Goal: Task Accomplishment & Management: Manage account settings

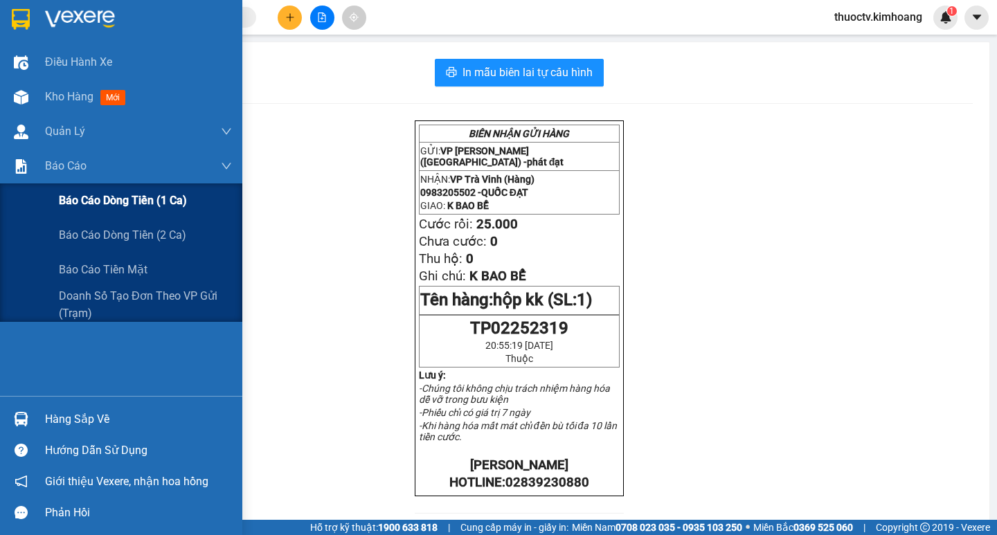
click at [132, 199] on span "Báo cáo dòng tiền (1 ca)" at bounding box center [123, 200] width 128 height 17
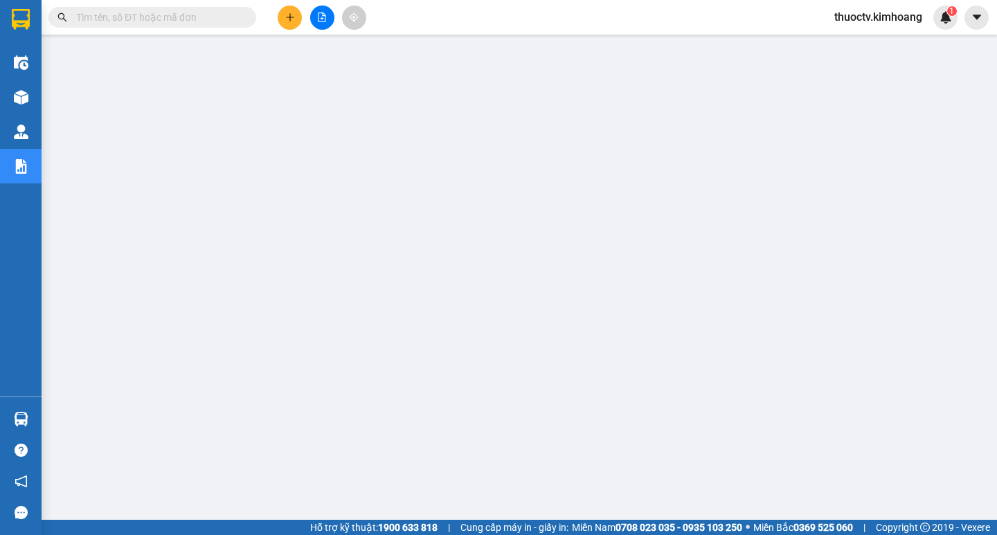
click at [855, 20] on span "thuoctv.kimhoang" at bounding box center [878, 16] width 110 height 17
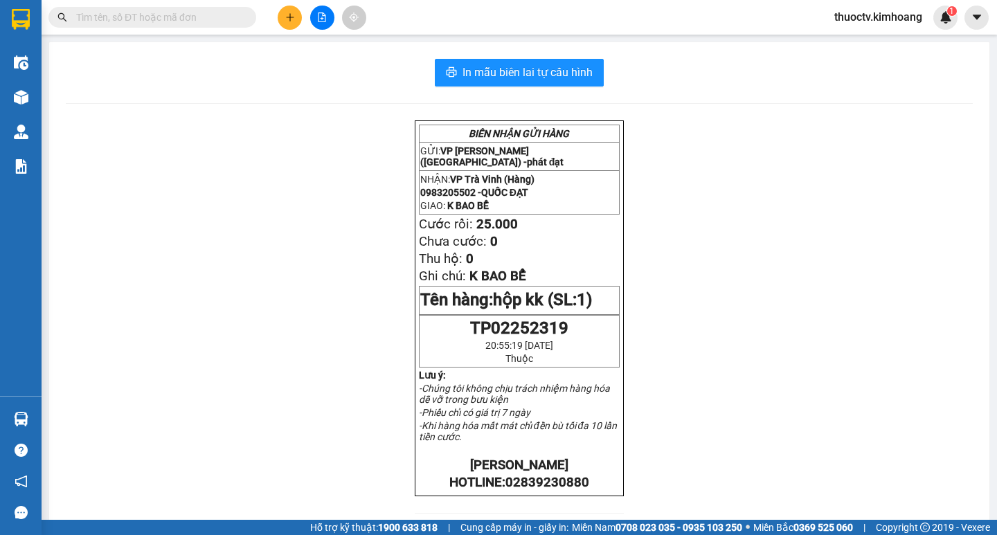
click at [850, 17] on span "thuoctv.kimhoang" at bounding box center [878, 16] width 110 height 17
click at [859, 42] on span "Đăng xuất" at bounding box center [884, 42] width 82 height 15
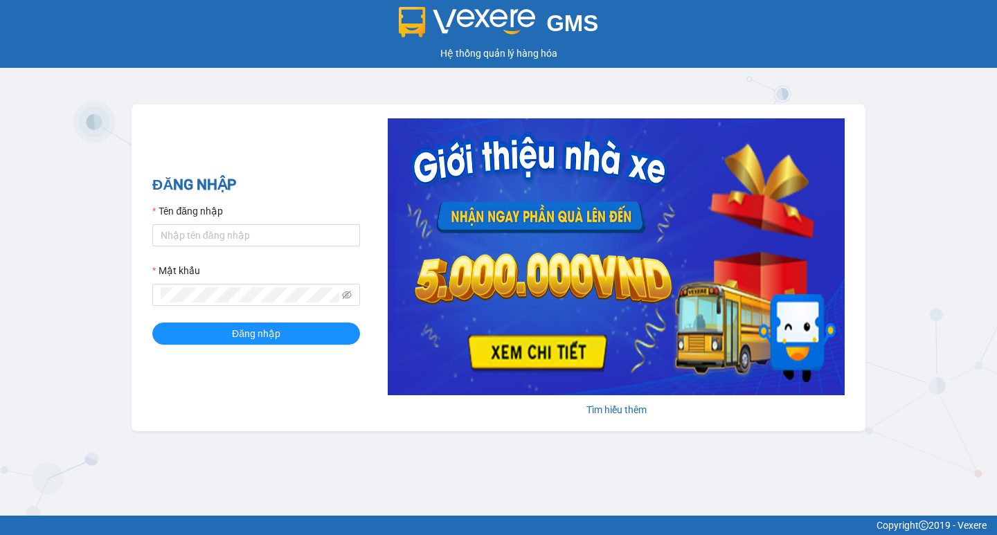
click at [989, 251] on div "GMS Hệ thống quản lý hàng hóa ĐĂNG NHẬP Tên đăng nhập Mật khẩu Đăng nhập Tìm hi…" at bounding box center [498, 258] width 997 height 516
click at [217, 225] on input "Tên đăng nhập" at bounding box center [256, 235] width 208 height 22
type input "phutv.kimhoang"
click at [152, 323] on button "Đăng nhập" at bounding box center [256, 334] width 208 height 22
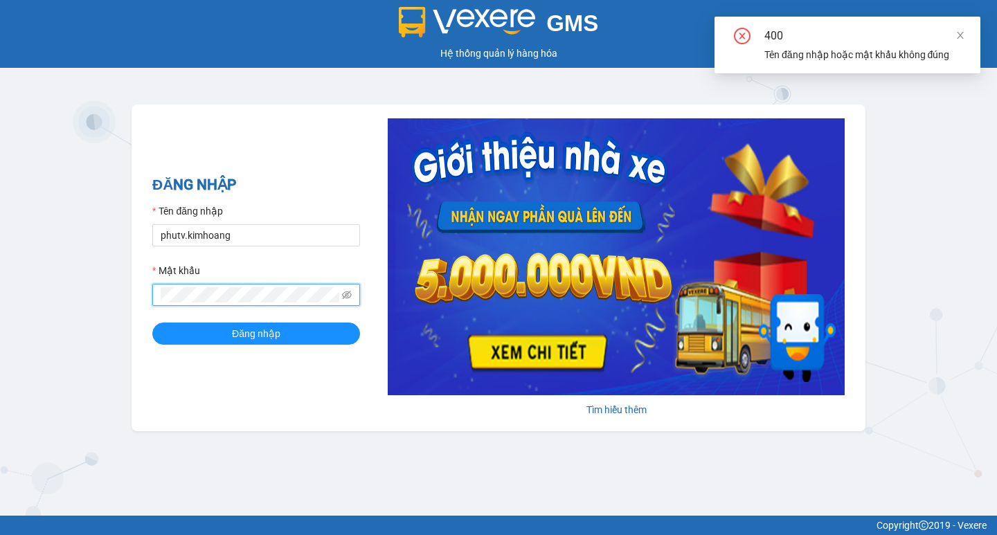
click at [152, 323] on button "Đăng nhập" at bounding box center [256, 334] width 208 height 22
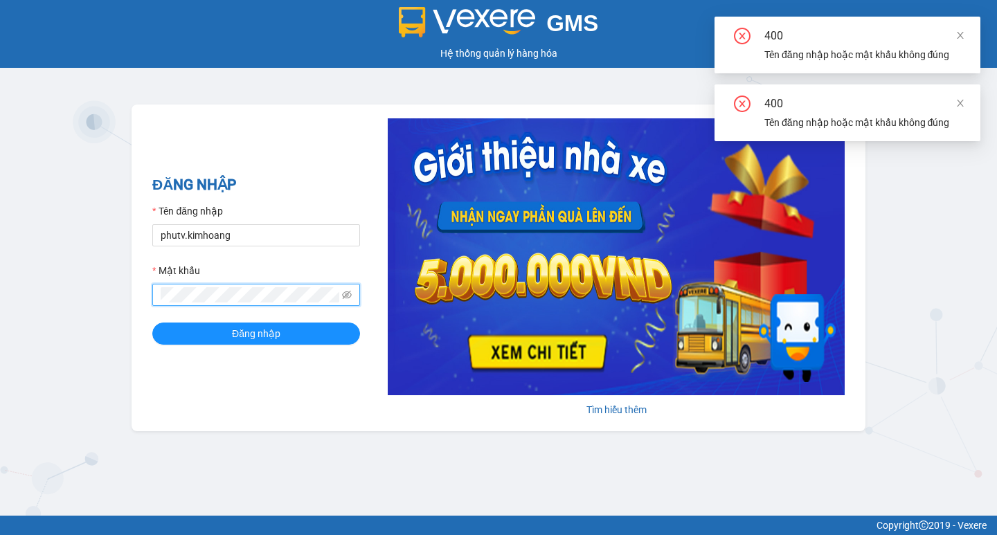
click at [342, 296] on icon "eye-invisible" at bounding box center [347, 295] width 10 height 10
click at [152, 323] on button "Đăng nhập" at bounding box center [256, 334] width 208 height 22
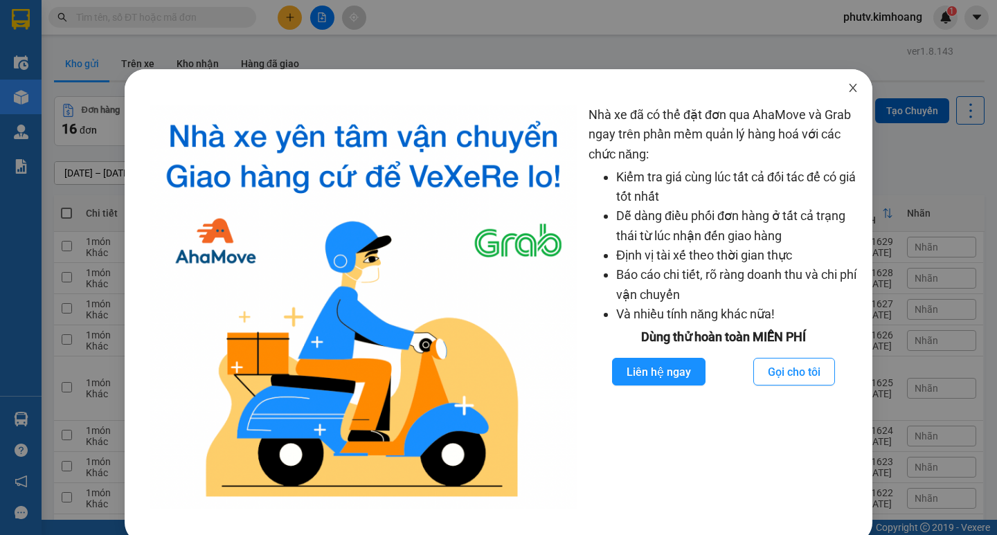
click at [848, 91] on icon "close" at bounding box center [853, 87] width 11 height 11
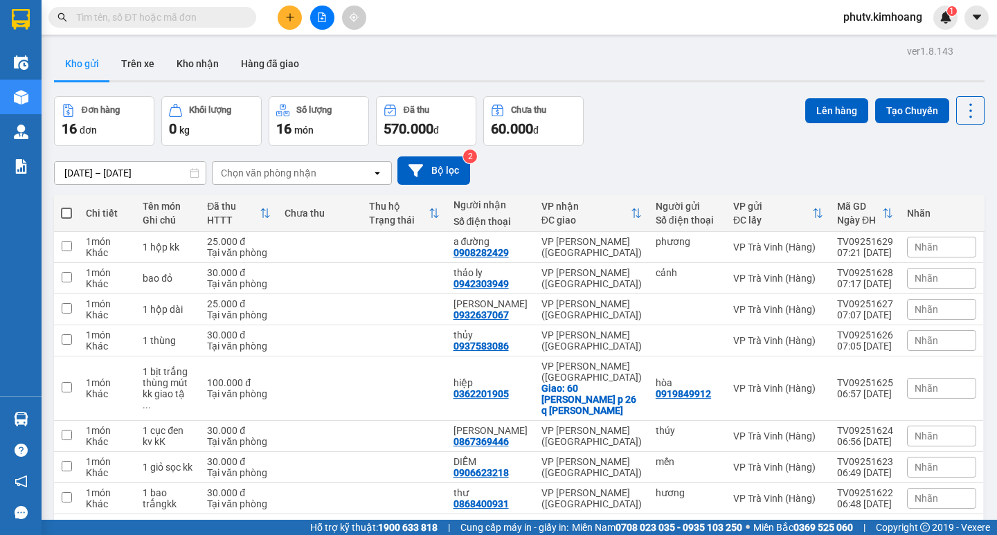
click at [164, 19] on input "text" at bounding box center [157, 17] width 163 height 15
click at [289, 6] on button at bounding box center [290, 18] width 24 height 24
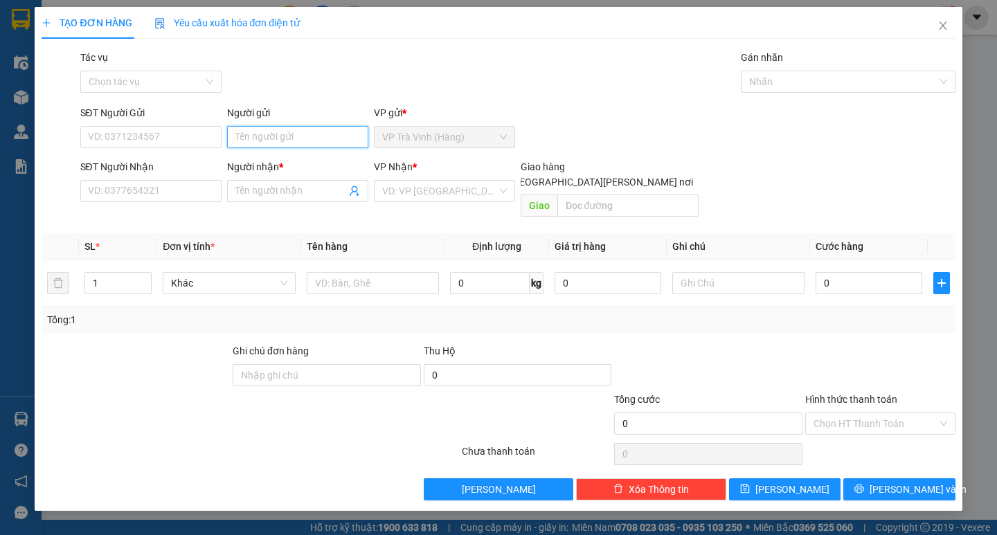
click at [291, 135] on input "Người gửi" at bounding box center [297, 137] width 141 height 22
click at [295, 143] on input "cuongfw" at bounding box center [297, 137] width 141 height 22
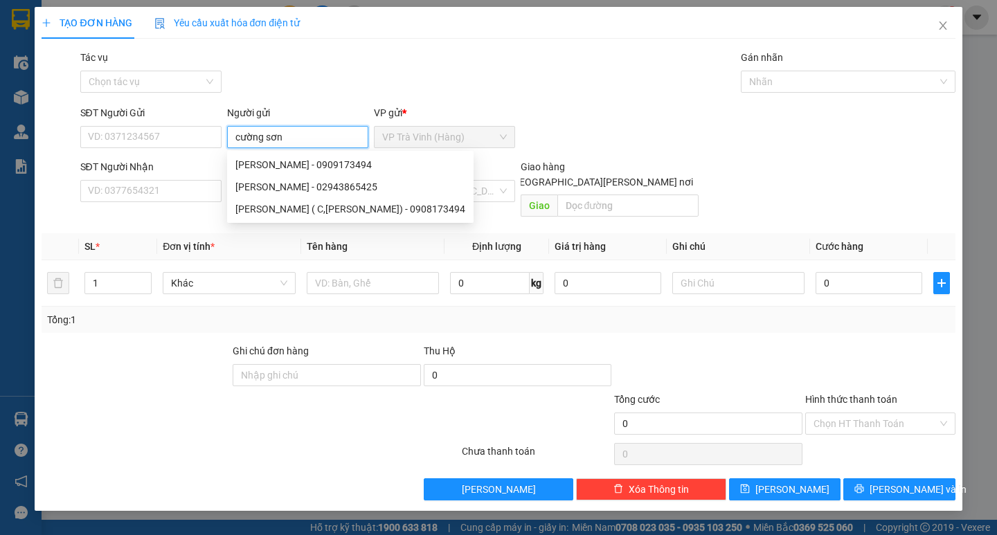
type input "cường sơn"
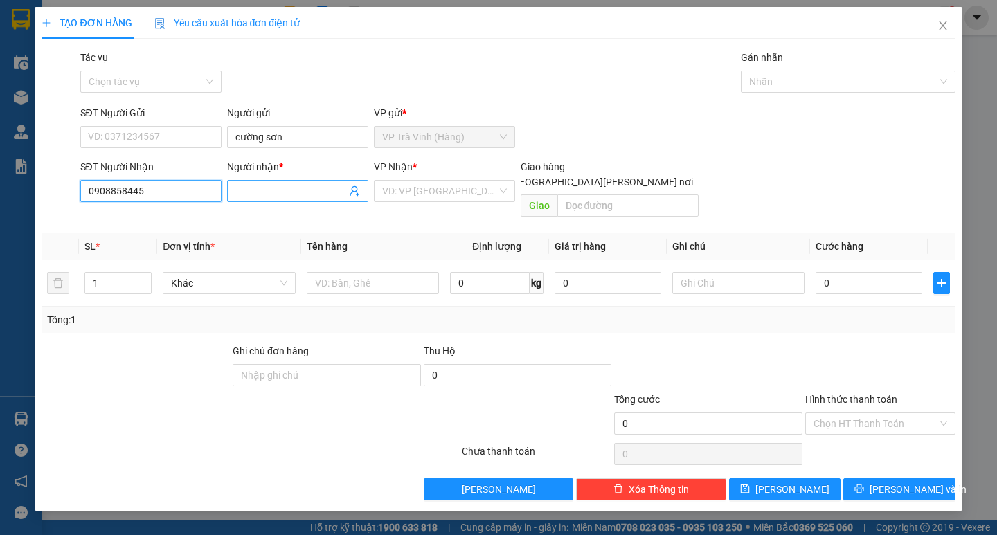
type input "0908858445"
click at [248, 194] on input "Người nhận *" at bounding box center [290, 191] width 111 height 15
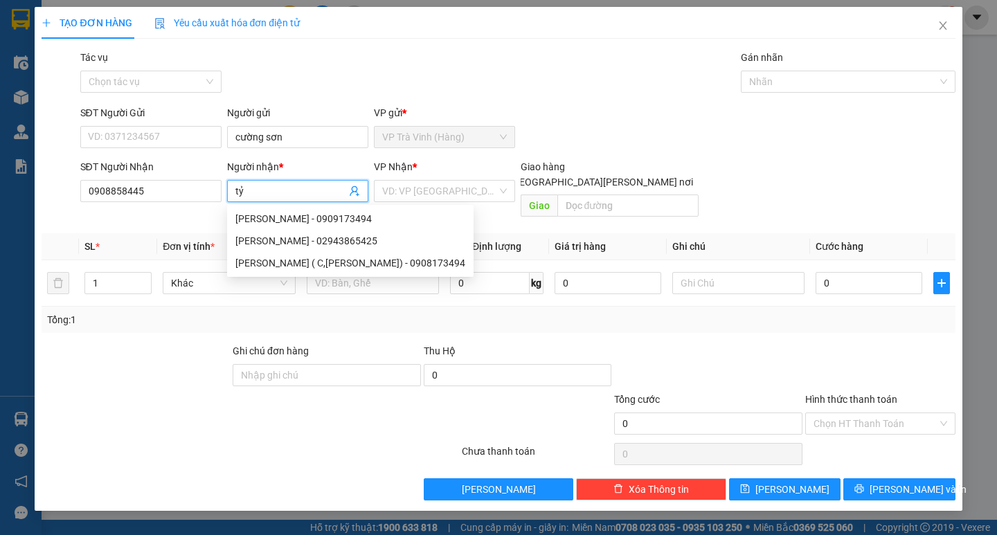
type input "t"
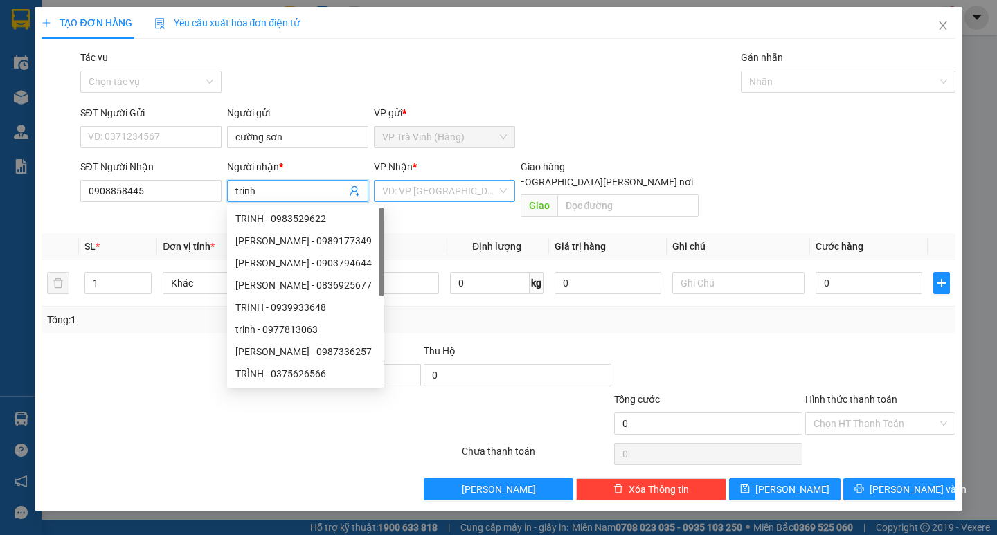
type input "trinh"
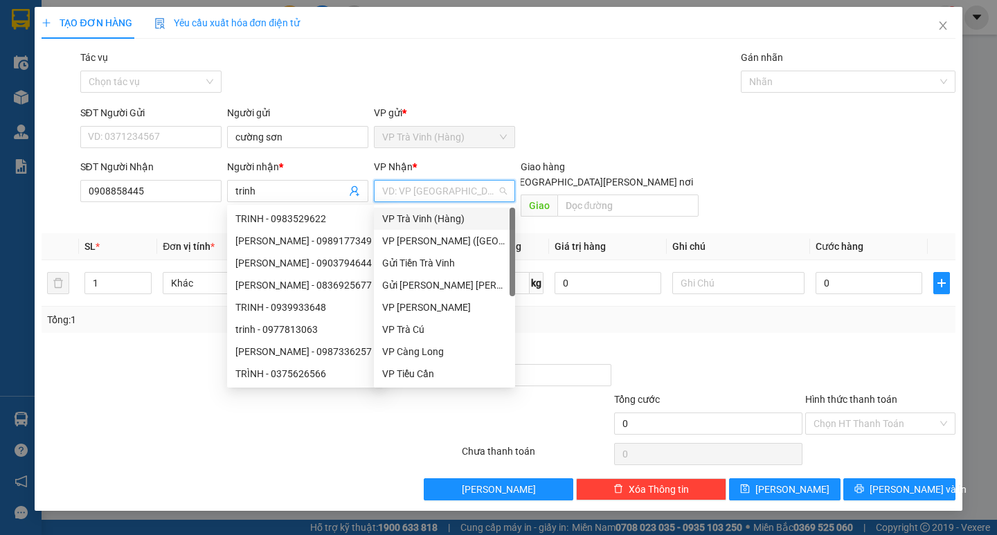
click at [395, 195] on input "search" at bounding box center [439, 191] width 115 height 21
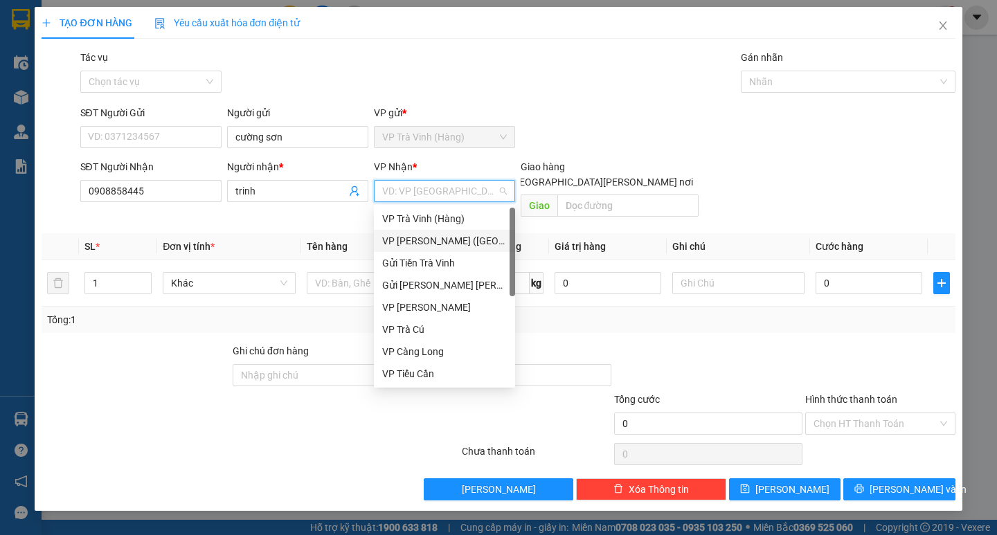
click at [418, 240] on div "VP [PERSON_NAME] ([GEOGRAPHIC_DATA])" at bounding box center [444, 240] width 125 height 15
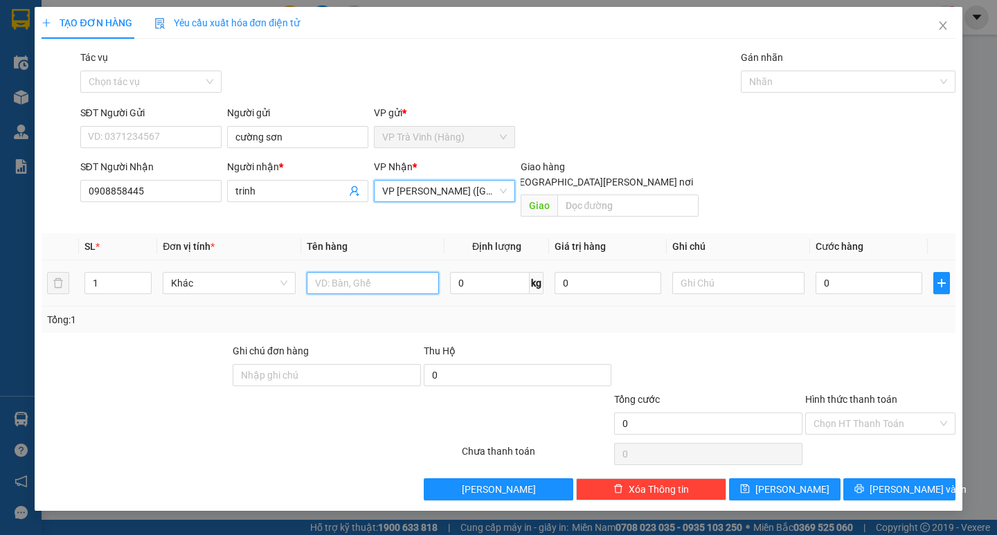
click at [389, 272] on input "text" at bounding box center [373, 283] width 132 height 22
type input "tiền mặt 5.320.000"
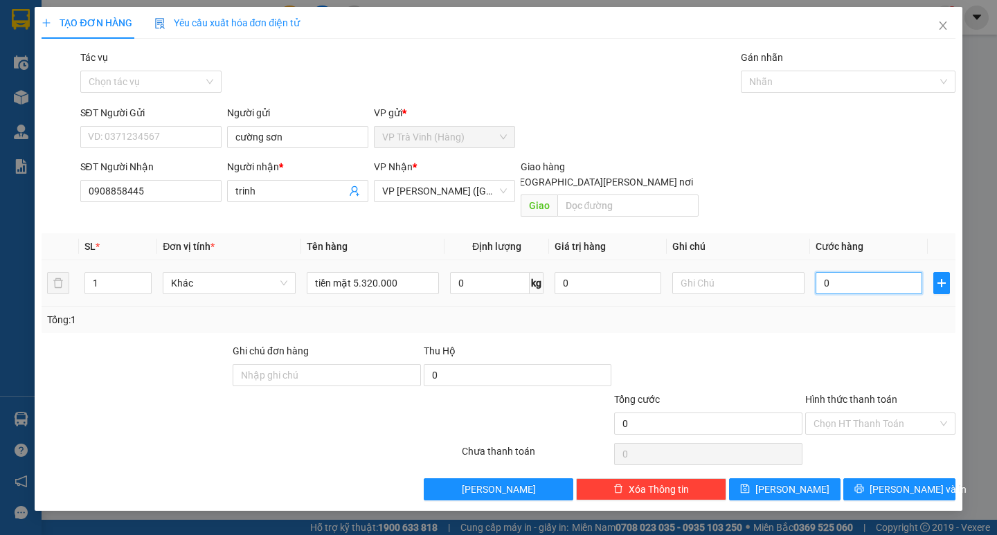
click at [839, 272] on input "0" at bounding box center [869, 283] width 107 height 22
type input "3"
type input "30"
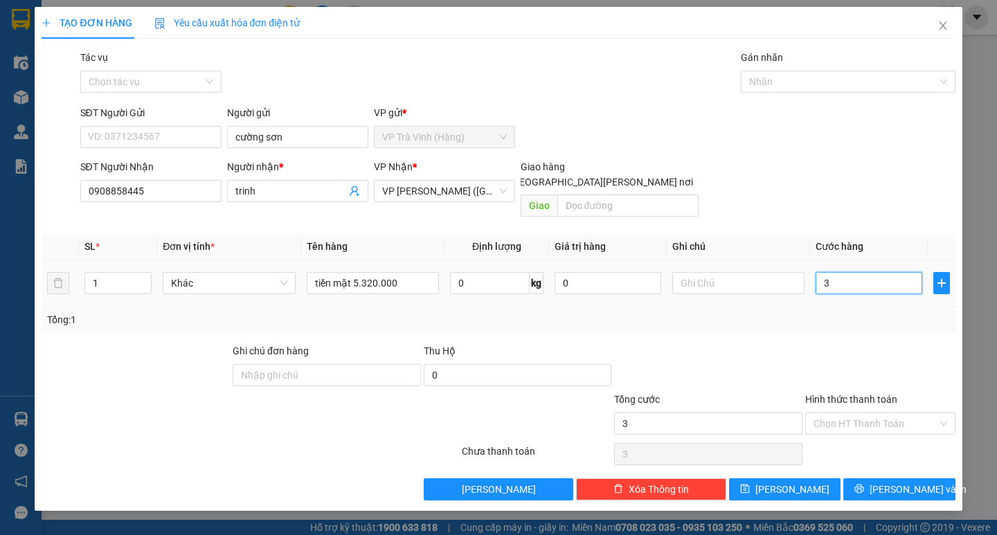
type input "30"
click at [758, 90] on div "Nhãn" at bounding box center [848, 82] width 215 height 22
type input "30.000"
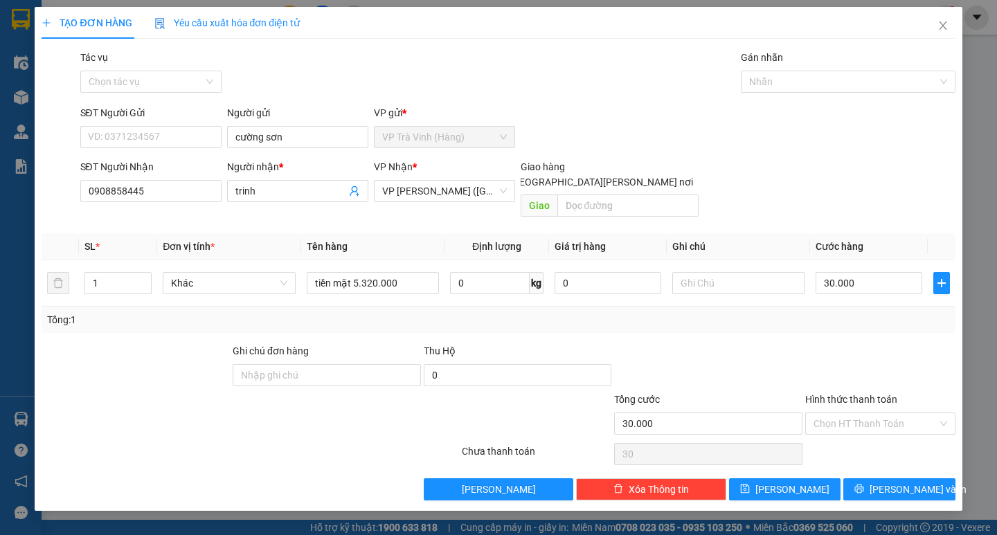
type input "30.000"
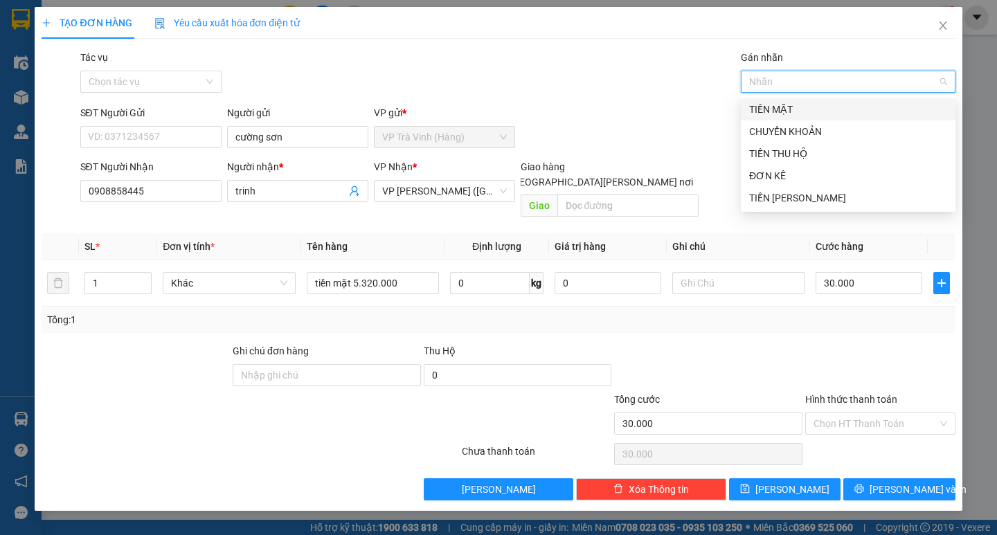
click at [776, 107] on div "TIỀN MẶT" at bounding box center [848, 109] width 198 height 15
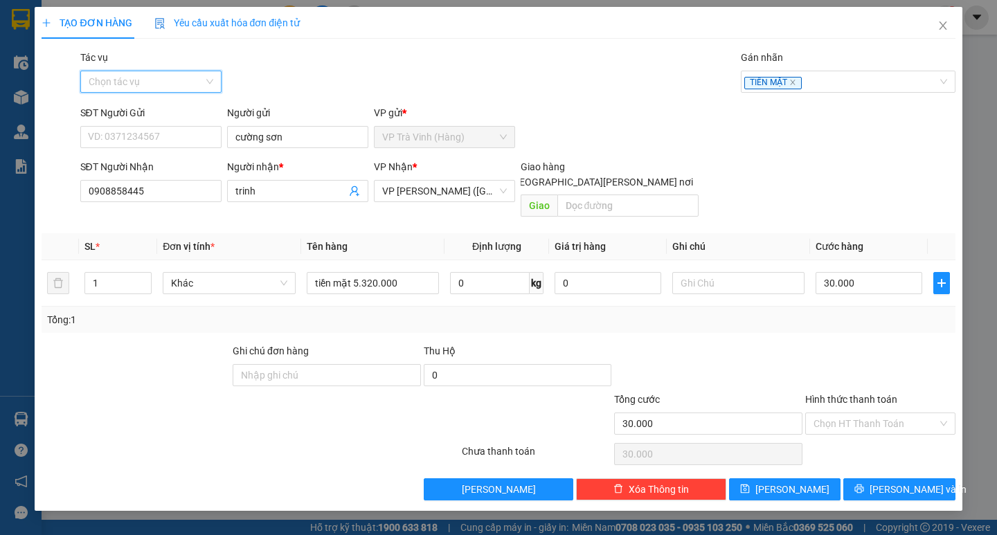
click at [144, 88] on input "Tác vụ" at bounding box center [146, 81] width 115 height 21
click at [160, 134] on div "Nhập hàng kho nhận" at bounding box center [151, 131] width 125 height 15
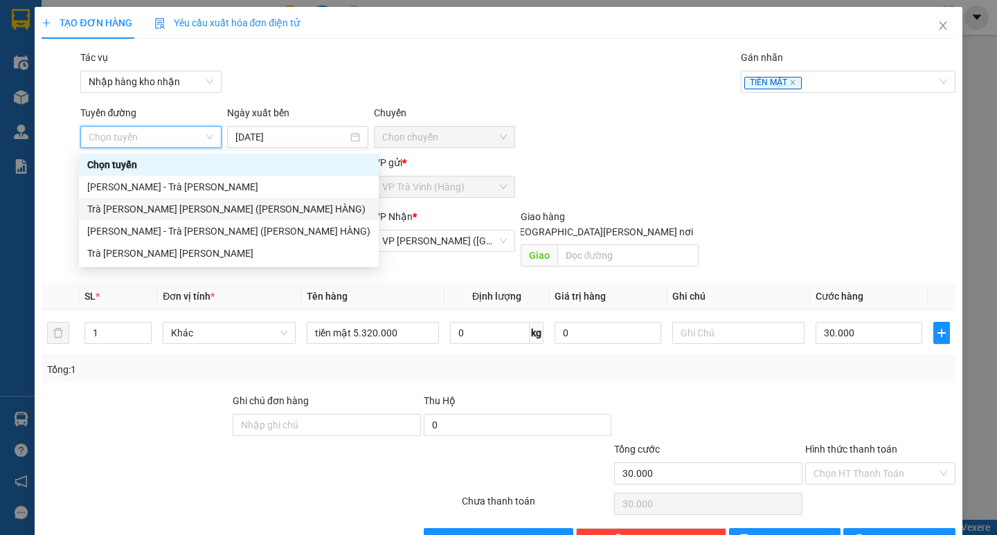
click at [179, 207] on div "Trà [PERSON_NAME] [PERSON_NAME] ([PERSON_NAME] HÀNG)" at bounding box center [228, 209] width 283 height 15
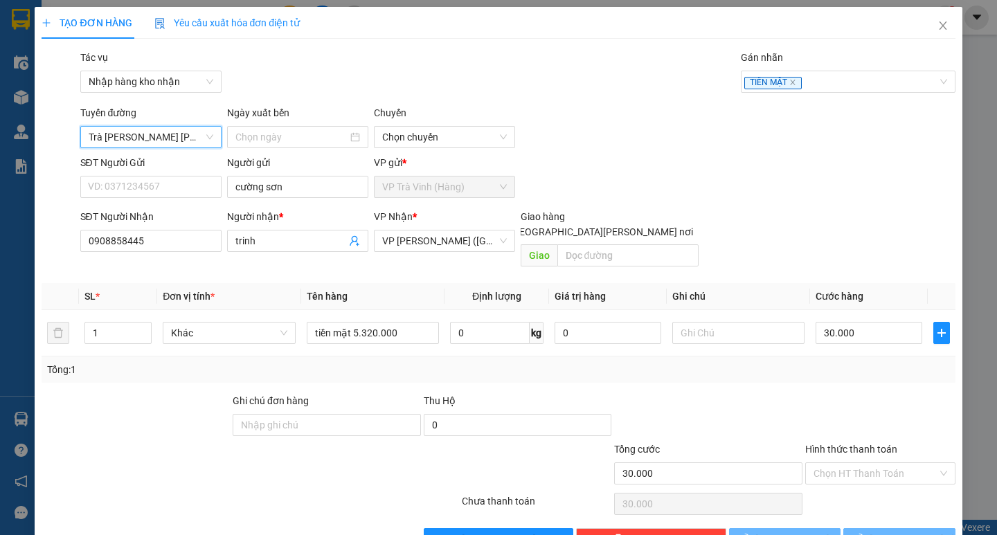
type input "[DATE]"
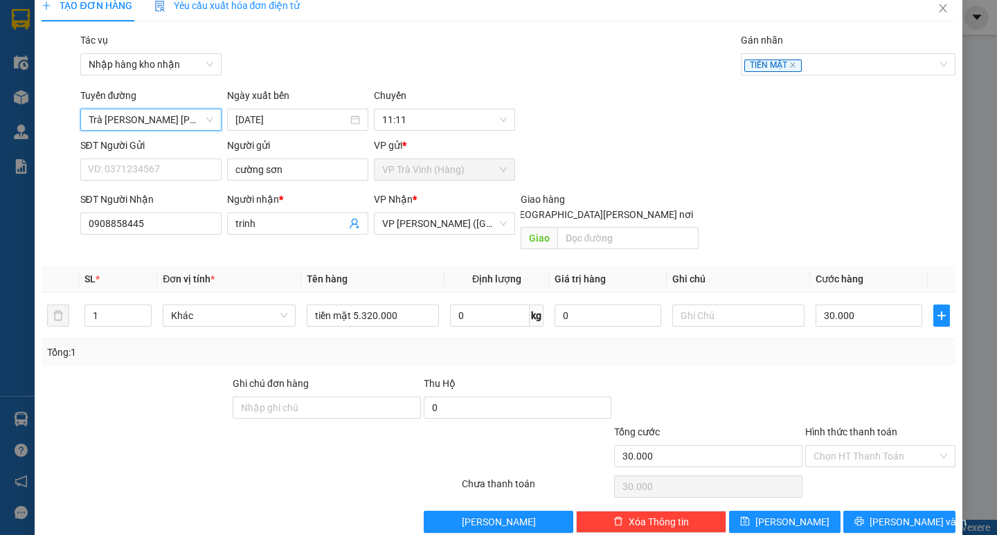
scroll to position [27, 0]
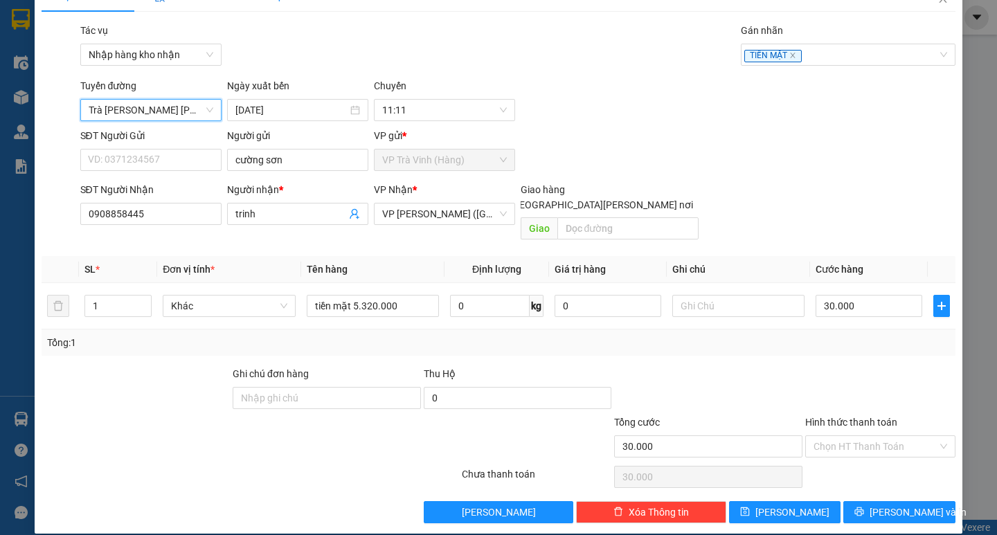
click at [735, 373] on div at bounding box center [708, 390] width 191 height 48
click at [848, 436] on input "Hình thức thanh toán" at bounding box center [876, 446] width 124 height 21
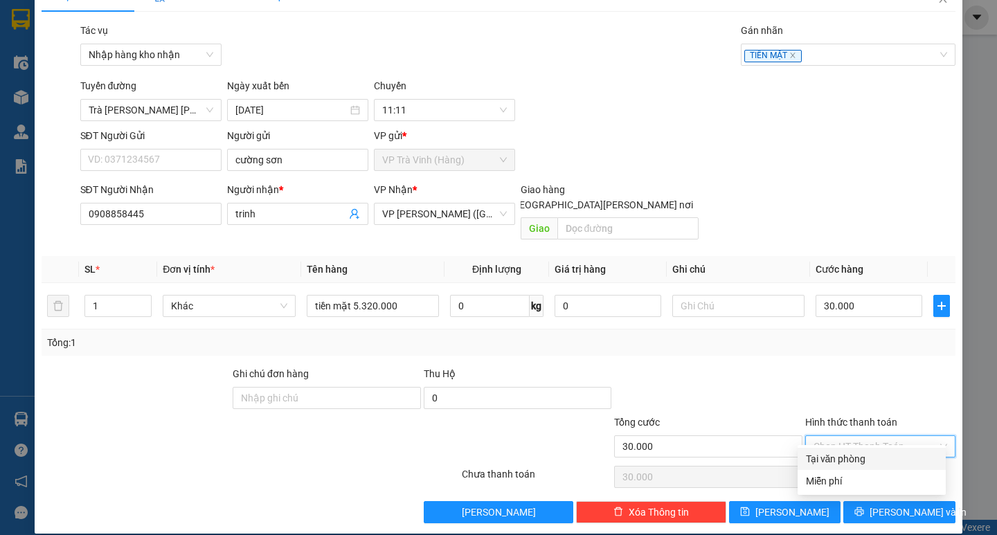
click at [858, 457] on div "Tại văn phòng" at bounding box center [872, 459] width 132 height 15
type input "0"
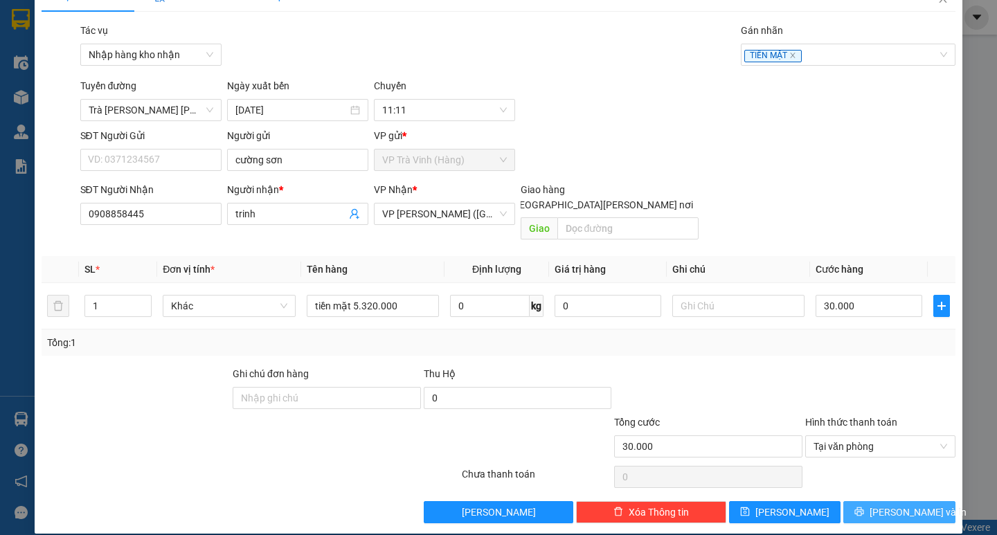
click at [902, 505] on span "[PERSON_NAME] và In" at bounding box center [918, 512] width 97 height 15
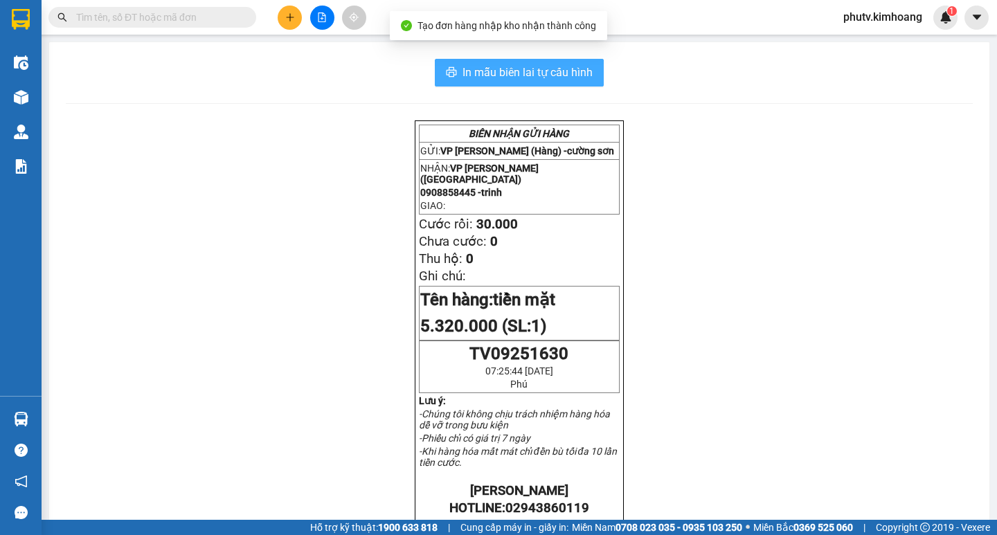
click at [479, 83] on button "In mẫu biên lai tự cấu hình" at bounding box center [519, 73] width 169 height 28
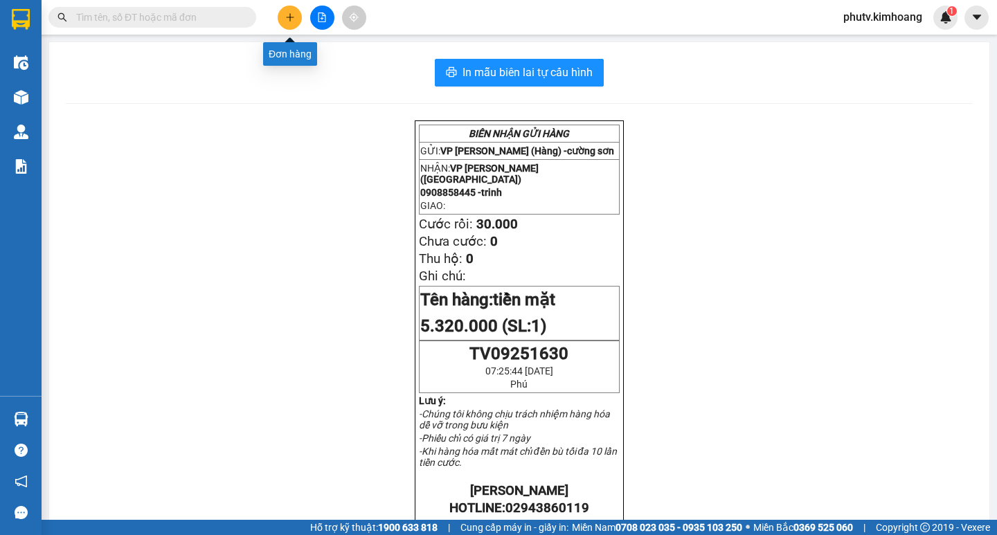
click at [282, 18] on button at bounding box center [290, 18] width 24 height 24
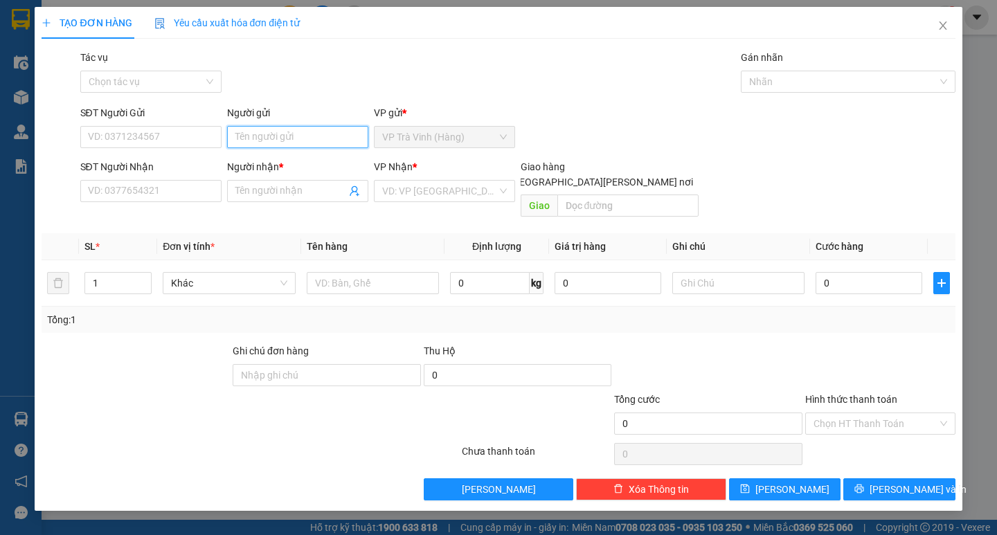
click at [307, 128] on input "Người gửi" at bounding box center [297, 137] width 141 height 22
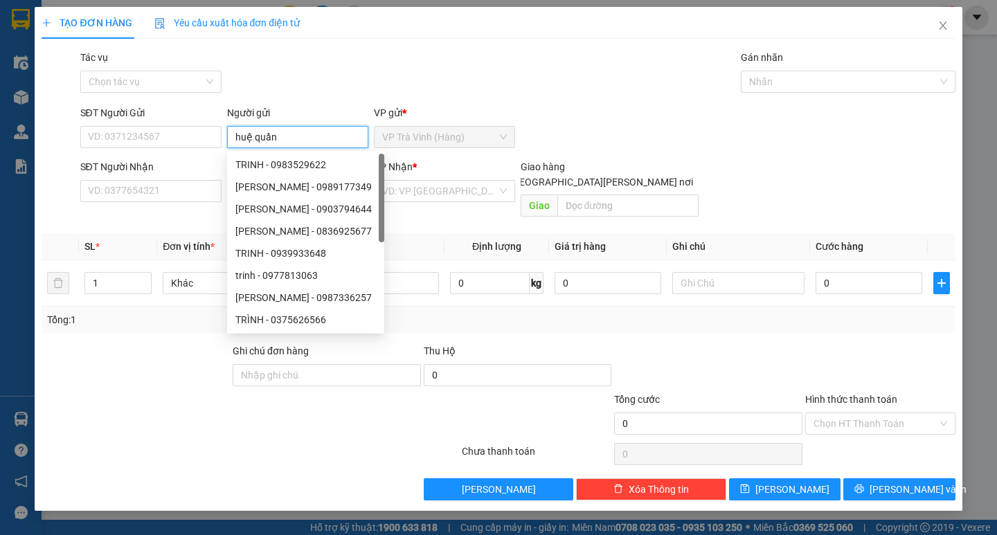
type input "huệ quần"
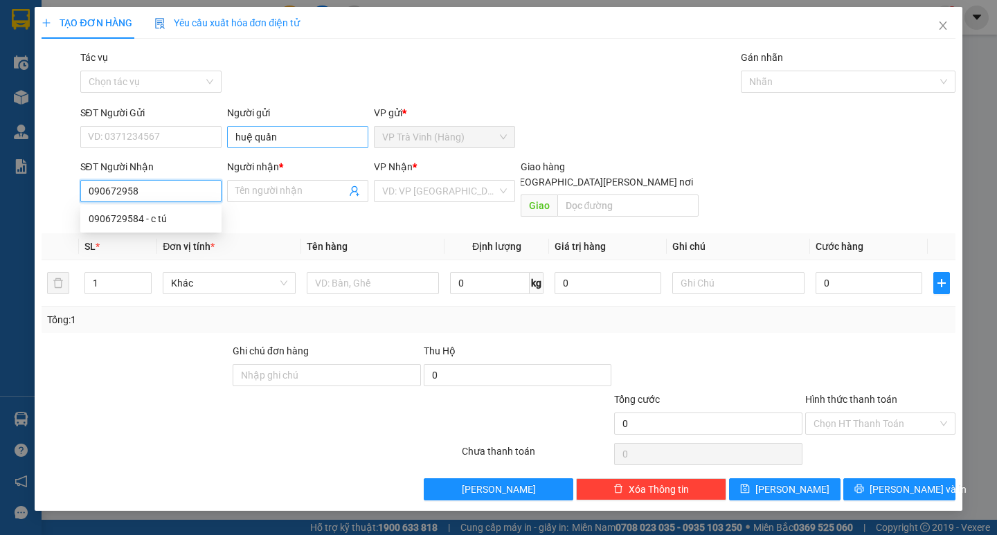
type input "0906729584"
click at [140, 212] on div "0906729584 - c tú" at bounding box center [151, 218] width 125 height 15
type input "c tú"
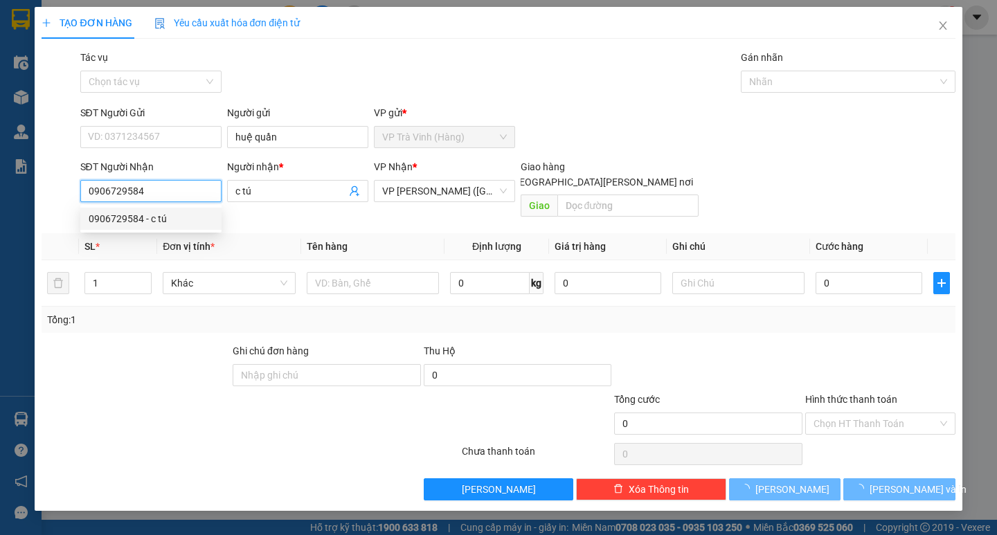
type input "20.000"
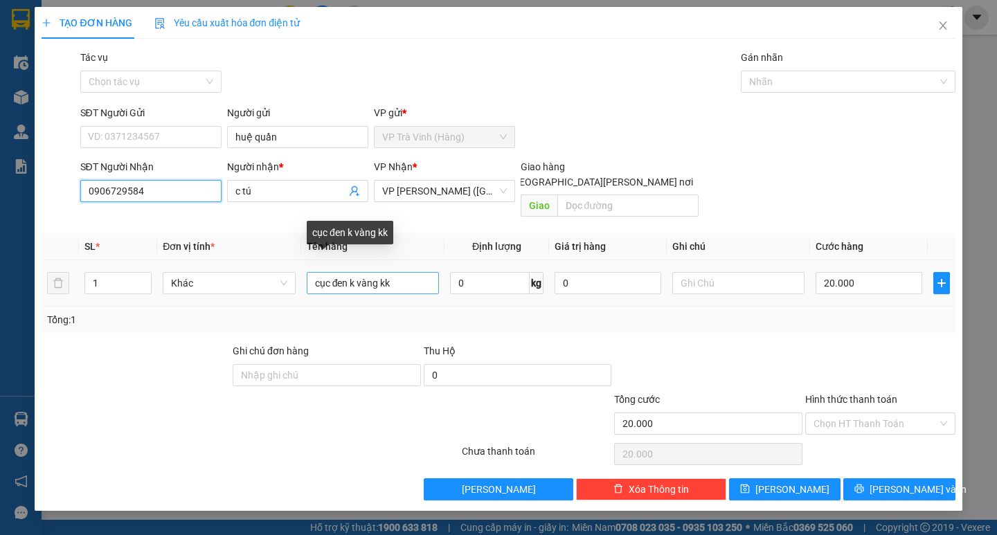
type input "0906729584"
drag, startPoint x: 395, startPoint y: 272, endPoint x: 0, endPoint y: 336, distance: 399.8
click at [53, 314] on div "SL * Đơn vị tính * Tên hàng Định lượng Giá trị hàng Ghi chú Cước hàng 1 Khác cụ…" at bounding box center [498, 283] width 913 height 100
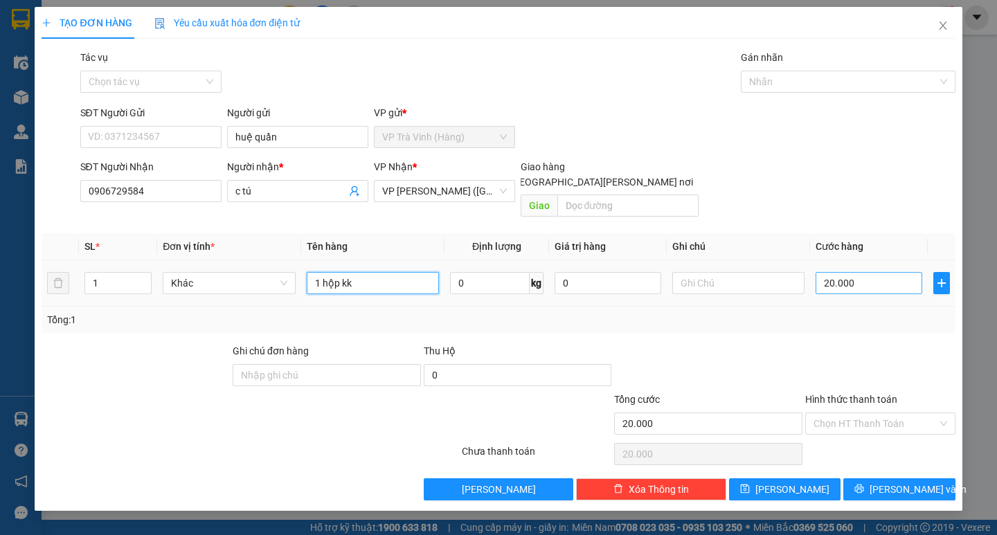
type input "1 hộp kk"
click at [863, 272] on input "20.000" at bounding box center [869, 283] width 107 height 22
type input "2"
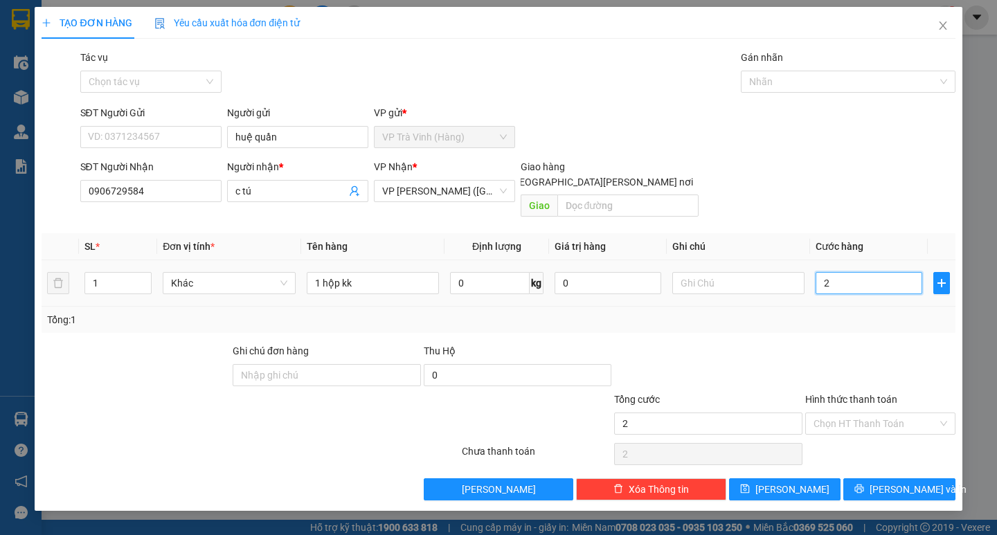
type input "25"
type input "25.000"
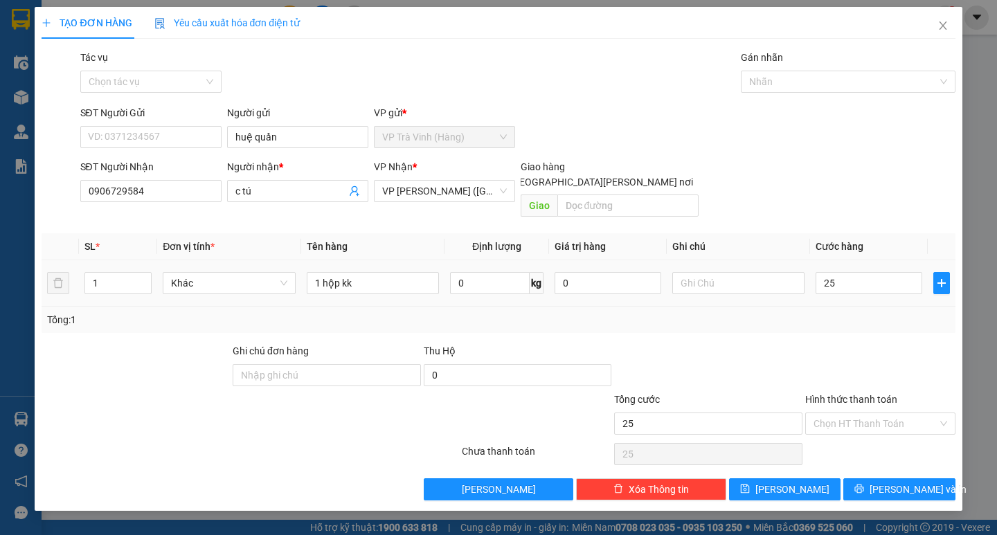
type input "25.000"
click at [848, 312] on div "Tổng: 1" at bounding box center [498, 319] width 902 height 15
drag, startPoint x: 893, startPoint y: 491, endPoint x: 886, endPoint y: 480, distance: 12.7
click at [892, 492] on div "TẠO ĐƠN HÀNG Yêu cầu xuất hóa đơn điện tử Transit Pickup Surcharge Ids Transit …" at bounding box center [498, 259] width 927 height 504
click at [886, 480] on button "[PERSON_NAME] và In" at bounding box center [898, 490] width 111 height 22
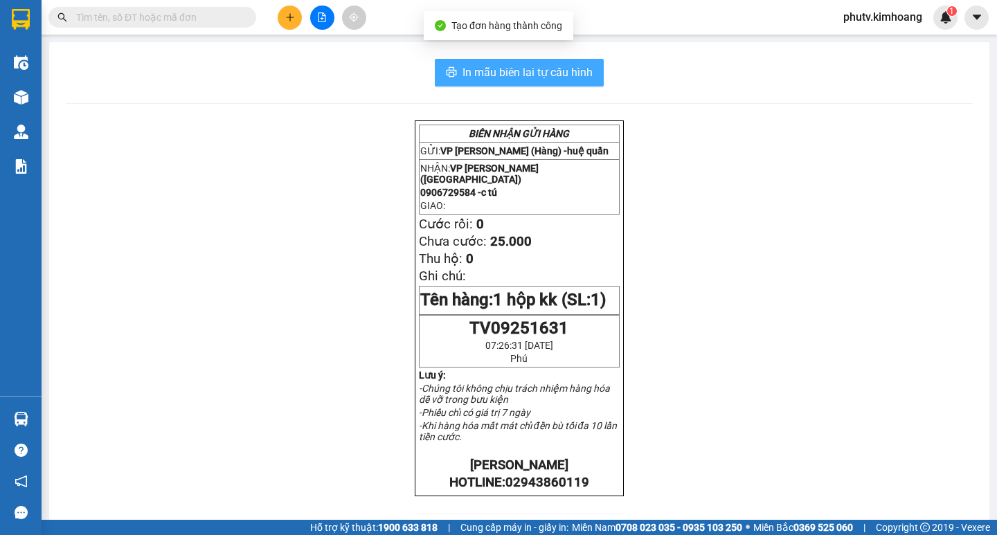
click at [484, 75] on span "In mẫu biên lai tự cấu hình" at bounding box center [528, 72] width 130 height 17
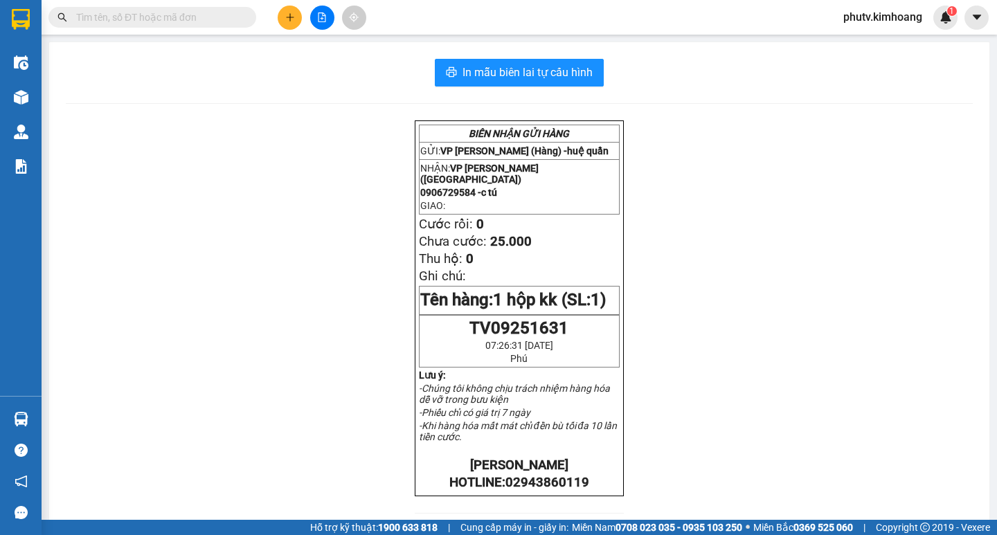
click at [149, 6] on div "Kết quả tìm kiếm ( 0 ) Bộ lọc No Data" at bounding box center [135, 18] width 270 height 24
click at [151, 21] on input "text" at bounding box center [157, 17] width 163 height 15
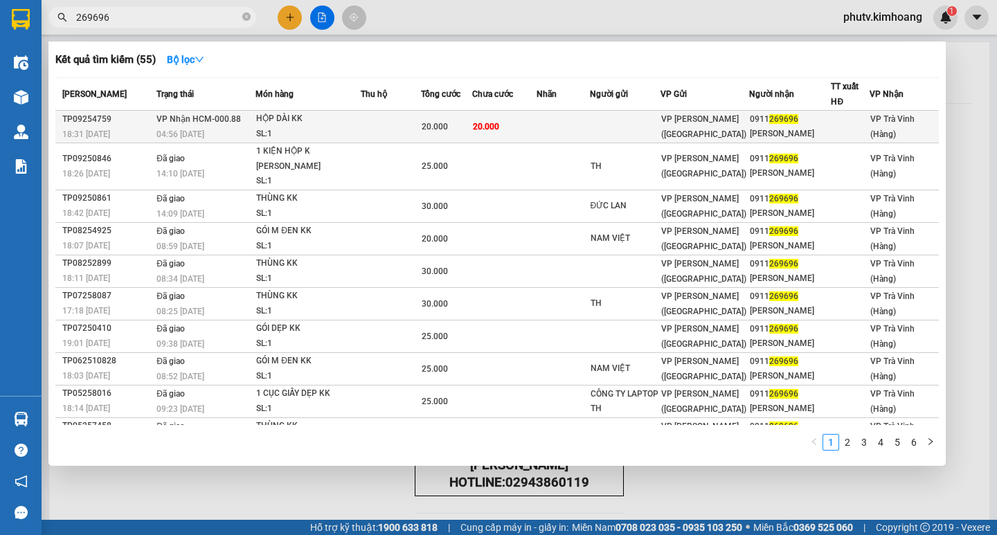
type input "269696"
click at [275, 117] on div "HỘP DÀI KK" at bounding box center [308, 118] width 104 height 15
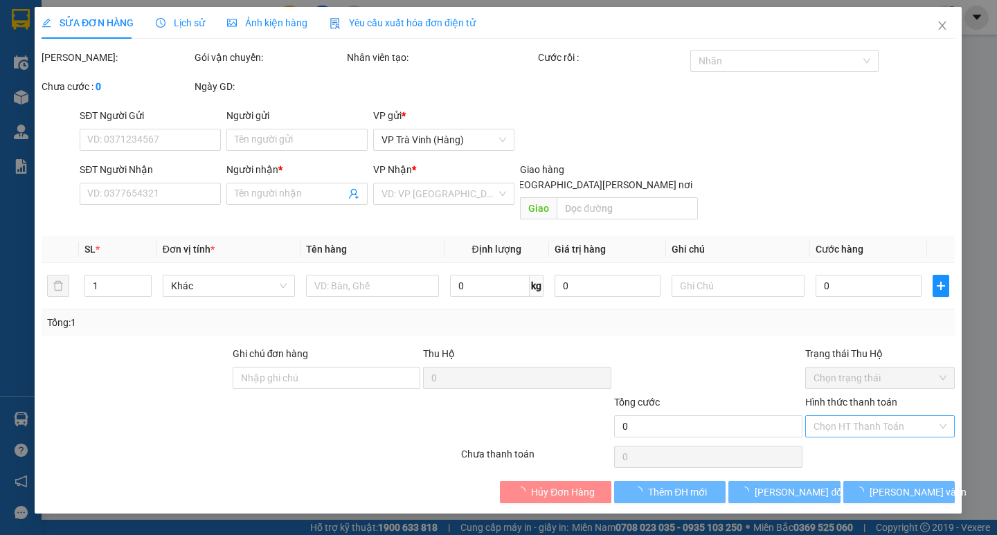
type input "0911269696"
type input "CÁT TƯỜNG"
type input "20.000"
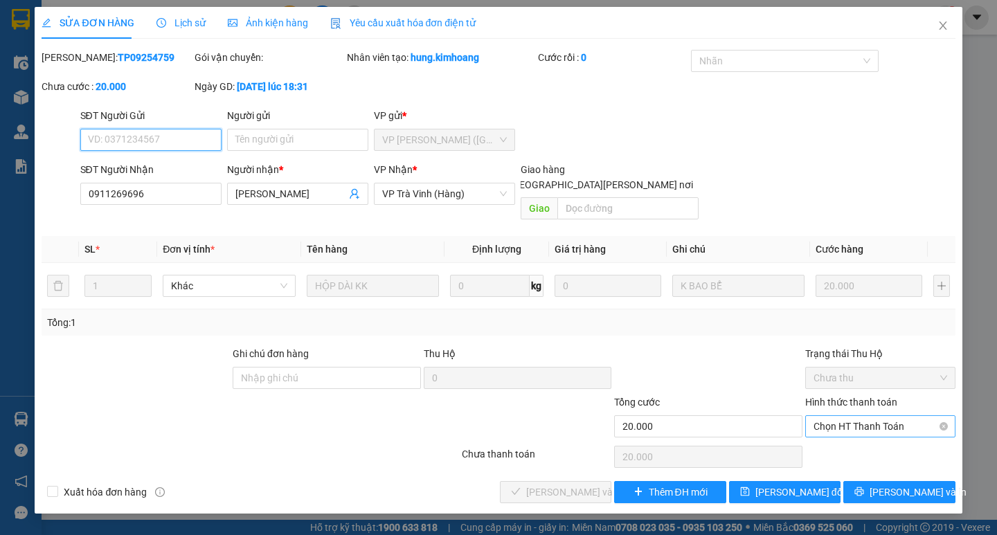
click at [850, 416] on span "Chọn HT Thanh Toán" at bounding box center [881, 426] width 134 height 21
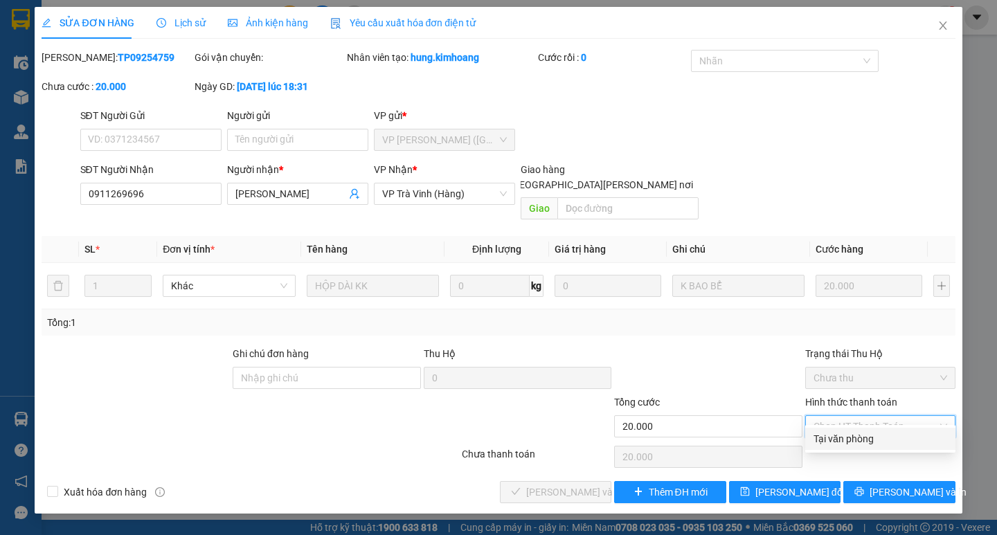
click at [852, 436] on div "Tại văn phòng" at bounding box center [881, 438] width 134 height 15
type input "0"
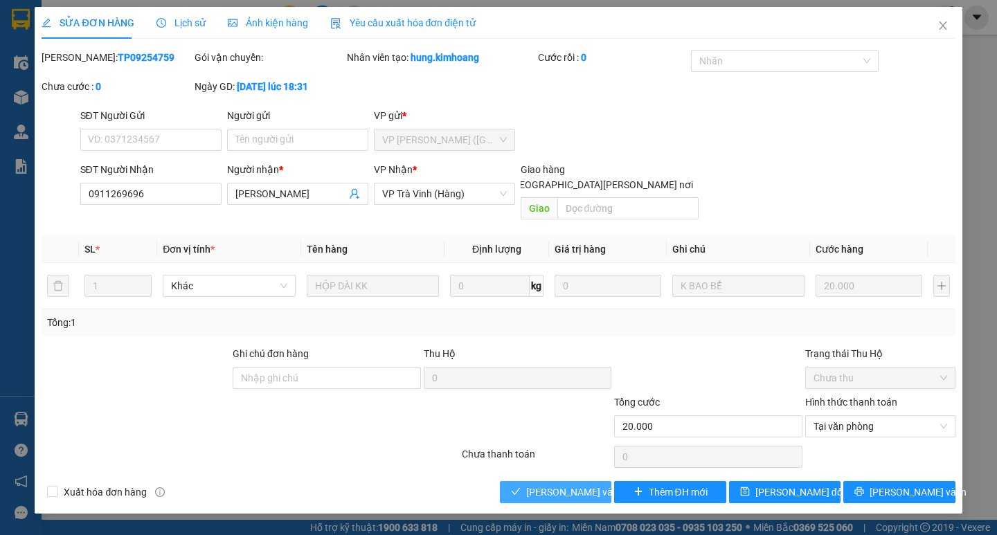
click at [578, 485] on span "[PERSON_NAME] và [PERSON_NAME] hàng" at bounding box center [619, 492] width 187 height 15
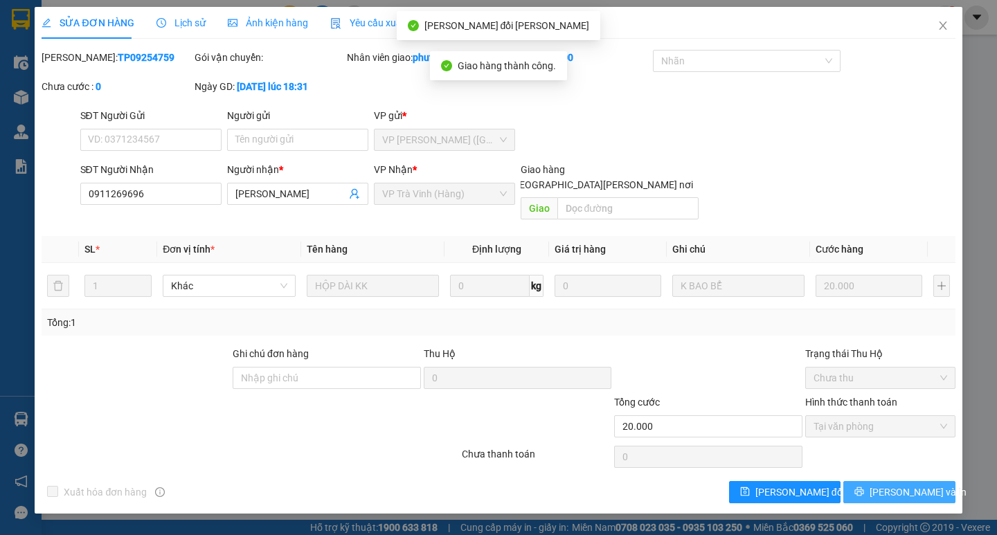
click at [904, 485] on span "[PERSON_NAME] và In" at bounding box center [918, 492] width 97 height 15
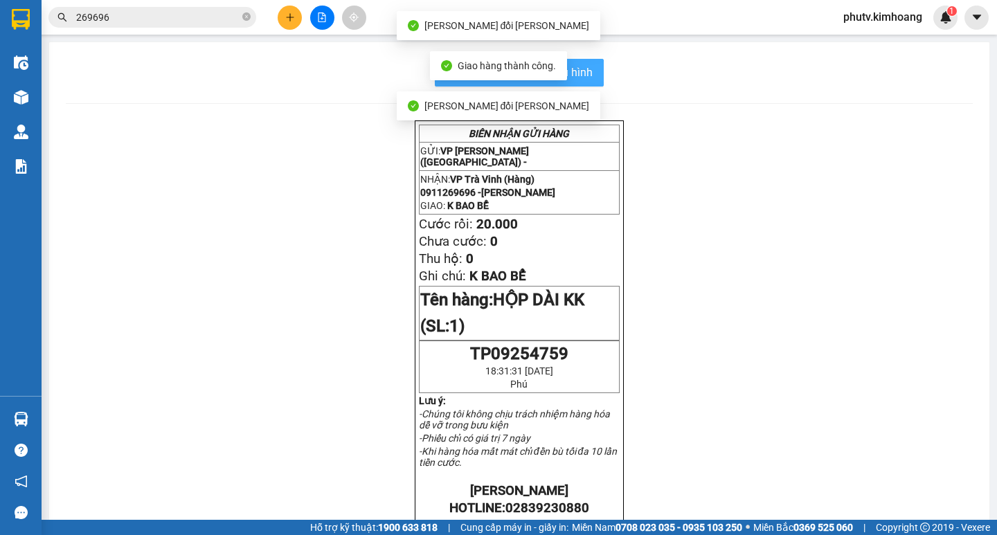
click at [587, 77] on span "In mẫu biên lai tự cấu hình" at bounding box center [528, 72] width 130 height 17
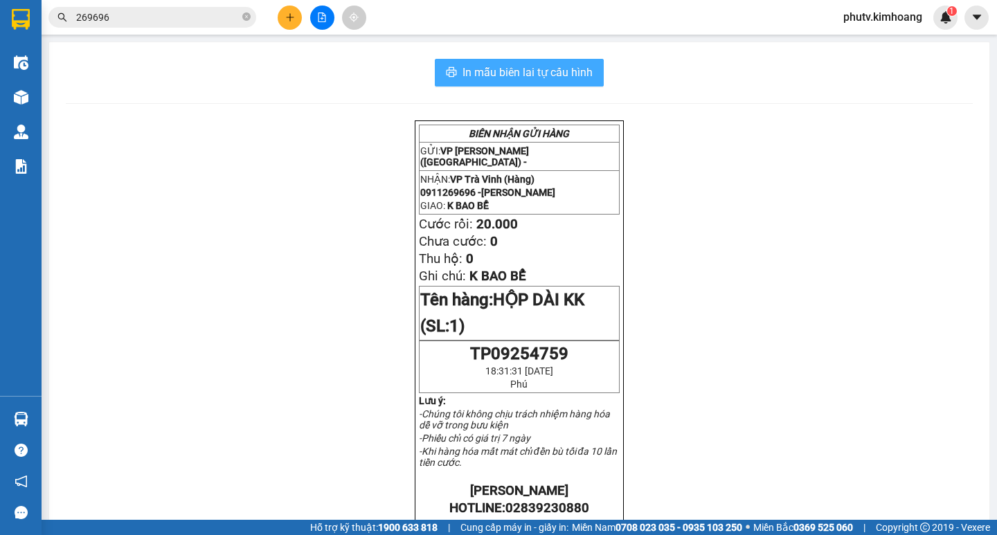
click at [560, 67] on span "In mẫu biên lai tự cấu hình" at bounding box center [528, 72] width 130 height 17
click at [152, 19] on input "269696" at bounding box center [157, 17] width 163 height 15
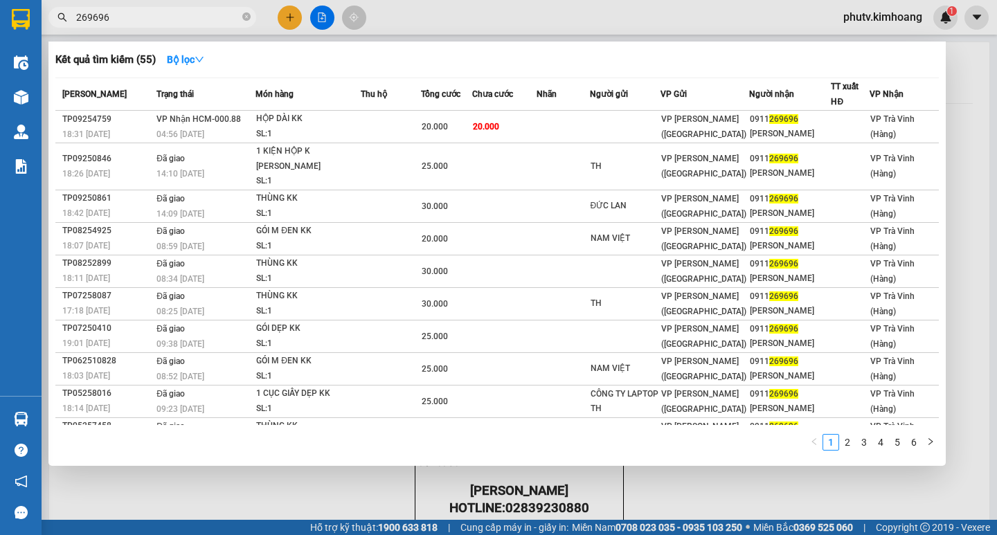
click at [152, 19] on input "269696" at bounding box center [157, 17] width 163 height 15
click at [245, 15] on icon "close-circle" at bounding box center [246, 16] width 8 height 8
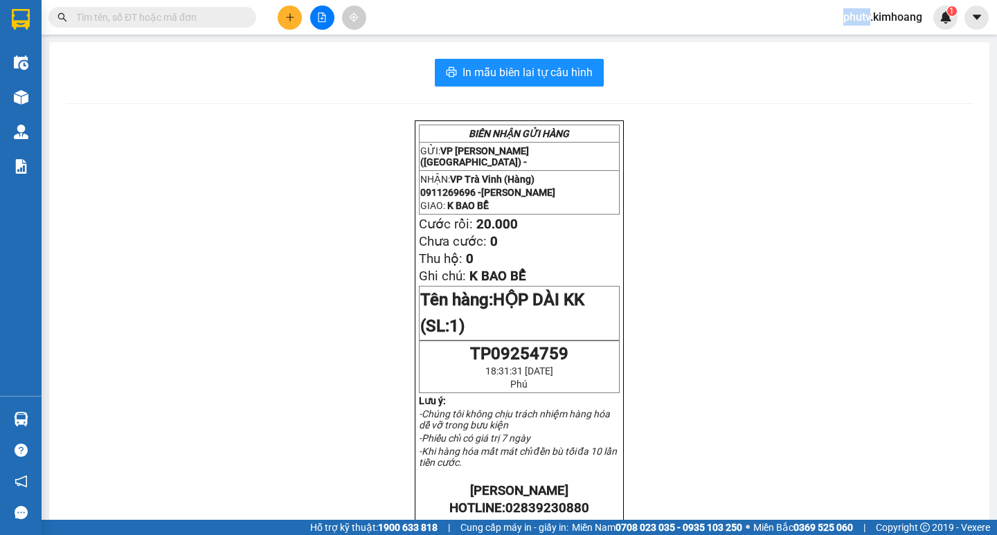
drag, startPoint x: 245, startPoint y: 15, endPoint x: 204, endPoint y: 31, distance: 44.1
click at [241, 17] on span at bounding box center [152, 17] width 208 height 21
click at [188, 21] on input "text" at bounding box center [157, 17] width 163 height 15
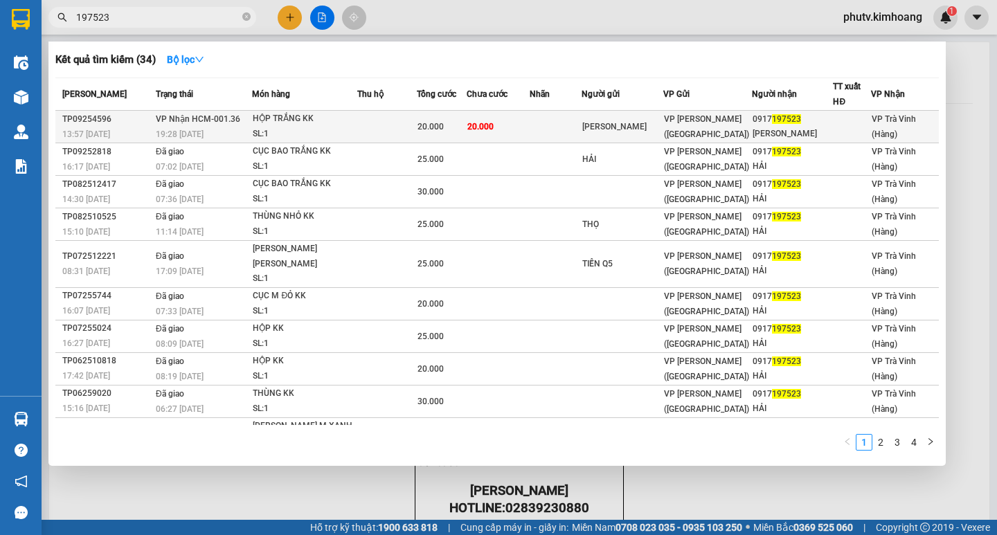
type input "197523"
click at [490, 125] on span "20.000" at bounding box center [480, 127] width 26 height 10
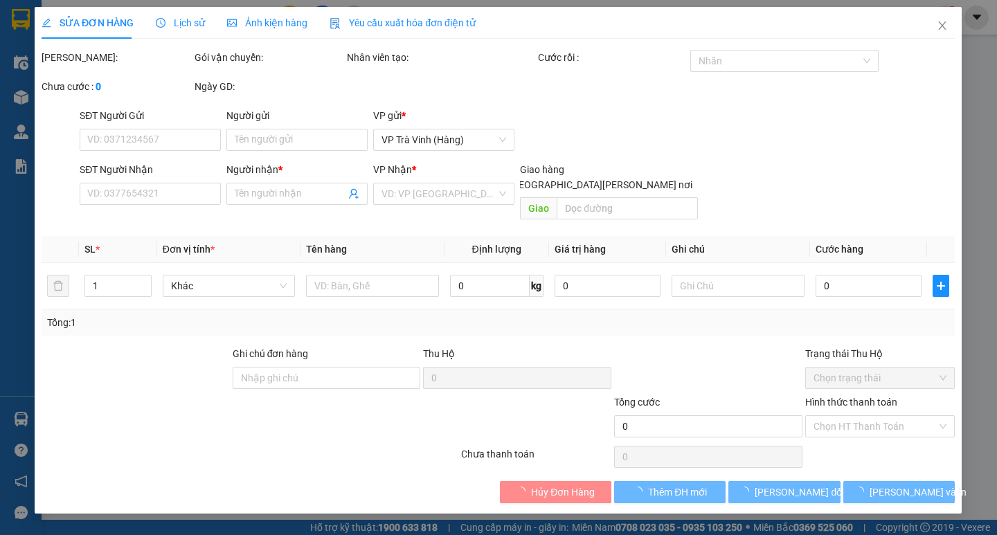
type input "KIM LIÊN"
type input "0917197523"
type input "ANH HẢI"
type input "20.000"
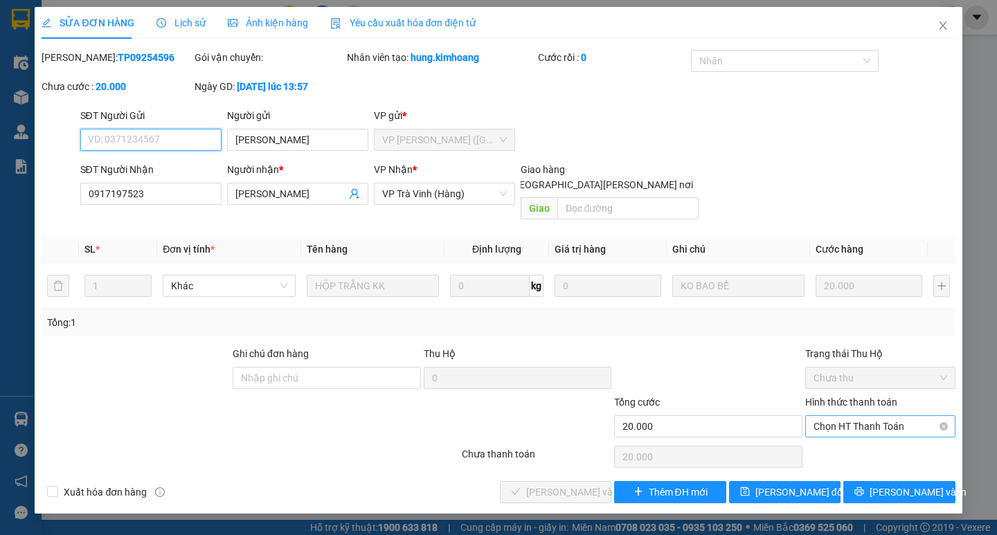
click at [877, 416] on span "Chọn HT Thanh Toán" at bounding box center [881, 426] width 134 height 21
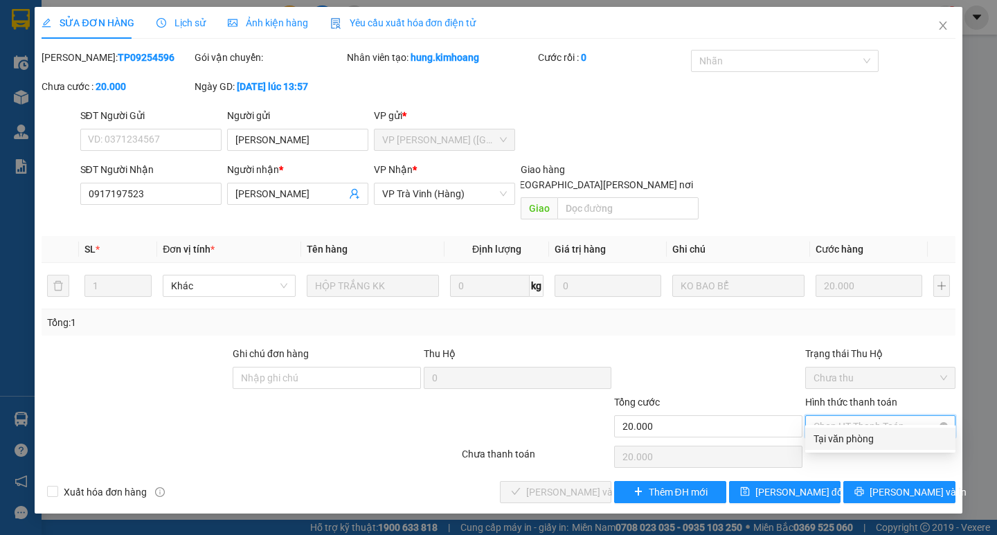
click at [871, 437] on div "Tại văn phòng" at bounding box center [881, 438] width 134 height 15
type input "0"
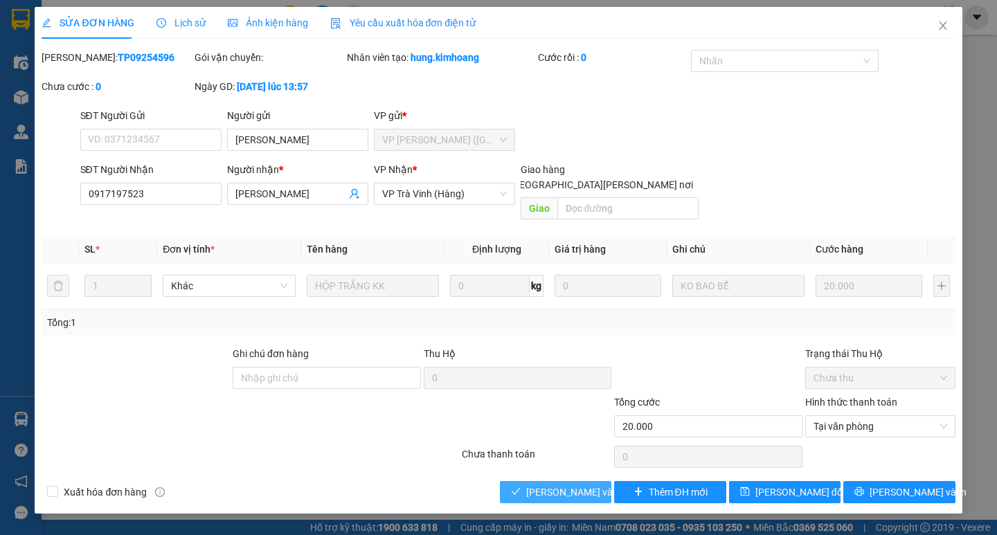
click at [565, 485] on span "[PERSON_NAME] và [PERSON_NAME] hàng" at bounding box center [619, 492] width 187 height 15
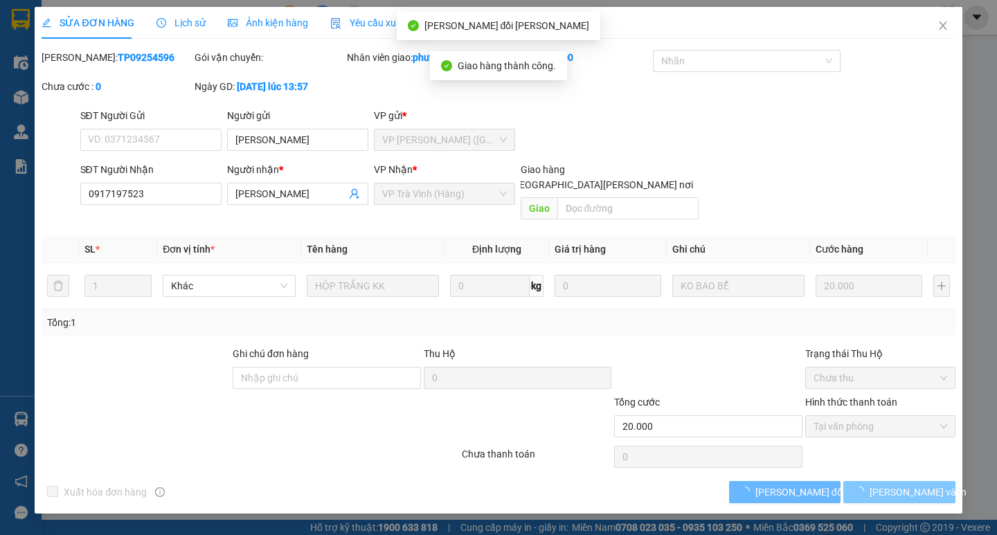
drag, startPoint x: 914, startPoint y: 495, endPoint x: 929, endPoint y: 476, distance: 24.2
click at [916, 493] on div "SỬA ĐƠN HÀNG Lịch sử Ảnh kiện hàng Yêu cầu xuất hóa đơn điện tử Total Paid Fee …" at bounding box center [498, 260] width 927 height 507
click at [929, 481] on button "[PERSON_NAME] và In" at bounding box center [898, 492] width 111 height 22
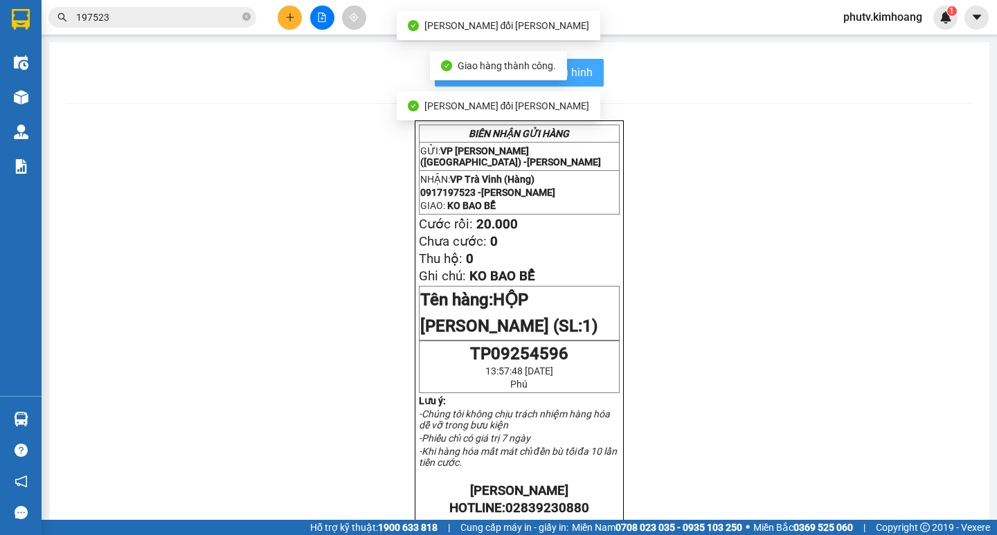
click at [577, 60] on button "In mẫu biên lai tự cấu hình" at bounding box center [519, 73] width 169 height 28
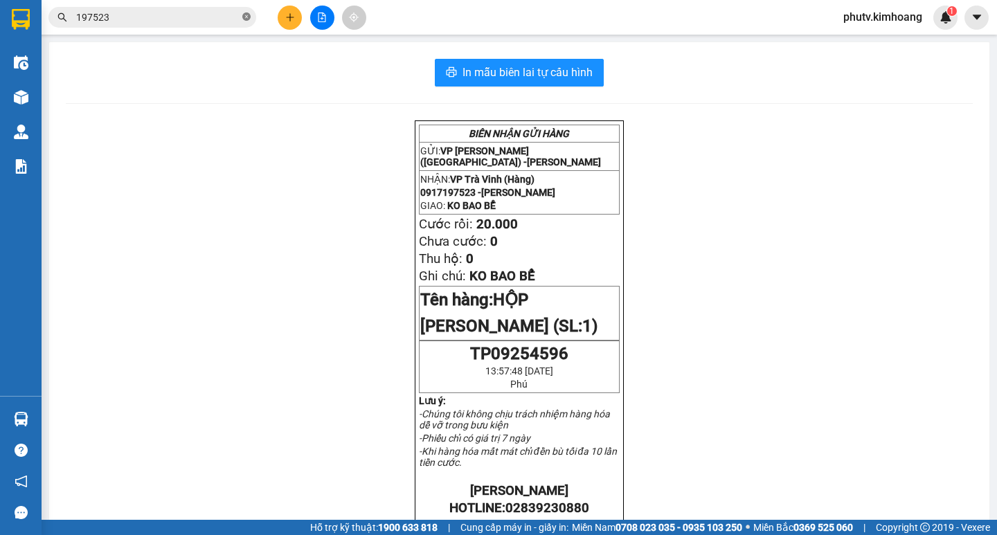
click at [245, 15] on icon "close-circle" at bounding box center [246, 16] width 8 height 8
drag, startPoint x: 245, startPoint y: 15, endPoint x: 178, endPoint y: 16, distance: 67.2
click at [218, 16] on span at bounding box center [152, 17] width 208 height 21
click at [178, 16] on input "text" at bounding box center [157, 17] width 163 height 15
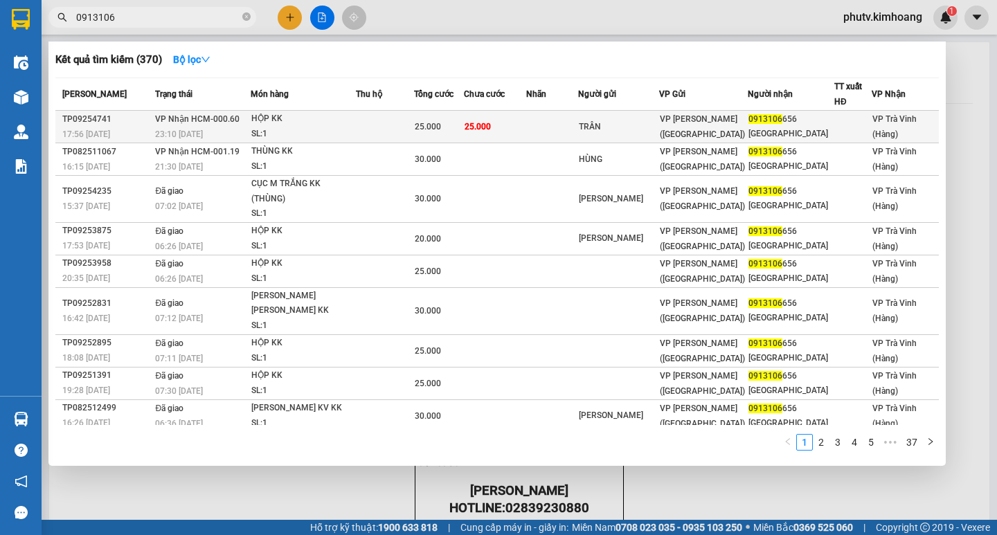
type input "0913106"
click at [487, 124] on span "25.000" at bounding box center [478, 127] width 26 height 10
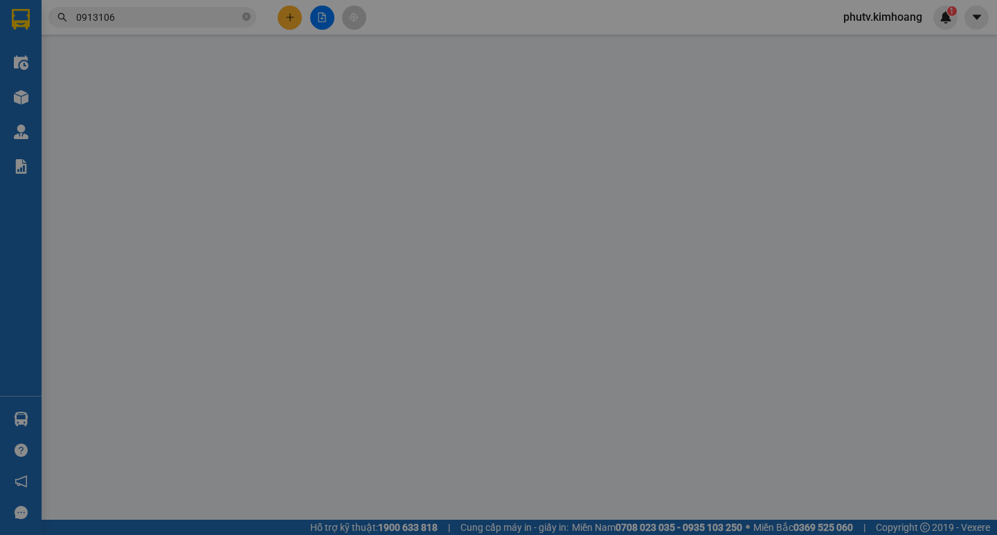
type input "TRẦN"
type input "0913106656"
type input "[GEOGRAPHIC_DATA]"
type input "25.000"
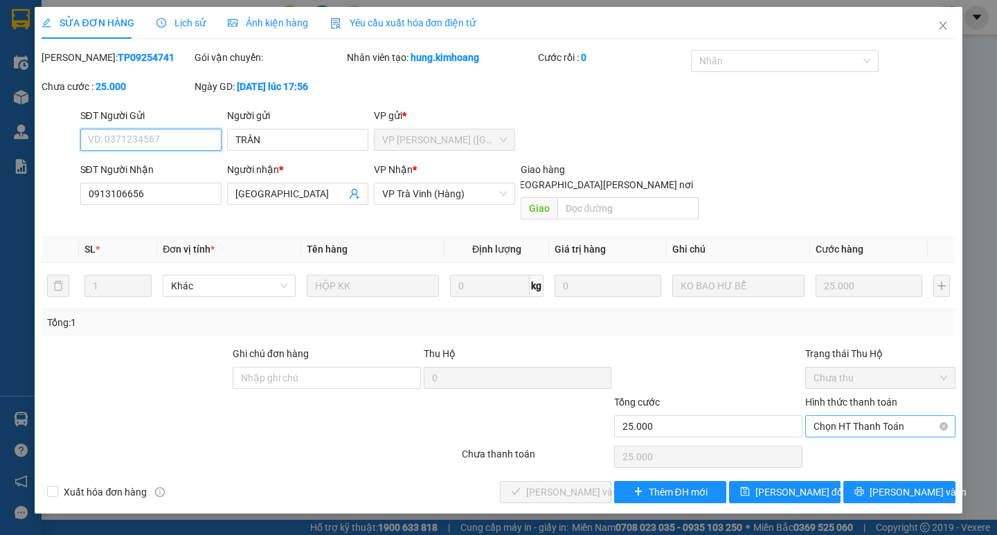
click at [897, 416] on span "Chọn HT Thanh Toán" at bounding box center [881, 426] width 134 height 21
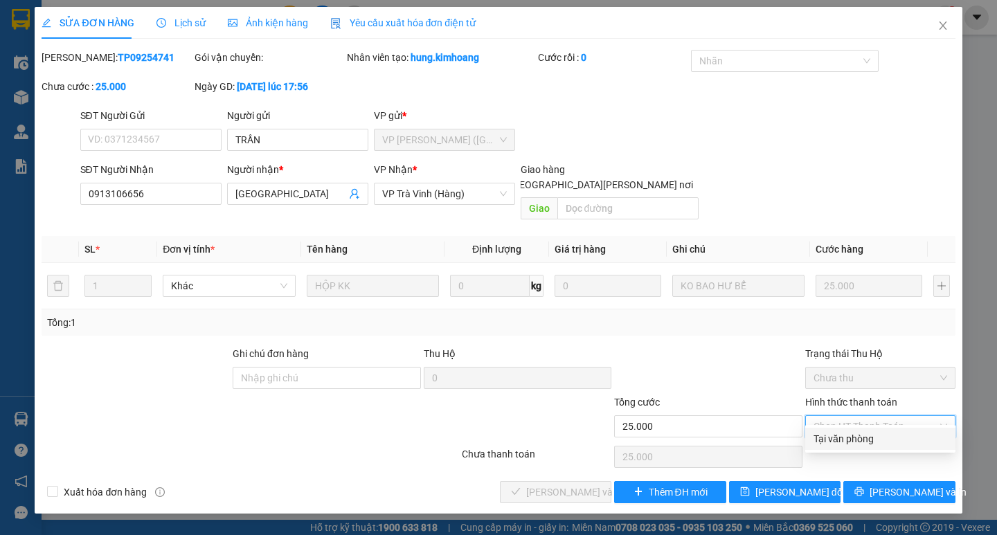
click at [880, 429] on div "Tại văn phòng" at bounding box center [880, 439] width 150 height 22
type input "0"
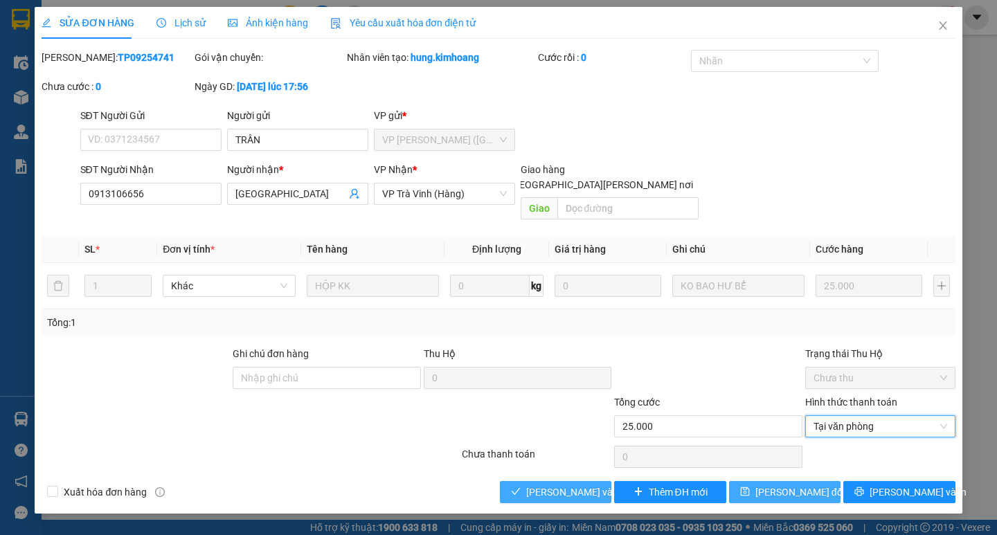
drag, startPoint x: 549, startPoint y: 474, endPoint x: 830, endPoint y: 471, distance: 280.5
click at [552, 485] on span "[PERSON_NAME] và [PERSON_NAME] hàng" at bounding box center [619, 492] width 187 height 15
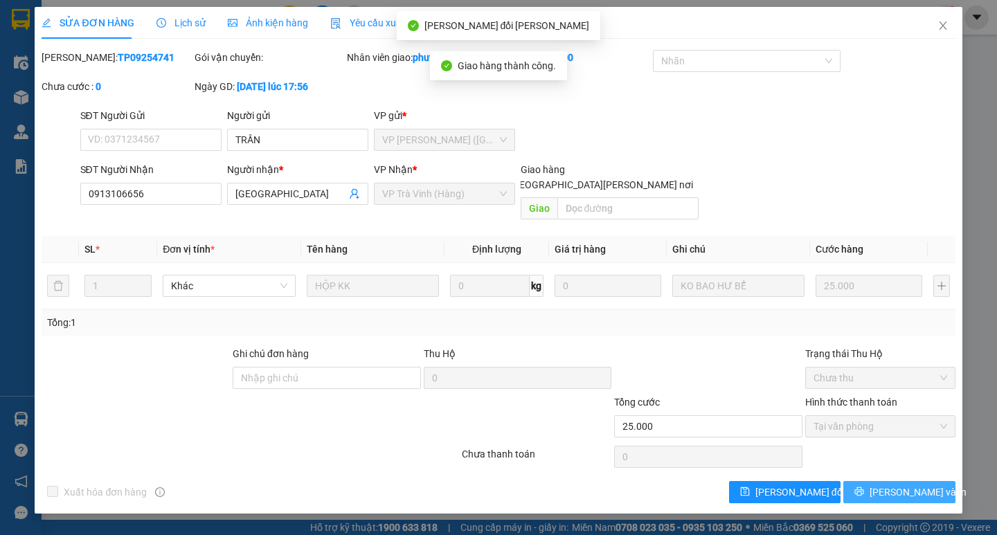
drag, startPoint x: 929, startPoint y: 482, endPoint x: 928, endPoint y: 472, distance: 10.5
click at [929, 481] on button "[PERSON_NAME] và In" at bounding box center [898, 492] width 111 height 22
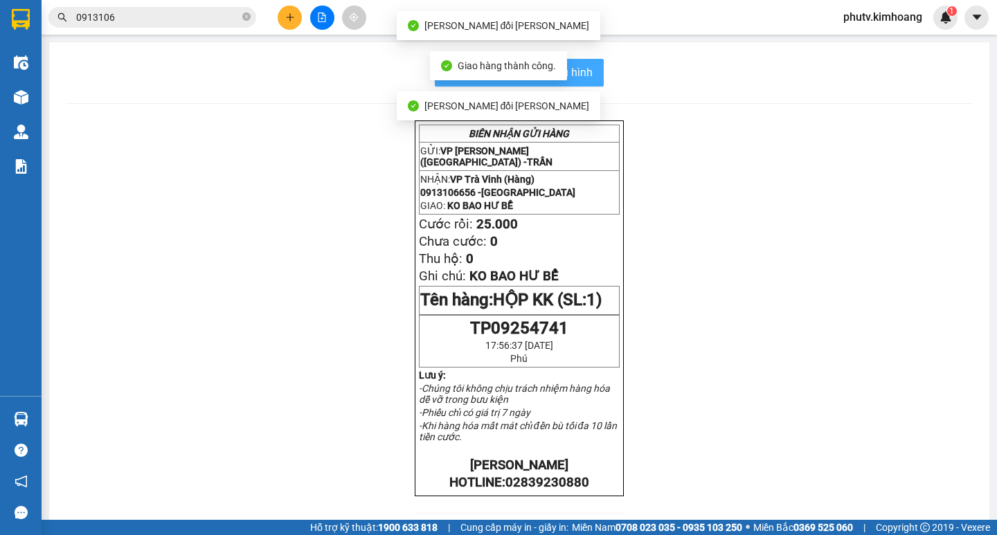
click at [584, 66] on span "In mẫu biên lai tự cấu hình" at bounding box center [528, 72] width 130 height 17
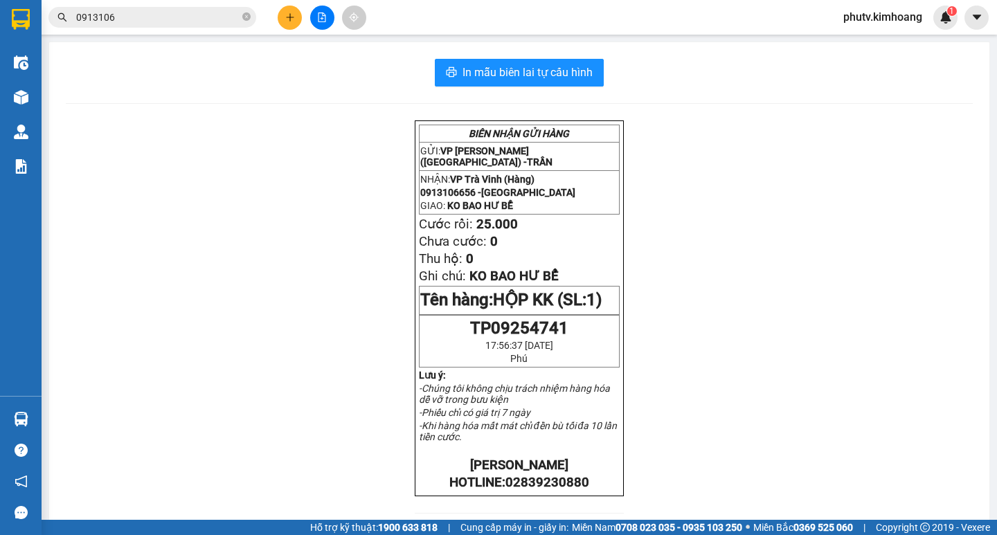
click at [211, 14] on input "0913106" at bounding box center [157, 17] width 163 height 15
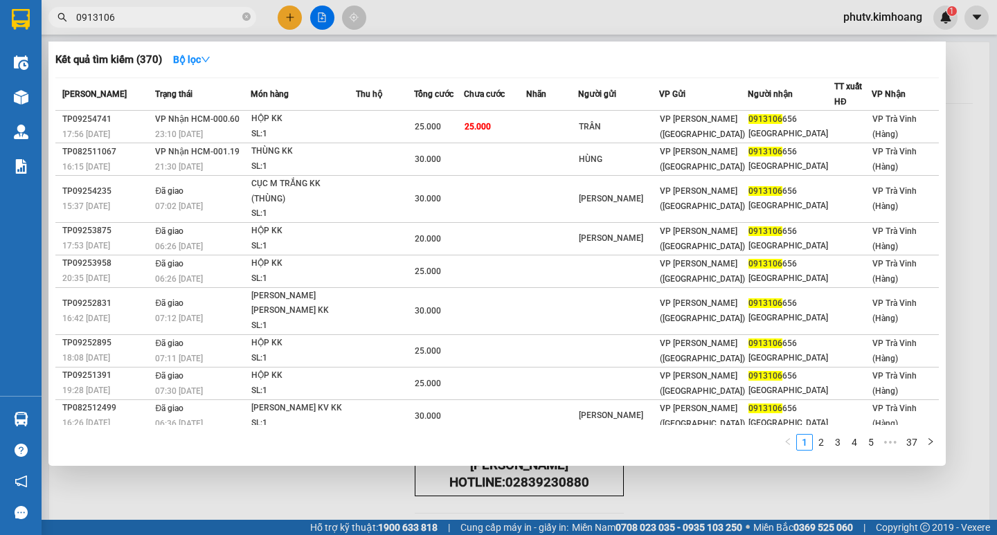
click at [211, 14] on input "0913106" at bounding box center [157, 17] width 163 height 15
type input "n"
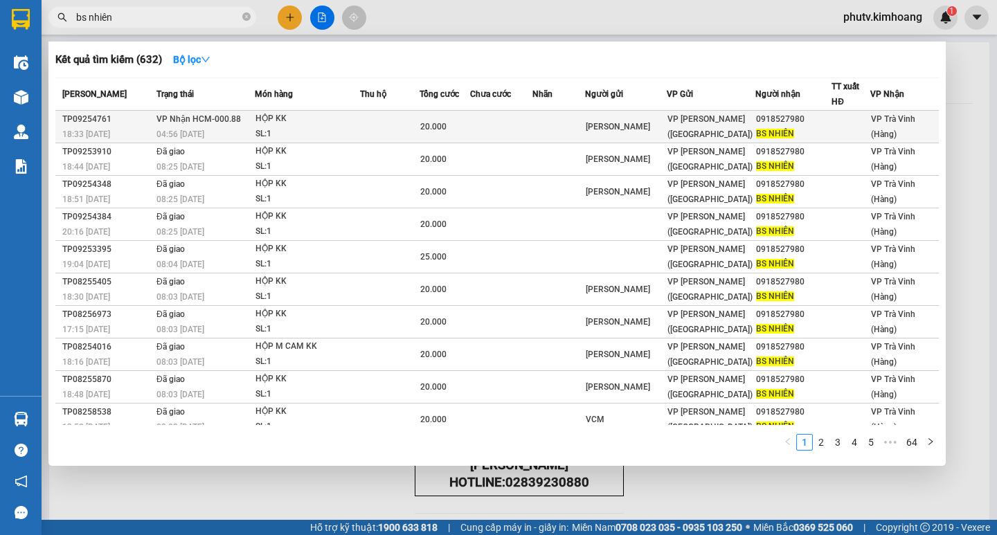
type input "bs nhiên"
click at [334, 125] on div "HỘP KK" at bounding box center [308, 118] width 104 height 15
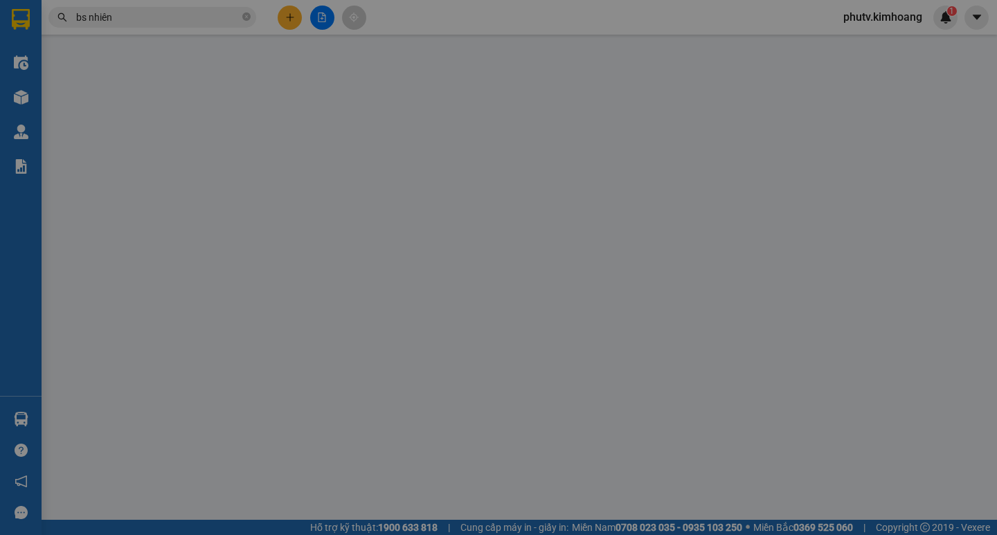
type input "LABO KIM CHI"
type input "0918527980"
type input "BS NHIÊN"
type input "20.000"
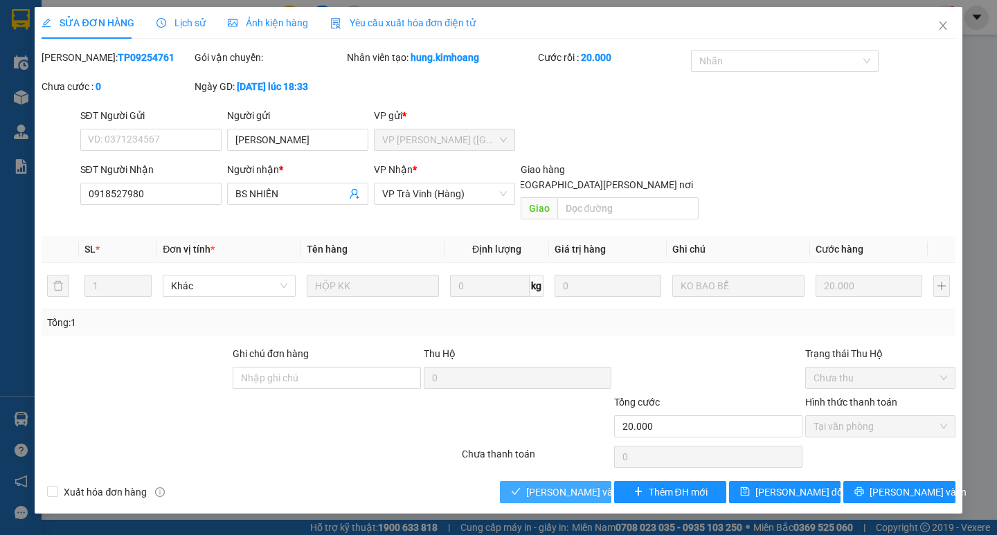
click at [592, 485] on span "[PERSON_NAME] và [PERSON_NAME] hàng" at bounding box center [619, 492] width 187 height 15
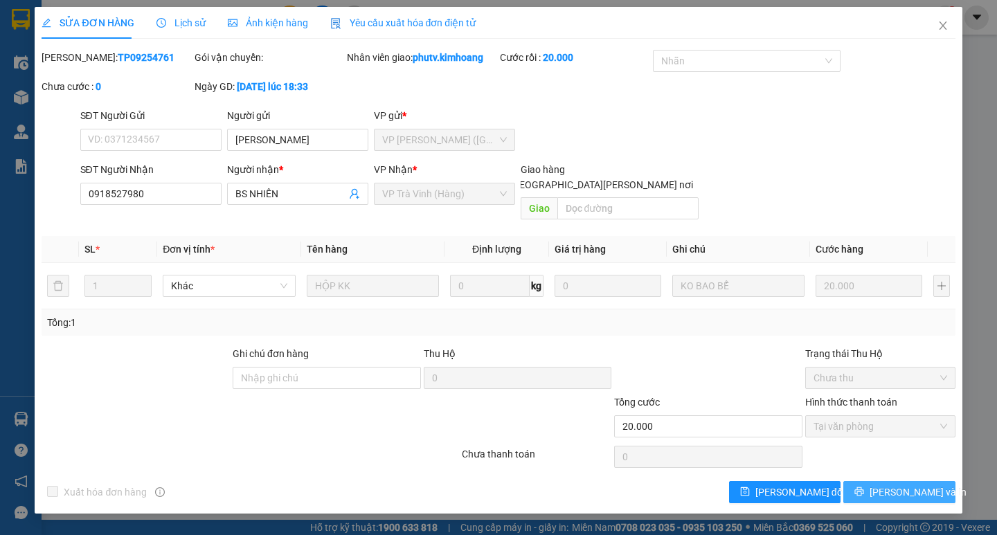
click at [882, 481] on button "[PERSON_NAME] và In" at bounding box center [898, 492] width 111 height 22
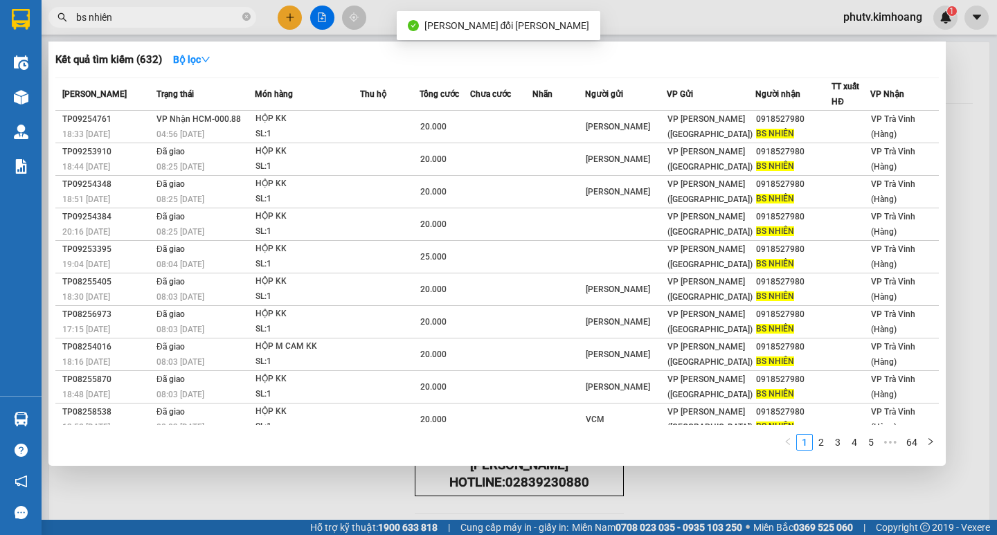
click at [135, 13] on input "bs nhiên" at bounding box center [157, 17] width 163 height 15
drag, startPoint x: 135, startPoint y: 13, endPoint x: 69, endPoint y: 25, distance: 67.5
click at [69, 25] on span "bs nhiên" at bounding box center [152, 17] width 208 height 21
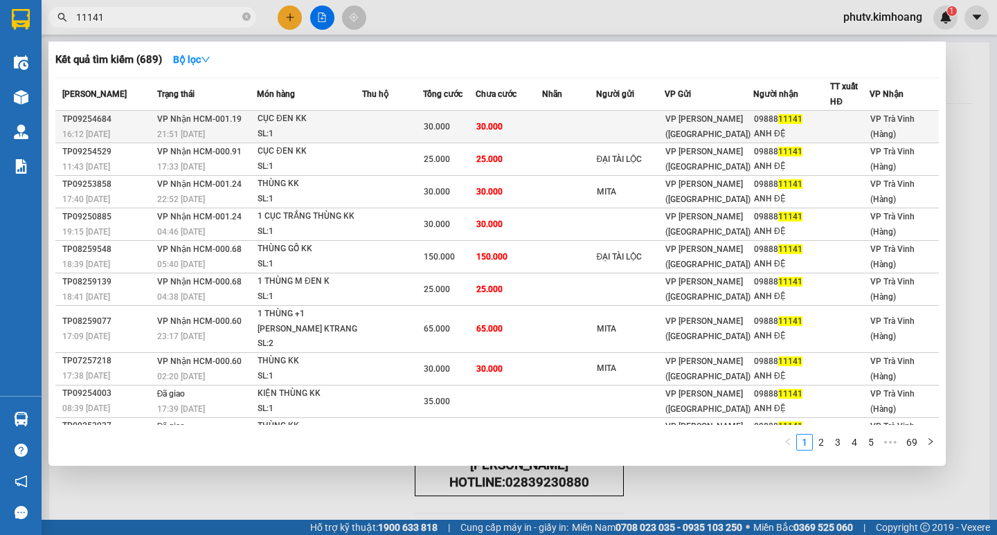
type input "11141"
click at [530, 116] on td "30.000" at bounding box center [509, 127] width 66 height 33
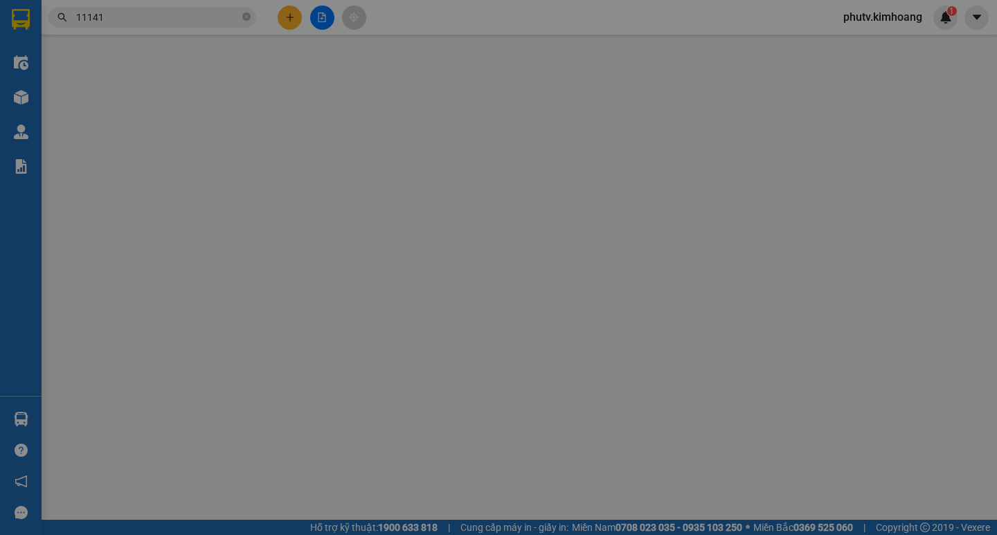
type input "0988811141"
type input "ANH ĐỆ"
type input "30.000"
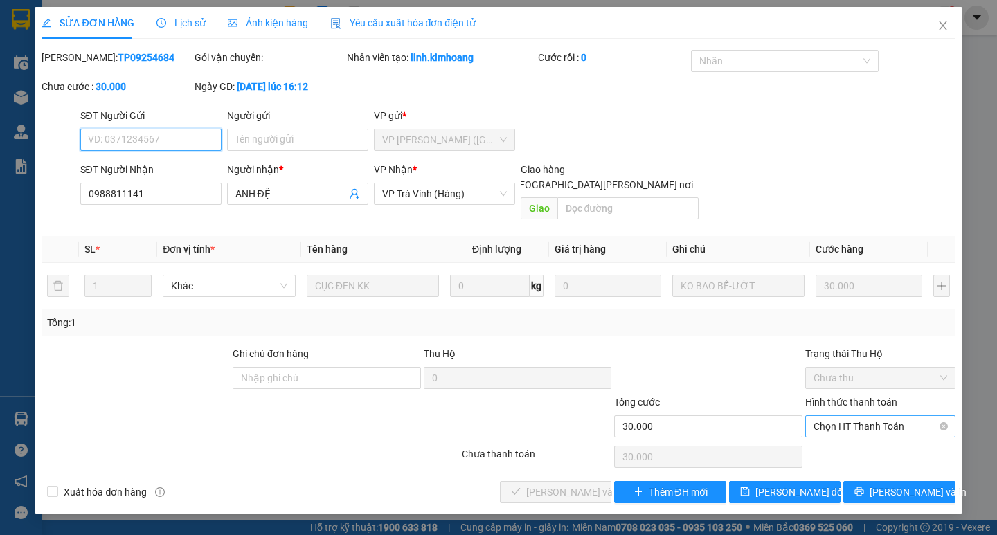
click at [861, 416] on span "Chọn HT Thanh Toán" at bounding box center [881, 426] width 134 height 21
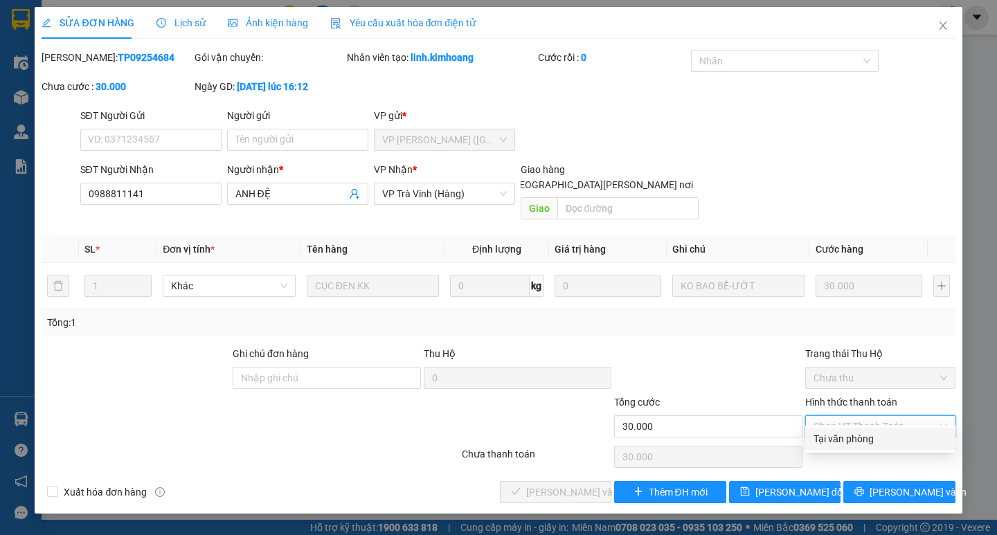
click at [858, 443] on div "Tại văn phòng" at bounding box center [881, 438] width 134 height 15
type input "0"
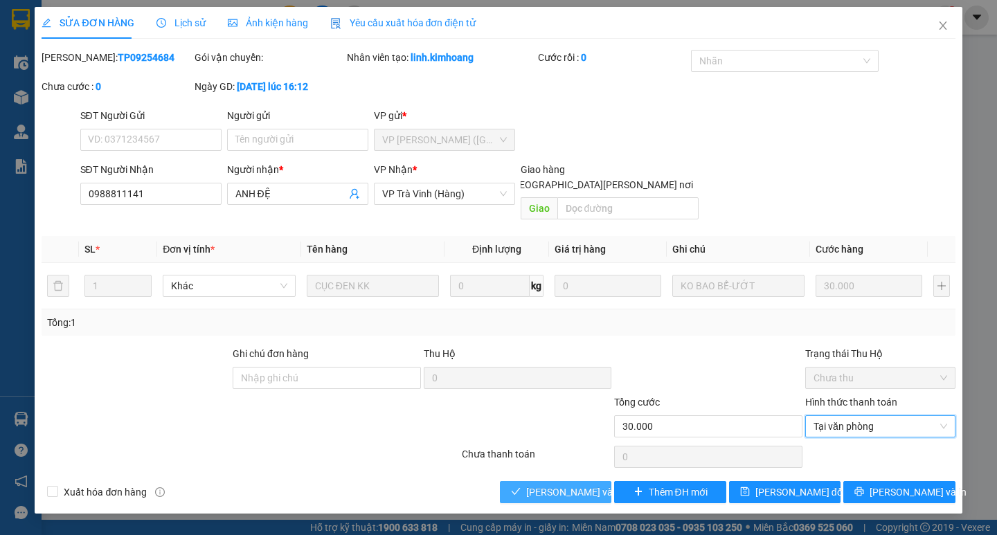
click at [578, 485] on span "[PERSON_NAME] và [PERSON_NAME] hàng" at bounding box center [619, 492] width 187 height 15
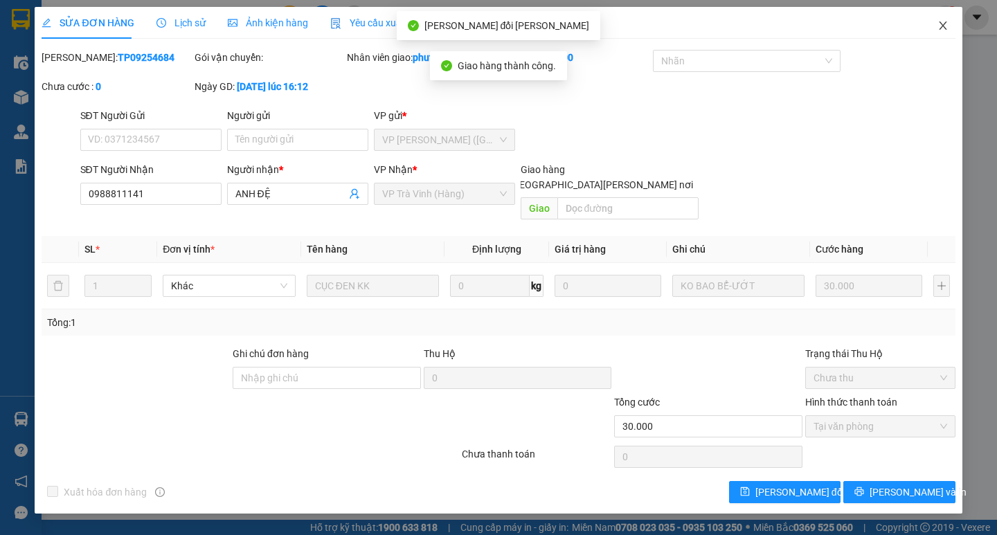
click at [943, 24] on icon "close" at bounding box center [943, 25] width 11 height 11
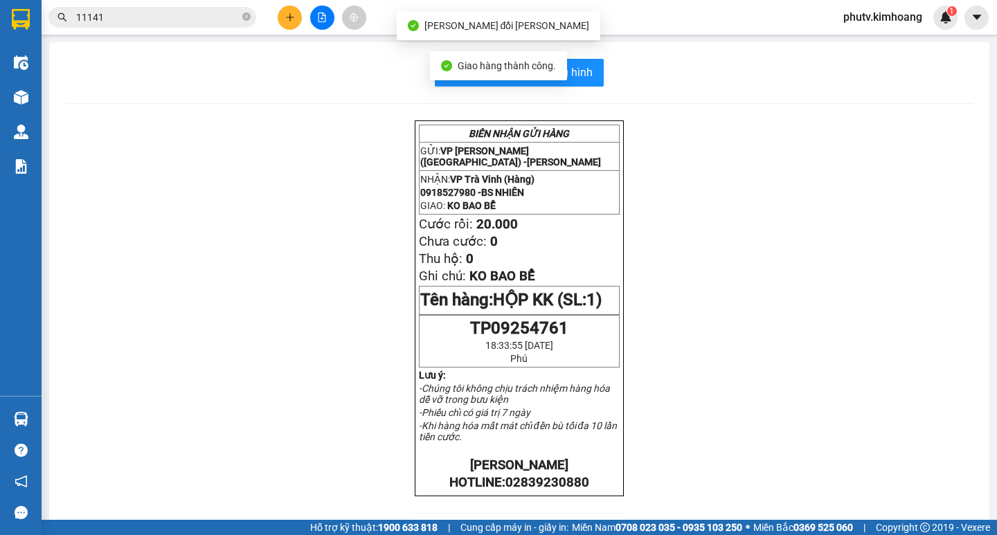
click at [167, 10] on input "11141" at bounding box center [157, 17] width 163 height 15
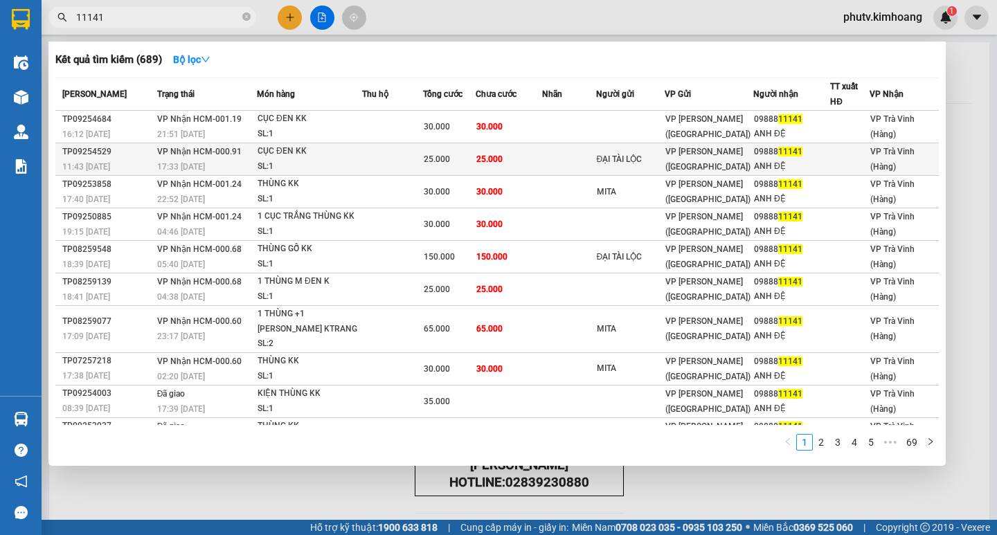
click at [317, 163] on div "SL: 1" at bounding box center [310, 166] width 104 height 15
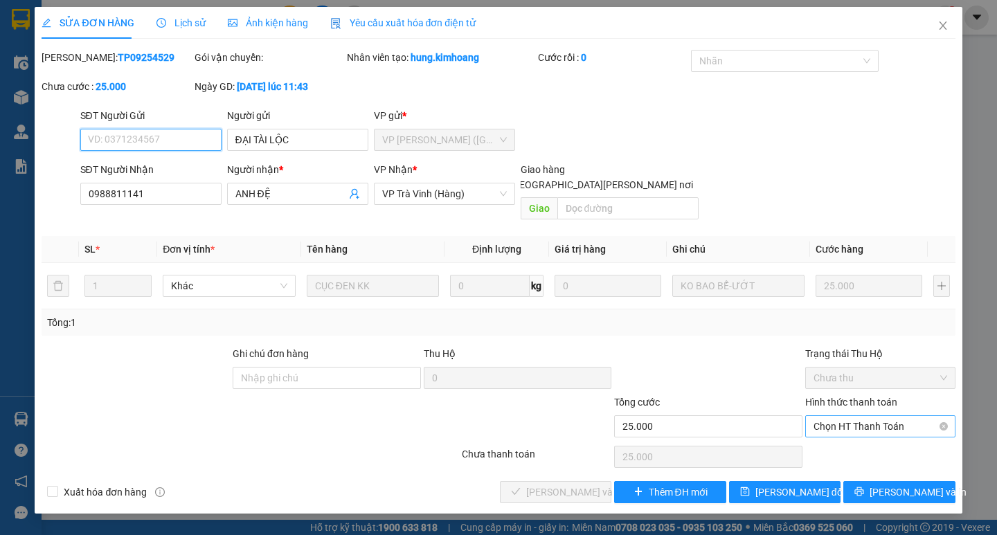
click at [825, 416] on span "Chọn HT Thanh Toán" at bounding box center [881, 426] width 134 height 21
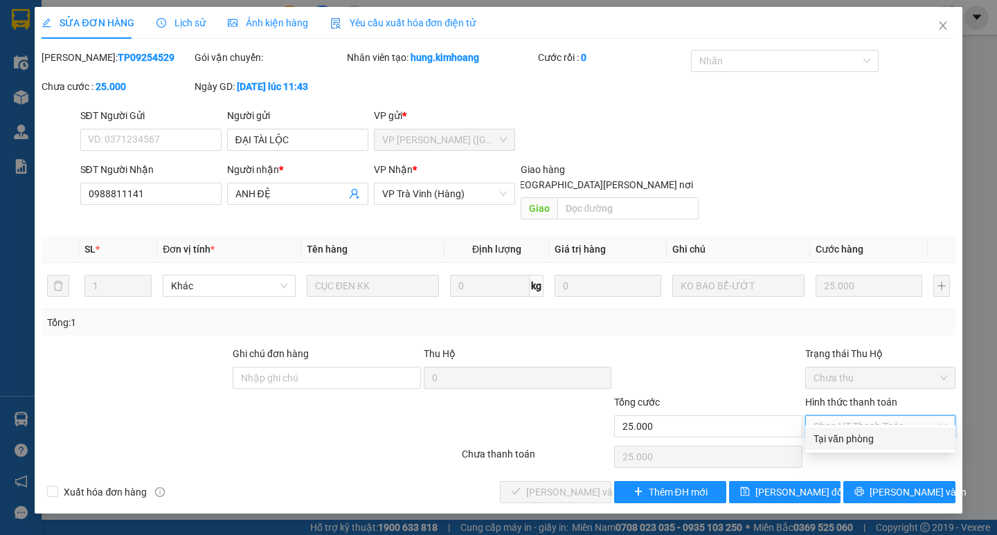
click at [816, 434] on div "Tại văn phòng" at bounding box center [881, 438] width 134 height 15
type input "0"
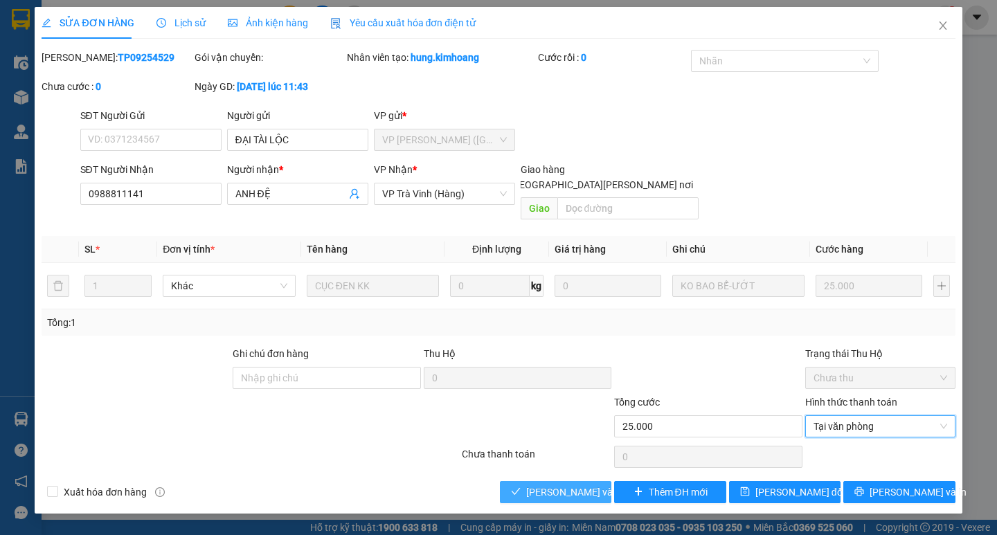
click at [578, 481] on button "[PERSON_NAME] và [PERSON_NAME] hàng" at bounding box center [555, 492] width 111 height 22
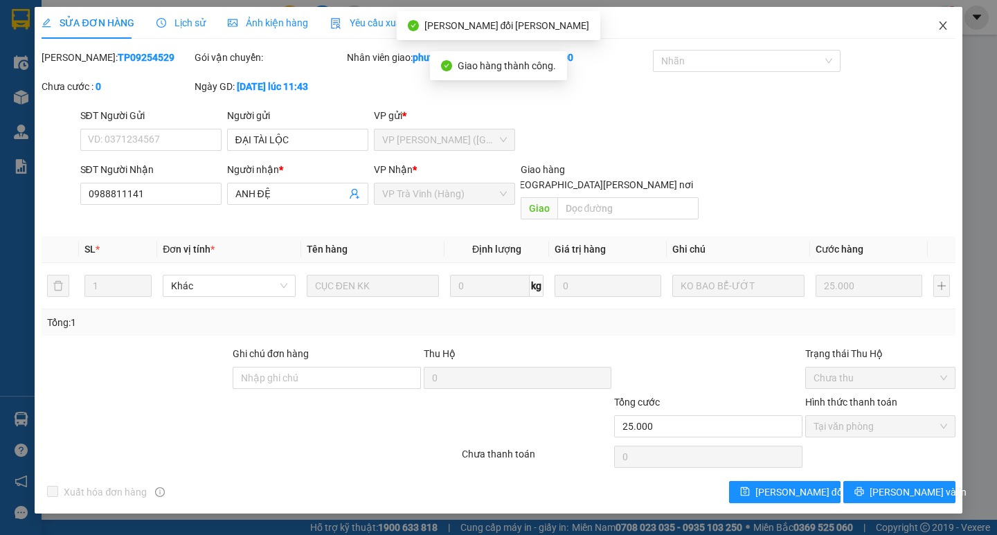
click at [943, 25] on icon "close" at bounding box center [943, 25] width 11 height 11
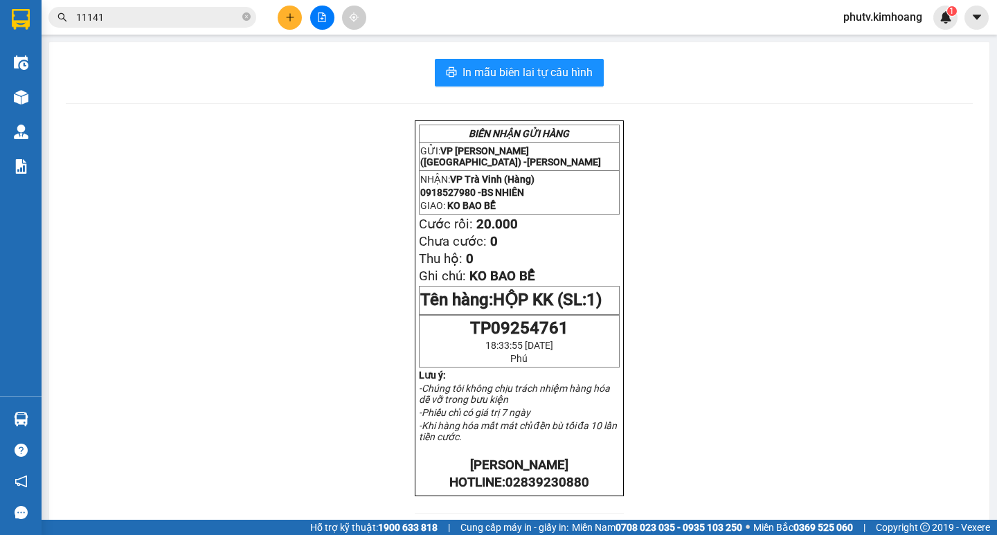
click at [115, 21] on input "11141" at bounding box center [157, 17] width 163 height 15
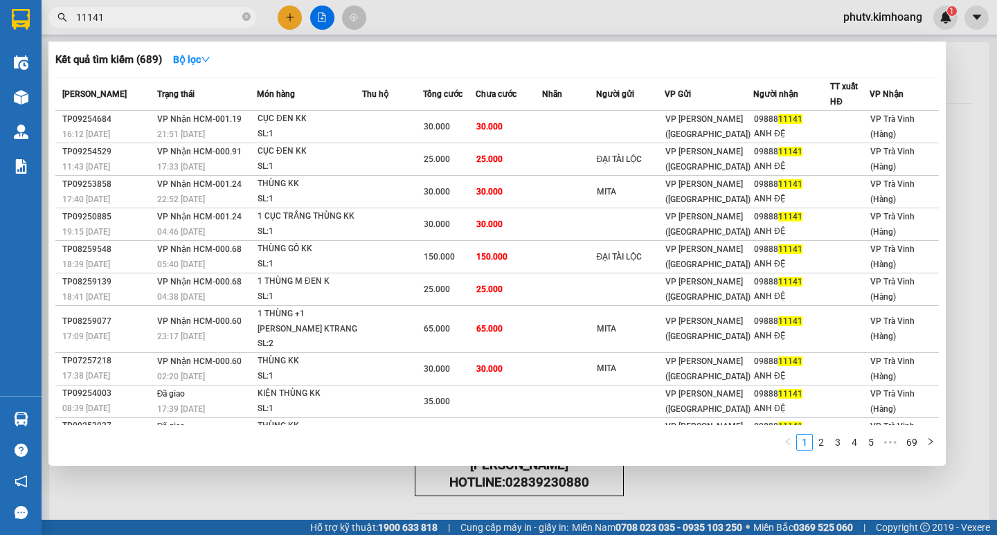
click at [115, 21] on input "11141" at bounding box center [157, 17] width 163 height 15
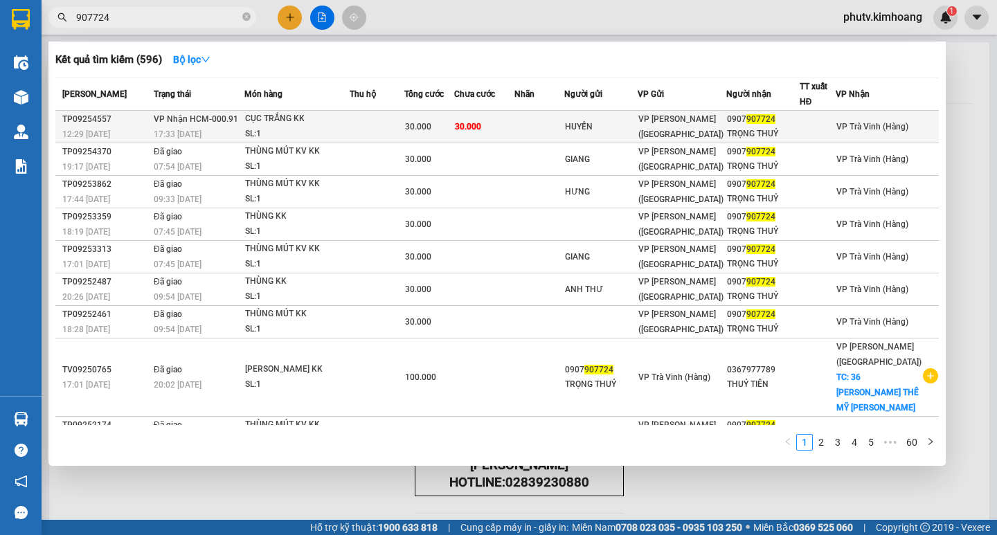
type input "907724"
click at [515, 132] on td "30.000" at bounding box center [484, 127] width 60 height 33
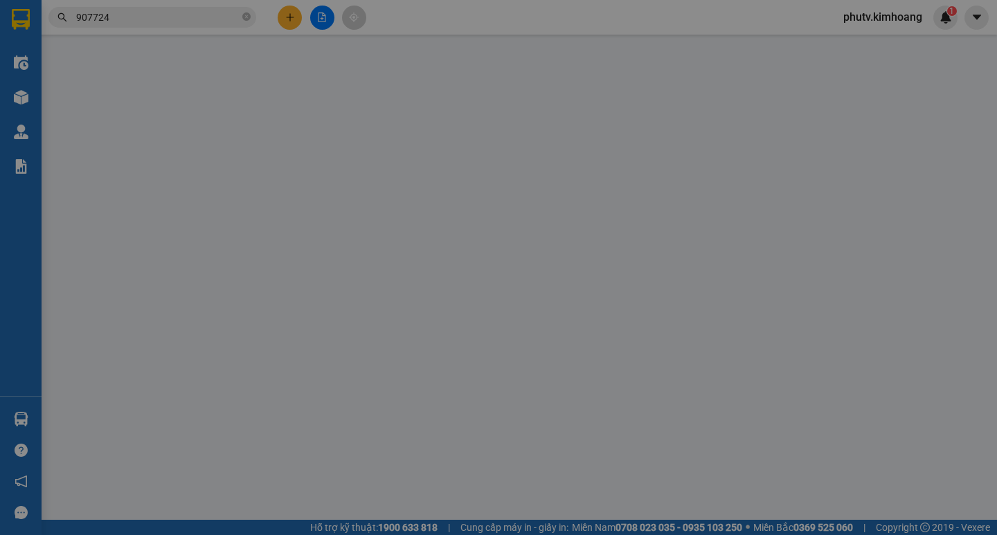
type input "HUYỀN"
type input "0907907724"
type input "TRỌNG THUỶ"
type input "30.000"
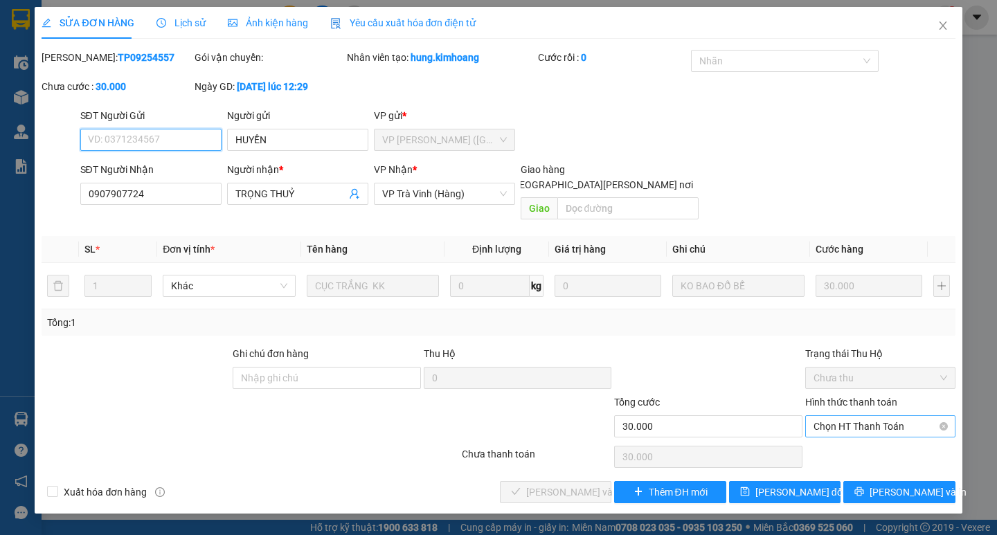
click at [830, 416] on span "Chọn HT Thanh Toán" at bounding box center [881, 426] width 134 height 21
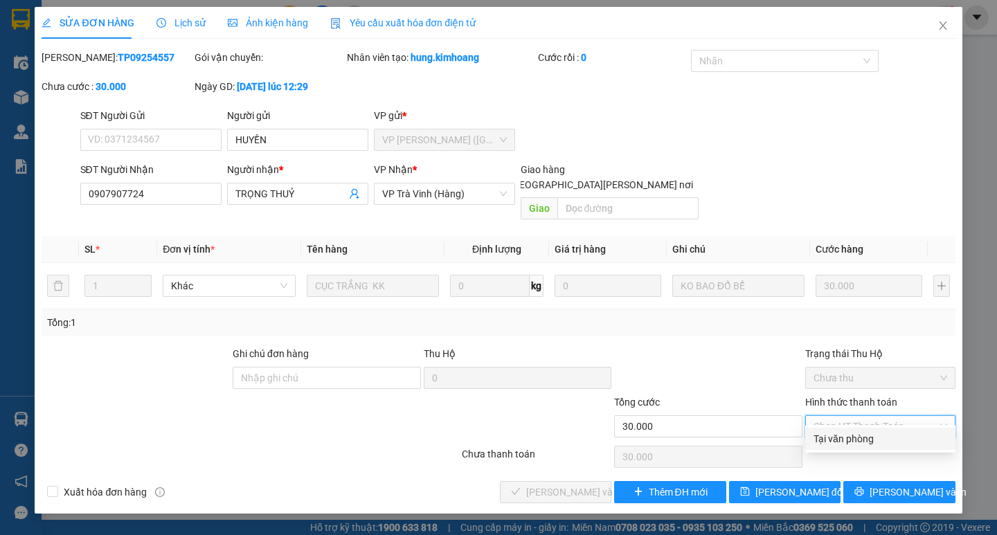
click at [834, 433] on div "Tại văn phòng" at bounding box center [881, 438] width 134 height 15
type input "0"
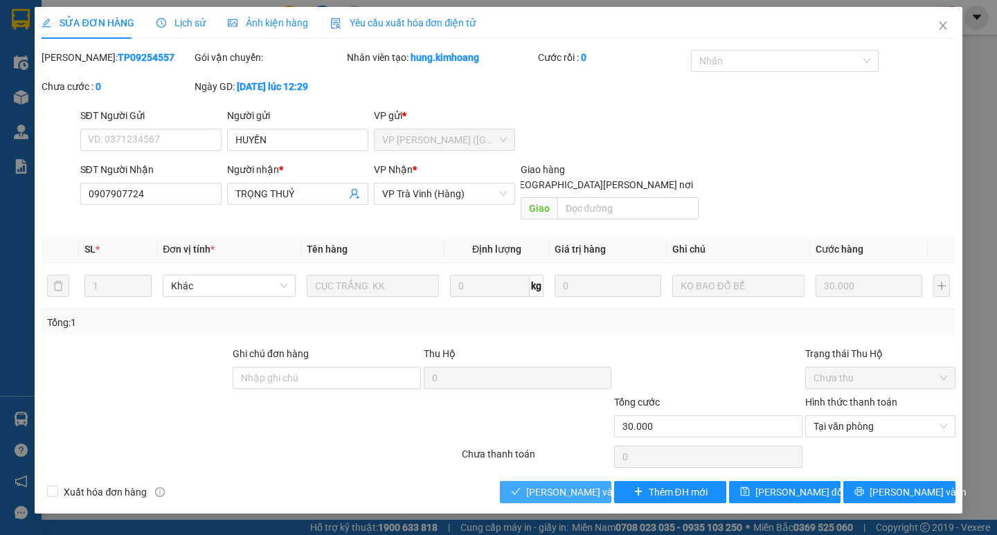
drag, startPoint x: 547, startPoint y: 460, endPoint x: 558, endPoint y: 473, distance: 17.2
click at [548, 460] on div "Total Paid Fee 0 Total UnPaid Fee 30.000 Cash Collection Total Fee Mã ĐH: TP092…" at bounding box center [498, 277] width 913 height 454
click at [560, 485] on span "[PERSON_NAME] và [PERSON_NAME] hàng" at bounding box center [619, 492] width 187 height 15
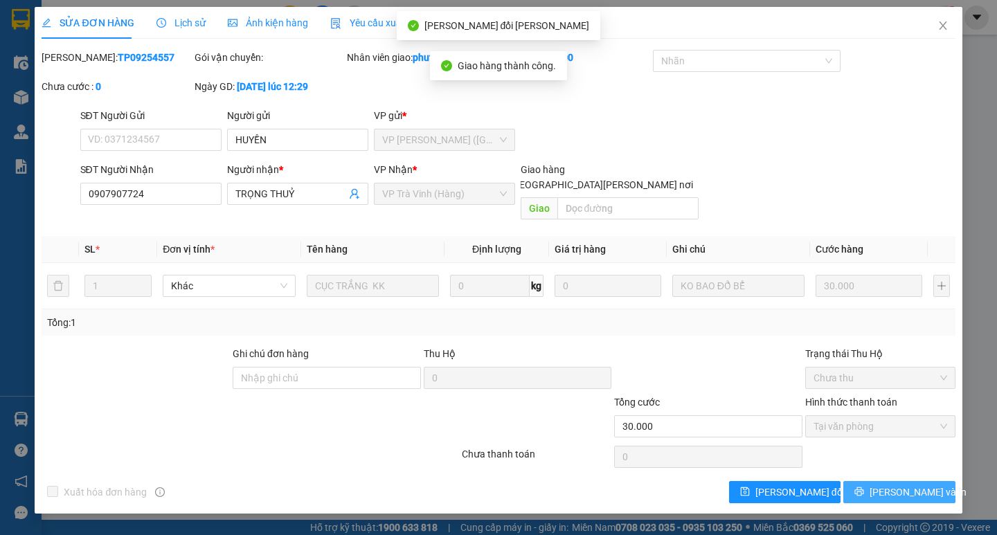
click at [907, 485] on span "[PERSON_NAME] và In" at bounding box center [918, 492] width 97 height 15
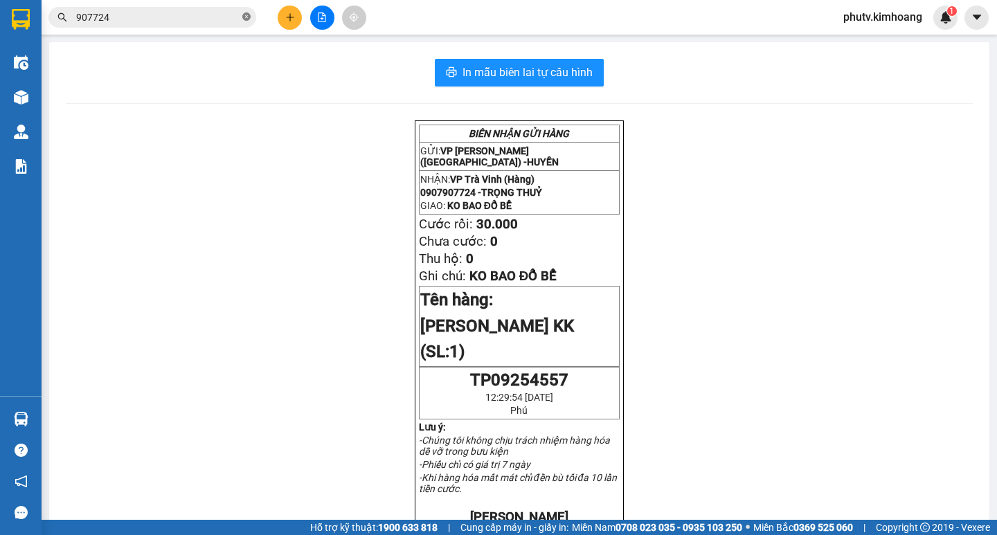
click at [246, 20] on icon "close-circle" at bounding box center [246, 16] width 8 height 8
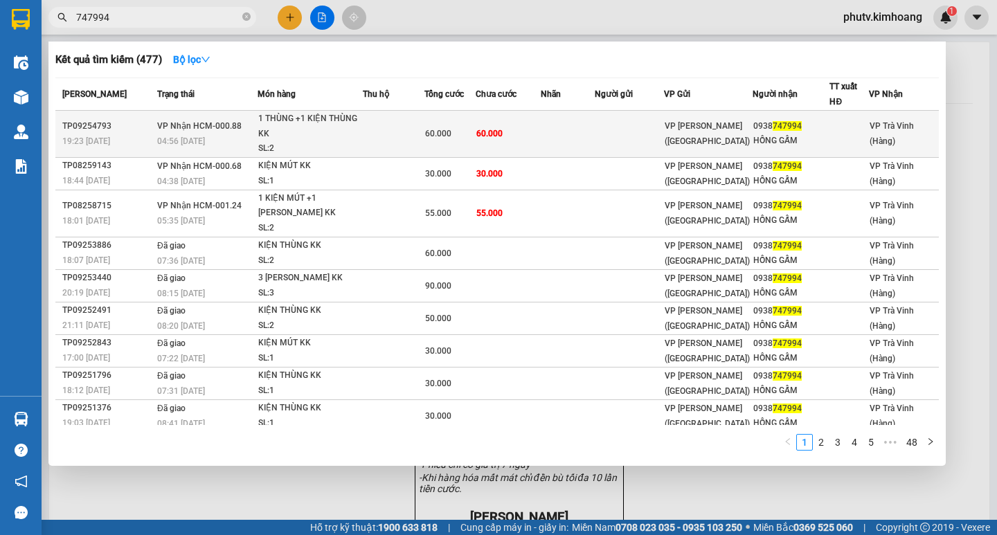
type input "747994"
click at [427, 125] on td "60.000" at bounding box center [450, 134] width 51 height 47
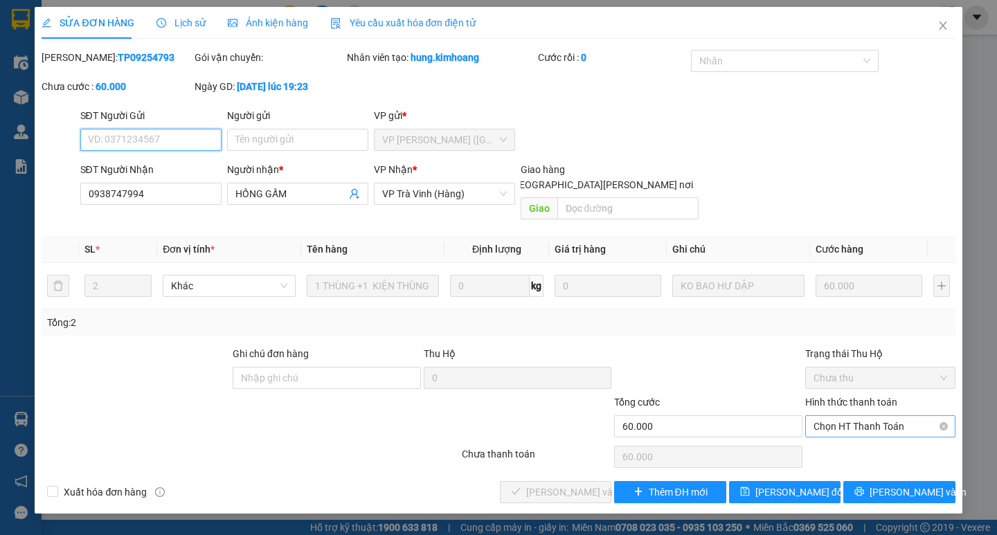
drag, startPoint x: 853, startPoint y: 407, endPoint x: 851, endPoint y: 425, distance: 17.4
click at [852, 416] on span "Chọn HT Thanh Toán" at bounding box center [881, 426] width 134 height 21
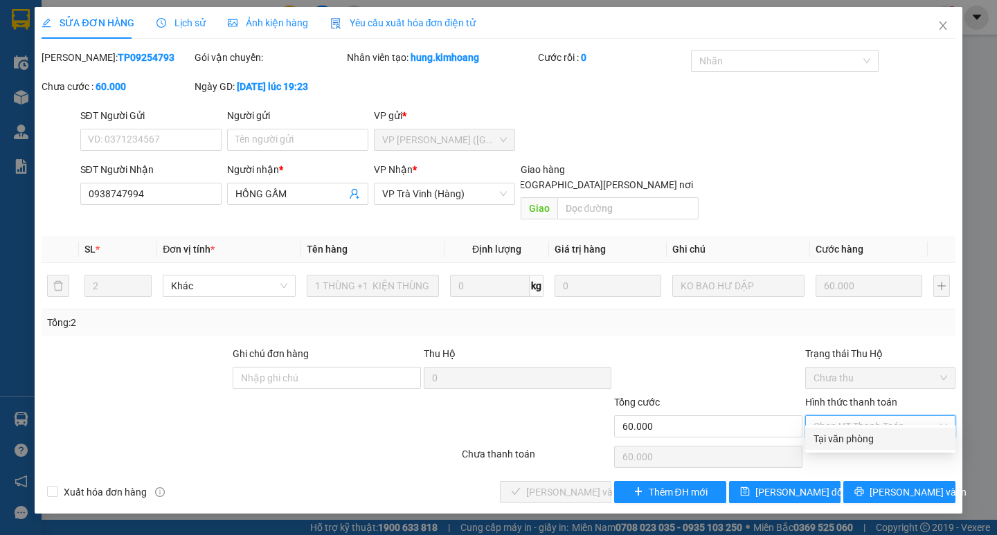
click at [851, 426] on div "Total Paid Fee 0 Total UnPaid Fee 60.000 Cash Collection Total Fee Mã ĐH: TP092…" at bounding box center [498, 277] width 913 height 454
drag, startPoint x: 848, startPoint y: 413, endPoint x: 848, endPoint y: 439, distance: 26.3
click at [848, 416] on span "Chọn HT Thanh Toán" at bounding box center [881, 426] width 134 height 21
drag, startPoint x: 848, startPoint y: 443, endPoint x: 828, endPoint y: 441, distance: 20.2
click at [848, 444] on div "Tại văn phòng" at bounding box center [881, 438] width 134 height 15
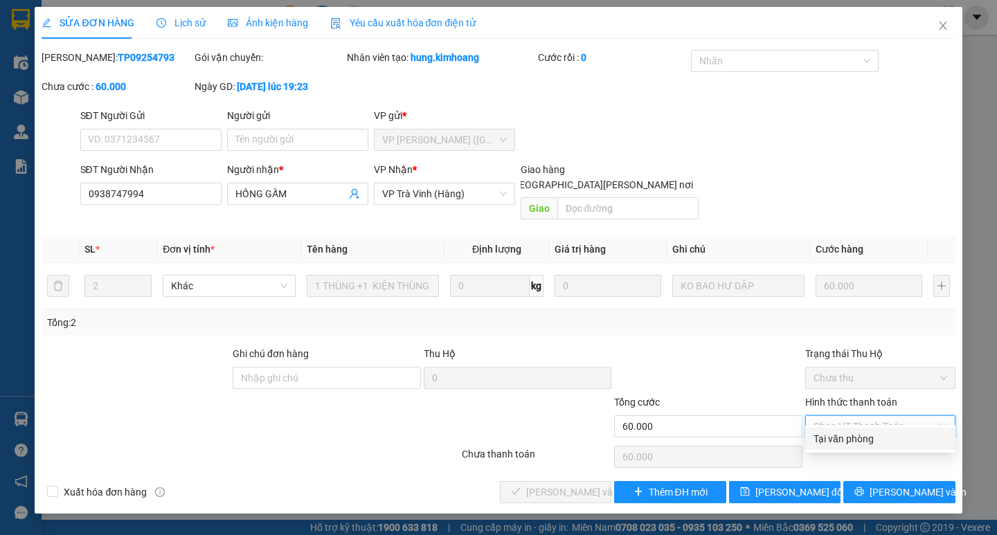
type input "0"
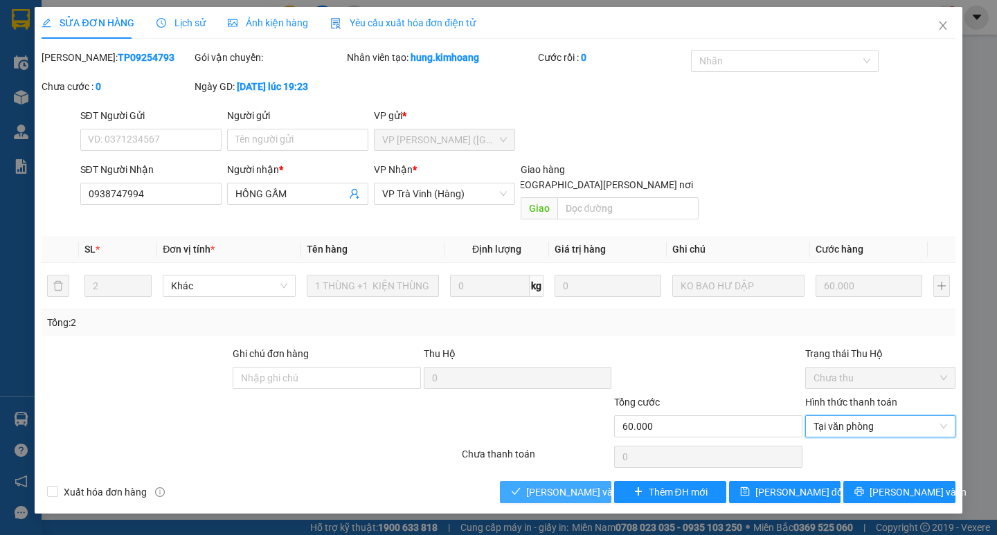
click at [554, 485] on span "[PERSON_NAME] và [PERSON_NAME] hàng" at bounding box center [619, 492] width 187 height 15
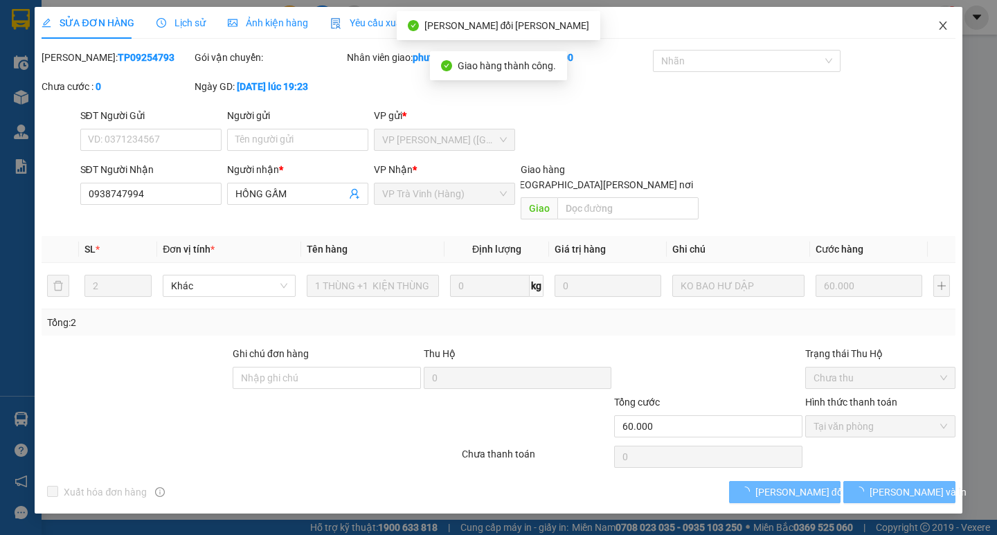
click at [941, 19] on span "Close" at bounding box center [943, 26] width 39 height 39
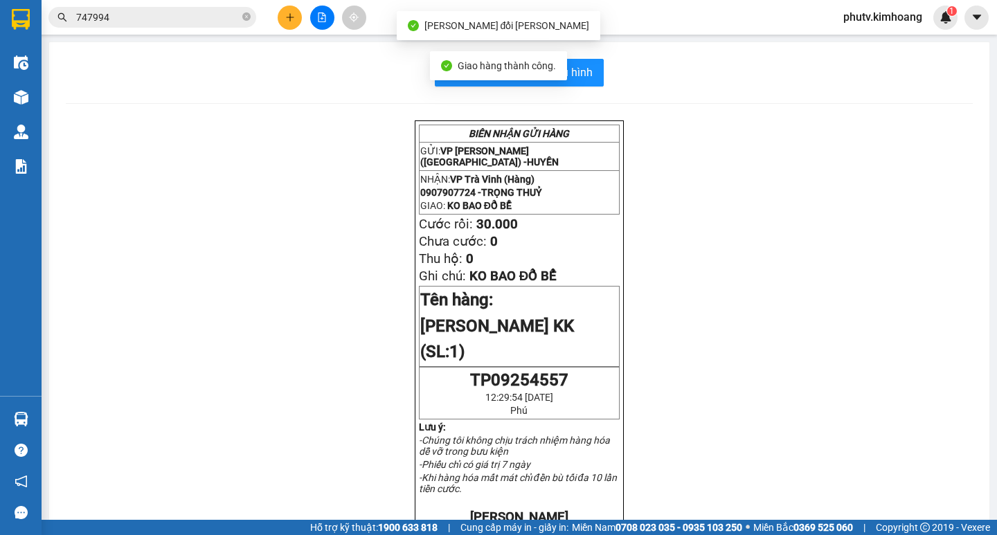
click at [198, 18] on input "747994" at bounding box center [157, 17] width 163 height 15
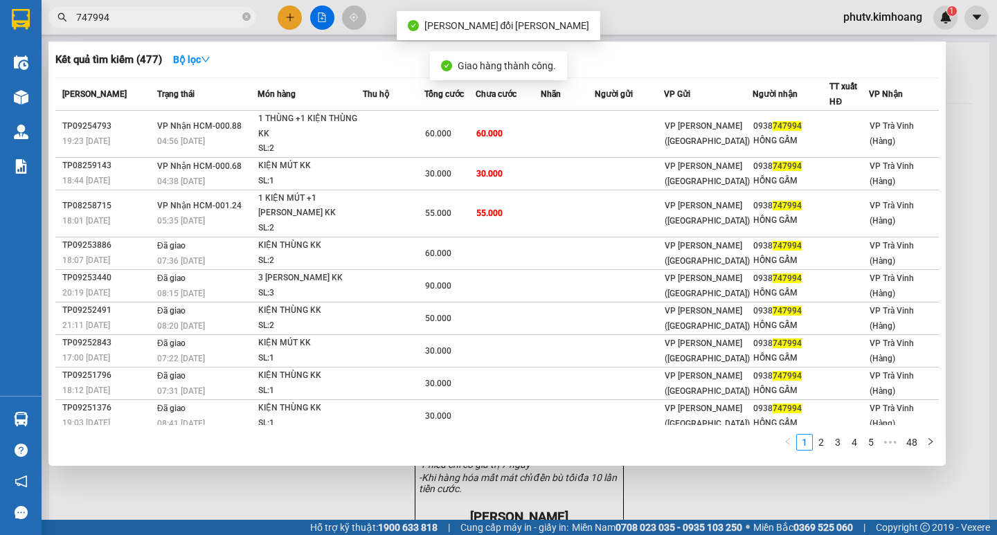
click at [198, 18] on input "747994" at bounding box center [157, 17] width 163 height 15
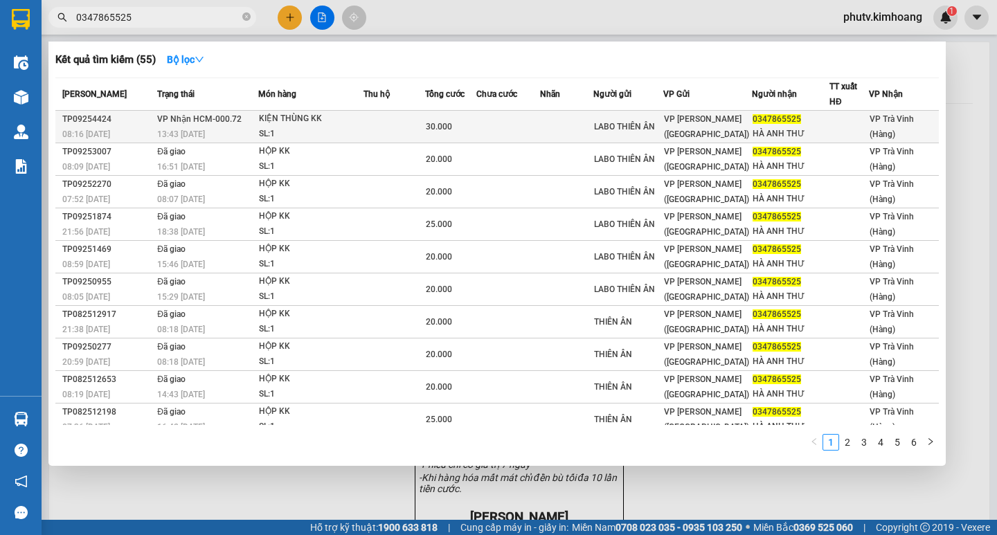
type input "0347865525"
click at [309, 126] on span "KIỆN THÙNG KK SL: 1" at bounding box center [311, 126] width 104 height 30
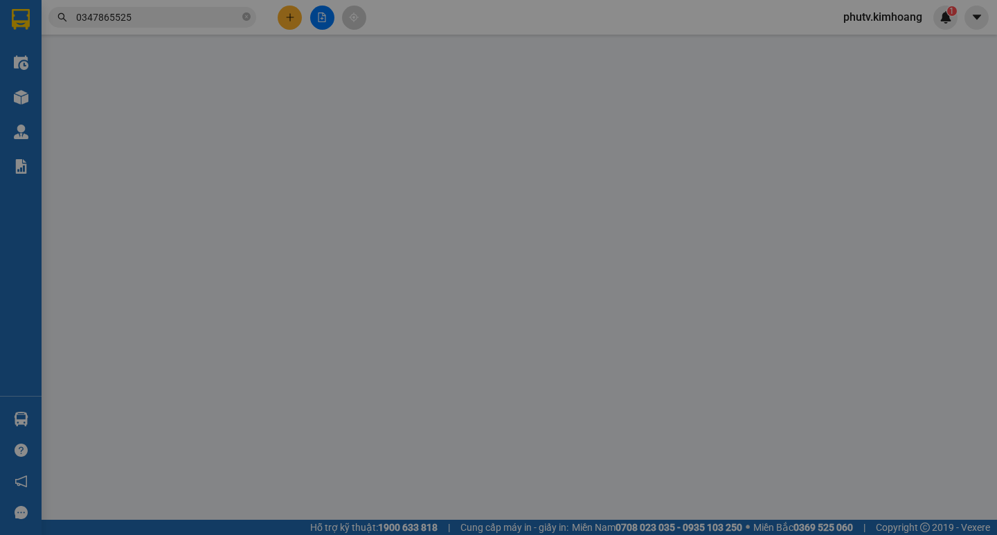
type input "LABO THIÊN ÂN"
type input "0347865525"
type input "HÀ ANH THƯ"
type input "30.000"
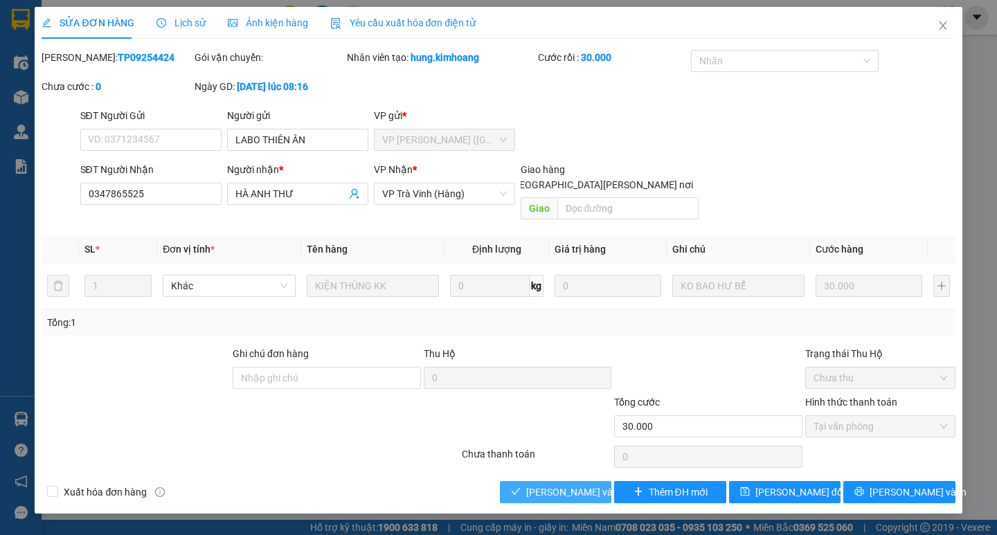
click at [571, 485] on span "[PERSON_NAME] và [PERSON_NAME] hàng" at bounding box center [619, 492] width 187 height 15
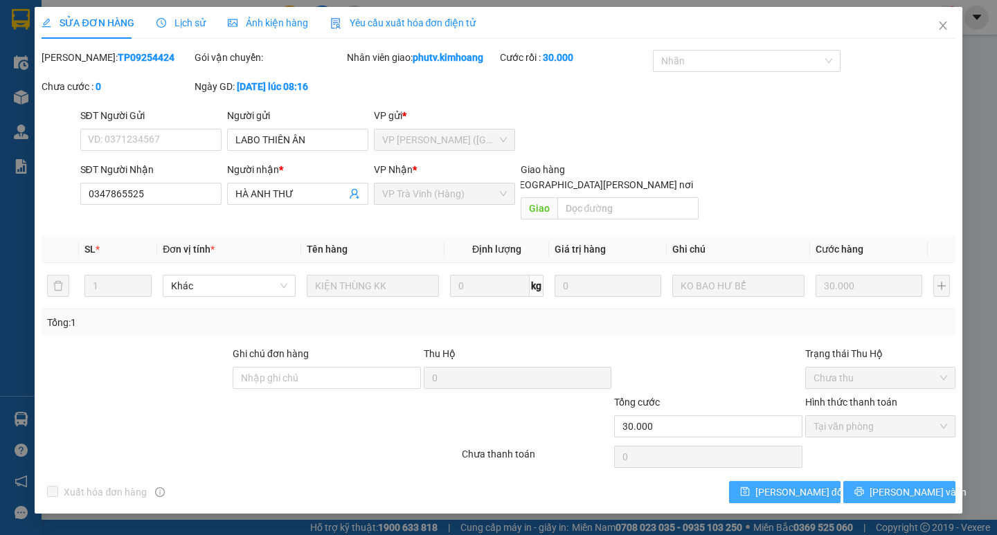
click at [864, 487] on icon "printer" at bounding box center [860, 492] width 10 height 10
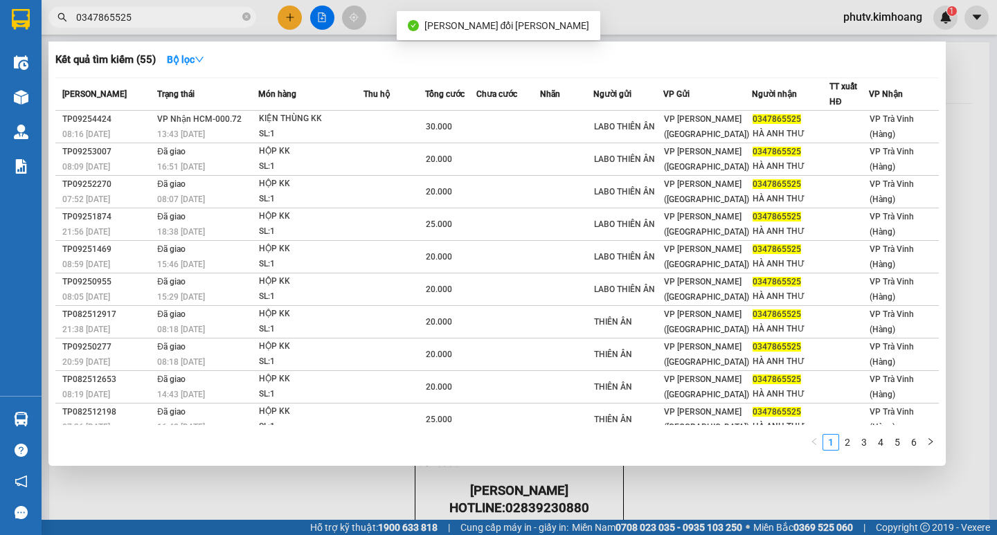
click at [161, 18] on input "0347865525" at bounding box center [157, 17] width 163 height 15
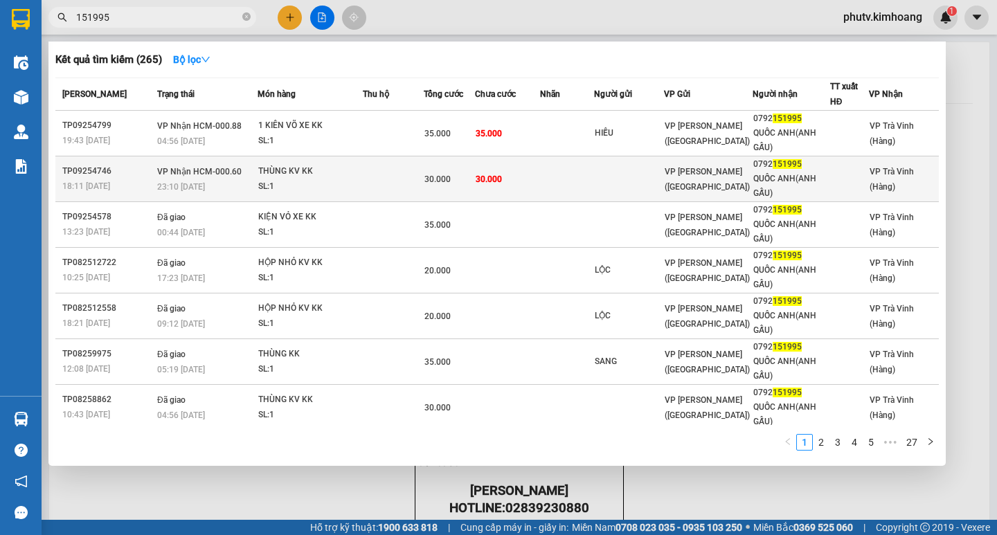
type input "151995"
click at [494, 190] on td "30.000" at bounding box center [507, 180] width 65 height 46
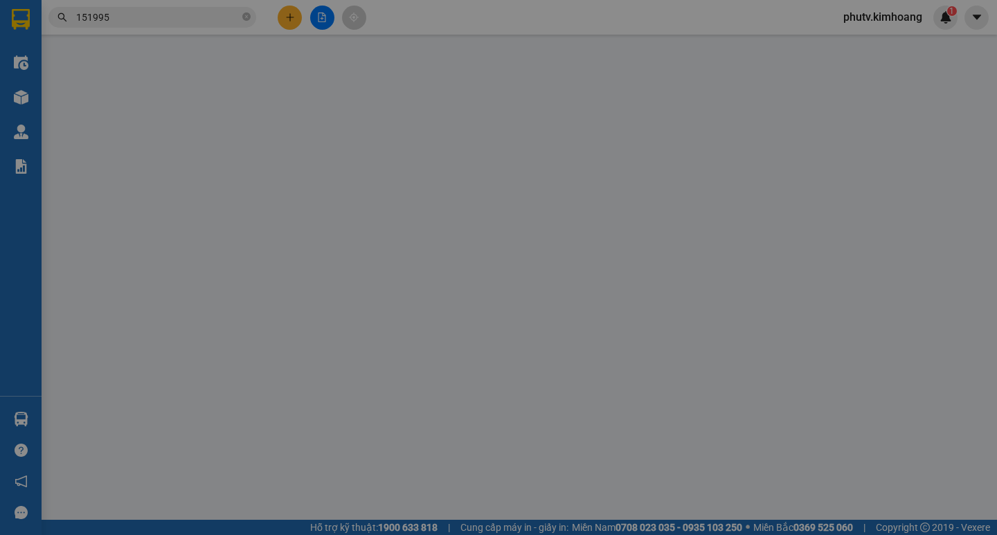
type input "0792151995"
type input "QUỐC ANH(ANH GẤU)"
type input "30.000"
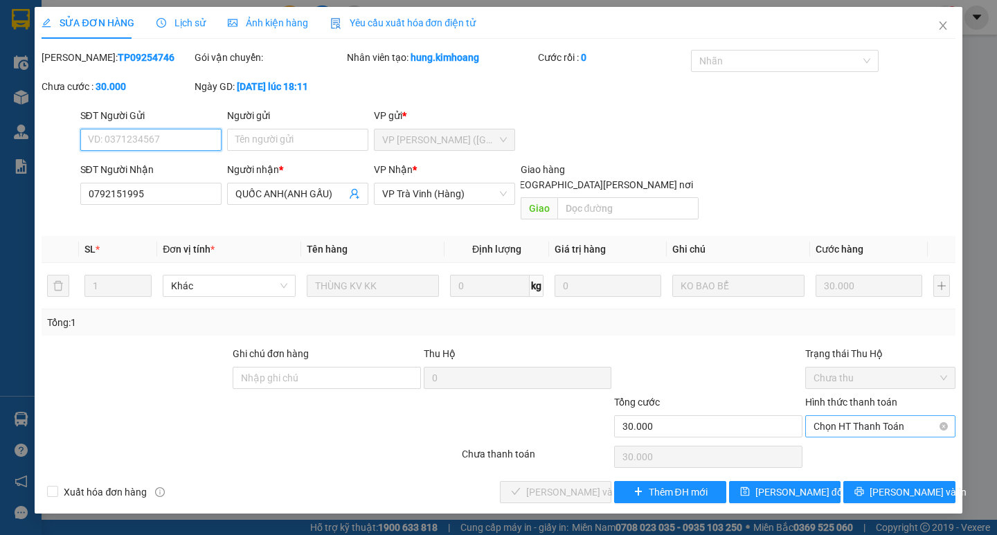
drag, startPoint x: 857, startPoint y: 409, endPoint x: 859, endPoint y: 418, distance: 8.4
click at [857, 416] on span "Chọn HT Thanh Toán" at bounding box center [881, 426] width 134 height 21
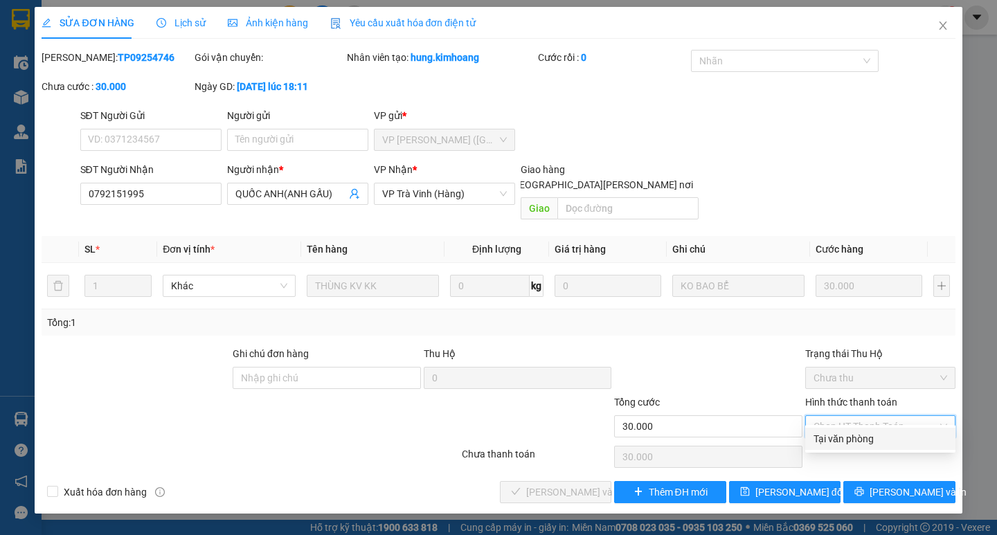
click at [847, 448] on div "Tại văn phòng" at bounding box center [880, 439] width 150 height 22
type input "0"
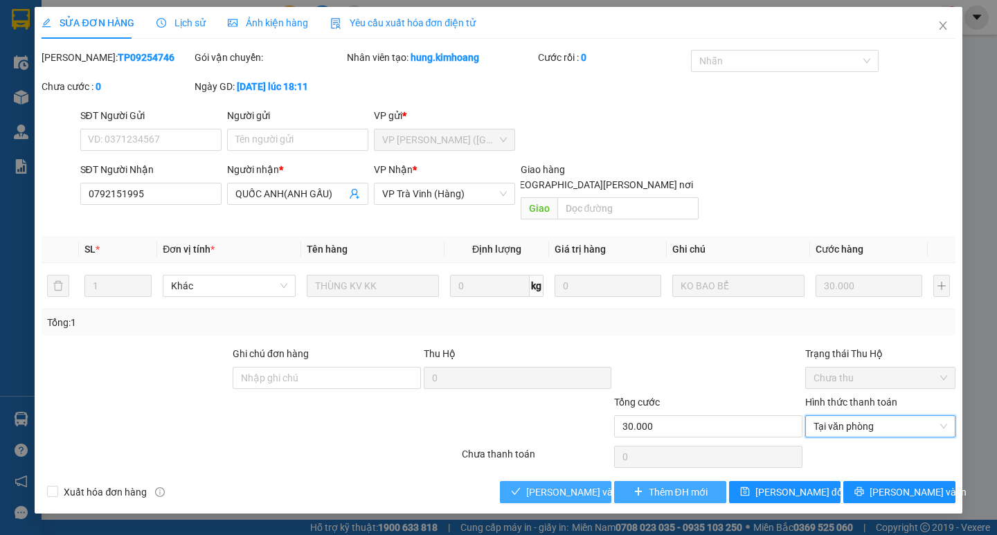
drag, startPoint x: 546, startPoint y: 472, endPoint x: 624, endPoint y: 470, distance: 78.3
click at [548, 485] on span "[PERSON_NAME] và [PERSON_NAME] hàng" at bounding box center [619, 492] width 187 height 15
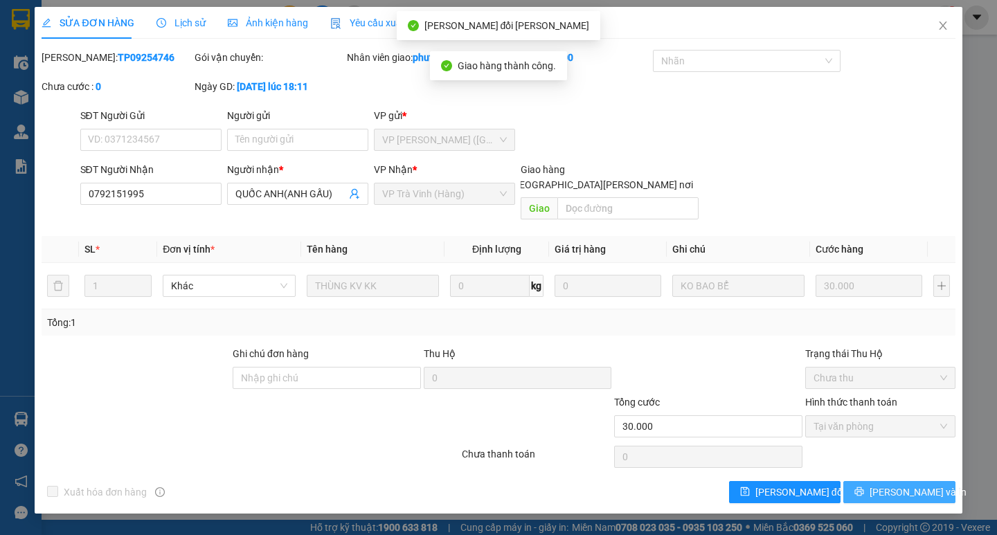
click at [883, 481] on button "[PERSON_NAME] và In" at bounding box center [898, 492] width 111 height 22
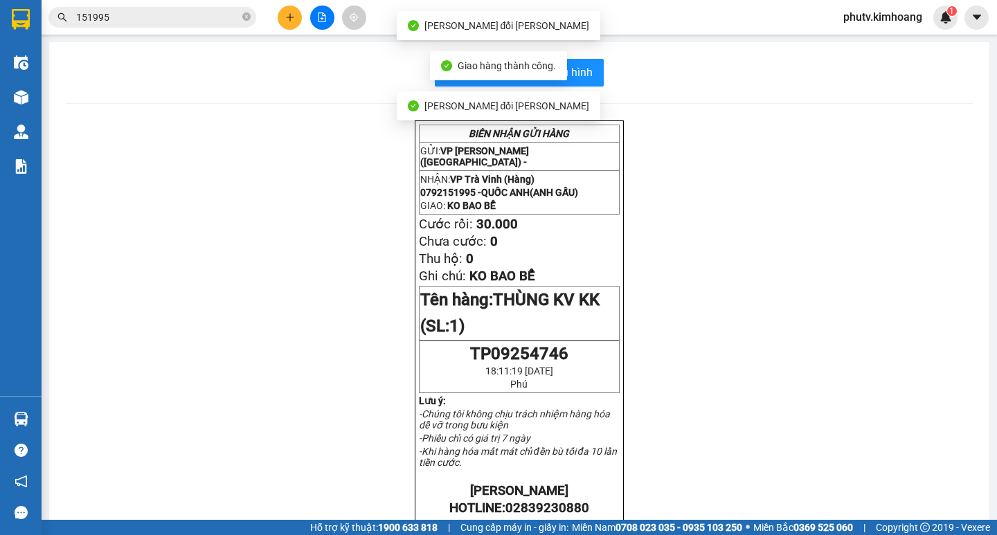
click at [141, 6] on div "Kết quả tìm kiếm ( 265 ) Bộ lọc Mã ĐH Trạng thái Món hàng Thu hộ Tổng cước Chưa…" at bounding box center [135, 18] width 270 height 24
click at [161, 19] on input "151995" at bounding box center [157, 17] width 163 height 15
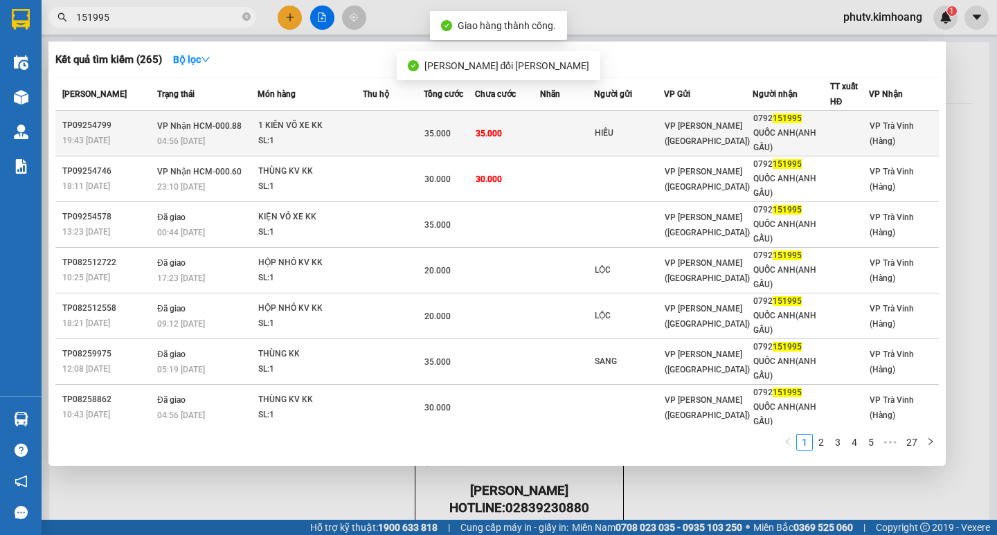
click at [315, 123] on div "1 KIÊN VÕ XE KK" at bounding box center [310, 125] width 104 height 15
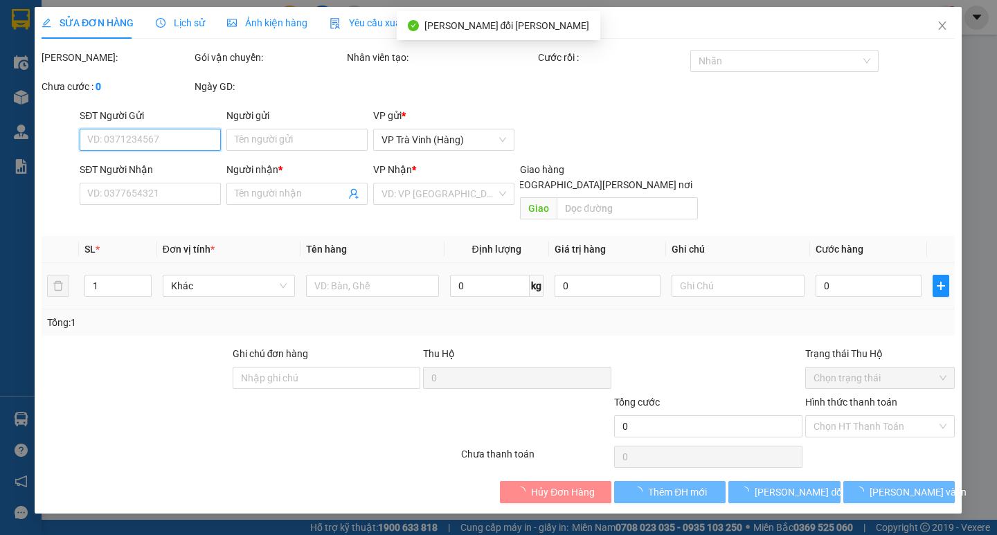
type input "HIẾU"
type input "0792151995"
type input "QUỐC ANH(ANH GẤU)"
type input "35.000"
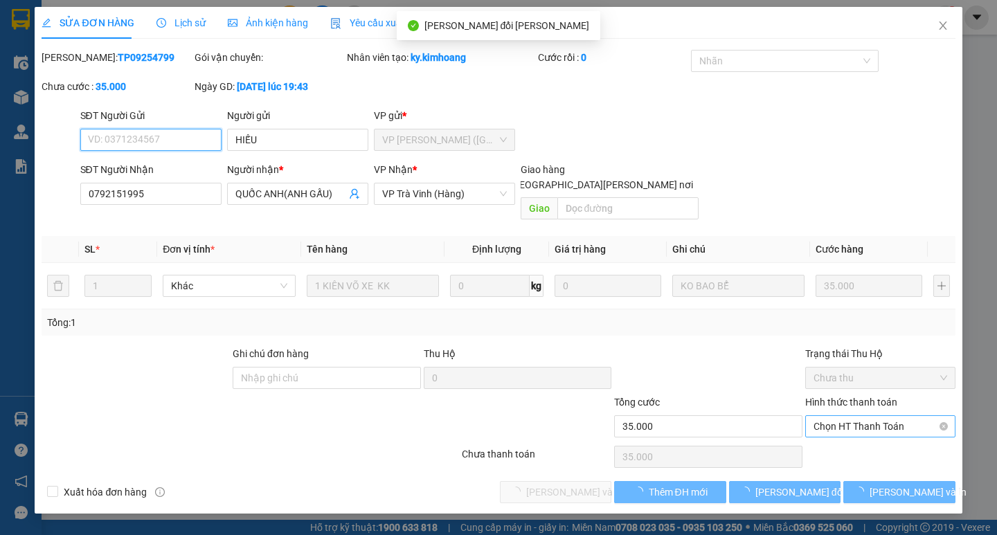
click at [855, 416] on span "Chọn HT Thanh Toán" at bounding box center [881, 426] width 134 height 21
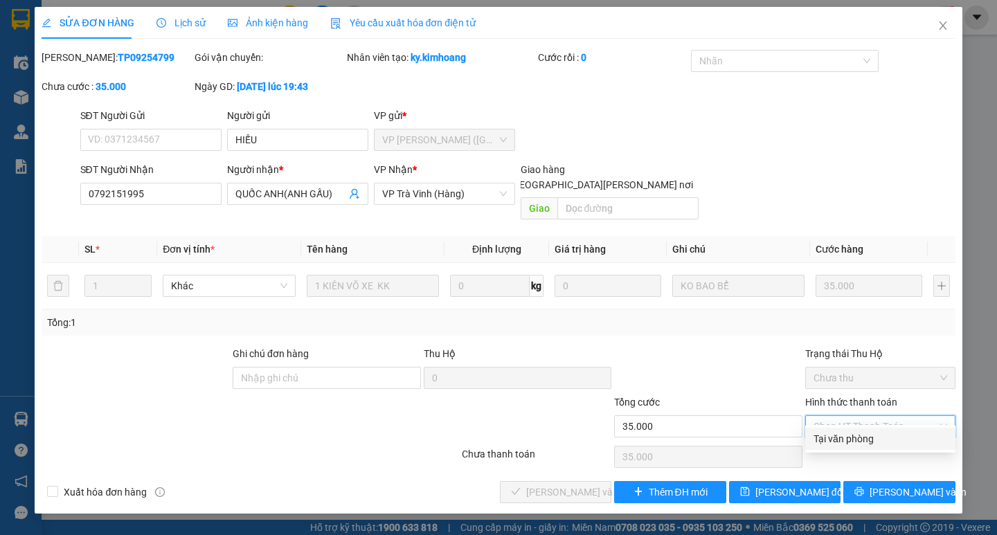
drag, startPoint x: 847, startPoint y: 437, endPoint x: 826, endPoint y: 437, distance: 20.8
click at [846, 437] on div "Tại văn phòng" at bounding box center [881, 438] width 134 height 15
type input "0"
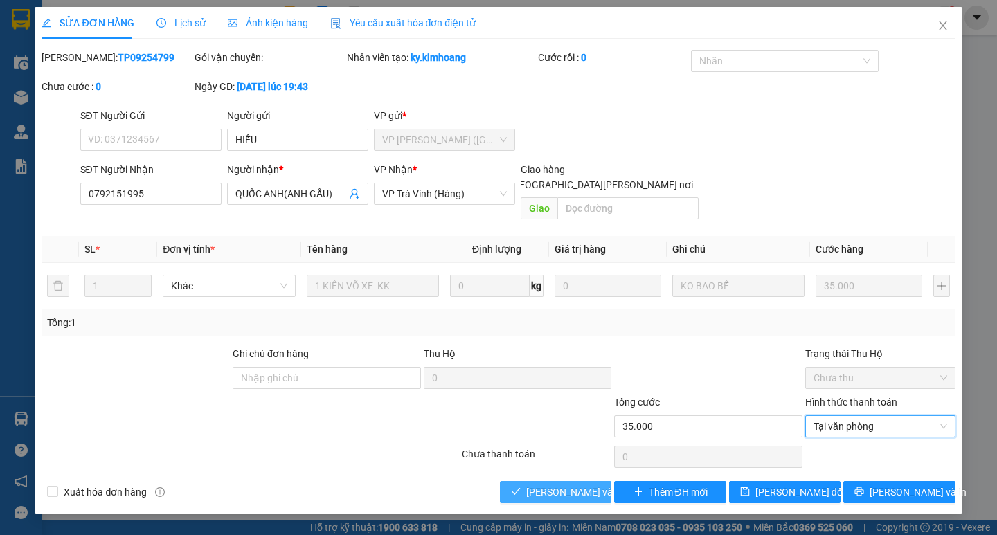
drag, startPoint x: 523, startPoint y: 472, endPoint x: 530, endPoint y: 458, distance: 14.9
click at [524, 481] on button "[PERSON_NAME] và [PERSON_NAME] hàng" at bounding box center [555, 492] width 111 height 22
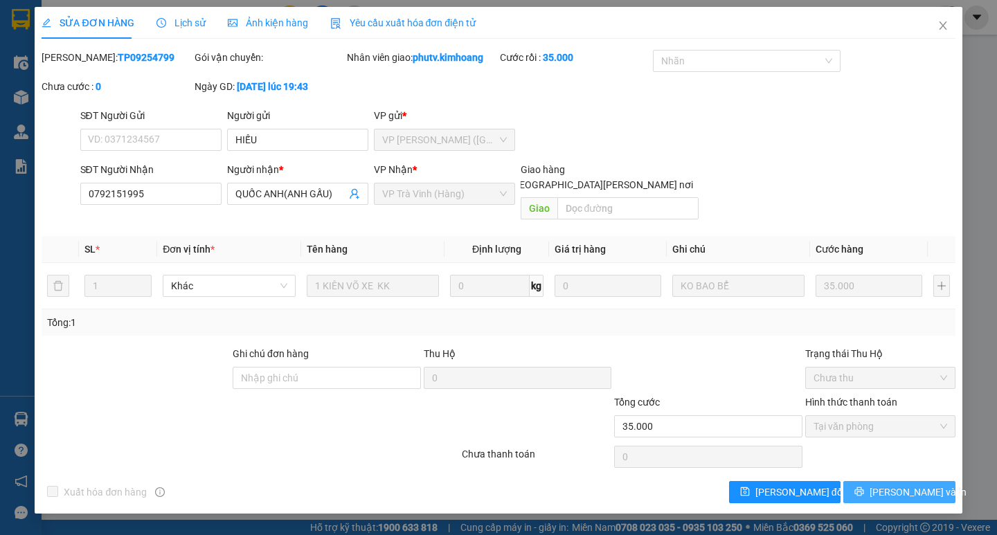
drag, startPoint x: 903, startPoint y: 468, endPoint x: 876, endPoint y: 458, distance: 28.7
click at [902, 481] on button "[PERSON_NAME] và In" at bounding box center [898, 492] width 111 height 22
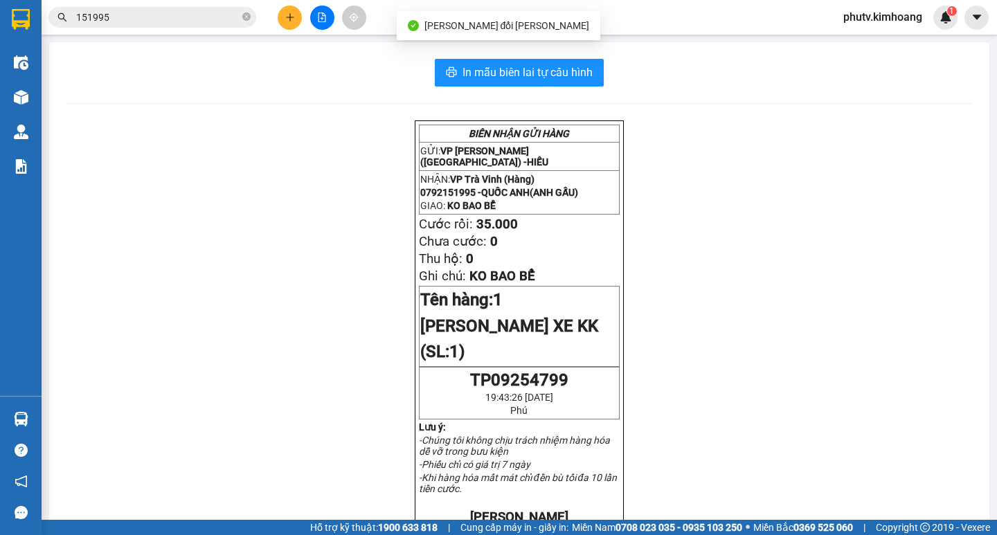
click at [289, 19] on icon "plus" at bounding box center [290, 17] width 10 height 10
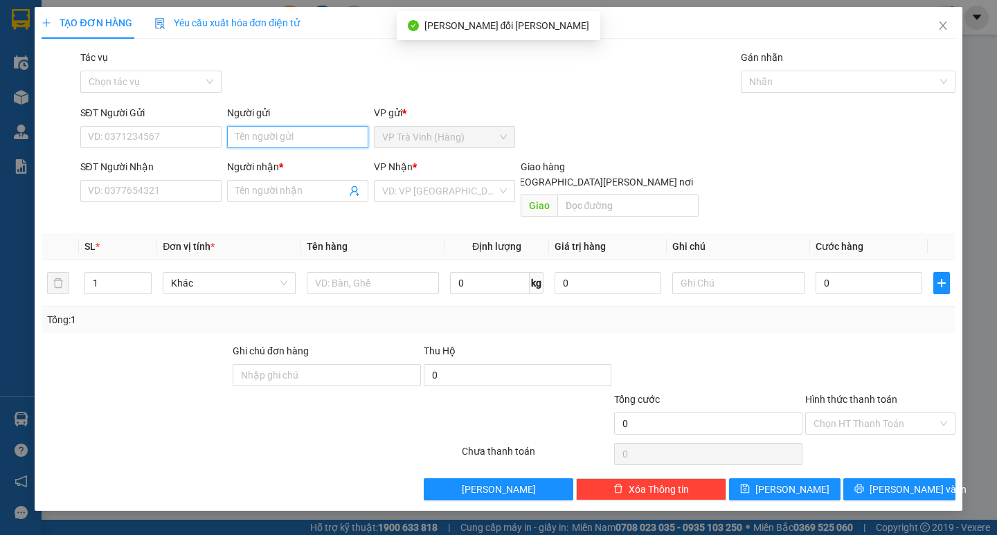
click at [283, 127] on input "Người gửi" at bounding box center [297, 137] width 141 height 22
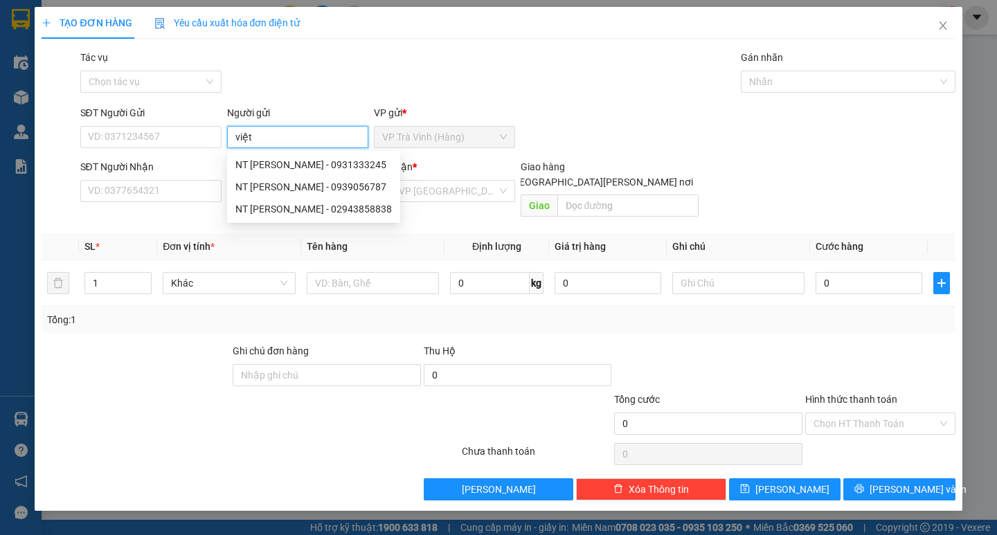
type input "việt"
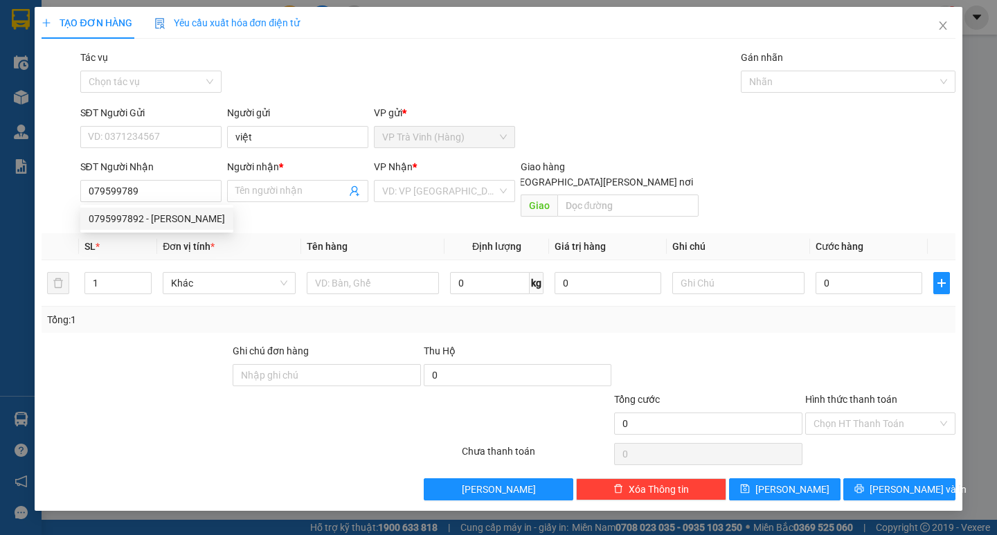
click at [187, 231] on div "0795997892 0795997892 - tuyết" at bounding box center [156, 219] width 153 height 28
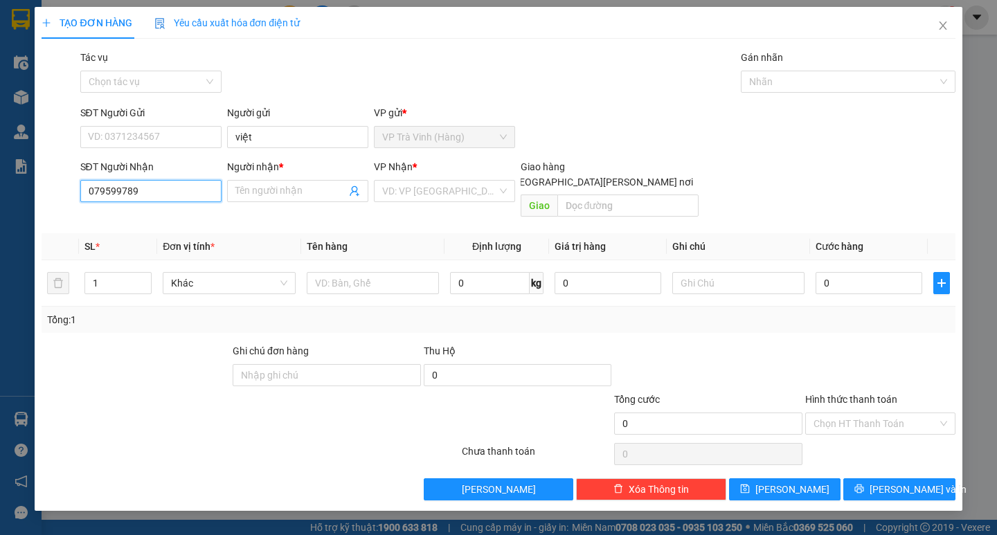
click at [151, 191] on input "079599789" at bounding box center [150, 191] width 141 height 22
click at [157, 217] on div "0795997892 - tuyết" at bounding box center [157, 218] width 136 height 15
type input "0795997892"
type input "tuyết"
type input "35.000"
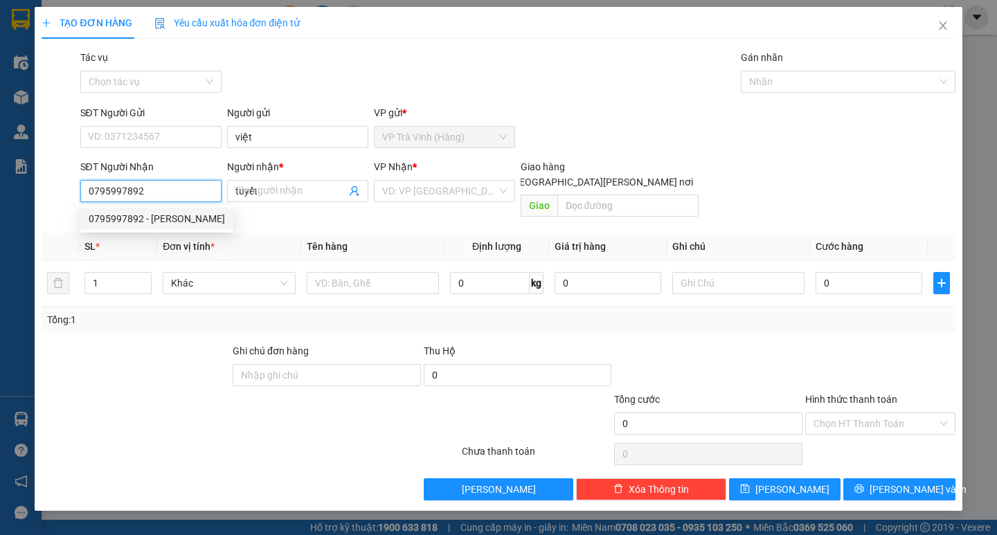
type input "35.000"
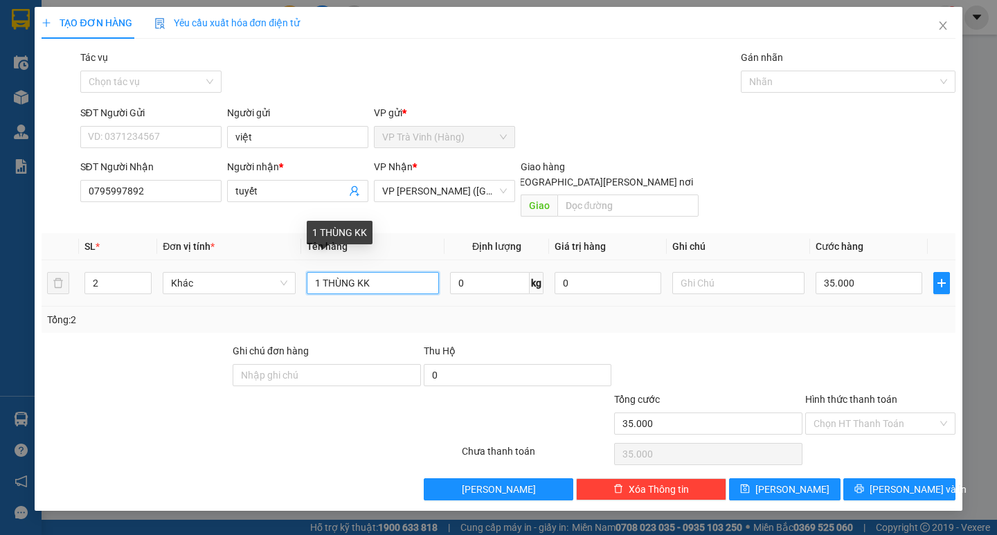
click at [380, 272] on input "1 THÙNG KK" at bounding box center [373, 283] width 132 height 22
type input "1 THÙNG mút kk"
click at [855, 281] on div "35.000" at bounding box center [869, 283] width 107 height 28
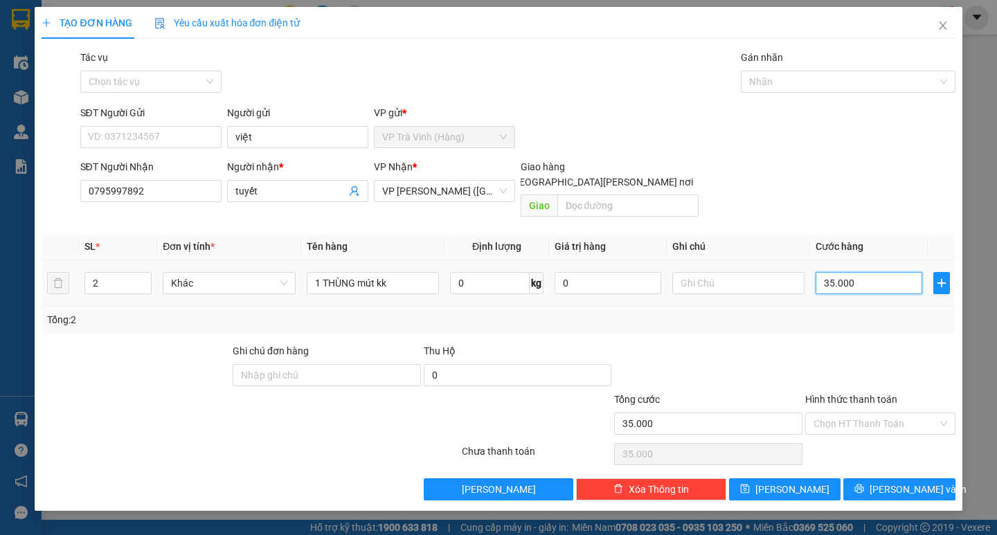
click at [854, 274] on input "35.000" at bounding box center [869, 283] width 107 height 22
type input "3"
type input "30"
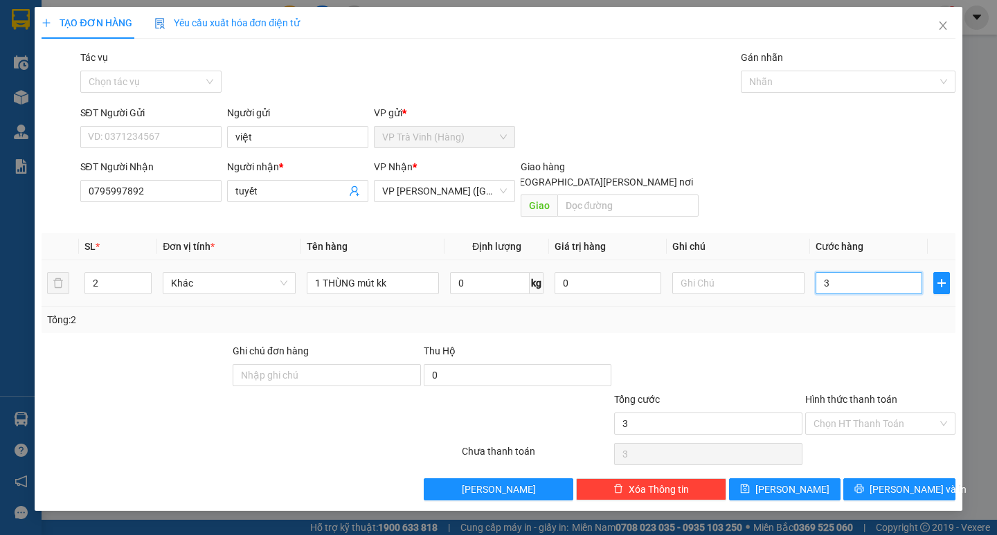
type input "30"
type input "30.000"
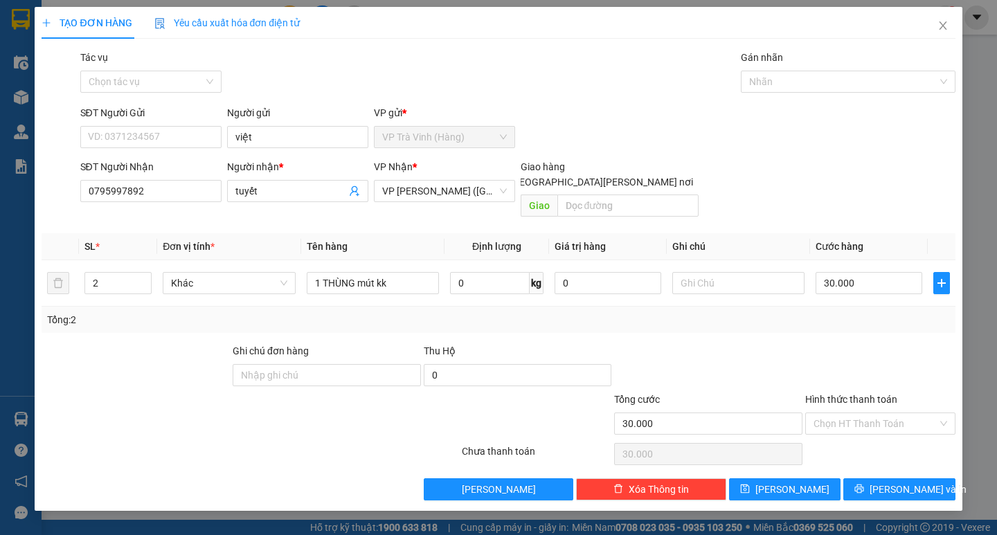
drag, startPoint x: 841, startPoint y: 333, endPoint x: 854, endPoint y: 351, distance: 21.9
click at [842, 343] on div at bounding box center [880, 367] width 153 height 48
click at [859, 413] on input "Hình thức thanh toán" at bounding box center [876, 423] width 124 height 21
click at [864, 431] on div "Tại văn phòng" at bounding box center [881, 436] width 134 height 15
type input "0"
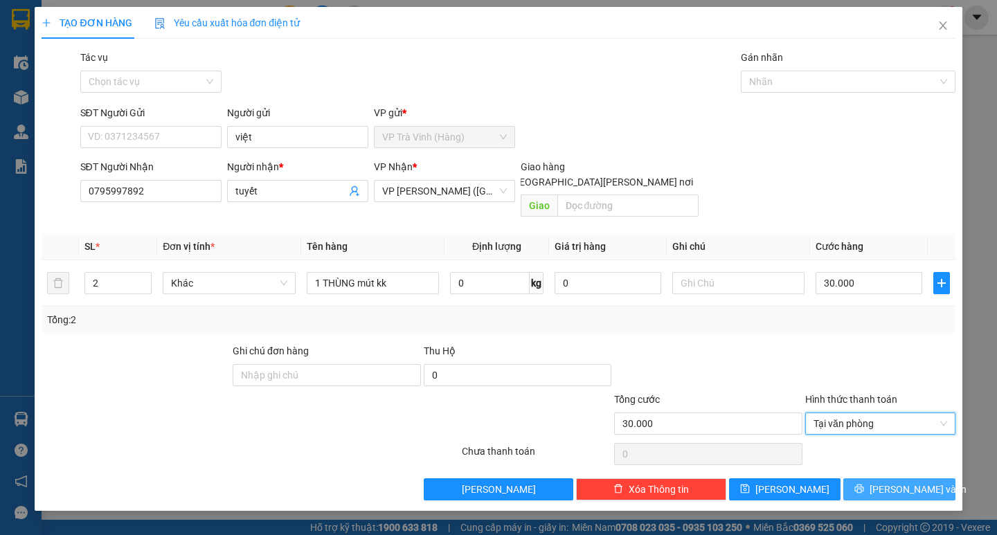
click at [864, 484] on icon "printer" at bounding box center [860, 489] width 10 height 10
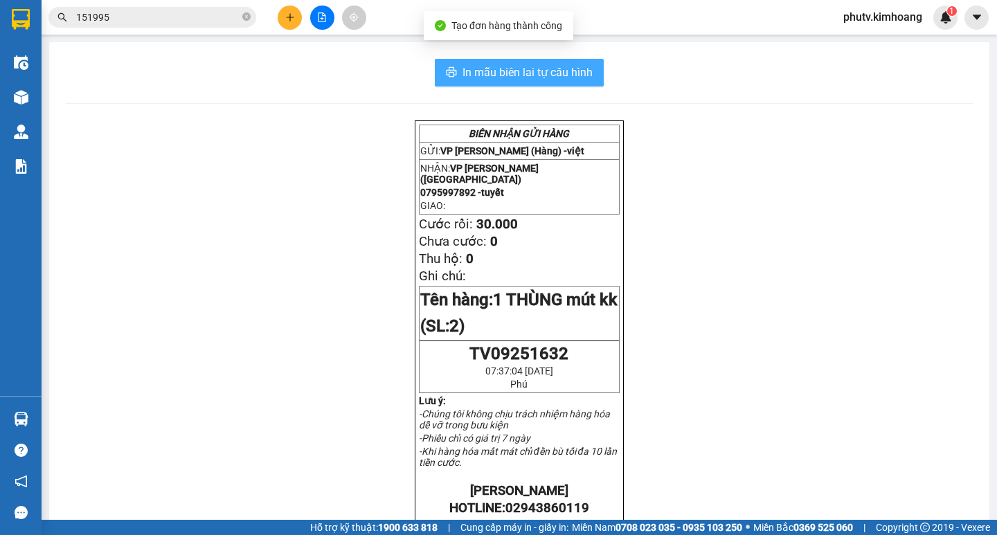
click at [460, 64] on button "In mẫu biên lai tự cấu hình" at bounding box center [519, 73] width 169 height 28
click at [294, 17] on icon "plus" at bounding box center [290, 17] width 10 height 10
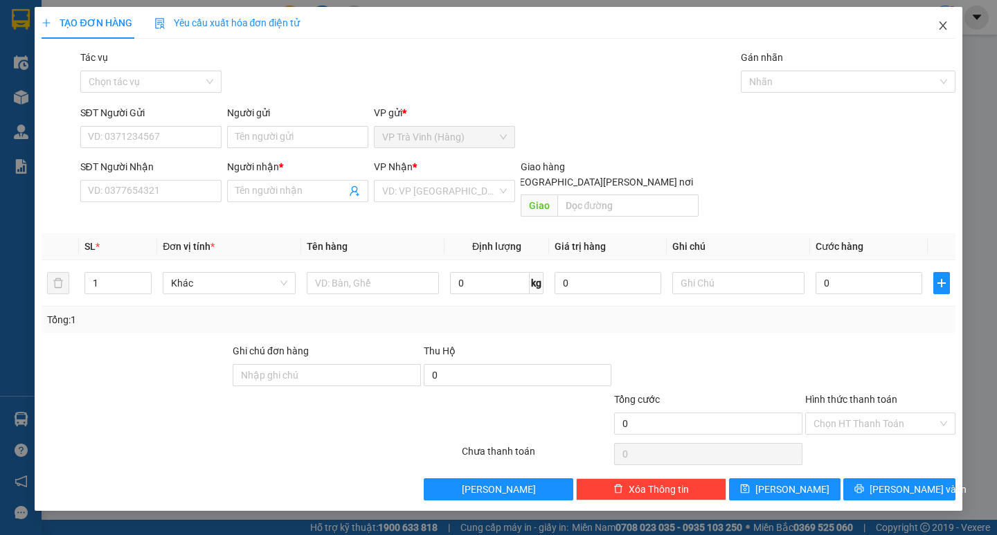
drag, startPoint x: 956, startPoint y: 25, endPoint x: 942, endPoint y: 25, distance: 13.9
click at [952, 25] on span "Close" at bounding box center [943, 26] width 39 height 39
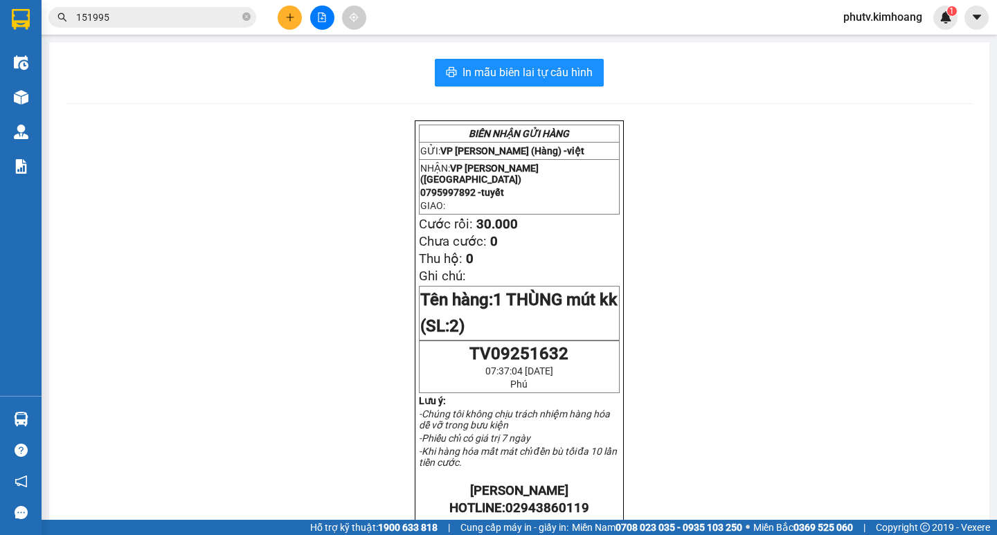
click at [941, 25] on div "1" at bounding box center [946, 18] width 24 height 24
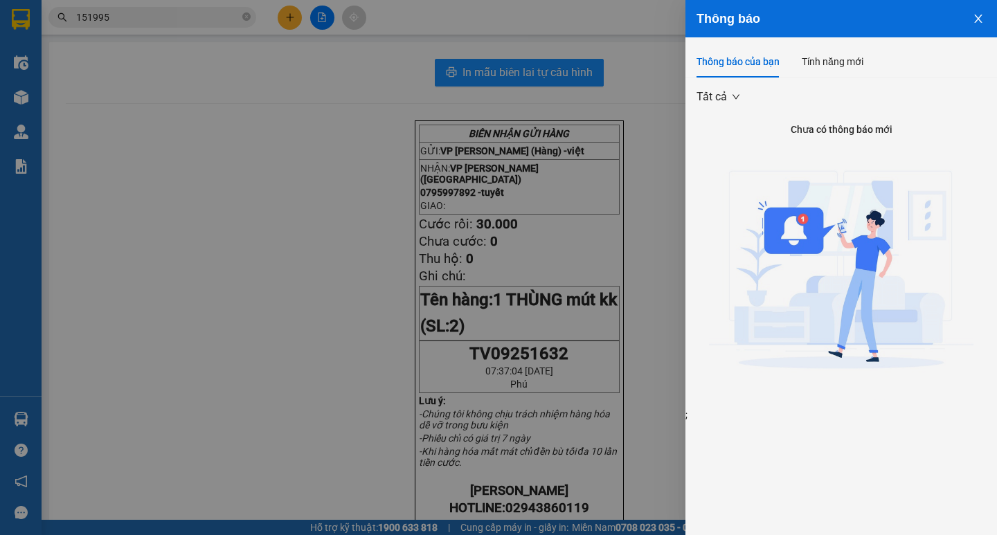
click at [569, 87] on div at bounding box center [498, 267] width 997 height 535
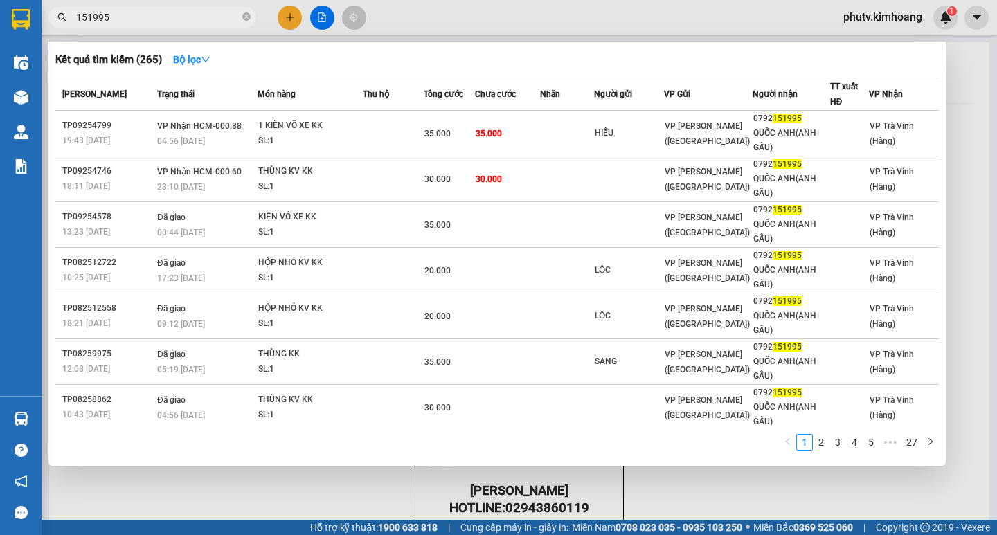
click at [219, 12] on span "151995" at bounding box center [152, 17] width 208 height 21
click at [219, 12] on input "151995" at bounding box center [157, 17] width 163 height 15
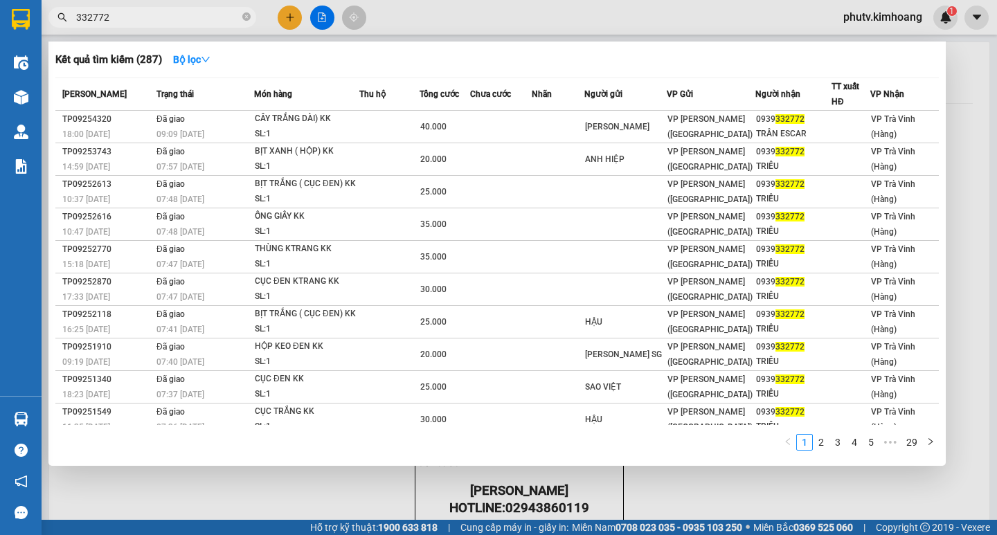
click at [143, 28] on div at bounding box center [498, 267] width 997 height 535
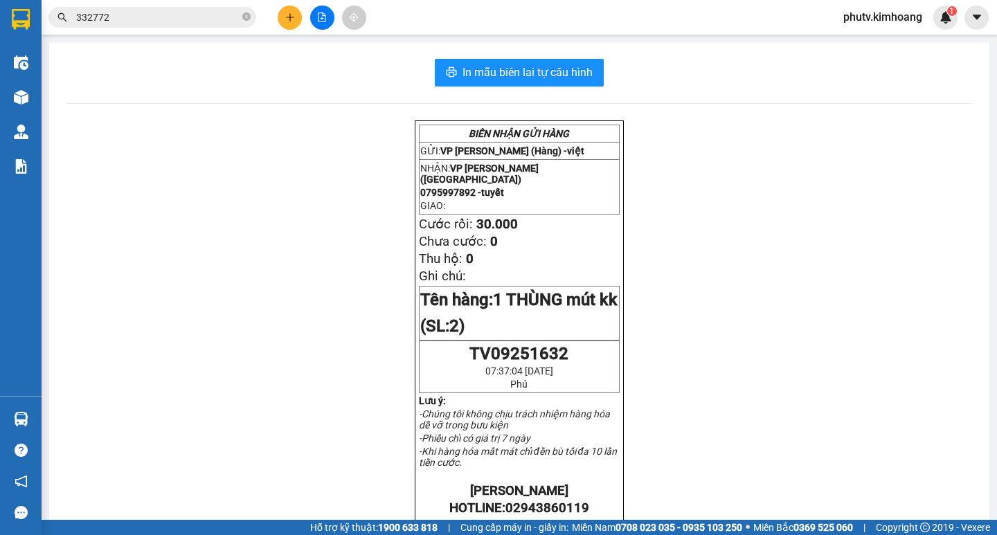
click at [142, 24] on input "332772" at bounding box center [157, 17] width 163 height 15
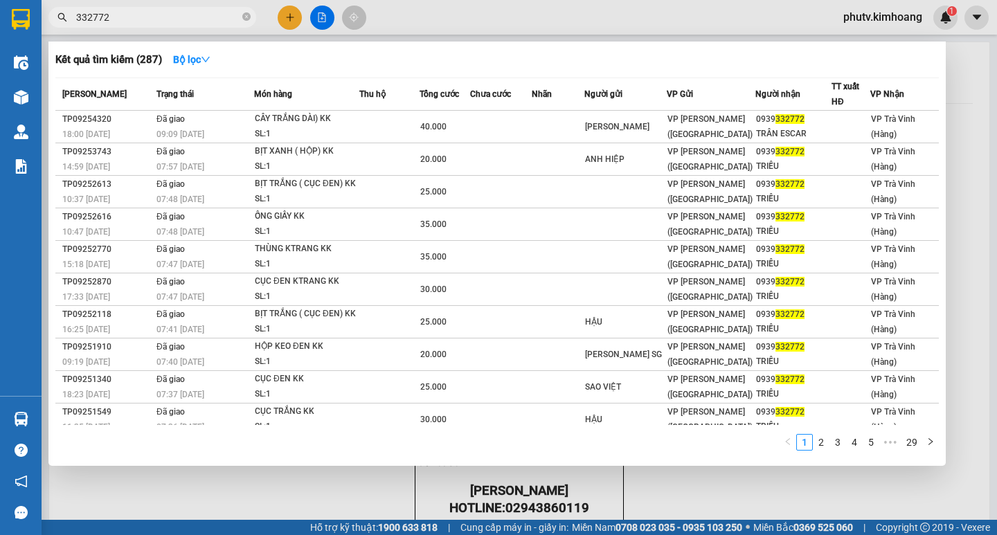
click at [141, 24] on input "332772" at bounding box center [157, 17] width 163 height 15
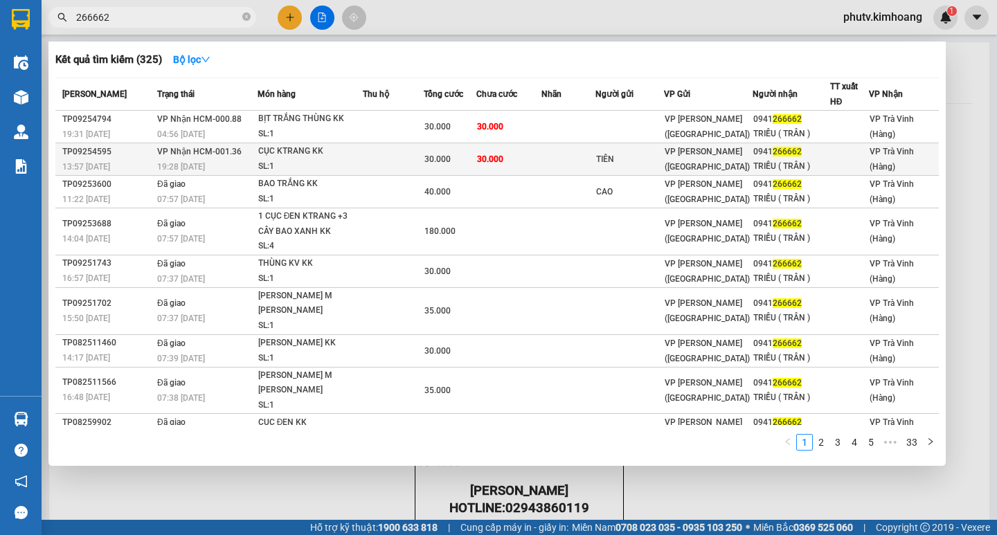
type input "266662"
click at [307, 146] on div "CỤC KTRANG KK" at bounding box center [310, 151] width 104 height 15
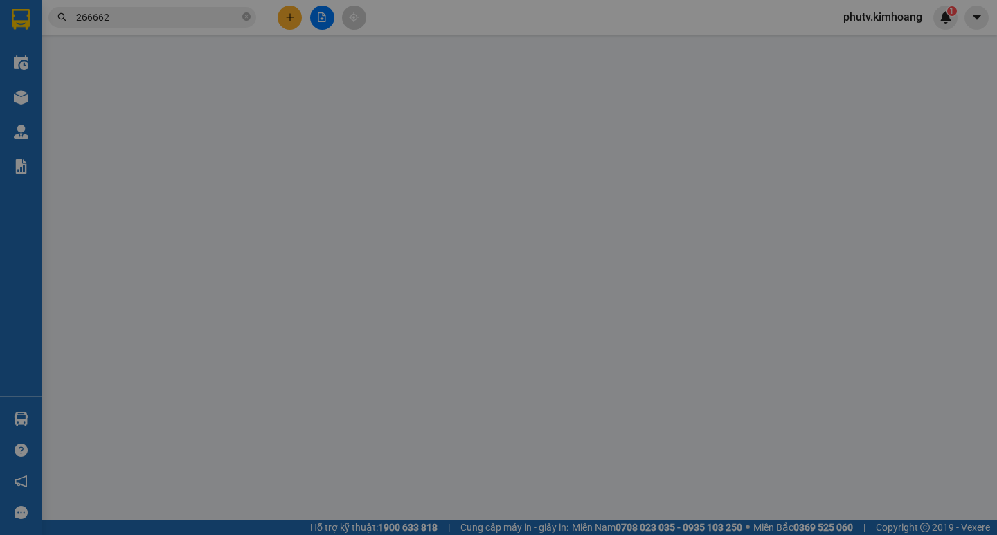
type input "TIÊN"
type input "0941266662"
type input "TRIỀU ( TRÂN )"
type input "30.000"
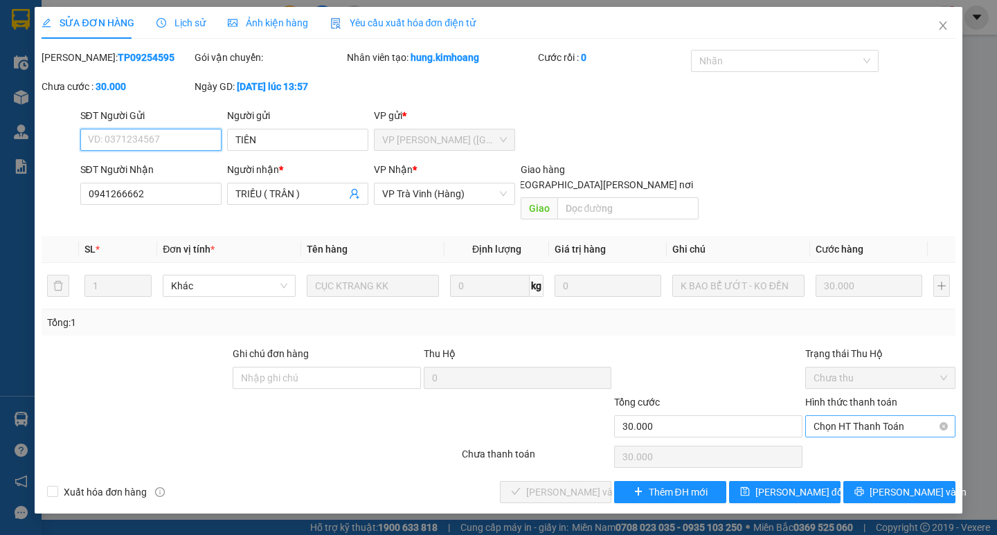
click at [868, 416] on span "Chọn HT Thanh Toán" at bounding box center [881, 426] width 134 height 21
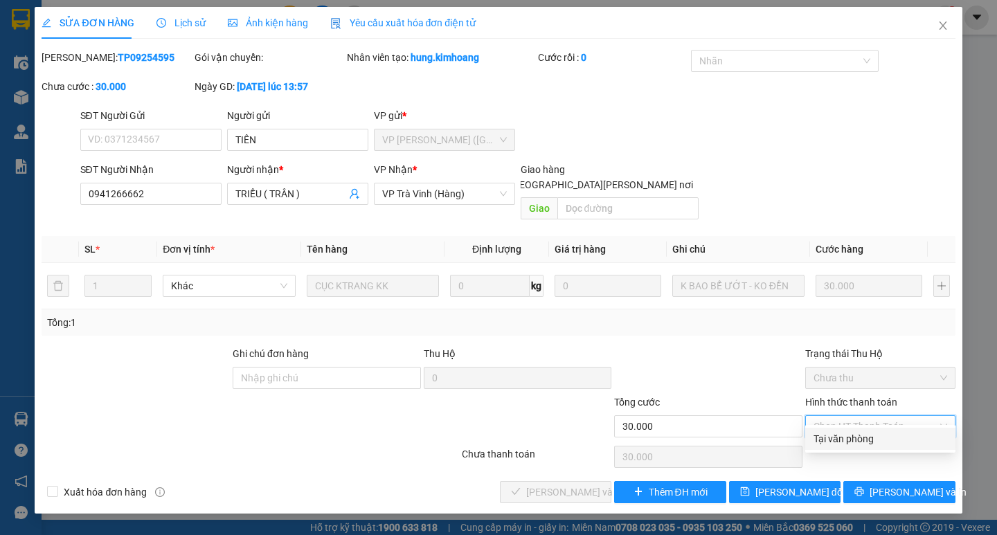
click at [866, 438] on div "Tại văn phòng" at bounding box center [881, 438] width 134 height 15
type input "0"
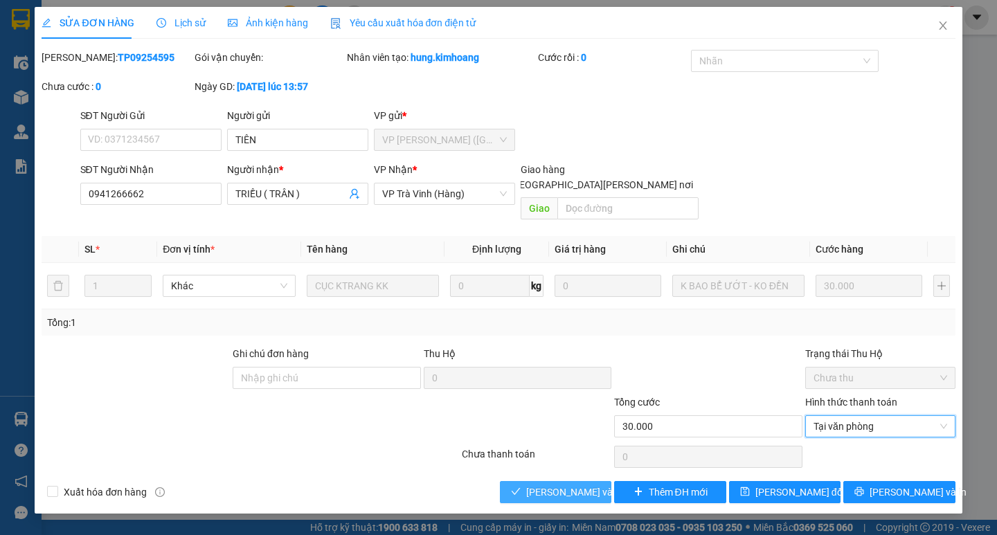
click at [565, 485] on span "[PERSON_NAME] và [PERSON_NAME] hàng" at bounding box center [619, 492] width 187 height 15
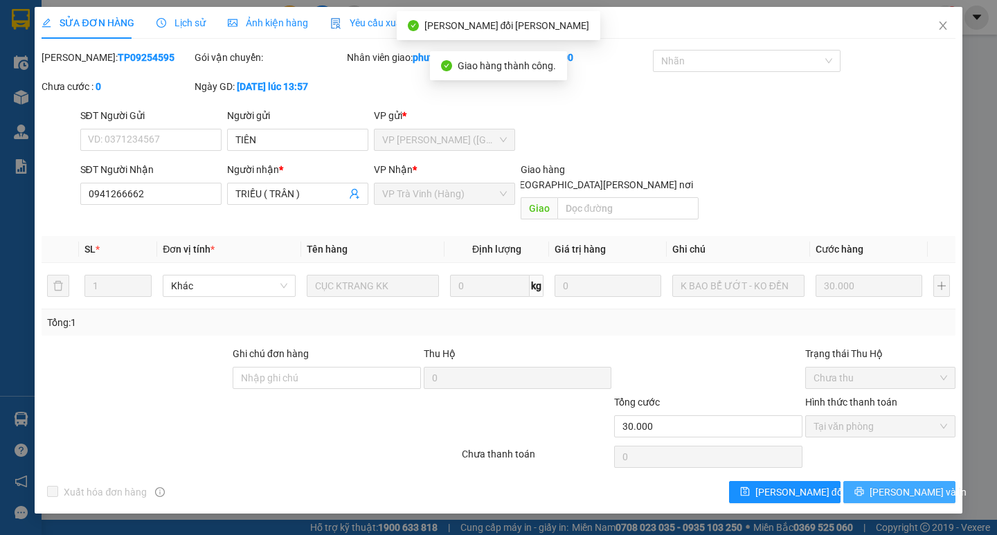
click at [864, 488] on icon "printer" at bounding box center [859, 492] width 9 height 9
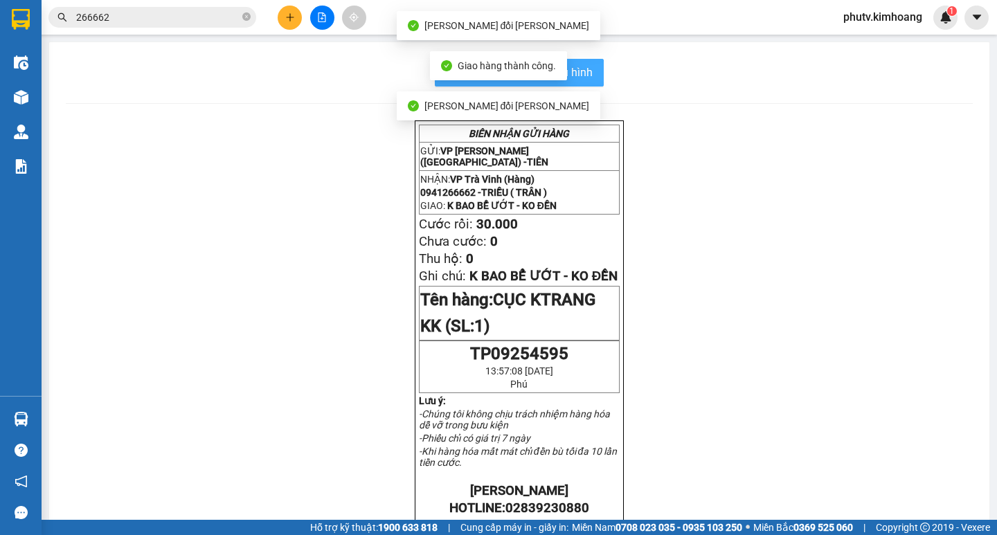
click at [586, 73] on span "In mẫu biên lai tự cấu hình" at bounding box center [528, 72] width 130 height 17
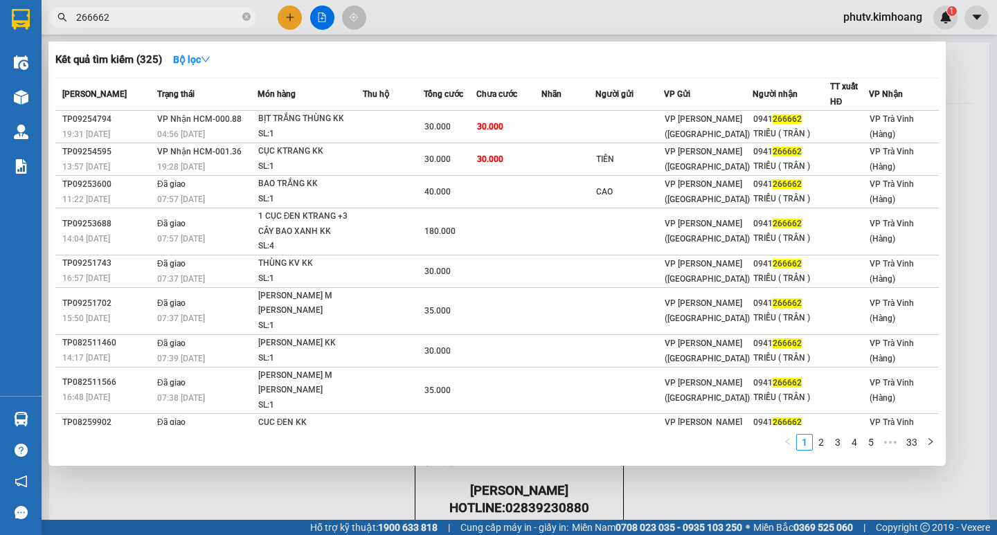
click at [166, 22] on input "266662" at bounding box center [157, 17] width 163 height 15
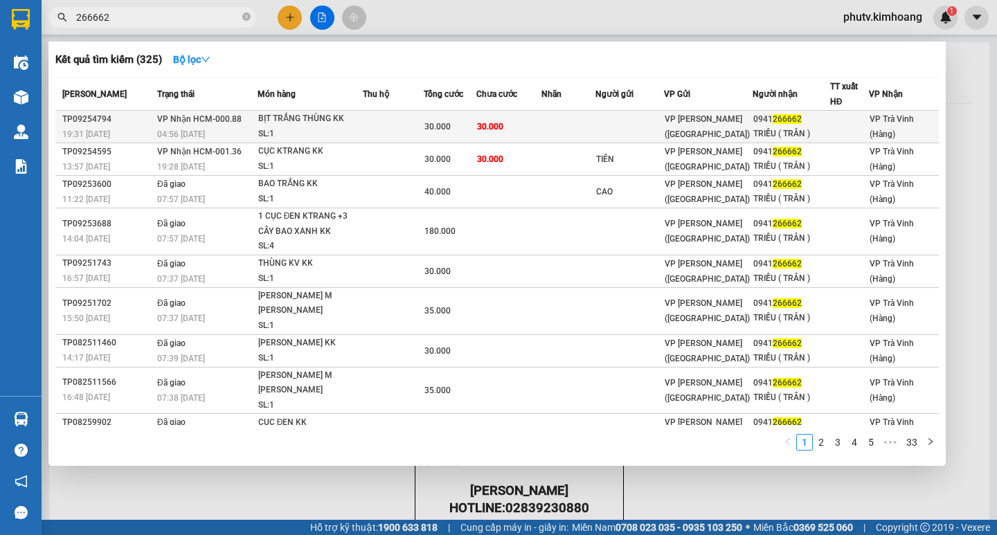
click at [345, 127] on div "SL: 1" at bounding box center [310, 134] width 104 height 15
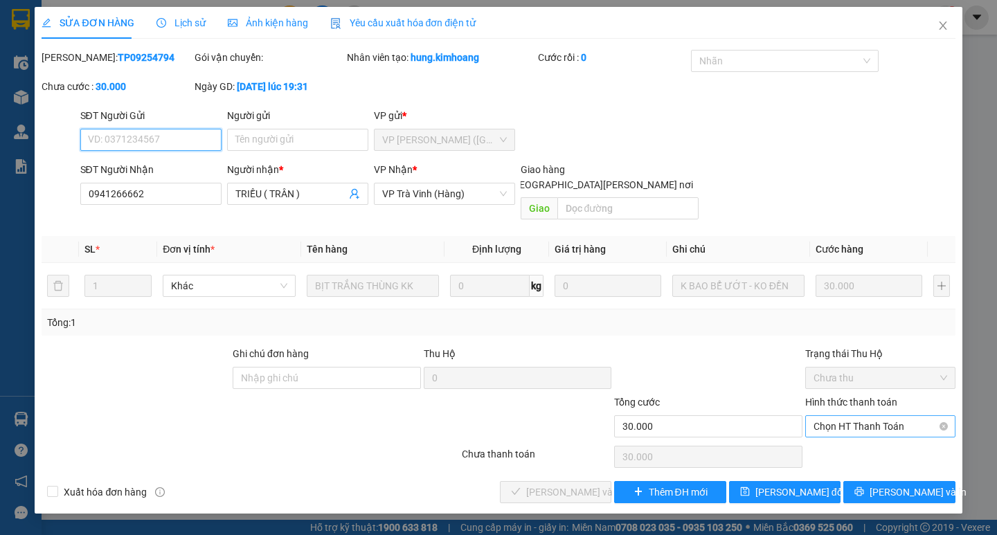
click at [831, 416] on span "Chọn HT Thanh Toán" at bounding box center [881, 426] width 134 height 21
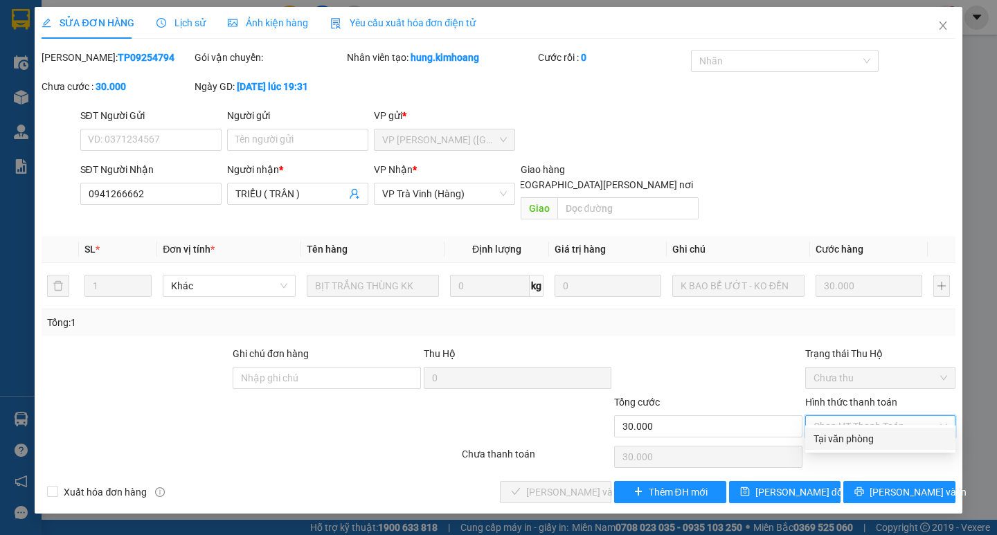
drag, startPoint x: 846, startPoint y: 436, endPoint x: 760, endPoint y: 463, distance: 89.8
click at [843, 437] on div "Tại văn phòng" at bounding box center [881, 438] width 134 height 15
type input "0"
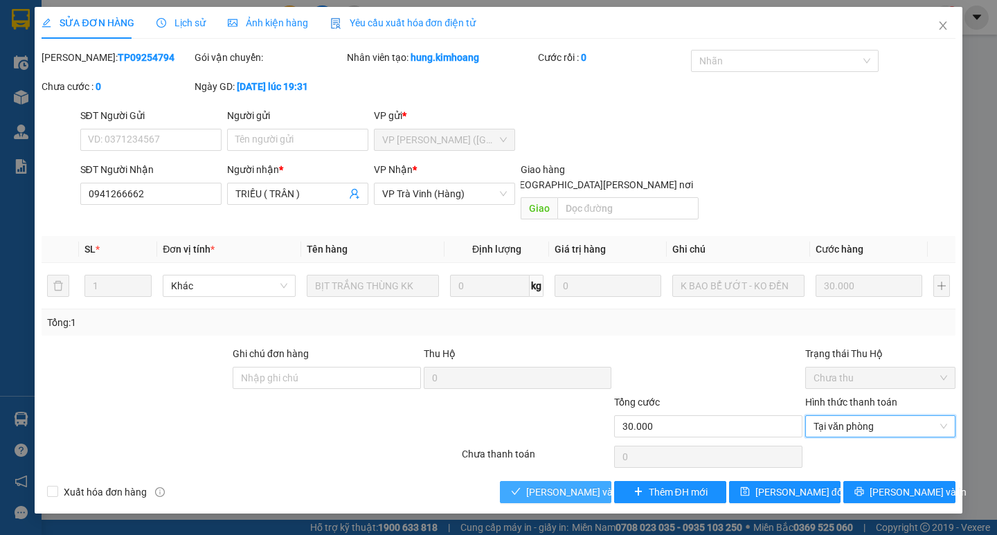
click at [528, 486] on button "[PERSON_NAME] và [PERSON_NAME] hàng" at bounding box center [555, 492] width 111 height 22
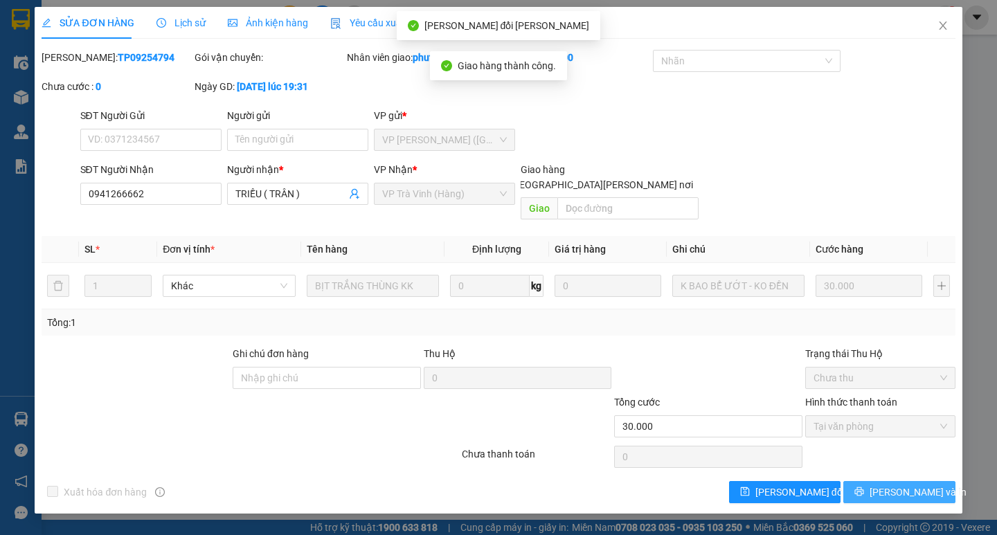
click at [902, 485] on span "[PERSON_NAME] và In" at bounding box center [918, 492] width 97 height 15
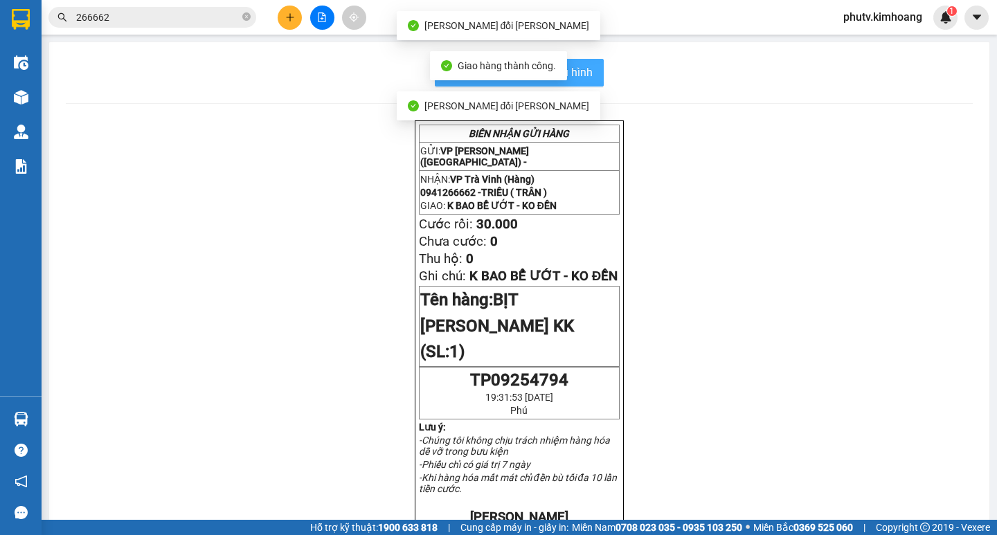
click at [588, 70] on button "In mẫu biên lai tự cấu hình" at bounding box center [519, 73] width 169 height 28
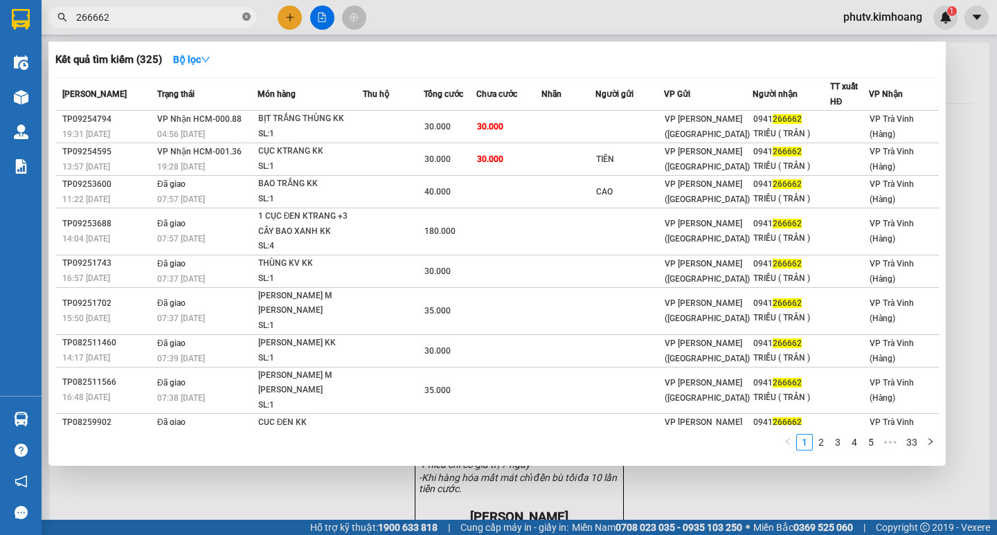
click at [247, 19] on icon "close-circle" at bounding box center [246, 16] width 8 height 8
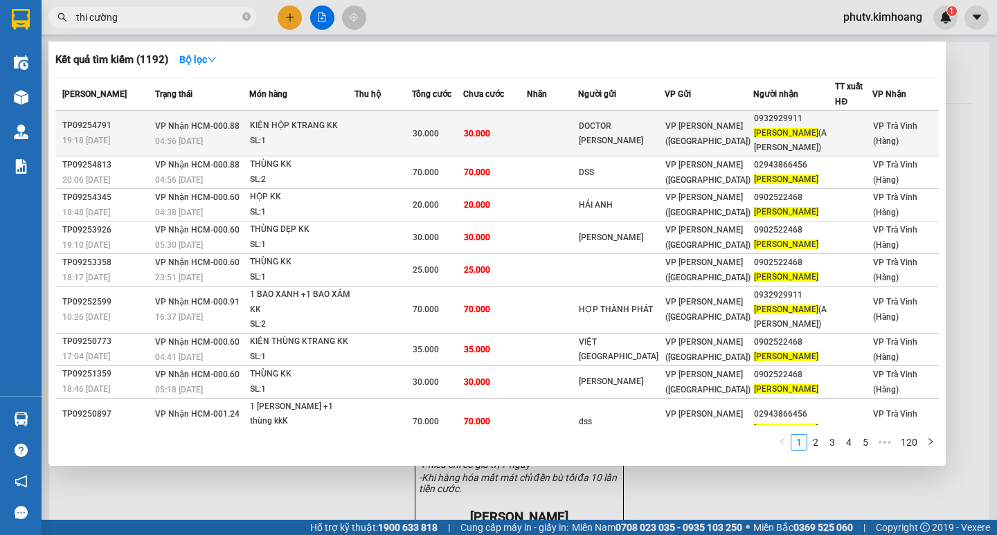
type input "thi cường"
click at [424, 136] on span "30.000" at bounding box center [426, 134] width 26 height 10
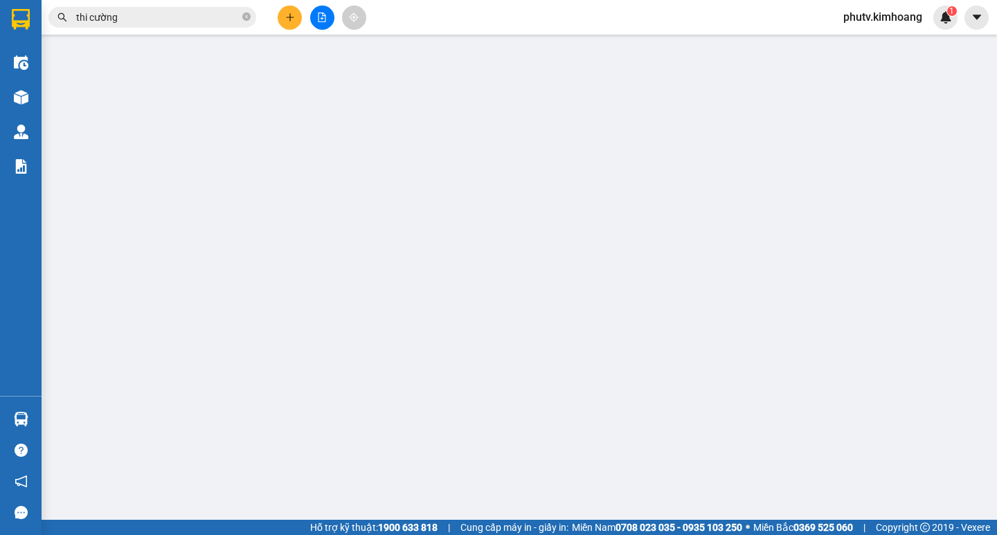
type input "DOCTOR LAPTOP"
type input "0932929911"
type input "THI CƯỜNG (A BÌNH)"
type input "30.000"
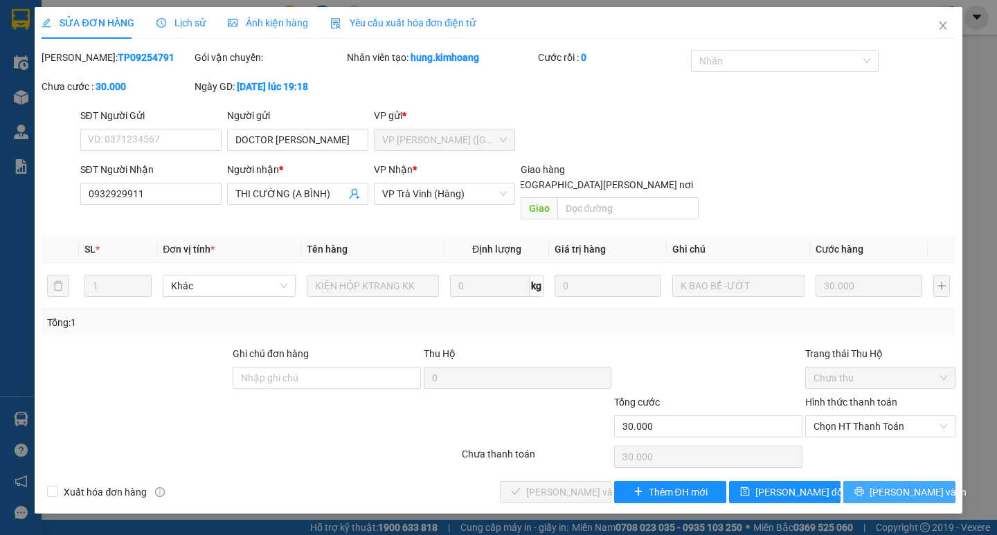
click at [864, 487] on icon "printer" at bounding box center [860, 492] width 10 height 10
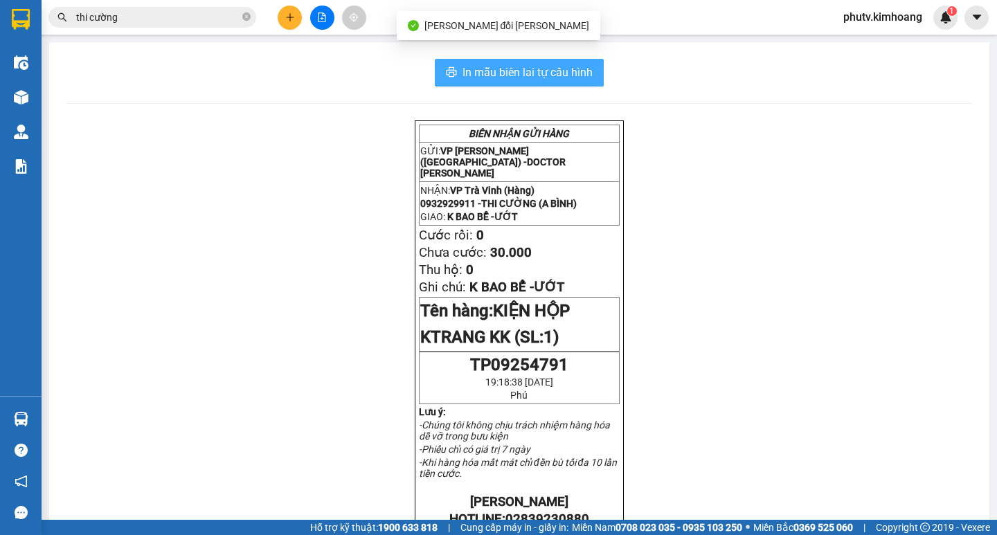
click at [515, 71] on span "In mẫu biên lai tự cấu hình" at bounding box center [528, 72] width 130 height 17
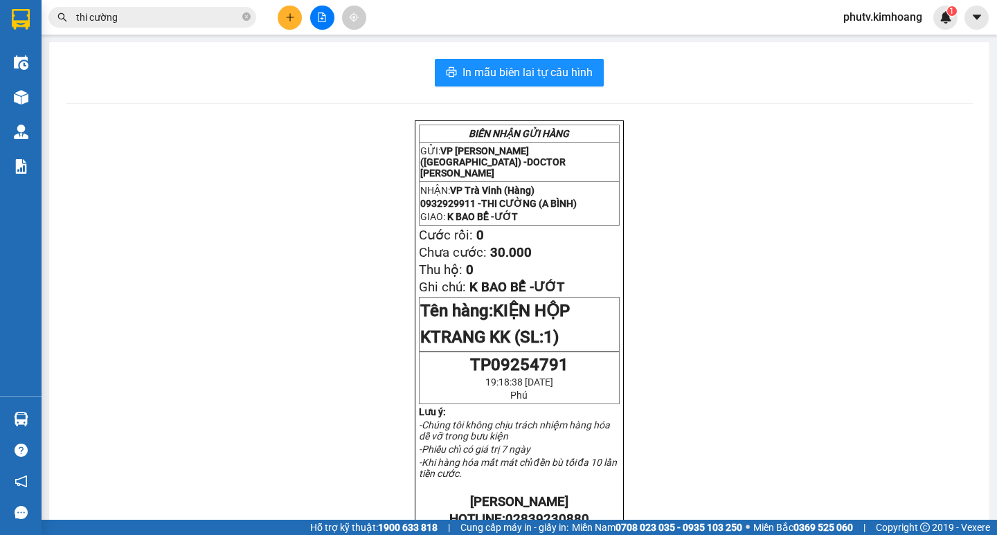
click at [172, 20] on input "thi cường" at bounding box center [157, 17] width 163 height 15
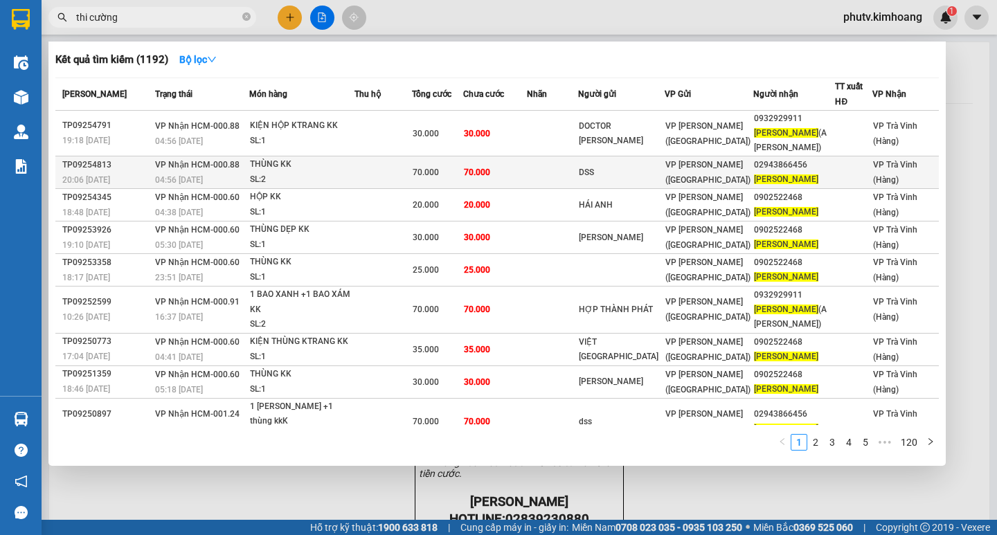
click at [431, 170] on span "70.000" at bounding box center [426, 173] width 26 height 10
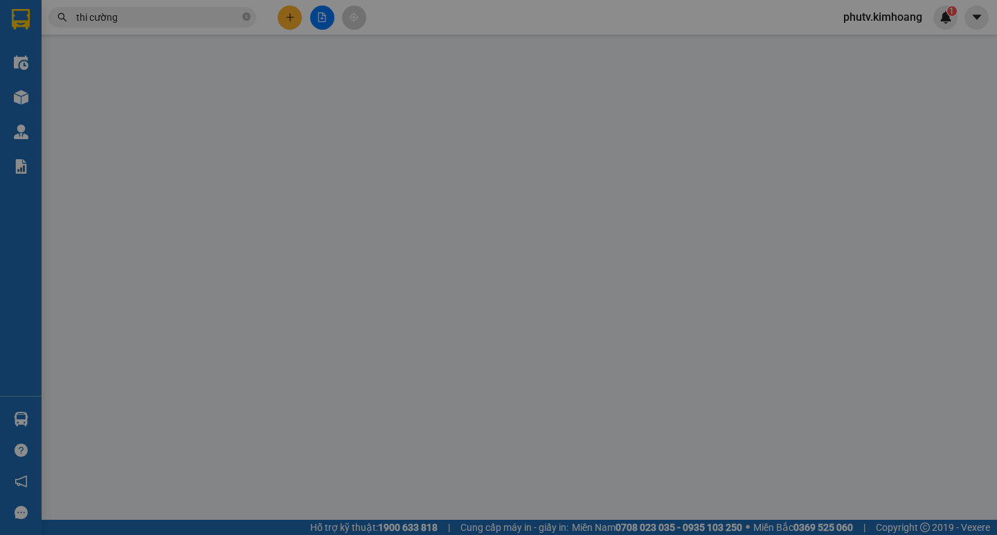
type input "DSS"
type input "02943866456"
type input "[PERSON_NAME]"
type input "70.000"
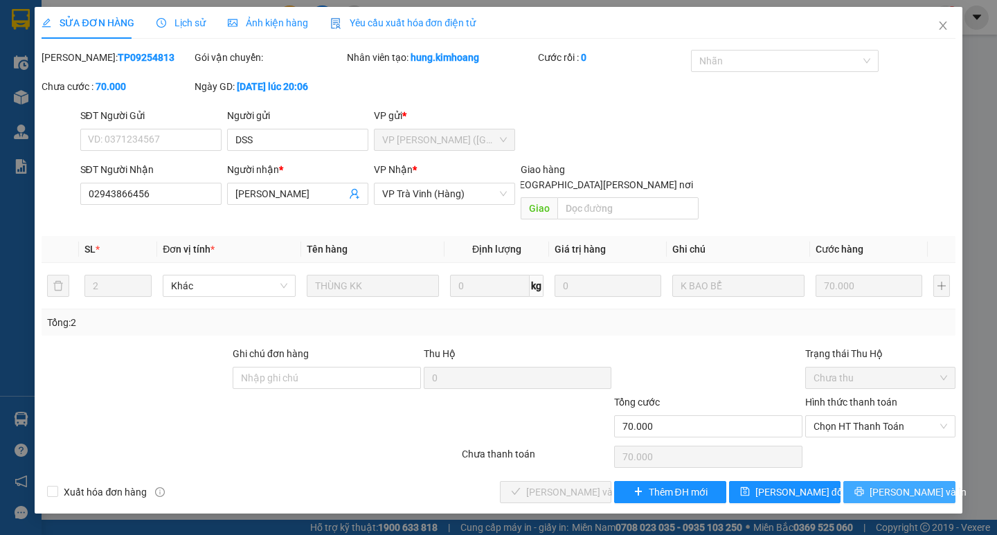
click at [907, 485] on span "[PERSON_NAME] và In" at bounding box center [918, 492] width 97 height 15
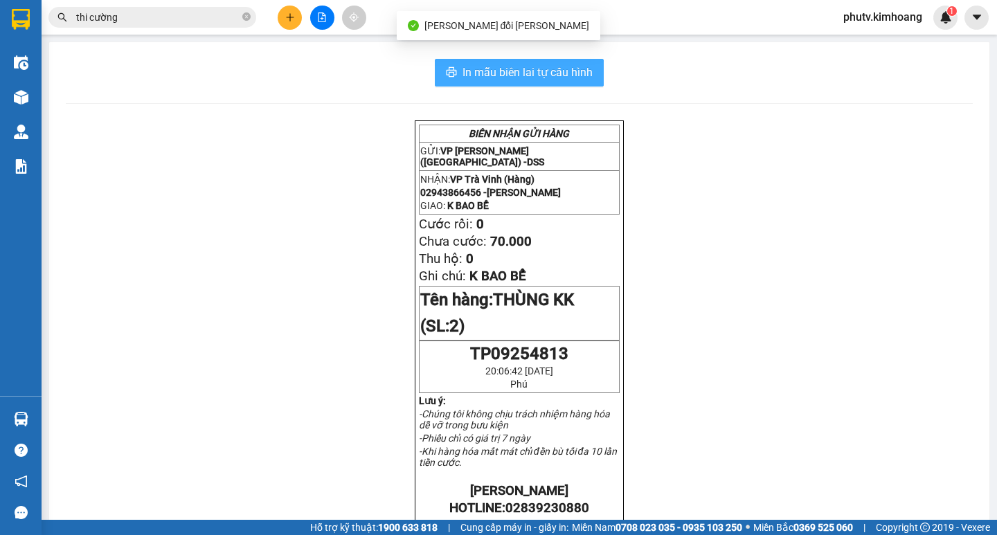
click at [551, 78] on span "In mẫu biên lai tự cấu hình" at bounding box center [528, 72] width 130 height 17
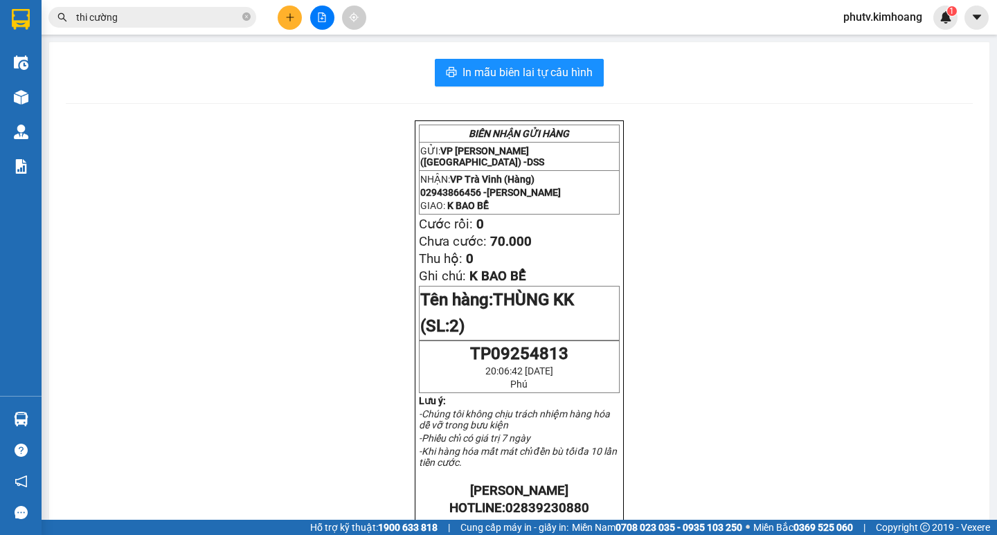
click at [127, 9] on span "thi cường" at bounding box center [152, 17] width 208 height 21
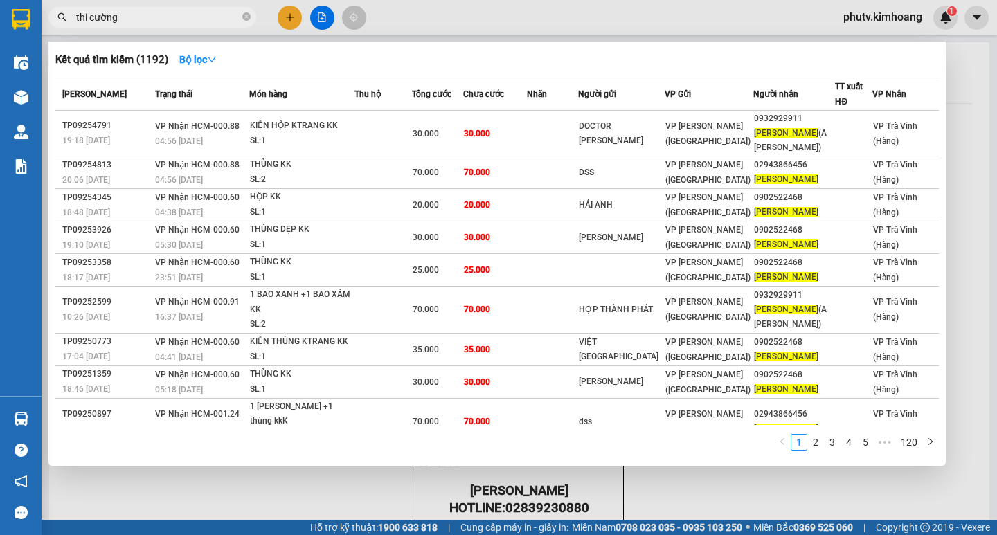
click at [134, 17] on input "thi cường" at bounding box center [157, 17] width 163 height 15
click at [248, 15] on icon "close-circle" at bounding box center [246, 16] width 8 height 8
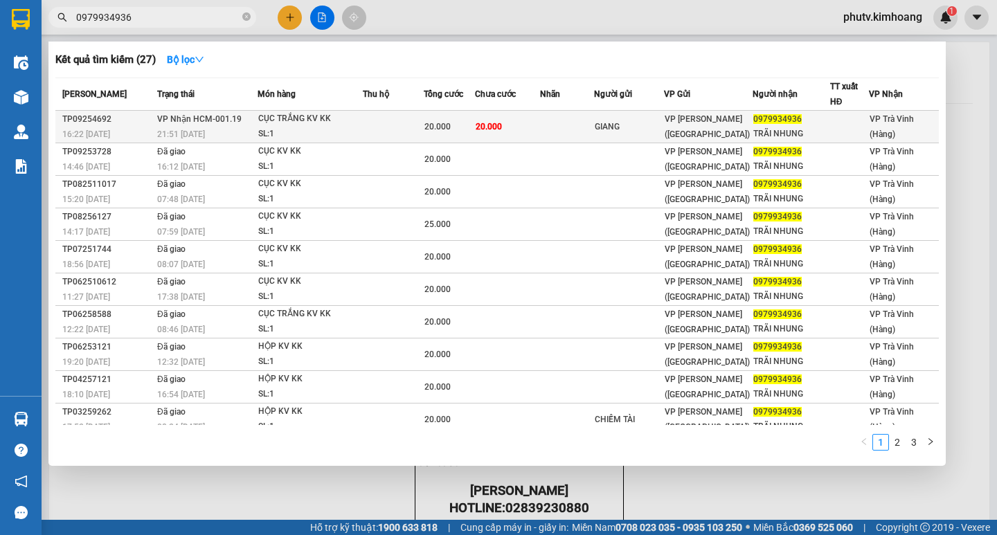
type input "0979934936"
click at [434, 122] on span "20.000" at bounding box center [438, 127] width 26 height 10
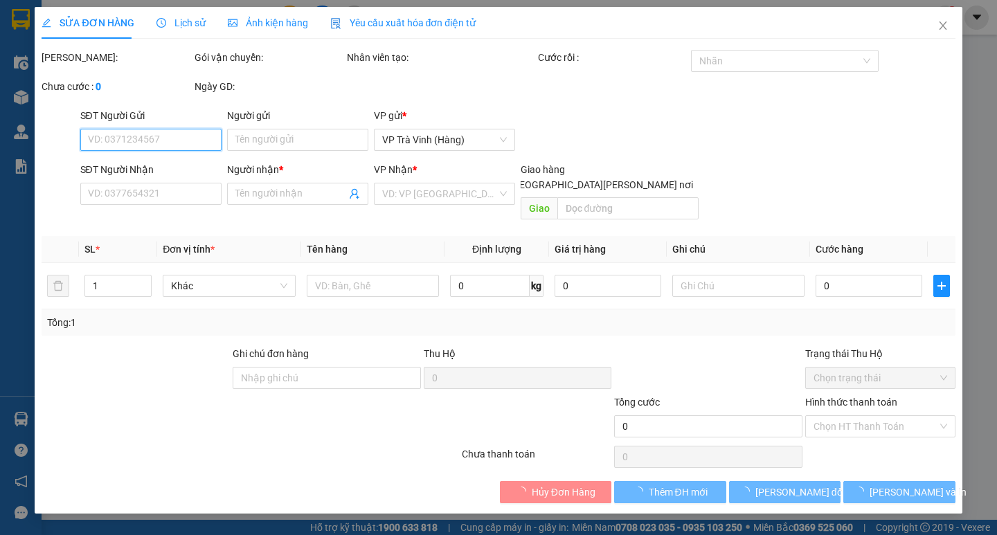
type input "GIANG"
type input "0979934936"
type input "TRÃI NHUNG"
type input "20.000"
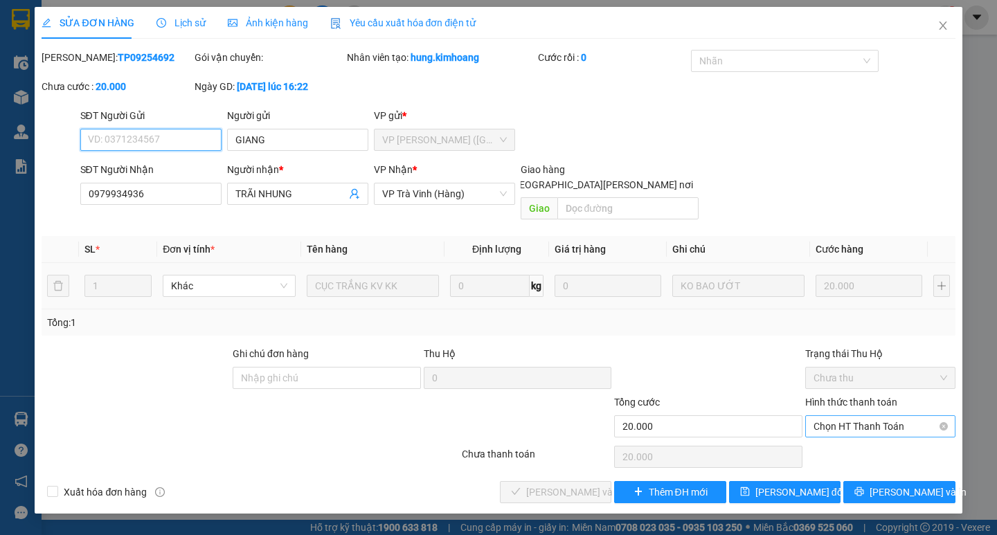
drag, startPoint x: 844, startPoint y: 412, endPoint x: 843, endPoint y: 422, distance: 9.8
click at [845, 416] on span "Chọn HT Thanh Toán" at bounding box center [881, 426] width 134 height 21
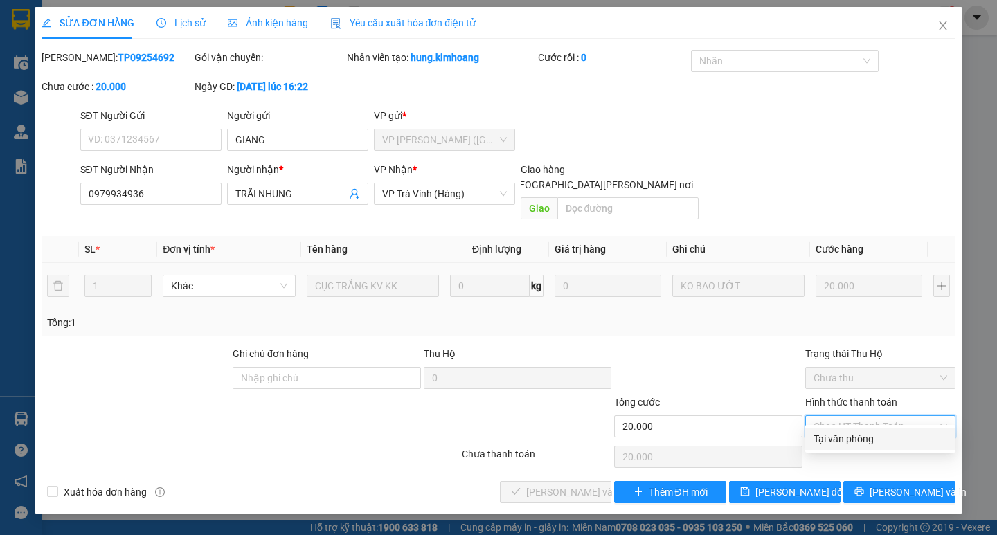
click at [839, 438] on div "Tại văn phòng" at bounding box center [881, 438] width 134 height 15
type input "0"
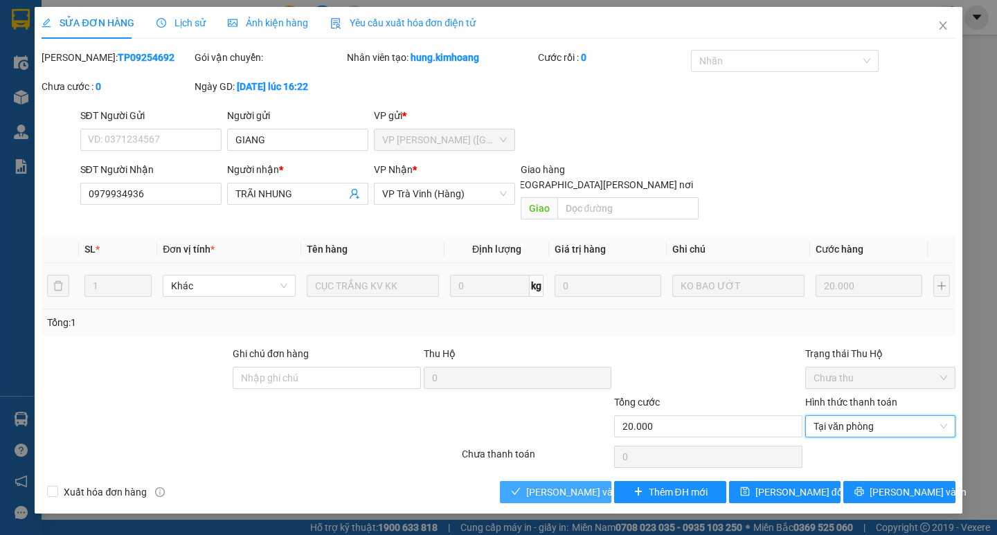
click at [578, 485] on span "[PERSON_NAME] và [PERSON_NAME] hàng" at bounding box center [619, 492] width 187 height 15
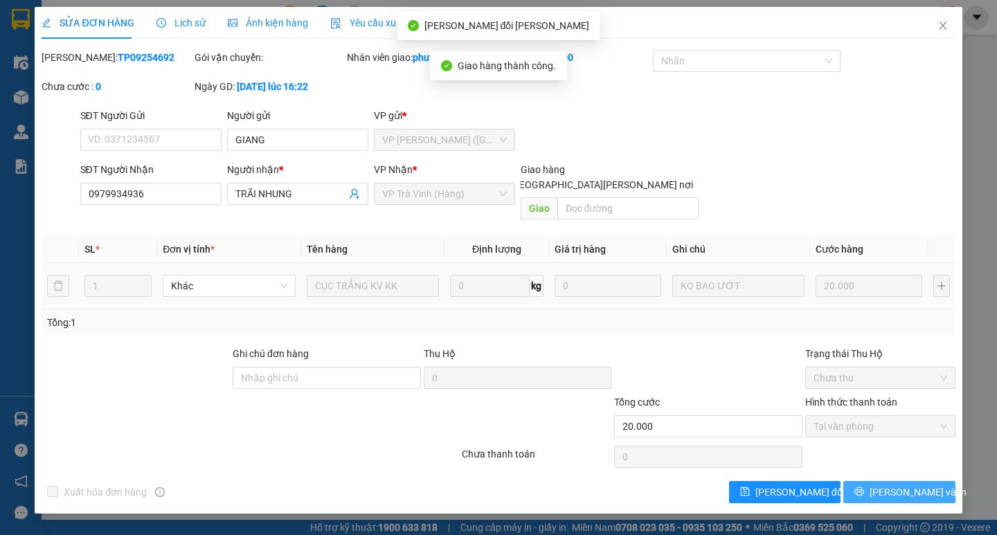
click at [935, 481] on button "[PERSON_NAME] và In" at bounding box center [898, 492] width 111 height 22
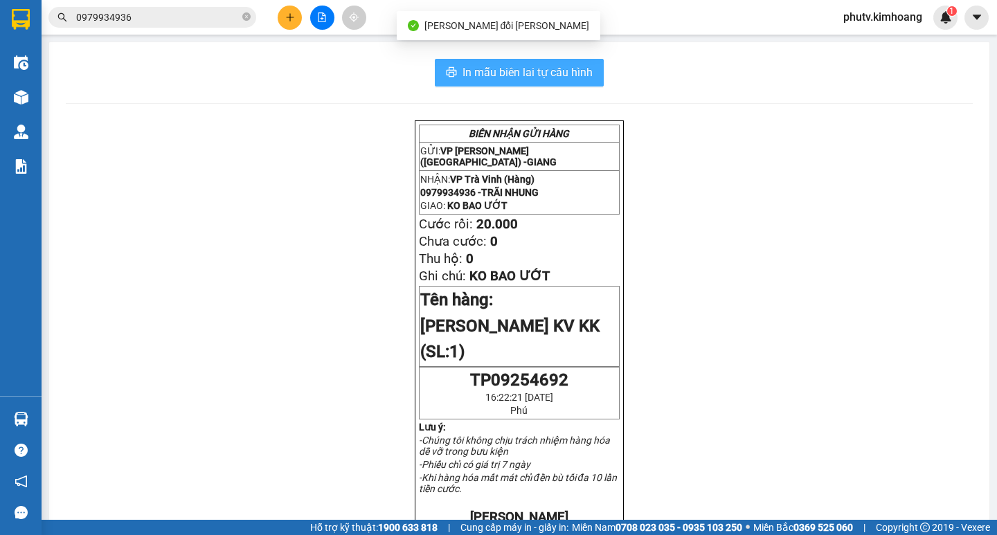
click at [576, 73] on span "In mẫu biên lai tự cấu hình" at bounding box center [528, 72] width 130 height 17
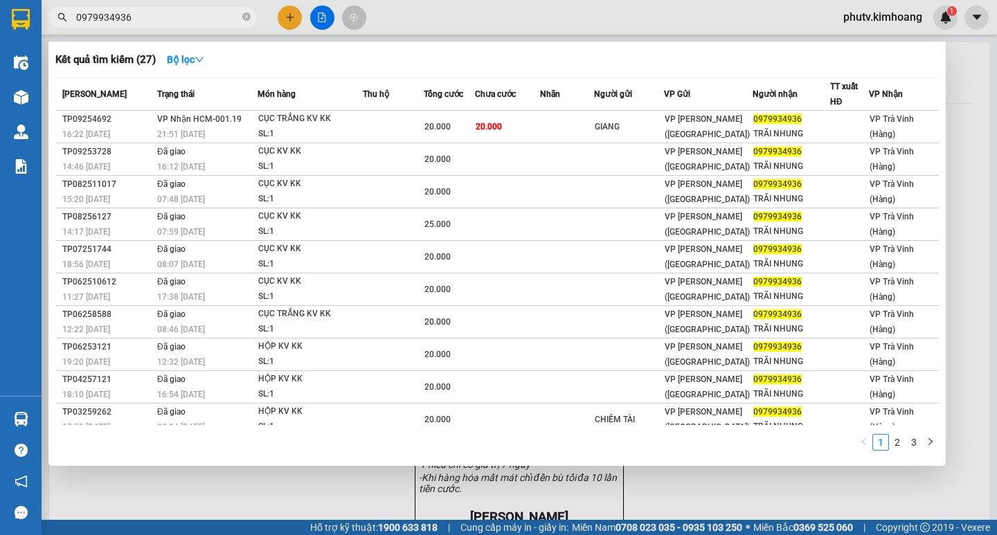
click at [156, 15] on input "0979934936" at bounding box center [157, 17] width 163 height 15
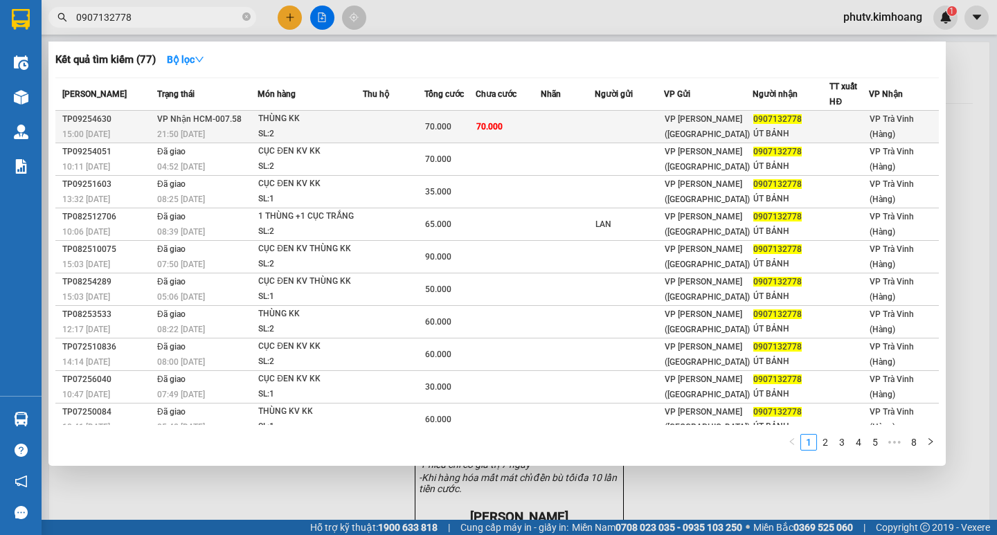
type input "0907132778"
click at [357, 132] on div "SL: 2" at bounding box center [310, 134] width 104 height 15
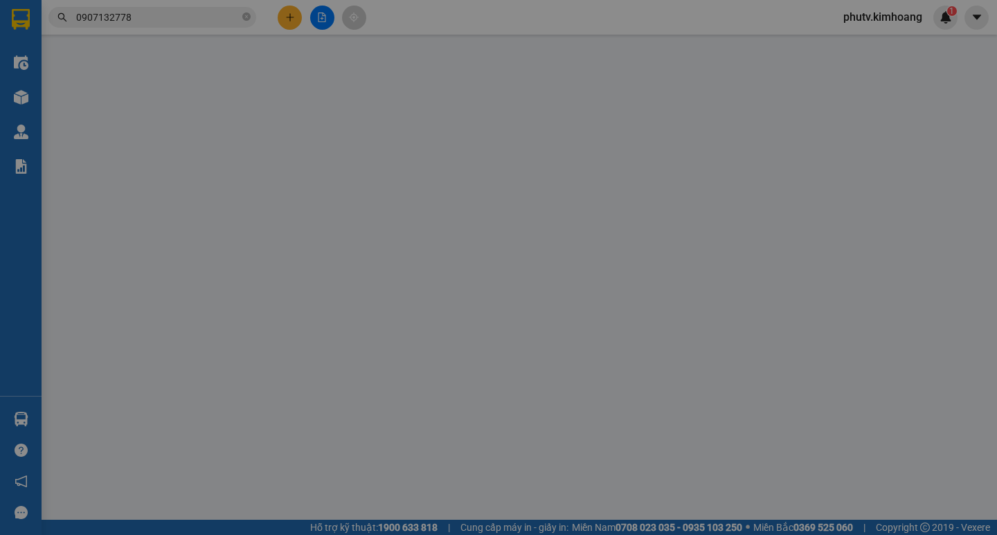
type input "0907132778"
type input "ÚT BẢNH"
type input "70.000"
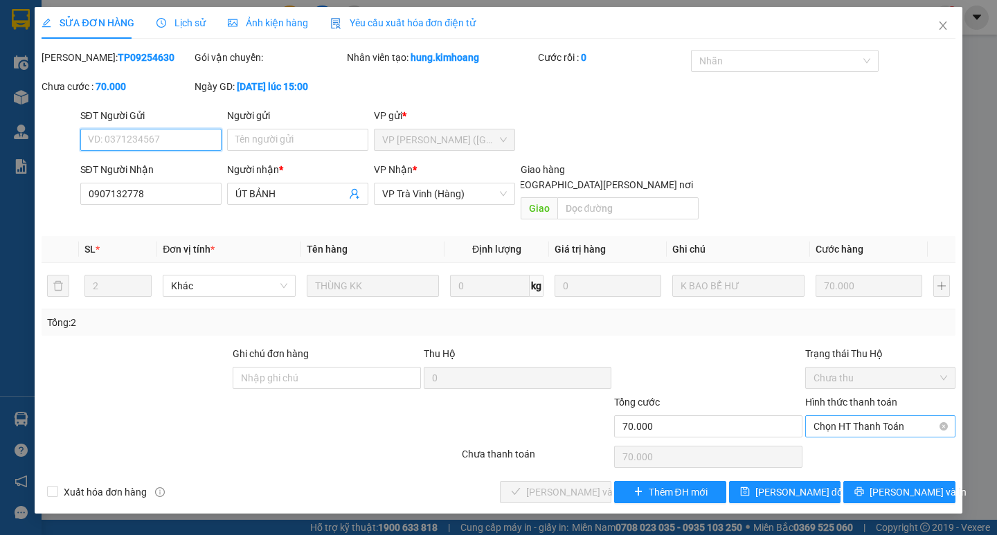
click at [901, 416] on span "Chọn HT Thanh Toán" at bounding box center [881, 426] width 134 height 21
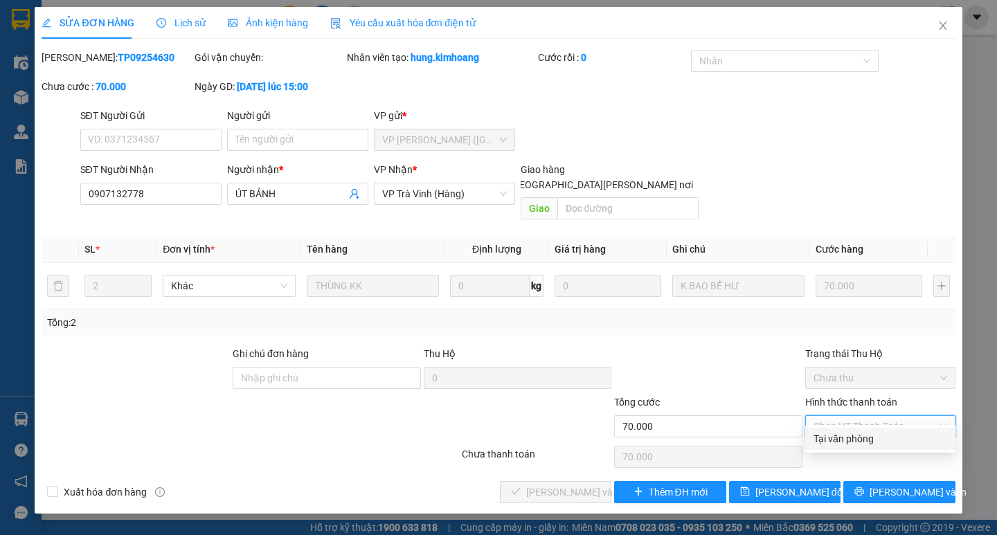
click at [886, 433] on div "Tại văn phòng" at bounding box center [881, 438] width 134 height 15
type input "0"
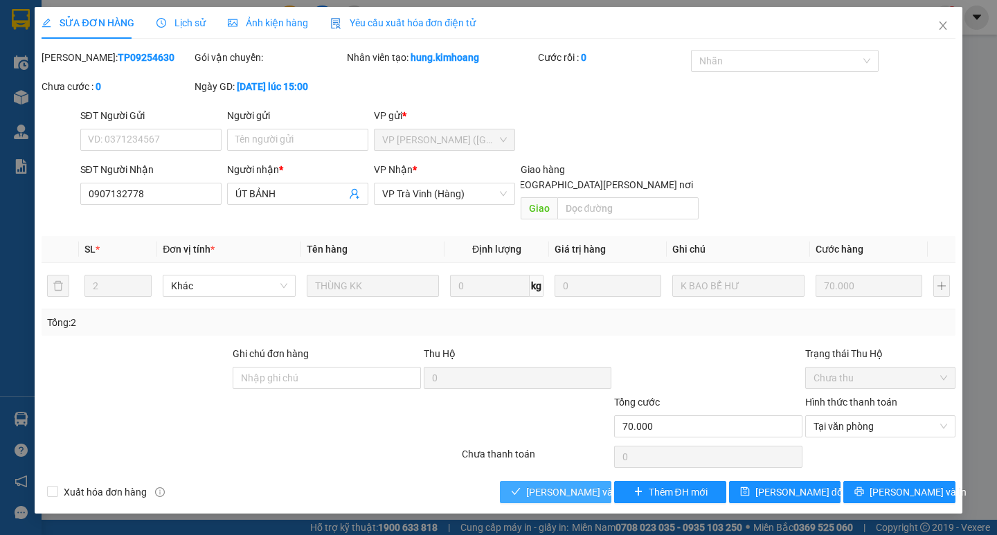
click at [540, 485] on span "[PERSON_NAME] và [PERSON_NAME] hàng" at bounding box center [619, 492] width 187 height 15
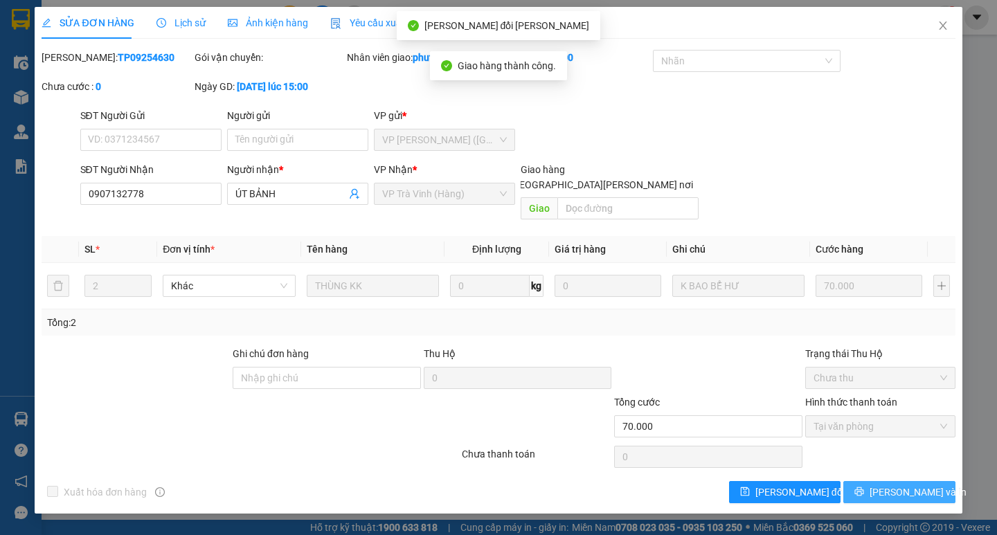
click at [887, 485] on span "[PERSON_NAME] và In" at bounding box center [918, 492] width 97 height 15
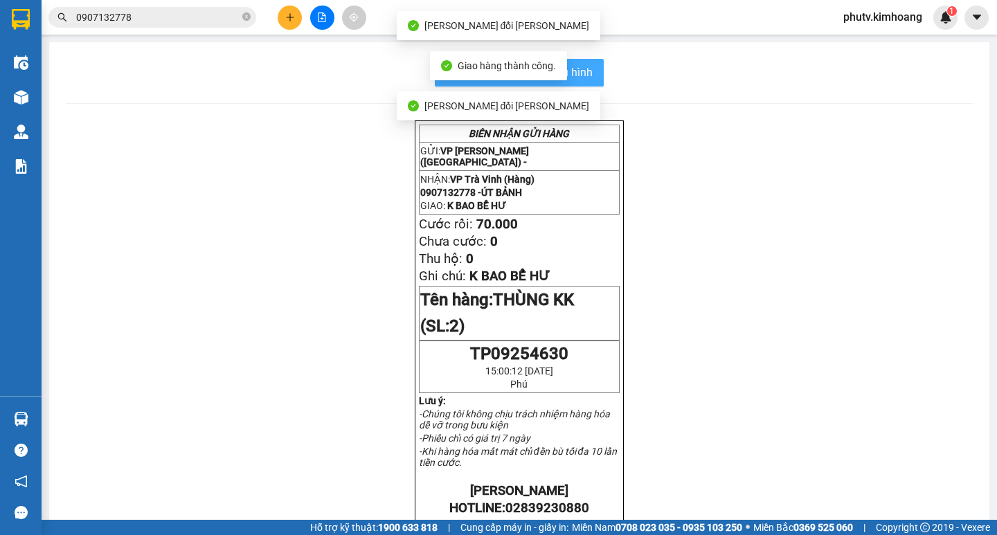
click at [586, 73] on span "In mẫu biên lai tự cấu hình" at bounding box center [528, 72] width 130 height 17
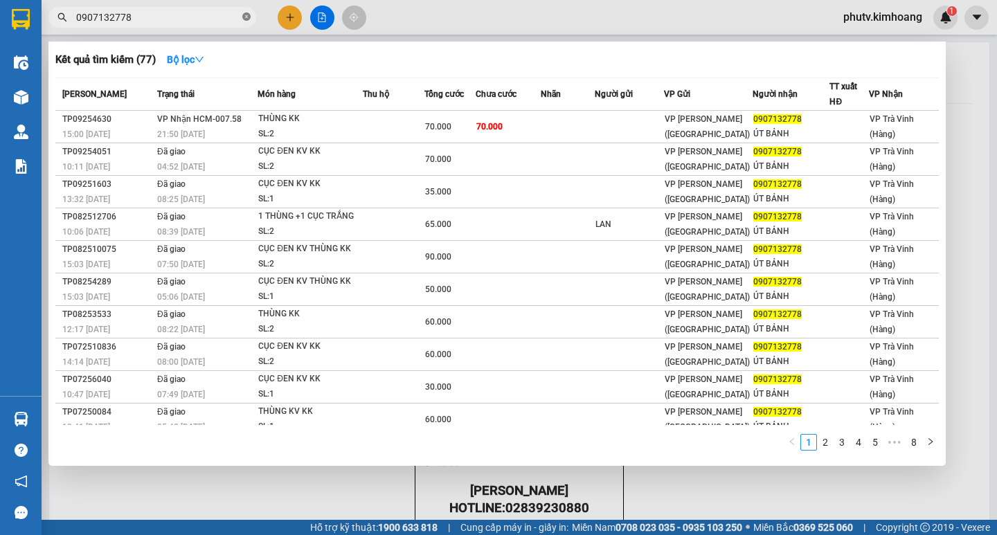
click at [245, 18] on icon "close-circle" at bounding box center [246, 16] width 8 height 8
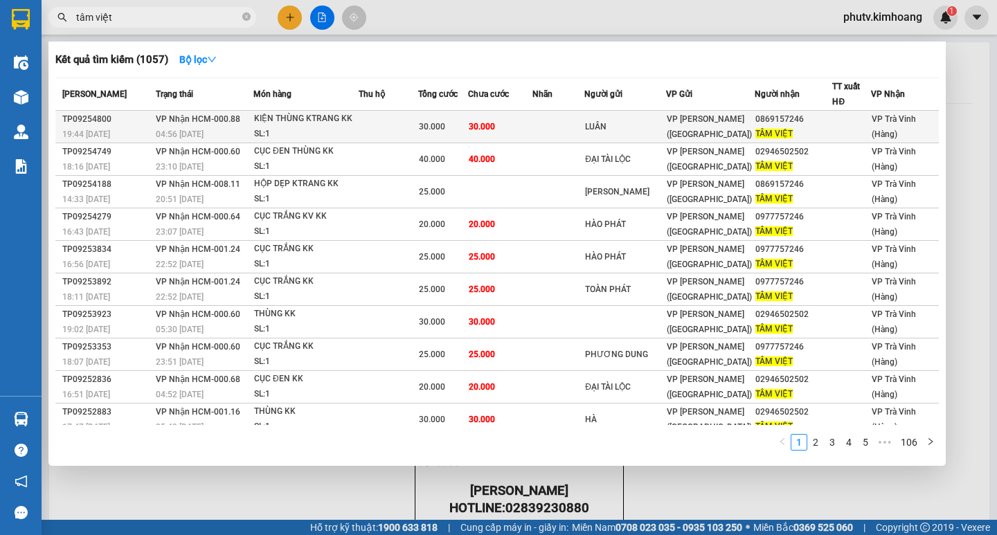
type input "tâm việt"
click at [436, 125] on span "30.000" at bounding box center [432, 127] width 26 height 10
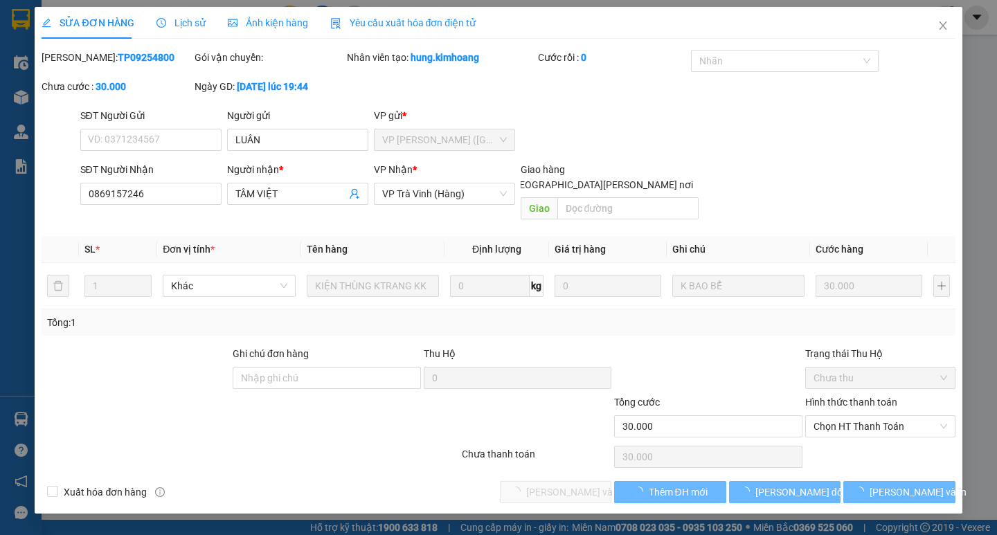
type input "LUÂN"
type input "0869157246"
type input "TÂM VIỆT"
type input "30.000"
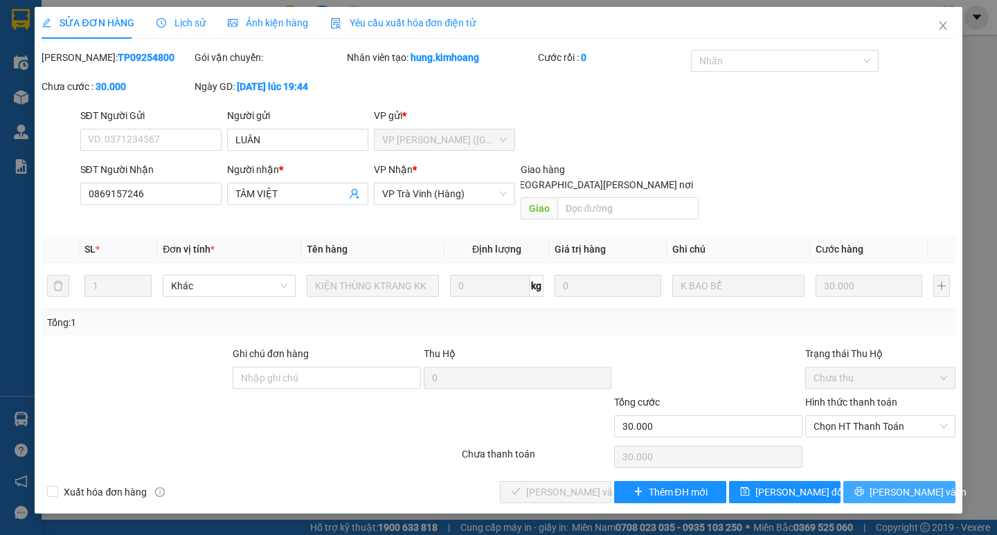
click at [904, 485] on span "[PERSON_NAME] và In" at bounding box center [918, 492] width 97 height 15
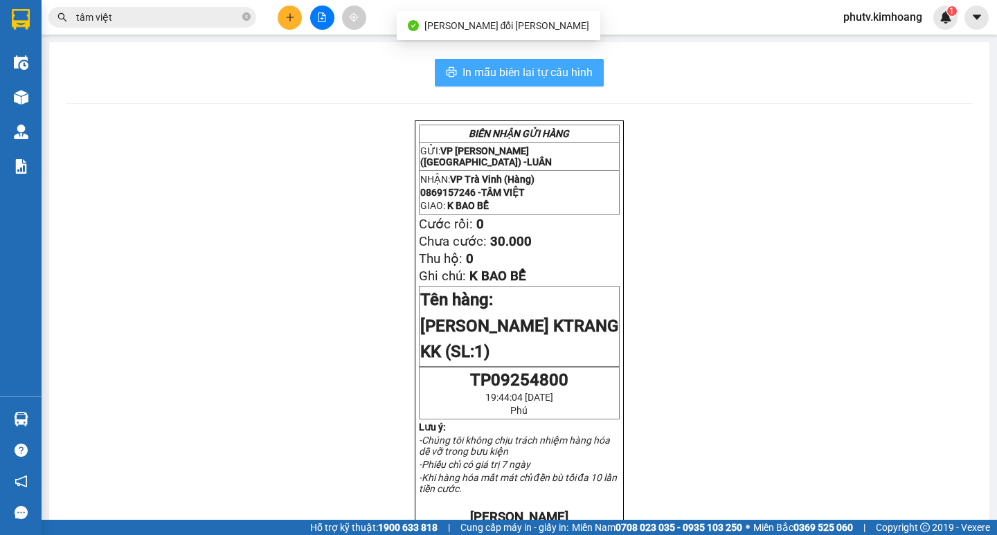
click at [558, 75] on span "In mẫu biên lai tự cấu hình" at bounding box center [528, 72] width 130 height 17
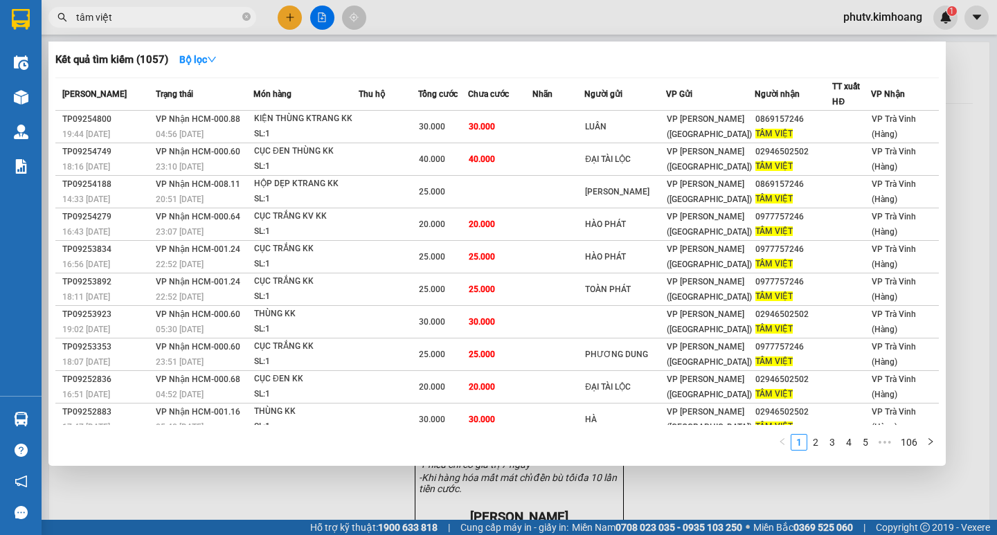
click at [190, 19] on input "tâm việt" at bounding box center [157, 17] width 163 height 15
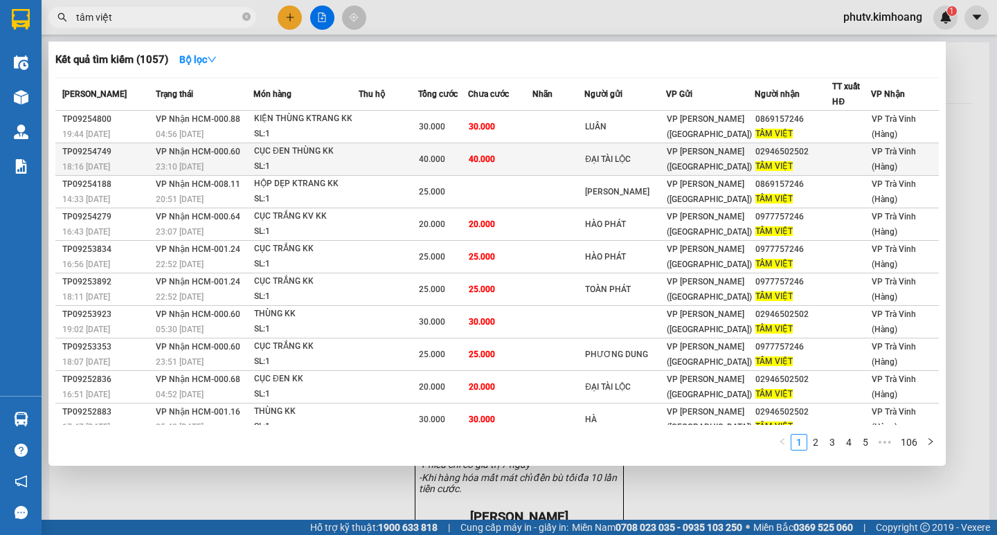
click at [431, 161] on span "40.000" at bounding box center [432, 159] width 26 height 10
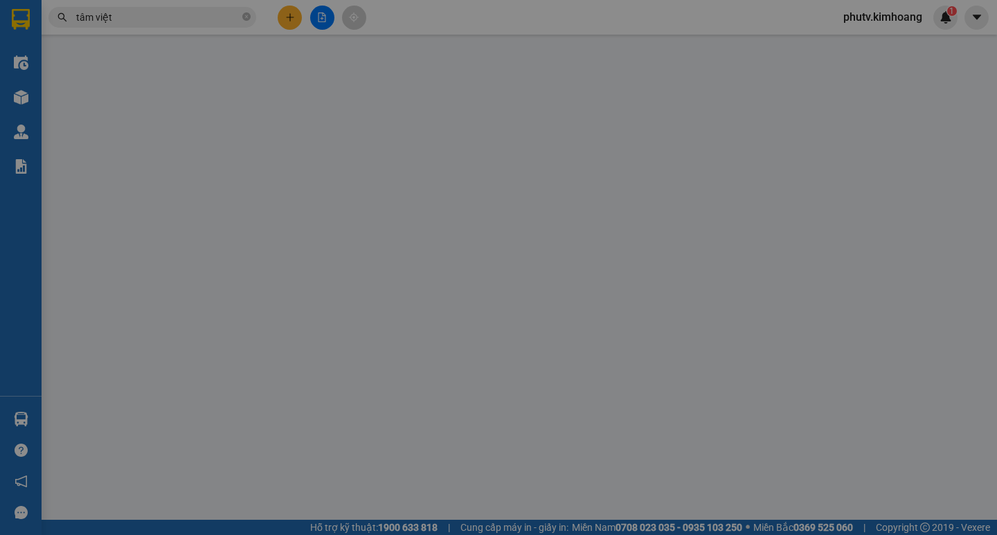
type input "ĐẠI TÀI LỘC"
type input "02946502502"
type input "TÂM VIỆT"
type input "40.000"
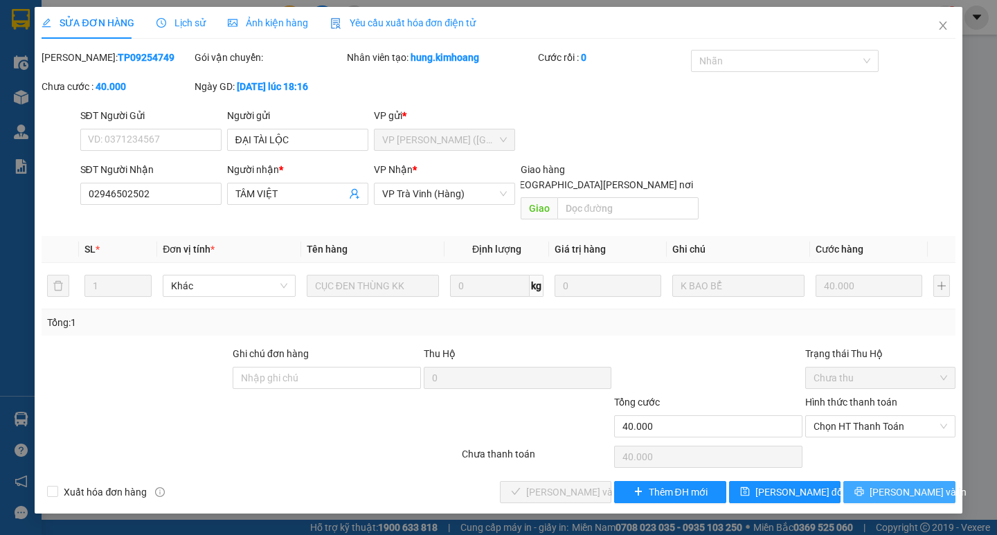
click at [871, 481] on button "[PERSON_NAME] và In" at bounding box center [898, 492] width 111 height 22
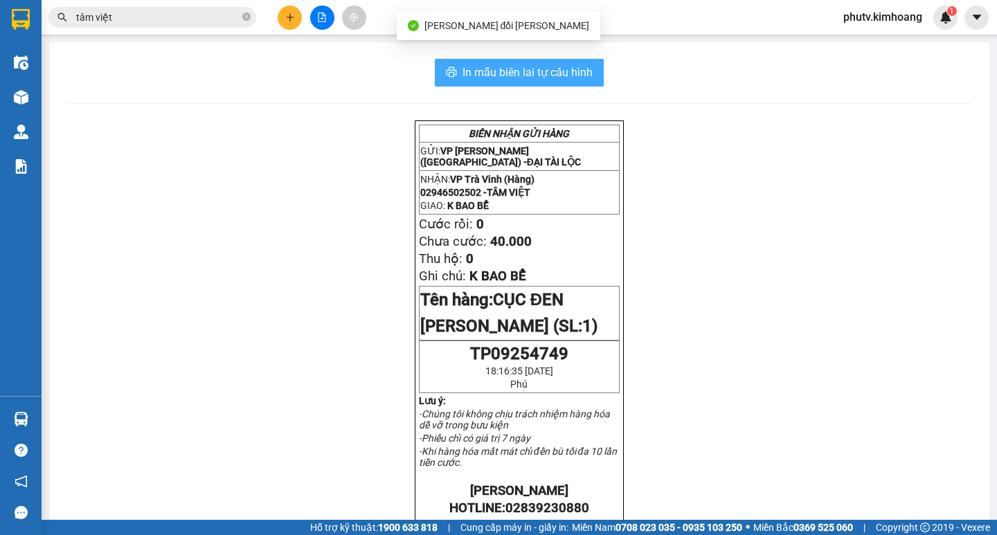
click at [519, 77] on span "In mẫu biên lai tự cấu hình" at bounding box center [528, 72] width 130 height 17
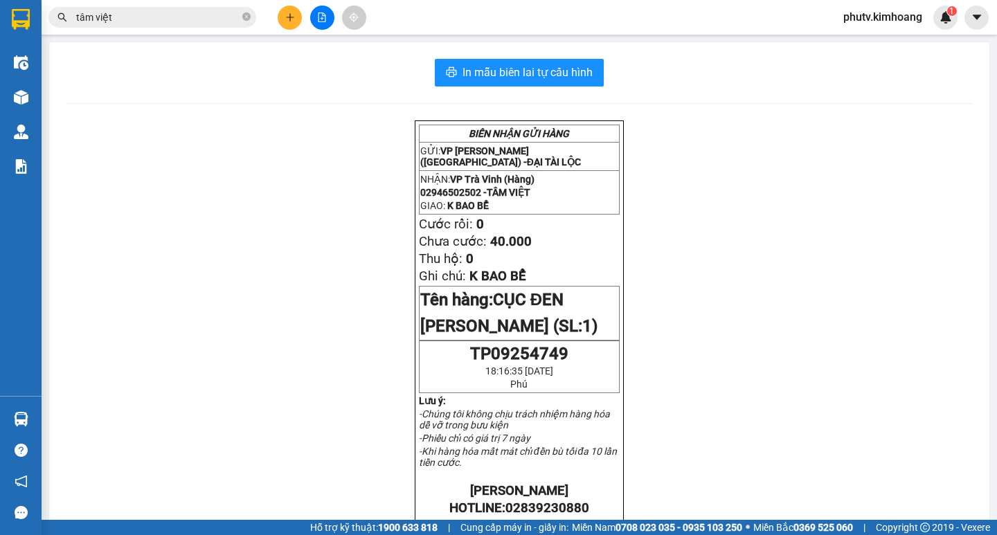
click at [209, 19] on input "tâm việt" at bounding box center [157, 17] width 163 height 15
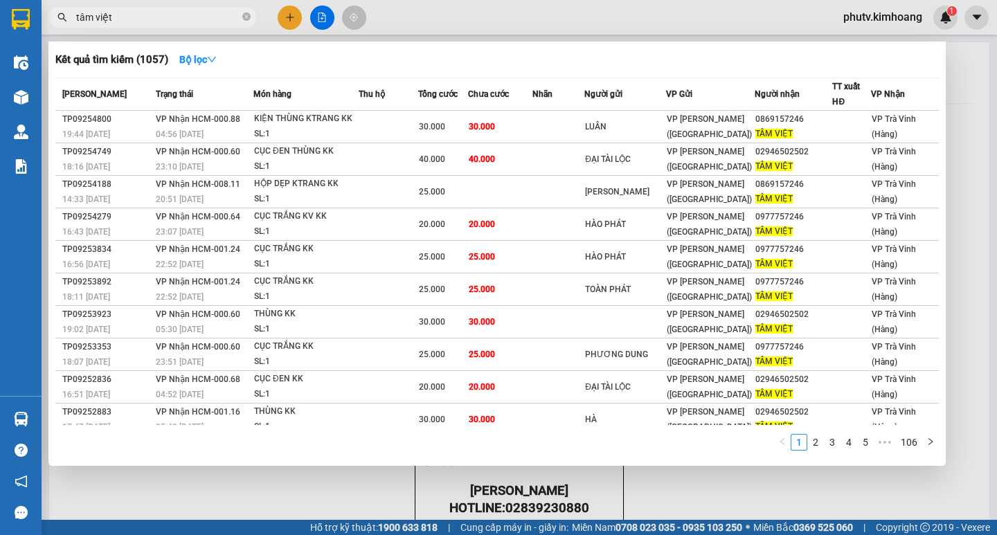
click at [290, 25] on div at bounding box center [498, 267] width 997 height 535
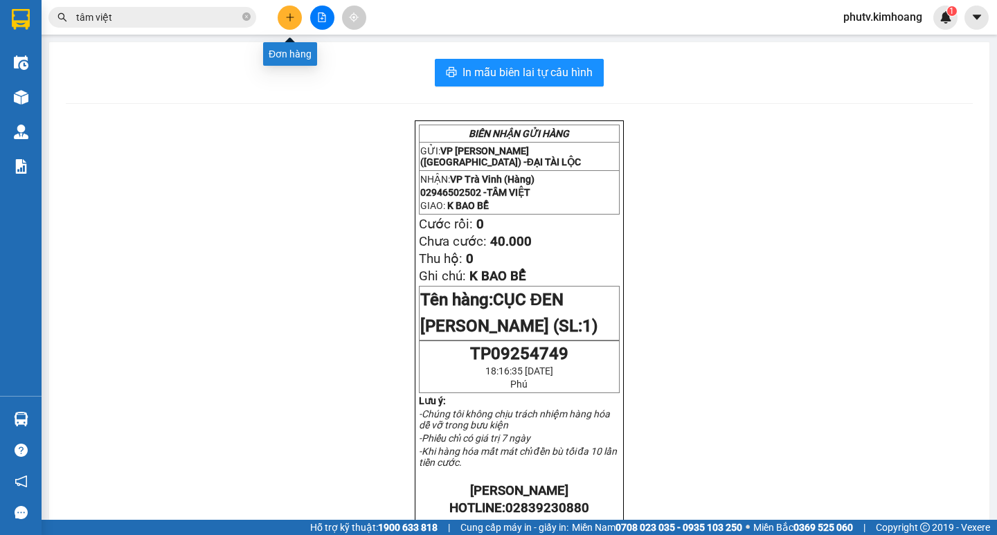
click at [293, 10] on button at bounding box center [290, 18] width 24 height 24
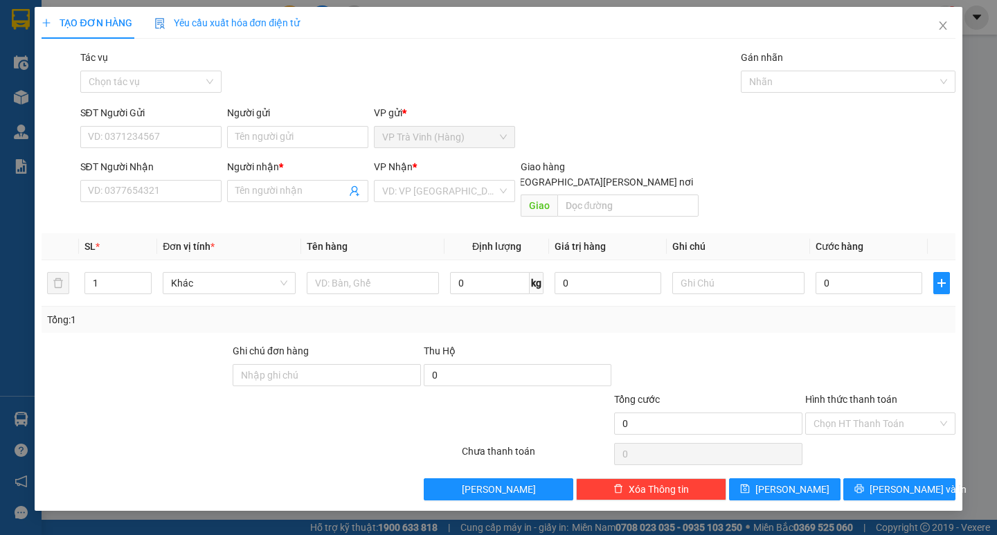
click at [277, 125] on div "Người gửi" at bounding box center [297, 115] width 141 height 21
click at [275, 136] on input "Người gửi" at bounding box center [297, 137] width 141 height 22
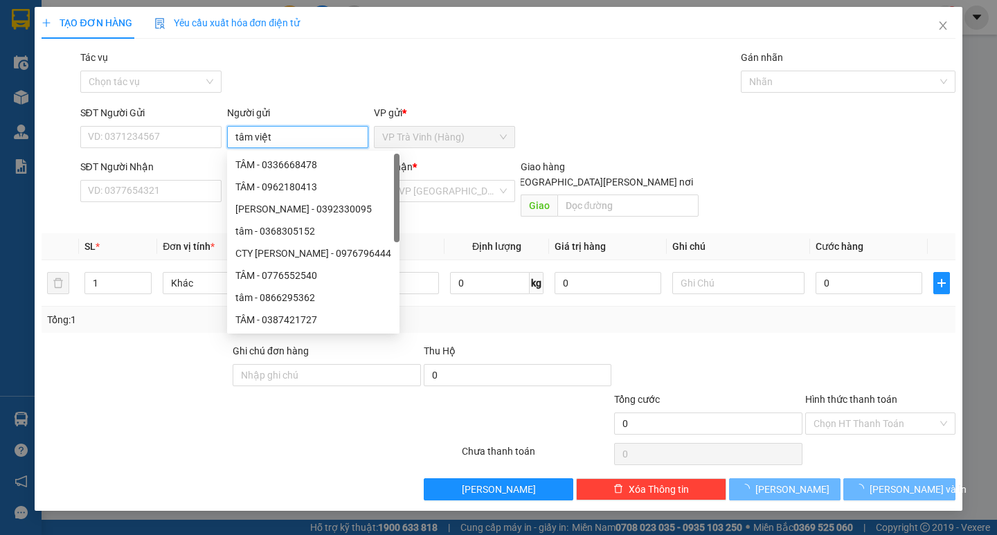
type input "tâm việt"
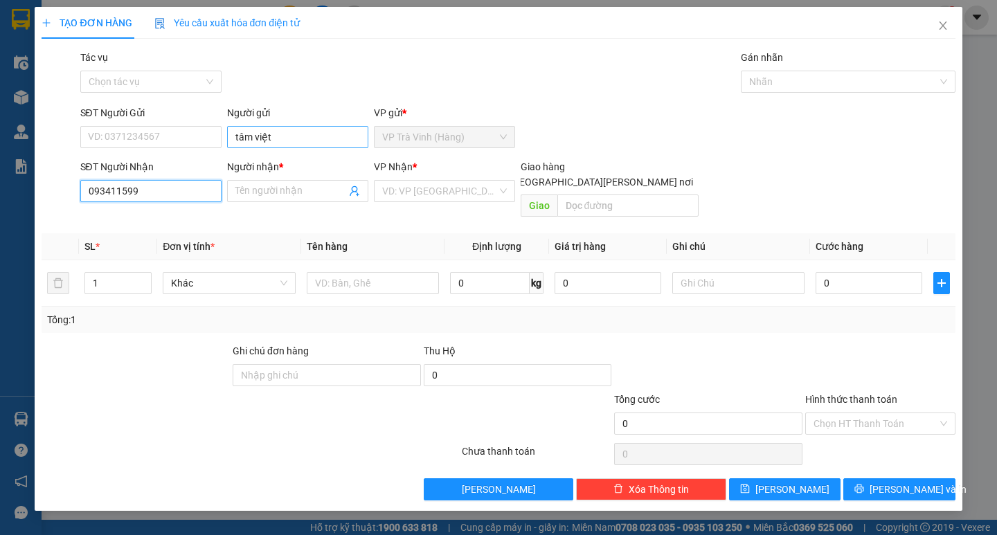
type input "0934115990"
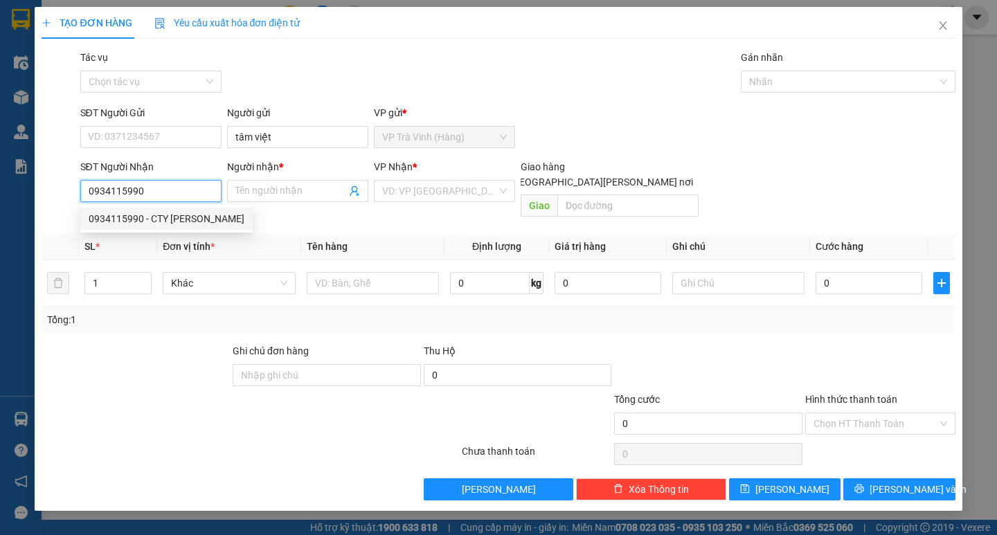
drag, startPoint x: 150, startPoint y: 224, endPoint x: 325, endPoint y: 223, distance: 175.9
click at [150, 224] on div "0934115990 - CTY PHƯƠNG DUNG" at bounding box center [167, 218] width 156 height 15
type input "CTY PHƯƠNG DUNG"
type input "20.000"
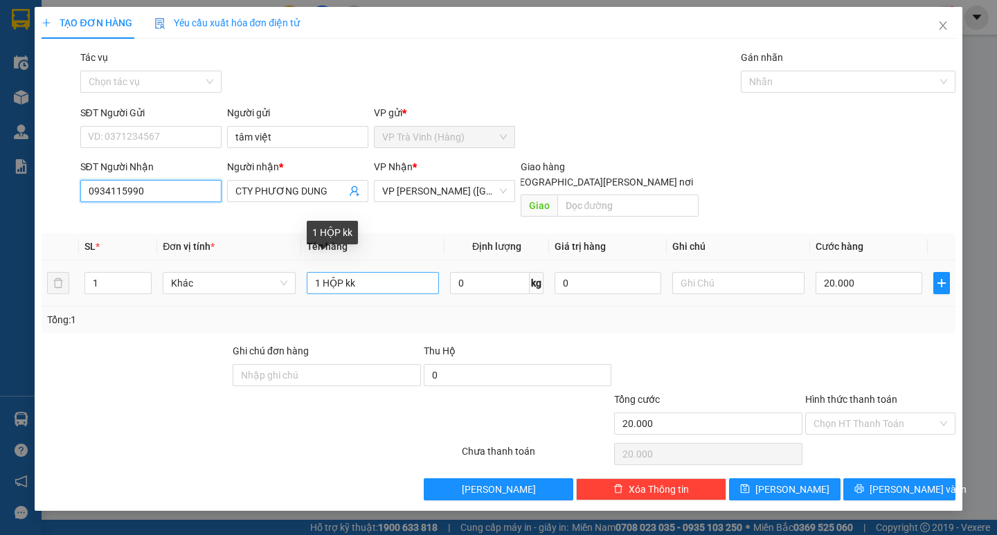
type input "0934115990"
click at [329, 272] on input "1 HỘP kk" at bounding box center [373, 283] width 132 height 22
type input "1 cục đen kk"
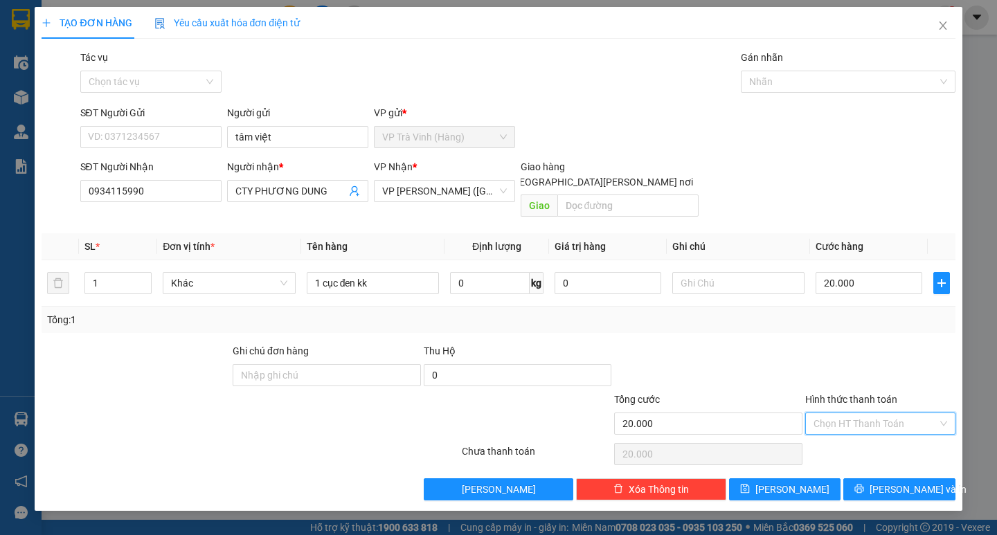
drag, startPoint x: 863, startPoint y: 407, endPoint x: 873, endPoint y: 425, distance: 20.8
click at [863, 413] on input "Hình thức thanh toán" at bounding box center [876, 423] width 124 height 21
drag, startPoint x: 872, startPoint y: 433, endPoint x: 879, endPoint y: 458, distance: 25.9
click at [872, 436] on div "Tại văn phòng" at bounding box center [881, 436] width 134 height 15
type input "0"
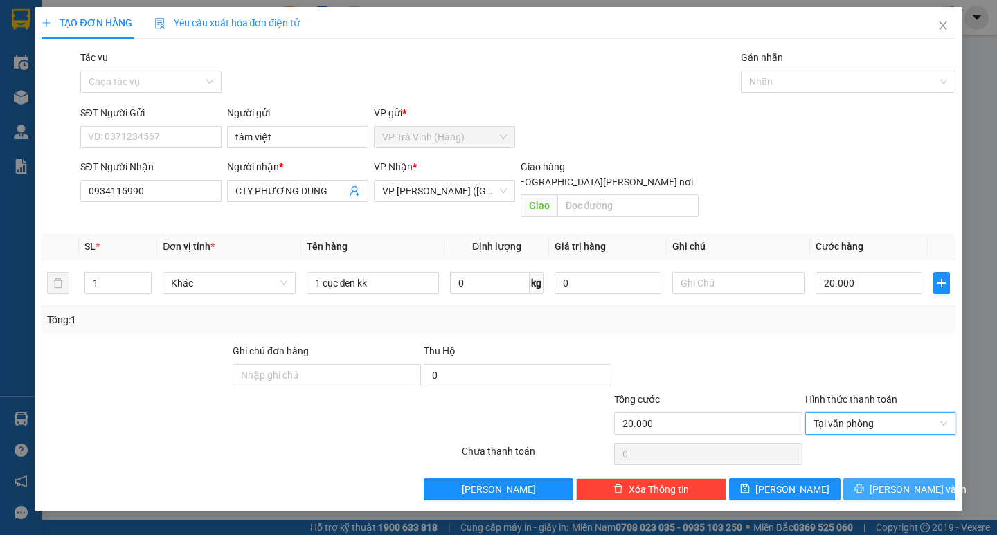
drag, startPoint x: 878, startPoint y: 475, endPoint x: 862, endPoint y: 470, distance: 16.6
click at [864, 484] on icon "printer" at bounding box center [860, 489] width 10 height 10
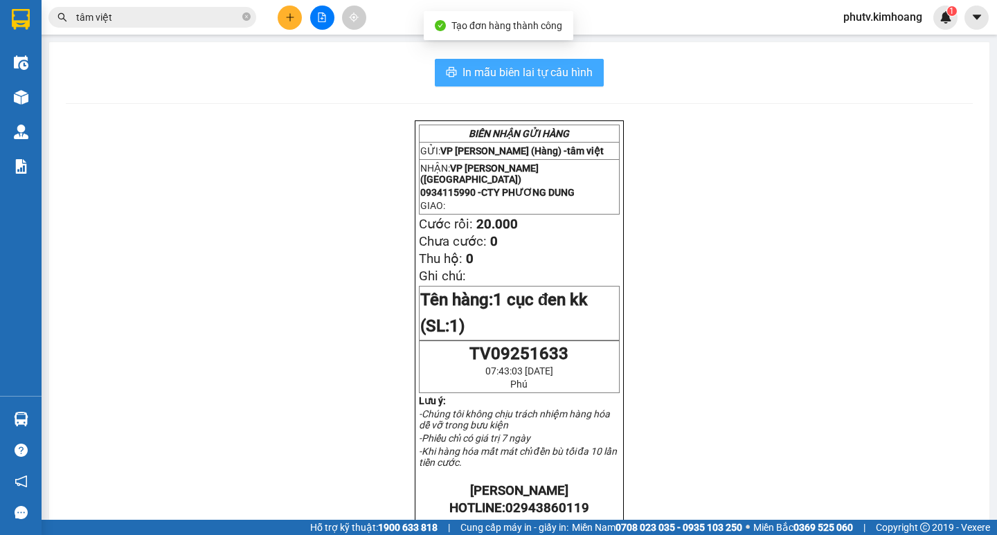
click at [518, 73] on span "In mẫu biên lai tự cấu hình" at bounding box center [528, 72] width 130 height 17
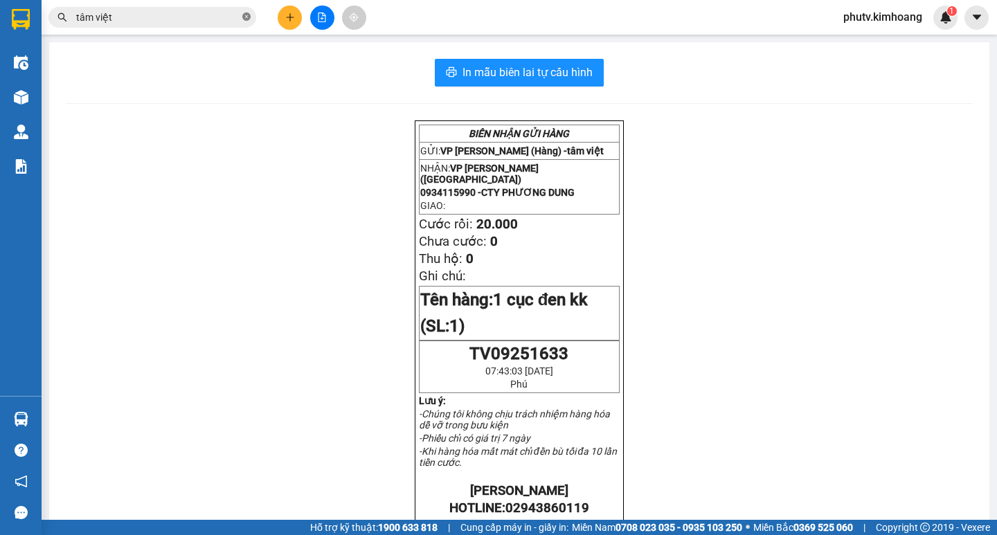
click at [248, 19] on icon "close-circle" at bounding box center [246, 16] width 8 height 8
type input "9"
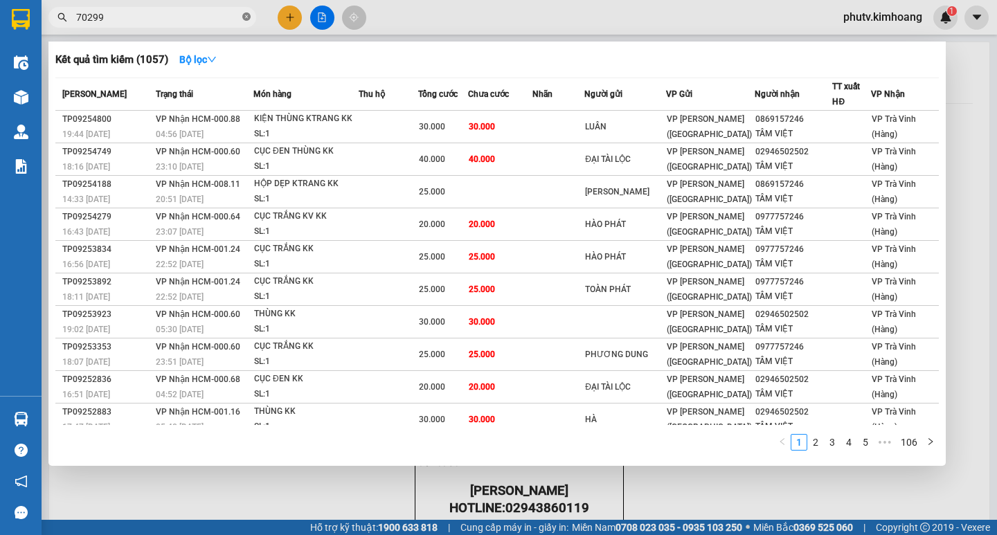
type input "702997"
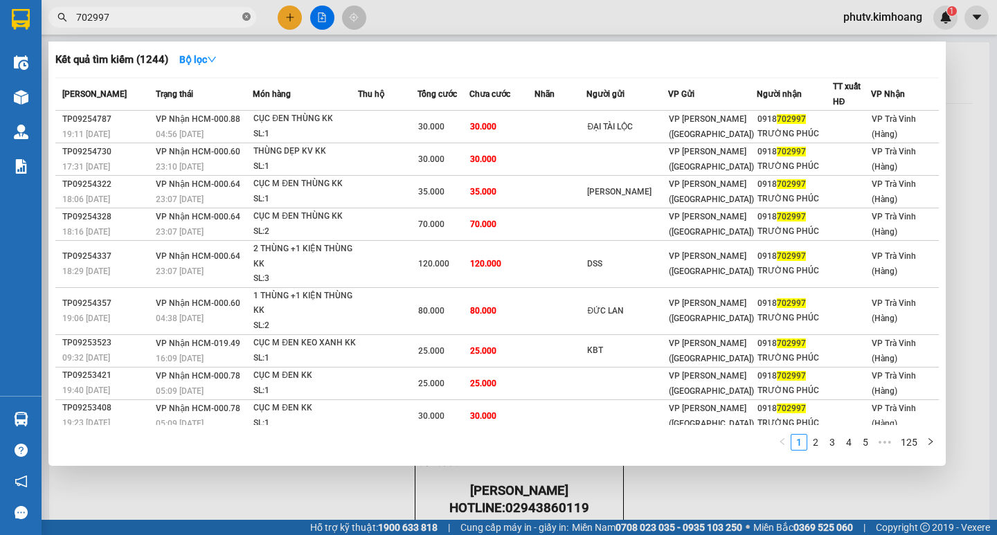
click at [248, 19] on icon "close-circle" at bounding box center [246, 16] width 8 height 8
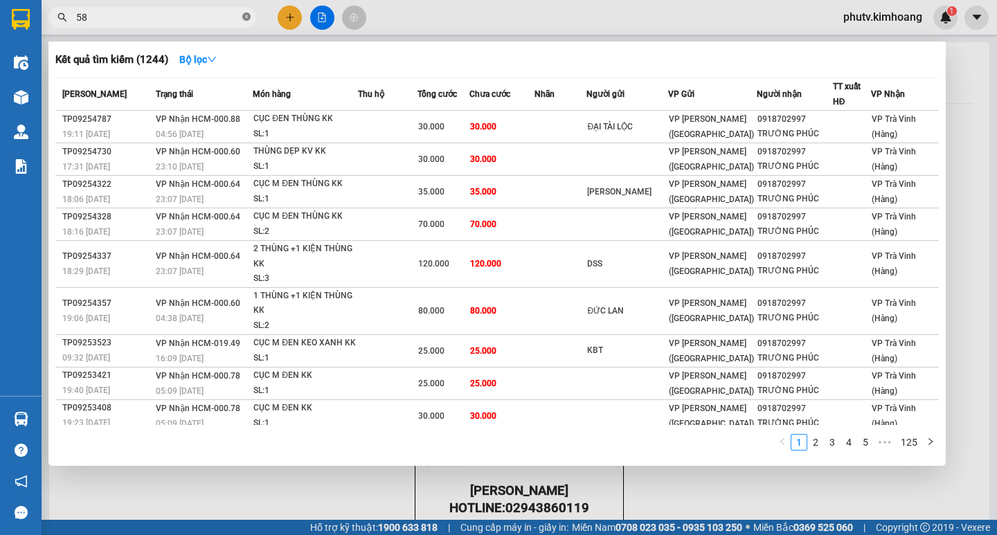
type input "5"
type input "53260"
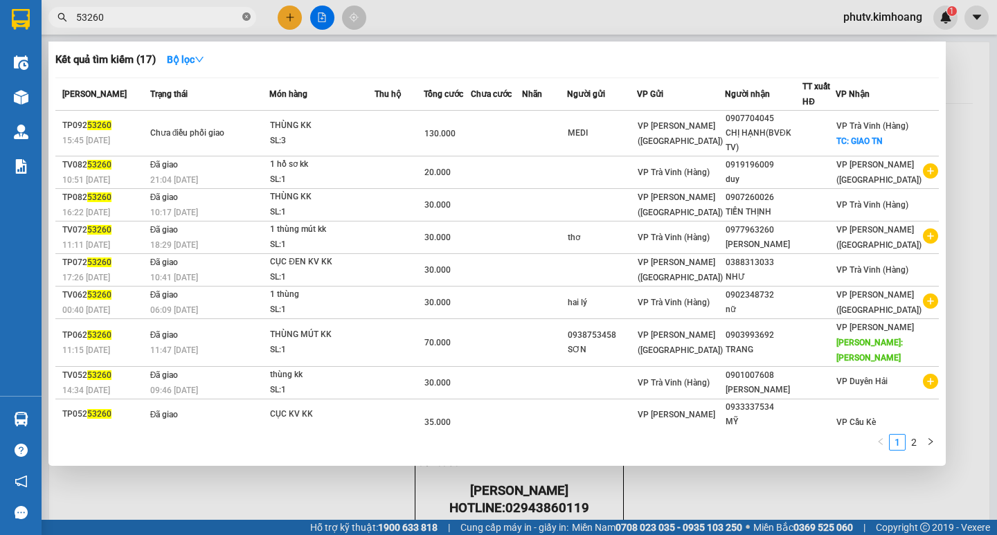
click at [244, 17] on icon "close-circle" at bounding box center [246, 16] width 8 height 8
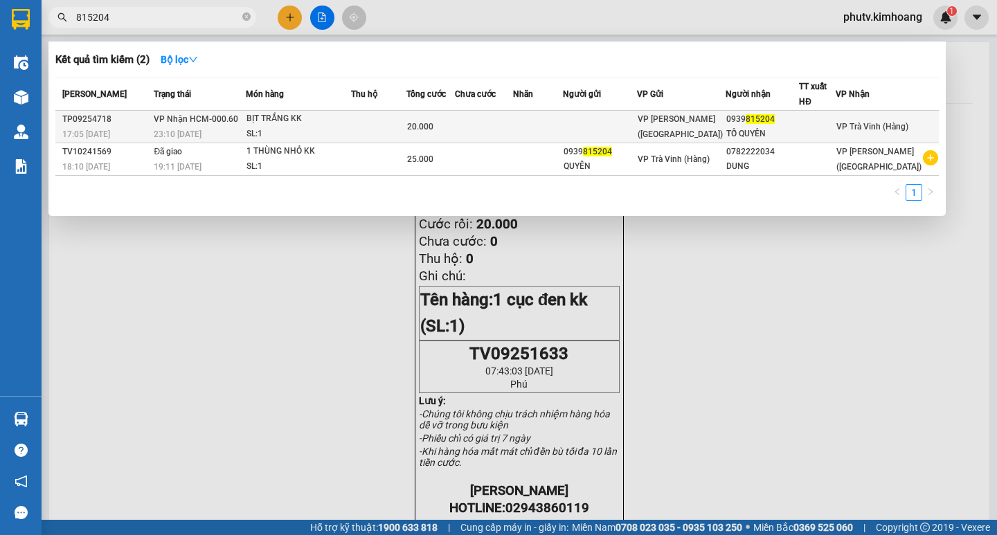
type input "815204"
click at [314, 130] on div "SL: 1" at bounding box center [299, 134] width 104 height 15
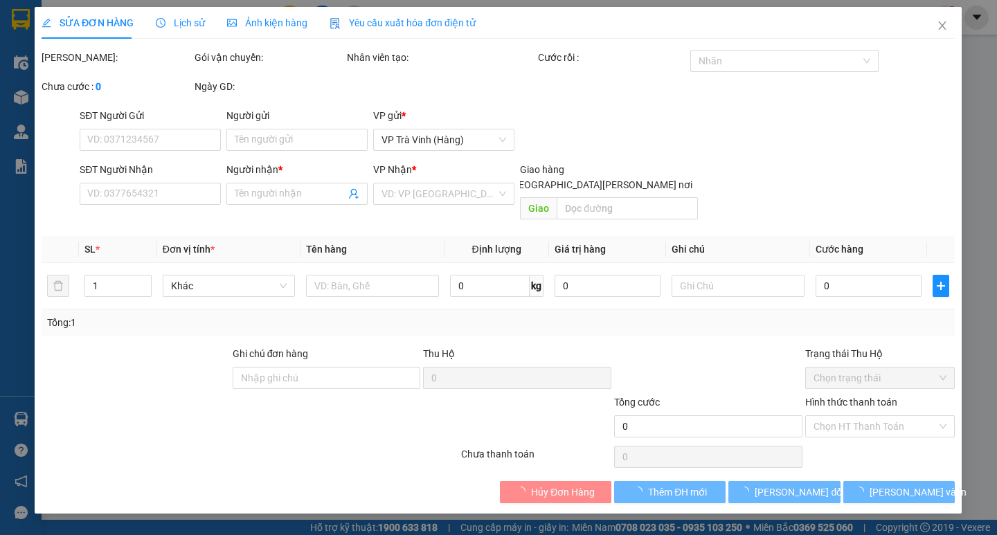
type input "0939815204"
type input "TỐ QUYÊN"
type input "20.000"
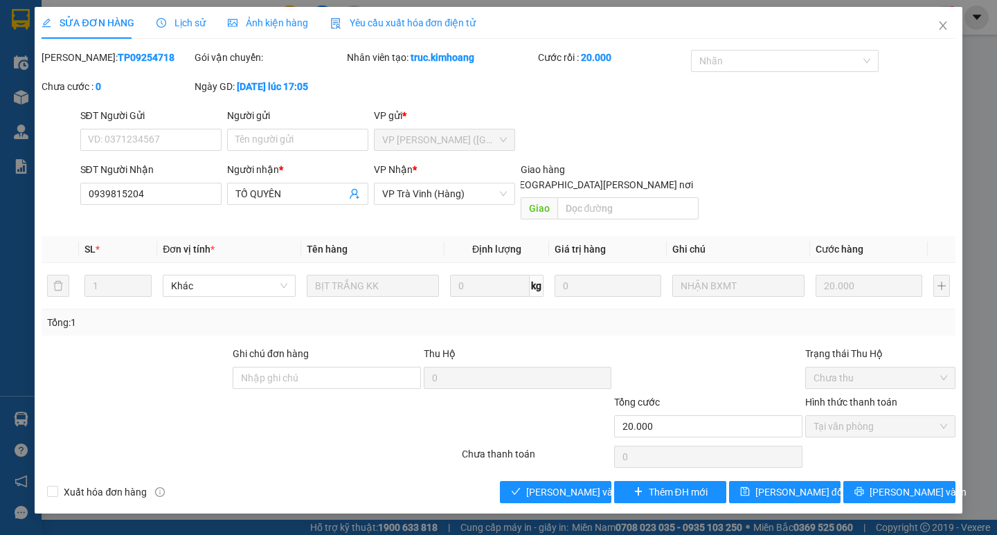
click at [551, 488] on div "SỬA ĐƠN HÀNG Lịch sử Ảnh kiện hàng Yêu cầu xuất hóa đơn điện tử Total Paid Fee …" at bounding box center [498, 260] width 927 height 507
click at [591, 485] on span "[PERSON_NAME] và [PERSON_NAME] hàng" at bounding box center [619, 492] width 187 height 15
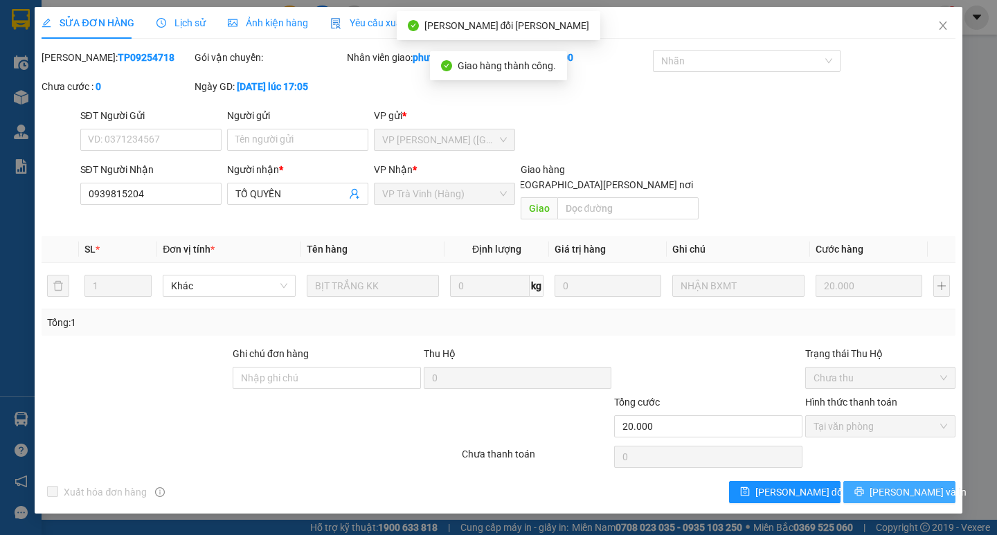
click at [864, 488] on icon "printer" at bounding box center [859, 492] width 9 height 9
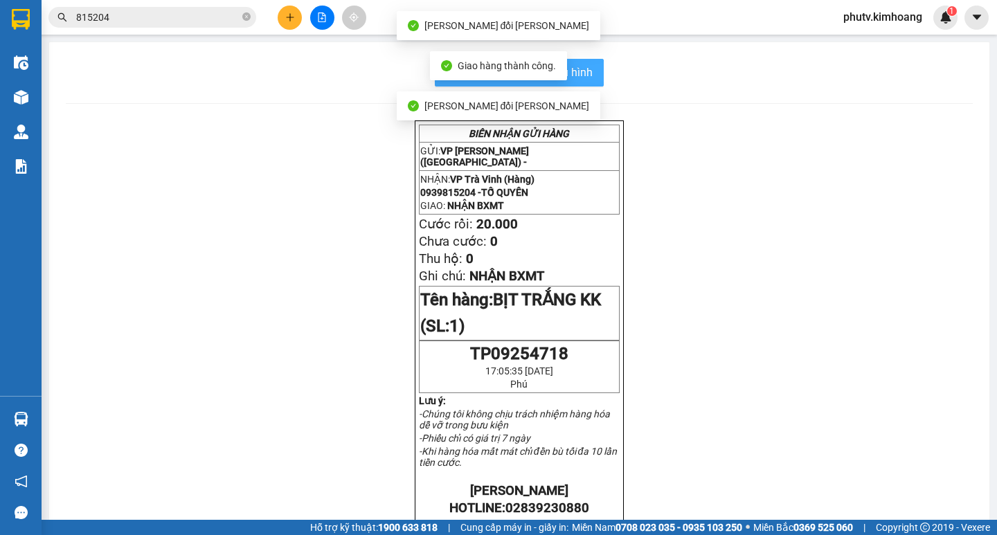
click at [589, 75] on button "In mẫu biên lai tự cấu hình" at bounding box center [519, 73] width 169 height 28
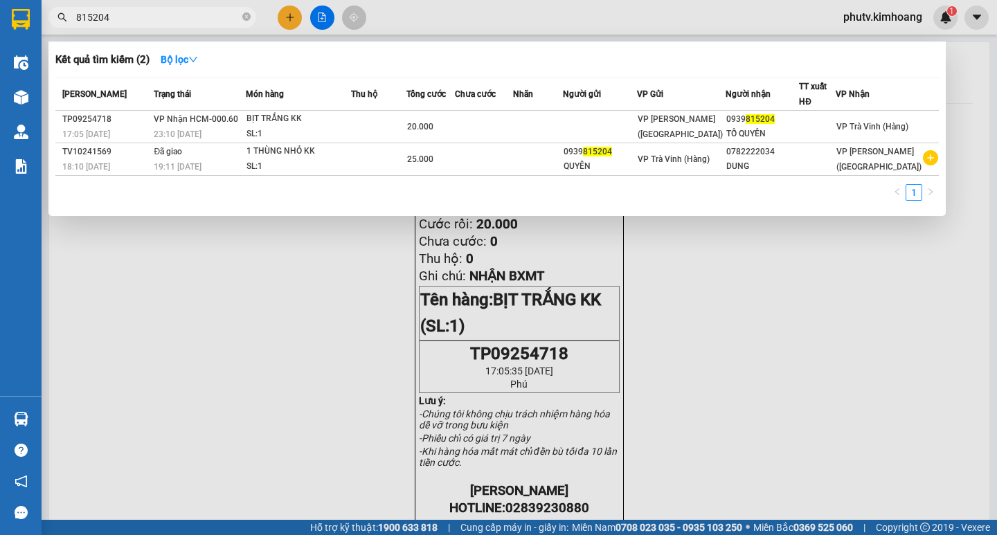
click at [174, 19] on input "815204" at bounding box center [157, 17] width 163 height 15
click at [280, 15] on div at bounding box center [498, 267] width 997 height 535
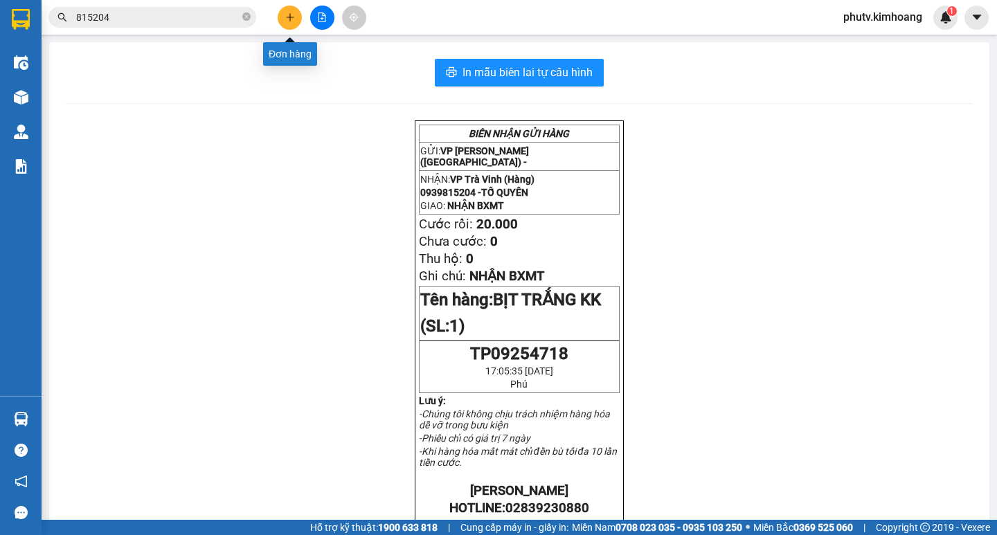
click at [283, 17] on button at bounding box center [290, 18] width 24 height 24
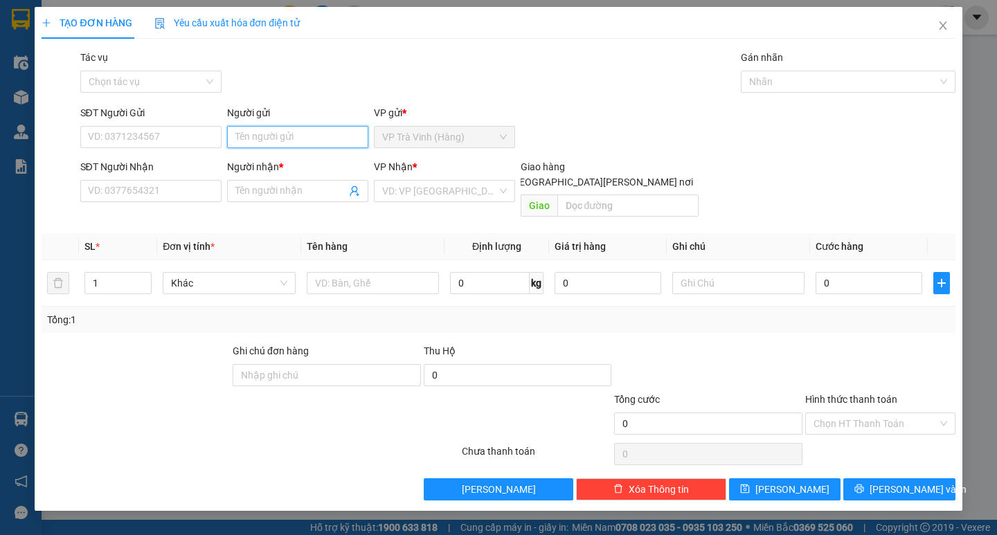
click at [250, 142] on input "Người gửi" at bounding box center [297, 137] width 141 height 22
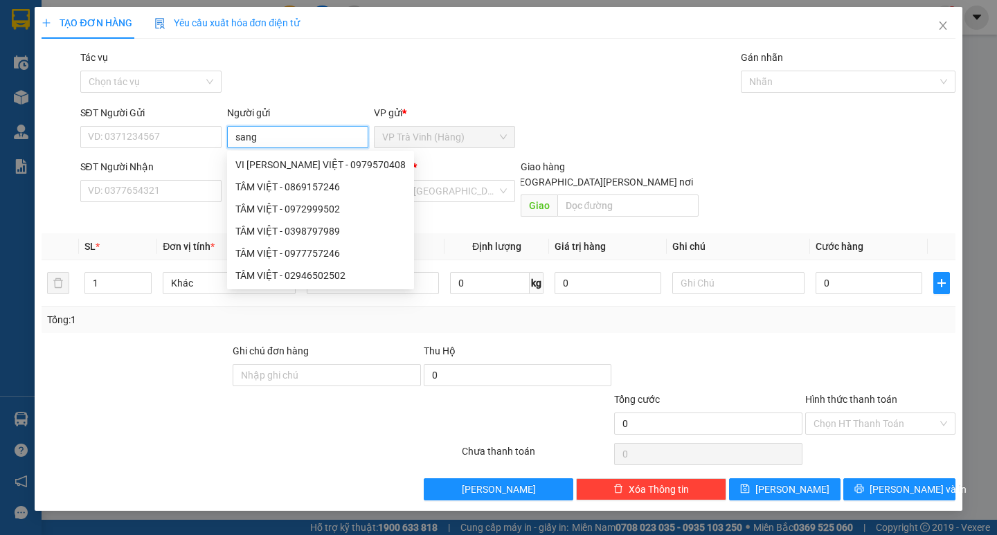
type input "sang"
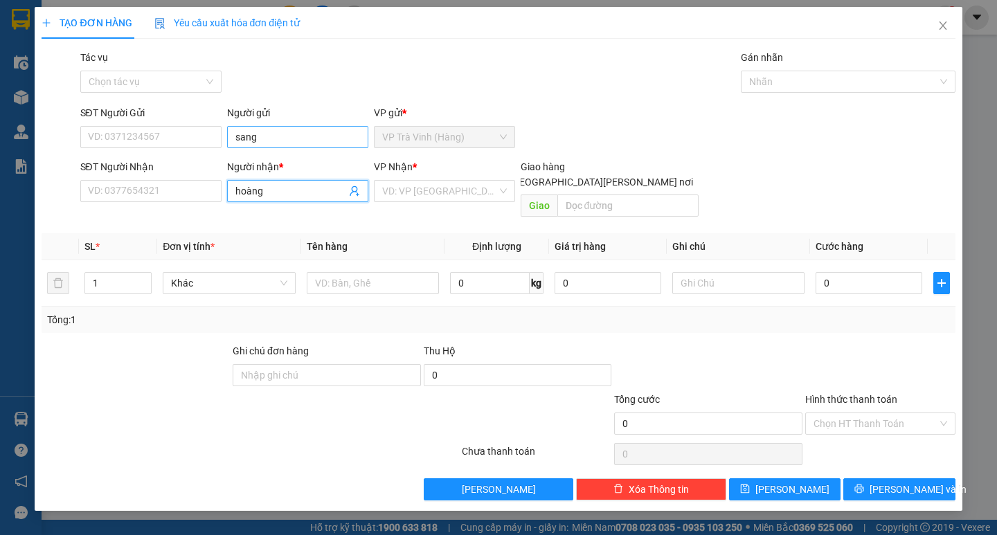
type input "hoàng"
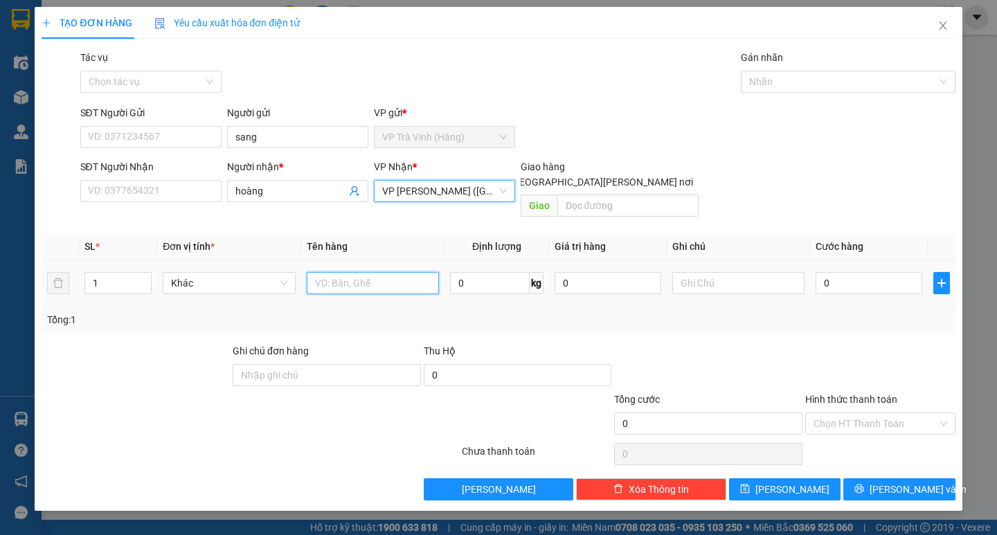
click at [339, 272] on input "text" at bounding box center [373, 283] width 132 height 22
type input "1 bịt dưa"
click at [852, 279] on div "0" at bounding box center [869, 283] width 107 height 28
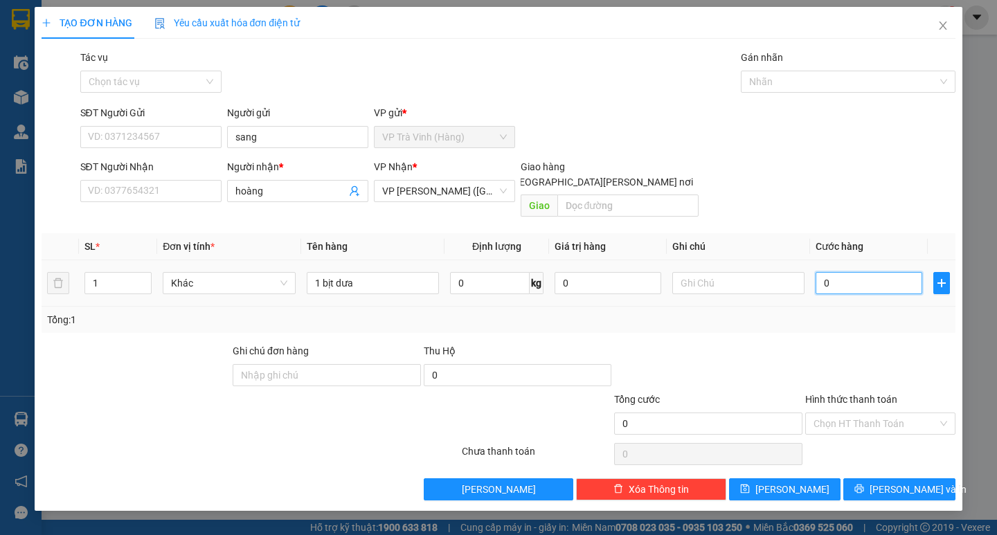
click at [848, 276] on input "0" at bounding box center [869, 283] width 107 height 22
type input "3"
type input "30"
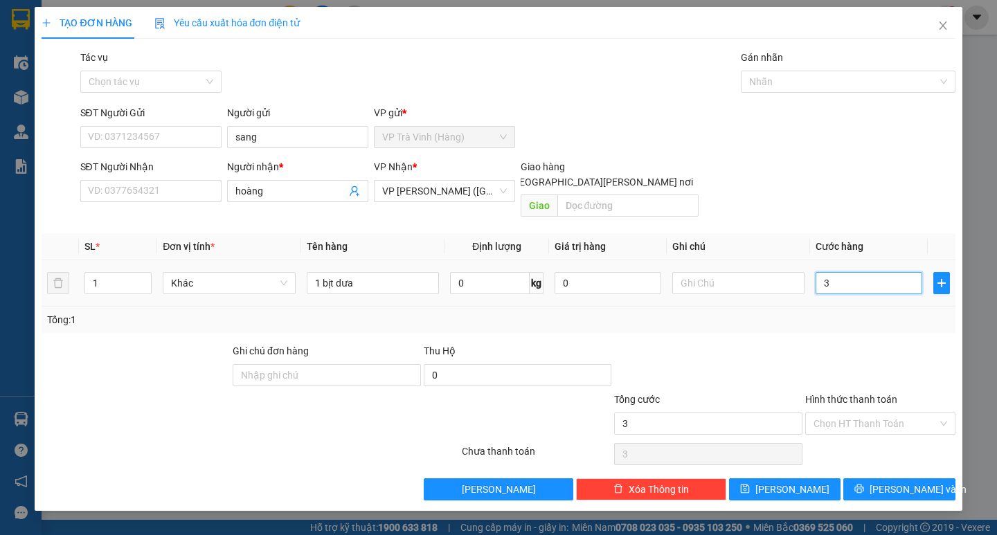
type input "30"
type input "30.000"
drag, startPoint x: 832, startPoint y: 301, endPoint x: 845, endPoint y: 329, distance: 31.0
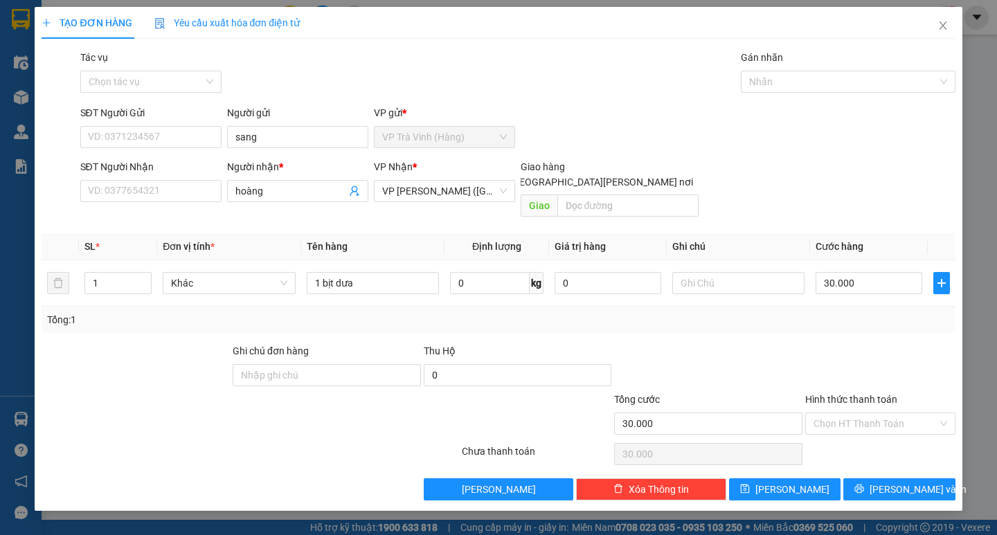
click at [835, 312] on div "Tổng: 1" at bounding box center [498, 319] width 902 height 15
click at [860, 413] on input "Hình thức thanh toán" at bounding box center [876, 423] width 124 height 21
click at [868, 433] on div "Tại văn phòng" at bounding box center [881, 436] width 134 height 15
type input "0"
click at [864, 479] on button "[PERSON_NAME] và In" at bounding box center [898, 490] width 111 height 22
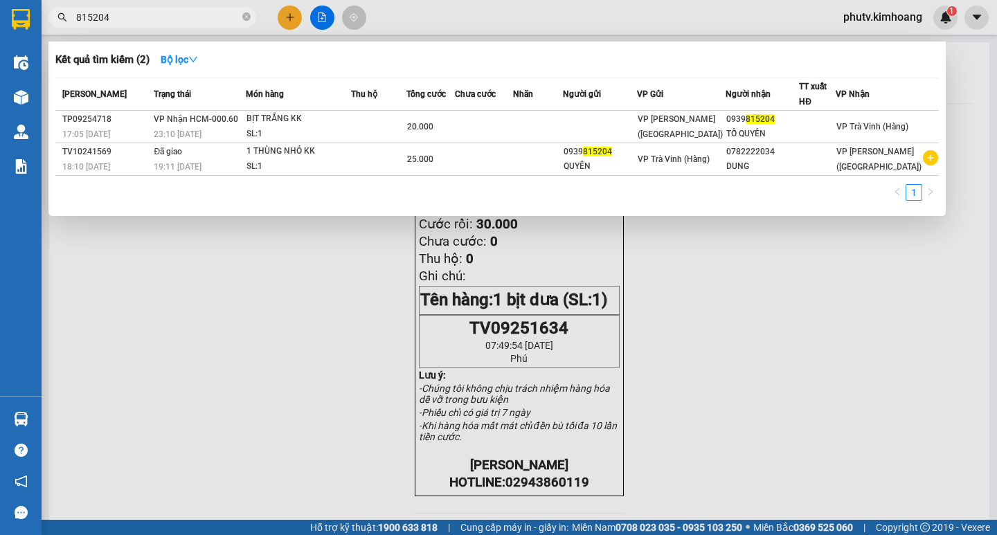
drag, startPoint x: 244, startPoint y: 17, endPoint x: 239, endPoint y: 26, distance: 10.8
click at [243, 17] on icon "close-circle" at bounding box center [246, 16] width 8 height 8
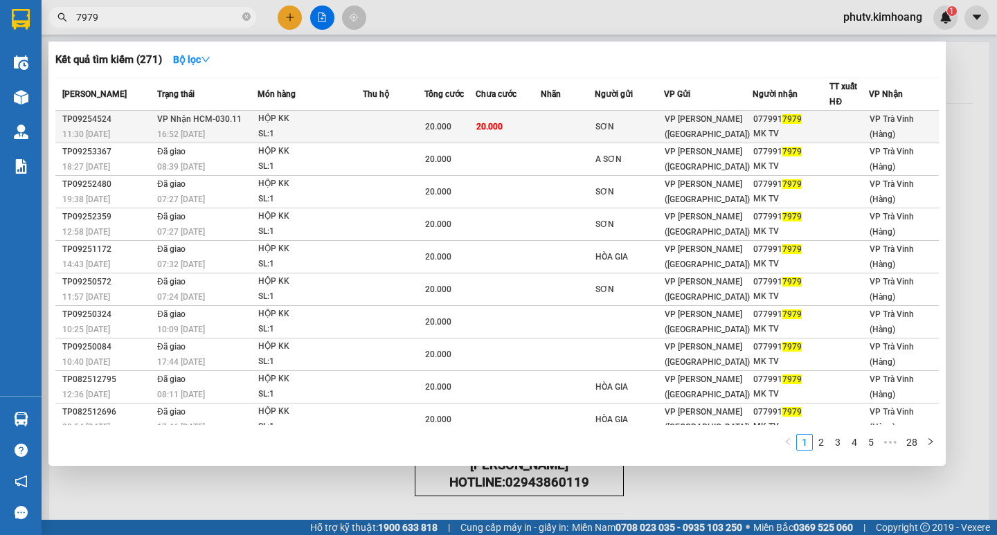
type input "7979"
click at [458, 125] on div "20.000" at bounding box center [450, 126] width 50 height 15
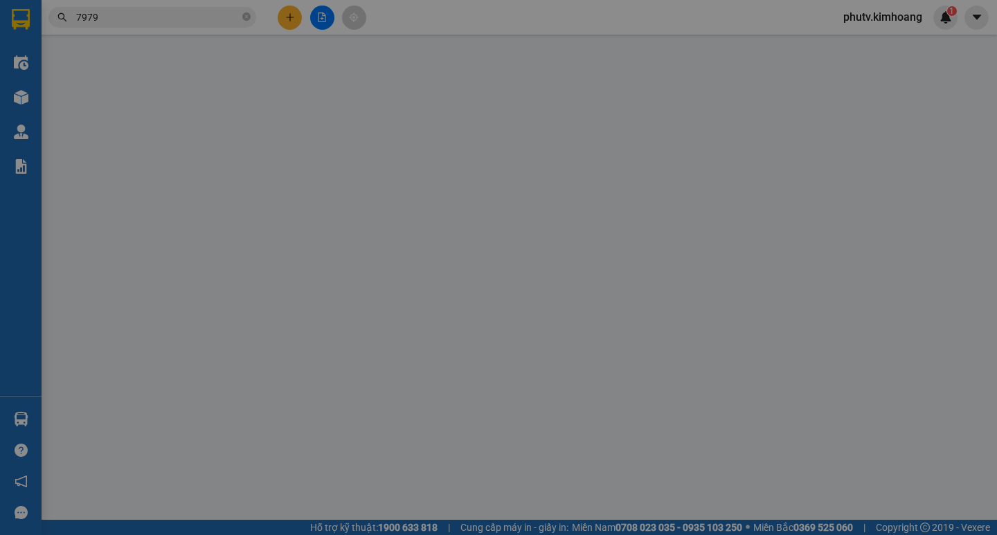
type input "SƠN"
type input "0779917979"
type input "MK TV"
type input "20.000"
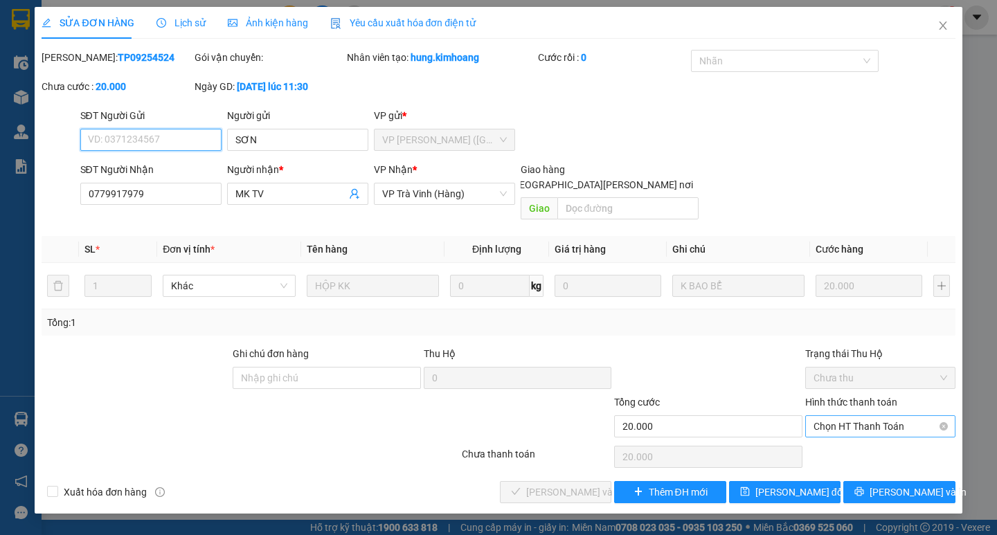
click at [839, 416] on span "Chọn HT Thanh Toán" at bounding box center [881, 426] width 134 height 21
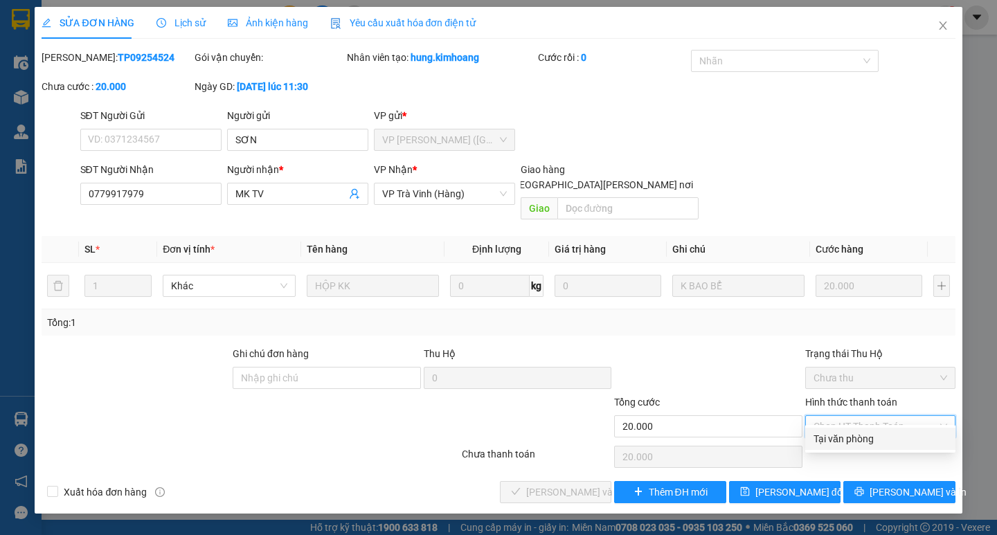
click at [846, 435] on div "Tại văn phòng" at bounding box center [881, 438] width 134 height 15
type input "0"
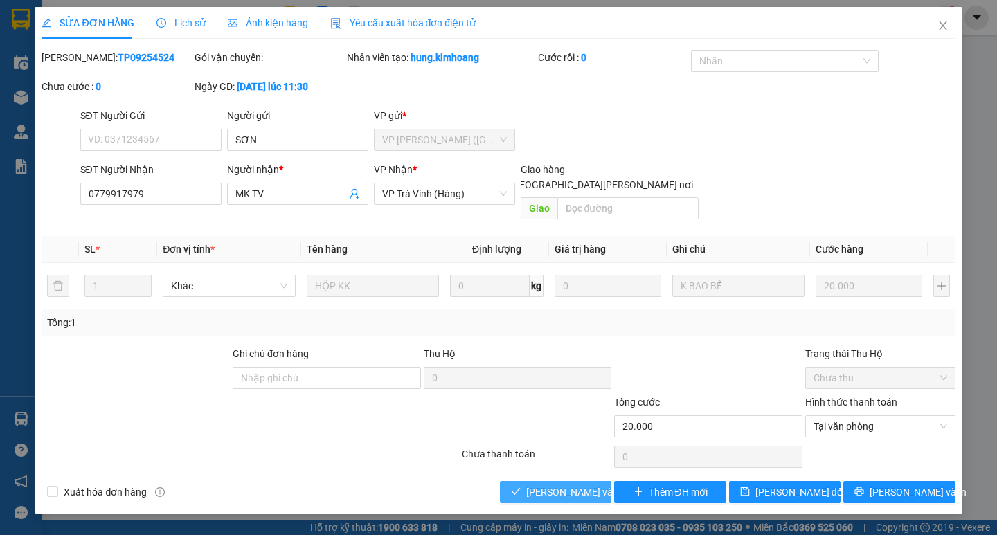
drag, startPoint x: 593, startPoint y: 472, endPoint x: 659, endPoint y: 456, distance: 68.2
click at [592, 485] on span "[PERSON_NAME] và [PERSON_NAME] hàng" at bounding box center [619, 492] width 187 height 15
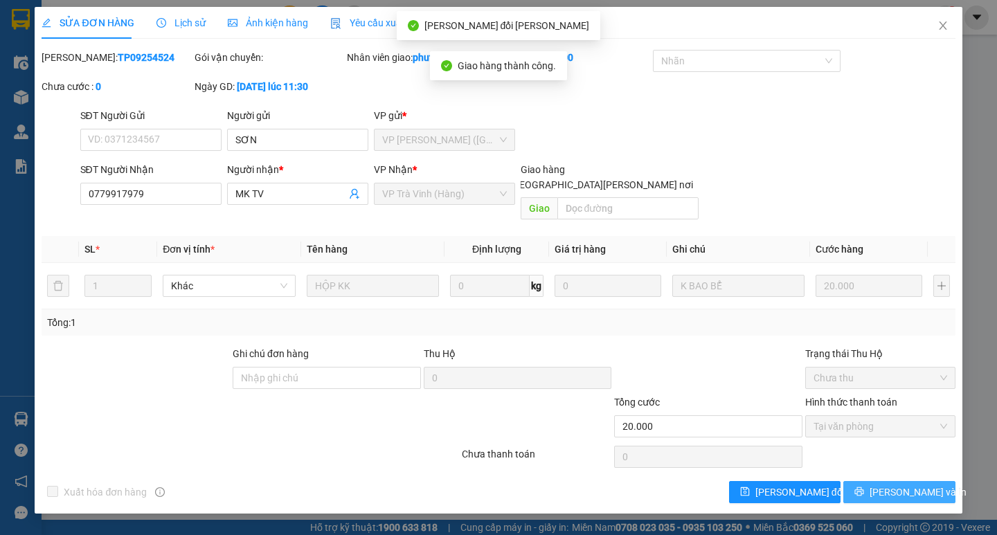
click at [891, 481] on button "[PERSON_NAME] và In" at bounding box center [898, 492] width 111 height 22
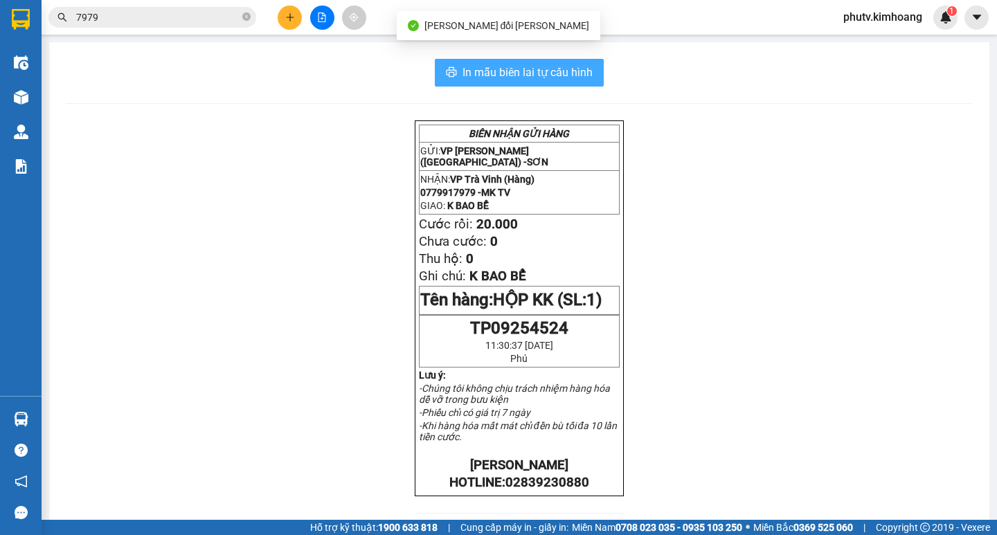
click at [593, 67] on button "In mẫu biên lai tự cấu hình" at bounding box center [519, 73] width 169 height 28
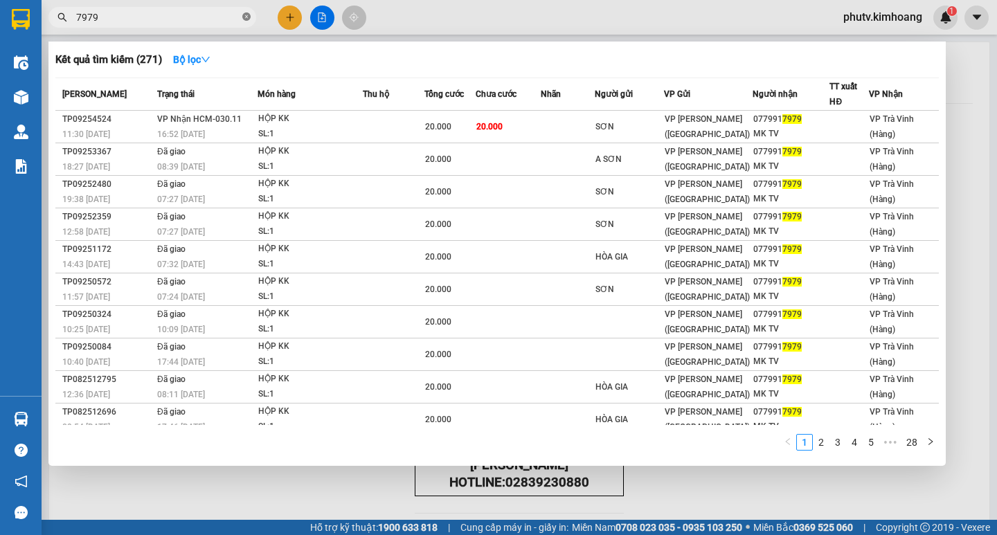
click at [245, 15] on icon "close-circle" at bounding box center [246, 16] width 8 height 8
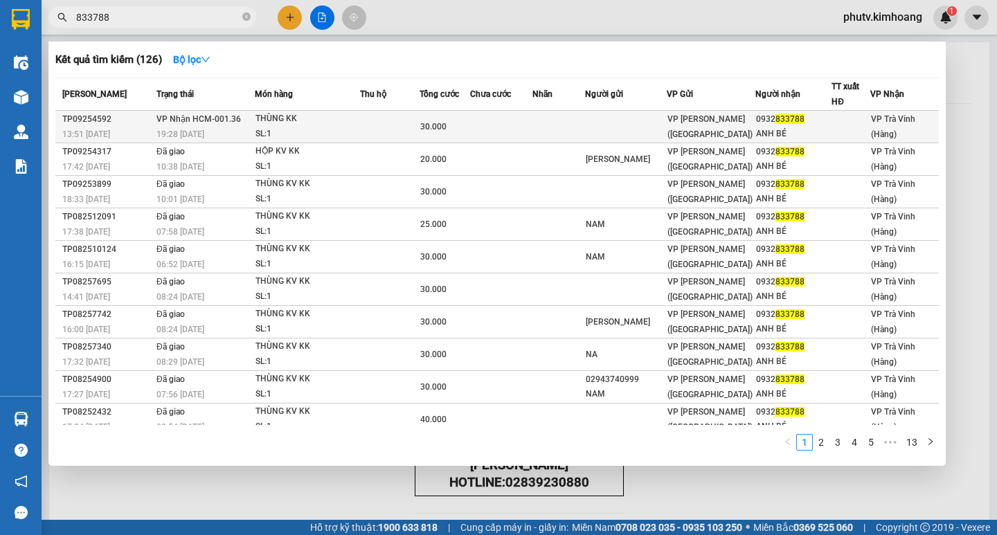
type input "833788"
click at [364, 126] on td at bounding box center [390, 127] width 60 height 33
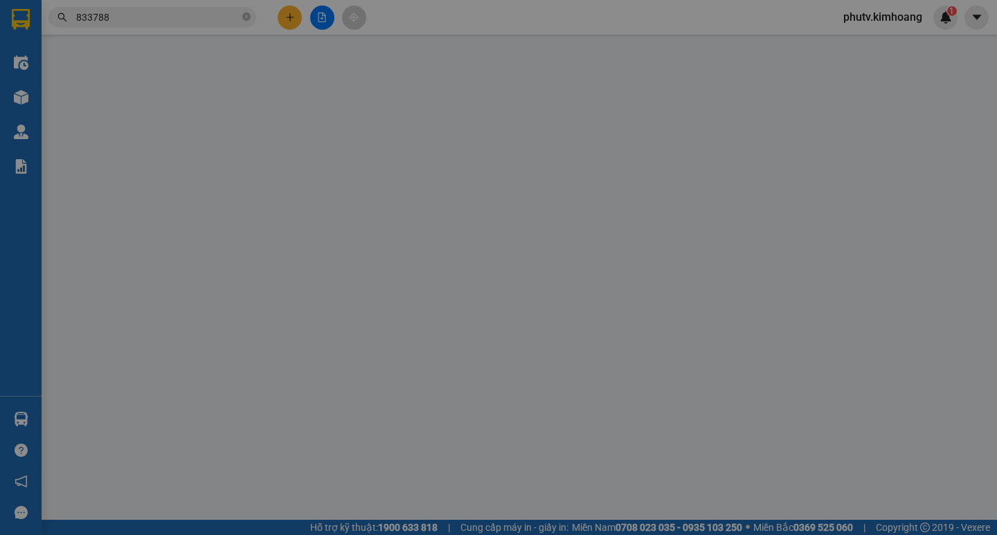
type input "0932833788"
type input "ANH BÉ"
type input "30.000"
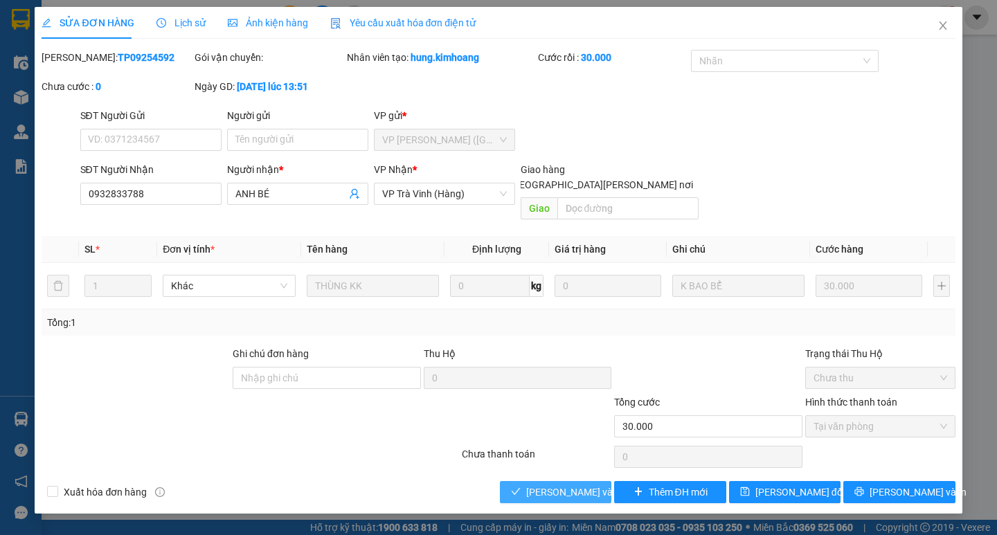
click at [573, 485] on span "[PERSON_NAME] và [PERSON_NAME] hàng" at bounding box center [619, 492] width 187 height 15
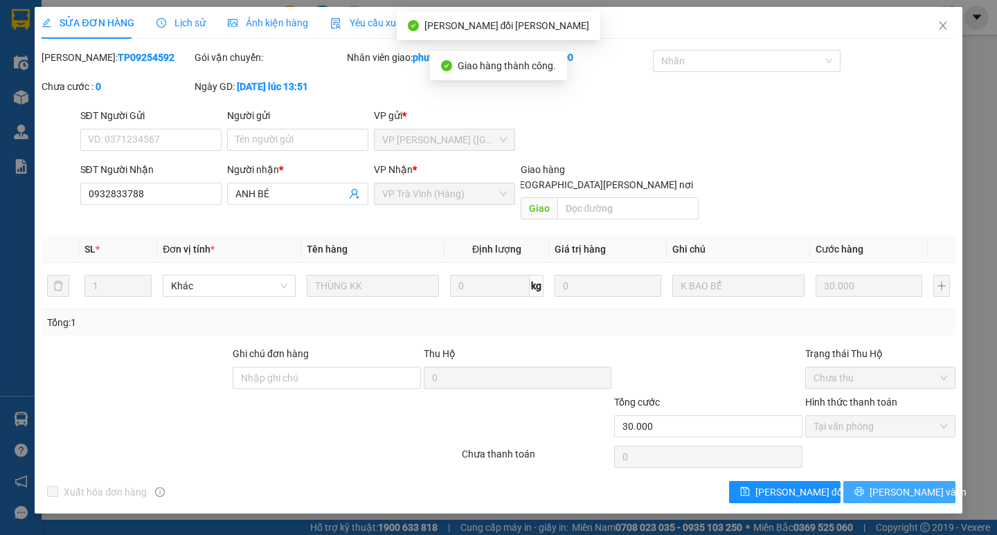
click at [891, 485] on span "[PERSON_NAME] và In" at bounding box center [918, 492] width 97 height 15
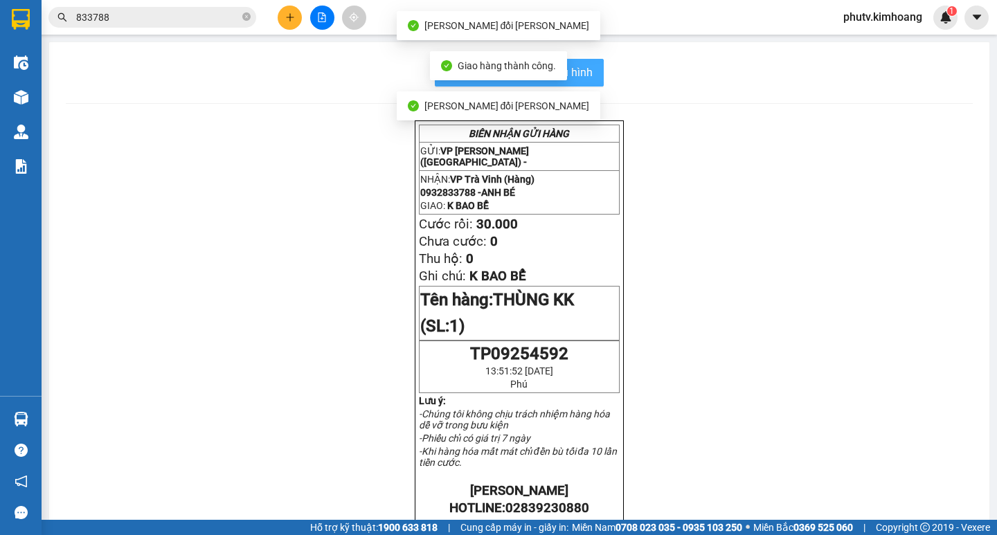
click at [577, 68] on span "In mẫu biên lai tự cấu hình" at bounding box center [528, 72] width 130 height 17
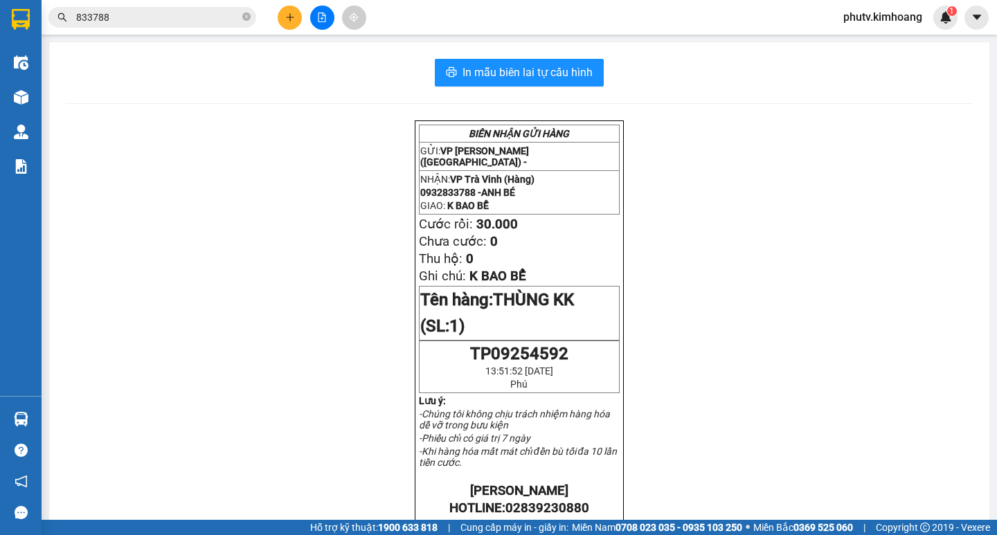
click at [140, 8] on span "833788" at bounding box center [152, 17] width 208 height 21
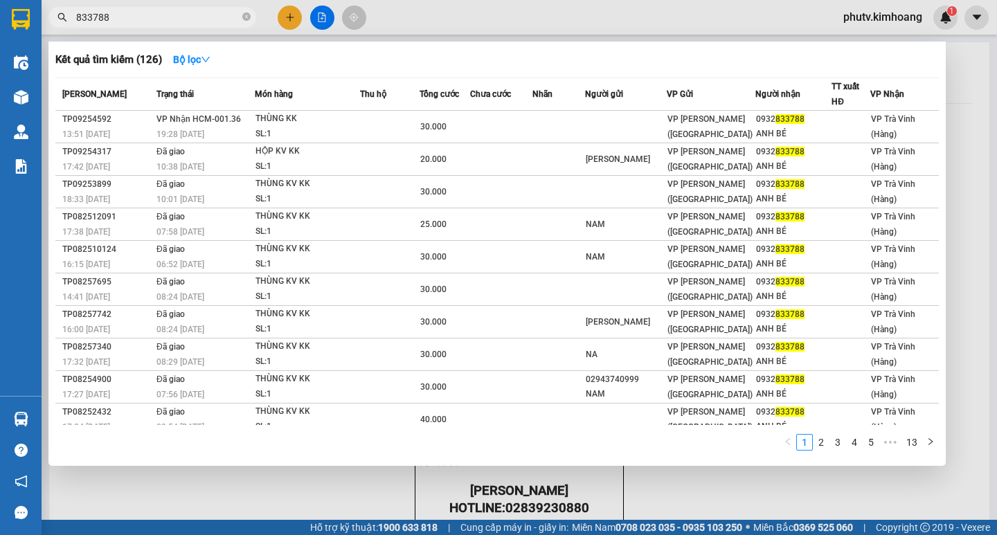
click at [140, 18] on input "833788" at bounding box center [157, 17] width 163 height 15
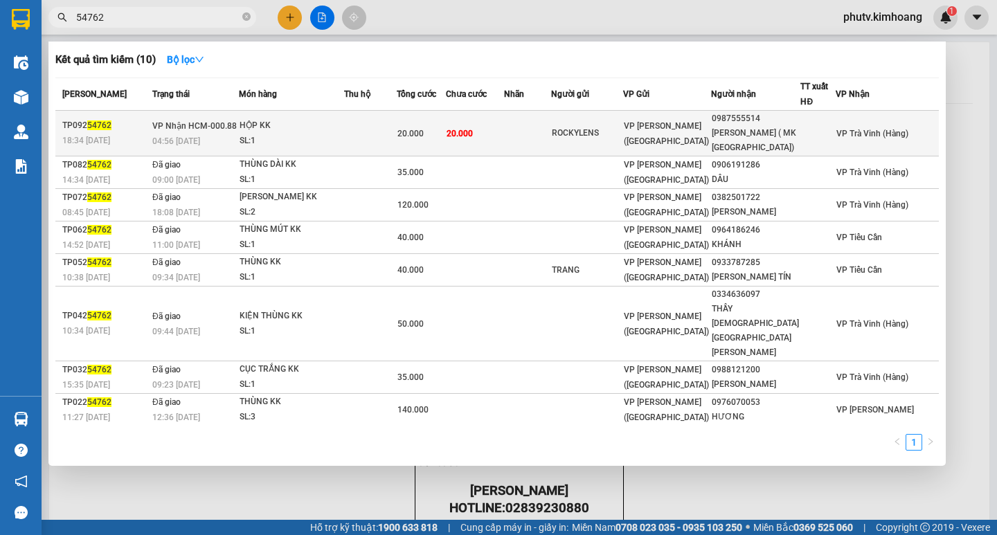
type input "54762"
click at [397, 116] on td at bounding box center [370, 134] width 53 height 46
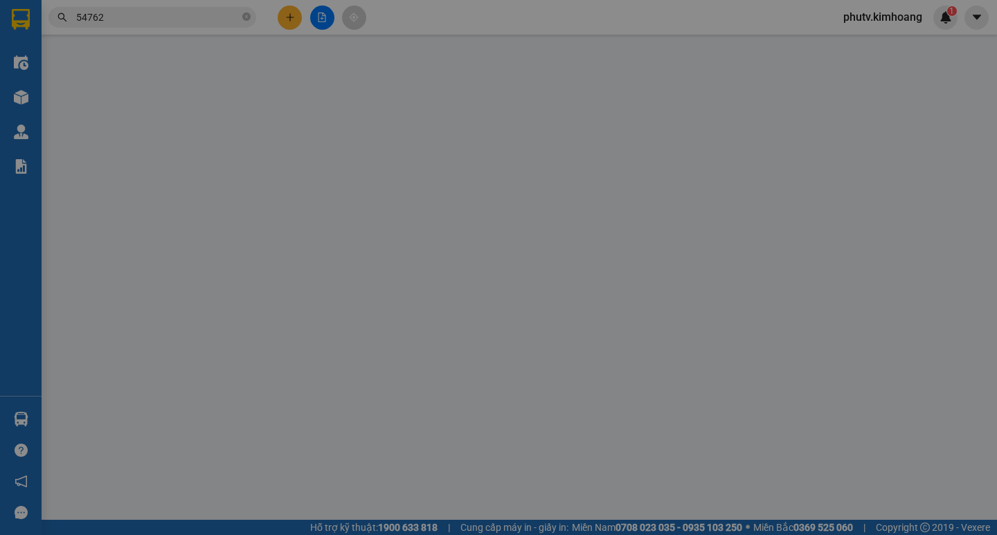
type input "ROCKYLENS"
type input "0987555514"
type input "TUÂN ( MK ITALY)"
type input "20.000"
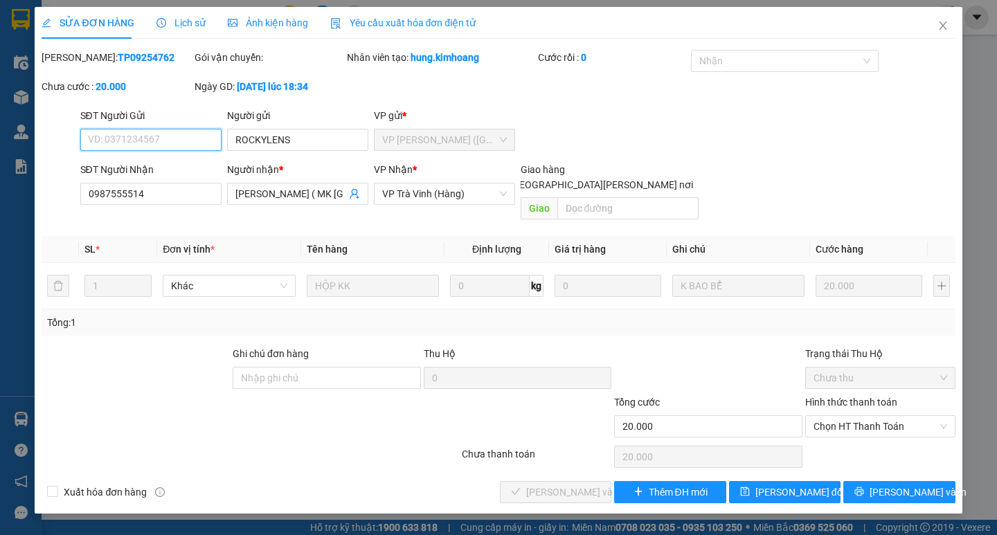
drag, startPoint x: 868, startPoint y: 408, endPoint x: 871, endPoint y: 423, distance: 15.4
click at [869, 416] on span "Chọn HT Thanh Toán" at bounding box center [881, 426] width 134 height 21
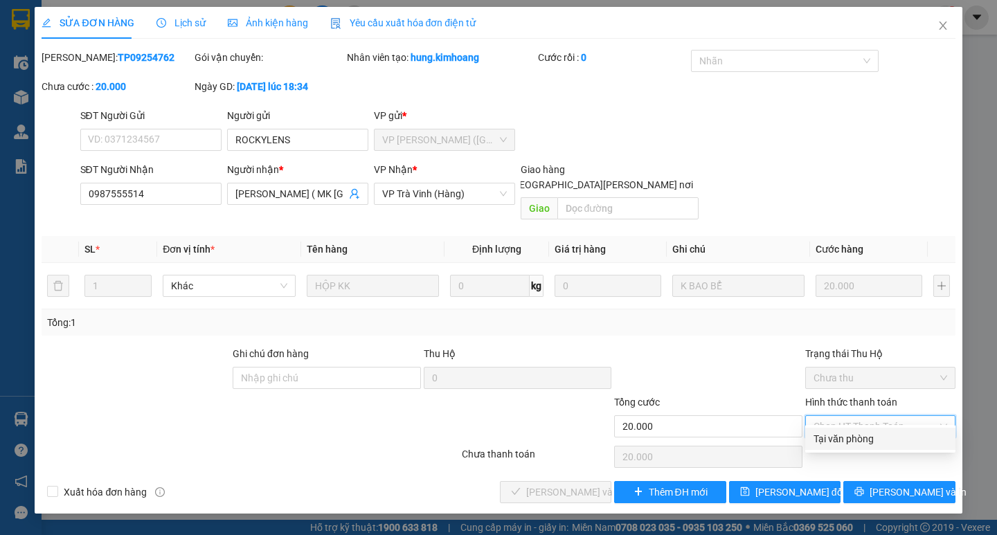
drag, startPoint x: 866, startPoint y: 436, endPoint x: 852, endPoint y: 437, distance: 13.9
click at [862, 437] on div "Tại văn phòng" at bounding box center [881, 438] width 134 height 15
type input "0"
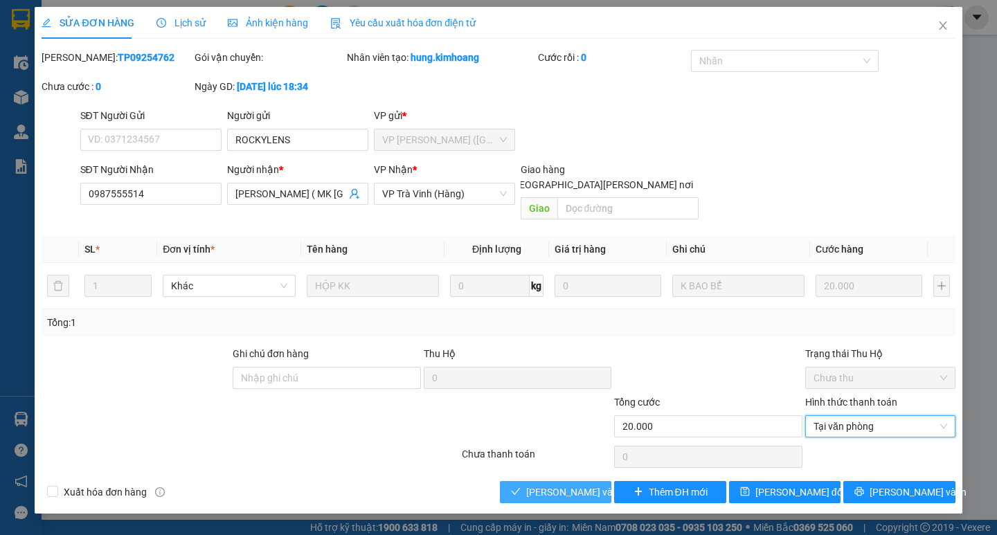
click at [582, 485] on span "[PERSON_NAME] và [PERSON_NAME] hàng" at bounding box center [619, 492] width 187 height 15
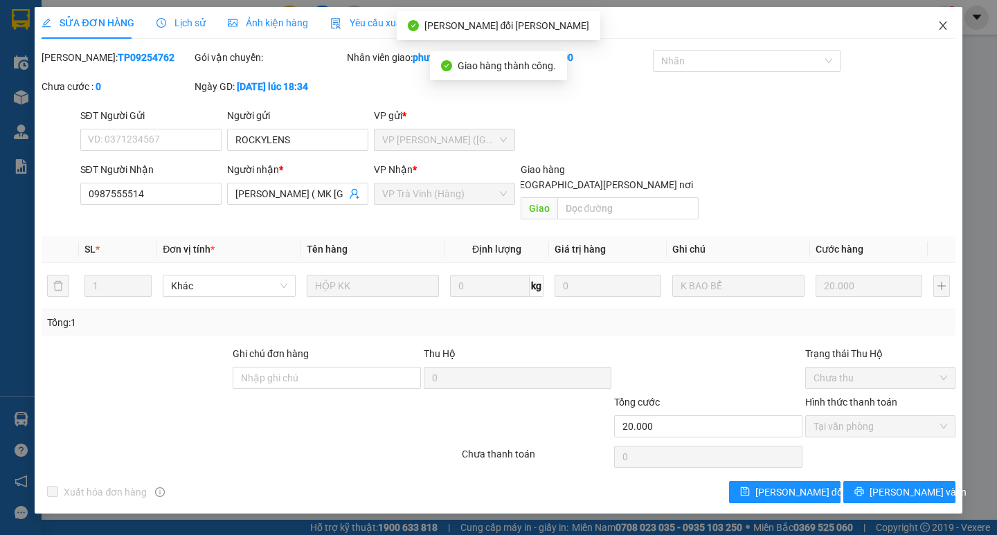
click at [938, 22] on icon "close" at bounding box center [943, 25] width 11 height 11
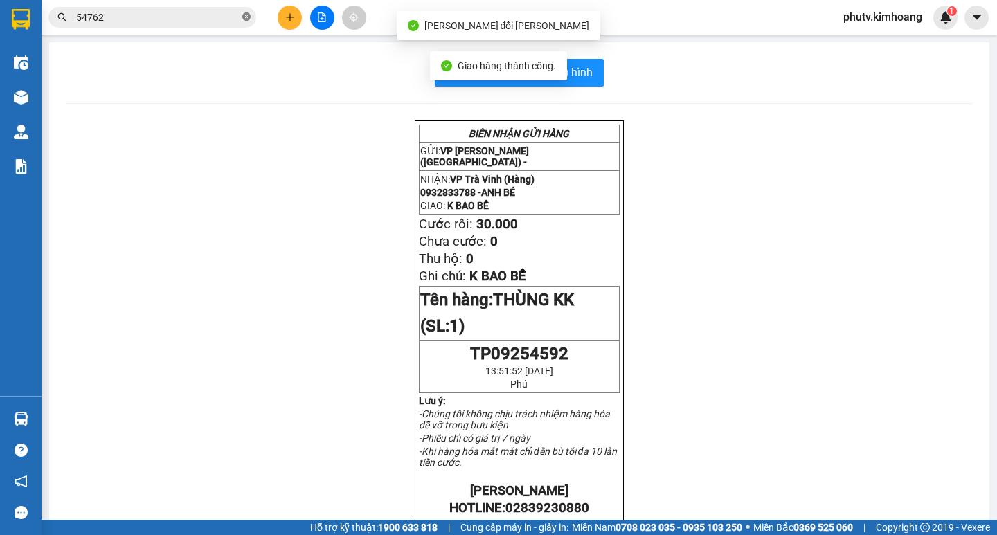
click at [244, 15] on icon "close-circle" at bounding box center [246, 16] width 8 height 8
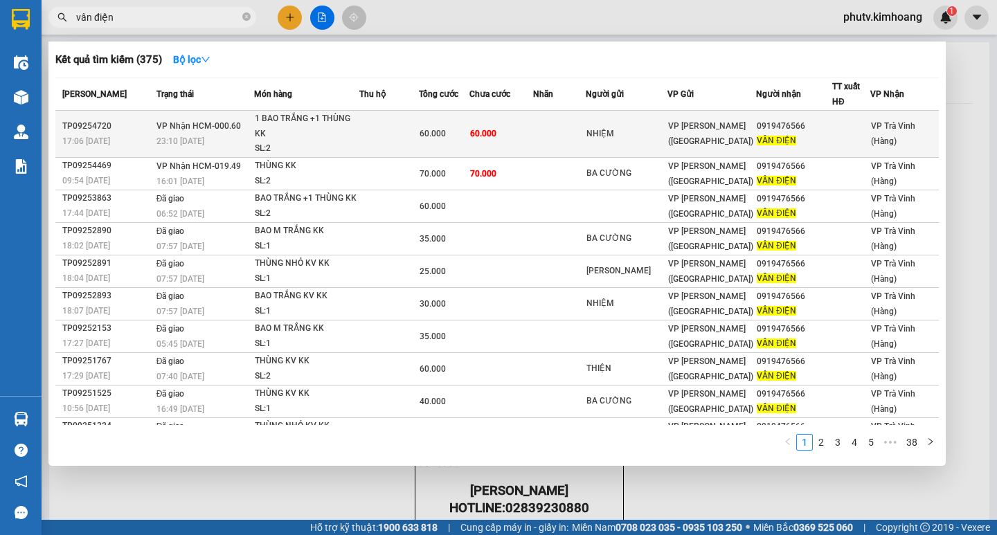
type input "vân điện"
click at [438, 137] on span "60.000" at bounding box center [433, 134] width 26 height 10
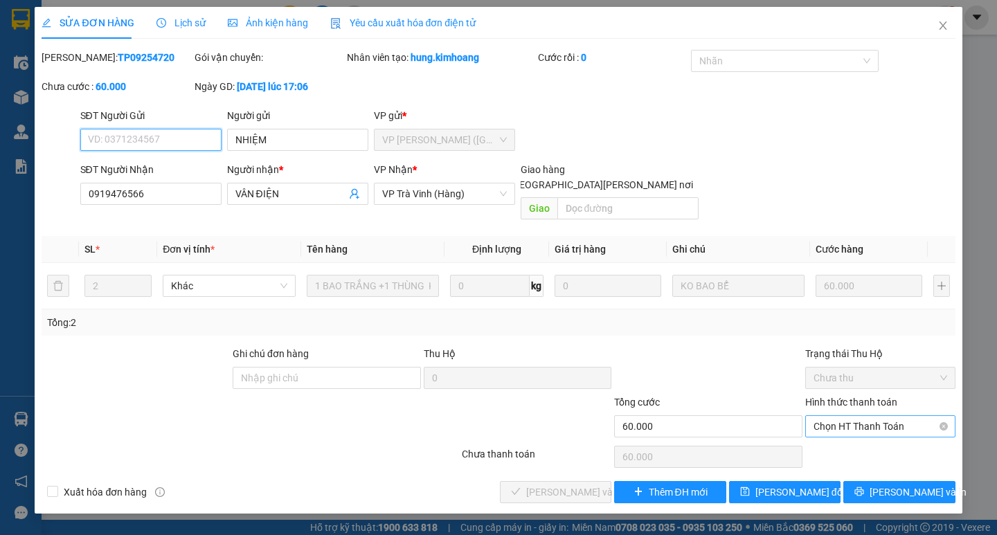
drag, startPoint x: 891, startPoint y: 408, endPoint x: 890, endPoint y: 425, distance: 16.6
click at [889, 416] on span "Chọn HT Thanh Toán" at bounding box center [881, 426] width 134 height 21
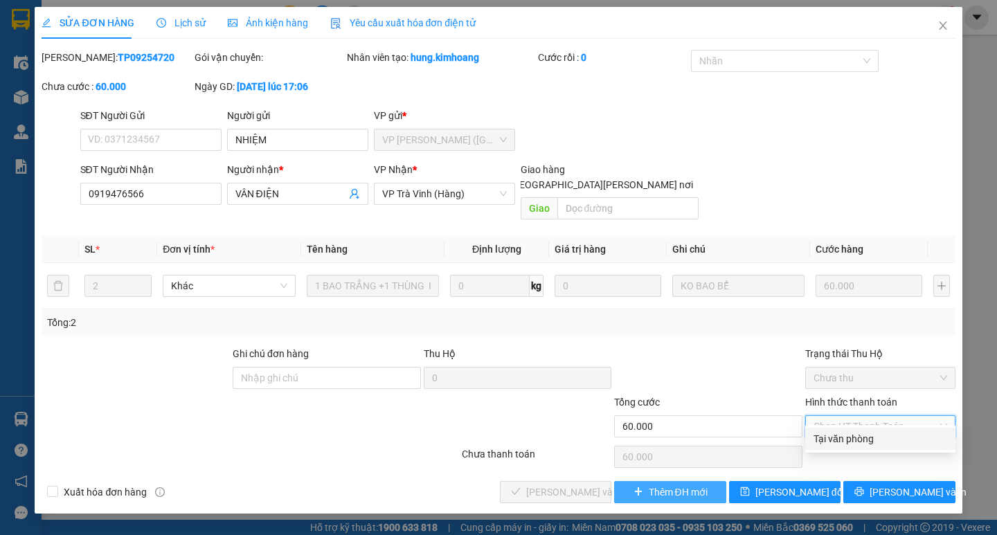
click at [880, 434] on div "Tại văn phòng" at bounding box center [881, 438] width 134 height 15
type input "0"
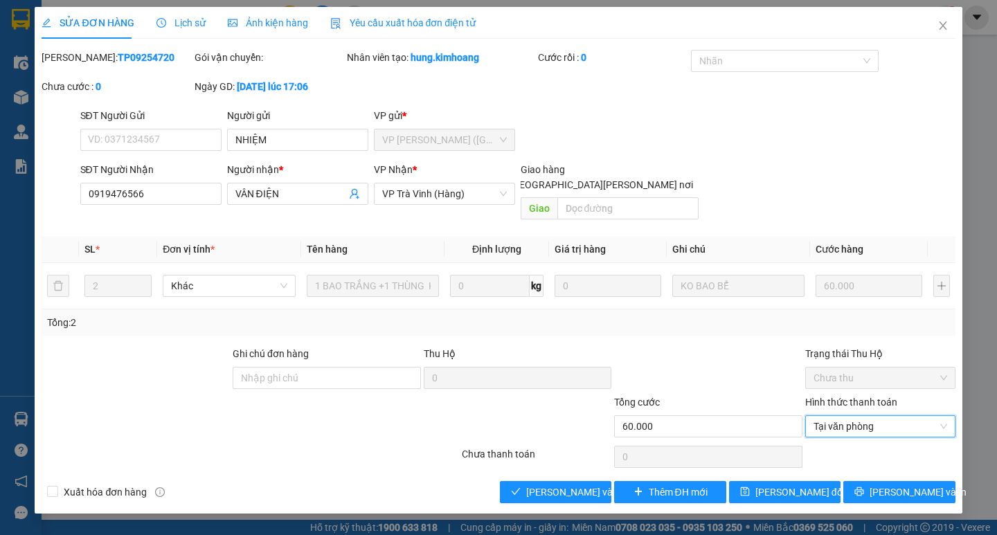
click at [555, 461] on div "Total Paid Fee 0 Total UnPaid Fee 60.000 Cash Collection Total Fee Mã ĐH: TP092…" at bounding box center [498, 277] width 913 height 454
click at [570, 485] on span "[PERSON_NAME] và [PERSON_NAME] hàng" at bounding box center [619, 492] width 187 height 15
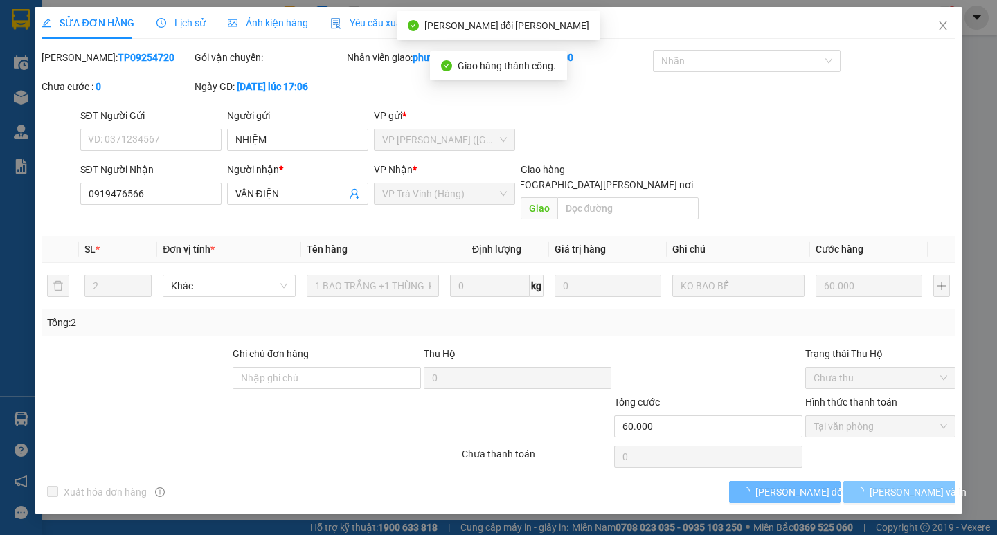
click at [864, 487] on icon "loading" at bounding box center [860, 492] width 10 height 10
drag, startPoint x: 891, startPoint y: 474, endPoint x: 850, endPoint y: 457, distance: 44.4
click at [888, 485] on span "[PERSON_NAME] và In" at bounding box center [918, 492] width 97 height 15
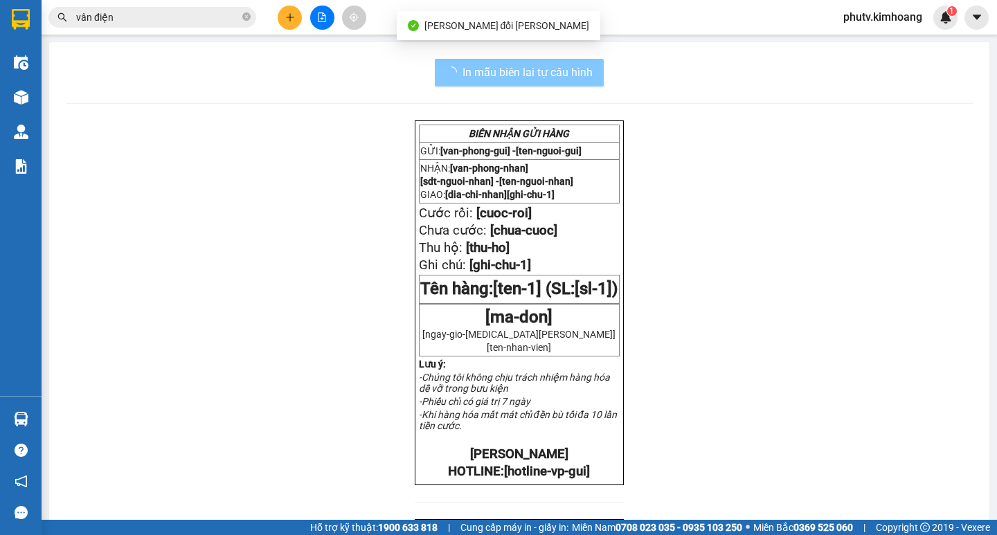
click at [574, 76] on span "In mẫu biên lai tự cấu hình" at bounding box center [528, 72] width 130 height 17
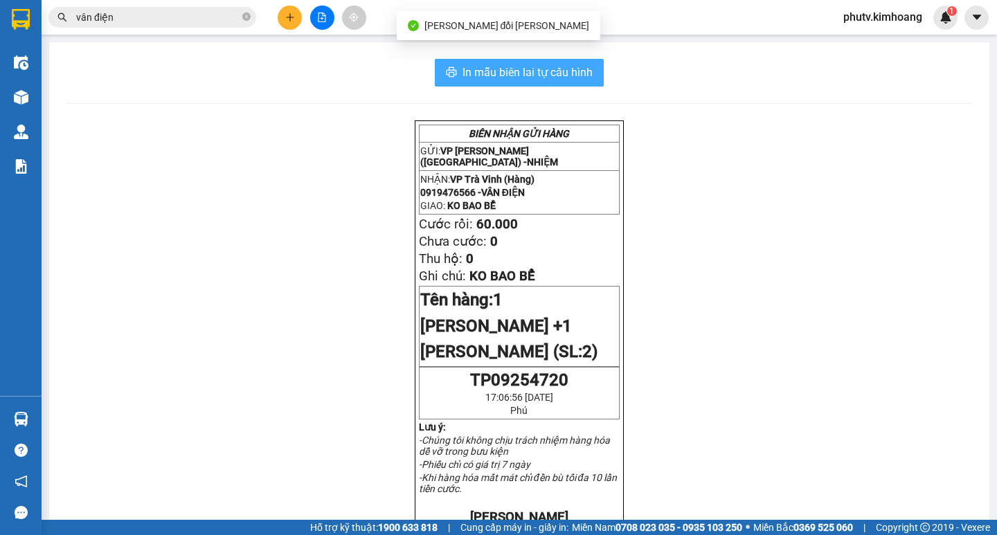
click at [584, 84] on button "In mẫu biên lai tự cấu hình" at bounding box center [519, 73] width 169 height 28
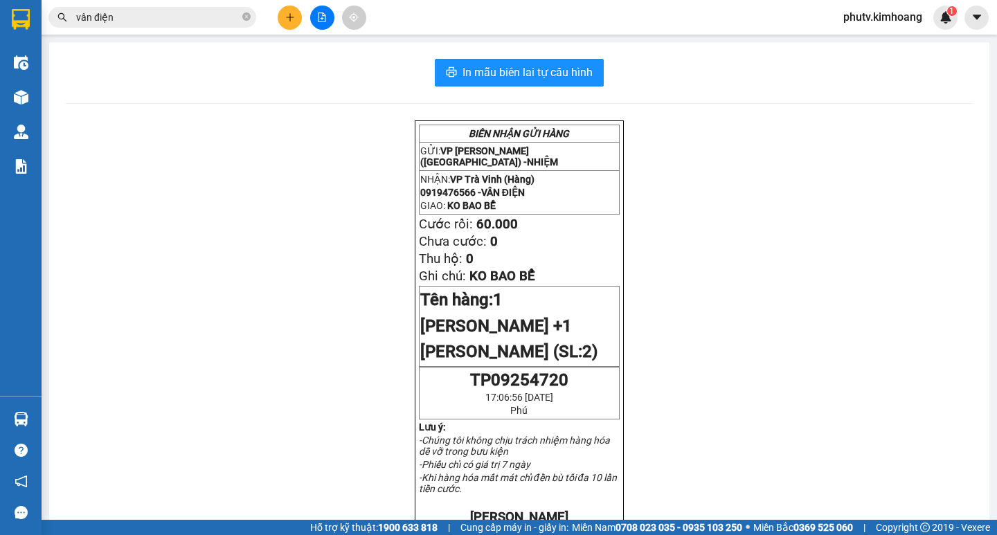
click at [180, 10] on input "vân điện" at bounding box center [157, 17] width 163 height 15
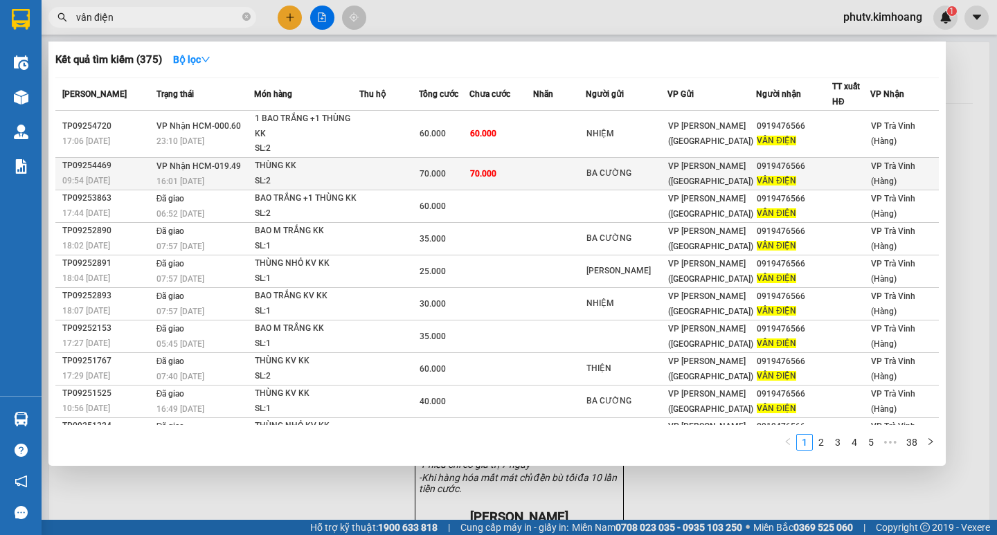
click at [382, 174] on td at bounding box center [389, 173] width 60 height 33
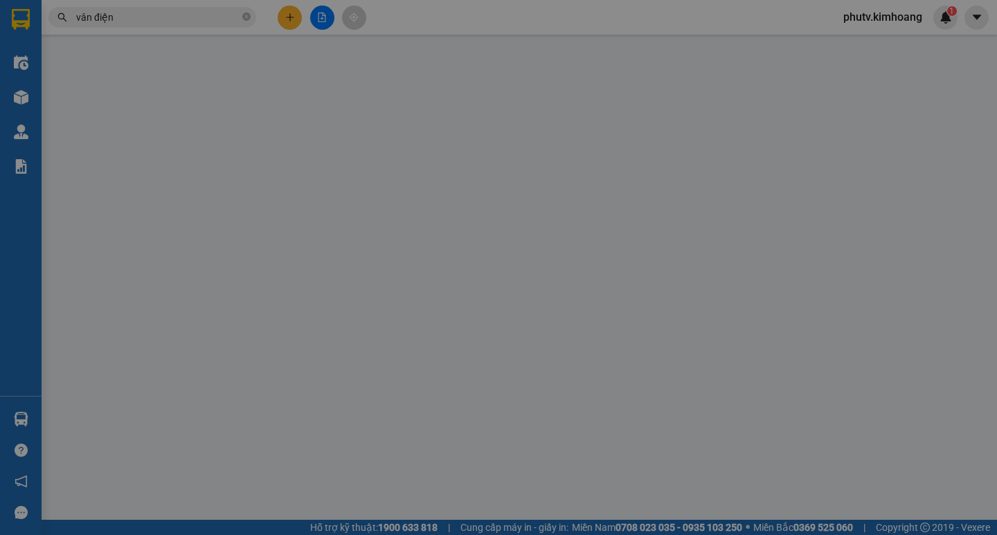
type input "BA CƯỜNG"
type input "0919476566"
type input "VÂN ĐIỆN"
type input "70.000"
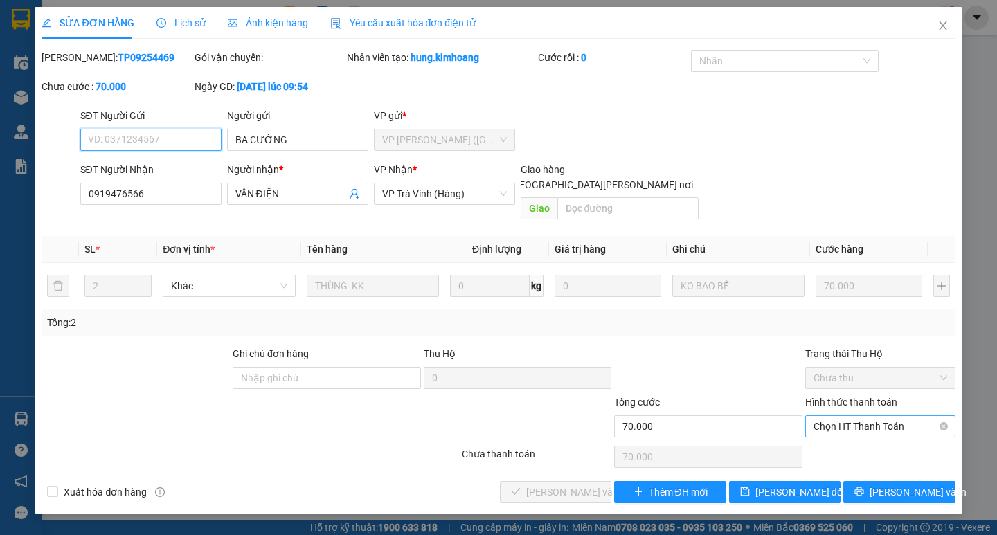
click at [829, 416] on span "Chọn HT Thanh Toán" at bounding box center [881, 426] width 134 height 21
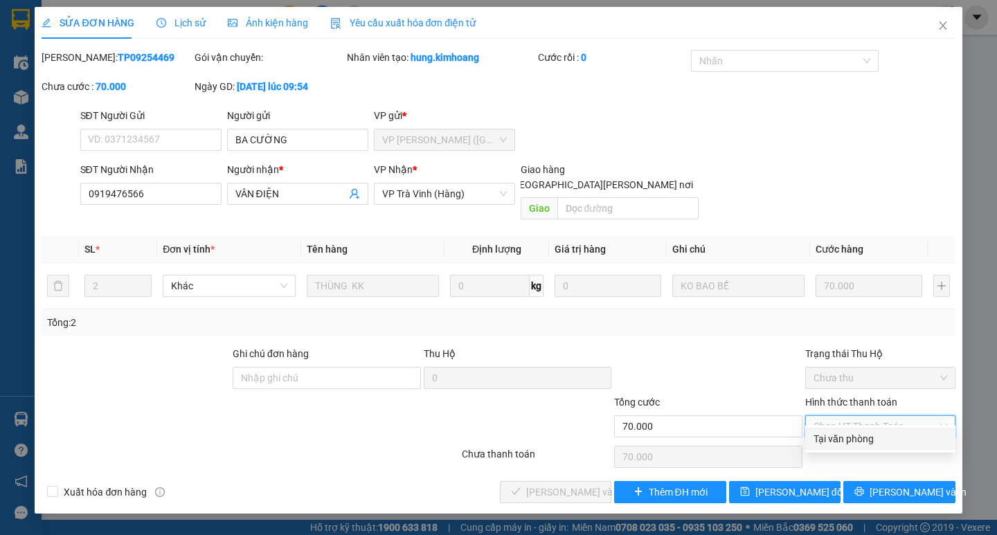
click at [838, 440] on div "Tại văn phòng" at bounding box center [881, 438] width 134 height 15
type input "0"
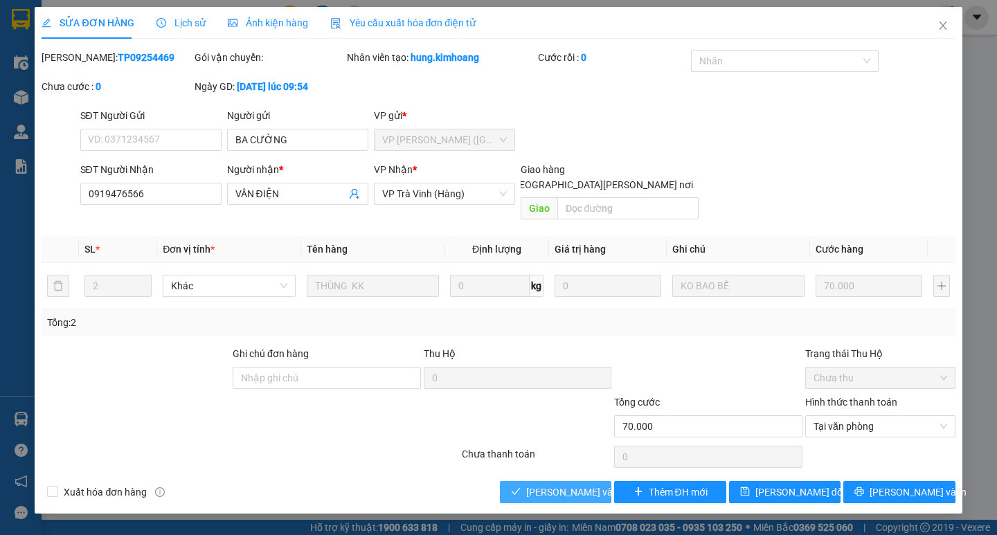
click at [573, 485] on span "[PERSON_NAME] và [PERSON_NAME] hàng" at bounding box center [619, 492] width 187 height 15
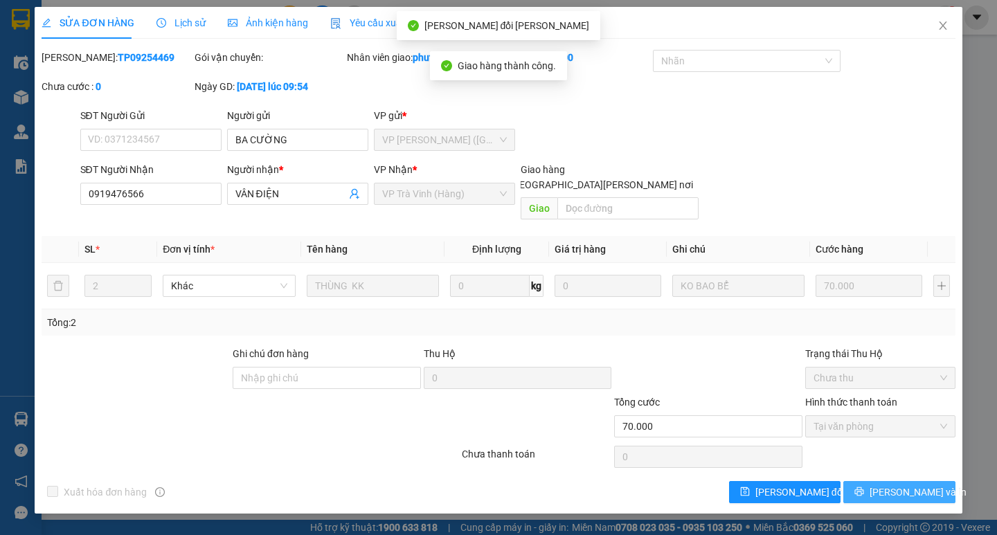
click at [888, 485] on span "[PERSON_NAME] và In" at bounding box center [918, 492] width 97 height 15
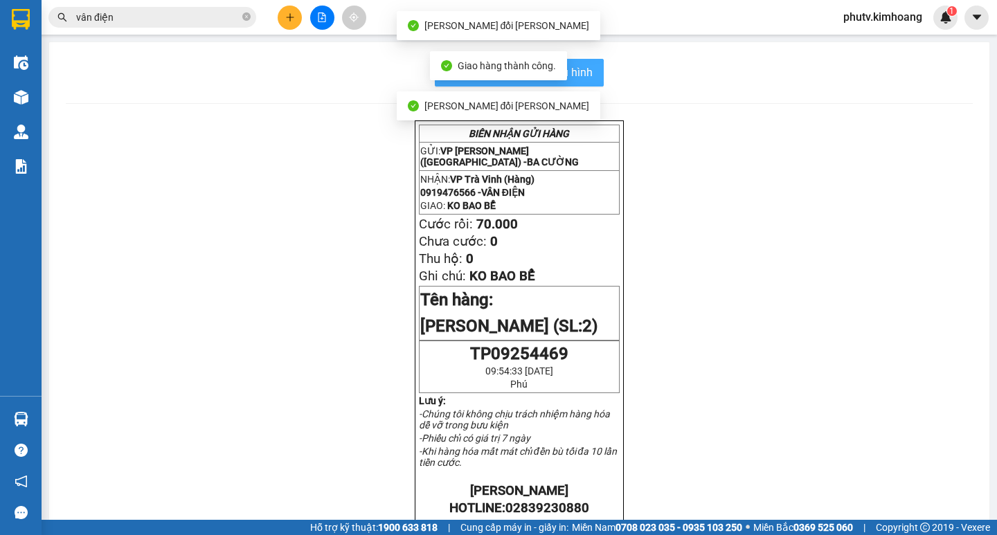
click at [583, 73] on span "In mẫu biên lai tự cấu hình" at bounding box center [528, 72] width 130 height 17
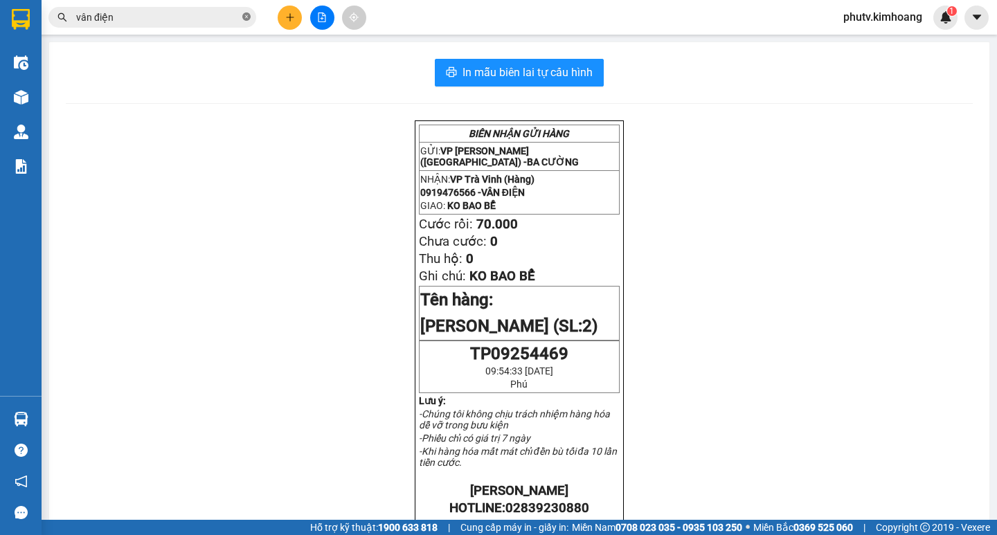
click at [244, 17] on icon "close-circle" at bounding box center [246, 16] width 8 height 8
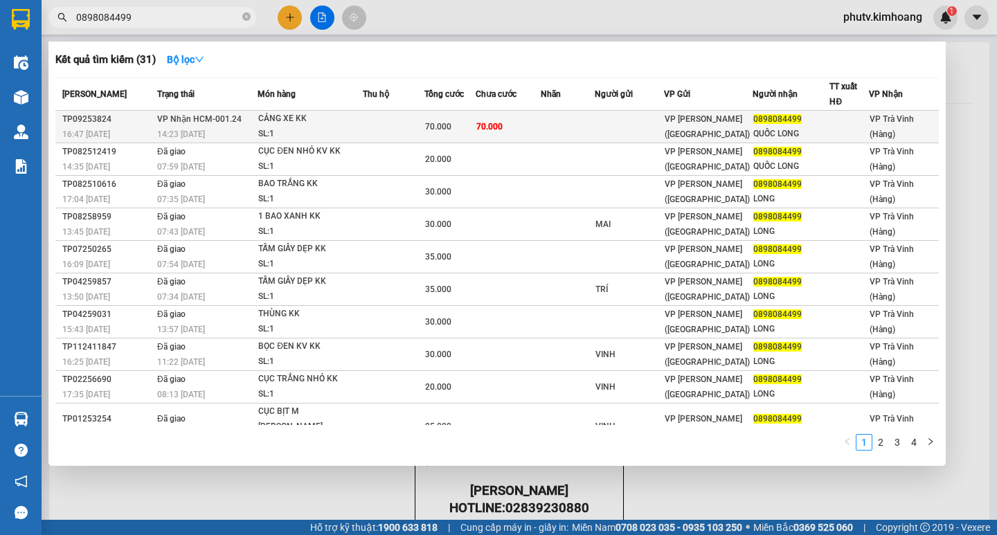
type input "0898084499"
click at [517, 124] on td "70.000" at bounding box center [508, 127] width 65 height 33
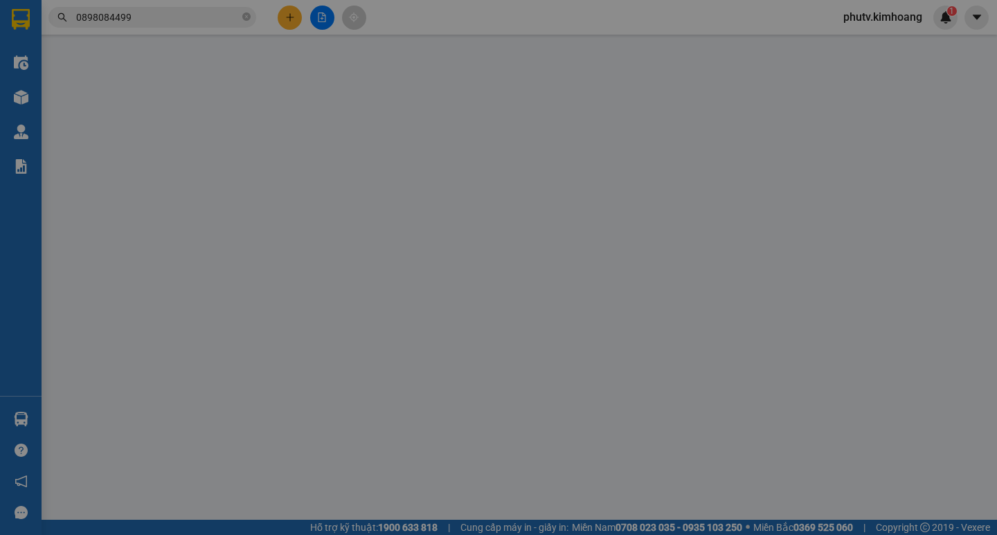
type input "0898084499"
type input "QUỐC LONG"
type input "70.000"
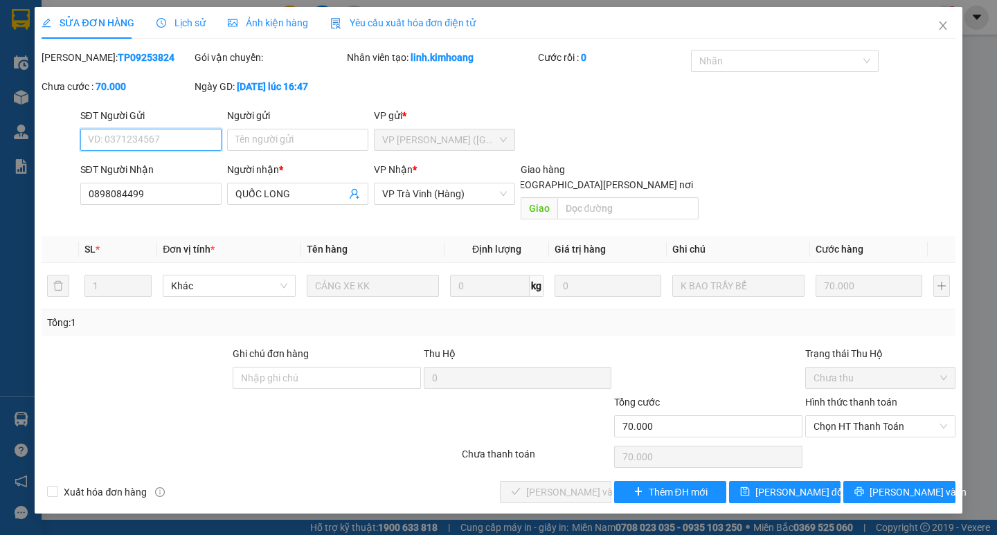
drag, startPoint x: 886, startPoint y: 405, endPoint x: 875, endPoint y: 425, distance: 22.7
click at [885, 416] on span "Chọn HT Thanh Toán" at bounding box center [881, 426] width 134 height 21
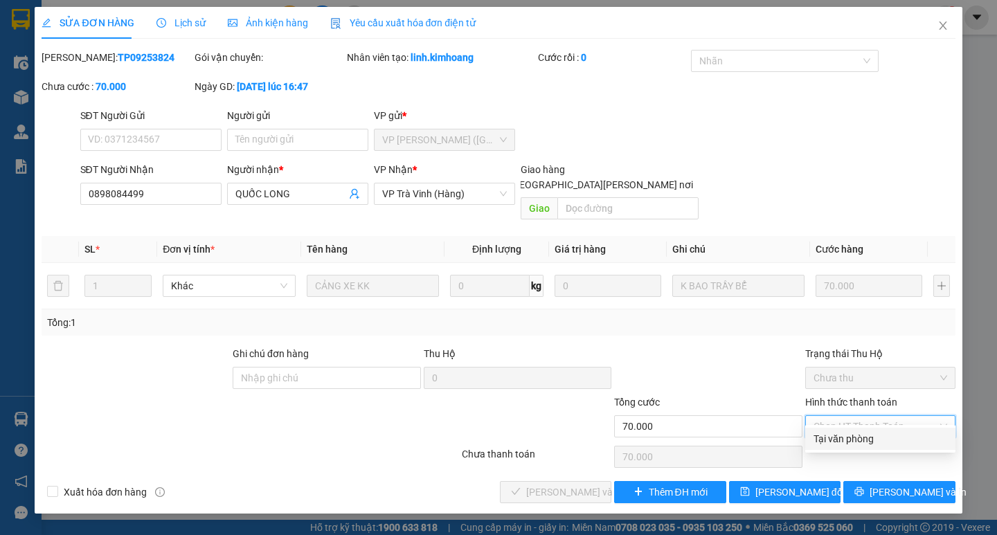
click at [866, 432] on div "Tại văn phòng" at bounding box center [881, 438] width 134 height 15
type input "0"
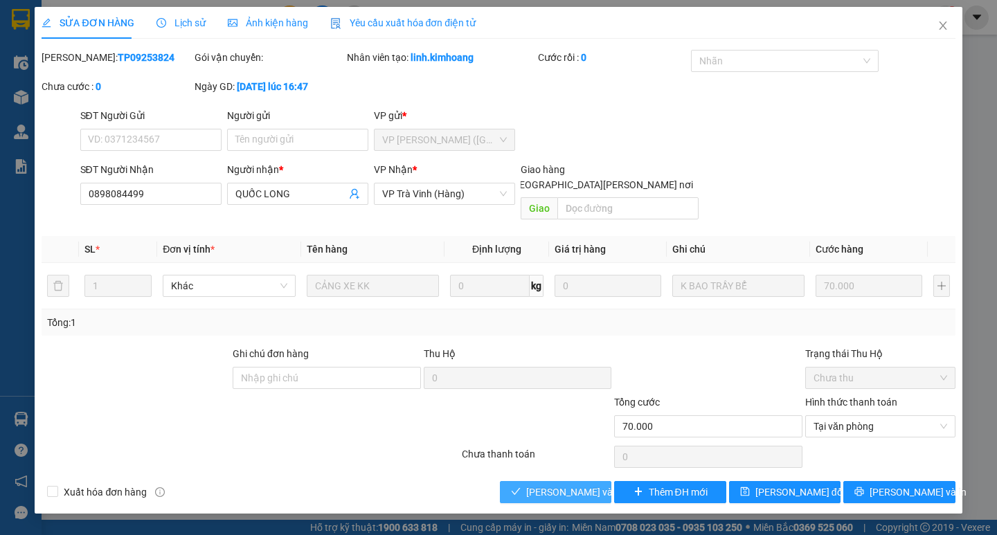
click at [562, 485] on span "[PERSON_NAME] và [PERSON_NAME] hàng" at bounding box center [619, 492] width 187 height 15
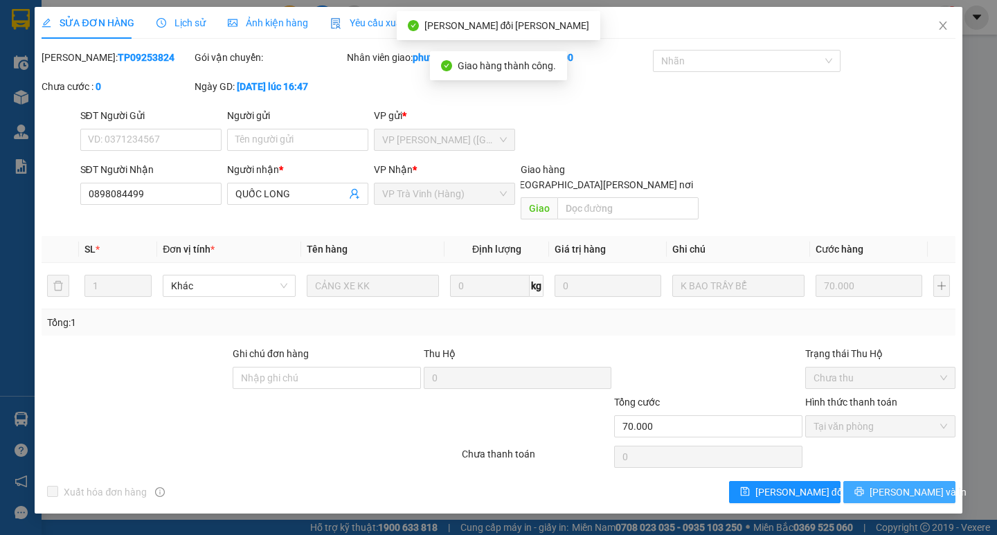
click at [931, 481] on button "[PERSON_NAME] và In" at bounding box center [898, 492] width 111 height 22
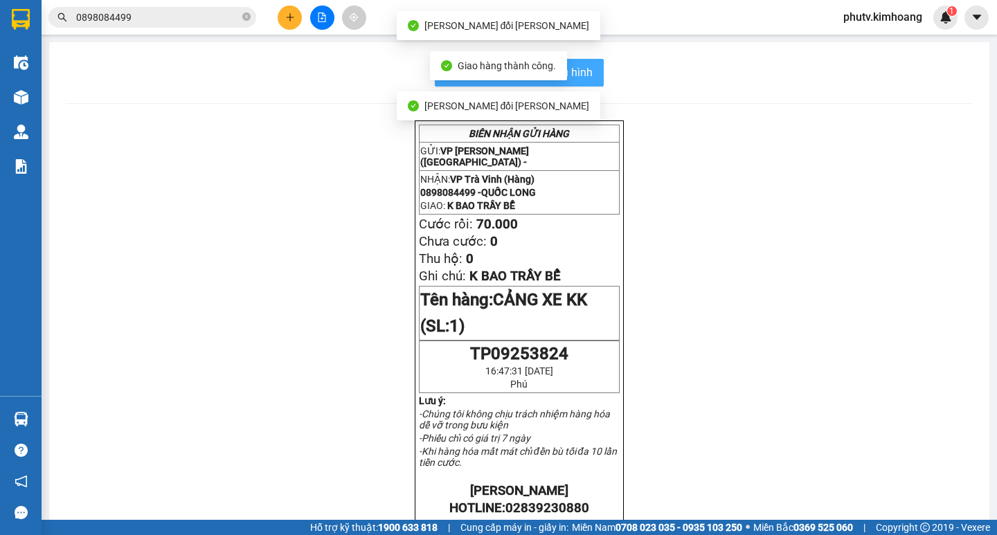
click at [586, 80] on span "In mẫu biên lai tự cấu hình" at bounding box center [528, 72] width 130 height 17
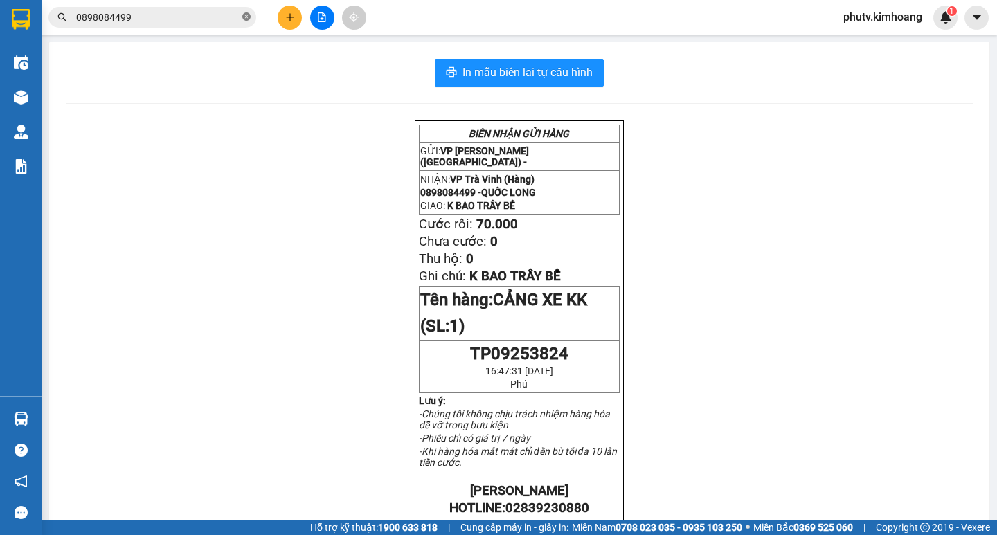
click at [247, 17] on icon "close-circle" at bounding box center [246, 16] width 8 height 8
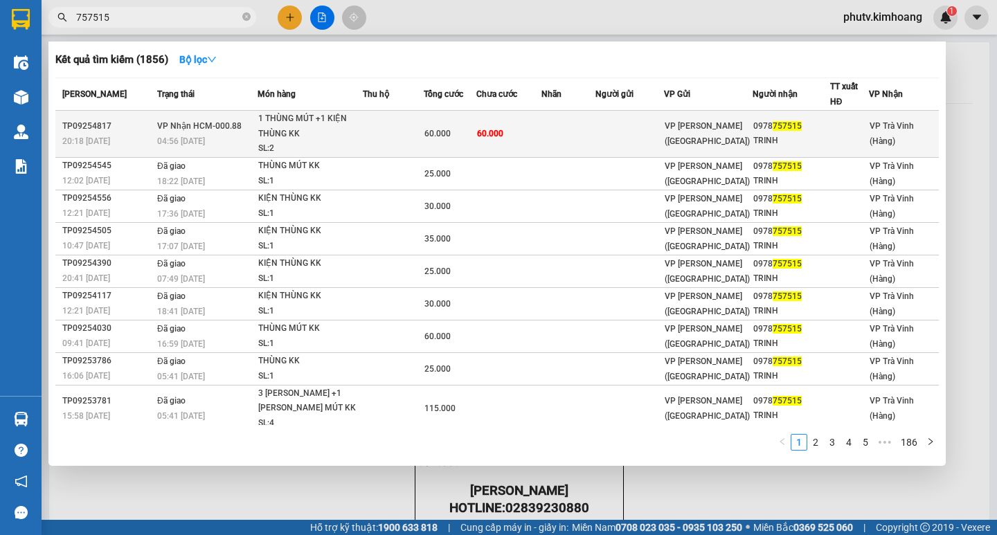
type input "757515"
click at [445, 125] on td "60.000" at bounding box center [450, 134] width 53 height 47
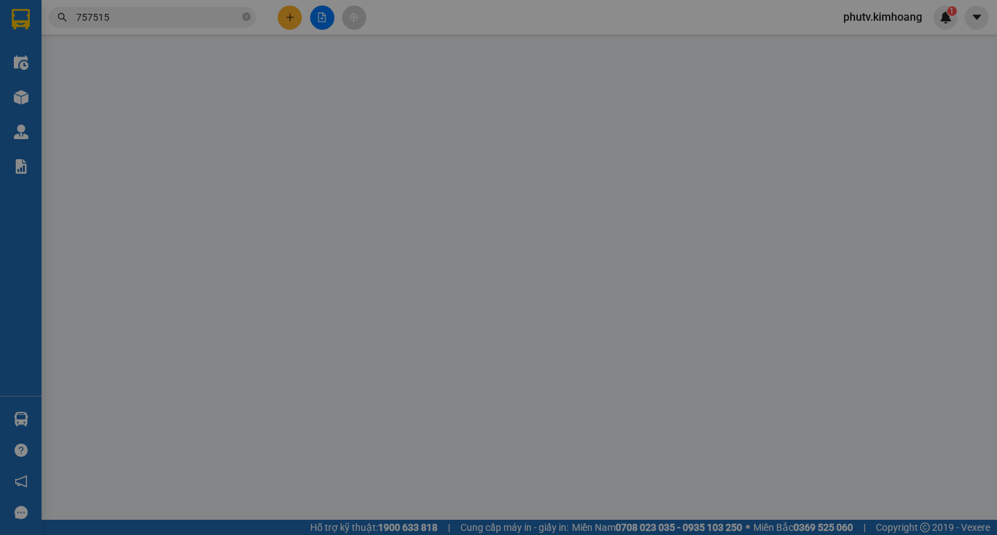
type input "0978757515"
type input "TRINH"
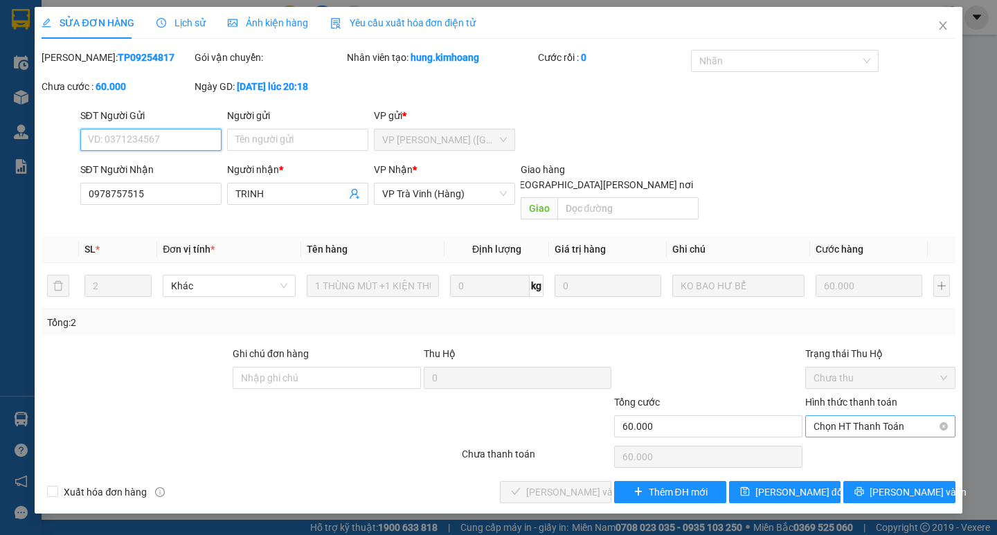
click at [855, 416] on span "Chọn HT Thanh Toán" at bounding box center [881, 426] width 134 height 21
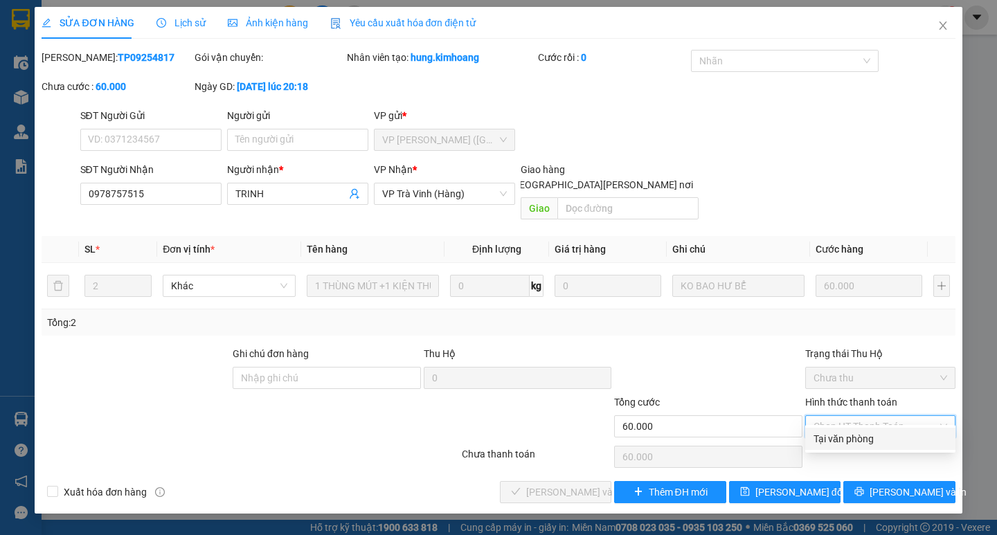
click at [847, 434] on div "Tại văn phòng" at bounding box center [881, 438] width 134 height 15
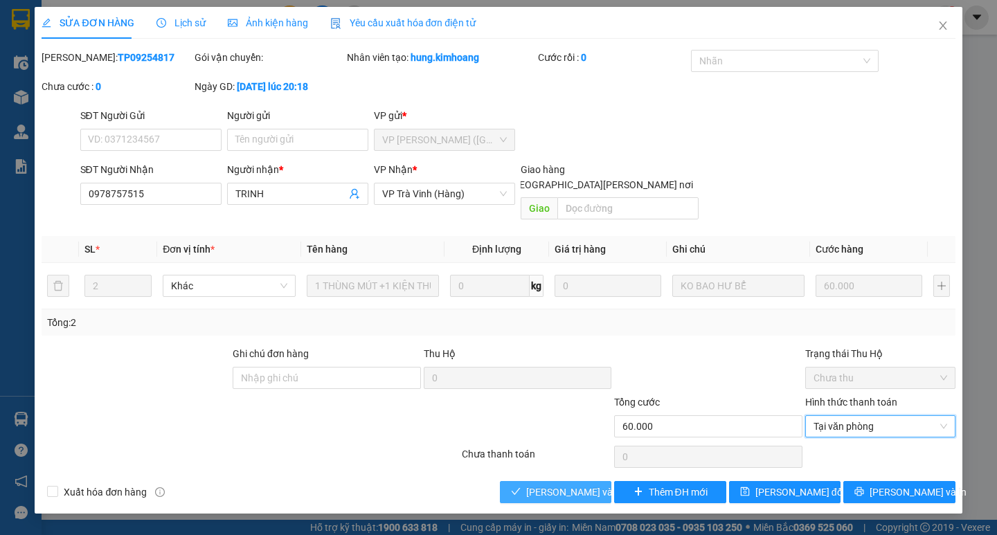
drag, startPoint x: 557, startPoint y: 470, endPoint x: 573, endPoint y: 470, distance: 16.6
click at [557, 485] on span "[PERSON_NAME] và [PERSON_NAME] hàng" at bounding box center [619, 492] width 187 height 15
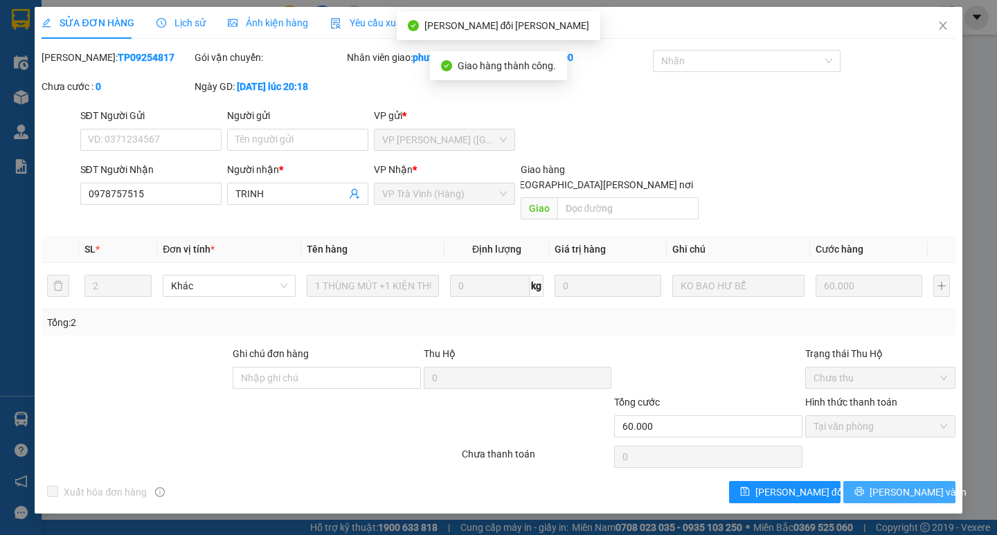
drag, startPoint x: 875, startPoint y: 449, endPoint x: 876, endPoint y: 479, distance: 29.8
click at [864, 487] on icon "printer" at bounding box center [860, 492] width 10 height 10
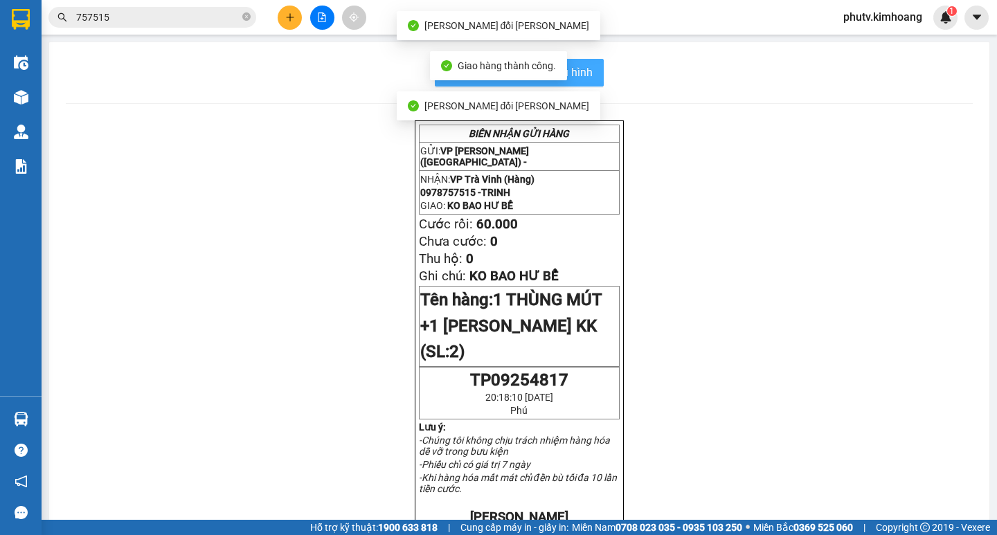
click at [579, 84] on button "In mẫu biên lai tự cấu hình" at bounding box center [519, 73] width 169 height 28
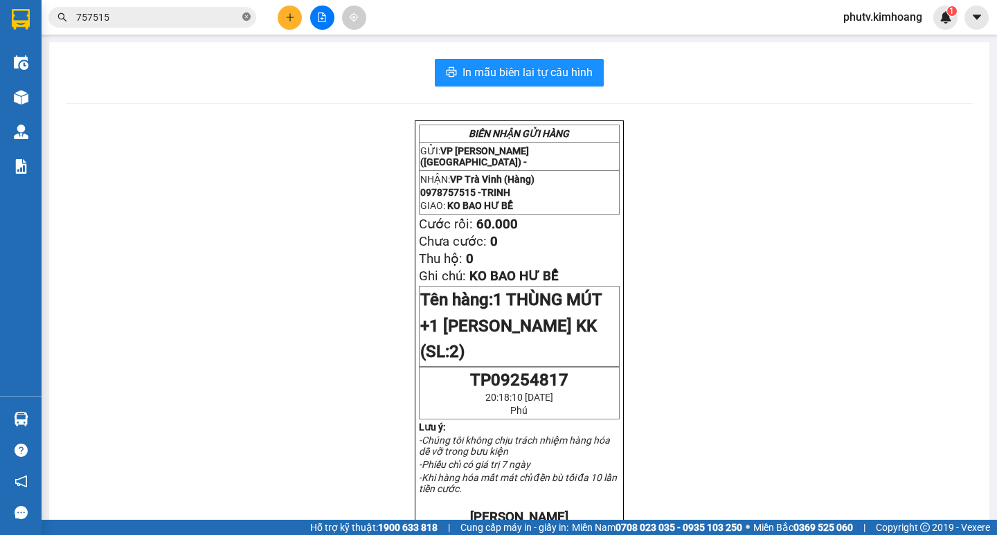
click at [244, 14] on icon "close-circle" at bounding box center [246, 16] width 8 height 8
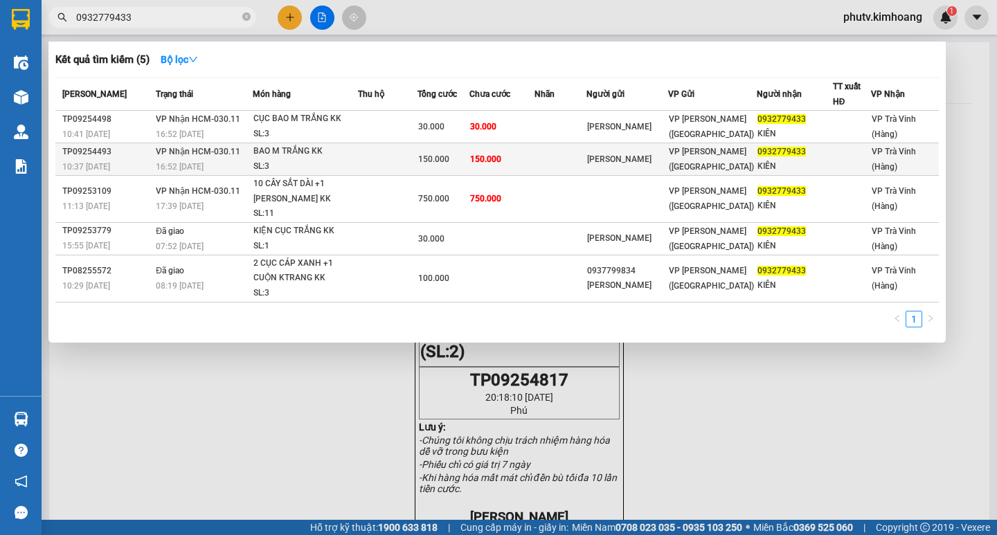
click at [535, 154] on td "150.000" at bounding box center [502, 159] width 65 height 33
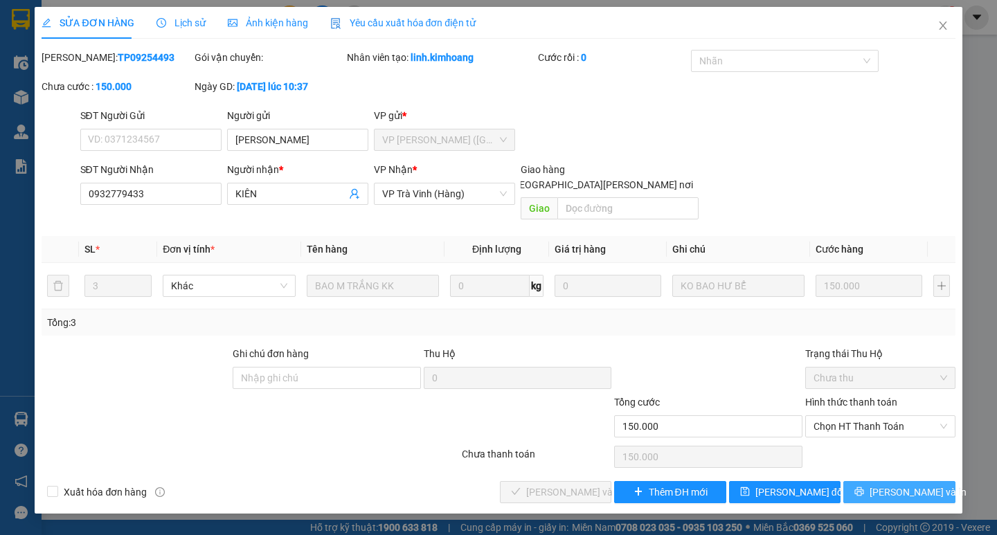
click at [872, 481] on button "[PERSON_NAME] và In" at bounding box center [898, 492] width 111 height 22
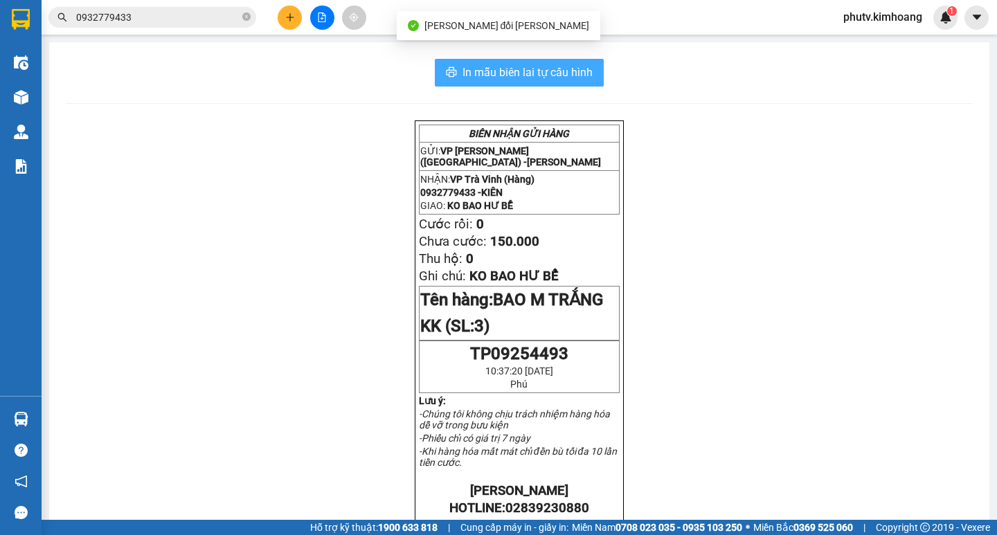
click at [498, 76] on span "In mẫu biên lai tự cấu hình" at bounding box center [528, 72] width 130 height 17
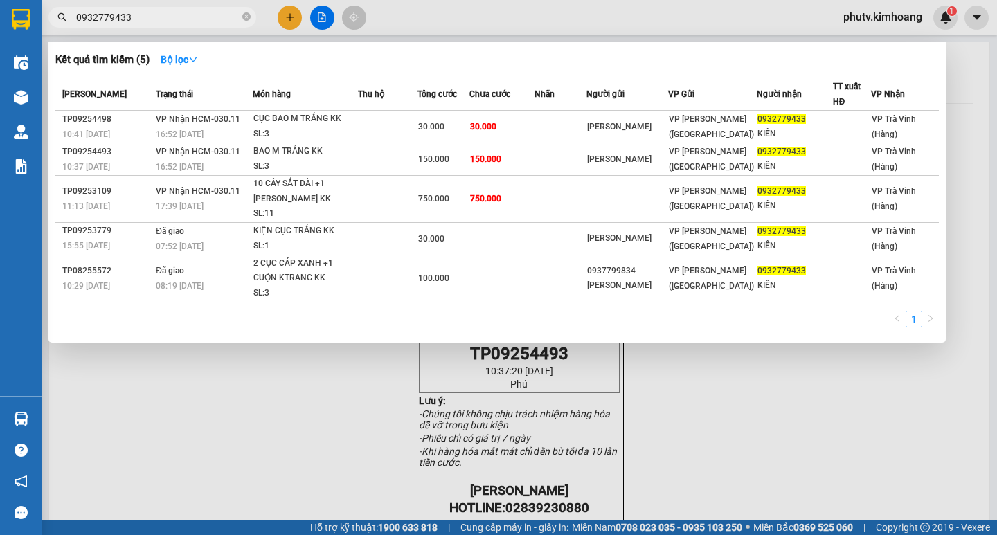
click at [130, 15] on input "0932779433" at bounding box center [157, 17] width 163 height 15
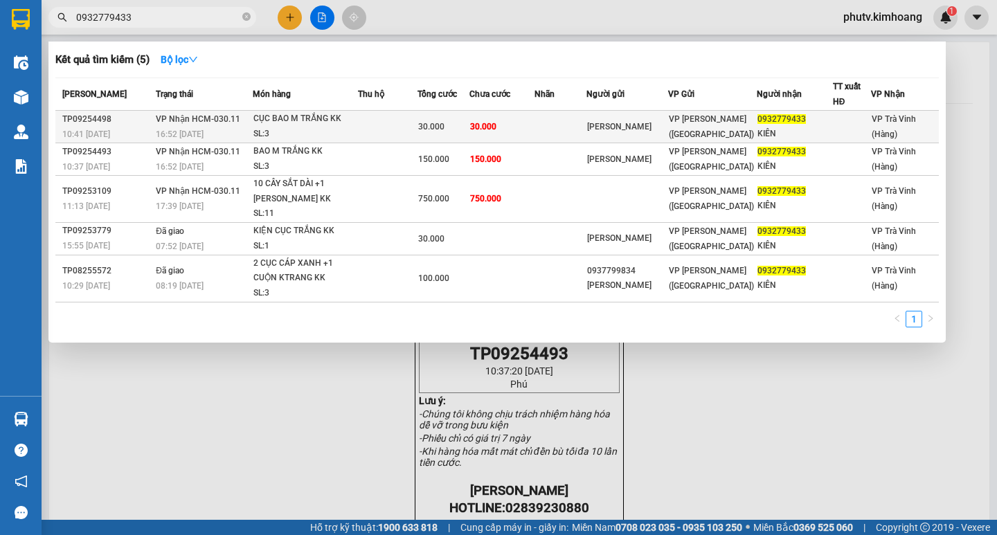
click at [296, 127] on span "CỤC BAO M TRẮNG KK SL: 3" at bounding box center [305, 126] width 104 height 30
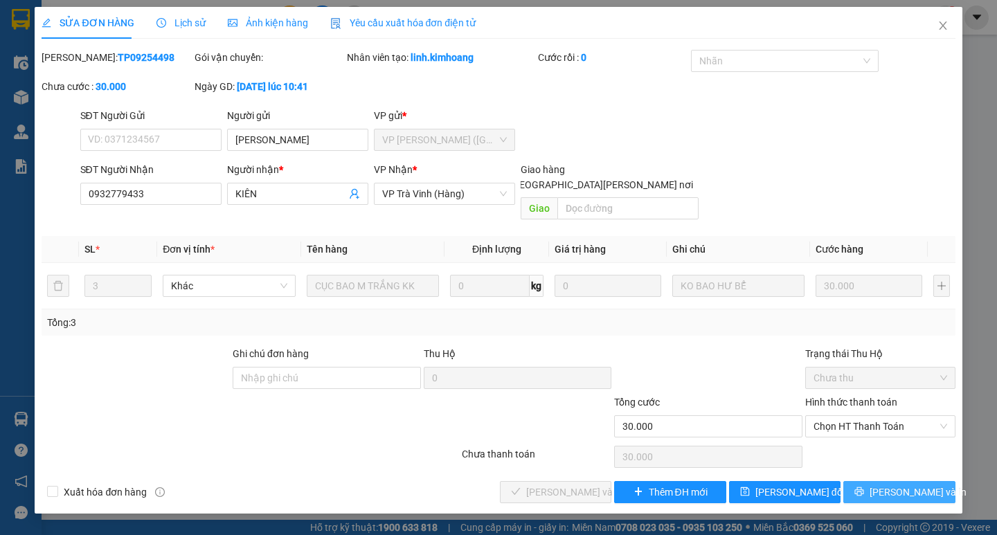
click at [886, 481] on button "[PERSON_NAME] và In" at bounding box center [898, 492] width 111 height 22
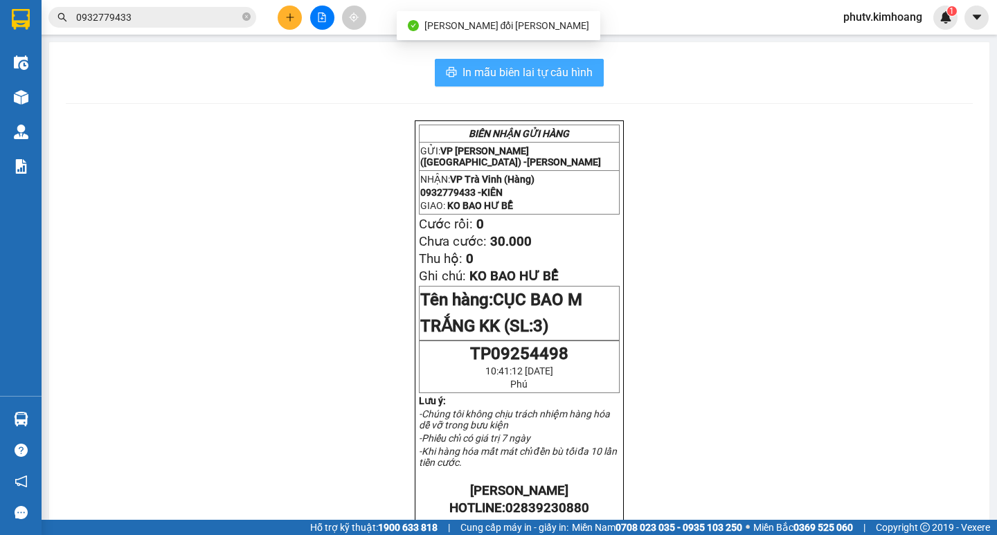
click at [534, 63] on button "In mẫu biên lai tự cấu hình" at bounding box center [519, 73] width 169 height 28
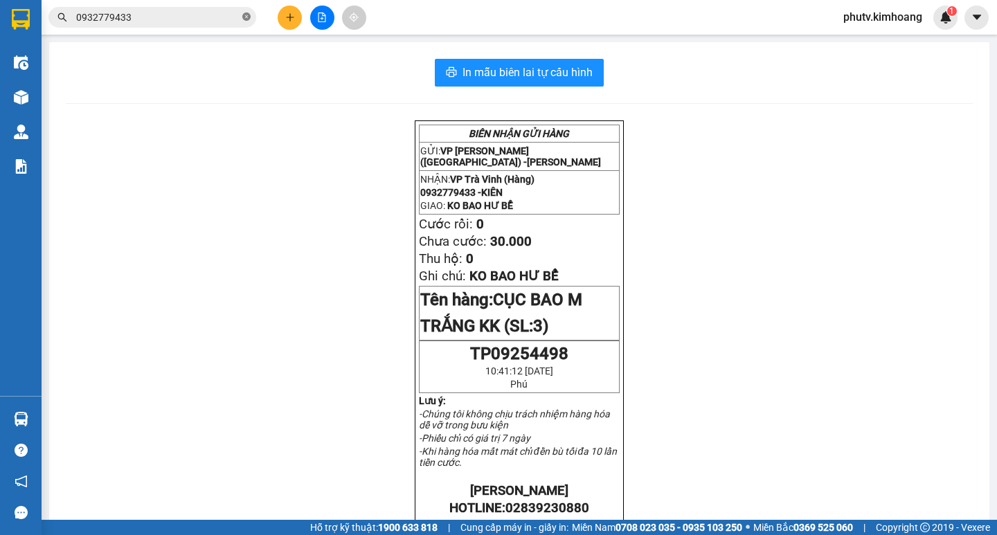
click at [246, 15] on icon "close-circle" at bounding box center [246, 16] width 8 height 8
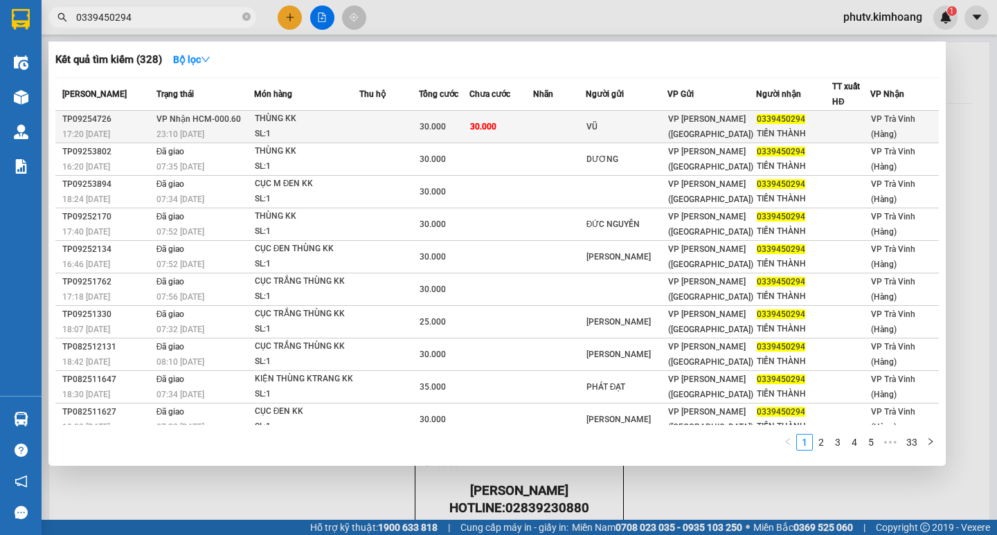
click at [476, 121] on td "30.000" at bounding box center [502, 127] width 64 height 33
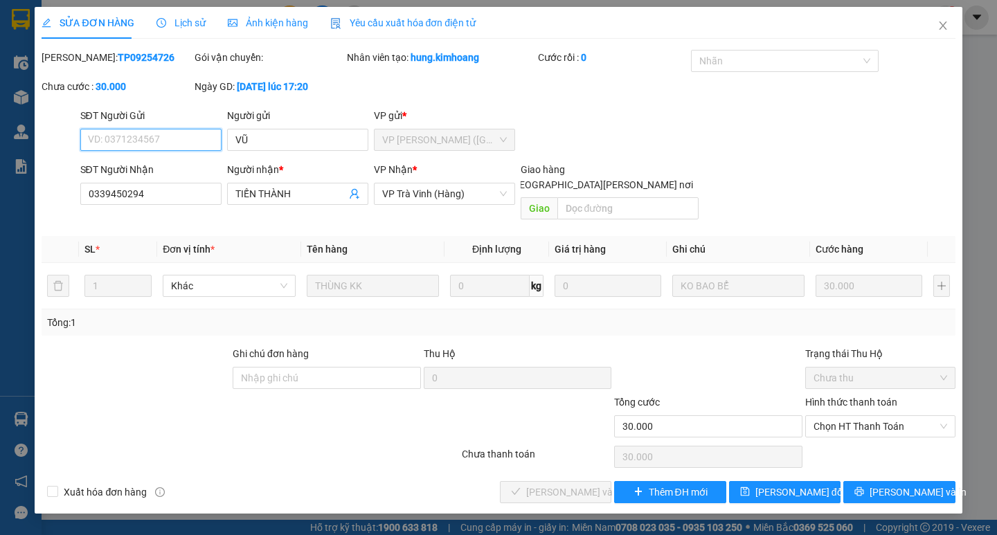
drag, startPoint x: 838, startPoint y: 407, endPoint x: 848, endPoint y: 440, distance: 34.6
click at [839, 416] on span "Chọn HT Thanh Toán" at bounding box center [881, 426] width 134 height 21
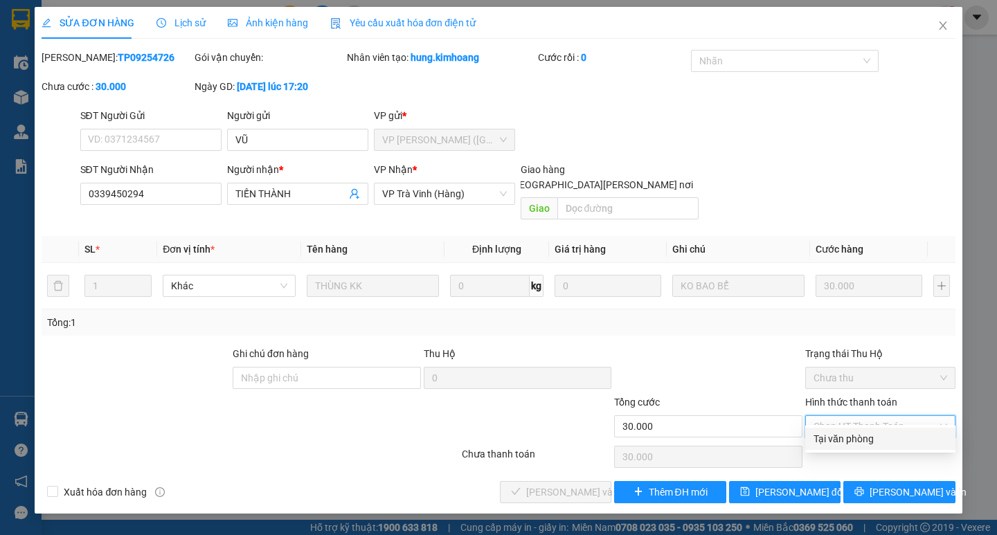
click at [850, 447] on div "Tại văn phòng" at bounding box center [880, 439] width 150 height 22
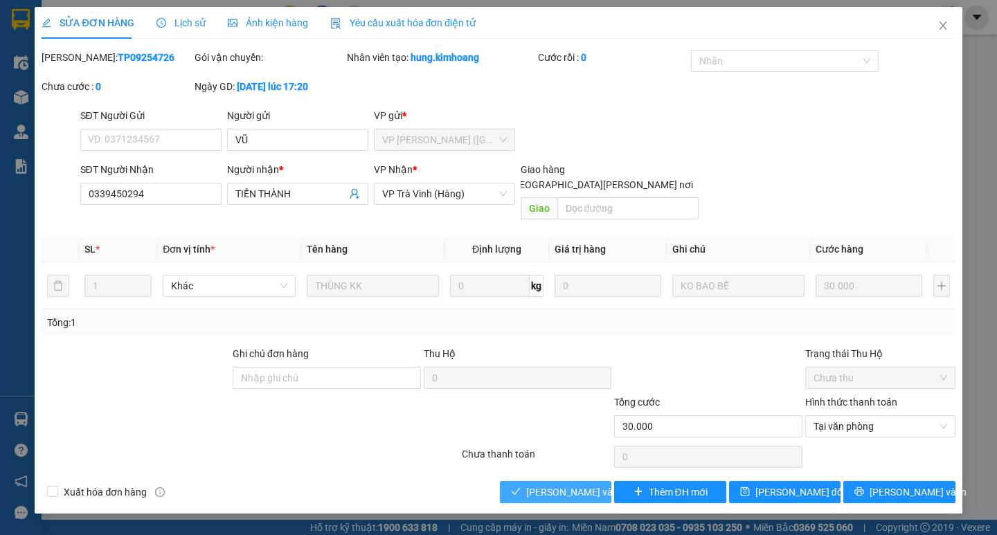
click at [550, 481] on button "[PERSON_NAME] và [PERSON_NAME] hàng" at bounding box center [555, 492] width 111 height 22
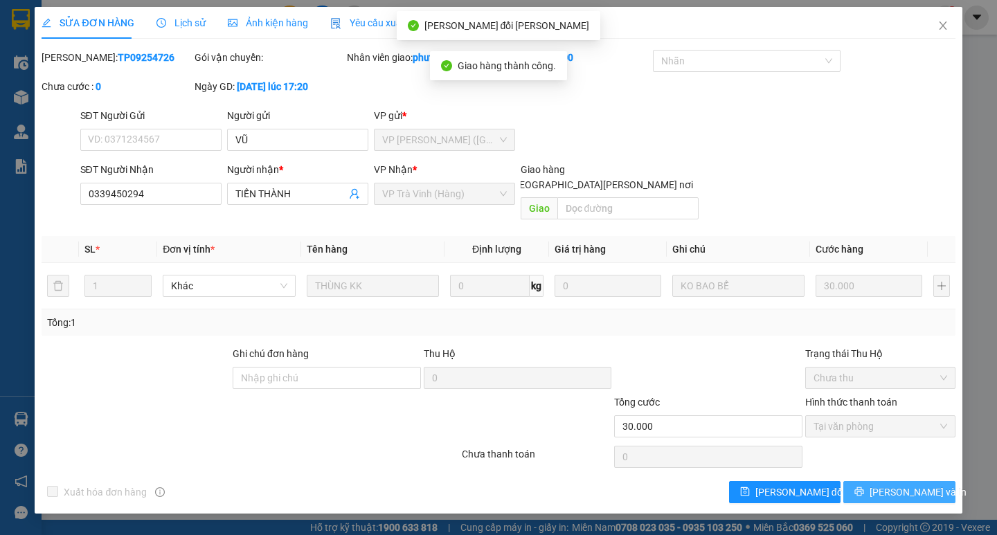
click at [901, 485] on span "[PERSON_NAME] và In" at bounding box center [918, 492] width 97 height 15
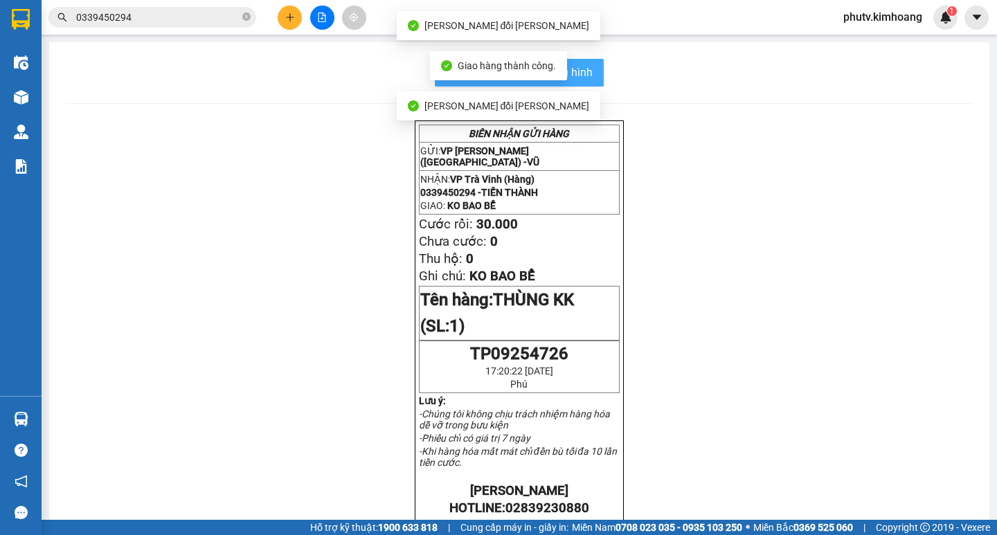
click at [578, 71] on span "In mẫu biên lai tự cấu hình" at bounding box center [528, 72] width 130 height 17
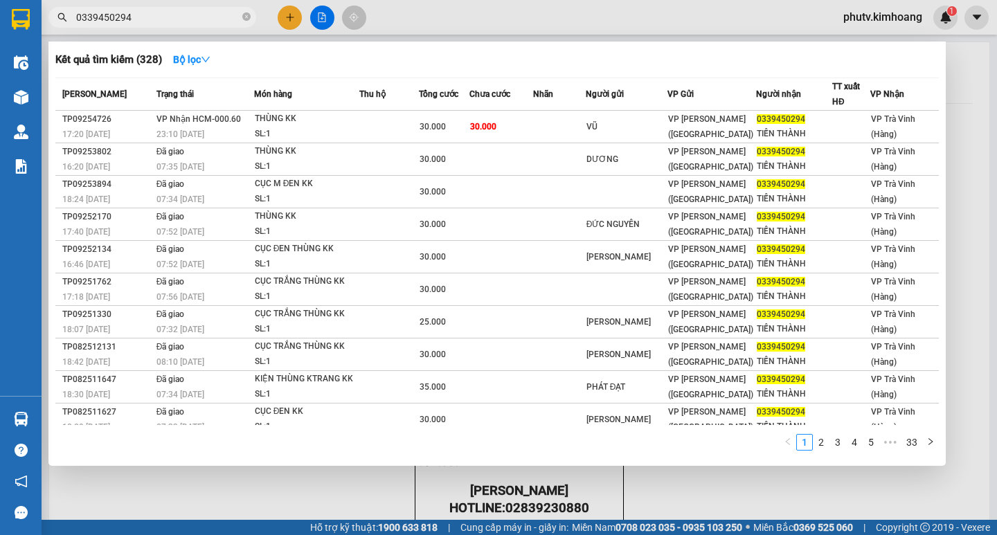
click at [141, 23] on input "0339450294" at bounding box center [157, 17] width 163 height 15
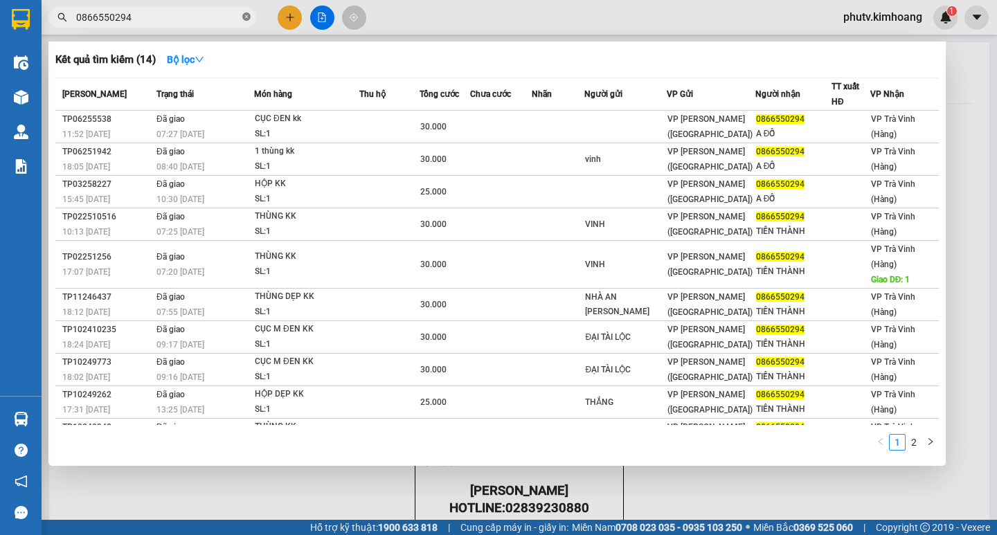
click at [244, 19] on icon "close-circle" at bounding box center [246, 16] width 8 height 8
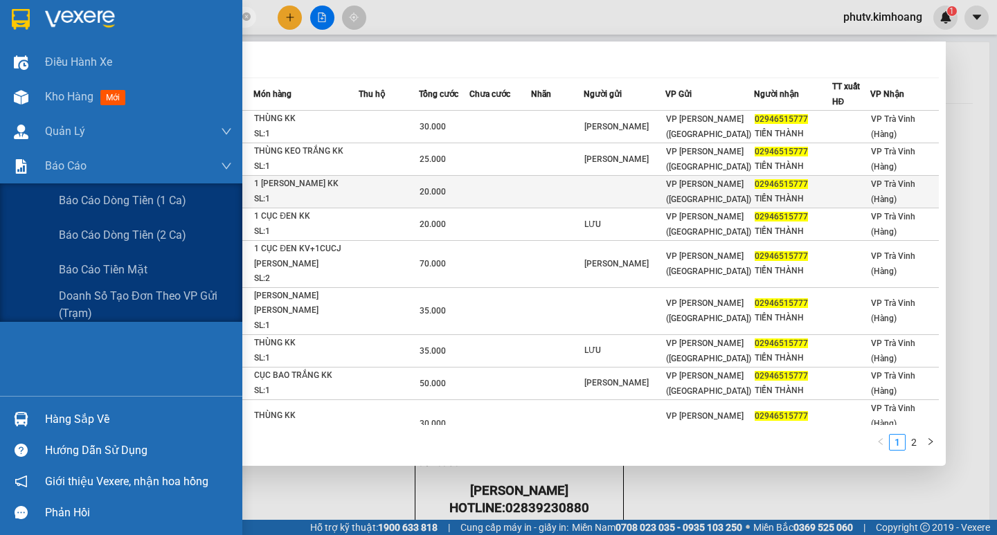
drag, startPoint x: 98, startPoint y: 199, endPoint x: 262, endPoint y: 204, distance: 164.9
click at [99, 199] on span "Báo cáo dòng tiền (1 ca)" at bounding box center [122, 200] width 127 height 17
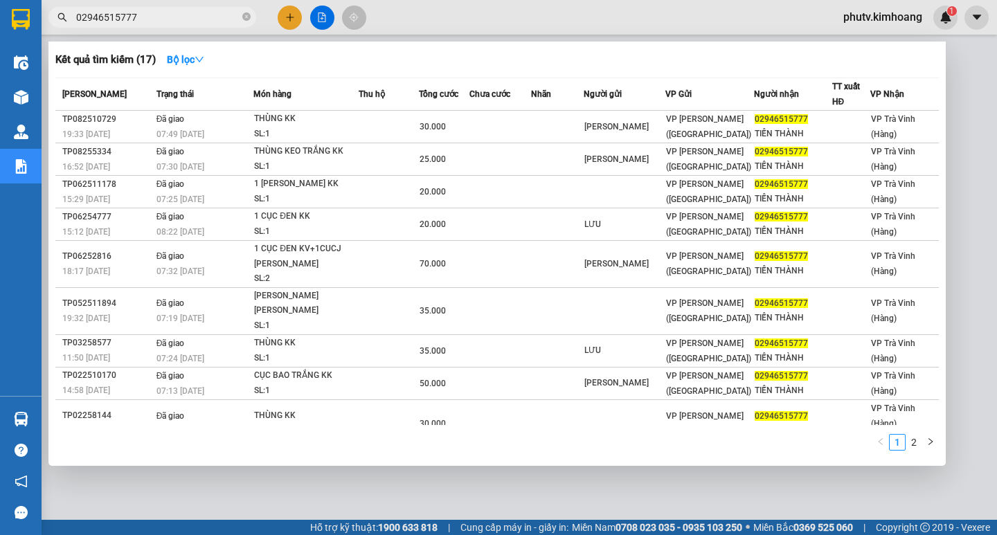
click at [251, 498] on div at bounding box center [498, 267] width 997 height 535
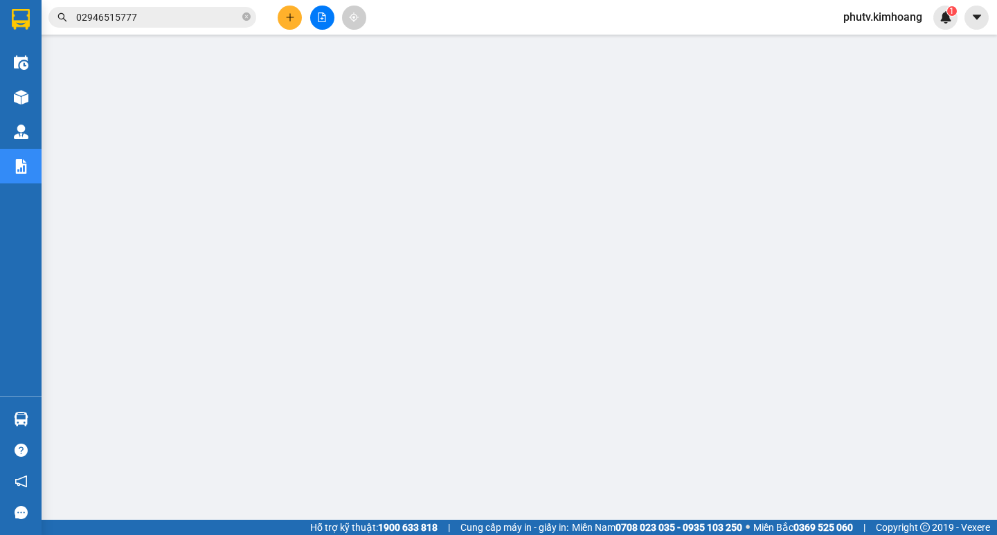
drag, startPoint x: 246, startPoint y: 15, endPoint x: 238, endPoint y: 19, distance: 9.6
click at [247, 15] on icon "close-circle" at bounding box center [246, 16] width 8 height 8
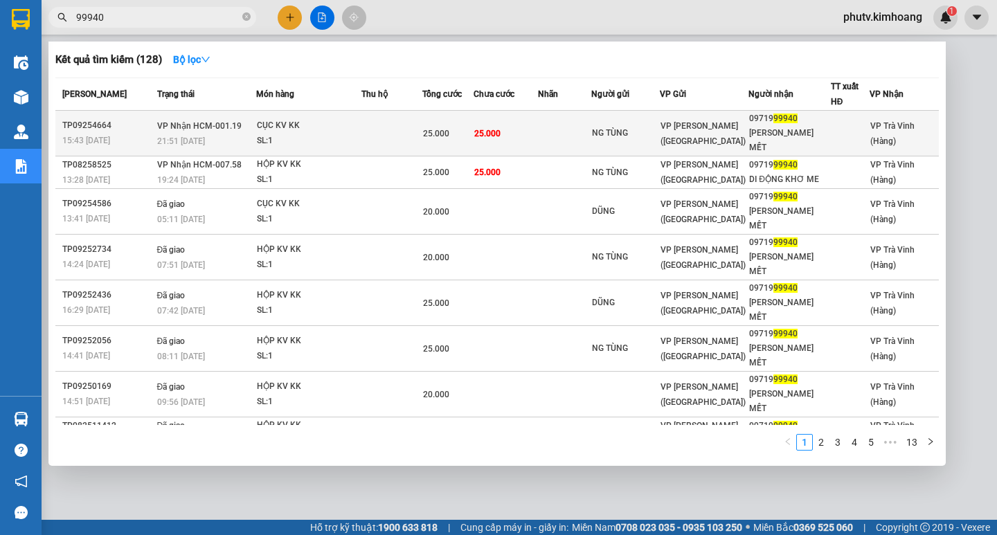
click at [517, 123] on td "25.000" at bounding box center [506, 134] width 65 height 46
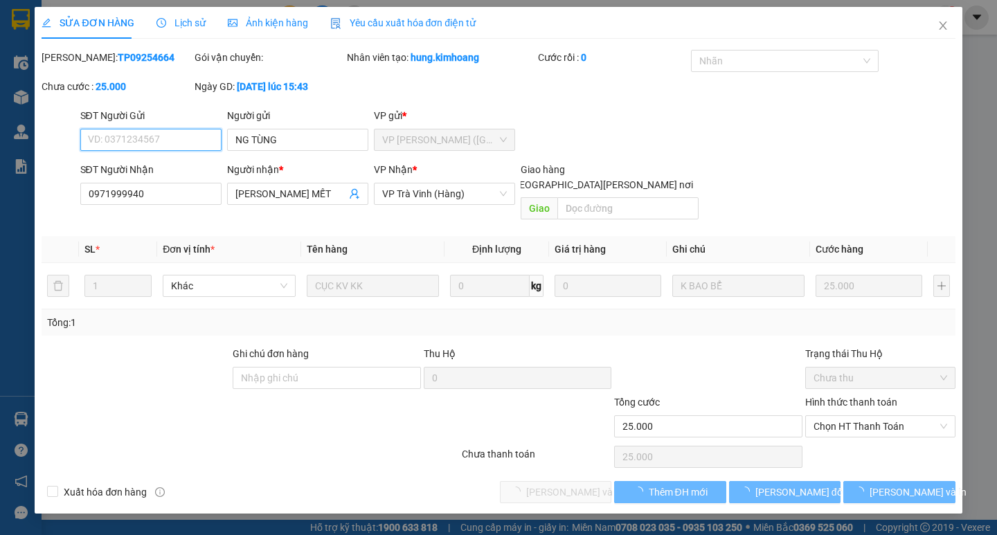
click at [837, 420] on span "Chọn HT Thanh Toán" at bounding box center [881, 426] width 134 height 21
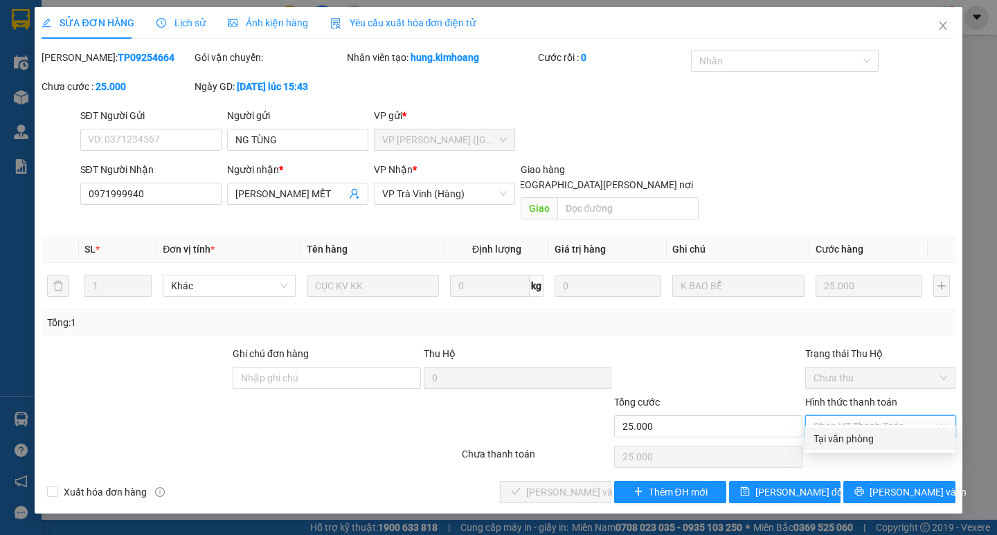
click at [843, 434] on div "Tại văn phòng" at bounding box center [881, 438] width 134 height 15
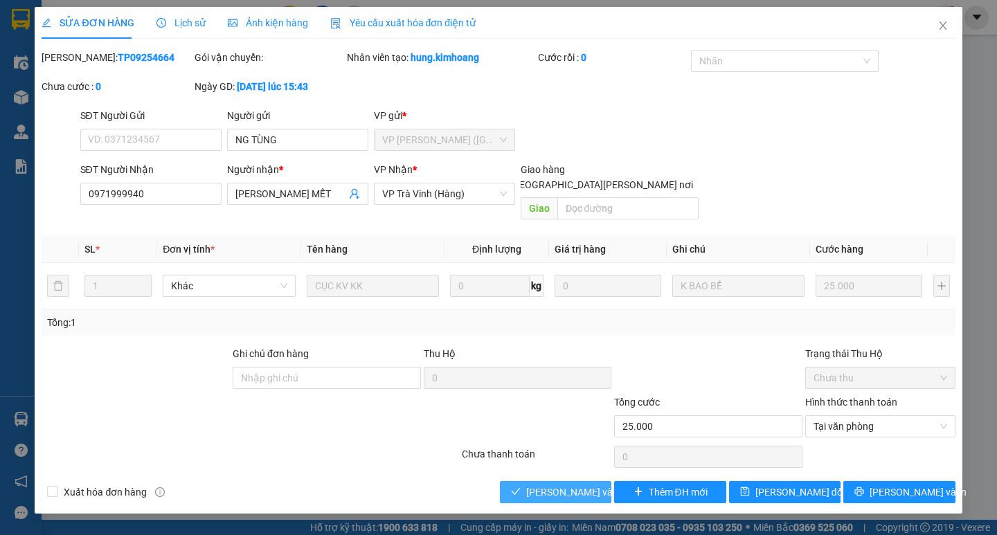
click at [579, 485] on span "[PERSON_NAME] và [PERSON_NAME] hàng" at bounding box center [619, 492] width 187 height 15
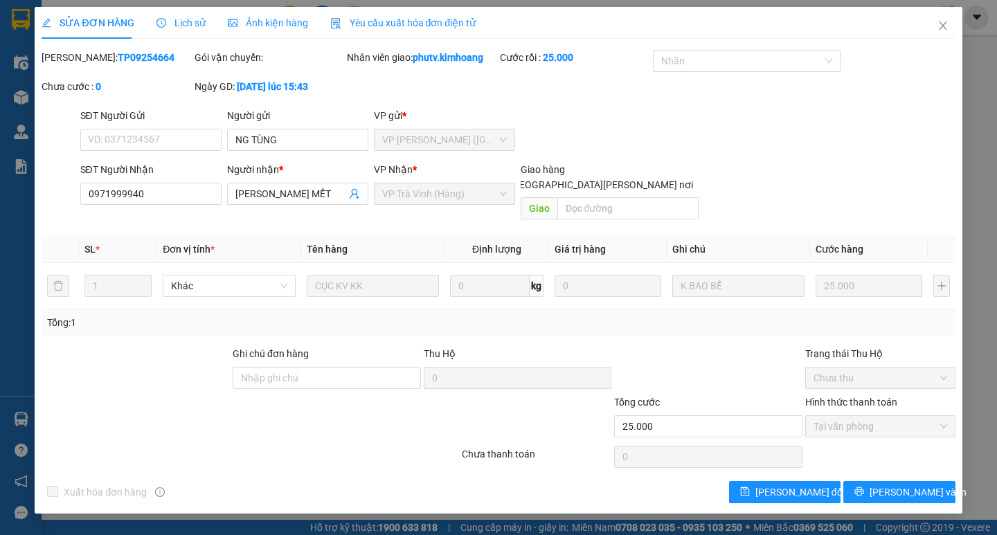
click at [874, 464] on div "Total Paid Fee 25.000 Total UnPaid Fee 0 Cash Collection Total Fee Mã ĐH: TP092…" at bounding box center [498, 277] width 913 height 454
drag, startPoint x: 875, startPoint y: 469, endPoint x: 865, endPoint y: 469, distance: 9.7
click at [875, 481] on button "[PERSON_NAME] và In" at bounding box center [898, 492] width 111 height 22
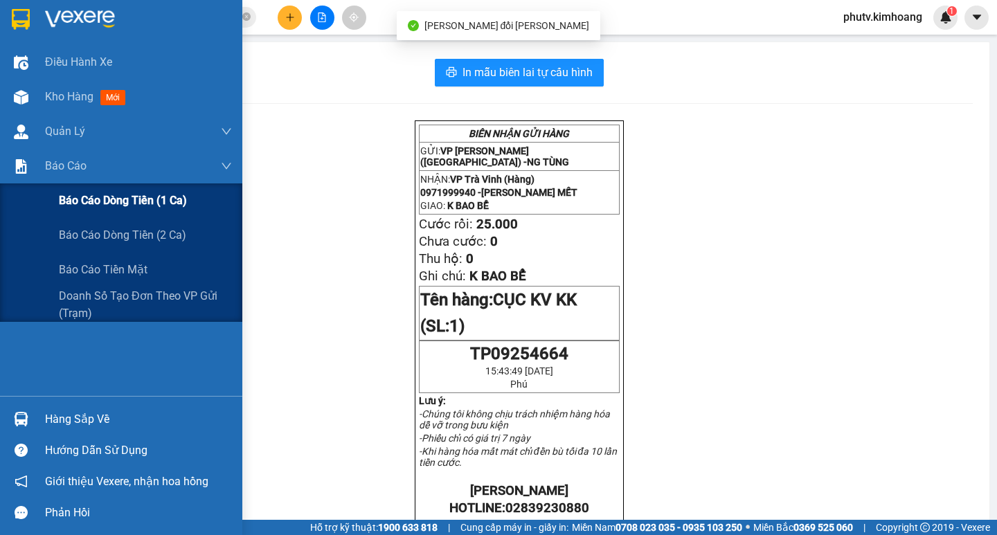
click at [91, 211] on div "Báo cáo dòng tiền (1 ca)" at bounding box center [145, 201] width 173 height 35
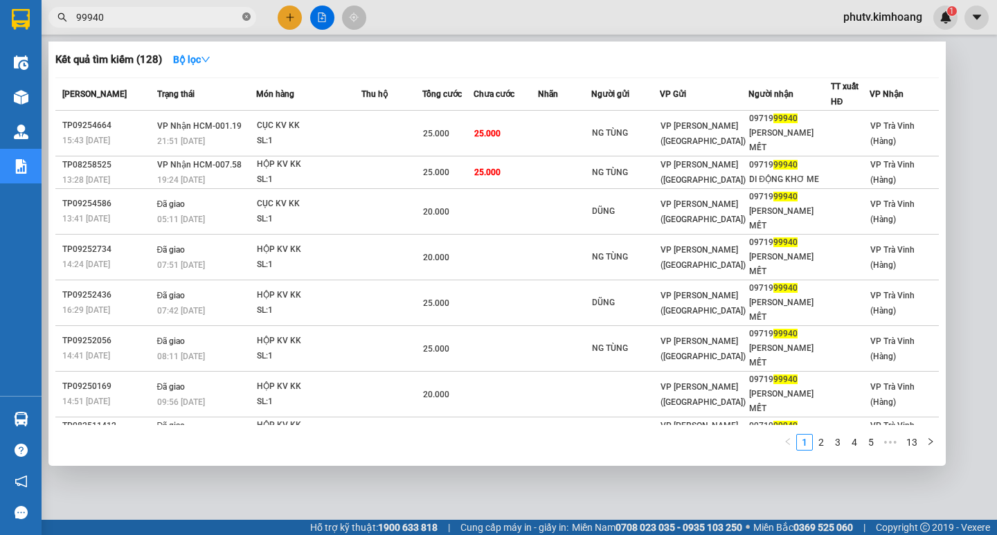
click at [250, 15] on icon "close-circle" at bounding box center [246, 16] width 8 height 8
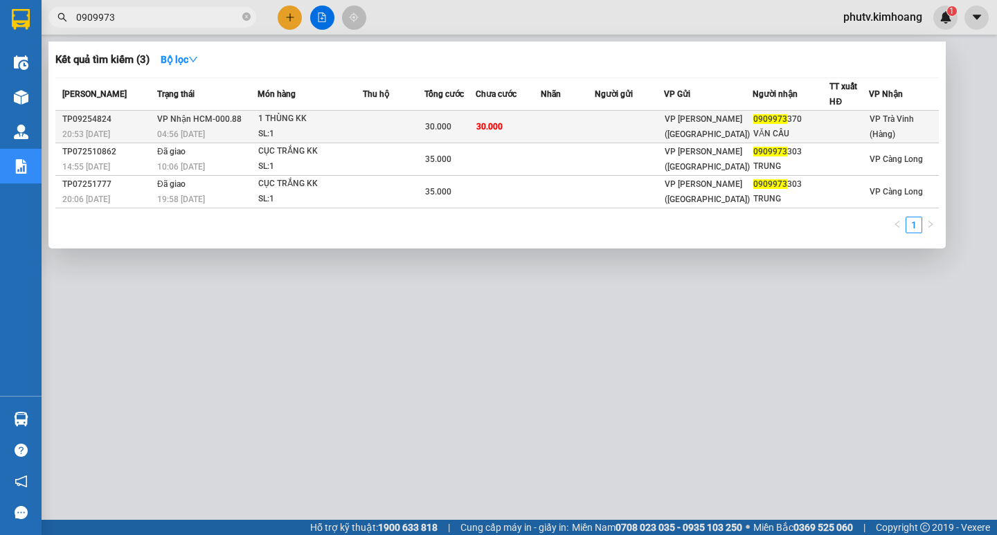
click at [325, 118] on div "1 THÙNG KK" at bounding box center [310, 118] width 104 height 15
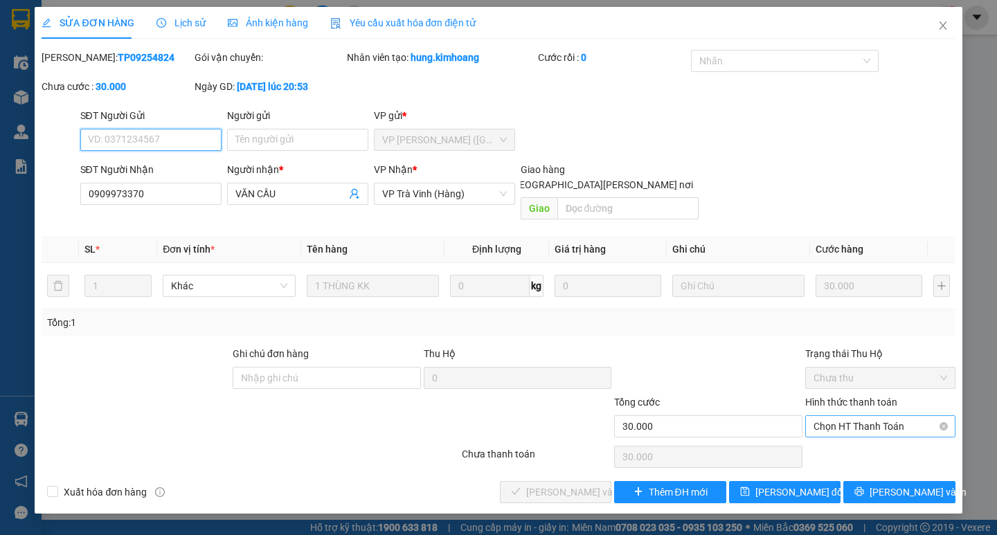
click at [856, 416] on span "Chọn HT Thanh Toán" at bounding box center [881, 426] width 134 height 21
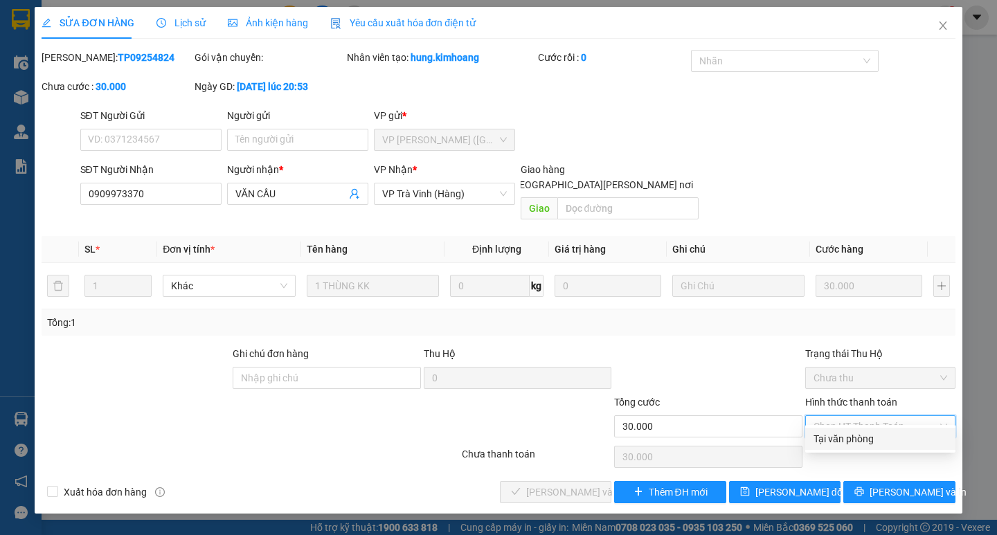
drag, startPoint x: 861, startPoint y: 440, endPoint x: 765, endPoint y: 451, distance: 96.9
click at [861, 440] on div "Tại văn phòng" at bounding box center [881, 438] width 134 height 15
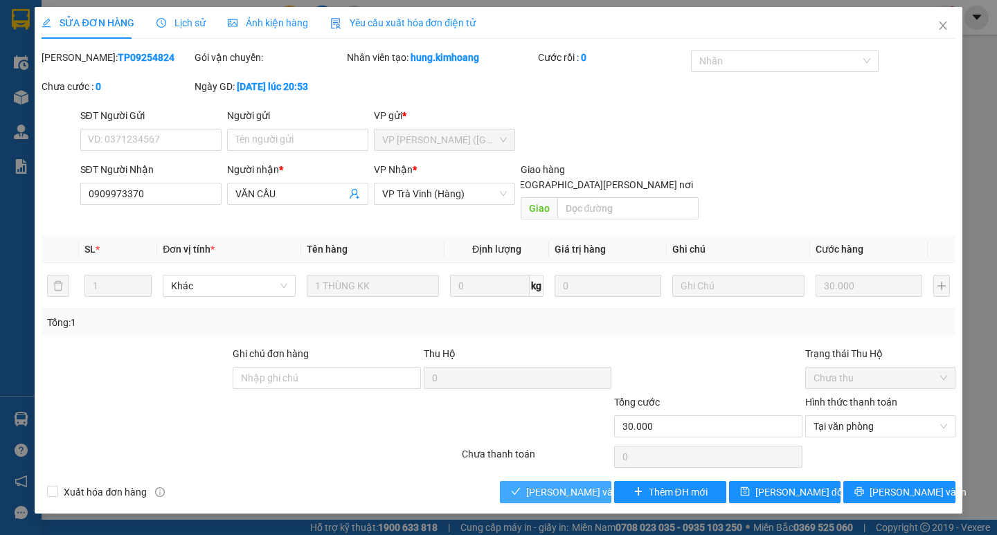
click at [515, 488] on icon "check" at bounding box center [516, 491] width 9 height 7
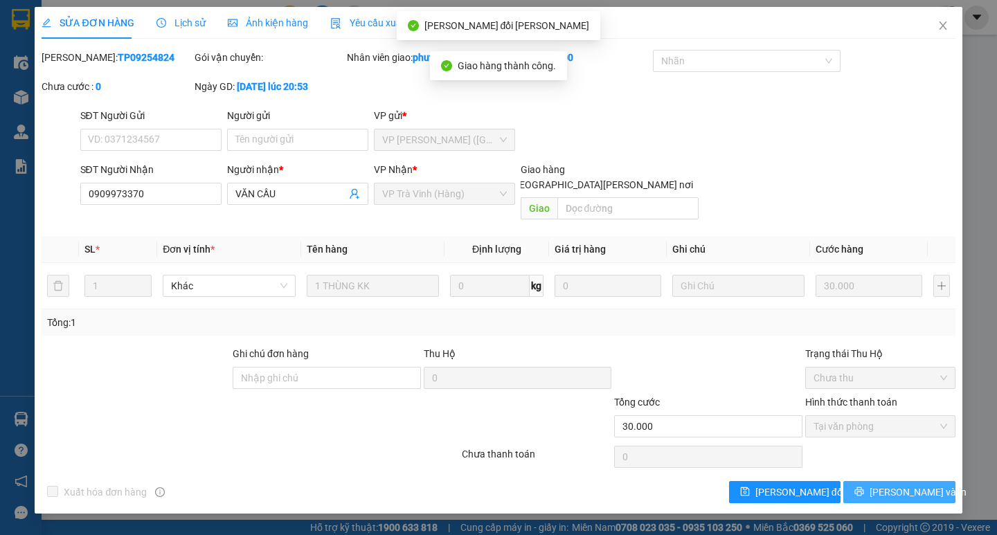
click at [894, 485] on span "[PERSON_NAME] và In" at bounding box center [918, 492] width 97 height 15
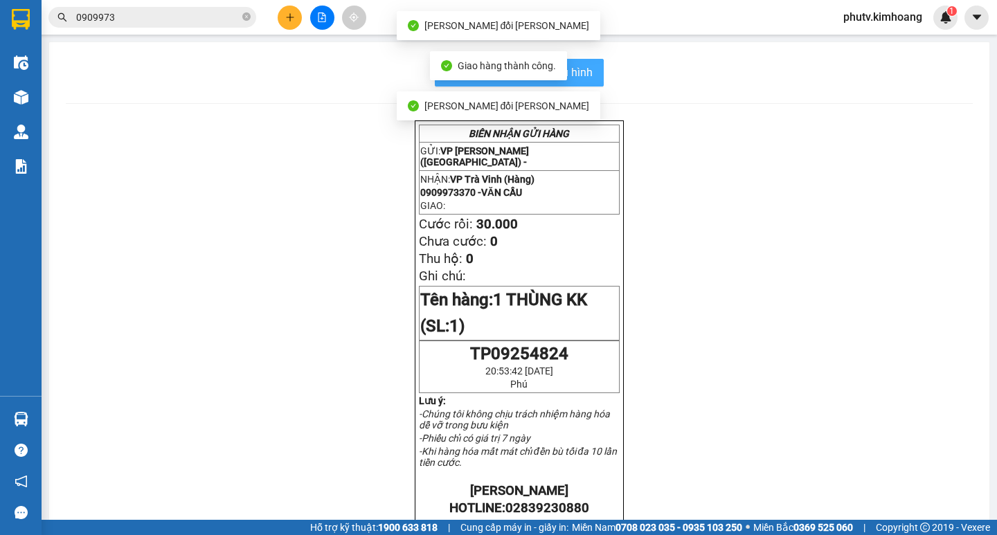
click at [584, 75] on span "In mẫu biên lai tự cấu hình" at bounding box center [528, 72] width 130 height 17
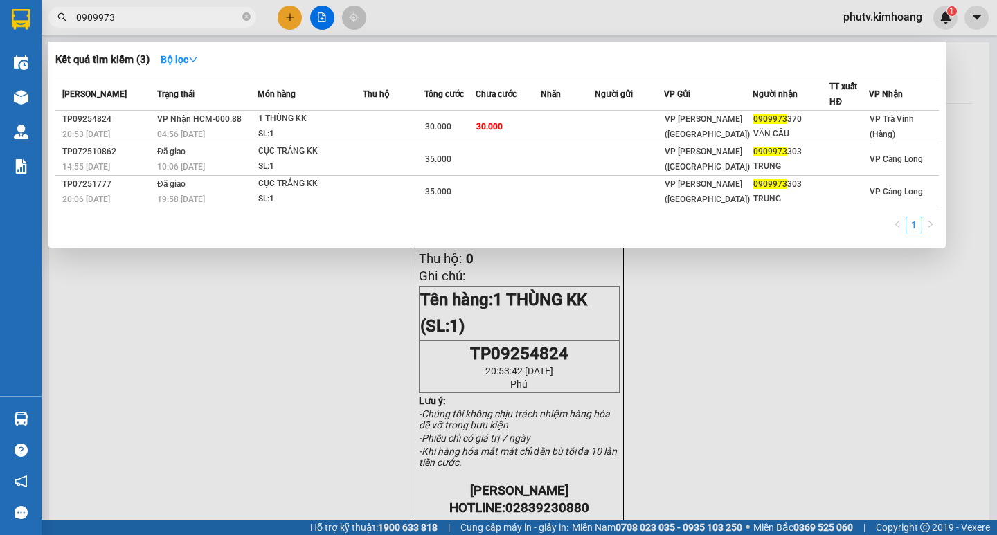
click at [188, 15] on input "0909973" at bounding box center [157, 17] width 163 height 15
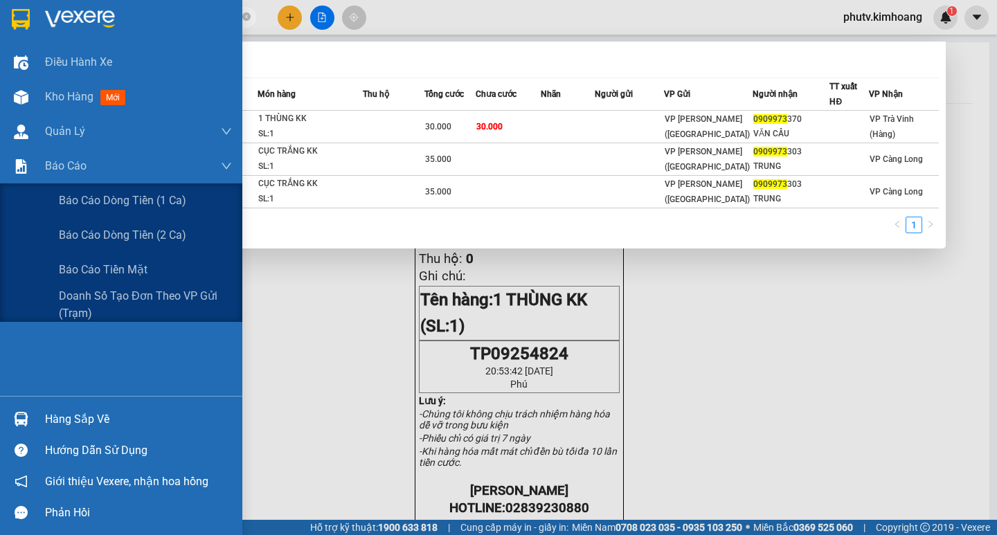
drag, startPoint x: 109, startPoint y: 202, endPoint x: 371, endPoint y: 266, distance: 269.6
click at [109, 202] on span "Báo cáo dòng tiền (1 ca)" at bounding box center [122, 200] width 127 height 17
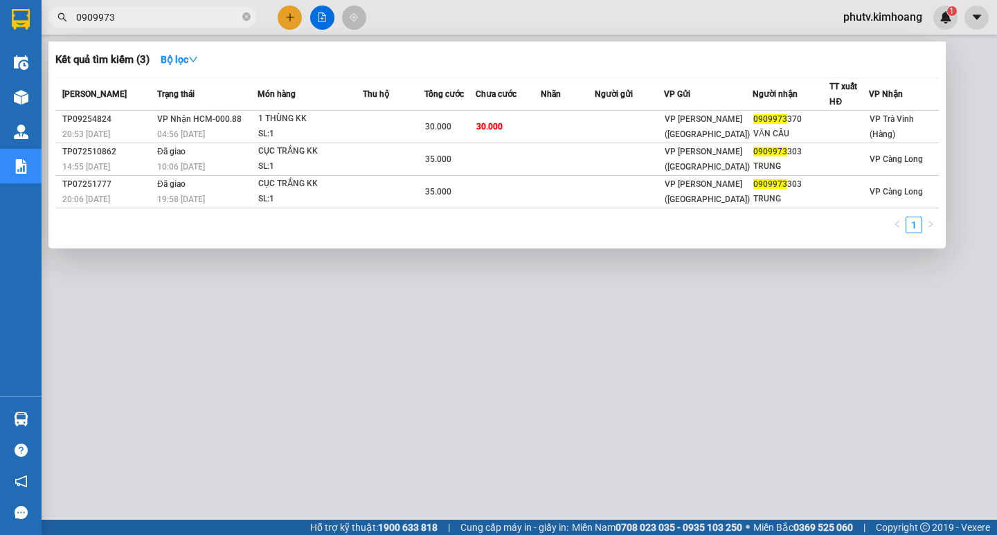
click at [447, 337] on div at bounding box center [498, 267] width 997 height 535
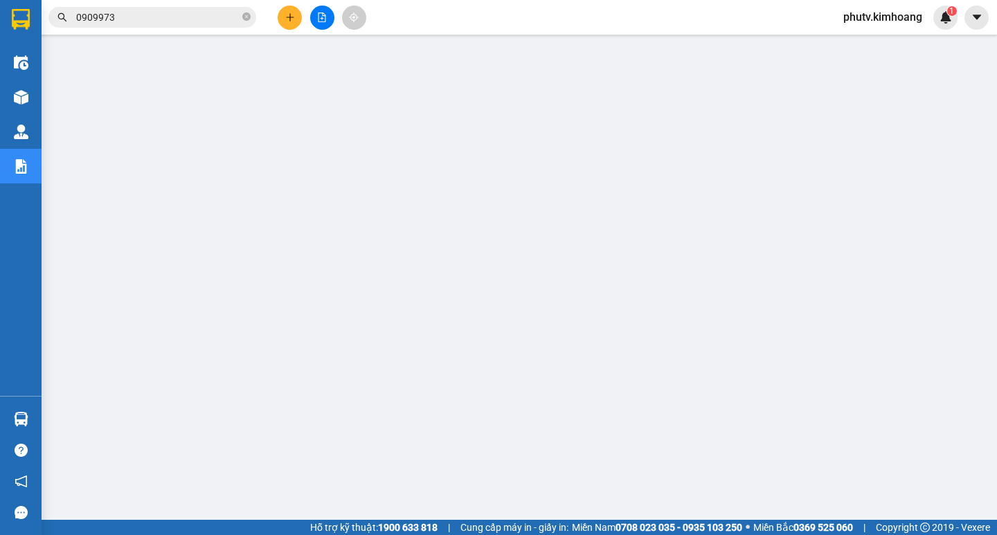
click at [170, 24] on input "0909973" at bounding box center [157, 17] width 163 height 15
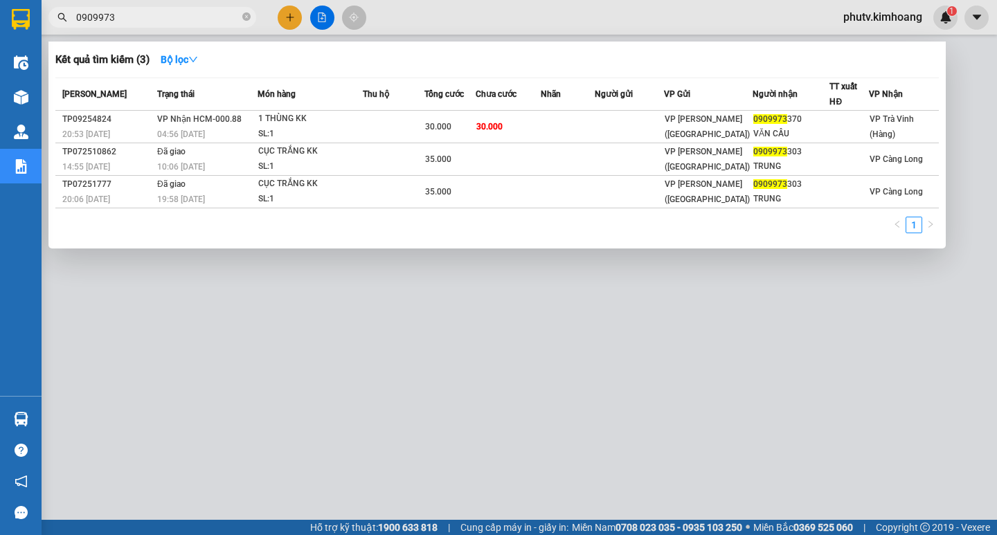
click at [169, 23] on input "0909973" at bounding box center [157, 17] width 163 height 15
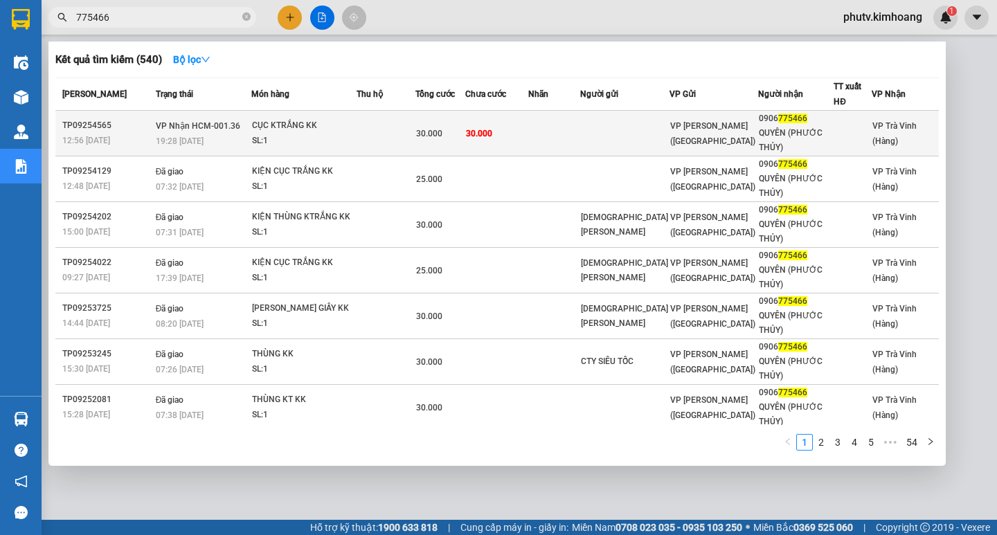
click at [528, 138] on td "30.000" at bounding box center [496, 134] width 63 height 46
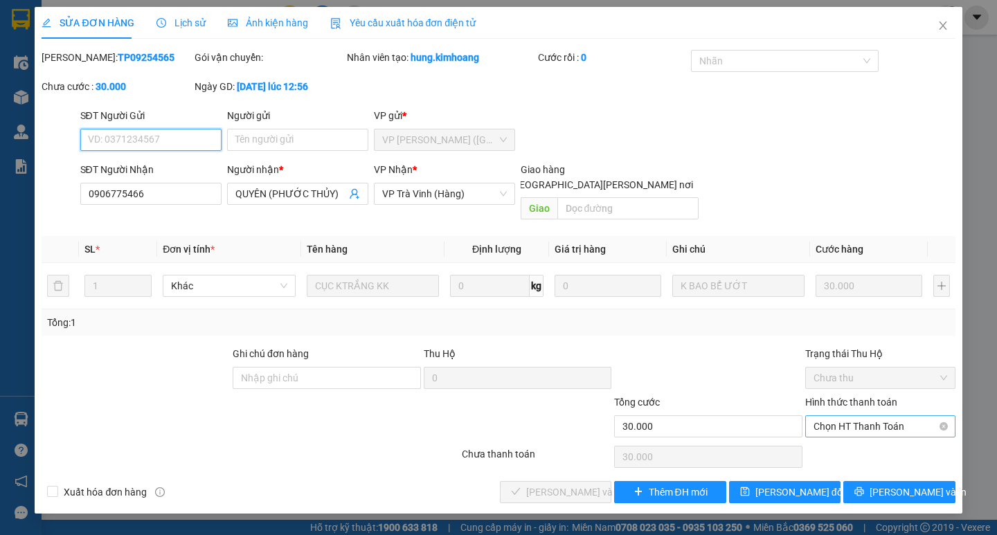
click at [873, 416] on span "Chọn HT Thanh Toán" at bounding box center [881, 426] width 134 height 21
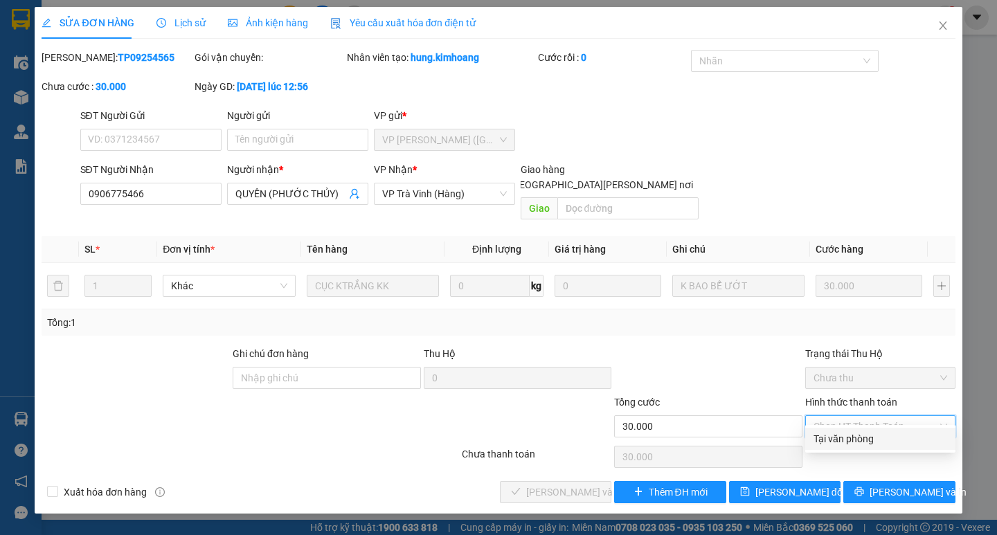
click at [869, 431] on div "Tại văn phòng" at bounding box center [881, 438] width 134 height 15
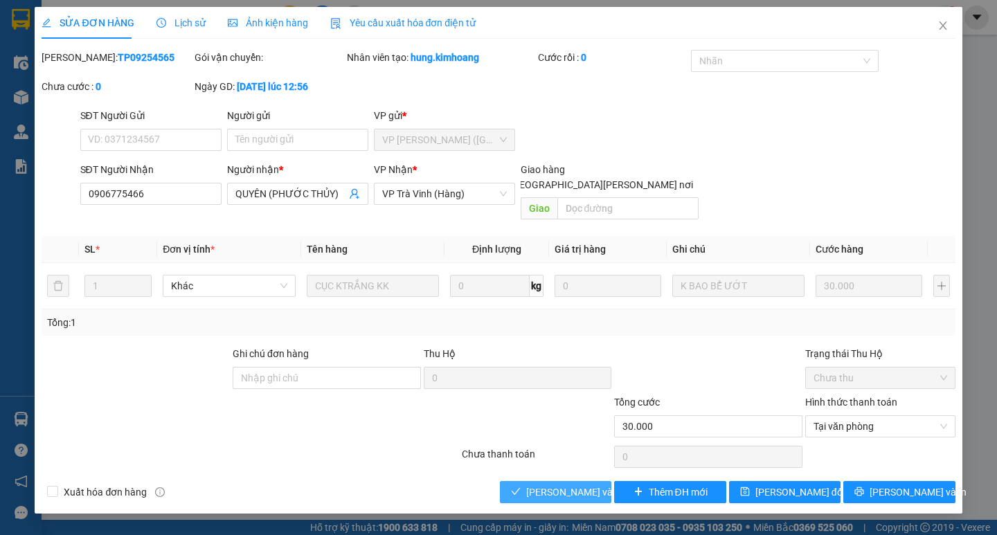
click at [542, 485] on span "[PERSON_NAME] và [PERSON_NAME] hàng" at bounding box center [619, 492] width 187 height 15
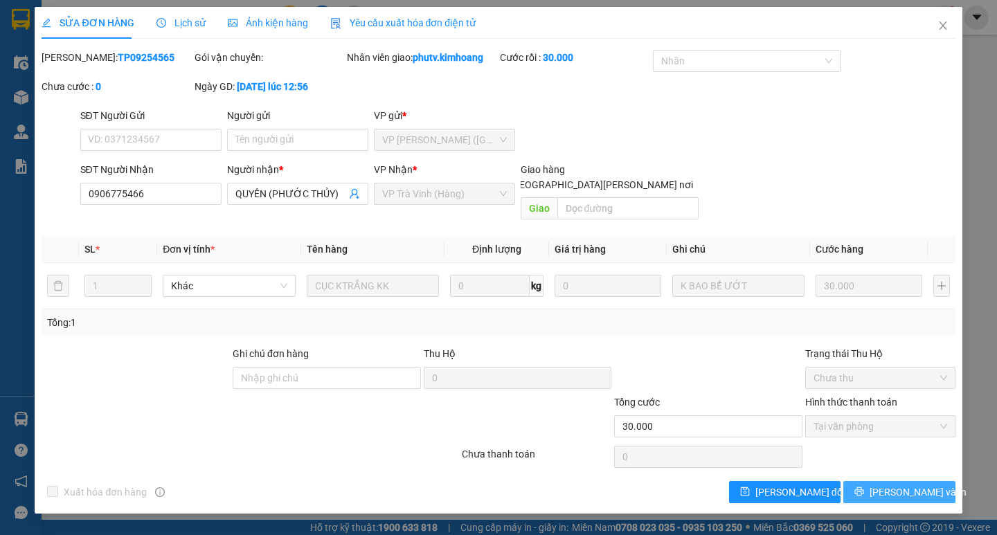
click at [864, 488] on icon "printer" at bounding box center [859, 492] width 9 height 9
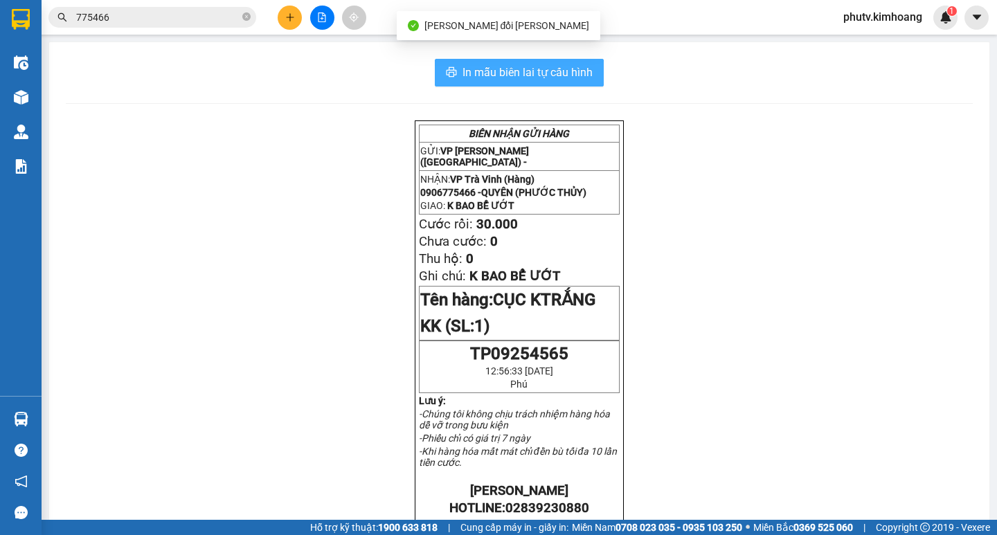
click at [566, 78] on span "In mẫu biên lai tự cấu hình" at bounding box center [528, 72] width 130 height 17
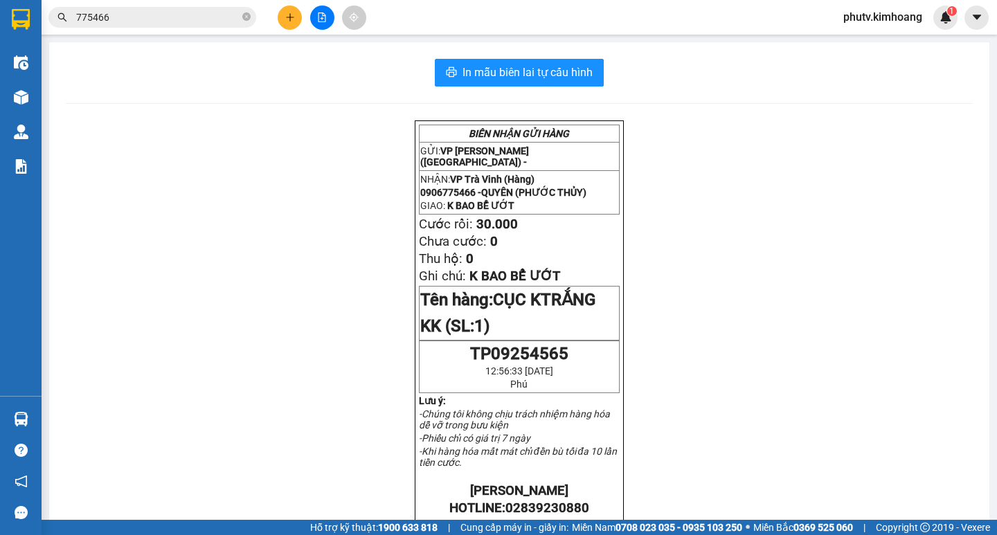
click at [200, 21] on input "775466" at bounding box center [157, 17] width 163 height 15
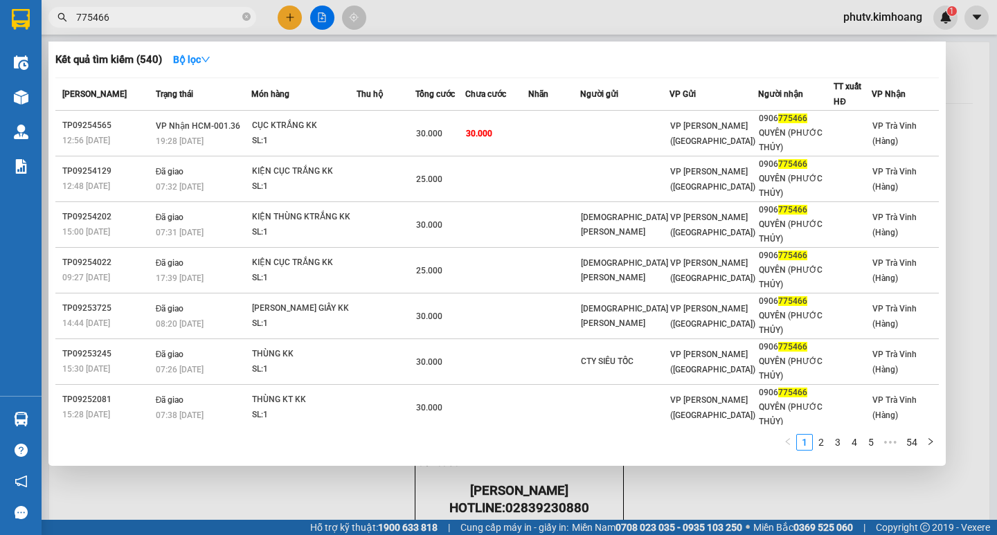
click at [200, 21] on input "775466" at bounding box center [157, 17] width 163 height 15
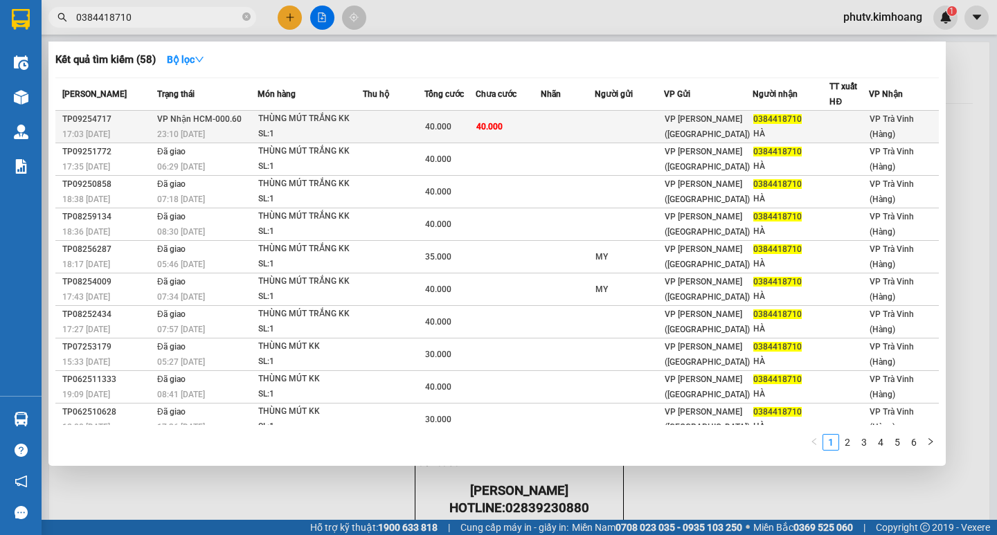
click at [306, 116] on div "THÙNG MÚT TRẮNG KK" at bounding box center [310, 118] width 104 height 15
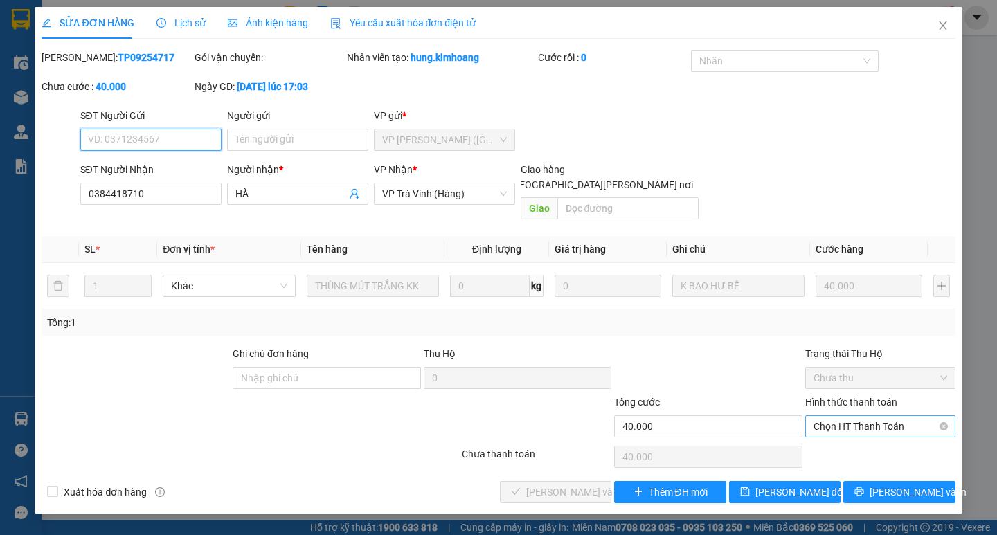
click at [854, 416] on span "Chọn HT Thanh Toán" at bounding box center [881, 426] width 134 height 21
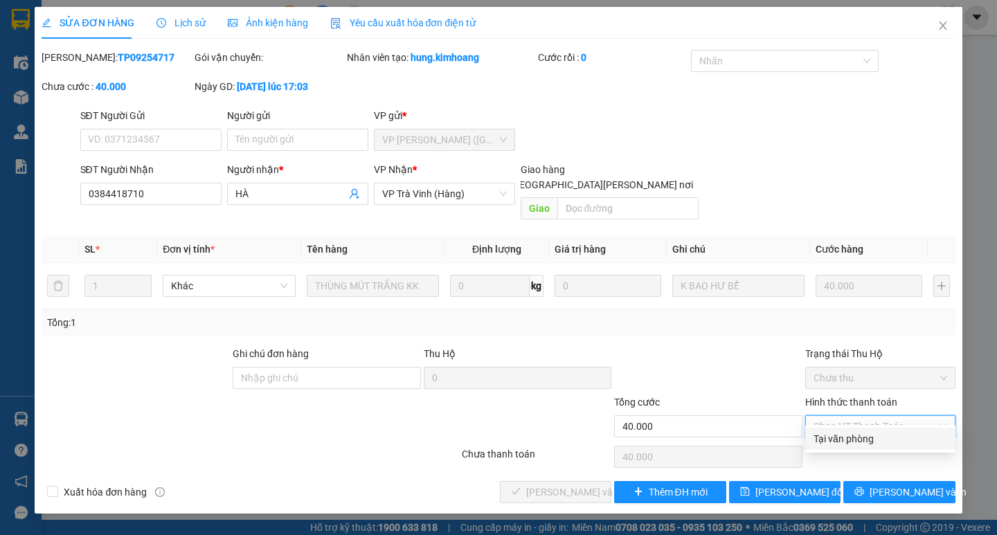
click at [859, 442] on div "Tại văn phòng" at bounding box center [881, 438] width 134 height 15
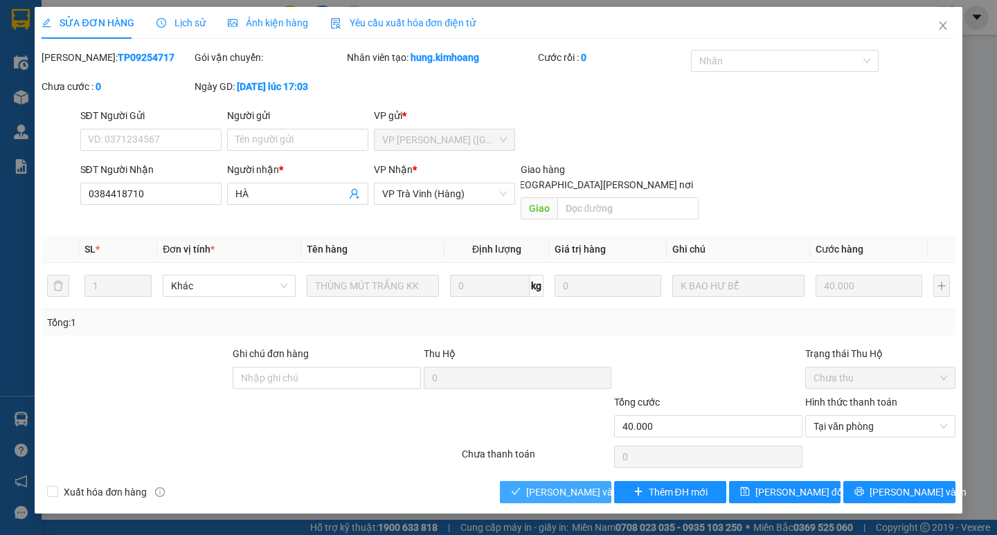
click at [556, 485] on span "[PERSON_NAME] và [PERSON_NAME] hàng" at bounding box center [619, 492] width 187 height 15
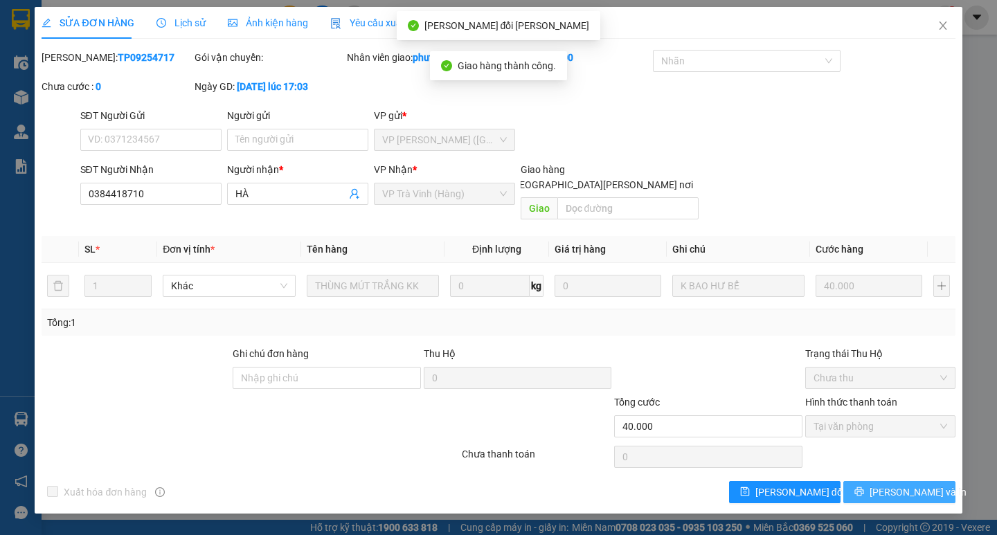
click at [884, 481] on button "[PERSON_NAME] và In" at bounding box center [898, 492] width 111 height 22
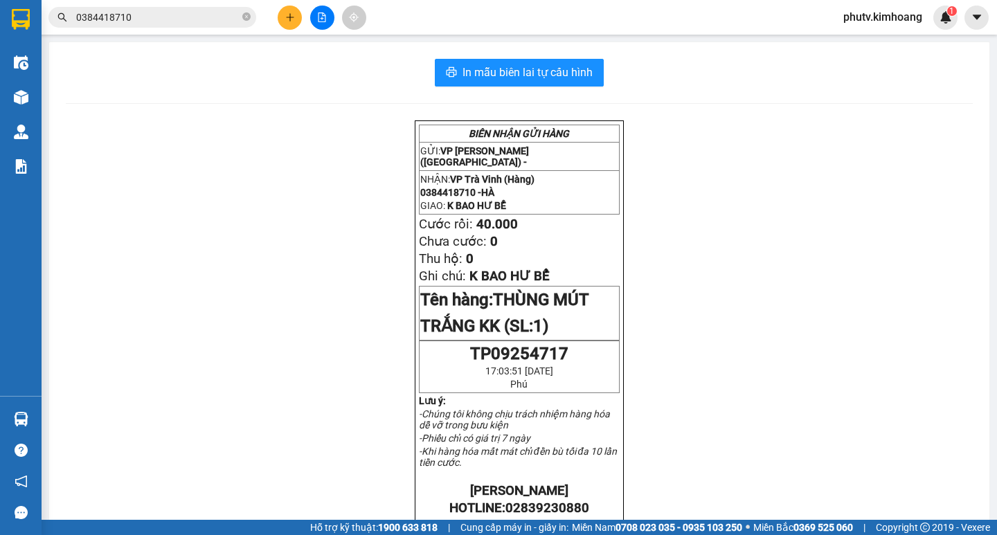
click at [211, 21] on input "0384418710" at bounding box center [157, 17] width 163 height 15
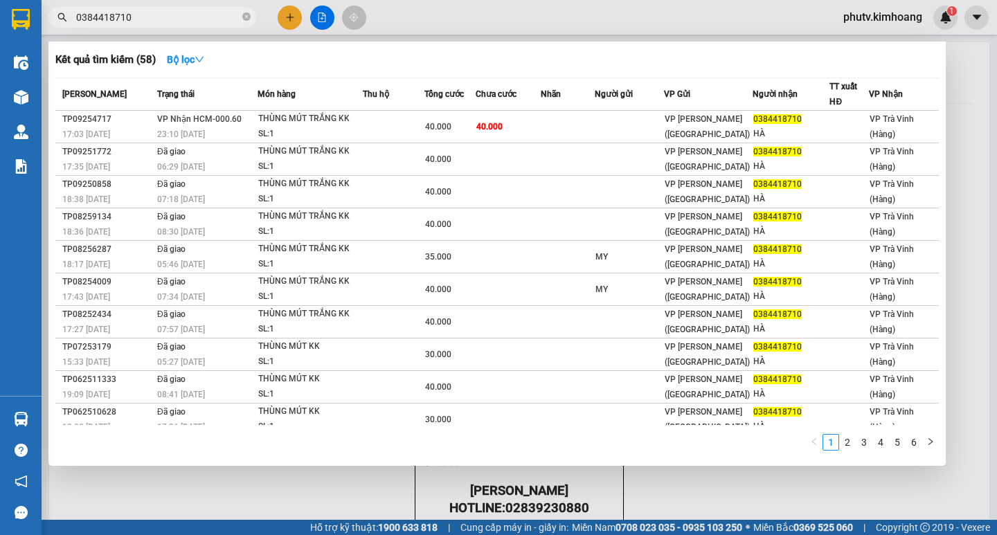
click at [211, 21] on input "0384418710" at bounding box center [157, 17] width 163 height 15
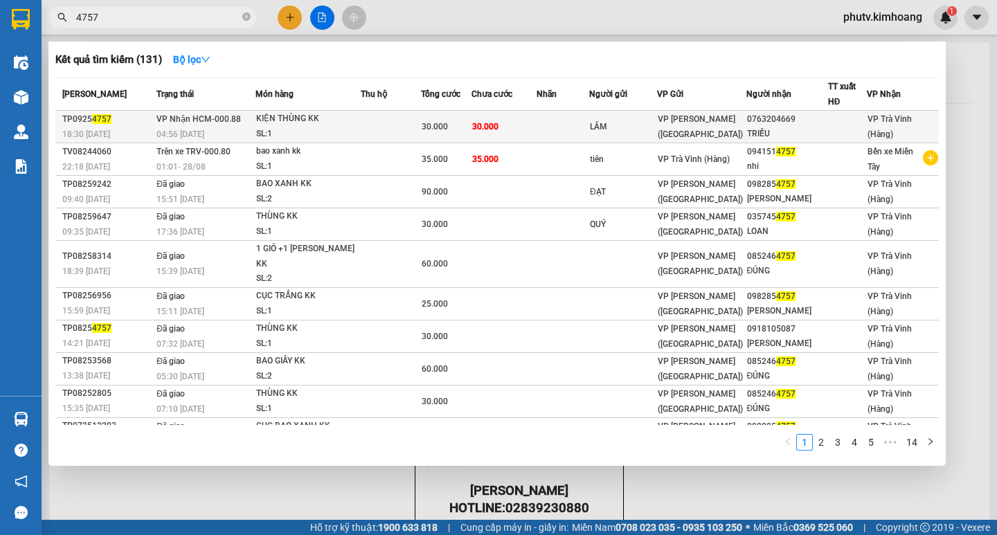
click at [371, 128] on td at bounding box center [391, 127] width 60 height 33
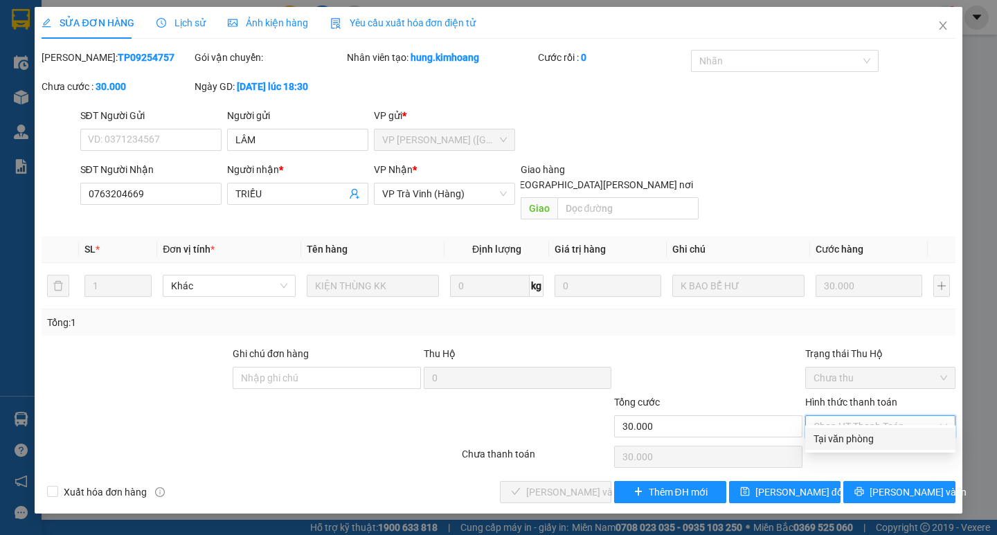
click at [863, 442] on div "Tại văn phòng" at bounding box center [881, 438] width 134 height 15
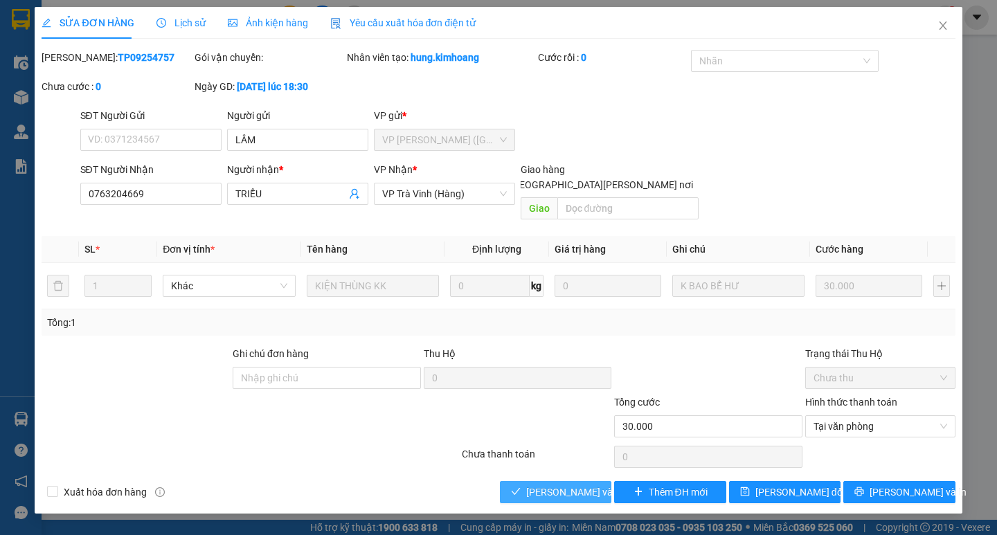
click at [593, 485] on span "[PERSON_NAME] và [PERSON_NAME] hàng" at bounding box center [619, 492] width 187 height 15
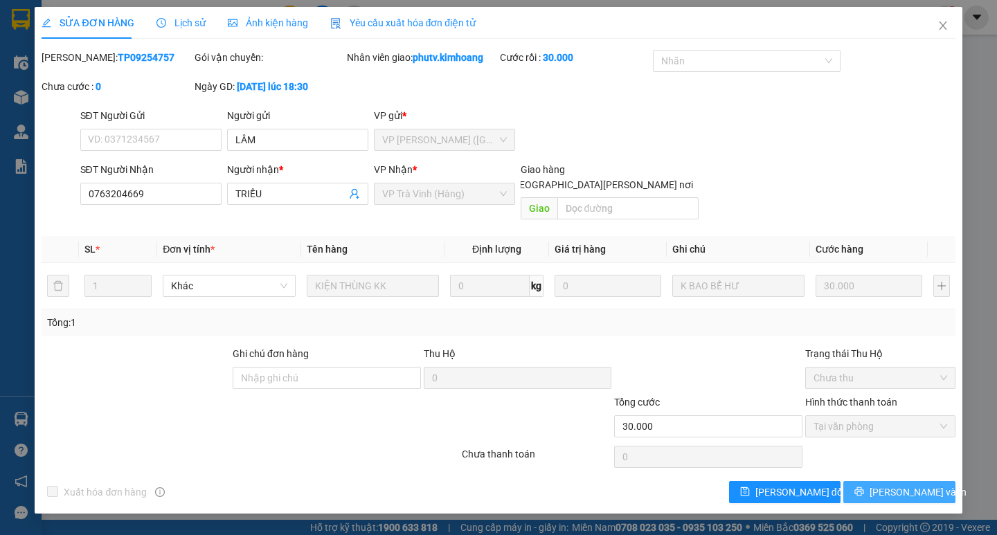
click at [923, 485] on span "[PERSON_NAME] và In" at bounding box center [918, 492] width 97 height 15
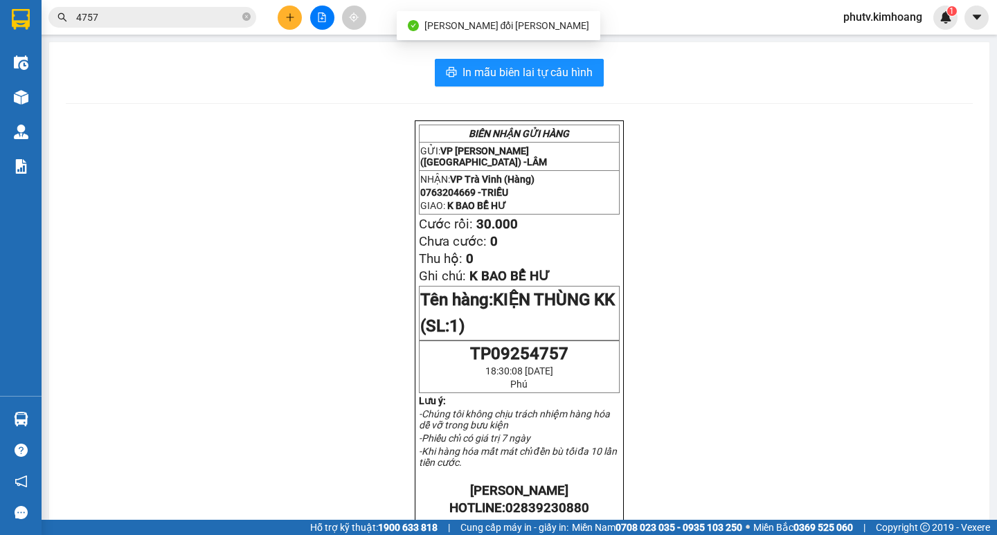
click at [285, 19] on icon "plus" at bounding box center [290, 17] width 10 height 10
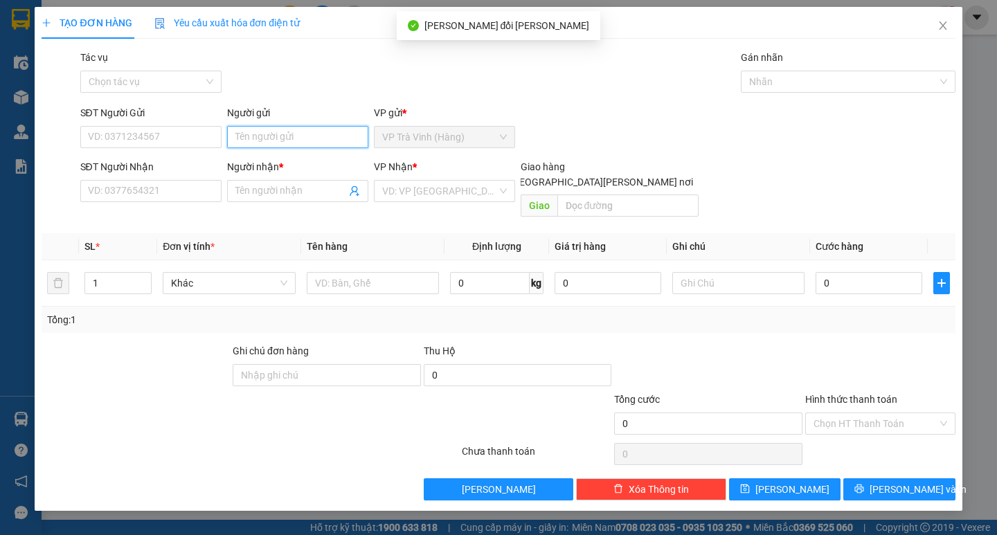
click at [300, 139] on input "Người gửi" at bounding box center [297, 137] width 141 height 22
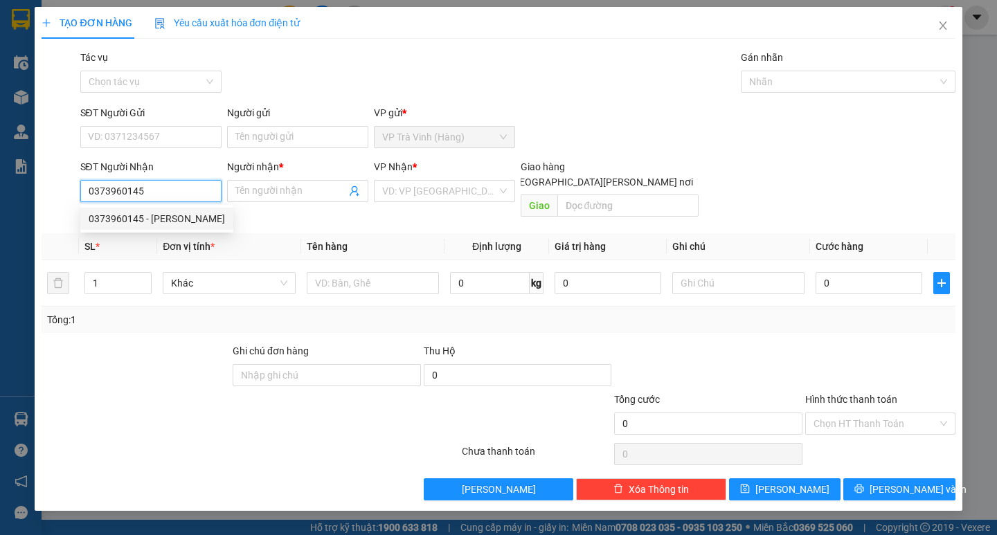
click at [213, 220] on div "0373960145 - kim ngân" at bounding box center [157, 218] width 136 height 15
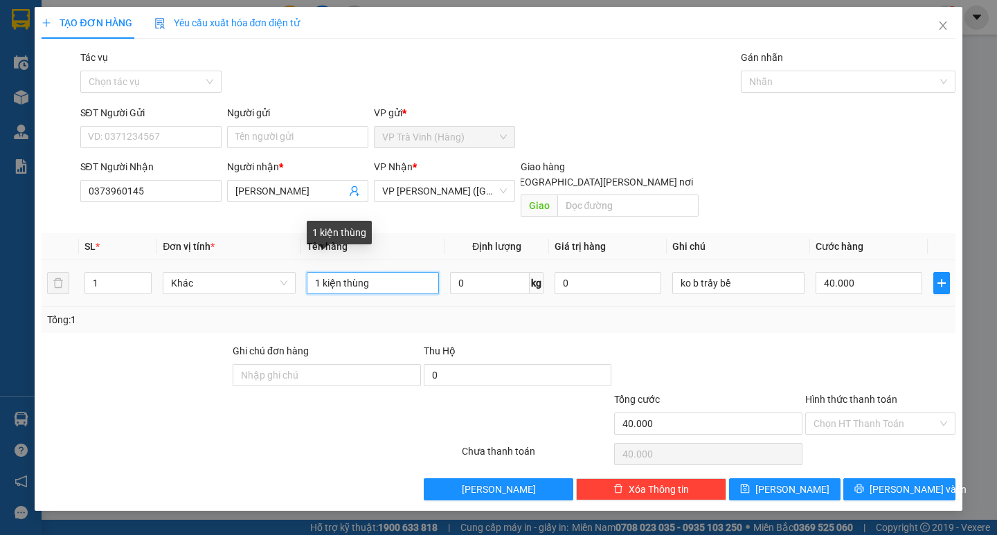
drag, startPoint x: 391, startPoint y: 273, endPoint x: 0, endPoint y: 303, distance: 392.5
click at [0, 301] on div "TẠO ĐƠN HÀNG Yêu cầu xuất hóa đơn điện tử Transit Pickup Surcharge Ids Transit …" at bounding box center [498, 267] width 997 height 535
click at [800, 316] on div "Tổng: 1" at bounding box center [498, 320] width 913 height 26
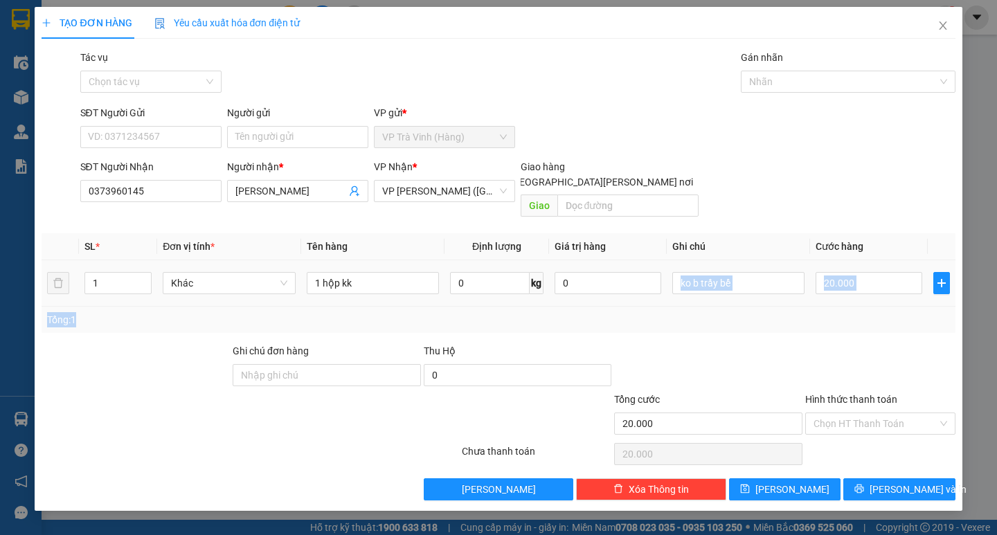
drag, startPoint x: 751, startPoint y: 256, endPoint x: 249, endPoint y: 308, distance: 504.8
click at [263, 307] on div "SL * Đơn vị tính * Tên hàng Định lượng Giá trị hàng Ghi chú Cước hàng 1 Khác 1 …" at bounding box center [498, 283] width 913 height 100
click at [752, 287] on td "ko b trầy bể" at bounding box center [738, 283] width 143 height 46
drag, startPoint x: 753, startPoint y: 267, endPoint x: 458, endPoint y: 338, distance: 304.0
click at [448, 340] on div "Transit Pickup Surcharge Ids Transit Deliver Surcharge Ids Transit Deliver Surc…" at bounding box center [498, 275] width 913 height 451
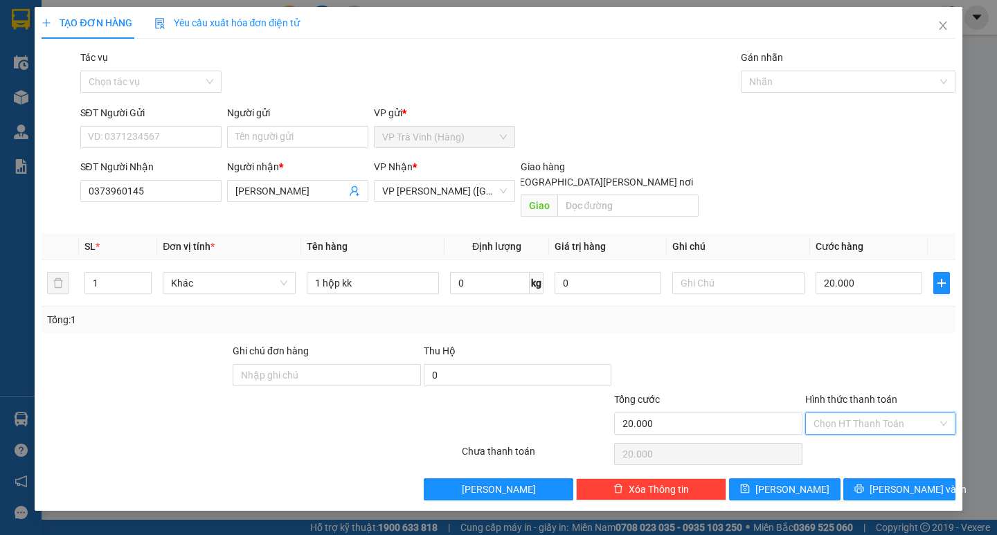
drag, startPoint x: 864, startPoint y: 398, endPoint x: 864, endPoint y: 427, distance: 29.8
click at [864, 413] on input "Hình thức thanh toán" at bounding box center [876, 423] width 124 height 21
click at [865, 431] on div "Tại văn phòng" at bounding box center [881, 436] width 134 height 15
click at [868, 479] on button "[PERSON_NAME] và In" at bounding box center [898, 490] width 111 height 22
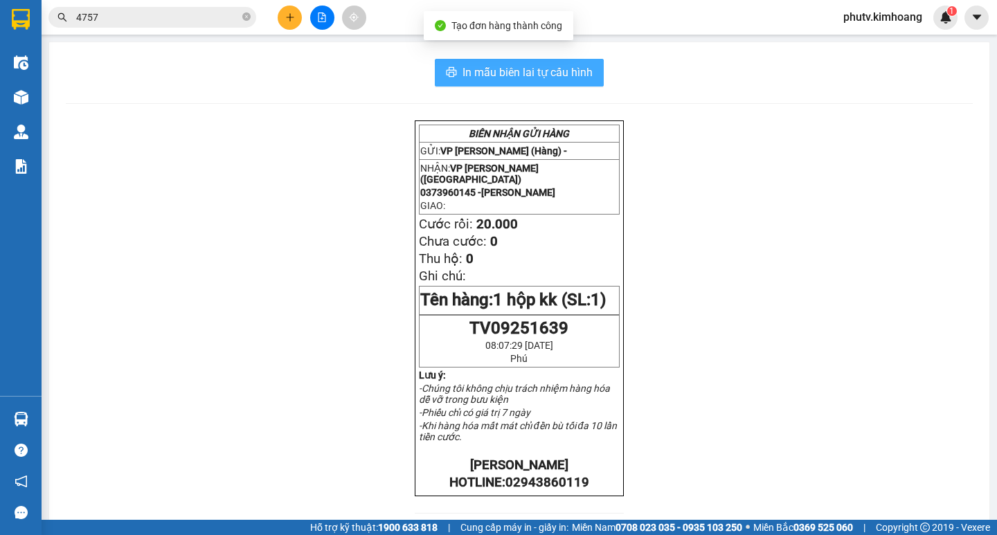
click at [559, 73] on span "In mẫu biên lai tự cấu hình" at bounding box center [528, 72] width 130 height 17
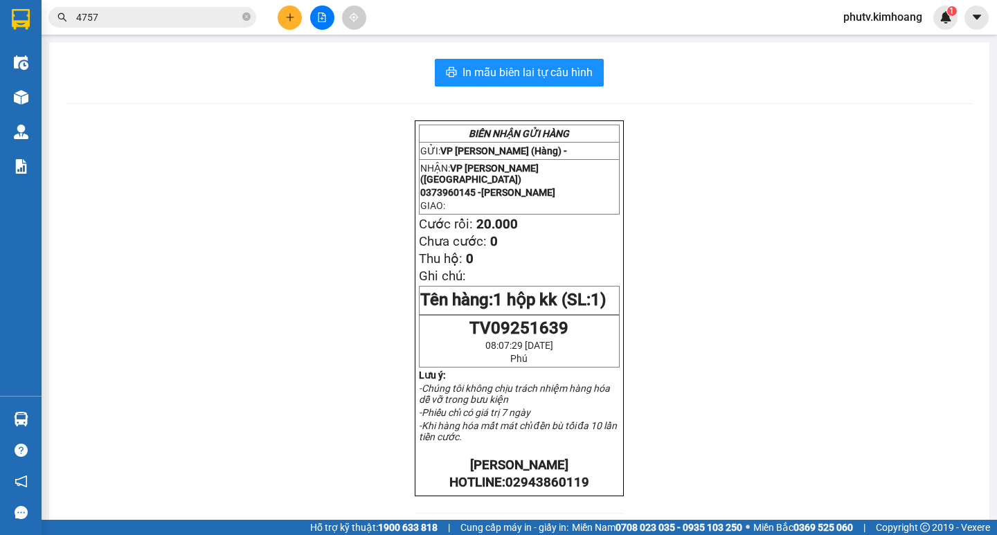
click at [188, 17] on input "4757" at bounding box center [157, 17] width 163 height 15
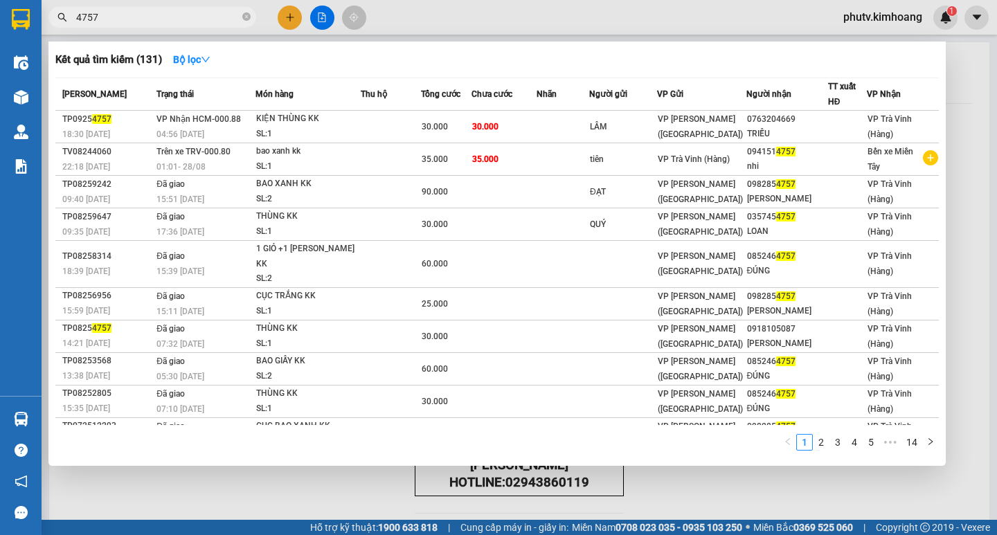
click at [187, 17] on input "4757" at bounding box center [157, 17] width 163 height 15
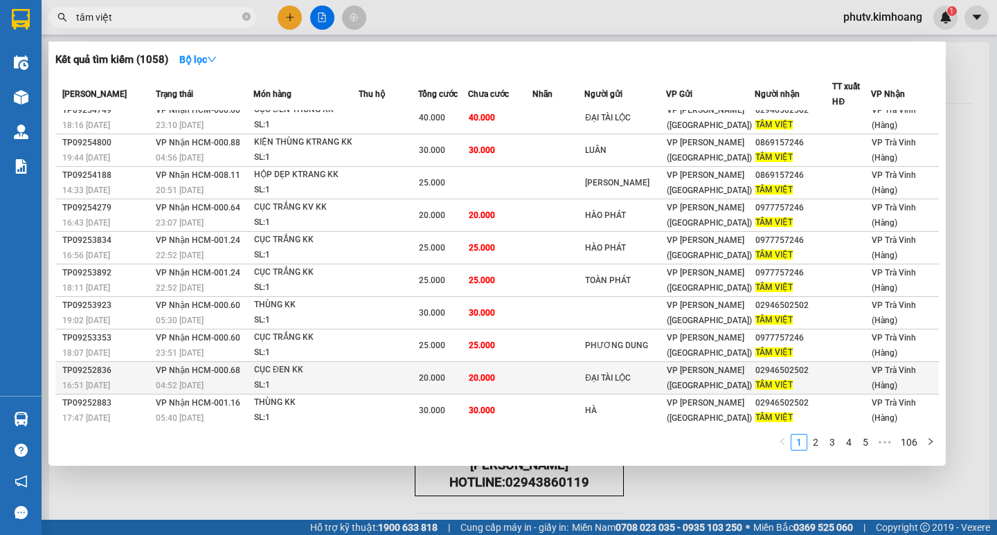
scroll to position [11, 0]
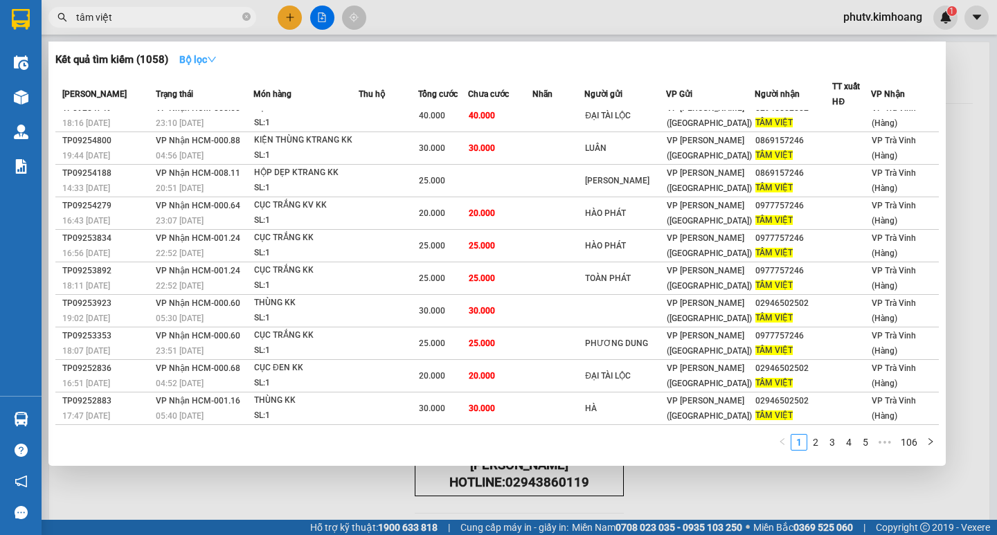
click at [202, 52] on button "Bộ lọc" at bounding box center [198, 59] width 60 height 22
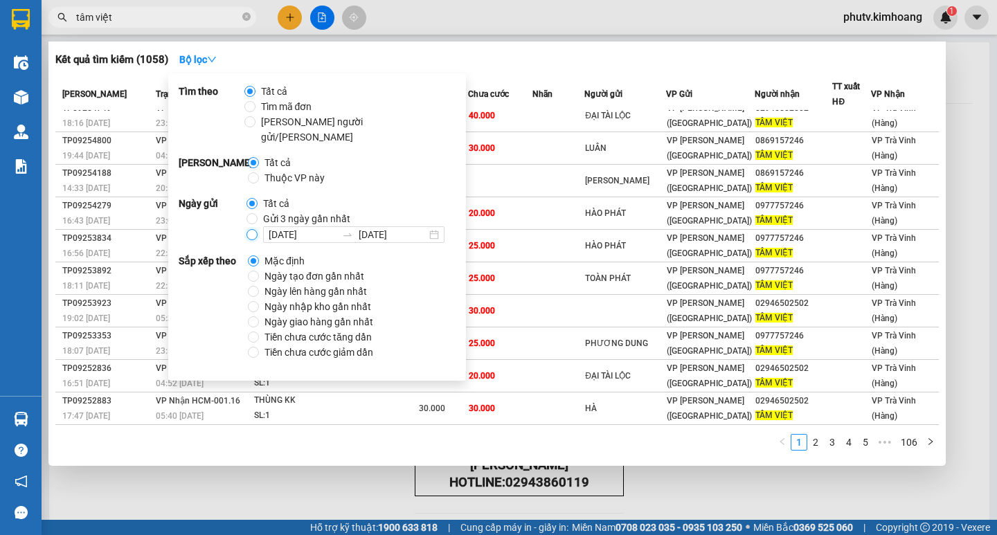
click at [253, 229] on input "13/09/2025 13/09/2025" at bounding box center [252, 234] width 11 height 11
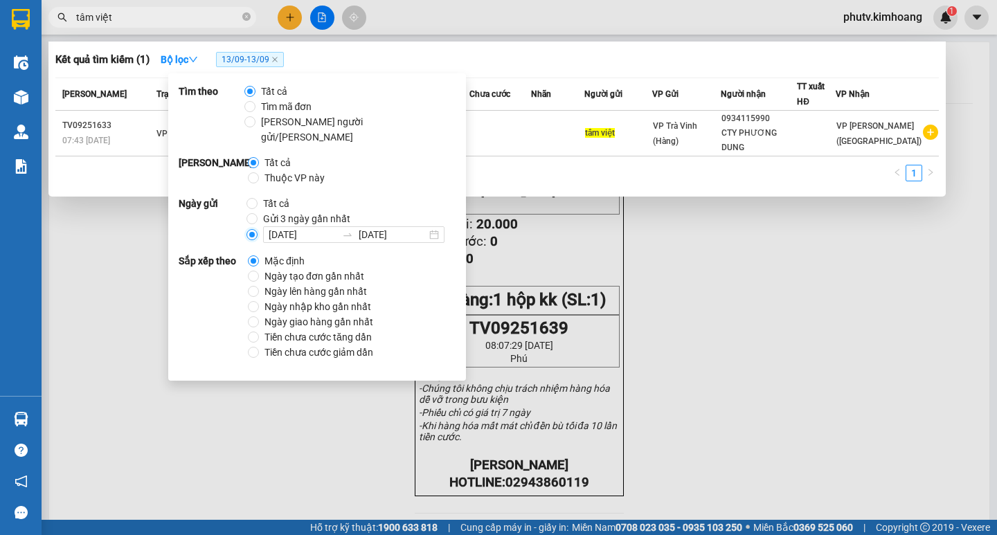
scroll to position [0, 0]
click at [726, 213] on div at bounding box center [498, 267] width 997 height 535
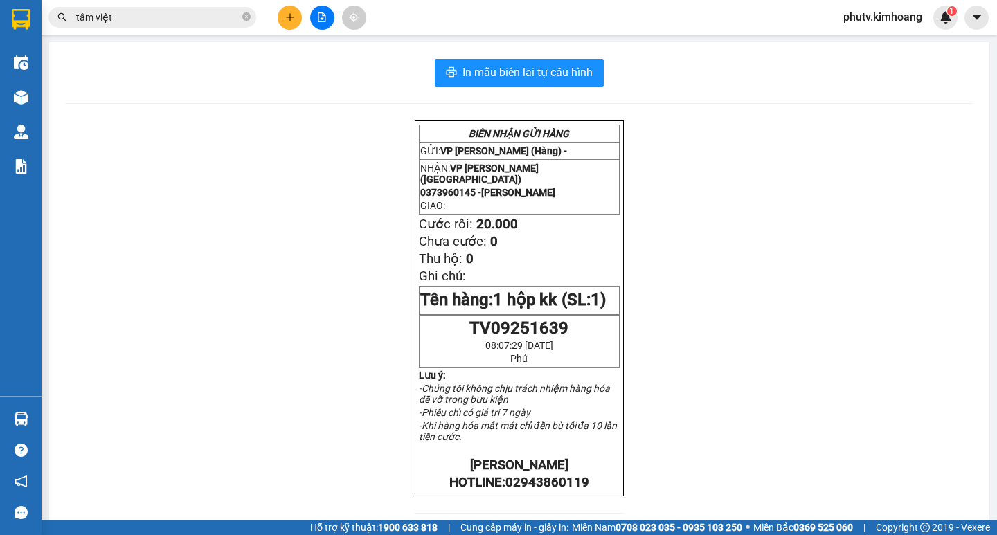
click at [156, 11] on input "tâm việt" at bounding box center [157, 17] width 163 height 15
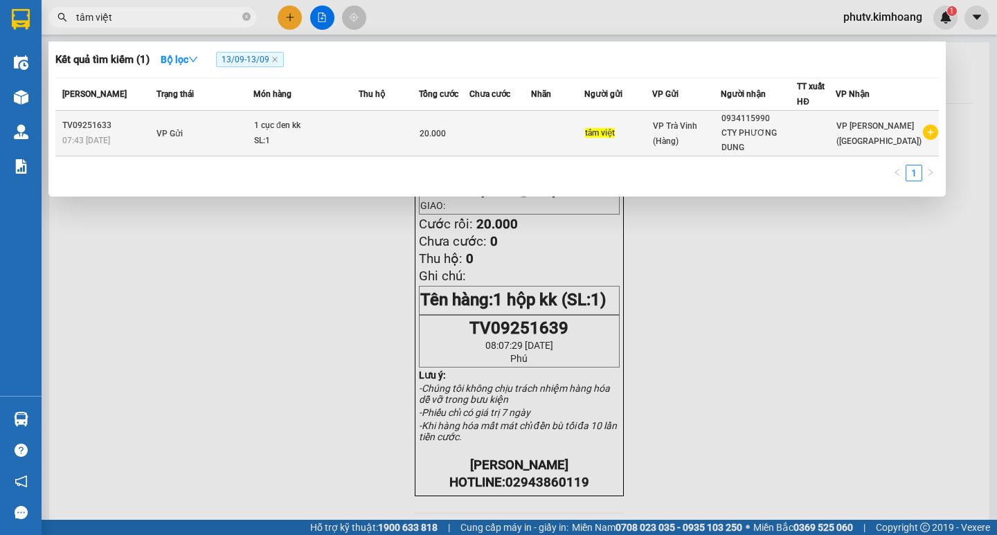
click at [258, 122] on div "1 cục đen kk" at bounding box center [306, 125] width 104 height 15
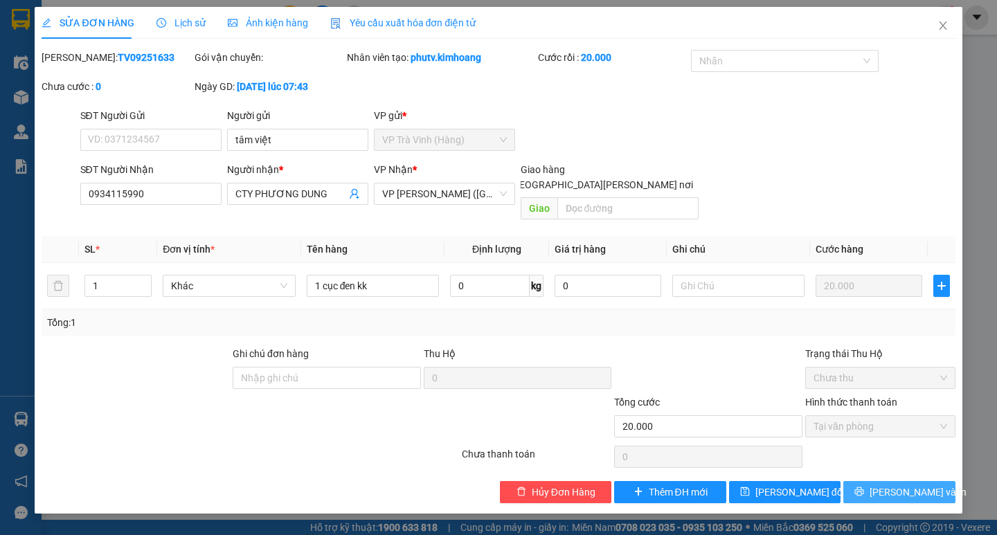
click at [867, 481] on button "[PERSON_NAME] và In" at bounding box center [898, 492] width 111 height 22
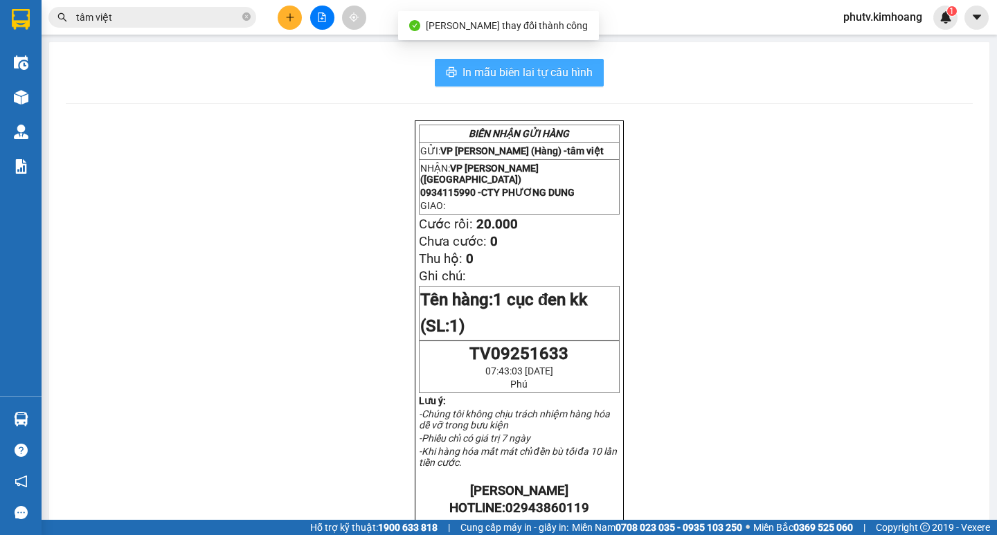
click at [533, 59] on div "In mẫu biên lai tự cấu hình BIÊN NHẬN GỬI HÀNG GỬI: VP [PERSON_NAME] (Hàng) - t…" at bounding box center [519, 496] width 940 height 908
click at [539, 63] on button "In mẫu biên lai tự cấu hình" at bounding box center [519, 73] width 169 height 28
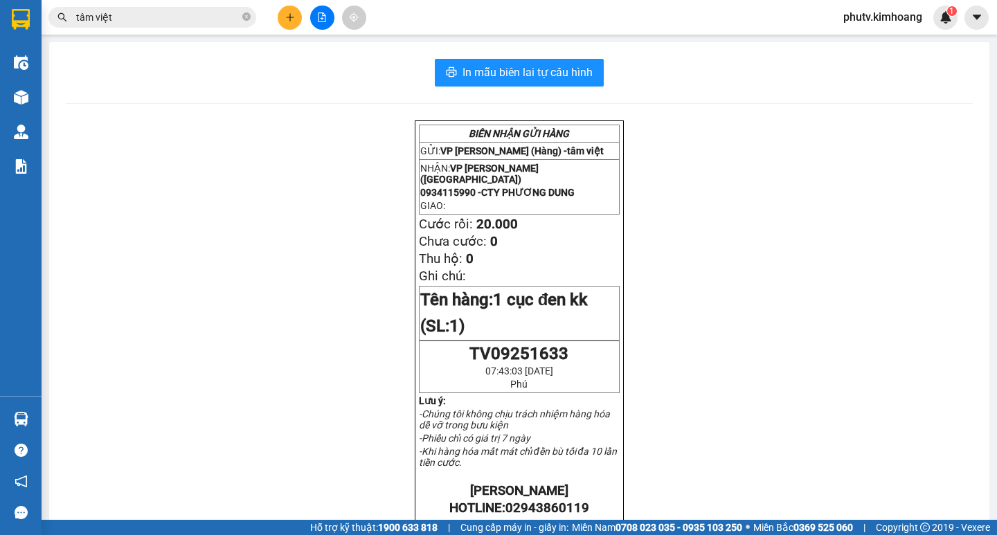
click at [172, 14] on input "tâm việt" at bounding box center [157, 17] width 163 height 15
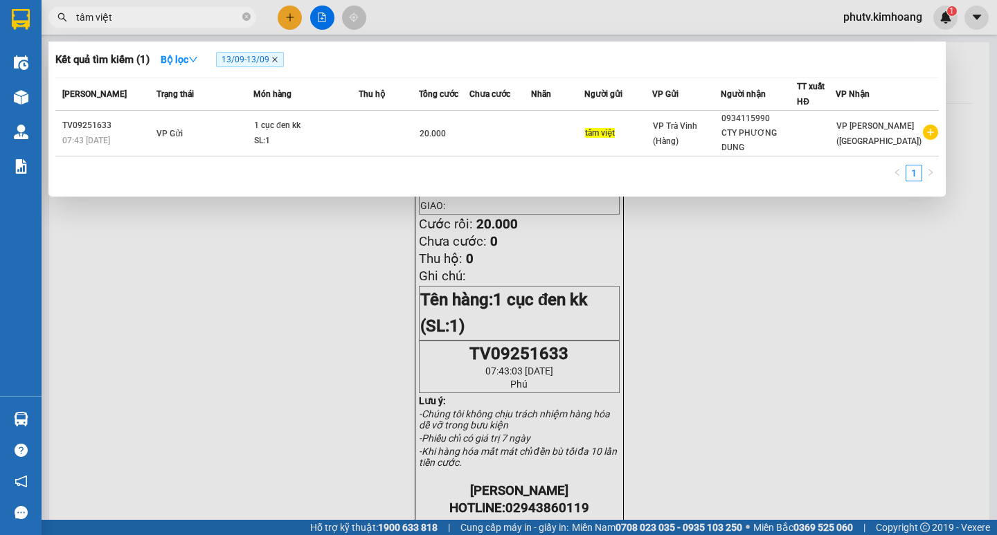
click at [278, 63] on icon "close" at bounding box center [274, 59] width 7 height 7
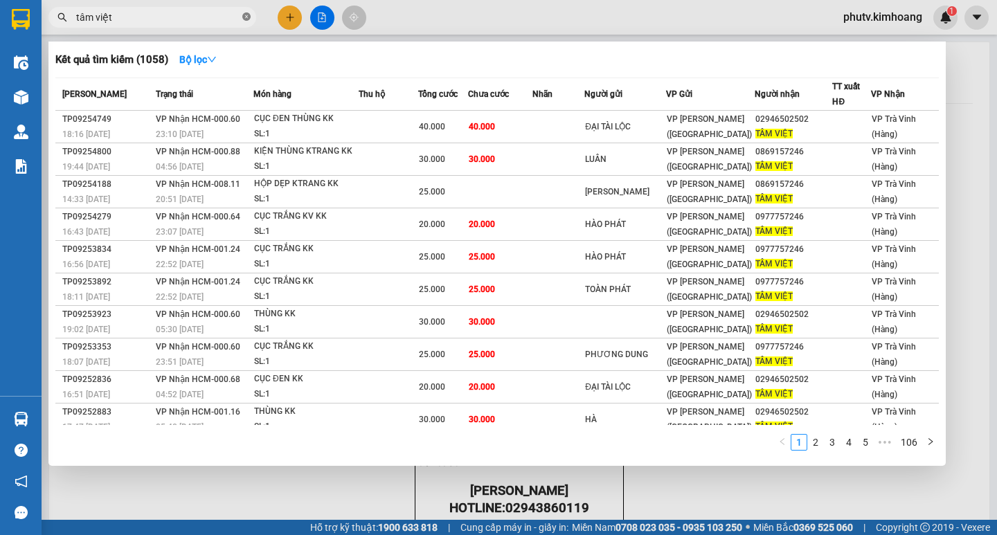
click at [244, 19] on icon "close-circle" at bounding box center [246, 16] width 8 height 8
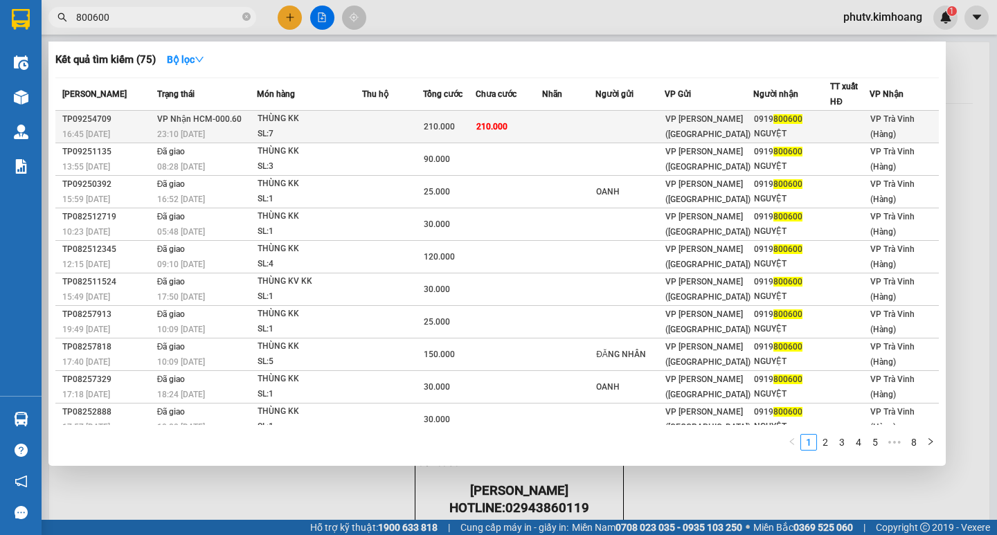
type input "800600"
click at [294, 117] on div "THÙNG KK" at bounding box center [310, 118] width 104 height 15
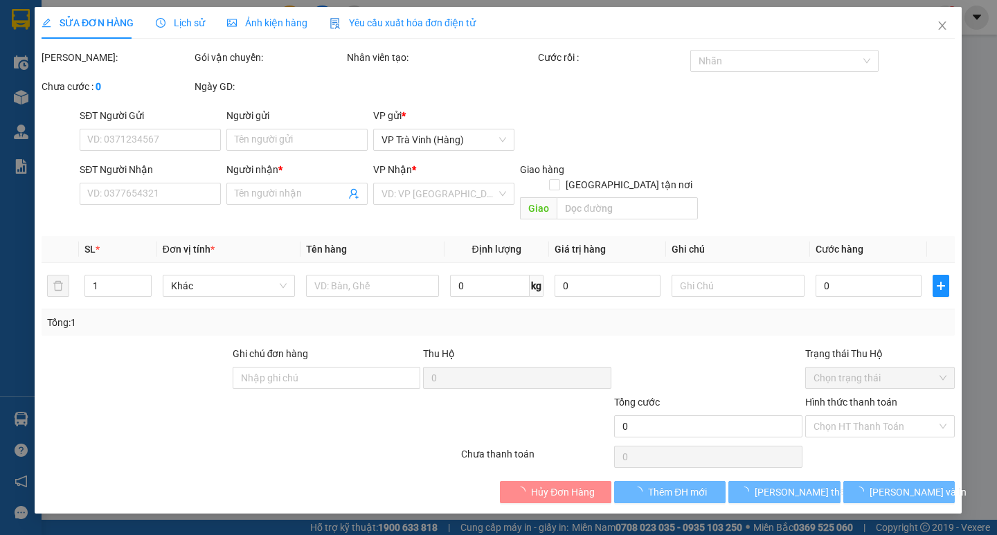
type input "0919800600"
type input "NGUYỆT"
type input "210.000"
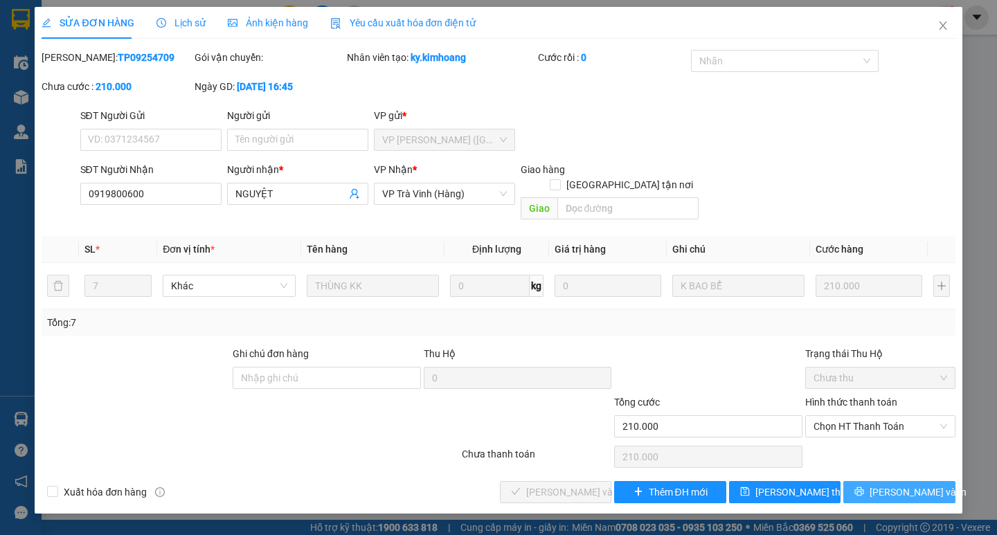
click at [864, 487] on icon "printer" at bounding box center [860, 492] width 10 height 10
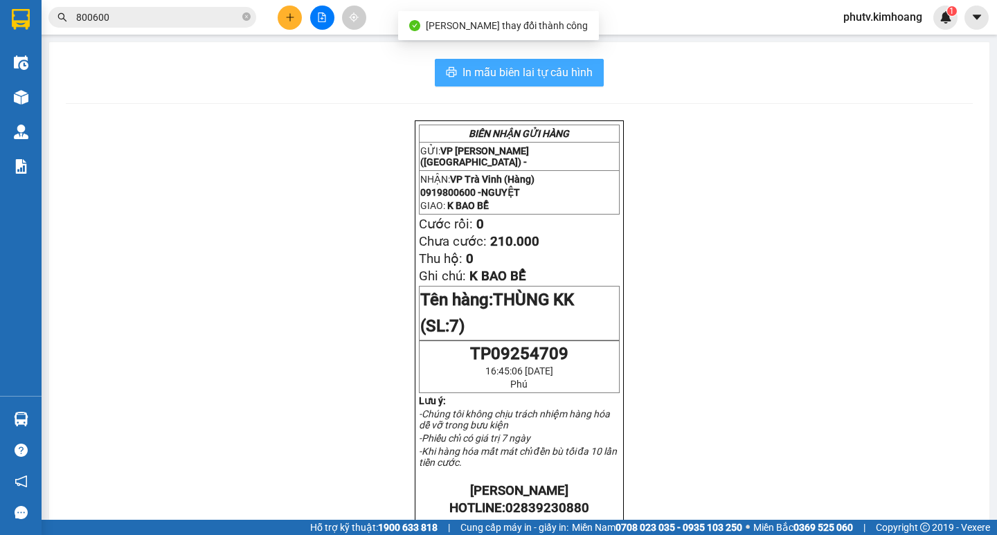
click at [587, 66] on button "In mẫu biên lai tự cấu hình" at bounding box center [519, 73] width 169 height 28
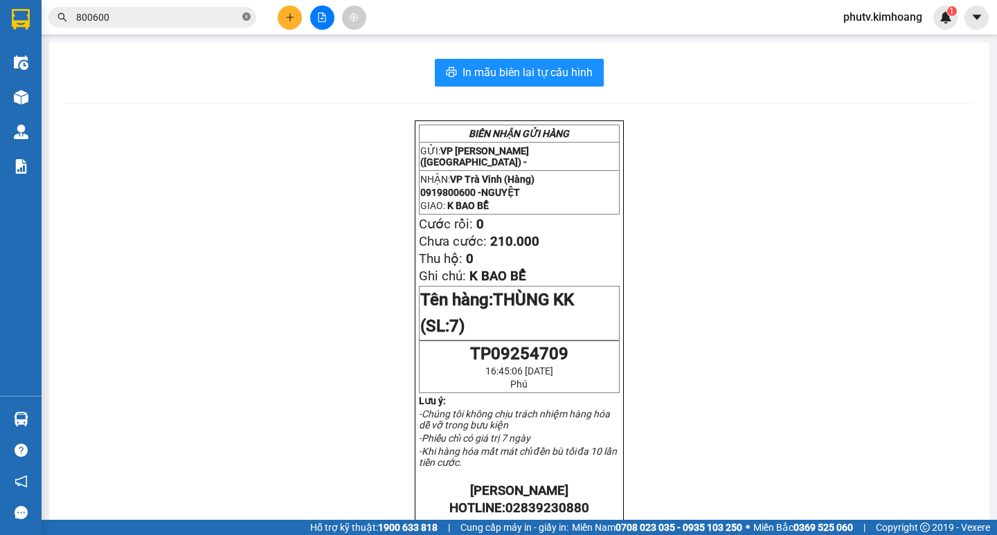
click at [245, 19] on icon "close-circle" at bounding box center [246, 16] width 8 height 8
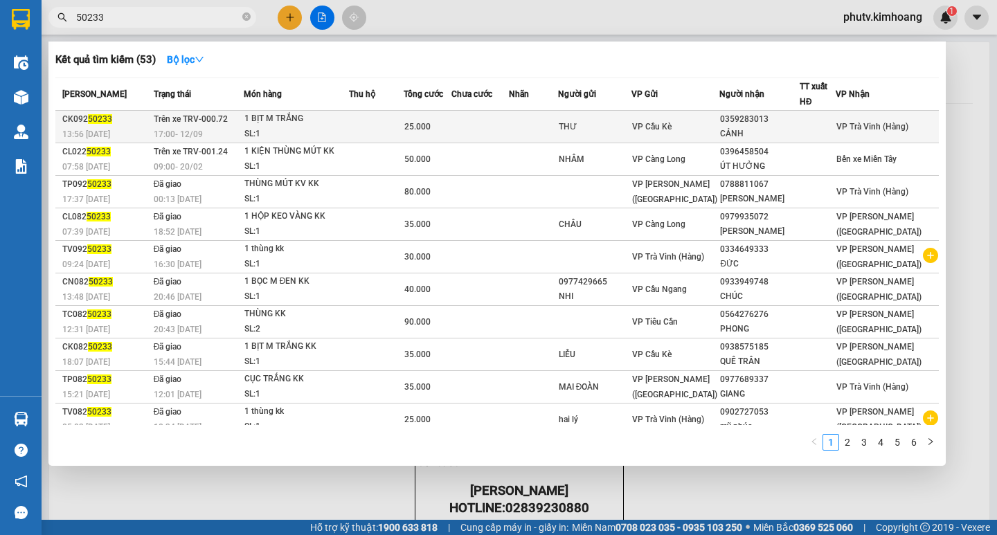
type input "50233"
click at [339, 126] on div "1 BỊT M TRẮNG" at bounding box center [296, 118] width 104 height 15
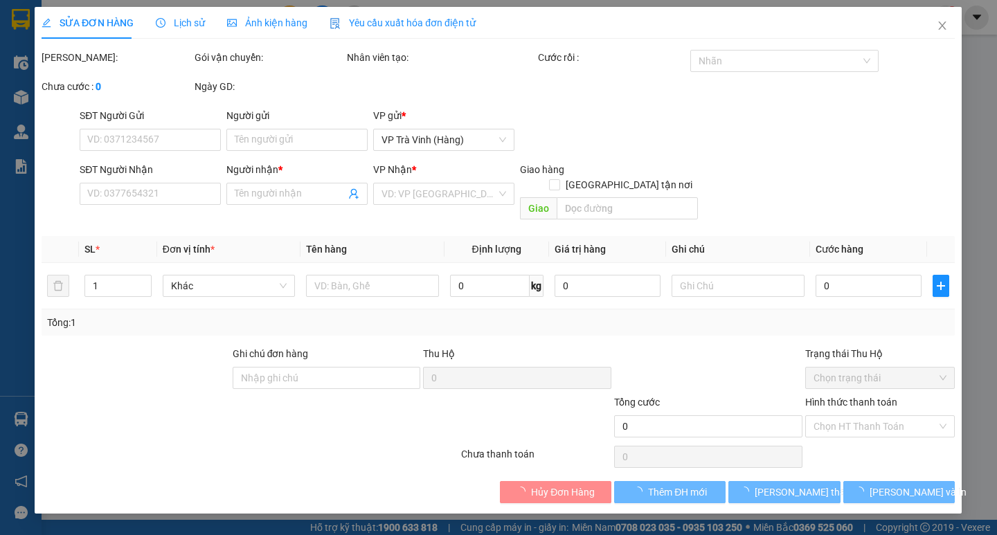
type input "THƯ"
type input "0359283013"
type input "CẢNH"
type input "25.000"
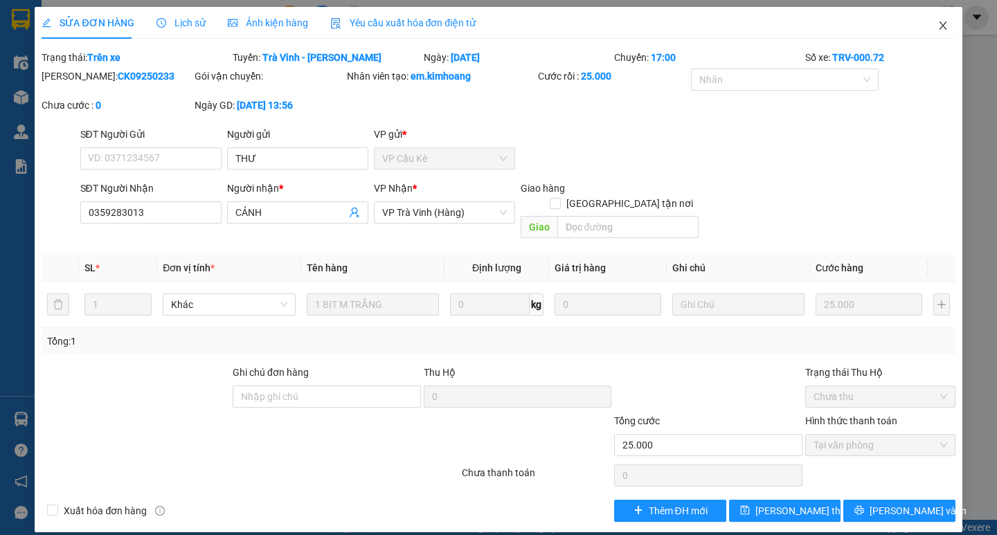
click at [938, 24] on icon "close" at bounding box center [943, 25] width 11 height 11
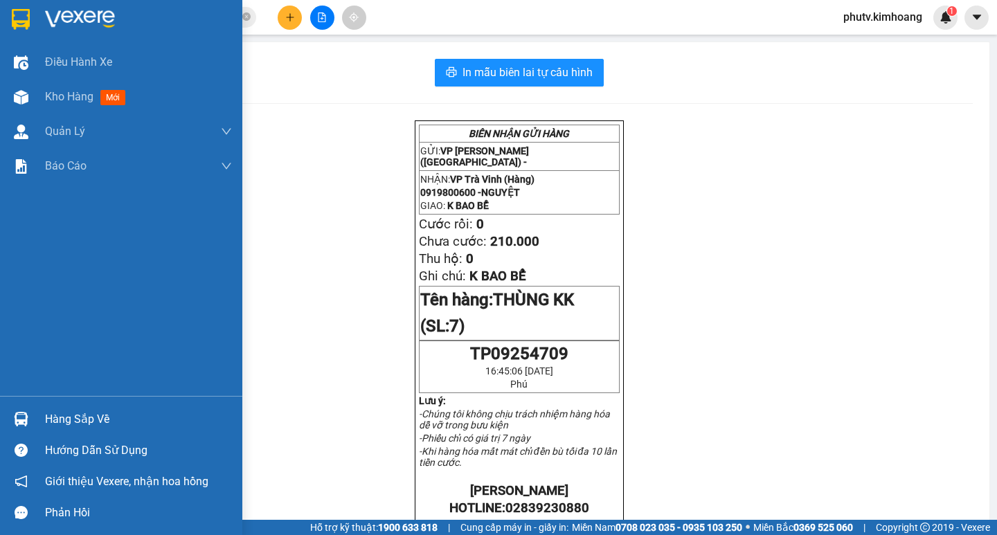
click at [70, 418] on div "Hàng sắp về" at bounding box center [138, 419] width 187 height 21
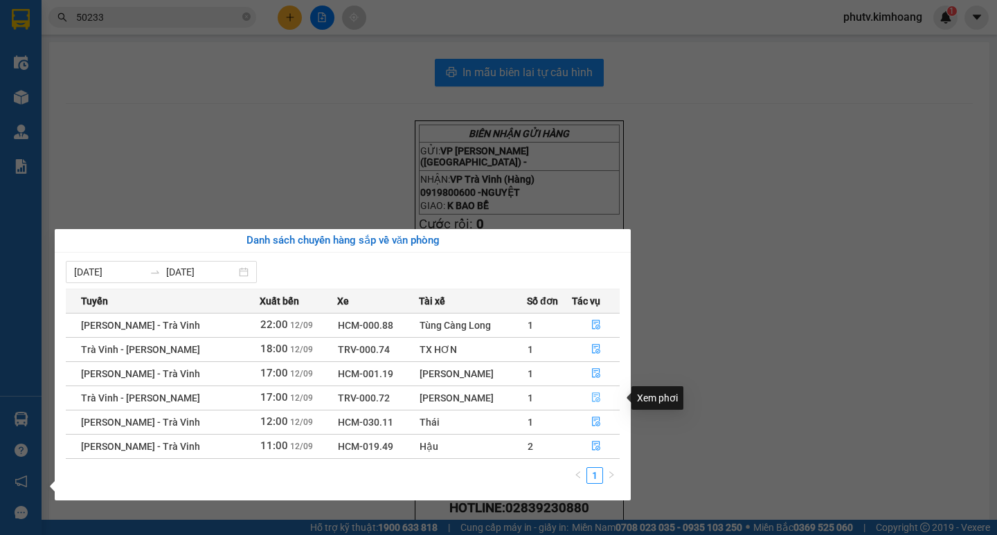
click at [592, 397] on icon "file-done" at bounding box center [596, 398] width 8 height 10
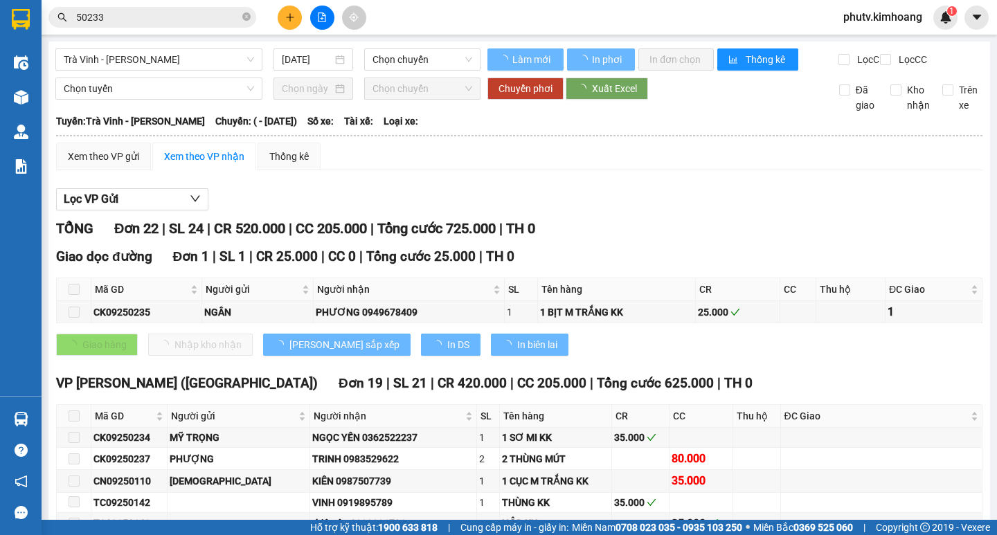
type input "[DATE]"
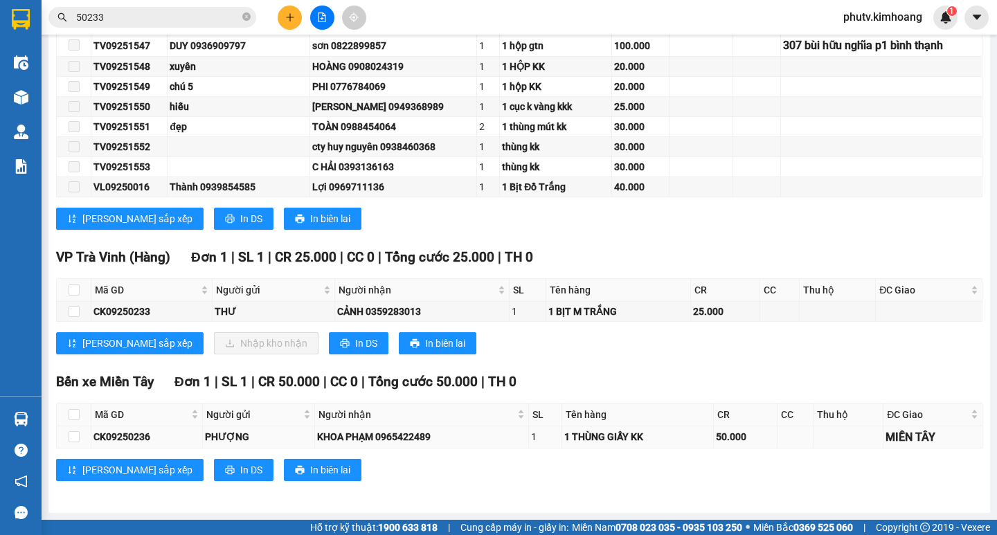
scroll to position [637, 0]
click at [71, 289] on input "checkbox" at bounding box center [74, 290] width 11 height 11
checkbox input "true"
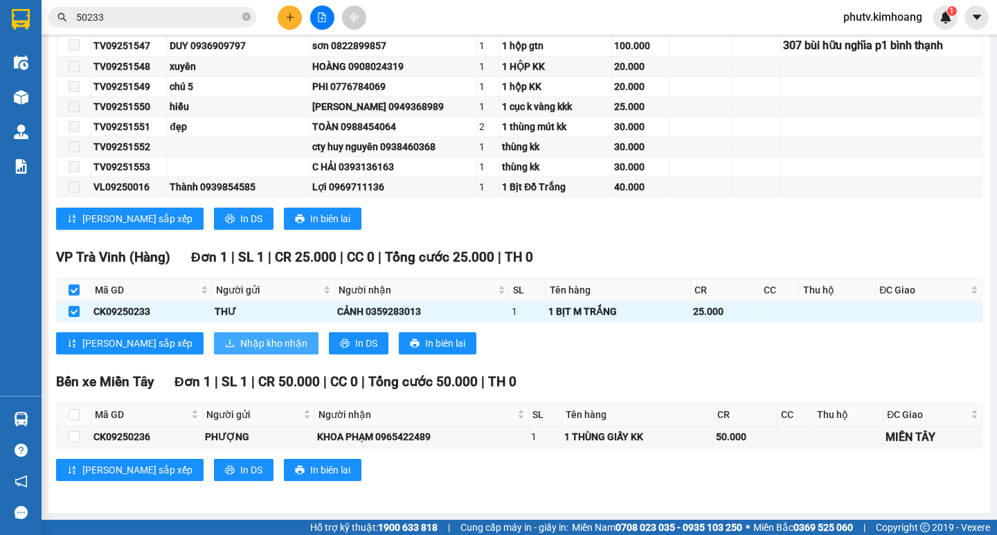
click at [214, 334] on button "Nhập kho nhận" at bounding box center [266, 343] width 105 height 22
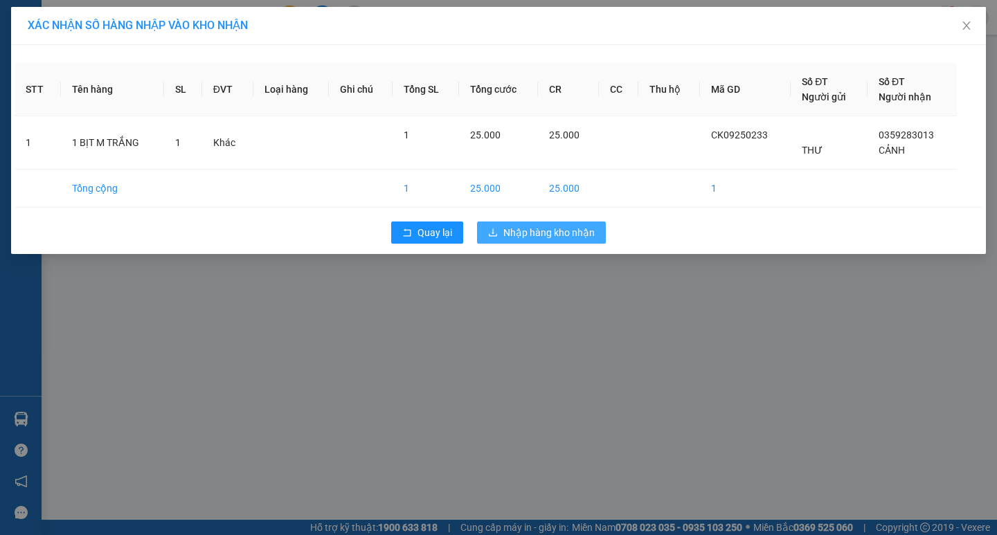
click at [515, 233] on span "Nhập hàng kho nhận" at bounding box center [548, 232] width 91 height 15
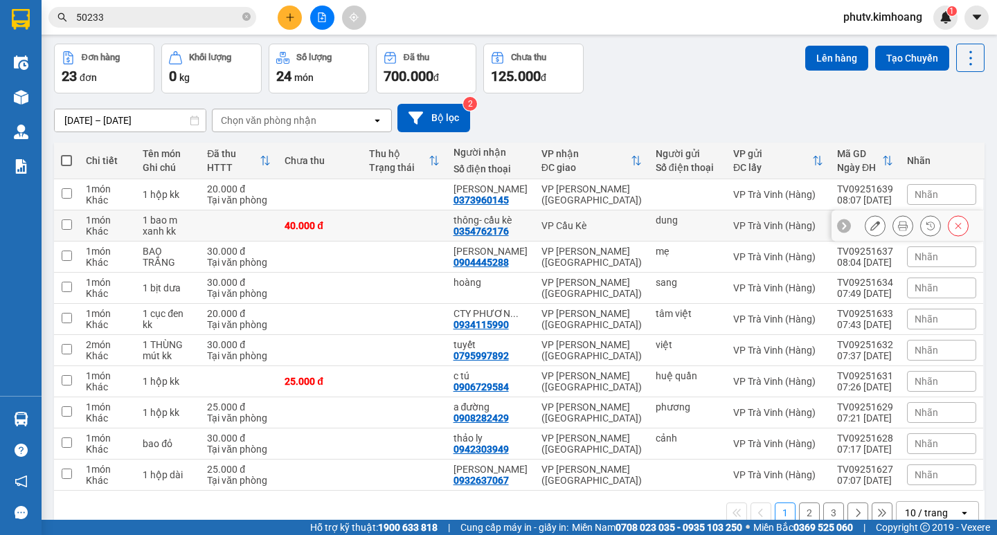
scroll to position [80, 0]
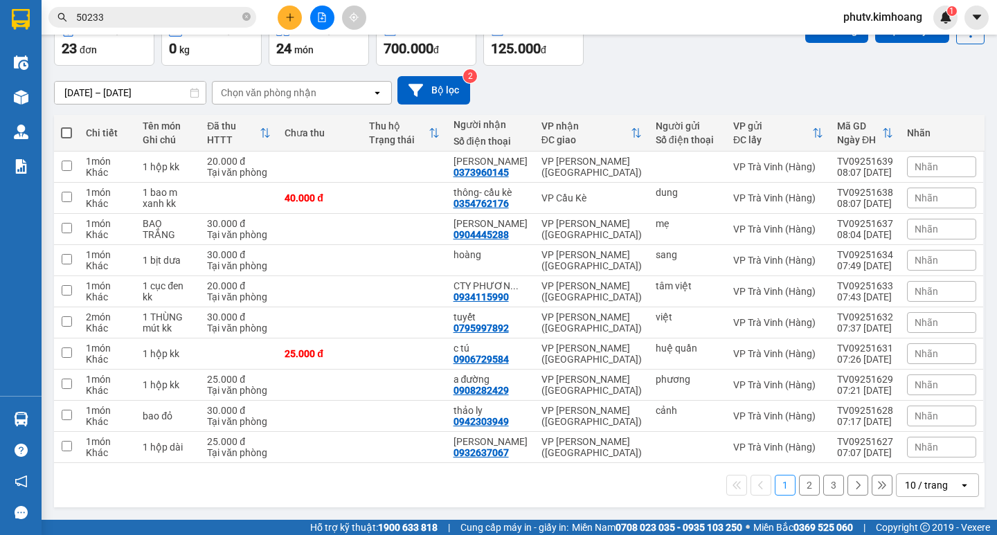
click at [107, 6] on div "Kết quả tìm kiếm ( 53 ) Bộ lọc Mã ĐH Trạng thái Món hàng Thu hộ Tổng cước Chưa …" at bounding box center [135, 18] width 270 height 24
click at [109, 17] on input "50233" at bounding box center [157, 17] width 163 height 15
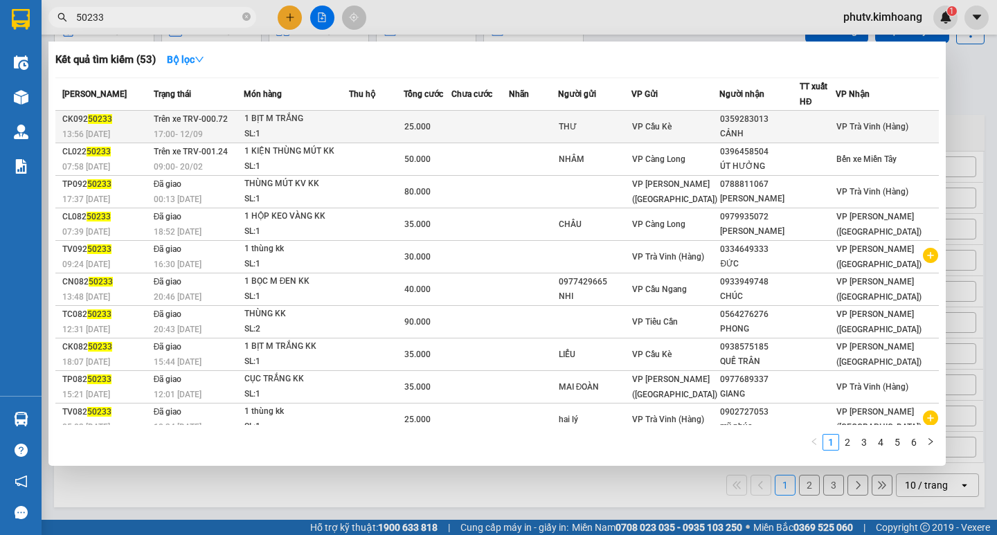
click at [348, 133] on div "SL: 1" at bounding box center [296, 134] width 104 height 15
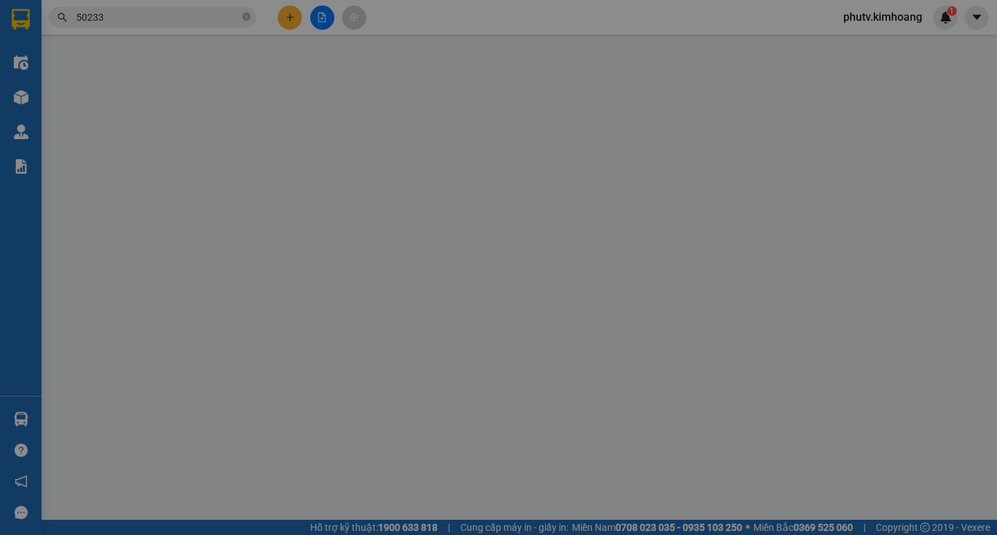
type input "THƯ"
type input "0359283013"
type input "CẢNH"
type input "25.000"
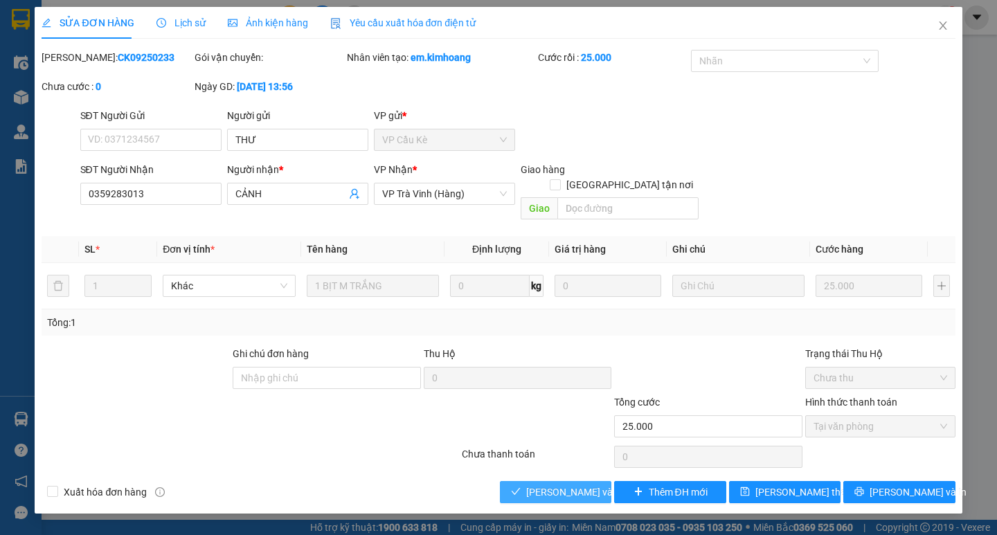
click at [578, 485] on span "[PERSON_NAME] và [PERSON_NAME] hàng" at bounding box center [592, 492] width 133 height 15
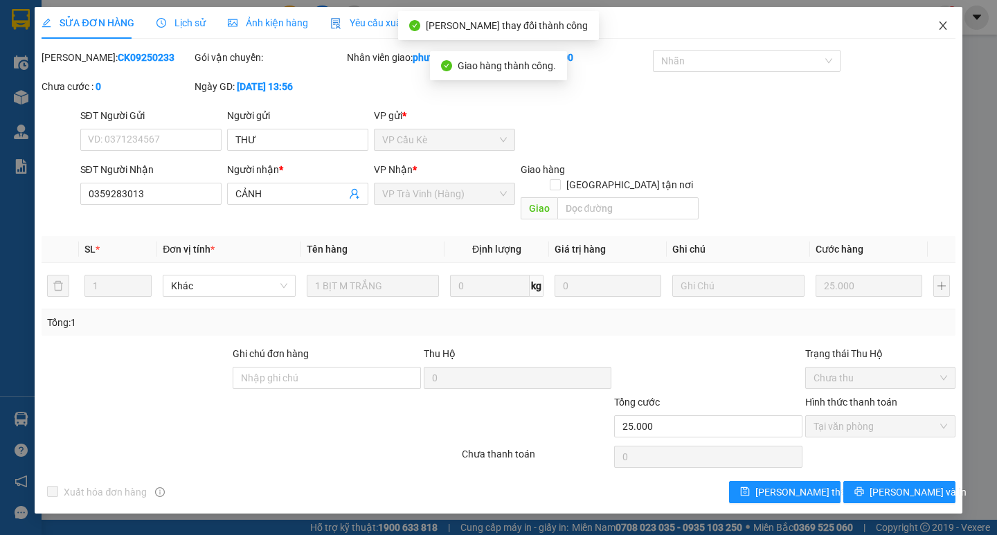
click at [941, 28] on icon "close" at bounding box center [943, 25] width 8 height 8
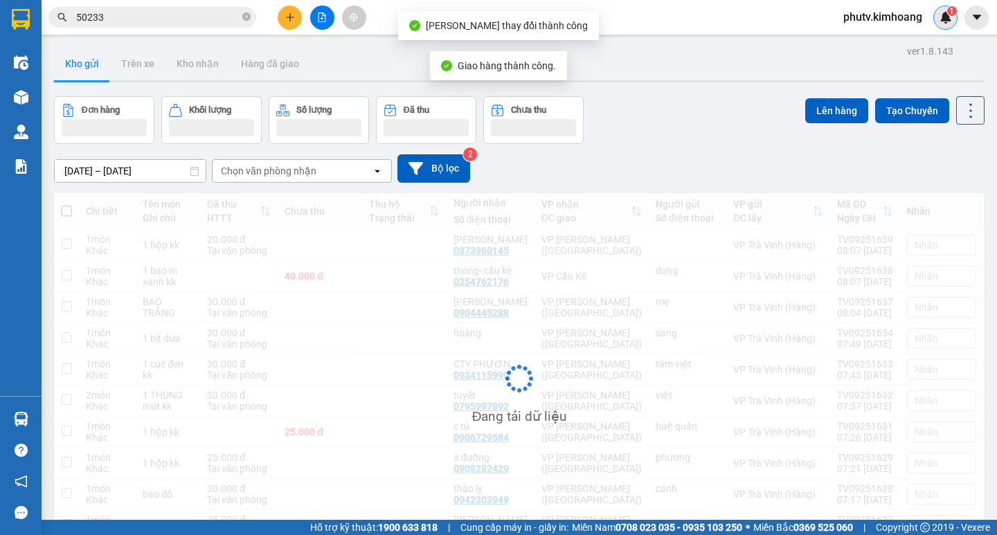
click at [940, 28] on div "1" at bounding box center [946, 18] width 24 height 24
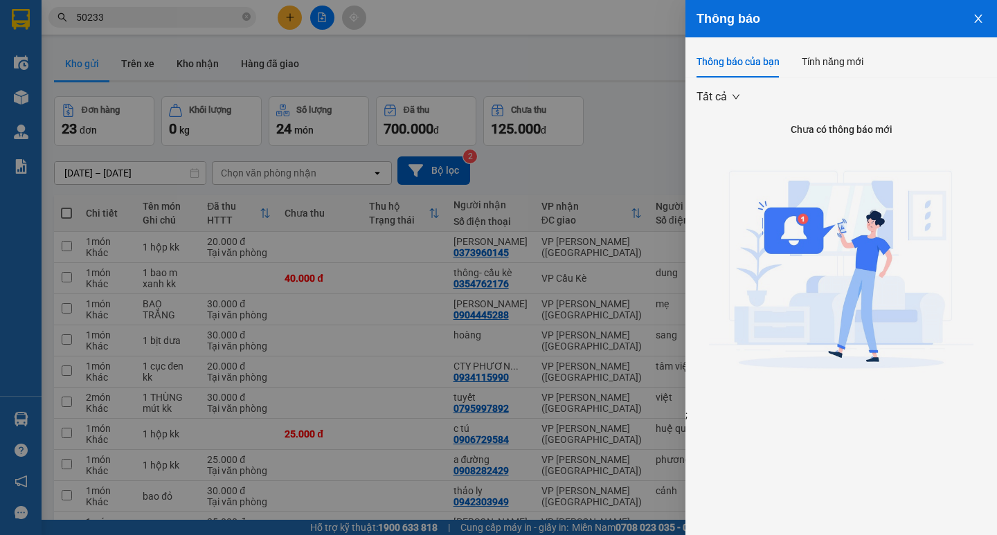
click at [812, 391] on img at bounding box center [841, 274] width 265 height 265
click at [607, 150] on div at bounding box center [498, 267] width 997 height 535
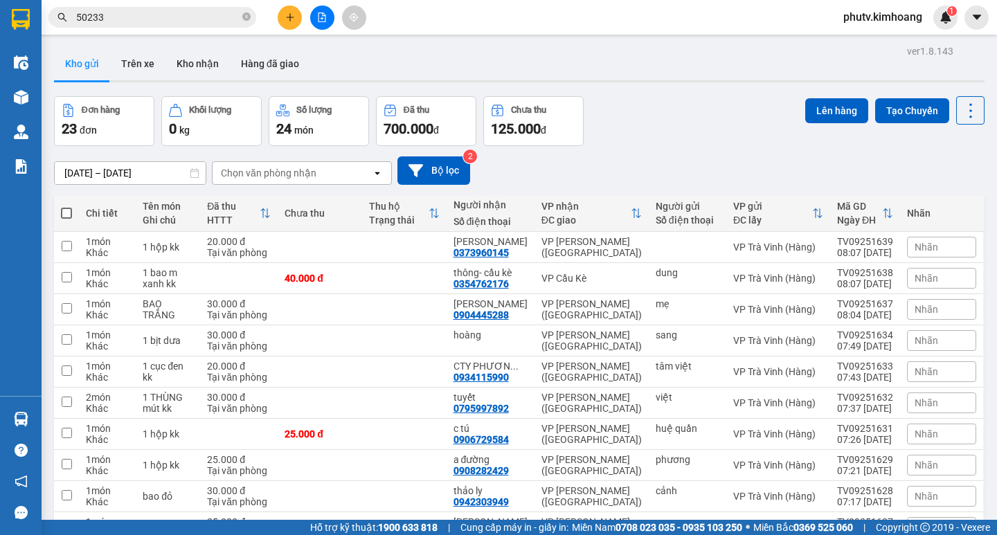
click at [165, 22] on input "50233" at bounding box center [157, 17] width 163 height 15
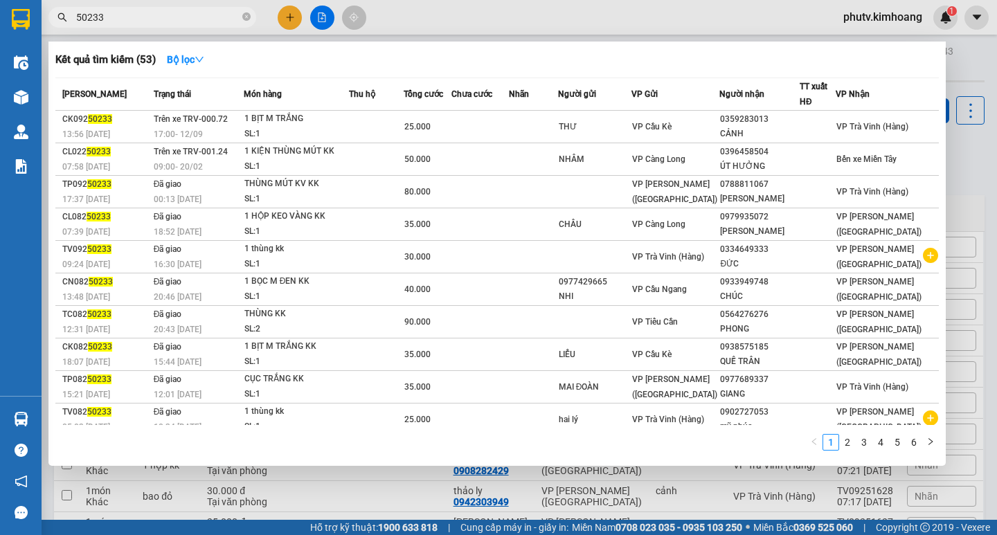
click at [165, 22] on input "50233" at bounding box center [157, 17] width 163 height 15
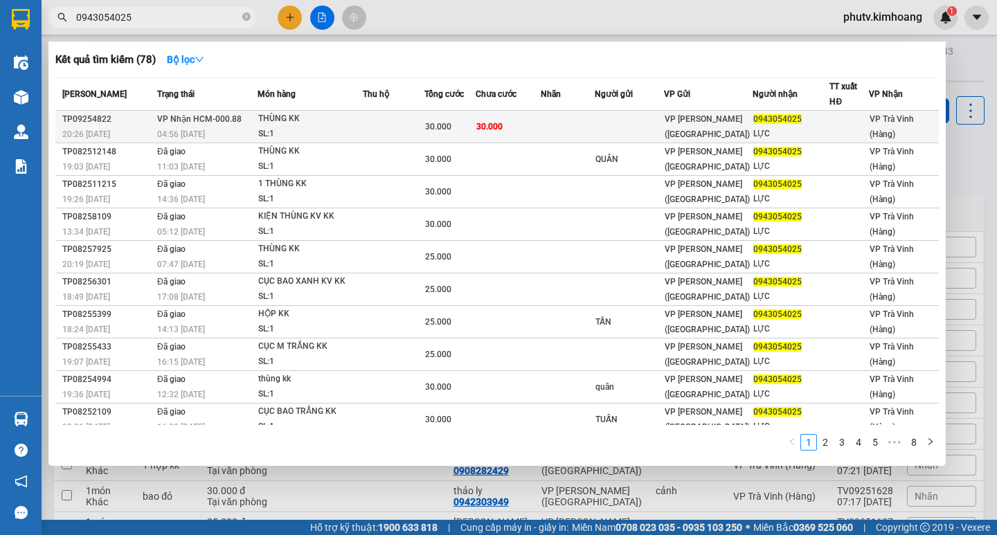
type input "0943054025"
click at [389, 134] on td at bounding box center [394, 127] width 62 height 33
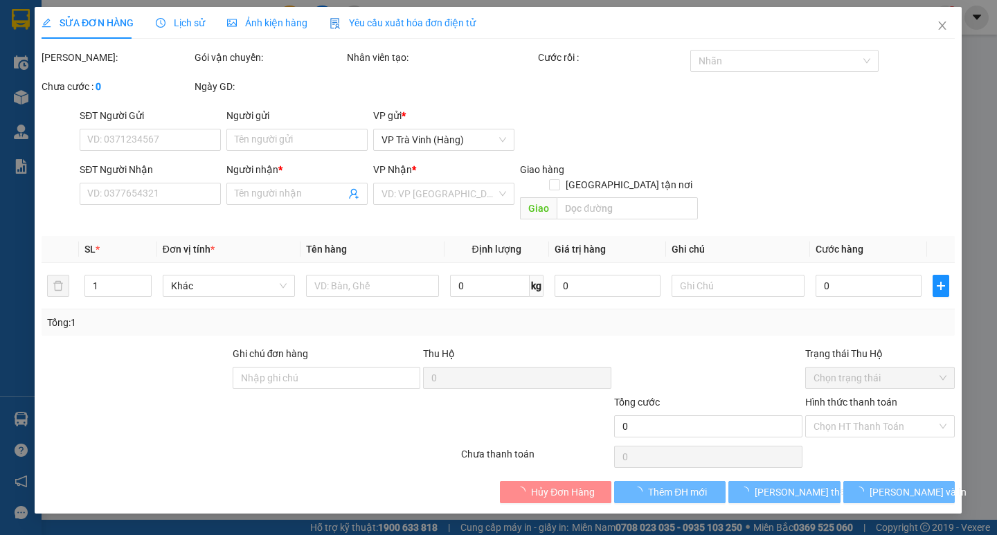
type input "0943054025"
type input "LỰC"
type input "30.000"
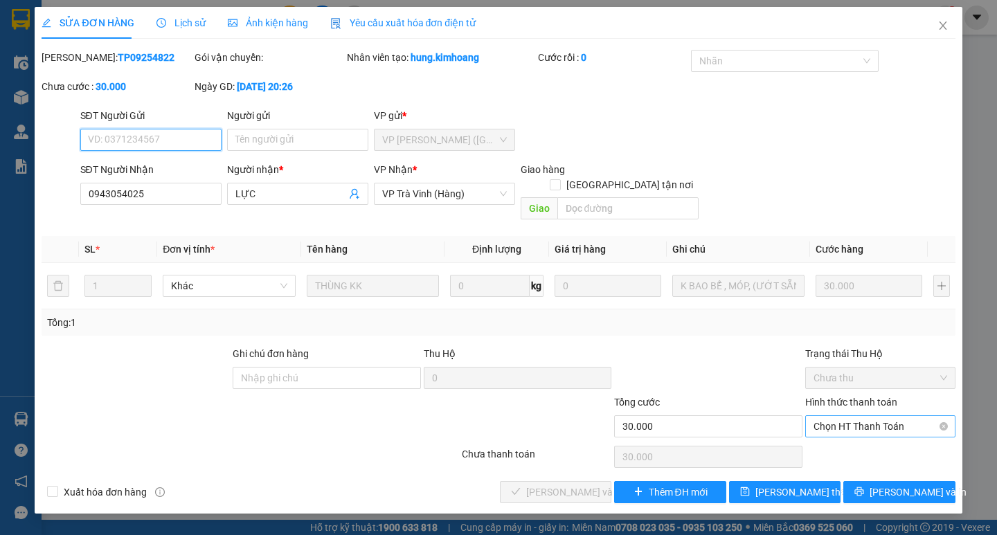
click at [844, 416] on span "Chọn HT Thanh Toán" at bounding box center [881, 426] width 134 height 21
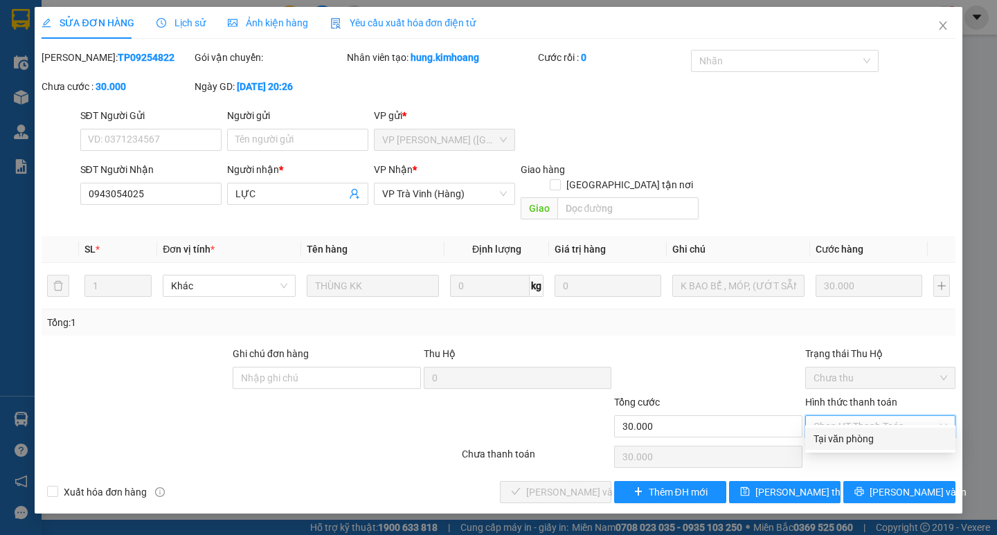
click at [841, 434] on div "Tại văn phòng" at bounding box center [881, 438] width 134 height 15
type input "0"
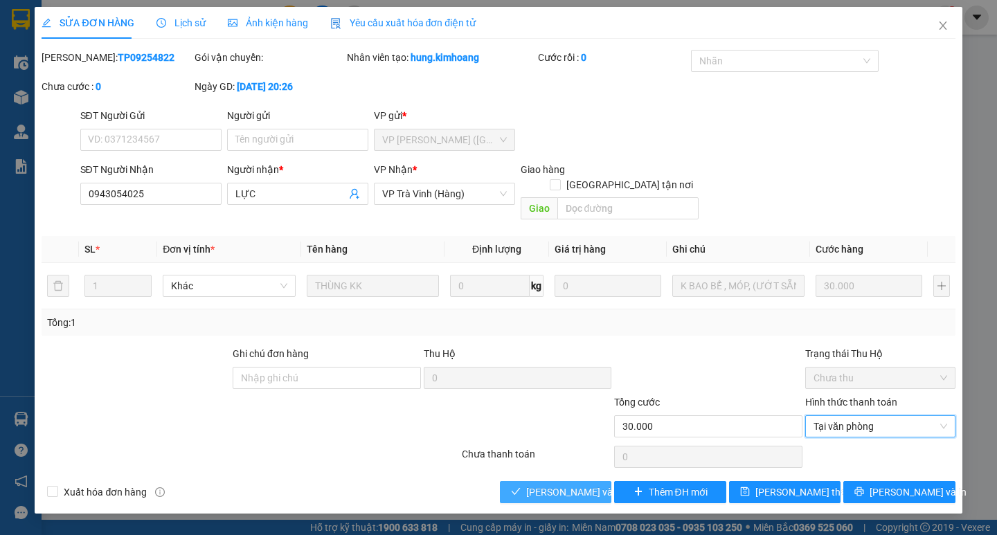
click at [576, 485] on span "[PERSON_NAME] và [PERSON_NAME] hàng" at bounding box center [592, 492] width 133 height 15
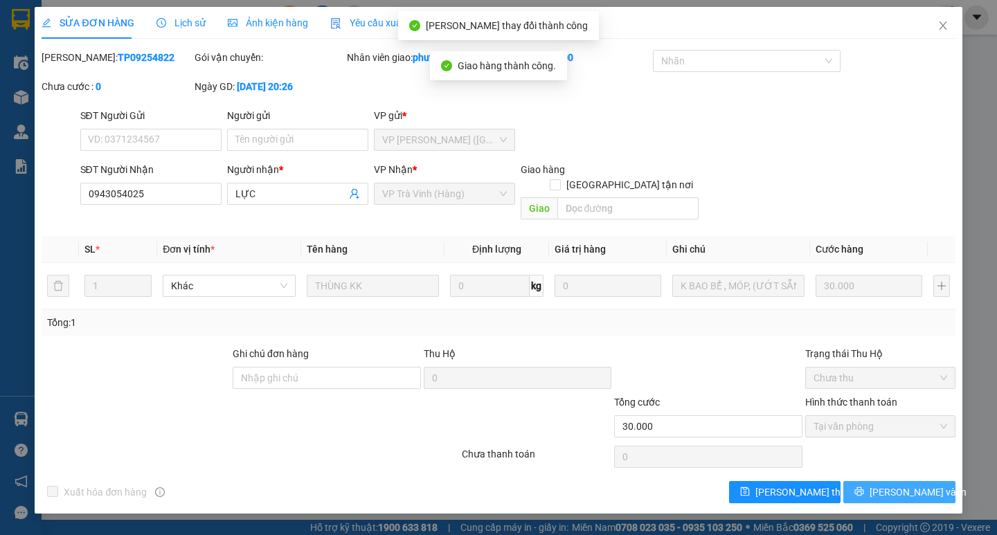
click at [867, 482] on button "[PERSON_NAME] và In" at bounding box center [898, 492] width 111 height 22
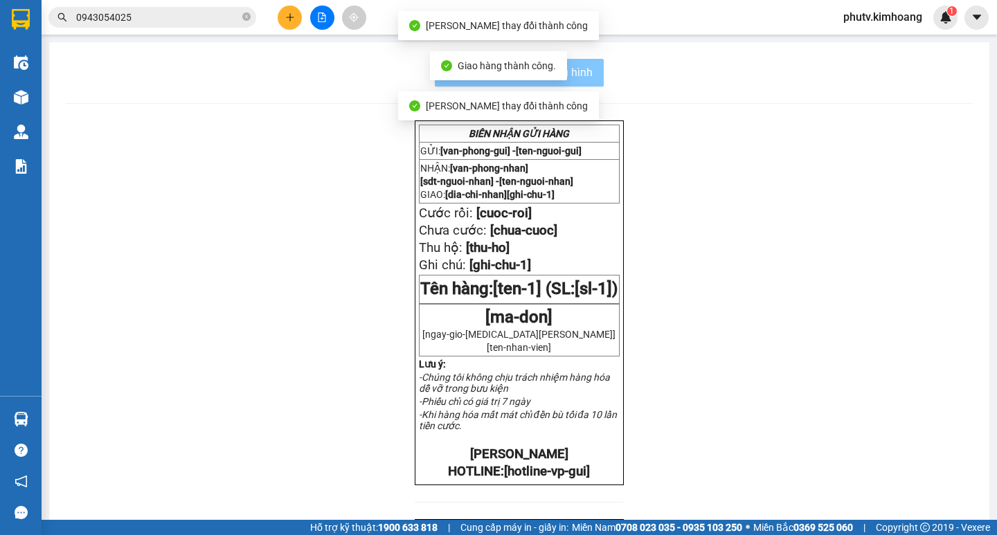
click at [588, 75] on button "In mẫu biên lai tự cấu hình" at bounding box center [519, 73] width 169 height 28
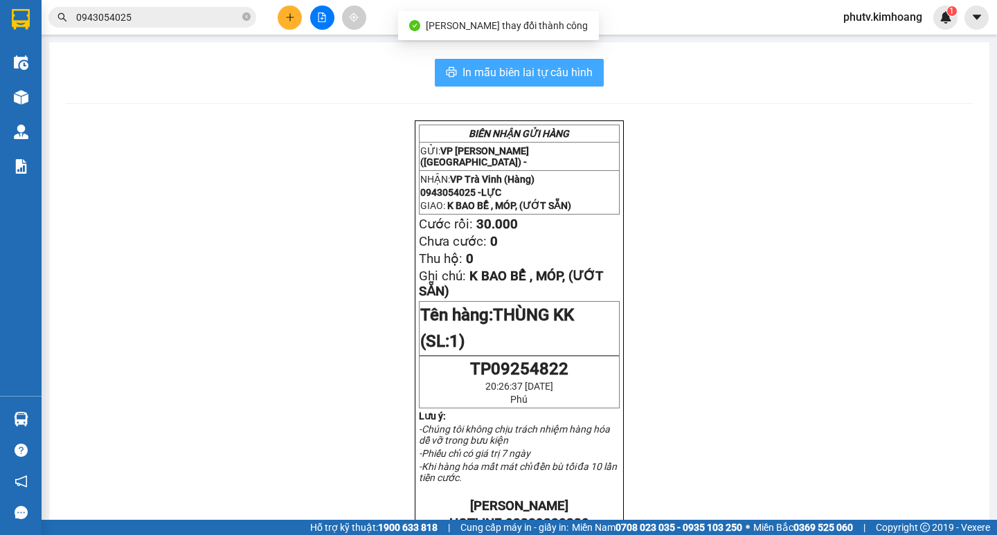
click at [573, 71] on span "In mẫu biên lai tự cấu hình" at bounding box center [528, 72] width 130 height 17
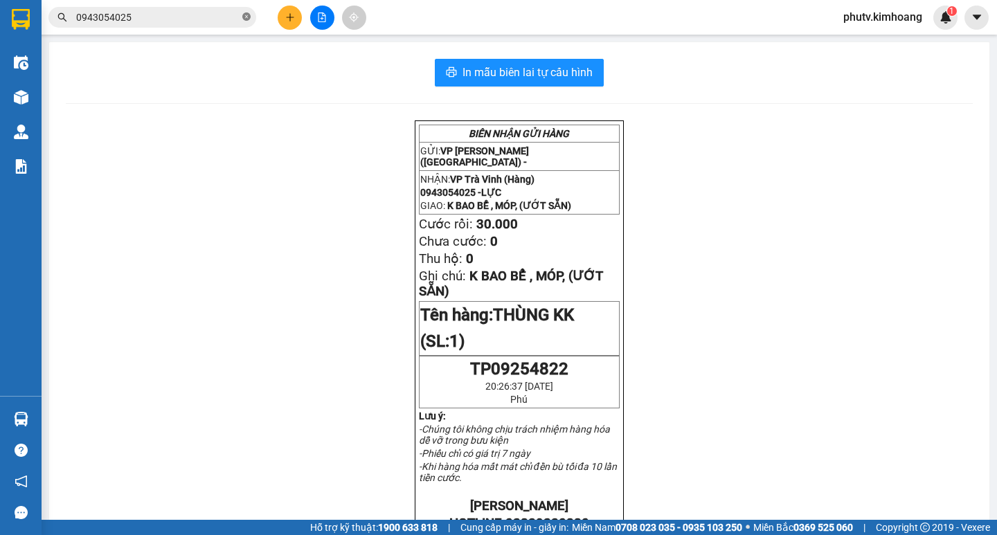
click at [247, 12] on span at bounding box center [246, 17] width 8 height 13
click at [219, 23] on span at bounding box center [152, 17] width 208 height 21
click at [179, 23] on input "text" at bounding box center [157, 17] width 163 height 15
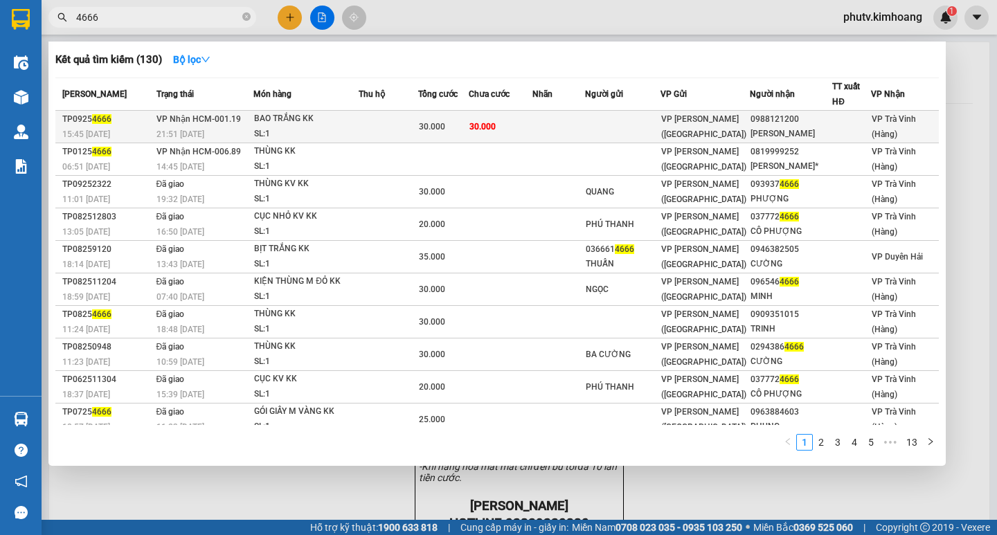
type input "4666"
click at [427, 116] on td "30.000" at bounding box center [443, 127] width 51 height 33
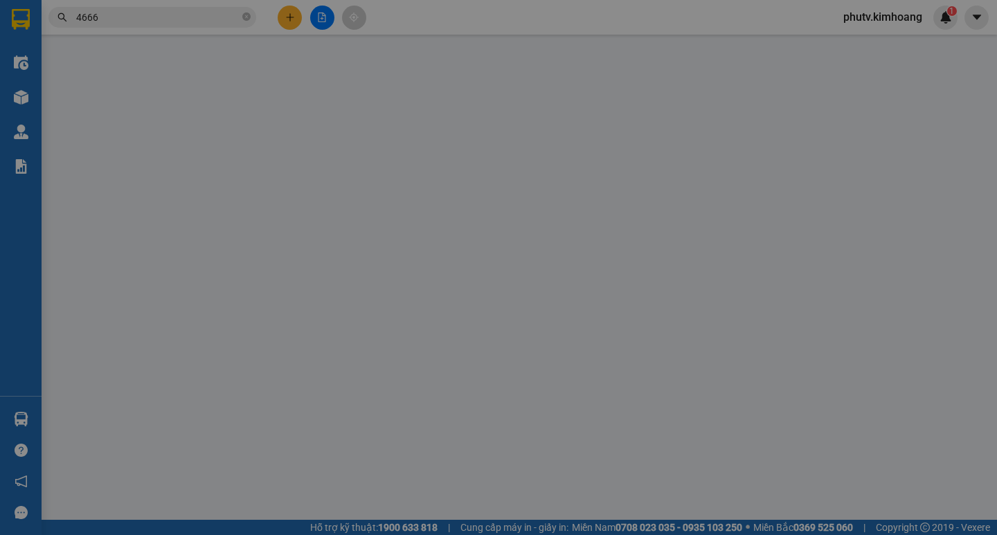
type input "0988121200"
type input "LƯU HƯƠNG"
type input "30.000"
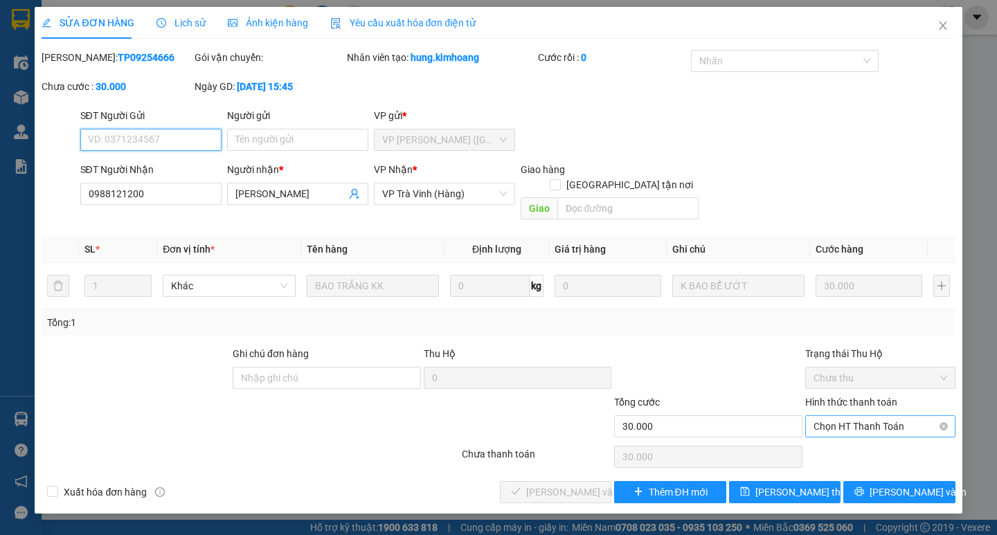
click at [894, 416] on span "Chọn HT Thanh Toán" at bounding box center [881, 426] width 134 height 21
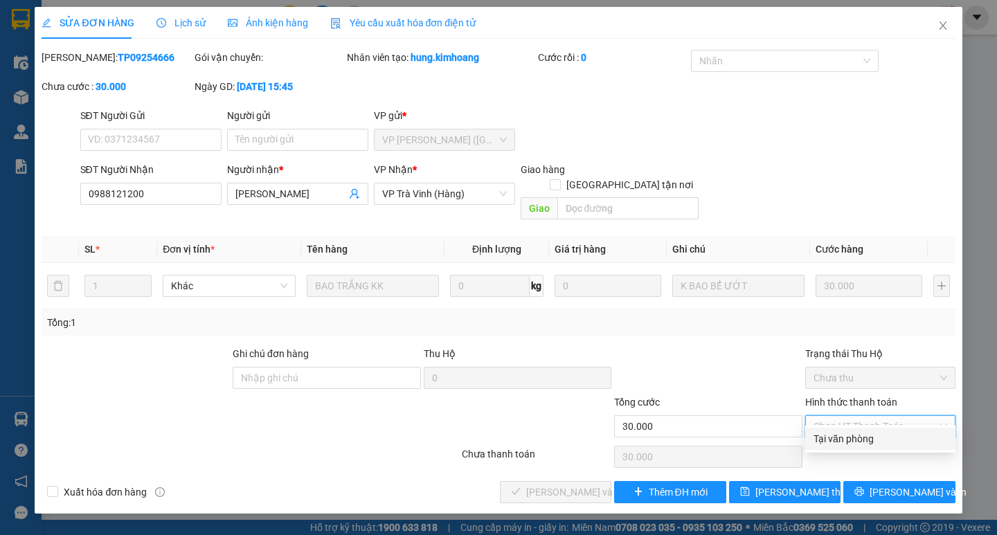
click at [880, 440] on div "Tại văn phòng" at bounding box center [881, 438] width 134 height 15
type input "0"
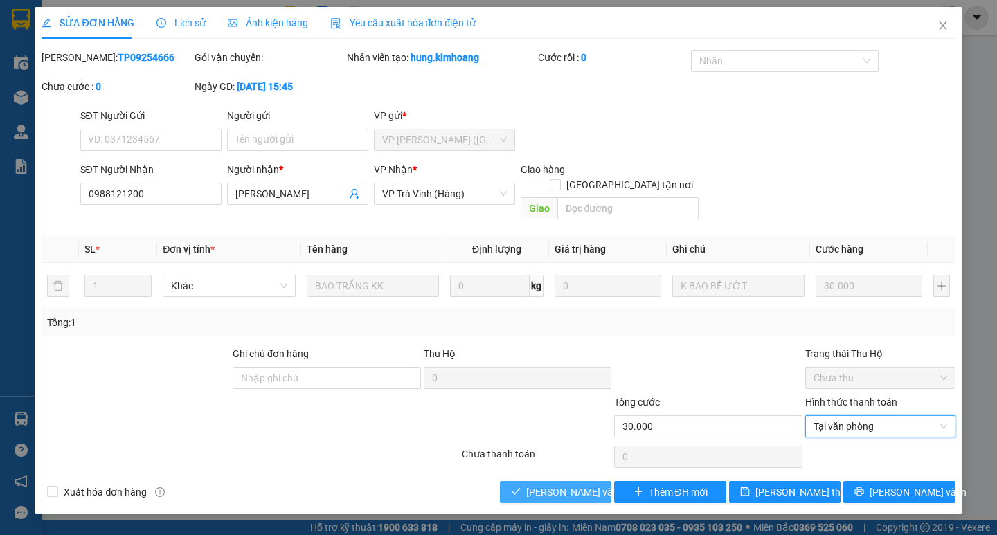
click at [551, 485] on span "[PERSON_NAME] và [PERSON_NAME] hàng" at bounding box center [592, 492] width 133 height 15
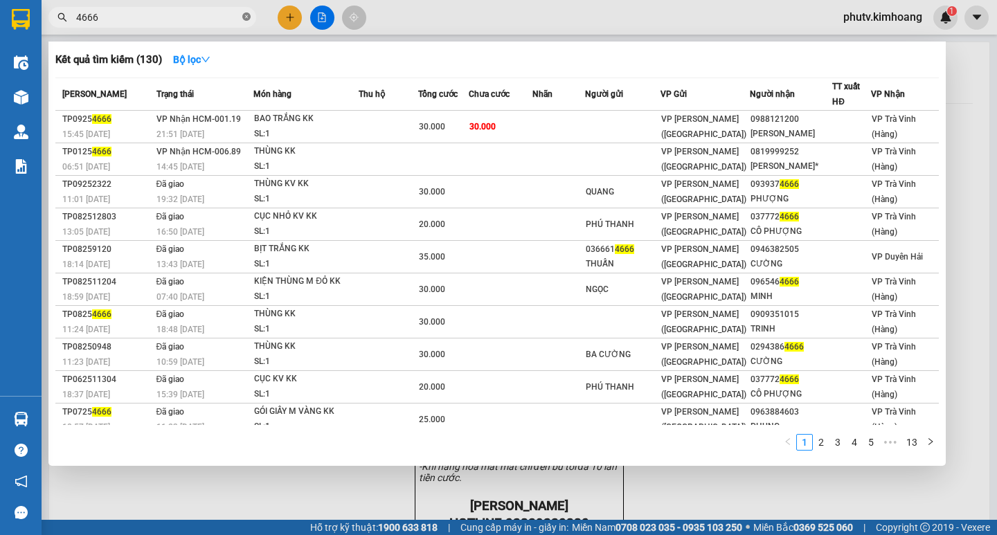
click at [245, 19] on icon "close-circle" at bounding box center [246, 16] width 8 height 8
drag, startPoint x: 240, startPoint y: 19, endPoint x: 220, endPoint y: 19, distance: 20.1
click at [220, 19] on span at bounding box center [152, 17] width 208 height 21
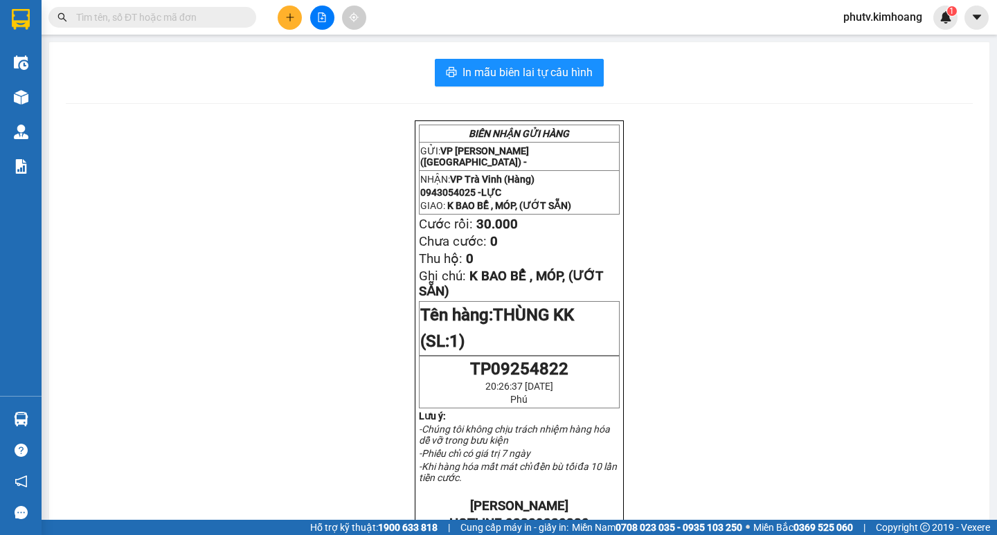
click at [176, 19] on input "text" at bounding box center [157, 17] width 163 height 15
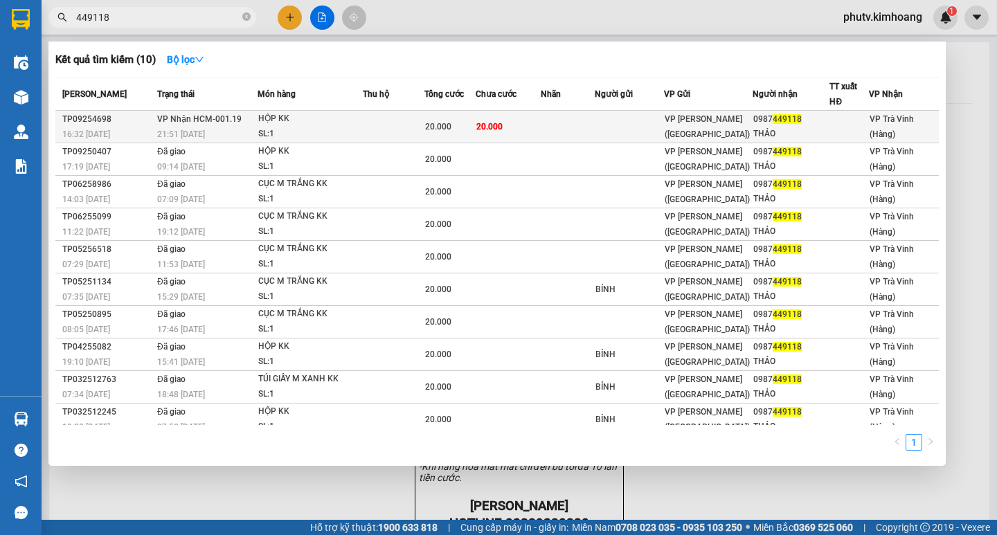
type input "449118"
click at [588, 127] on td at bounding box center [568, 127] width 54 height 33
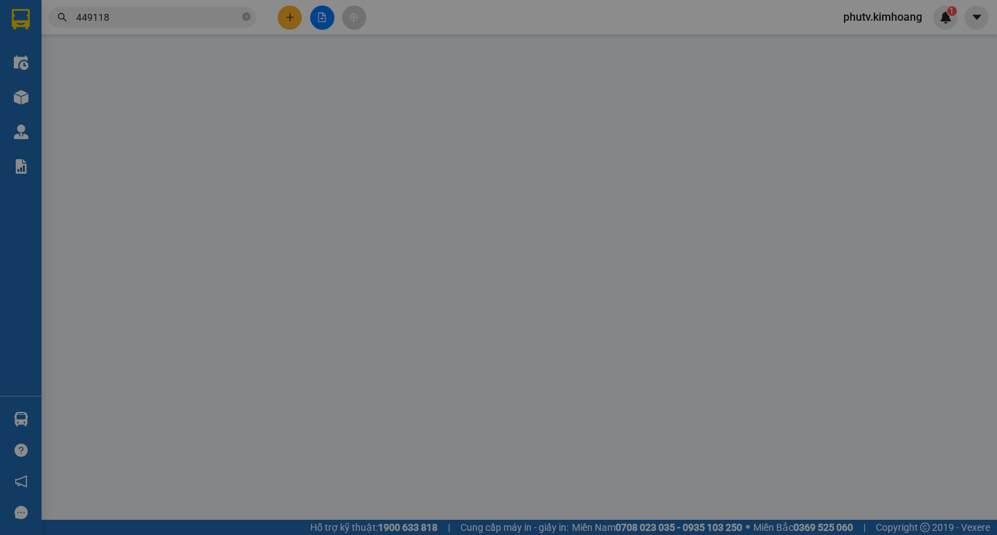
type input "0987449118"
type input "THẢO"
type input "20.000"
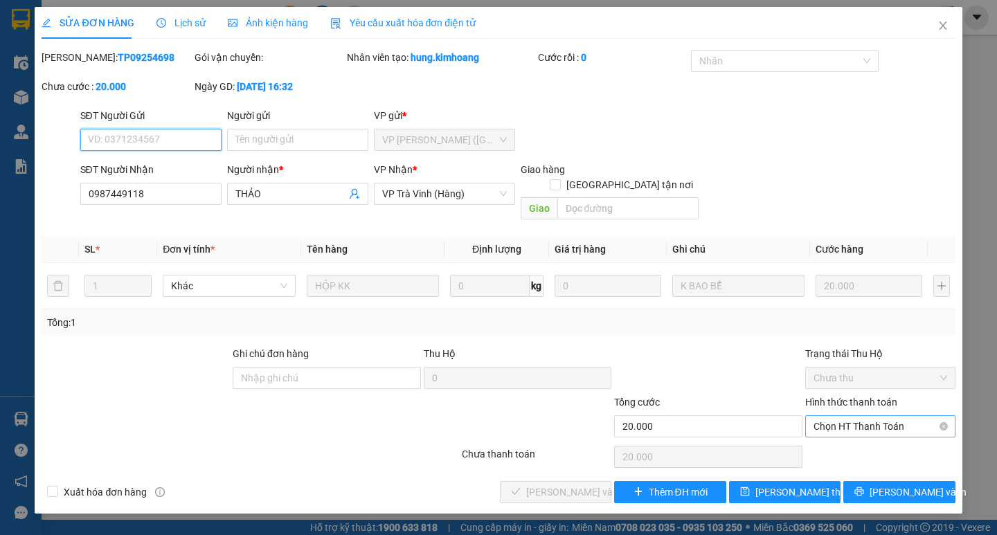
click at [872, 416] on span "Chọn HT Thanh Toán" at bounding box center [881, 426] width 134 height 21
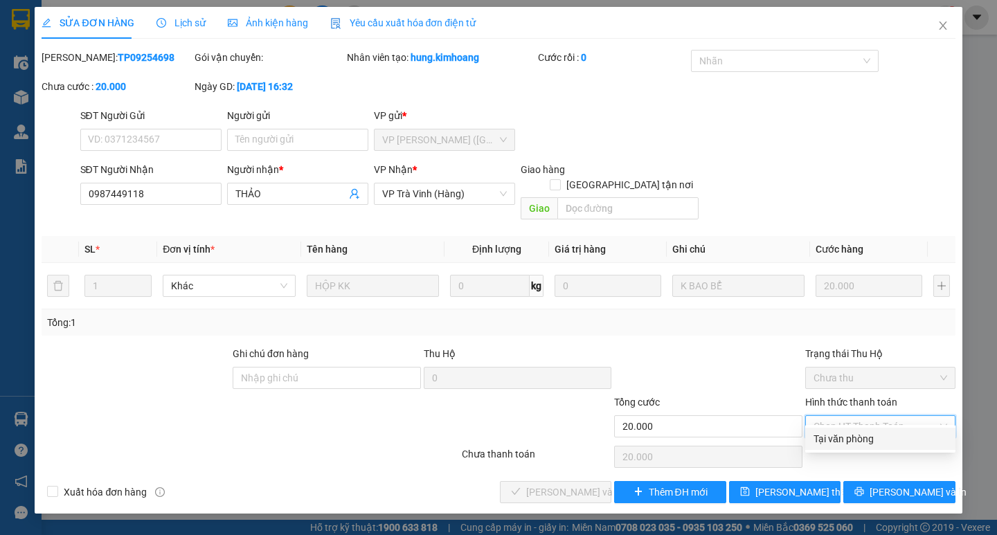
click at [858, 437] on div "Tại văn phòng" at bounding box center [881, 438] width 134 height 15
type input "0"
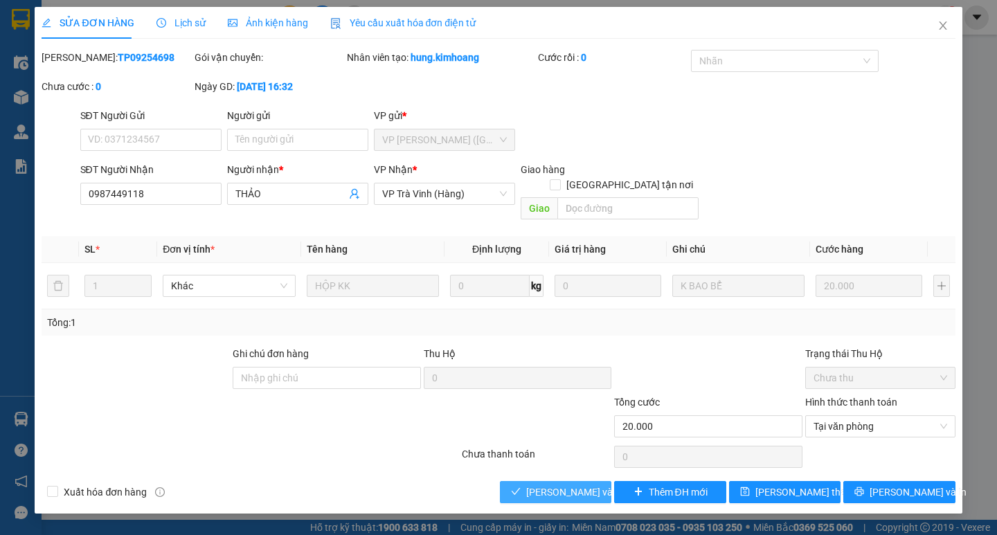
click at [565, 485] on span "[PERSON_NAME] và [PERSON_NAME] hàng" at bounding box center [592, 492] width 133 height 15
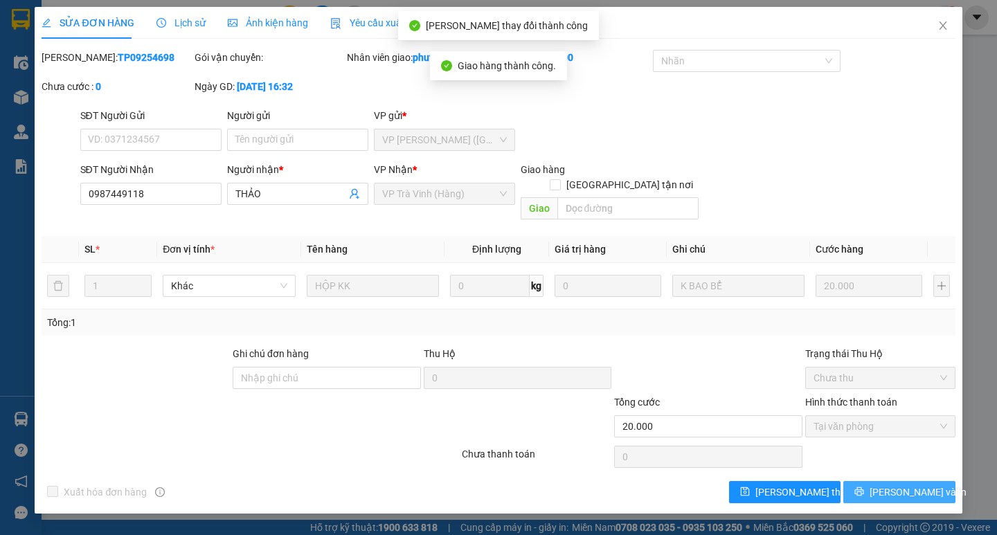
click at [911, 485] on span "[PERSON_NAME] và In" at bounding box center [918, 492] width 97 height 15
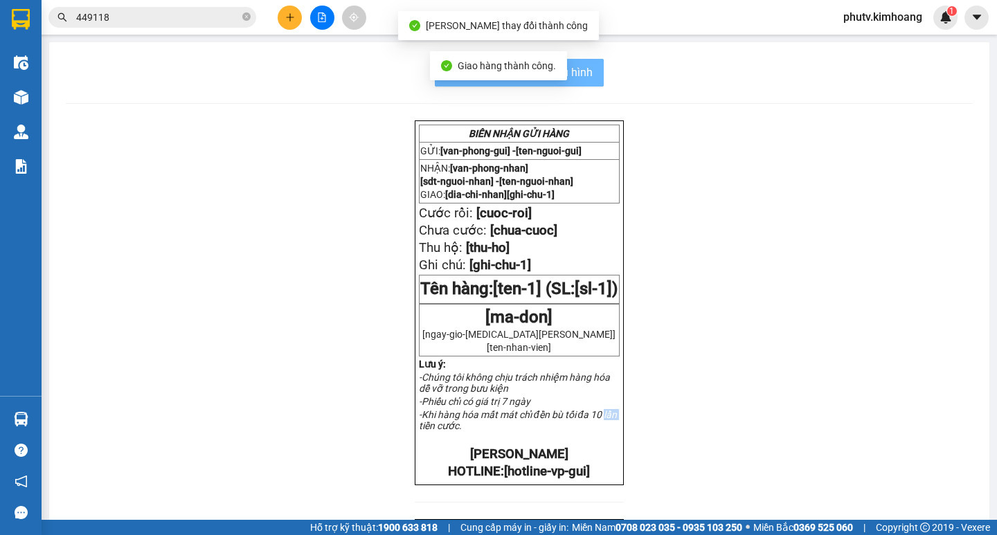
click at [911, 476] on div "BIÊN NHẬN GỬI HÀNG GỬI: [van-phong-gui] - [ten-nguoi-gui] NHẬN: [van-phong-nhan…" at bounding box center [519, 479] width 907 height 719
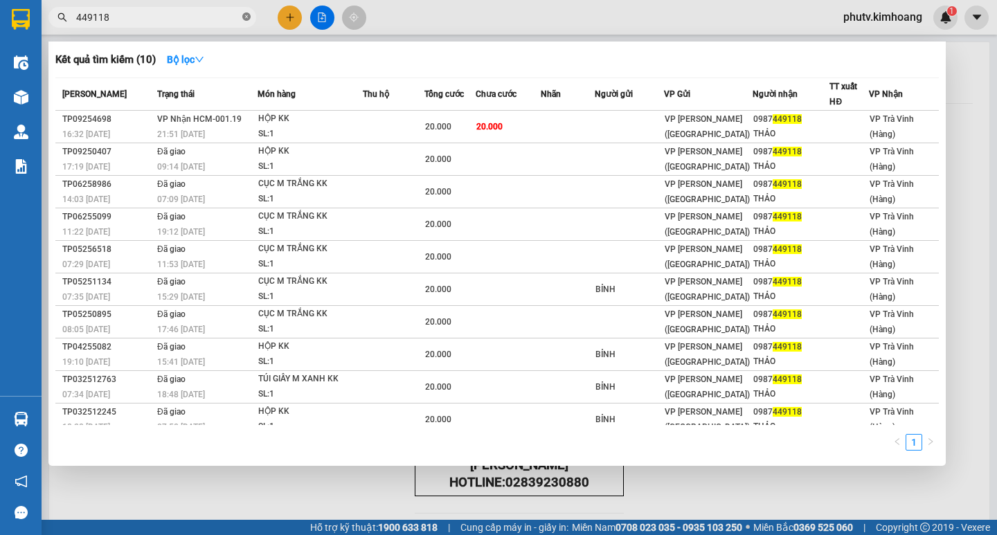
click at [248, 19] on icon "close-circle" at bounding box center [246, 16] width 8 height 8
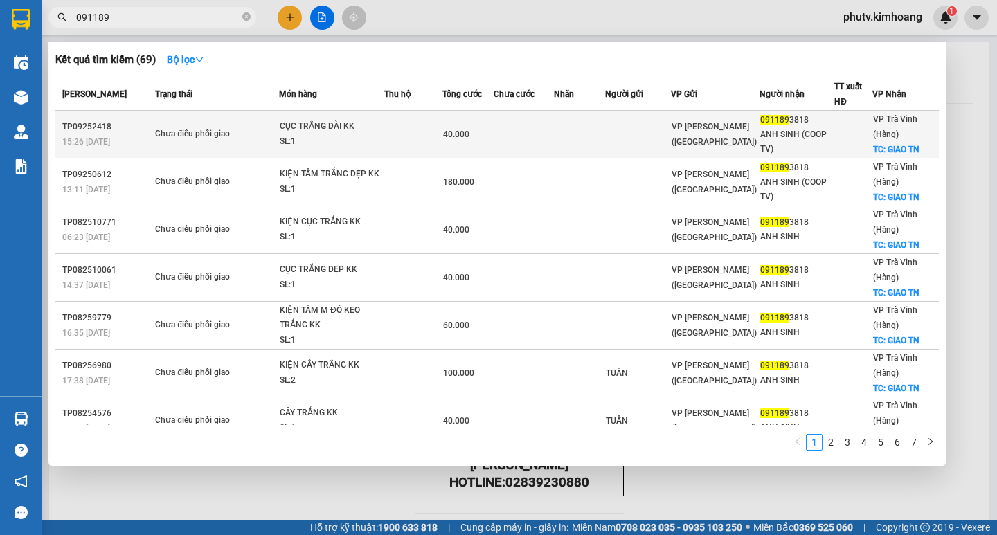
type input "091189"
click at [357, 133] on div "CỤC TRẮNG DÀI KK" at bounding box center [332, 126] width 104 height 15
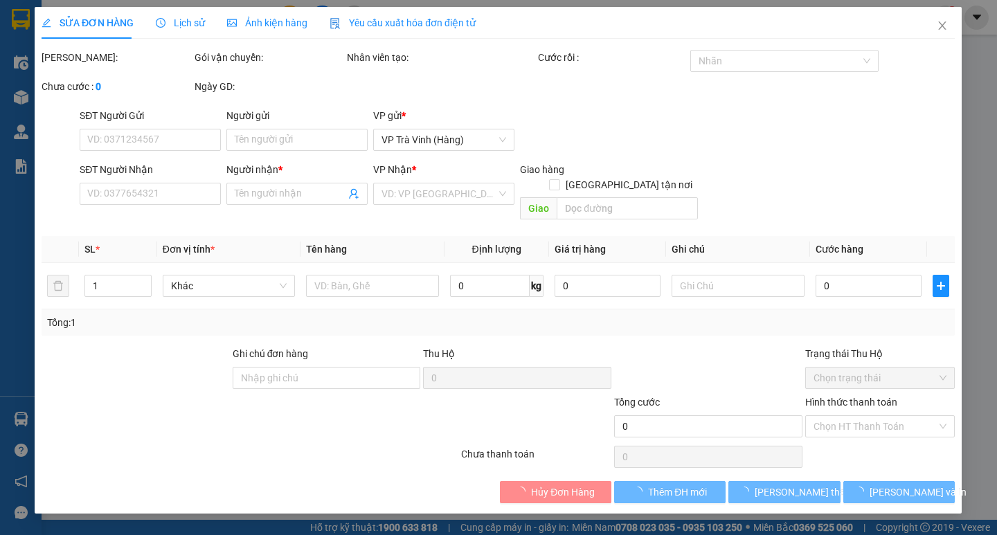
type input "0911893818"
type input "ANH SINH (COOP TV)"
checkbox input "true"
type input "GIAO TN"
type input "40.000"
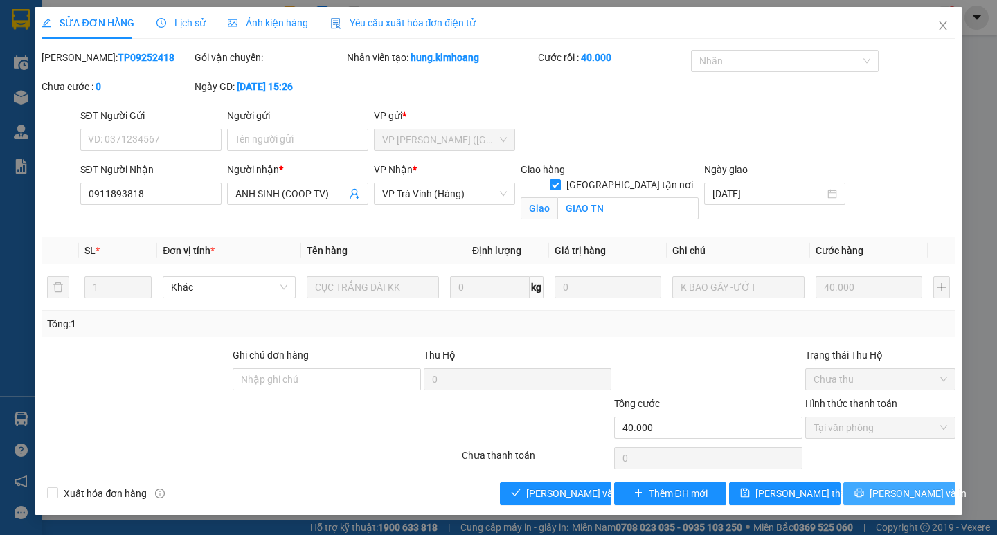
click at [864, 497] on icon "printer" at bounding box center [860, 493] width 10 height 10
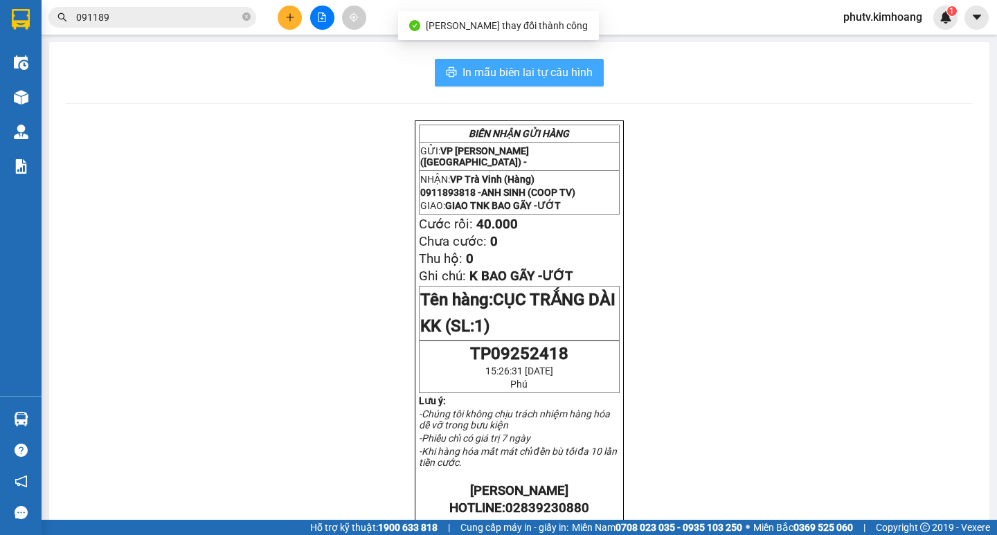
click at [539, 80] on span "In mẫu biên lai tự cấu hình" at bounding box center [528, 72] width 130 height 17
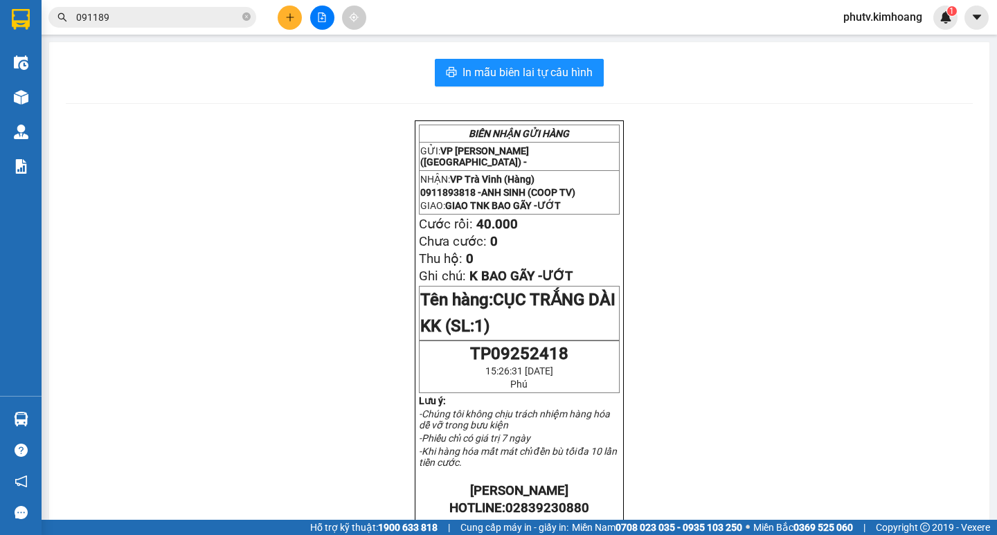
click at [165, 14] on input "091189" at bounding box center [157, 17] width 163 height 15
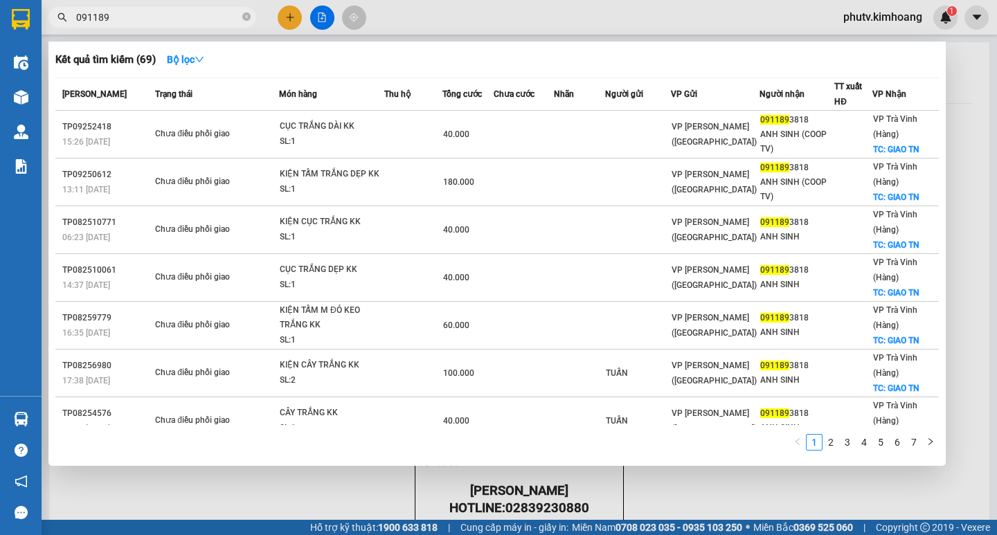
click at [165, 14] on input "091189" at bounding box center [157, 17] width 163 height 15
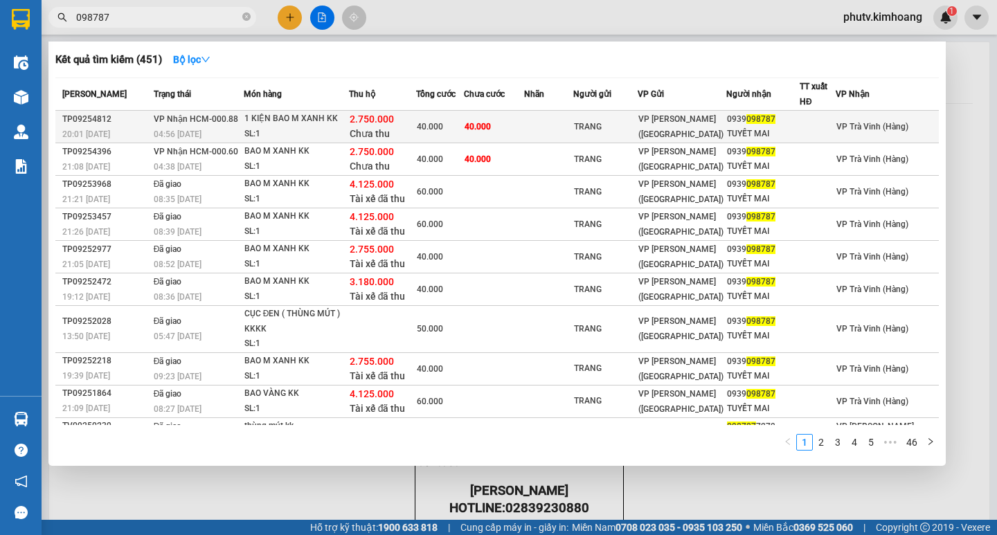
type input "098787"
click at [483, 127] on span "40.000" at bounding box center [478, 127] width 26 height 10
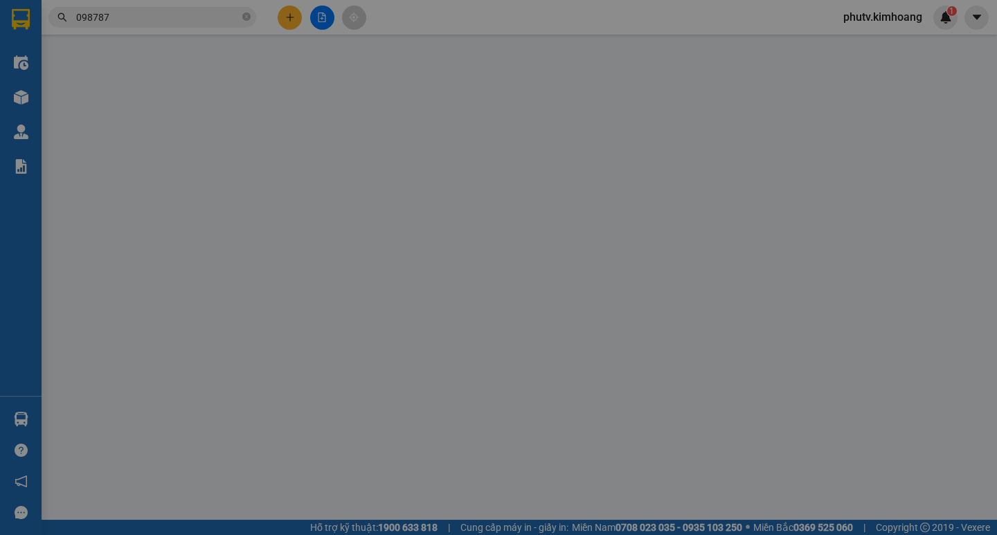
type input "TRANG"
type input "0939098787"
type input "TUYẾT MAI"
type input "2.750.000"
type input "40.000"
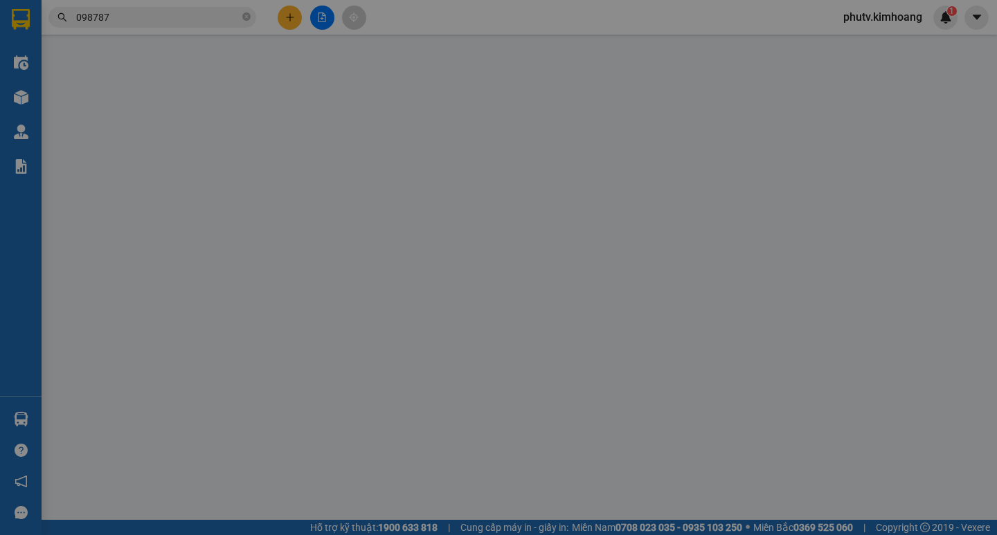
type input "40.000"
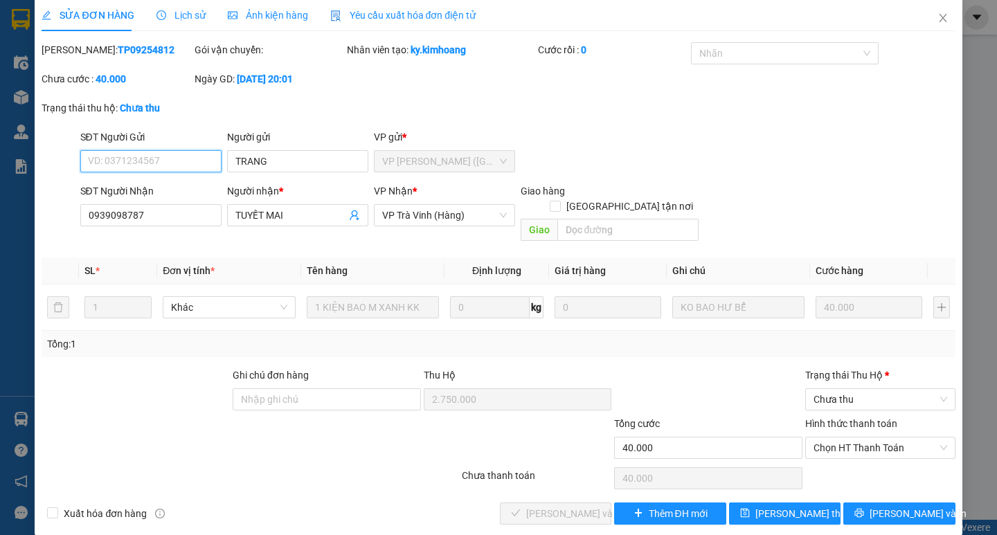
scroll to position [9, 0]
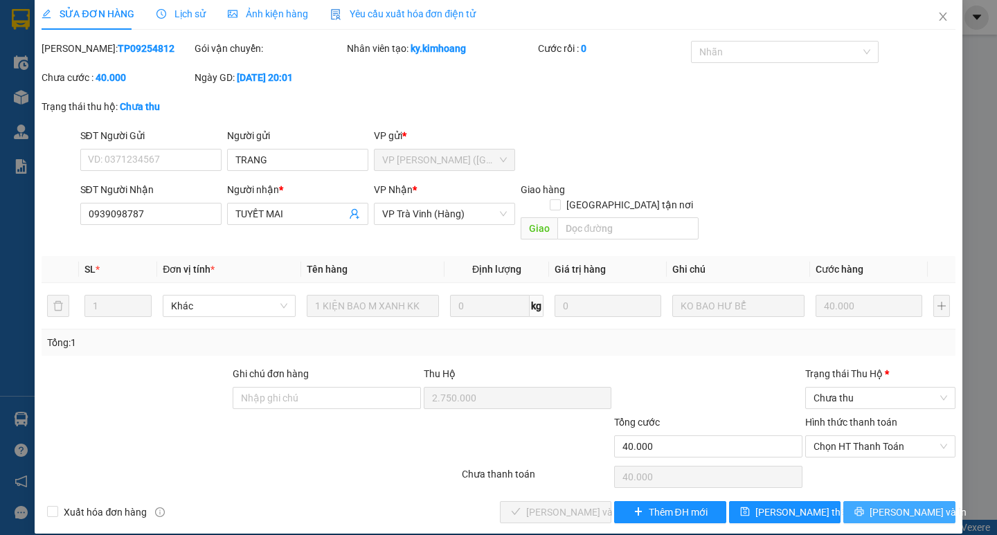
click at [899, 505] on span "[PERSON_NAME] và In" at bounding box center [918, 512] width 97 height 15
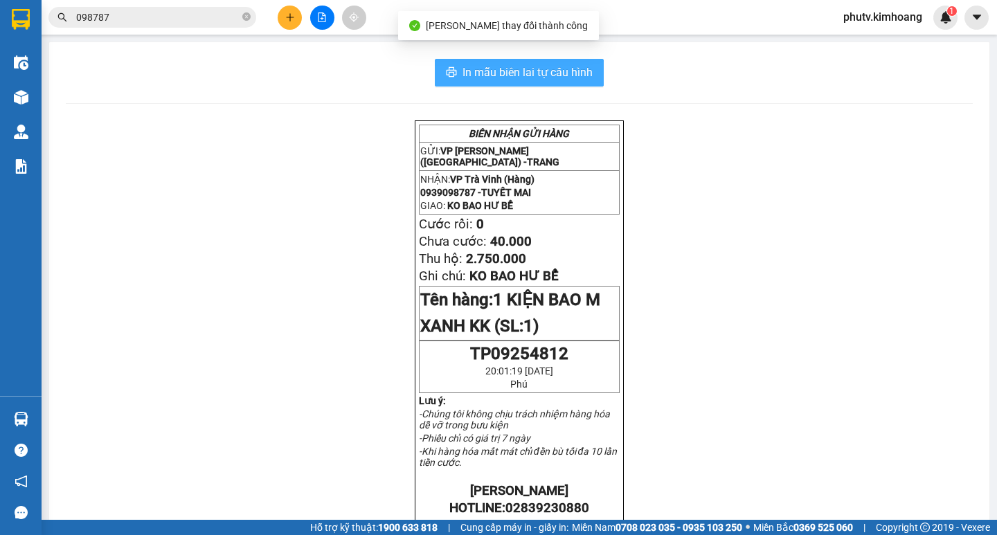
click at [475, 69] on span "In mẫu biên lai tự cấu hình" at bounding box center [528, 72] width 130 height 17
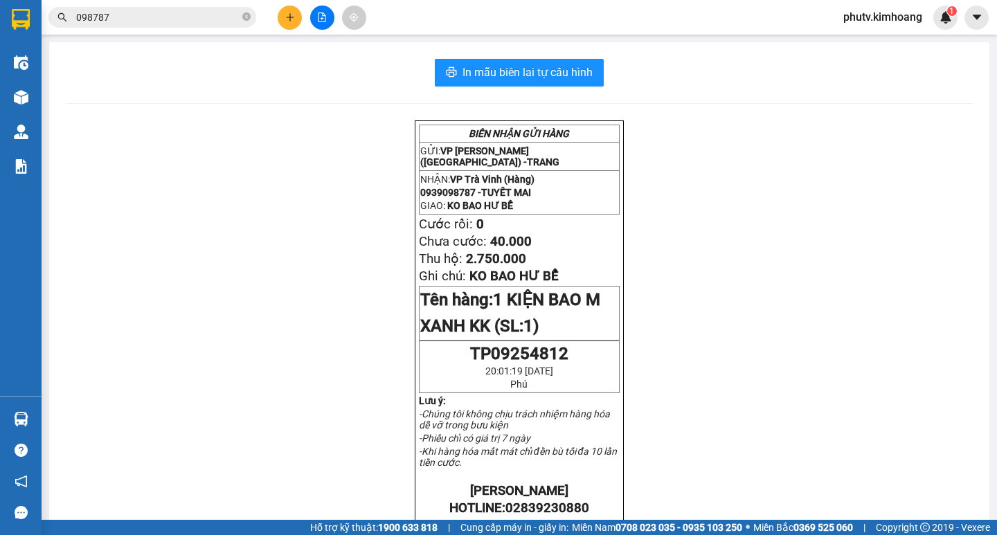
click at [203, 17] on input "098787" at bounding box center [157, 17] width 163 height 15
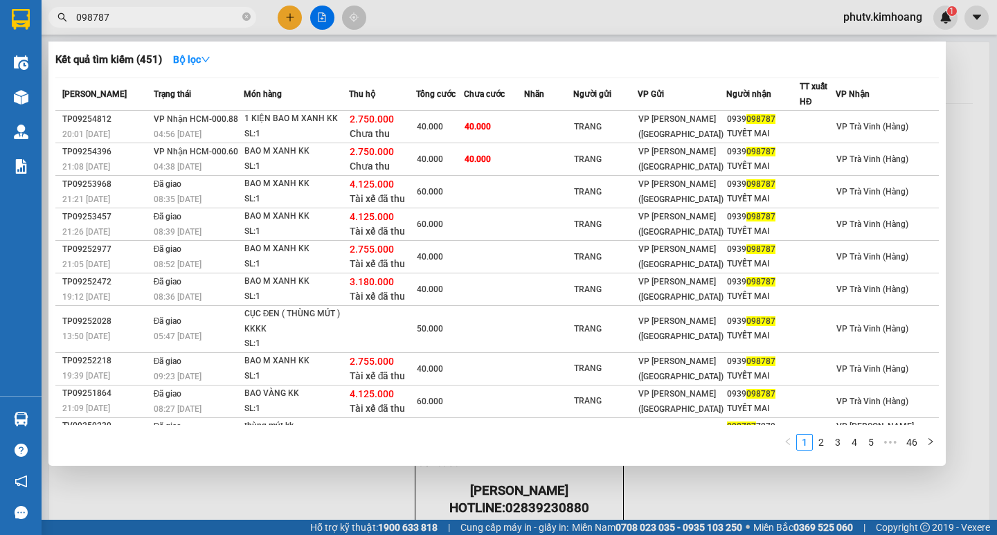
click at [247, 21] on icon "close-circle" at bounding box center [246, 16] width 8 height 8
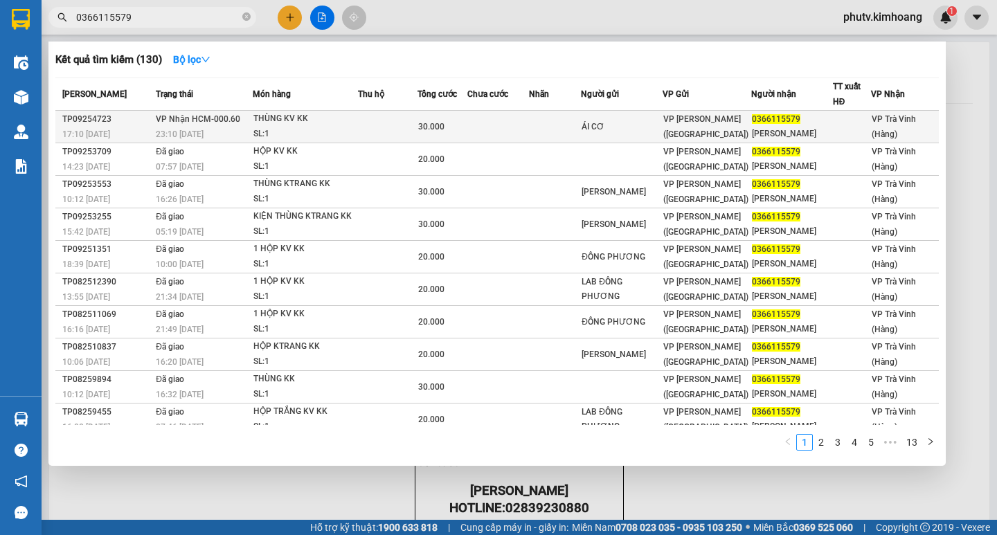
type input "0366115579"
click at [364, 125] on td at bounding box center [388, 127] width 60 height 33
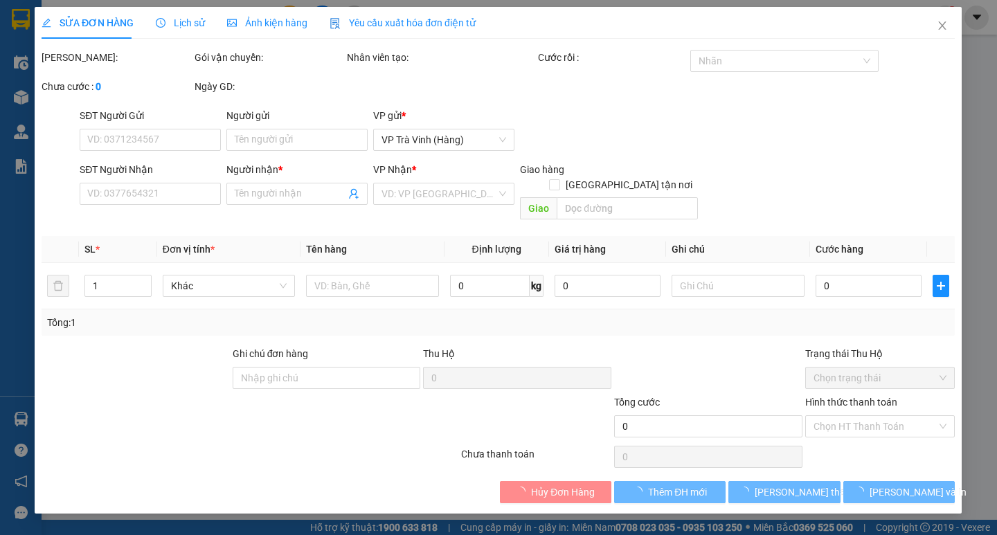
type input "ÁI CƠ"
type input "0366115579"
type input "HOÀNG NGÂN"
type input "30.000"
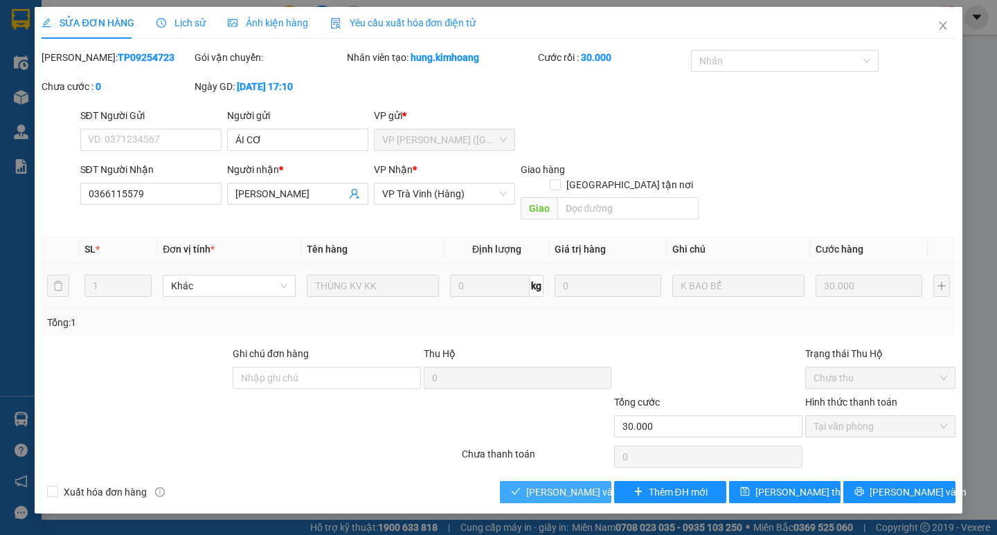
click at [579, 485] on span "[PERSON_NAME] và [PERSON_NAME] hàng" at bounding box center [592, 492] width 133 height 15
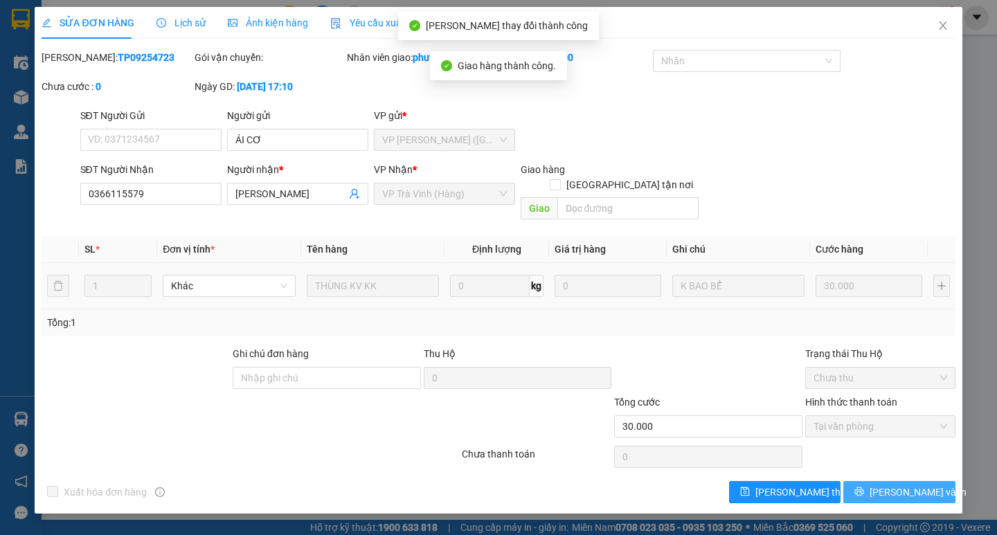
click at [864, 487] on icon "printer" at bounding box center [860, 492] width 10 height 10
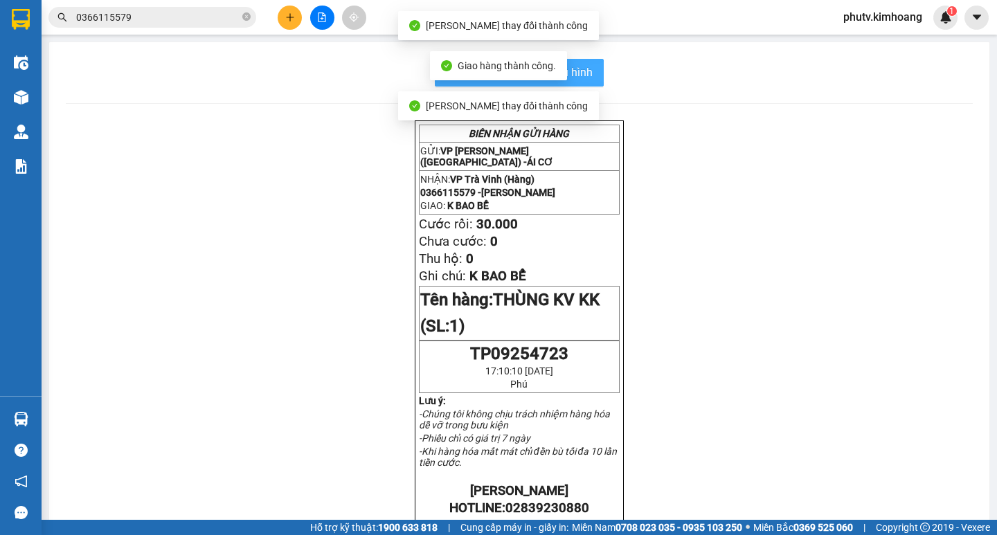
drag, startPoint x: 583, startPoint y: 76, endPoint x: 604, endPoint y: 42, distance: 39.8
click at [583, 73] on span "In mẫu biên lai tự cấu hình" at bounding box center [528, 72] width 130 height 17
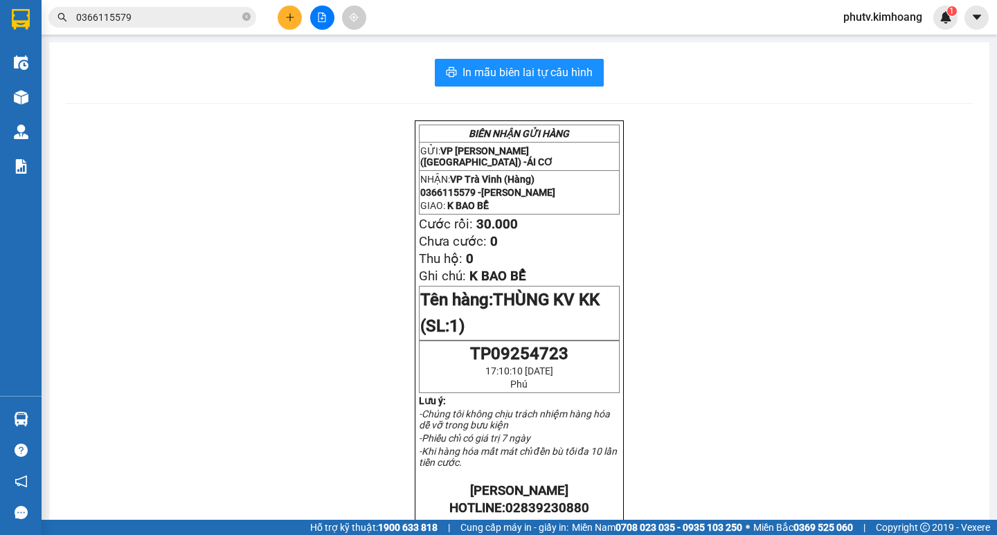
click at [159, 15] on input "0366115579" at bounding box center [157, 17] width 163 height 15
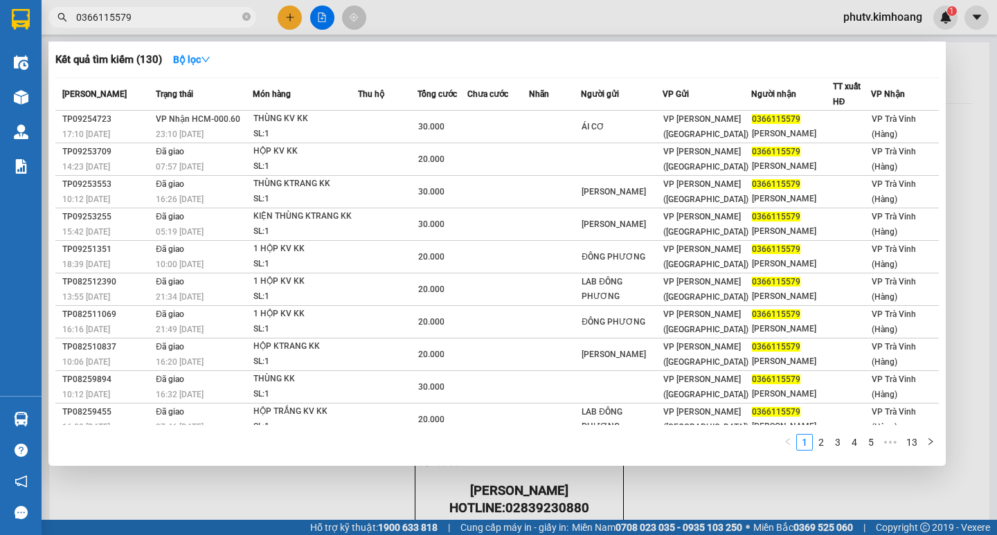
click at [159, 15] on input "0366115579" at bounding box center [157, 17] width 163 height 15
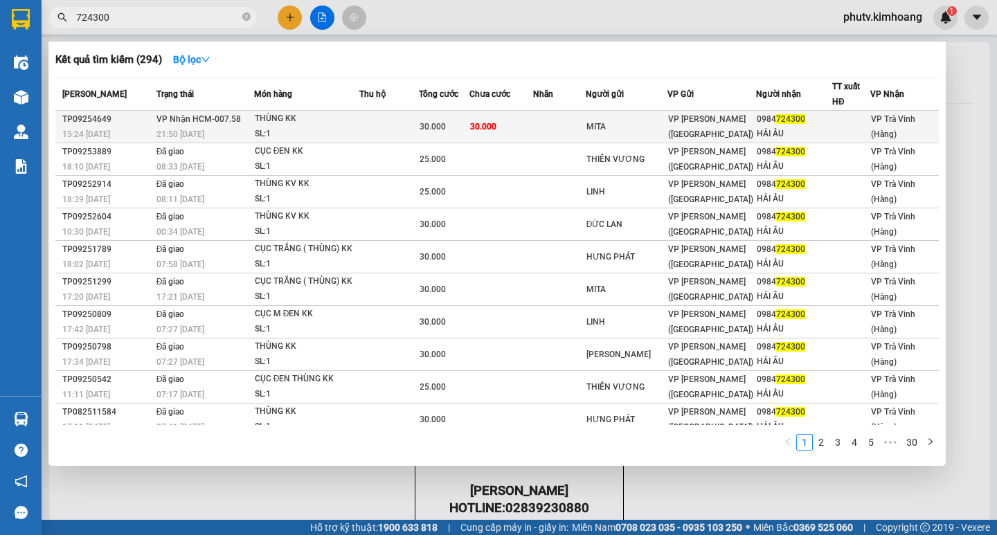
type input "724300"
click at [364, 126] on td at bounding box center [389, 127] width 60 height 33
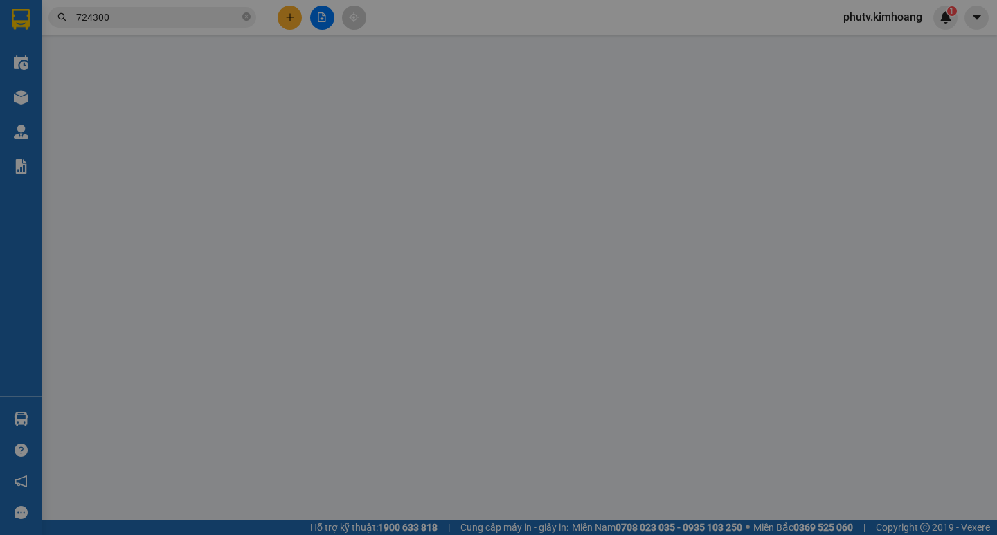
type input "MITA"
type input "0984724300"
type input "HẢI ÂU"
type input "30.000"
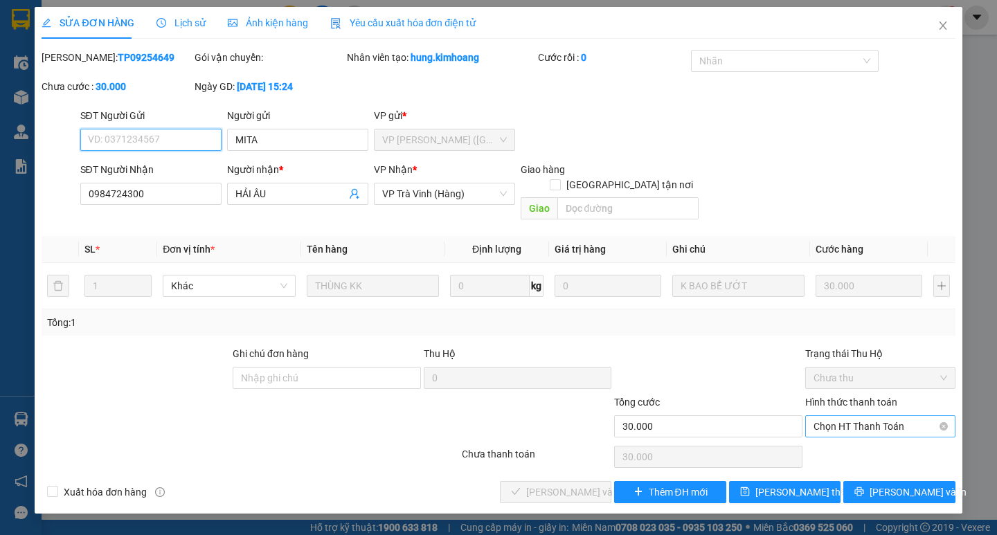
click at [839, 418] on span "Chọn HT Thanh Toán" at bounding box center [881, 426] width 134 height 21
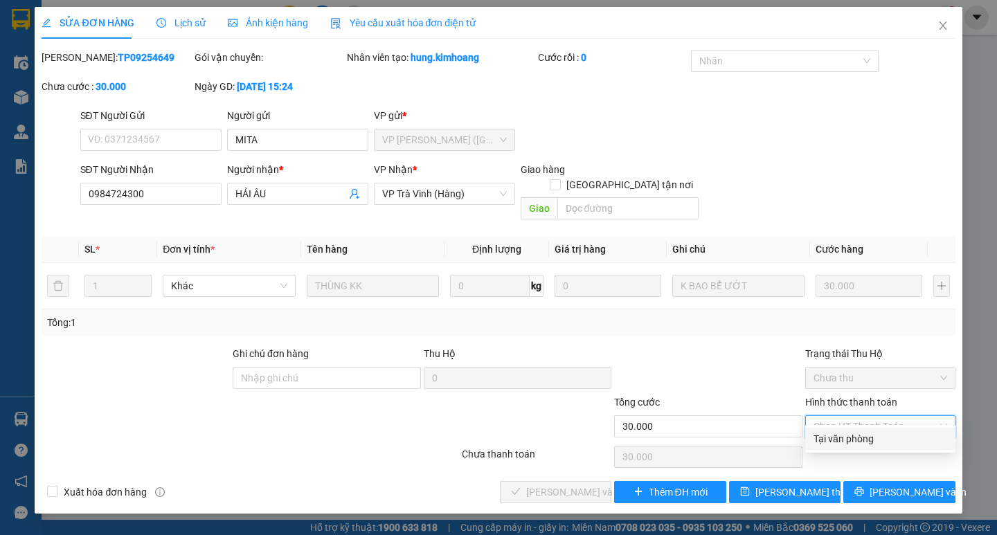
drag, startPoint x: 838, startPoint y: 431, endPoint x: 783, endPoint y: 447, distance: 57.5
click at [837, 431] on div "Tại văn phòng" at bounding box center [881, 438] width 134 height 15
type input "0"
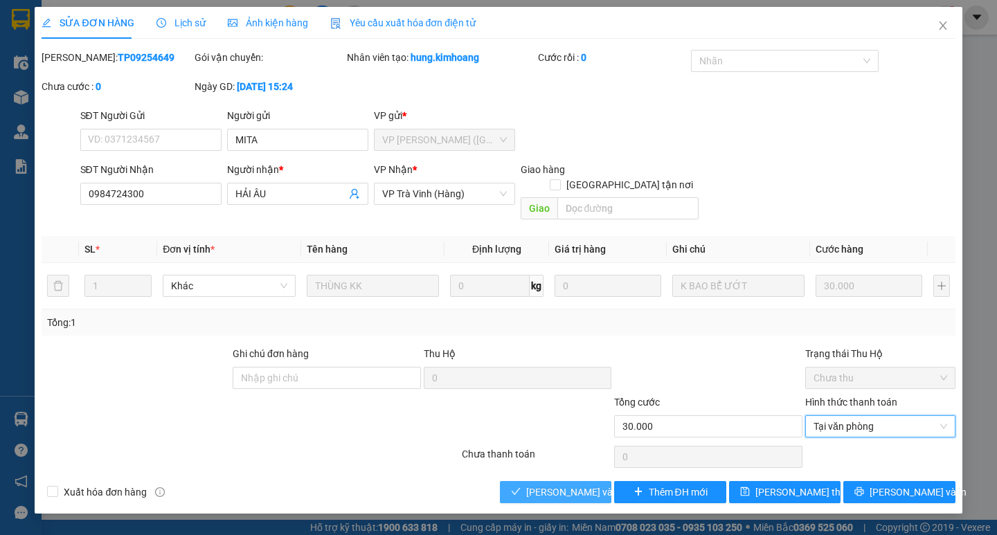
click at [576, 485] on span "[PERSON_NAME] và [PERSON_NAME] hàng" at bounding box center [592, 492] width 133 height 15
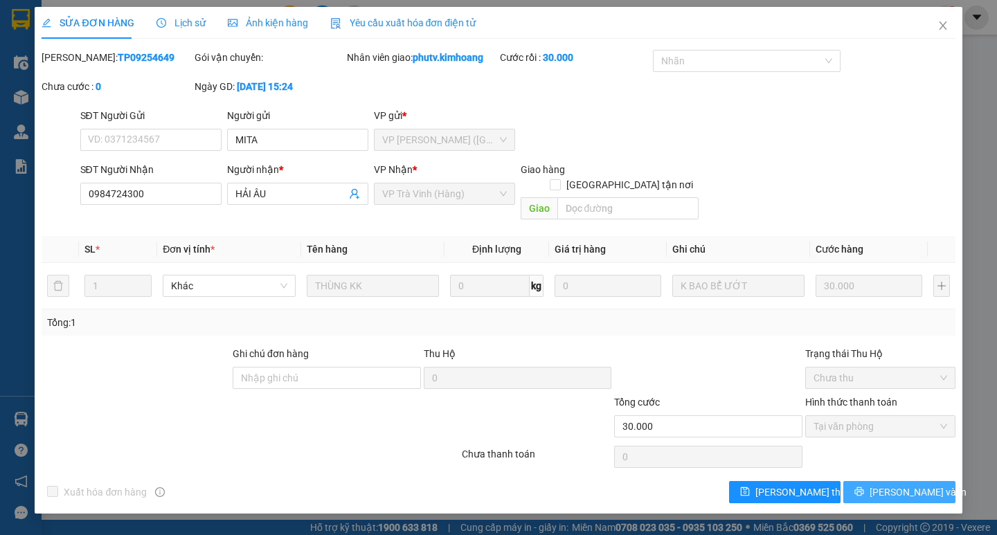
click at [869, 481] on button "[PERSON_NAME] và In" at bounding box center [898, 492] width 111 height 22
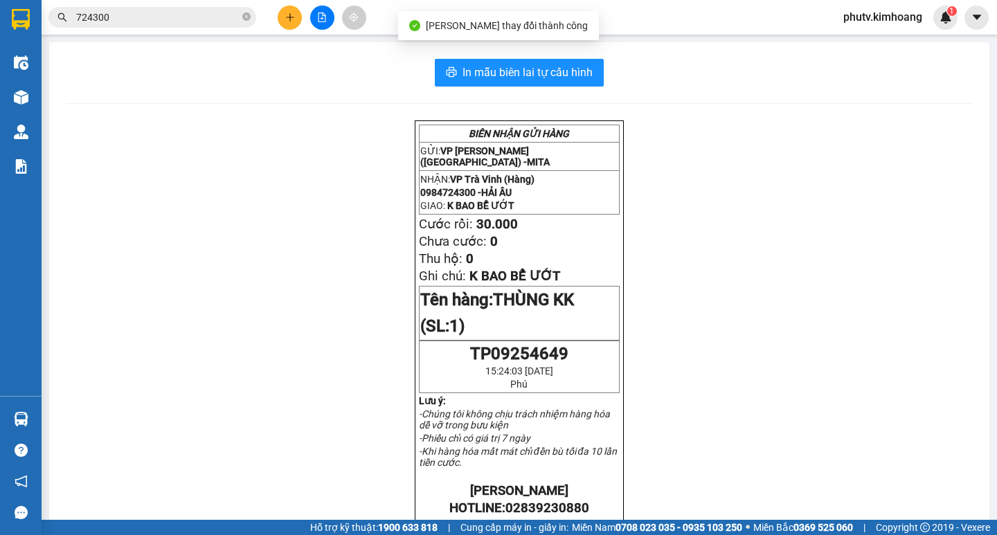
click at [170, 17] on input "724300" at bounding box center [157, 17] width 163 height 15
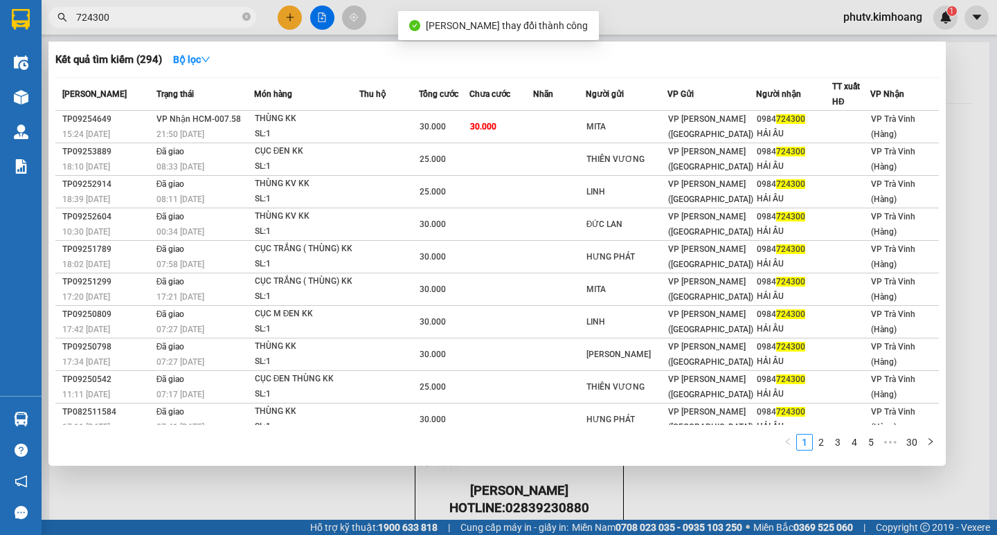
click at [170, 17] on input "724300" at bounding box center [157, 17] width 163 height 15
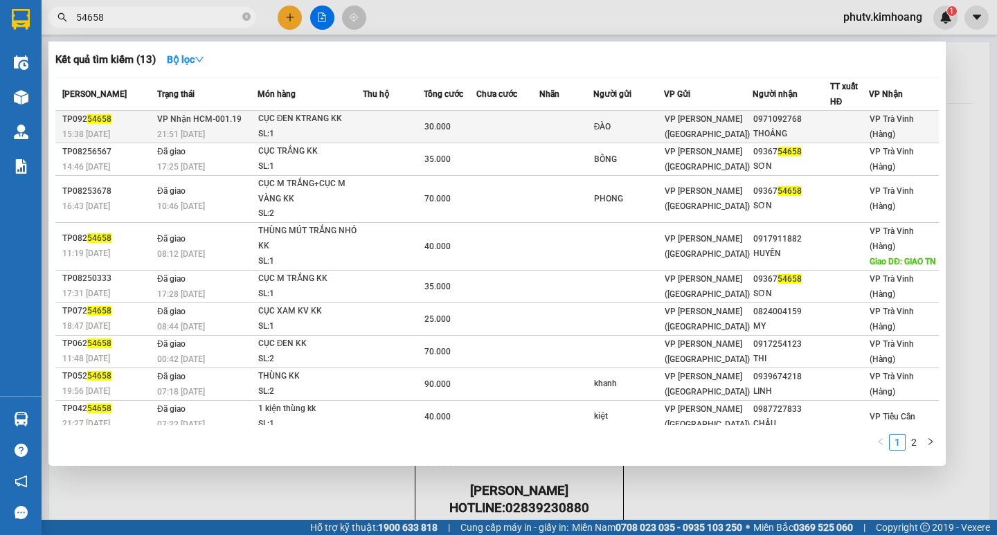
type input "54658"
click at [383, 121] on td at bounding box center [393, 127] width 61 height 33
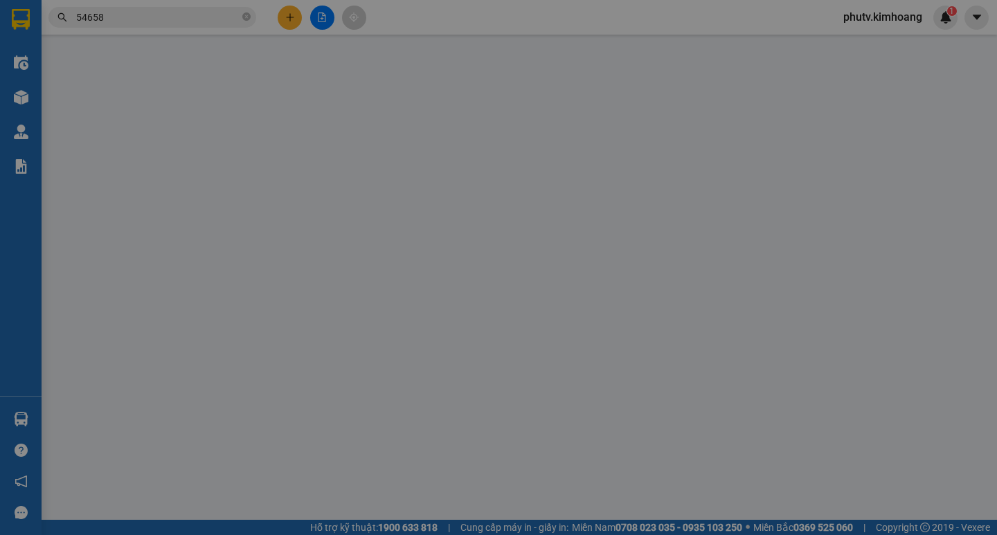
type input "ĐÀO"
type input "0971092768"
type input "THOẢNG"
type input "30.000"
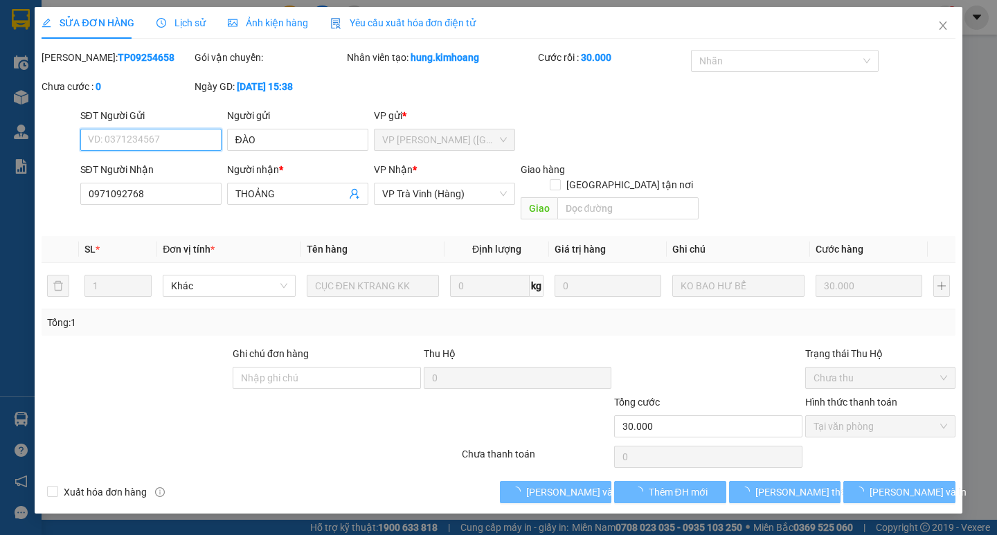
drag, startPoint x: 857, startPoint y: 408, endPoint x: 769, endPoint y: 442, distance: 94.3
click at [857, 416] on span "Tại văn phòng" at bounding box center [881, 426] width 134 height 21
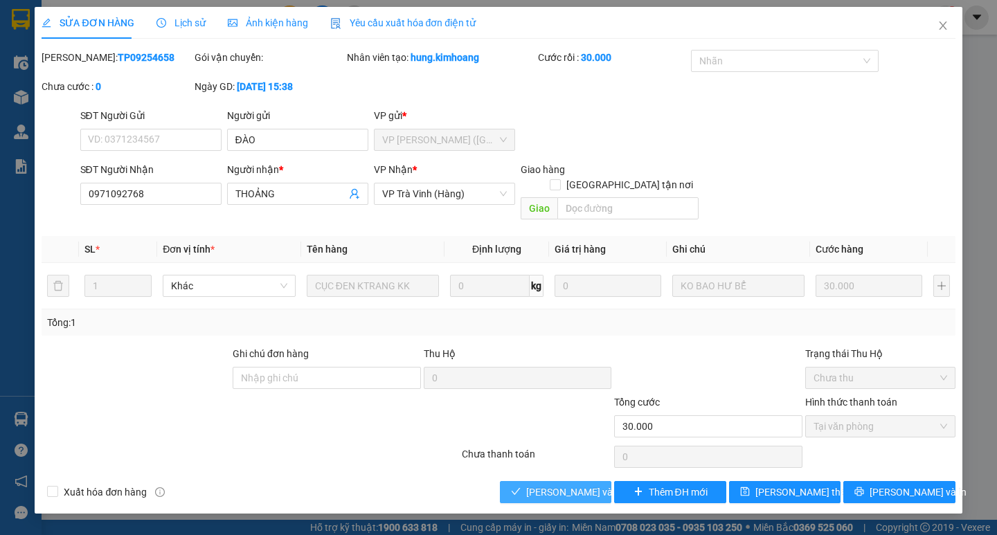
click at [556, 485] on span "[PERSON_NAME] và [PERSON_NAME] hàng" at bounding box center [592, 492] width 133 height 15
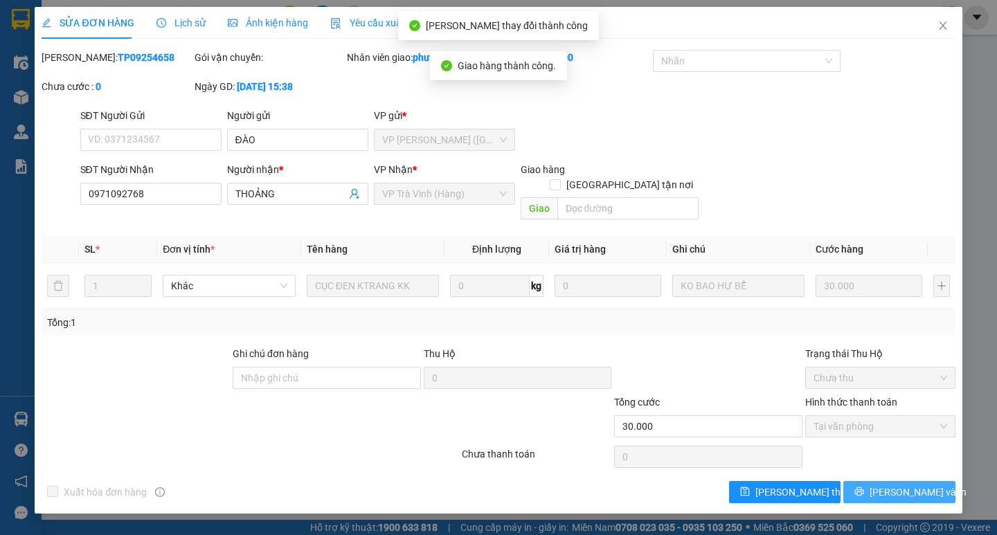
click at [904, 485] on span "[PERSON_NAME] và In" at bounding box center [918, 492] width 97 height 15
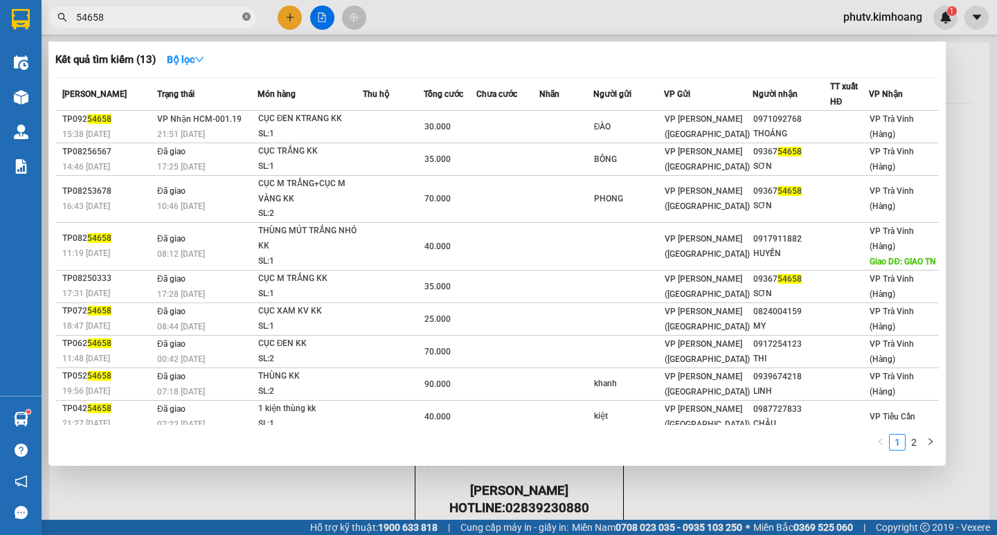
click at [245, 16] on icon "close-circle" at bounding box center [246, 16] width 8 height 8
click at [245, 16] on span at bounding box center [246, 17] width 8 height 15
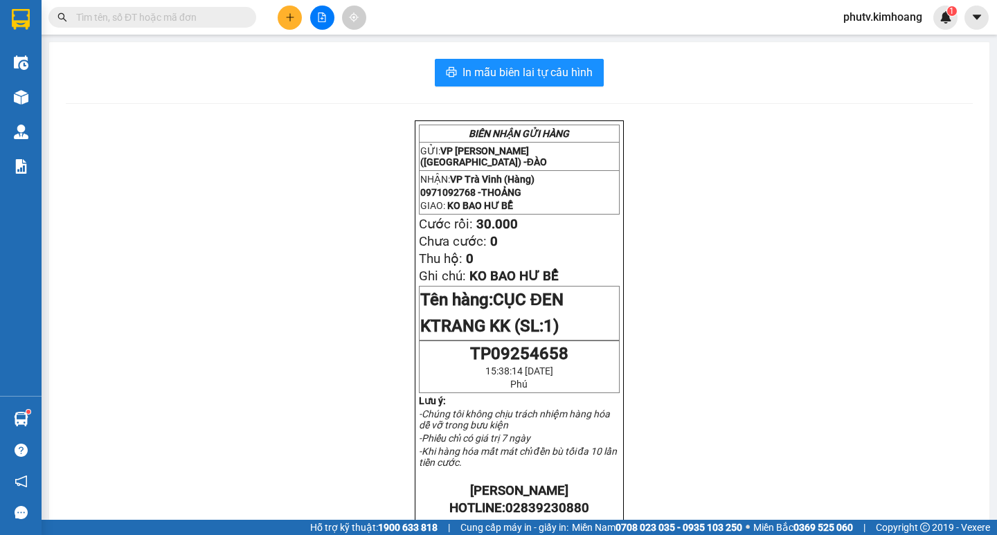
drag, startPoint x: 236, startPoint y: 13, endPoint x: 227, endPoint y: 13, distance: 9.0
click at [233, 13] on input "text" at bounding box center [157, 17] width 163 height 15
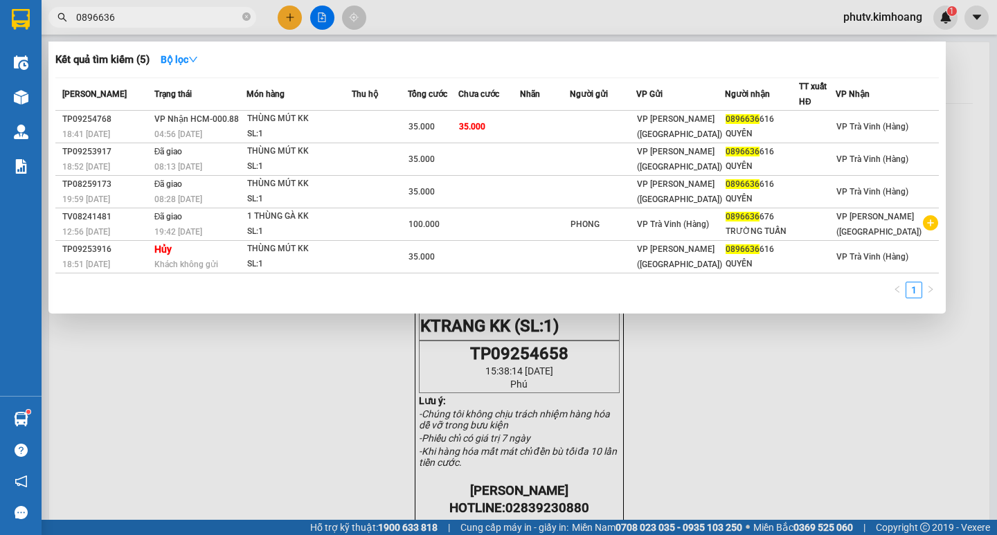
type input "0896636"
click at [497, 108] on th "Chưa cước" at bounding box center [488, 94] width 61 height 33
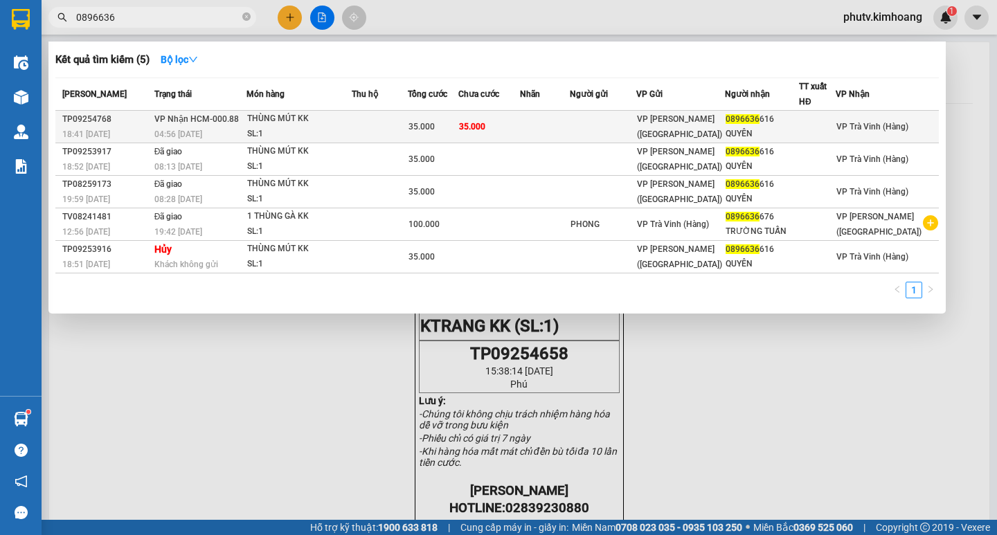
click at [494, 115] on td "35.000" at bounding box center [488, 127] width 61 height 33
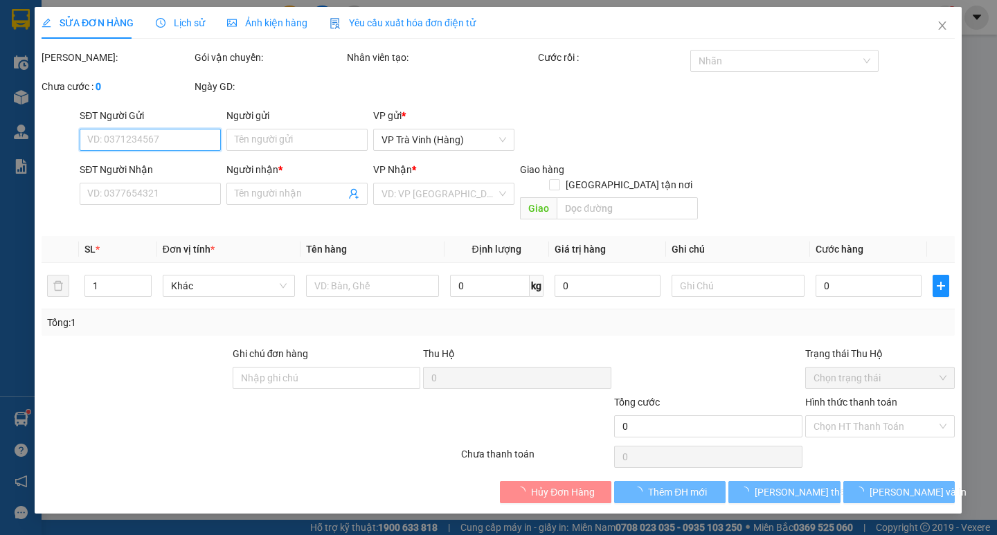
type input "0896636616"
type input "QUYÊN"
type input "35.000"
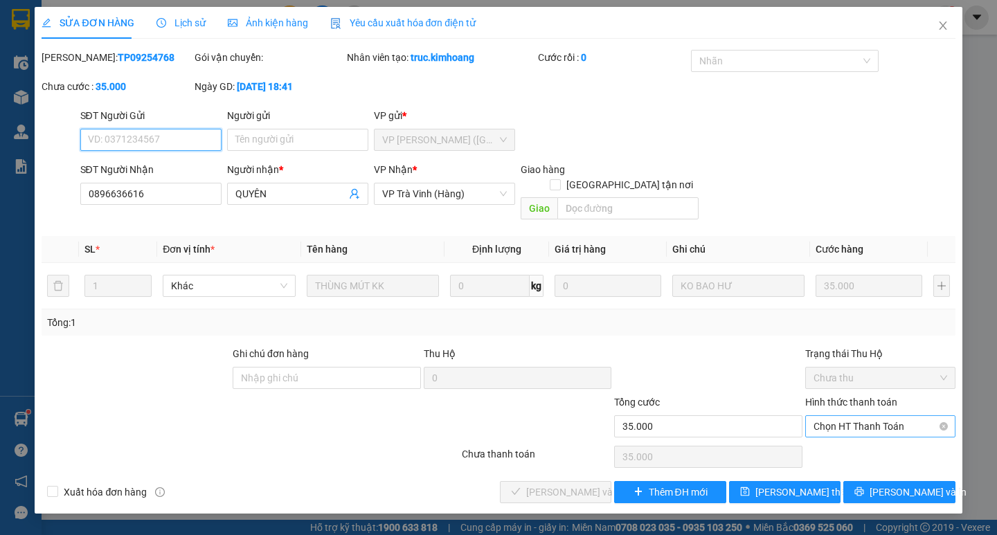
click at [880, 416] on span "Chọn HT Thanh Toán" at bounding box center [881, 426] width 134 height 21
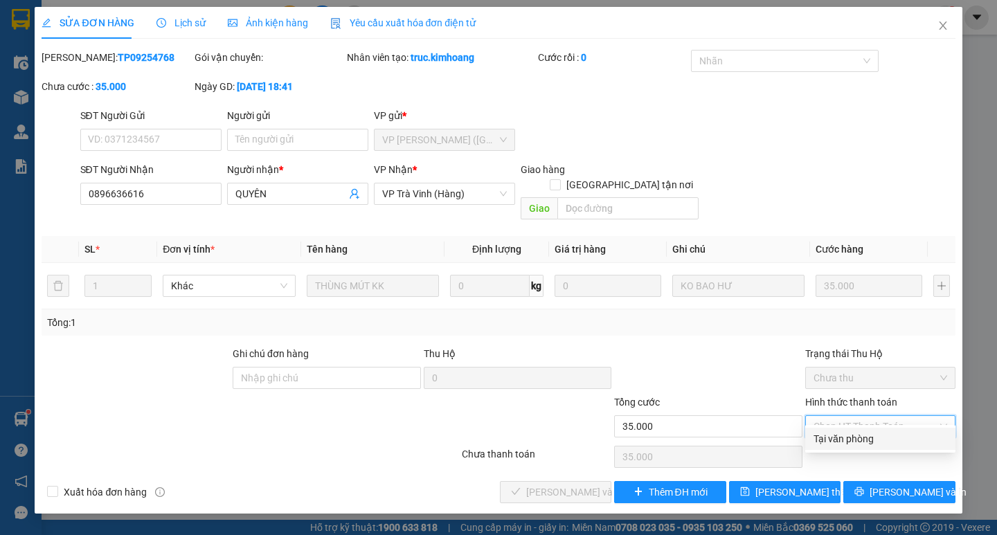
click at [867, 446] on div "Tại văn phòng" at bounding box center [880, 439] width 150 height 22
type input "0"
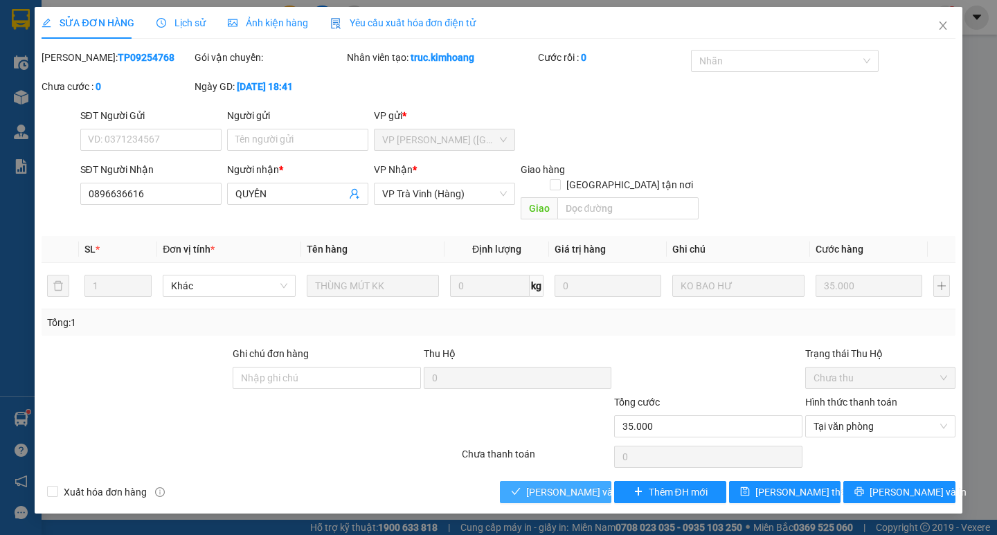
drag, startPoint x: 573, startPoint y: 470, endPoint x: 826, endPoint y: 452, distance: 254.1
click at [575, 485] on span "[PERSON_NAME] và [PERSON_NAME] hàng" at bounding box center [592, 492] width 133 height 15
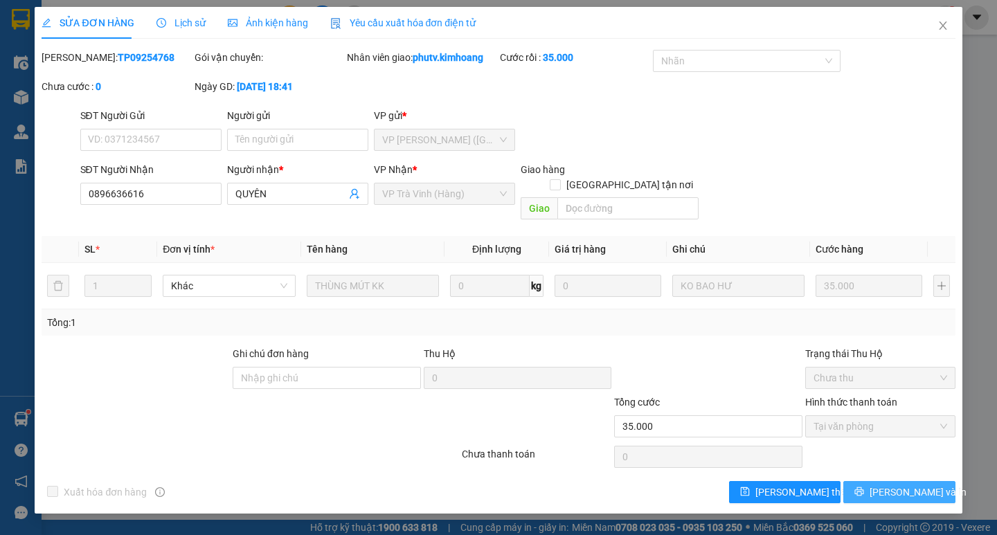
click at [904, 485] on button "[PERSON_NAME] và In" at bounding box center [898, 492] width 111 height 22
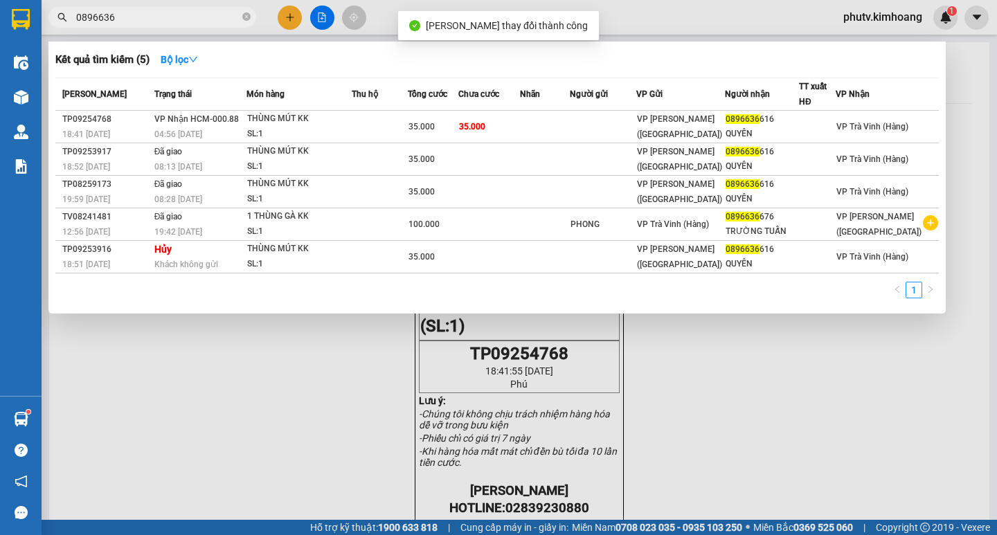
click at [134, 20] on input "0896636" at bounding box center [157, 17] width 163 height 15
click at [133, 19] on input "0896636" at bounding box center [157, 17] width 163 height 15
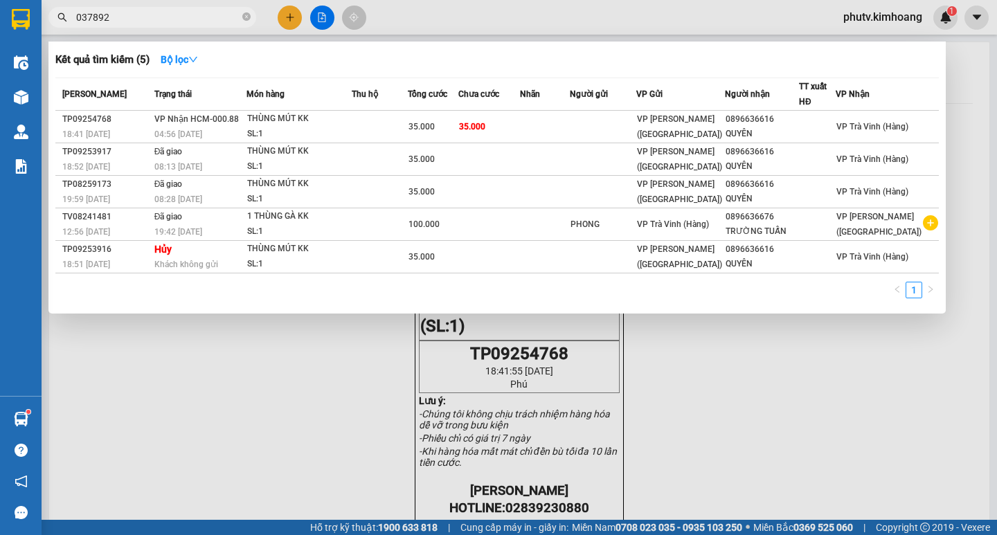
type input "0378928"
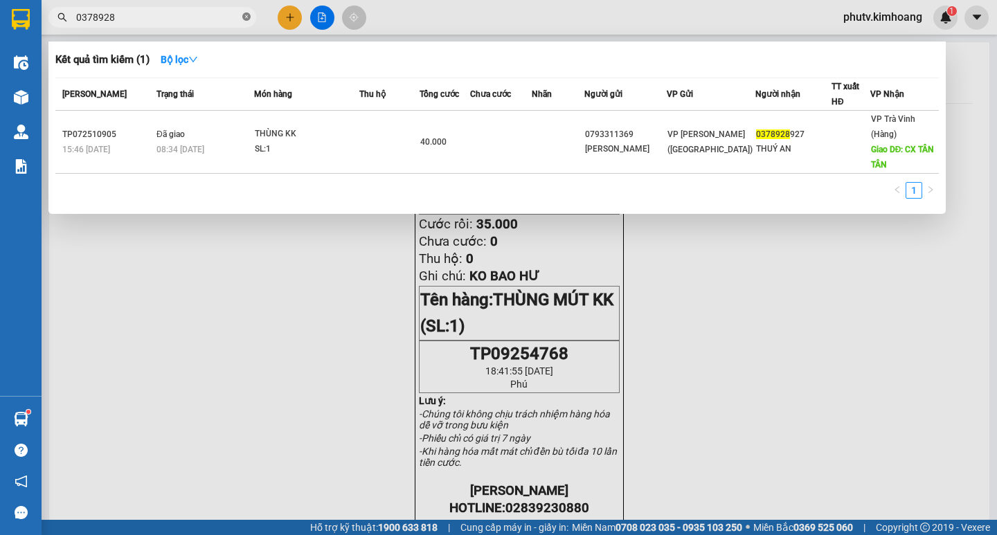
click at [247, 15] on icon "close-circle" at bounding box center [246, 16] width 8 height 8
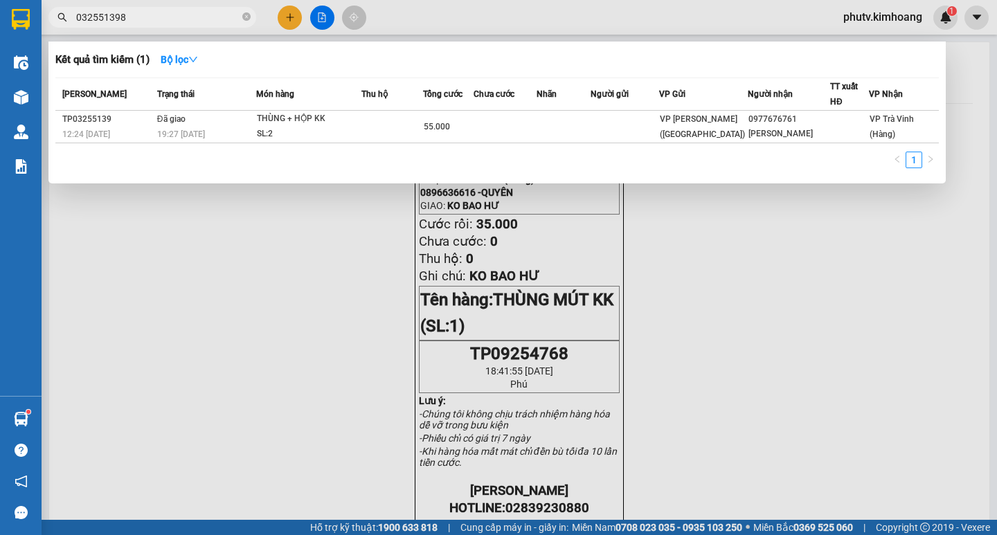
type input "0325513987"
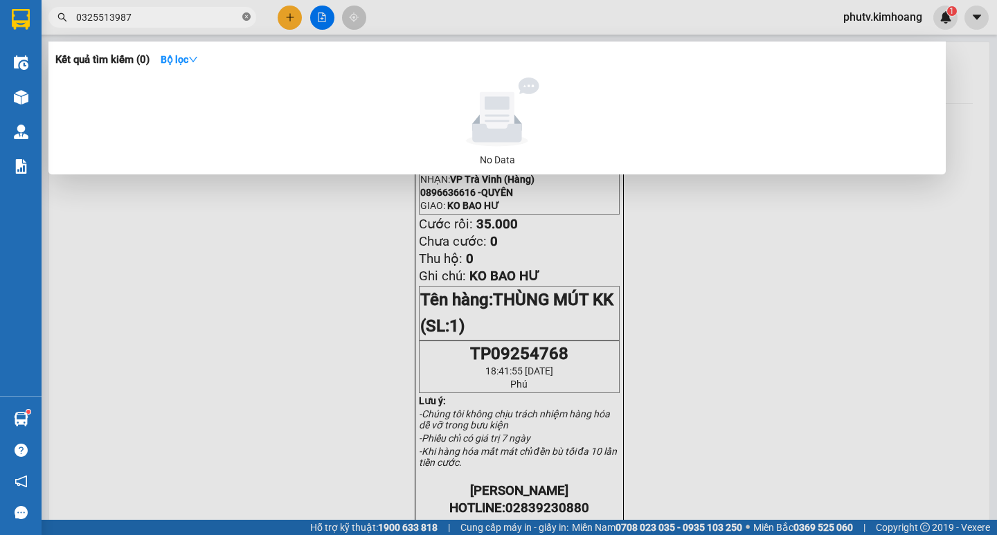
click at [244, 15] on icon "close-circle" at bounding box center [246, 16] width 8 height 8
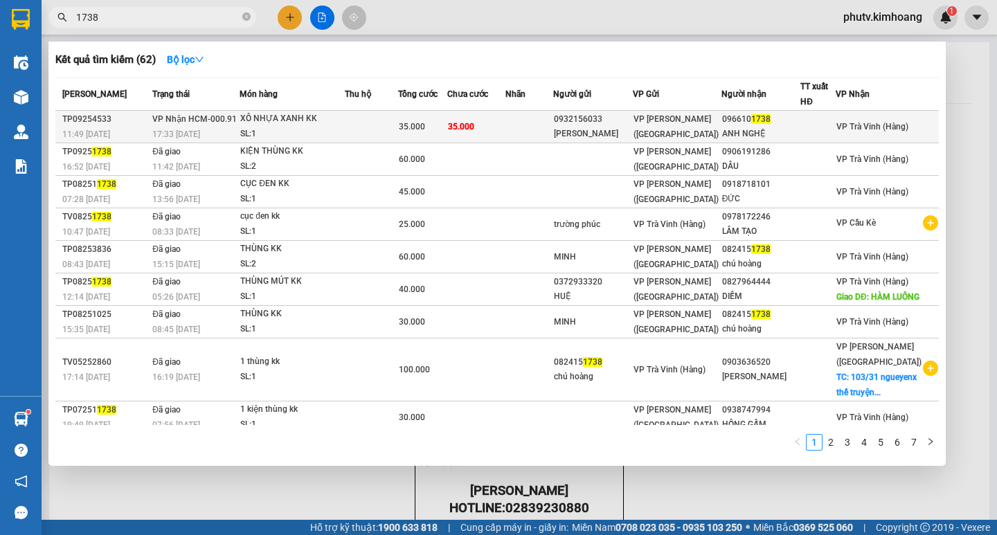
type input "1738"
click at [506, 127] on td "35.000" at bounding box center [476, 127] width 59 height 33
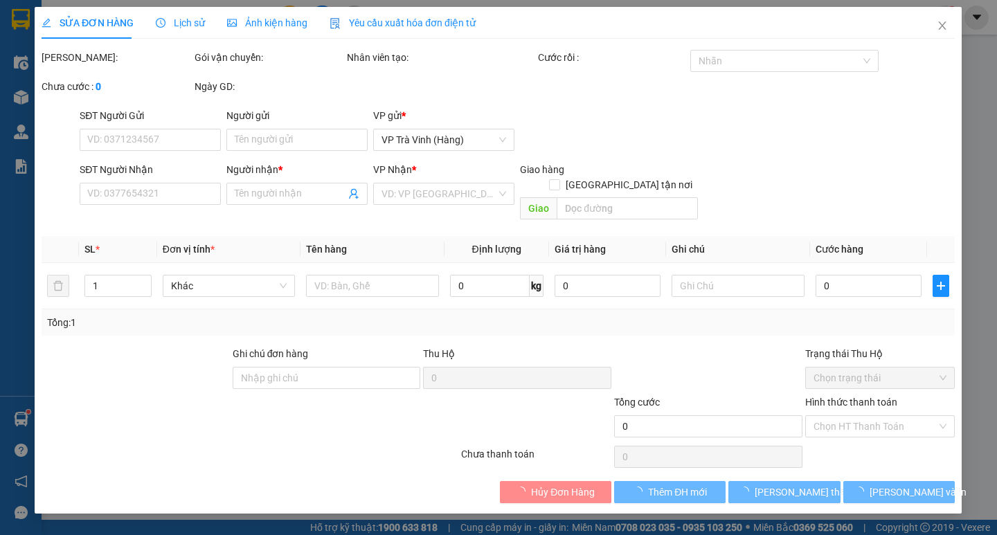
type input "0932156033"
type input "TÔ MINH ĐỨC"
type input "0966101738"
type input "ANH NGHỆ"
type input "35.000"
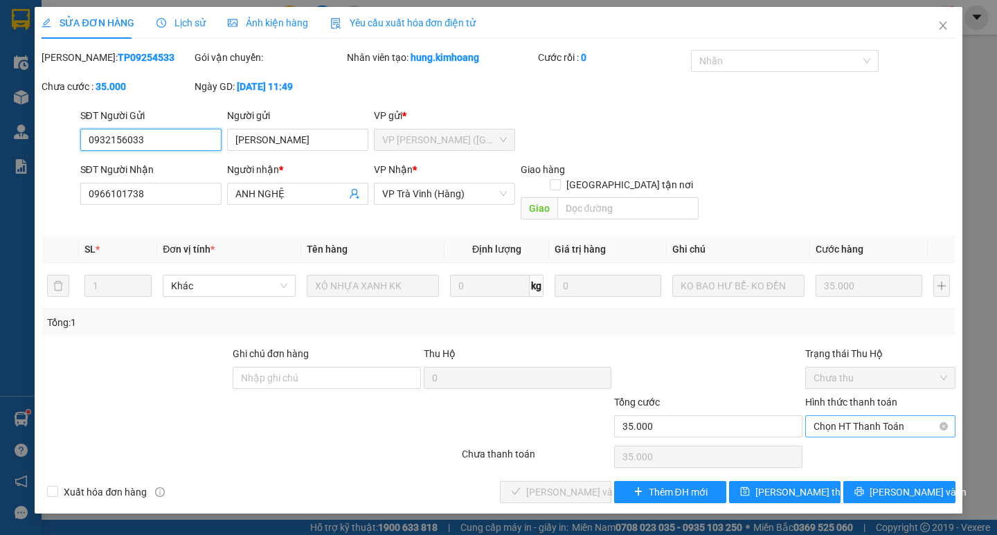
click at [850, 416] on span "Chọn HT Thanh Toán" at bounding box center [881, 426] width 134 height 21
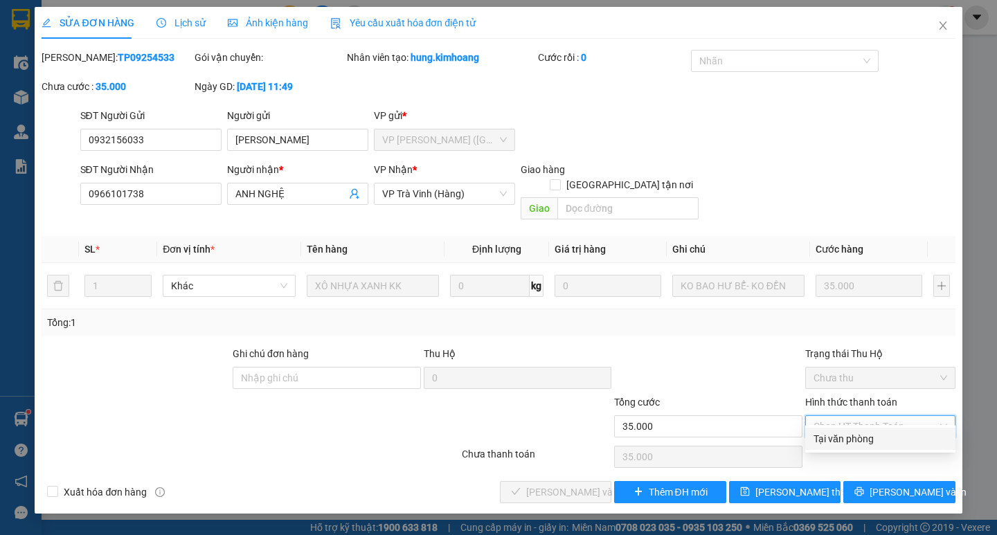
drag, startPoint x: 857, startPoint y: 443, endPoint x: 724, endPoint y: 443, distance: 132.3
click at [856, 443] on div "Tại văn phòng" at bounding box center [881, 438] width 134 height 15
type input "0"
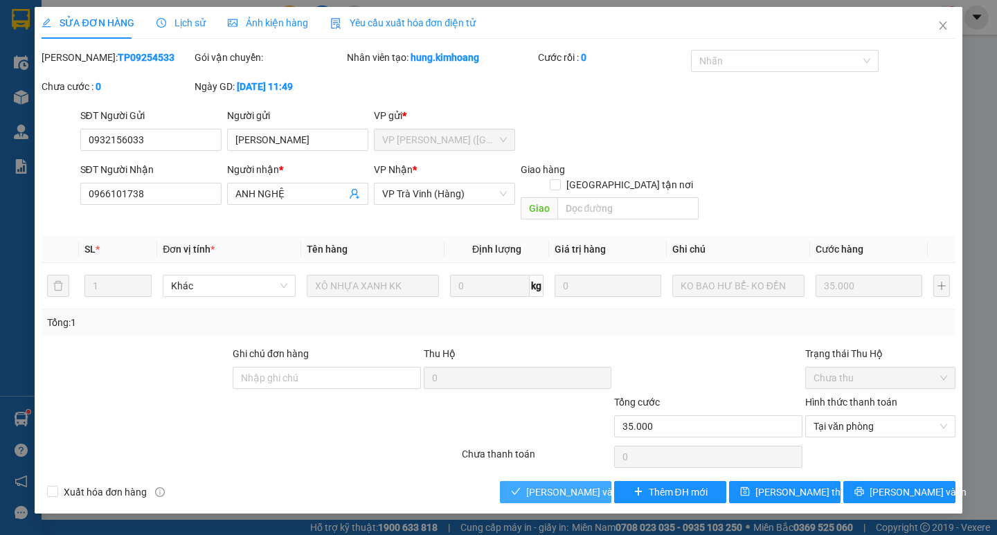
click at [578, 485] on span "[PERSON_NAME] và [PERSON_NAME] hàng" at bounding box center [592, 492] width 133 height 15
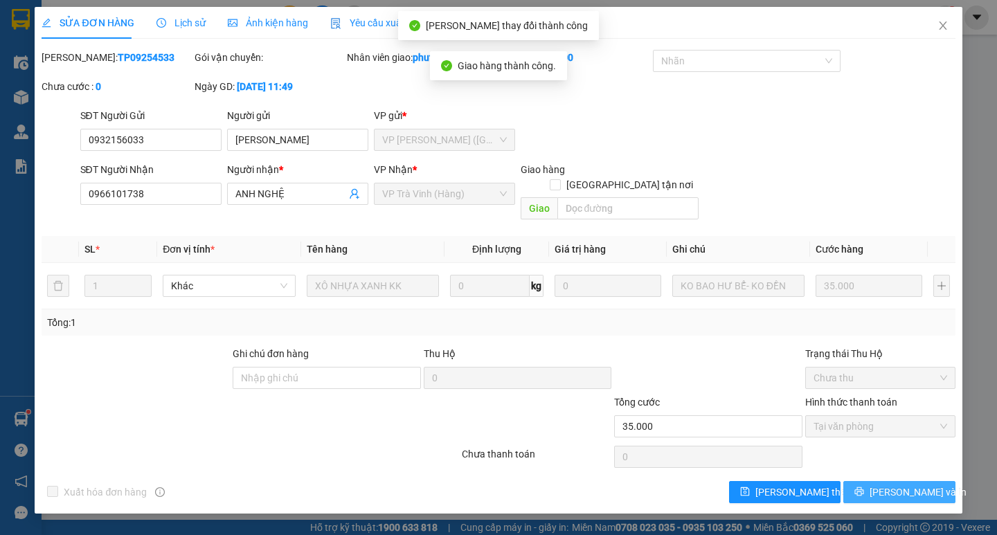
click at [914, 485] on span "[PERSON_NAME] và In" at bounding box center [918, 492] width 97 height 15
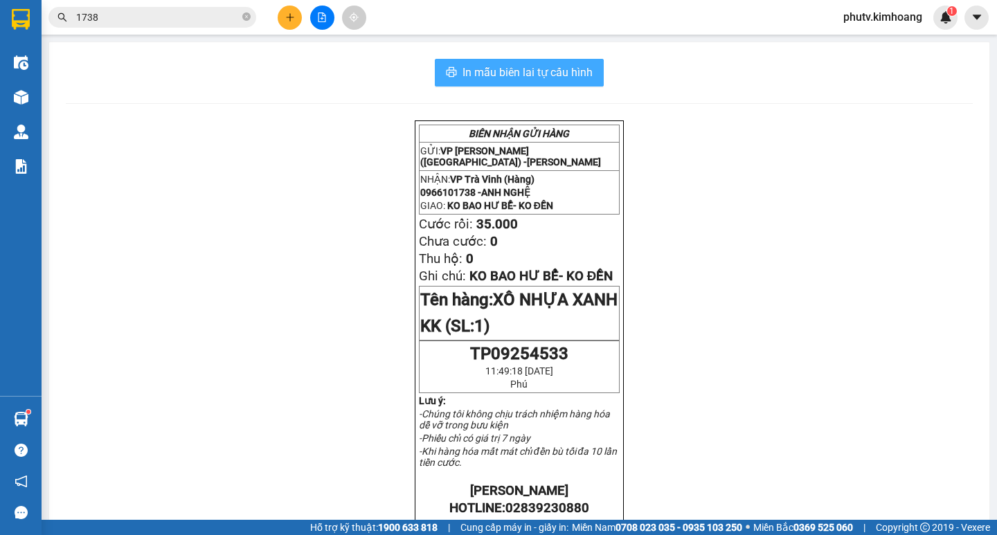
click at [576, 75] on span "In mẫu biên lai tự cấu hình" at bounding box center [528, 72] width 130 height 17
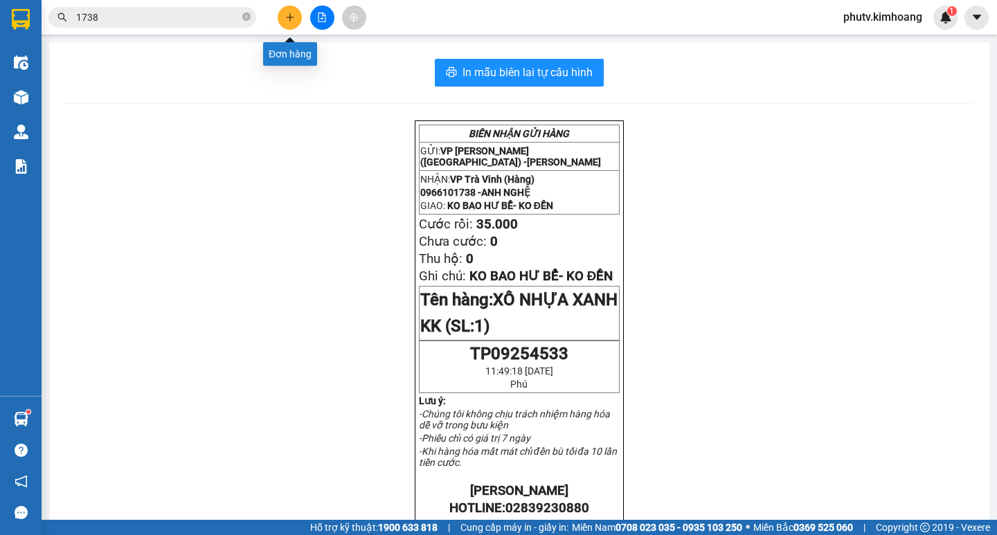
click at [288, 16] on icon "plus" at bounding box center [290, 17] width 10 height 10
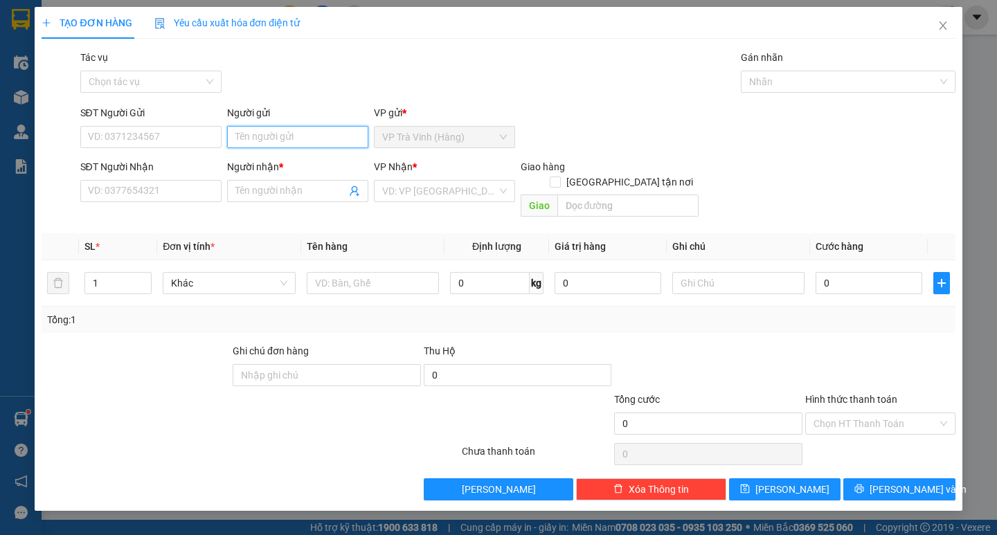
click at [327, 141] on input "Người gửi" at bounding box center [297, 137] width 141 height 22
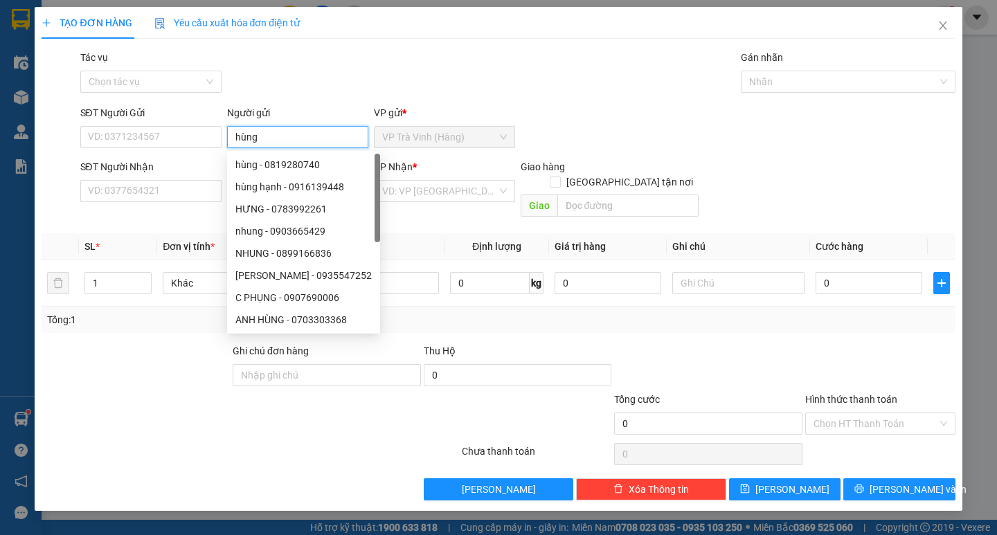
type input "hùng"
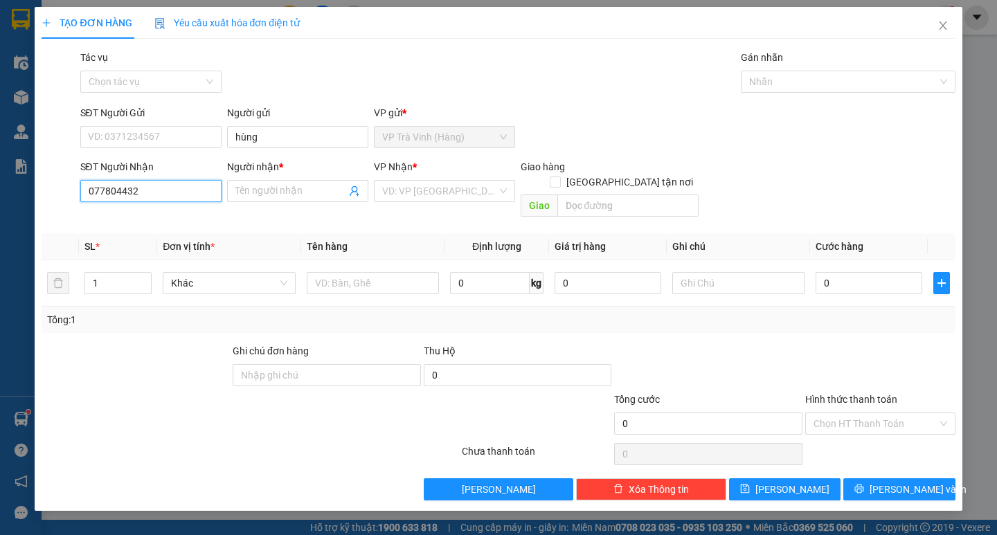
click at [93, 188] on input "077804432" at bounding box center [150, 191] width 141 height 22
type input "0377804432"
click at [173, 221] on div "0377804432 - tuyền" at bounding box center [151, 218] width 125 height 15
type input "tuyền"
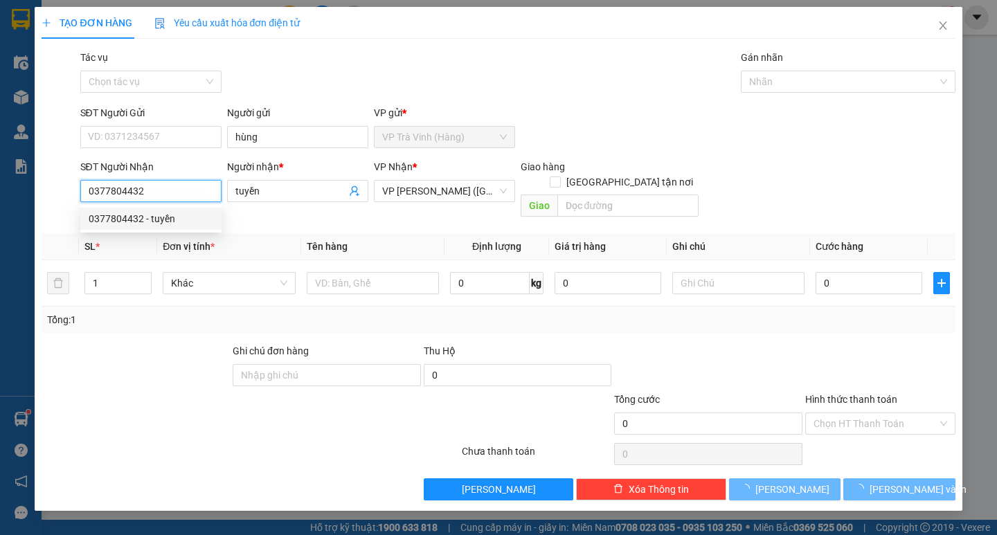
type input "30.000"
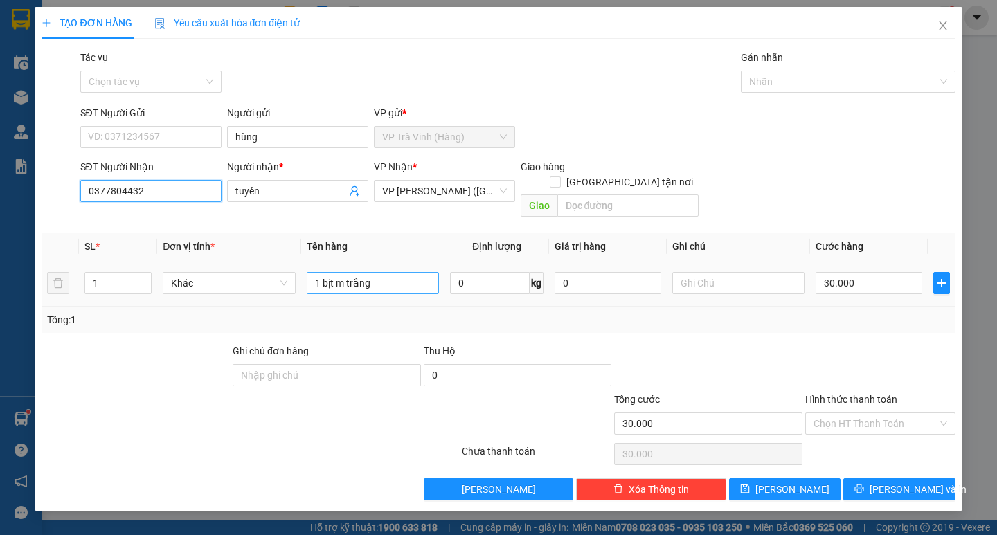
type input "0377804432"
drag, startPoint x: 398, startPoint y: 272, endPoint x: 0, endPoint y: 464, distance: 442.0
click at [0, 460] on div "TẠO ĐƠN HÀNG Yêu cầu xuất hóa đơn điện tử Transit Pickup Surcharge Ids Transit …" at bounding box center [498, 267] width 997 height 535
type input "1 kiện thùng mút kk"
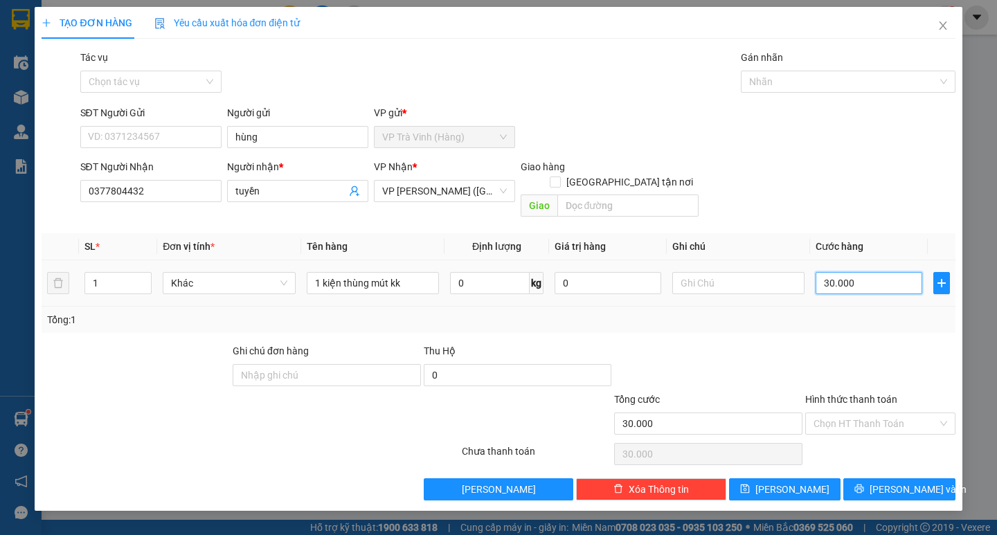
click at [852, 272] on input "30.000" at bounding box center [869, 283] width 107 height 22
type input "3"
type input "35"
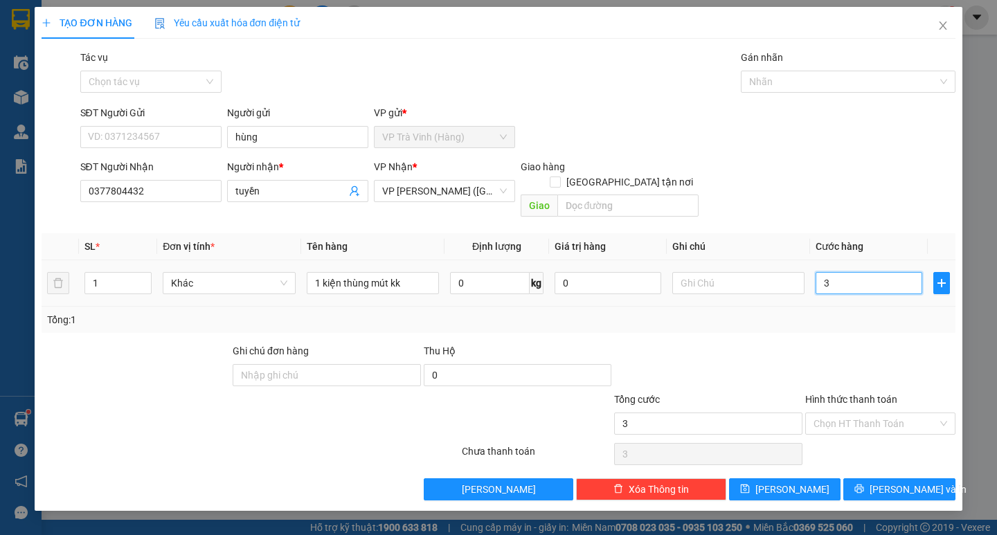
type input "35"
type input "35.000"
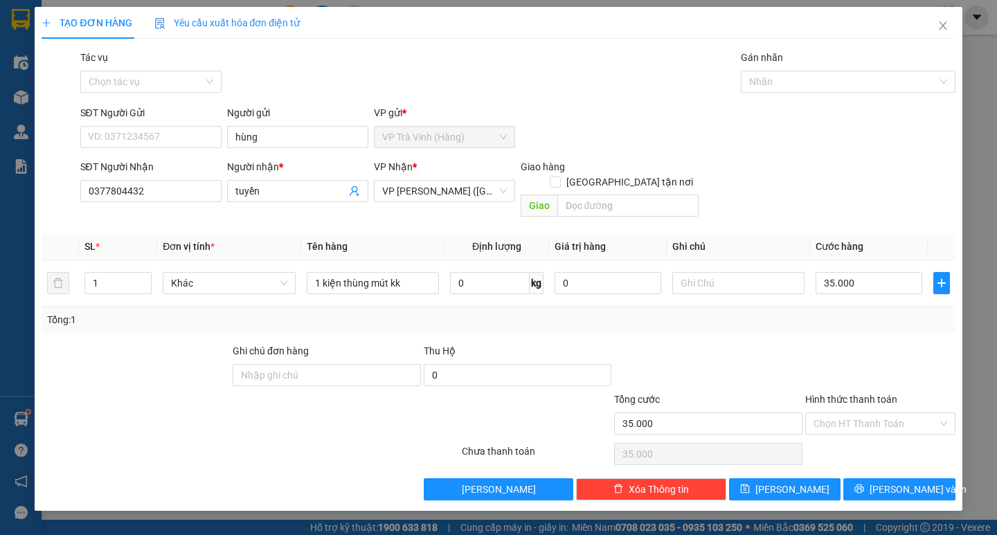
drag, startPoint x: 853, startPoint y: 292, endPoint x: 884, endPoint y: 377, distance: 91.4
click at [853, 307] on div "Tổng: 1" at bounding box center [498, 320] width 913 height 26
click at [864, 484] on icon "printer" at bounding box center [860, 489] width 10 height 10
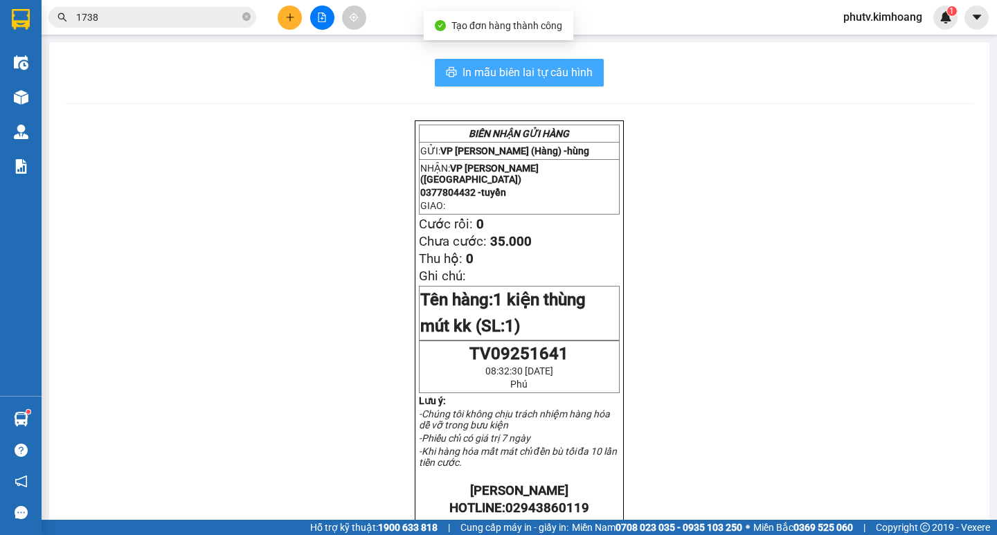
click at [552, 63] on button "In mẫu biên lai tự cấu hình" at bounding box center [519, 73] width 169 height 28
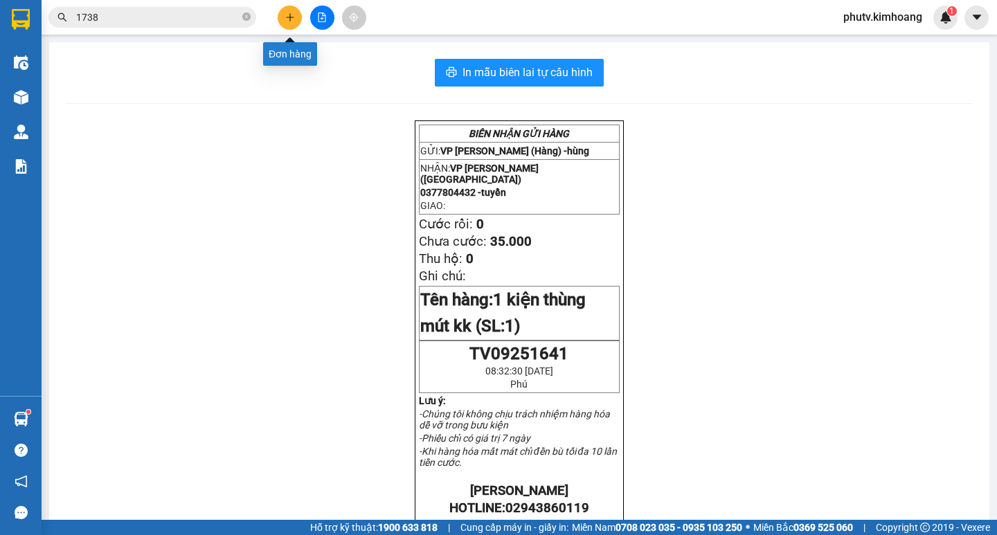
click at [292, 16] on icon "plus" at bounding box center [290, 17] width 10 height 10
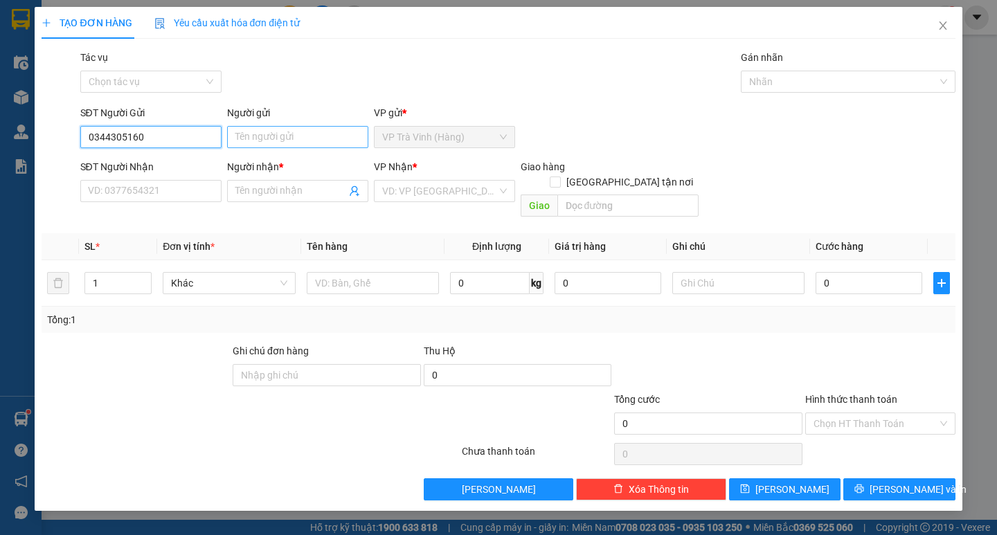
type input "0344305160"
click at [256, 135] on input "Người gửi" at bounding box center [297, 137] width 141 height 22
type input "chú 10"
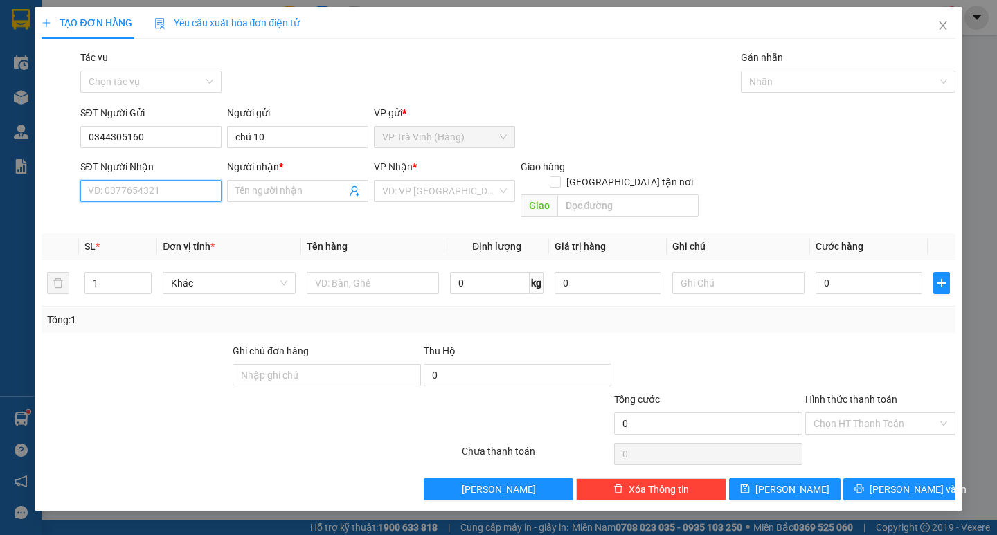
click at [185, 196] on input "SĐT Người Nhận" at bounding box center [150, 191] width 141 height 22
type input "0973868384"
click at [196, 214] on div "0973868384 - cô quyền" at bounding box center [151, 218] width 125 height 15
type input "cô quyền"
checkbox input "true"
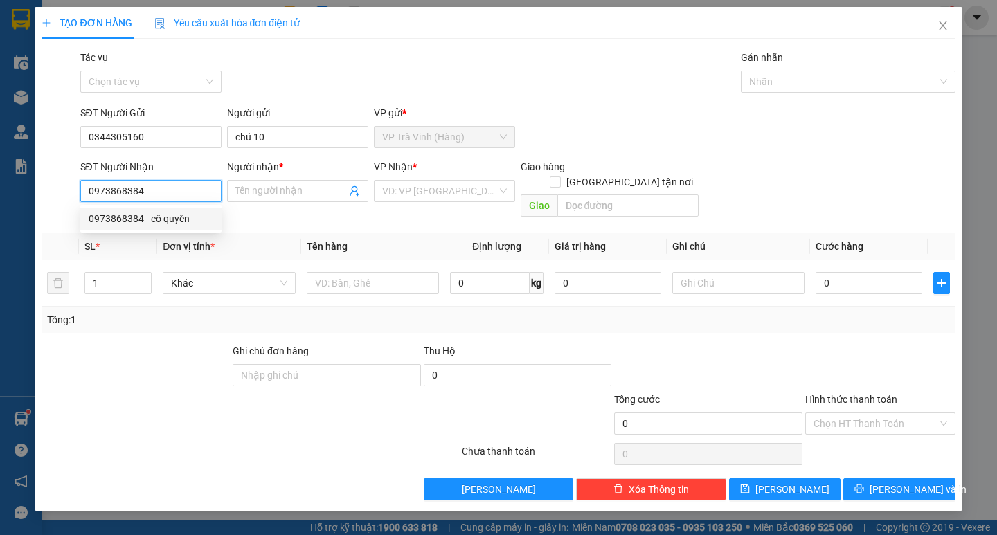
type input "số 1 cc hải quan, 86 trần huy liễu p15, phú nhuận"
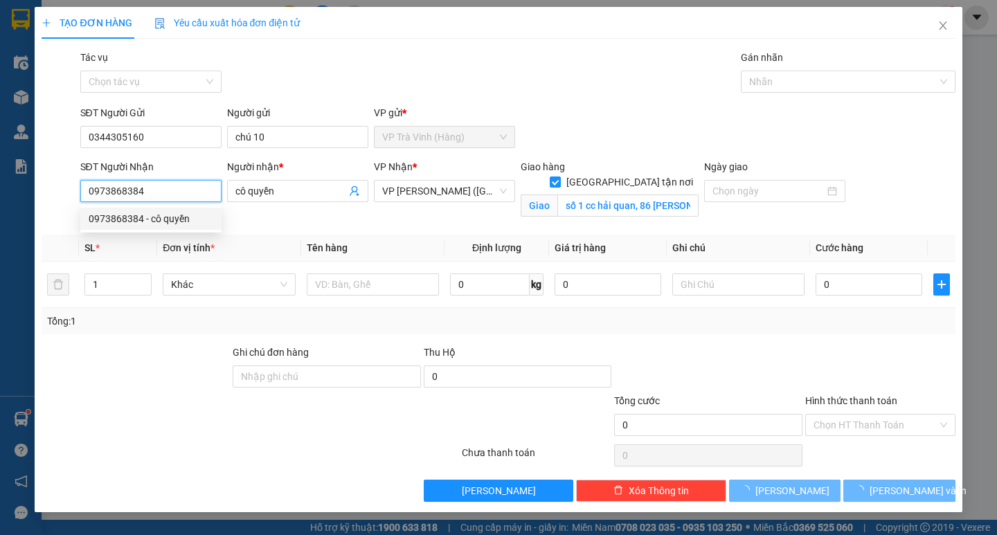
type input "100.000"
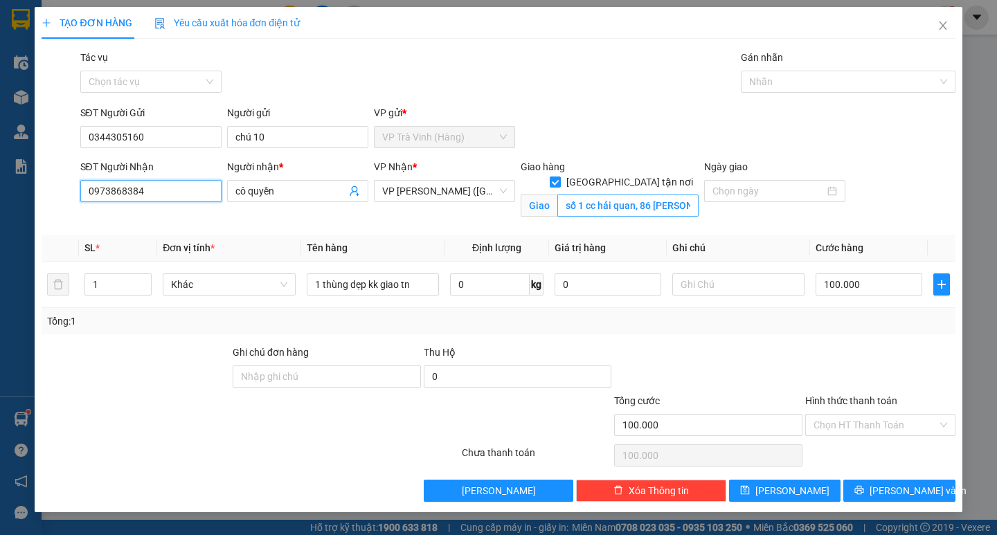
type input "0973868384"
click at [598, 195] on input "số 1 cc hải quan, 86 trần huy liễu p15, phú nhuận" at bounding box center [627, 206] width 141 height 22
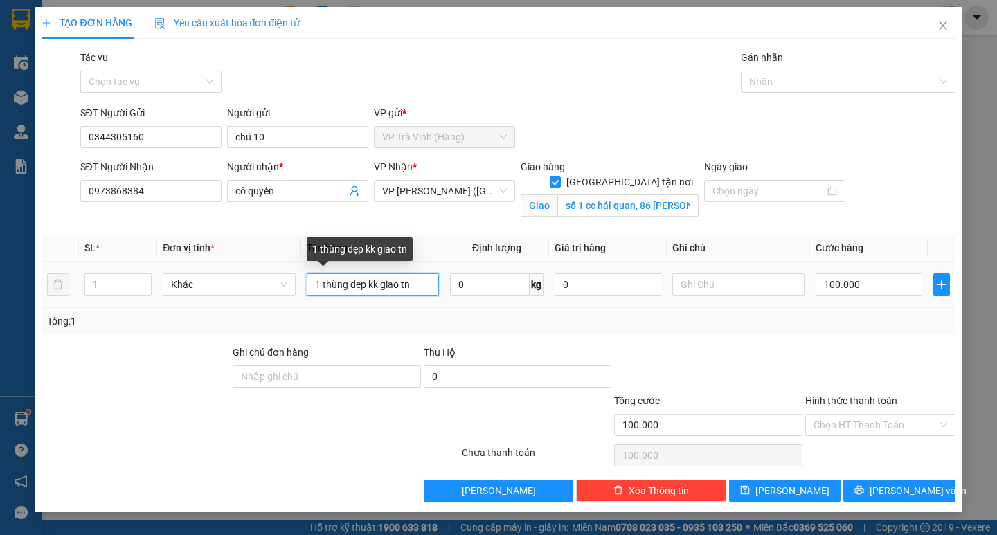
drag, startPoint x: 368, startPoint y: 284, endPoint x: 0, endPoint y: 476, distance: 415.1
click at [0, 476] on div "TẠO ĐƠN HÀNG Yêu cầu xuất hóa đơn điện tử Transit Pickup Surcharge Ids Transit …" at bounding box center [498, 267] width 997 height 535
type input "1 bịt trắng thùng kk giao tn"
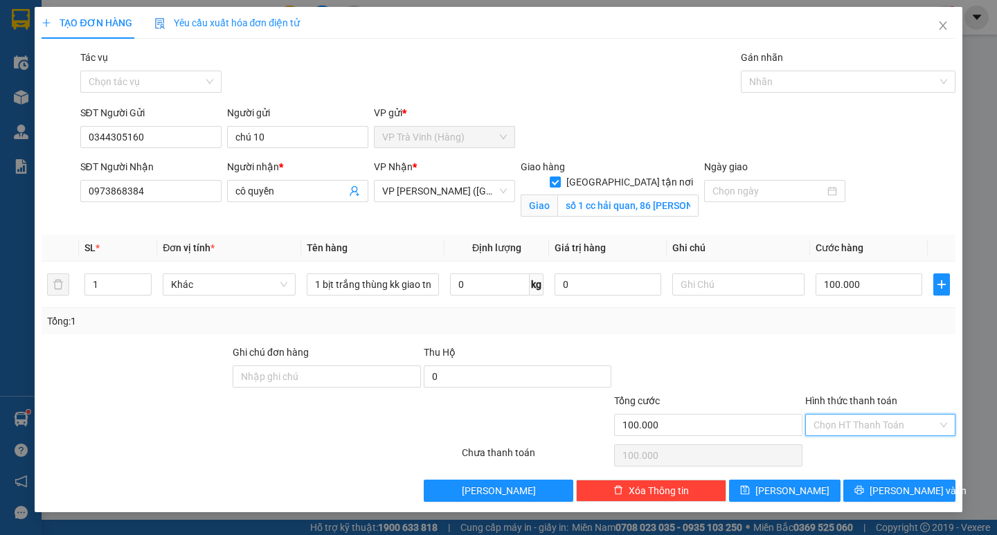
click at [841, 421] on input "Hình thức thanh toán" at bounding box center [876, 425] width 124 height 21
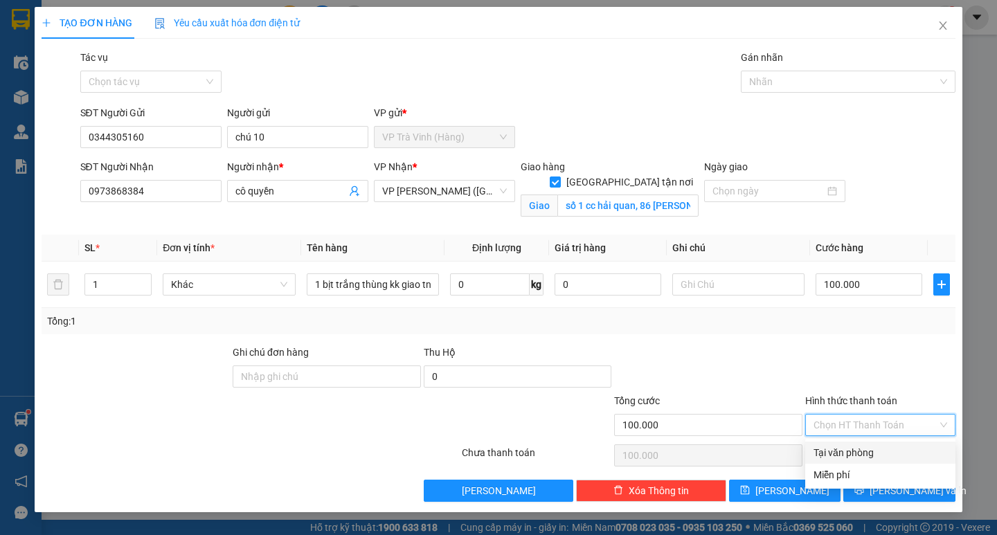
click at [861, 447] on div "Tại văn phòng" at bounding box center [881, 452] width 134 height 15
type input "0"
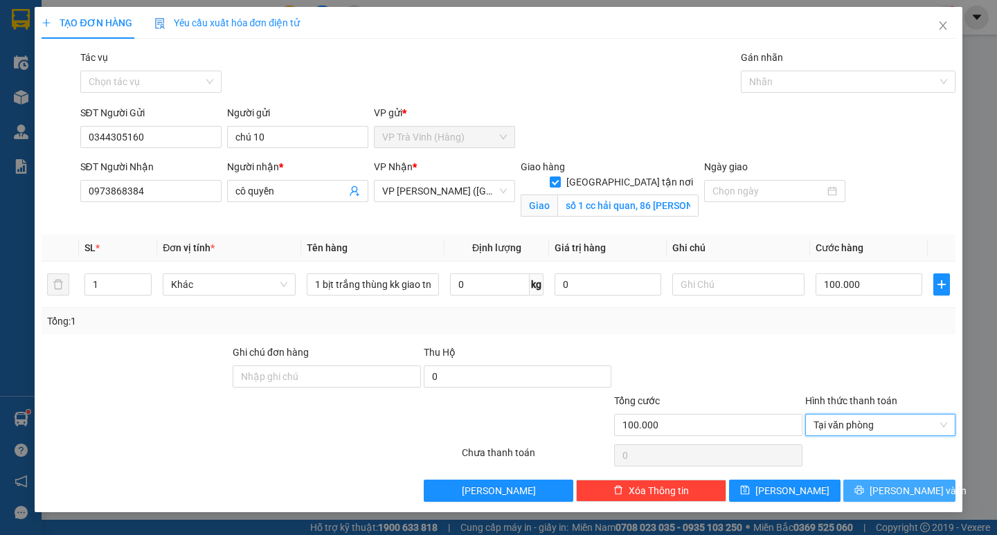
click at [866, 484] on button "[PERSON_NAME] và In" at bounding box center [898, 491] width 111 height 22
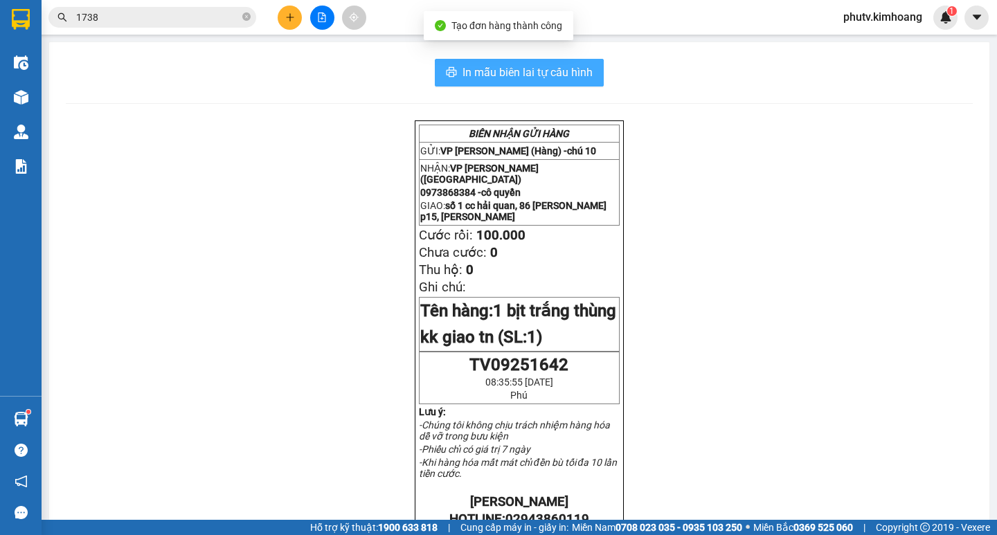
click at [537, 75] on span "In mẫu biên lai tự cấu hình" at bounding box center [528, 72] width 130 height 17
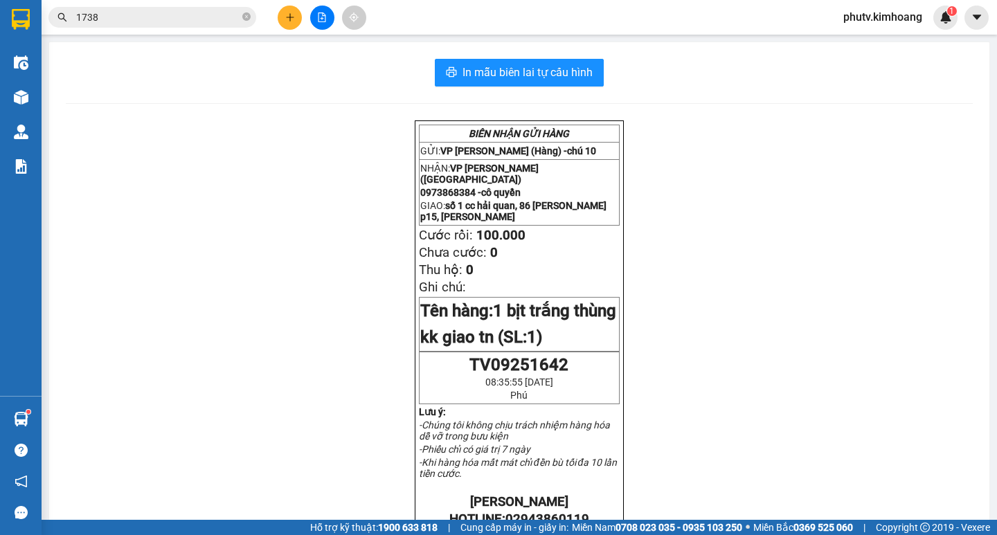
click at [201, 15] on input "1738" at bounding box center [157, 17] width 163 height 15
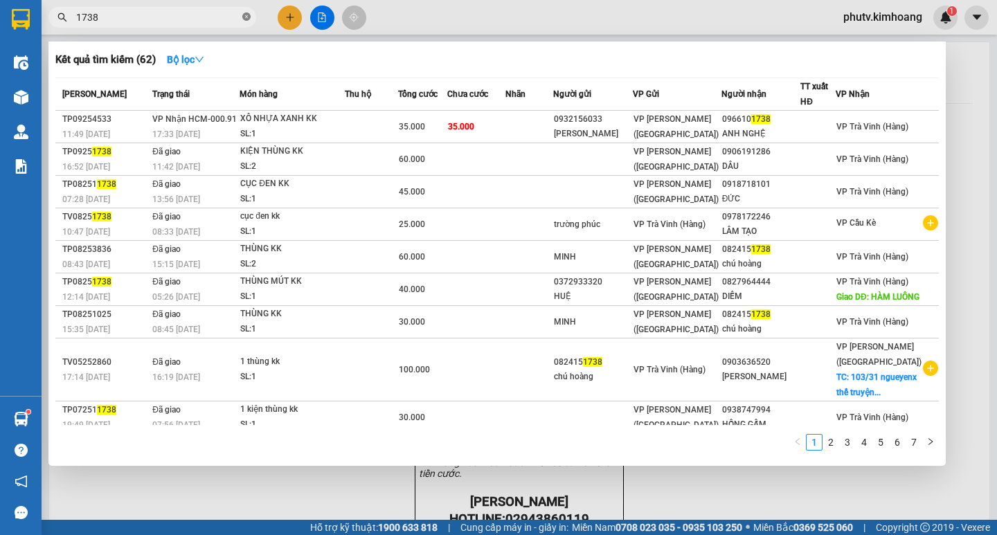
click at [246, 17] on icon "close-circle" at bounding box center [246, 16] width 8 height 8
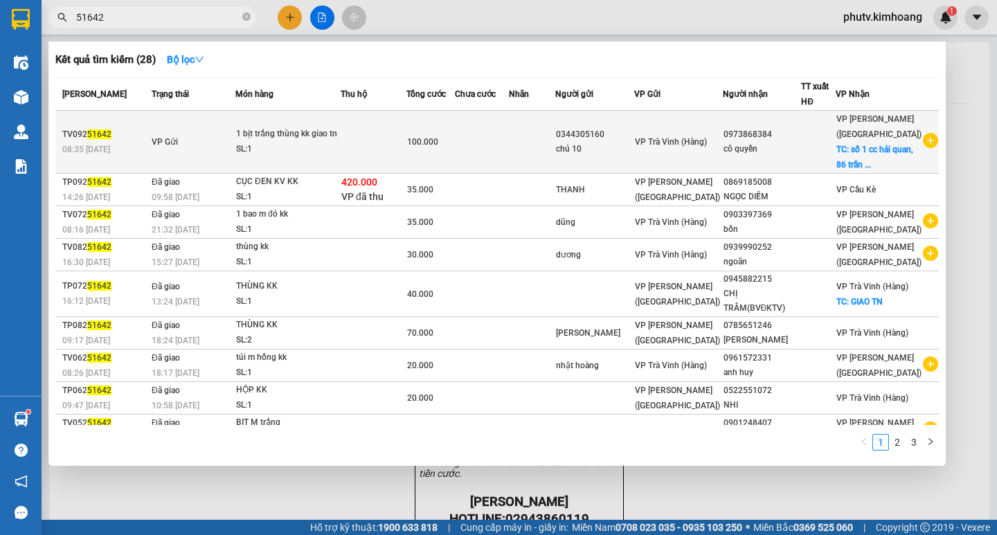
type input "51642"
click at [454, 148] on div "100.000" at bounding box center [430, 141] width 47 height 15
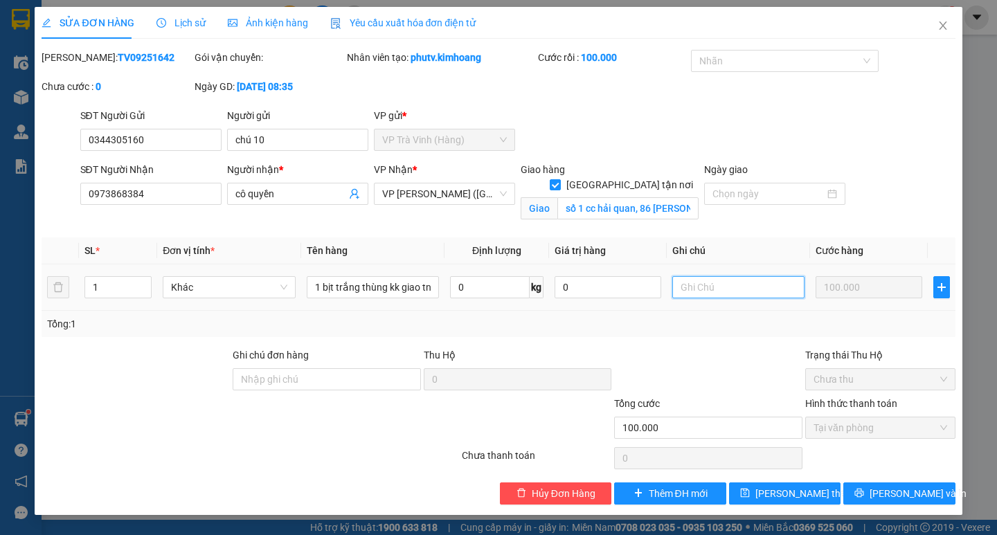
click at [711, 293] on input "text" at bounding box center [738, 287] width 132 height 22
click at [711, 292] on input "giao ggasp" at bounding box center [738, 287] width 132 height 22
type input "giao gấp"
click at [852, 492] on button "[PERSON_NAME] và In" at bounding box center [898, 494] width 111 height 22
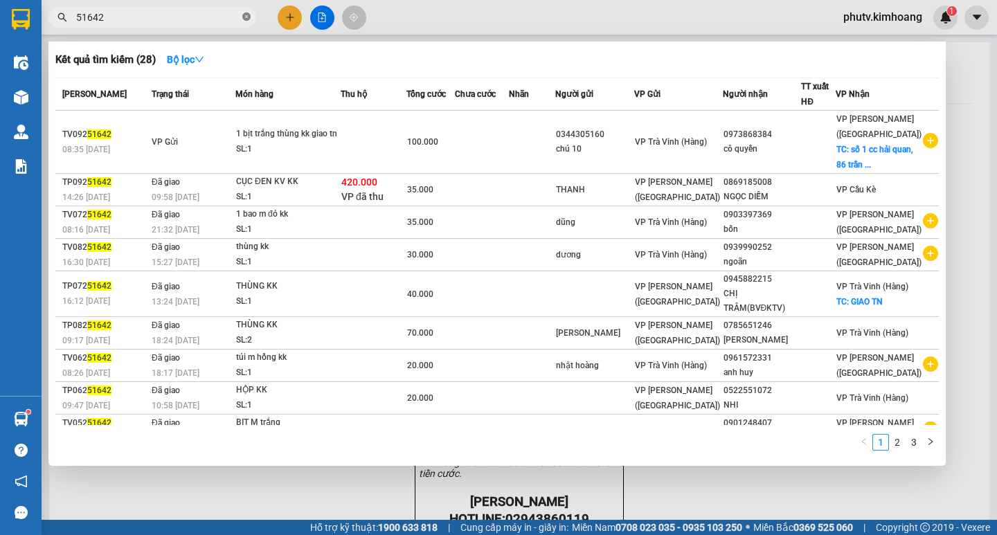
click at [246, 15] on icon "close-circle" at bounding box center [246, 16] width 8 height 8
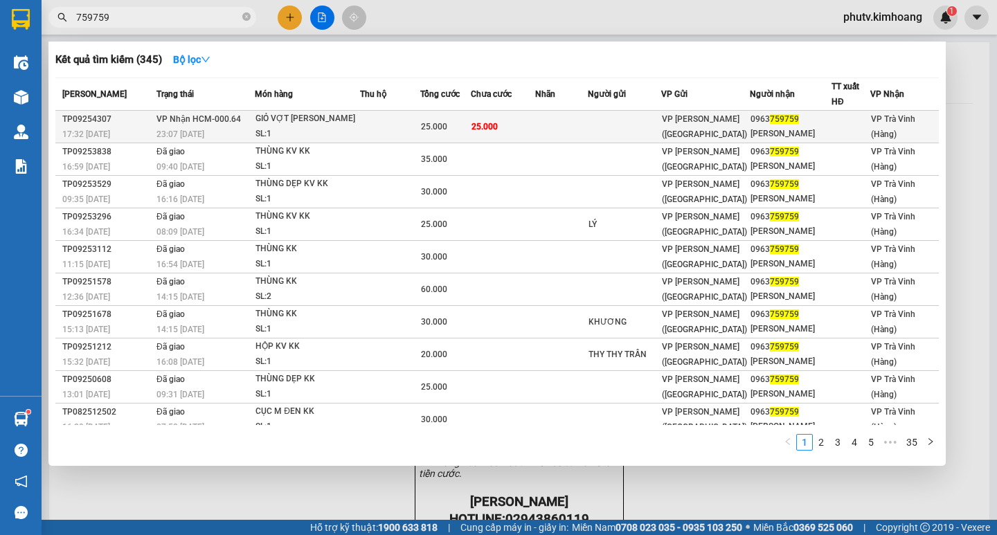
type input "759759"
click at [456, 122] on div "25.000" at bounding box center [445, 126] width 49 height 15
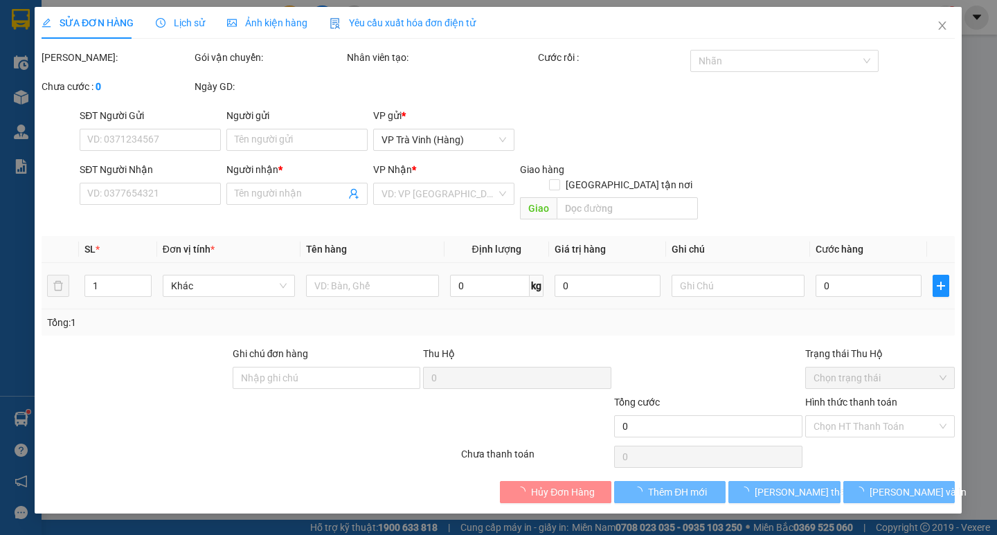
type input "0963759759"
type input "TRUNG NGỌC"
type input "25.000"
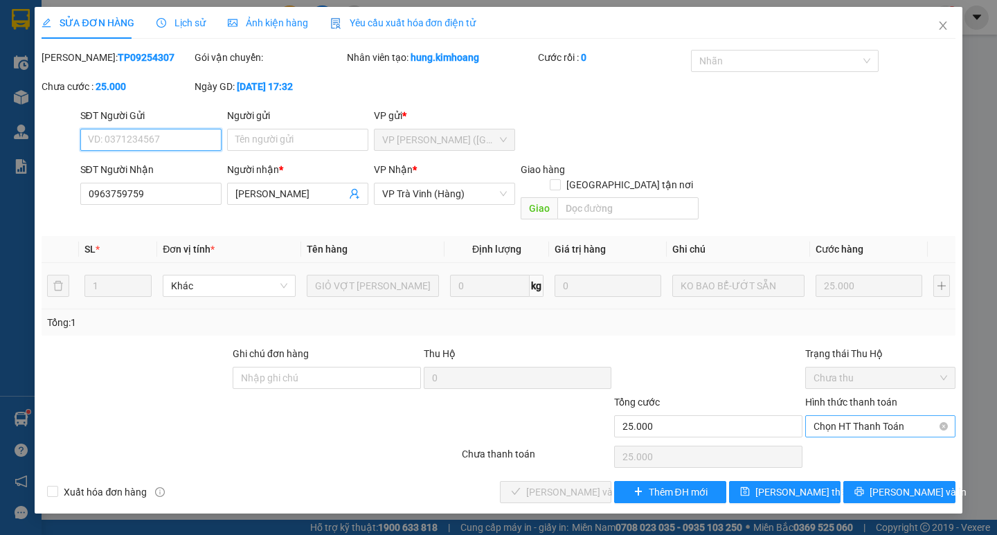
click at [853, 418] on span "Chọn HT Thanh Toán" at bounding box center [881, 426] width 134 height 21
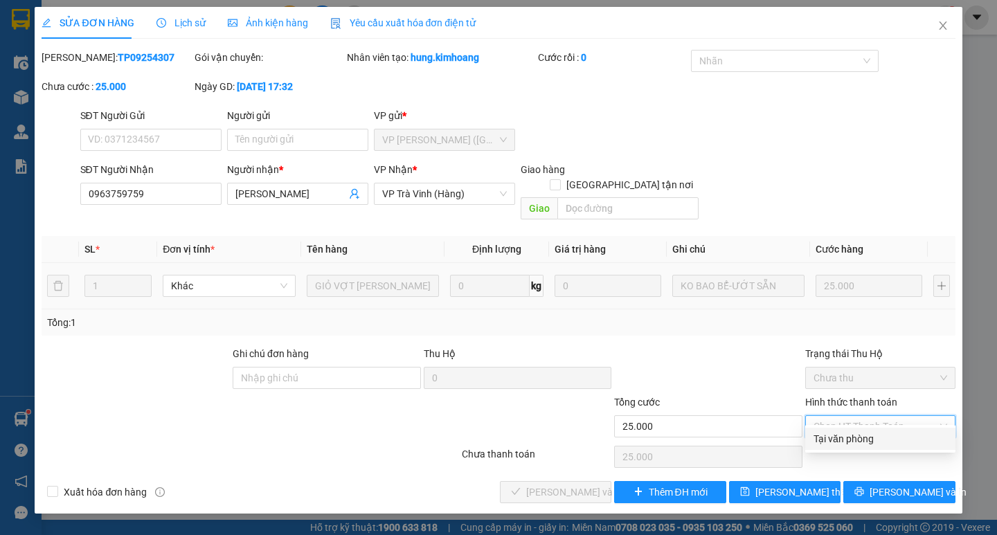
click at [857, 437] on div "Tại văn phòng" at bounding box center [881, 438] width 134 height 15
type input "0"
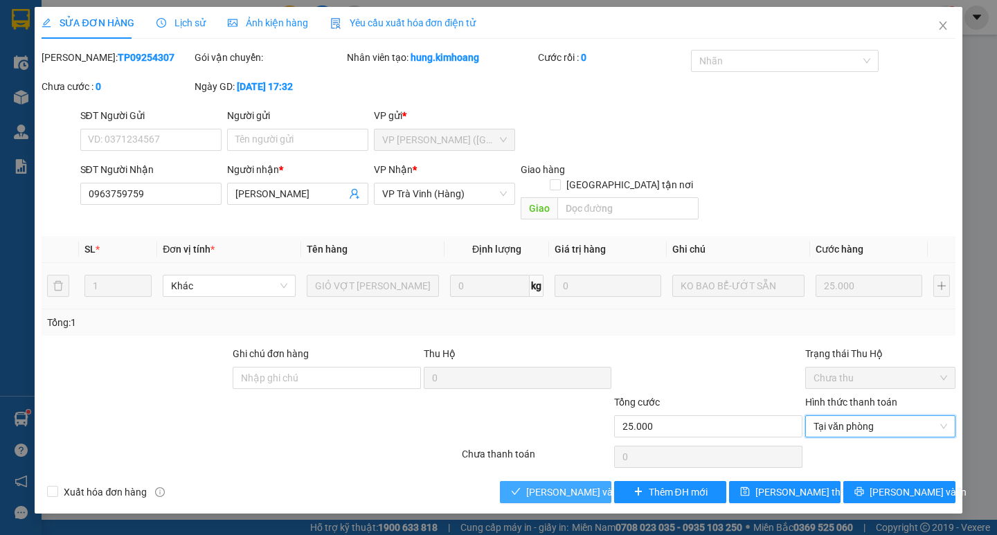
click at [569, 485] on span "[PERSON_NAME] và [PERSON_NAME] hàng" at bounding box center [592, 492] width 133 height 15
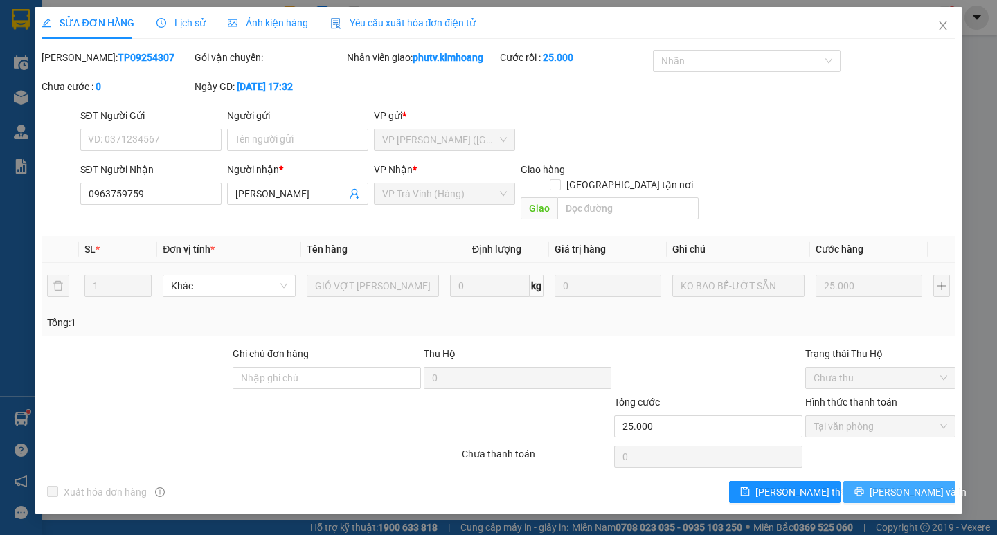
click at [918, 485] on span "[PERSON_NAME] và In" at bounding box center [918, 492] width 97 height 15
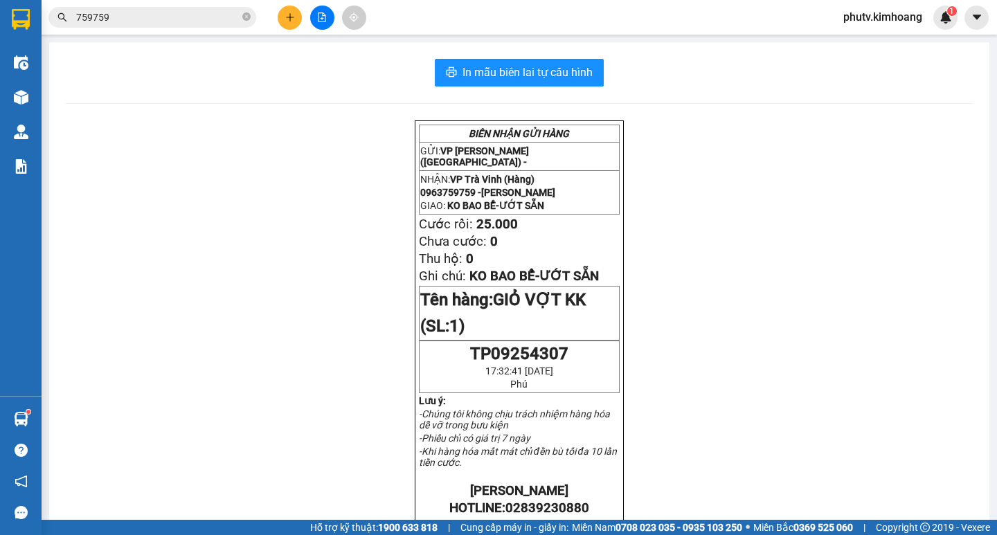
click at [171, 15] on input "759759" at bounding box center [157, 17] width 163 height 15
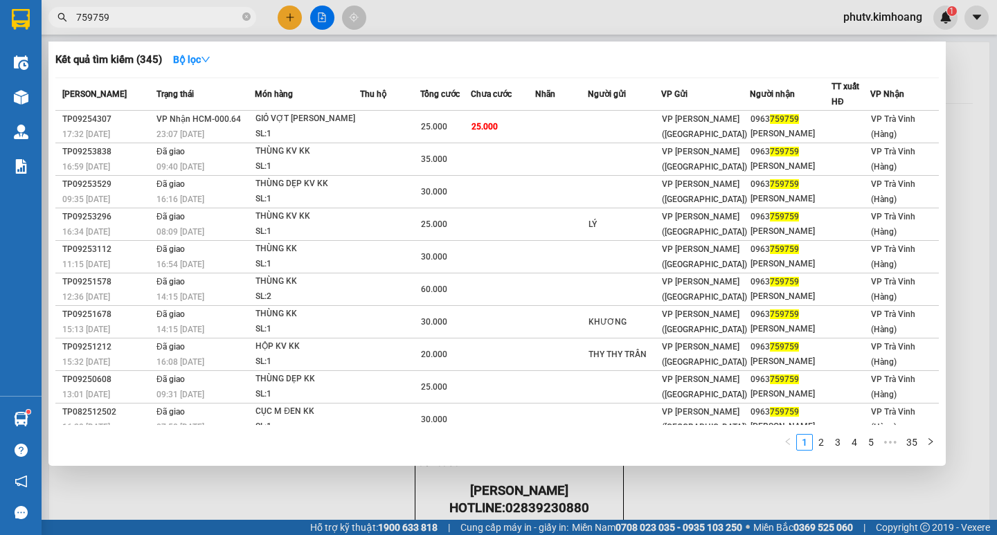
click at [171, 15] on input "759759" at bounding box center [157, 17] width 163 height 15
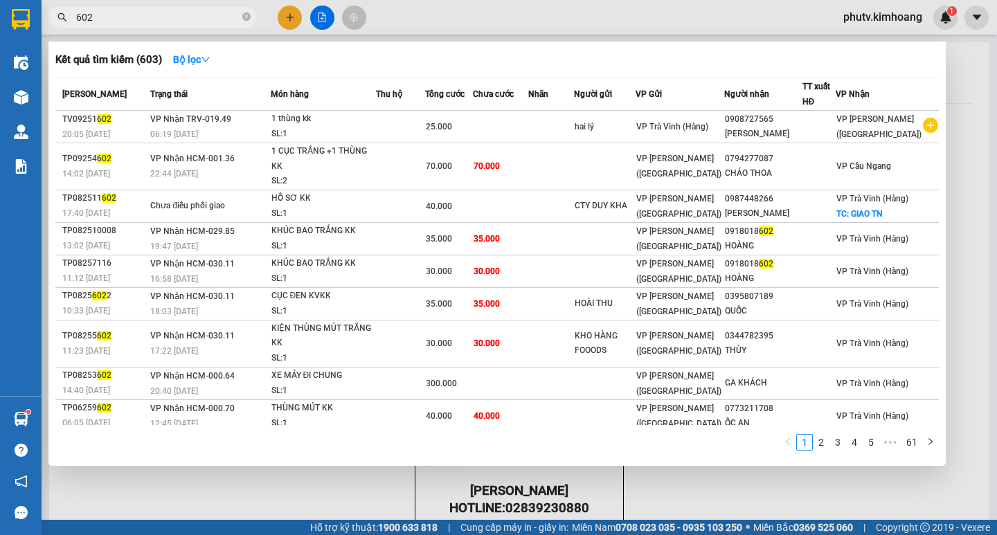
type input "602"
click at [280, 21] on div at bounding box center [498, 267] width 997 height 535
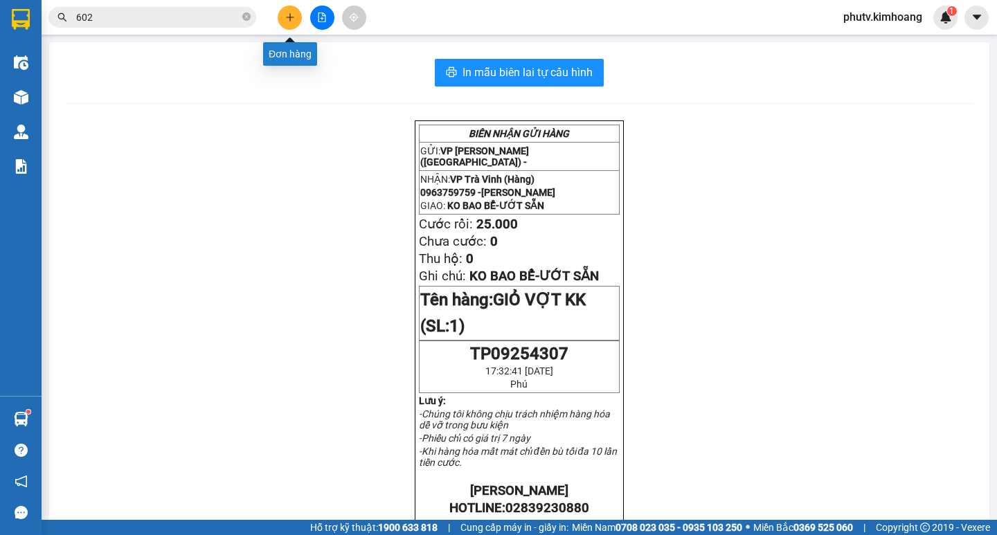
click at [285, 20] on icon "plus" at bounding box center [290, 17] width 10 height 10
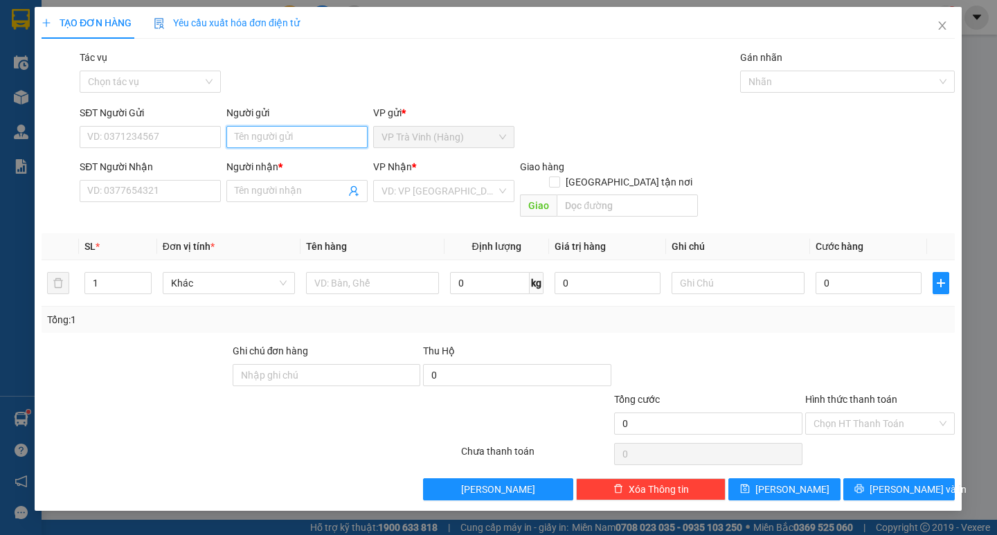
click at [274, 143] on input "Người gửi" at bounding box center [297, 137] width 141 height 22
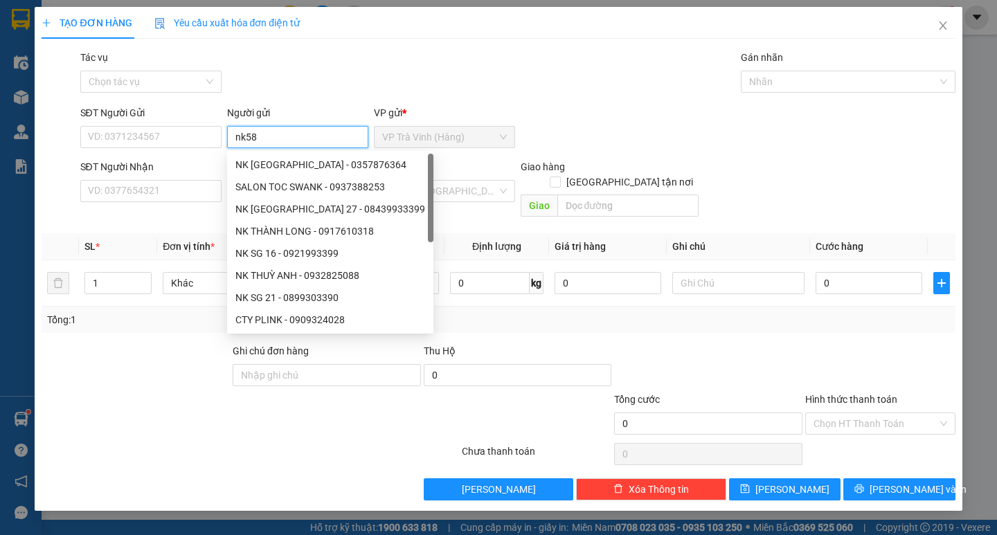
type input "nk58"
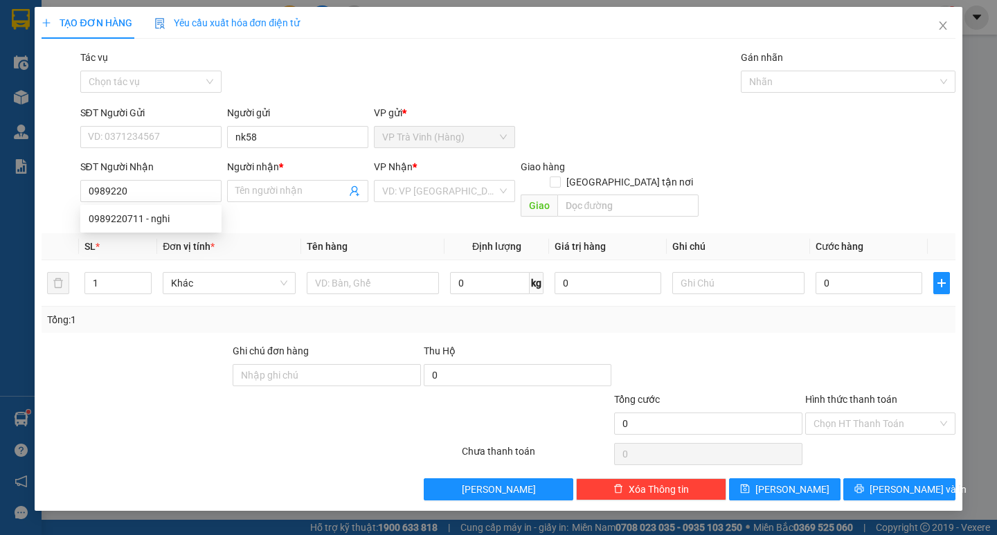
click at [151, 204] on div "SĐT Người Nhận 0989220" at bounding box center [150, 183] width 141 height 48
click at [179, 194] on input "0989220" at bounding box center [150, 191] width 141 height 22
click at [172, 219] on div "0989220711 - nghi" at bounding box center [151, 218] width 125 height 15
type input "0989220711"
type input "nghi"
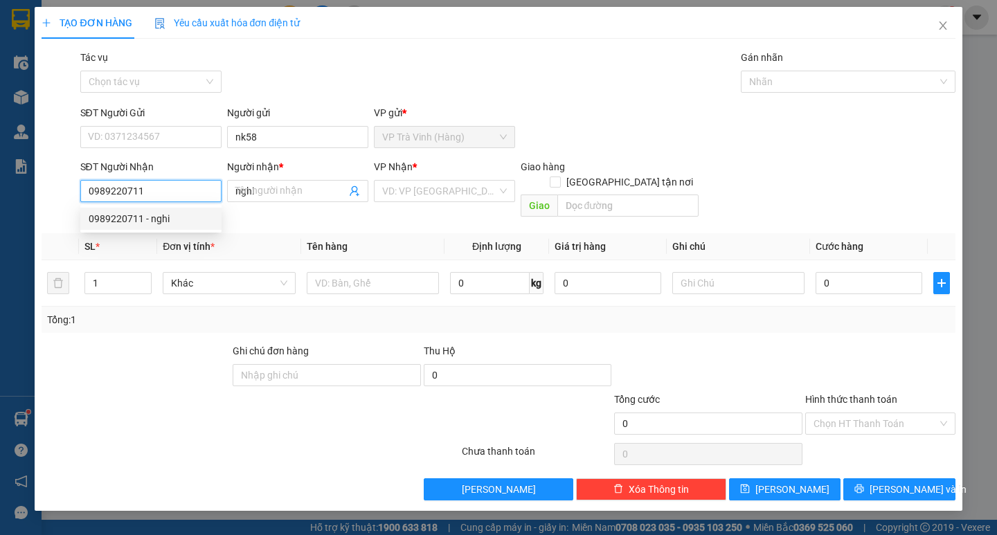
type input "25.000"
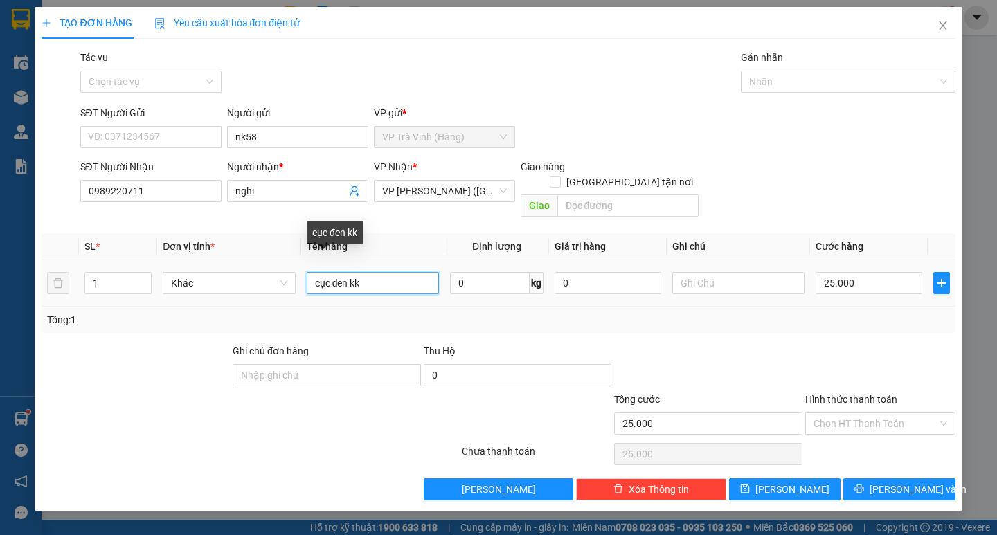
drag, startPoint x: 380, startPoint y: 268, endPoint x: 112, endPoint y: 346, distance: 278.3
click at [118, 344] on div "Transit Pickup Surcharge Ids Transit Deliver Surcharge Ids Transit Deliver Surc…" at bounding box center [498, 275] width 913 height 451
type input "1"
type input "1 kiện thùng mút kk"
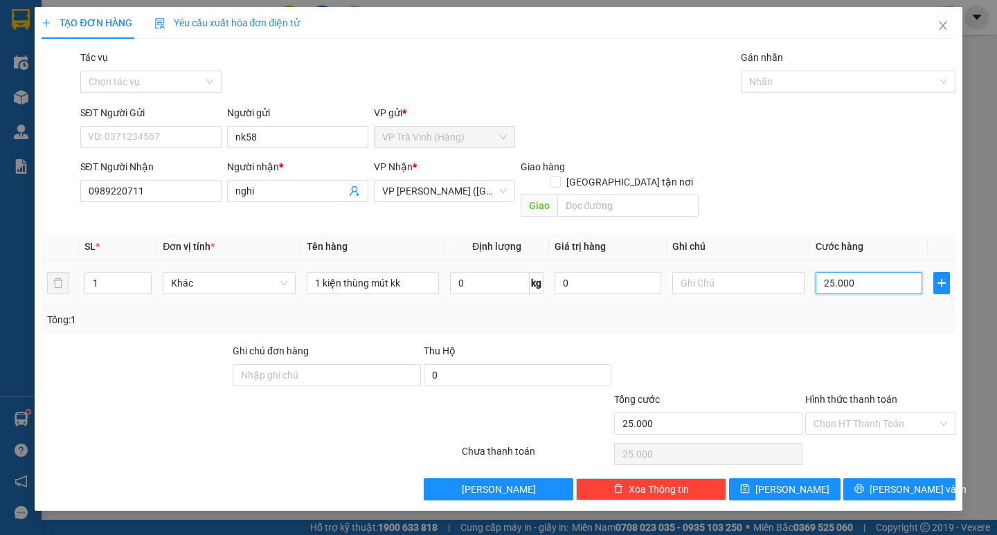
click at [893, 272] on input "25.000" at bounding box center [869, 283] width 107 height 22
type input "3"
type input "30"
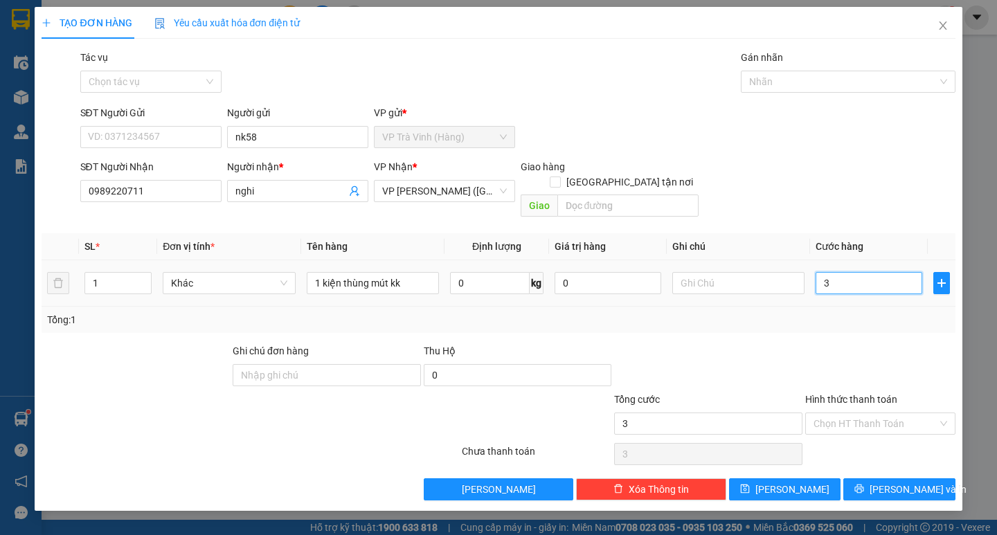
type input "30"
type input "30.000"
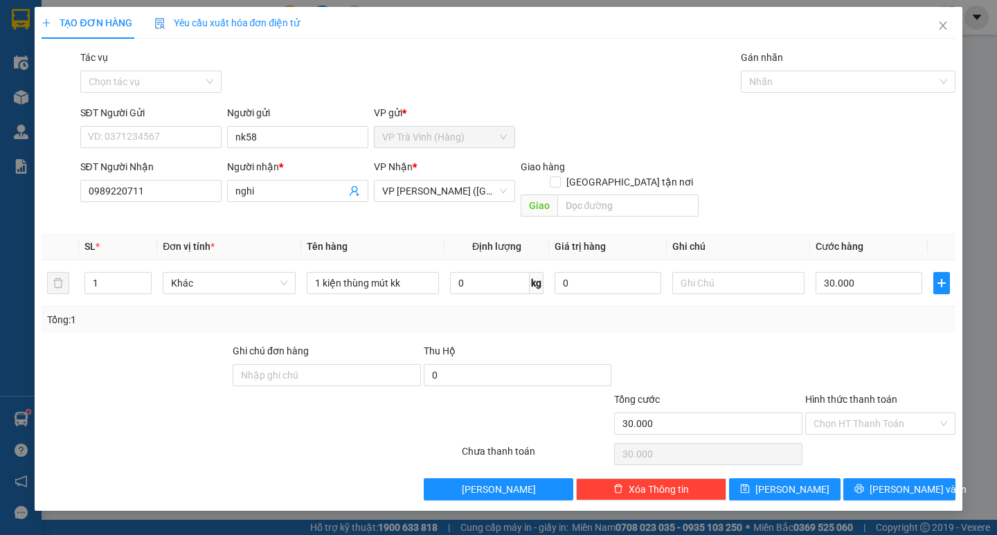
click at [839, 343] on div at bounding box center [880, 367] width 153 height 48
click at [833, 413] on input "Hình thức thanh toán" at bounding box center [876, 423] width 124 height 21
click at [852, 437] on div "Tại văn phòng" at bounding box center [881, 436] width 134 height 15
type input "0"
click at [861, 479] on button "[PERSON_NAME] và In" at bounding box center [898, 490] width 111 height 22
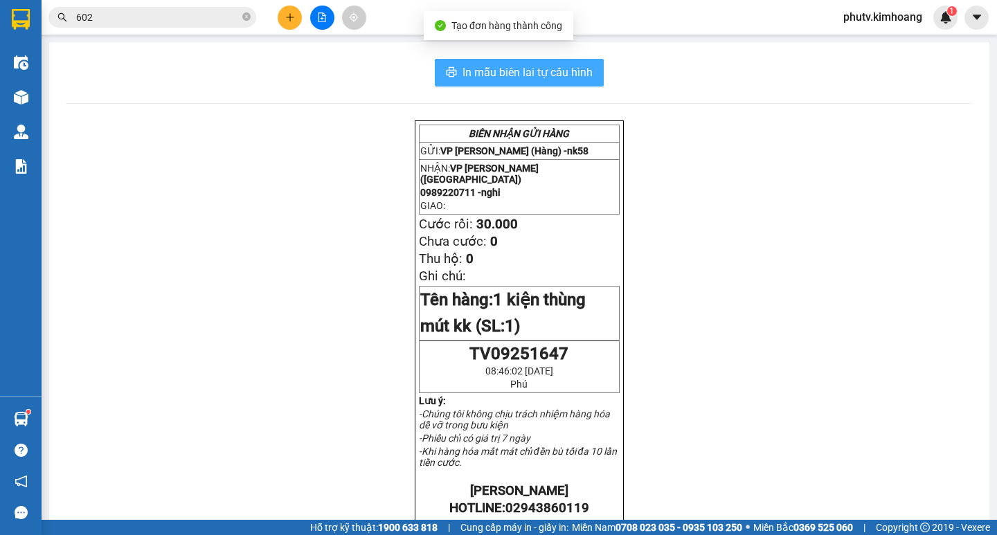
click at [510, 71] on span "In mẫu biên lai tự cấu hình" at bounding box center [528, 72] width 130 height 17
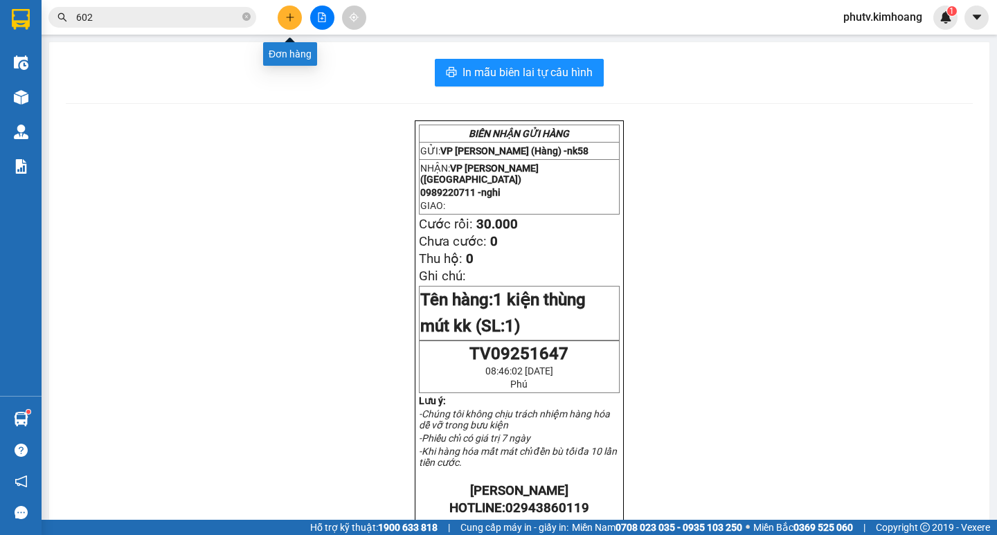
click at [289, 19] on icon "plus" at bounding box center [290, 17] width 10 height 10
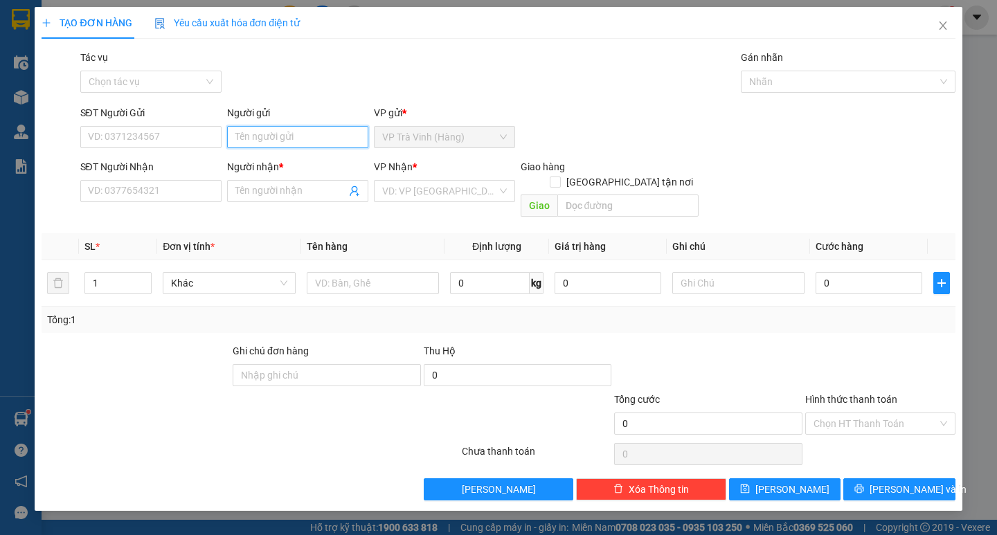
click at [269, 131] on input "Người gửi" at bounding box center [297, 137] width 141 height 22
type input "ngọc"
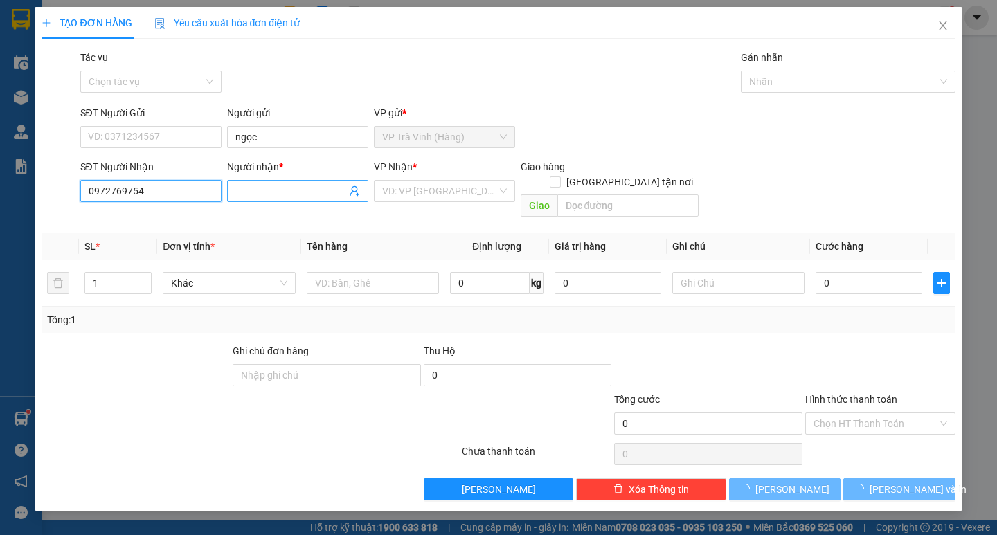
type input "0972769754"
click at [239, 188] on input "Người nhận *" at bounding box center [290, 191] width 111 height 15
type input "tài"
click at [445, 201] on input "search" at bounding box center [439, 191] width 115 height 21
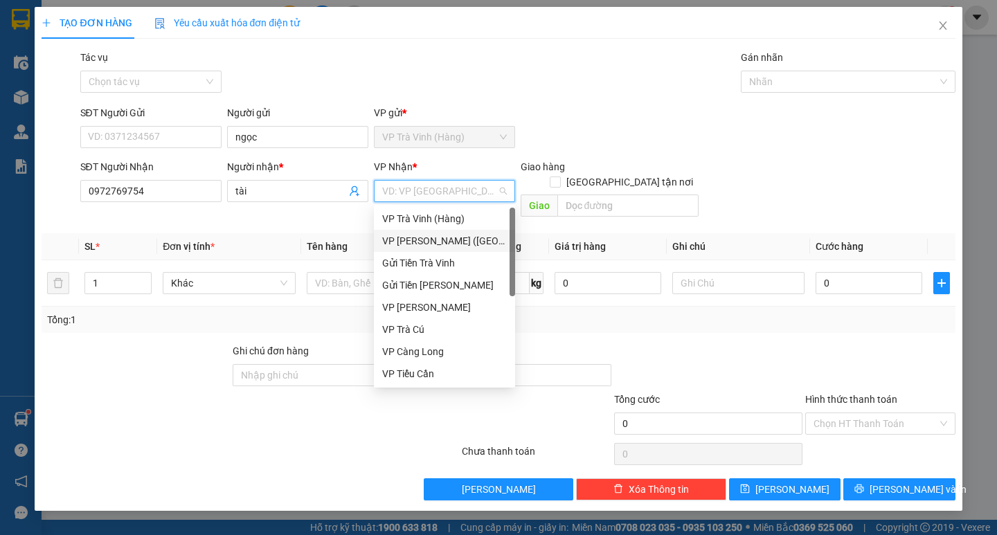
click at [434, 242] on div "VP [PERSON_NAME] ([GEOGRAPHIC_DATA])" at bounding box center [444, 240] width 125 height 15
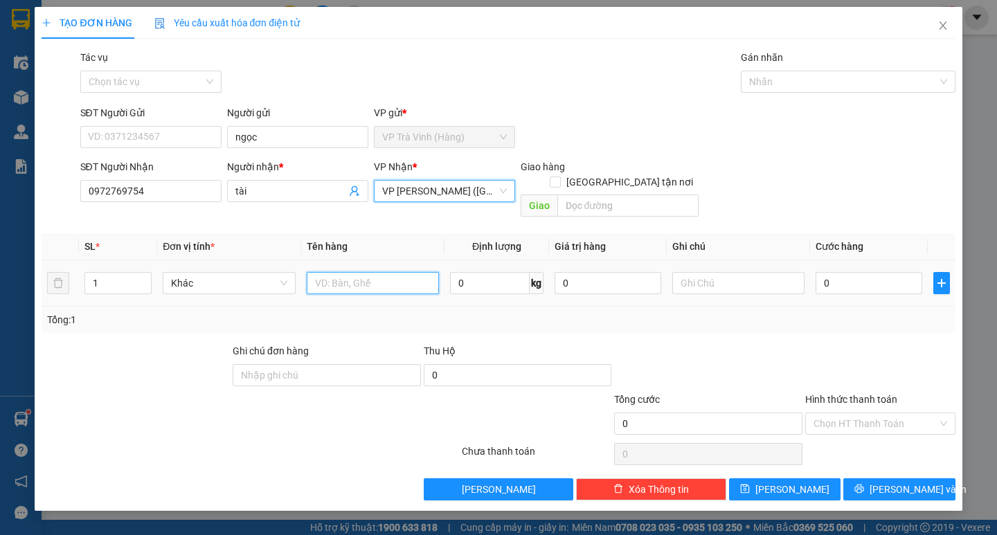
click at [371, 272] on input "text" at bounding box center [373, 283] width 132 height 22
type input "1 bịt đen kk"
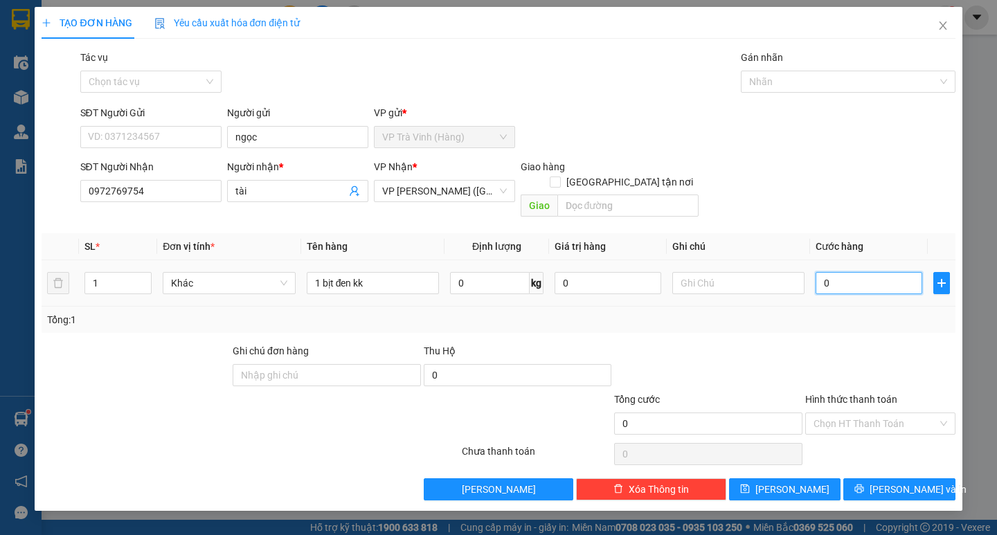
click at [850, 276] on input "0" at bounding box center [869, 283] width 107 height 22
type input "2"
type input "20"
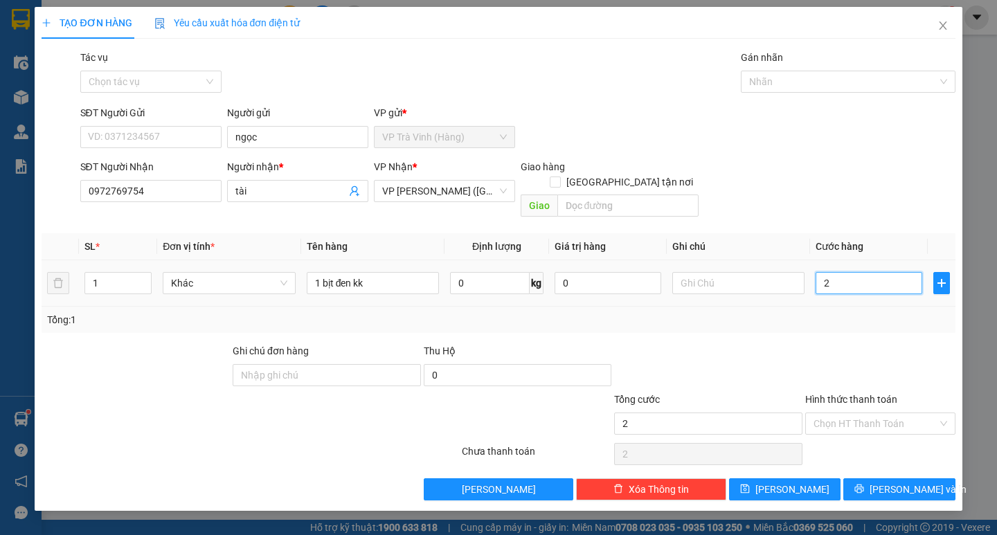
type input "20"
type input "20.000"
drag, startPoint x: 815, startPoint y: 328, endPoint x: 816, endPoint y: 369, distance: 41.6
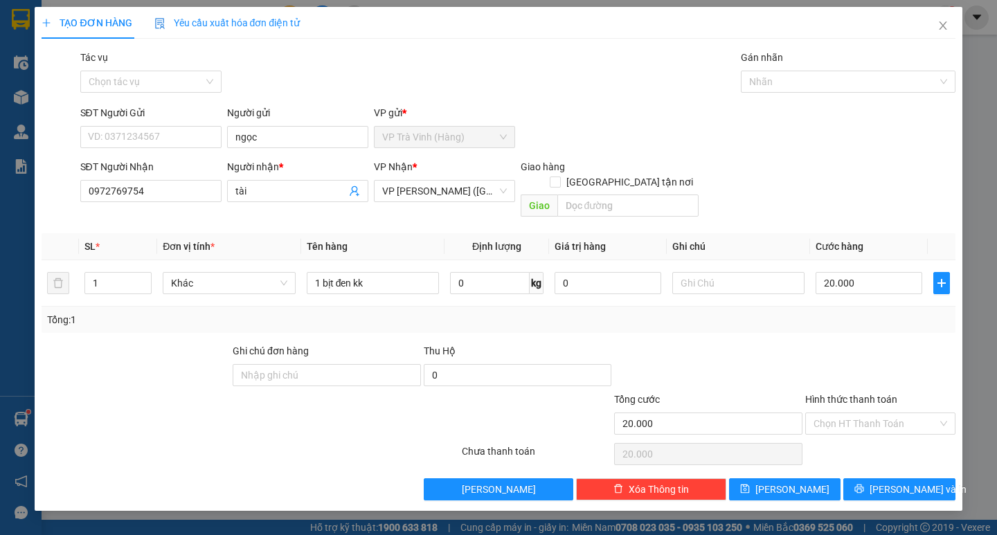
click at [814, 343] on div at bounding box center [880, 367] width 153 height 48
click at [859, 413] on input "Hình thức thanh toán" at bounding box center [876, 423] width 124 height 21
click at [861, 426] on div "Tại văn phòng" at bounding box center [880, 436] width 150 height 22
type input "0"
click at [870, 479] on button "[PERSON_NAME] và In" at bounding box center [898, 490] width 111 height 22
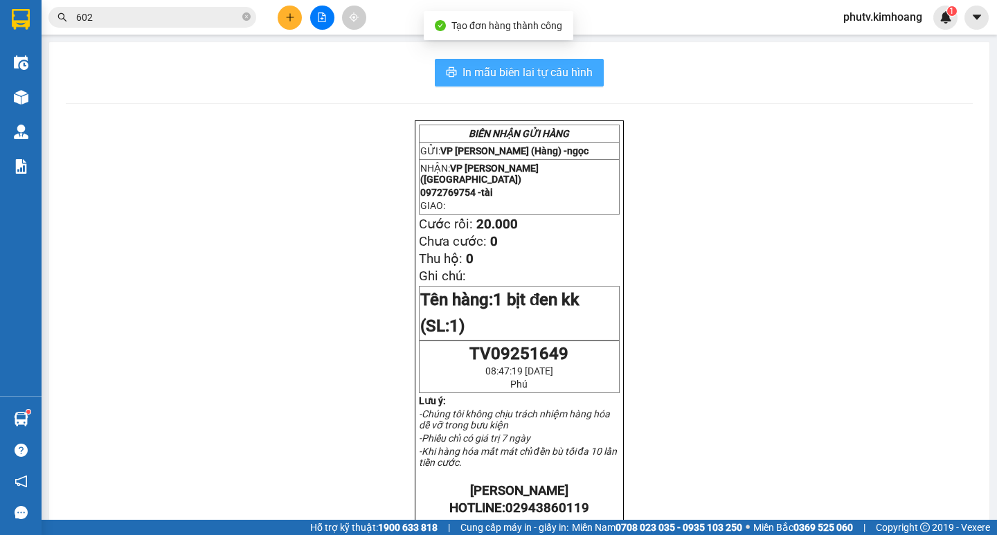
click at [528, 76] on span "In mẫu biên lai tự cấu hình" at bounding box center [528, 72] width 130 height 17
click at [449, 68] on icon "printer" at bounding box center [451, 71] width 11 height 11
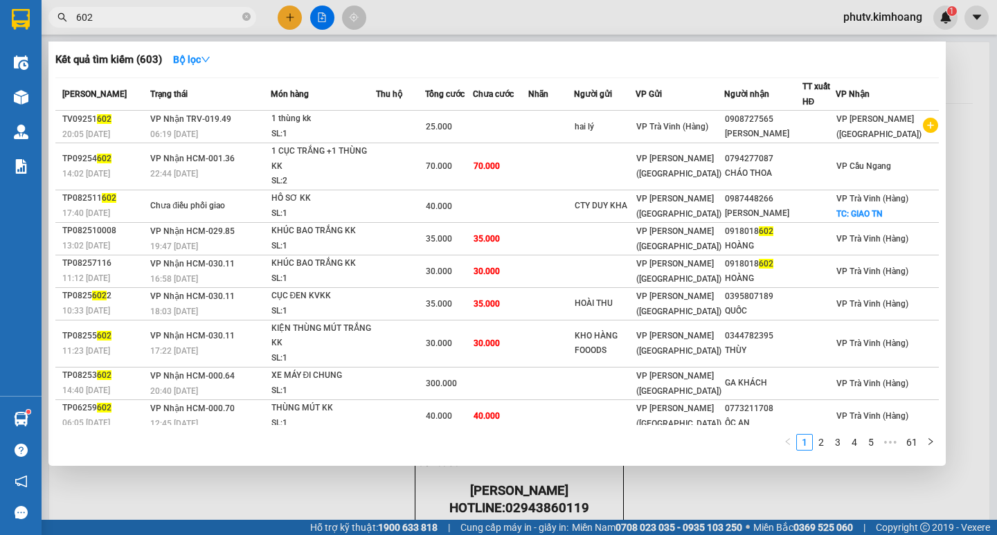
click at [218, 15] on input "602" at bounding box center [157, 17] width 163 height 15
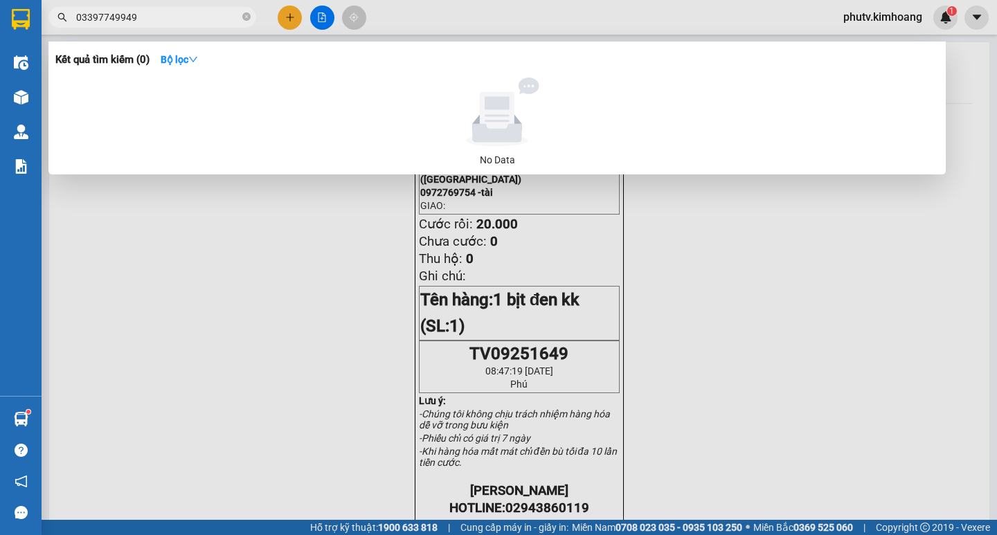
click at [207, 20] on input "03397749949" at bounding box center [157, 17] width 163 height 15
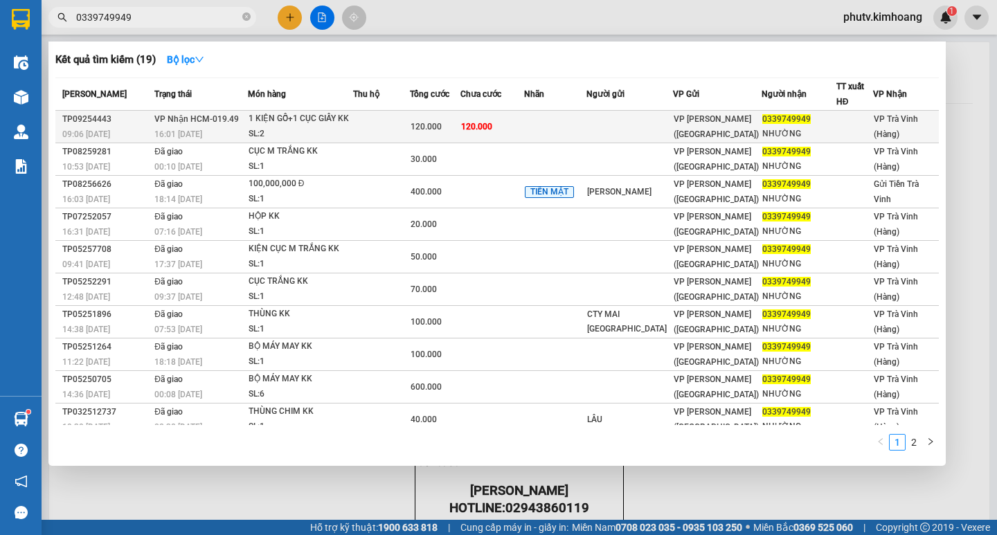
type input "0339749949"
click at [366, 126] on td at bounding box center [381, 127] width 57 height 33
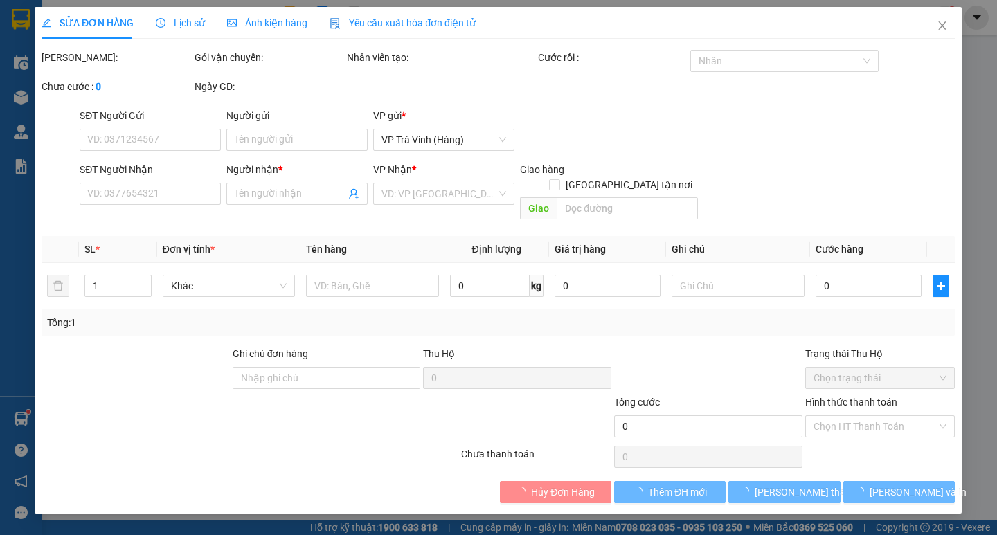
type input "0339749949"
type input "NHƯỜNG"
type input "120.000"
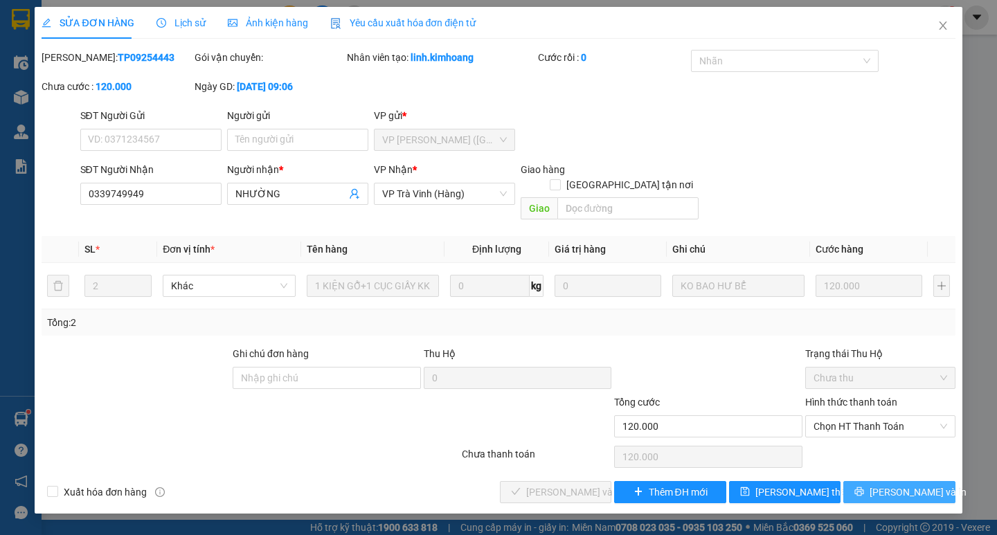
click at [871, 481] on button "[PERSON_NAME] và In" at bounding box center [898, 492] width 111 height 22
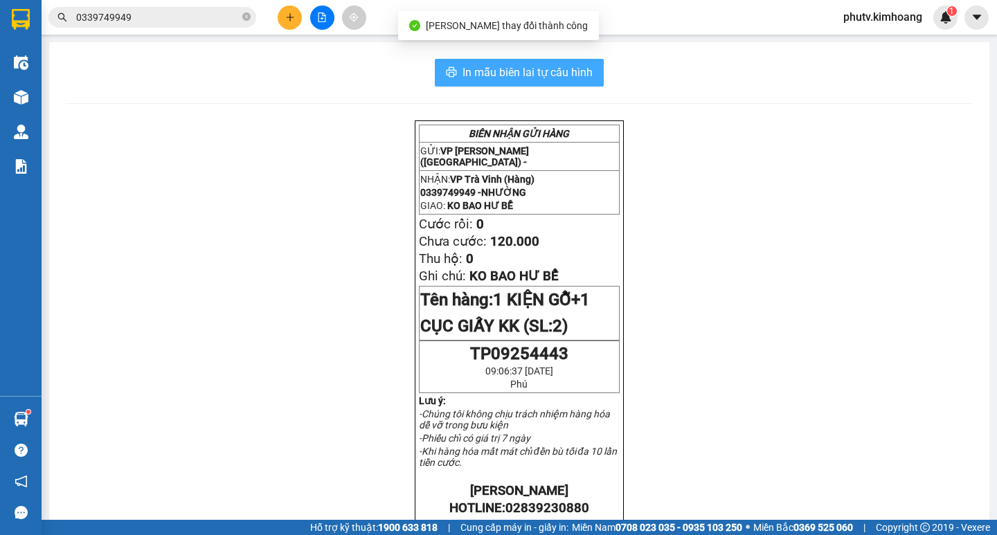
click at [584, 79] on span "In mẫu biên lai tự cấu hình" at bounding box center [528, 72] width 130 height 17
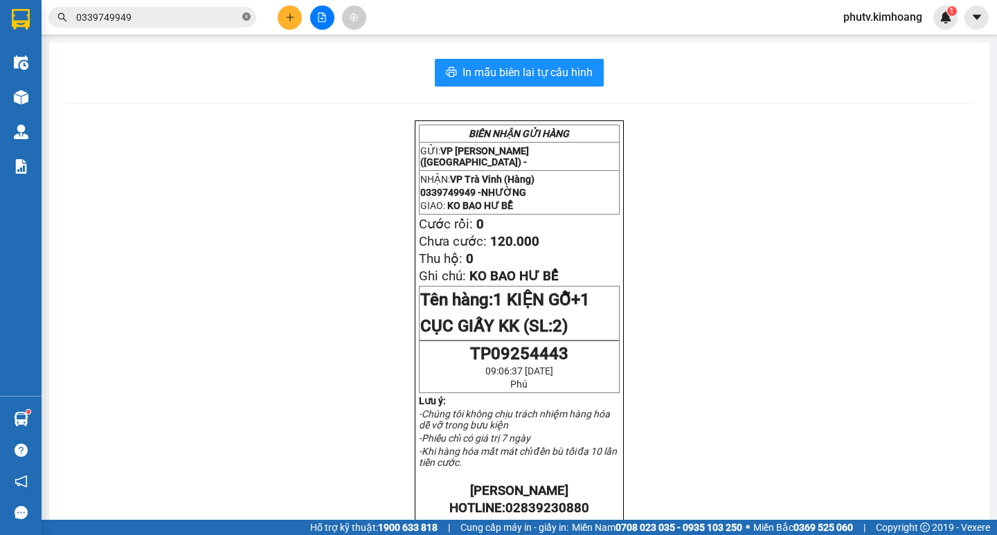
click at [247, 12] on span at bounding box center [246, 17] width 8 height 13
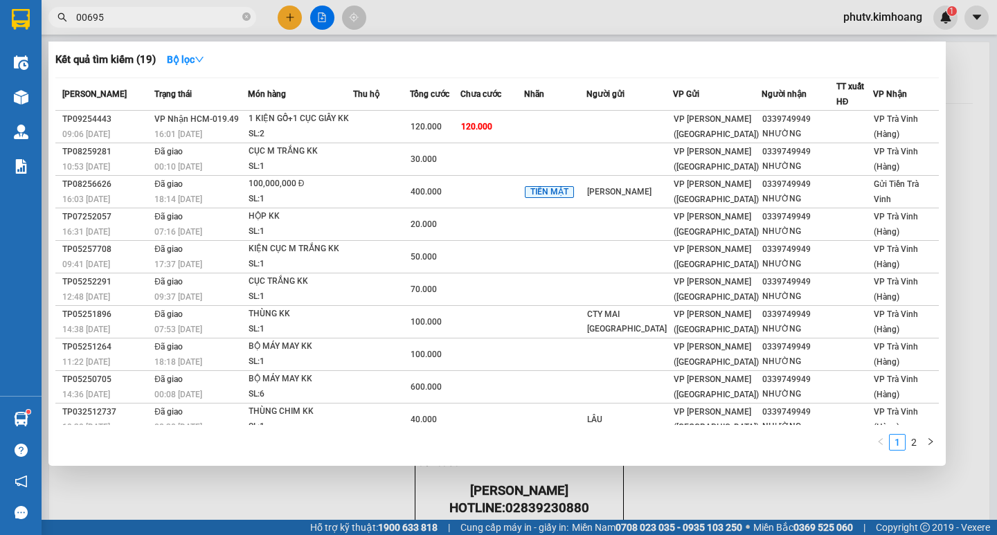
type input "006959"
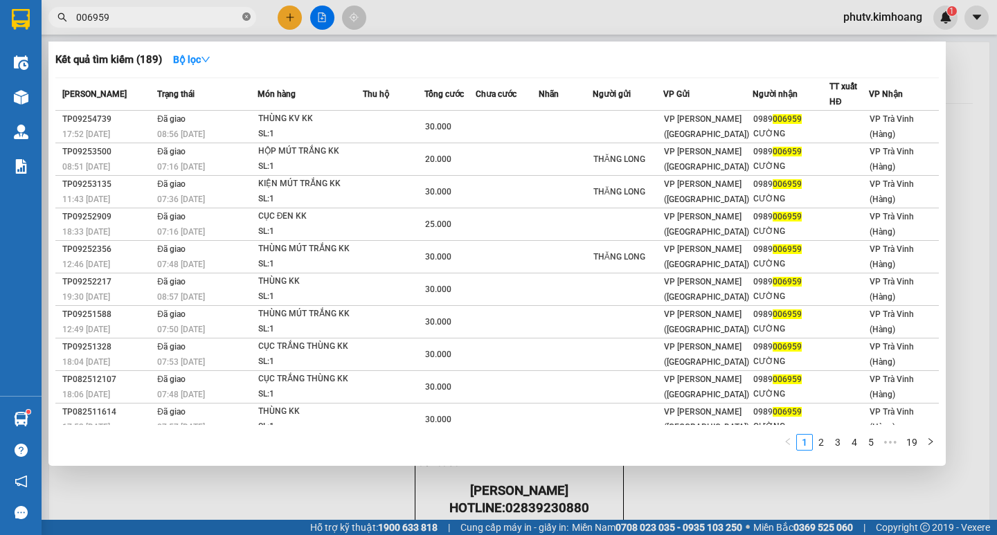
click at [247, 16] on icon "close-circle" at bounding box center [246, 16] width 8 height 8
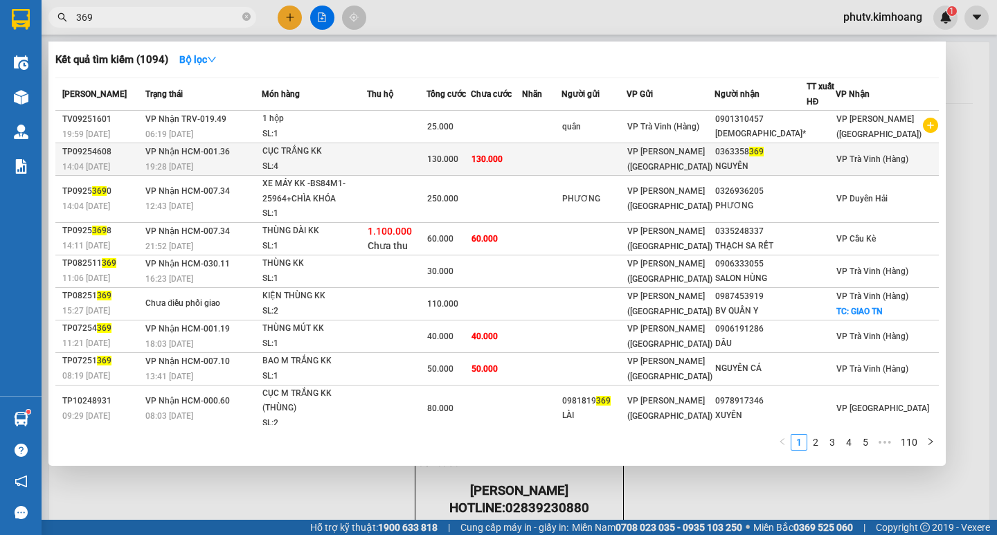
type input "369"
click at [407, 163] on td at bounding box center [397, 159] width 60 height 33
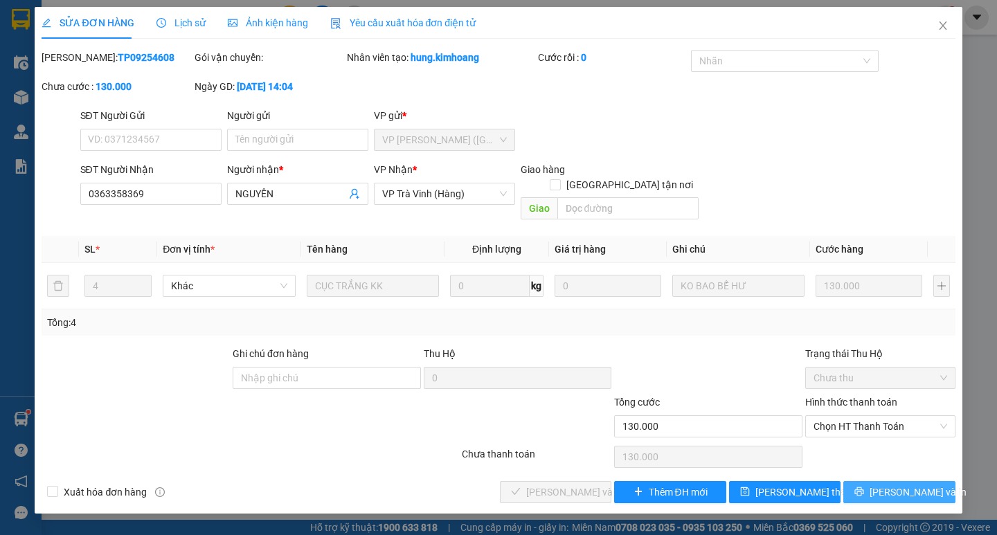
click at [894, 485] on span "[PERSON_NAME] và In" at bounding box center [918, 492] width 97 height 15
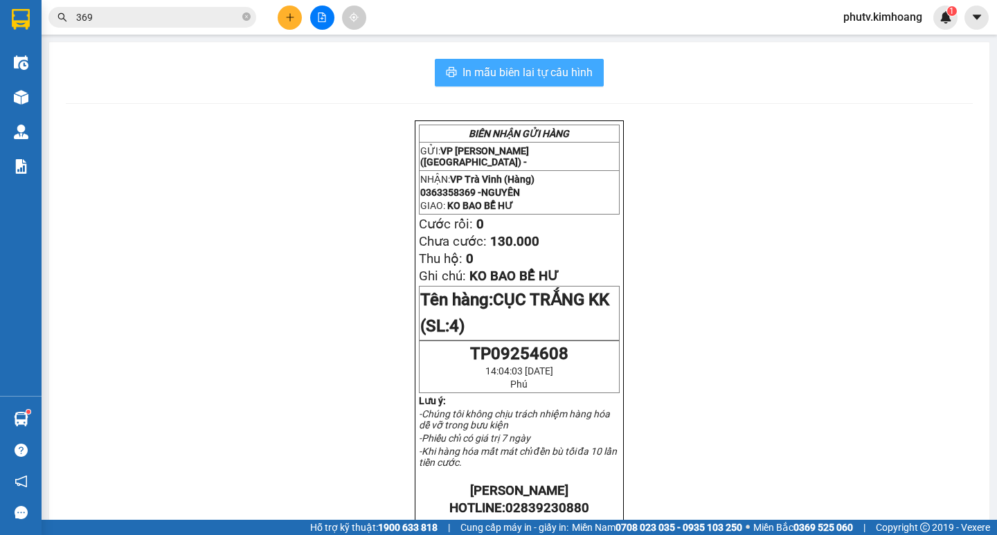
click at [510, 65] on span "In mẫu biên lai tự cấu hình" at bounding box center [528, 72] width 130 height 17
click at [245, 20] on icon "close-circle" at bounding box center [246, 16] width 8 height 8
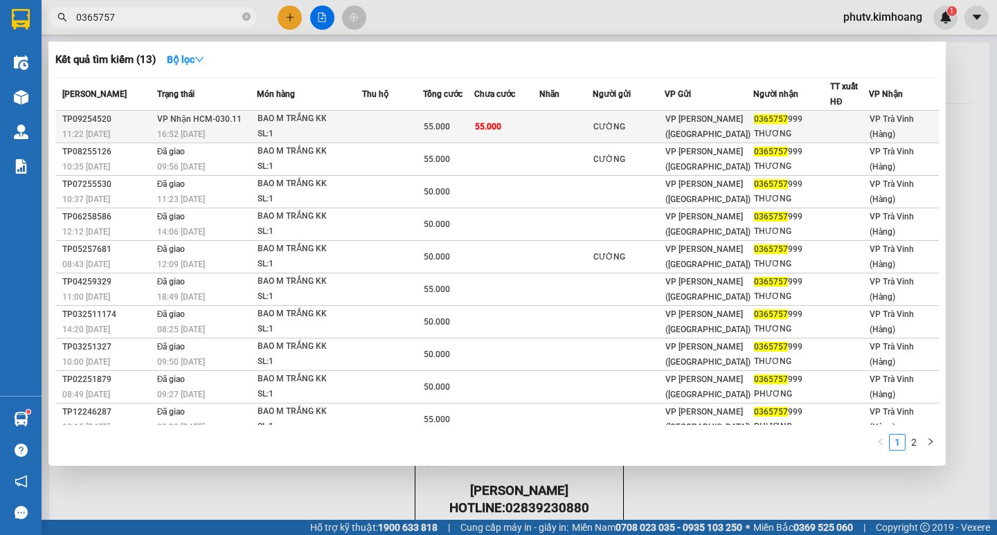
type input "0365757"
click at [501, 123] on span "55.000" at bounding box center [488, 127] width 26 height 10
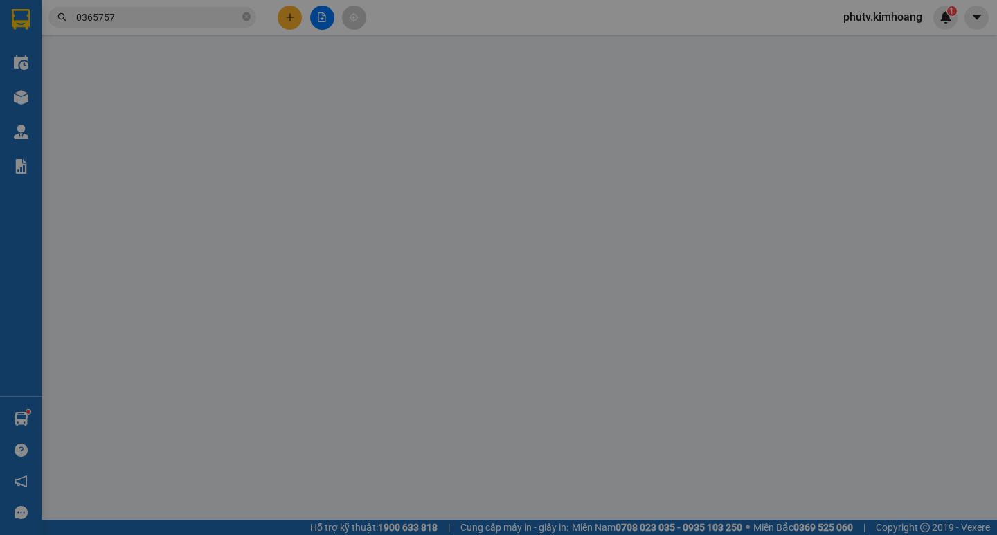
type input "CƯỜNG"
type input "0365757999"
type input "THƯƠNG"
type input "55.000"
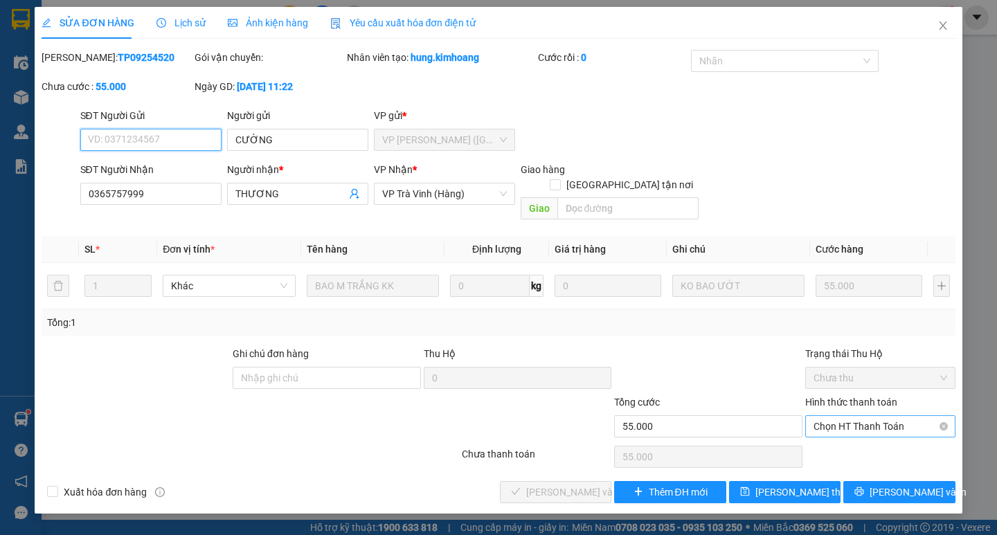
click at [855, 416] on span "Chọn HT Thanh Toán" at bounding box center [881, 426] width 134 height 21
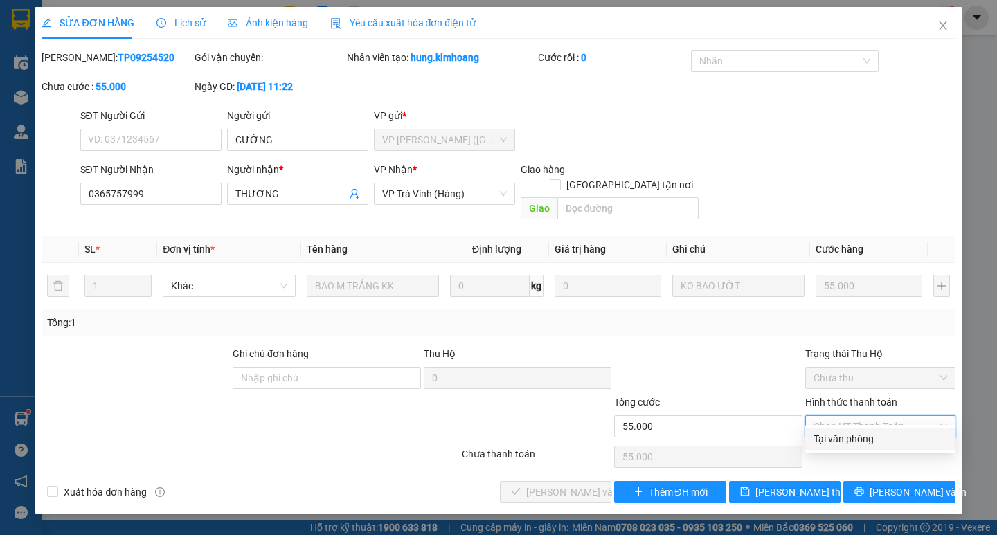
click at [744, 361] on div at bounding box center [708, 370] width 191 height 48
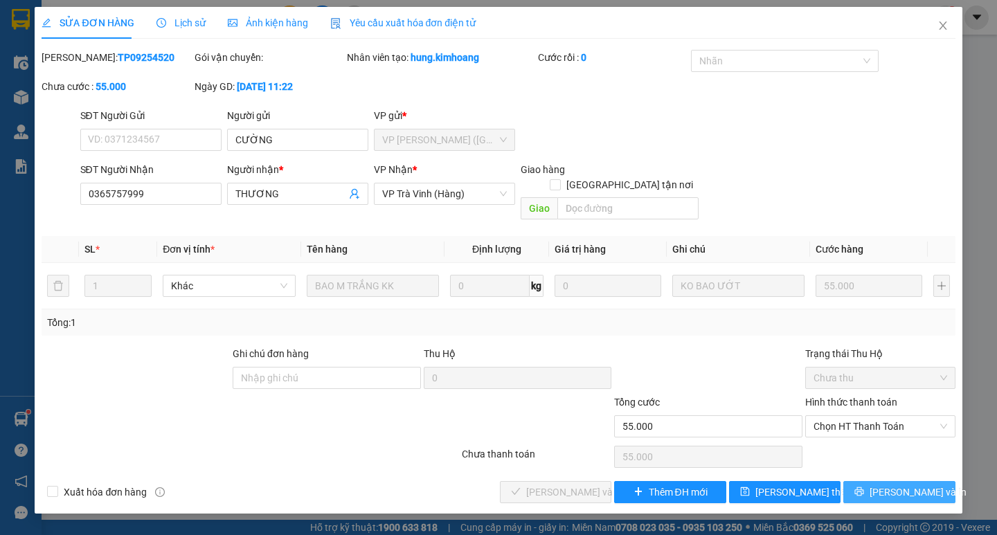
drag, startPoint x: 887, startPoint y: 479, endPoint x: 859, endPoint y: 456, distance: 35.5
click at [887, 485] on span "[PERSON_NAME] và In" at bounding box center [918, 492] width 97 height 15
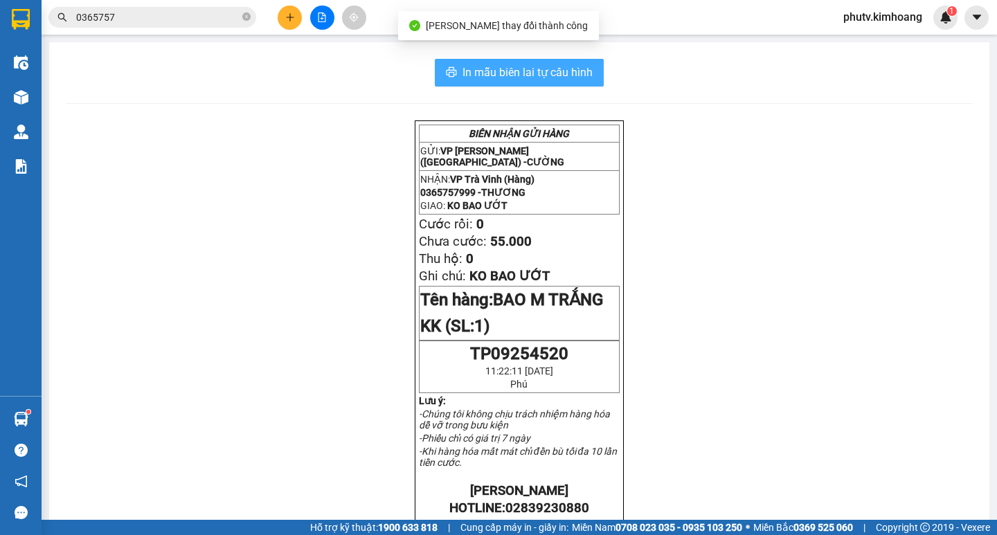
click at [579, 75] on span "In mẫu biên lai tự cấu hình" at bounding box center [528, 72] width 130 height 17
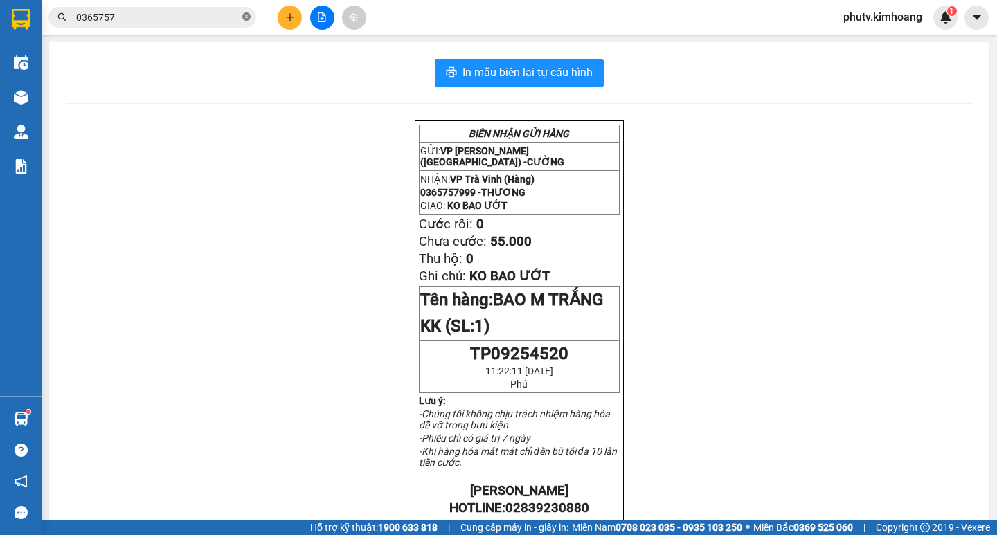
click at [246, 19] on icon "close-circle" at bounding box center [246, 16] width 8 height 8
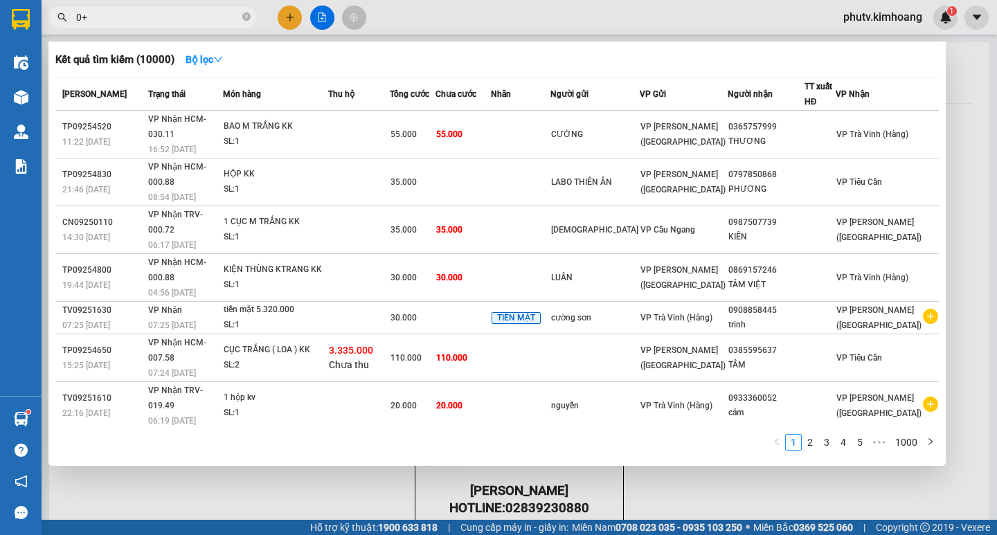
type input "0"
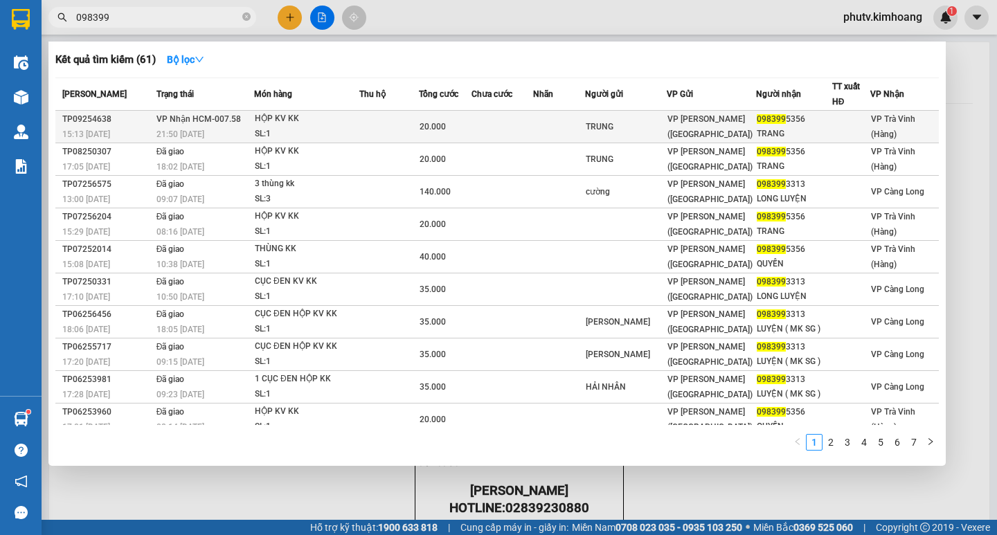
type input "098399"
drag, startPoint x: 320, startPoint y: 123, endPoint x: 331, endPoint y: 123, distance: 11.1
click at [331, 123] on div "HỘP KV KK" at bounding box center [307, 118] width 104 height 15
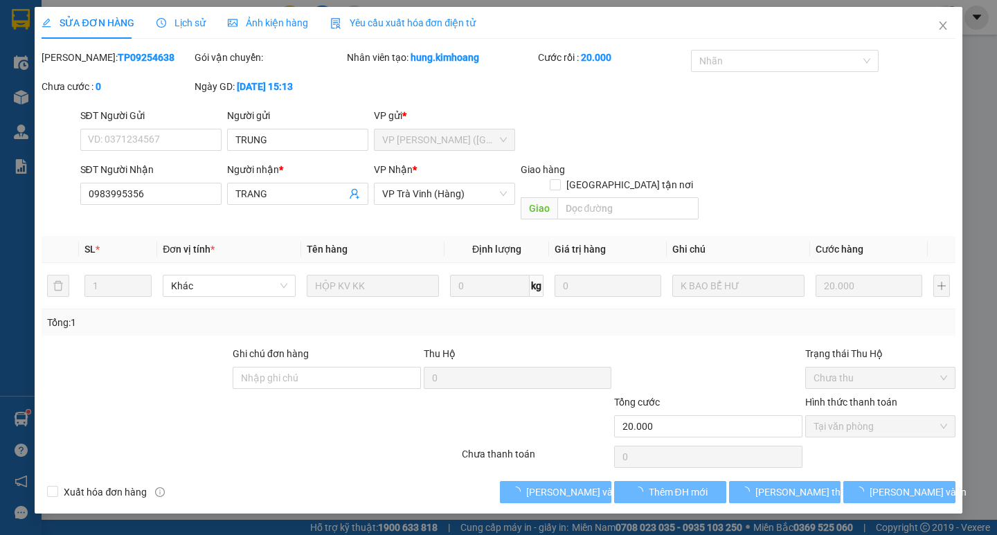
type input "TRUNG"
type input "0983995356"
type input "TRANG"
type input "20.000"
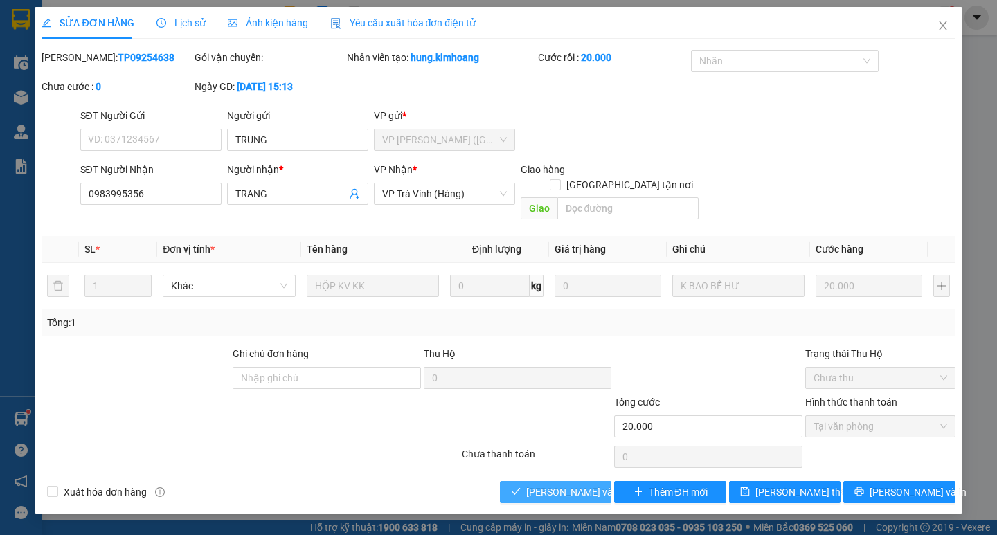
click at [578, 485] on span "[PERSON_NAME] và [PERSON_NAME] hàng" at bounding box center [592, 492] width 133 height 15
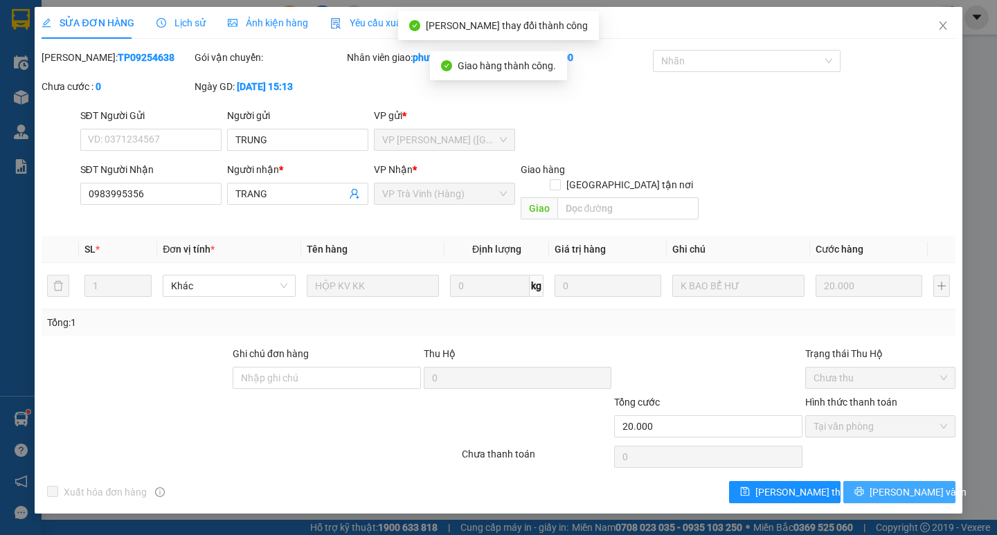
click at [856, 481] on button "[PERSON_NAME] và In" at bounding box center [898, 492] width 111 height 22
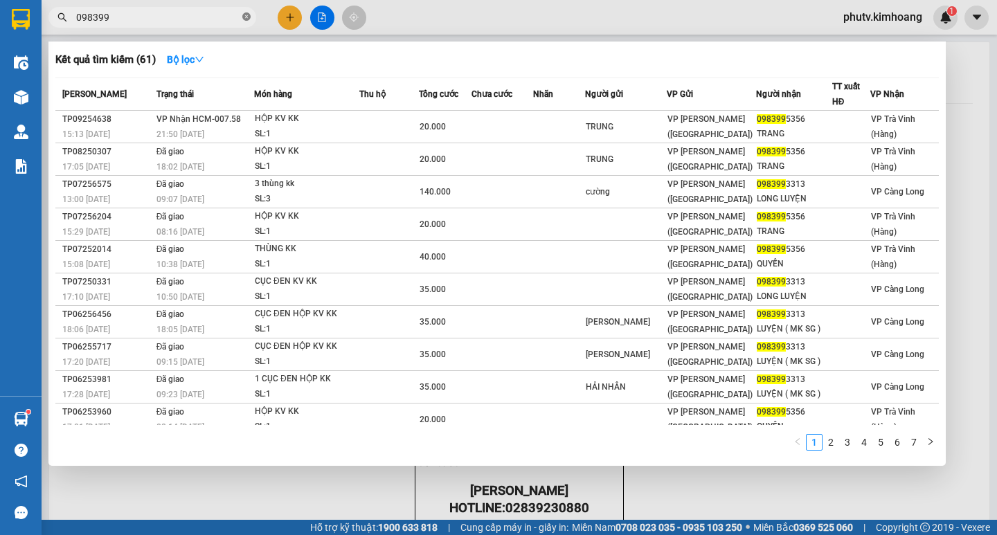
click at [247, 19] on icon "close-circle" at bounding box center [246, 16] width 8 height 8
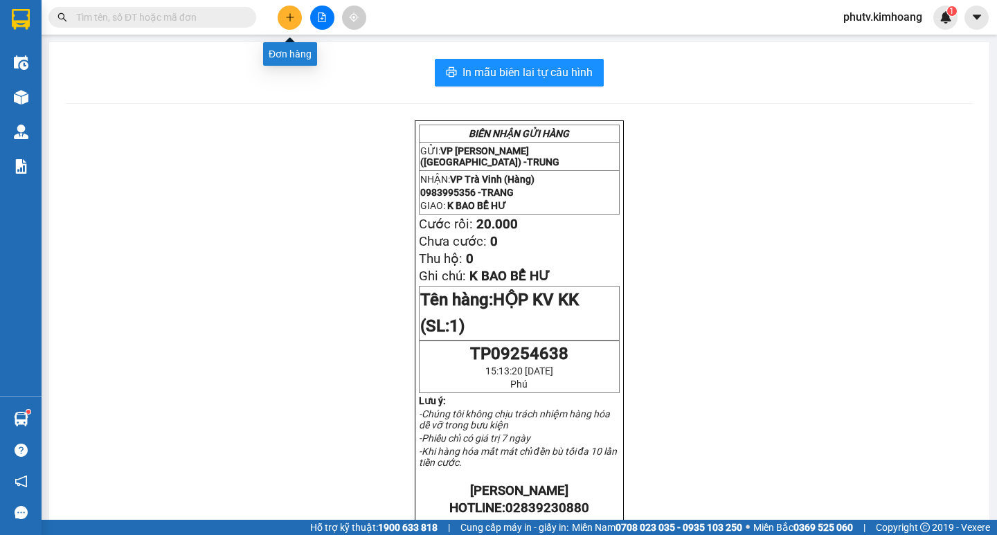
click at [300, 24] on button at bounding box center [290, 18] width 24 height 24
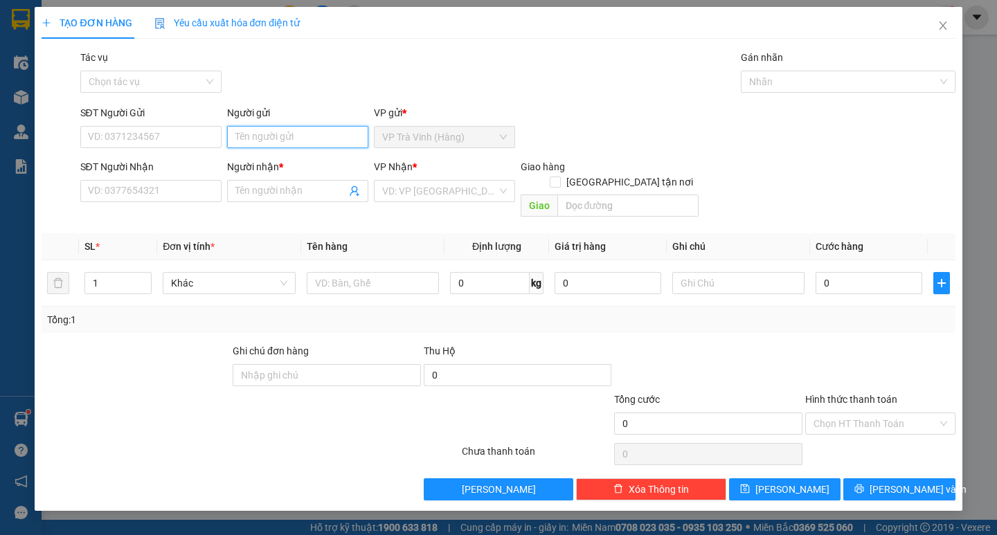
click at [283, 134] on input "Người gửi" at bounding box center [297, 137] width 141 height 22
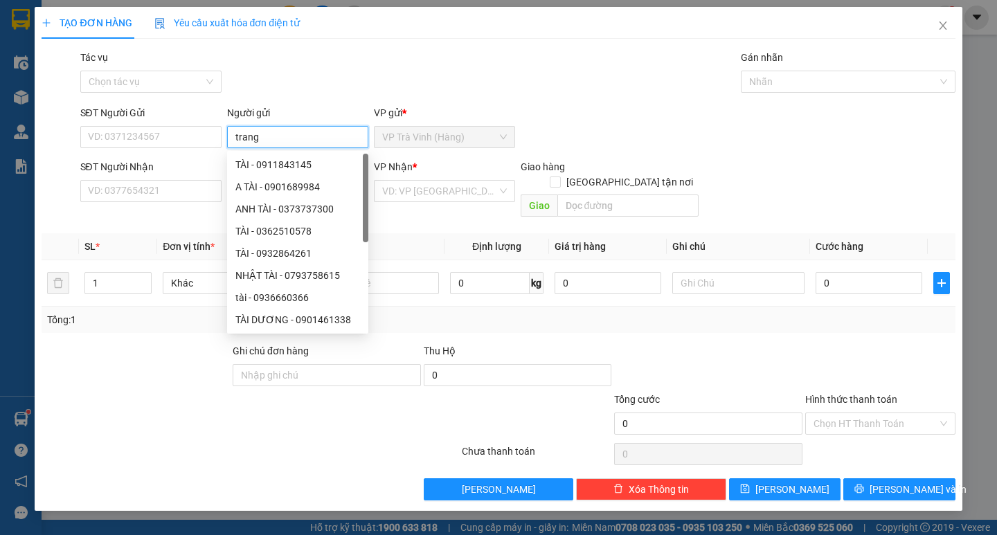
type input "trang"
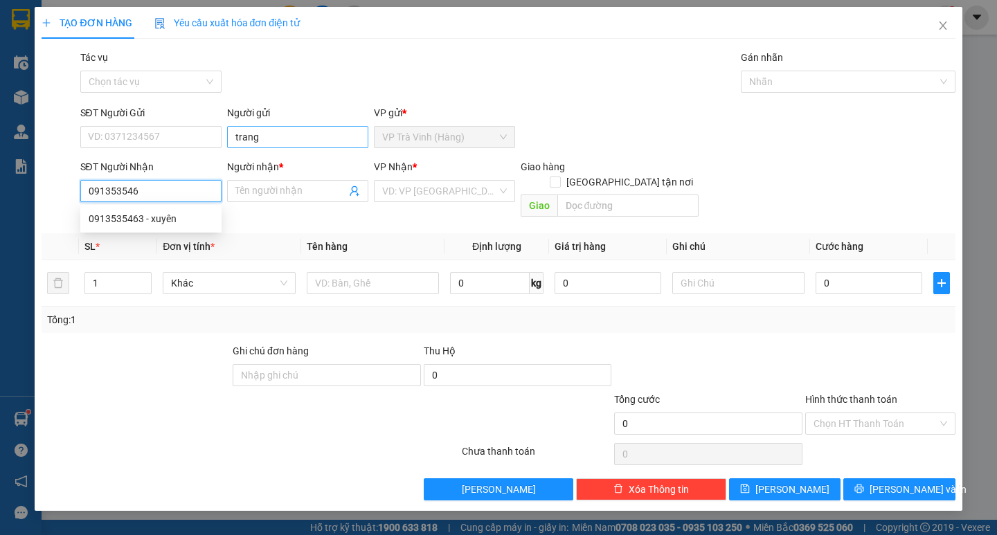
type input "0913535463"
click at [184, 216] on div "0913535463 - xuyên" at bounding box center [151, 218] width 125 height 15
type input "xuyên"
type input "35.000"
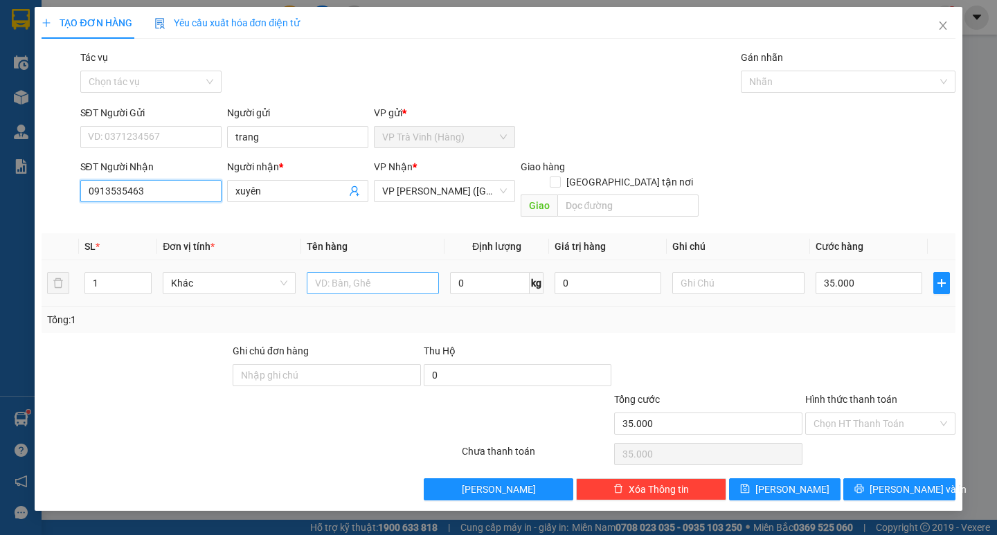
type input "0913535463"
click at [376, 272] on input "text" at bounding box center [373, 283] width 132 height 22
type input "1 thùng kk"
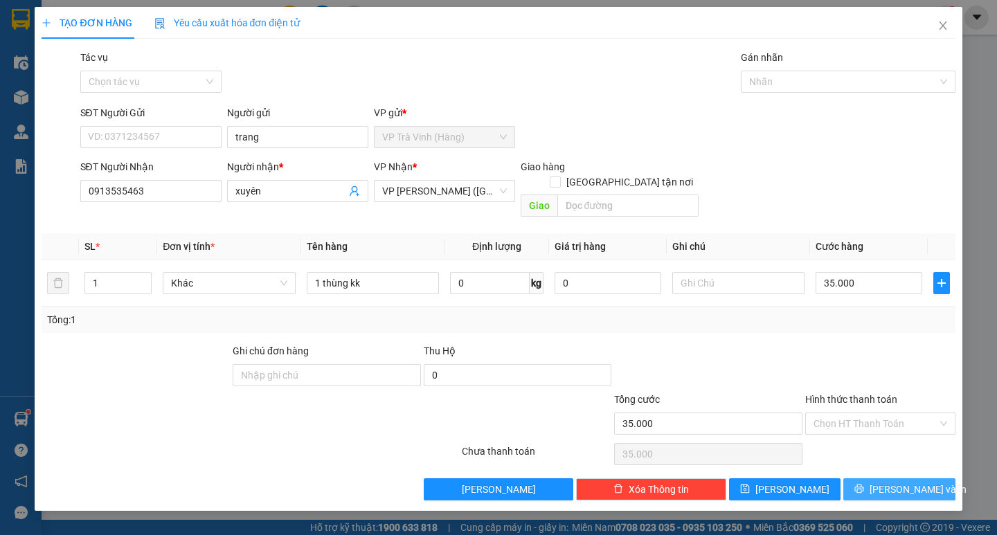
click at [891, 482] on span "[PERSON_NAME] và In" at bounding box center [918, 489] width 97 height 15
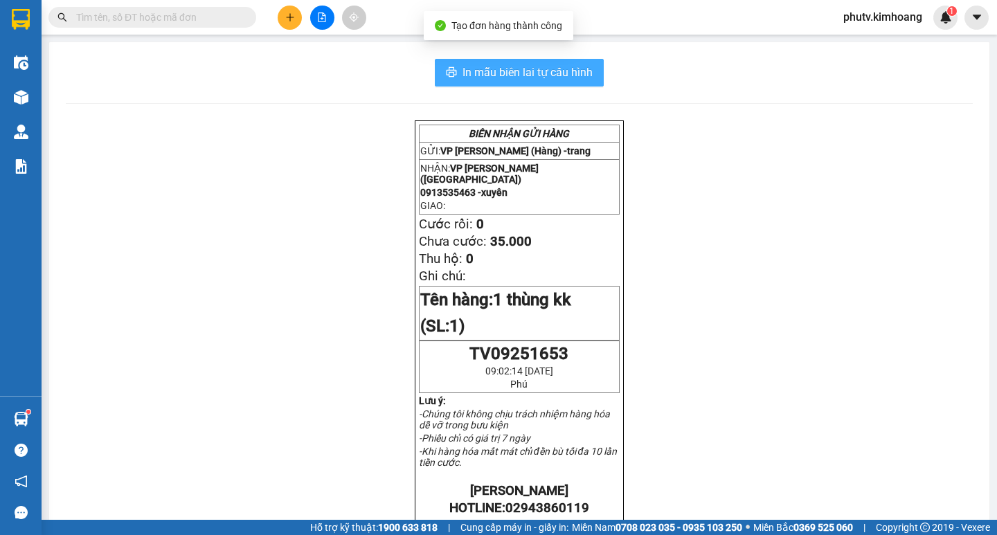
click at [533, 68] on span "In mẫu biên lai tự cấu hình" at bounding box center [528, 72] width 130 height 17
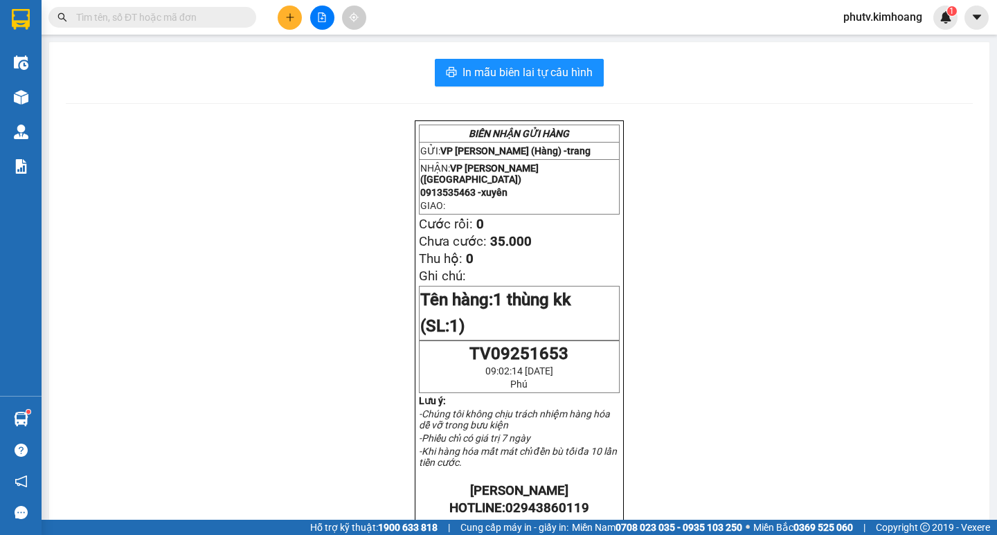
click at [186, 26] on span at bounding box center [152, 17] width 208 height 21
click at [150, 21] on input "text" at bounding box center [157, 17] width 163 height 15
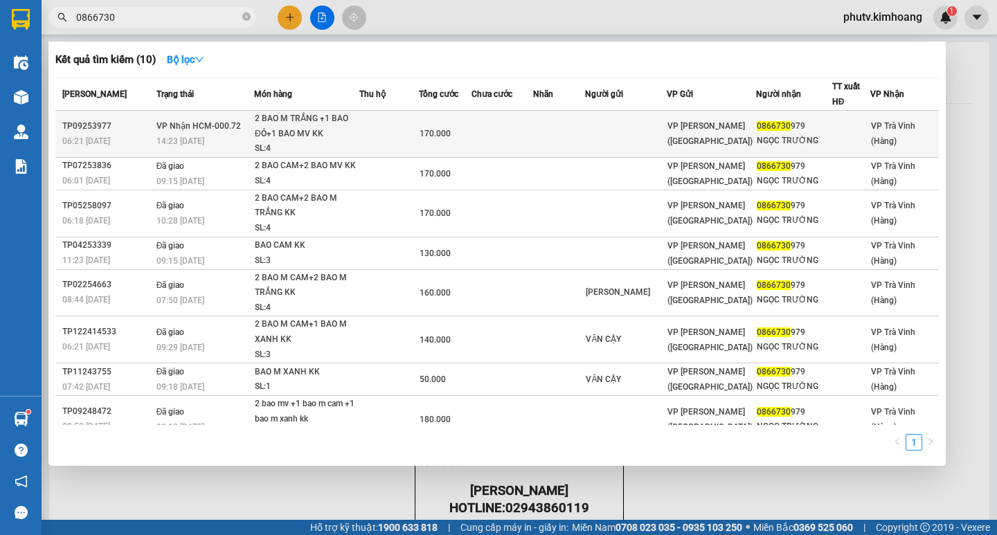
click at [339, 128] on div "2 BAO M TRẮNG +1 BAO ĐỎ+1 BAO MV KK" at bounding box center [307, 126] width 104 height 30
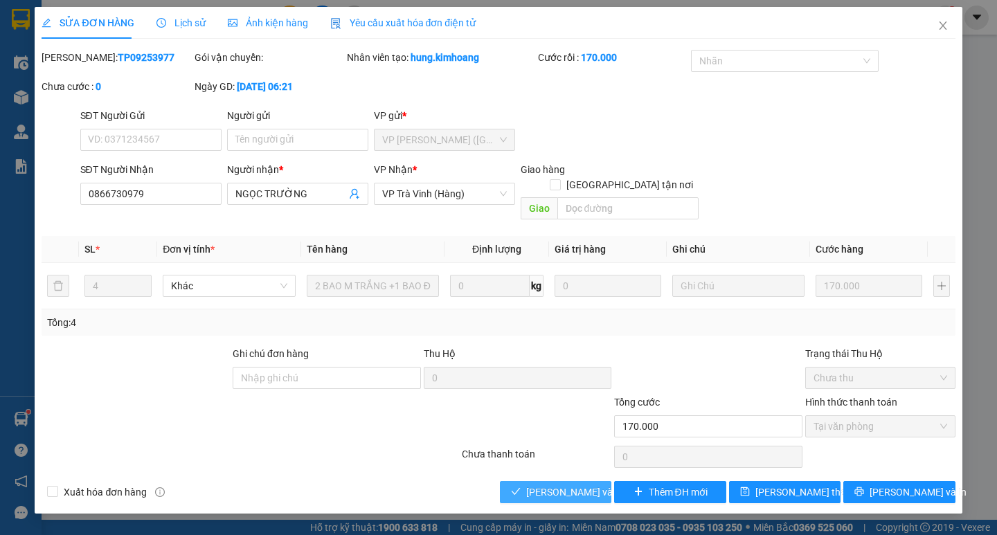
click at [580, 465] on div "Total Paid Fee 170.000 Total UnPaid Fee 0 Cash Collection Total Fee Mã ĐH: TP09…" at bounding box center [498, 277] width 913 height 454
click at [580, 485] on span "[PERSON_NAME] và [PERSON_NAME] hàng" at bounding box center [592, 492] width 133 height 15
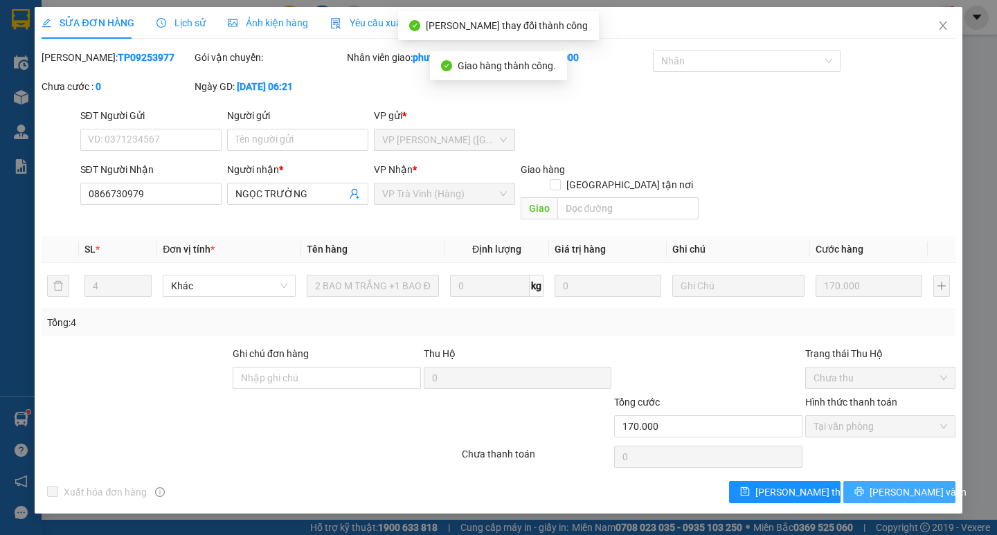
click at [897, 485] on span "[PERSON_NAME] và In" at bounding box center [918, 492] width 97 height 15
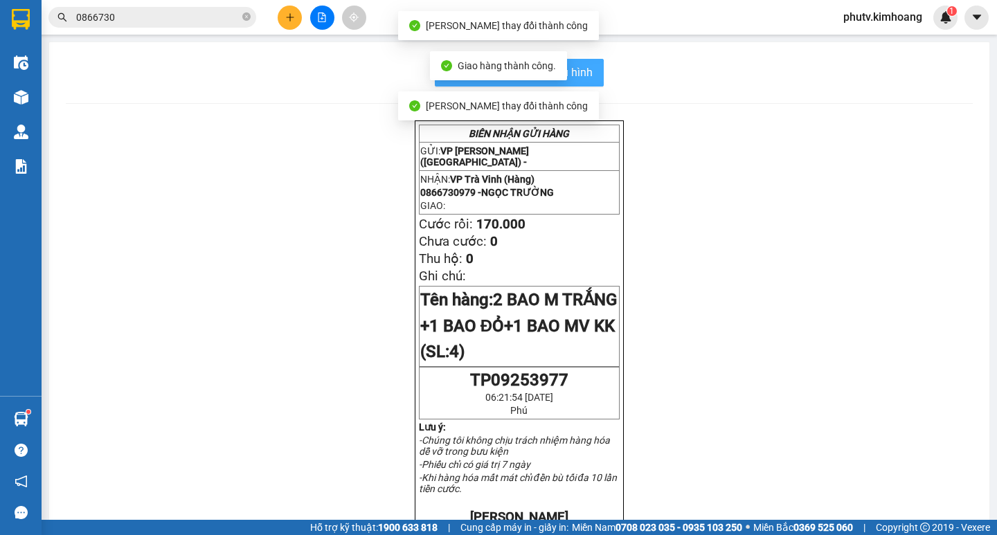
click at [587, 71] on span "In mẫu biên lai tự cấu hình" at bounding box center [528, 72] width 130 height 17
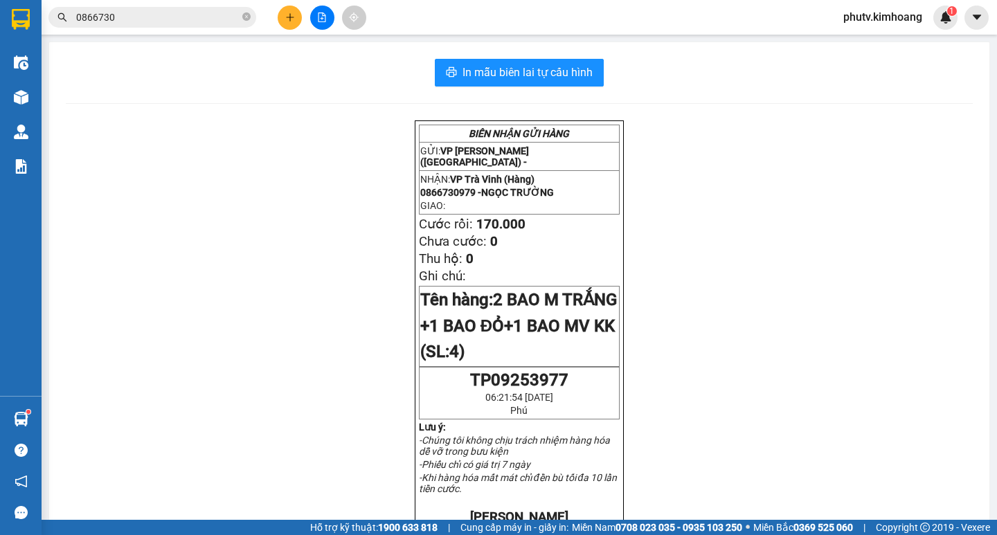
click at [135, 15] on input "0866730" at bounding box center [157, 17] width 163 height 15
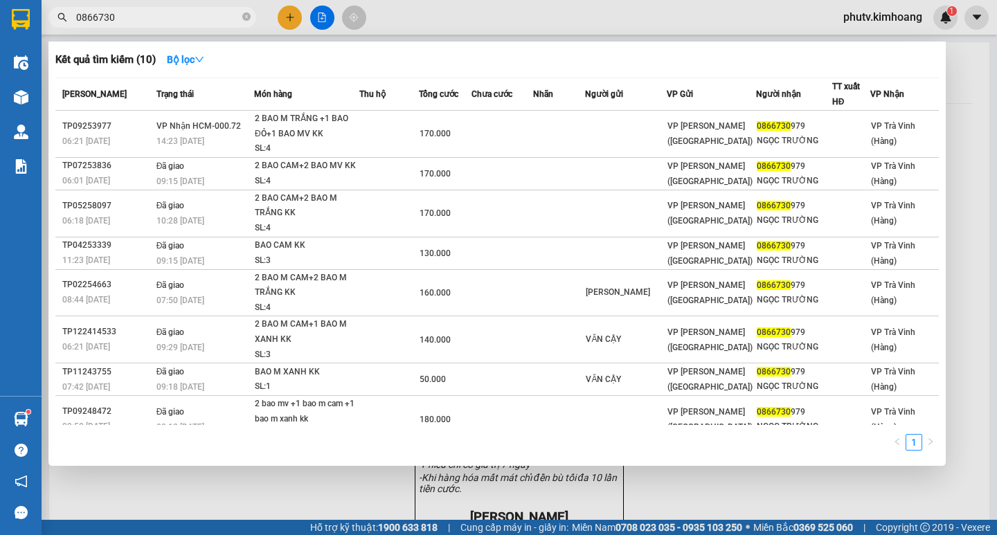
click at [134, 15] on input "0866730" at bounding box center [157, 17] width 163 height 15
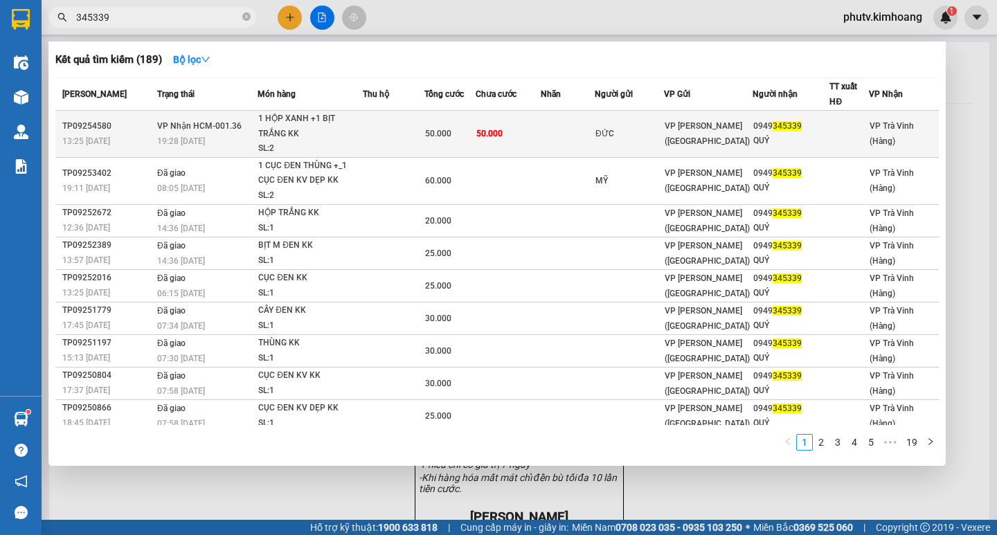
type input "345339"
click at [334, 133] on div "1 HỘP XANH +1 BỊT TRẮNG KK" at bounding box center [310, 126] width 104 height 30
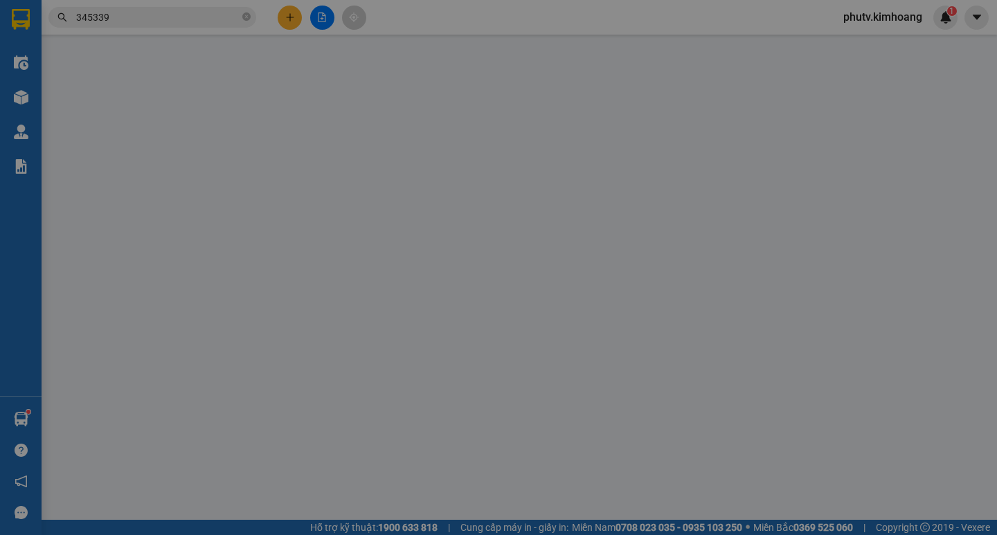
type input "ĐỨC"
type input "0949345339"
type input "QUÝ"
type input "50.000"
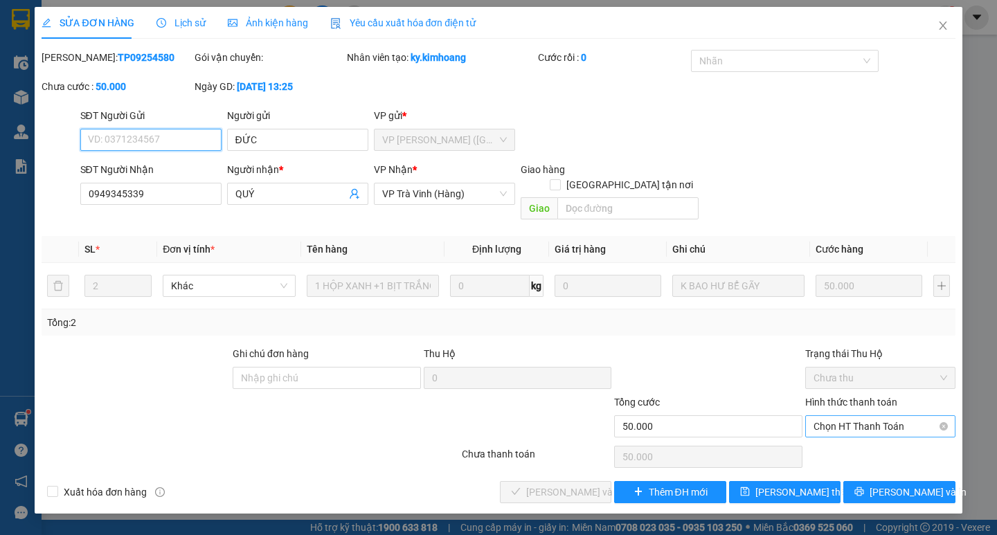
click at [861, 416] on span "Chọn HT Thanh Toán" at bounding box center [881, 426] width 134 height 21
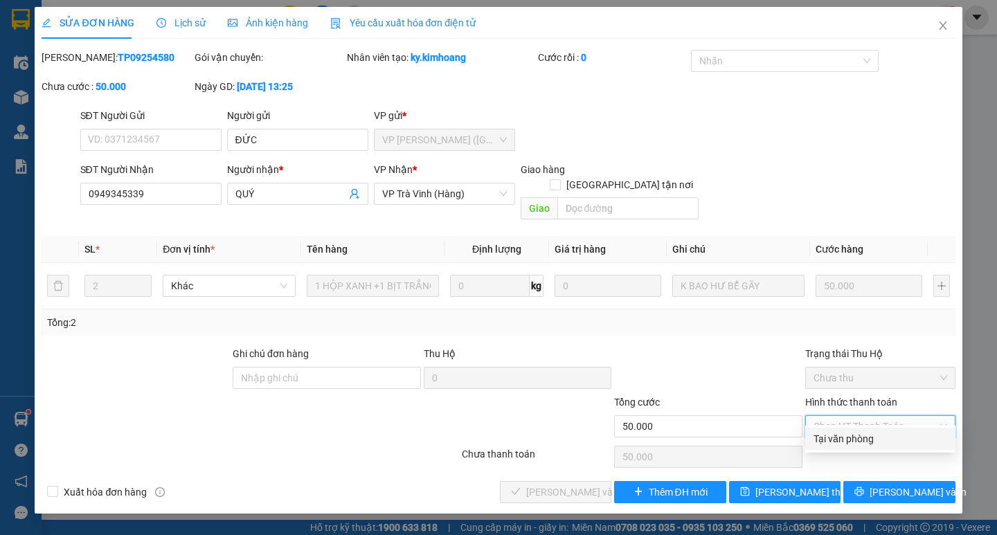
click at [847, 441] on div "Tại văn phòng" at bounding box center [881, 438] width 134 height 15
type input "0"
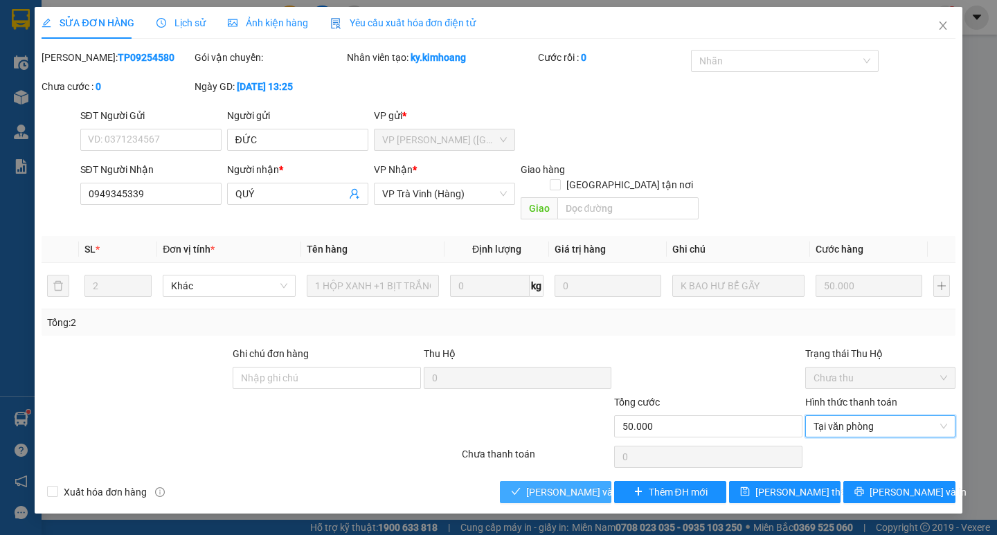
click at [598, 485] on span "[PERSON_NAME] và [PERSON_NAME] hàng" at bounding box center [592, 492] width 133 height 15
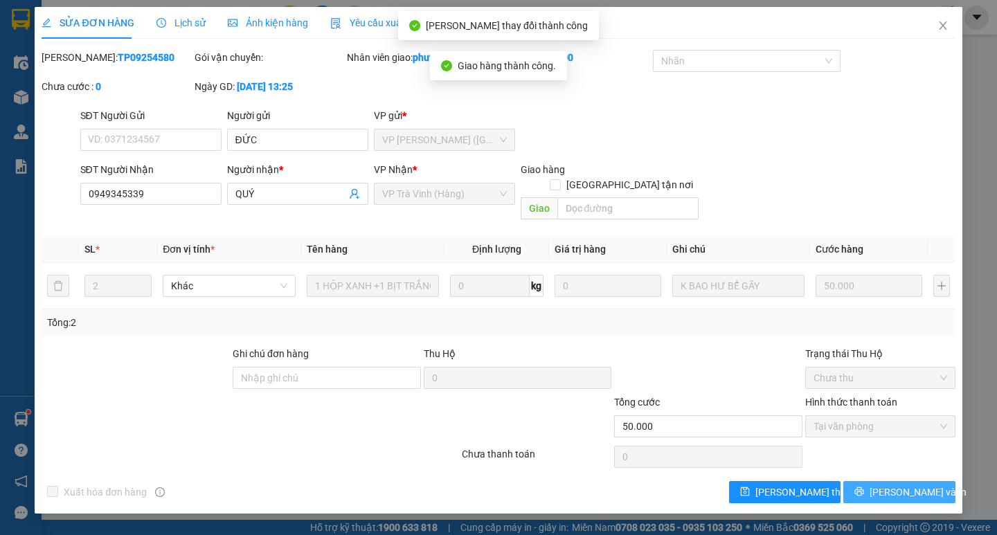
click at [864, 487] on icon "printer" at bounding box center [860, 492] width 10 height 10
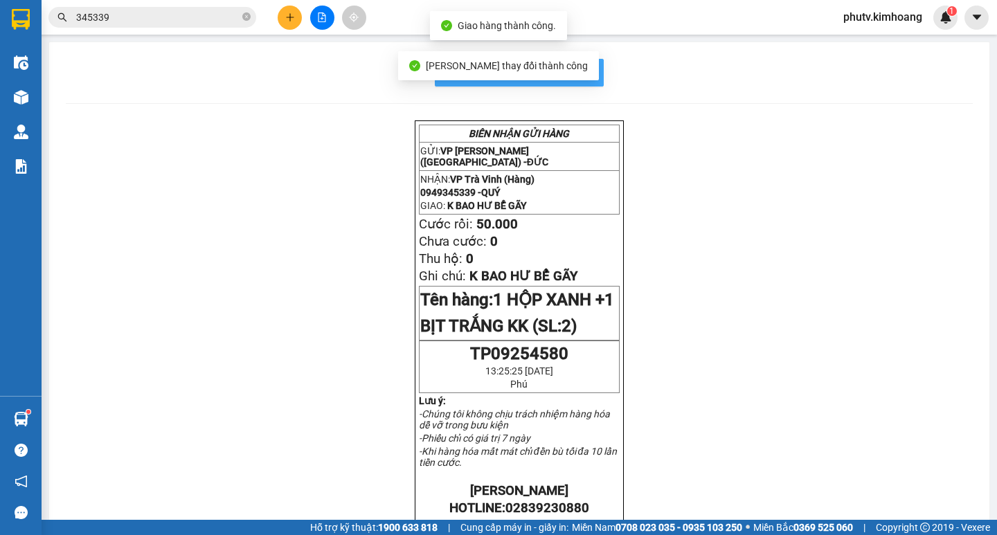
click at [589, 82] on button "In mẫu biên lai tự cấu hình" at bounding box center [519, 73] width 169 height 28
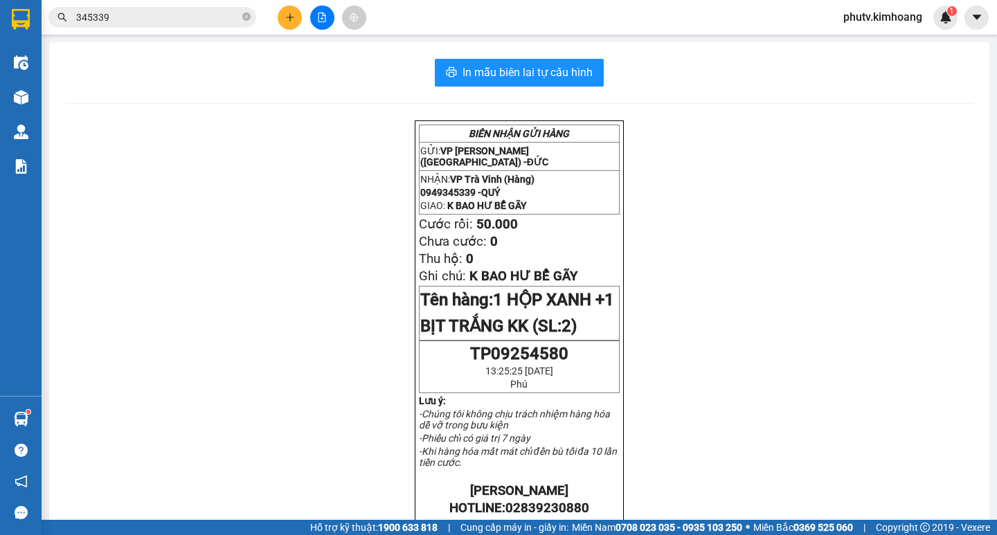
click at [283, 25] on button at bounding box center [290, 18] width 24 height 24
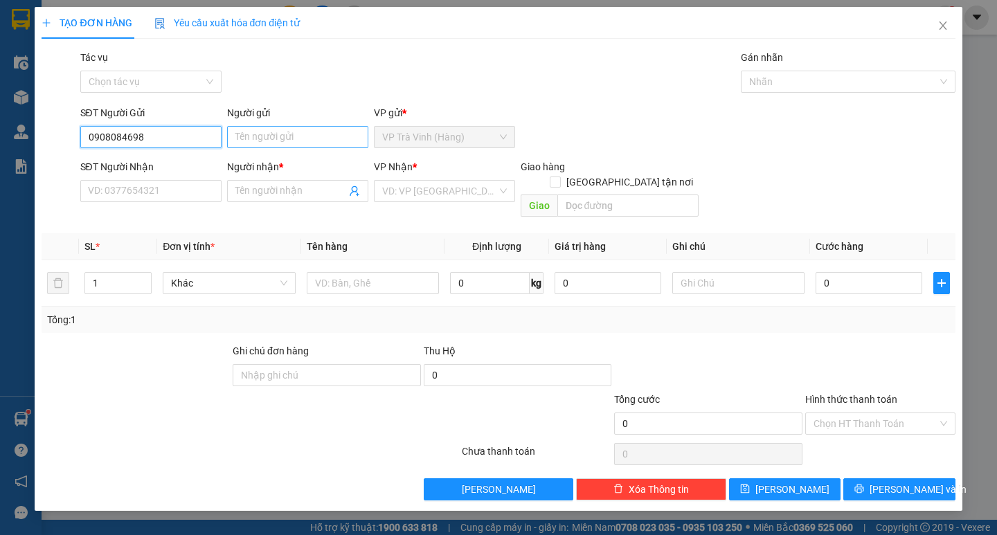
type input "0908084698"
click at [265, 138] on input "Người gửi" at bounding box center [297, 137] width 141 height 22
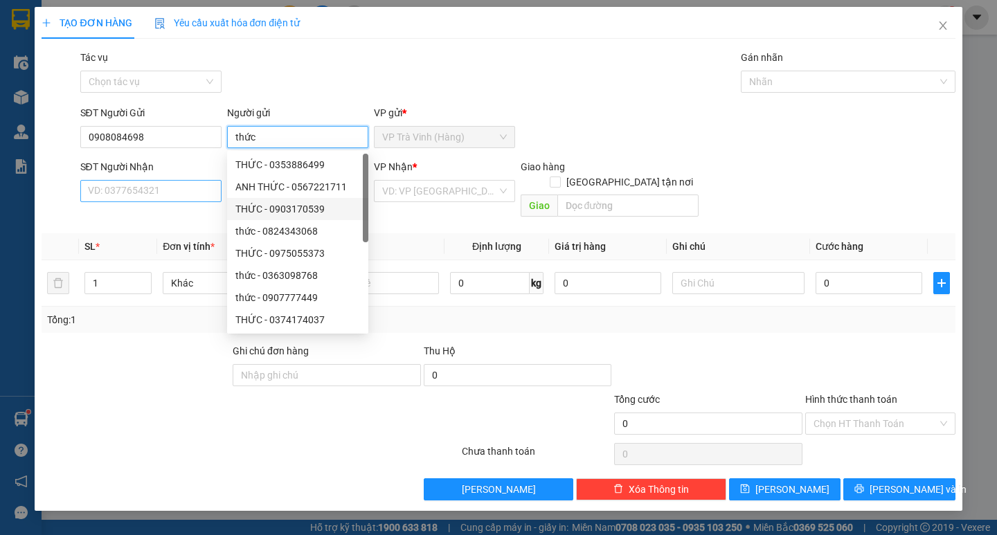
type input "thức"
click at [161, 197] on input "SĐT Người Nhận" at bounding box center [150, 191] width 141 height 22
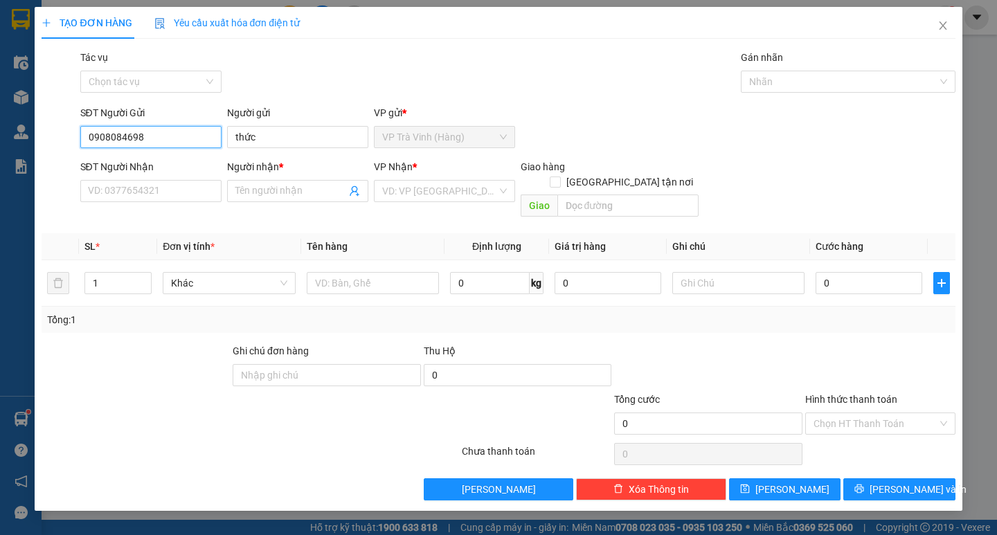
drag, startPoint x: 157, startPoint y: 136, endPoint x: 0, endPoint y: 301, distance: 227.8
click at [0, 294] on div "TẠO ĐƠN HÀNG Yêu cầu xuất hóa đơn điện tử Transit Pickup Surcharge Ids Transit …" at bounding box center [498, 267] width 997 height 535
click at [122, 188] on input "SĐT Người Nhận" at bounding box center [150, 191] width 141 height 22
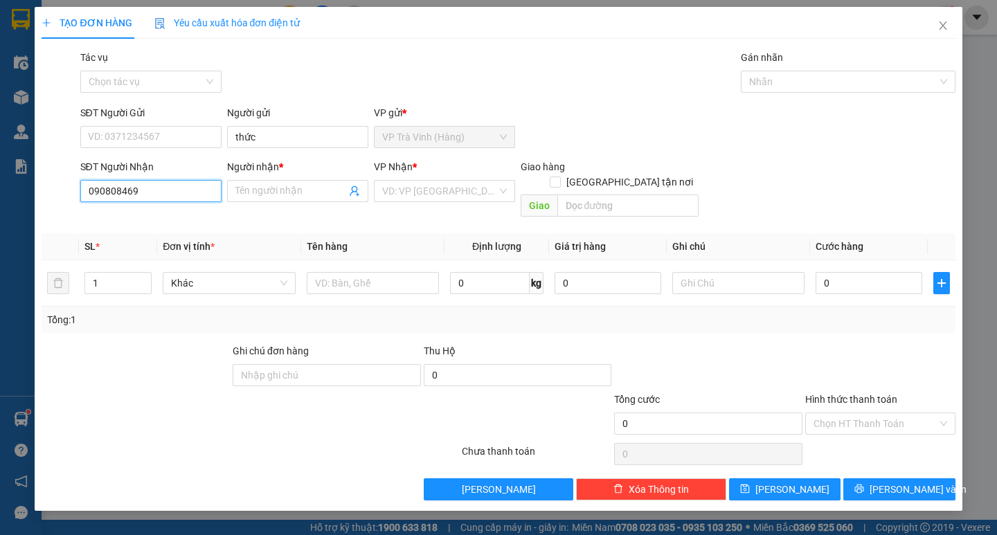
type input "0908084698"
click at [173, 225] on div "0908084698 - CẦM BÌNH" at bounding box center [151, 218] width 125 height 15
type input "CẦM BÌNH"
type input "250.000"
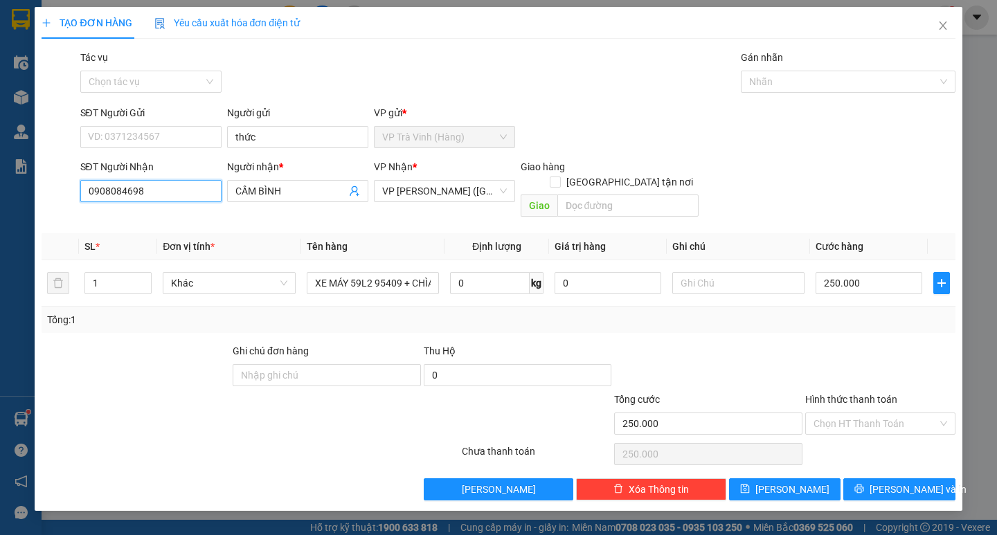
type input "0908084698"
drag, startPoint x: 283, startPoint y: 204, endPoint x: 0, endPoint y: 462, distance: 382.8
click at [0, 461] on div "TẠO ĐƠN HÀNG Yêu cầu xuất hóa đơn điện tử Transit Pickup Surcharge Ids Transit …" at bounding box center [498, 267] width 997 height 535
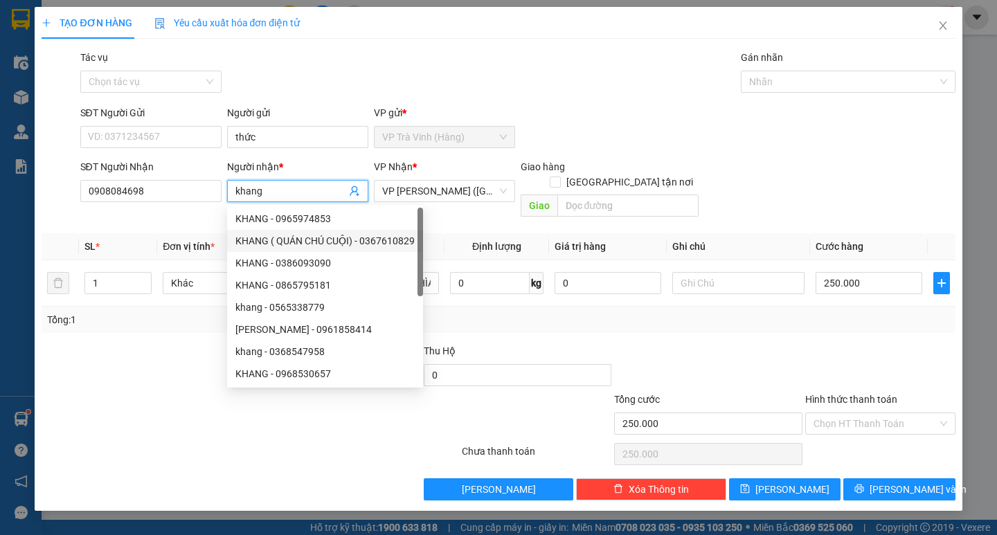
type input "khang"
drag, startPoint x: 485, startPoint y: 306, endPoint x: 449, endPoint y: 298, distance: 37.5
click at [485, 312] on div "Tổng: 1" at bounding box center [498, 319] width 902 height 15
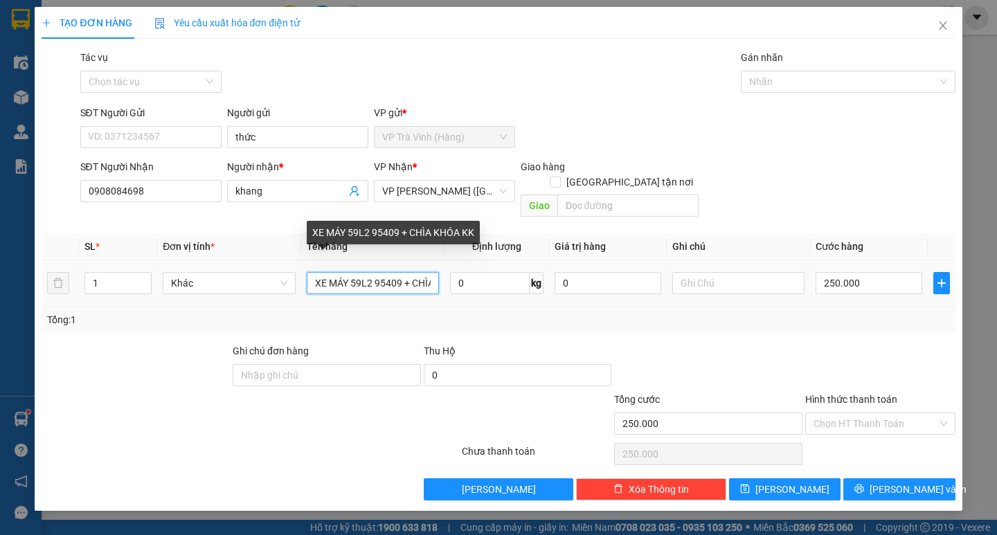
drag, startPoint x: 430, startPoint y: 265, endPoint x: 0, endPoint y: 361, distance: 440.9
click at [0, 355] on div "TẠO ĐƠN HÀNG Yêu cầu xuất hóa đơn điện tử Transit Pickup Surcharge Ids Transit …" at bounding box center [498, 267] width 997 height 535
drag, startPoint x: 409, startPoint y: 271, endPoint x: 0, endPoint y: 391, distance: 426.5
click at [0, 357] on div "TẠO ĐƠN HÀNG Yêu cầu xuất hóa đơn điện tử Transit Pickup Surcharge Ids Transit …" at bounding box center [498, 267] width 997 height 535
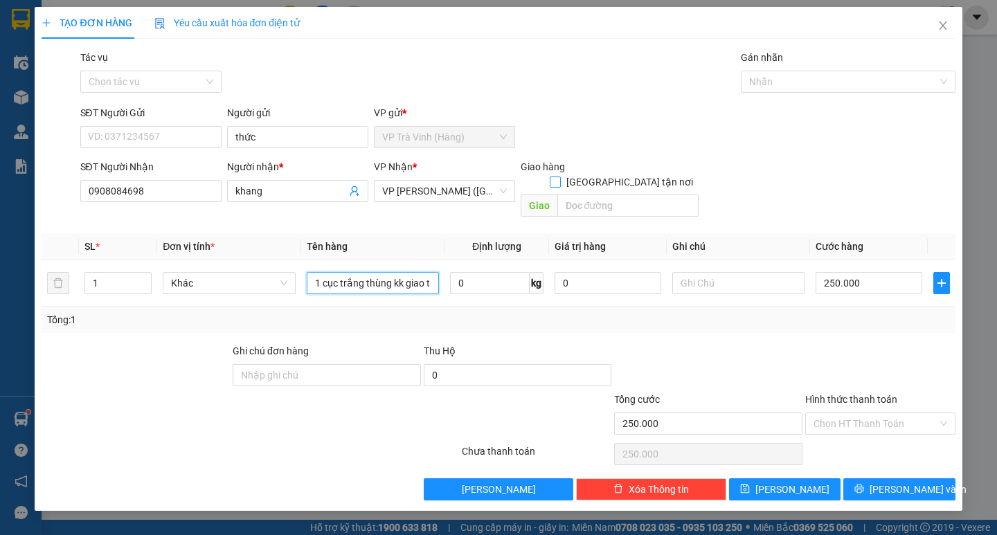
type input "1 cục trắng thùng kk giao tn"
click at [560, 177] on input "[GEOGRAPHIC_DATA][PERSON_NAME] nơi" at bounding box center [555, 182] width 10 height 10
checkbox input "true"
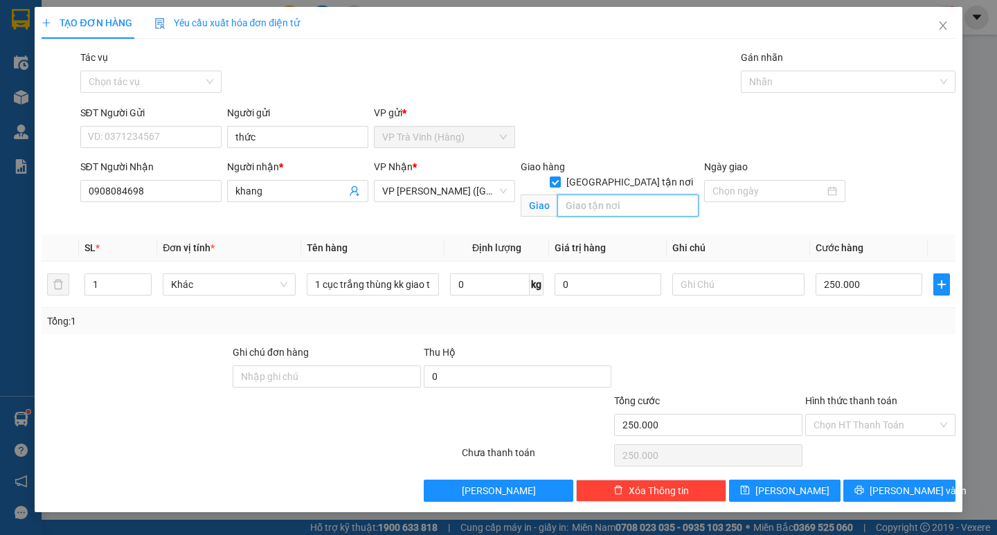
click at [615, 195] on input "text" at bounding box center [627, 206] width 141 height 22
type input "606/49/5 đường 3/2 q10"
click at [839, 285] on input "250.000" at bounding box center [869, 285] width 107 height 22
type input "8"
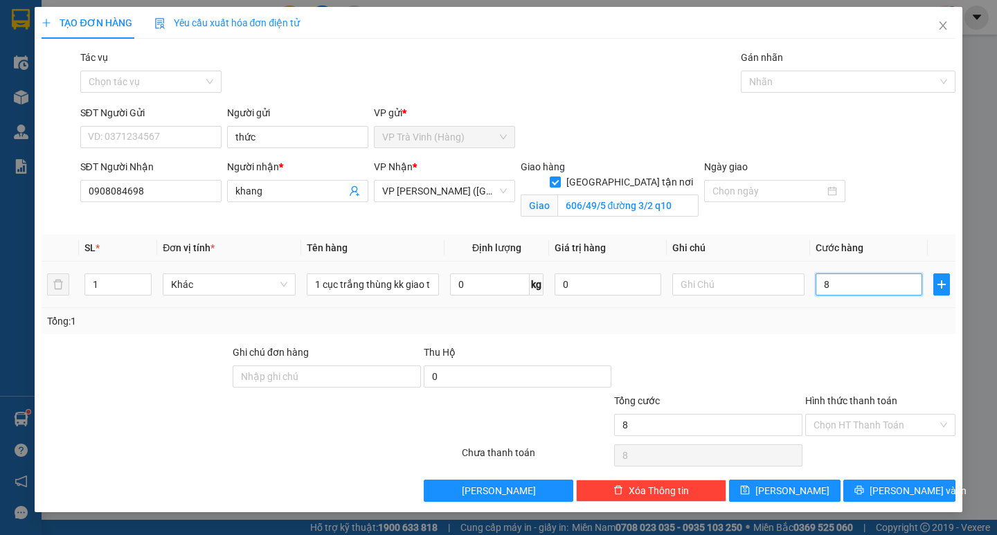
type input "80"
type input "8"
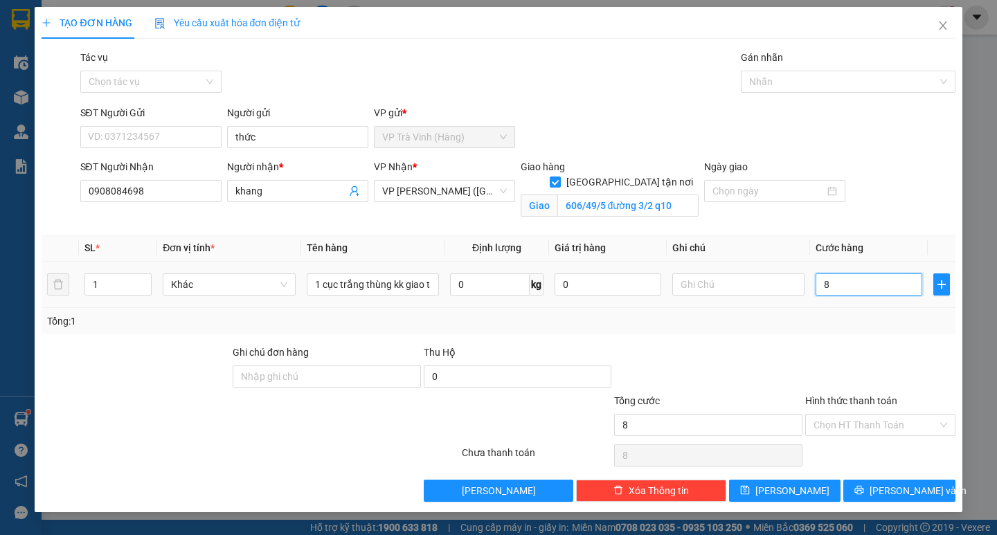
type input "0"
type input "7"
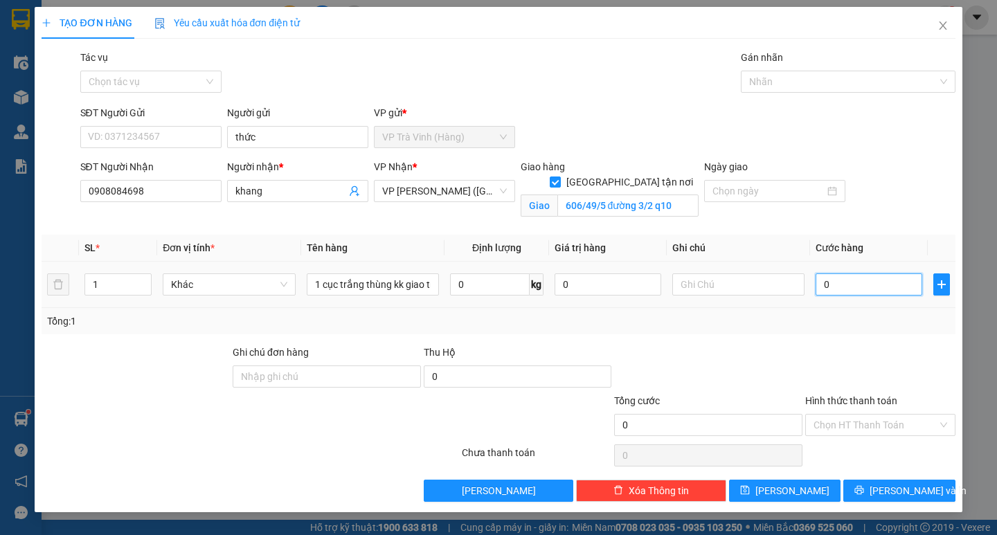
type input "7"
type input "07"
type input "70"
click at [888, 371] on div at bounding box center [880, 369] width 153 height 48
click at [878, 429] on input "Hình thức thanh toán" at bounding box center [876, 425] width 124 height 21
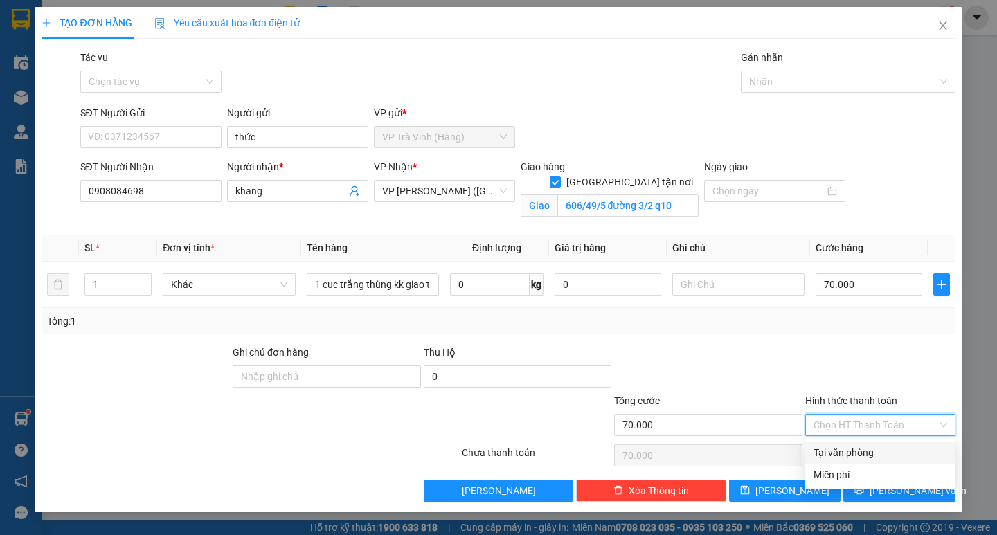
click at [881, 447] on div "Tại văn phòng" at bounding box center [881, 452] width 134 height 15
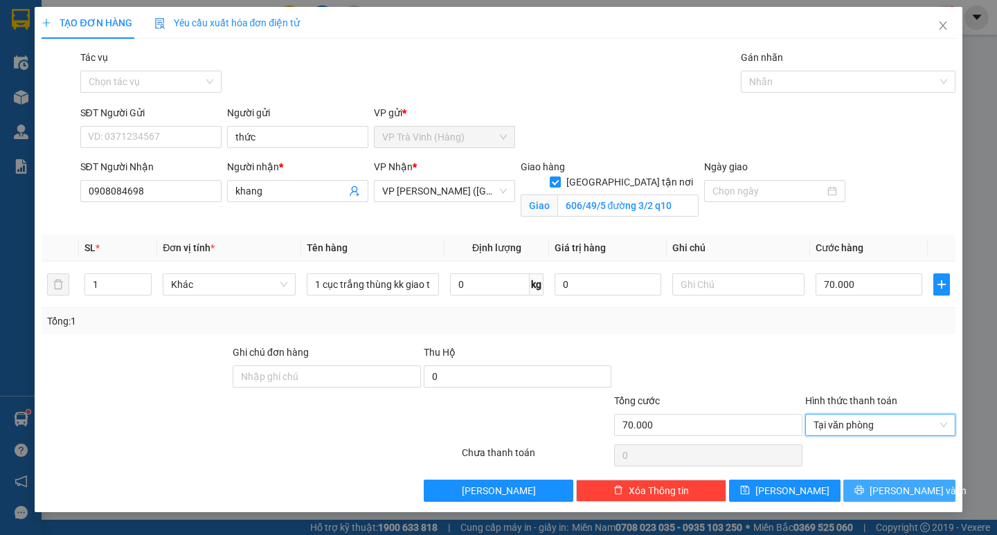
click at [864, 487] on icon "printer" at bounding box center [859, 490] width 9 height 9
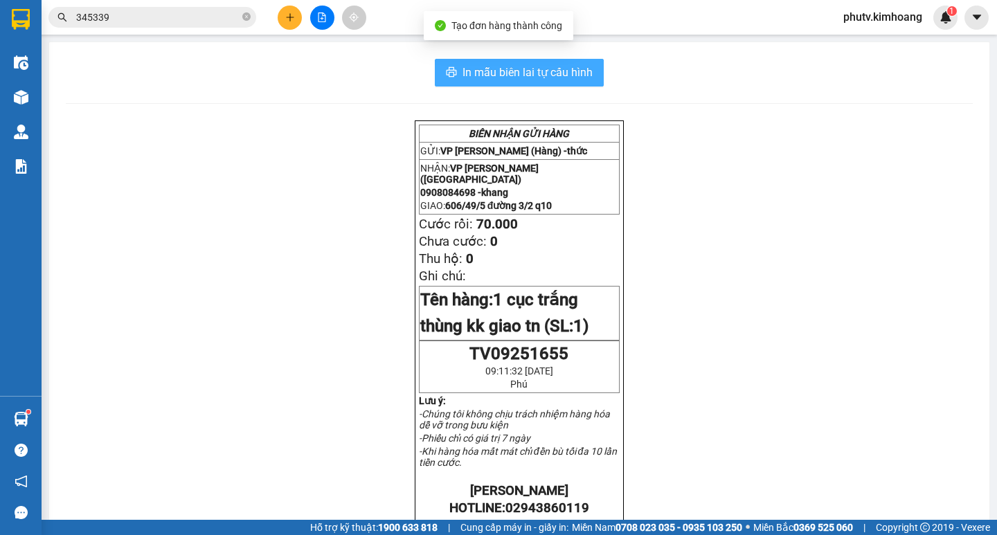
click at [566, 71] on span "In mẫu biên lai tự cấu hình" at bounding box center [528, 72] width 130 height 17
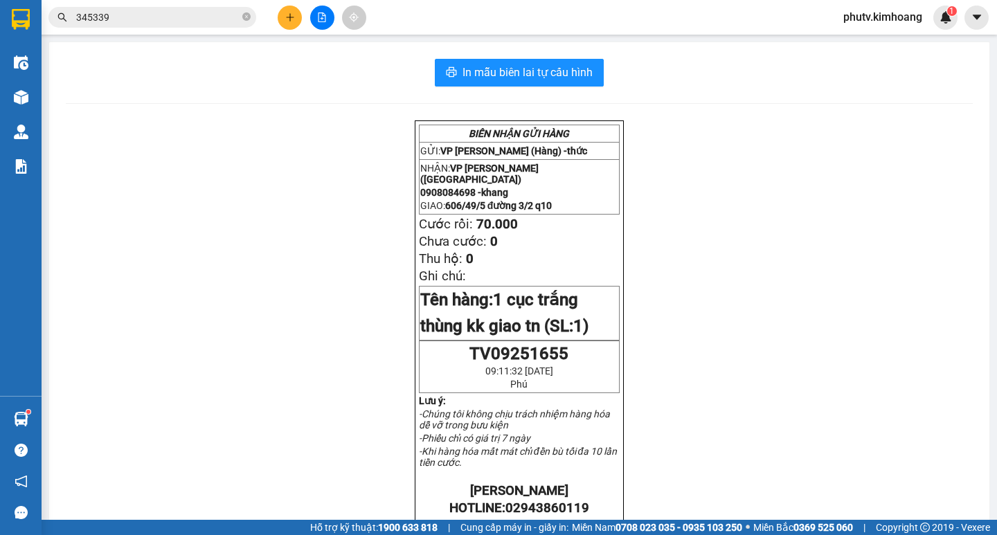
click at [148, 24] on input "345339" at bounding box center [157, 17] width 163 height 15
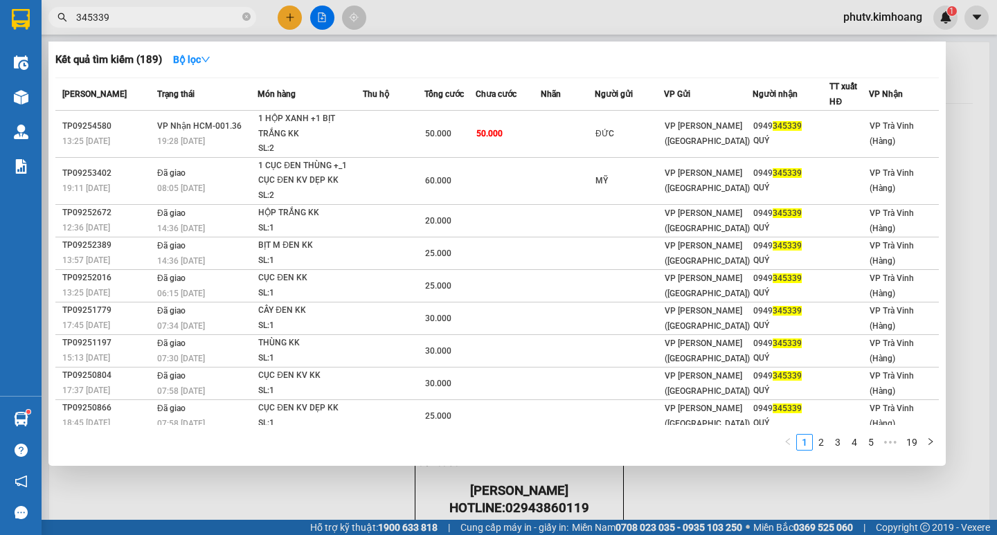
click at [148, 24] on input "345339" at bounding box center [157, 17] width 163 height 15
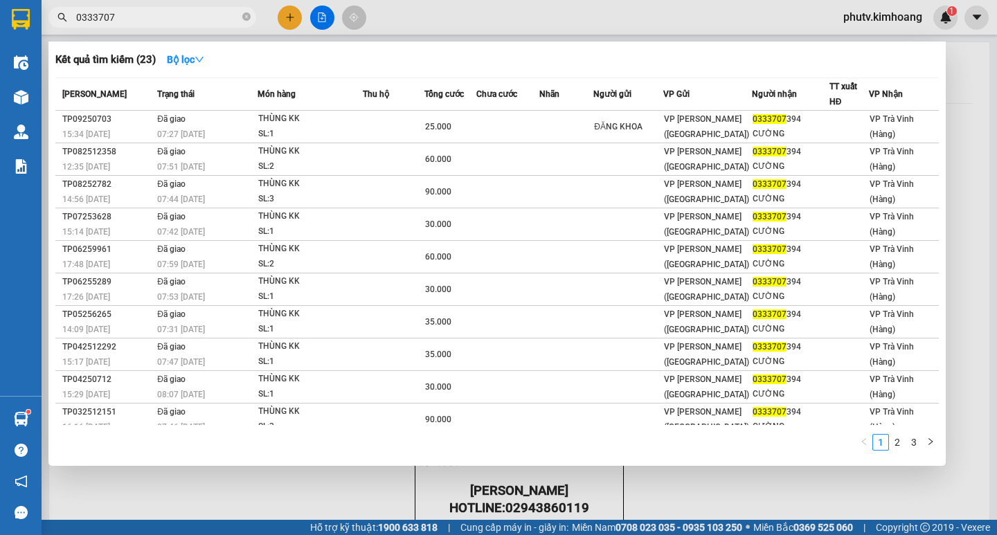
click at [122, 19] on input "0333707" at bounding box center [157, 17] width 163 height 15
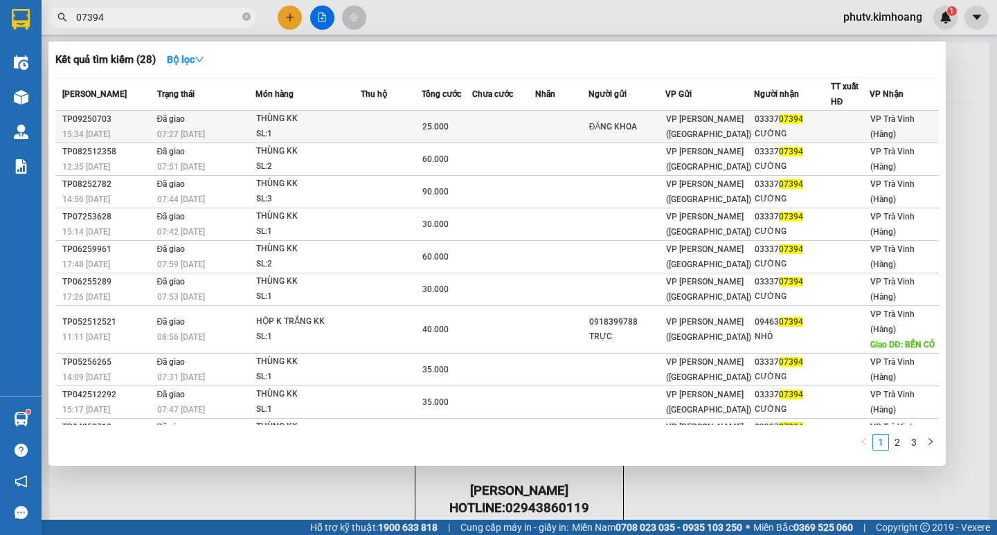
click at [348, 127] on div "SL: 1" at bounding box center [308, 134] width 104 height 15
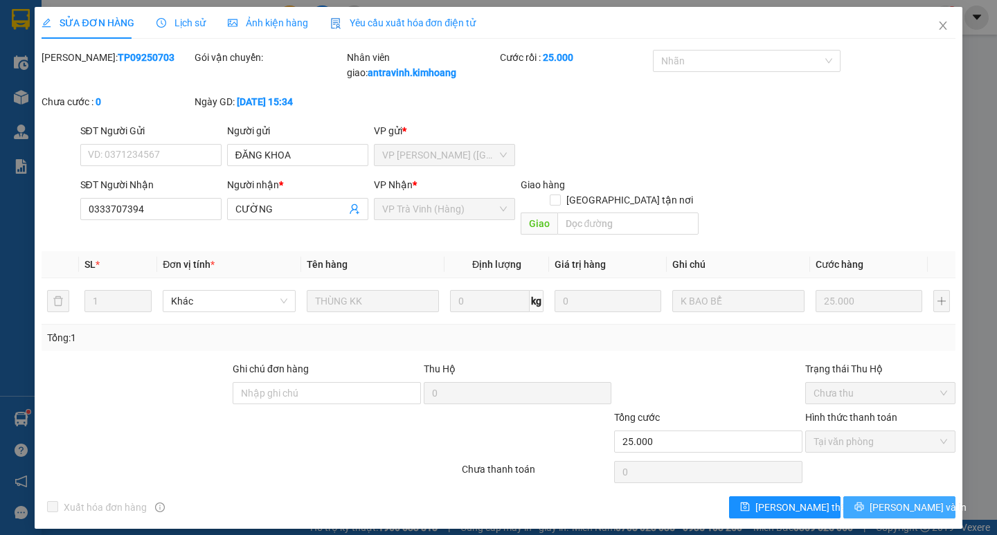
click at [865, 497] on button "[PERSON_NAME] và In" at bounding box center [898, 508] width 111 height 22
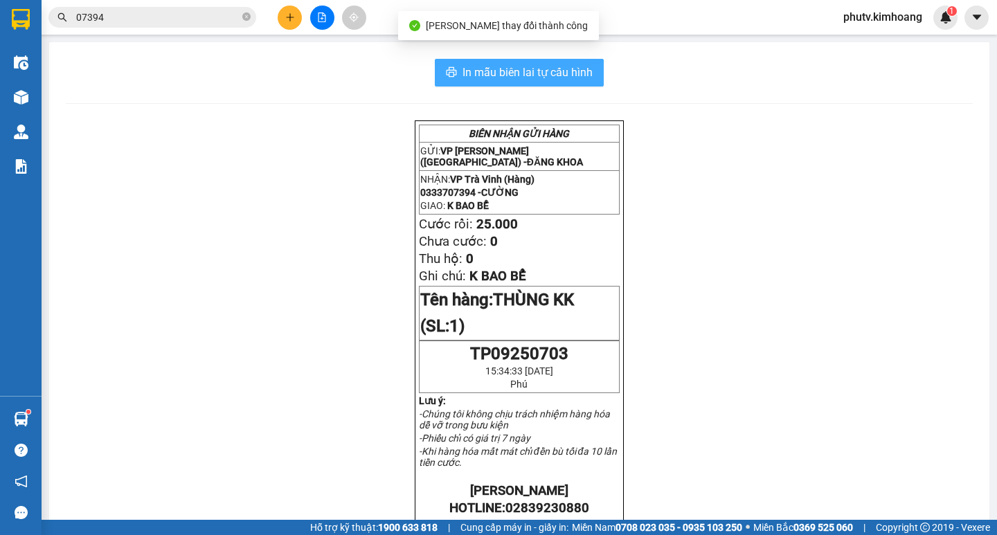
click at [519, 71] on span "In mẫu biên lai tự cấu hình" at bounding box center [528, 72] width 130 height 17
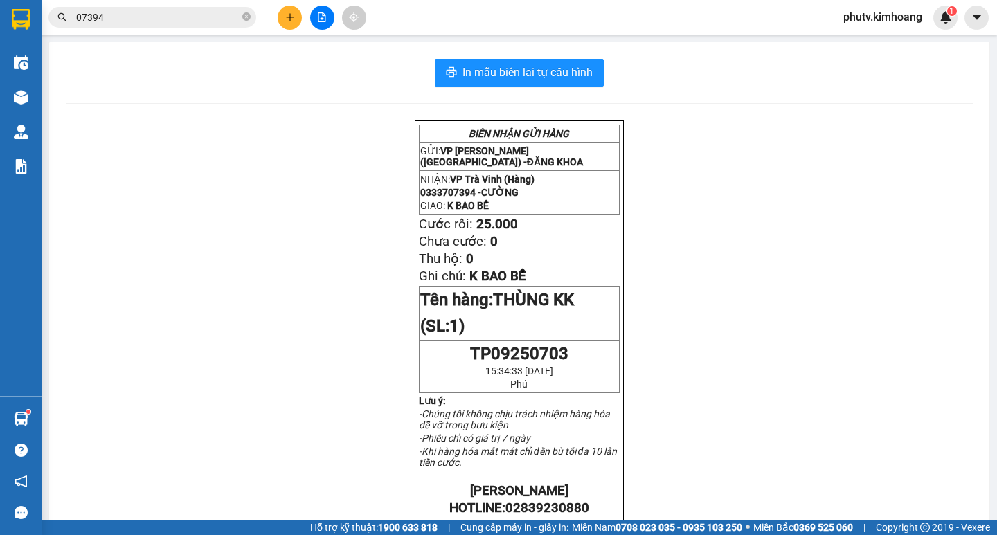
click at [249, 20] on icon "close-circle" at bounding box center [246, 16] width 8 height 8
click at [247, 21] on span at bounding box center [246, 17] width 8 height 15
click at [157, 15] on input "text" at bounding box center [157, 17] width 163 height 15
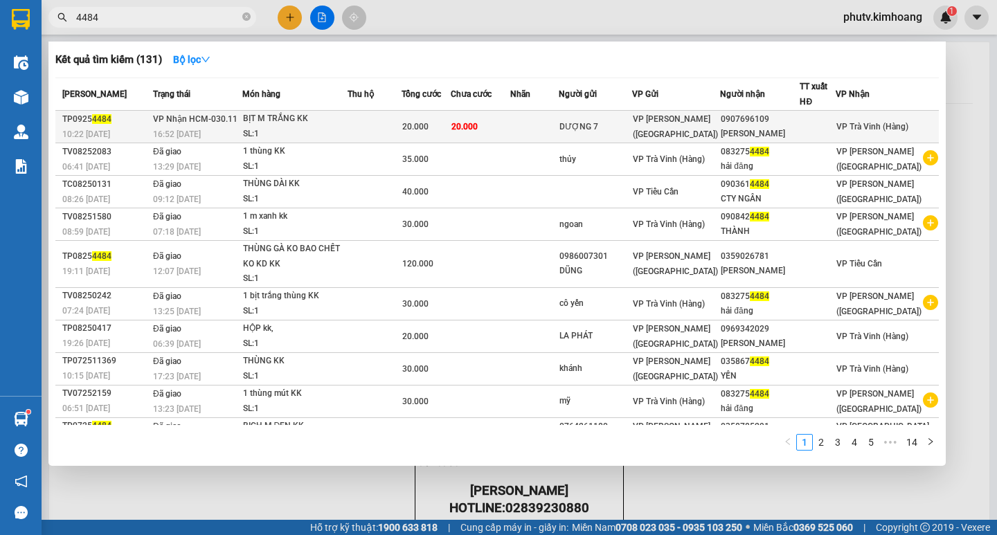
click at [347, 126] on div "BỊT M TRẮNG KK" at bounding box center [295, 118] width 104 height 15
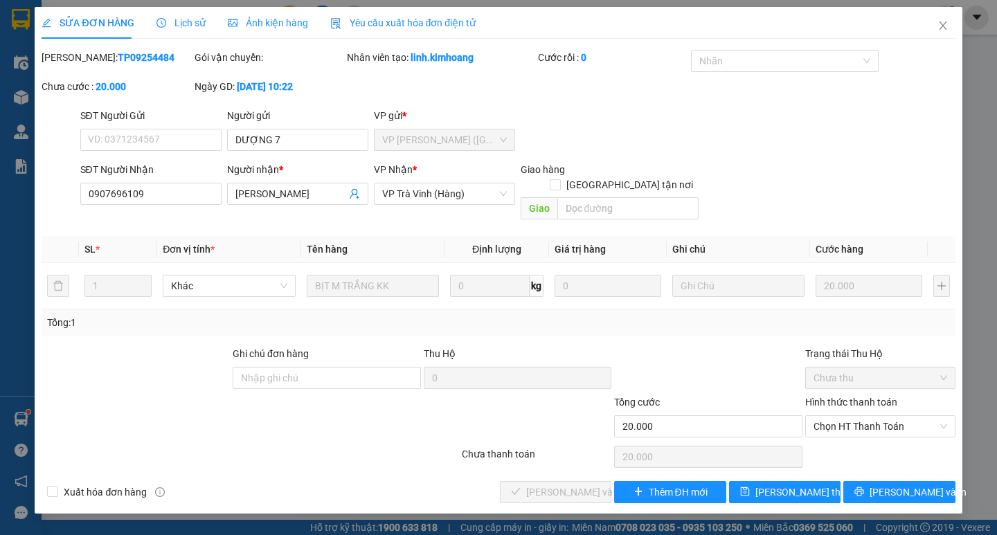
click at [175, 21] on span "Lịch sử" at bounding box center [181, 22] width 49 height 11
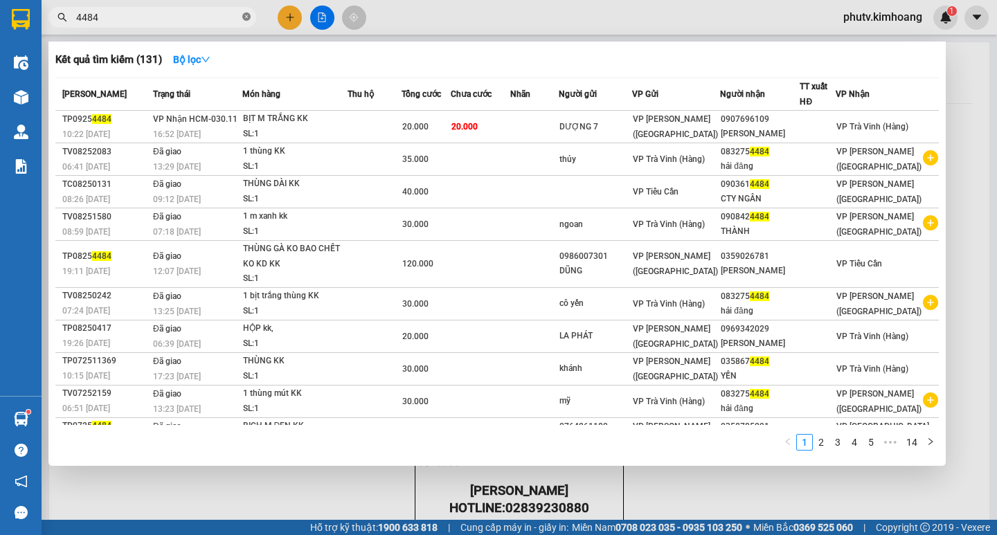
click at [246, 20] on icon "close-circle" at bounding box center [246, 16] width 8 height 8
click at [246, 20] on span at bounding box center [246, 17] width 8 height 15
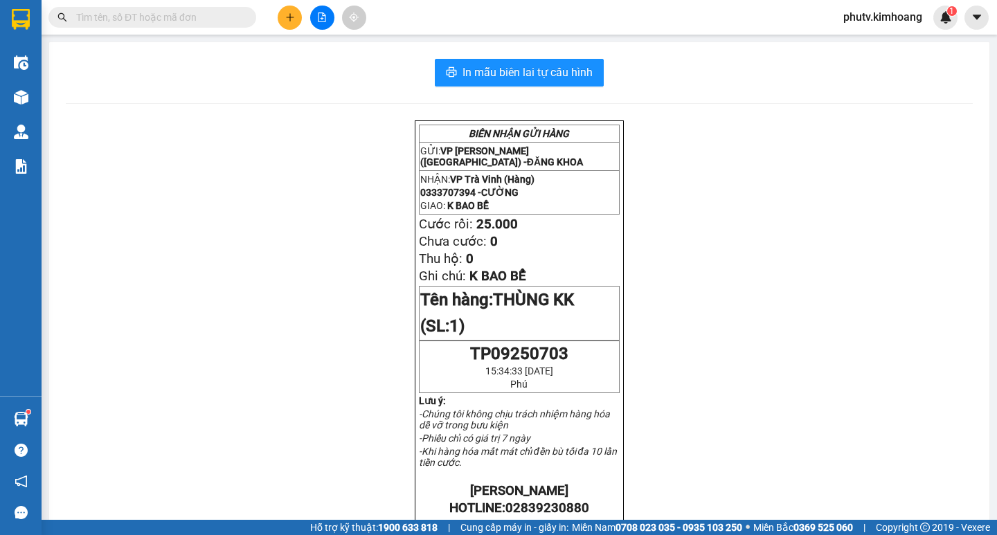
click at [169, 18] on input "text" at bounding box center [157, 17] width 163 height 15
click at [197, 15] on input "text" at bounding box center [157, 17] width 163 height 15
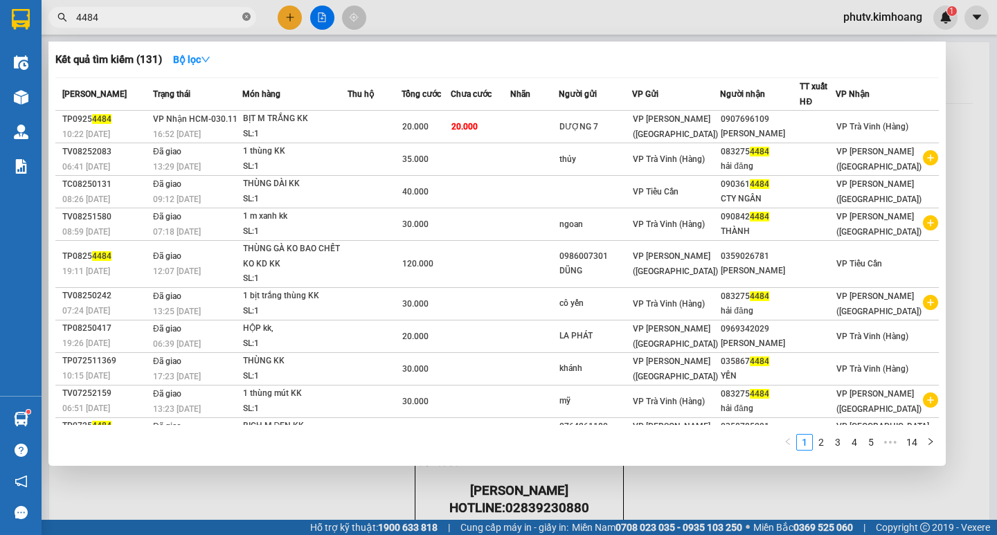
click at [245, 16] on icon "close-circle" at bounding box center [246, 16] width 8 height 8
click at [241, 17] on span at bounding box center [152, 17] width 208 height 21
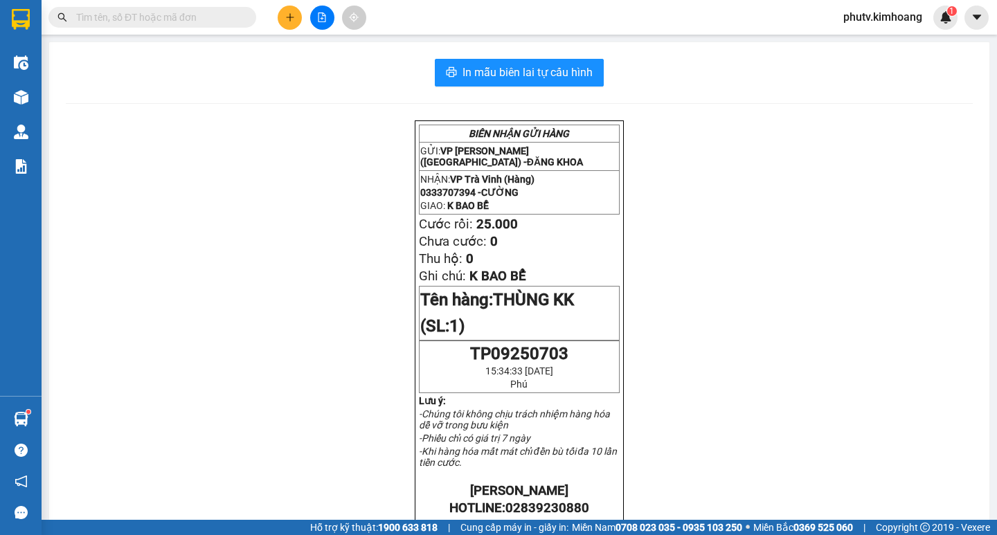
click at [152, 14] on input "text" at bounding box center [157, 17] width 163 height 15
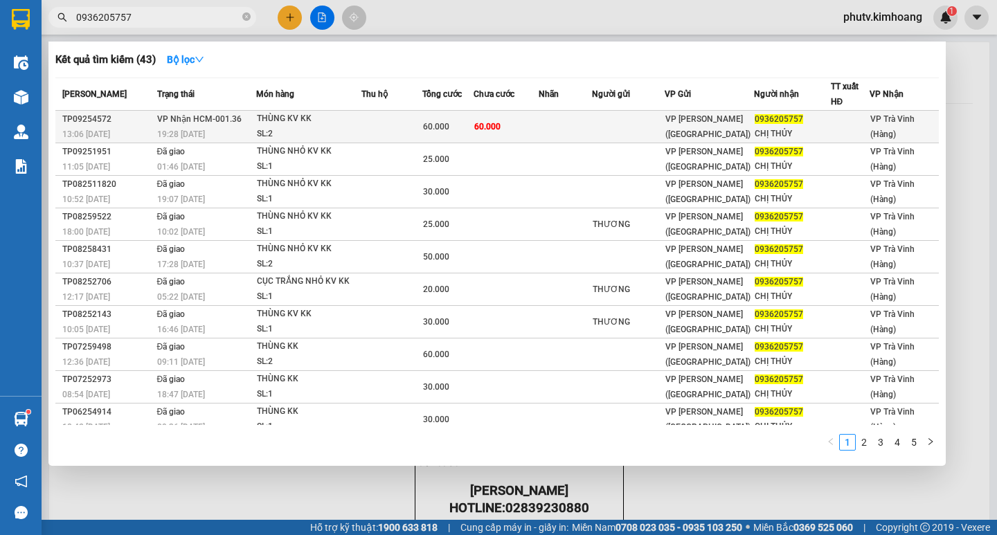
click at [535, 121] on td "60.000" at bounding box center [506, 127] width 65 height 33
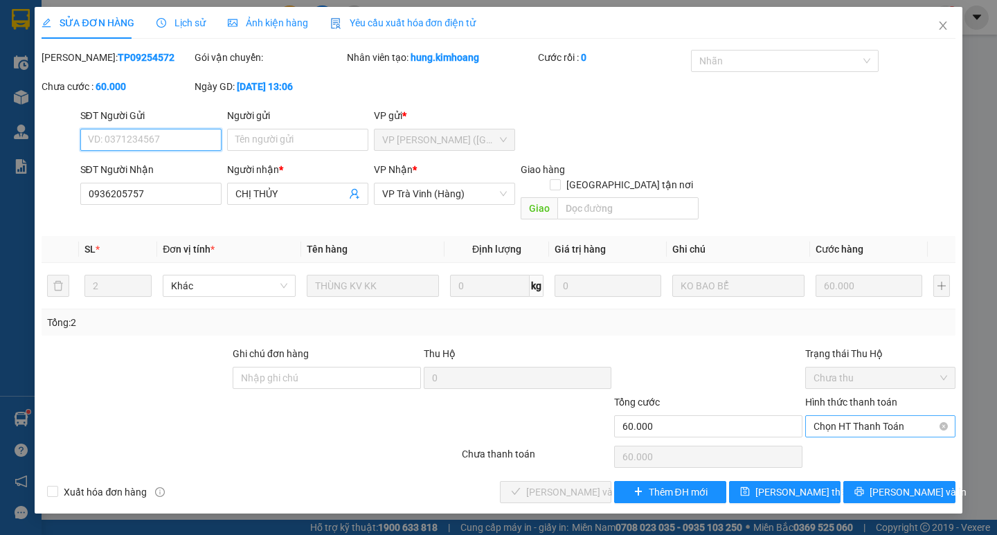
drag, startPoint x: 891, startPoint y: 418, endPoint x: 889, endPoint y: 411, distance: 7.9
click at [893, 416] on span "Chọn HT Thanh Toán" at bounding box center [881, 426] width 134 height 21
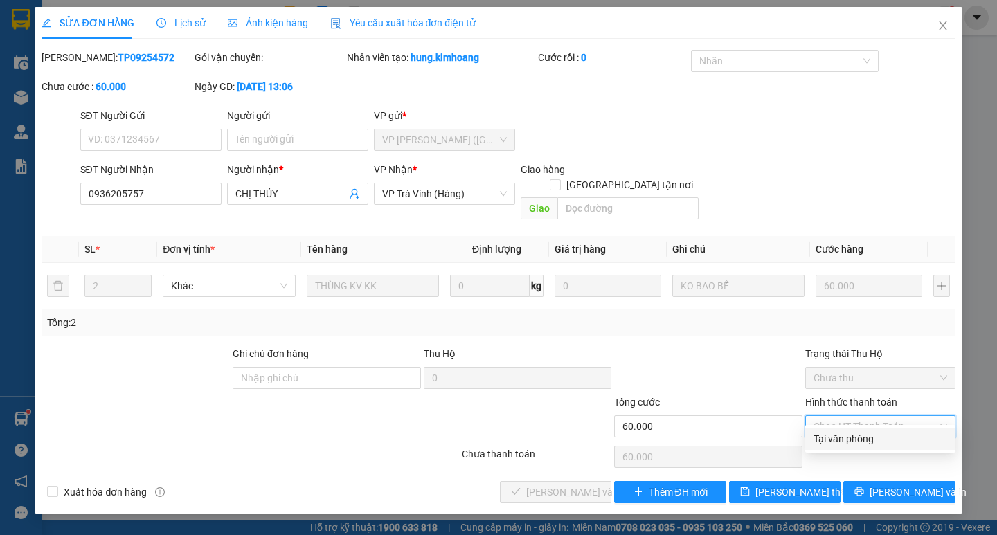
drag, startPoint x: 882, startPoint y: 440, endPoint x: 463, endPoint y: 534, distance: 428.6
click at [882, 439] on div "Tại văn phòng" at bounding box center [881, 438] width 134 height 15
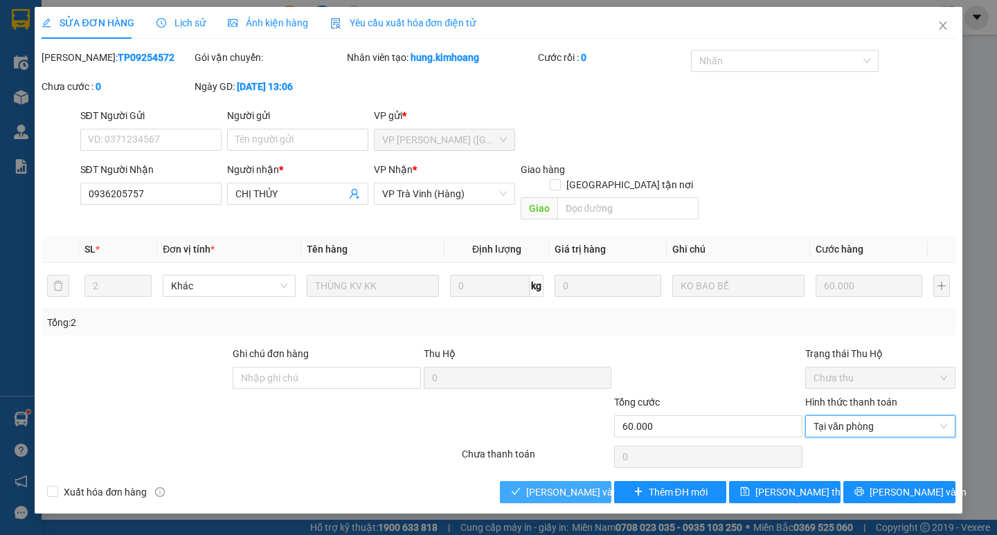
click at [552, 485] on span "[PERSON_NAME] và [PERSON_NAME] hàng" at bounding box center [592, 492] width 133 height 15
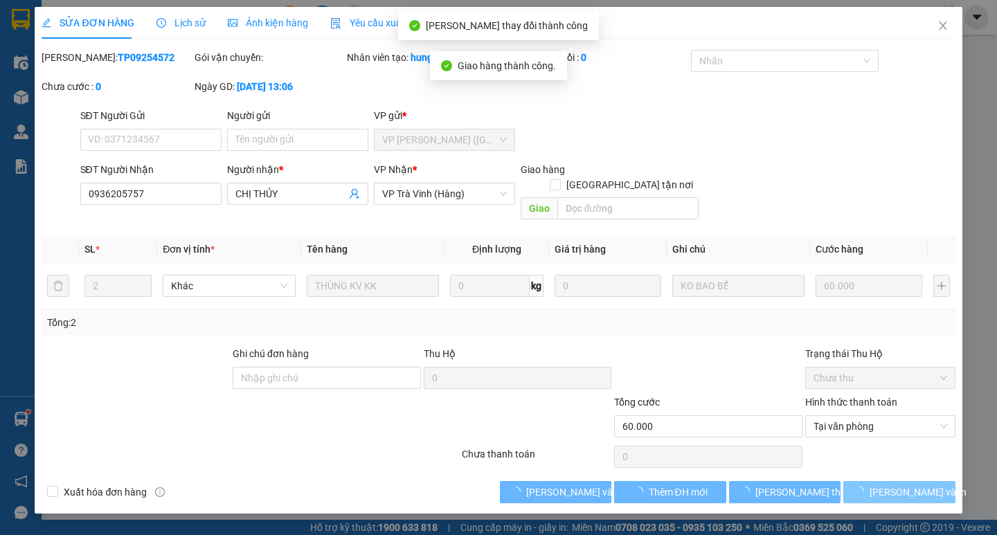
click at [900, 485] on span "[PERSON_NAME] và In" at bounding box center [918, 492] width 97 height 15
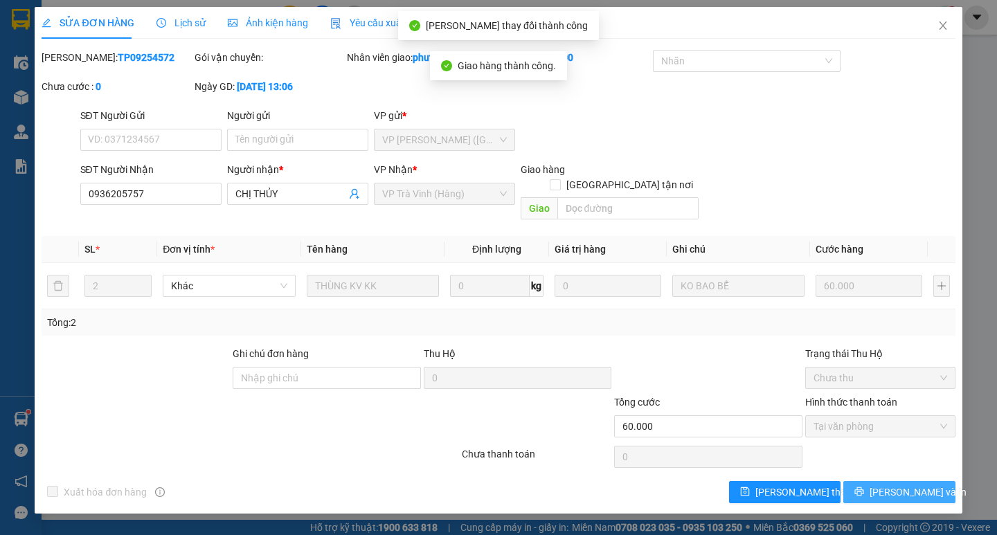
click at [918, 485] on span "[PERSON_NAME] và In" at bounding box center [918, 492] width 97 height 15
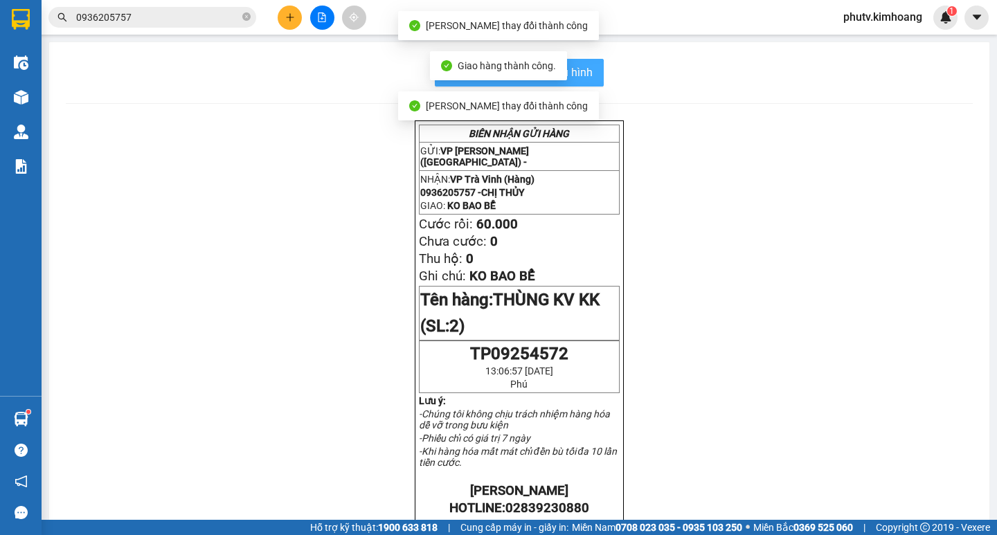
click at [586, 80] on span "In mẫu biên lai tự cấu hình" at bounding box center [528, 72] width 130 height 17
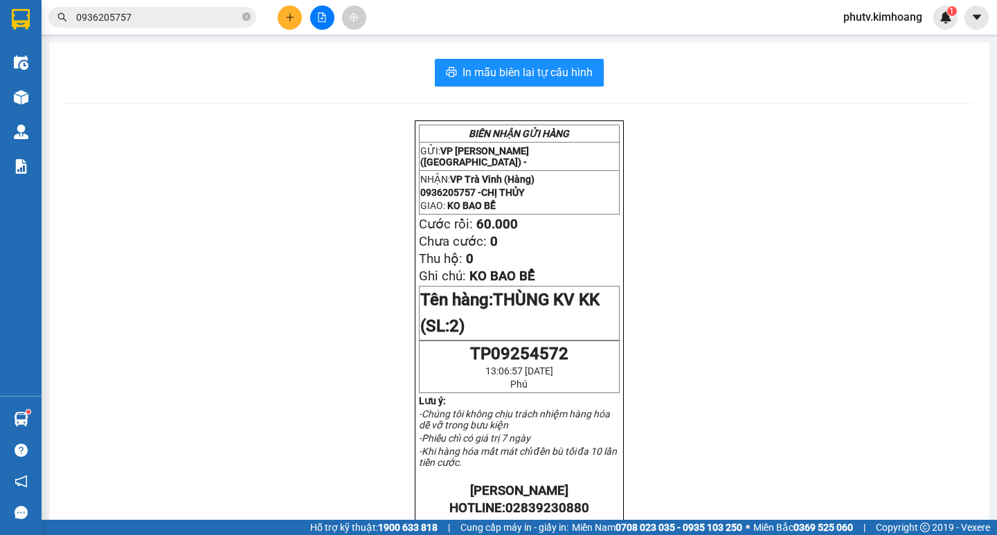
click at [198, 19] on input "0936205757" at bounding box center [157, 17] width 163 height 15
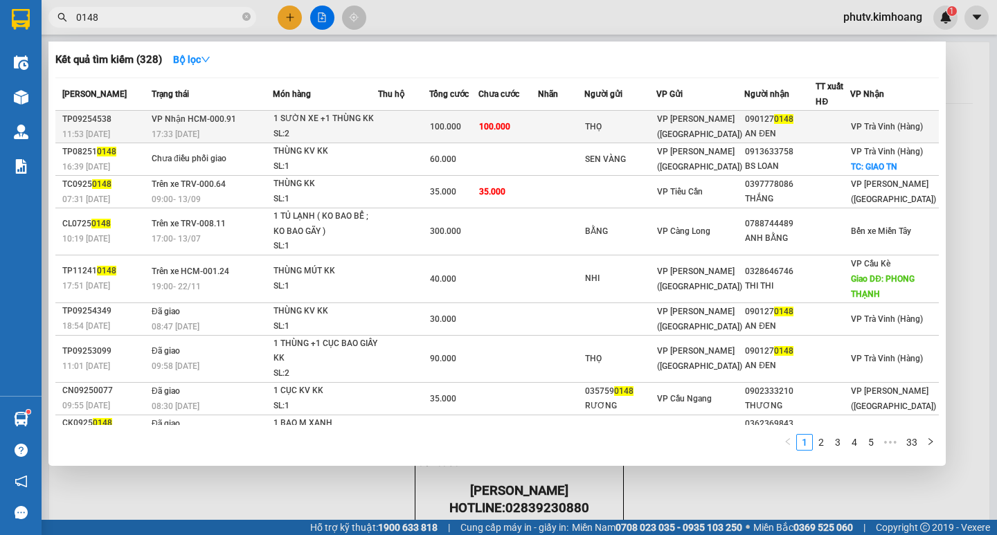
click at [389, 124] on td at bounding box center [404, 127] width 52 height 33
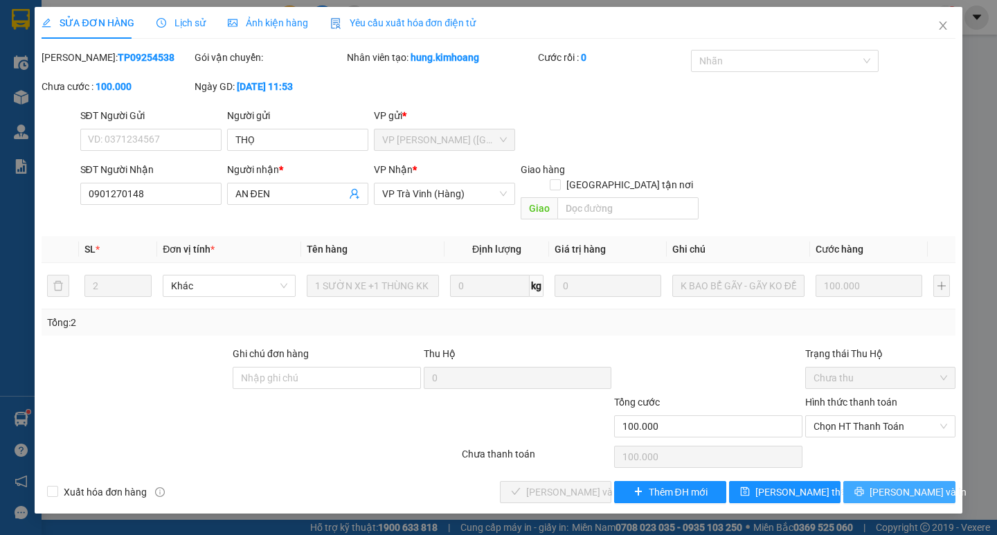
click at [864, 487] on icon "printer" at bounding box center [860, 492] width 10 height 10
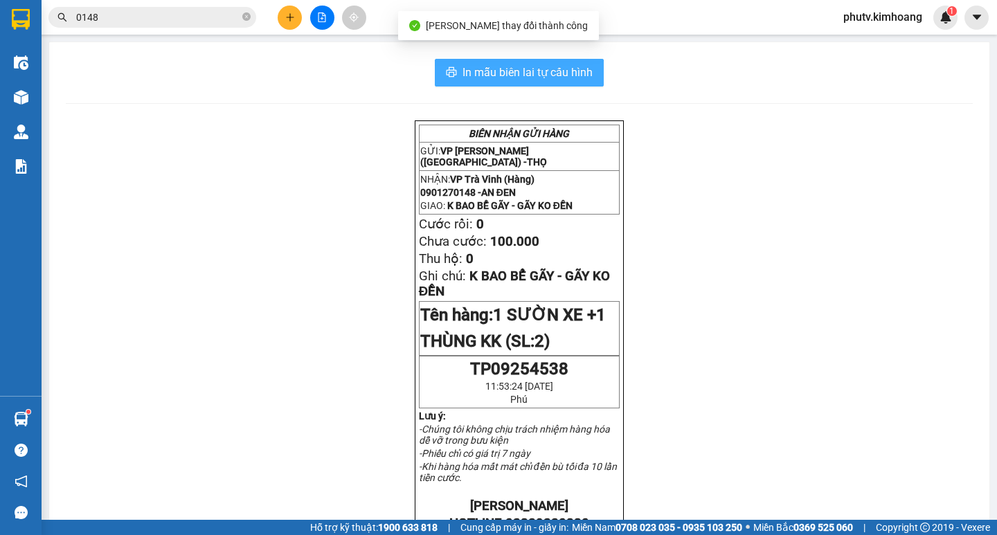
click at [554, 71] on span "In mẫu biên lai tự cấu hình" at bounding box center [528, 72] width 130 height 17
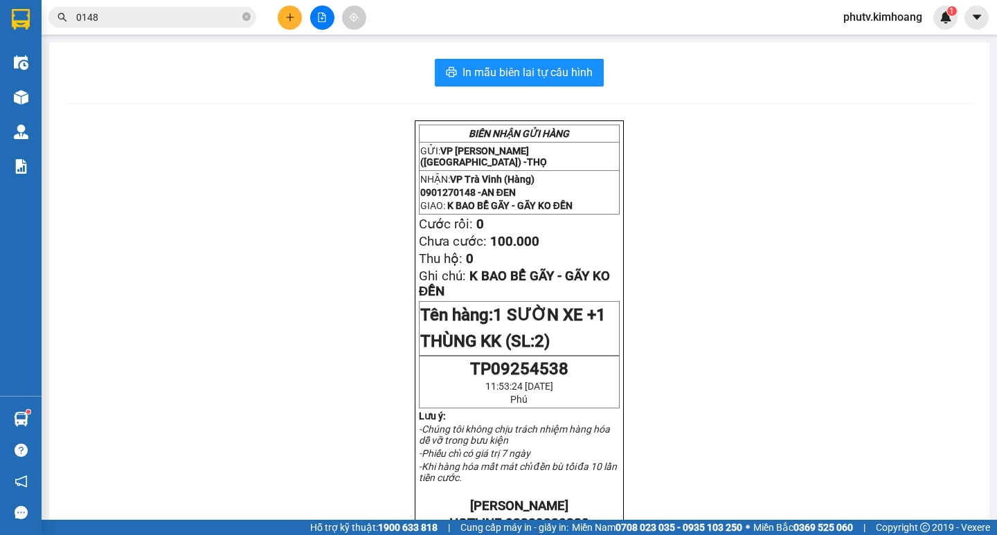
click at [159, 8] on span "0148" at bounding box center [152, 17] width 208 height 21
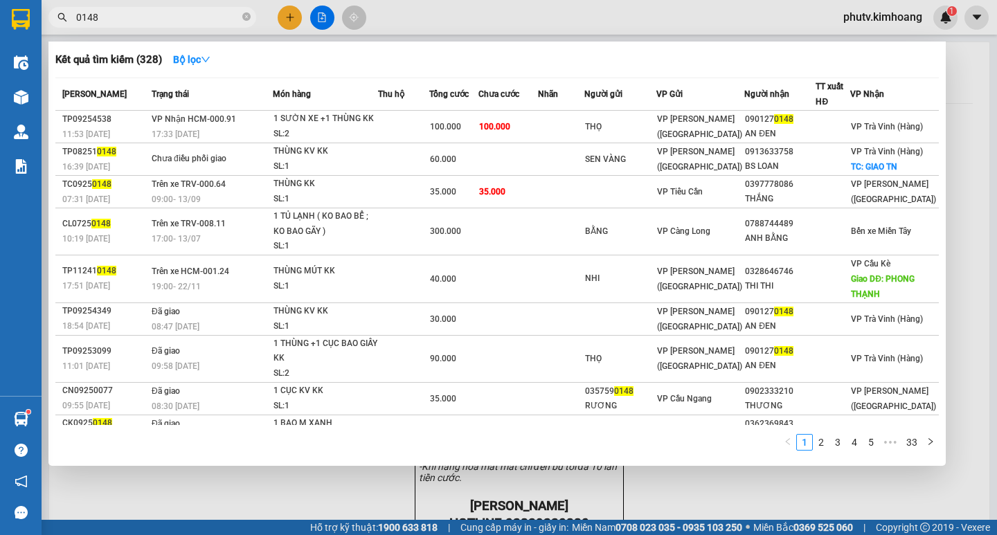
click at [159, 8] on span "0148" at bounding box center [152, 17] width 208 height 21
click at [244, 15] on icon "close-circle" at bounding box center [246, 16] width 8 height 8
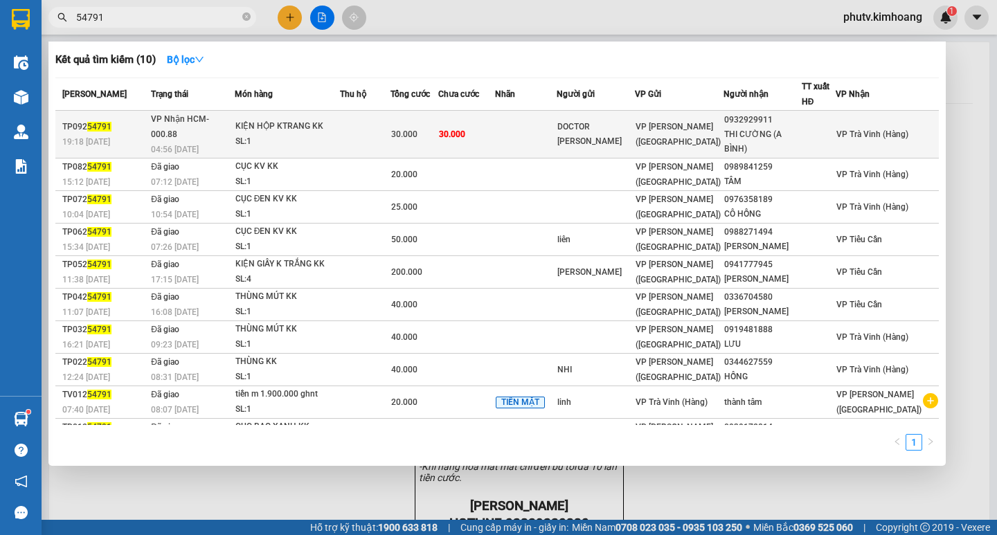
click at [391, 136] on td at bounding box center [365, 135] width 51 height 48
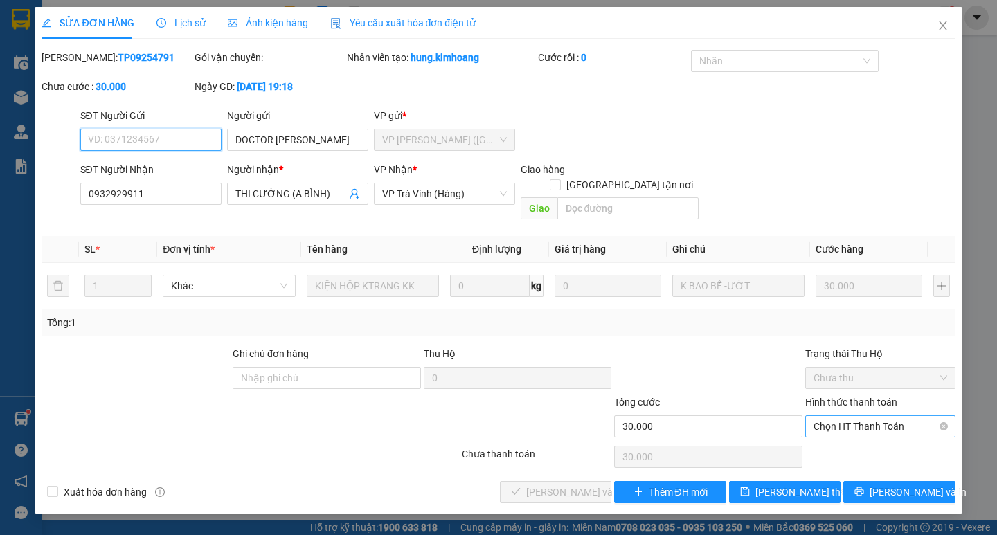
click at [847, 416] on span "Chọn HT Thanh Toán" at bounding box center [881, 426] width 134 height 21
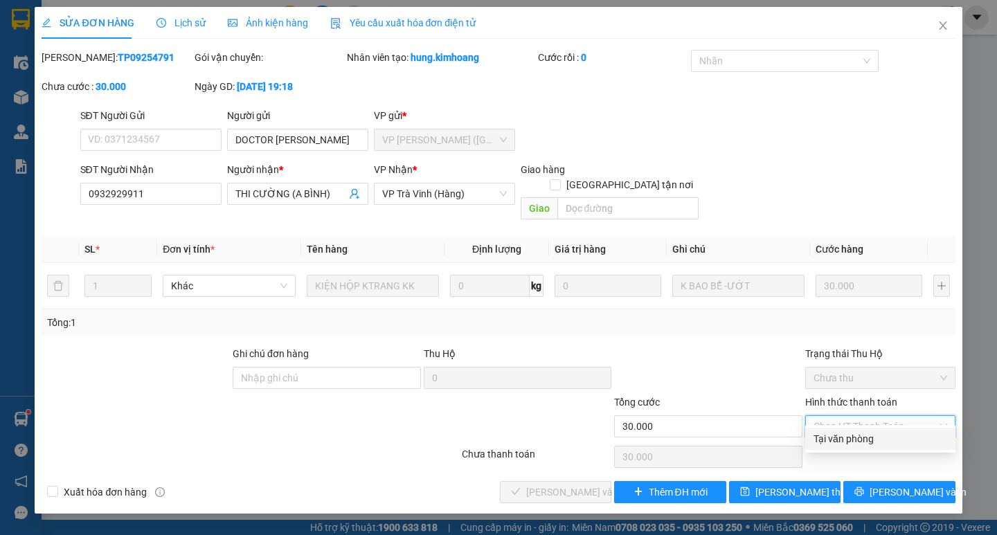
drag, startPoint x: 841, startPoint y: 440, endPoint x: 813, endPoint y: 443, distance: 28.5
click at [840, 440] on div "Tại văn phòng" at bounding box center [881, 438] width 134 height 15
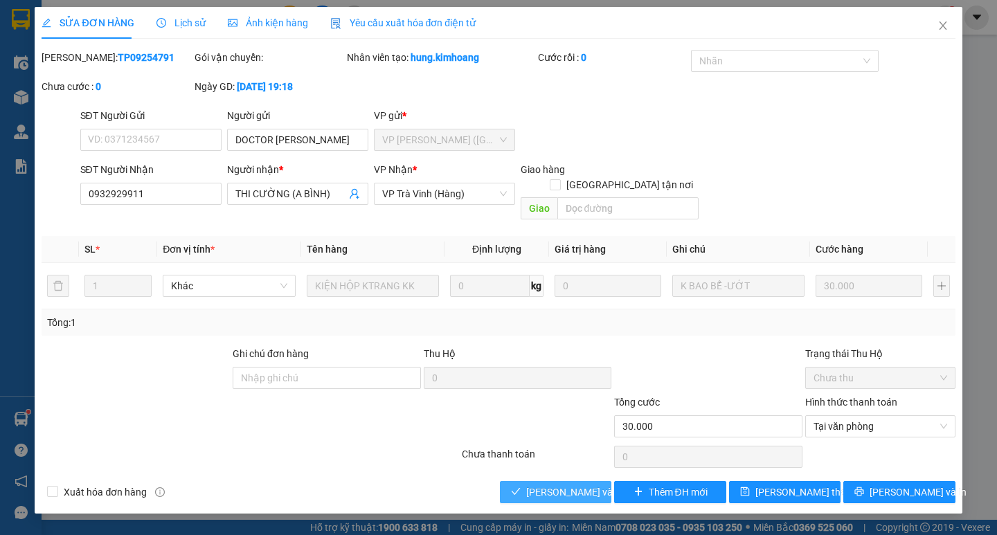
click at [582, 485] on span "[PERSON_NAME] và [PERSON_NAME] hàng" at bounding box center [592, 492] width 133 height 15
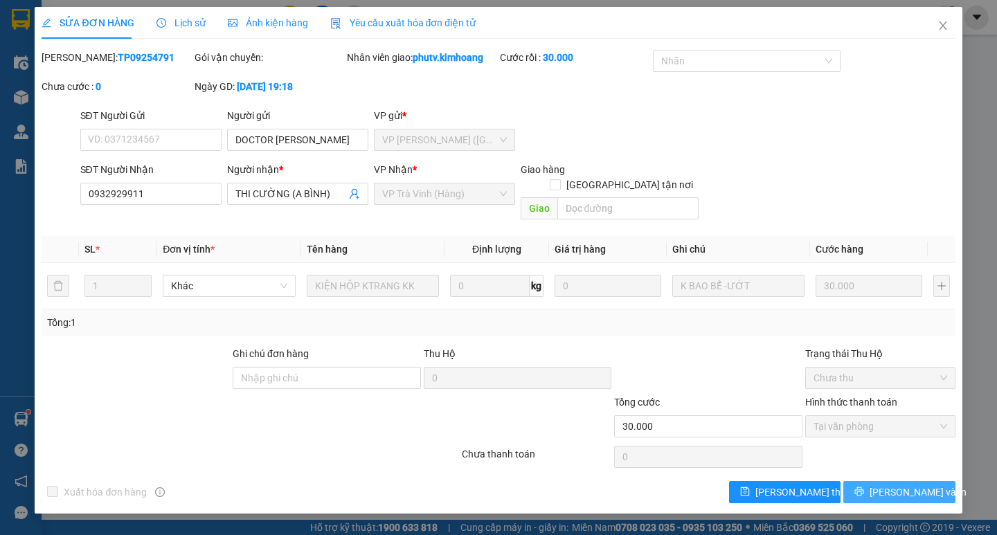
click at [864, 487] on icon "printer" at bounding box center [860, 492] width 10 height 10
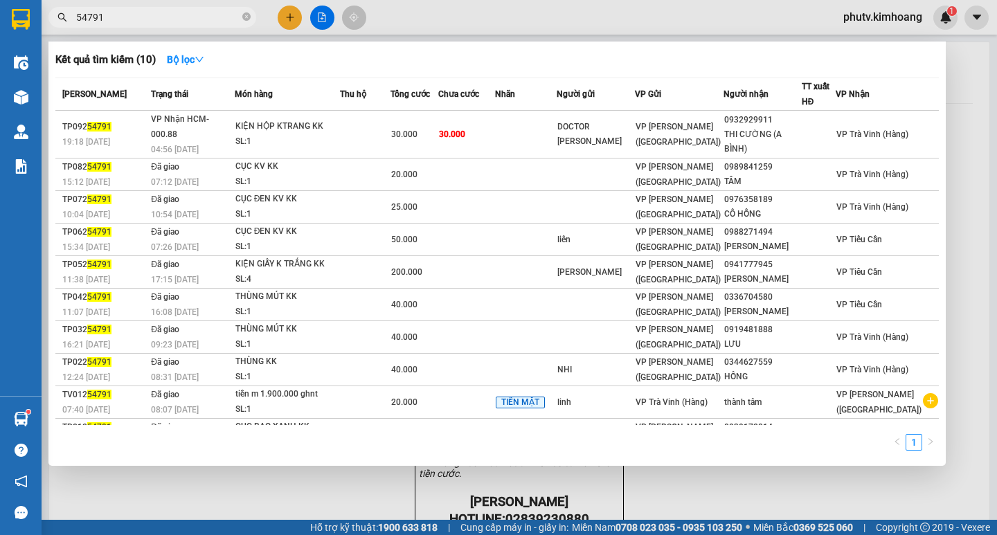
click at [165, 19] on input "54791" at bounding box center [157, 17] width 163 height 15
click at [164, 19] on input "54791" at bounding box center [157, 17] width 163 height 15
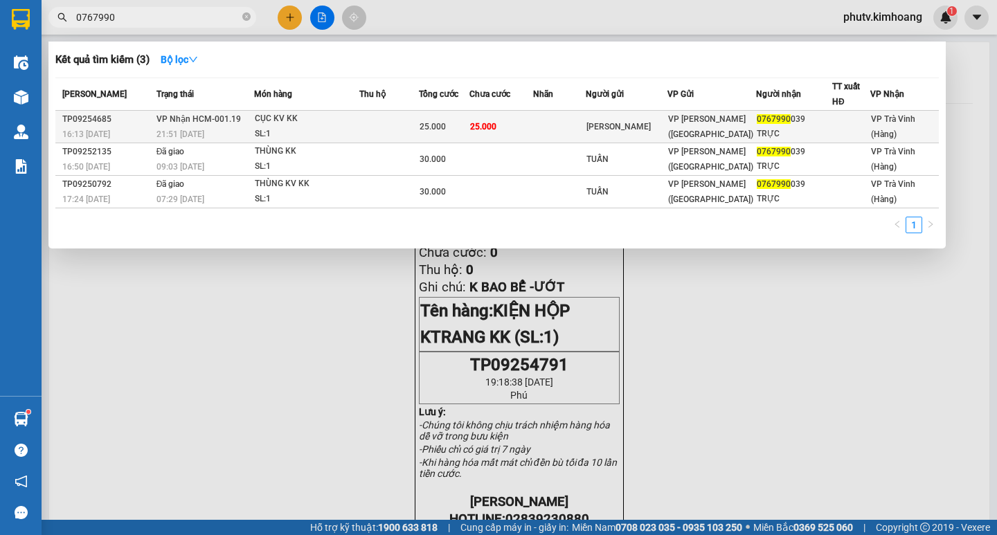
click at [510, 121] on td "25.000" at bounding box center [502, 127] width 64 height 33
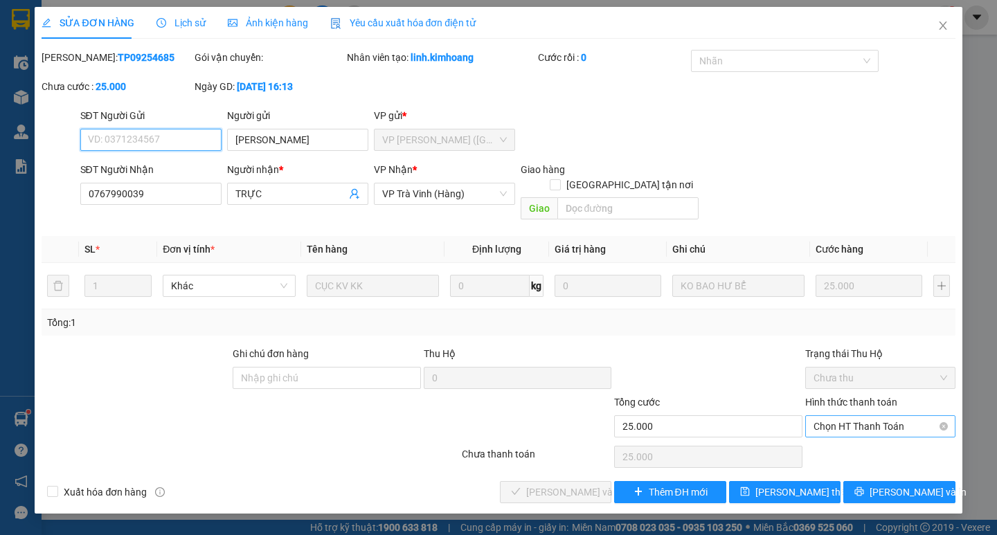
click at [861, 416] on span "Chọn HT Thanh Toán" at bounding box center [881, 426] width 134 height 21
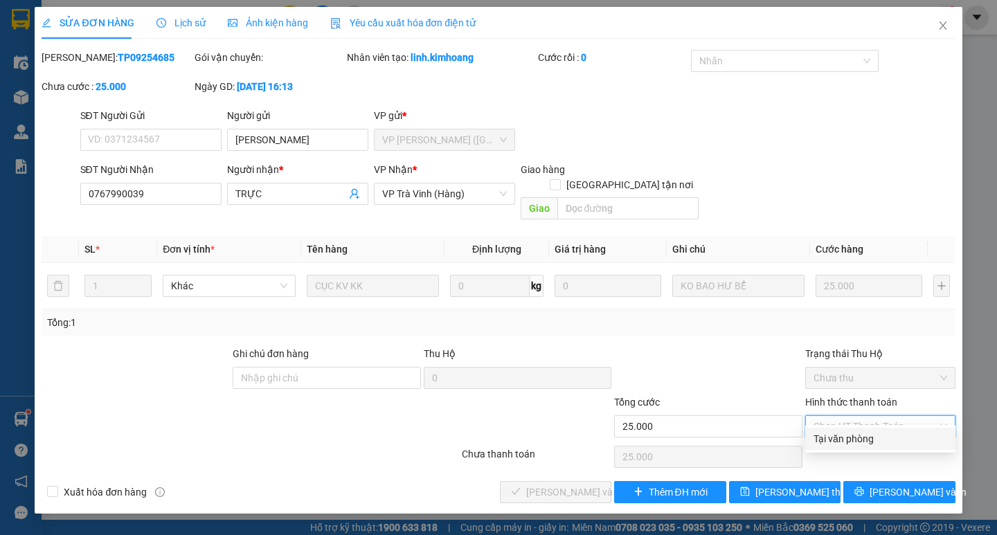
click at [851, 431] on div "Tại văn phòng" at bounding box center [881, 438] width 134 height 15
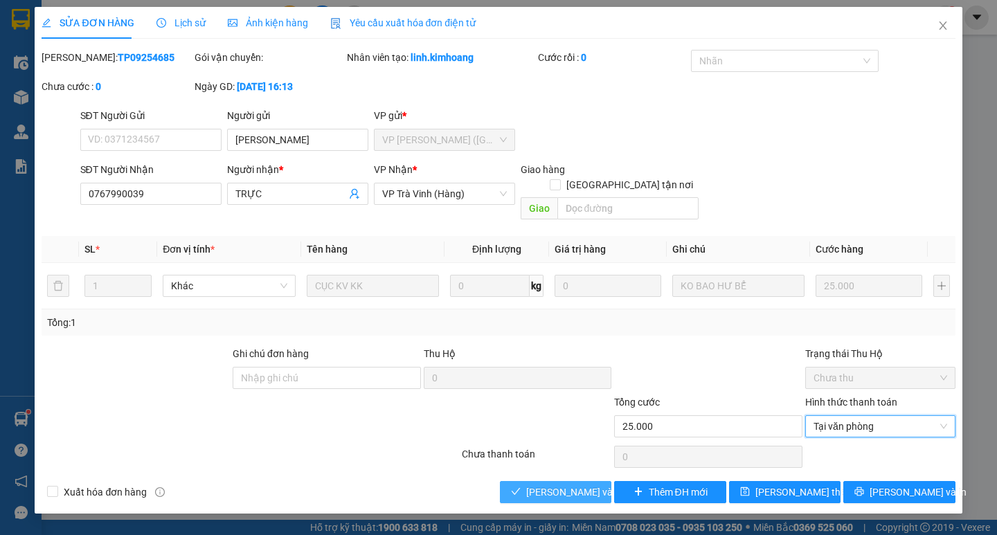
click at [574, 481] on button "[PERSON_NAME] và [PERSON_NAME] hàng" at bounding box center [555, 492] width 111 height 22
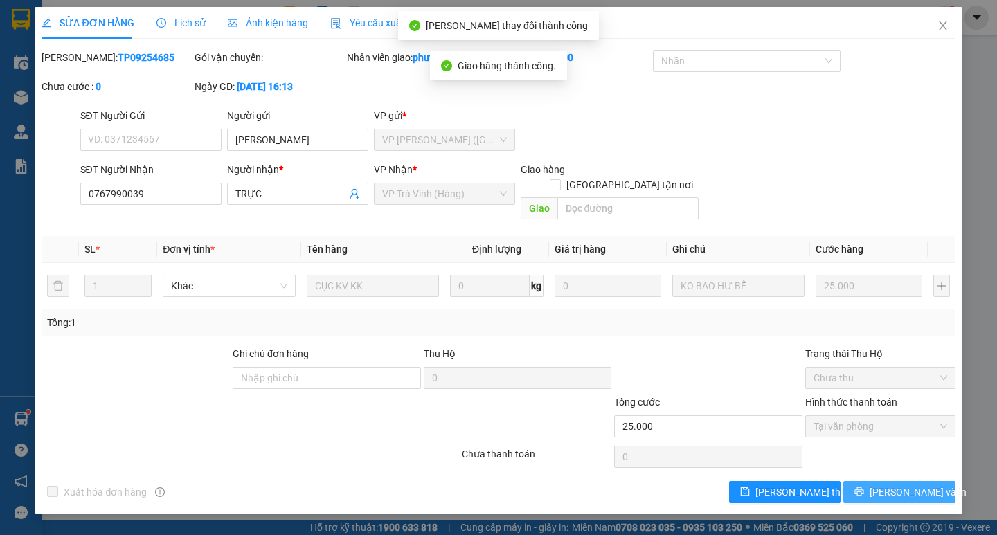
click at [898, 485] on span "[PERSON_NAME] và In" at bounding box center [918, 492] width 97 height 15
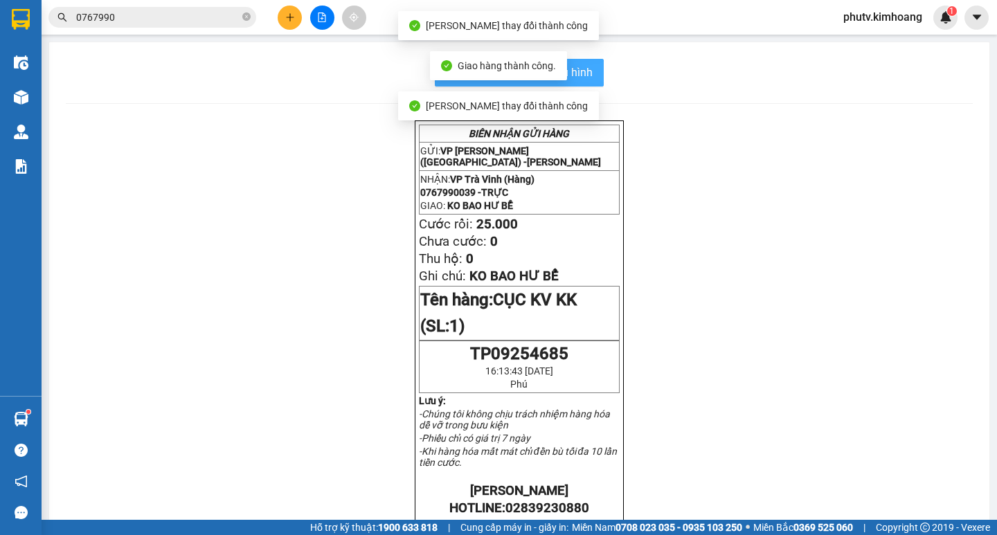
drag, startPoint x: 584, startPoint y: 75, endPoint x: 597, endPoint y: 75, distance: 13.2
click at [583, 75] on span "In mẫu biên lai tự cấu hình" at bounding box center [528, 72] width 130 height 17
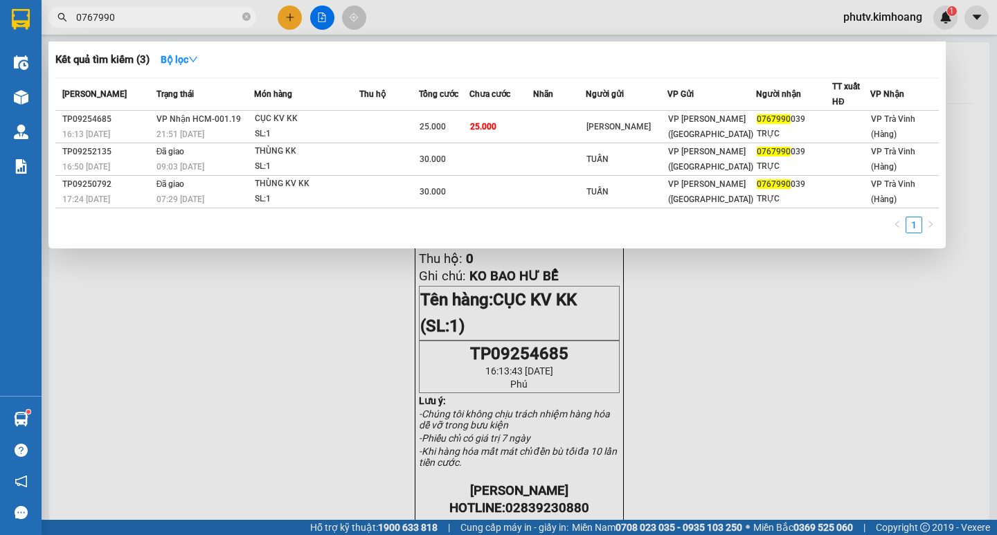
click at [142, 15] on input "0767990" at bounding box center [157, 17] width 163 height 15
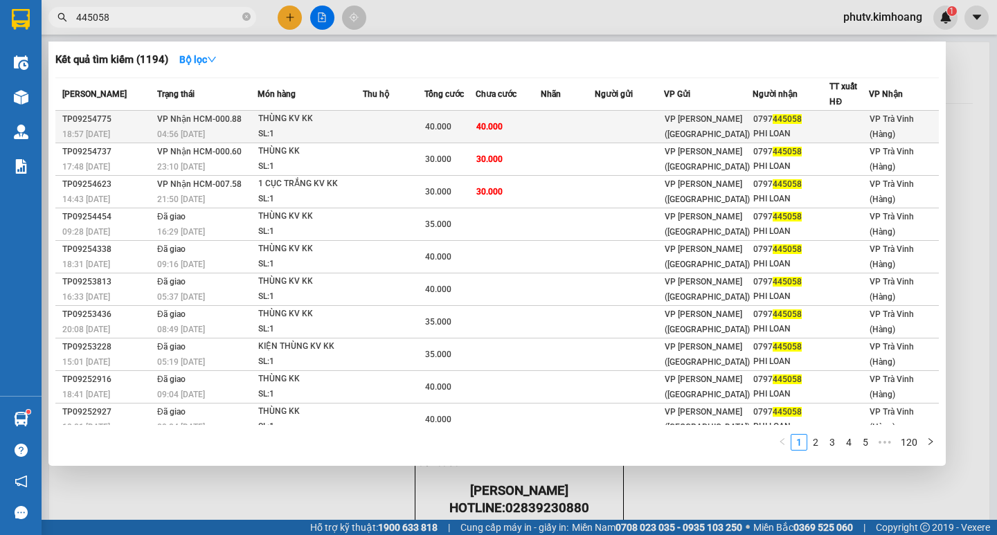
click at [502, 127] on span "40.000" at bounding box center [489, 127] width 26 height 10
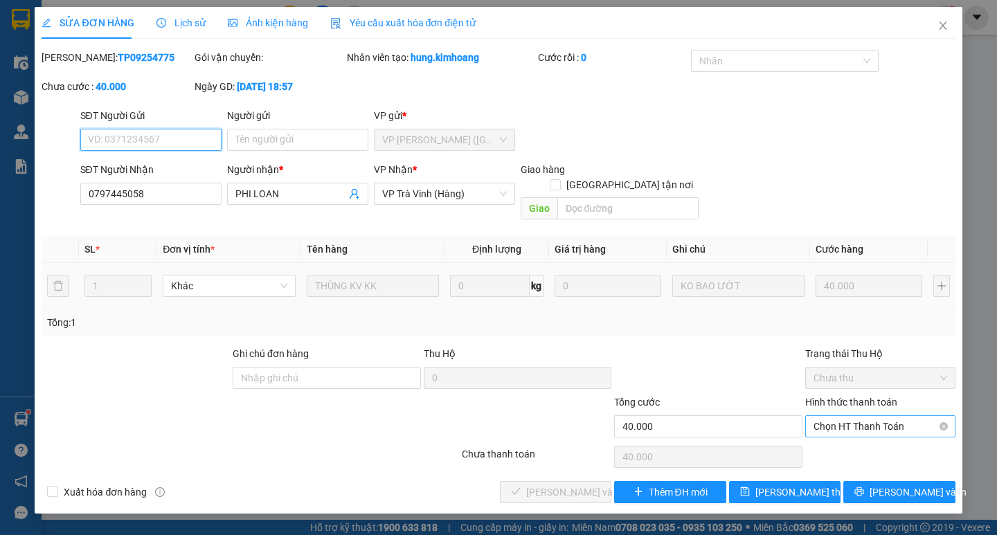
click at [870, 416] on span "Chọn HT Thanh Toán" at bounding box center [881, 426] width 134 height 21
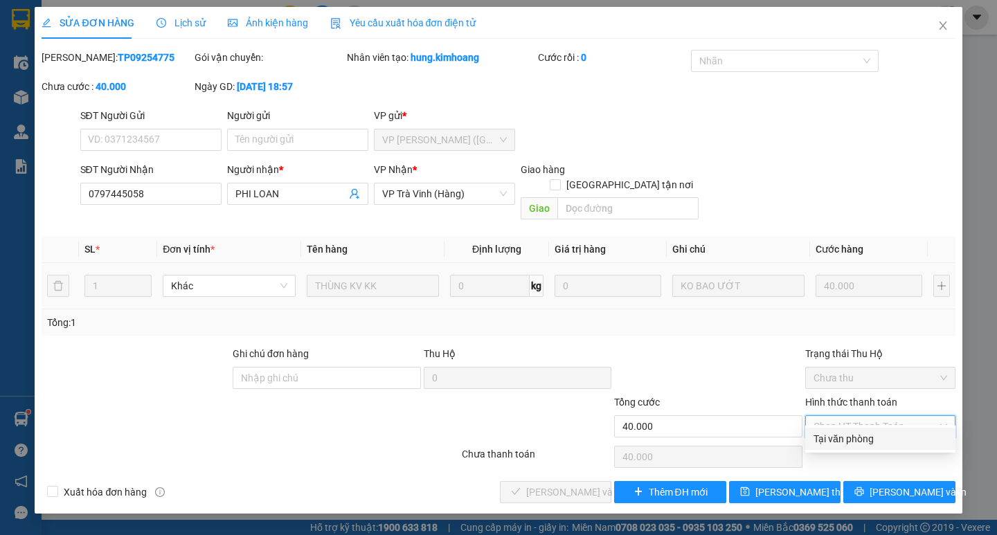
click at [873, 431] on div "Tại văn phòng" at bounding box center [880, 439] width 150 height 22
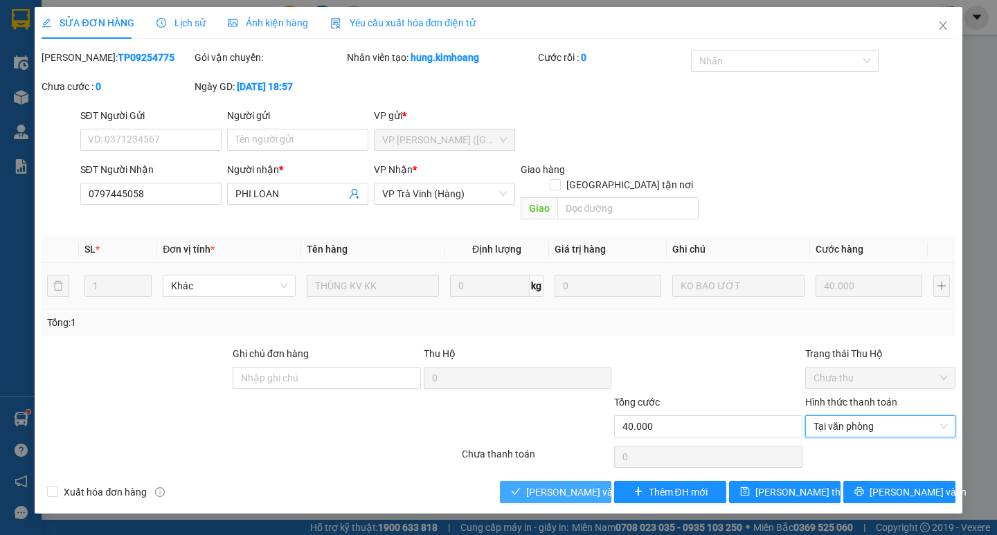
click at [557, 485] on span "[PERSON_NAME] và [PERSON_NAME] hàng" at bounding box center [592, 492] width 133 height 15
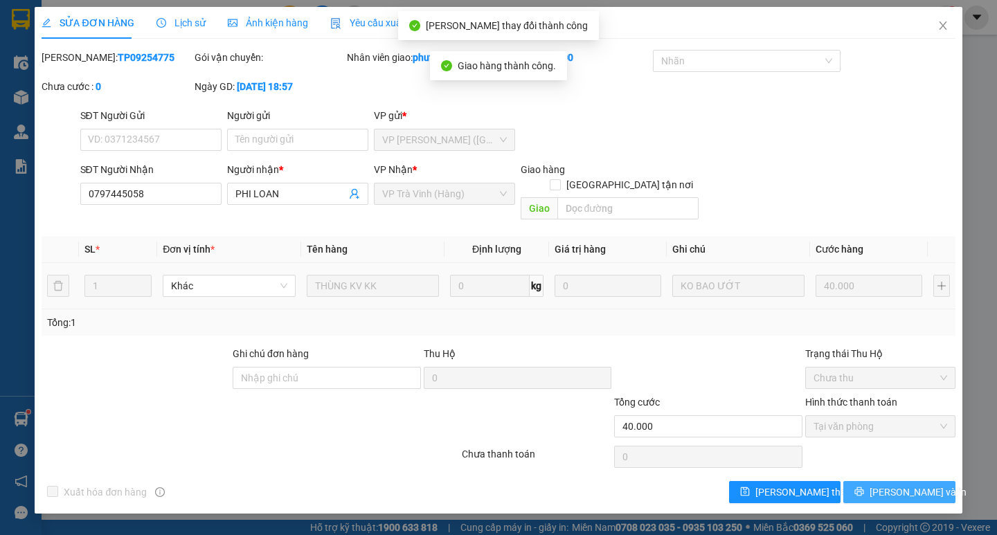
click at [906, 485] on span "[PERSON_NAME] và In" at bounding box center [918, 492] width 97 height 15
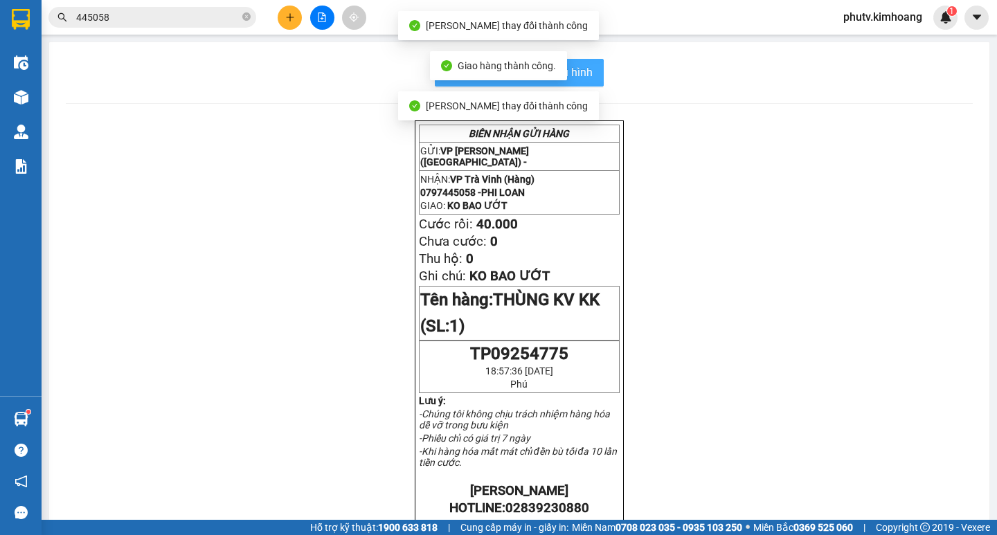
click at [586, 70] on span "In mẫu biên lai tự cấu hình" at bounding box center [528, 72] width 130 height 17
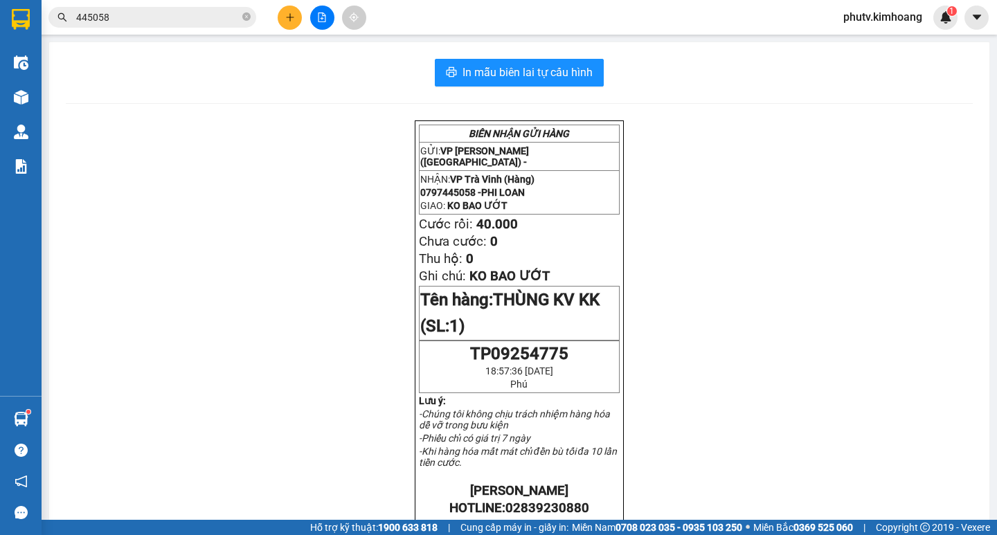
click at [207, 12] on input "445058" at bounding box center [157, 17] width 163 height 15
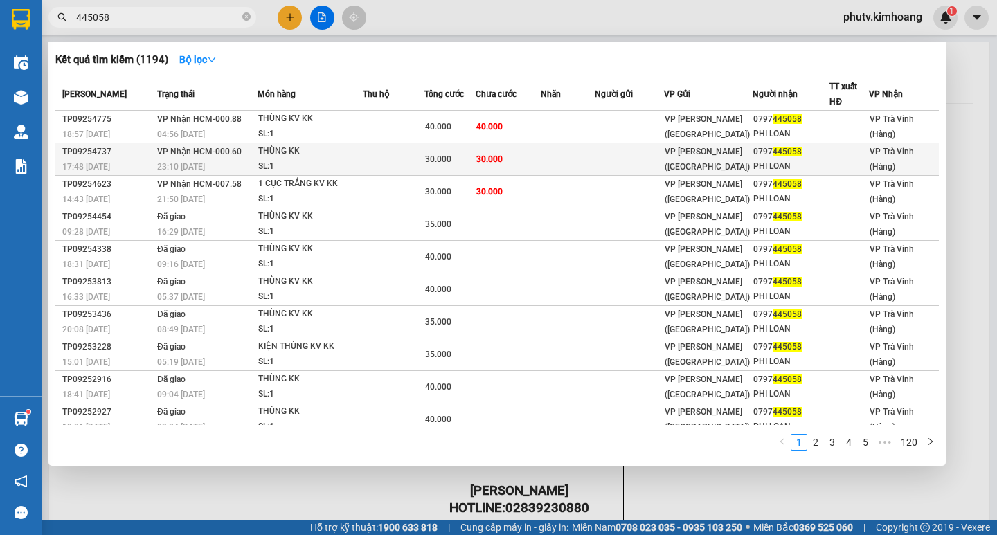
click at [379, 155] on td at bounding box center [394, 159] width 62 height 33
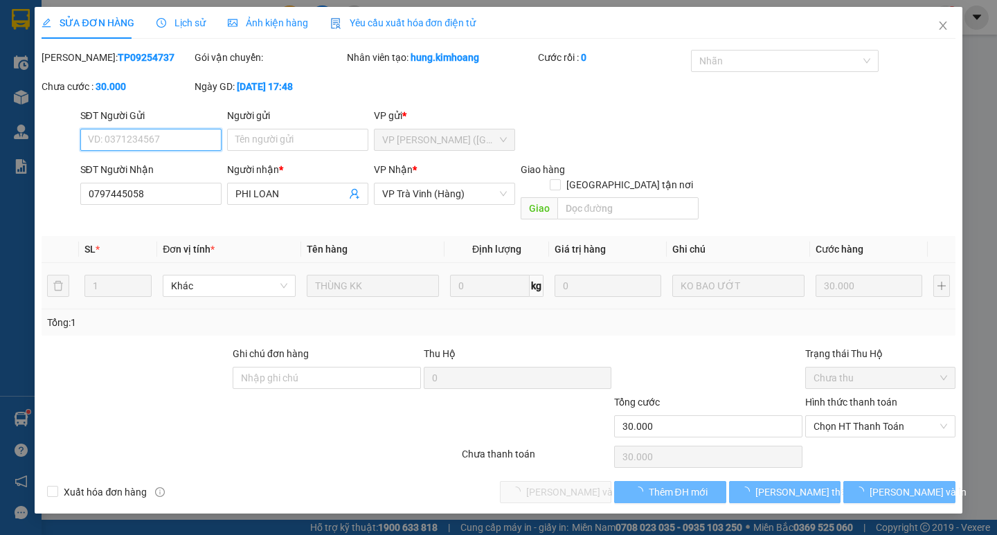
click at [830, 420] on span "Chọn HT Thanh Toán" at bounding box center [881, 426] width 134 height 21
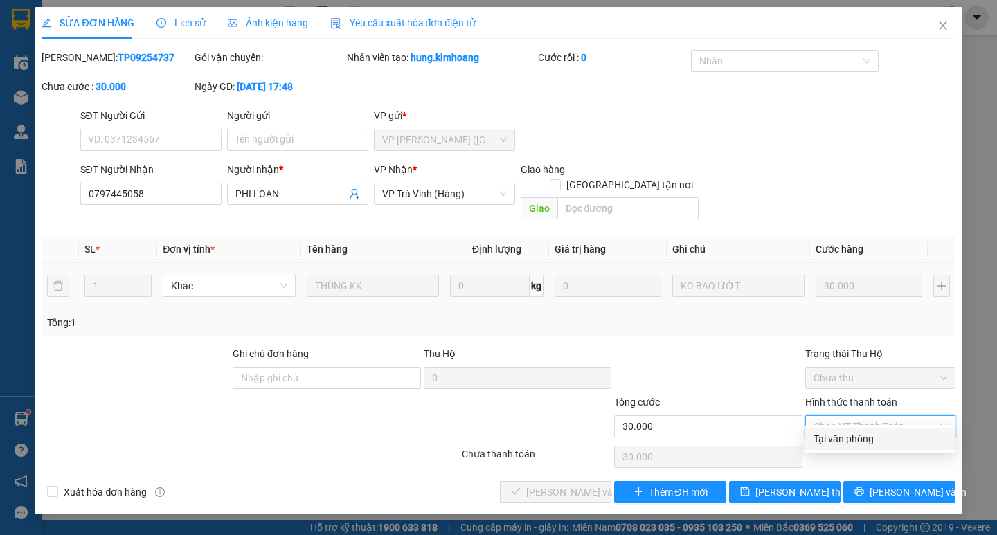
drag, startPoint x: 847, startPoint y: 436, endPoint x: 739, endPoint y: 434, distance: 108.1
click at [844, 438] on div "Tại văn phòng" at bounding box center [881, 438] width 134 height 15
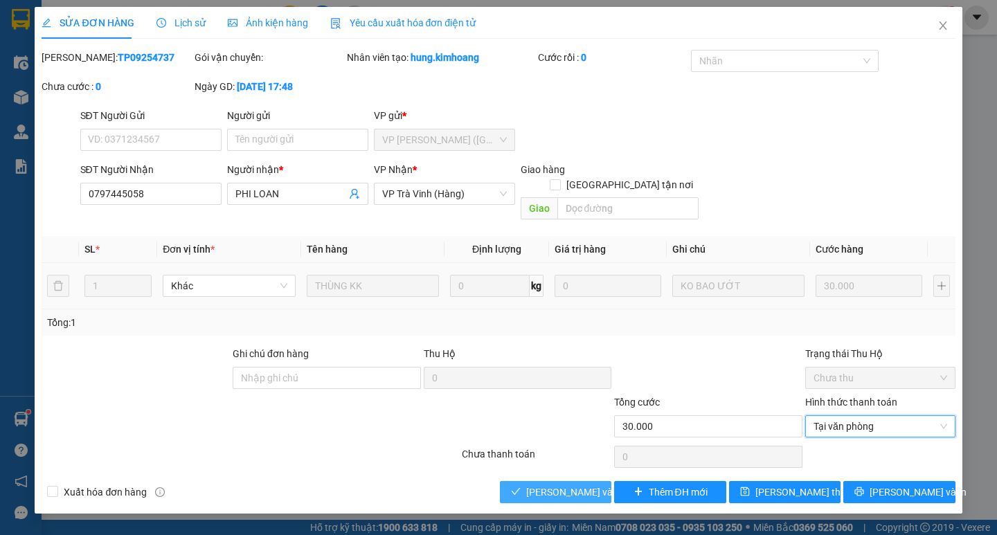
click at [574, 485] on span "[PERSON_NAME] và [PERSON_NAME] hàng" at bounding box center [592, 492] width 133 height 15
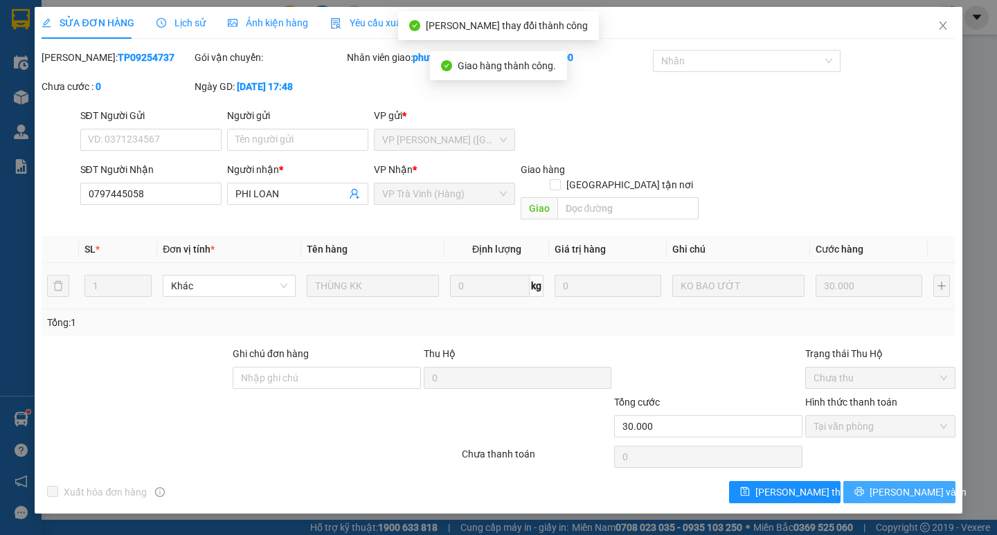
click at [916, 485] on span "[PERSON_NAME] và In" at bounding box center [918, 492] width 97 height 15
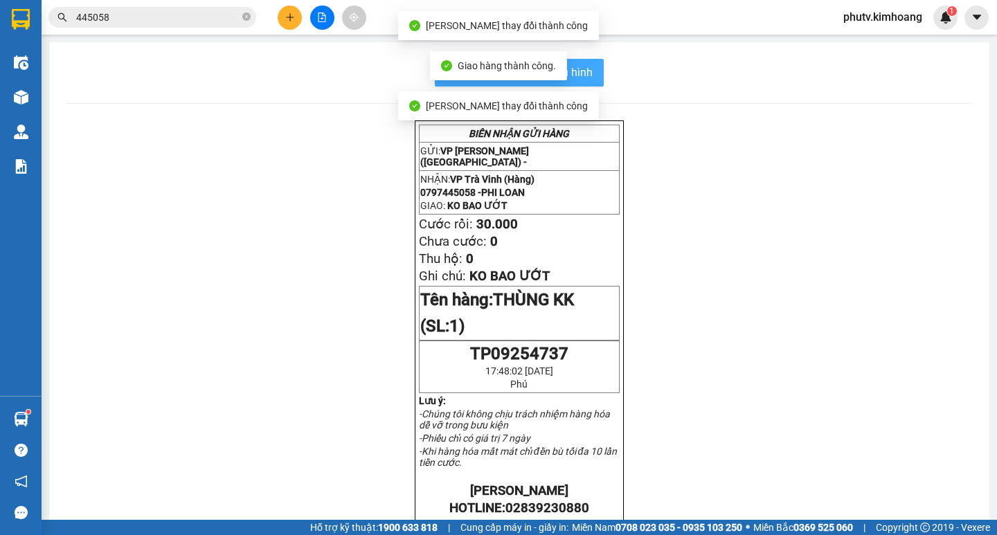
click at [593, 66] on button "In mẫu biên lai tự cấu hình" at bounding box center [519, 73] width 169 height 28
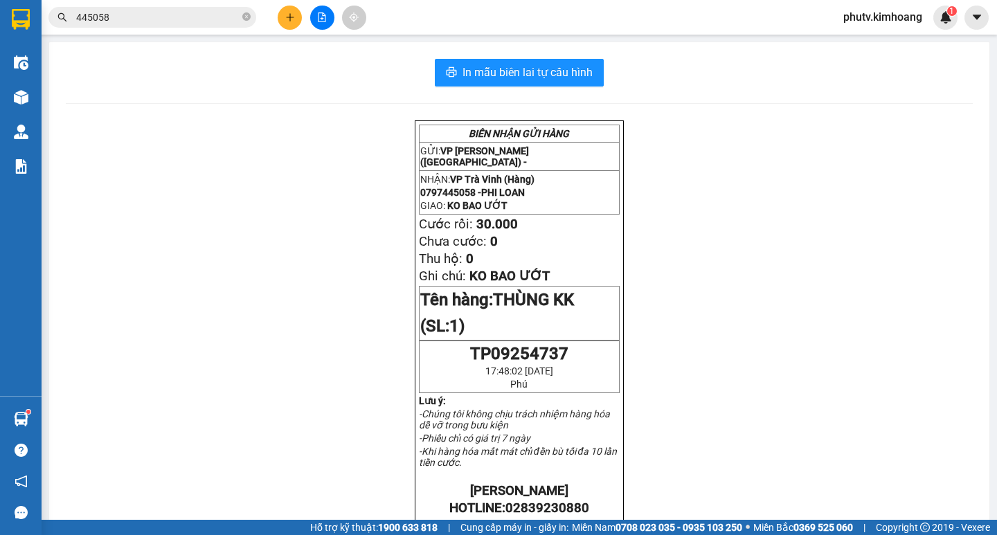
click at [170, 12] on input "445058" at bounding box center [157, 17] width 163 height 15
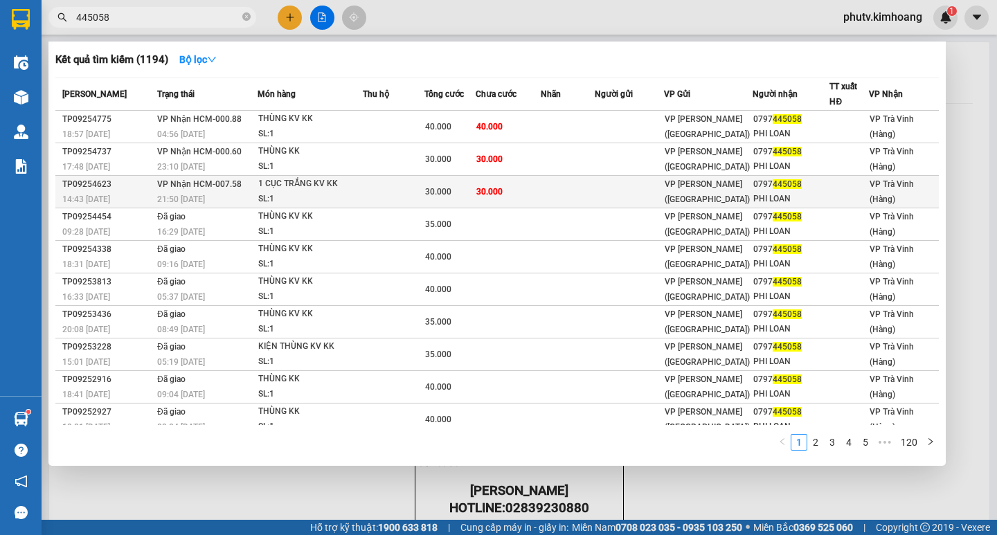
click at [504, 197] on td "30.000" at bounding box center [508, 192] width 65 height 33
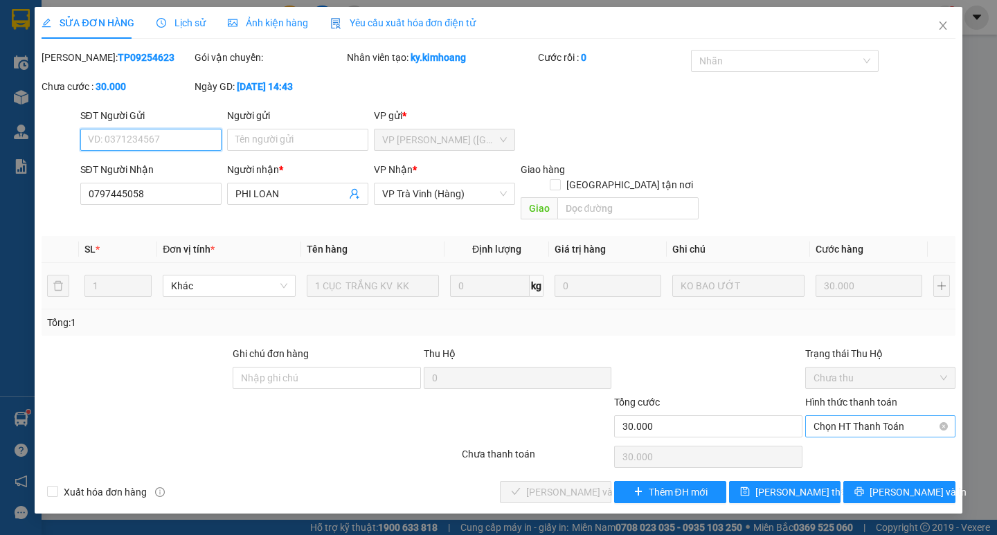
click at [855, 418] on span "Chọn HT Thanh Toán" at bounding box center [881, 426] width 134 height 21
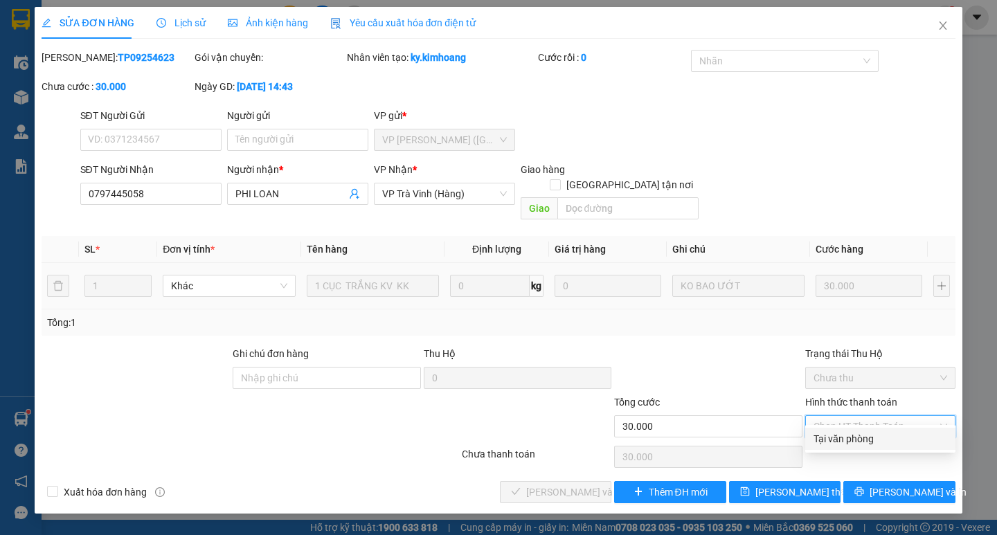
click at [857, 434] on div "Tại văn phòng" at bounding box center [881, 438] width 134 height 15
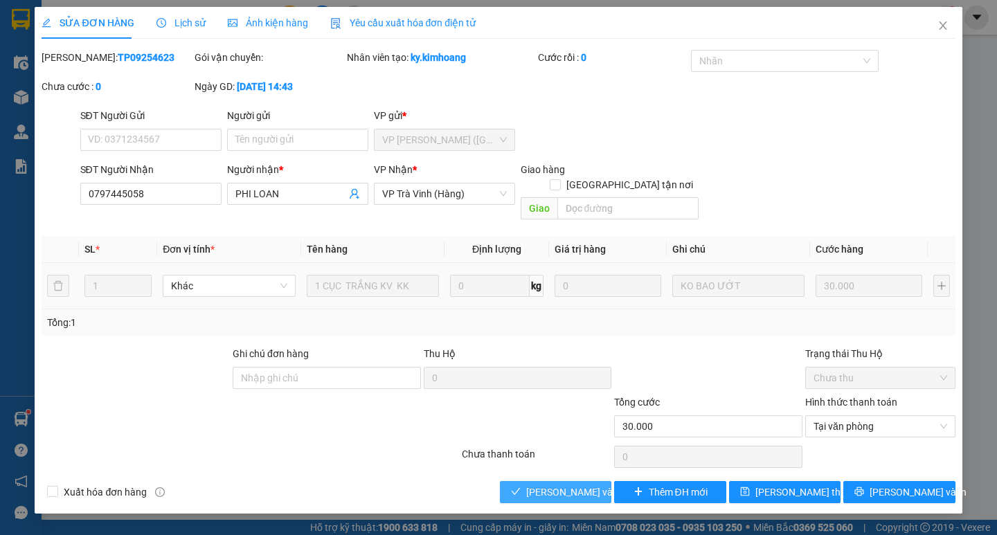
click at [582, 481] on button "[PERSON_NAME] và [PERSON_NAME] hàng" at bounding box center [555, 492] width 111 height 22
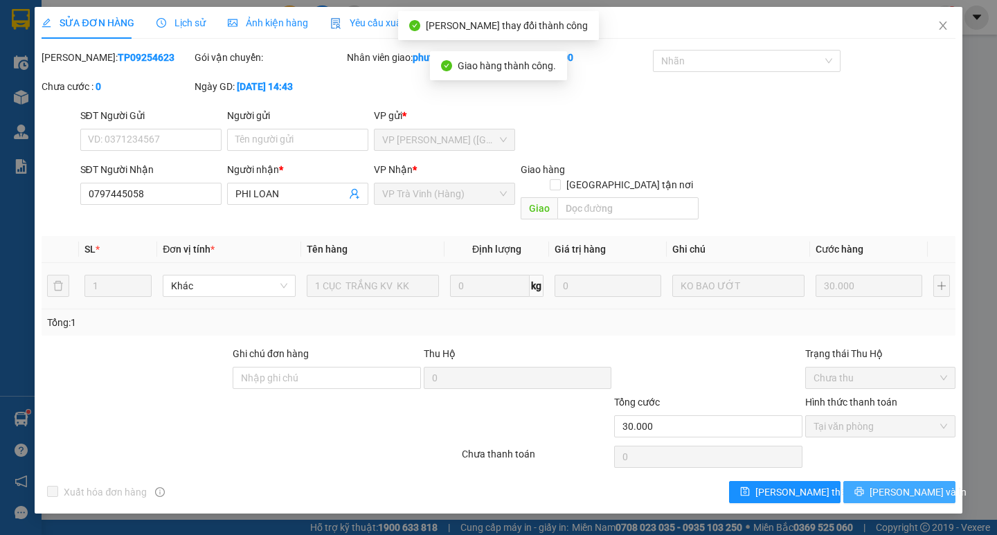
click at [869, 481] on button "[PERSON_NAME] và In" at bounding box center [898, 492] width 111 height 22
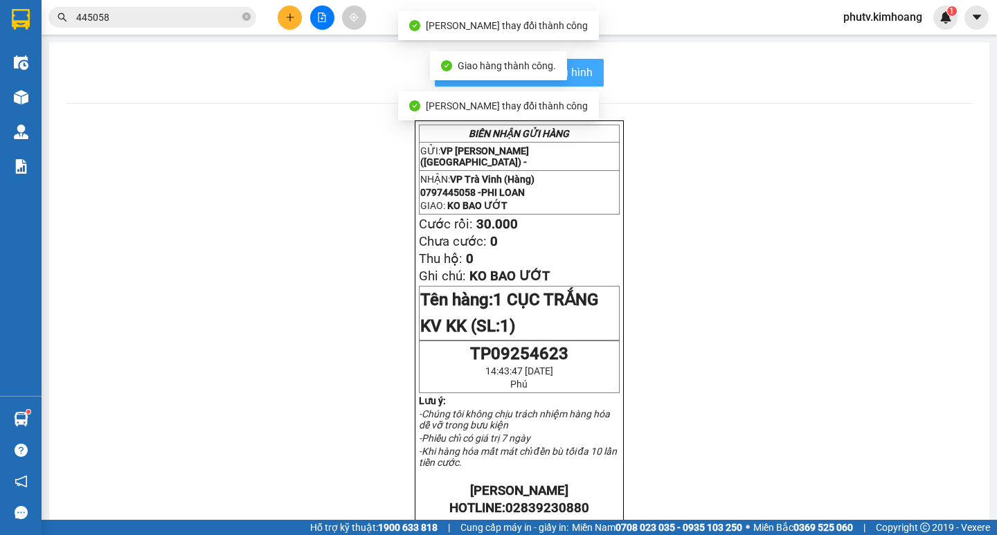
click at [586, 66] on span "In mẫu biên lai tự cấu hình" at bounding box center [528, 72] width 130 height 17
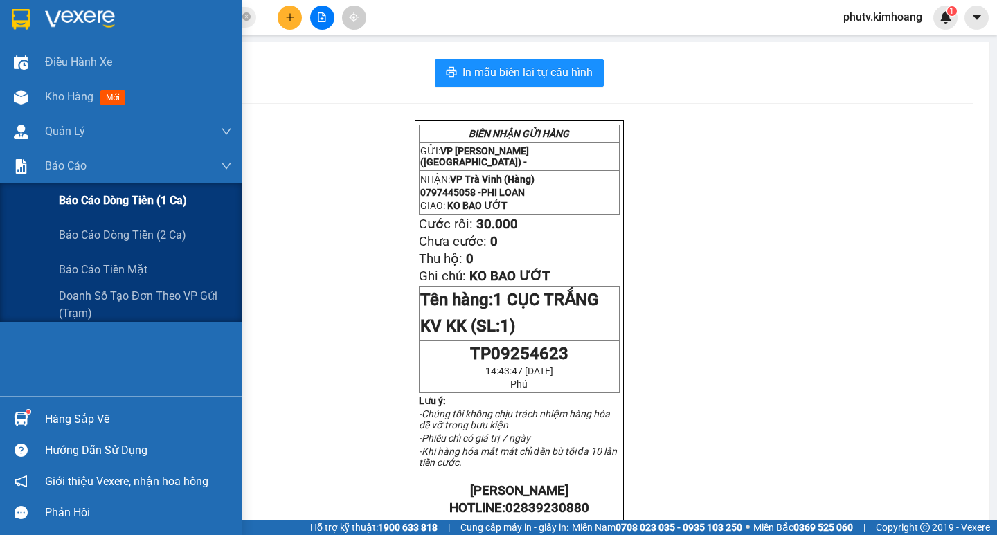
drag, startPoint x: 83, startPoint y: 195, endPoint x: 168, endPoint y: 203, distance: 85.6
click at [83, 195] on span "Báo cáo dòng tiền (1 ca)" at bounding box center [123, 200] width 128 height 17
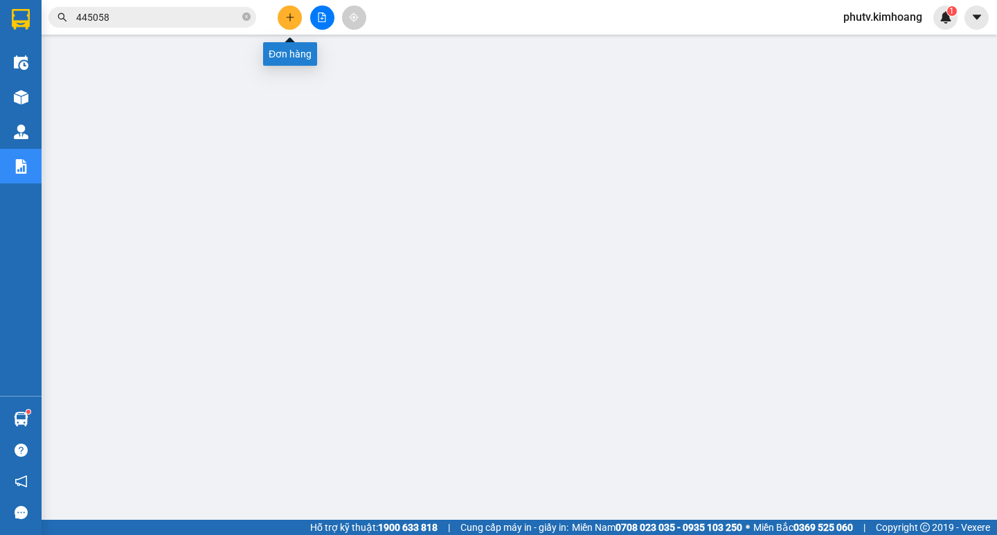
click at [289, 26] on button at bounding box center [290, 18] width 24 height 24
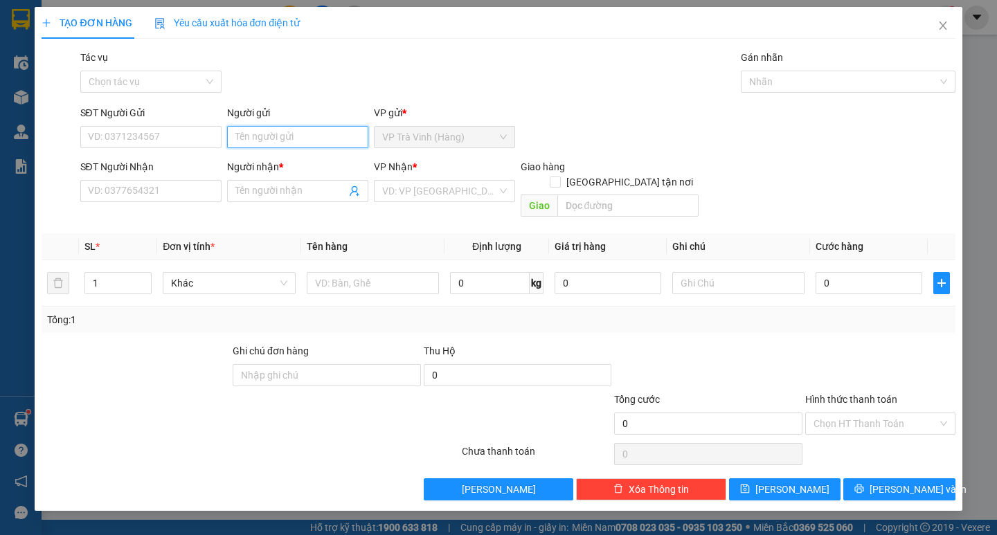
click at [265, 141] on input "Người gửi" at bounding box center [297, 137] width 141 height 22
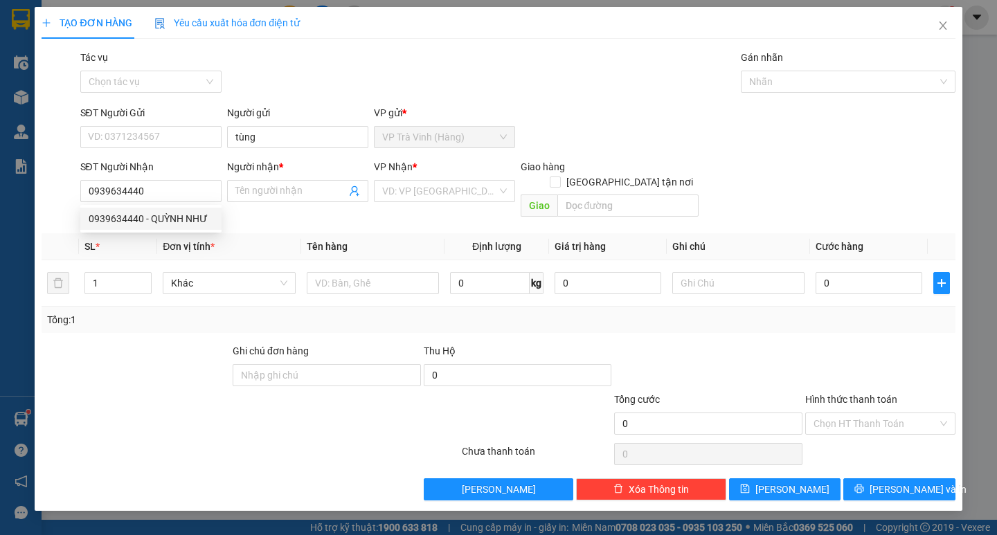
click at [159, 230] on div "0939634440 0939634440 - QUỲNH NHƯ" at bounding box center [150, 219] width 141 height 28
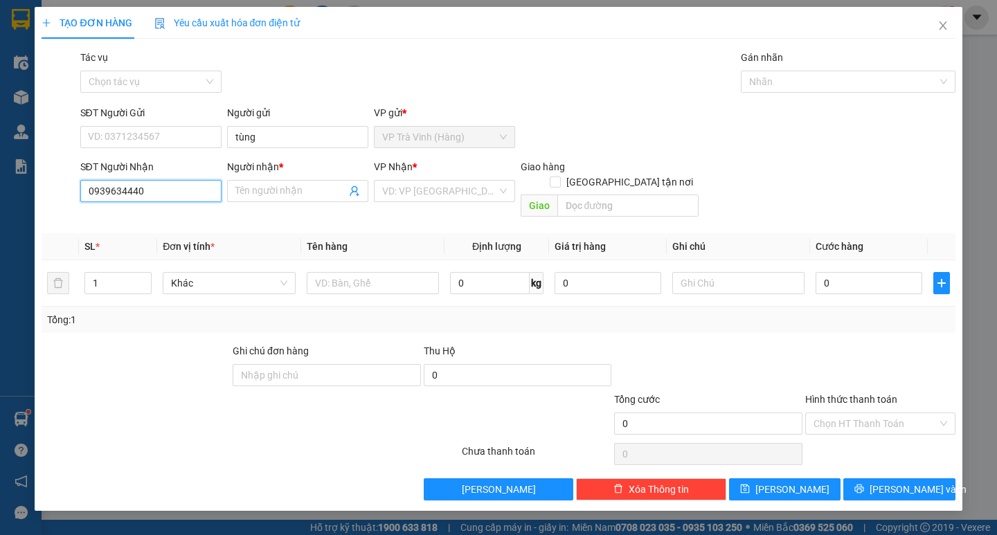
drag, startPoint x: 164, startPoint y: 194, endPoint x: 167, endPoint y: 214, distance: 20.3
click at [164, 195] on input "0939634440" at bounding box center [150, 191] width 141 height 22
click at [172, 217] on div "0939634440 - QUỲNH NHƯ" at bounding box center [151, 218] width 125 height 15
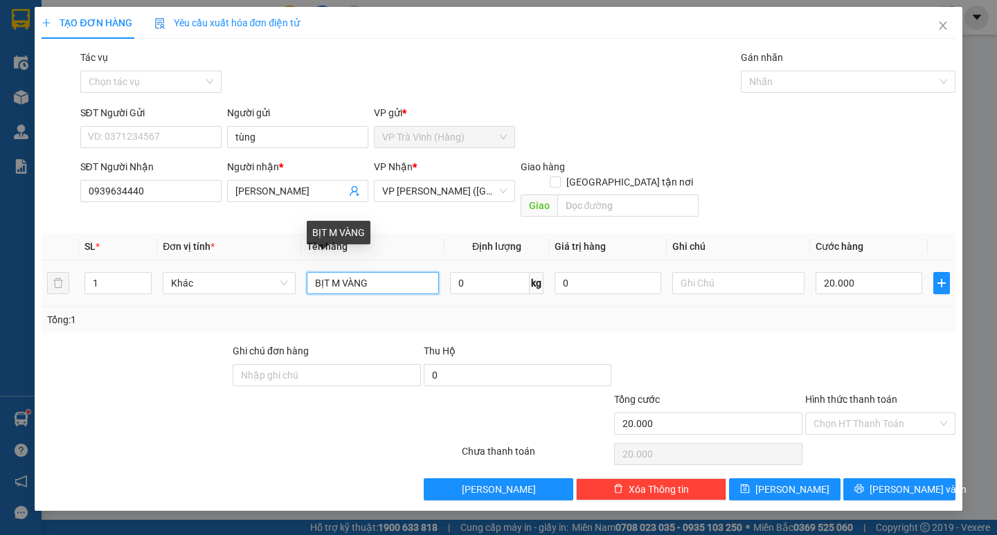
drag, startPoint x: 383, startPoint y: 275, endPoint x: 0, endPoint y: 345, distance: 389.3
click at [0, 328] on div "TẠO ĐƠN HÀNG Yêu cầu xuất hóa đơn điện tử Transit Pickup Surcharge Ids Transit …" at bounding box center [498, 267] width 997 height 535
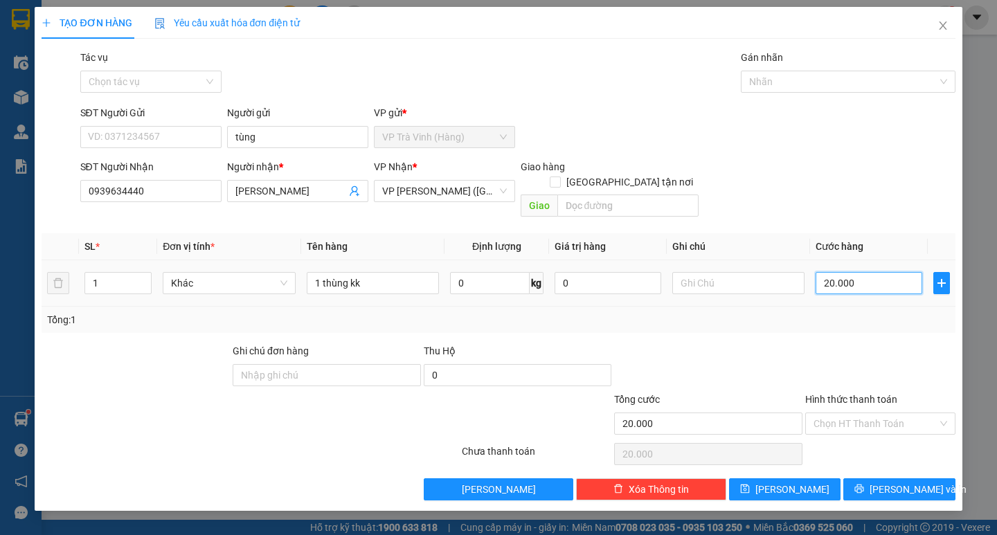
click at [842, 272] on input "20.000" at bounding box center [869, 283] width 107 height 22
click at [830, 312] on div "Tổng: 1" at bounding box center [498, 320] width 913 height 26
click at [846, 413] on input "Hình thức thanh toán" at bounding box center [876, 423] width 124 height 21
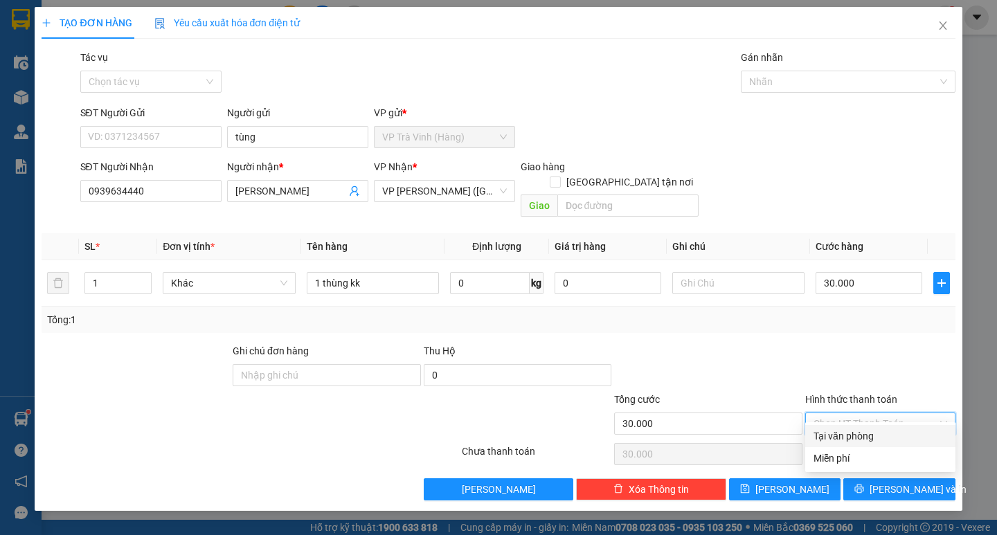
click at [861, 432] on div "Tại văn phòng" at bounding box center [881, 436] width 134 height 15
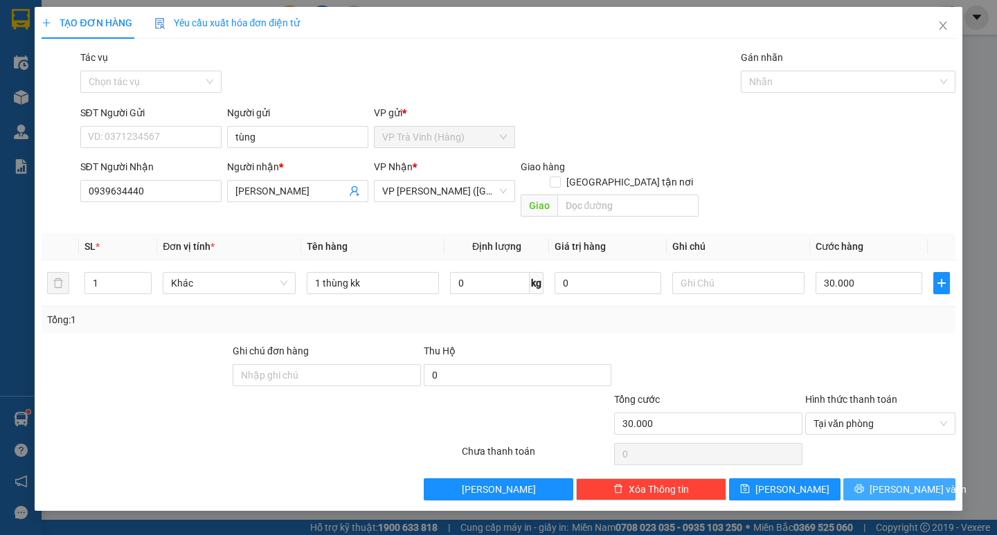
click at [880, 479] on button "[PERSON_NAME] và In" at bounding box center [898, 490] width 111 height 22
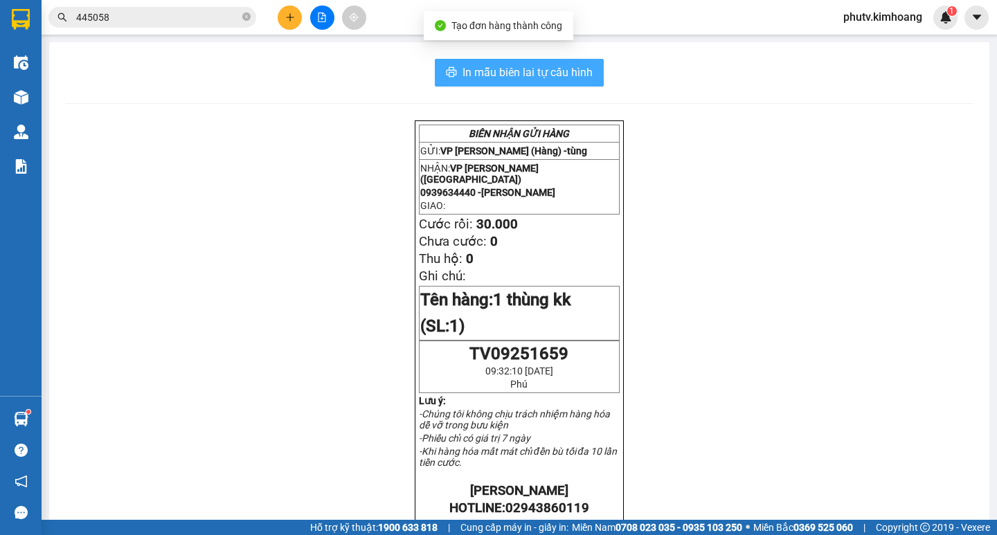
click at [500, 79] on span "In mẫu biên lai tự cấu hình" at bounding box center [528, 72] width 130 height 17
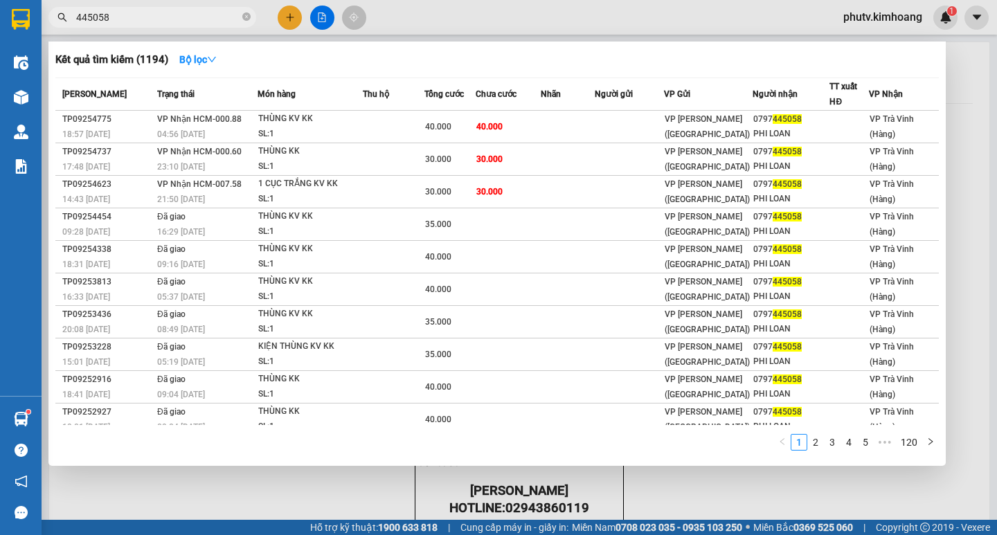
click at [188, 19] on input "445058" at bounding box center [157, 17] width 163 height 15
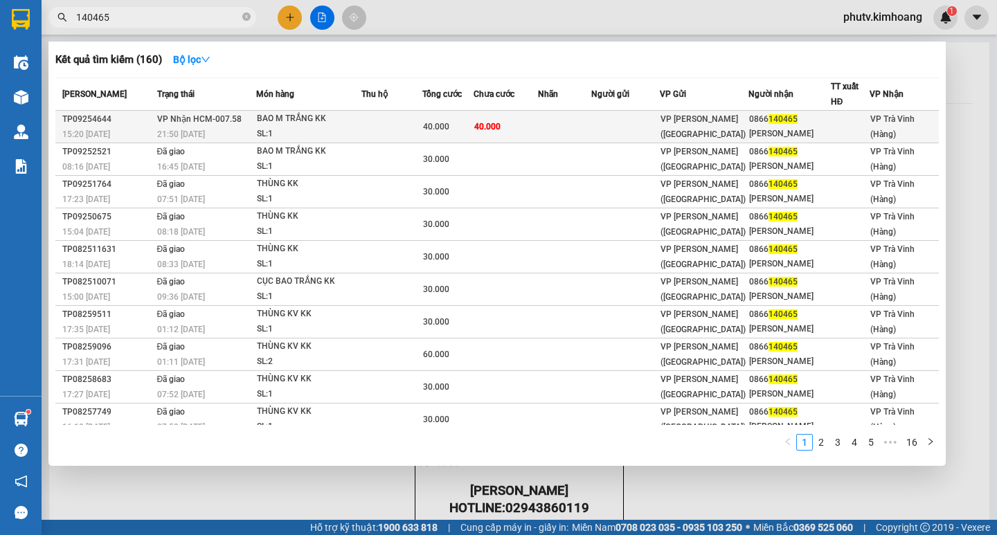
click at [331, 117] on div "BAO M TRẮNG KK" at bounding box center [309, 118] width 104 height 15
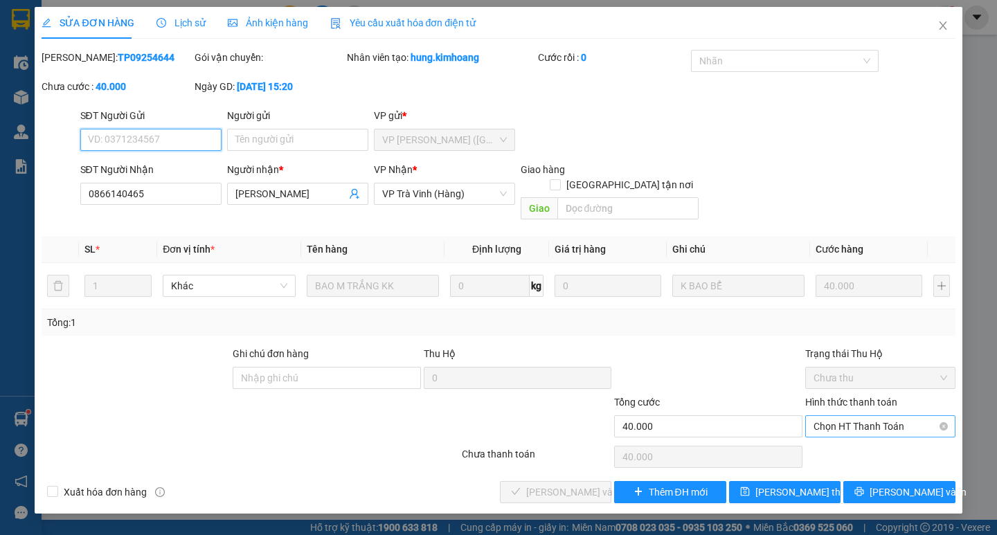
click at [845, 416] on span "Chọn HT Thanh Toán" at bounding box center [881, 426] width 134 height 21
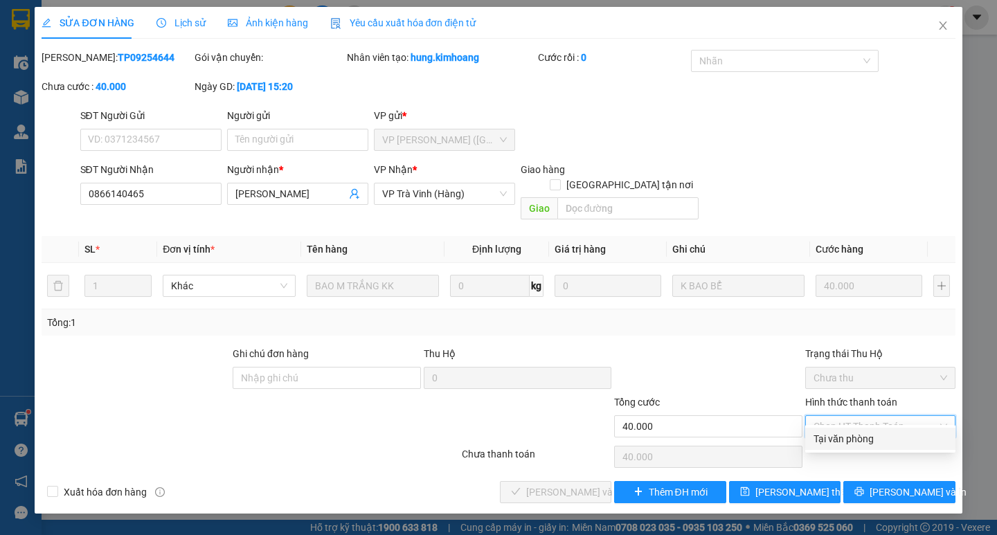
drag, startPoint x: 842, startPoint y: 420, endPoint x: 812, endPoint y: 449, distance: 42.6
click at [844, 443] on div "Tại văn phòng" at bounding box center [881, 438] width 134 height 15
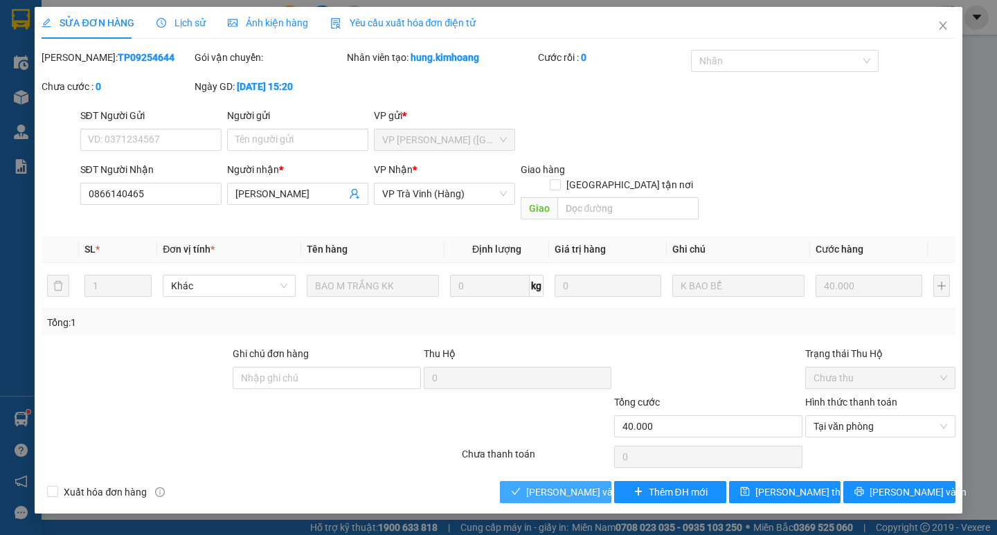
click at [581, 485] on span "[PERSON_NAME] và [PERSON_NAME] hàng" at bounding box center [592, 492] width 133 height 15
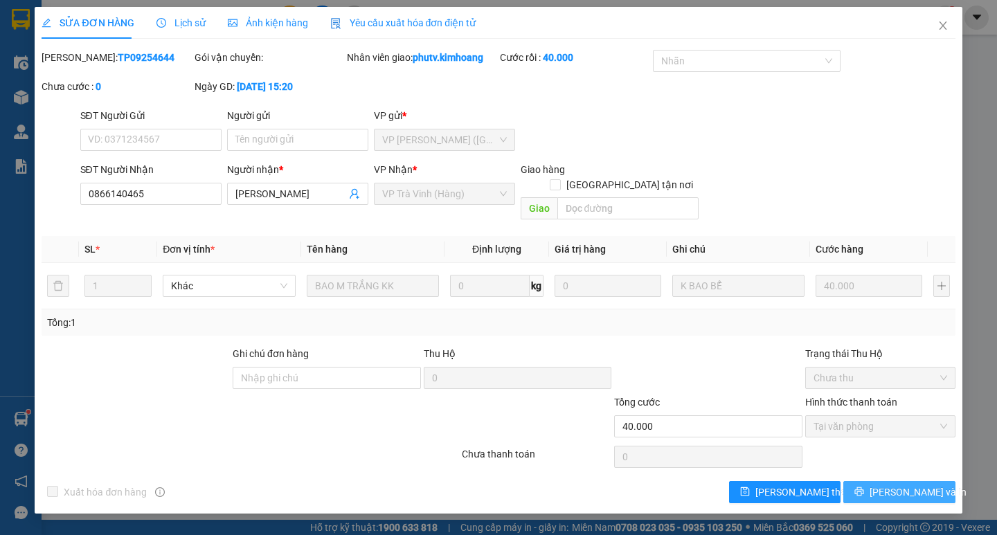
click at [884, 481] on button "[PERSON_NAME] và In" at bounding box center [898, 492] width 111 height 22
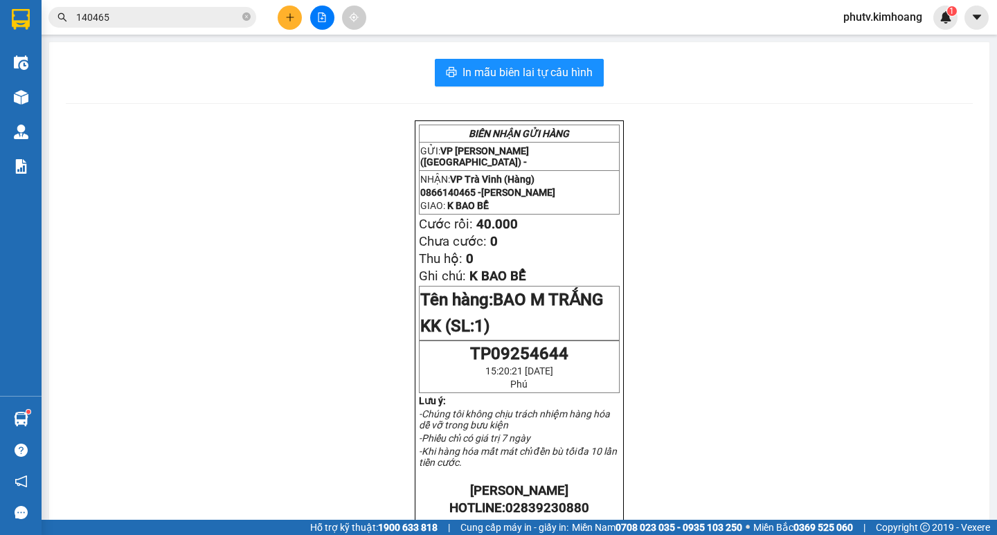
click at [166, 13] on input "140465" at bounding box center [157, 17] width 163 height 15
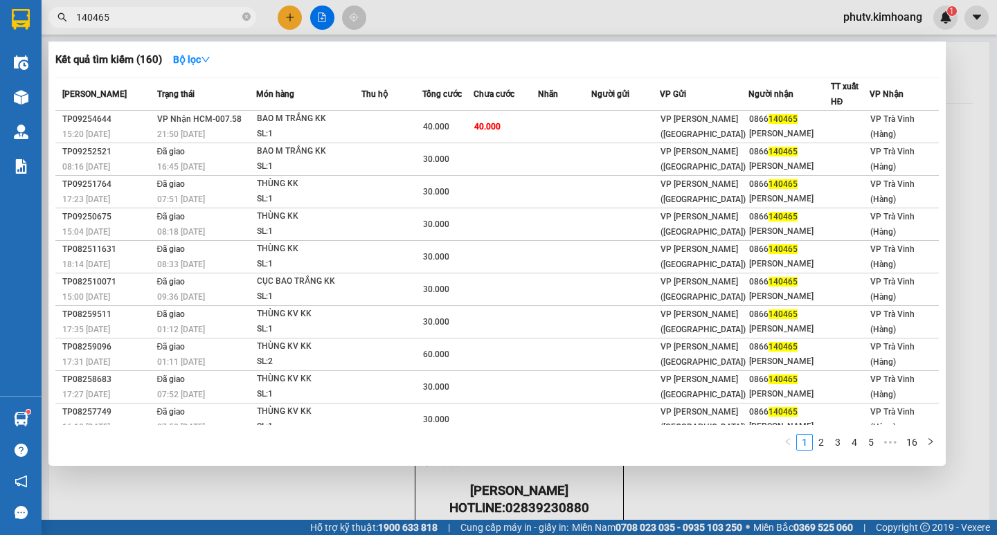
click at [166, 13] on input "140465" at bounding box center [157, 17] width 163 height 15
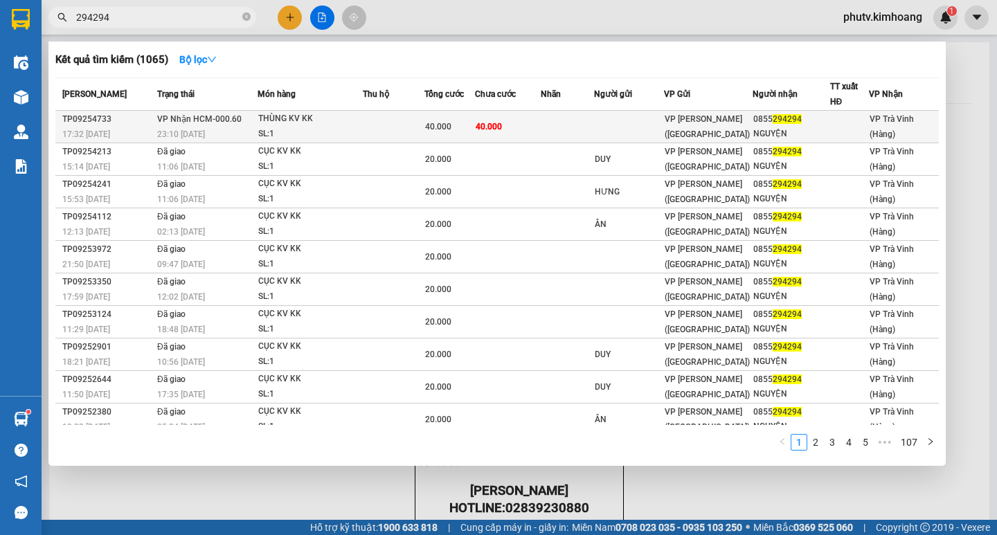
click at [387, 127] on td at bounding box center [394, 127] width 62 height 33
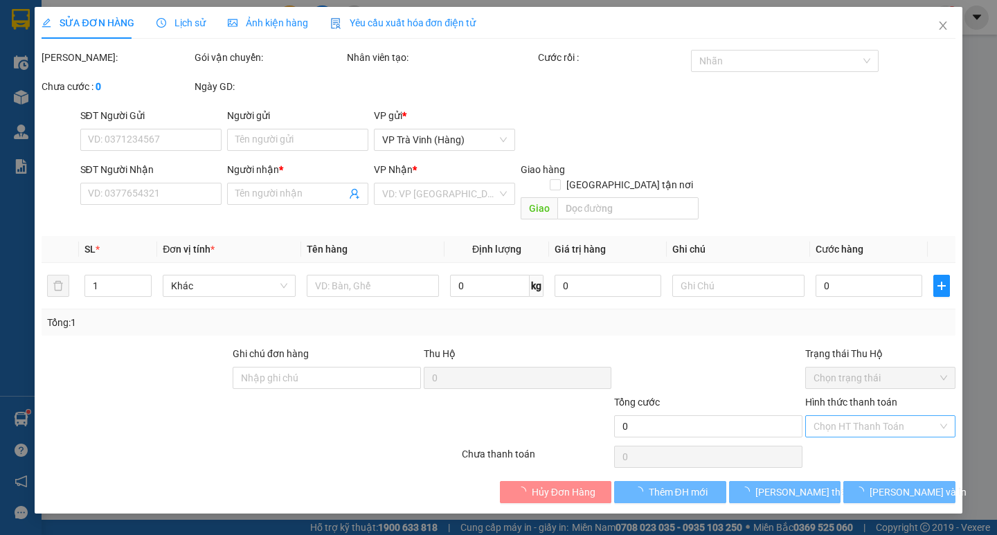
click at [872, 416] on input "Hình thức thanh toán" at bounding box center [876, 426] width 124 height 21
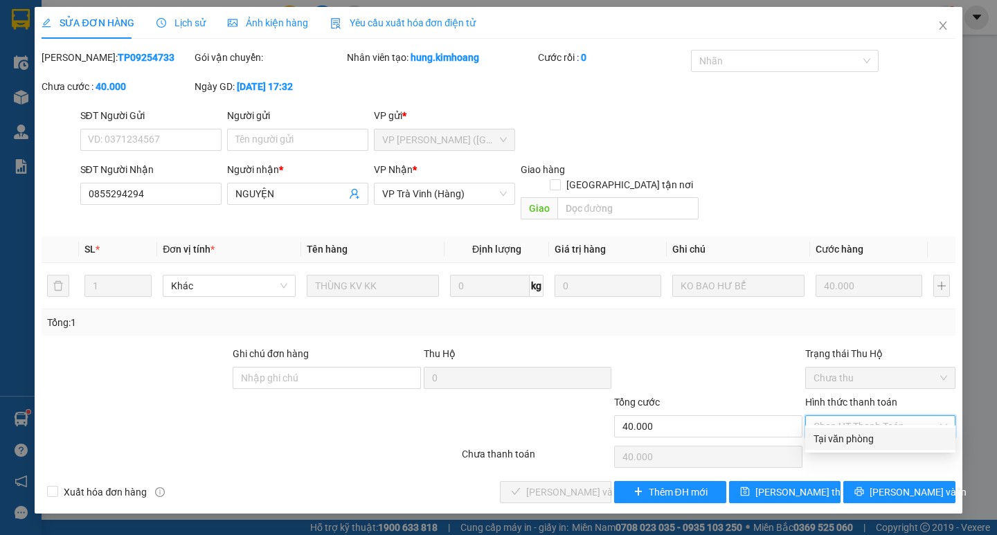
click at [856, 437] on div "Tại văn phòng" at bounding box center [881, 438] width 134 height 15
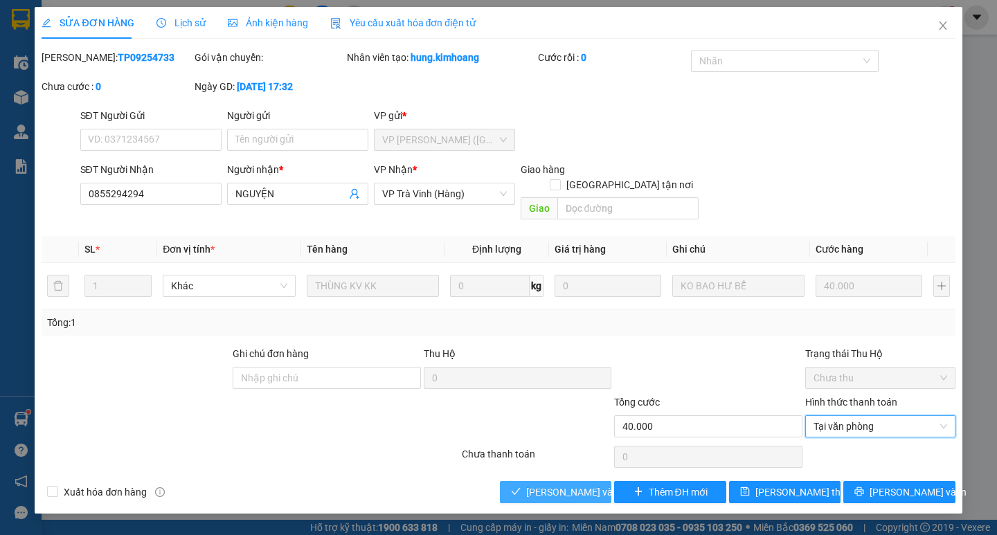
click at [584, 485] on span "[PERSON_NAME] và [PERSON_NAME] hàng" at bounding box center [592, 492] width 133 height 15
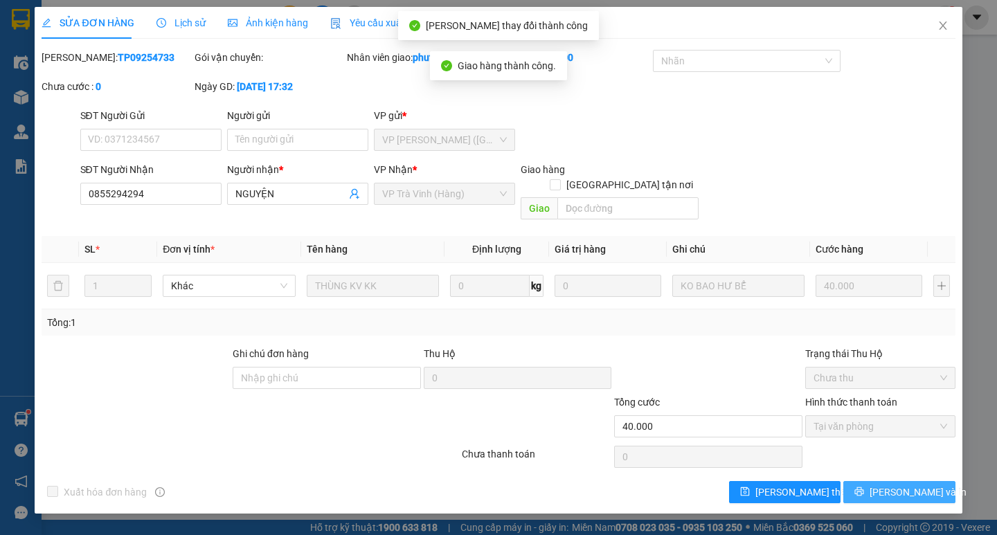
click at [890, 485] on span "[PERSON_NAME] và In" at bounding box center [918, 492] width 97 height 15
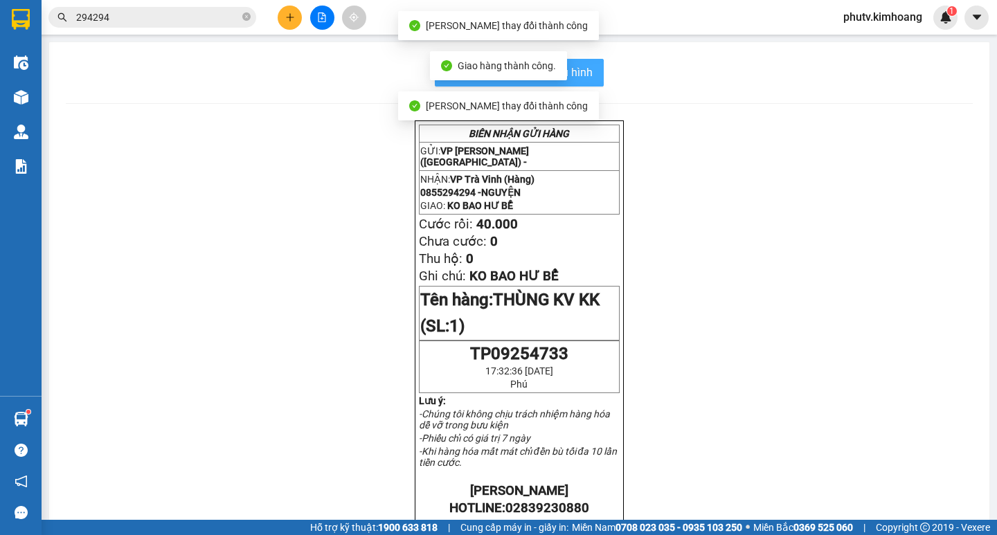
click at [580, 78] on span "In mẫu biên lai tự cấu hình" at bounding box center [528, 72] width 130 height 17
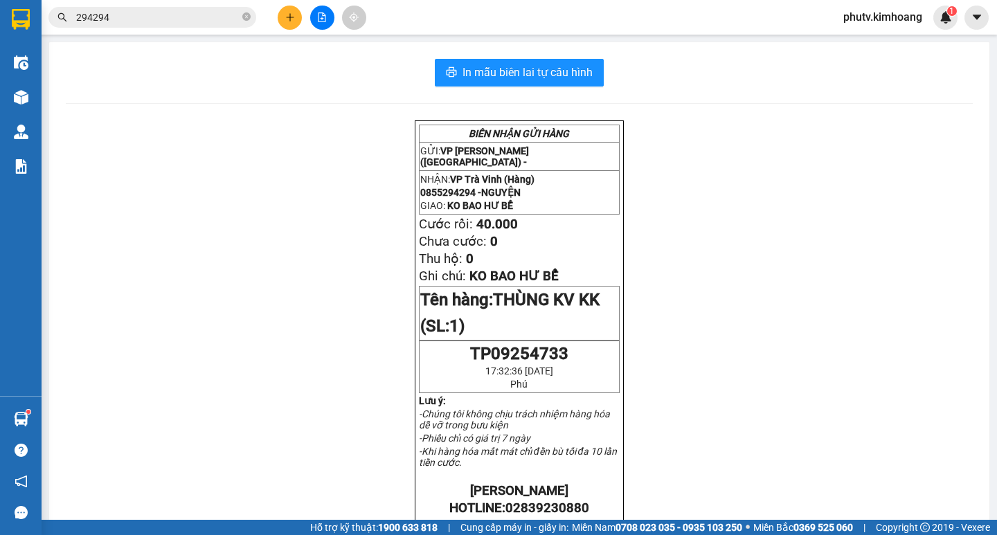
click at [156, 23] on input "294294" at bounding box center [157, 17] width 163 height 15
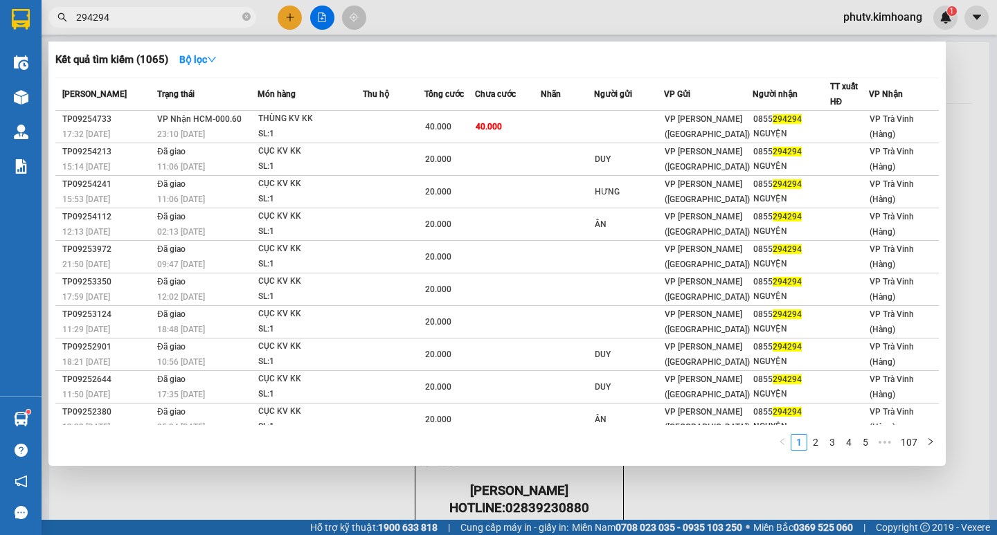
click at [154, 23] on input "294294" at bounding box center [157, 17] width 163 height 15
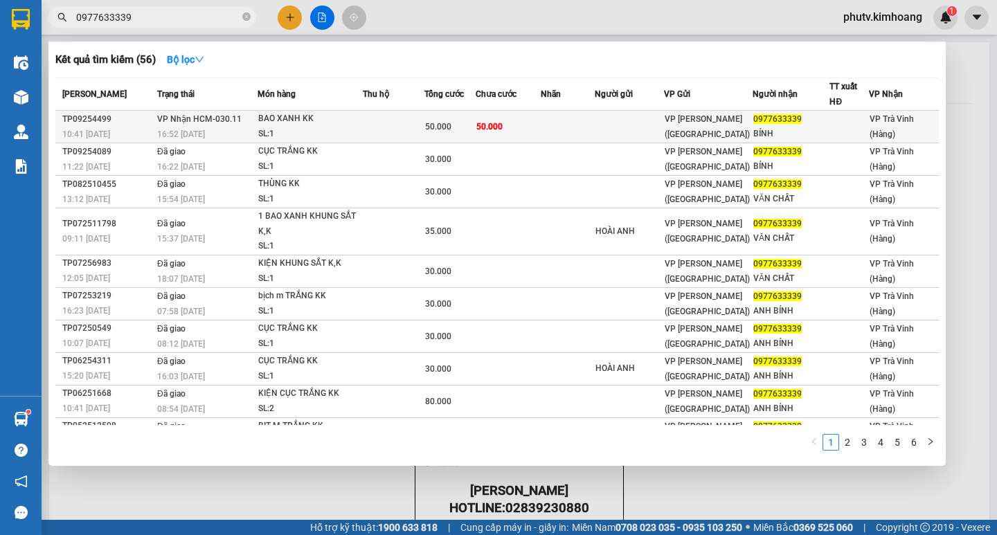
click at [276, 118] on div "BAO XANH KK" at bounding box center [310, 118] width 104 height 15
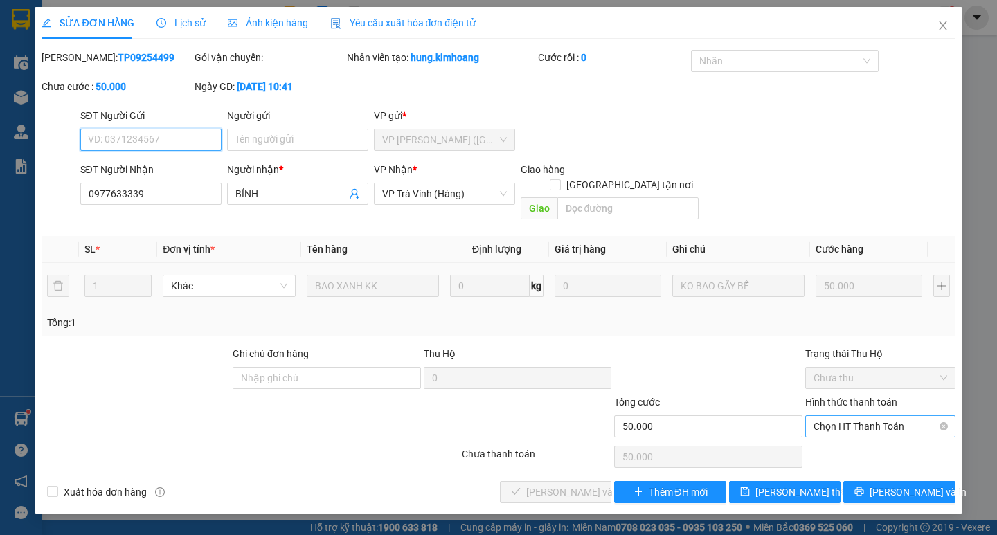
click at [864, 416] on span "Chọn HT Thanh Toán" at bounding box center [881, 426] width 134 height 21
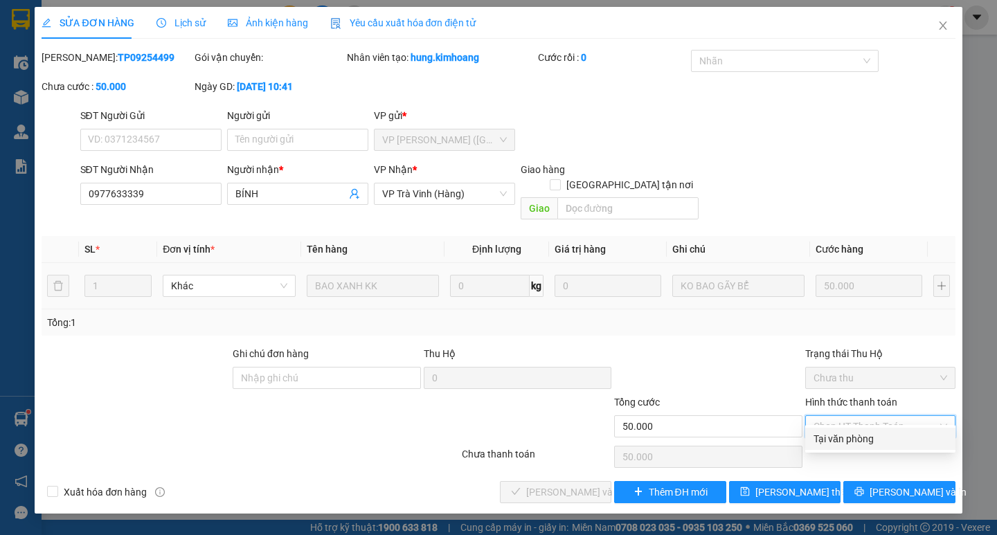
click at [859, 433] on div "Tại văn phòng" at bounding box center [881, 438] width 134 height 15
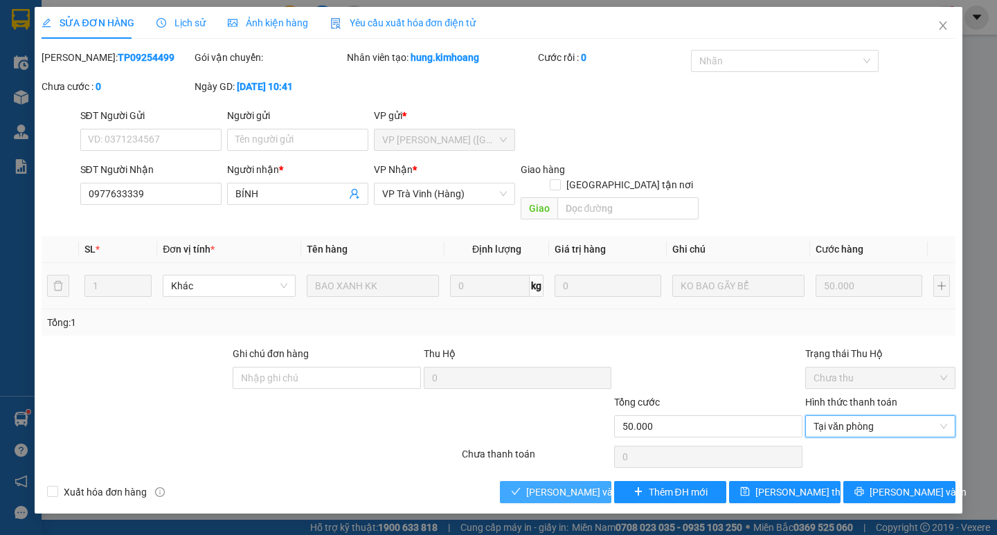
click at [596, 485] on span "[PERSON_NAME] và [PERSON_NAME] hàng" at bounding box center [592, 492] width 133 height 15
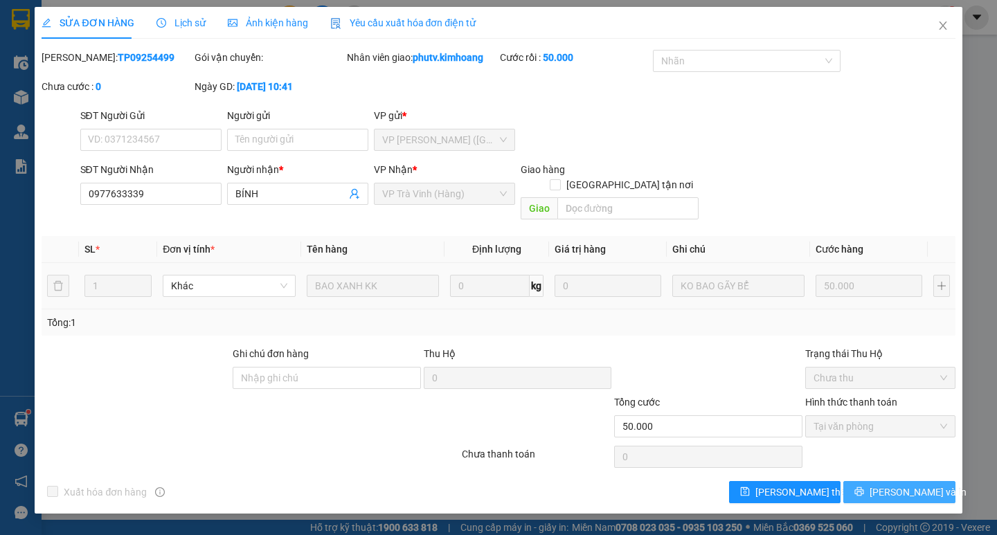
click at [869, 482] on button "[PERSON_NAME] và In" at bounding box center [898, 492] width 111 height 22
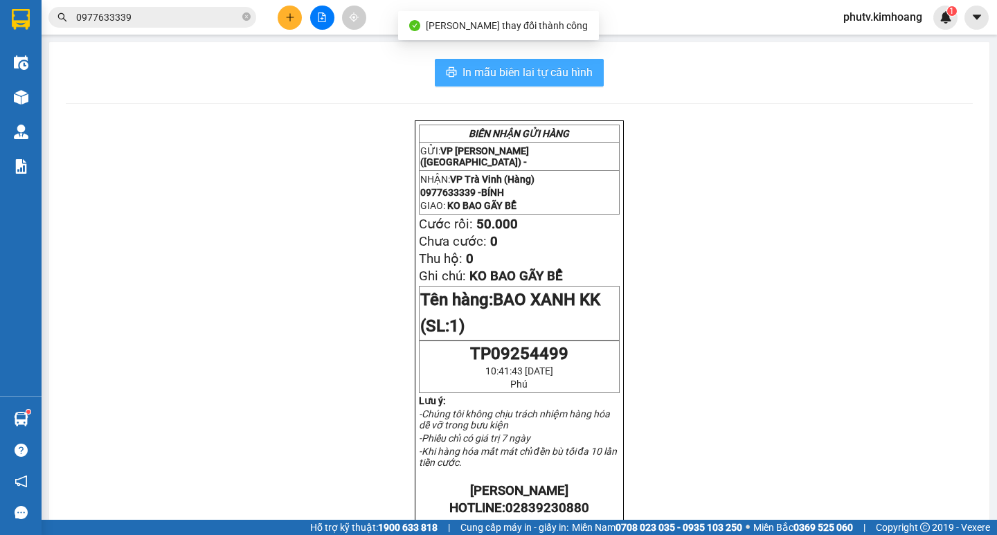
click at [508, 76] on span "In mẫu biên lai tự cấu hình" at bounding box center [528, 72] width 130 height 17
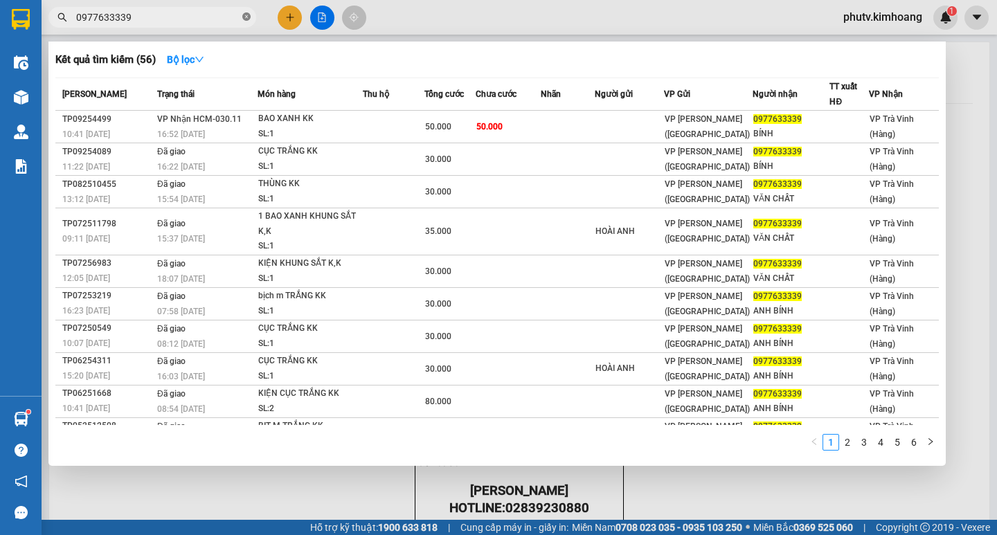
click at [245, 18] on icon "close-circle" at bounding box center [246, 16] width 8 height 8
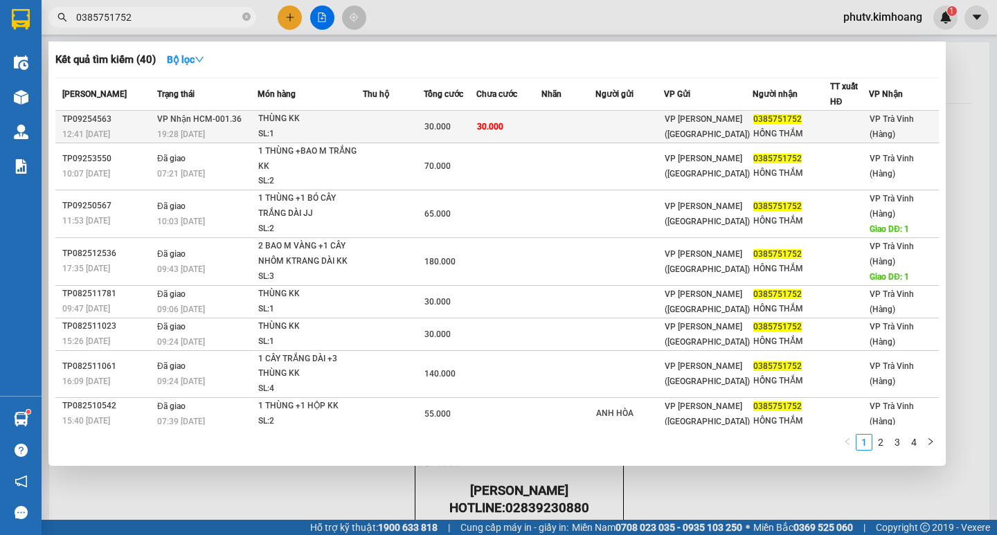
click at [409, 116] on td at bounding box center [393, 127] width 61 height 33
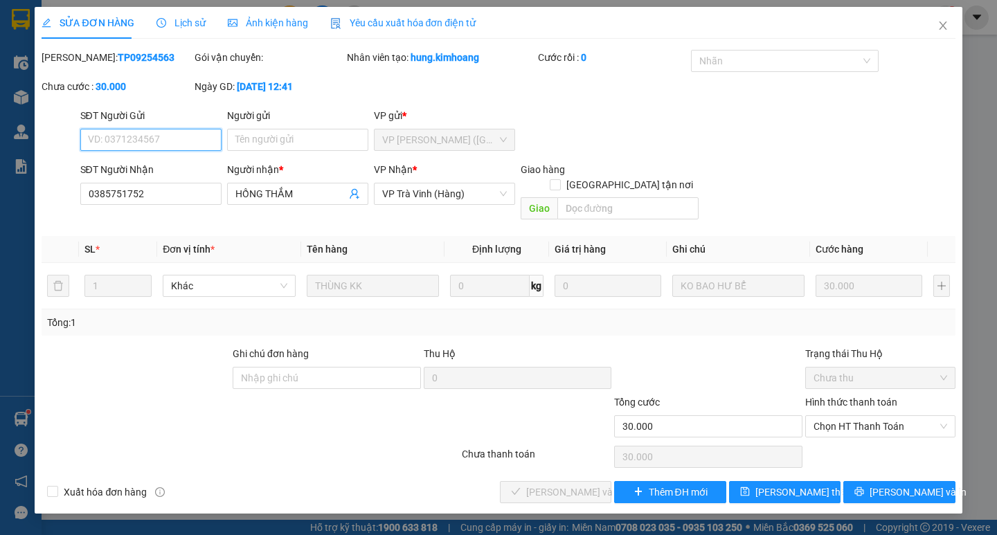
drag, startPoint x: 874, startPoint y: 409, endPoint x: 871, endPoint y: 423, distance: 14.8
click at [874, 416] on span "Chọn HT Thanh Toán" at bounding box center [881, 426] width 134 height 21
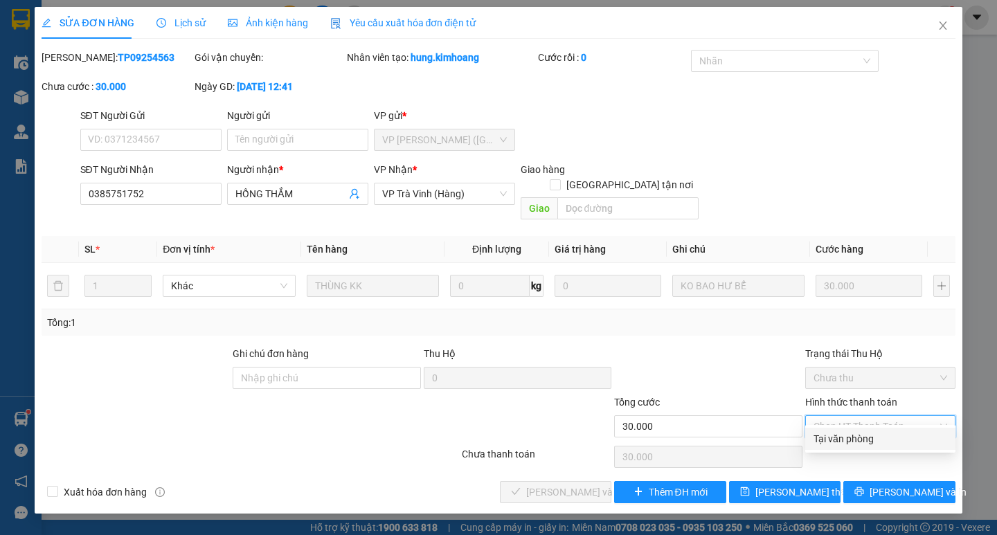
click at [866, 430] on div "Tại văn phòng" at bounding box center [880, 439] width 150 height 22
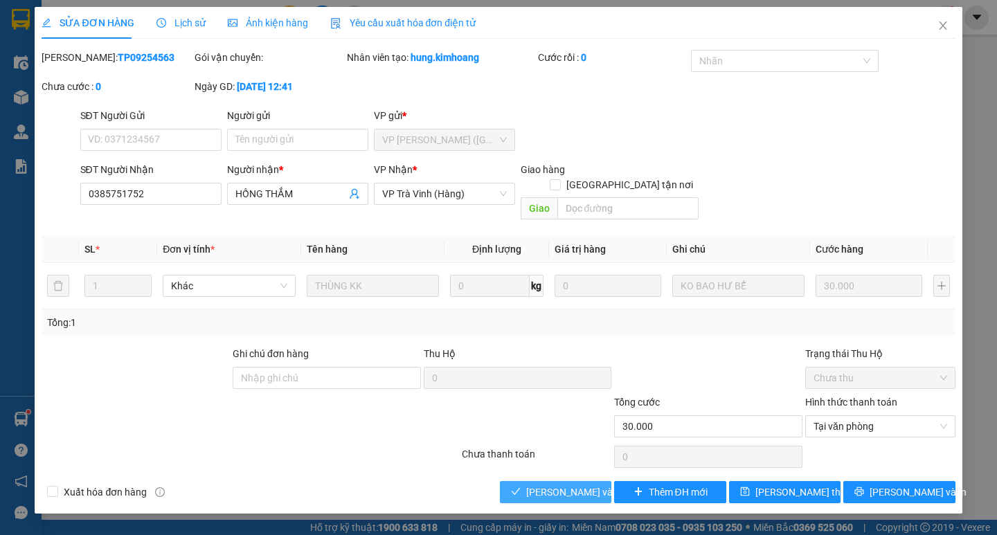
click at [587, 485] on span "[PERSON_NAME] và [PERSON_NAME] hàng" at bounding box center [592, 492] width 133 height 15
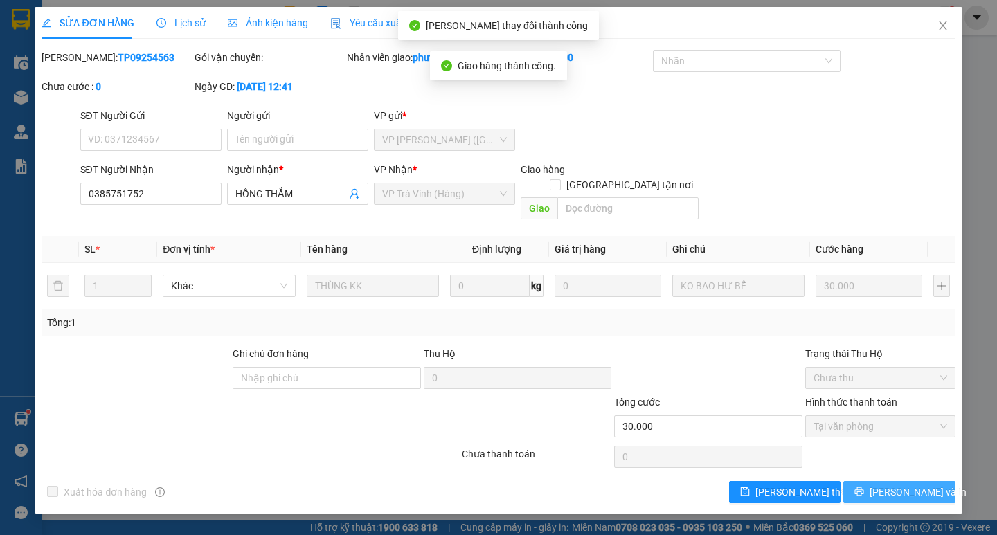
click at [882, 483] on button "[PERSON_NAME] và In" at bounding box center [898, 492] width 111 height 22
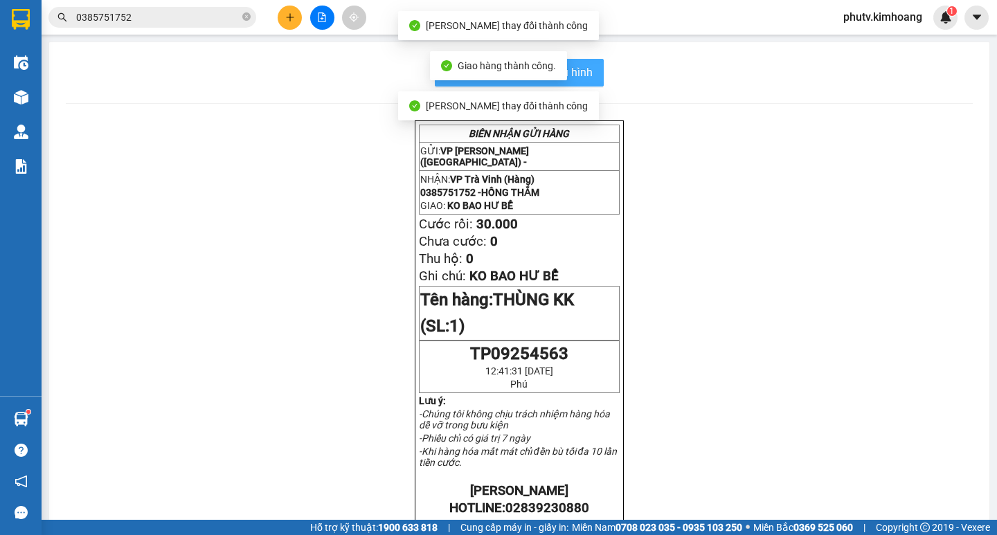
click at [584, 79] on span "In mẫu biên lai tự cấu hình" at bounding box center [528, 72] width 130 height 17
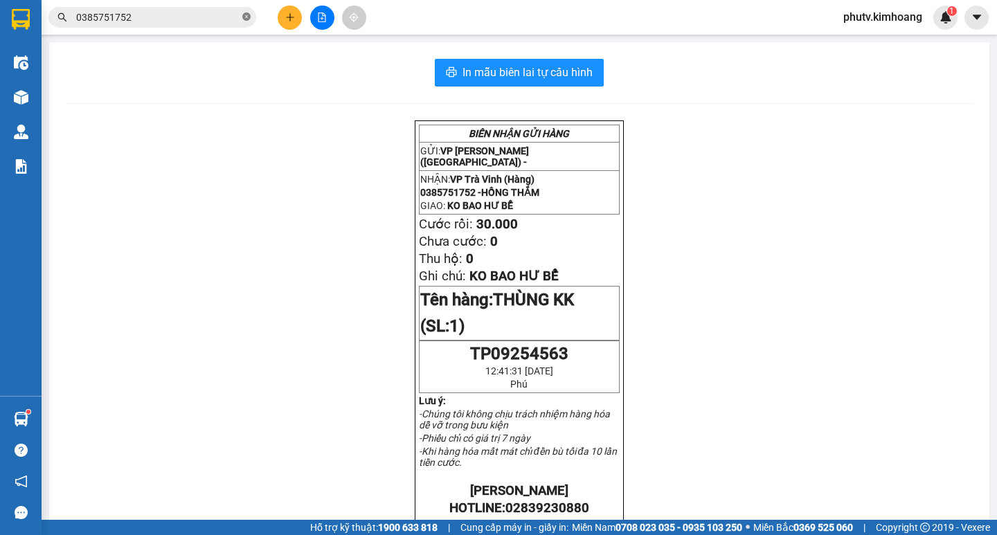
click at [248, 16] on icon "close-circle" at bounding box center [246, 16] width 8 height 8
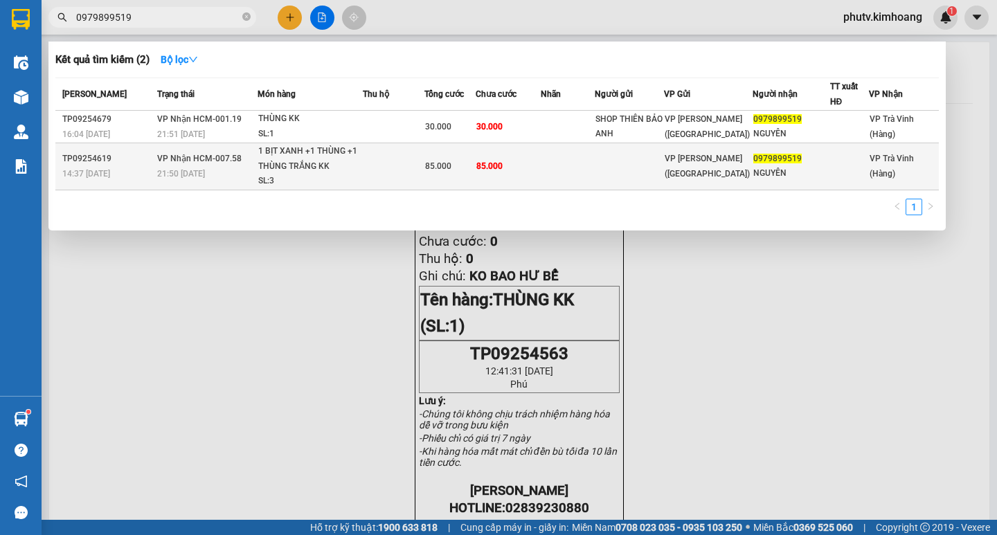
click at [520, 156] on td "85.000" at bounding box center [508, 166] width 65 height 47
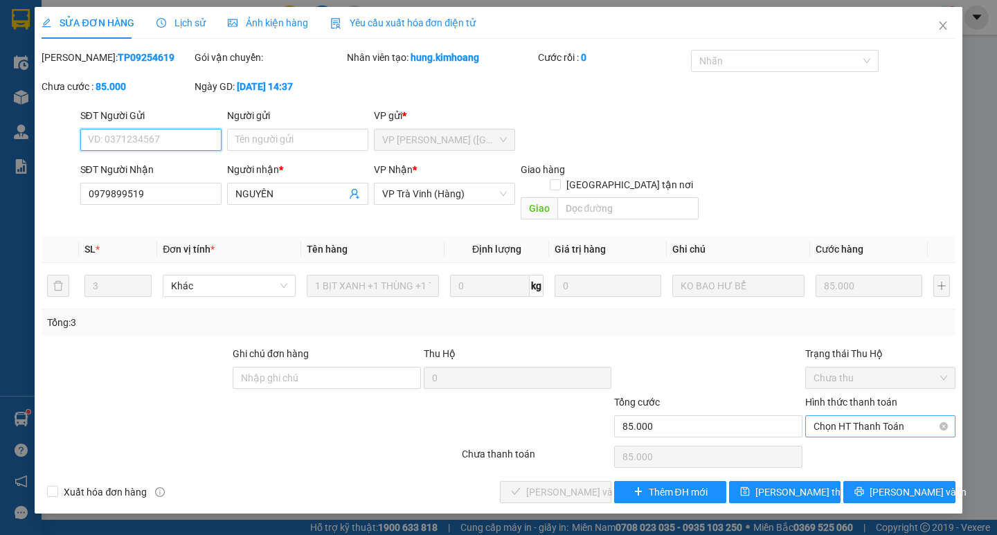
click at [838, 417] on span "Chọn HT Thanh Toán" at bounding box center [881, 426] width 134 height 21
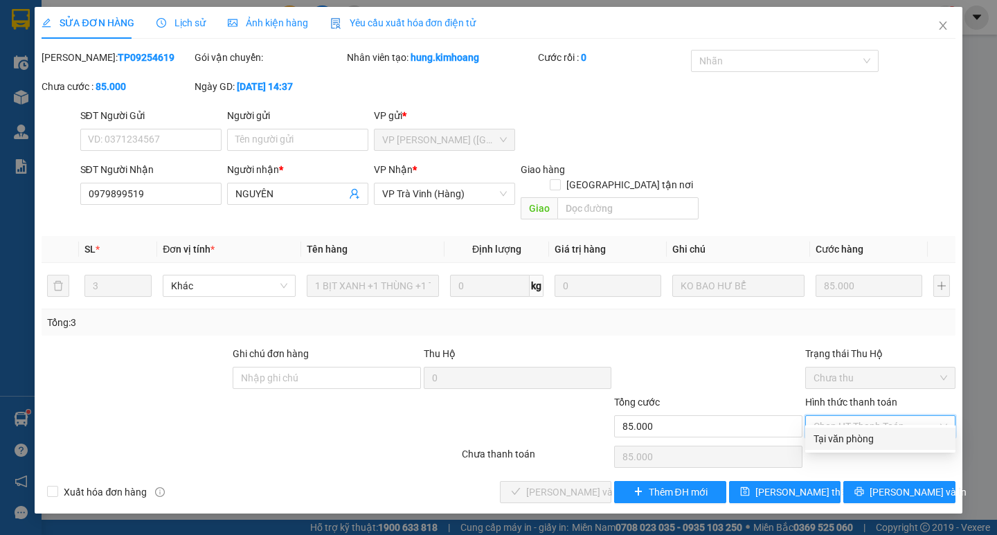
click at [845, 436] on div "Tại văn phòng" at bounding box center [881, 438] width 134 height 15
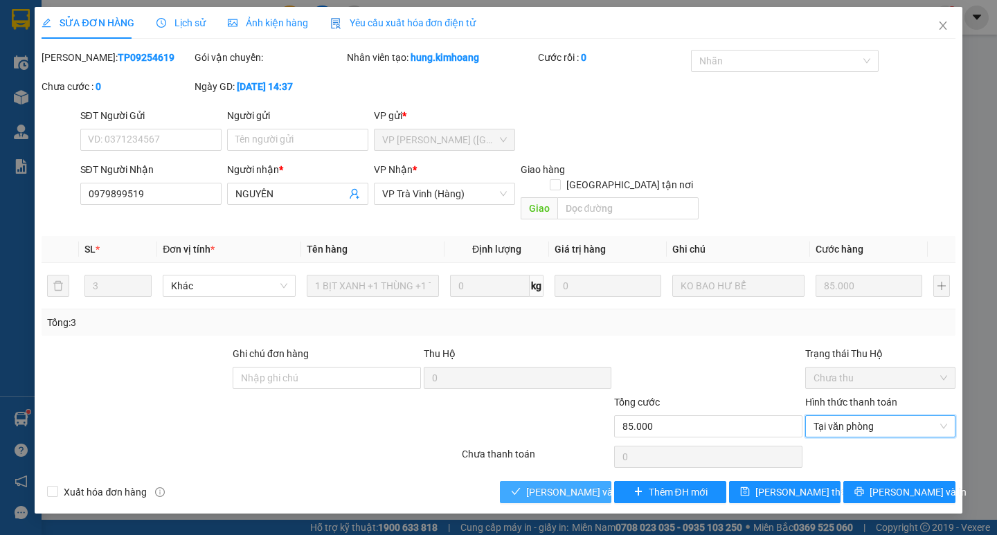
drag, startPoint x: 563, startPoint y: 477, endPoint x: 997, endPoint y: 476, distance: 433.5
click at [562, 485] on span "[PERSON_NAME] và [PERSON_NAME] hàng" at bounding box center [592, 492] width 133 height 15
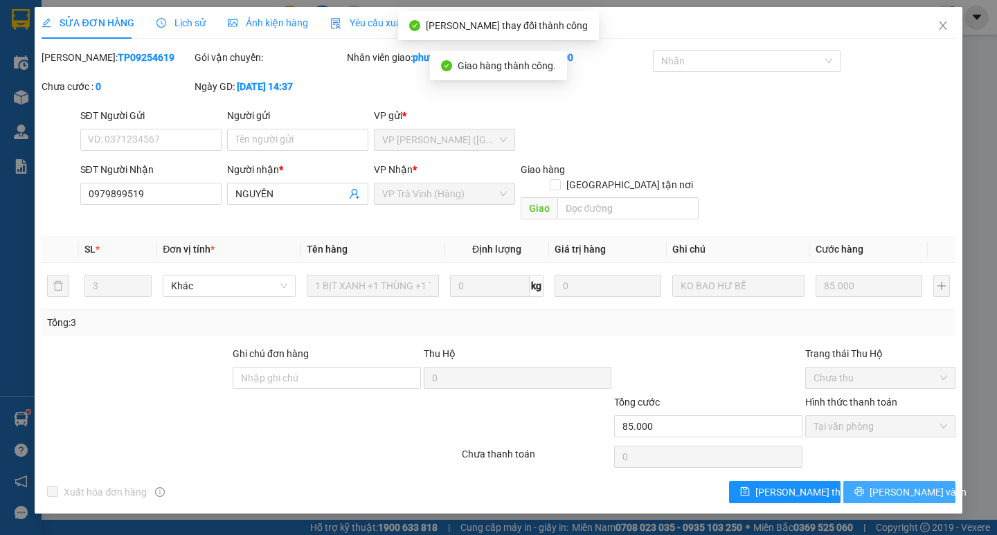
click at [940, 484] on button "[PERSON_NAME] và In" at bounding box center [898, 492] width 111 height 22
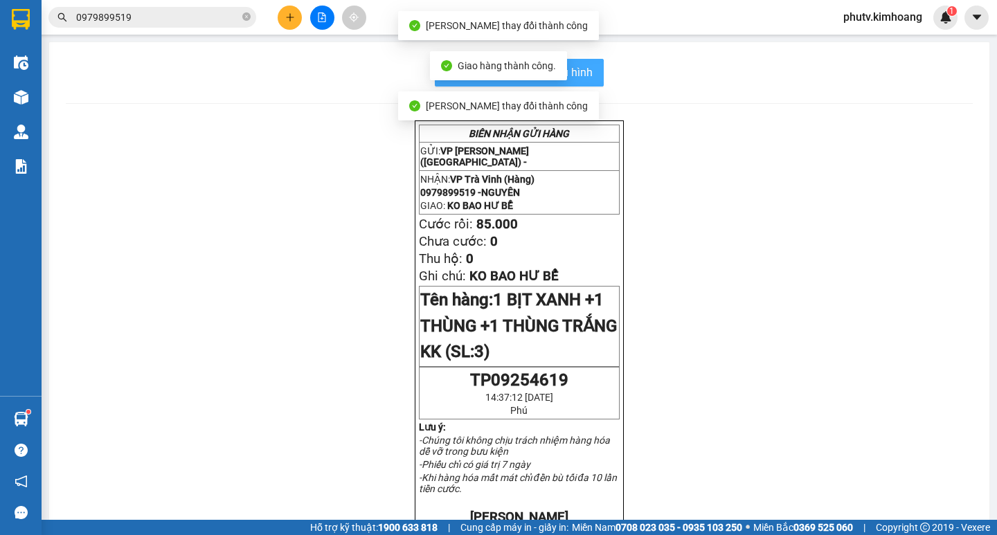
click at [575, 80] on span "In mẫu biên lai tự cấu hình" at bounding box center [528, 72] width 130 height 17
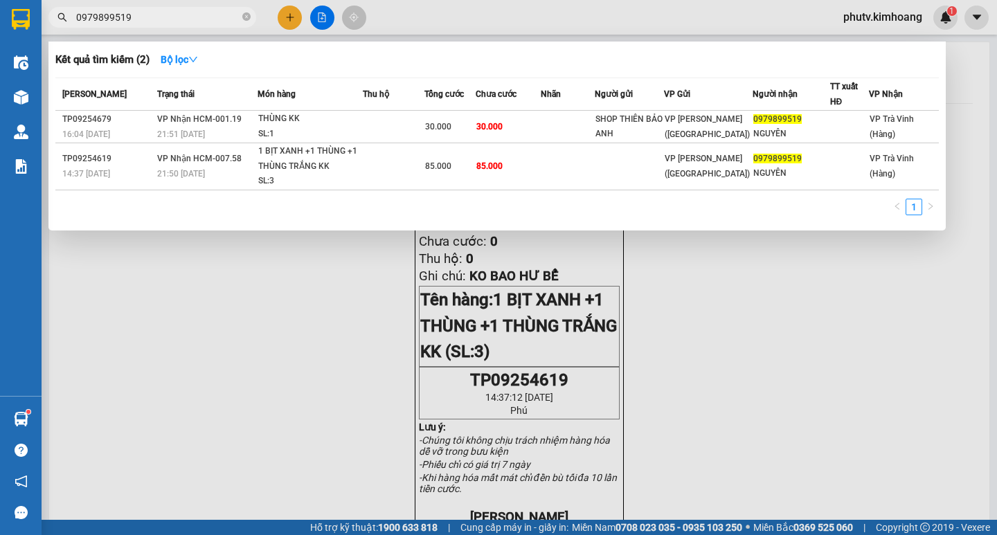
click at [226, 12] on input "0979899519" at bounding box center [157, 17] width 163 height 15
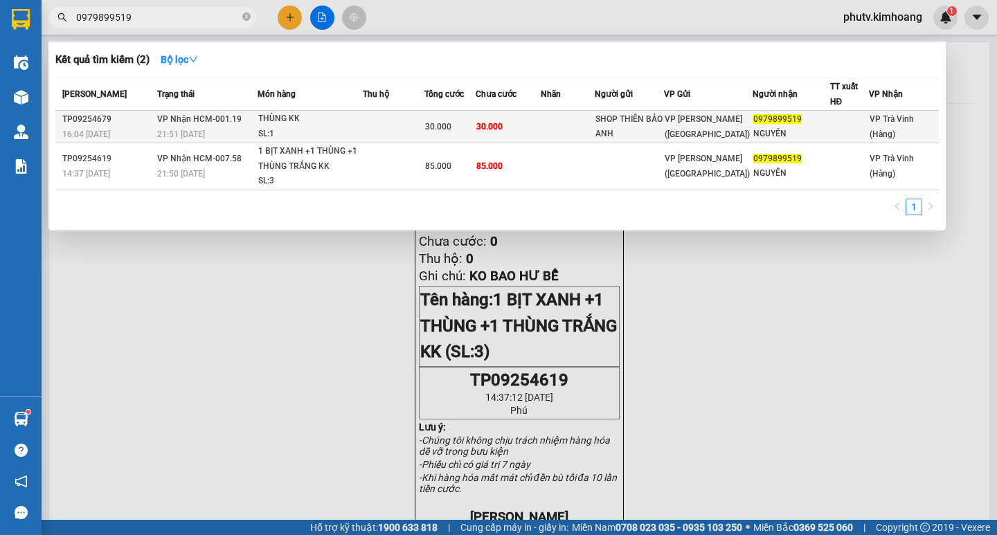
click at [408, 127] on td at bounding box center [394, 127] width 62 height 33
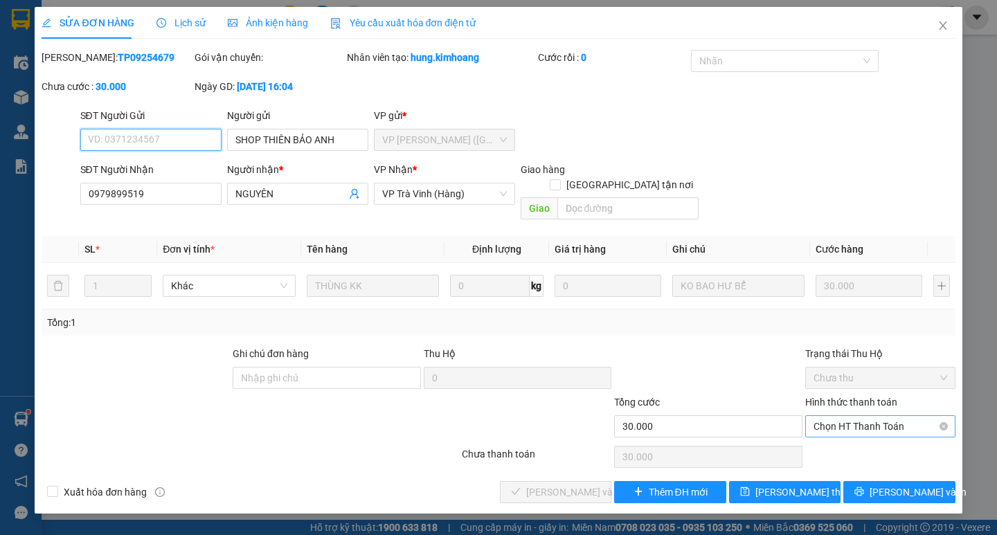
click at [882, 419] on span "Chọn HT Thanh Toán" at bounding box center [881, 426] width 134 height 21
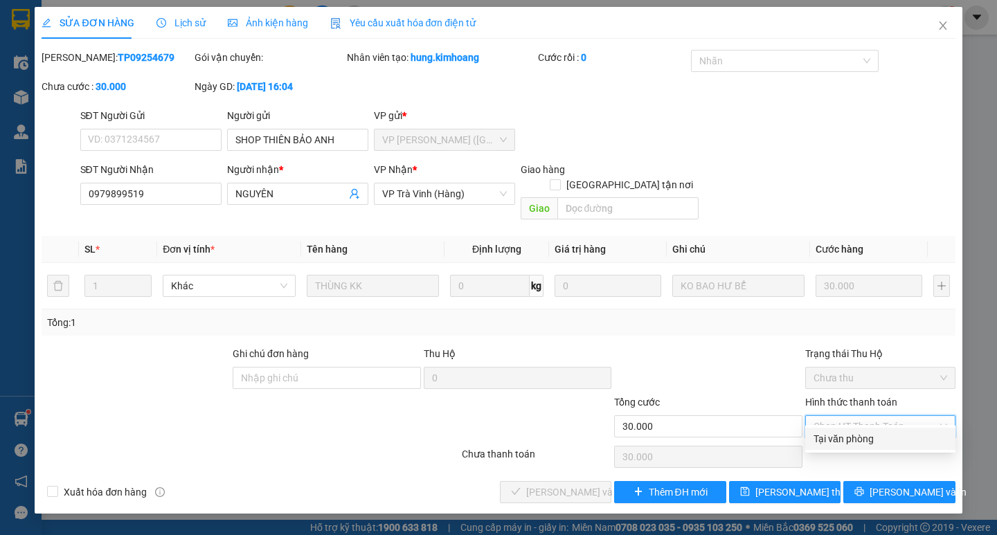
drag, startPoint x: 886, startPoint y: 434, endPoint x: 796, endPoint y: 452, distance: 92.5
click at [884, 436] on div "Tại văn phòng" at bounding box center [881, 438] width 134 height 15
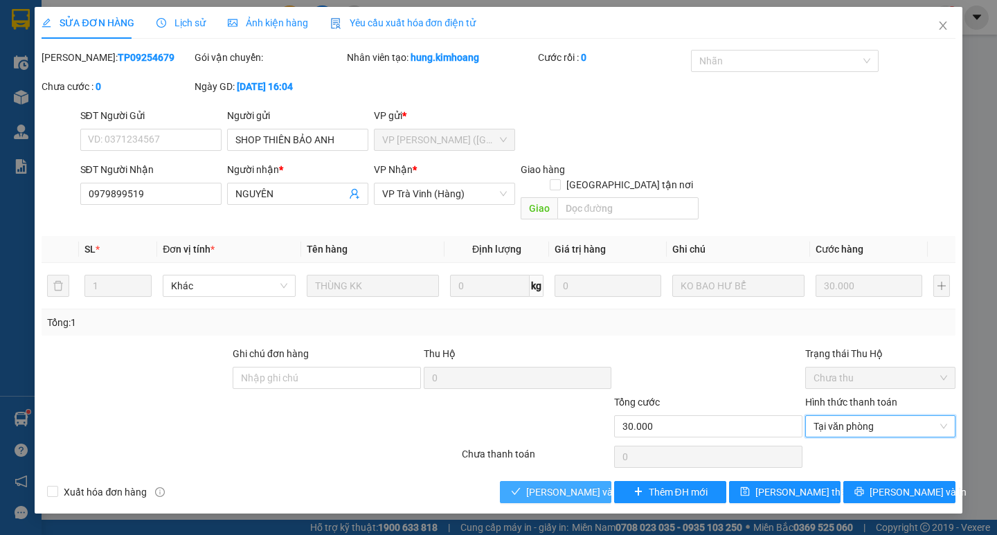
click at [524, 481] on button "[PERSON_NAME] và [PERSON_NAME] hàng" at bounding box center [555, 492] width 111 height 22
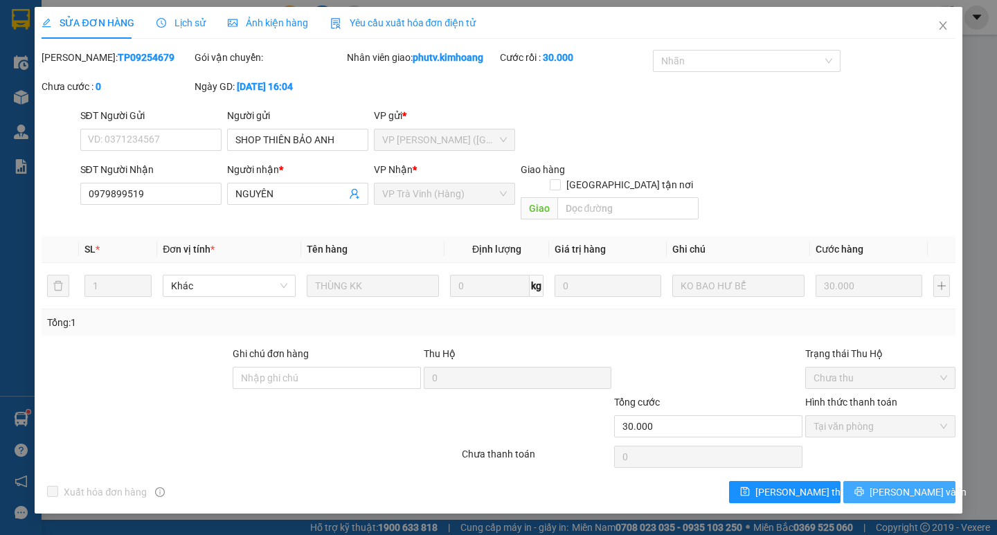
click at [864, 488] on icon "printer" at bounding box center [859, 492] width 9 height 9
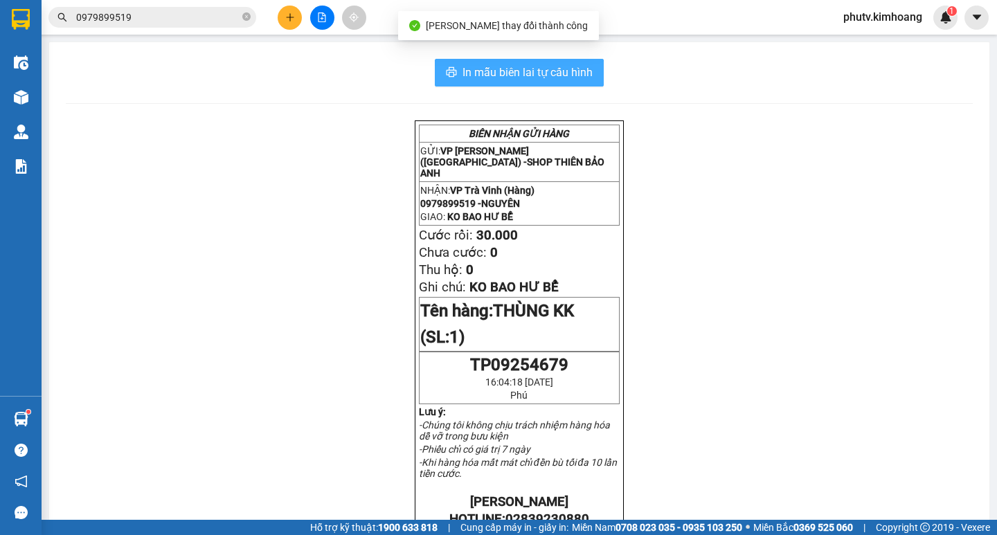
click at [578, 75] on span "In mẫu biên lai tự cấu hình" at bounding box center [528, 72] width 130 height 17
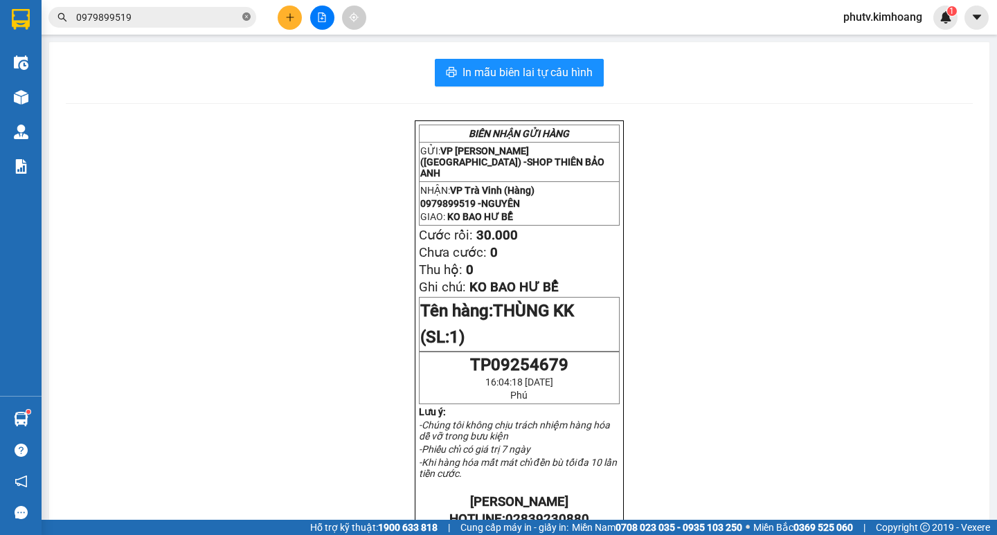
click at [249, 19] on icon "close-circle" at bounding box center [246, 16] width 8 height 8
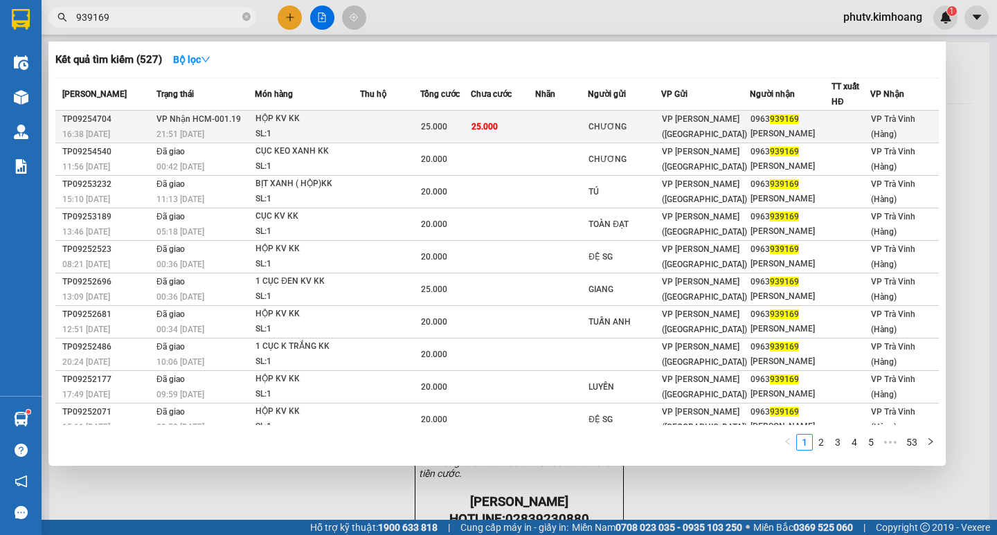
click at [420, 120] on td at bounding box center [390, 127] width 60 height 33
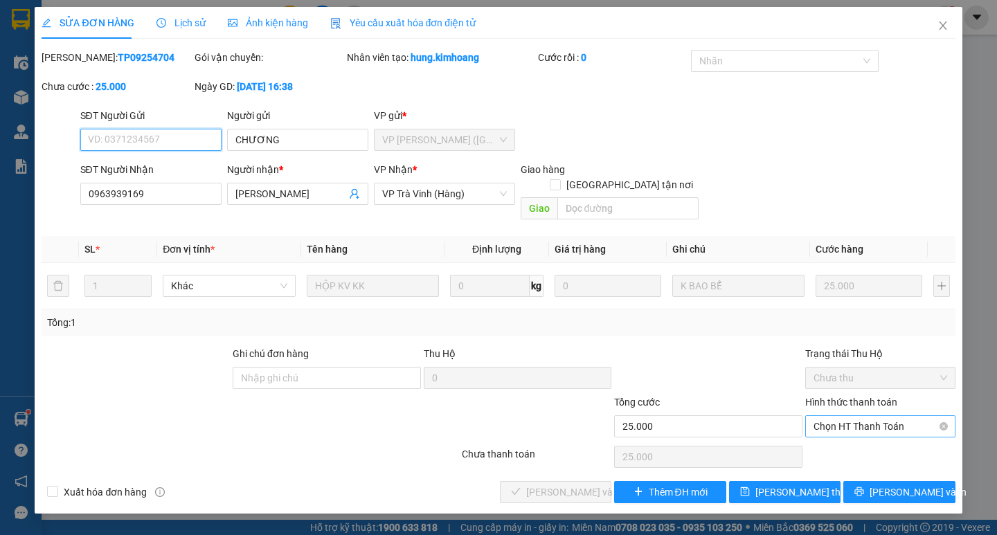
click at [853, 416] on span "Chọn HT Thanh Toán" at bounding box center [881, 426] width 134 height 21
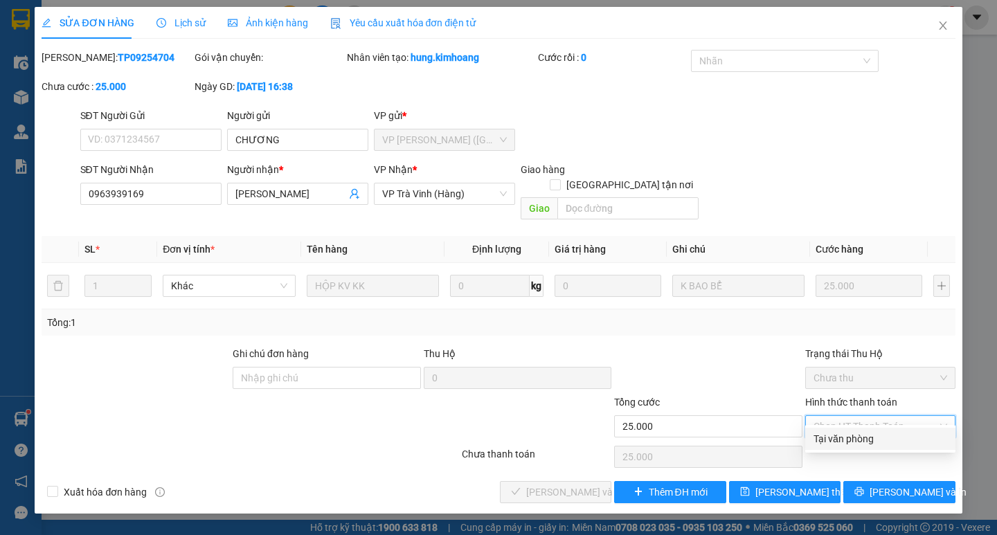
drag, startPoint x: 862, startPoint y: 432, endPoint x: 839, endPoint y: 445, distance: 26.4
click at [862, 433] on div "Tại văn phòng" at bounding box center [881, 438] width 134 height 15
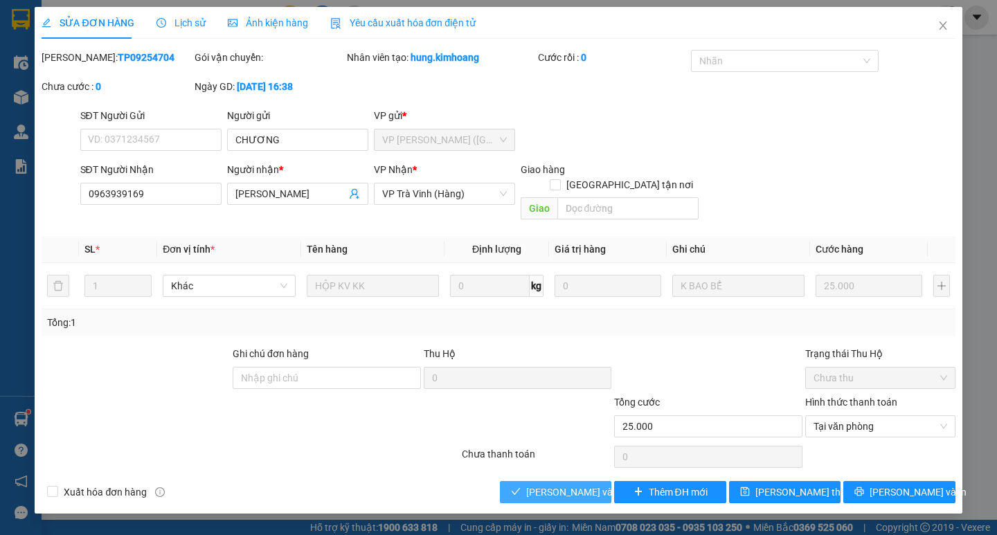
click at [577, 485] on span "[PERSON_NAME] và [PERSON_NAME] hàng" at bounding box center [592, 492] width 133 height 15
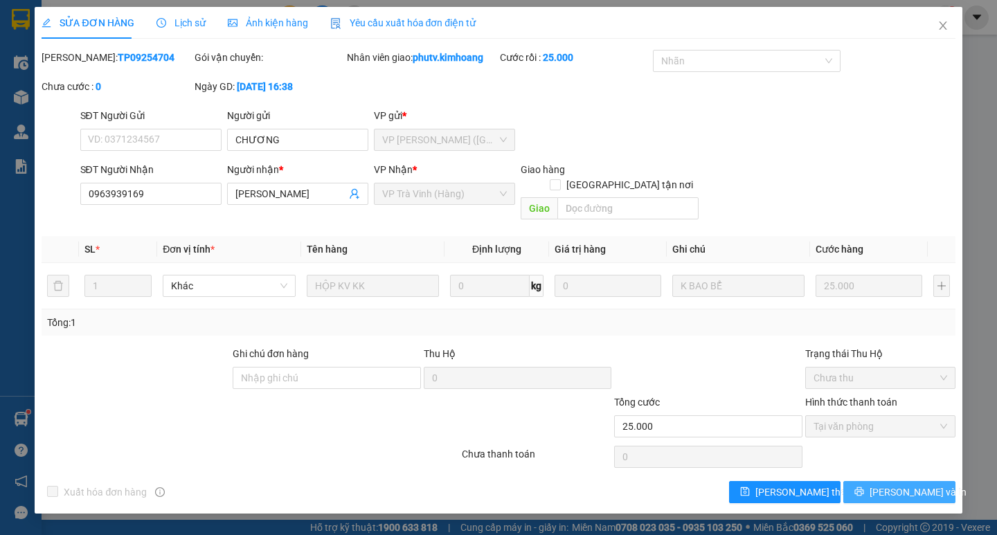
click at [868, 481] on button "[PERSON_NAME] và In" at bounding box center [898, 492] width 111 height 22
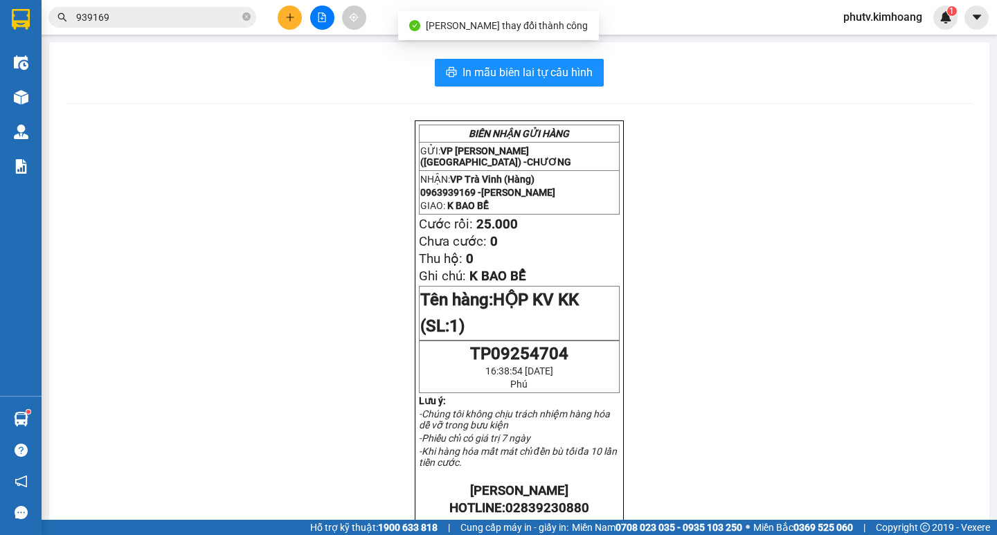
click at [289, 18] on icon "plus" at bounding box center [290, 17] width 10 height 10
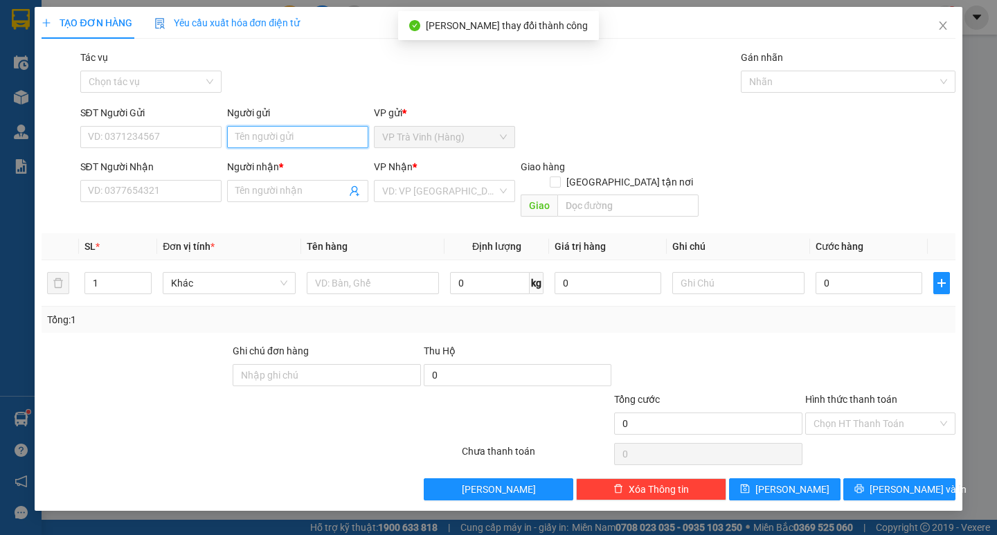
click at [310, 135] on input "Người gửi" at bounding box center [297, 137] width 141 height 22
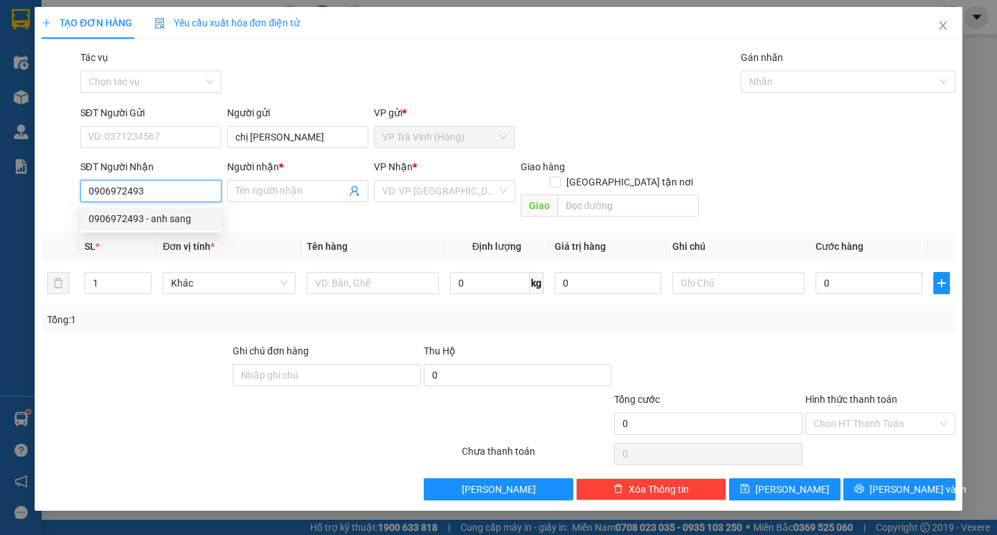
click at [166, 226] on div "0906972493 - anh sang" at bounding box center [151, 218] width 125 height 15
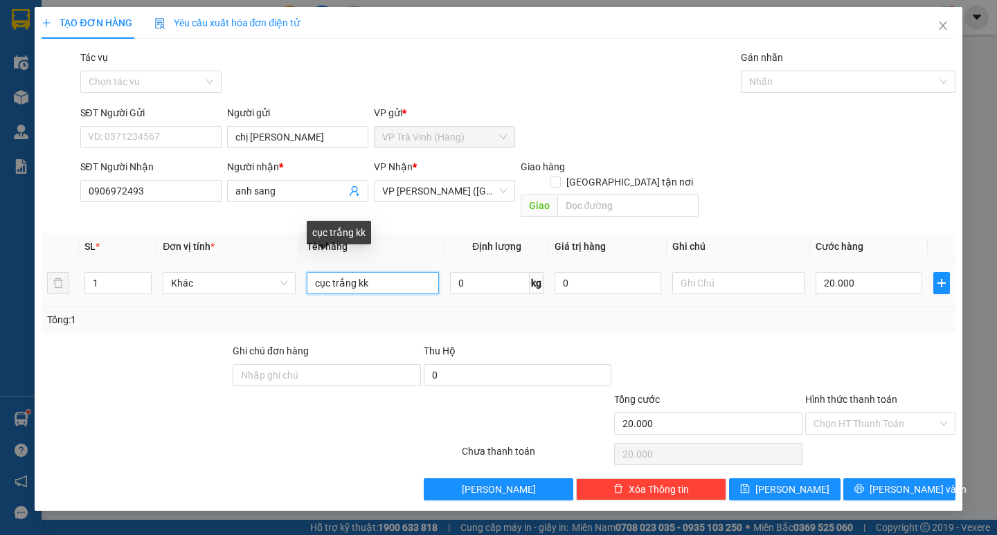
drag, startPoint x: 386, startPoint y: 267, endPoint x: 0, endPoint y: 274, distance: 385.8
click at [0, 274] on div "TẠO ĐƠN HÀNG Yêu cầu xuất hóa đơn điện tử Transit Pickup Surcharge Ids Transit …" at bounding box center [498, 267] width 997 height 535
click at [304, 271] on td "cục vãi kk" at bounding box center [372, 283] width 143 height 46
click at [310, 272] on input "cục vãi kk" at bounding box center [373, 283] width 132 height 22
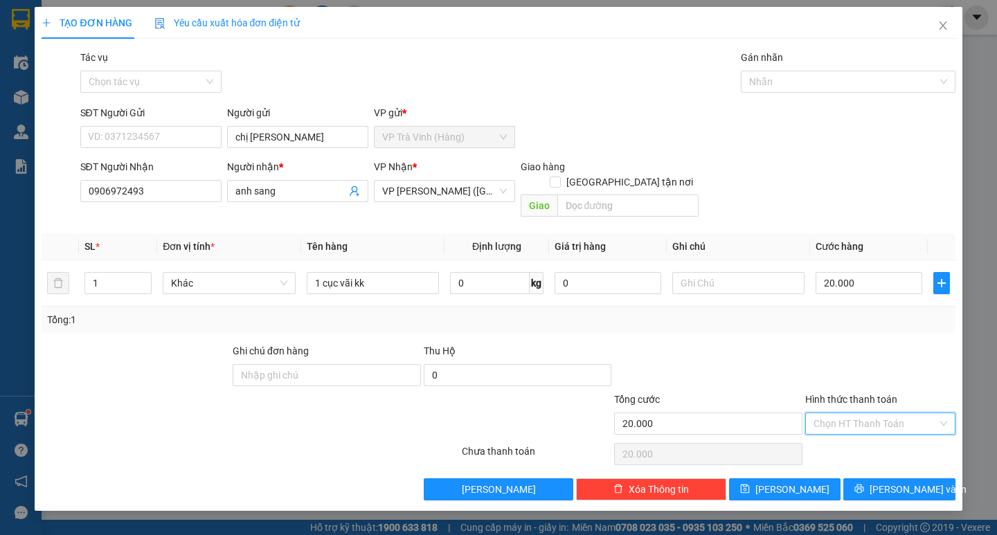
drag, startPoint x: 873, startPoint y: 407, endPoint x: 878, endPoint y: 428, distance: 22.2
click at [873, 413] on input "Hình thức thanh toán" at bounding box center [876, 423] width 124 height 21
click at [878, 429] on div "Tại văn phòng" at bounding box center [881, 436] width 134 height 15
drag, startPoint x: 875, startPoint y: 479, endPoint x: 859, endPoint y: 466, distance: 20.2
click at [864, 484] on span "printer" at bounding box center [860, 489] width 10 height 11
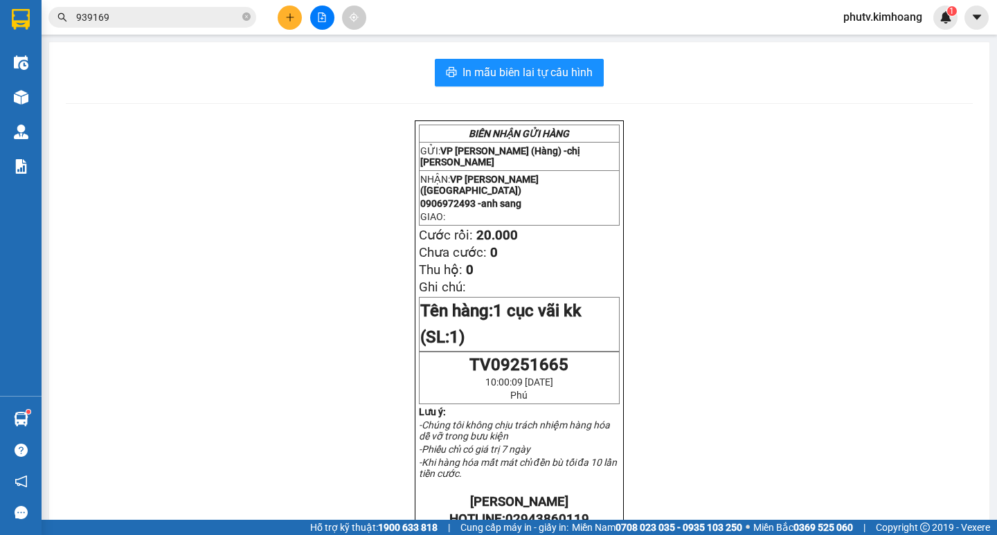
click at [515, 96] on div "In mẫu biên lai tự cấu hình BIÊN NHẬN GỬI HÀNG GỬI: VP Trà Vinh (Hàng) - chị hà…" at bounding box center [519, 494] width 940 height 904
click at [511, 82] on button "In mẫu biên lai tự cấu hình" at bounding box center [519, 73] width 169 height 28
click at [292, 11] on button at bounding box center [290, 18] width 24 height 24
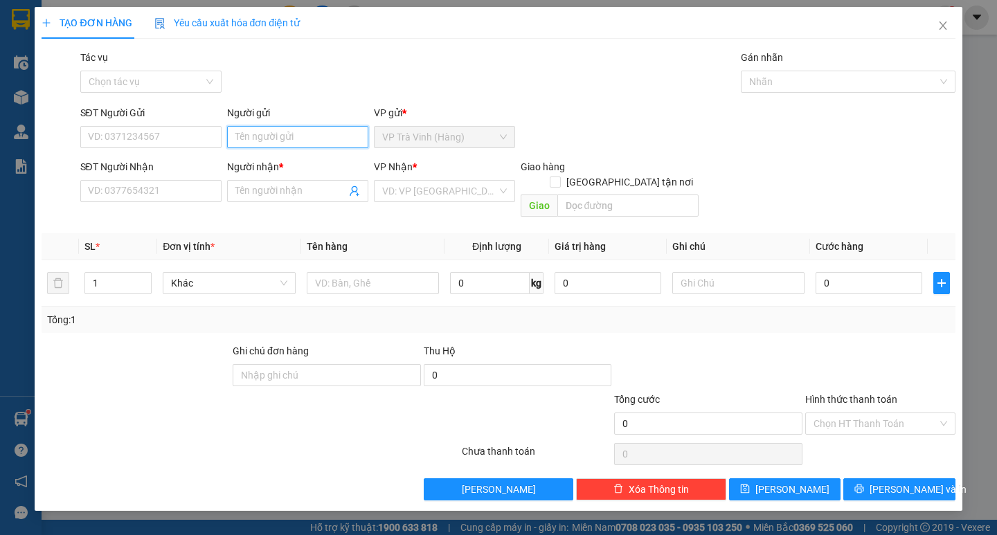
click at [293, 147] on input "Người gửi" at bounding box center [297, 137] width 141 height 22
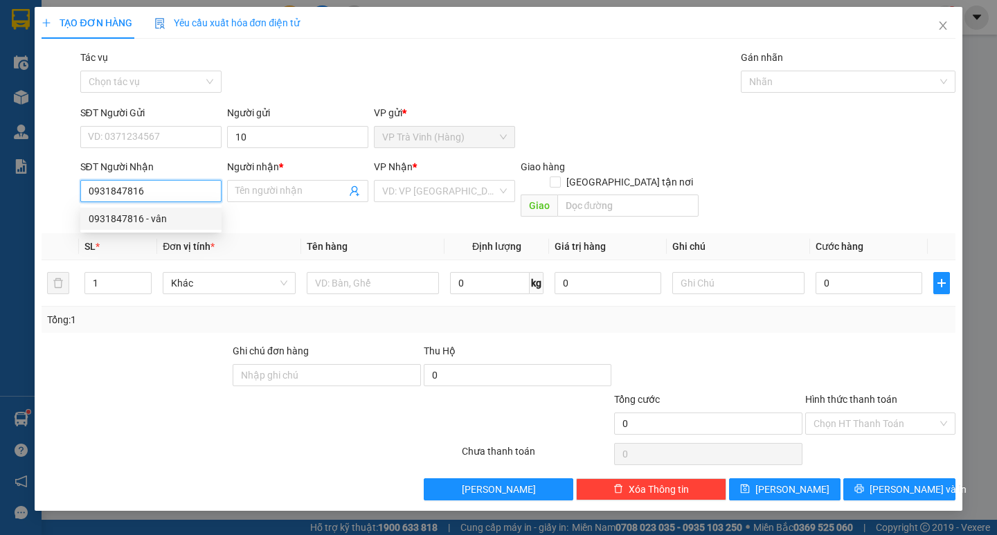
click at [190, 222] on div "0931847816 - vân" at bounding box center [151, 218] width 125 height 15
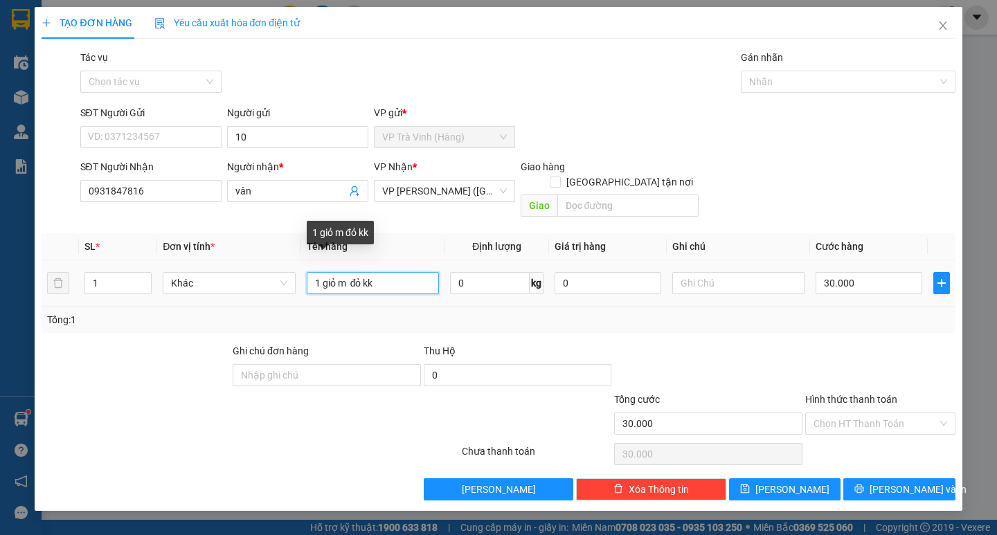
click at [356, 272] on input "1 giỏ m đỏ kk" at bounding box center [373, 283] width 132 height 22
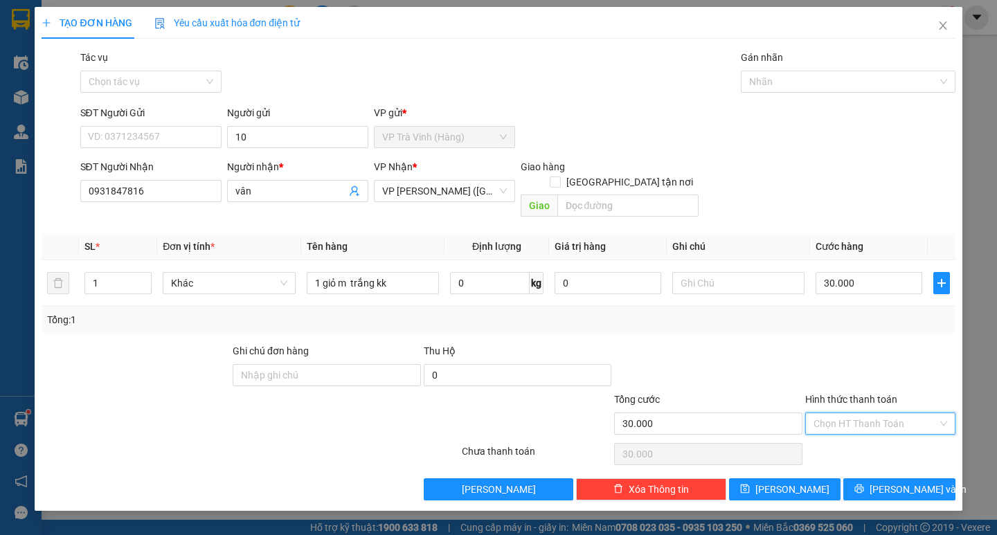
drag, startPoint x: 877, startPoint y: 409, endPoint x: 877, endPoint y: 427, distance: 17.3
click at [875, 413] on input "Hình thức thanh toán" at bounding box center [876, 423] width 124 height 21
click at [880, 431] on div "Tại văn phòng" at bounding box center [881, 436] width 134 height 15
click at [881, 479] on button "[PERSON_NAME] và In" at bounding box center [898, 490] width 111 height 22
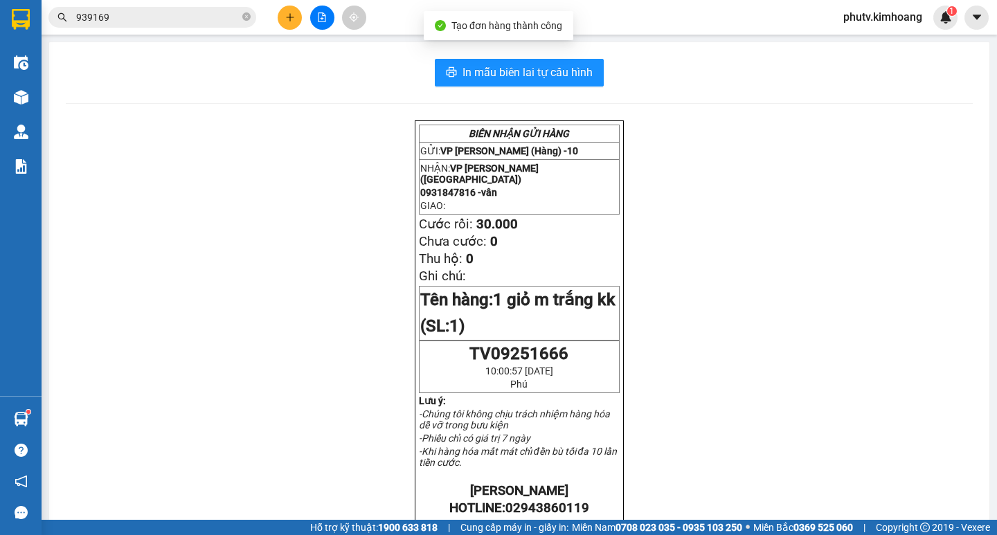
drag, startPoint x: 466, startPoint y: 57, endPoint x: 469, endPoint y: 69, distance: 12.1
click at [466, 58] on div "In mẫu biên lai tự cấu hình BIÊN NHẬN GỬI HÀNG GỬI: VP Trà Vinh (Hàng) - 10 NHẬ…" at bounding box center [519, 488] width 940 height 893
click at [469, 69] on span "In mẫu biên lai tự cấu hình" at bounding box center [528, 72] width 130 height 17
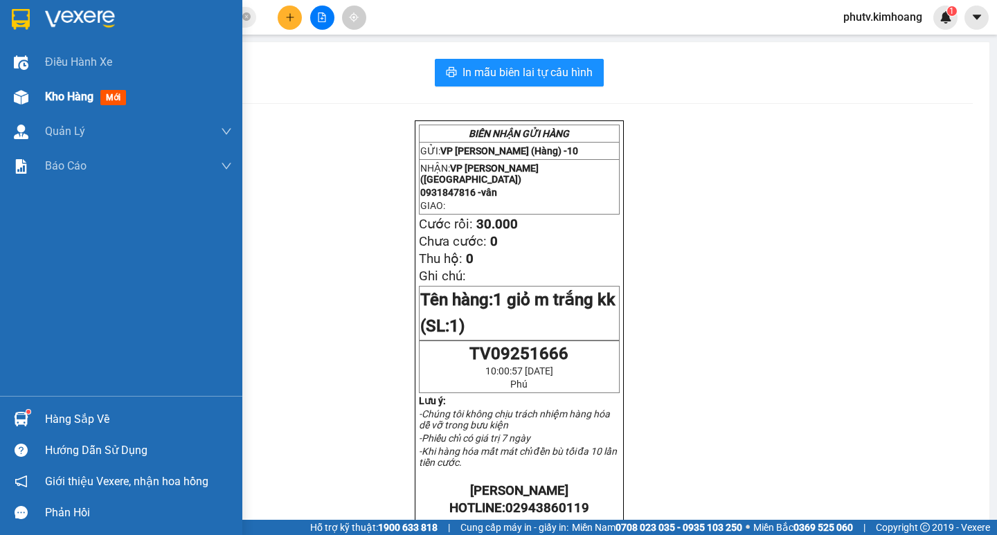
click at [62, 96] on span "Kho hàng" at bounding box center [69, 96] width 48 height 13
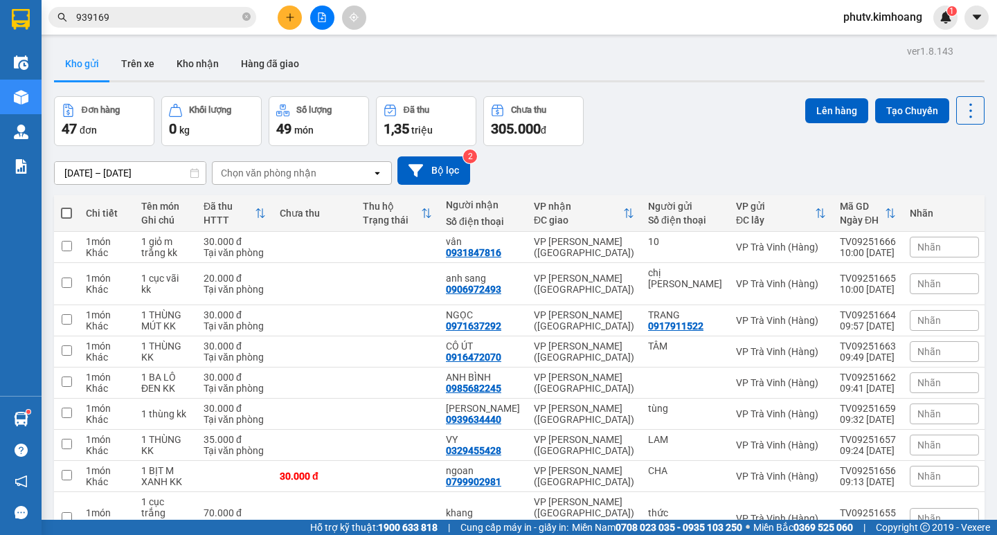
drag, startPoint x: 520, startPoint y: 420, endPoint x: 519, endPoint y: 411, distance: 8.4
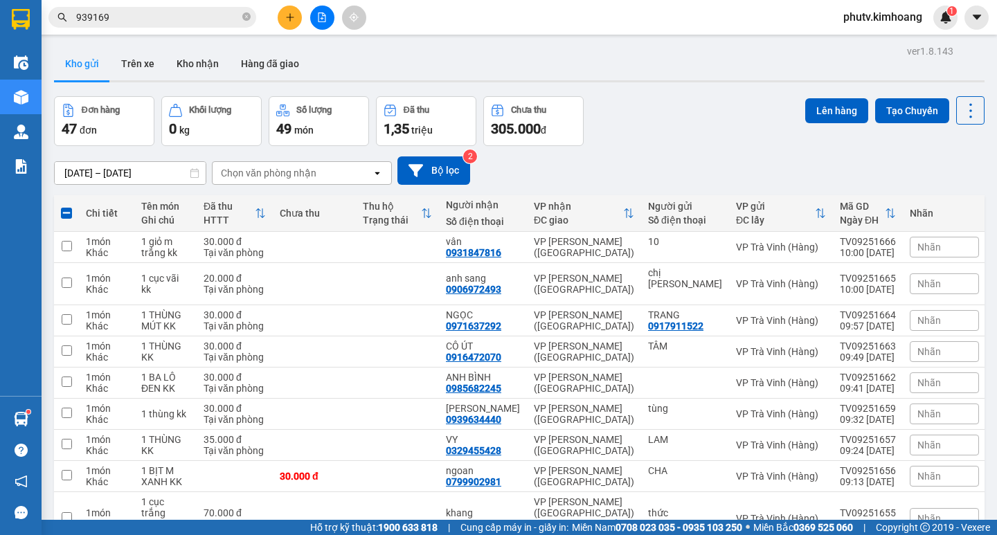
drag, startPoint x: 506, startPoint y: 346, endPoint x: 505, endPoint y: 329, distance: 16.6
drag, startPoint x: 504, startPoint y: 322, endPoint x: 503, endPoint y: 303, distance: 19.4
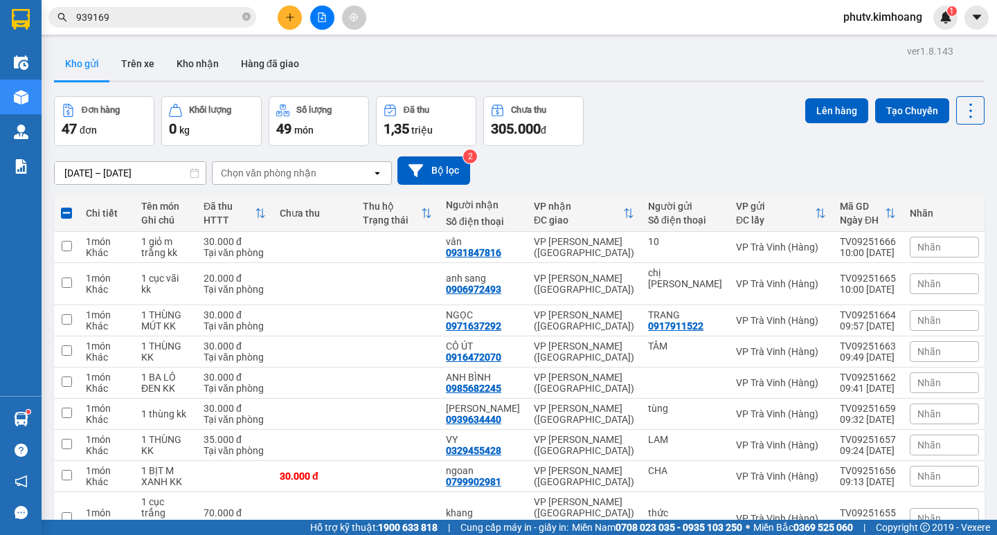
drag, startPoint x: 503, startPoint y: 301, endPoint x: 504, endPoint y: 288, distance: 13.2
drag, startPoint x: 477, startPoint y: 285, endPoint x: 459, endPoint y: 266, distance: 26.5
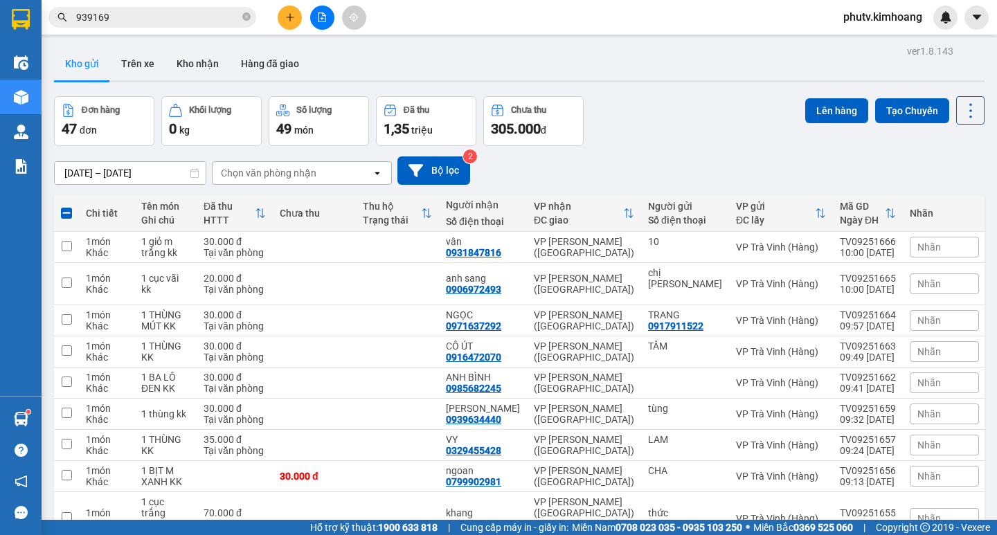
drag, startPoint x: 433, startPoint y: 175, endPoint x: 418, endPoint y: 160, distance: 21.5
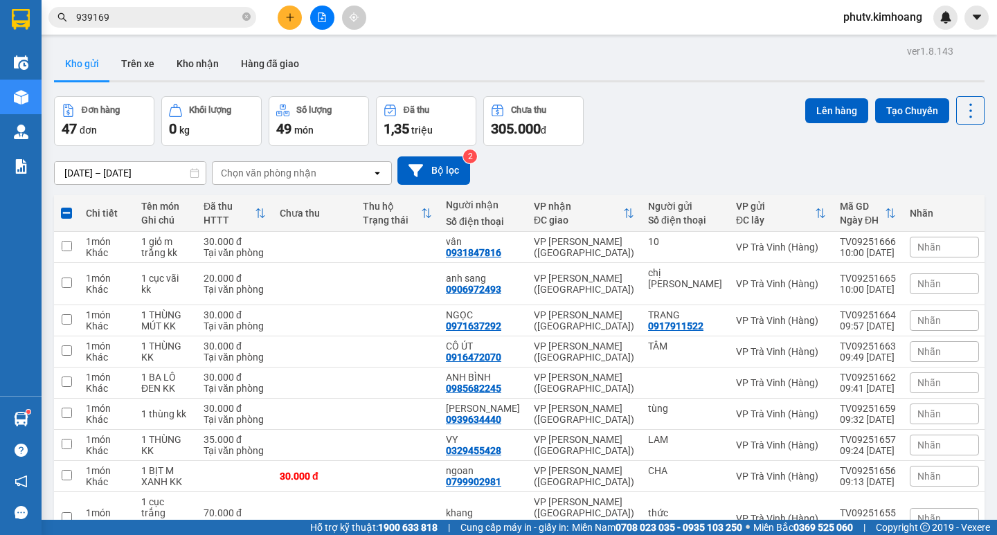
click at [806, 109] on button "Lên hàng" at bounding box center [836, 110] width 63 height 25
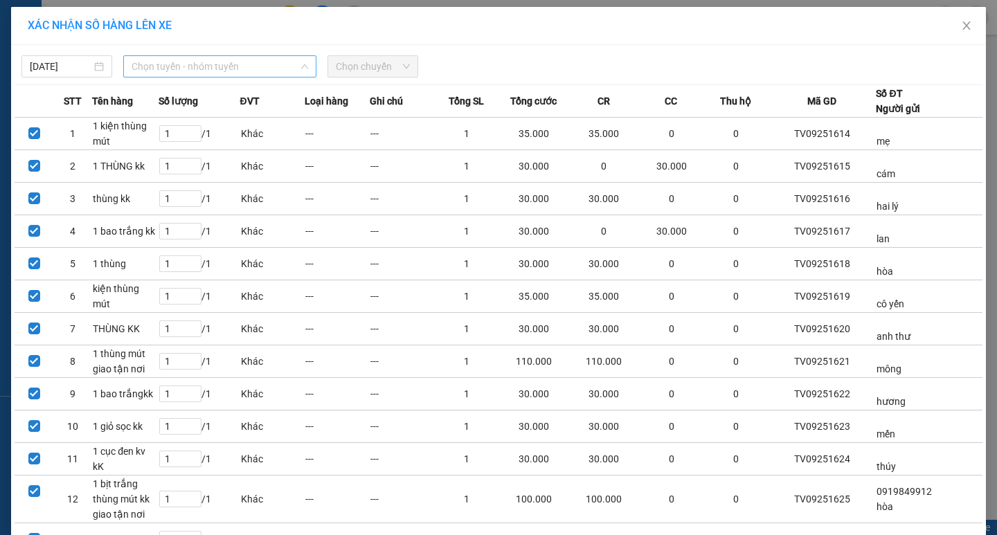
click at [231, 69] on span "Chọn tuyến - nhóm tuyến" at bounding box center [220, 66] width 177 height 21
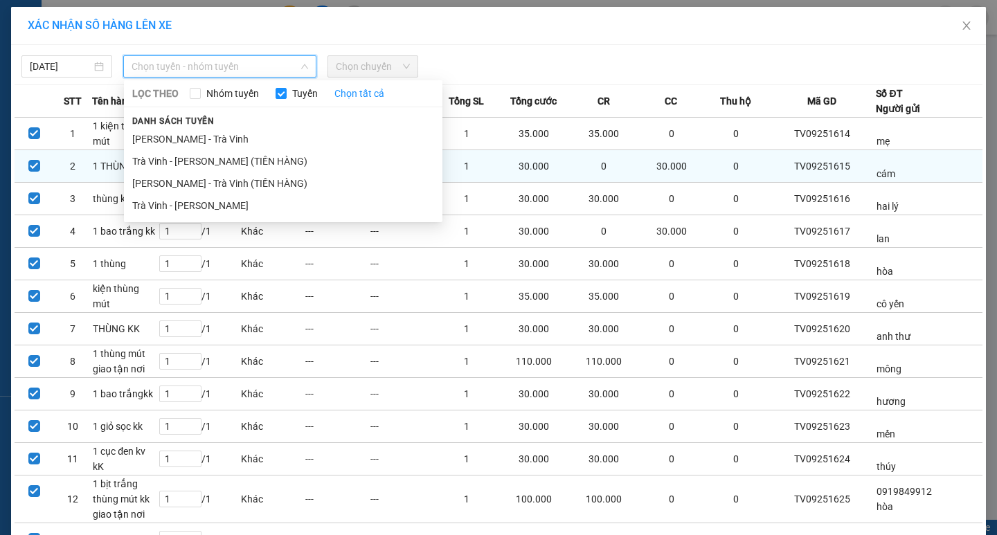
drag, startPoint x: 249, startPoint y: 201, endPoint x: 267, endPoint y: 161, distance: 43.1
click at [249, 202] on li "Trà [PERSON_NAME] [PERSON_NAME]" at bounding box center [283, 206] width 319 height 22
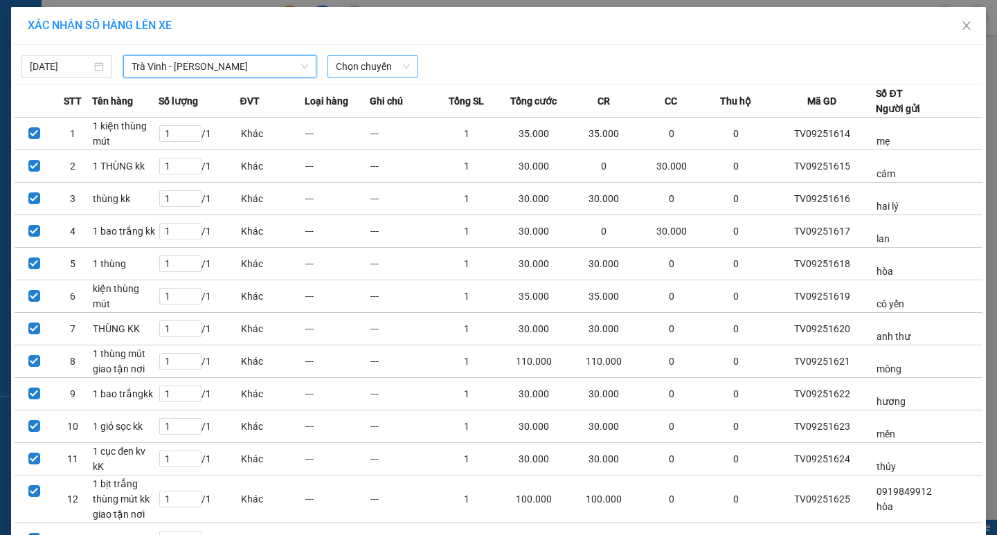
click at [367, 66] on span "Chọn chuyến" at bounding box center [373, 66] width 74 height 21
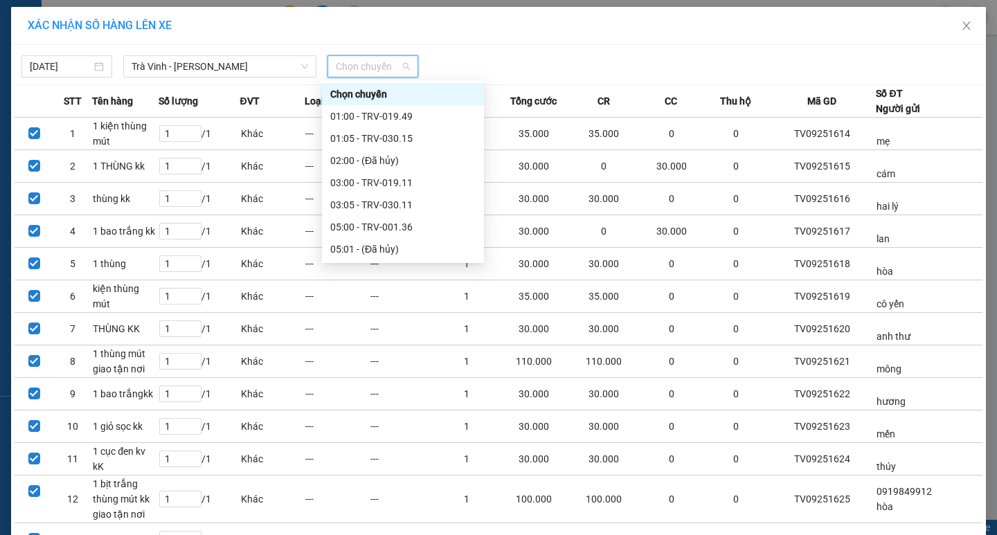
click at [364, 352] on div "09:00 - TRV-000.64" at bounding box center [402, 359] width 145 height 15
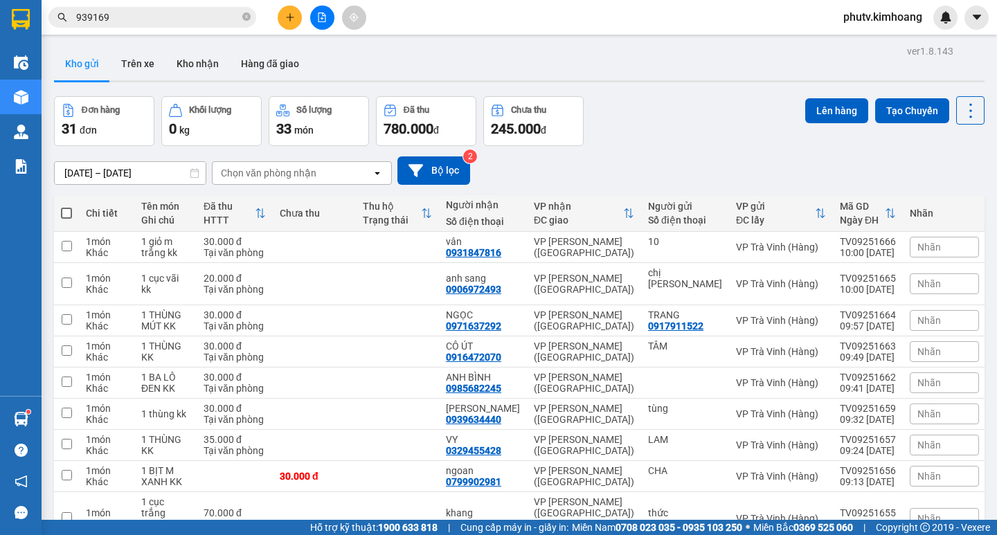
click at [69, 211] on span at bounding box center [66, 213] width 11 height 11
click at [66, 206] on input "checkbox" at bounding box center [66, 206] width 0 height 0
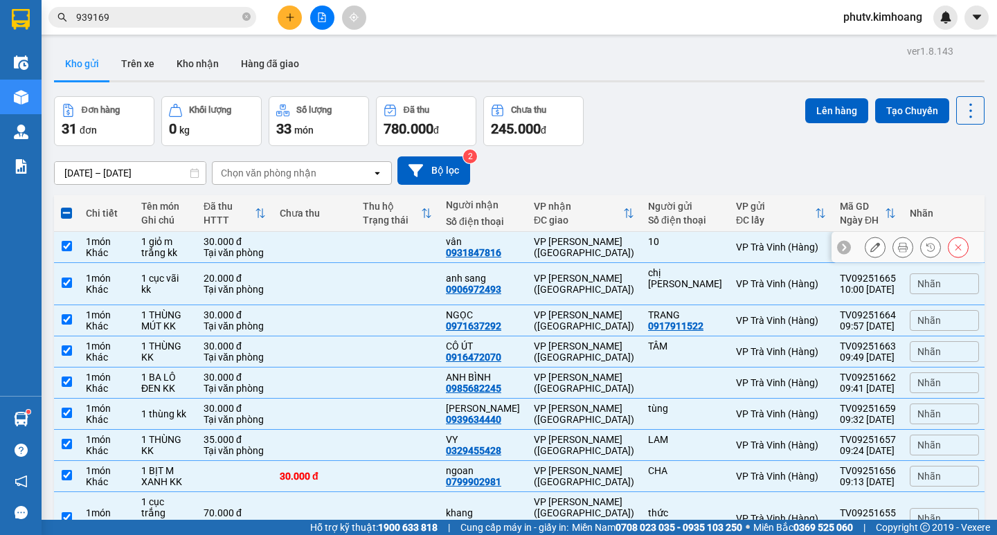
click at [303, 245] on td at bounding box center [314, 247] width 83 height 31
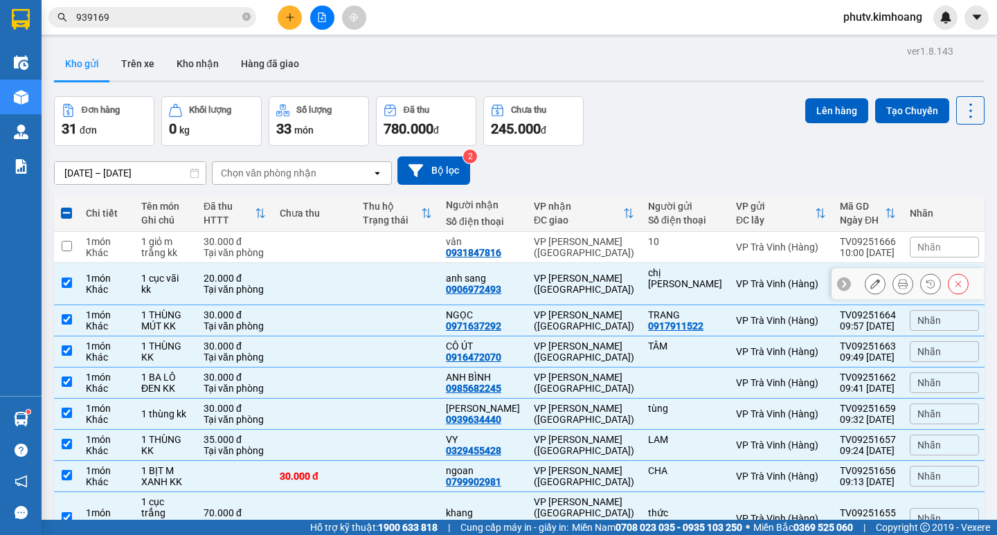
click at [298, 275] on td at bounding box center [314, 284] width 83 height 42
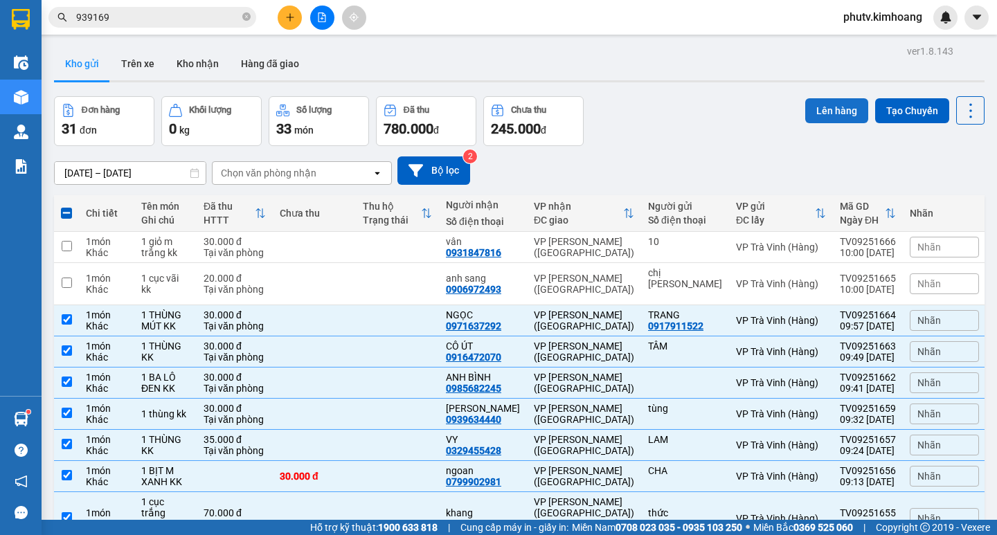
click at [808, 119] on button "Lên hàng" at bounding box center [836, 110] width 63 height 25
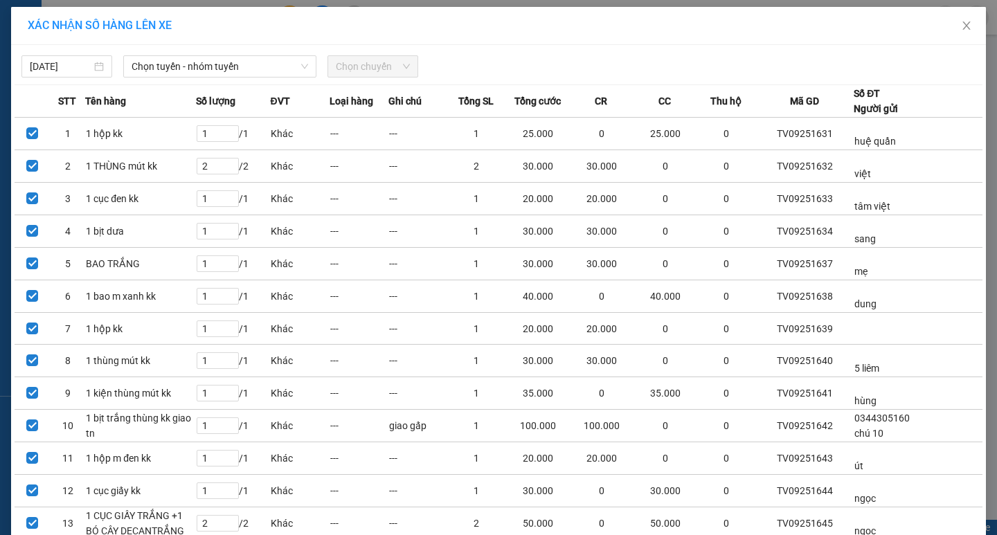
click at [131, 43] on div "XÁC NHẬN SỐ HÀNG LÊN XE" at bounding box center [498, 26] width 975 height 38
click at [139, 62] on span "Chọn tuyến - nhóm tuyến" at bounding box center [220, 66] width 177 height 21
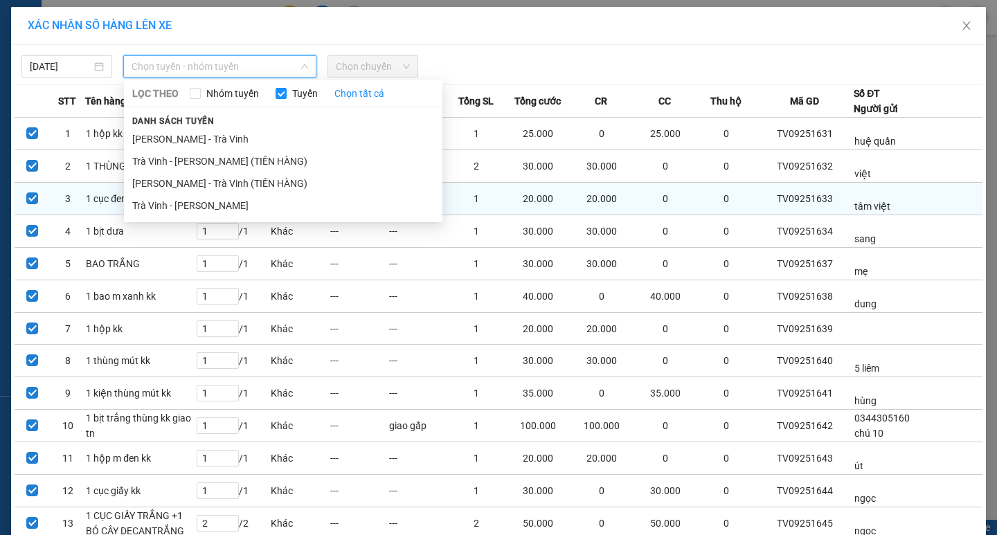
click at [172, 208] on li "Trà [PERSON_NAME] [PERSON_NAME]" at bounding box center [283, 206] width 319 height 22
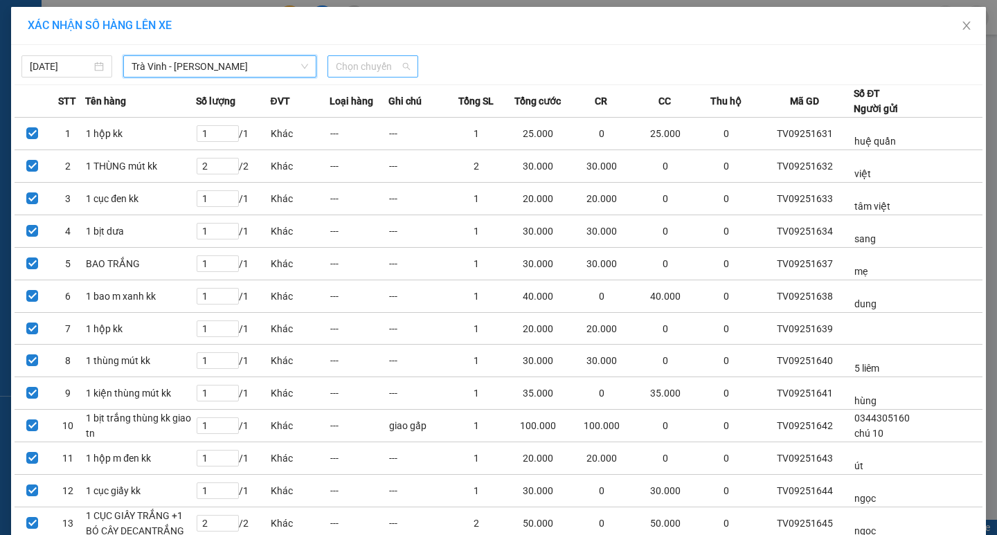
click at [359, 64] on span "Chọn chuyến" at bounding box center [373, 66] width 74 height 21
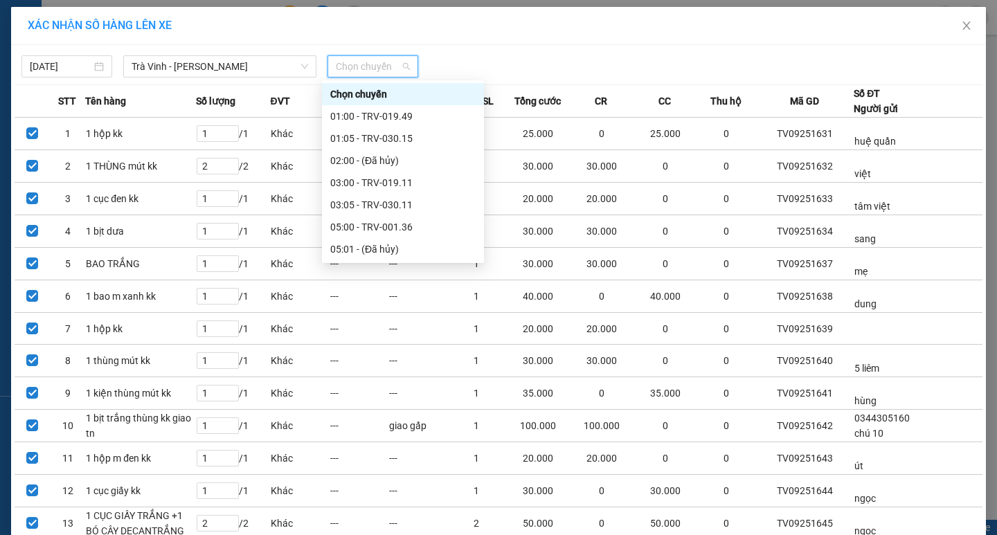
click at [366, 397] on div "11:00" at bounding box center [402, 404] width 145 height 15
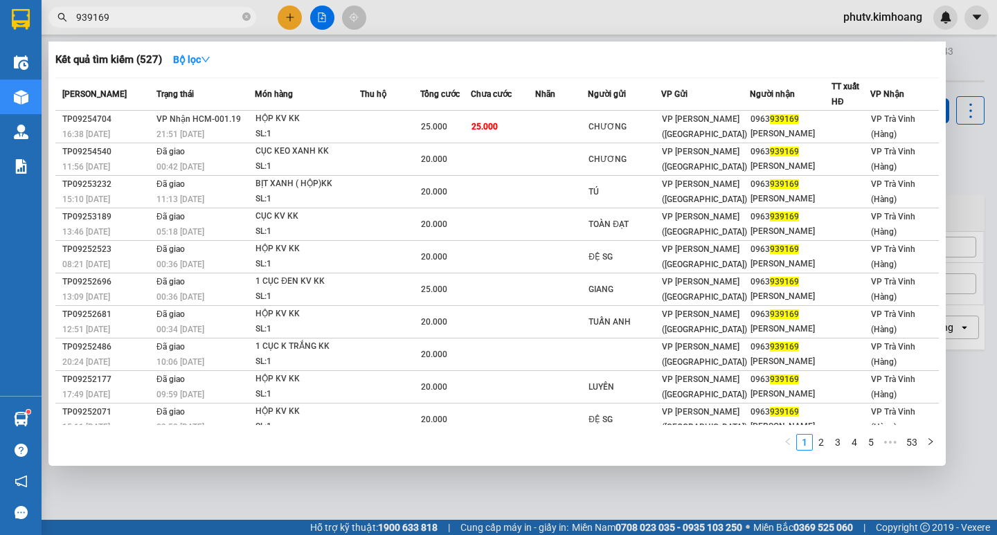
click at [213, 16] on input "939169" at bounding box center [157, 17] width 163 height 15
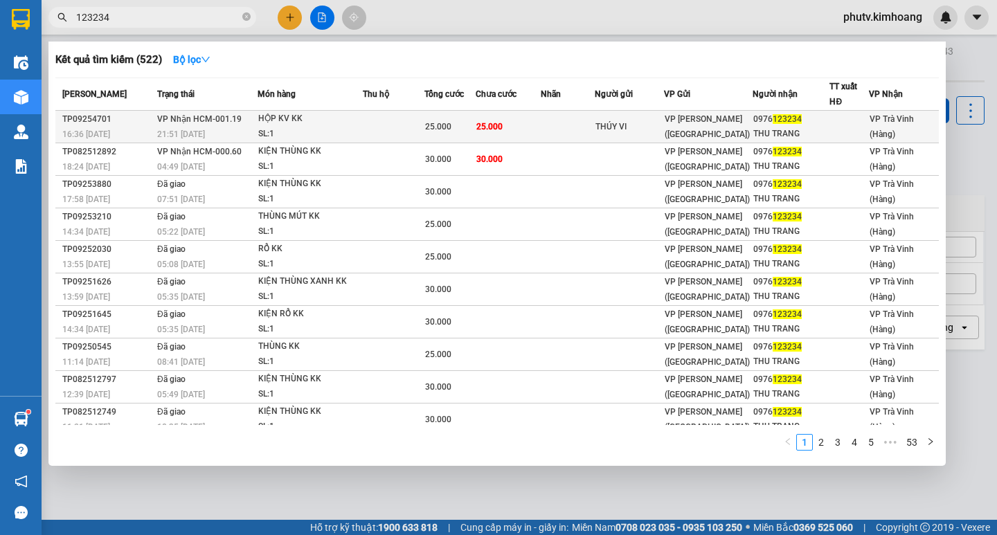
click at [409, 126] on td at bounding box center [394, 127] width 62 height 33
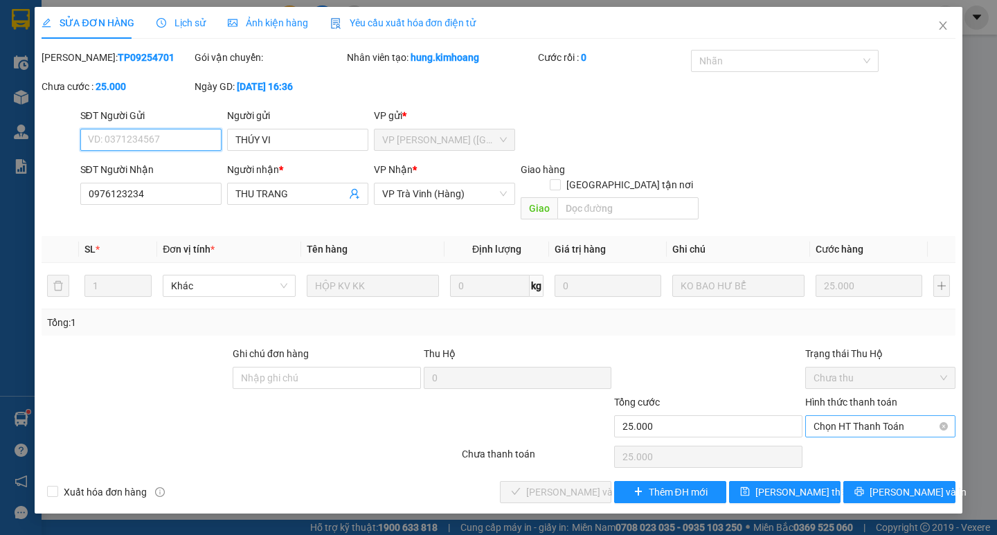
click at [877, 419] on span "Chọn HT Thanh Toán" at bounding box center [881, 426] width 134 height 21
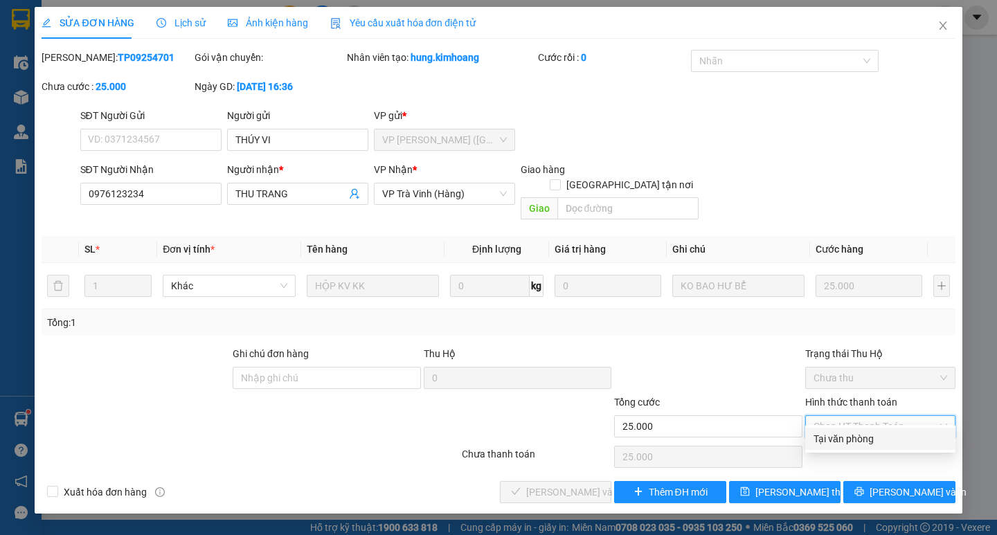
drag, startPoint x: 871, startPoint y: 442, endPoint x: 682, endPoint y: 447, distance: 189.1
click at [871, 442] on div "Tại văn phòng" at bounding box center [881, 438] width 134 height 15
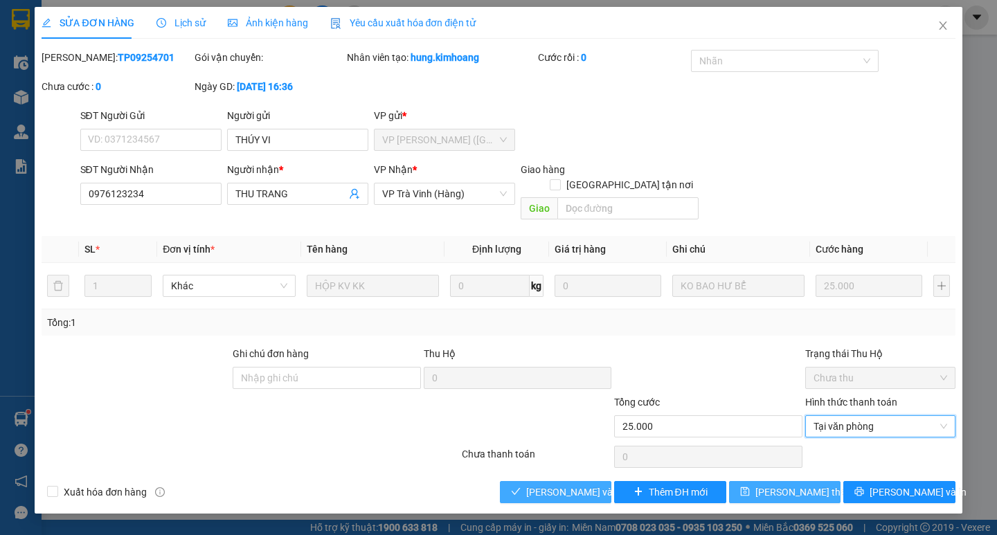
click at [583, 481] on button "[PERSON_NAME] và [PERSON_NAME] hàng" at bounding box center [555, 492] width 111 height 22
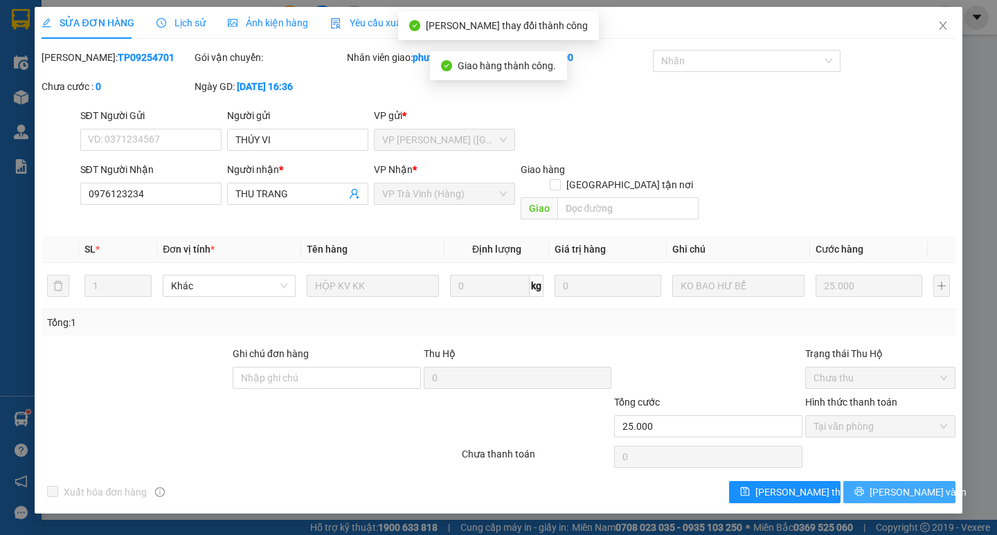
click at [891, 485] on span "[PERSON_NAME] và In" at bounding box center [918, 492] width 97 height 15
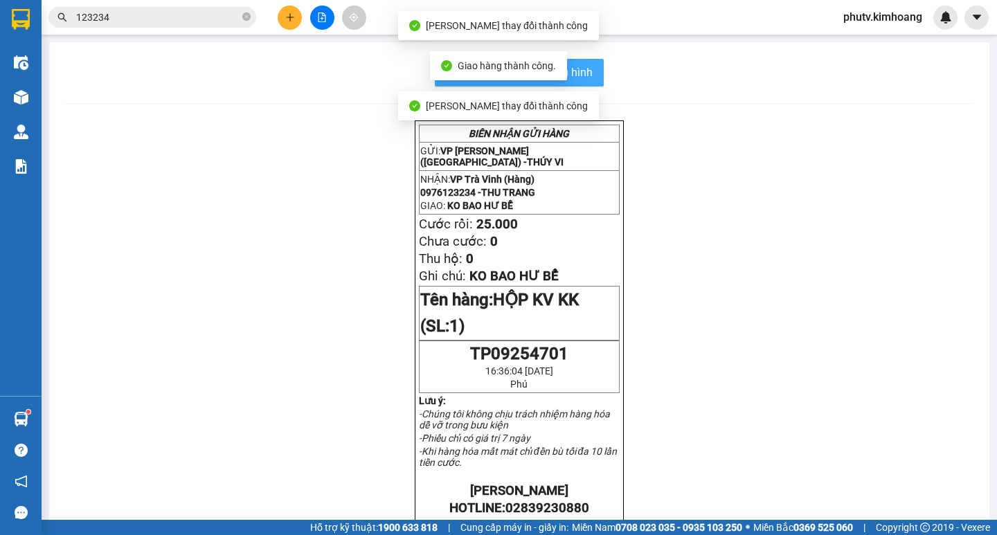
click at [584, 71] on span "In mẫu biên lai tự cấu hình" at bounding box center [528, 72] width 130 height 17
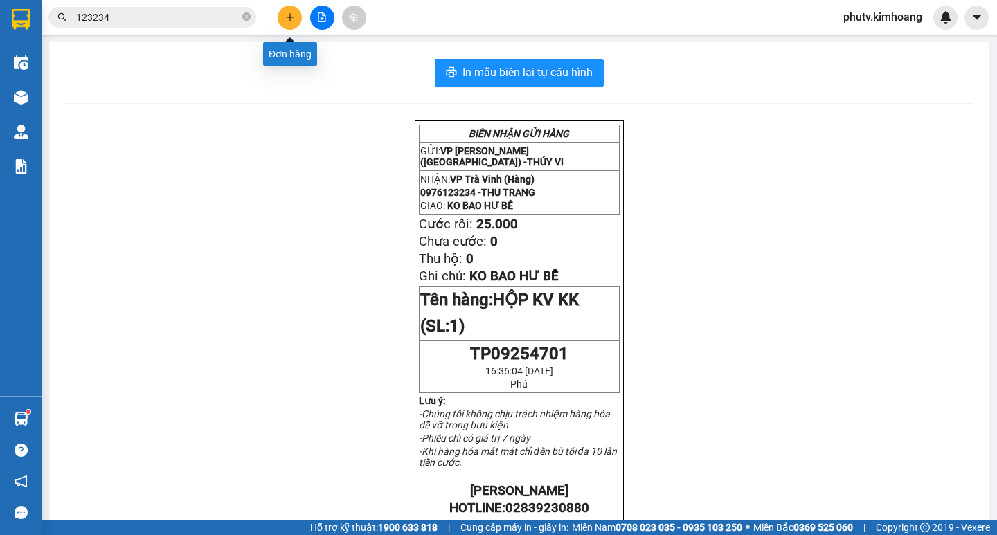
click at [287, 22] on button at bounding box center [290, 18] width 24 height 24
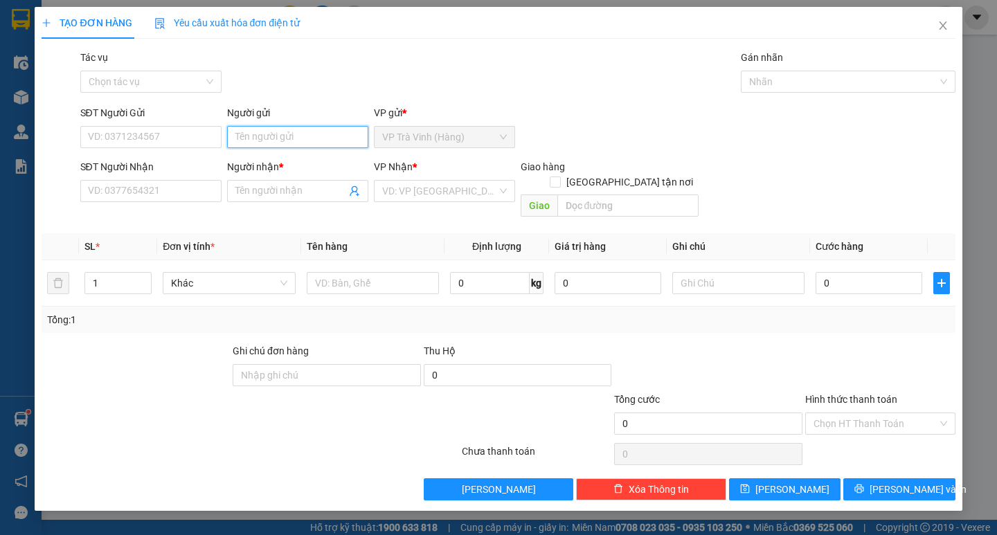
click at [295, 141] on input "Người gửi" at bounding box center [297, 137] width 141 height 22
click at [255, 185] on input "Người nhận *" at bounding box center [290, 191] width 111 height 15
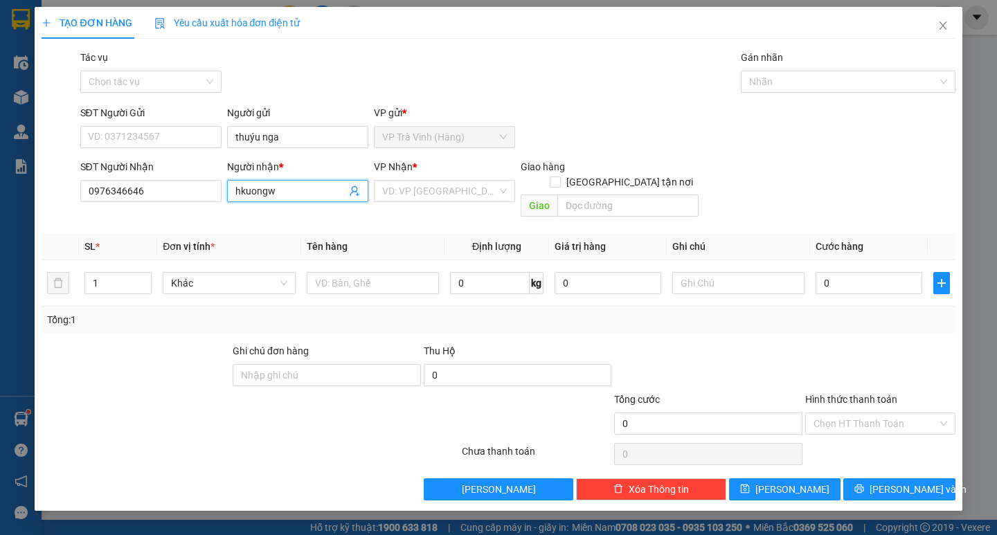
click at [277, 198] on input "hkuongw" at bounding box center [290, 191] width 111 height 15
click at [451, 188] on input "search" at bounding box center [439, 191] width 115 height 21
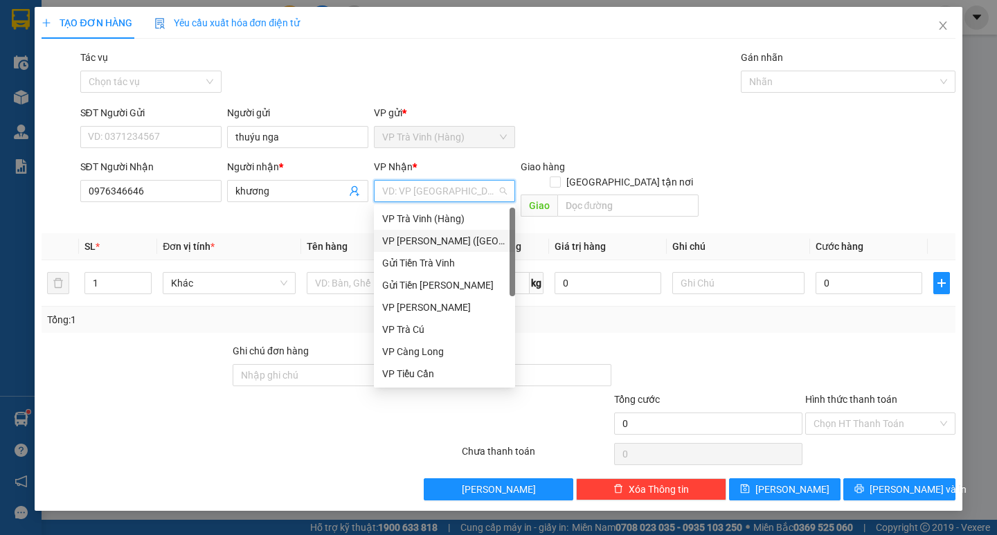
click at [427, 239] on div "VP [PERSON_NAME] ([GEOGRAPHIC_DATA])" at bounding box center [444, 240] width 125 height 15
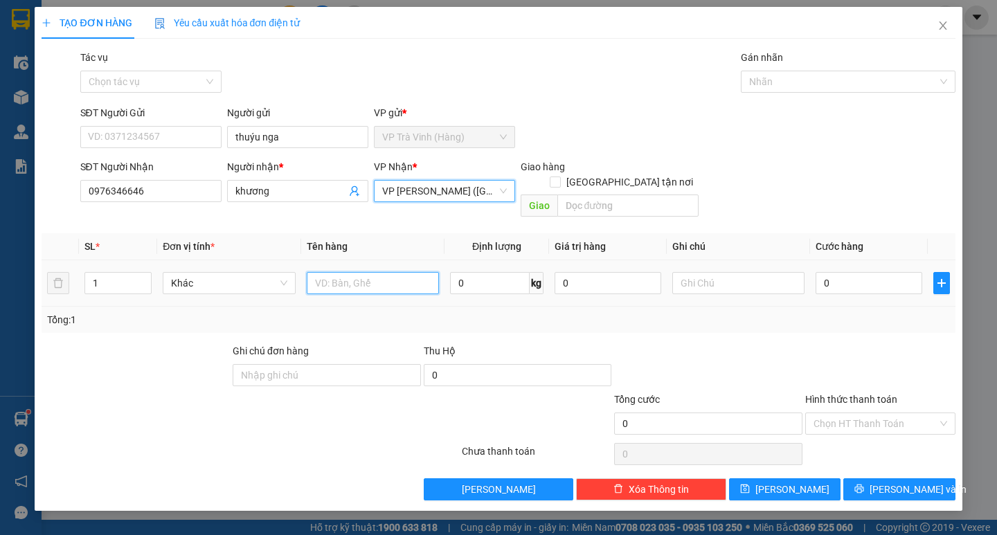
click at [381, 272] on input "text" at bounding box center [373, 283] width 132 height 22
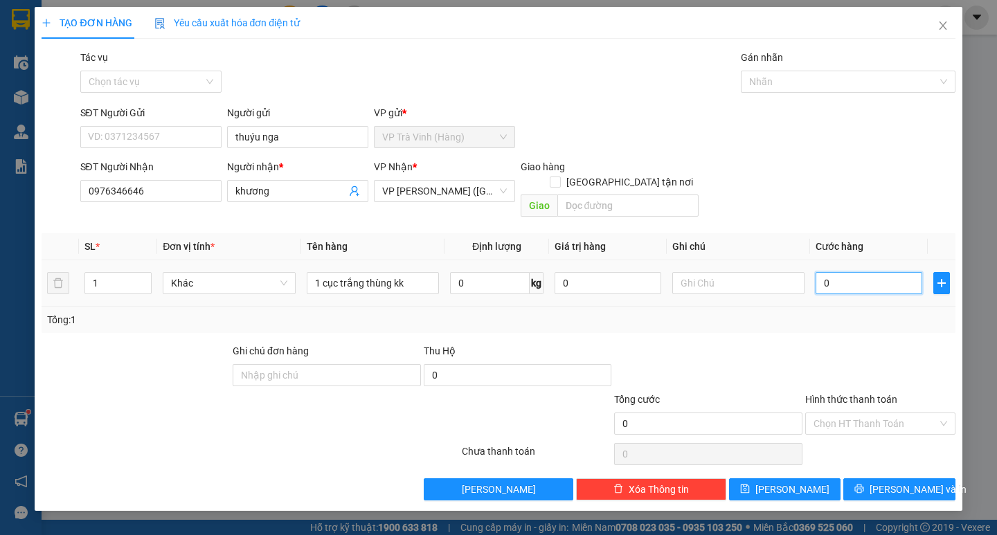
click at [844, 272] on input "0" at bounding box center [869, 283] width 107 height 22
click at [838, 413] on input "Hình thức thanh toán" at bounding box center [876, 423] width 124 height 21
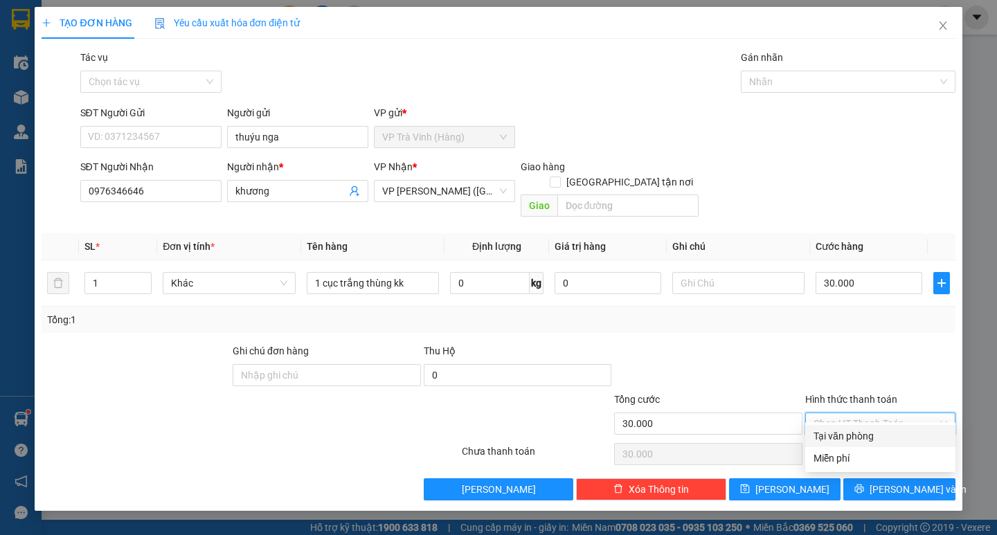
drag, startPoint x: 846, startPoint y: 432, endPoint x: 861, endPoint y: 456, distance: 27.7
click at [847, 434] on div "Tại văn phòng" at bounding box center [881, 436] width 134 height 15
click at [864, 479] on button "[PERSON_NAME] và In" at bounding box center [898, 490] width 111 height 22
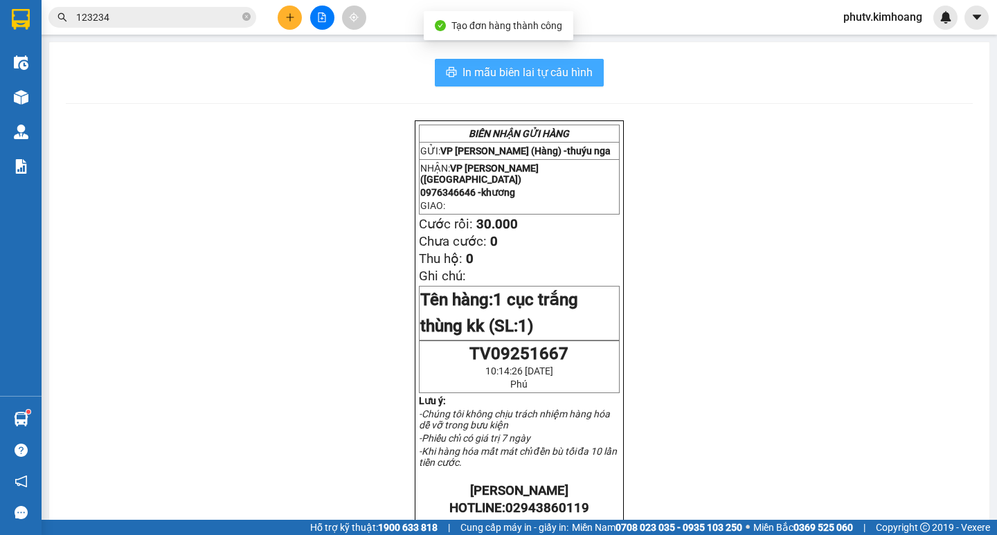
click at [567, 74] on span "In mẫu biên lai tự cấu hình" at bounding box center [528, 72] width 130 height 17
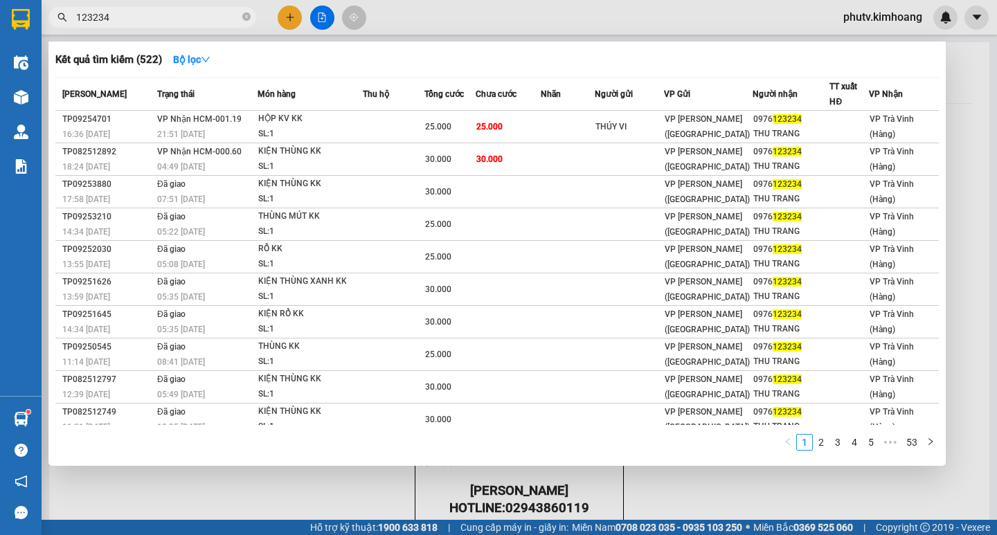
click at [211, 20] on input "123234" at bounding box center [157, 17] width 163 height 15
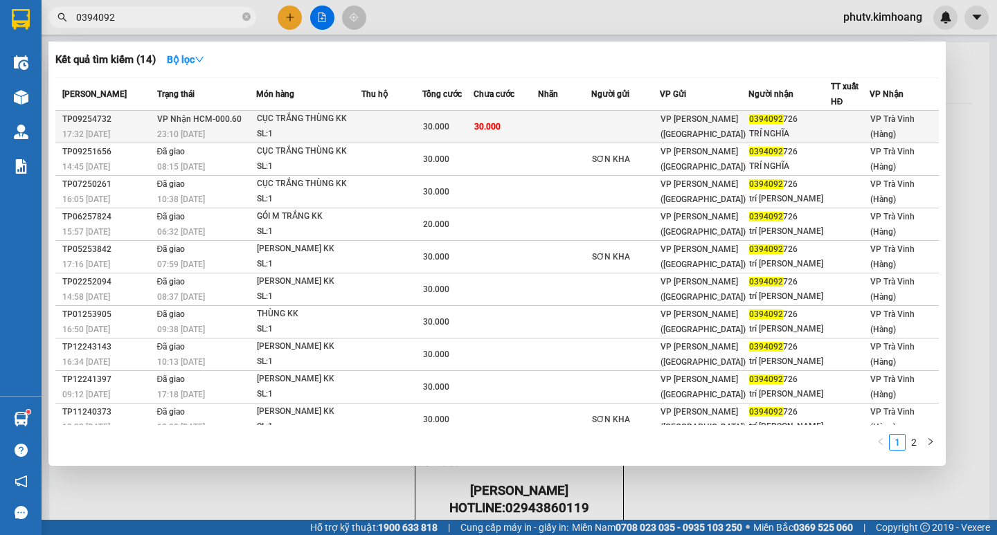
type input "0394092"
click at [467, 118] on td "30.000" at bounding box center [447, 127] width 51 height 33
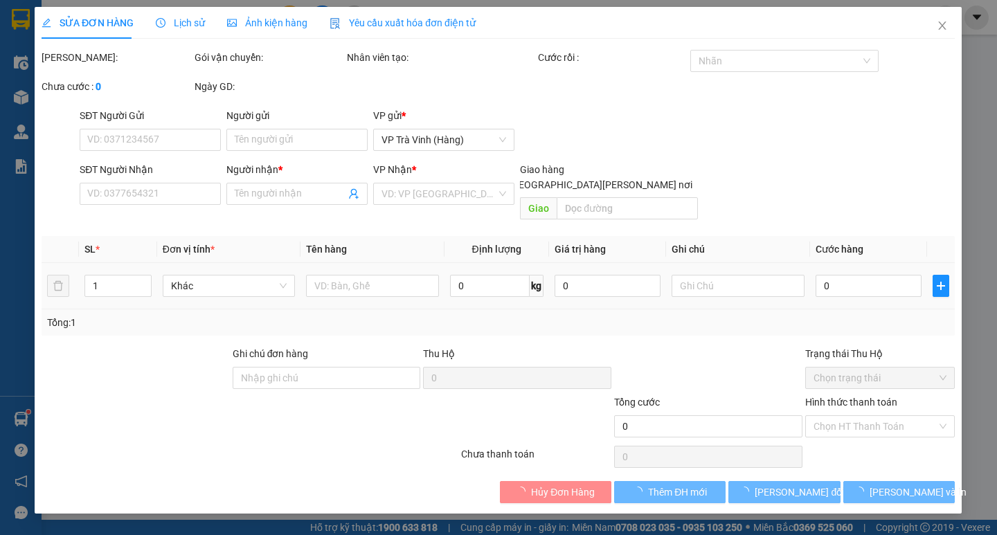
type input "0394092726"
type input "TRÍ NGHĨA"
type input "30.000"
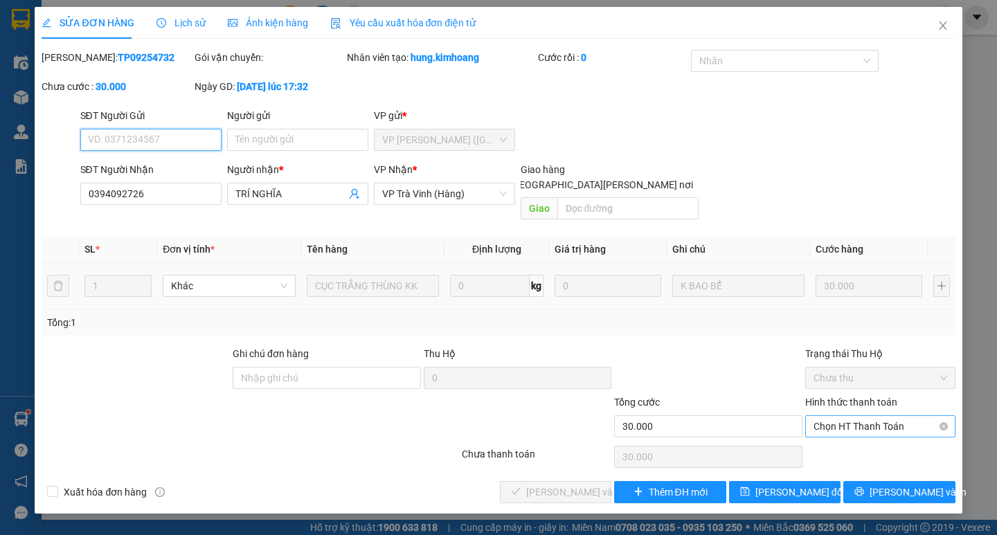
click at [851, 420] on span "Chọn HT Thanh Toán" at bounding box center [881, 426] width 134 height 21
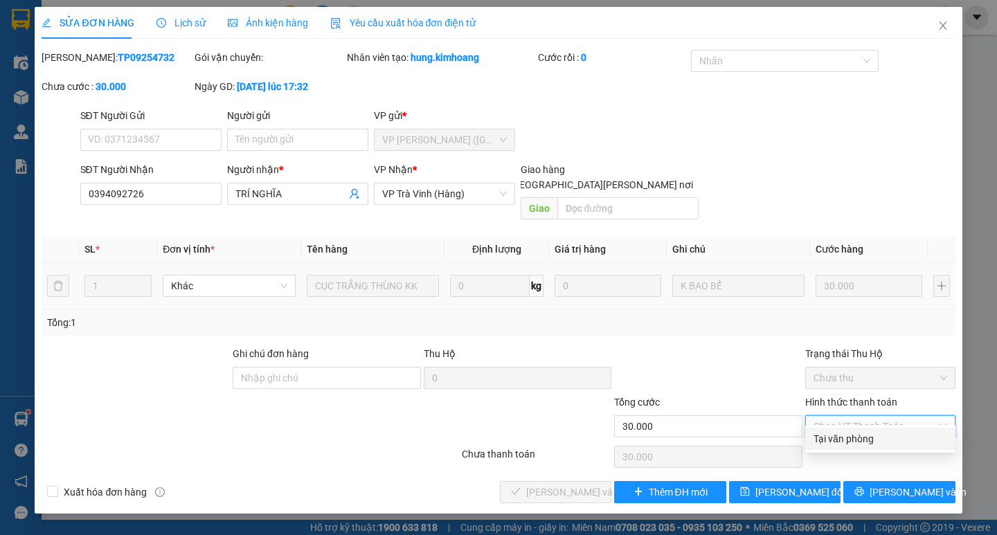
click at [847, 437] on div "Tại văn phòng" at bounding box center [881, 438] width 134 height 15
type input "0"
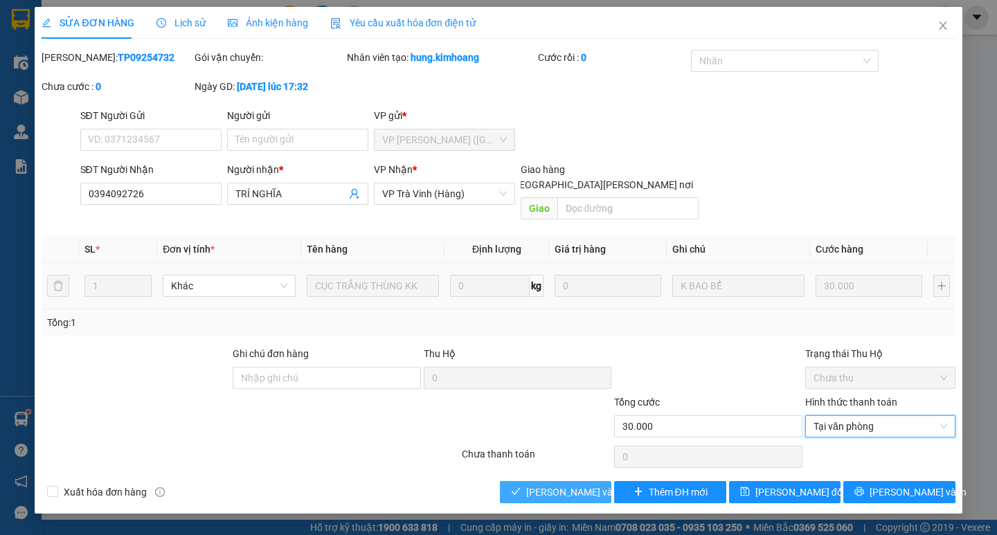
click at [575, 485] on span "[PERSON_NAME] và [PERSON_NAME] hàng" at bounding box center [619, 492] width 187 height 15
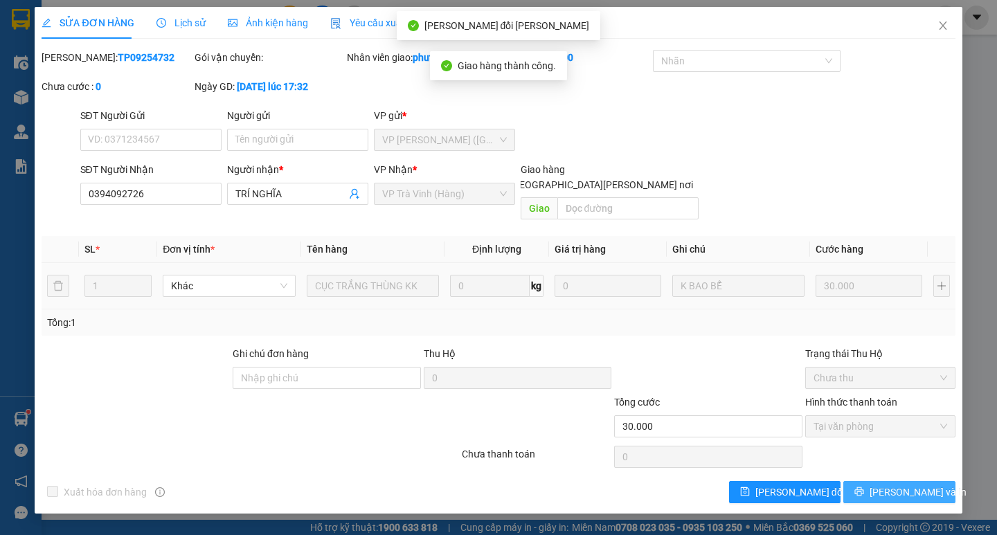
drag, startPoint x: 909, startPoint y: 476, endPoint x: 838, endPoint y: 452, distance: 74.7
click at [908, 485] on span "[PERSON_NAME] và In" at bounding box center [918, 492] width 97 height 15
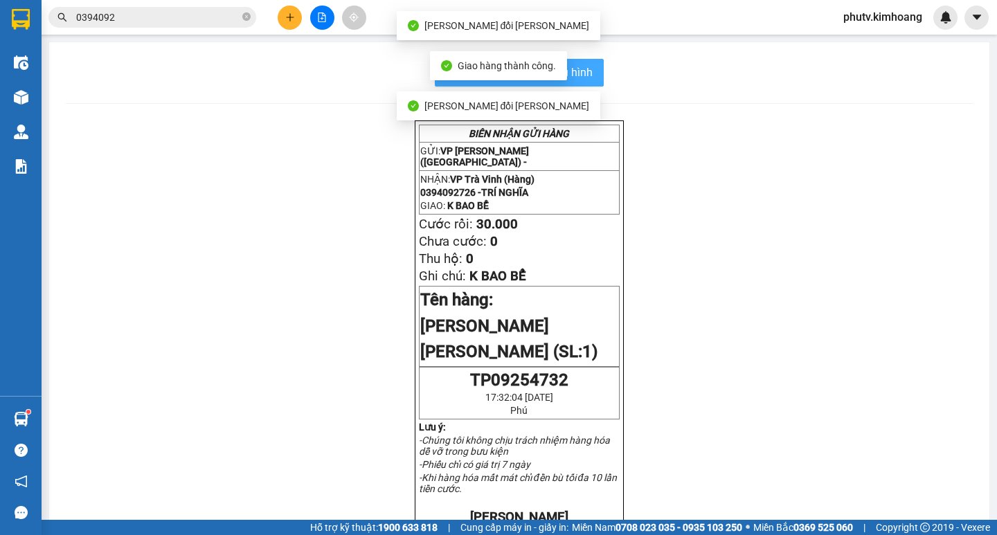
drag, startPoint x: 564, startPoint y: 74, endPoint x: 571, endPoint y: 73, distance: 7.0
click at [564, 73] on div "Giao hàng thành công." at bounding box center [498, 65] width 137 height 29
click at [571, 73] on span "In mẫu biên lai tự cấu hình" at bounding box center [528, 72] width 130 height 17
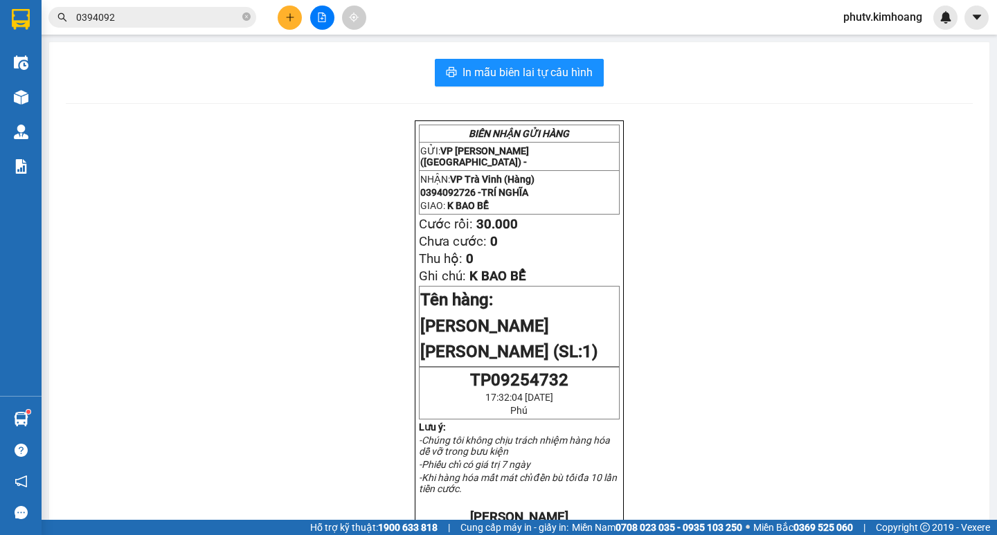
click at [146, 6] on div "Kết quả [PERSON_NAME] ( 14 ) Bộ lọc Mã ĐH Trạng thái Món hàng Thu hộ Tổng [PERS…" at bounding box center [135, 18] width 270 height 24
click at [146, 18] on input "0394092" at bounding box center [157, 17] width 163 height 15
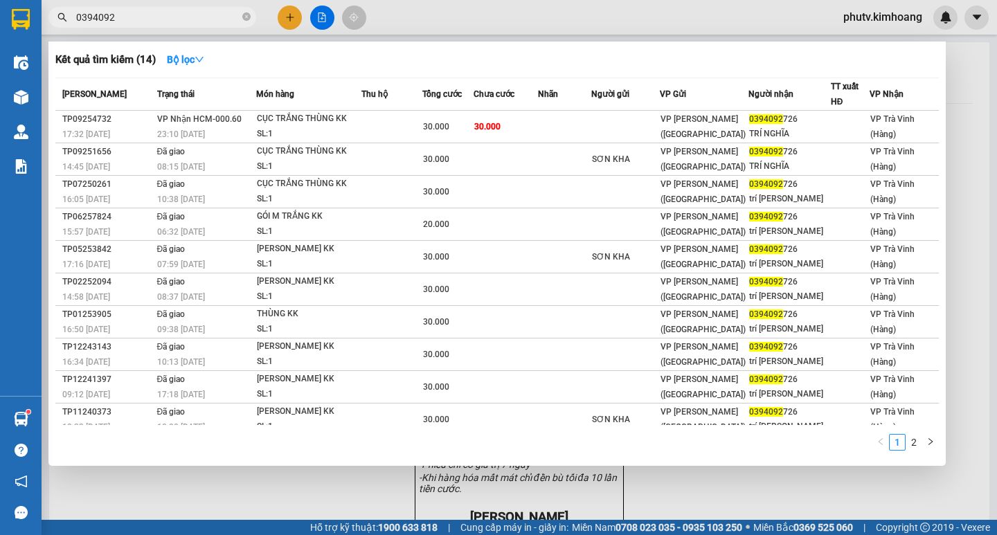
click at [146, 18] on input "0394092" at bounding box center [157, 17] width 163 height 15
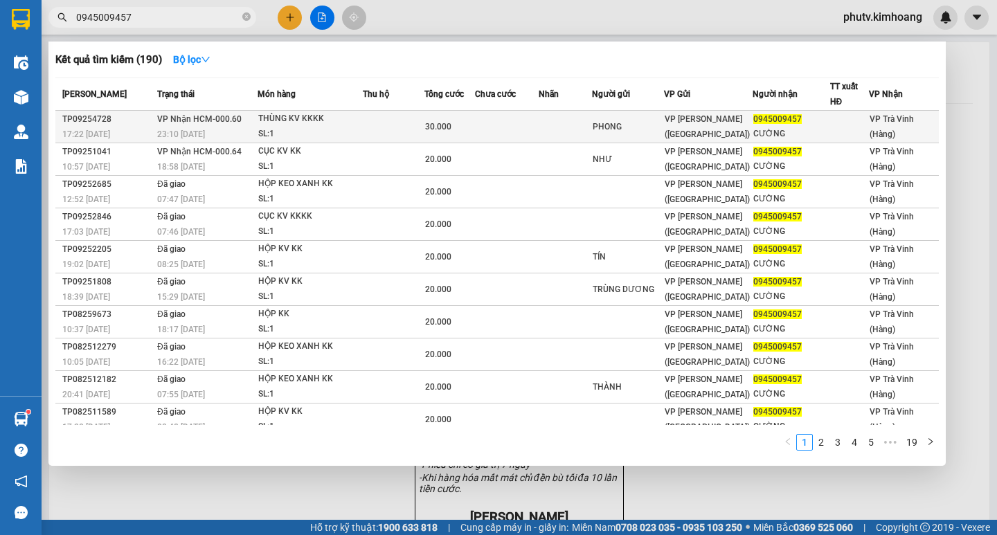
type input "0945009457"
click at [350, 120] on div "THÙNG KV KKKK" at bounding box center [310, 118] width 104 height 15
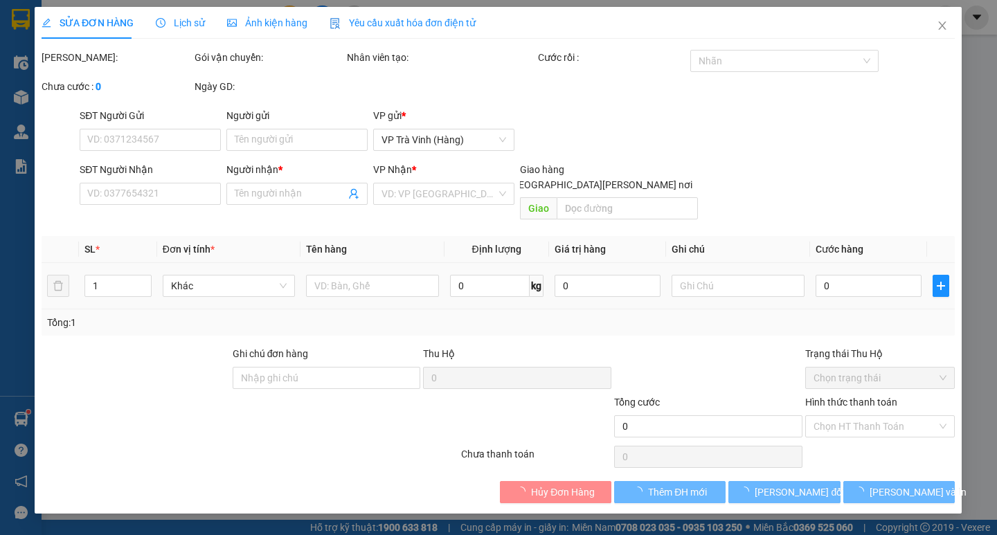
type input "PHONG"
type input "0945009457"
type input "CƯỜNG"
type input "30.000"
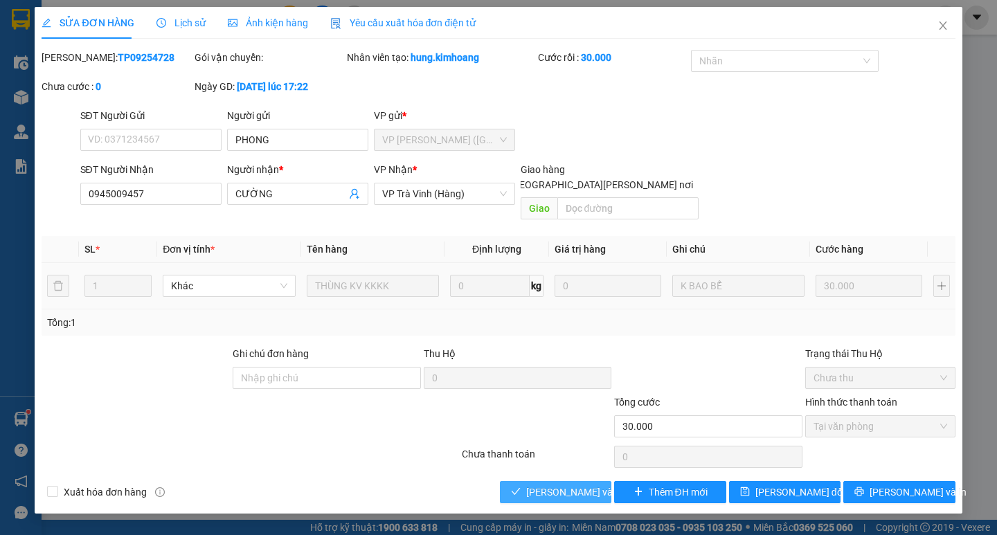
click at [552, 485] on span "[PERSON_NAME] và [PERSON_NAME] hàng" at bounding box center [619, 492] width 187 height 15
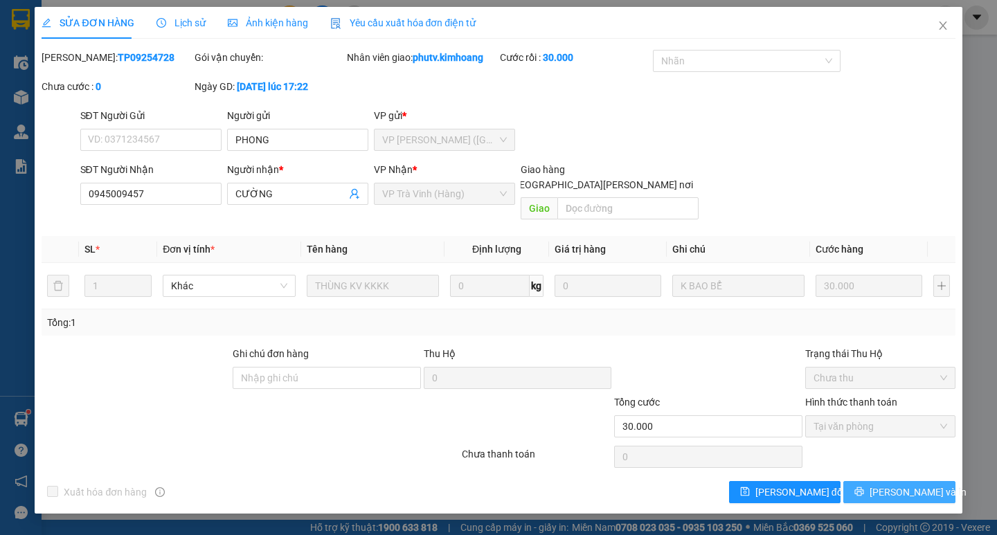
click at [898, 485] on span "[PERSON_NAME] và In" at bounding box center [918, 492] width 97 height 15
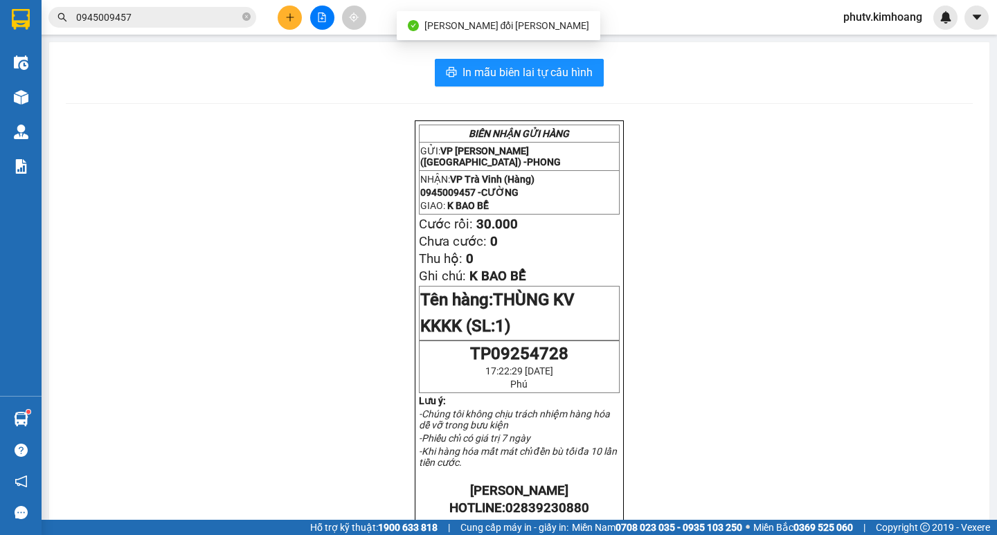
click at [292, 12] on button at bounding box center [290, 18] width 24 height 24
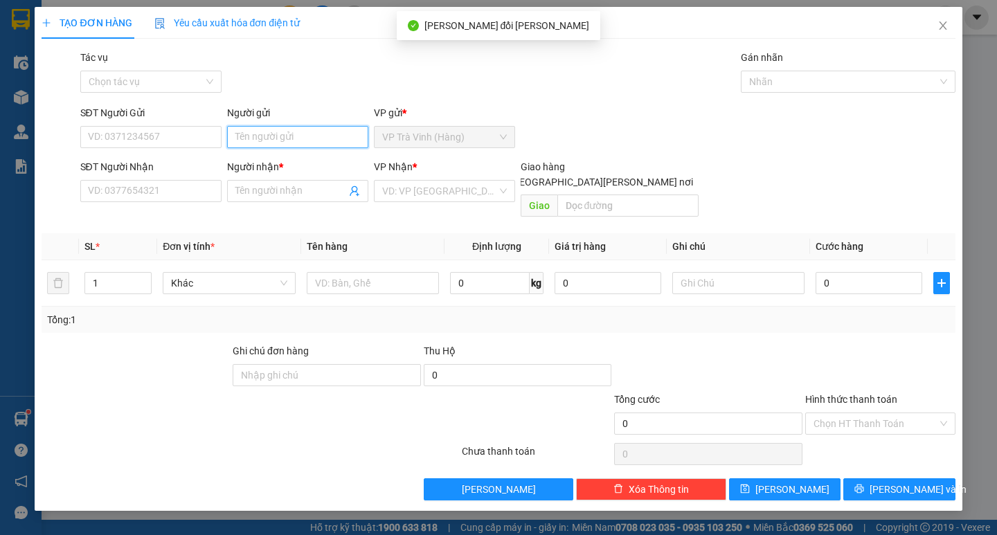
click at [319, 129] on input "Người gửi" at bounding box center [297, 137] width 141 height 22
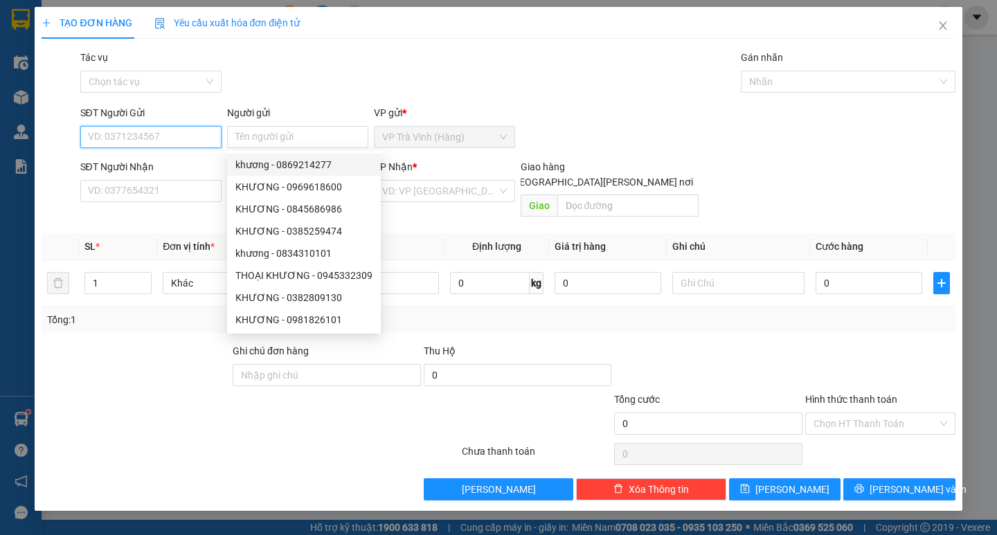
click at [125, 139] on input "SĐT Người Gửi" at bounding box center [150, 137] width 141 height 22
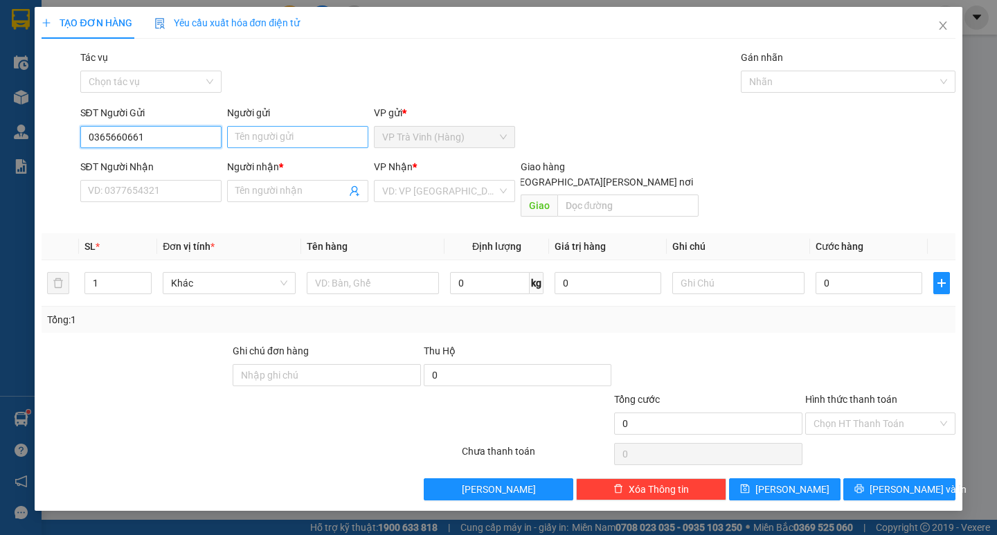
type input "0365660661"
click at [253, 134] on input "Người gửi" at bounding box center [297, 137] width 141 height 22
type input "loan"
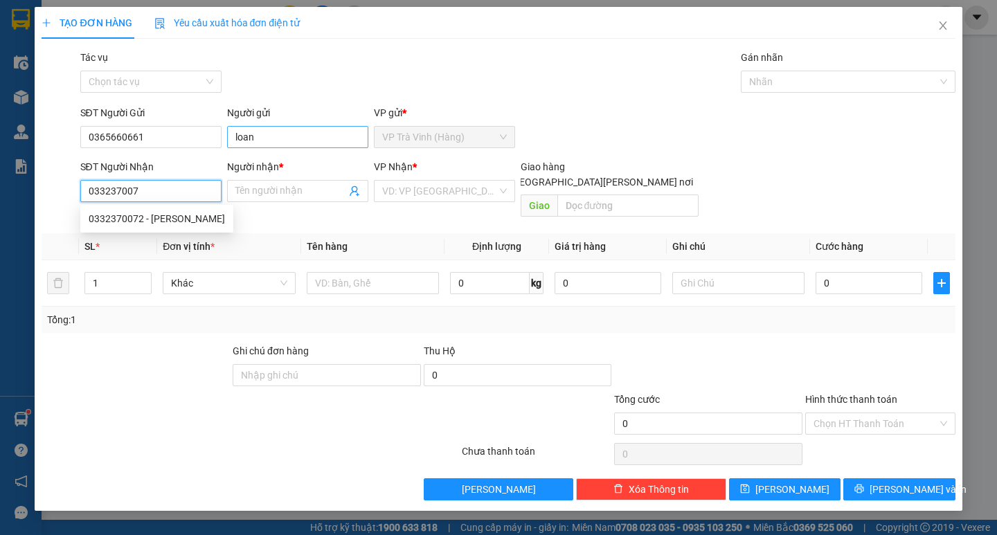
type input "0332370072"
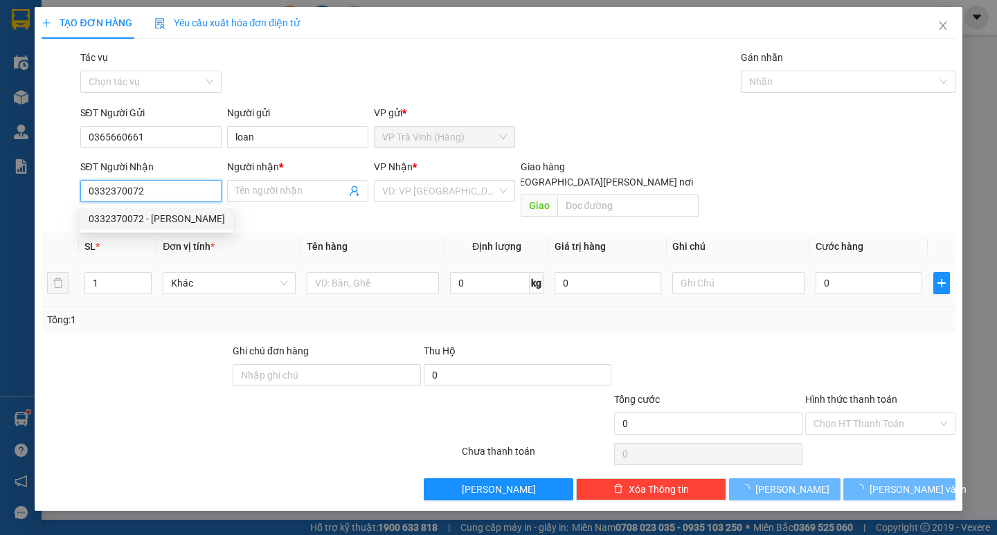
click at [195, 226] on div "0332370072 - [PERSON_NAME]" at bounding box center [156, 219] width 153 height 22
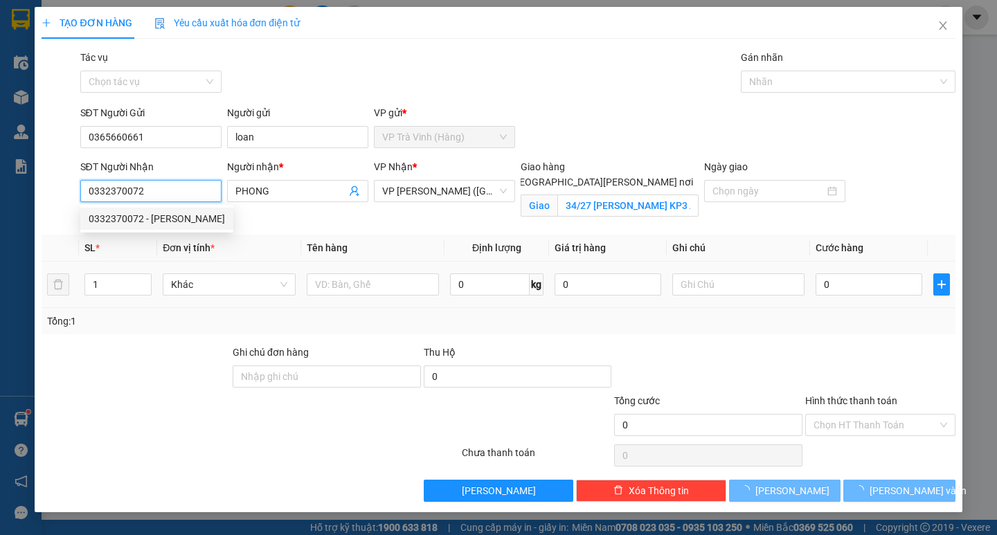
type input "PHONG"
checkbox input "true"
type input "34/27 [PERSON_NAME] KP3 AN [GEOGRAPHIC_DATA] Q12"
type input "420.000"
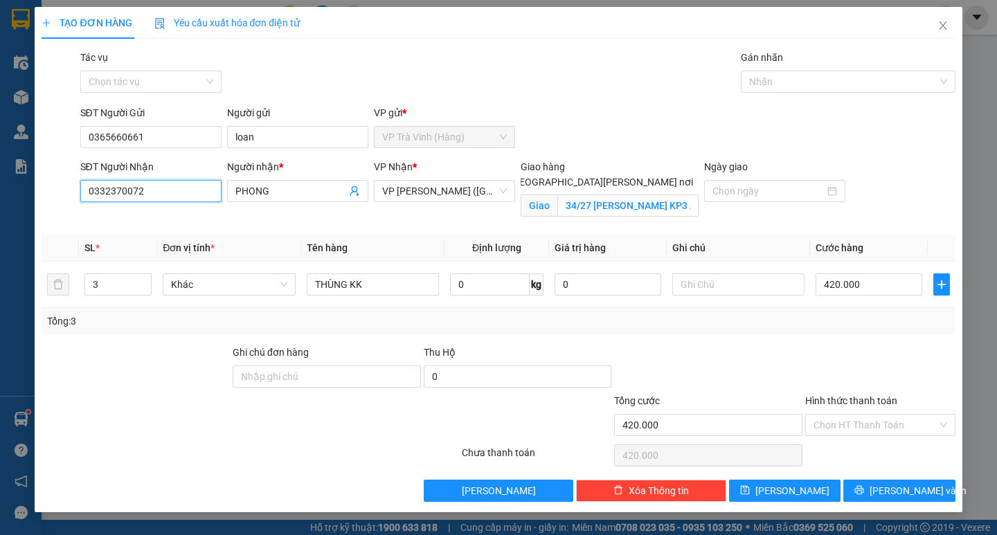
type input "0332370072"
click at [663, 195] on input "34/27 [PERSON_NAME] KP3 AN [GEOGRAPHIC_DATA] Q12" at bounding box center [627, 206] width 141 height 22
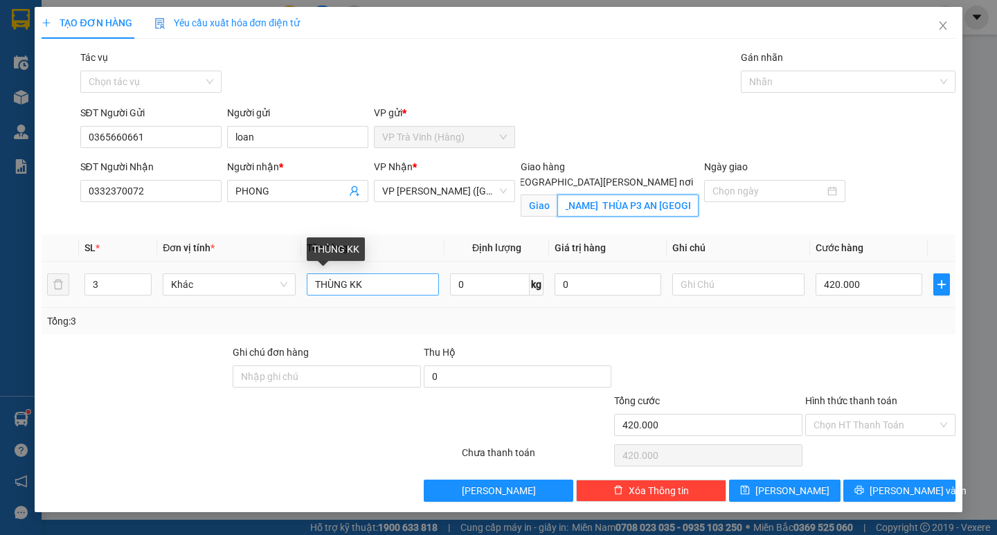
type input "34/27 [PERSON_NAME] THÙA P3 AN [GEOGRAPHIC_DATA] Q12"
drag, startPoint x: 366, startPoint y: 284, endPoint x: 0, endPoint y: 333, distance: 369.6
click at [10, 332] on div "TẠO ĐƠN HÀNG Yêu cầu xuất [PERSON_NAME] điện tử Transit Pickup Surcharge Ids Tr…" at bounding box center [498, 267] width 997 height 535
drag, startPoint x: 405, startPoint y: 284, endPoint x: 0, endPoint y: 314, distance: 406.3
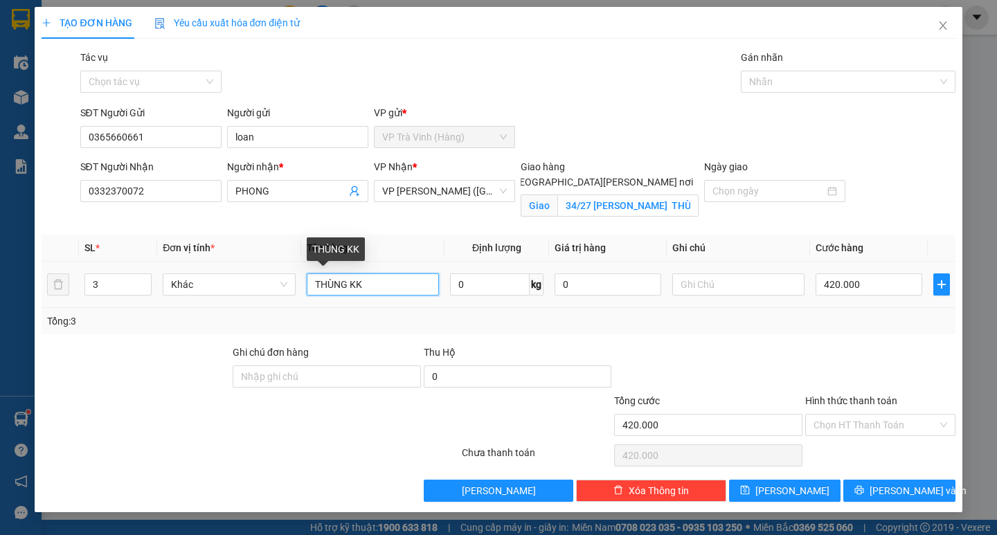
click at [0, 309] on div "TẠO ĐƠN HÀNG Yêu cầu xuất [PERSON_NAME] điện tử Transit Pickup Surcharge Ids Tr…" at bounding box center [498, 267] width 997 height 535
type input "1 bịt traswsnb kk giao tn"
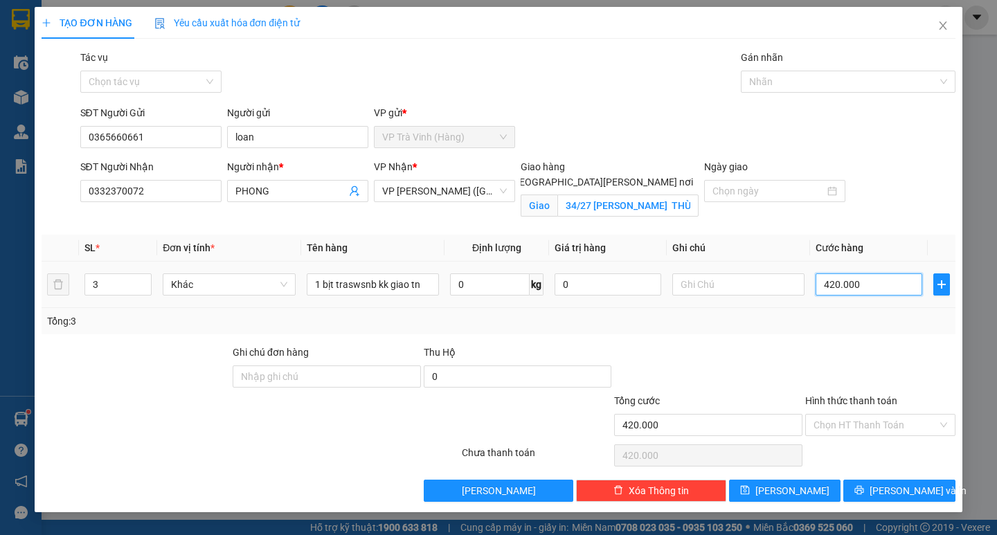
click at [882, 281] on input "420.000" at bounding box center [869, 285] width 107 height 22
type input "41"
type input "4"
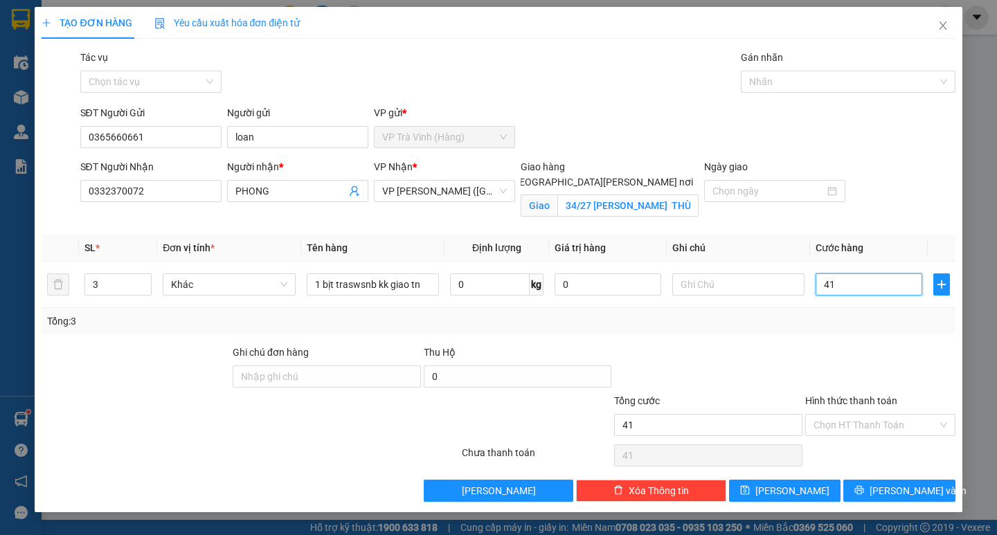
type input "4"
type input "0"
type input "01"
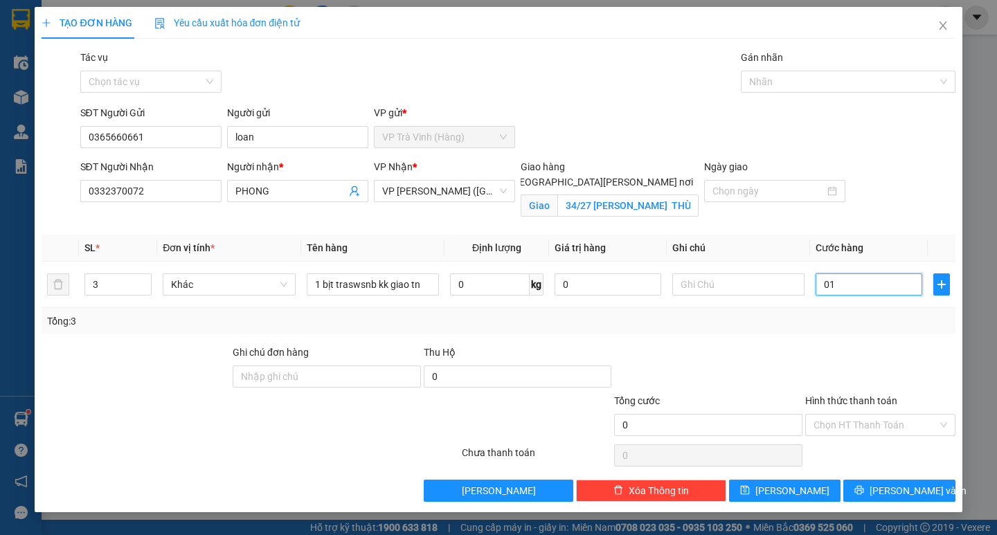
type input "1"
type input "15"
type input "0.150"
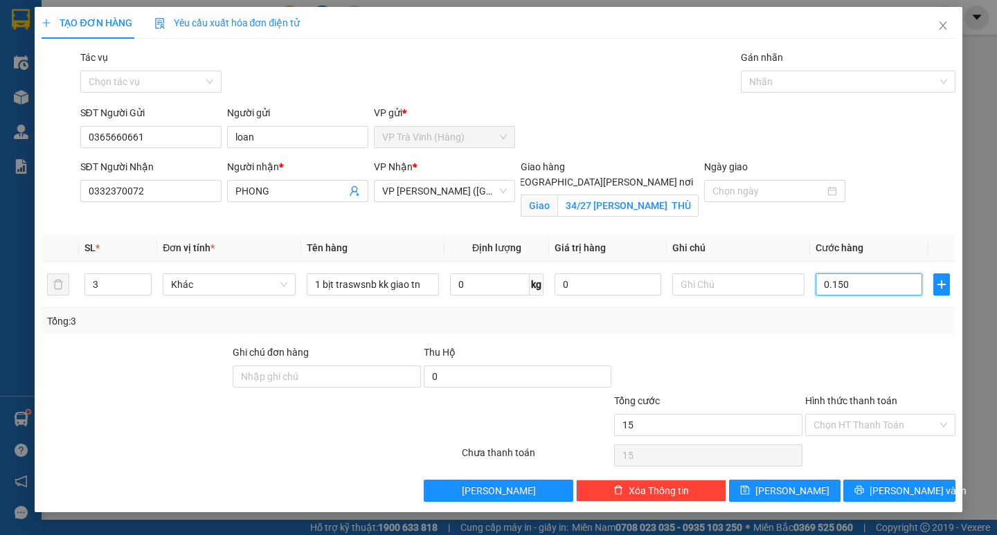
type input "150"
type input "0.150"
type input "150.000"
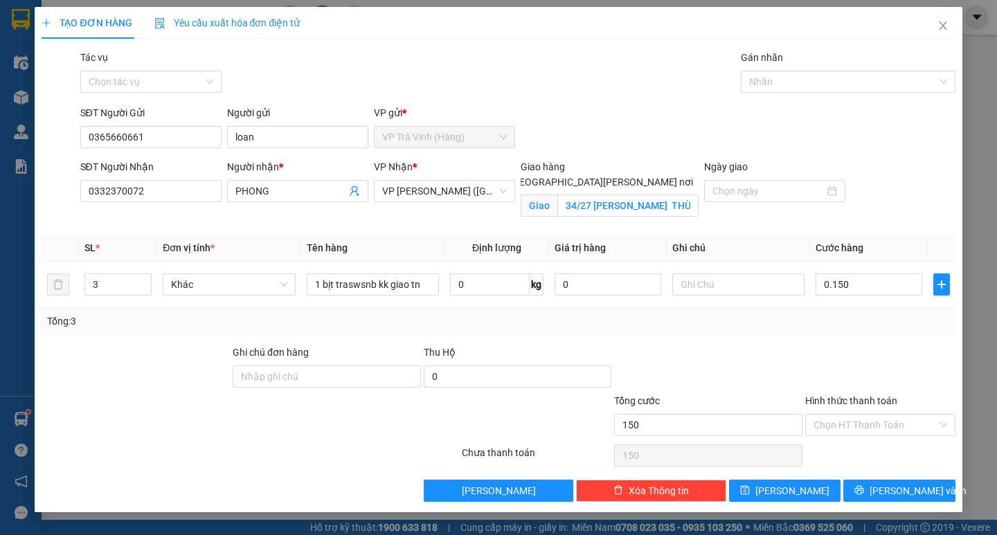
type input "150.000"
click at [862, 318] on div "Tổng: 3" at bounding box center [498, 321] width 902 height 15
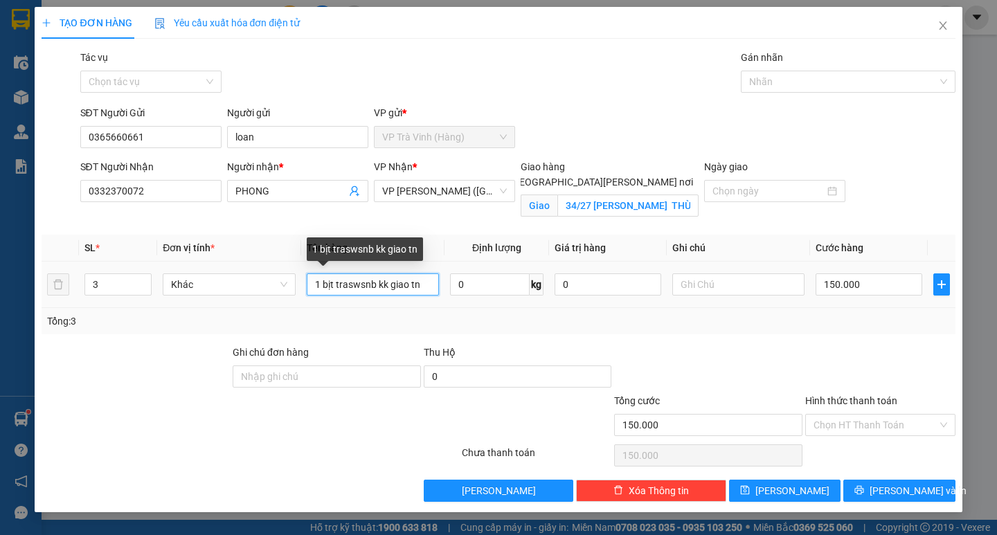
click at [364, 280] on input "1 bịt traswsnb kk giao tn" at bounding box center [373, 285] width 132 height 22
click at [364, 282] on input "1 bịt traswsnb kk giao tn" at bounding box center [373, 285] width 132 height 22
type input "1 bịt trắng kk giao tn"
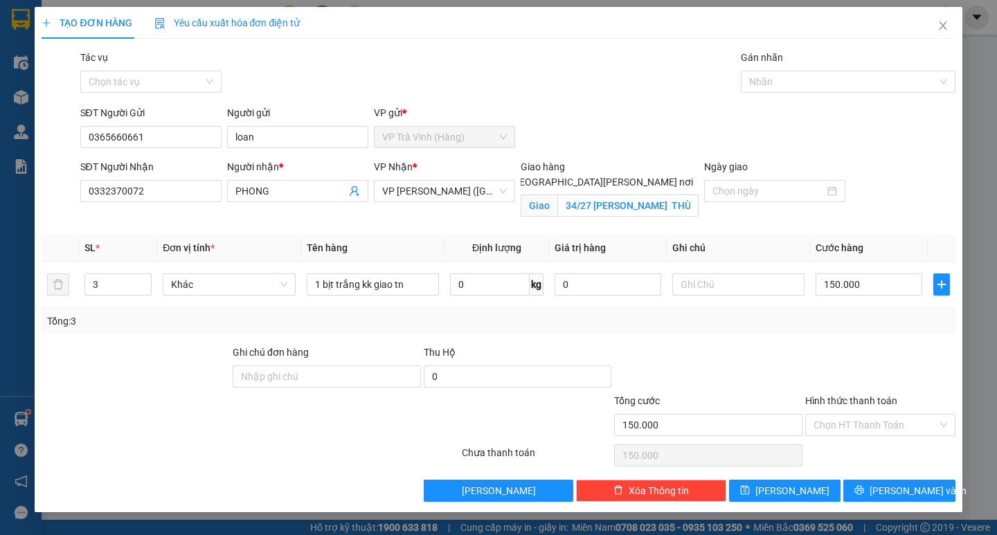
drag, startPoint x: 851, startPoint y: 428, endPoint x: 852, endPoint y: 438, distance: 10.4
click at [852, 433] on input "Hình thức thanh toán" at bounding box center [876, 425] width 124 height 21
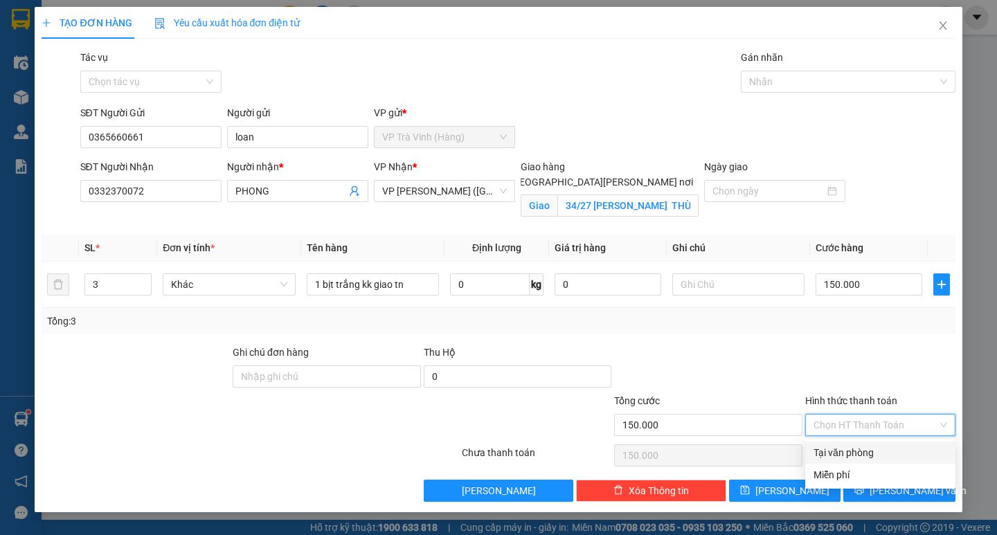
click at [860, 460] on div "Tại văn phòng" at bounding box center [881, 452] width 134 height 15
type input "0"
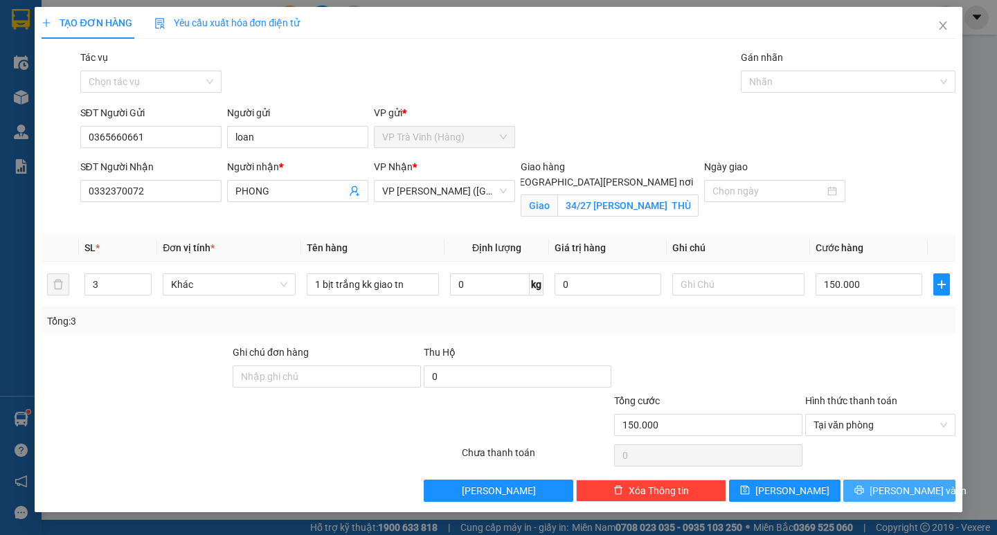
click at [870, 485] on button "[PERSON_NAME] và In" at bounding box center [898, 491] width 111 height 22
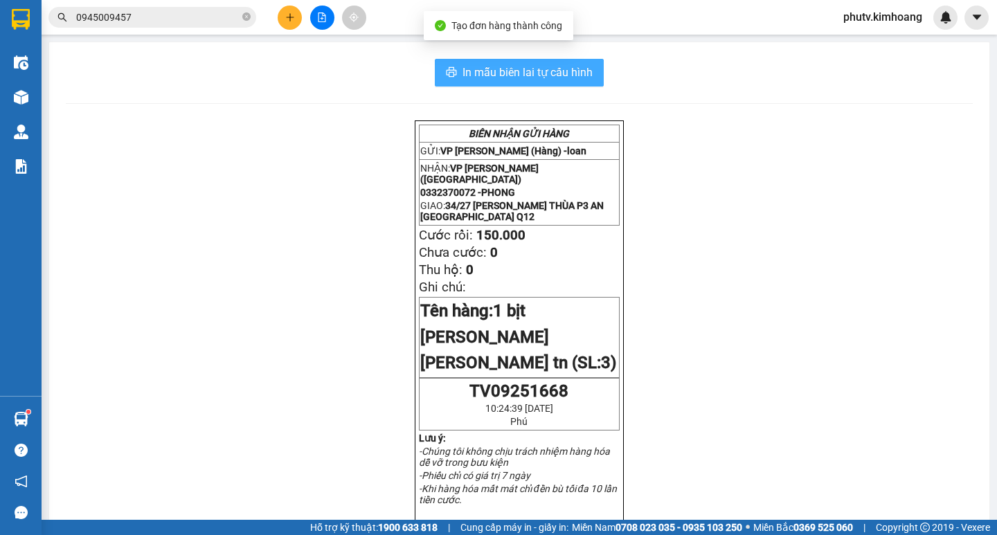
click at [527, 72] on span "In mẫu biên lai tự cấu hình" at bounding box center [528, 72] width 130 height 17
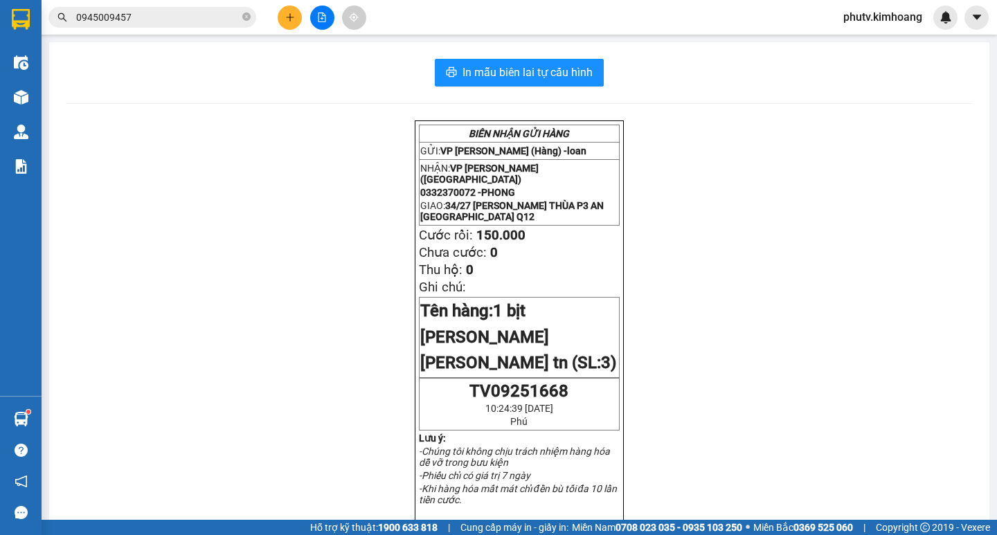
click at [285, 8] on button at bounding box center [290, 18] width 24 height 24
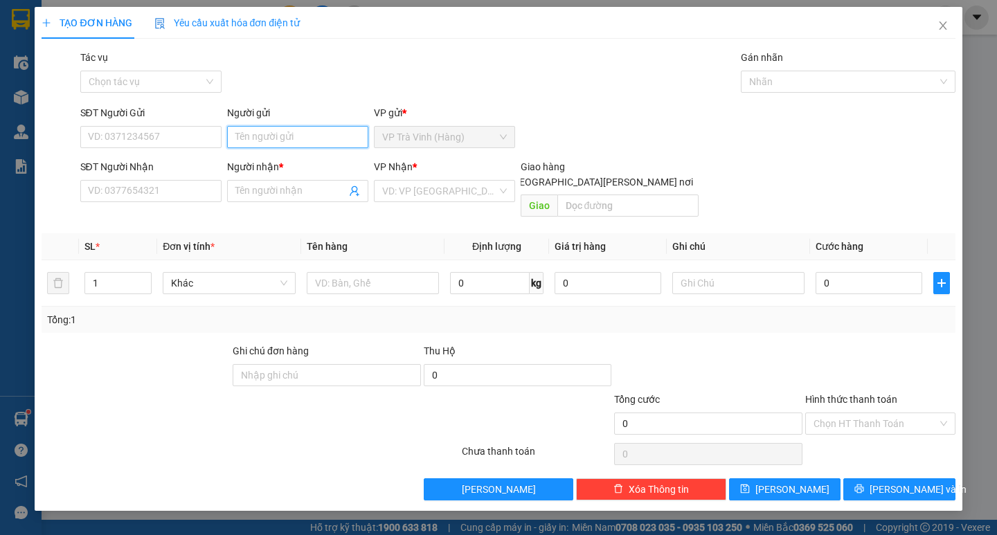
click at [266, 137] on input "Người gửi" at bounding box center [297, 137] width 141 height 22
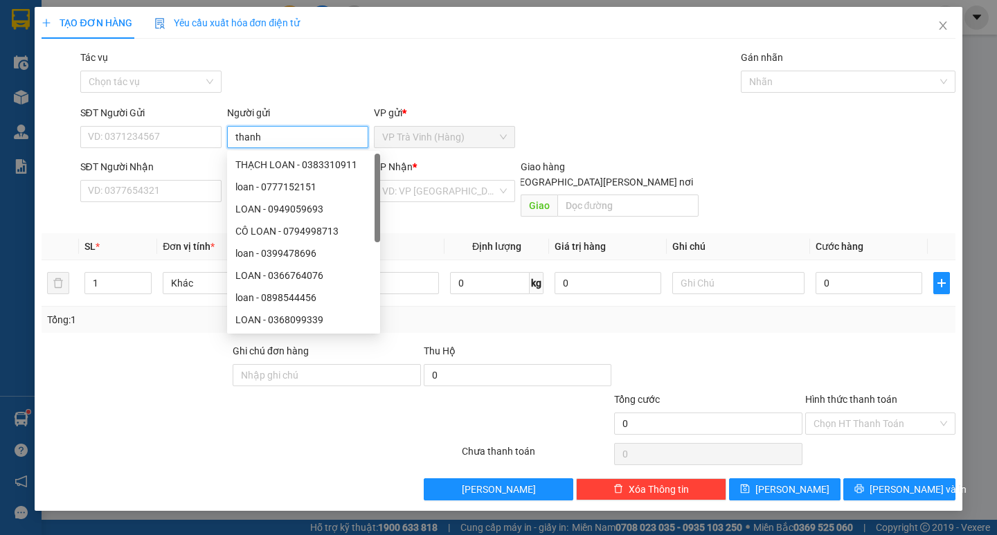
type input "thanh"
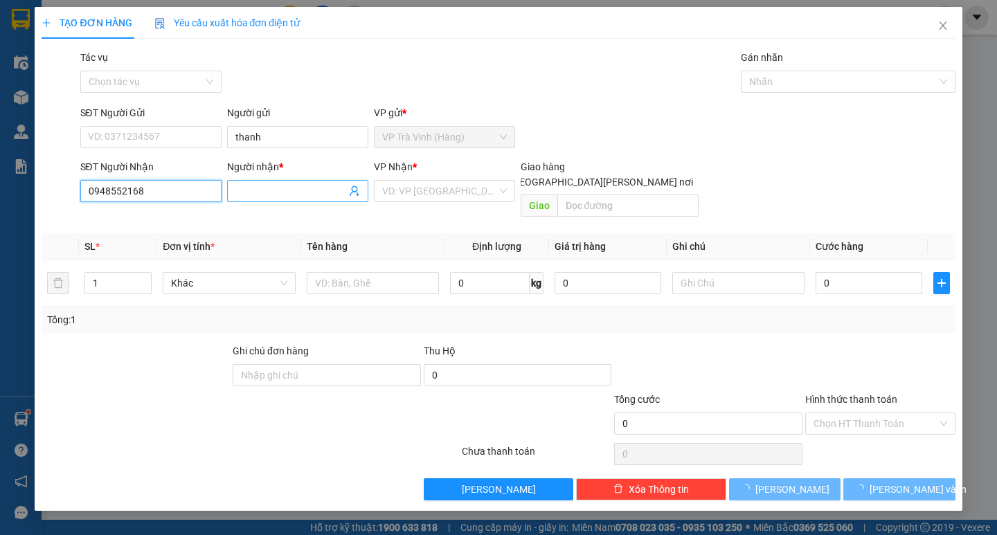
type input "0948552168"
click at [245, 189] on input "Người nhận *" at bounding box center [290, 191] width 111 height 15
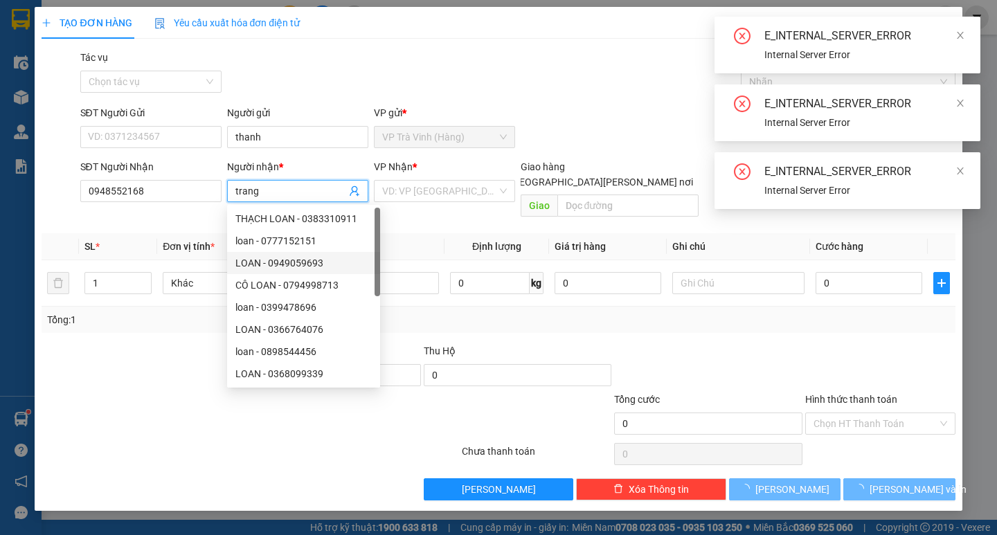
type input "trang"
click at [521, 315] on div "Tổng: 1" at bounding box center [498, 320] width 913 height 26
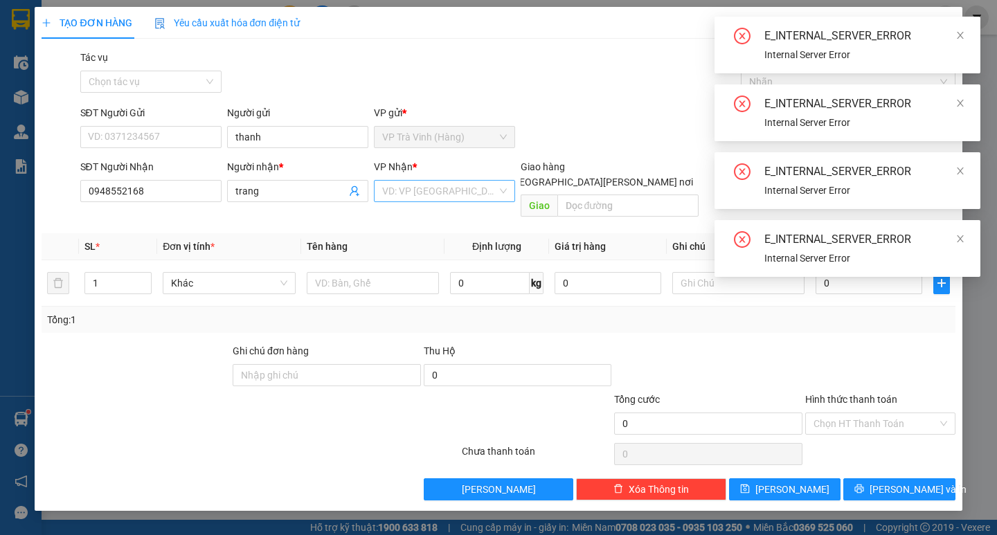
click at [389, 186] on input "search" at bounding box center [439, 191] width 115 height 21
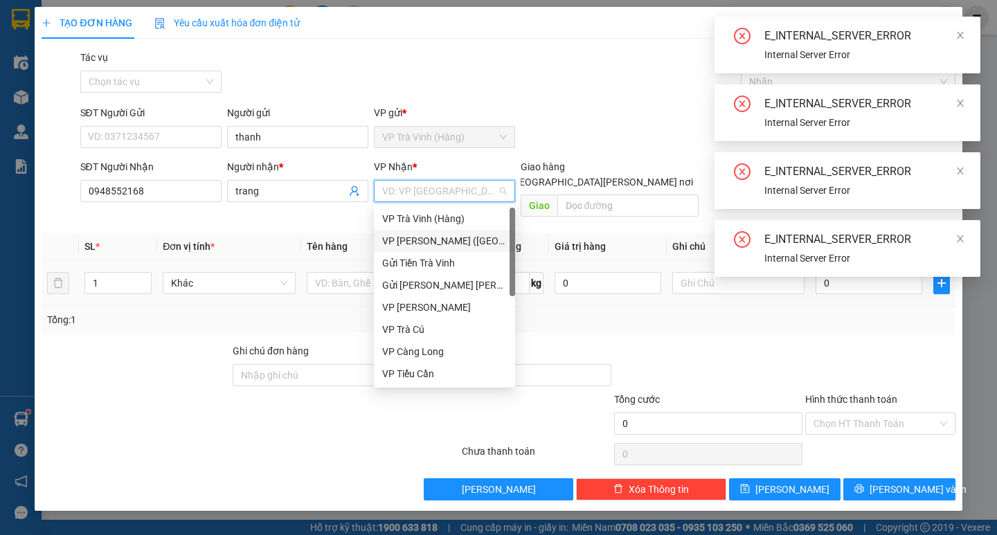
drag, startPoint x: 403, startPoint y: 237, endPoint x: 376, endPoint y: 249, distance: 29.5
click at [403, 238] on div "VP [PERSON_NAME] ([GEOGRAPHIC_DATA])" at bounding box center [444, 240] width 125 height 15
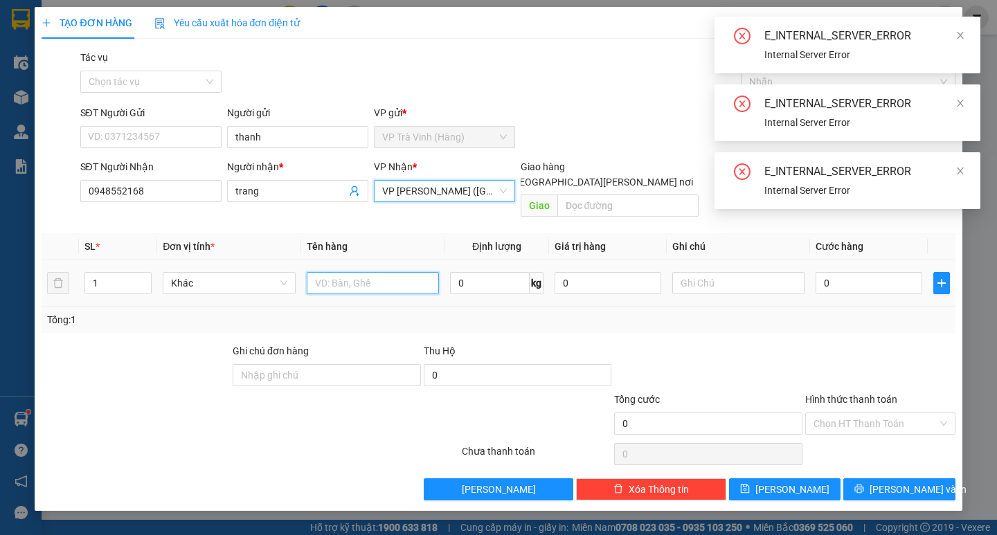
click at [355, 272] on input "text" at bounding box center [373, 283] width 132 height 22
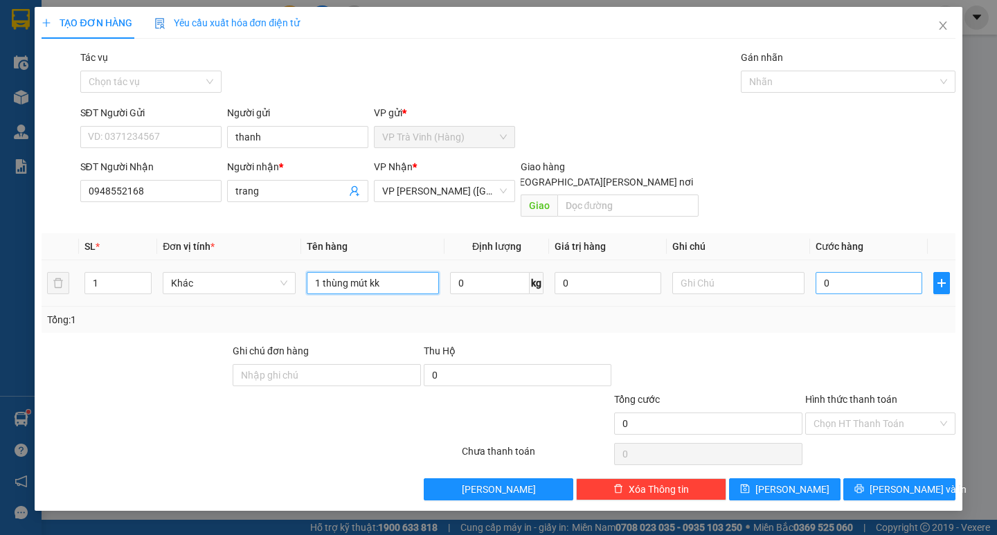
type input "1 thùng mút kk"
click at [890, 272] on input "0" at bounding box center [869, 283] width 107 height 22
type input "3"
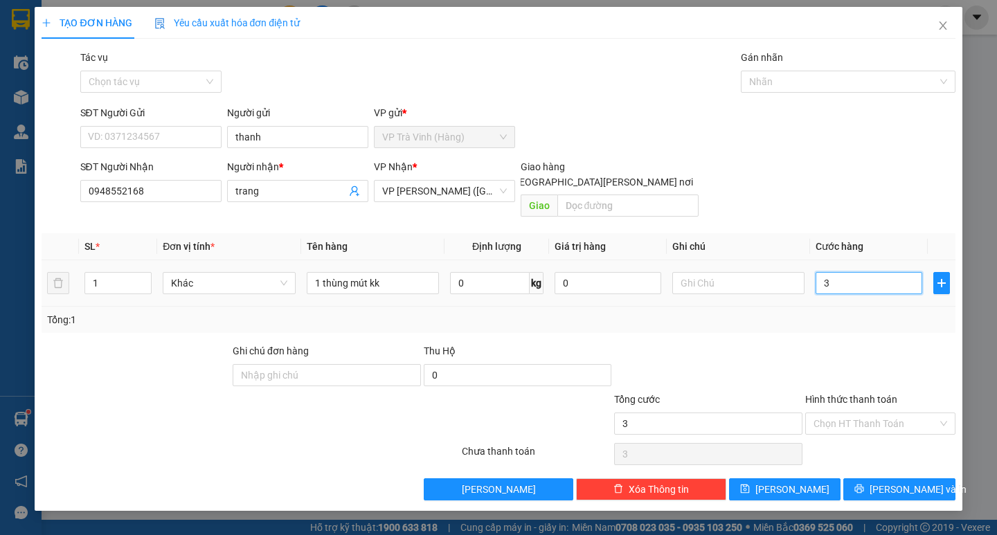
type input "35"
type input "35.000"
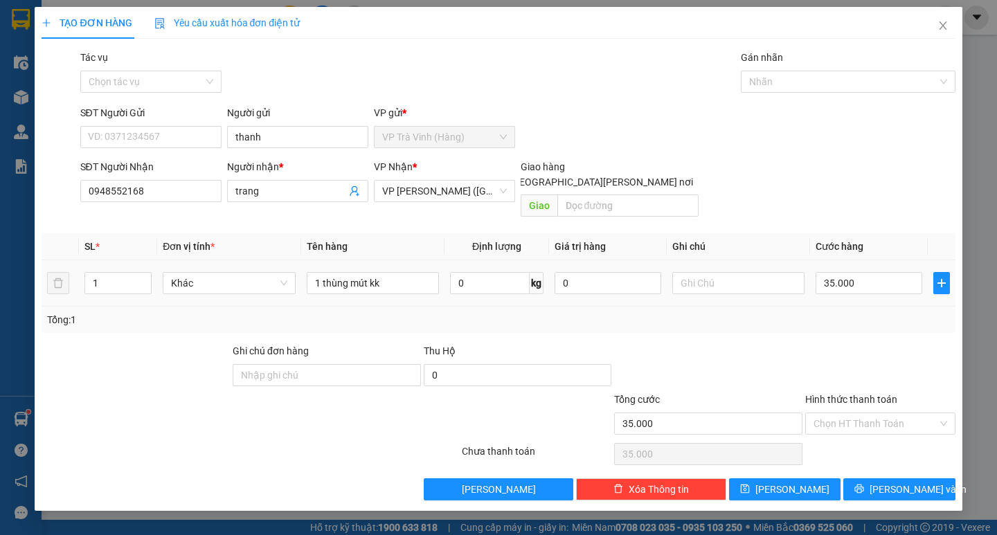
click at [882, 312] on div "Tổng: 1" at bounding box center [498, 319] width 902 height 15
drag, startPoint x: 868, startPoint y: 399, endPoint x: 872, endPoint y: 421, distance: 22.5
click at [868, 413] on input "Hình thức thanh toán" at bounding box center [876, 423] width 124 height 21
click at [871, 437] on div "Tại văn phòng" at bounding box center [881, 436] width 134 height 15
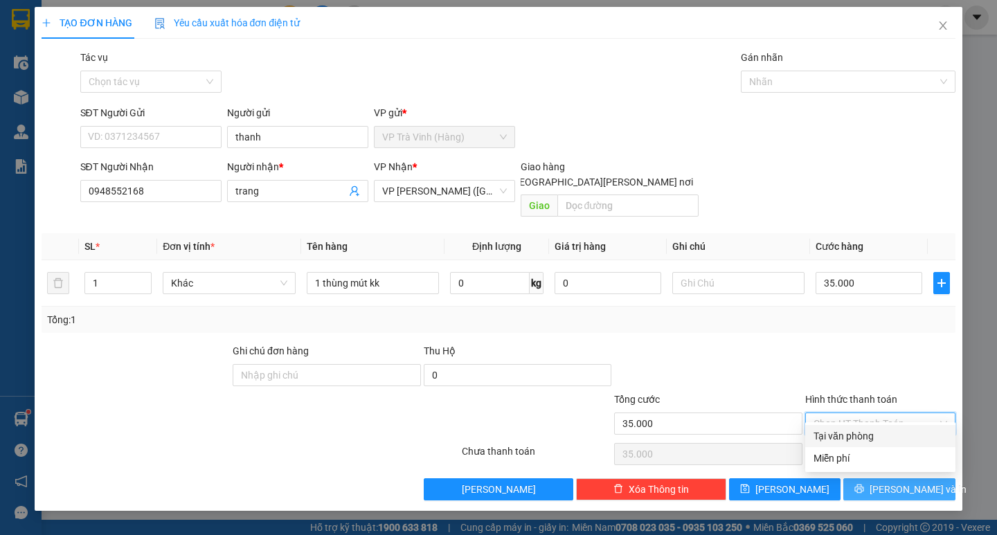
type input "0"
drag, startPoint x: 904, startPoint y: 474, endPoint x: 895, endPoint y: 470, distance: 9.0
click at [904, 482] on span "[PERSON_NAME] và In" at bounding box center [918, 489] width 97 height 15
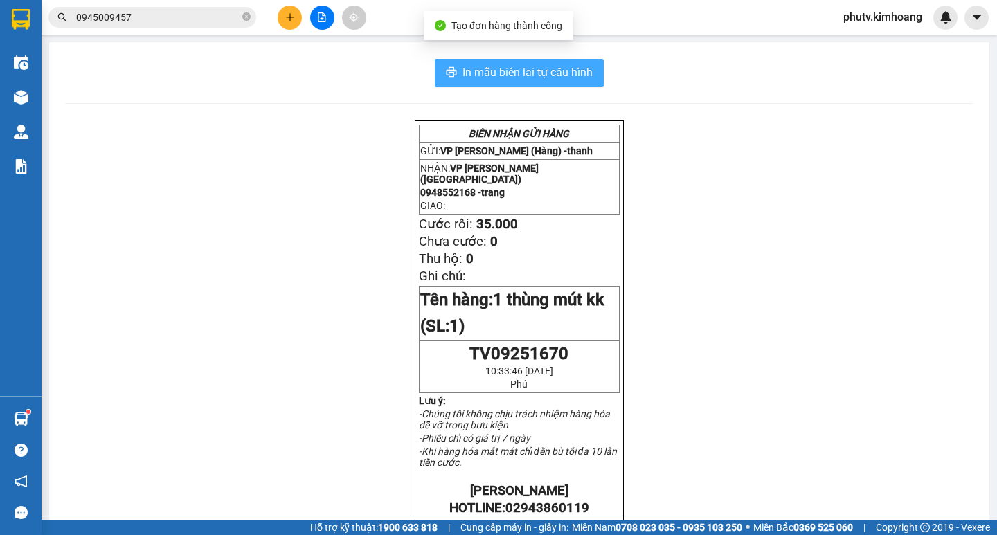
click at [546, 71] on span "In mẫu biên lai tự cấu hình" at bounding box center [528, 72] width 130 height 17
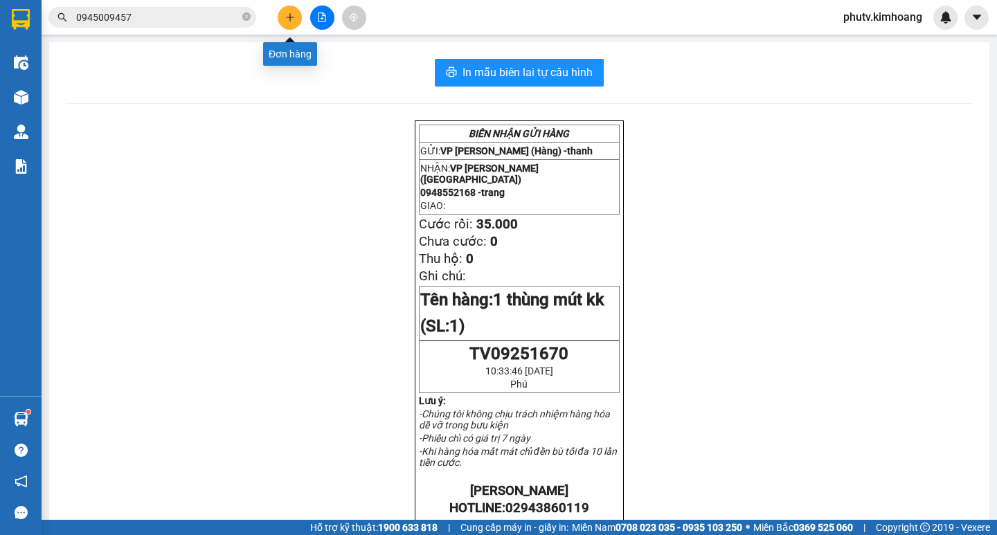
click at [296, 28] on button at bounding box center [290, 18] width 24 height 24
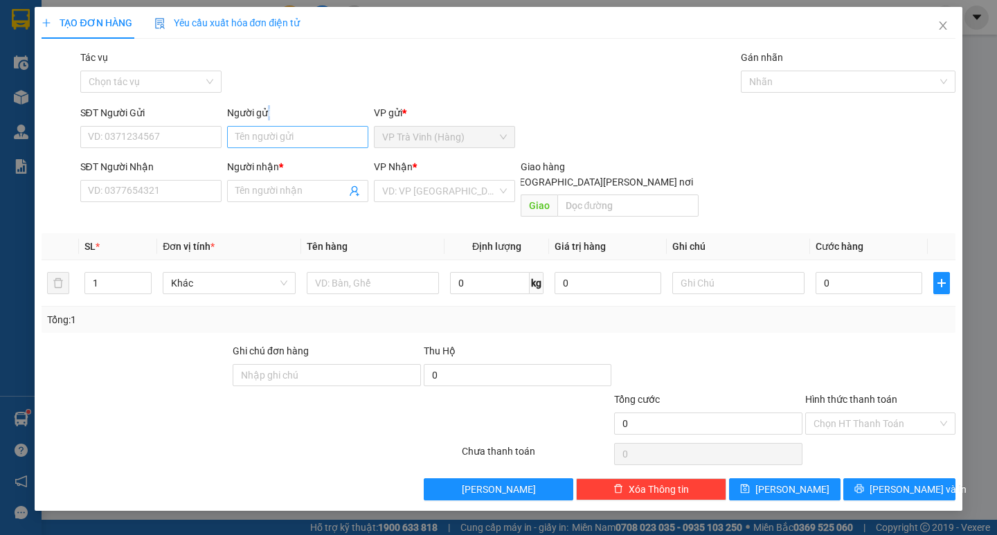
click at [266, 130] on div "Người gửi Tên người gửi" at bounding box center [297, 129] width 141 height 48
click at [267, 132] on input "Người gửi" at bounding box center [297, 137] width 141 height 22
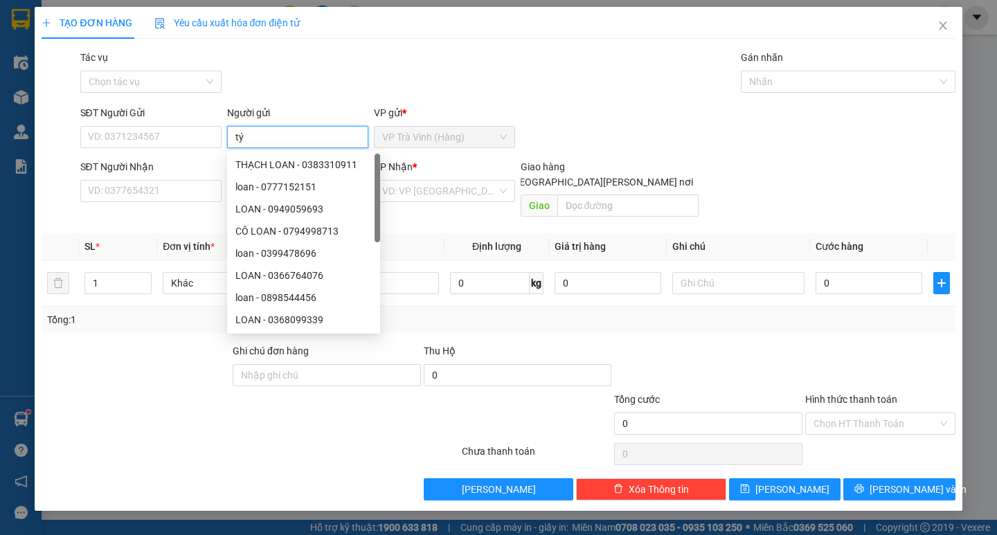
type input "tý"
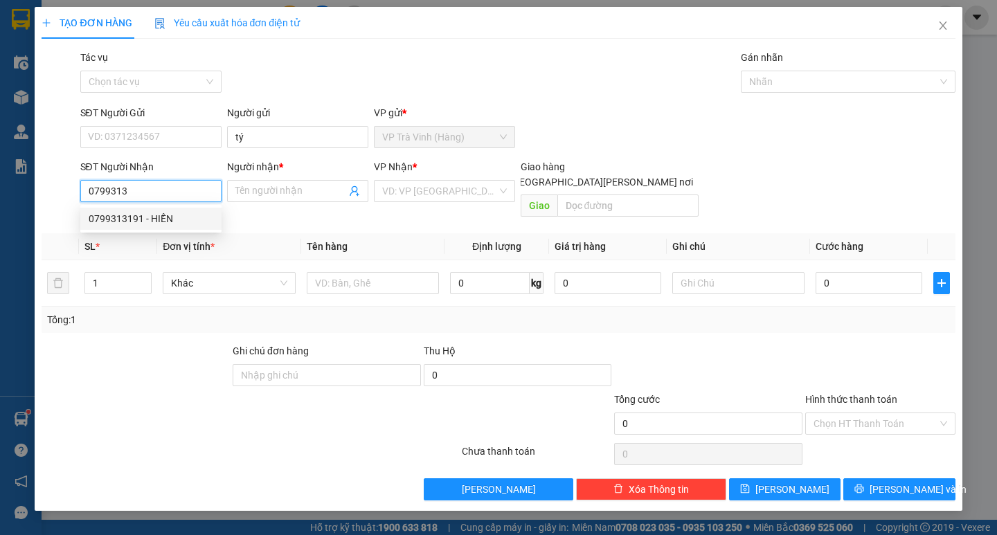
click at [182, 219] on div "0799313191 - HIỀN" at bounding box center [151, 218] width 125 height 15
type input "0799313191"
type input "HIỀN"
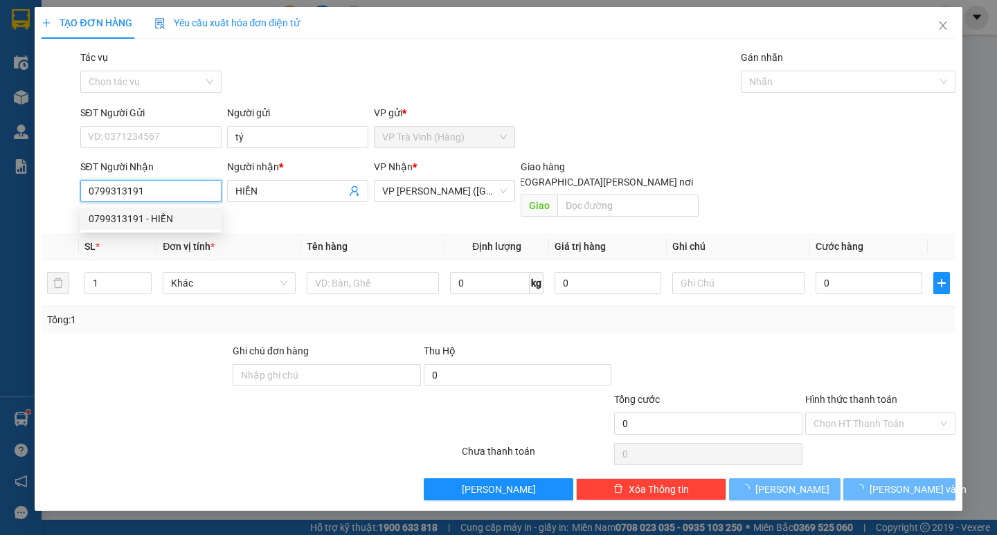
type input "30.000"
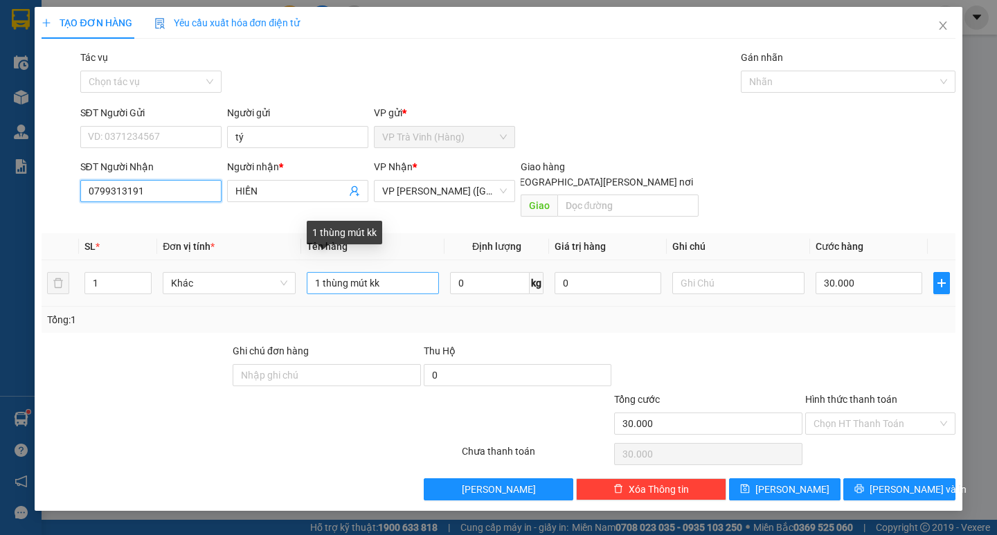
type input "0799313191"
click at [362, 272] on input "1 thùng mút kk" at bounding box center [373, 283] width 132 height 22
type input "1 thùng kk"
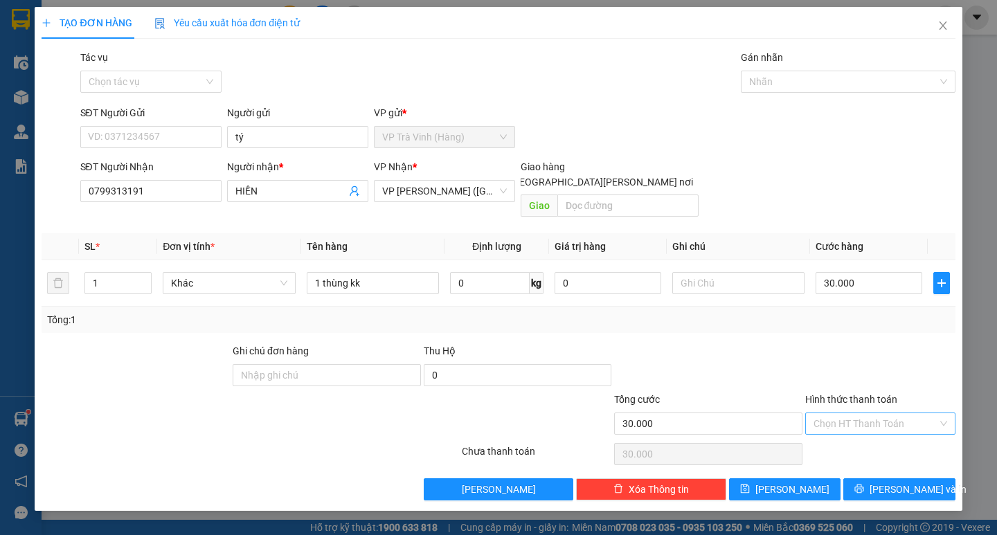
click at [856, 413] on input "Hình thức thanh toán" at bounding box center [876, 423] width 124 height 21
drag, startPoint x: 864, startPoint y: 431, endPoint x: 865, endPoint y: 441, distance: 10.4
click at [866, 432] on div "Tại văn phòng" at bounding box center [881, 436] width 134 height 15
type input "0"
click at [864, 484] on icon "printer" at bounding box center [860, 489] width 10 height 10
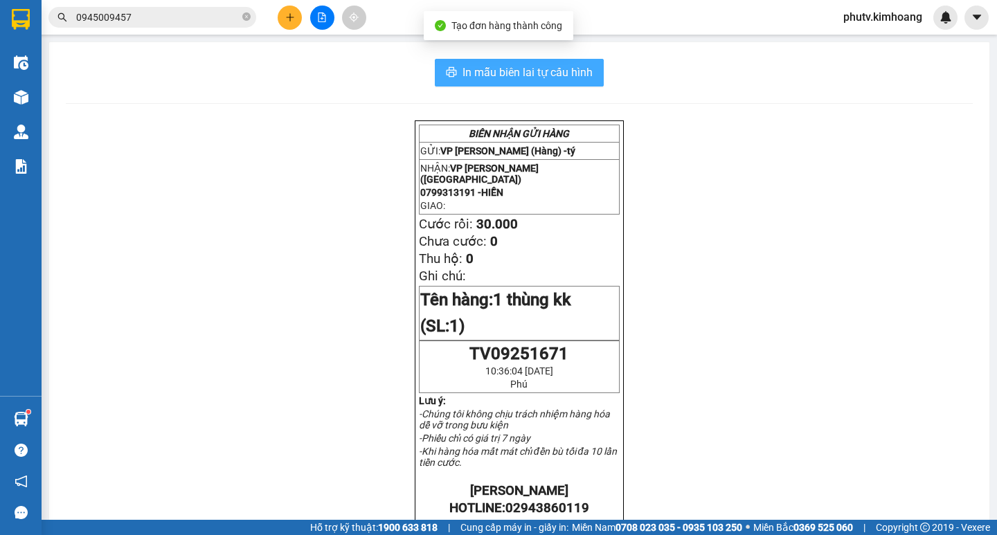
click at [535, 64] on span "In mẫu biên lai tự cấu hình" at bounding box center [528, 72] width 130 height 17
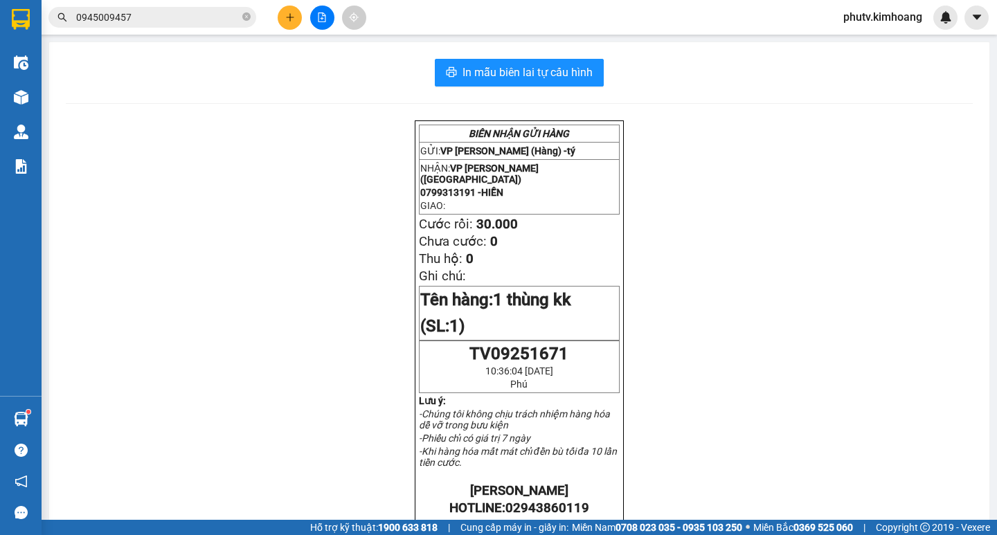
click at [125, 10] on input "0945009457" at bounding box center [157, 17] width 163 height 15
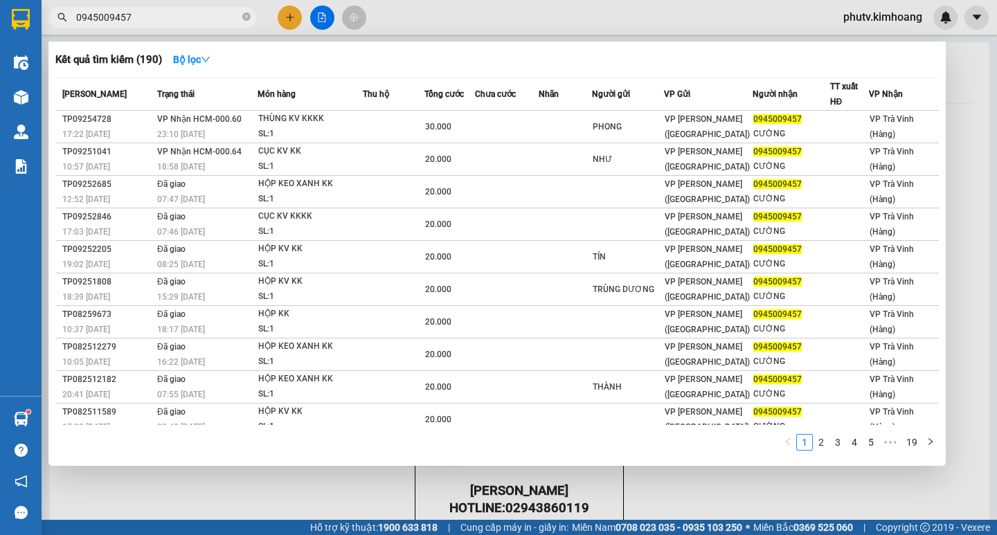
click at [125, 10] on input "0945009457" at bounding box center [157, 17] width 163 height 15
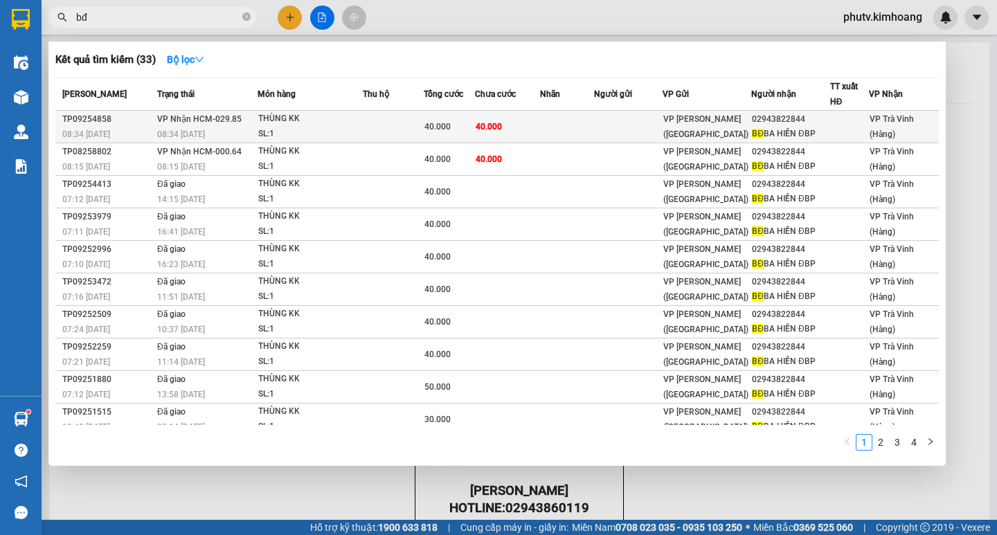
type input "bđ"
click at [419, 125] on td at bounding box center [393, 127] width 61 height 33
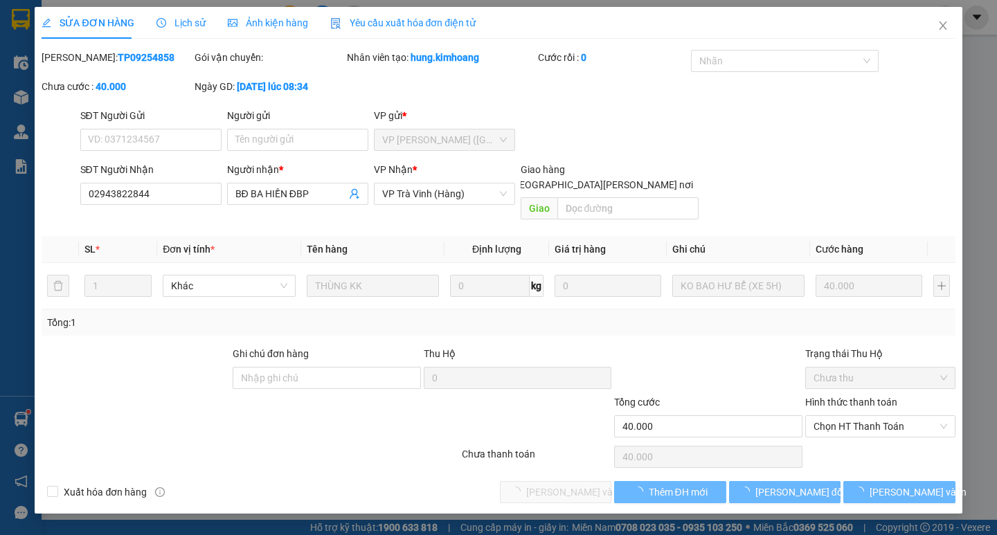
type input "02943822844"
type input "BĐ BA HIỀN ĐBP"
type input "40.000"
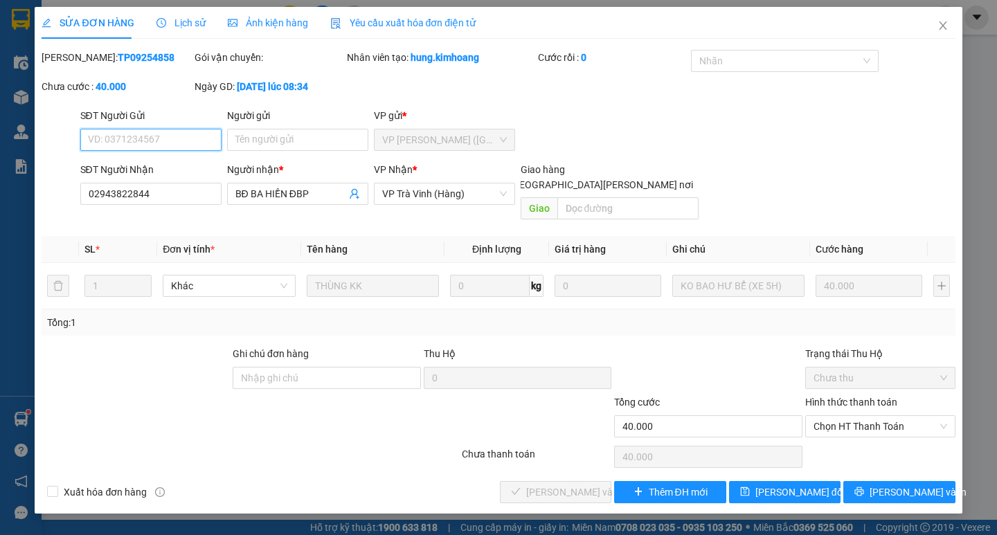
drag, startPoint x: 913, startPoint y: 409, endPoint x: 901, endPoint y: 423, distance: 18.7
click at [911, 416] on span "Chọn HT Thanh Toán" at bounding box center [881, 426] width 134 height 21
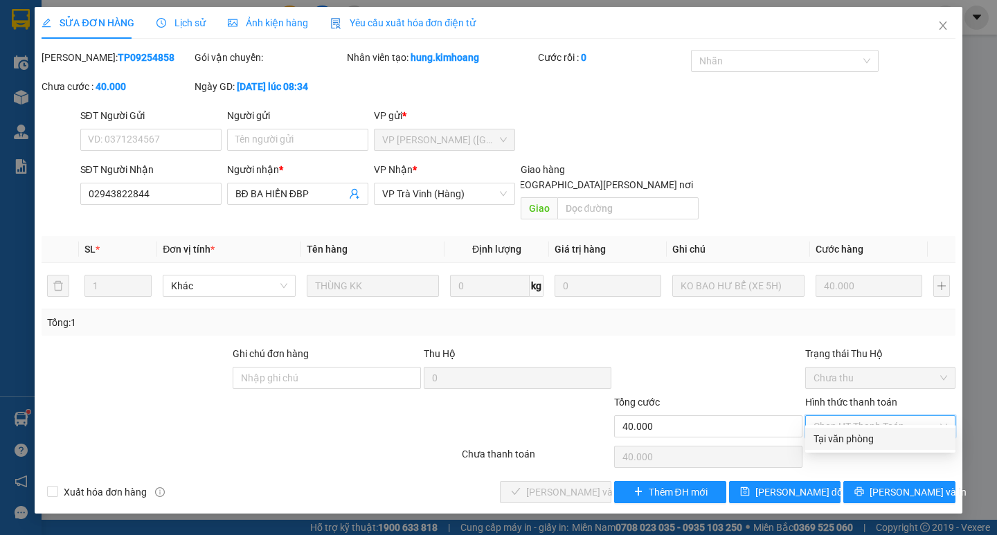
drag, startPoint x: 901, startPoint y: 423, endPoint x: 878, endPoint y: 445, distance: 31.8
click at [881, 447] on div "Tại văn phòng" at bounding box center [880, 439] width 150 height 22
type input "0"
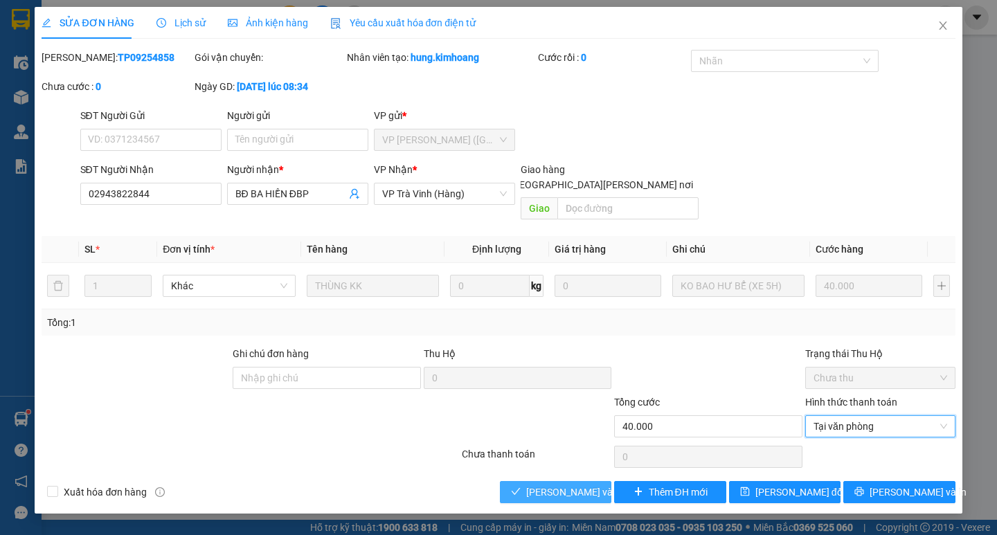
click at [598, 485] on span "[PERSON_NAME] và [PERSON_NAME] hàng" at bounding box center [619, 492] width 187 height 15
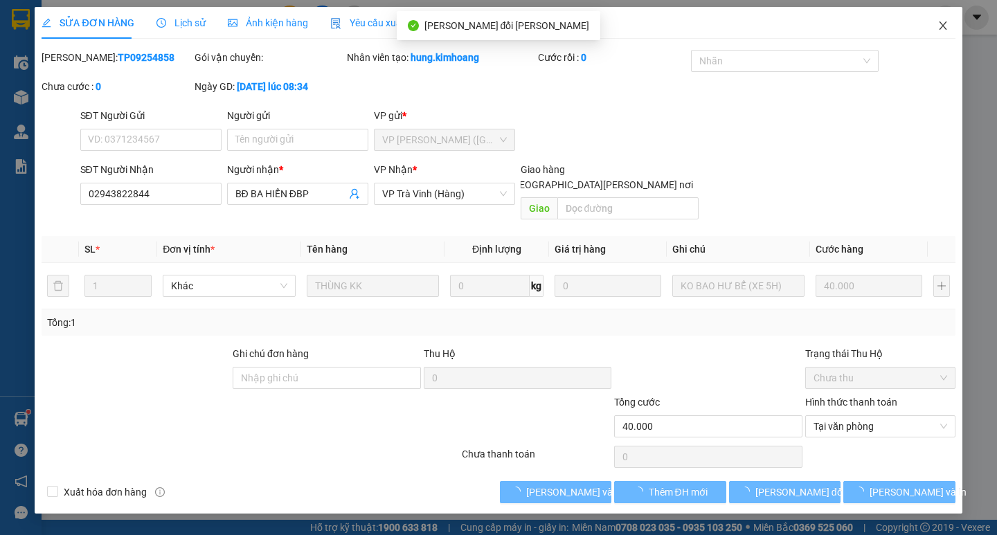
click at [938, 22] on icon "close" at bounding box center [943, 25] width 11 height 11
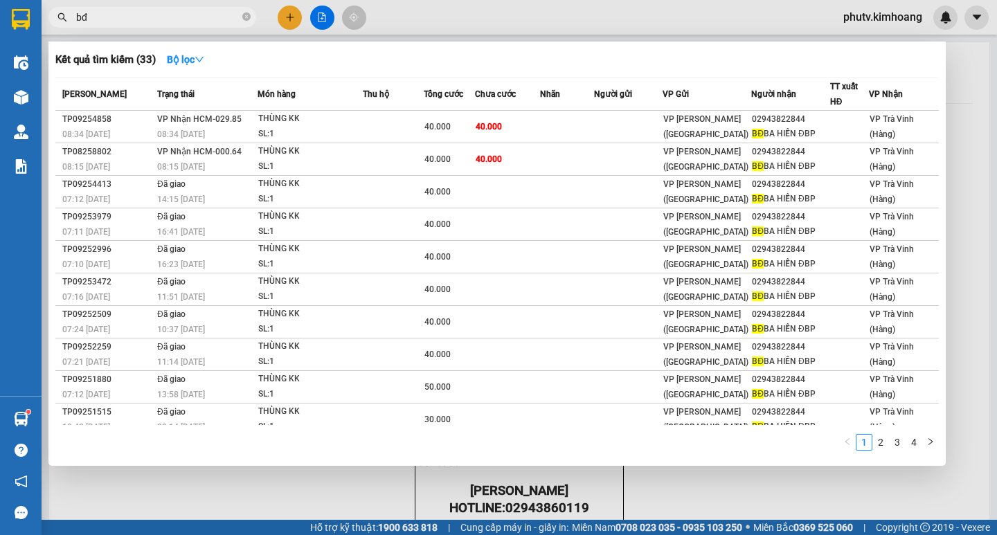
click at [113, 13] on input "bđ" at bounding box center [157, 17] width 163 height 15
click at [113, 14] on input "bđ" at bounding box center [157, 17] width 163 height 15
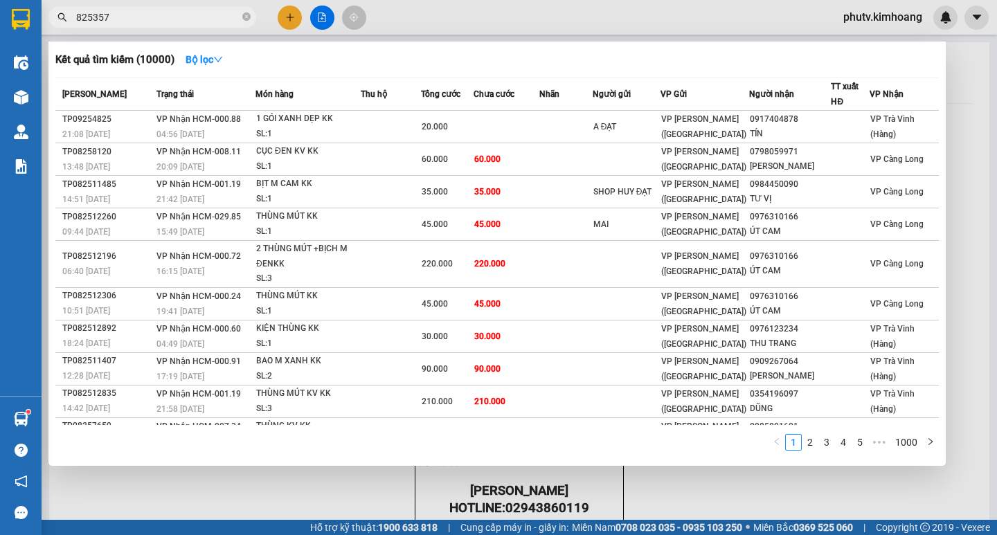
click at [208, 19] on input "825357" at bounding box center [157, 17] width 163 height 15
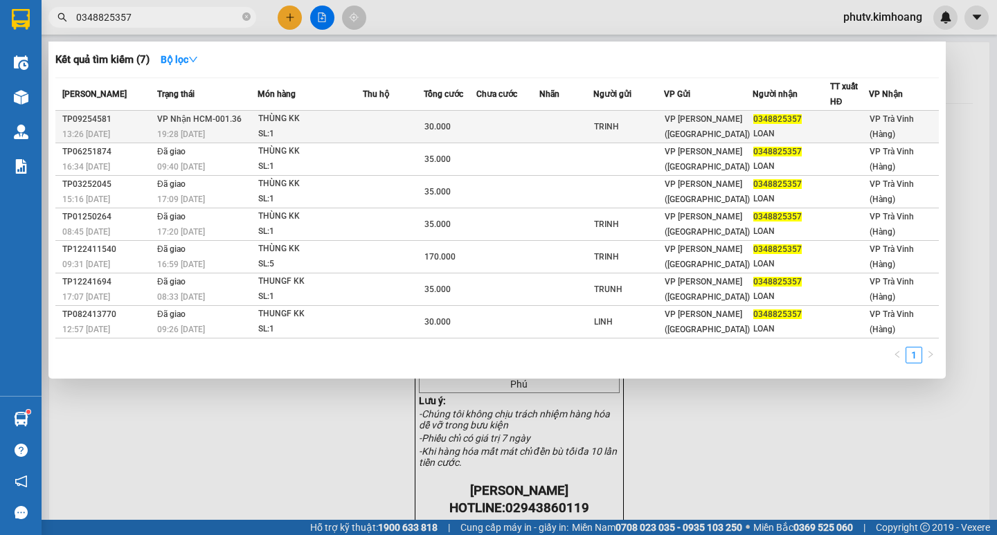
type input "0348825357"
click at [278, 121] on div "THÙNG KK" at bounding box center [310, 118] width 104 height 15
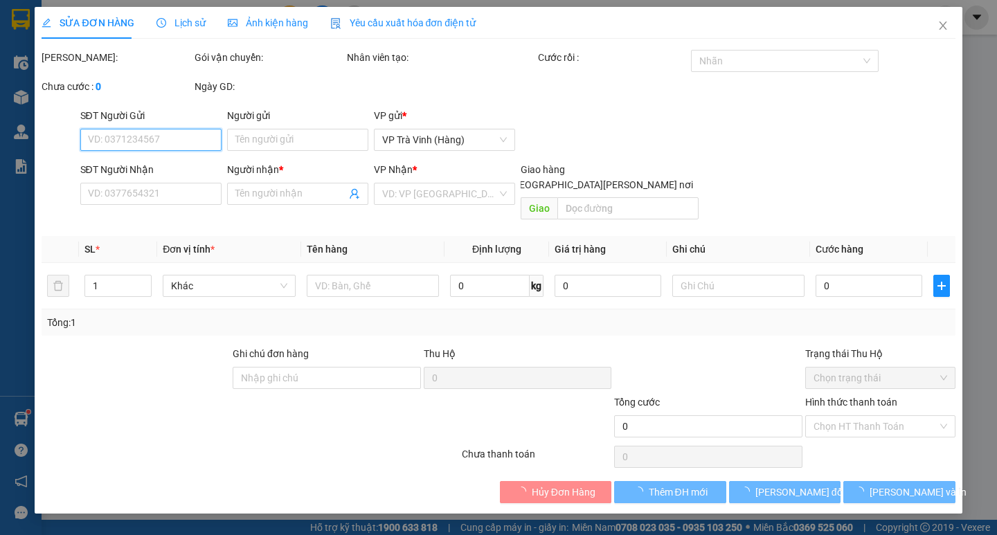
type input "TRINH"
type input "0348825357"
type input "LOAN"
type input "30.000"
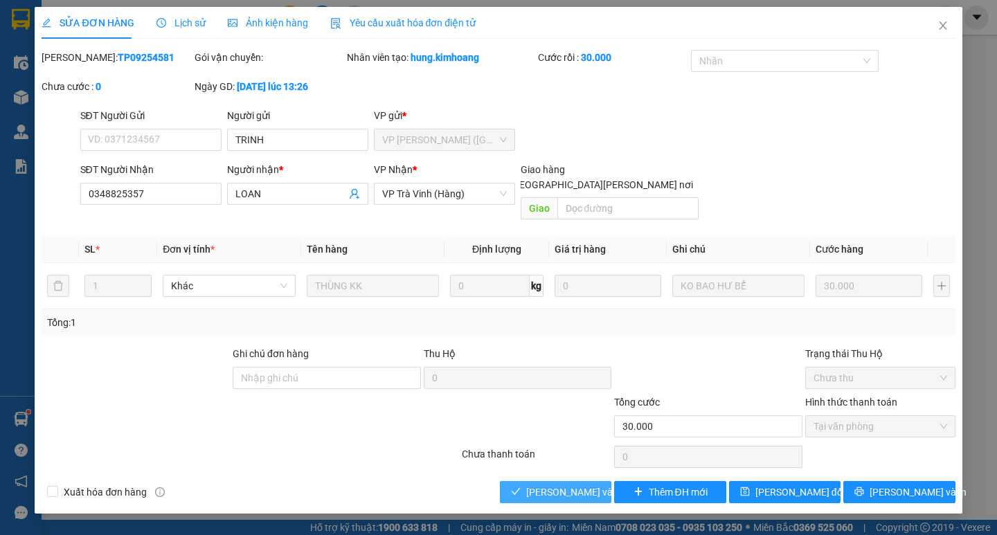
click at [533, 485] on span "[PERSON_NAME] và [PERSON_NAME] hàng" at bounding box center [619, 492] width 187 height 15
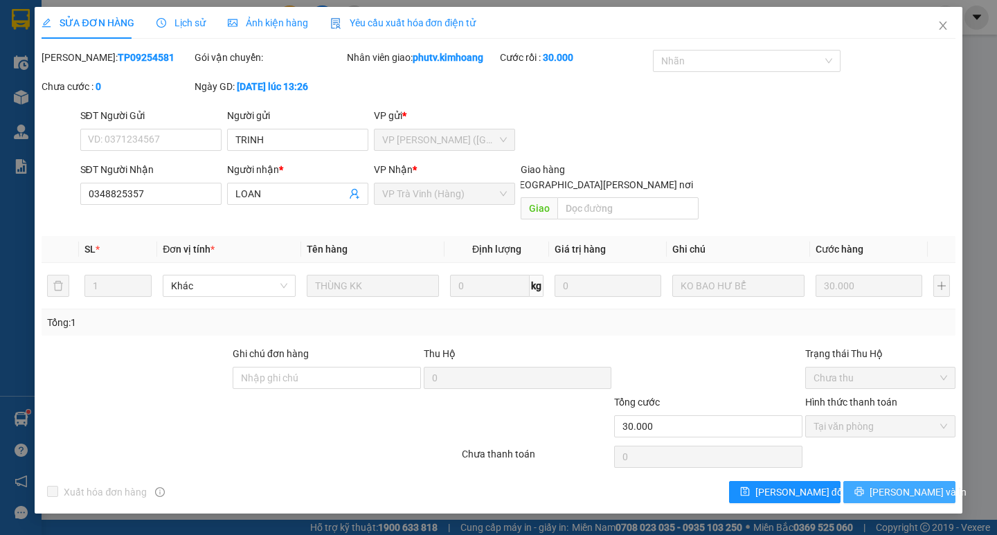
click at [864, 487] on icon "printer" at bounding box center [860, 492] width 10 height 10
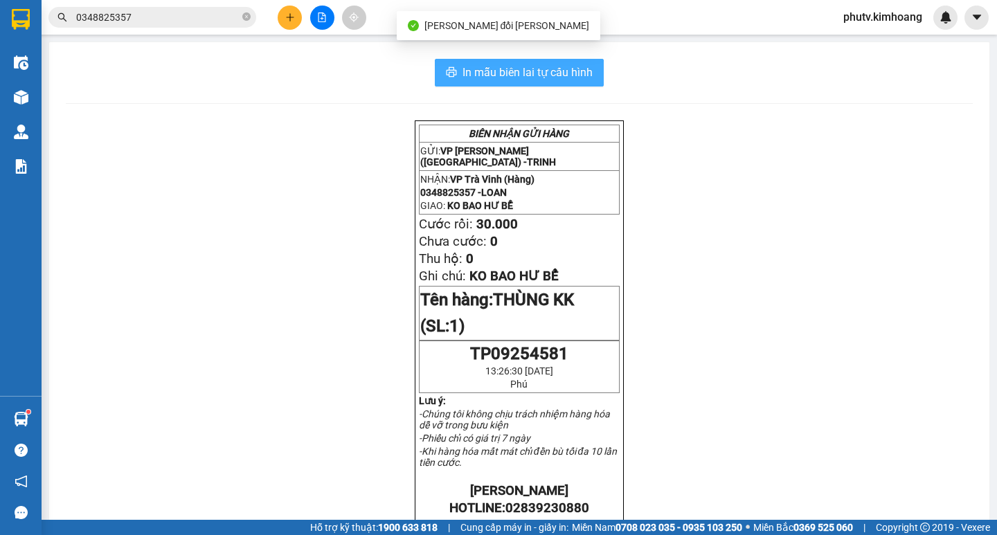
click at [472, 62] on button "In mẫu biên lai tự cấu hình" at bounding box center [519, 73] width 169 height 28
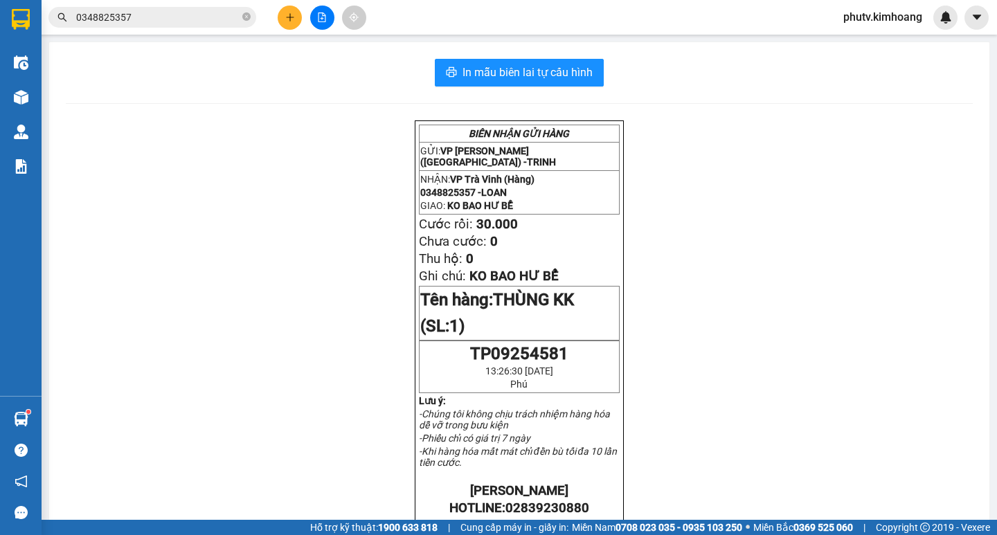
click at [292, 15] on icon "plus" at bounding box center [290, 17] width 10 height 10
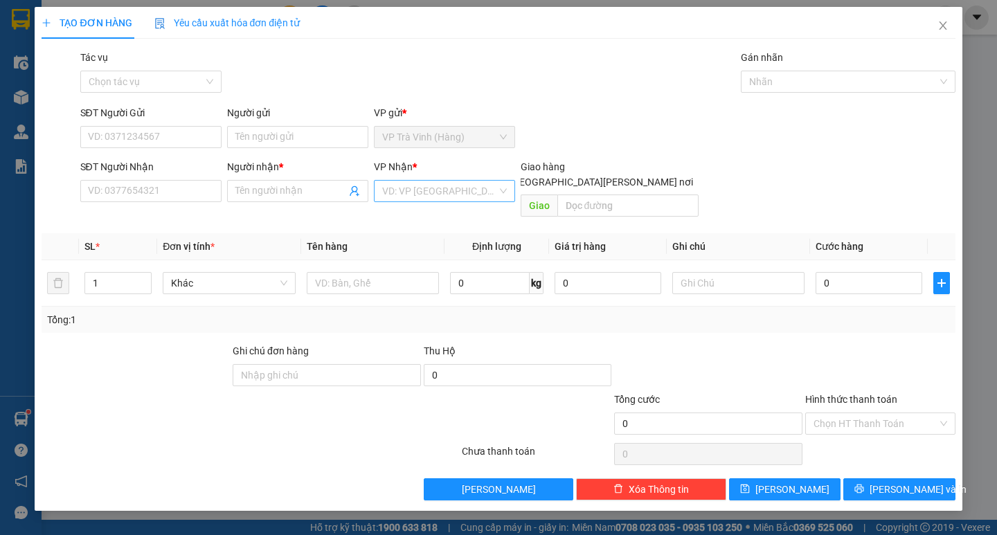
click at [436, 197] on input "search" at bounding box center [439, 191] width 115 height 21
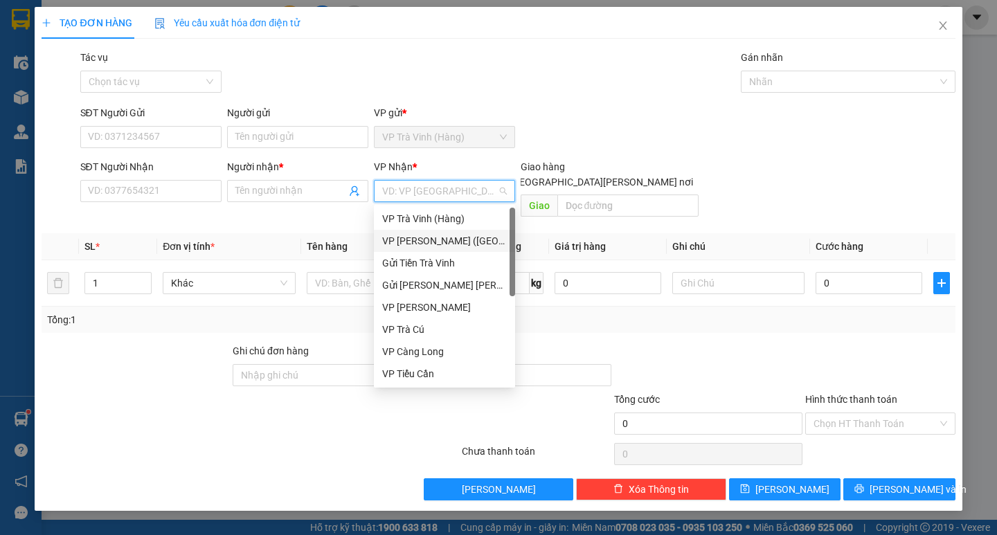
click at [435, 238] on div "VP [PERSON_NAME] ([GEOGRAPHIC_DATA])" at bounding box center [444, 240] width 125 height 15
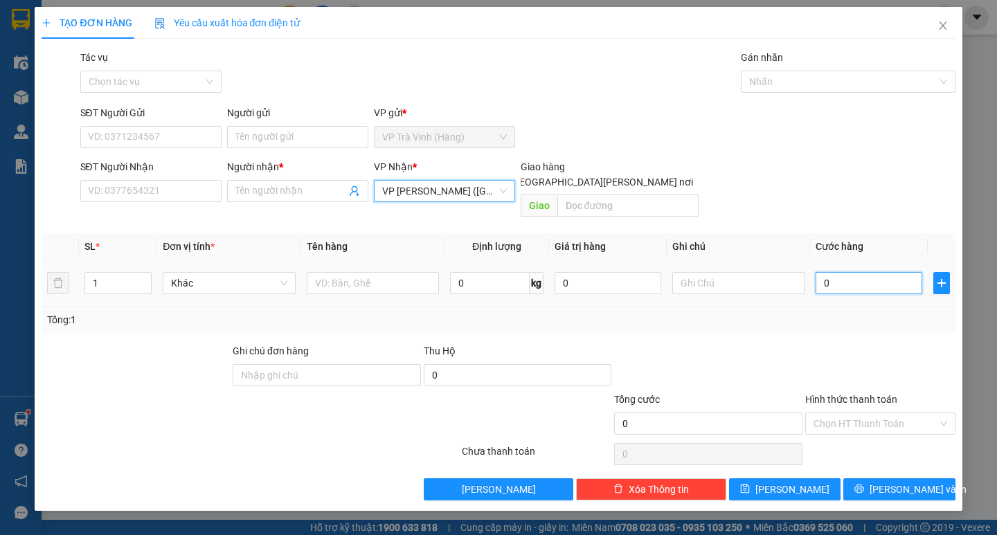
click at [845, 276] on input "0" at bounding box center [869, 283] width 107 height 22
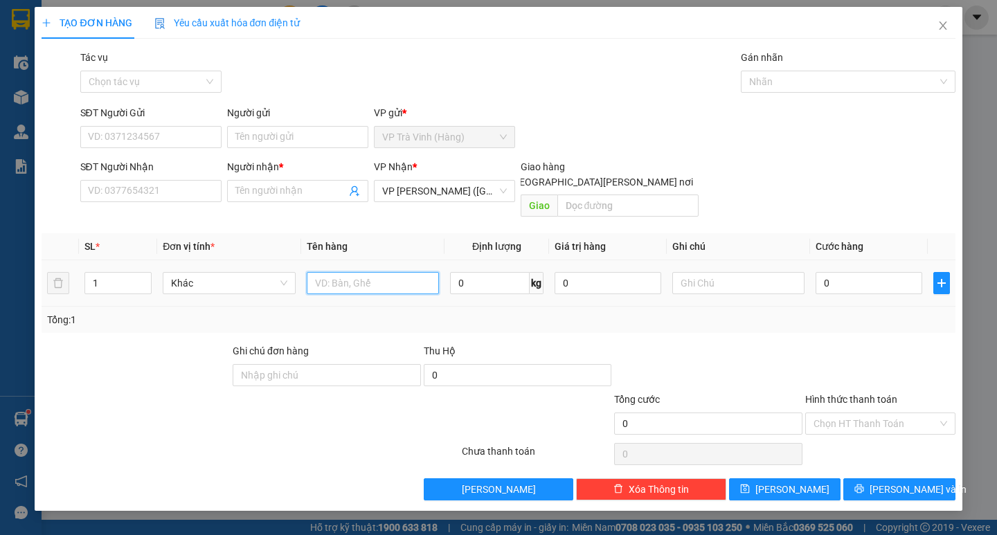
click at [355, 272] on input "text" at bounding box center [373, 283] width 132 height 22
type input "1 giỏ xọa + 1 giỏ [PERSON_NAME]"
type input "2"
click at [145, 276] on span "up" at bounding box center [144, 280] width 8 height 8
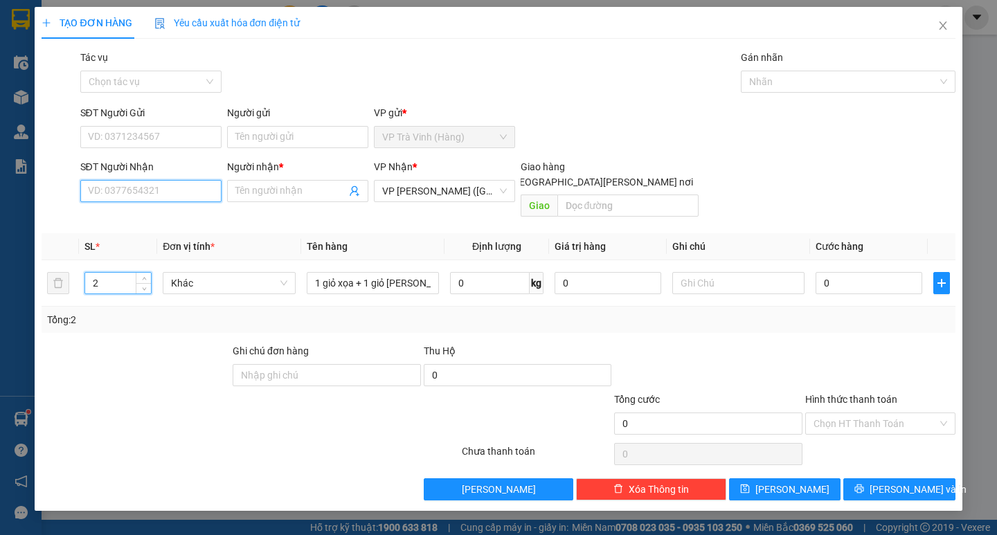
click at [93, 188] on input "SĐT Người Nhận" at bounding box center [150, 191] width 141 height 22
type input "0949400200"
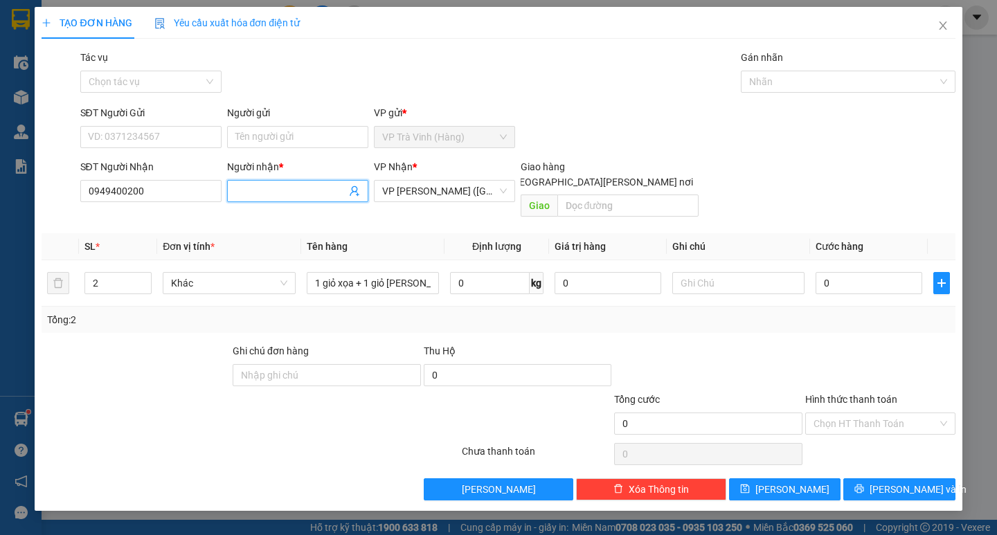
click at [264, 181] on span at bounding box center [297, 191] width 141 height 22
type input "nhủ"
click at [871, 272] on input "0" at bounding box center [869, 283] width 107 height 22
type input "7"
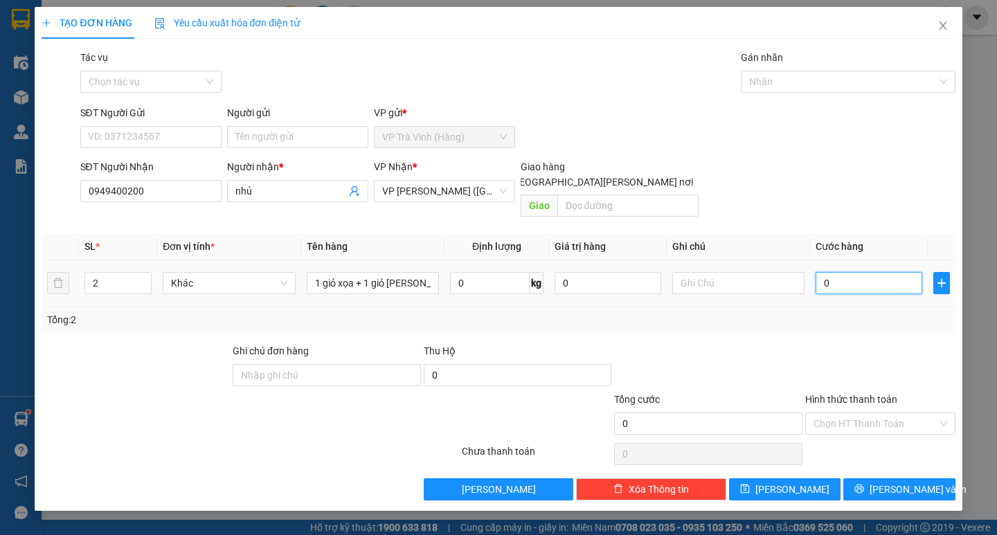
type input "7"
type input "70"
type input "700"
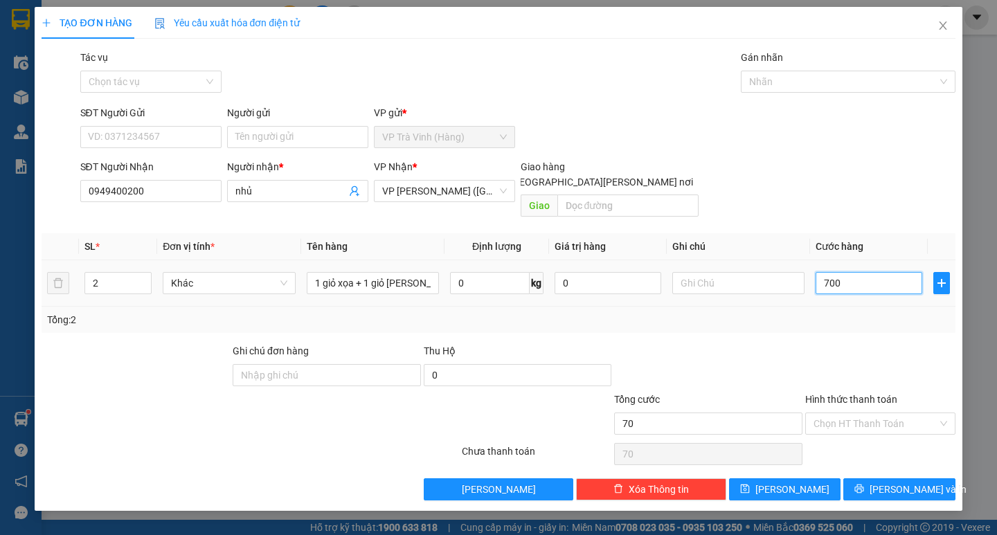
type input "700"
type input "7.000"
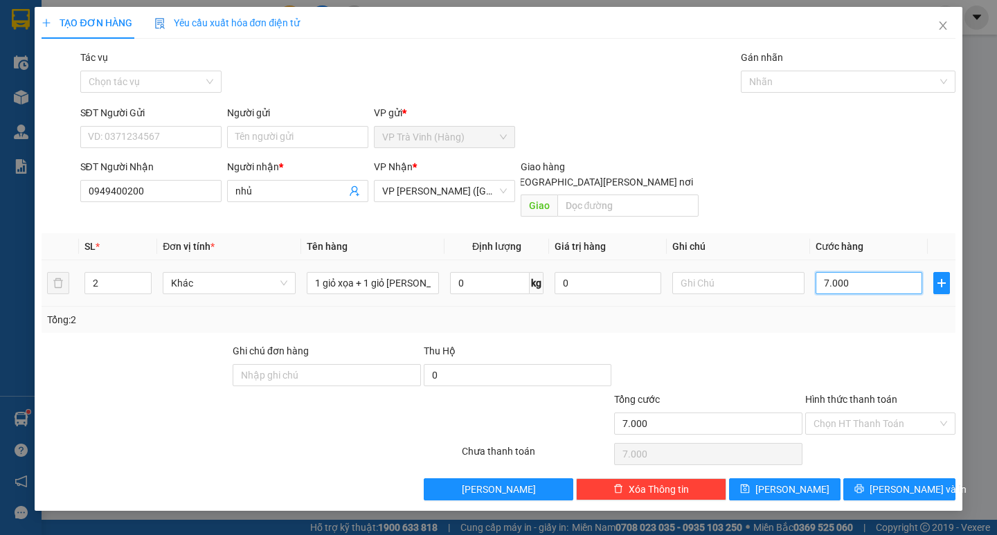
type input "70.000"
click at [888, 413] on input "Hình thức thanh toán" at bounding box center [876, 423] width 124 height 21
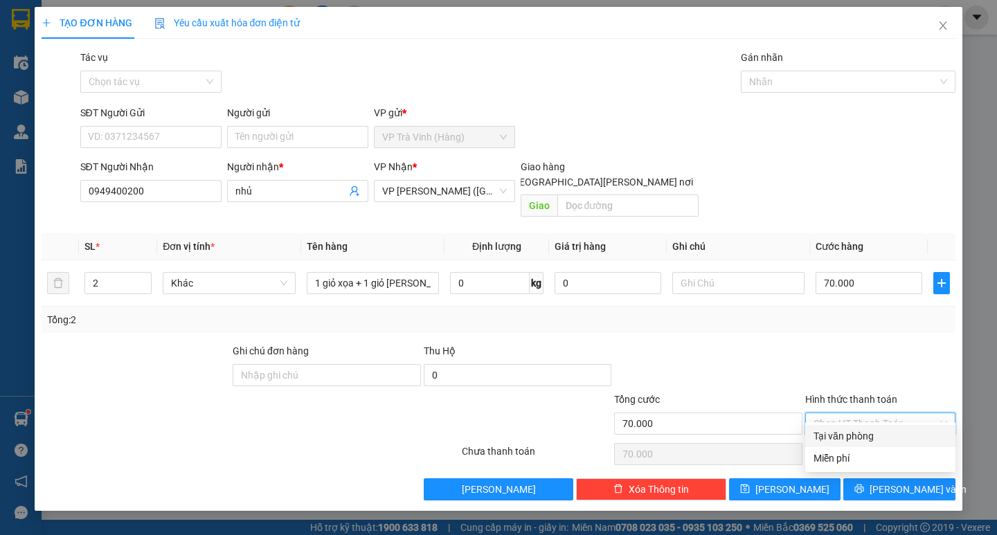
click at [889, 433] on div "Tại văn phòng" at bounding box center [881, 436] width 134 height 15
type input "0"
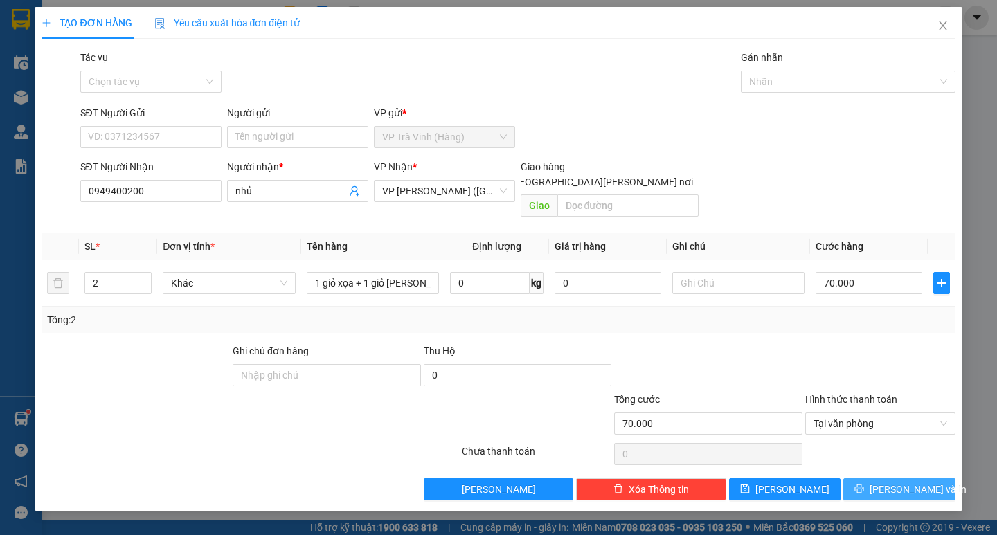
click at [897, 482] on span "[PERSON_NAME] và In" at bounding box center [918, 489] width 97 height 15
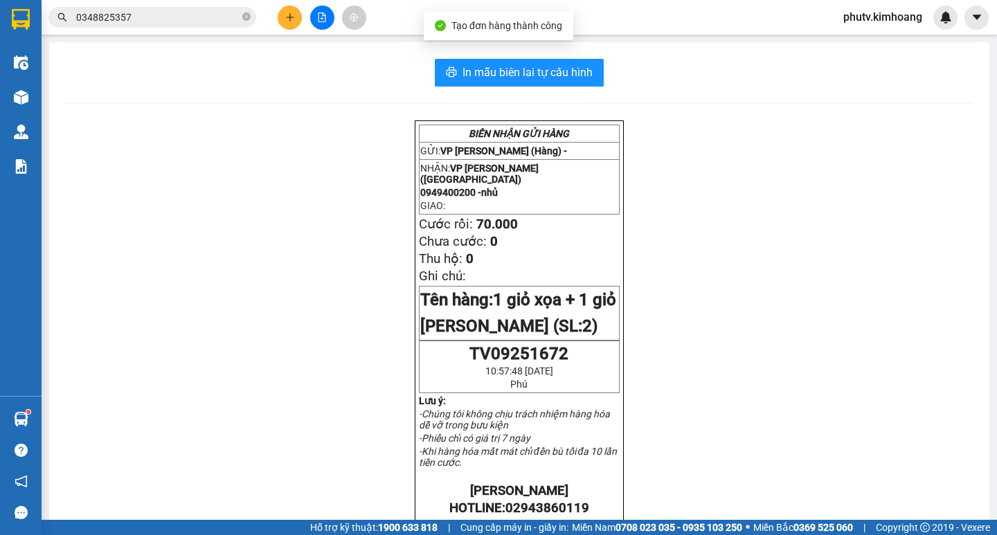
click at [533, 54] on div "In mẫu biên lai tự [PERSON_NAME] [PERSON_NAME] GỬI HÀNG GỬI: VP [PERSON_NAME] (…" at bounding box center [519, 483] width 940 height 882
click at [535, 82] on button "In mẫu biên lai tự cấu hình" at bounding box center [519, 73] width 169 height 28
click at [0, 349] on div "Điều [PERSON_NAME] xe Kho hàng mới [PERSON_NAME] [PERSON_NAME] [PERSON_NAME] lý…" at bounding box center [21, 220] width 42 height 351
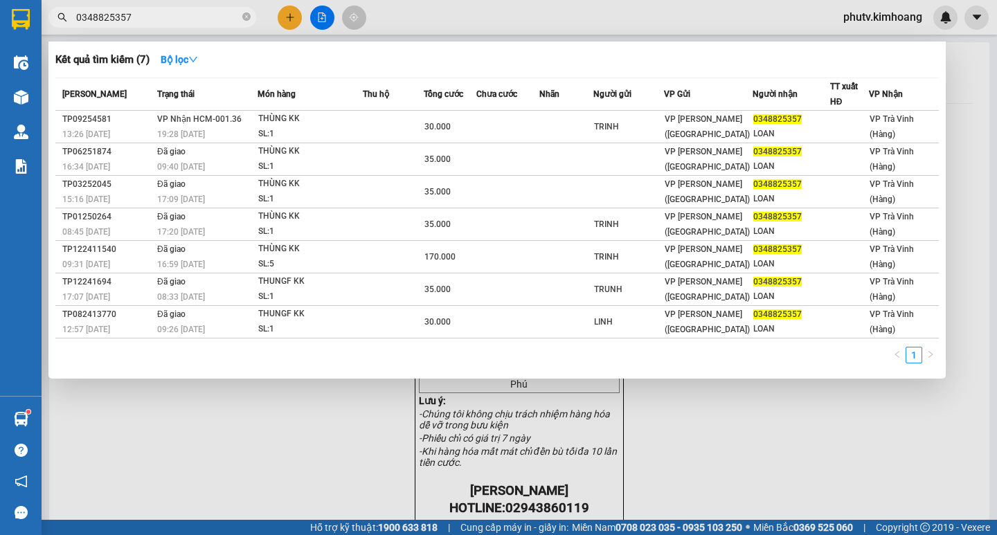
click at [207, 19] on input "0348825357" at bounding box center [157, 17] width 163 height 15
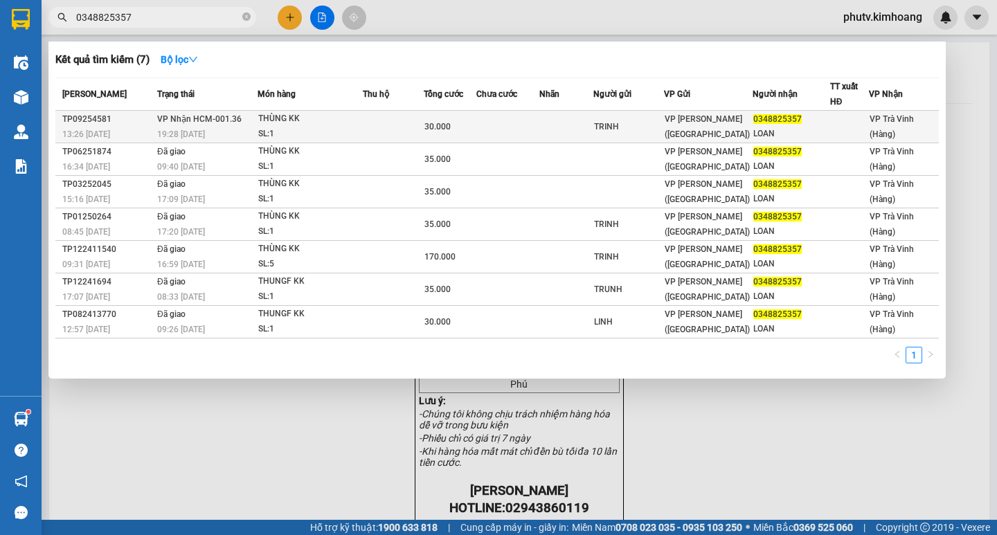
click at [251, 122] on td "[PERSON_NAME] HCM-001.36 19:28 [DATE]" at bounding box center [206, 127] width 104 height 33
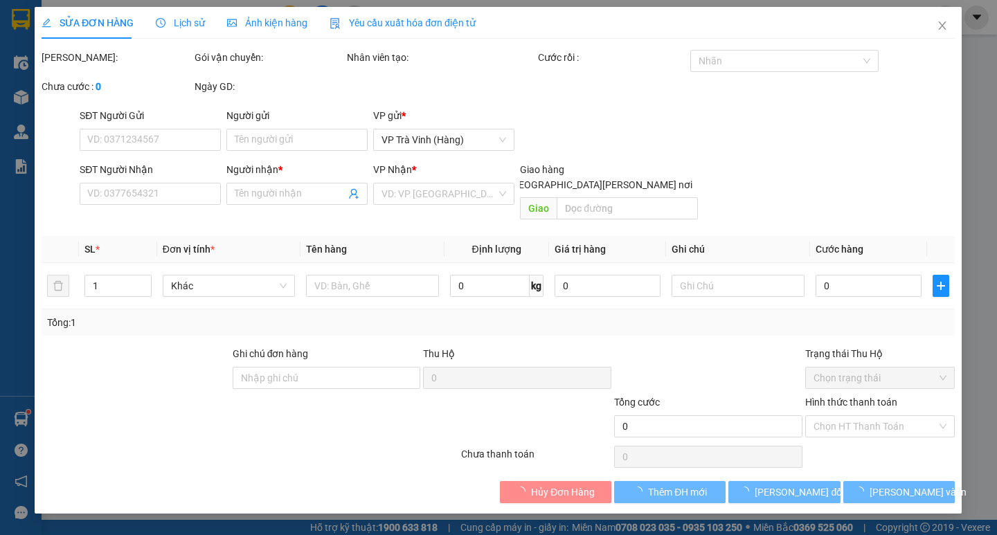
type input "TRINH"
type input "0348825357"
type input "LOAN"
type input "30.000"
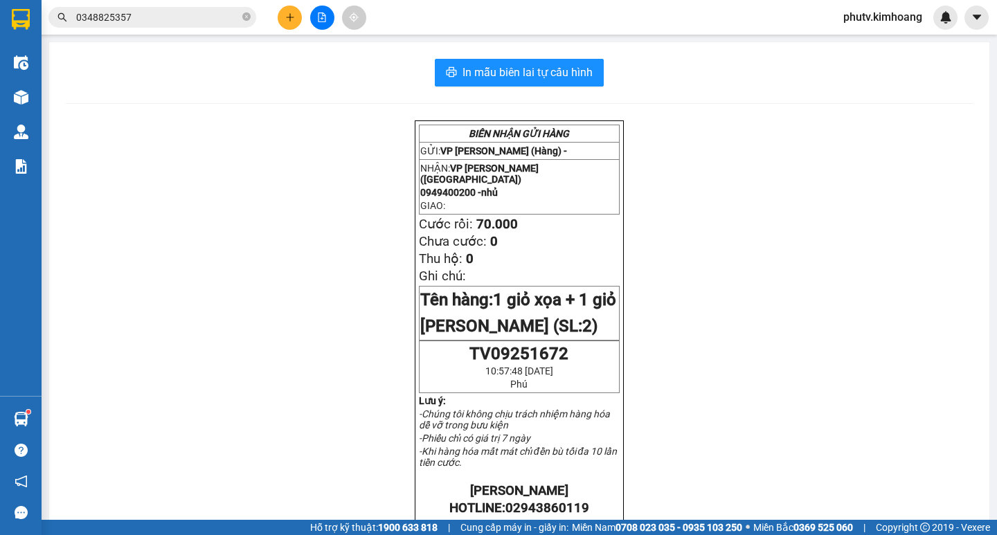
click at [247, 14] on icon "close-circle" at bounding box center [246, 16] width 8 height 8
drag, startPoint x: 247, startPoint y: 11, endPoint x: 177, endPoint y: 3, distance: 70.4
click at [226, 12] on span at bounding box center [152, 17] width 208 height 21
click at [179, 19] on input "text" at bounding box center [157, 17] width 163 height 15
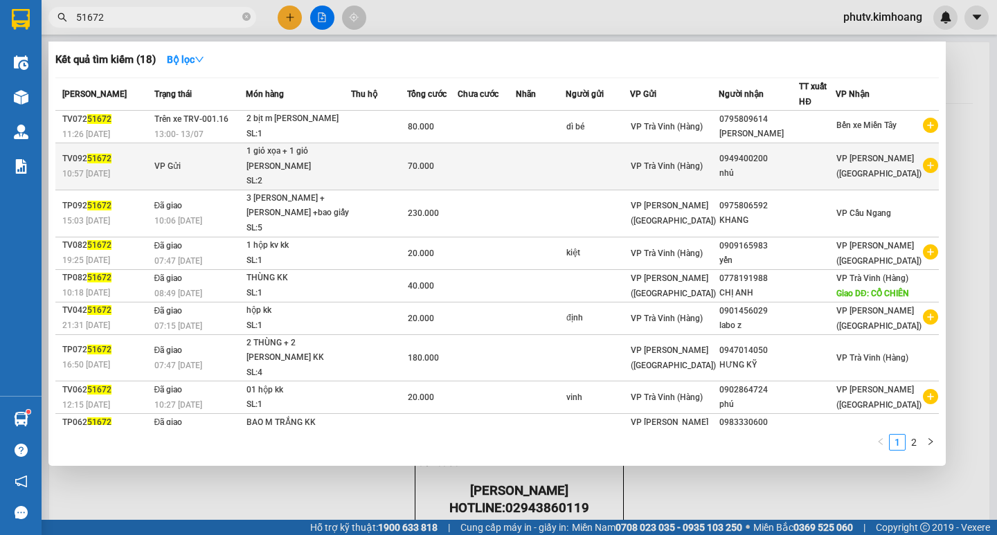
type input "51672"
click at [478, 166] on td at bounding box center [487, 166] width 58 height 47
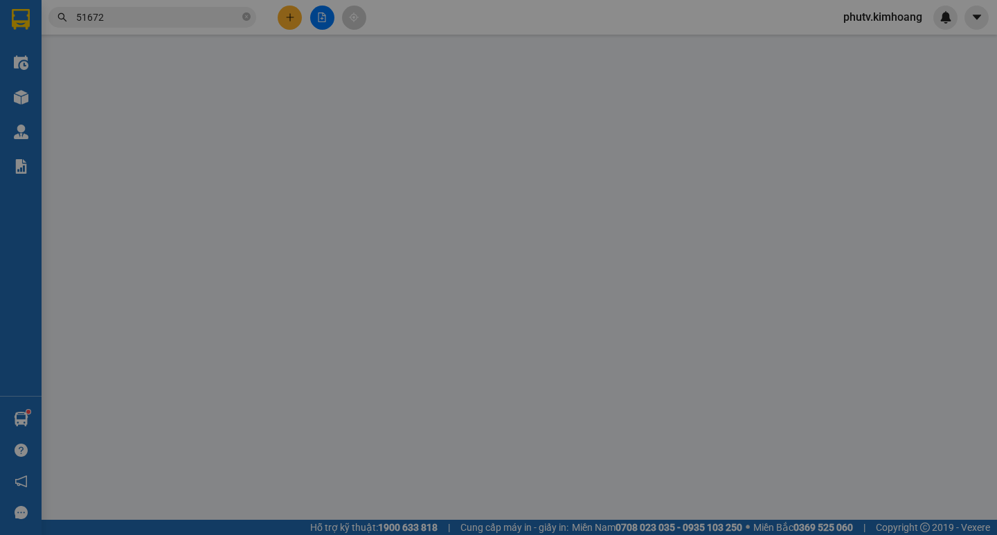
type input "0949400200"
type input "nhủ"
type input "70.000"
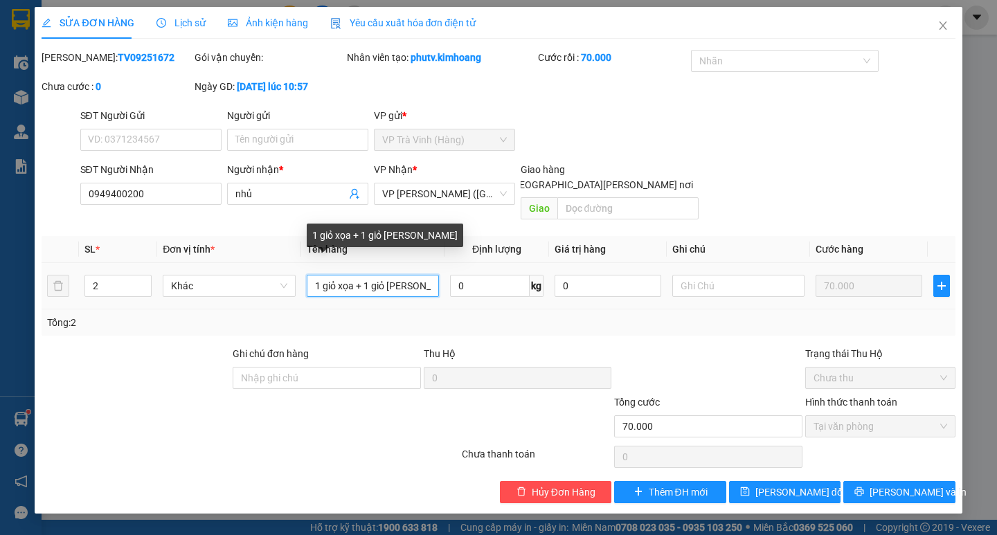
click at [359, 275] on input "1 giỏ xọa + 1 giỏ [PERSON_NAME]" at bounding box center [373, 286] width 132 height 22
click at [414, 275] on input "1 giỏ xọc + 1 giỏ [PERSON_NAME]" at bounding box center [373, 286] width 132 height 22
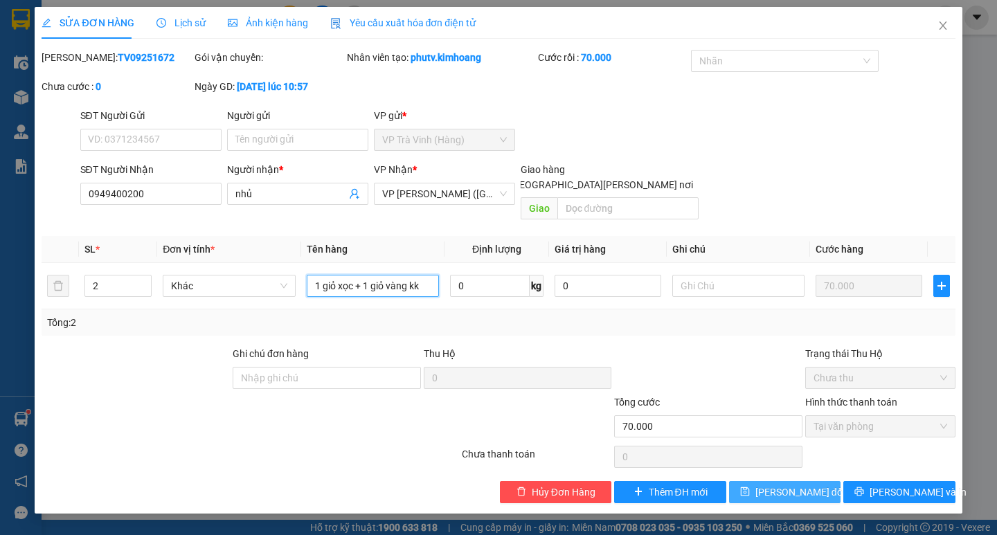
type input "1 giỏ xọc + 1 giỏ vàng kk"
click at [792, 485] on span "[PERSON_NAME] đổi" at bounding box center [800, 492] width 89 height 15
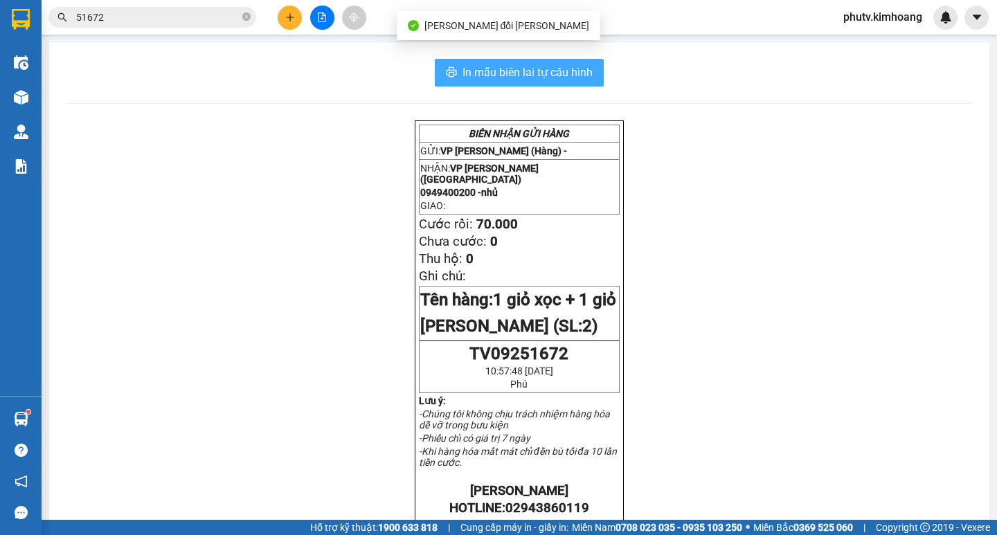
click at [563, 66] on span "In mẫu biên lai tự cấu hình" at bounding box center [528, 72] width 130 height 17
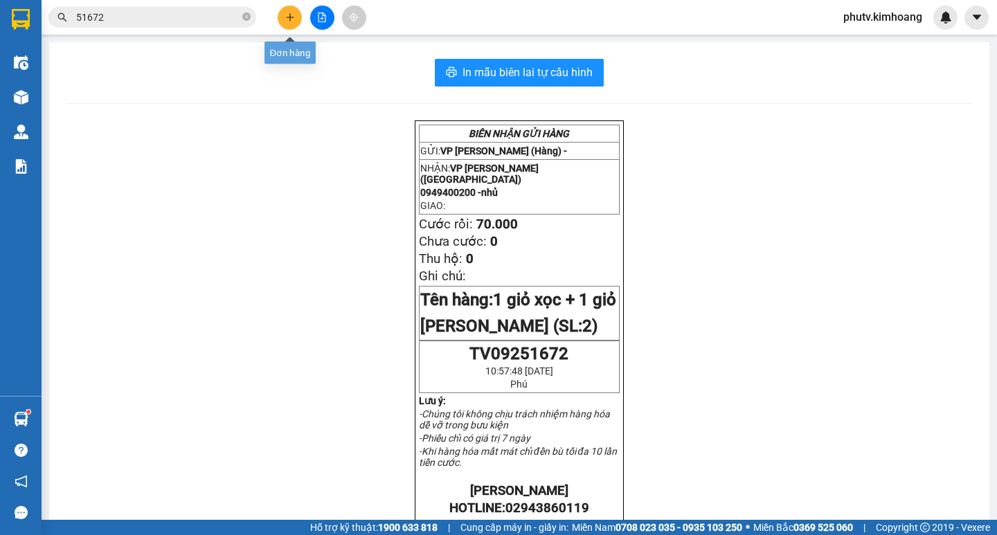
click at [292, 15] on icon "plus" at bounding box center [290, 17] width 10 height 10
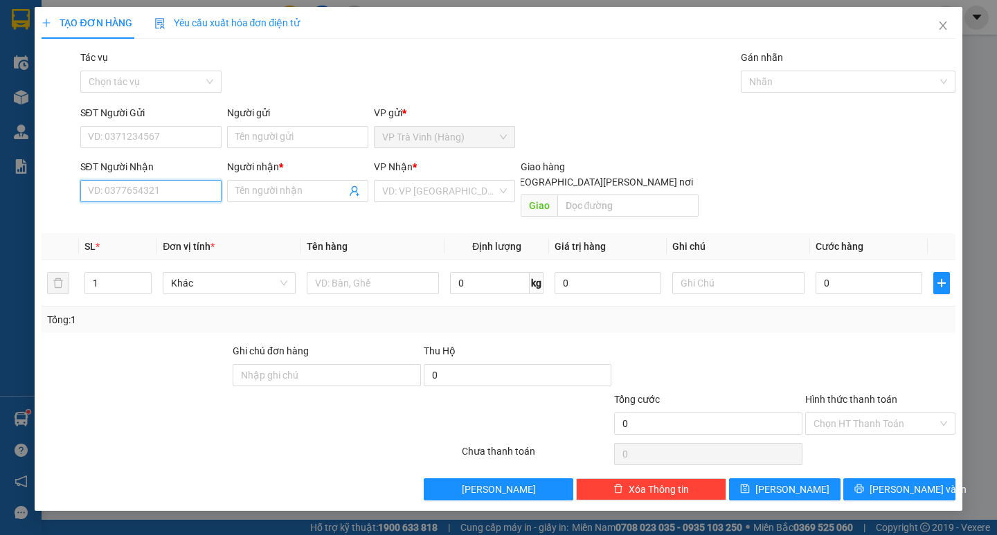
click at [128, 188] on input "SĐT Người Nhận" at bounding box center [150, 191] width 141 height 22
type input "0919541954"
click at [126, 217] on div "0919541954 - [PERSON_NAME]" at bounding box center [157, 218] width 136 height 15
type input "bình"
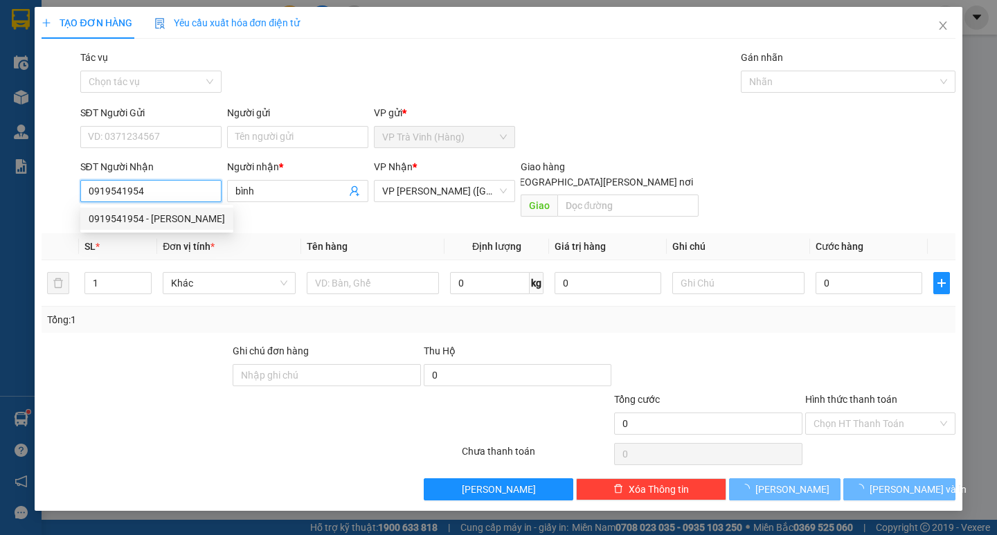
type input "25.000"
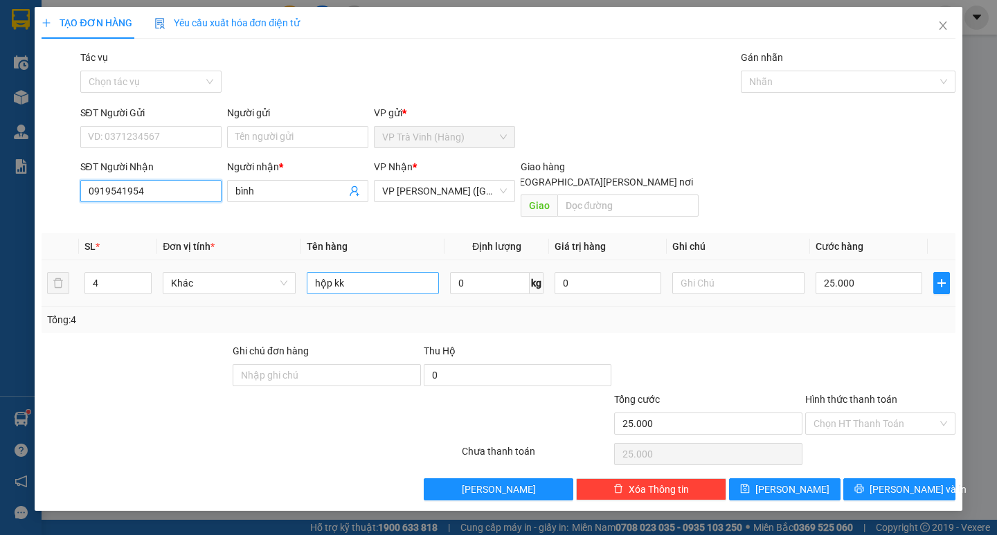
type input "0919541954"
drag, startPoint x: 374, startPoint y: 277, endPoint x: 308, endPoint y: 262, distance: 67.5
click at [307, 277] on input "hộp kk" at bounding box center [373, 283] width 132 height 22
type input "kiện thùng kk"
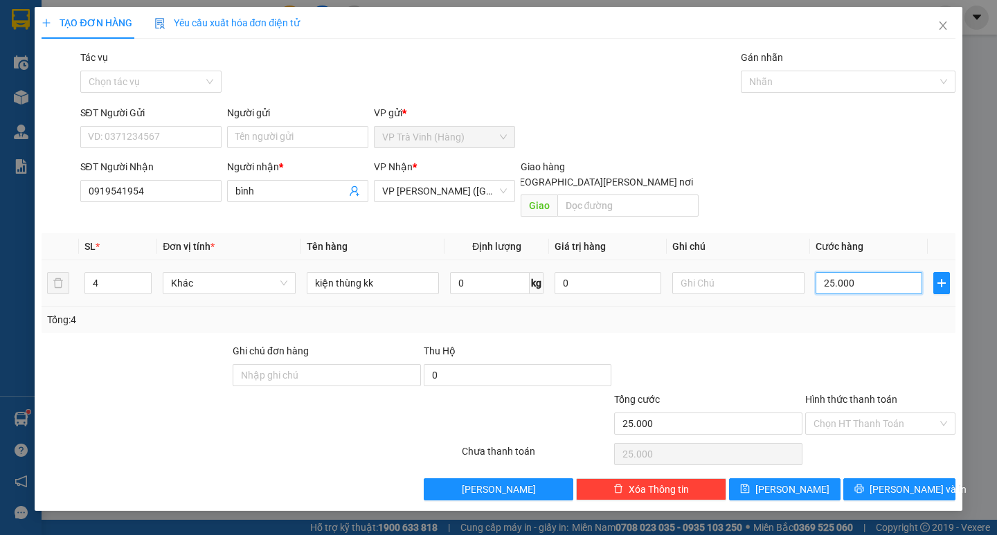
click at [871, 273] on input "25.000" at bounding box center [869, 283] width 107 height 22
type input "0"
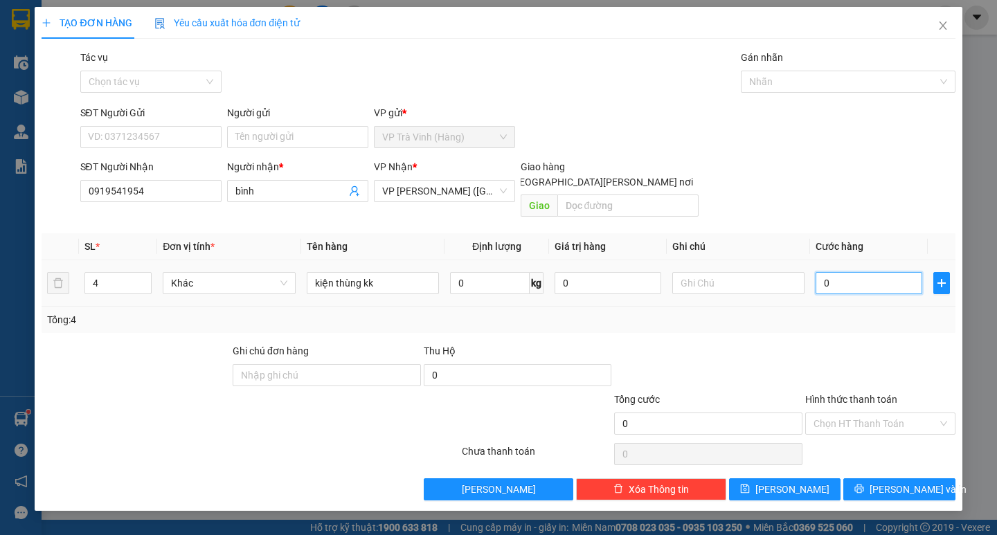
type input "3"
type input "03"
type input "30"
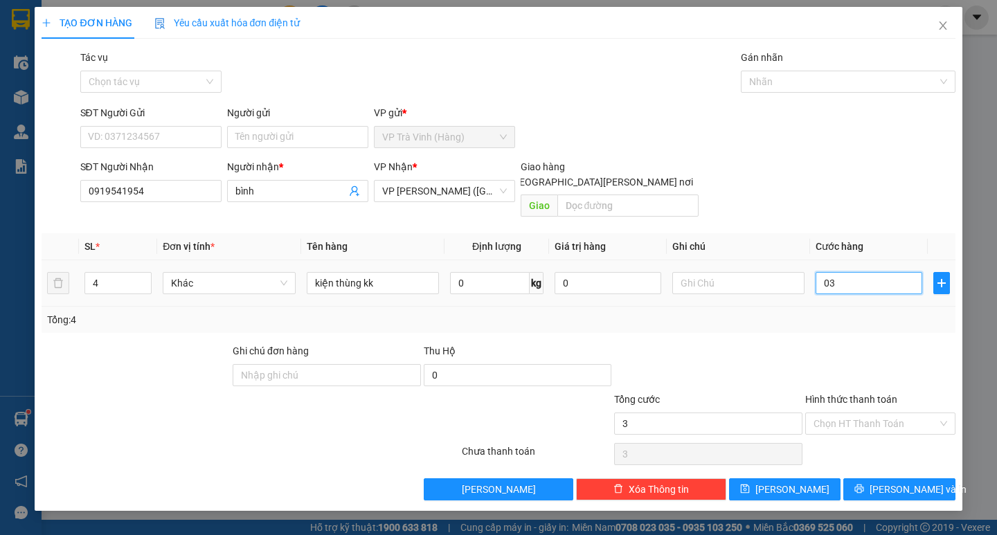
type input "030"
type input "300"
type input "03.000"
type input "3.000"
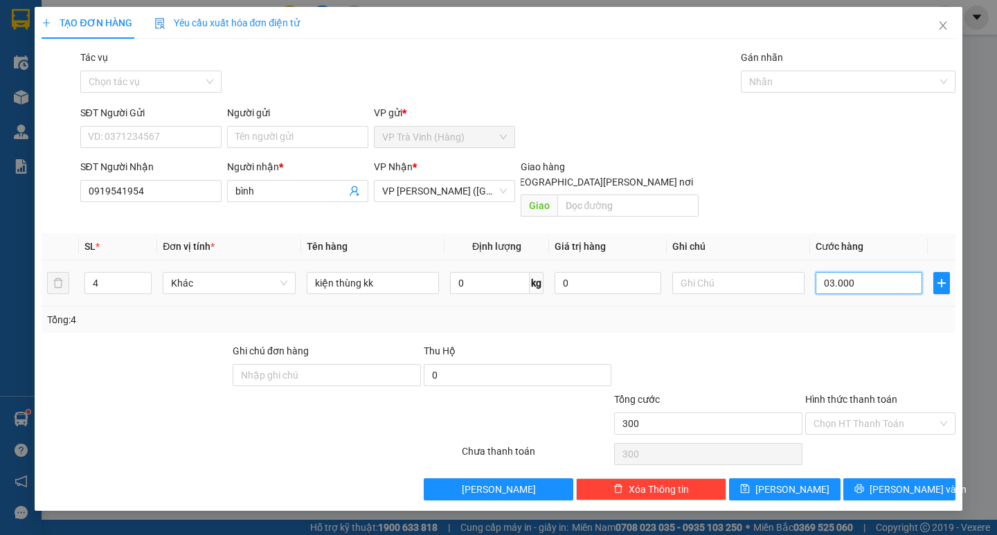
type input "3.000"
type input "030.000"
type input "30.000"
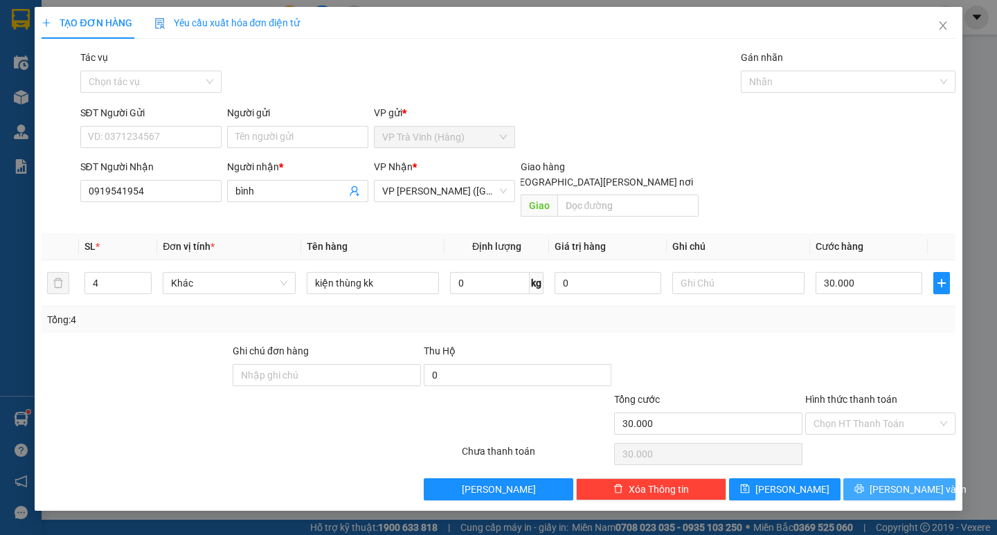
click at [914, 485] on button "[PERSON_NAME] và In" at bounding box center [898, 490] width 111 height 22
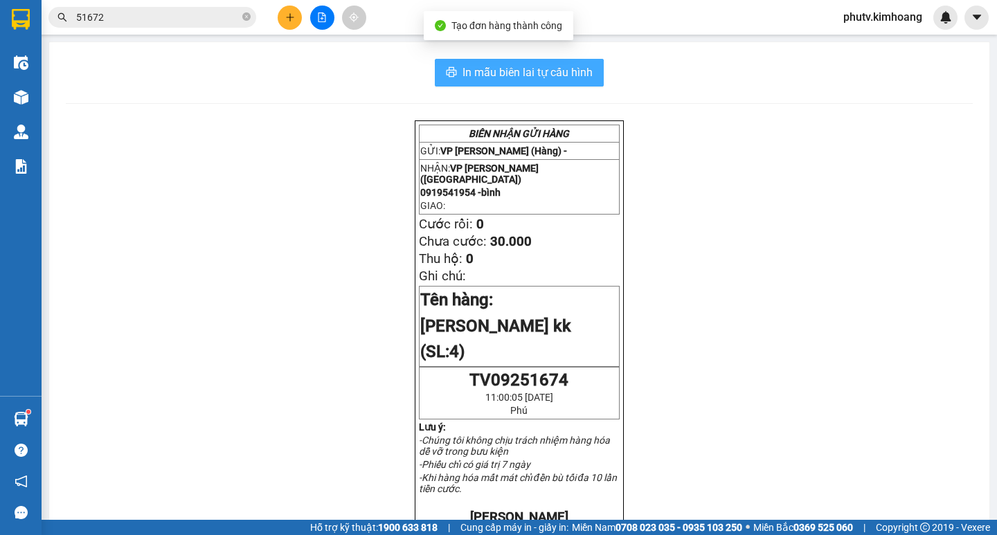
click at [555, 72] on span "In mẫu biên lai tự cấu hình" at bounding box center [528, 72] width 130 height 17
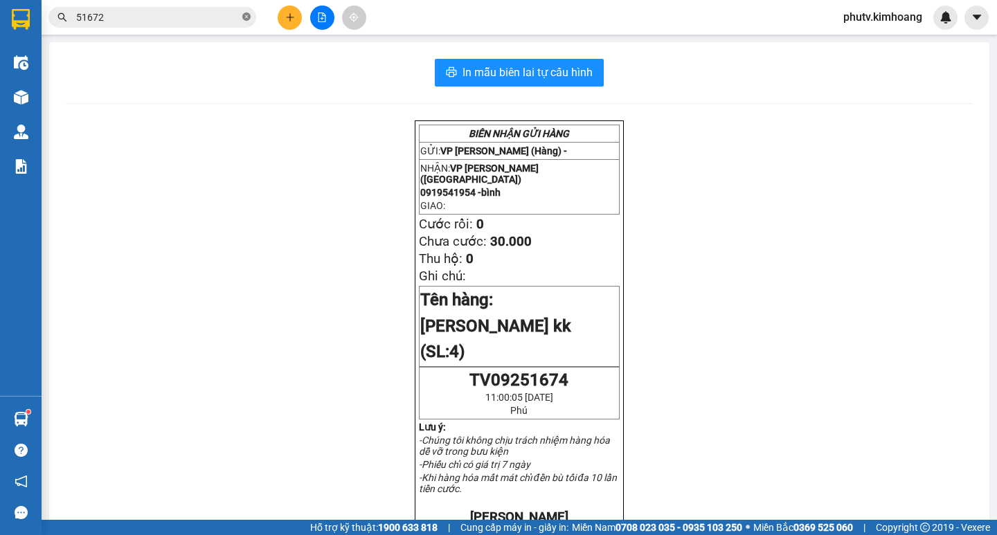
click at [244, 15] on icon "close-circle" at bounding box center [246, 16] width 8 height 8
drag, startPoint x: 244, startPoint y: 15, endPoint x: 181, endPoint y: 19, distance: 63.9
click at [215, 19] on span at bounding box center [152, 17] width 208 height 21
click at [181, 19] on input "text" at bounding box center [157, 17] width 163 height 15
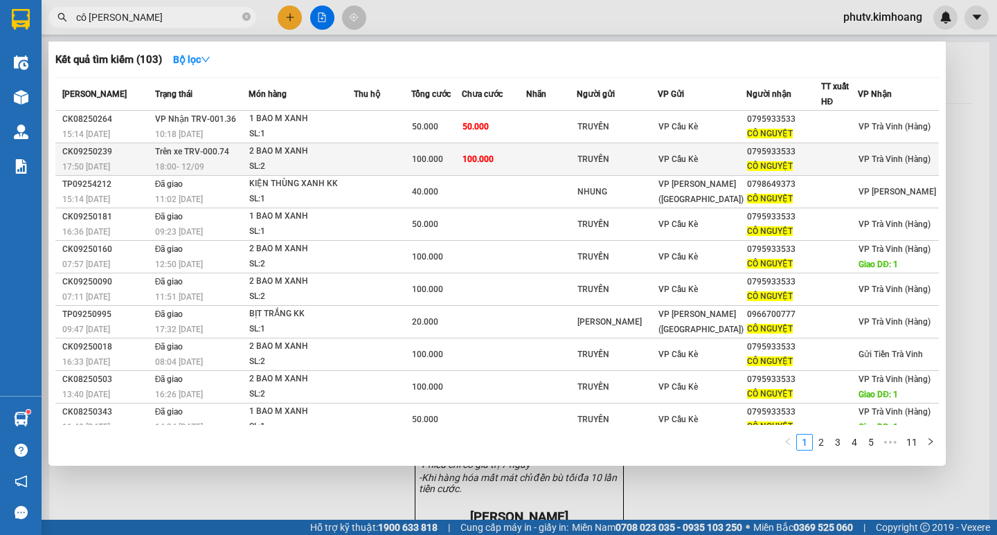
type input "cô [PERSON_NAME]"
click at [436, 159] on span "100.000" at bounding box center [427, 159] width 31 height 10
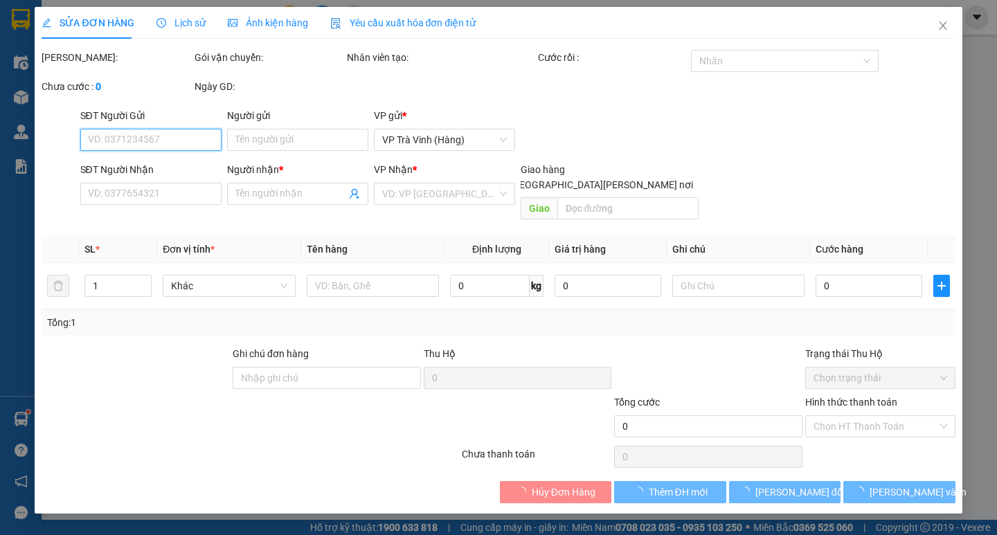
type input "TRUYỀN"
type input "0795933533"
type input "CÔ NGUYỆT"
type input "100.000"
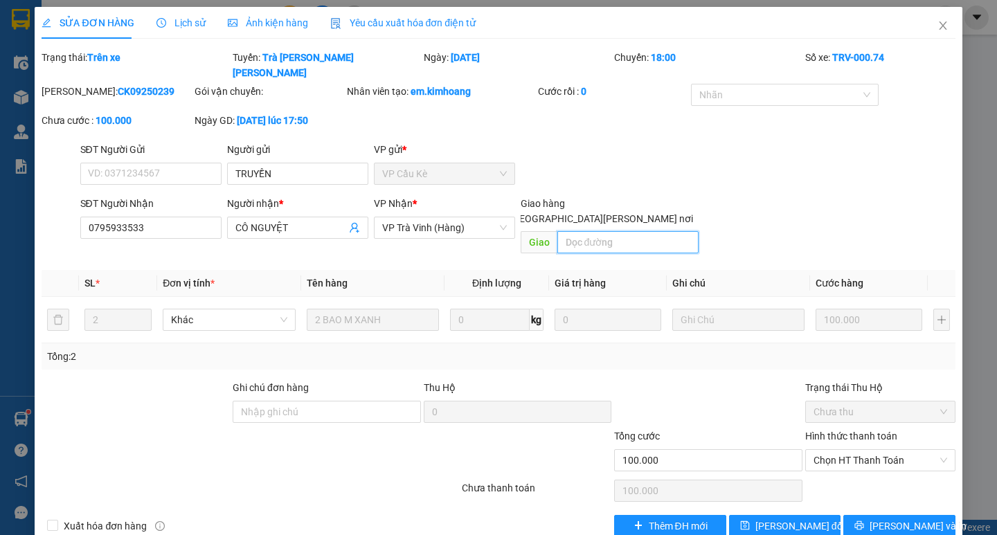
click at [587, 231] on input "text" at bounding box center [627, 242] width 141 height 22
type input "1"
click at [786, 519] on span "[PERSON_NAME] đổi" at bounding box center [800, 526] width 89 height 15
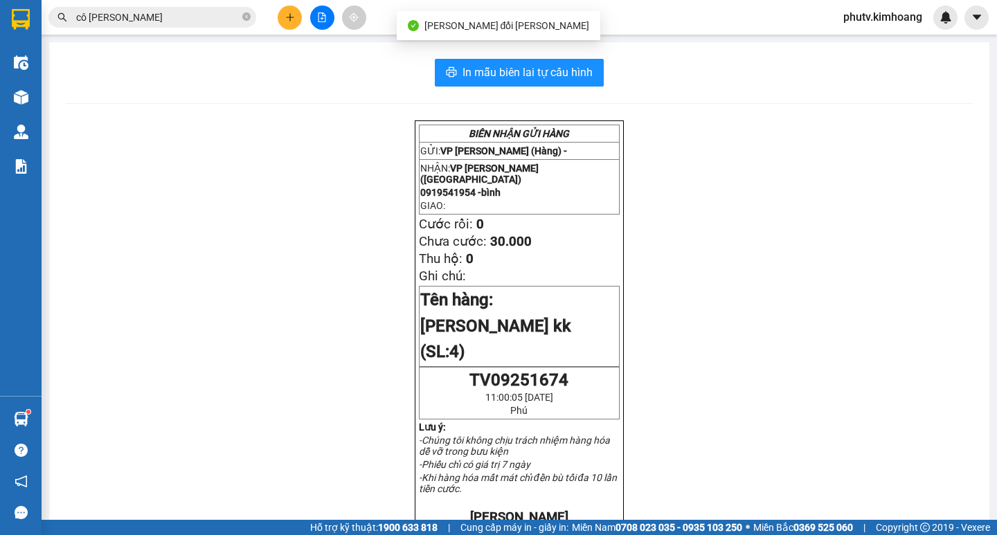
click at [213, 23] on input "cô [PERSON_NAME]" at bounding box center [157, 17] width 163 height 15
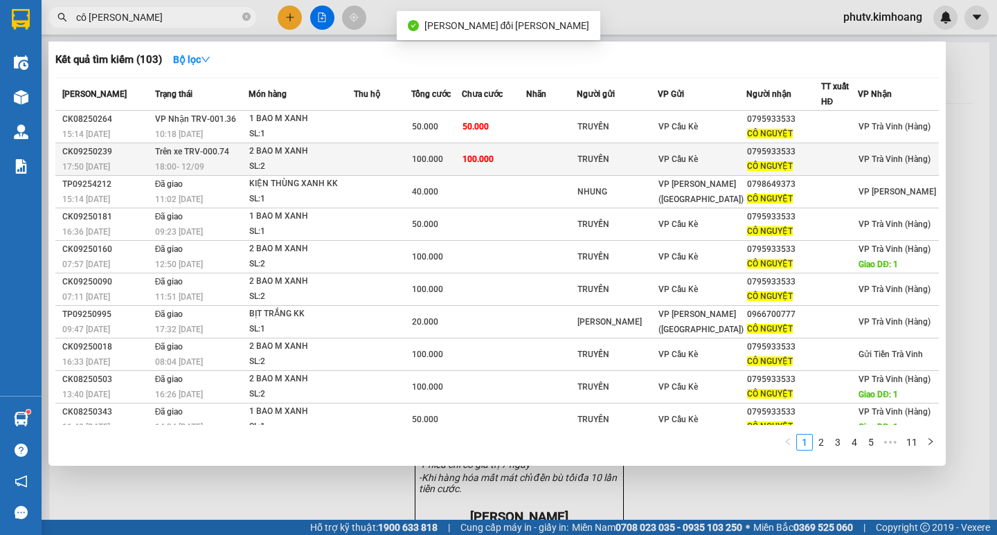
click at [687, 156] on span "VP Cầu Kè" at bounding box center [678, 159] width 39 height 10
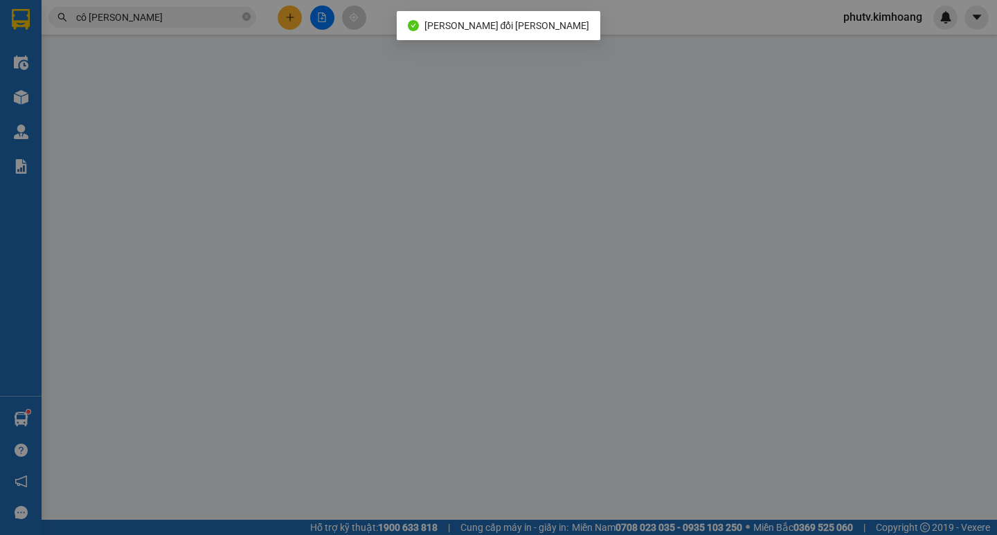
type input "TRUYỀN"
type input "0795933533"
type input "CÔ NGUYỆT"
type input "1"
type input "100.000"
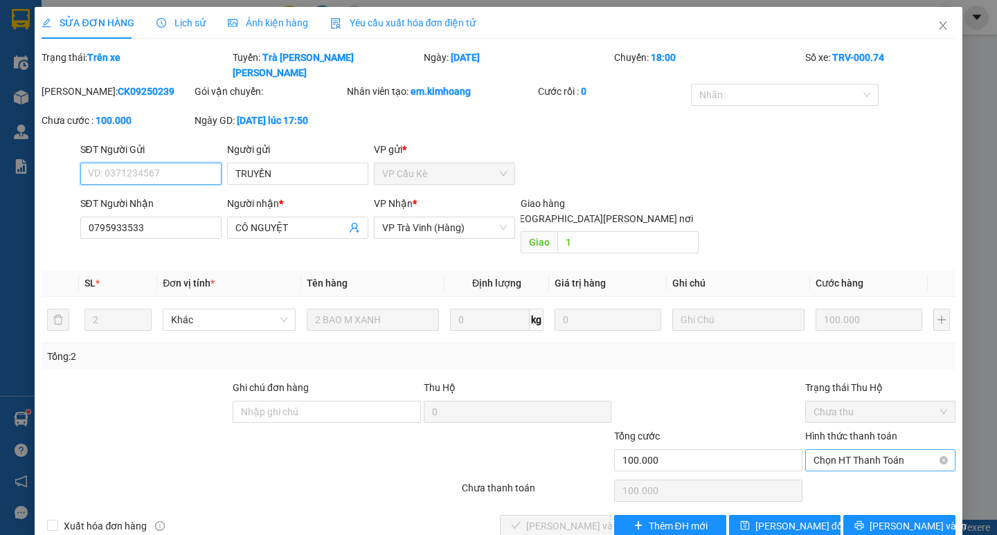
click at [891, 450] on span "Chọn HT Thanh Toán" at bounding box center [881, 460] width 134 height 21
click at [865, 454] on div "Tại văn phòng" at bounding box center [881, 457] width 134 height 15
type input "0"
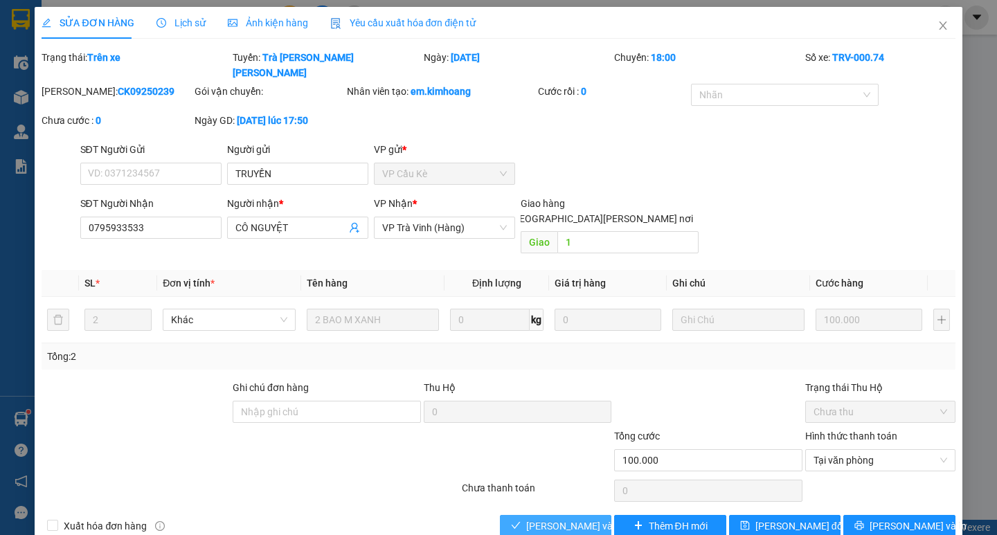
click at [573, 519] on span "[PERSON_NAME] và [PERSON_NAME] hàng" at bounding box center [619, 526] width 187 height 15
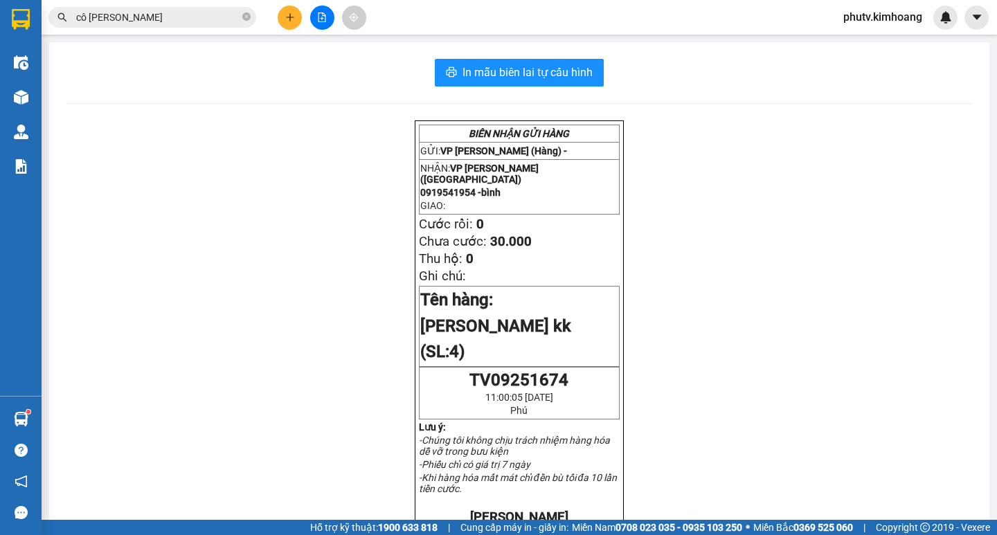
click at [293, 21] on icon "plus" at bounding box center [290, 17] width 10 height 10
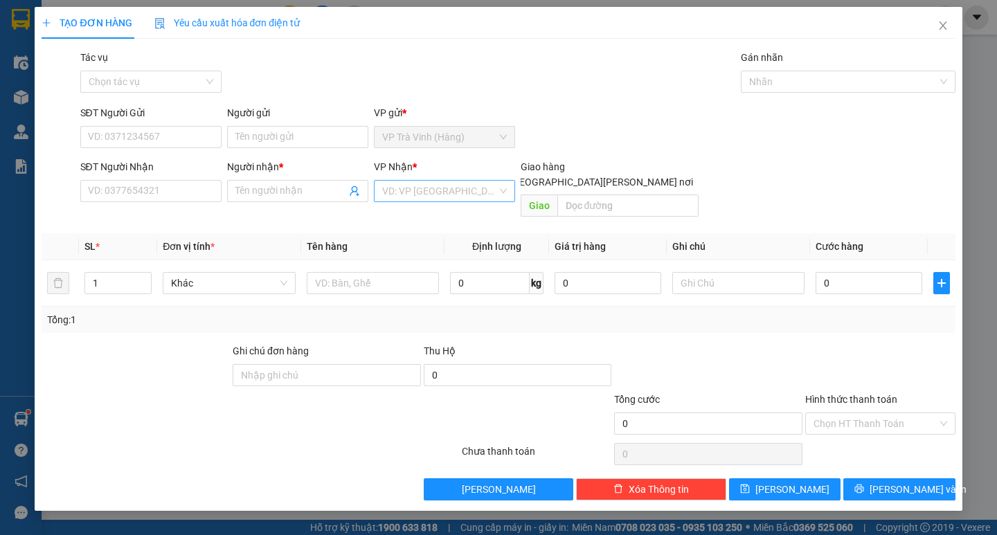
click at [402, 193] on input "search" at bounding box center [439, 191] width 115 height 21
click at [386, 64] on div "Tác vụ Chọn tác vụ Gán nhãn Nhãn" at bounding box center [518, 74] width 881 height 48
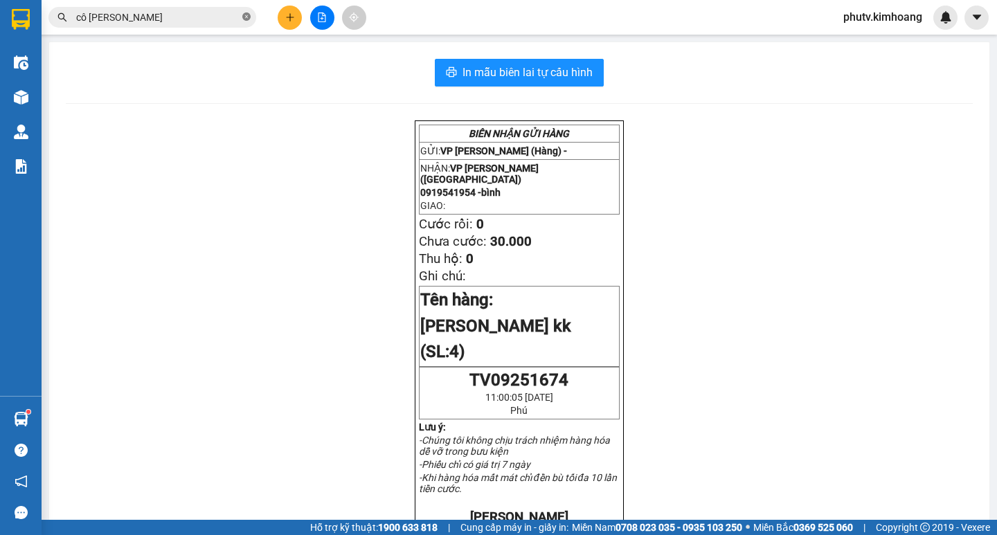
click at [248, 17] on icon "close-circle" at bounding box center [246, 16] width 8 height 8
drag, startPoint x: 248, startPoint y: 15, endPoint x: 226, endPoint y: 15, distance: 22.2
click at [229, 15] on span at bounding box center [152, 17] width 208 height 21
click at [212, 11] on input "text" at bounding box center [157, 17] width 163 height 15
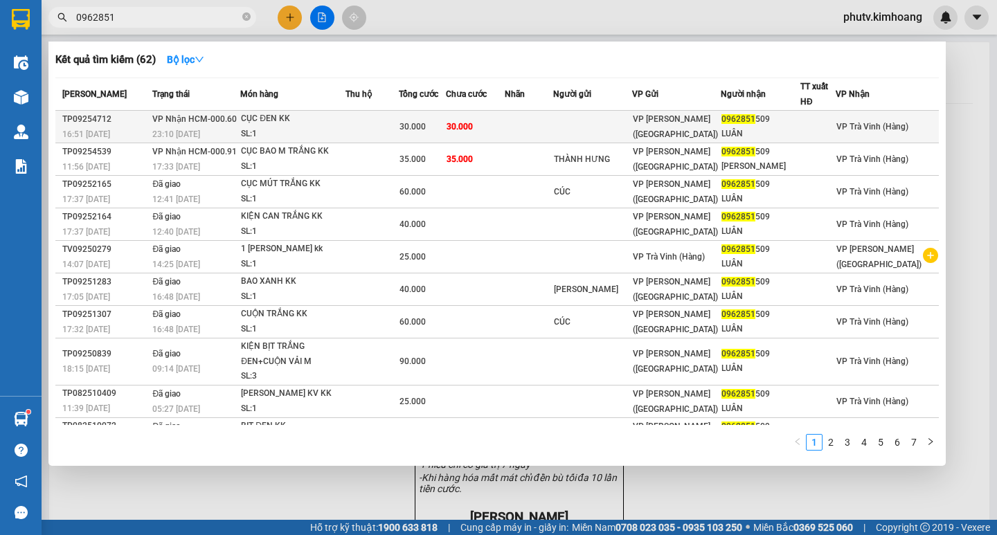
type input "0962851"
click at [505, 137] on td "30.000" at bounding box center [475, 127] width 59 height 33
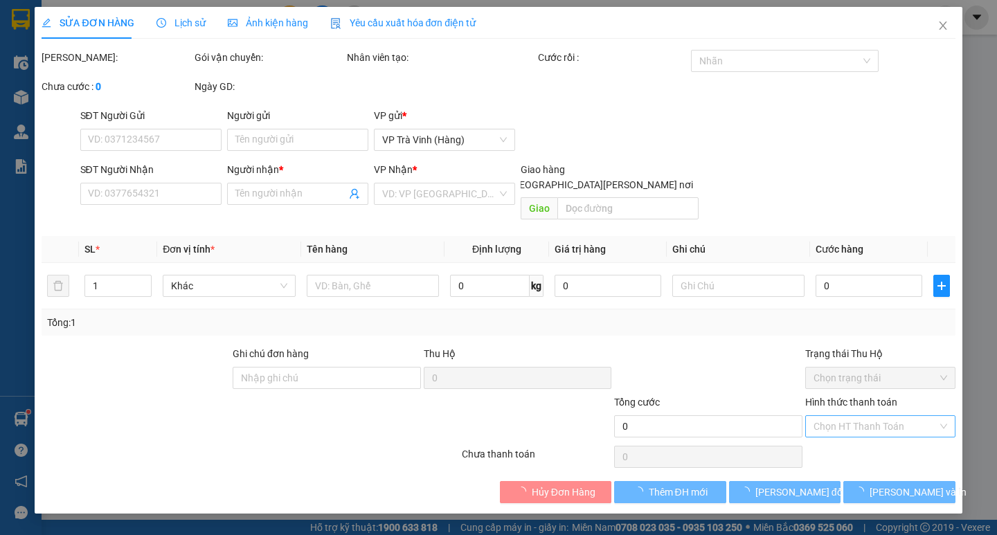
click at [889, 416] on div "Chọn HT Thanh Toán" at bounding box center [880, 427] width 150 height 22
type input "0962851509"
type input "LUÂN"
type input "30.000"
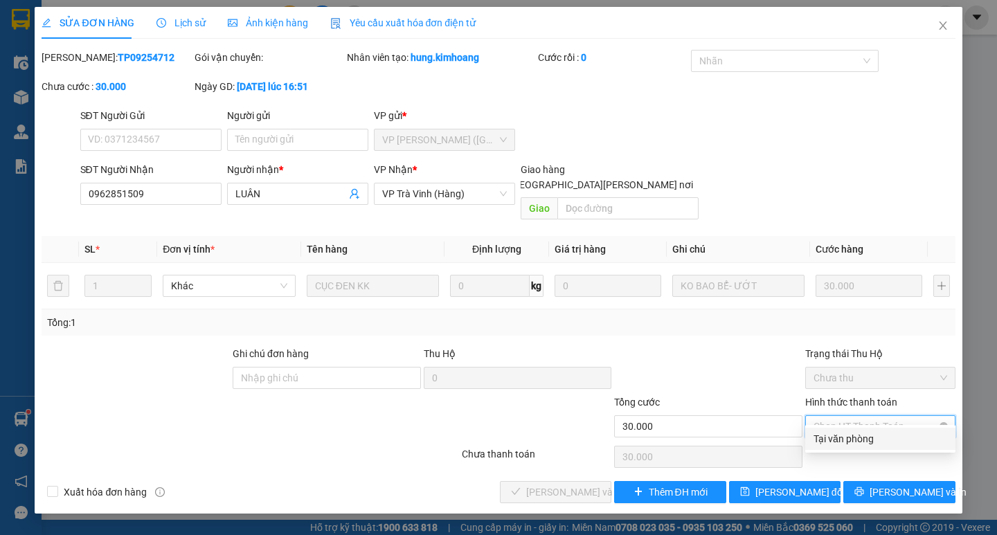
click at [886, 416] on span "Chọn HT Thanh Toán" at bounding box center [881, 426] width 134 height 21
click at [848, 434] on div "Tại văn phòng" at bounding box center [881, 438] width 134 height 15
type input "0"
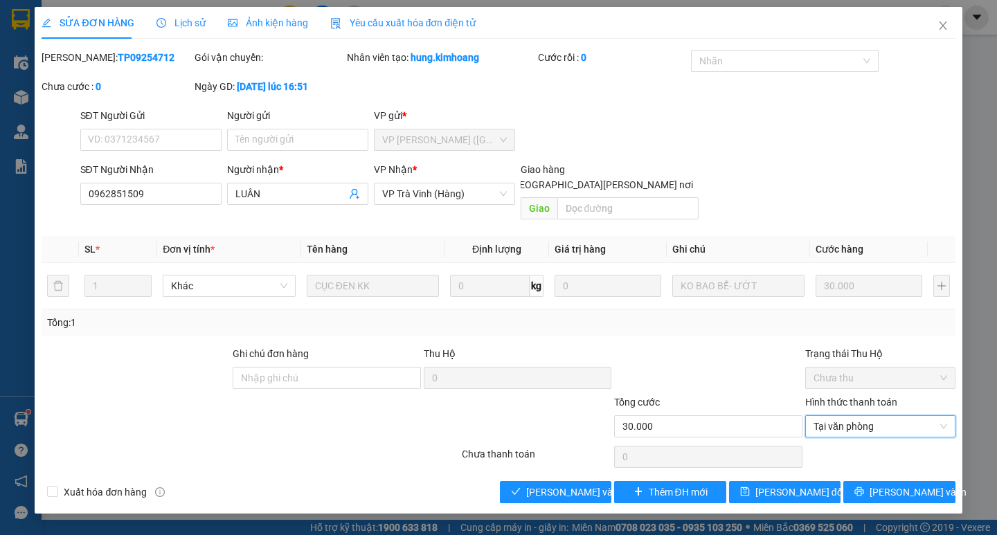
drag, startPoint x: 568, startPoint y: 465, endPoint x: 741, endPoint y: 449, distance: 173.9
click at [568, 463] on div "Total Paid Fee 0 Total UnPaid Fee 30.000 Cash Collection Total Fee Mã ĐH: TP092…" at bounding box center [498, 277] width 913 height 454
click at [554, 485] on span "[PERSON_NAME] và [PERSON_NAME] hàng" at bounding box center [619, 492] width 187 height 15
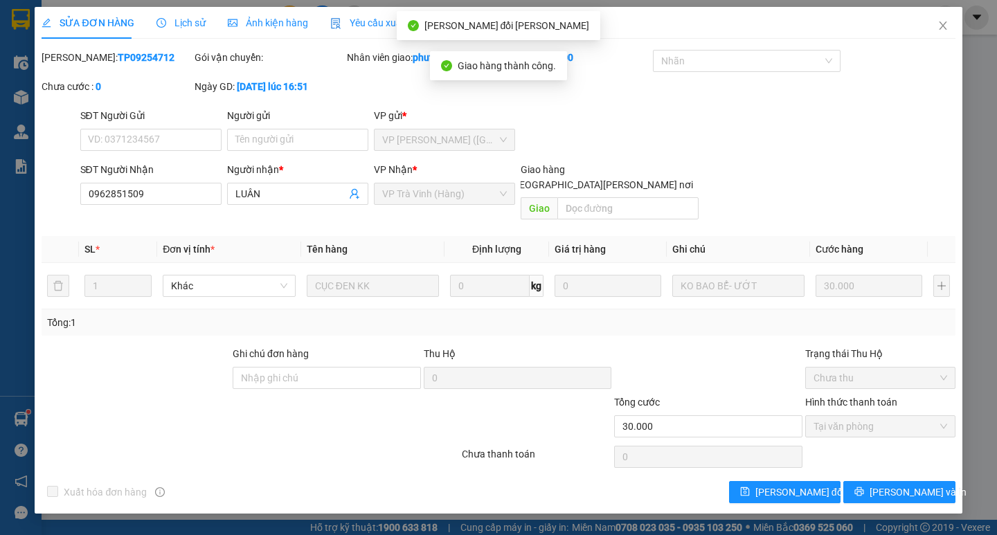
click at [905, 464] on div "Total Paid Fee 30.000 Total UnPaid Fee 0 Cash Collection Total Fee Mã ĐH: TP092…" at bounding box center [498, 277] width 913 height 454
click at [904, 485] on span "[PERSON_NAME] và In" at bounding box center [918, 492] width 97 height 15
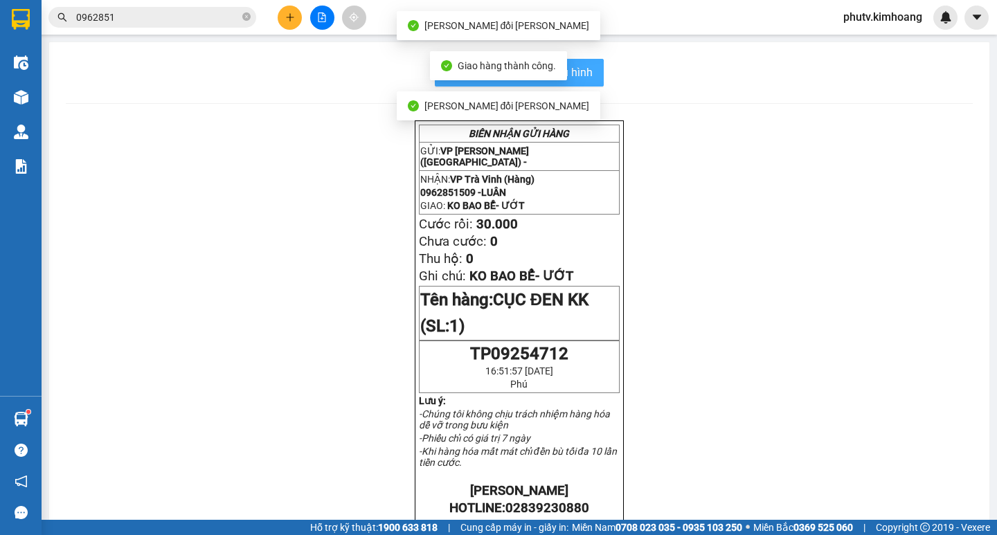
click at [580, 71] on span "In mẫu biên lai tự cấu hình" at bounding box center [528, 72] width 130 height 17
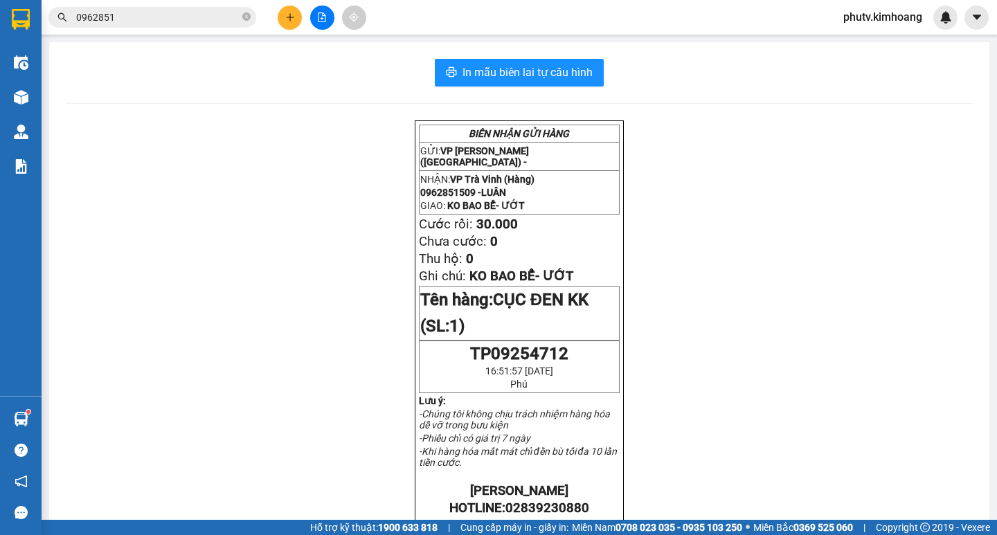
drag, startPoint x: 141, startPoint y: 11, endPoint x: 812, endPoint y: 184, distance: 693.0
click at [141, 10] on input "0962851" at bounding box center [157, 17] width 163 height 15
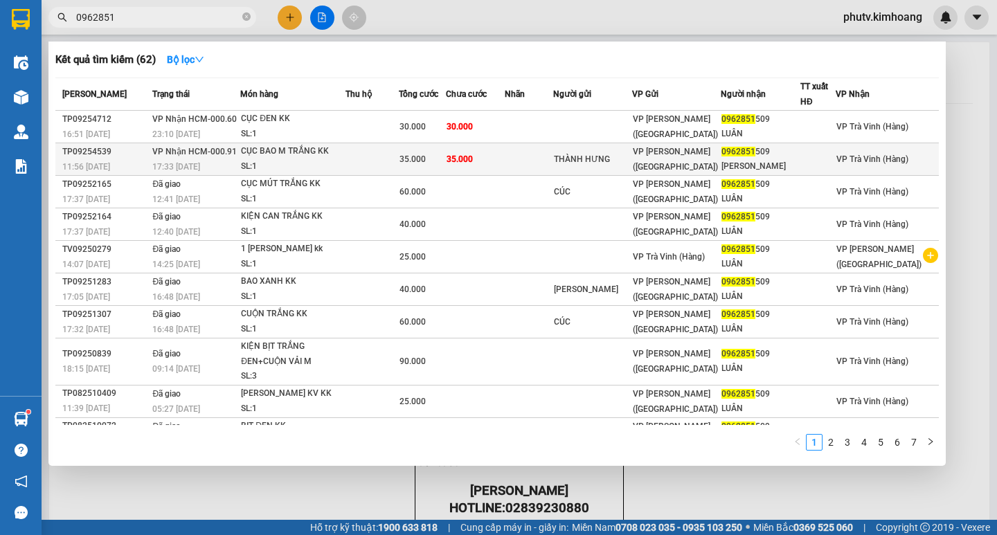
click at [633, 146] on td "THÀNH HƯNG" at bounding box center [593, 159] width 80 height 33
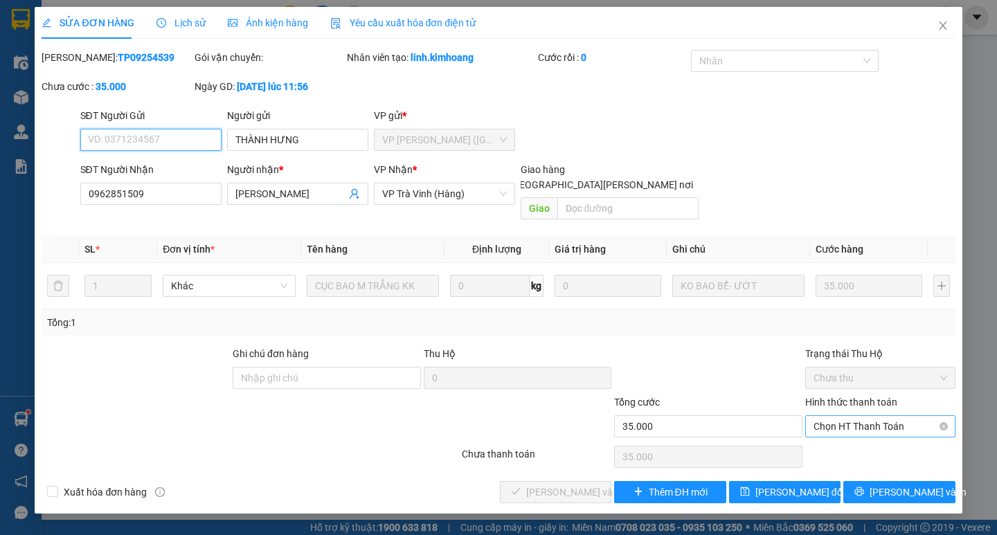
click at [905, 417] on span "Chọn HT Thanh Toán" at bounding box center [881, 426] width 134 height 21
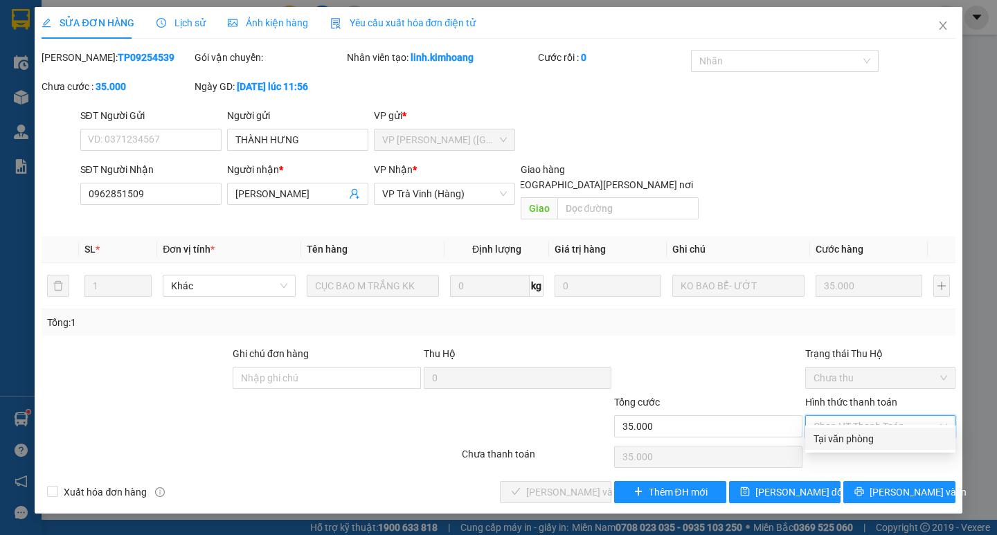
click at [871, 447] on div "Tại văn phòng" at bounding box center [880, 439] width 150 height 22
type input "0"
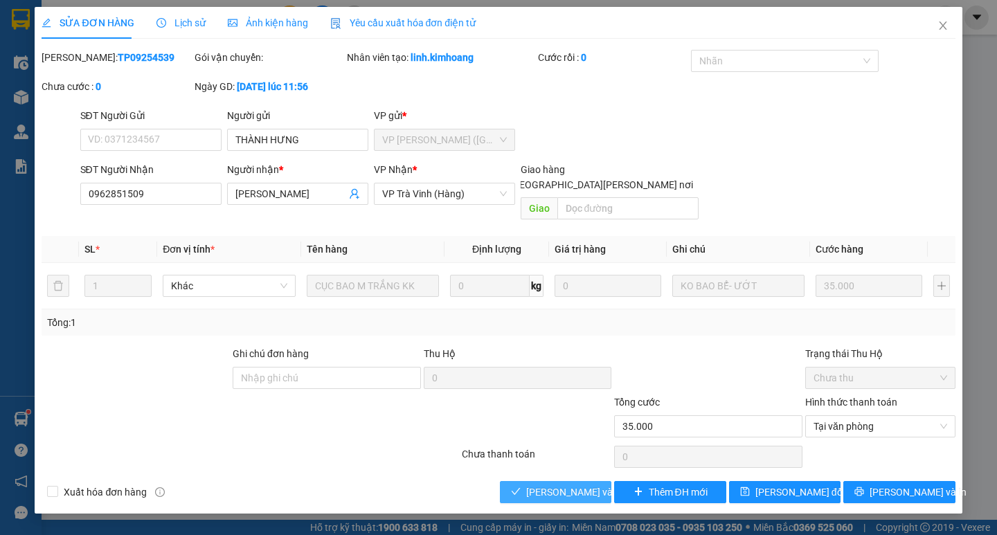
click at [566, 485] on span "[PERSON_NAME] và [PERSON_NAME] hàng" at bounding box center [619, 492] width 187 height 15
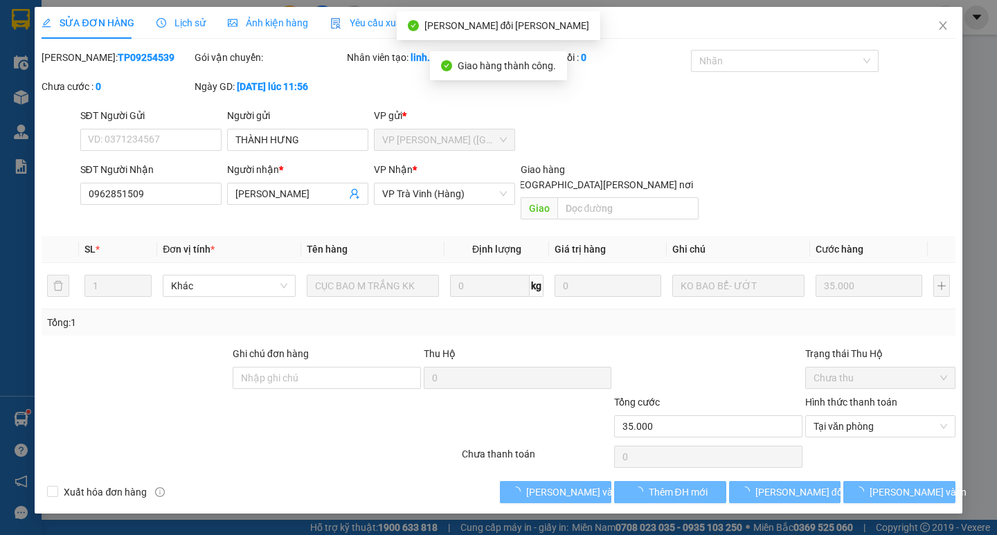
click at [925, 504] on div "SỬA ĐƠN HÀNG Lịch sử [PERSON_NAME] hàng Yêu cầu xuất [PERSON_NAME] điện tử Tota…" at bounding box center [498, 267] width 997 height 535
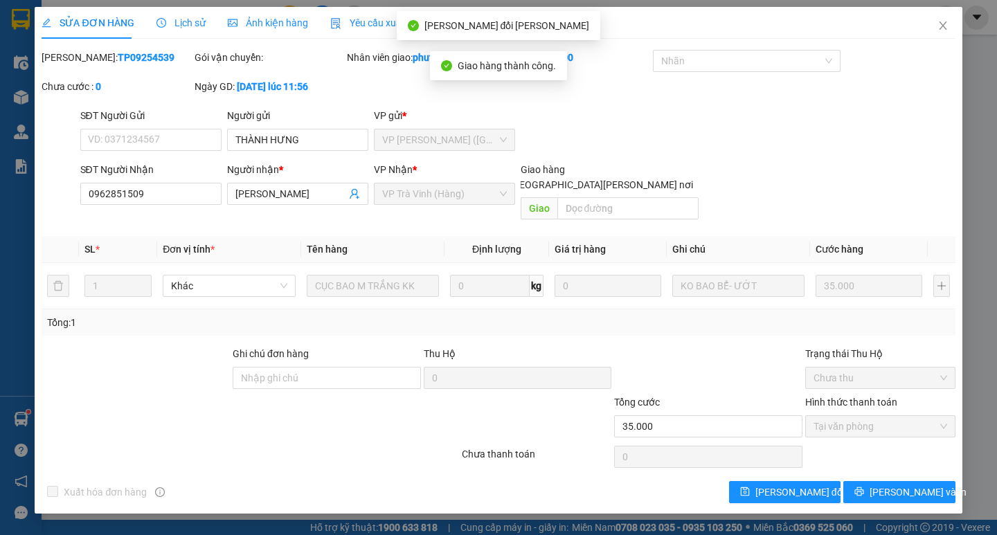
click at [914, 493] on div "SỬA ĐƠN HÀNG Lịch sử [PERSON_NAME] hàng Yêu cầu xuất [PERSON_NAME] điện tử Tota…" at bounding box center [498, 260] width 927 height 507
click at [913, 488] on button "[PERSON_NAME] và In" at bounding box center [898, 492] width 111 height 22
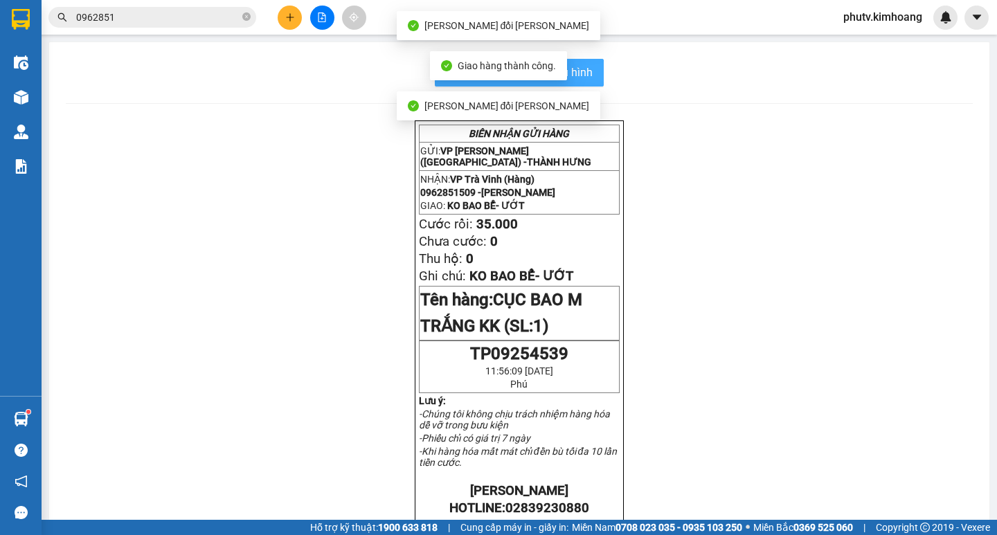
click at [590, 62] on button "In mẫu biên lai tự cấu hình" at bounding box center [519, 73] width 169 height 28
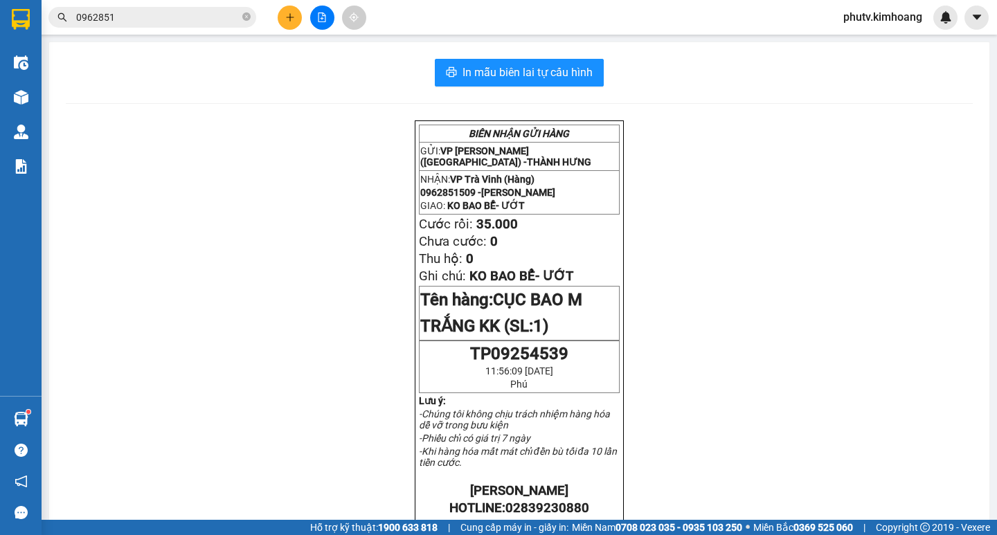
click at [482, 453] on div "[PERSON_NAME] GỬI HÀNG GỬI: VP [PERSON_NAME] ([GEOGRAPHIC_DATA]) - [PERSON_NAME…" at bounding box center [519, 321] width 209 height 402
click at [245, 14] on icon "close-circle" at bounding box center [246, 16] width 8 height 8
drag, startPoint x: 245, startPoint y: 14, endPoint x: 206, endPoint y: 26, distance: 41.2
click at [223, 21] on span at bounding box center [152, 17] width 208 height 21
click at [198, 27] on span at bounding box center [152, 17] width 208 height 21
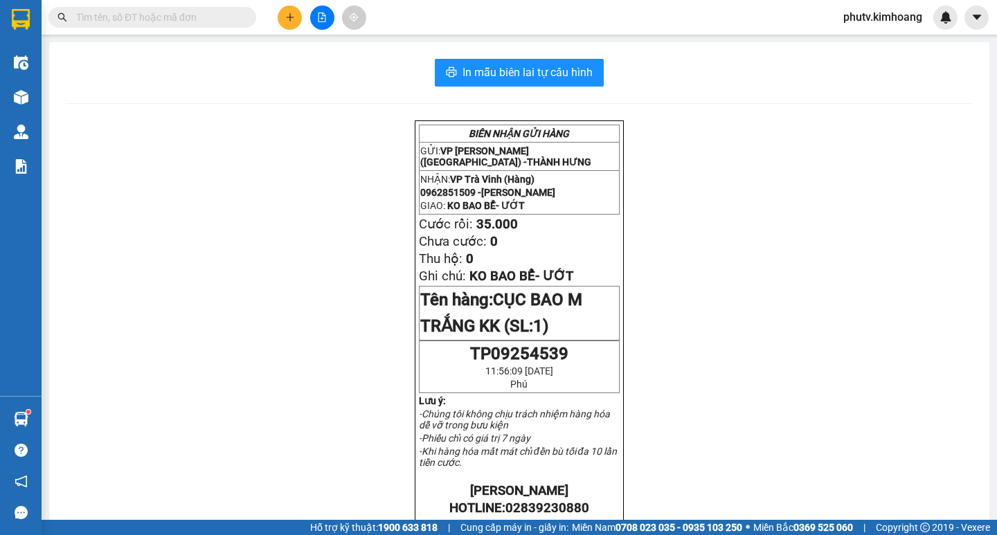
click at [196, 27] on span at bounding box center [152, 17] width 208 height 21
click at [182, 17] on input "text" at bounding box center [157, 17] width 163 height 15
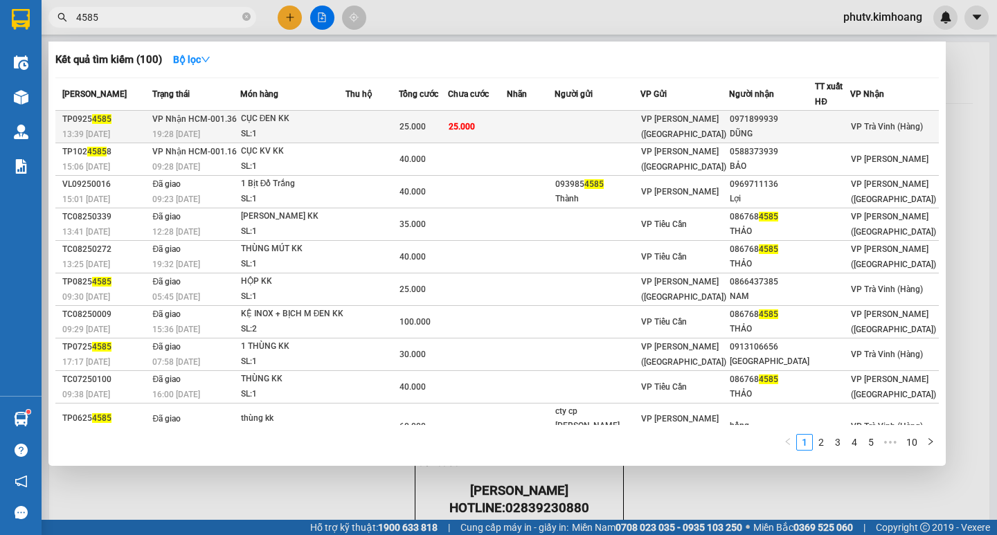
type input "4585"
click at [641, 120] on td at bounding box center [598, 127] width 86 height 33
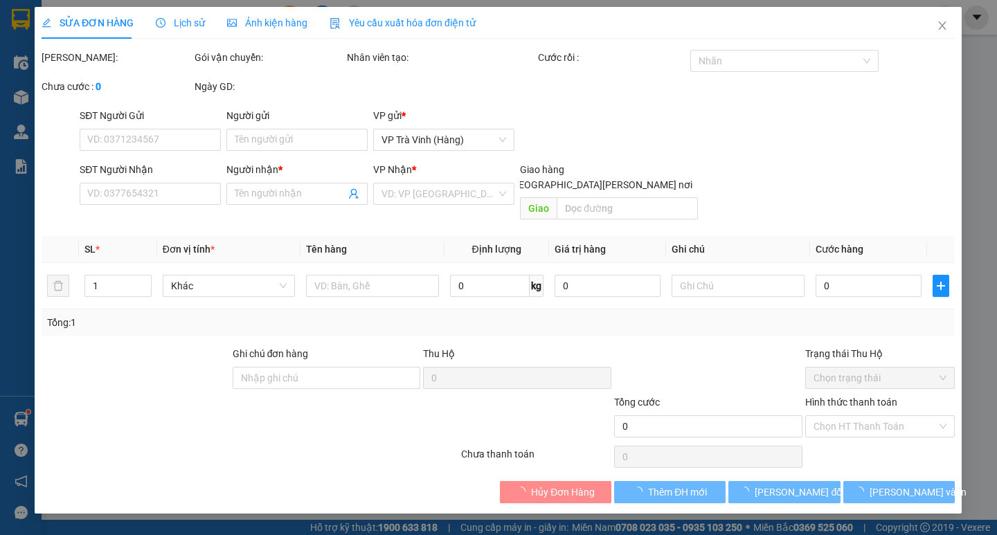
type input "0971899939"
type input "DŨNG"
type input "25.000"
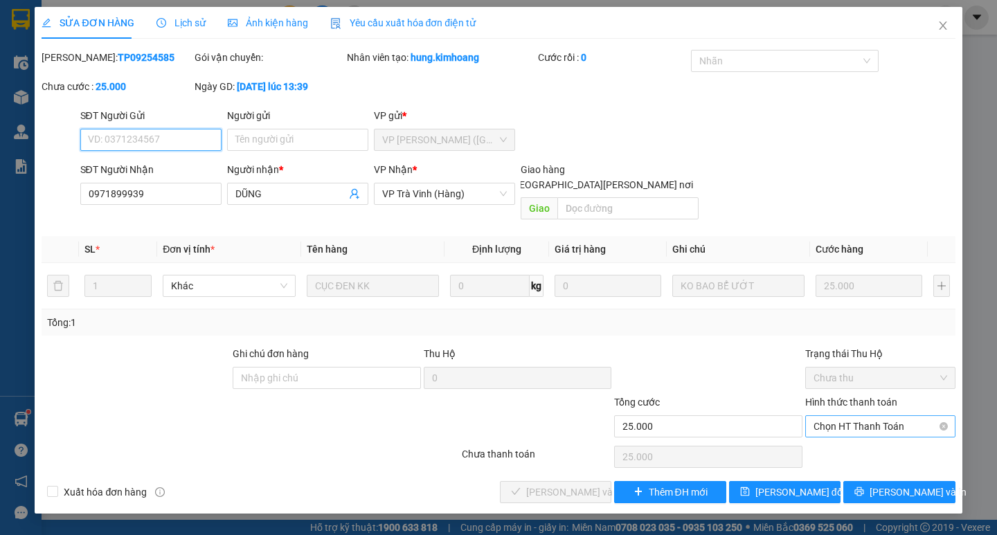
click at [888, 416] on span "Chọn HT Thanh Toán" at bounding box center [881, 426] width 134 height 21
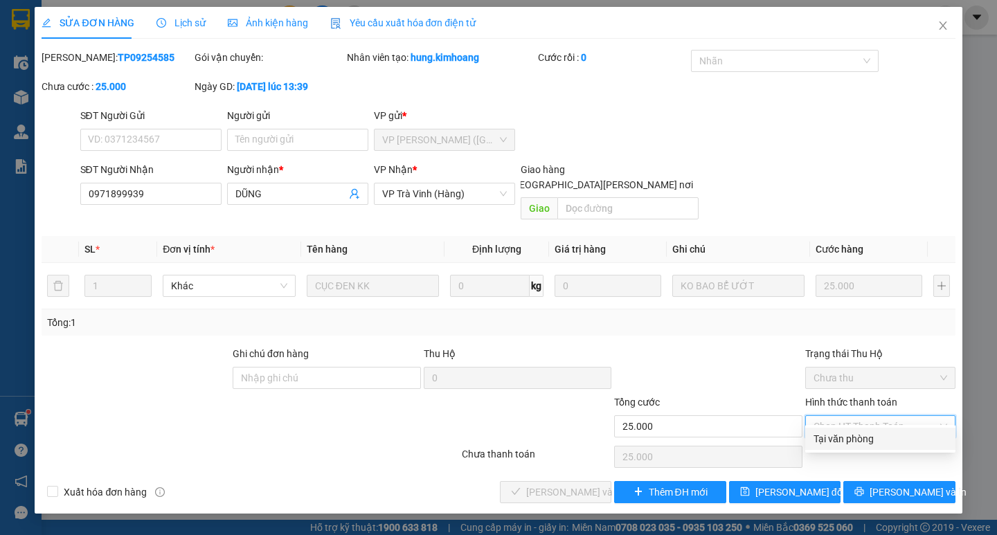
click at [876, 436] on div "Tại văn phòng" at bounding box center [881, 438] width 134 height 15
type input "0"
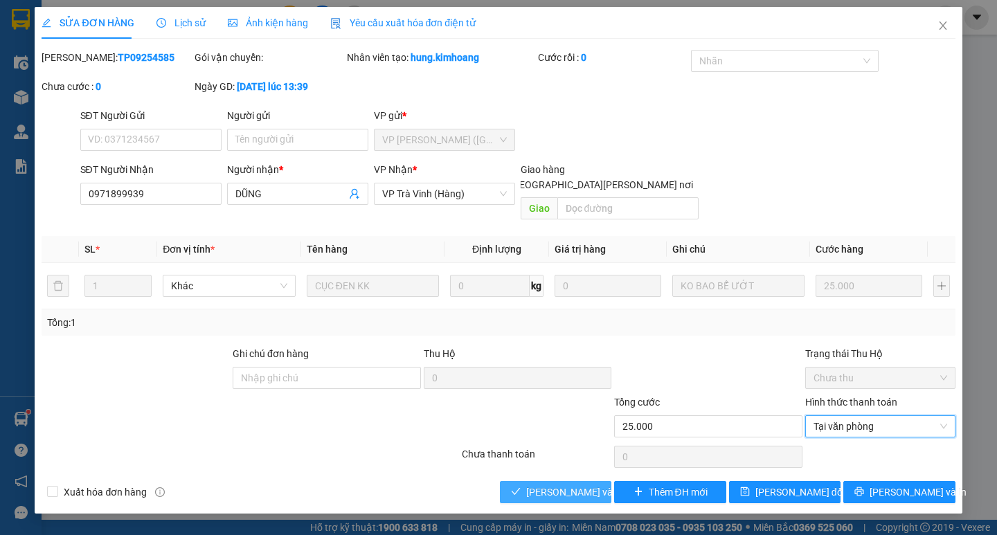
drag, startPoint x: 575, startPoint y: 481, endPoint x: 819, endPoint y: 423, distance: 251.1
click at [580, 485] on span "[PERSON_NAME] và [PERSON_NAME] hàng" at bounding box center [619, 492] width 187 height 15
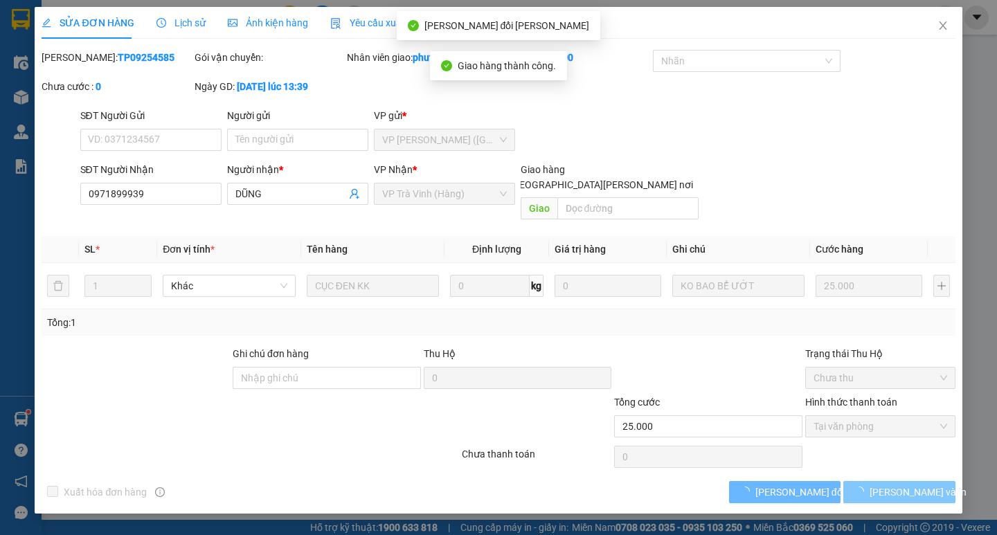
click at [933, 481] on button "[PERSON_NAME] và In" at bounding box center [898, 492] width 111 height 22
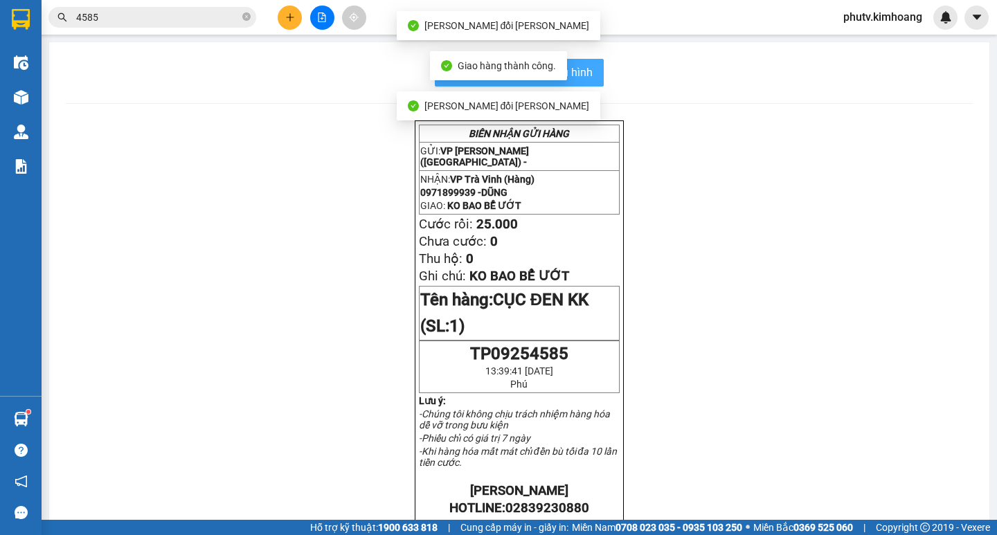
click at [585, 74] on span "In mẫu biên lai tự cấu hình" at bounding box center [528, 72] width 130 height 17
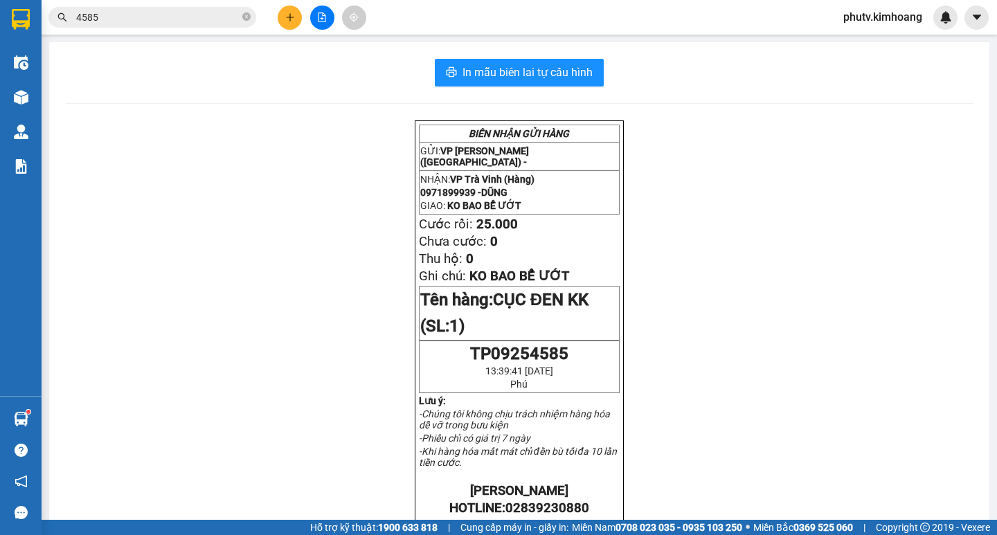
click at [145, 23] on input "4585" at bounding box center [157, 17] width 163 height 15
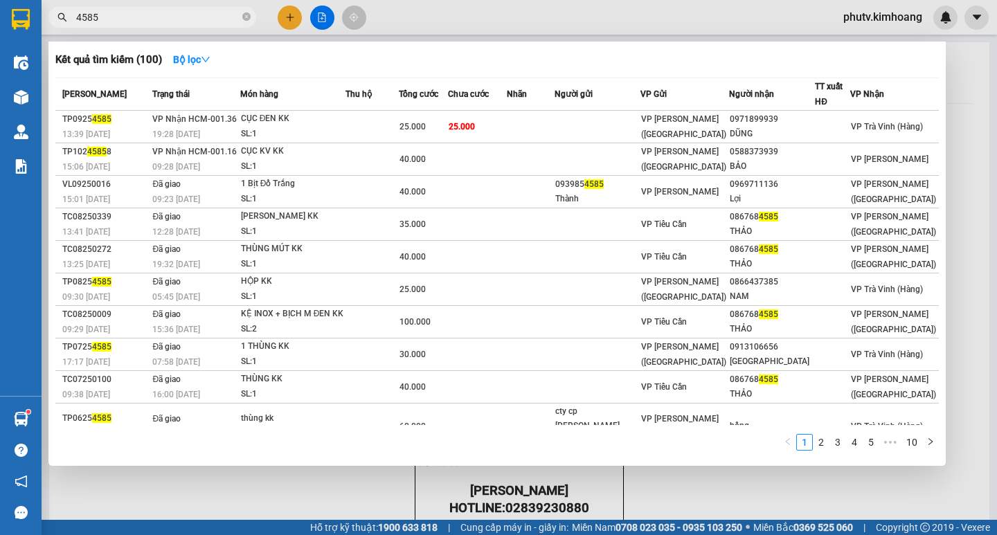
click at [145, 23] on input "4585" at bounding box center [157, 17] width 163 height 15
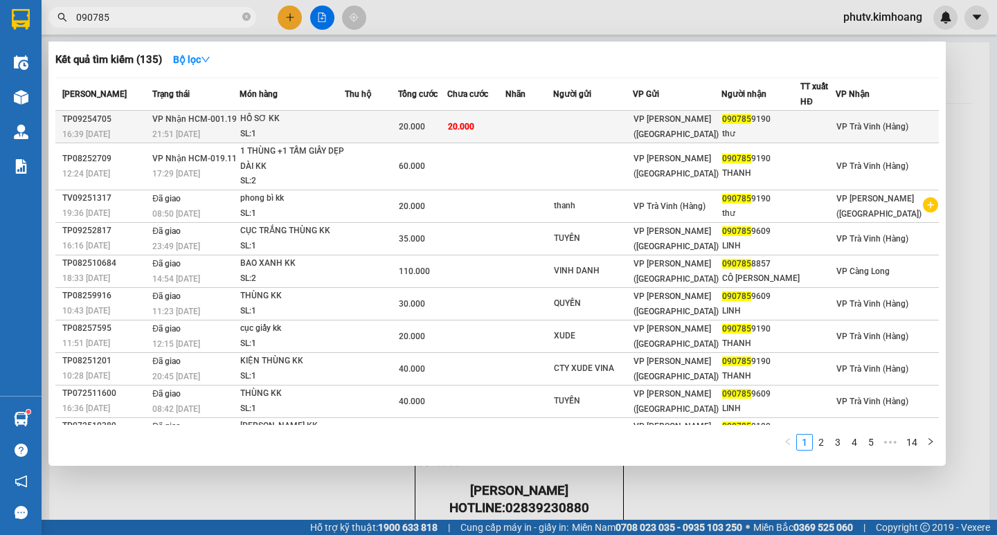
type input "090785"
click at [447, 125] on div "20.000" at bounding box center [423, 126] width 48 height 15
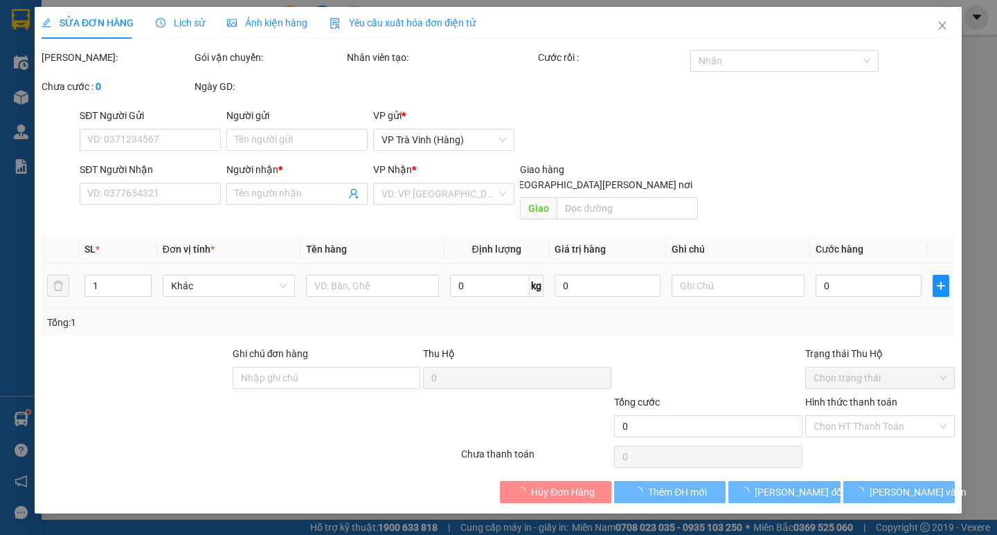
type input "0907859190"
type input "thư"
type input "20.000"
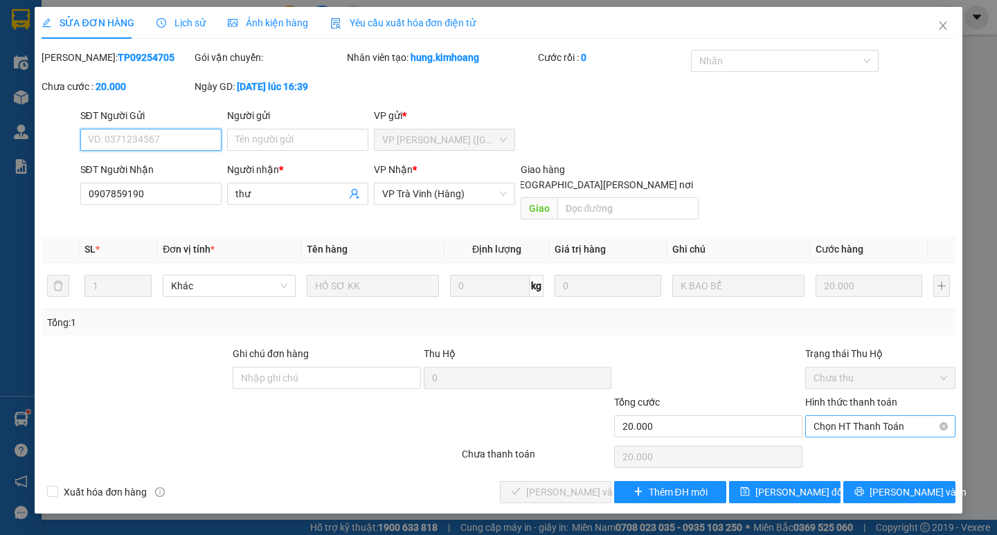
click at [841, 416] on span "Chọn HT Thanh Toán" at bounding box center [881, 426] width 134 height 21
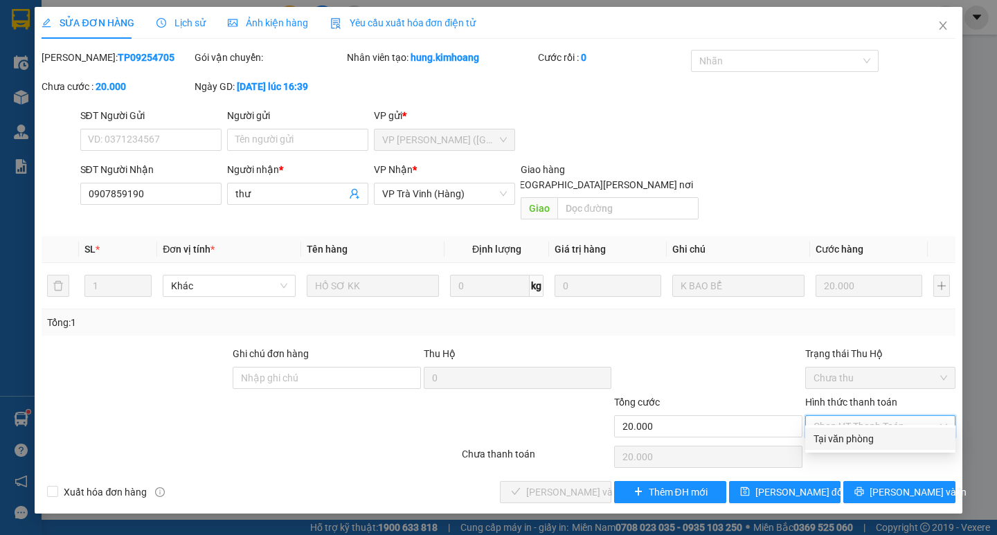
click at [827, 438] on div "Tại văn phòng" at bounding box center [881, 438] width 134 height 15
type input "0"
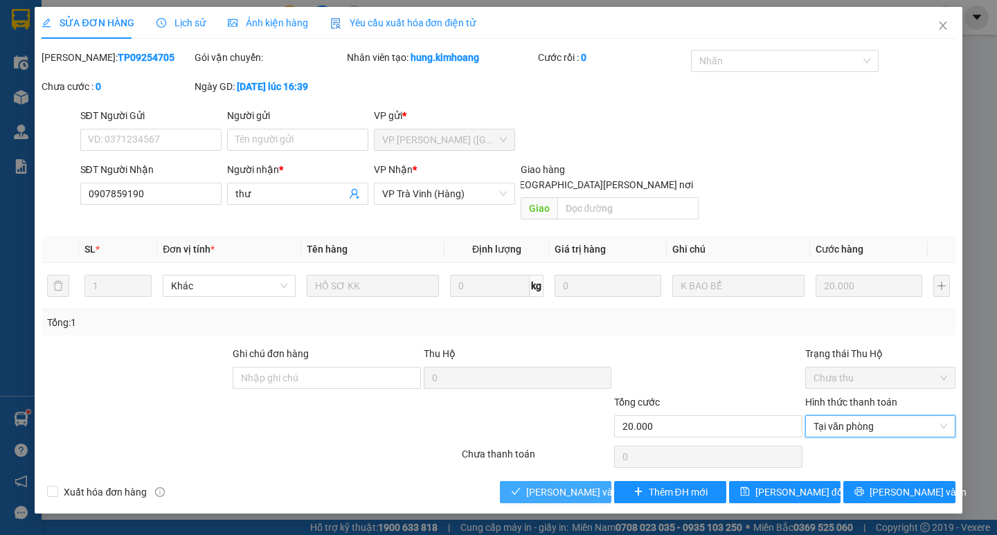
click at [580, 485] on span "[PERSON_NAME] và [PERSON_NAME] hàng" at bounding box center [619, 492] width 187 height 15
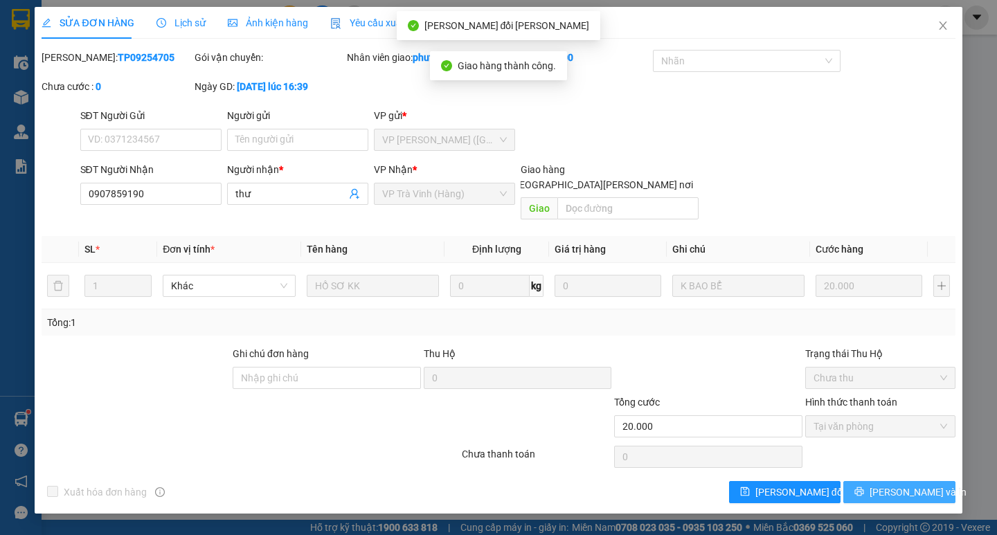
click at [945, 481] on button "[PERSON_NAME] và In" at bounding box center [898, 492] width 111 height 22
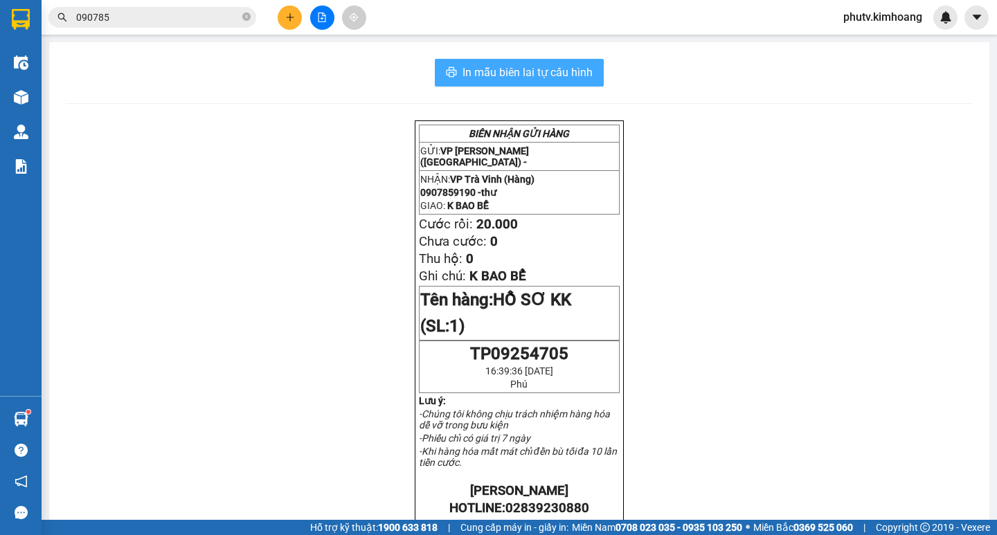
click at [518, 79] on span "In mẫu biên lai tự cấu hình" at bounding box center [528, 72] width 130 height 17
click at [250, 15] on span "090785" at bounding box center [152, 17] width 208 height 21
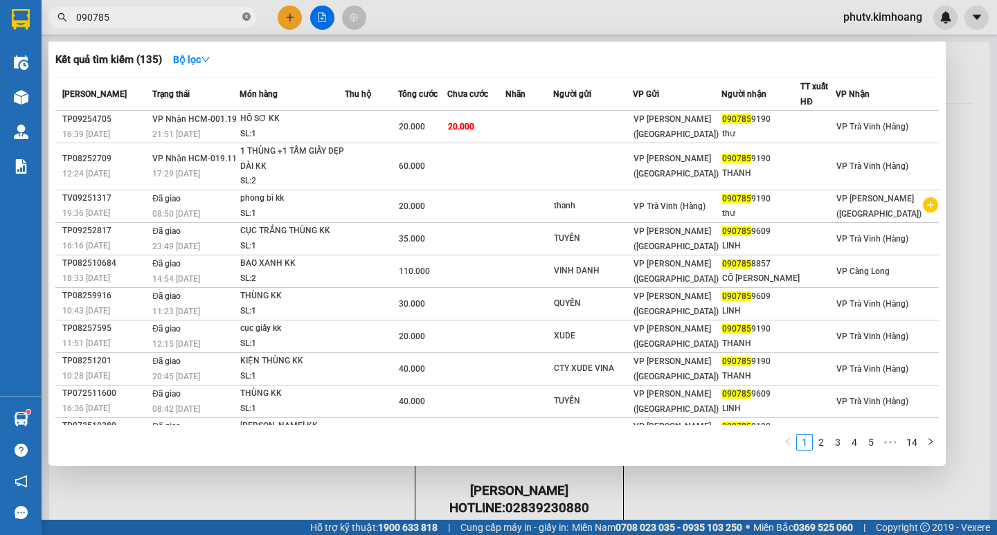
click at [249, 15] on icon "close-circle" at bounding box center [246, 16] width 8 height 8
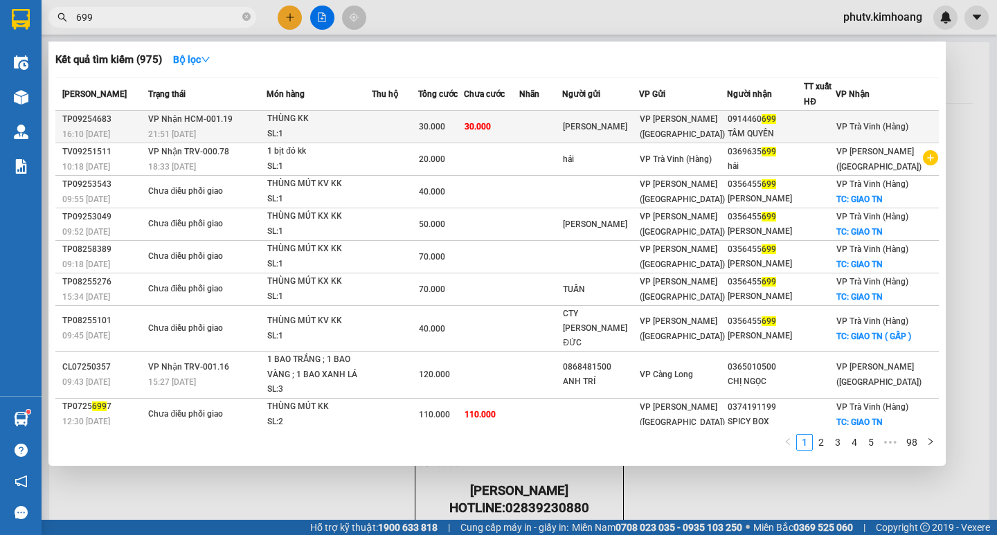
type input "699"
click at [337, 114] on div "THÙNG KK" at bounding box center [319, 118] width 104 height 15
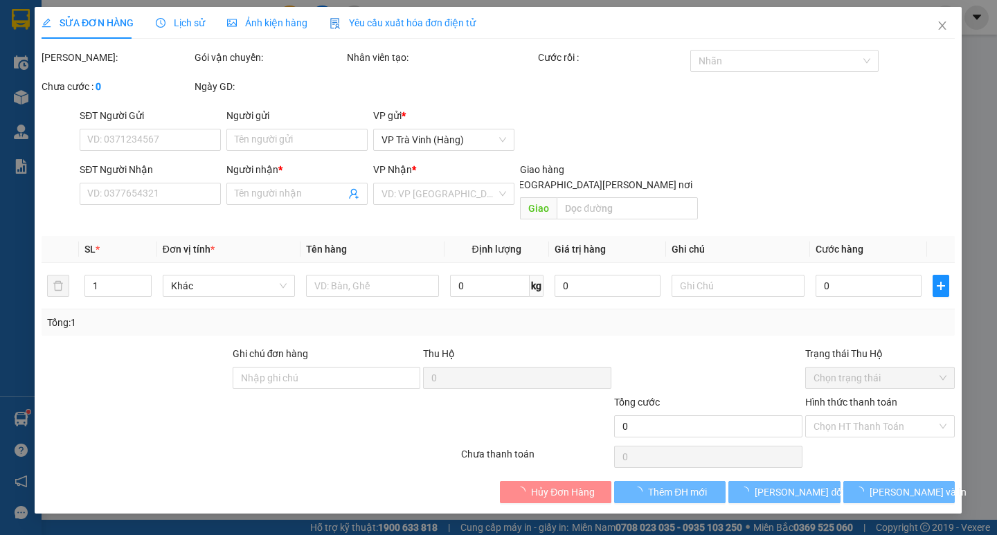
type input "[PERSON_NAME]"
type input "0914460699"
type input "TÂM QUYÊN"
type input "30.000"
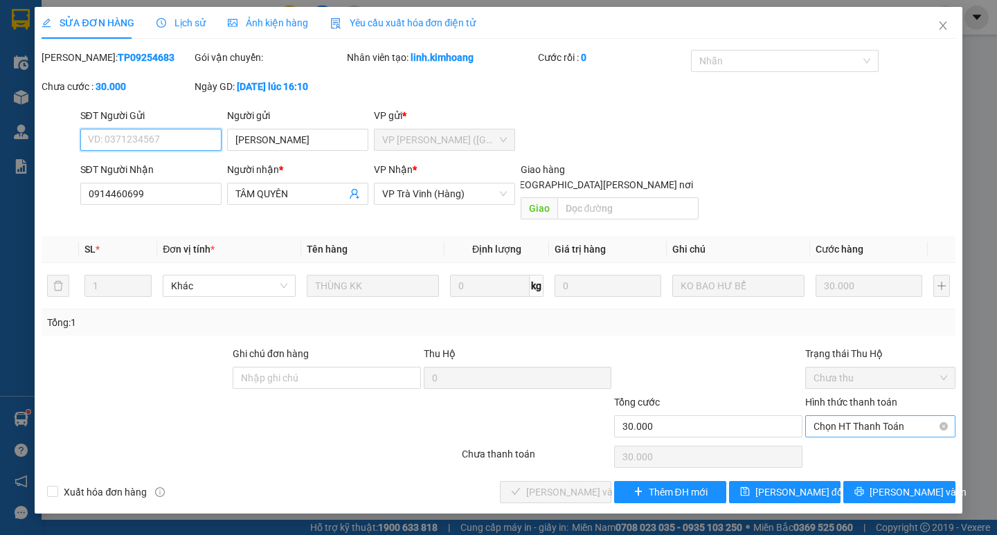
click at [873, 416] on span "Chọn HT Thanh Toán" at bounding box center [881, 426] width 134 height 21
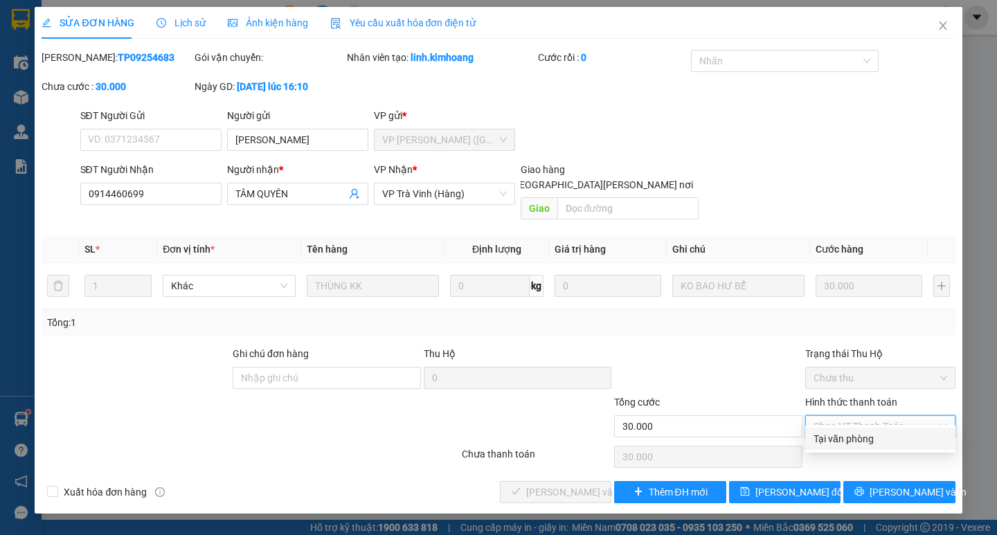
click at [856, 439] on div "Tại văn phòng" at bounding box center [881, 438] width 134 height 15
type input "0"
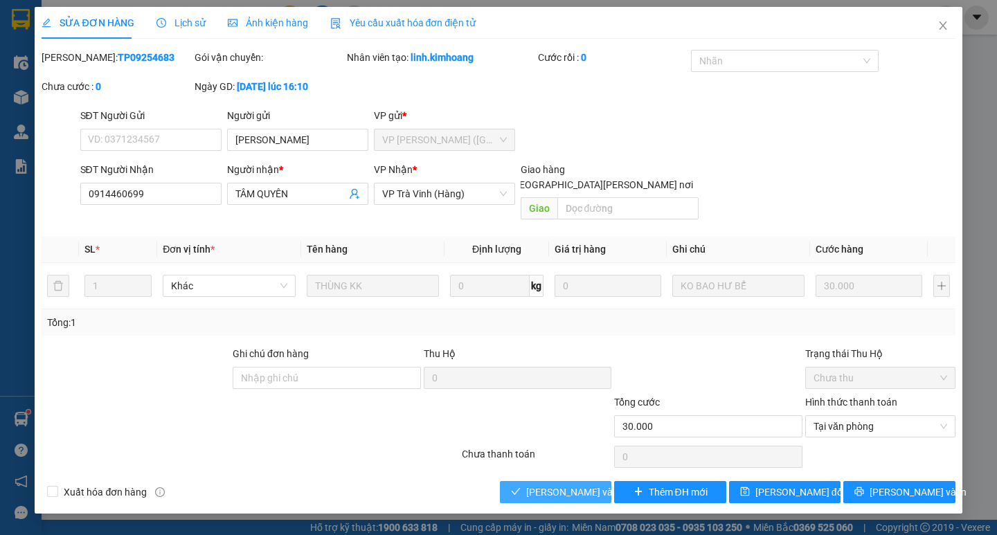
click at [564, 485] on span "[PERSON_NAME] và [PERSON_NAME] hàng" at bounding box center [619, 492] width 187 height 15
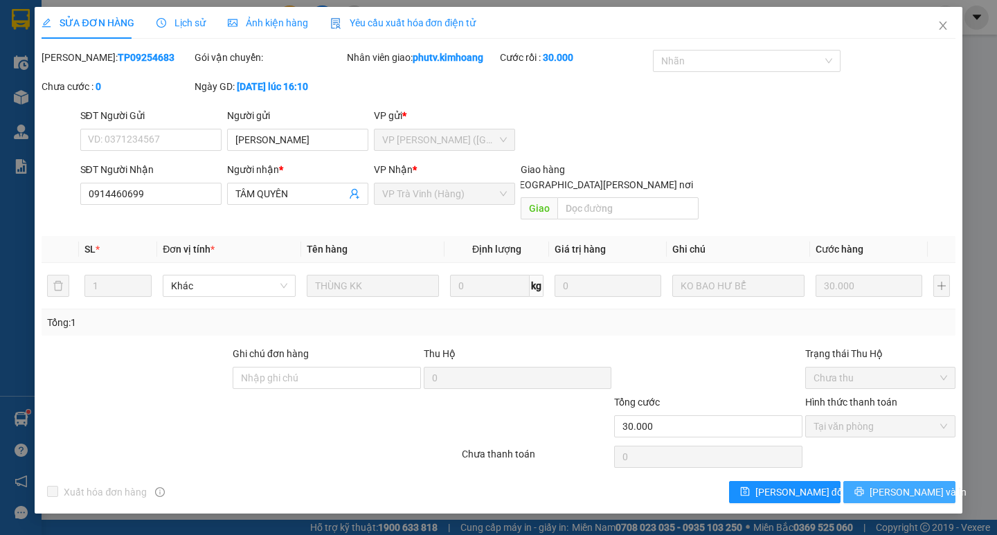
click at [891, 485] on span "[PERSON_NAME] và In" at bounding box center [918, 492] width 97 height 15
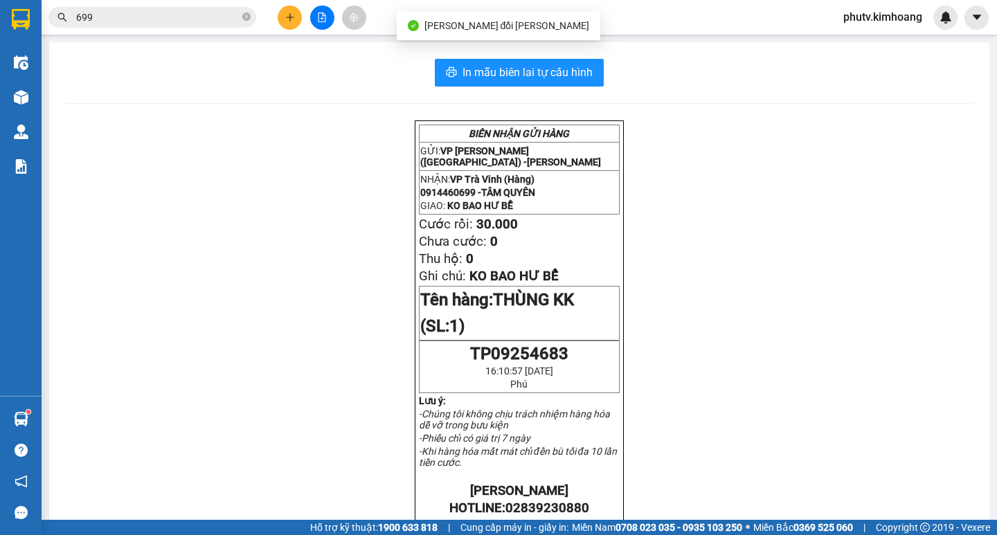
click at [159, 23] on input "699" at bounding box center [157, 17] width 163 height 15
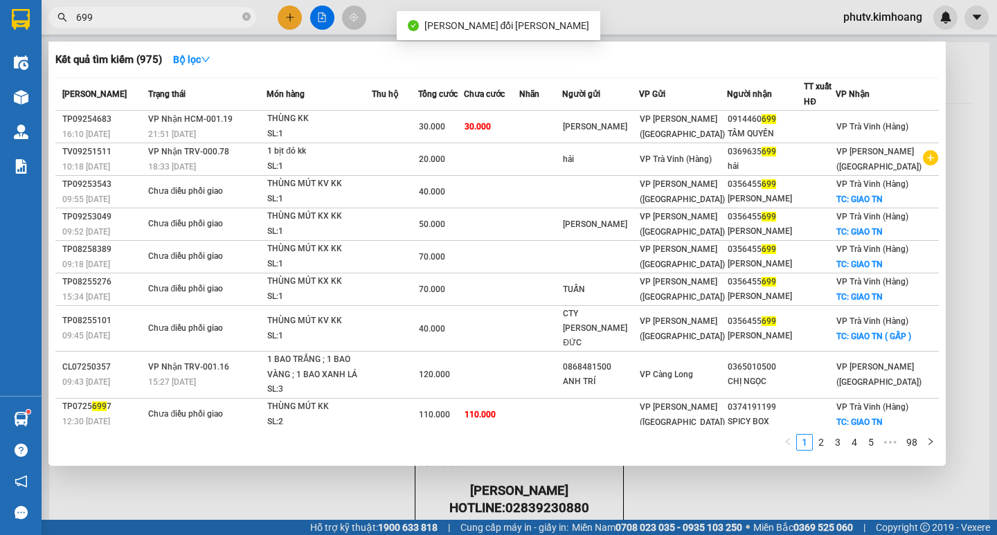
click at [159, 23] on input "699" at bounding box center [157, 17] width 163 height 15
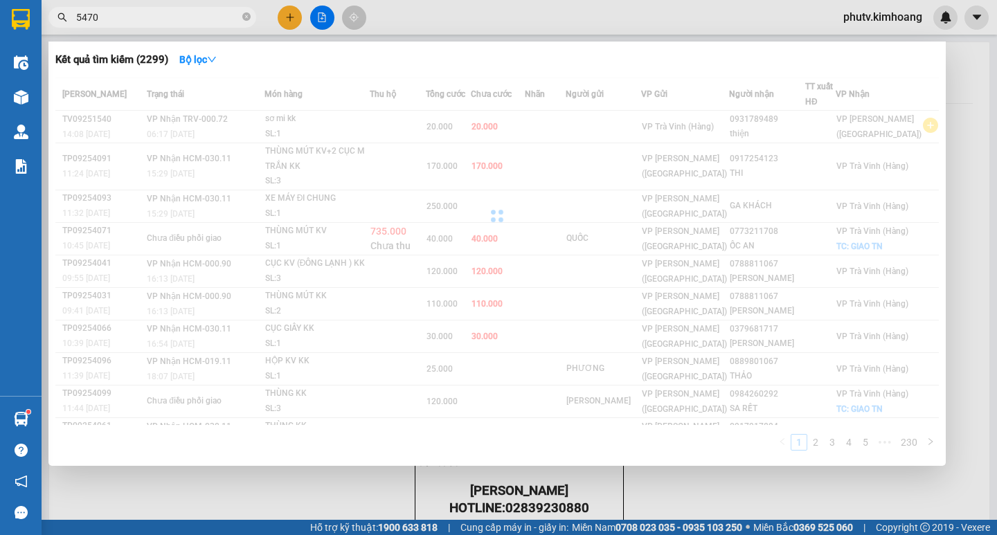
type input "54704"
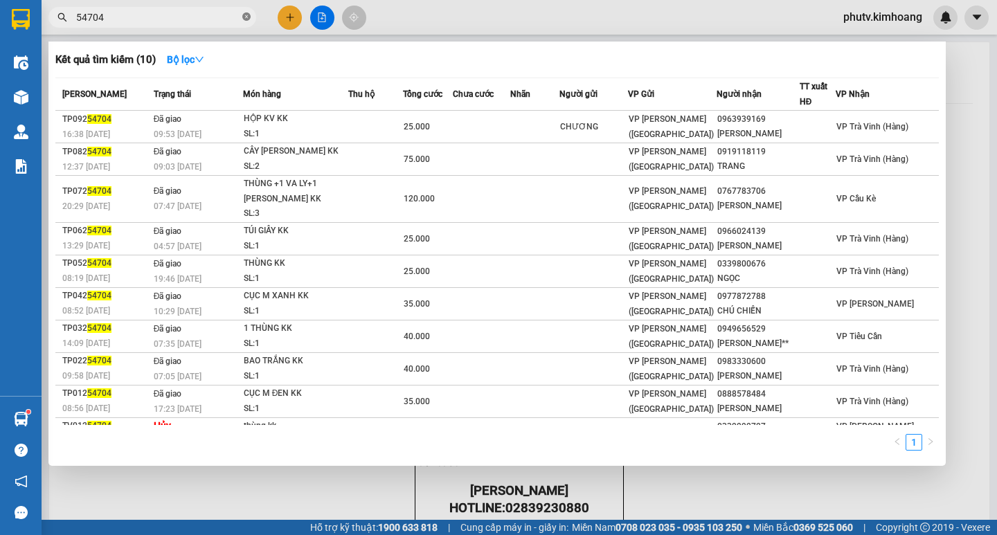
click at [244, 16] on icon "close-circle" at bounding box center [246, 16] width 8 height 8
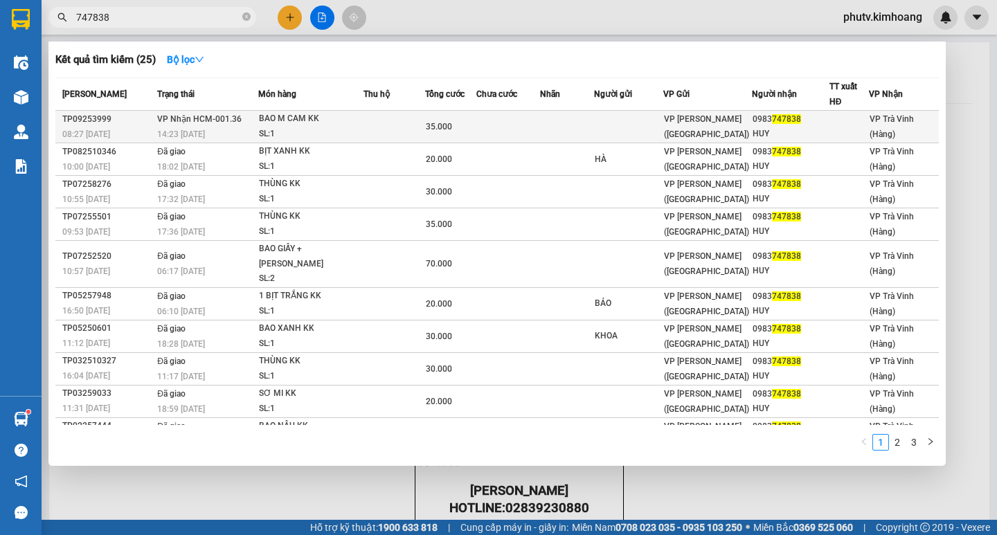
type input "747838"
click at [279, 123] on div "BAO M CAM KK" at bounding box center [311, 118] width 104 height 15
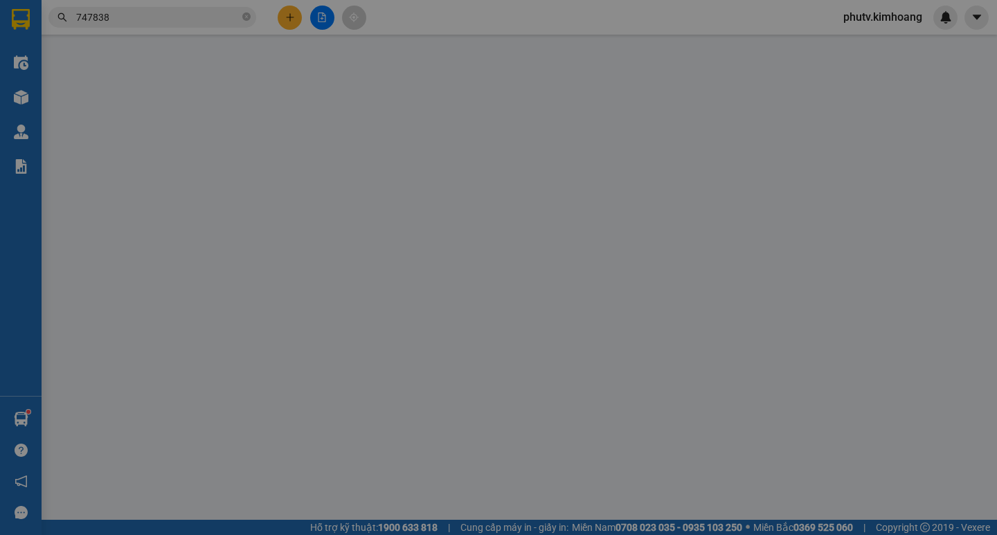
type input "0983747838"
type input "HUY"
type input "35.000"
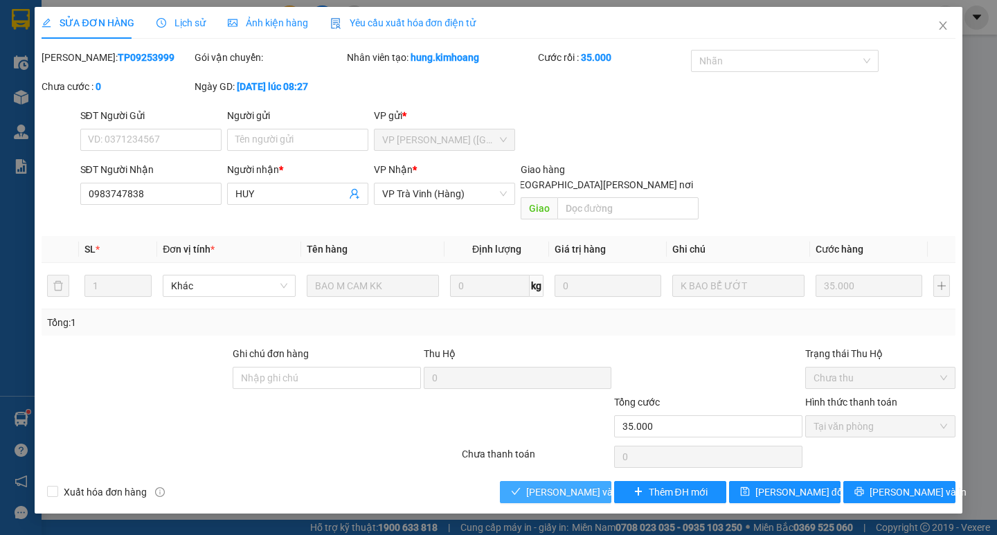
click at [571, 485] on span "[PERSON_NAME] và [PERSON_NAME] hàng" at bounding box center [619, 492] width 187 height 15
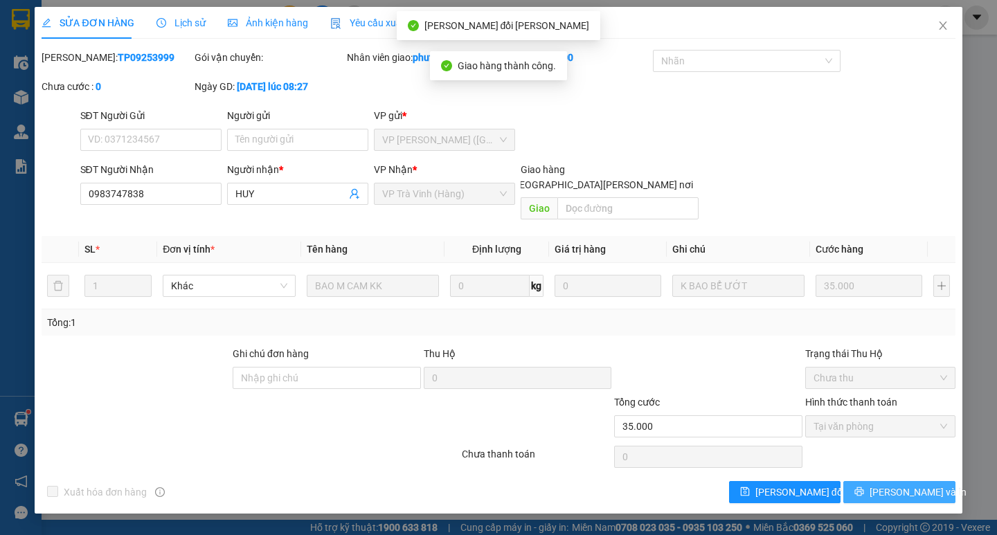
click at [864, 487] on icon "printer" at bounding box center [860, 492] width 10 height 10
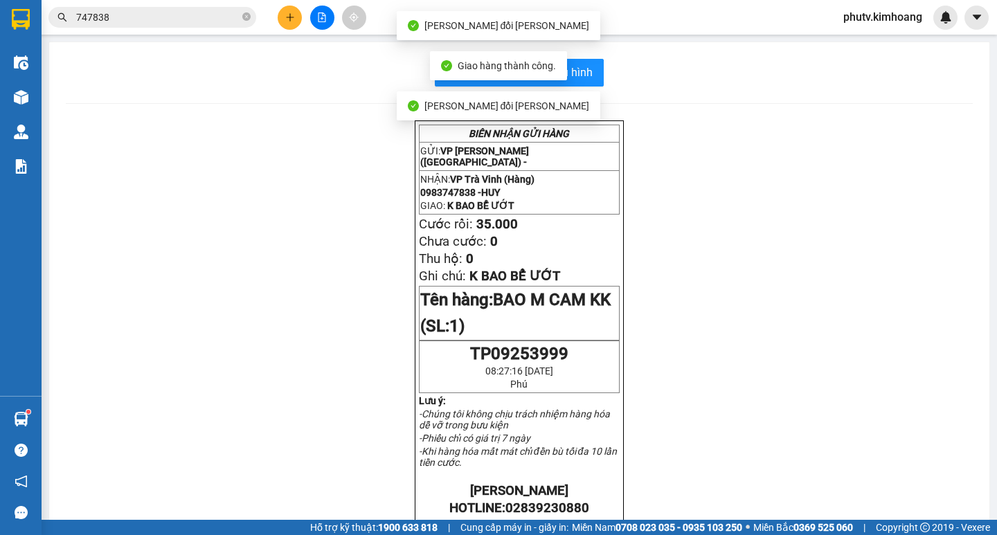
click at [184, 24] on input "747838" at bounding box center [157, 17] width 163 height 15
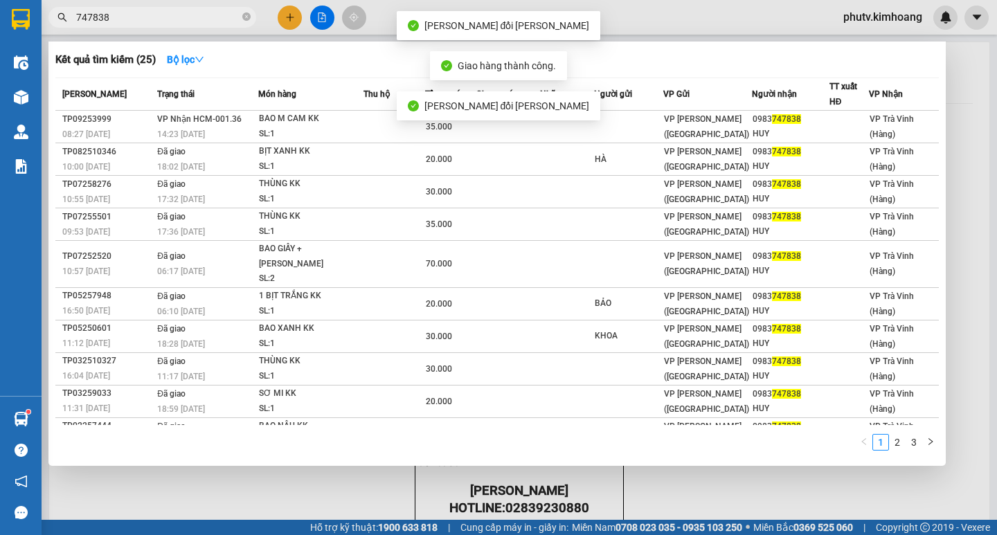
click at [184, 24] on input "747838" at bounding box center [157, 17] width 163 height 15
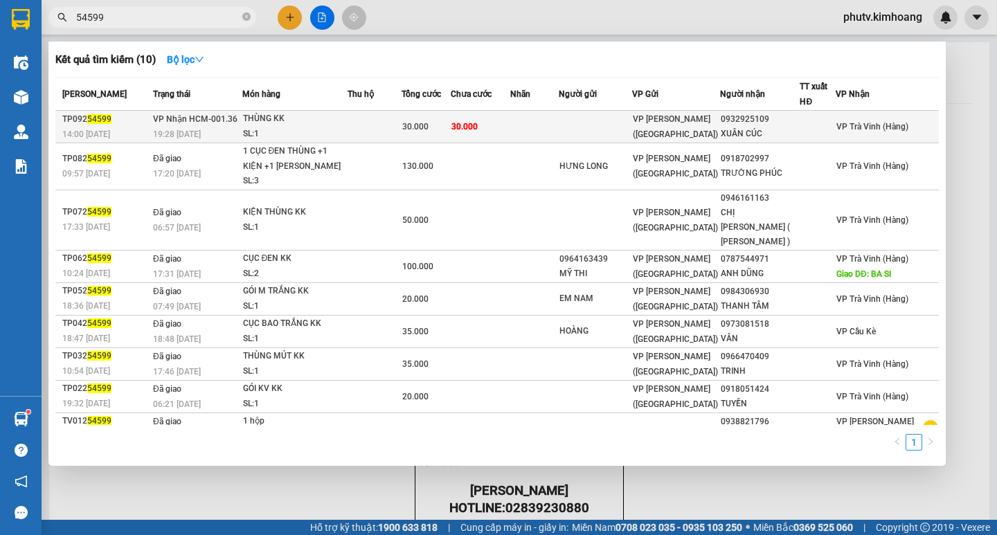
type input "54599"
click at [402, 120] on td at bounding box center [375, 127] width 54 height 33
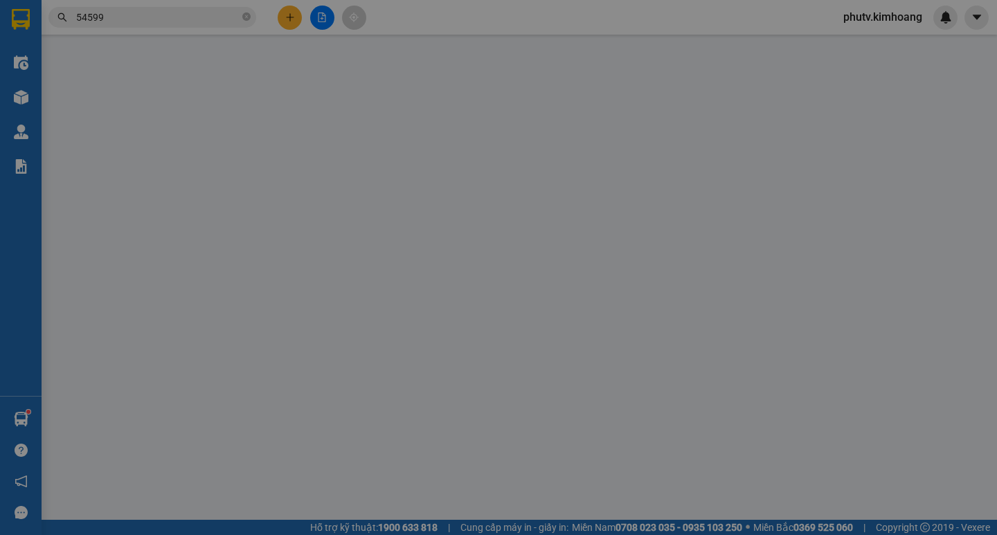
type input "0932925109"
type input "XUÂN CÚC"
type input "30.000"
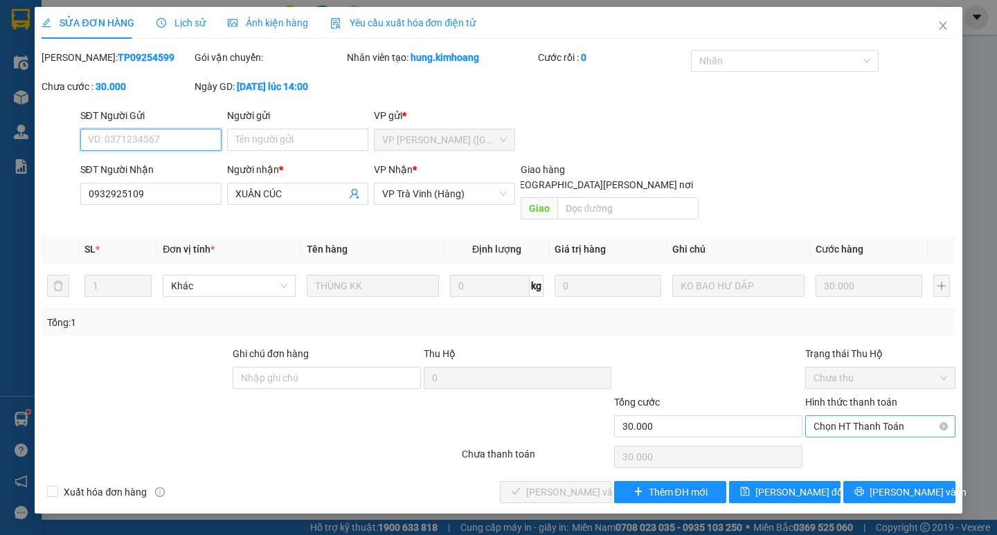
click at [853, 416] on span "Chọn HT Thanh Toán" at bounding box center [881, 426] width 134 height 21
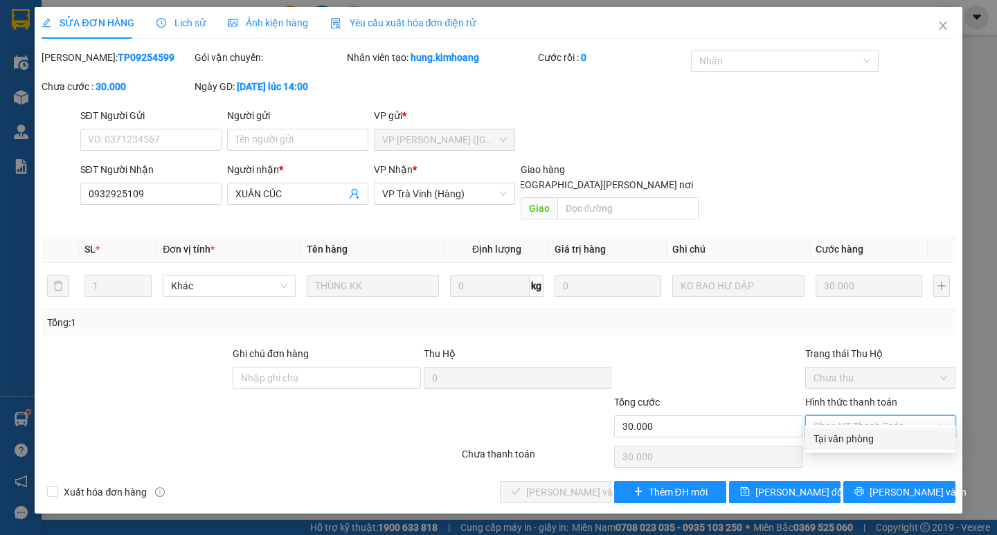
click at [851, 436] on div "Tại văn phòng" at bounding box center [881, 438] width 134 height 15
type input "0"
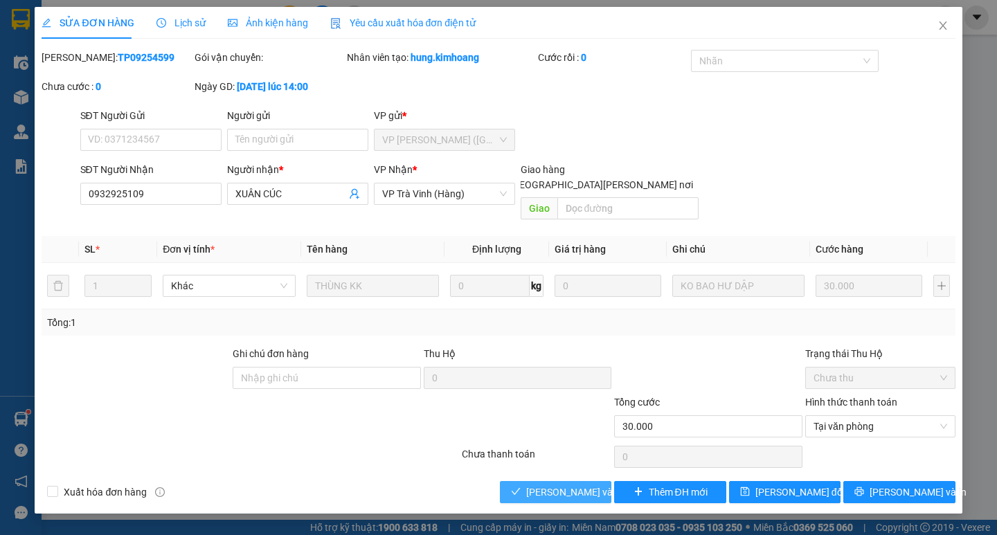
click at [579, 485] on span "[PERSON_NAME] và [PERSON_NAME] hàng" at bounding box center [619, 492] width 187 height 15
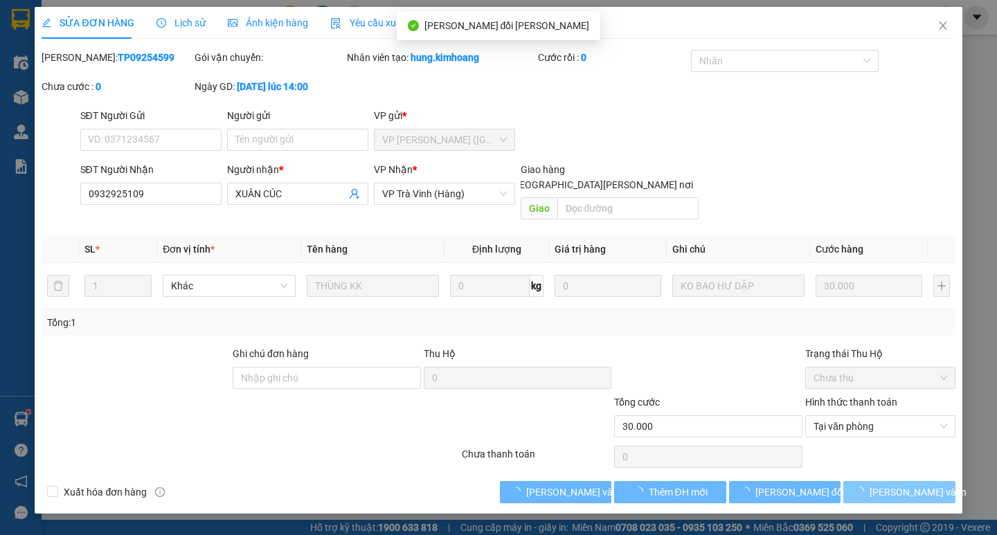
click at [889, 485] on span "[PERSON_NAME] và In" at bounding box center [918, 492] width 97 height 15
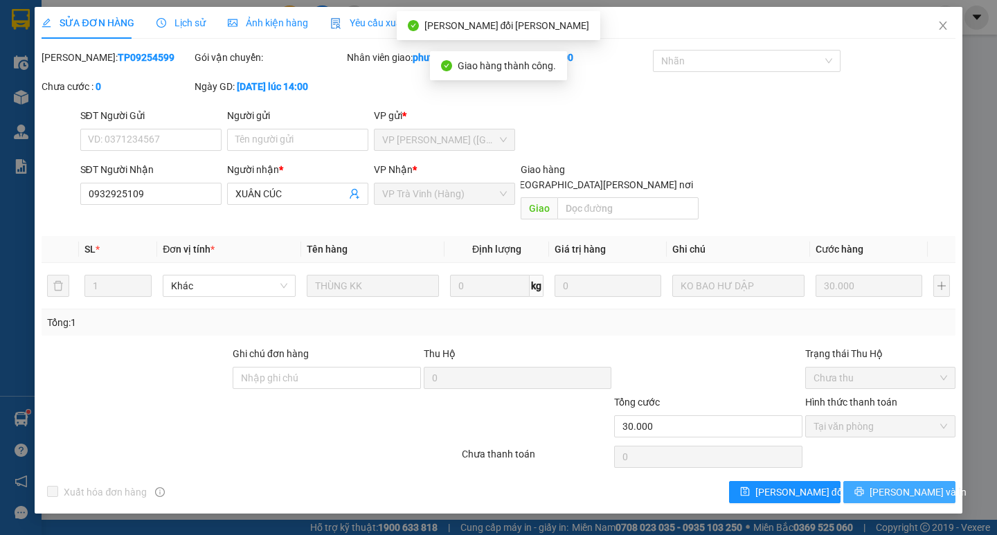
click at [884, 481] on button "[PERSON_NAME] và In" at bounding box center [898, 492] width 111 height 22
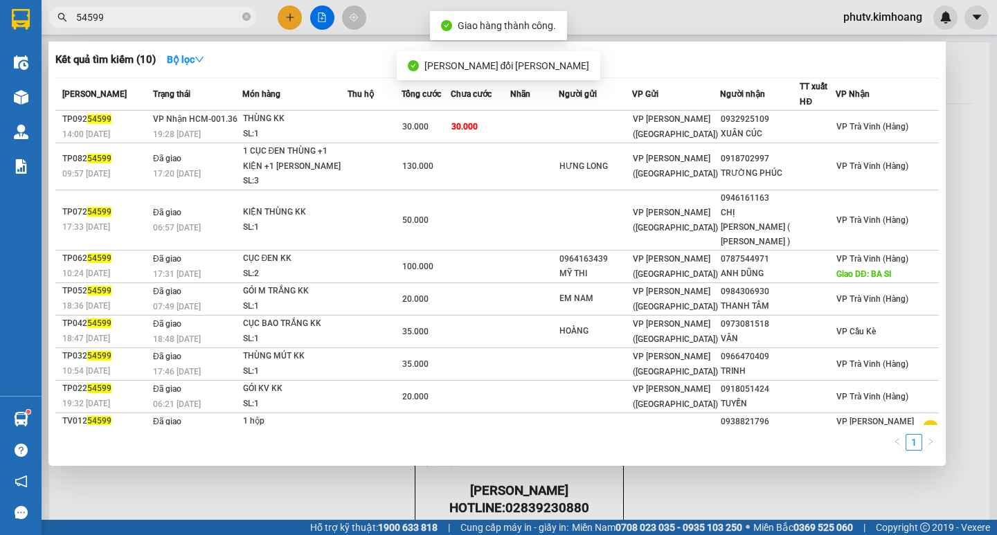
click at [217, 21] on input "54599" at bounding box center [157, 17] width 163 height 15
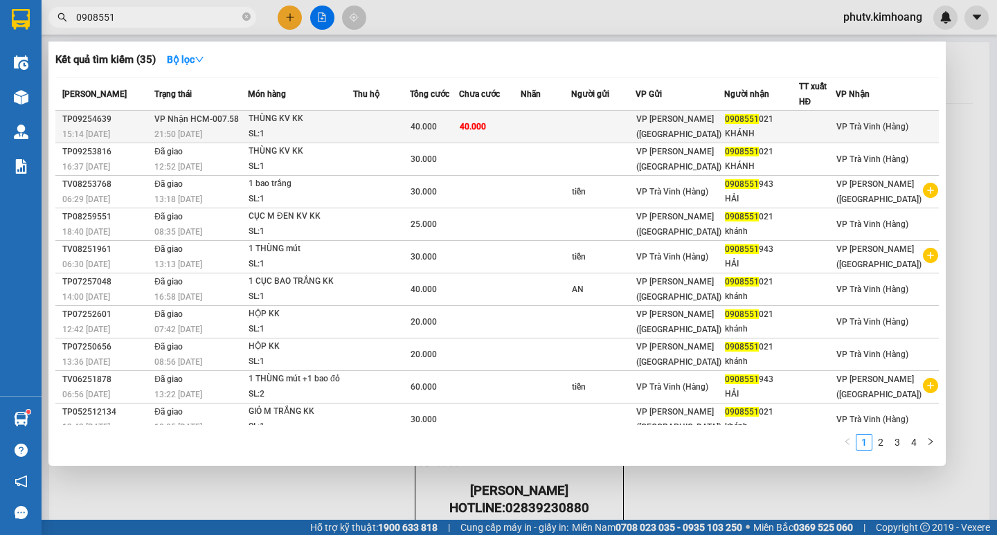
type input "0908551"
click at [323, 124] on div "THÙNG KV KK" at bounding box center [301, 118] width 104 height 15
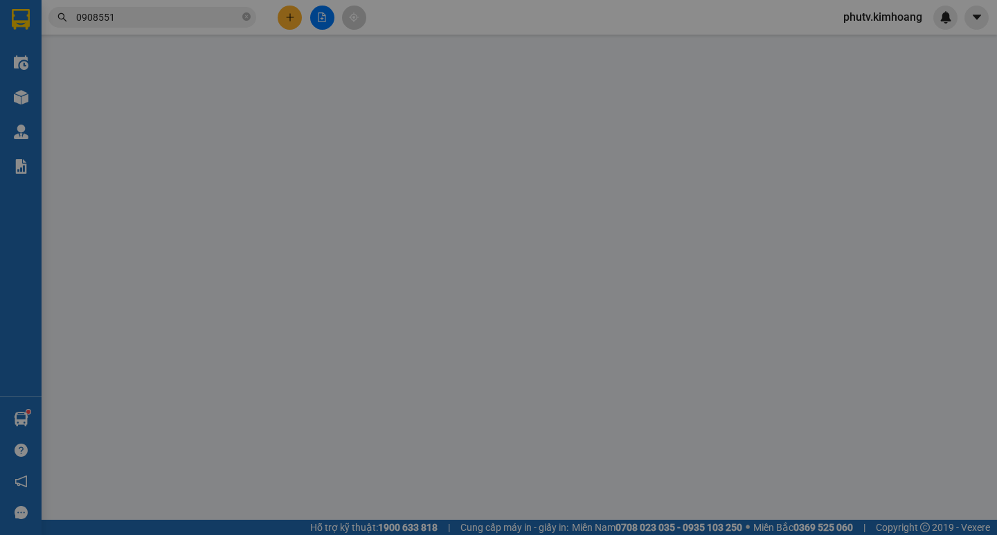
type input "0908551021"
type input "KHÁNH"
type input "40.000"
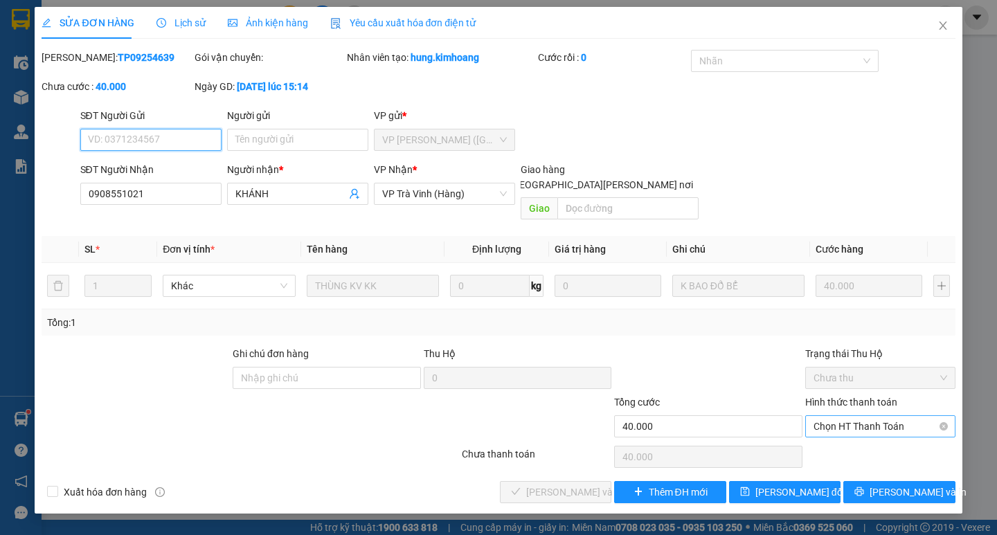
click at [857, 416] on span "Chọn HT Thanh Toán" at bounding box center [881, 426] width 134 height 21
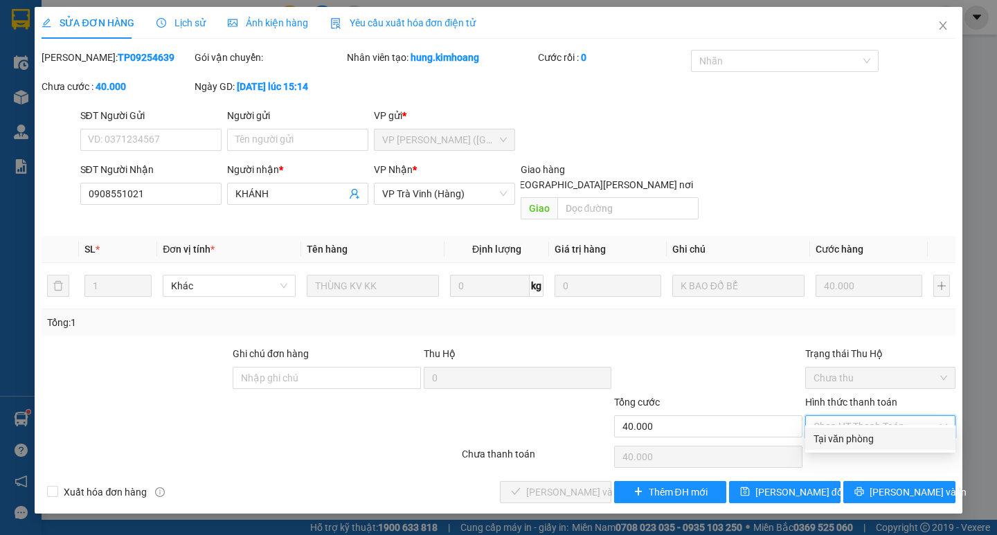
click at [862, 435] on div "Tại văn phòng" at bounding box center [881, 438] width 134 height 15
type input "0"
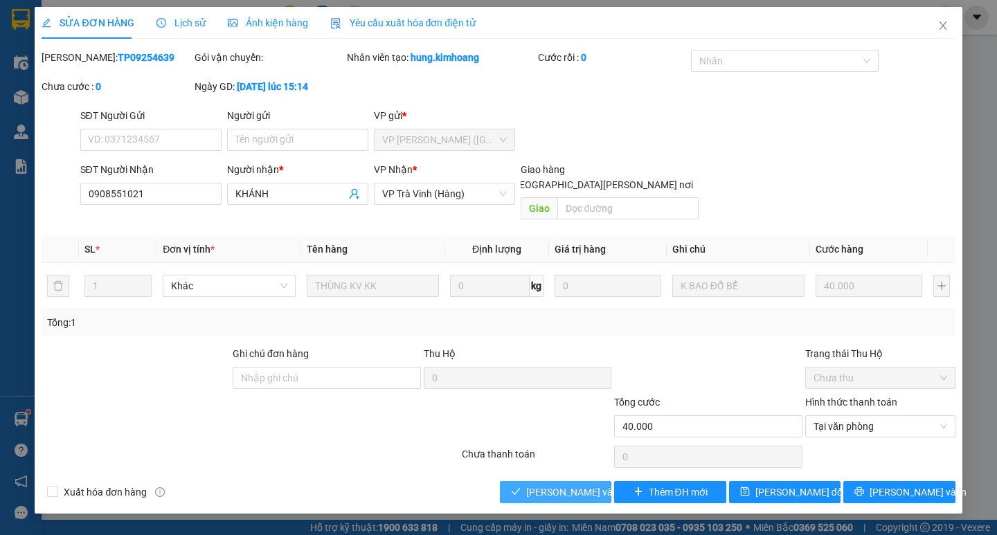
click at [501, 485] on button "[PERSON_NAME] và [PERSON_NAME] hàng" at bounding box center [555, 492] width 111 height 22
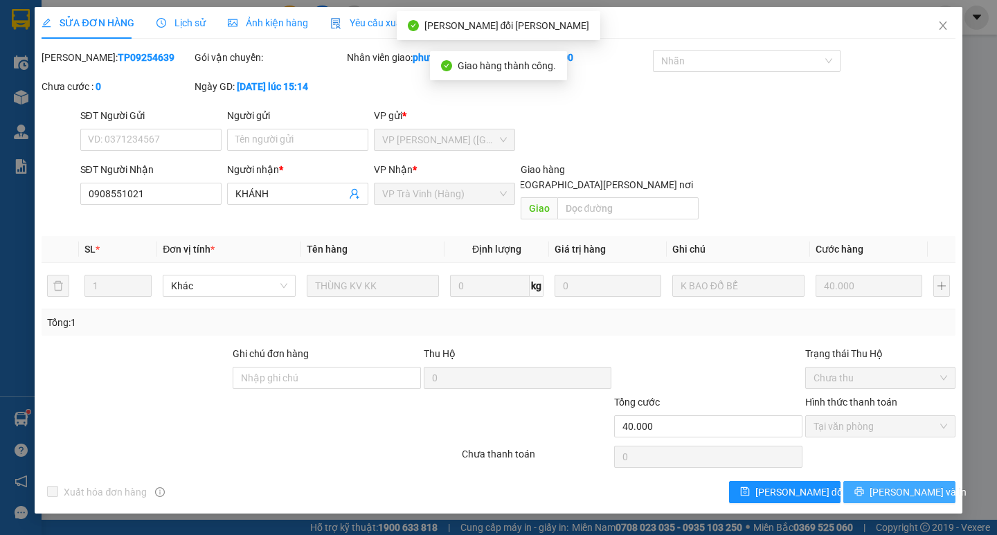
click at [917, 485] on span "[PERSON_NAME] và In" at bounding box center [918, 492] width 97 height 15
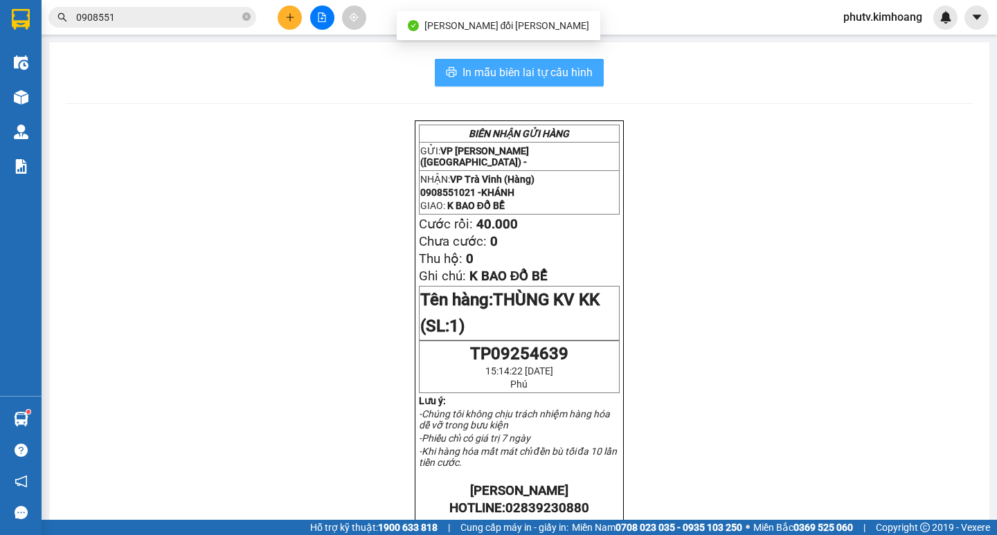
click at [571, 62] on button "In mẫu biên lai tự cấu hình" at bounding box center [519, 73] width 169 height 28
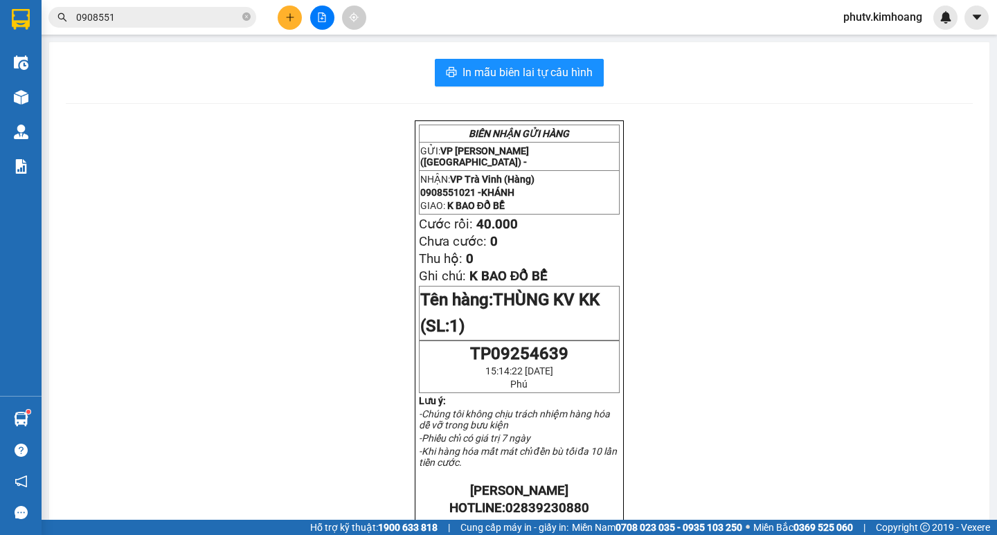
click at [157, 19] on input "0908551" at bounding box center [157, 17] width 163 height 15
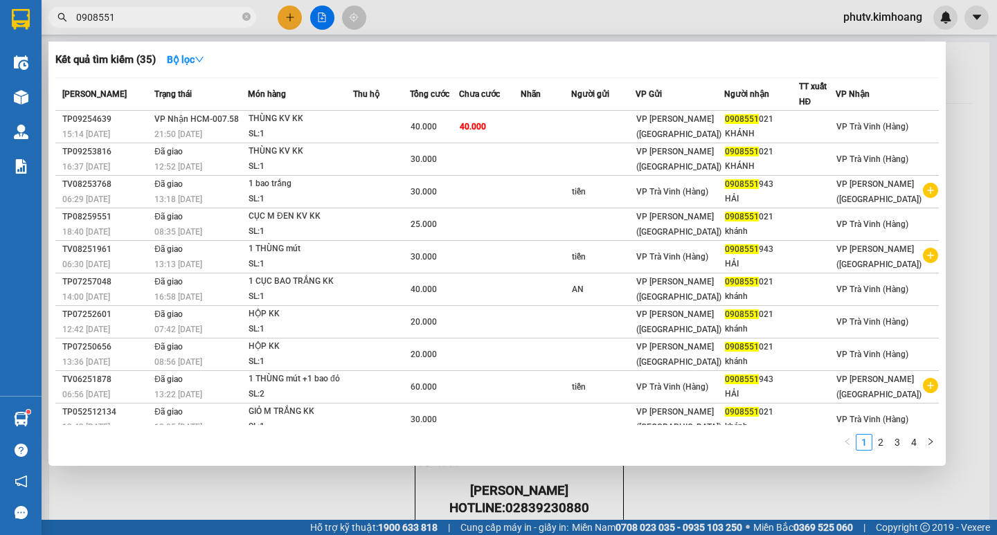
click at [157, 19] on input "0908551" at bounding box center [157, 17] width 163 height 15
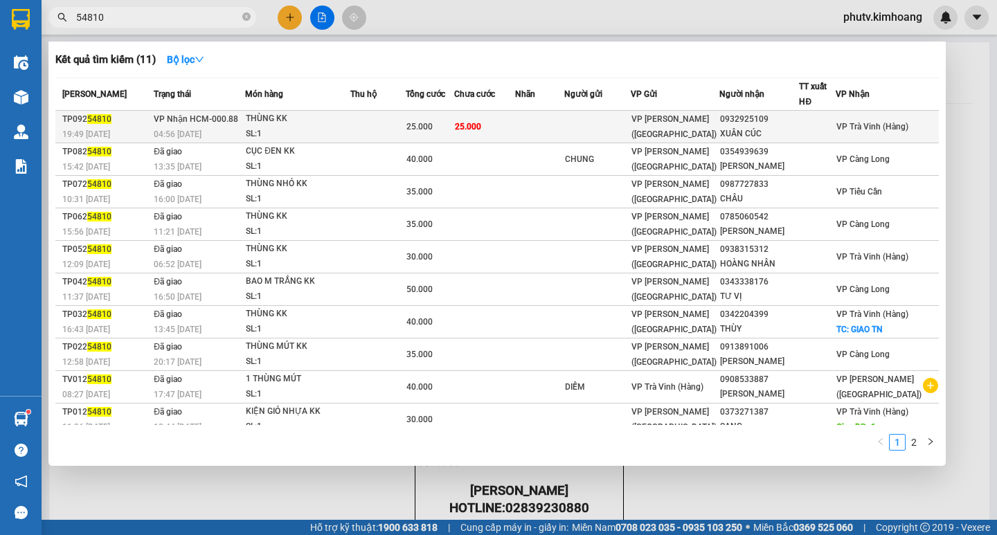
type input "54810"
click at [406, 125] on td at bounding box center [377, 127] width 55 height 33
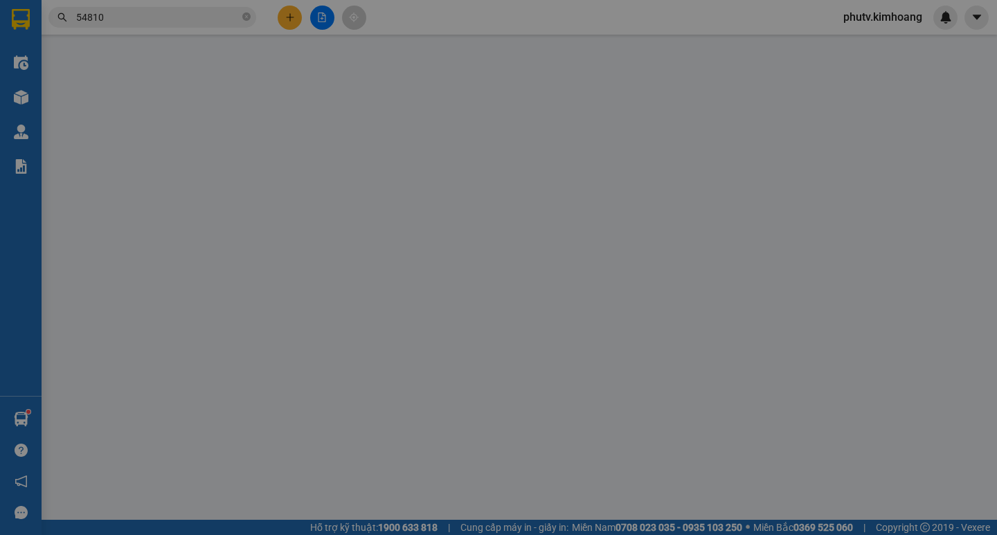
type input "0932925109"
type input "XUÂN CÚC"
type input "25.000"
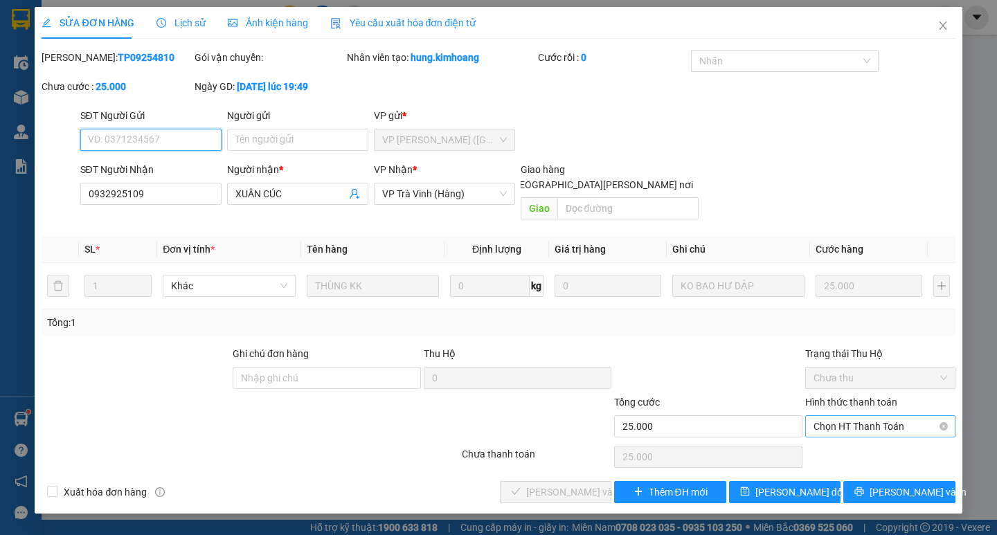
click at [864, 416] on span "Chọn HT Thanh Toán" at bounding box center [881, 426] width 134 height 21
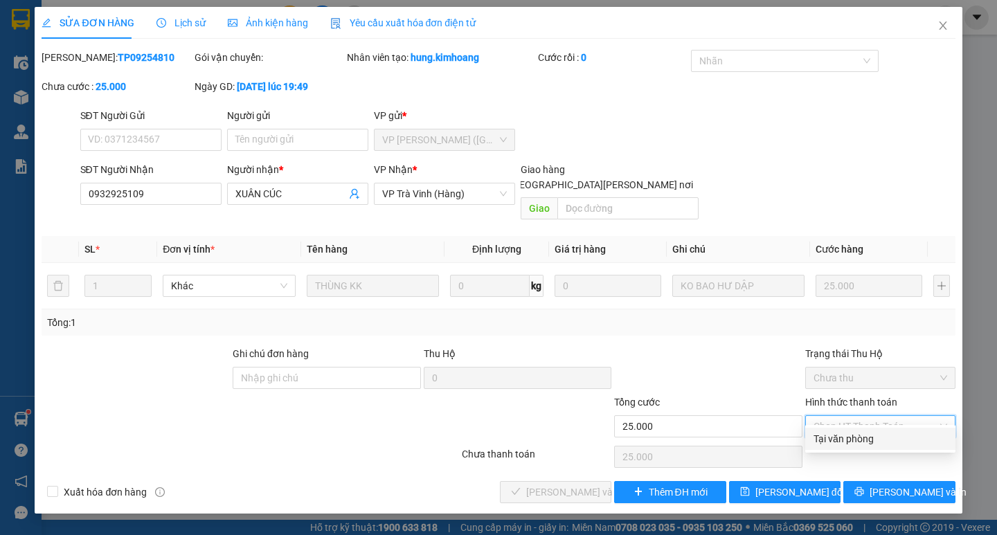
click at [866, 445] on div "Tại văn phòng" at bounding box center [881, 438] width 134 height 15
type input "0"
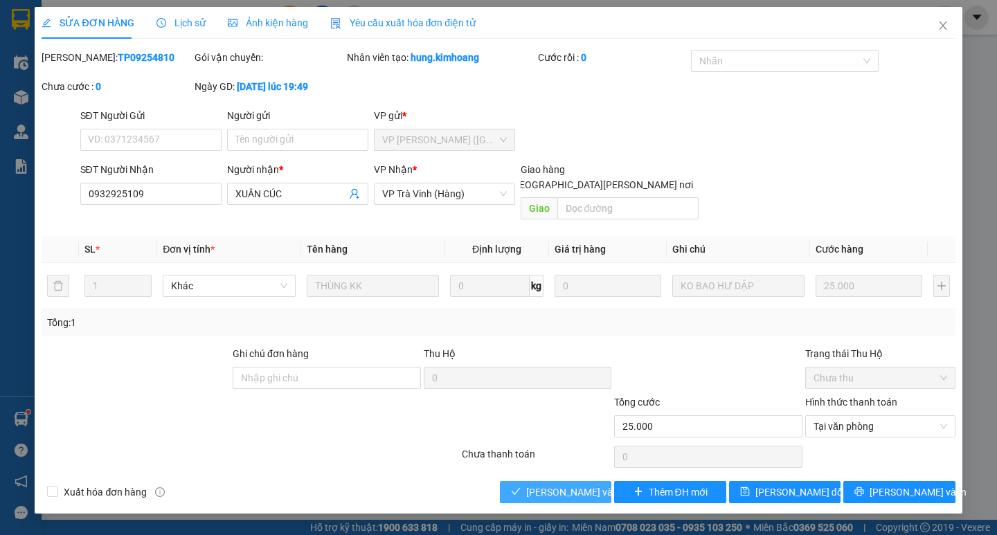
click at [577, 481] on button "[PERSON_NAME] và [PERSON_NAME] hàng" at bounding box center [555, 492] width 111 height 22
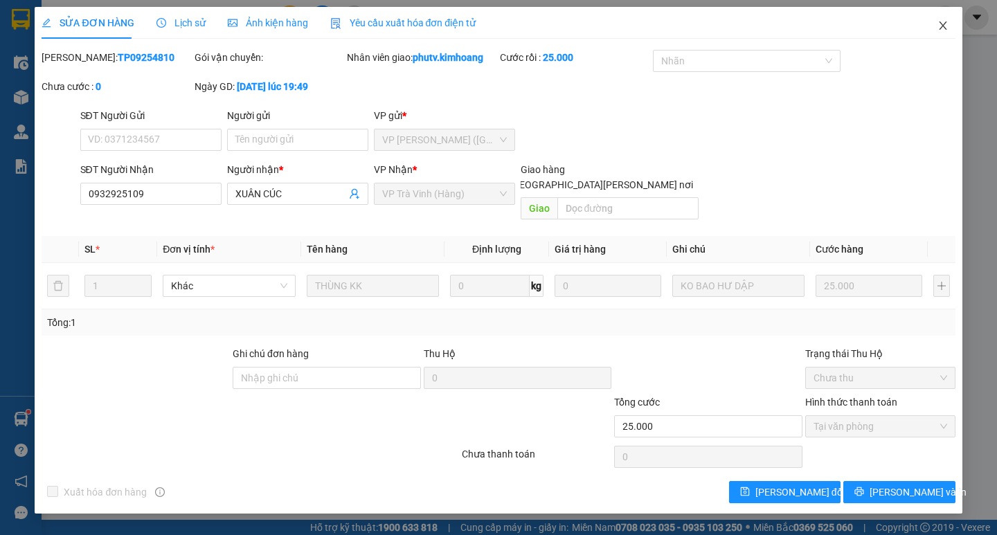
click at [942, 28] on icon "close" at bounding box center [943, 25] width 8 height 8
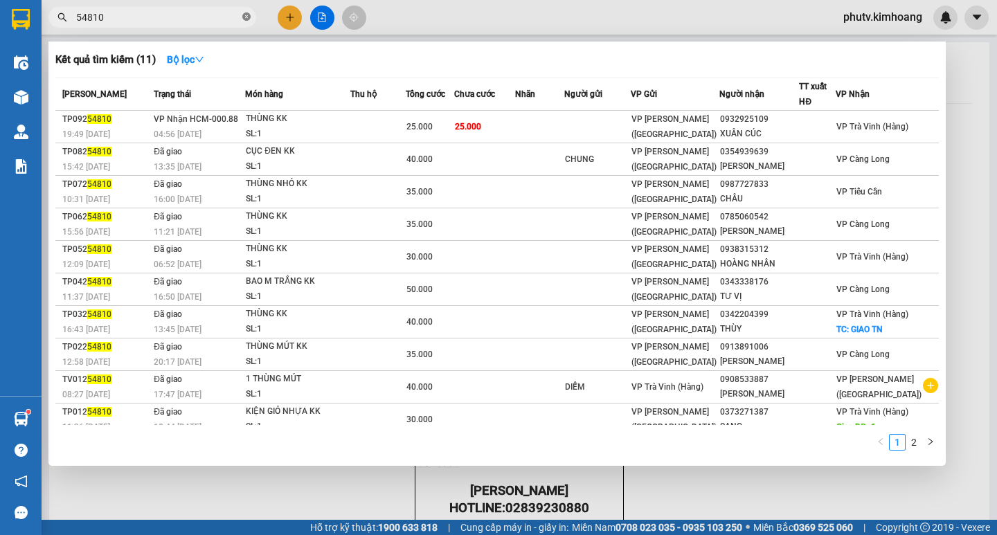
click at [244, 20] on icon "close-circle" at bounding box center [246, 16] width 8 height 8
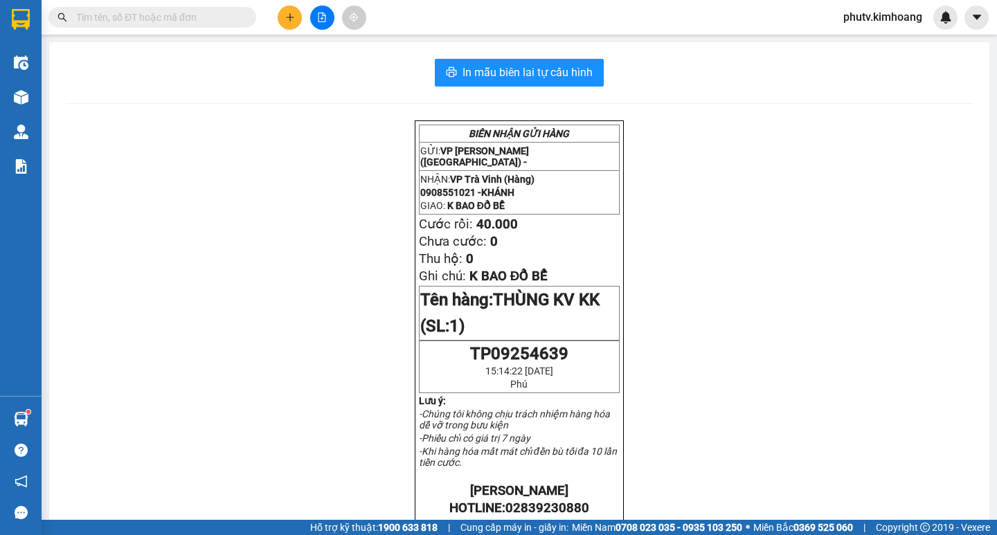
click at [278, 12] on button at bounding box center [290, 18] width 24 height 24
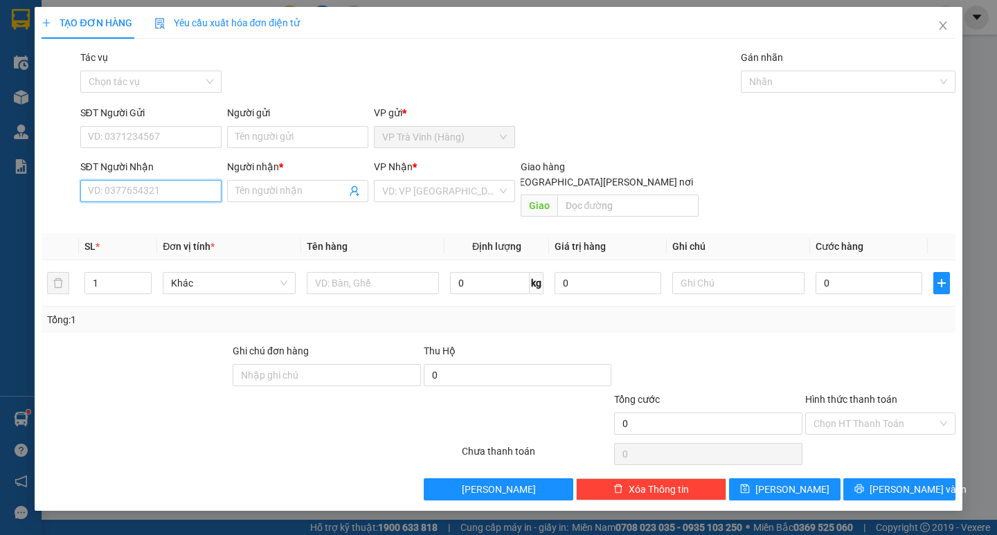
click at [141, 194] on input "SĐT Người Nhận" at bounding box center [150, 191] width 141 height 22
drag, startPoint x: 447, startPoint y: 190, endPoint x: 415, endPoint y: 258, distance: 75.9
click at [448, 190] on input "search" at bounding box center [439, 191] width 115 height 21
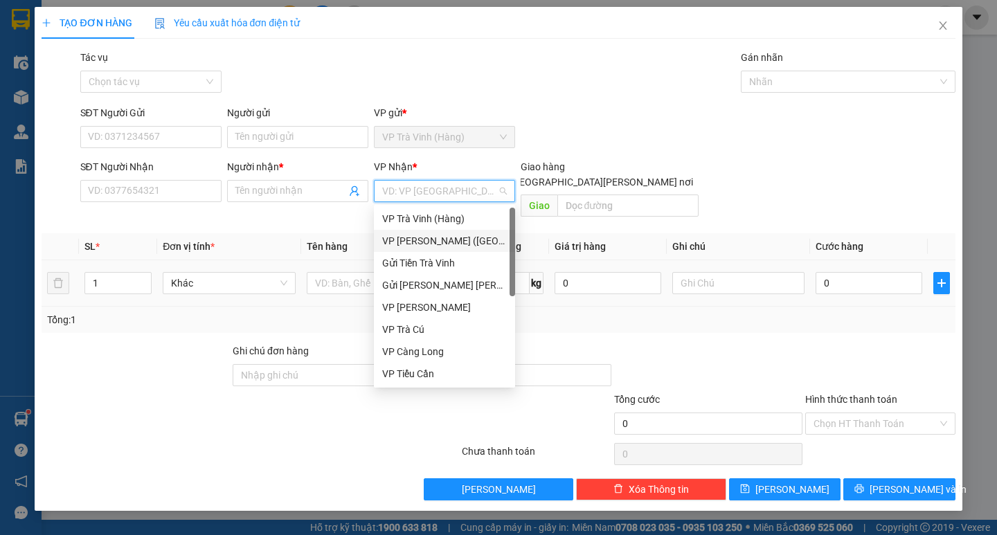
drag, startPoint x: 419, startPoint y: 238, endPoint x: 499, endPoint y: 282, distance: 90.8
click at [421, 238] on div "VP [PERSON_NAME] ([GEOGRAPHIC_DATA])" at bounding box center [444, 240] width 125 height 15
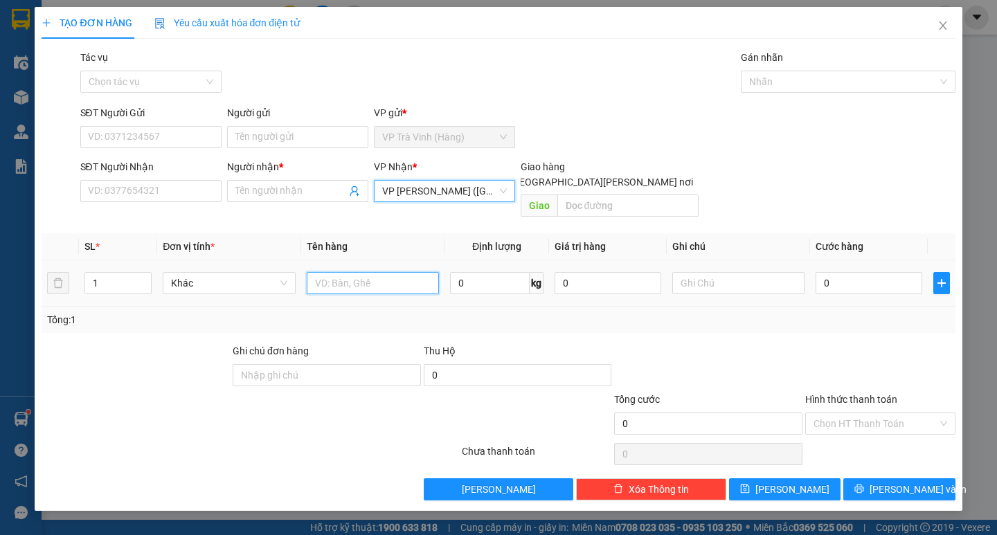
click at [323, 272] on input "text" at bounding box center [373, 283] width 132 height 22
type input "thùng kk"
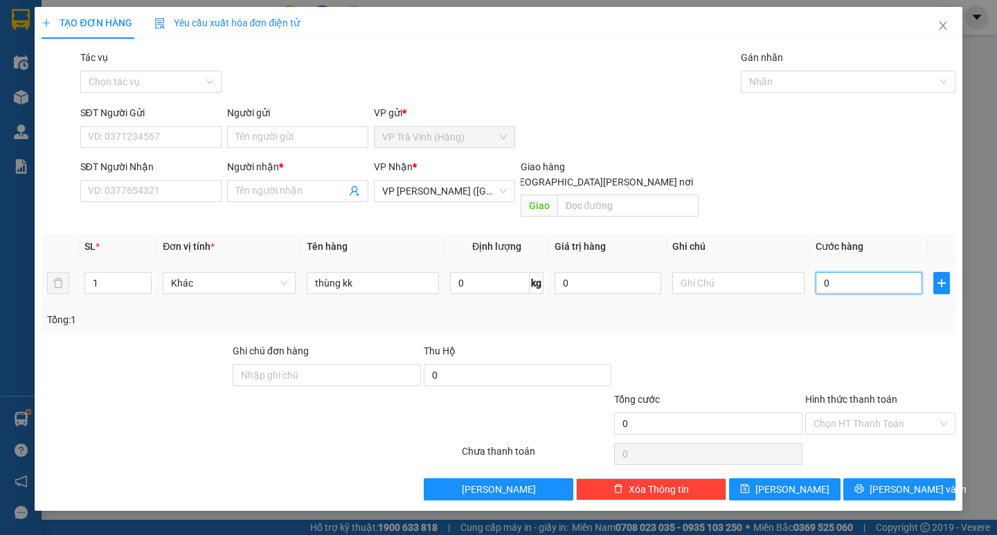
click at [913, 272] on input "0" at bounding box center [869, 283] width 107 height 22
click at [180, 195] on input "SĐT Người Nhận" at bounding box center [150, 191] width 141 height 22
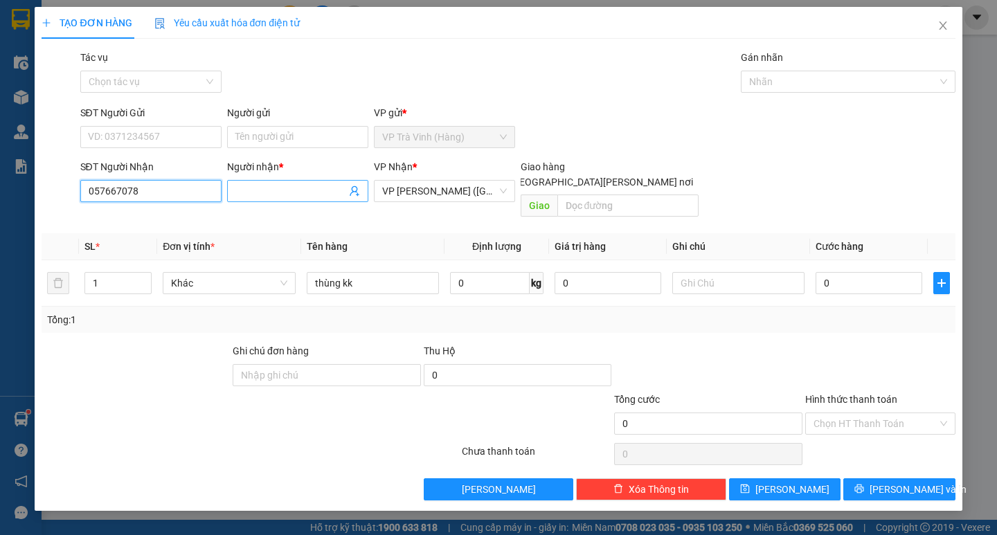
type input "057667078"
click at [280, 186] on input "Người nhận *" at bounding box center [290, 191] width 111 height 15
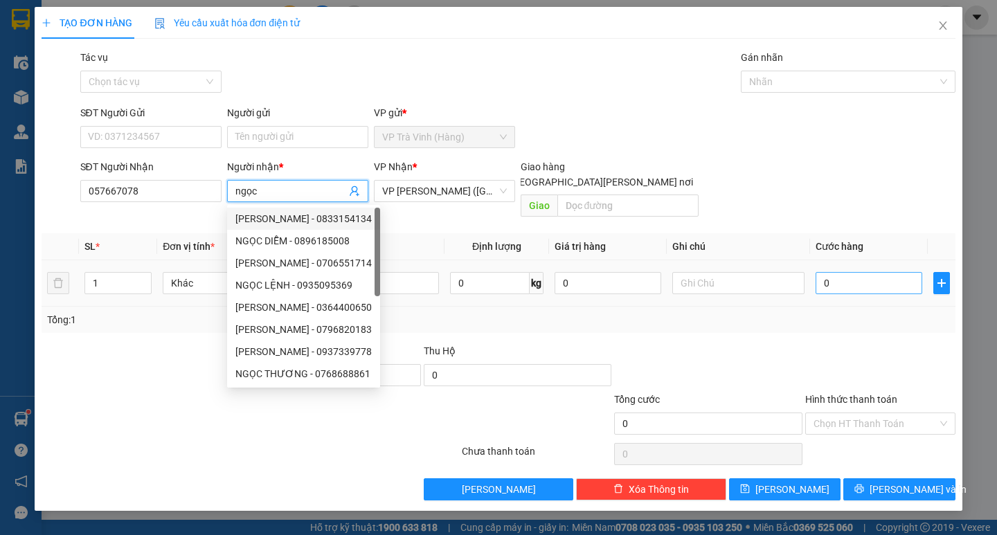
type input "ngọc"
click at [839, 272] on input "0" at bounding box center [869, 283] width 107 height 22
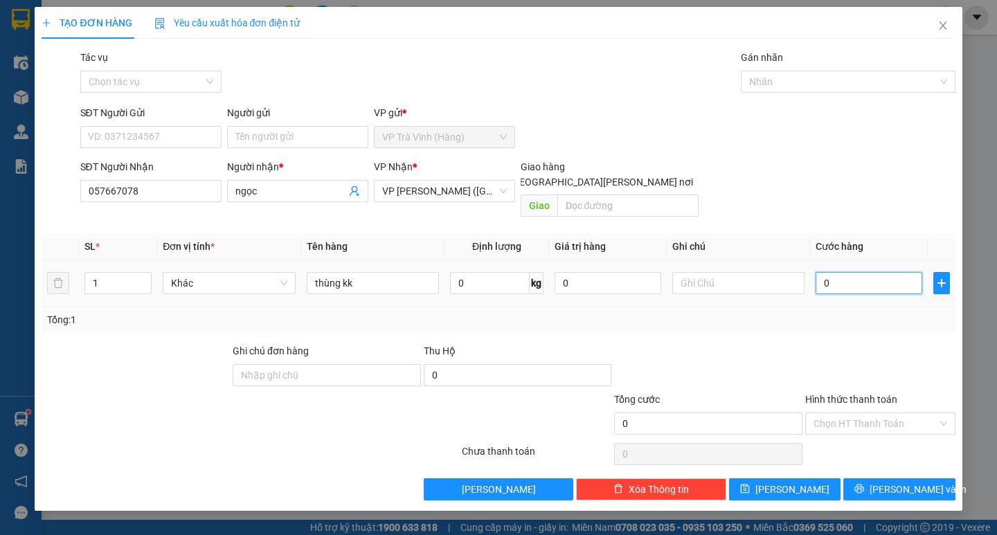
type input "3"
type input "30"
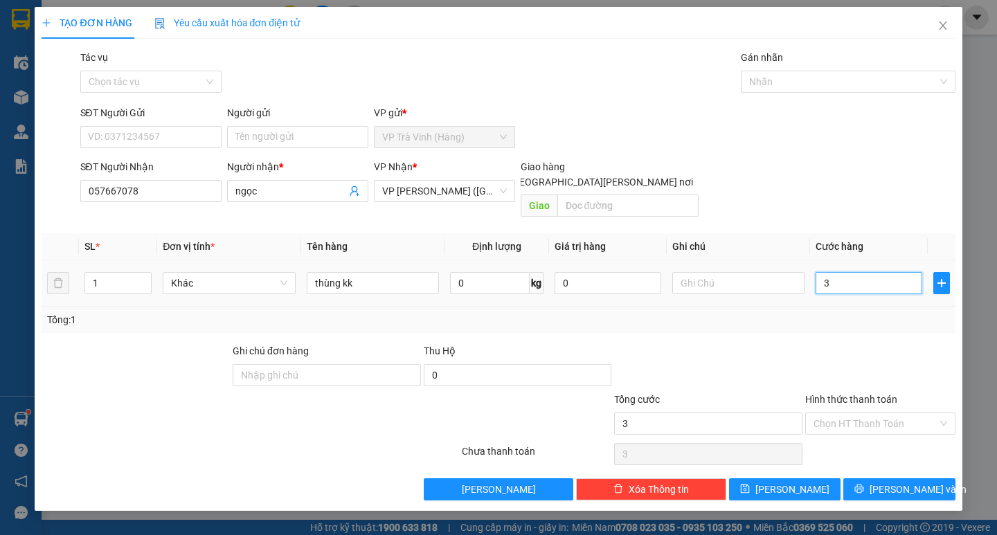
type input "30"
type input "300"
type input "3.000"
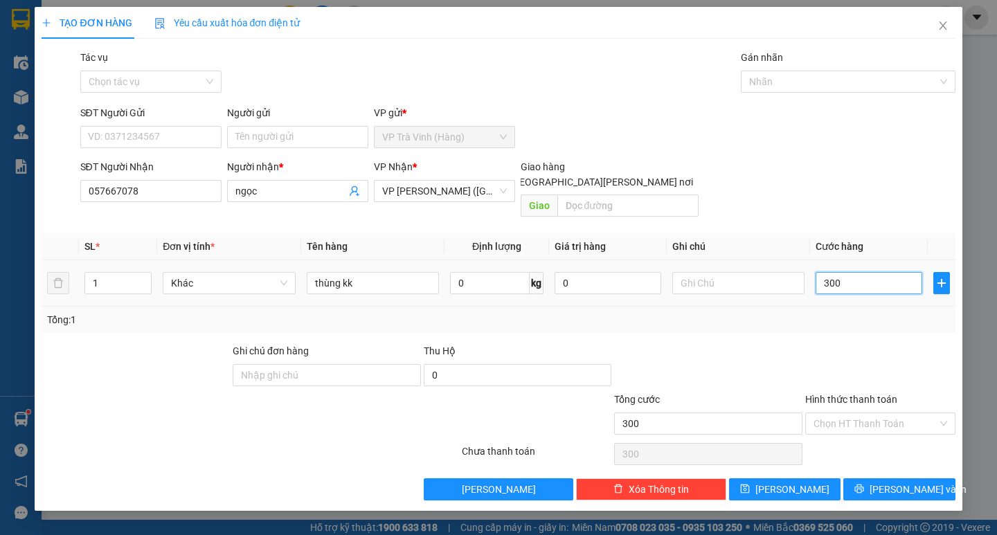
type input "3.000"
click at [879, 413] on input "Hình thức thanh toán" at bounding box center [876, 423] width 124 height 21
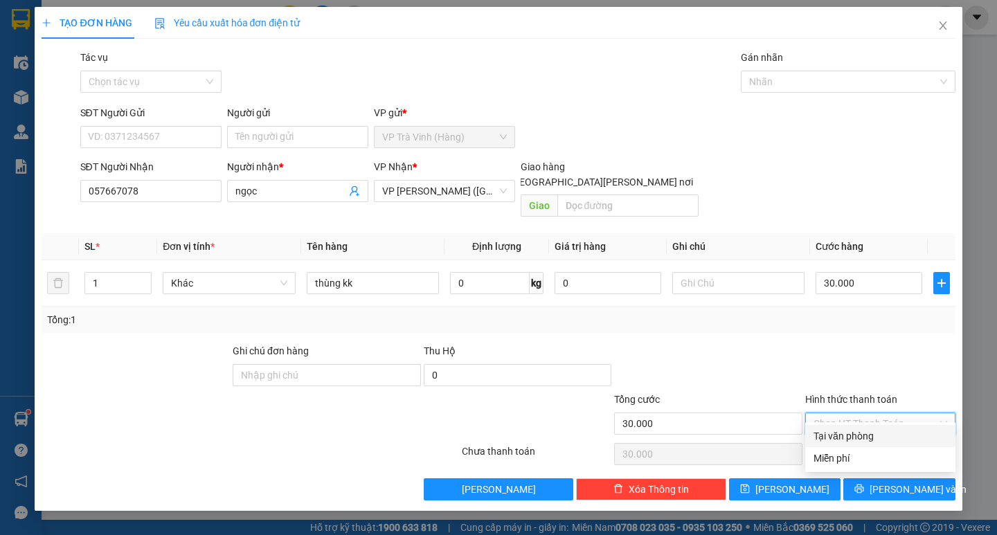
click at [883, 438] on div "Tại văn phòng" at bounding box center [881, 436] width 134 height 15
click at [922, 482] on span "[PERSON_NAME] và In" at bounding box center [918, 489] width 97 height 15
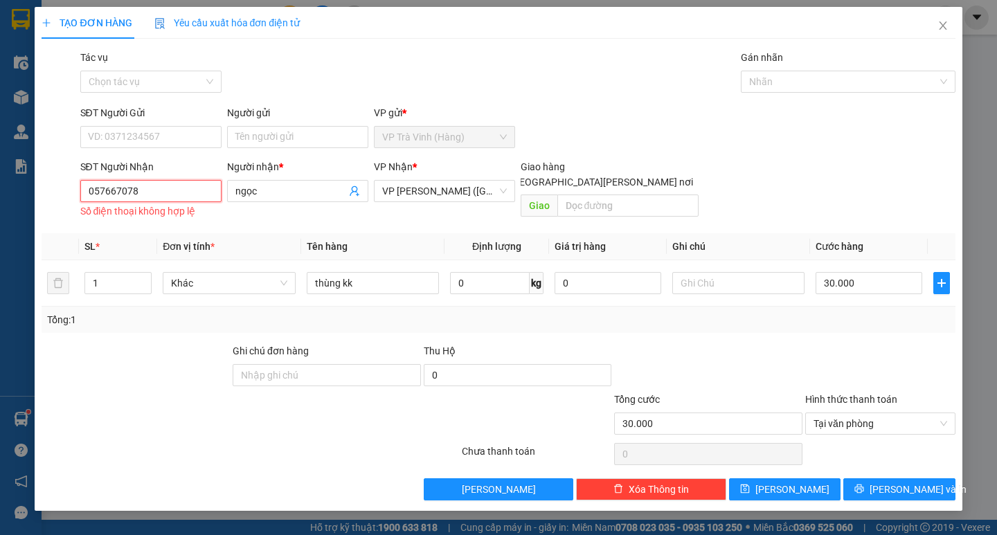
click at [93, 191] on input "057667078" at bounding box center [150, 191] width 141 height 22
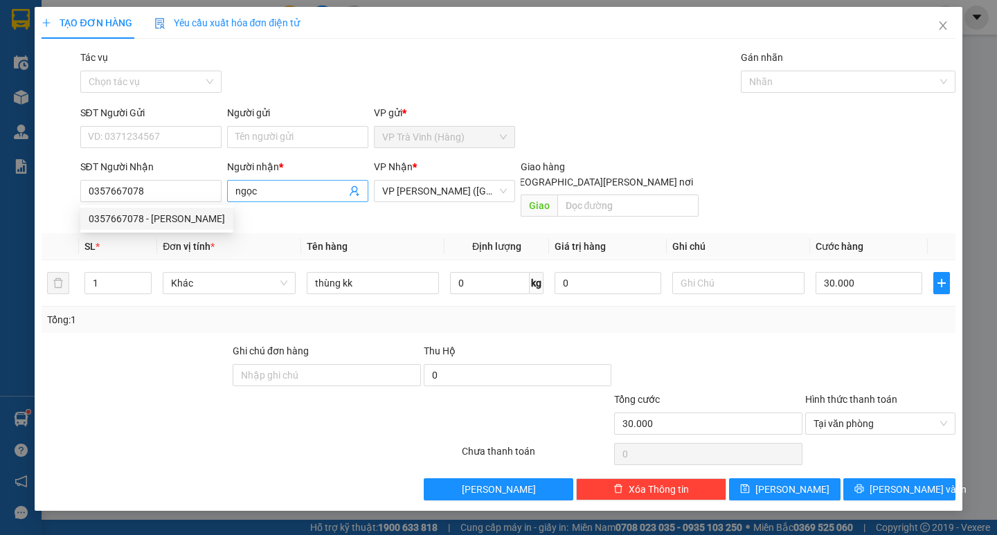
click at [274, 191] on input "ngọc" at bounding box center [290, 191] width 111 height 15
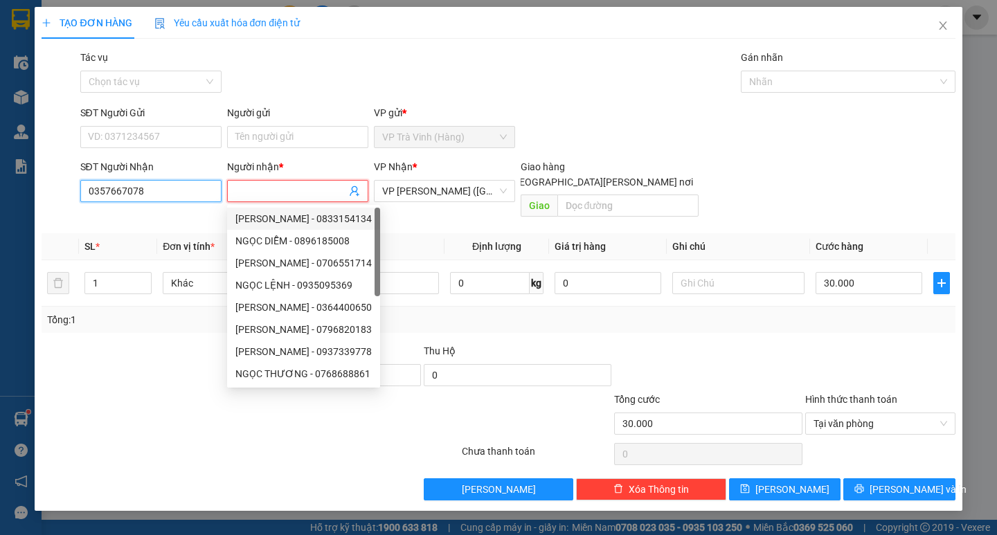
click at [164, 192] on input "0357667078" at bounding box center [150, 191] width 141 height 22
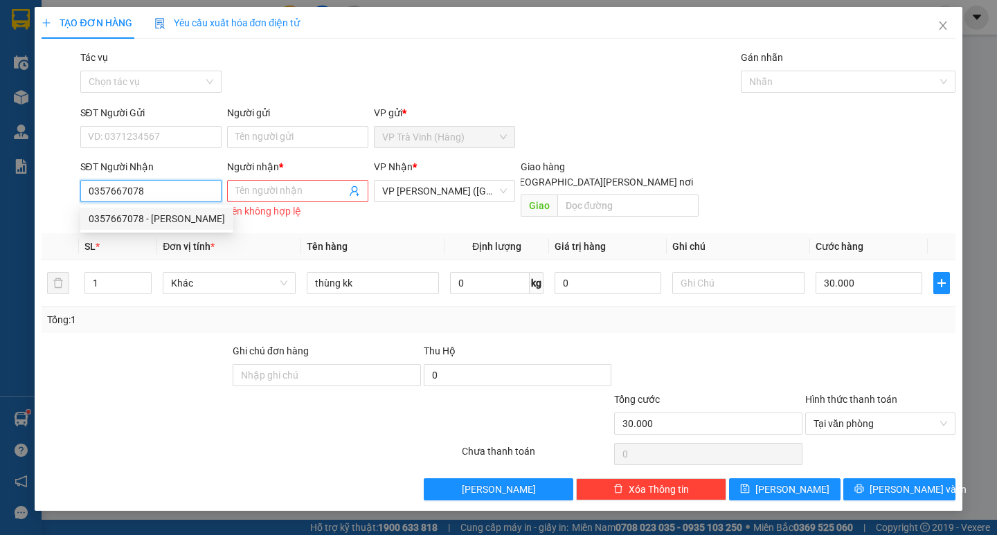
click at [141, 216] on div "0357667078 - [PERSON_NAME]" at bounding box center [157, 218] width 136 height 15
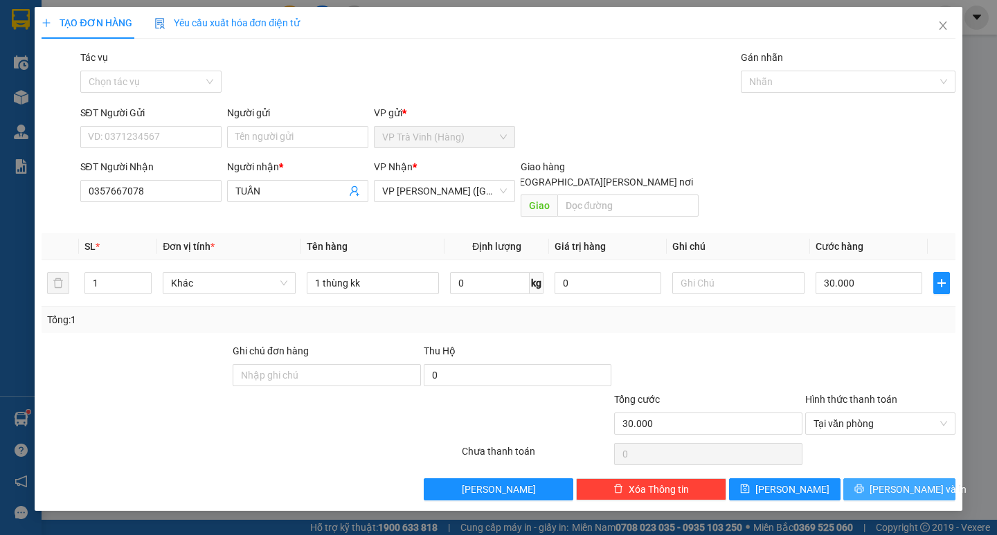
click at [898, 482] on span "[PERSON_NAME] và In" at bounding box center [918, 489] width 97 height 15
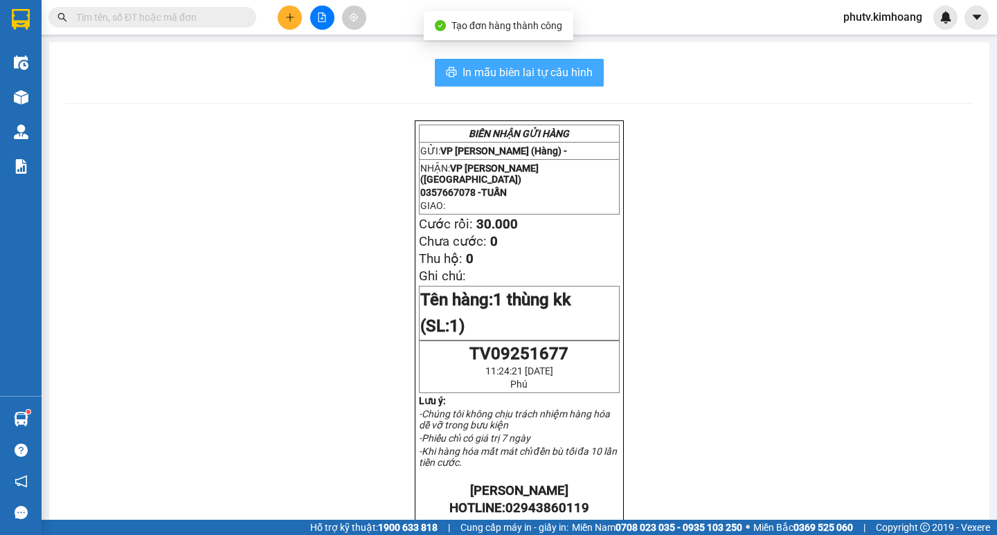
click at [528, 70] on span "In mẫu biên lai tự cấu hình" at bounding box center [528, 72] width 130 height 17
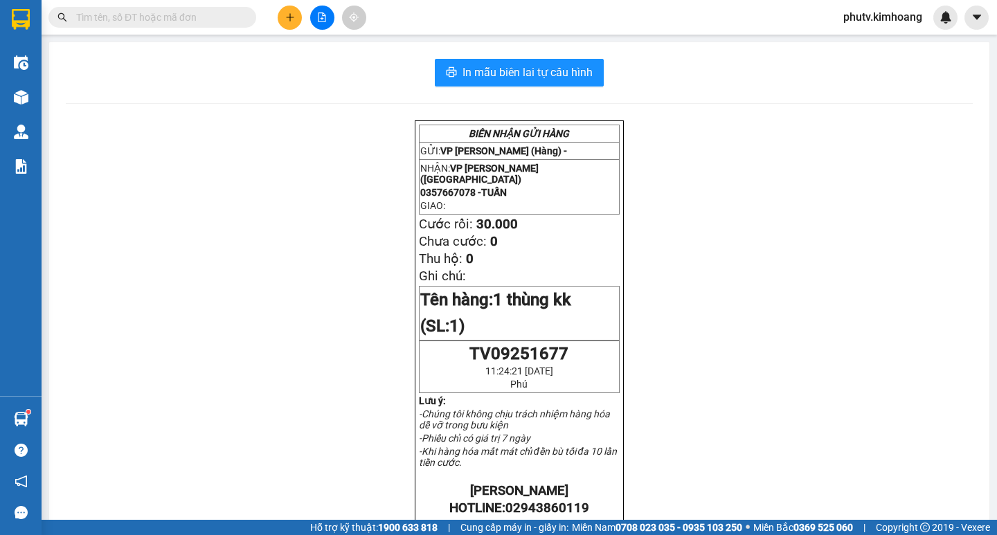
click at [172, 15] on input "text" at bounding box center [157, 17] width 163 height 15
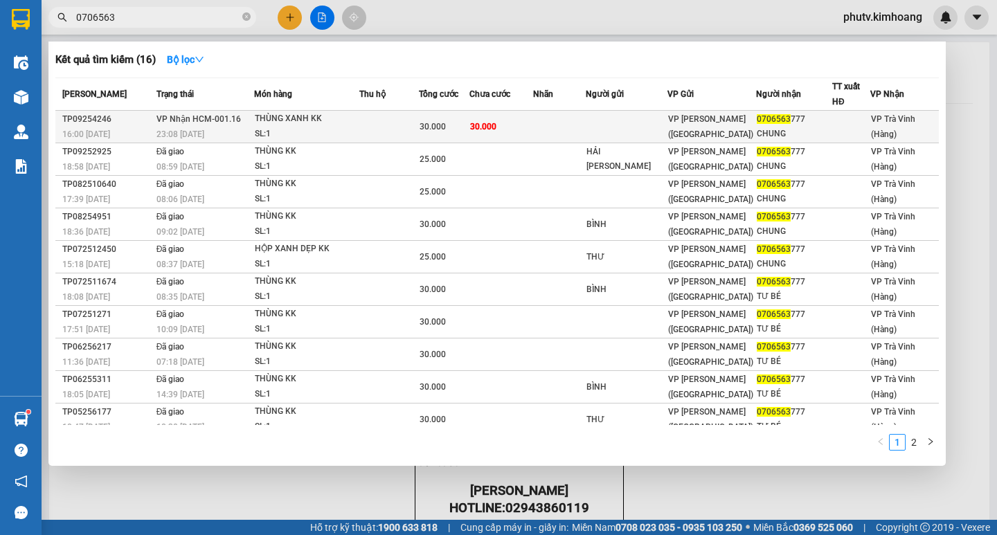
click at [489, 123] on span "30.000" at bounding box center [483, 127] width 26 height 10
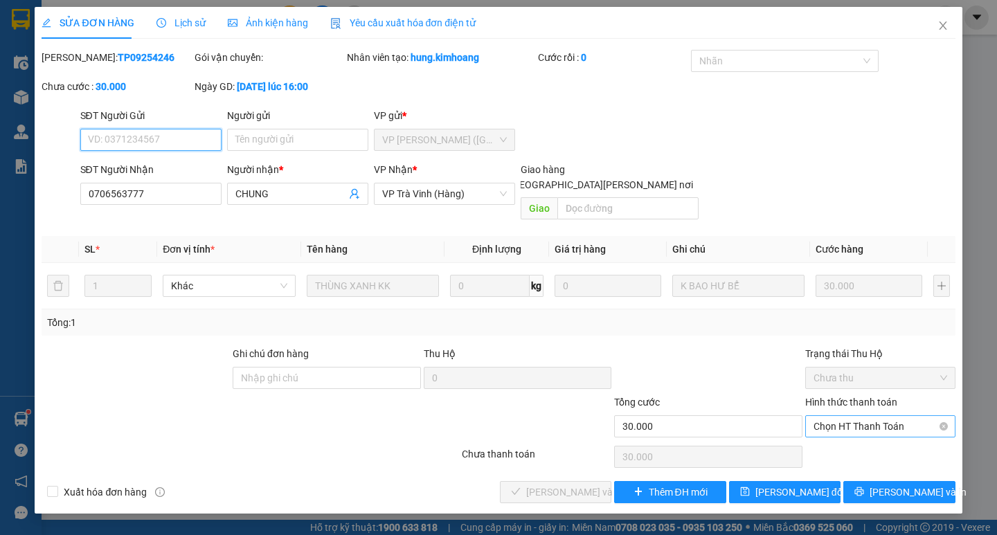
click at [880, 416] on span "Chọn HT Thanh Toán" at bounding box center [881, 426] width 134 height 21
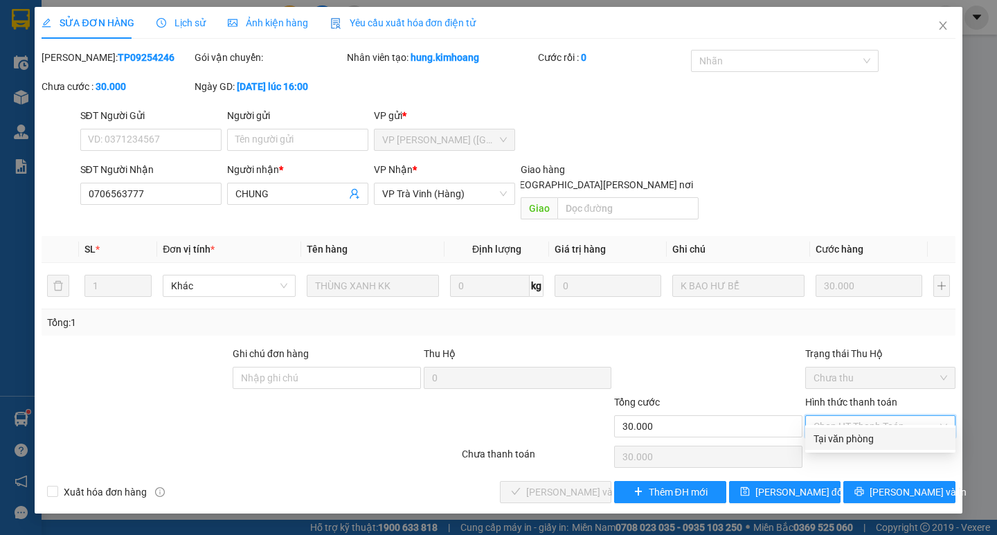
click at [880, 435] on div "Tại văn phòng" at bounding box center [881, 438] width 134 height 15
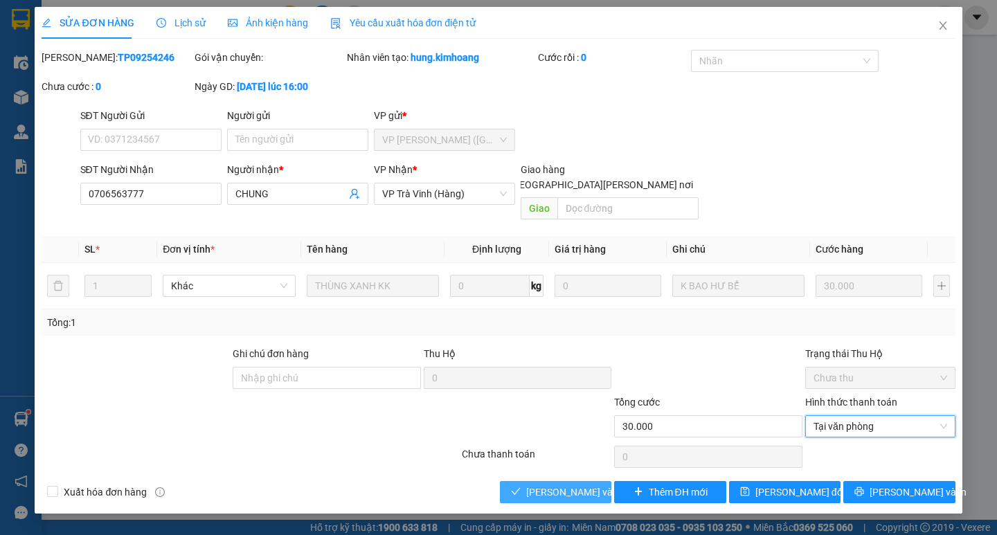
click at [558, 485] on span "[PERSON_NAME] và [PERSON_NAME] hàng" at bounding box center [619, 492] width 187 height 15
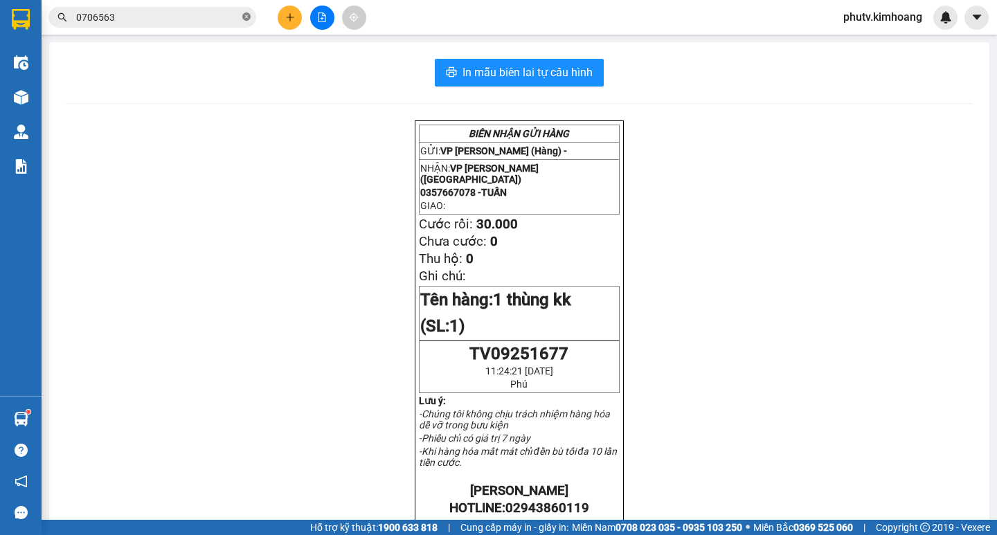
click at [245, 16] on icon "close-circle" at bounding box center [246, 16] width 8 height 8
drag, startPoint x: 245, startPoint y: 16, endPoint x: 230, endPoint y: 16, distance: 15.2
click at [244, 16] on span at bounding box center [246, 17] width 8 height 15
click at [230, 16] on input "text" at bounding box center [157, 17] width 163 height 15
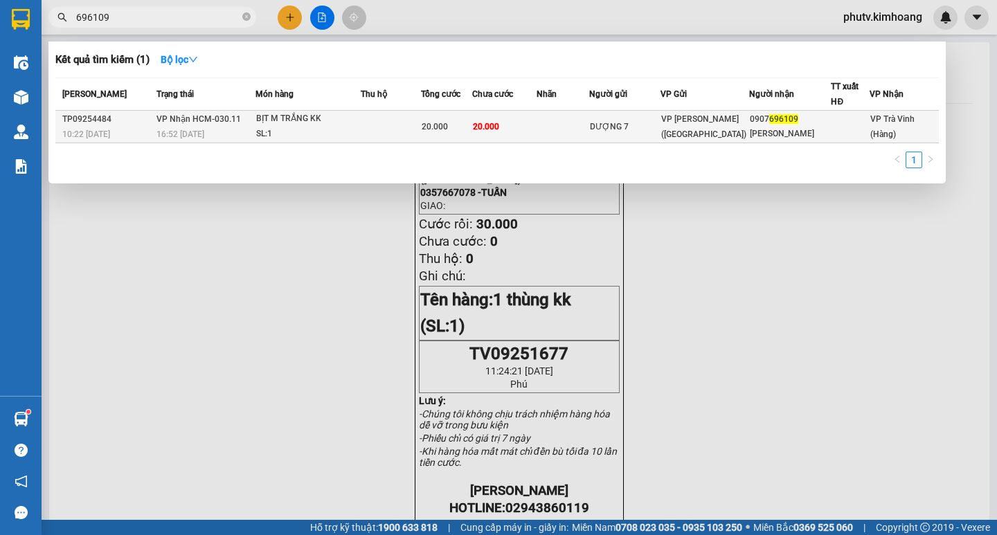
click at [654, 116] on td "DƯỢNG 7" at bounding box center [624, 127] width 71 height 33
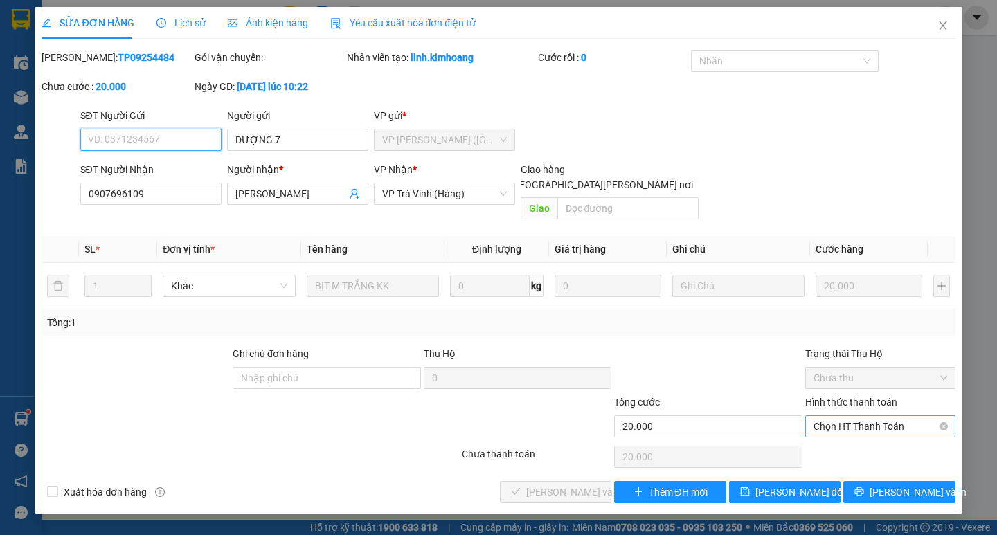
drag, startPoint x: 878, startPoint y: 406, endPoint x: 879, endPoint y: 419, distance: 13.2
click at [879, 416] on span "Chọn HT Thanh Toán" at bounding box center [881, 426] width 134 height 21
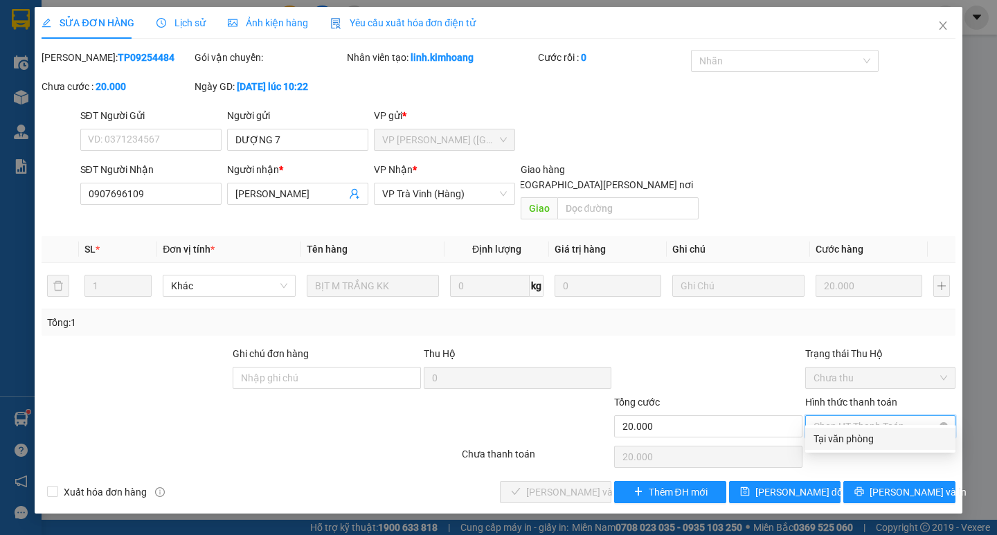
click at [877, 434] on div "Tại văn phòng" at bounding box center [881, 438] width 134 height 15
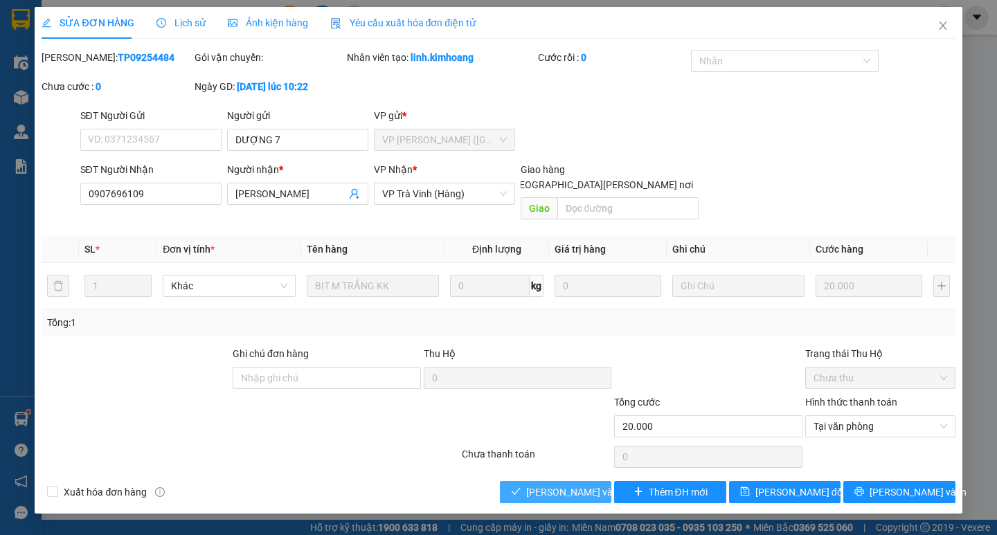
click at [555, 485] on span "[PERSON_NAME] và [PERSON_NAME] hàng" at bounding box center [619, 492] width 187 height 15
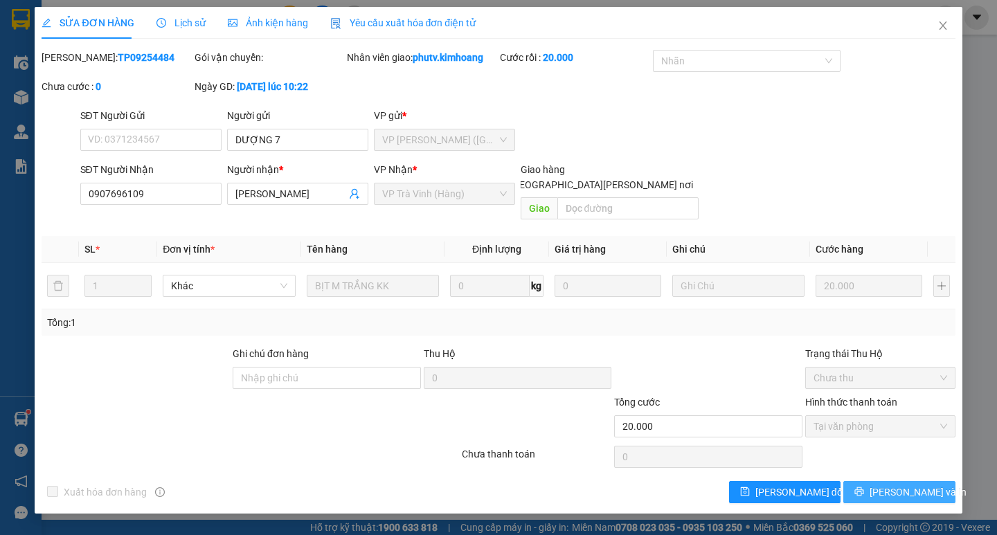
click at [864, 487] on icon "printer" at bounding box center [860, 492] width 10 height 10
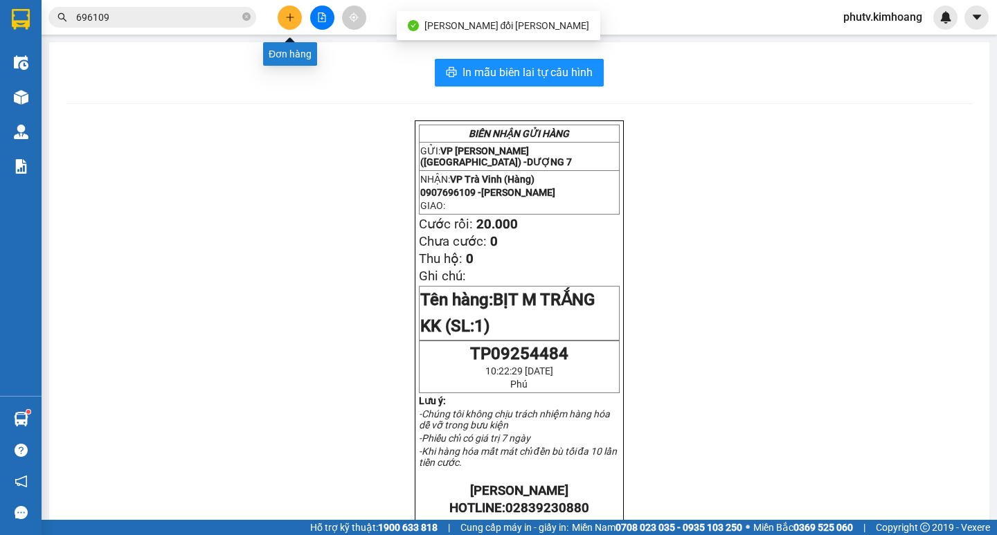
click at [290, 18] on icon "plus" at bounding box center [289, 17] width 1 height 8
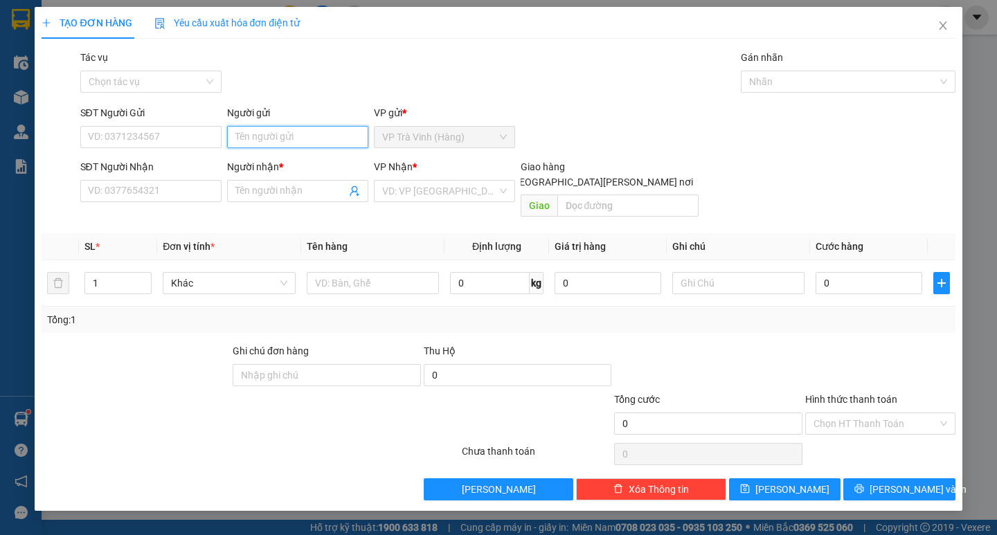
click at [282, 138] on input "Người gửi" at bounding box center [297, 137] width 141 height 22
click at [274, 195] on input "Người nhận *" at bounding box center [290, 191] width 111 height 15
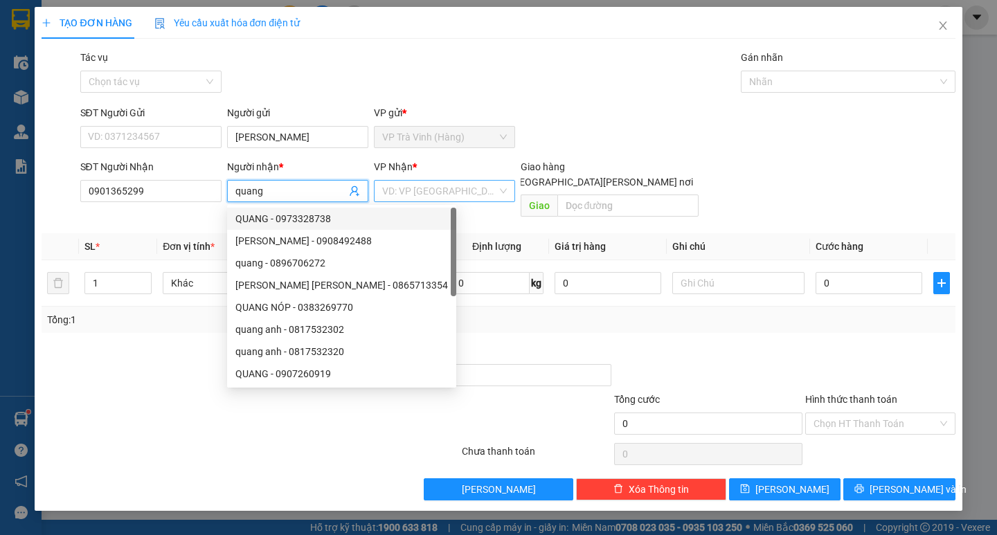
click at [413, 191] on input "search" at bounding box center [439, 191] width 115 height 21
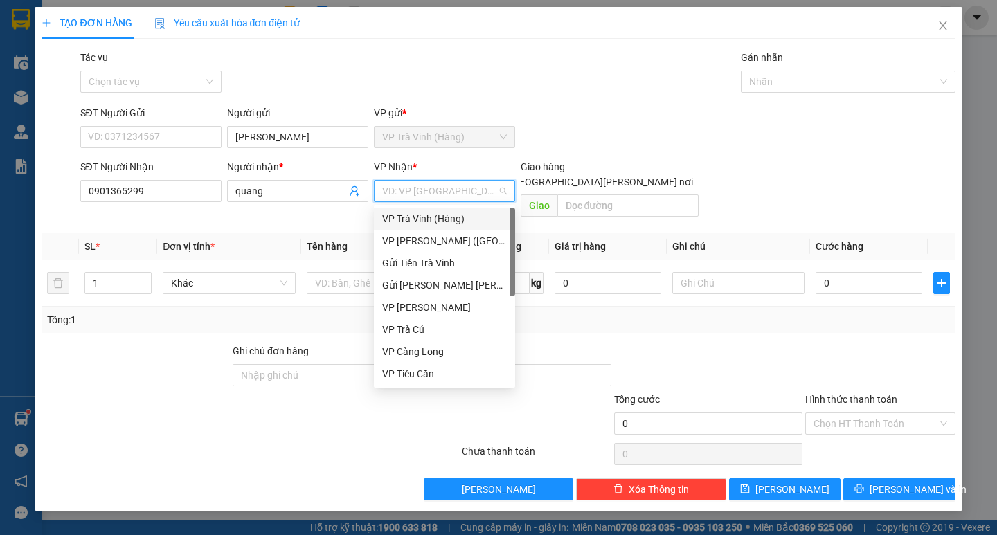
click at [463, 222] on div "VP Trà Vinh (Hàng)" at bounding box center [444, 218] width 125 height 15
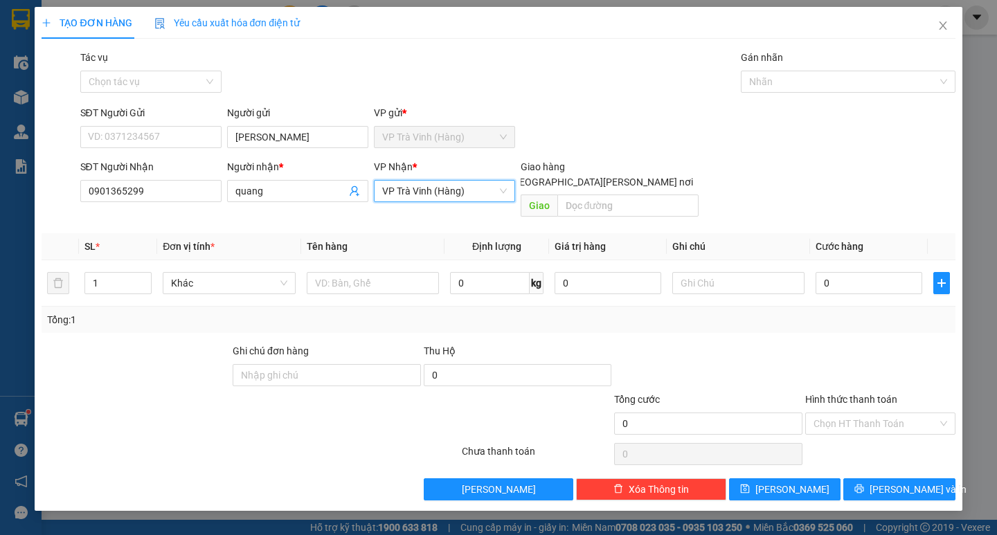
click at [449, 193] on span "VP Trà Vinh (Hàng)" at bounding box center [444, 191] width 125 height 21
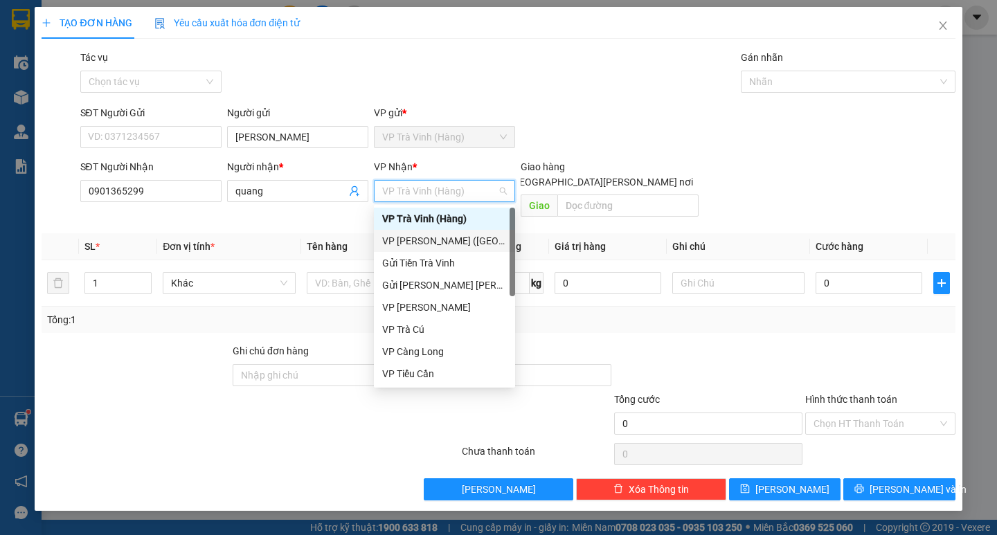
click at [453, 240] on div "VP [PERSON_NAME] ([GEOGRAPHIC_DATA])" at bounding box center [444, 240] width 125 height 15
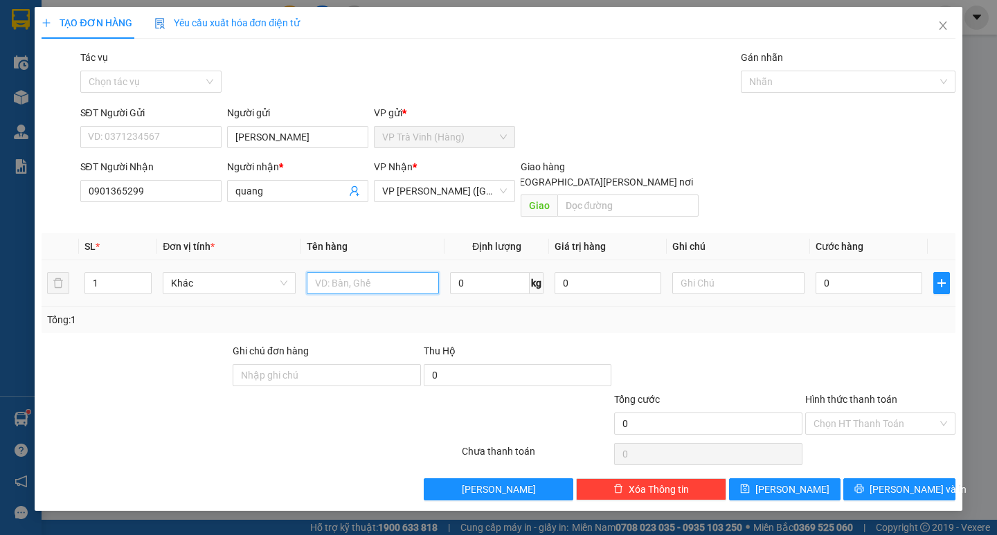
click at [413, 272] on input "text" at bounding box center [373, 283] width 132 height 22
click at [863, 277] on input "0" at bounding box center [869, 283] width 107 height 22
click at [844, 316] on div "Tổng: 1" at bounding box center [498, 320] width 913 height 26
click at [866, 413] on input "Hình thức thanh toán" at bounding box center [876, 423] width 124 height 21
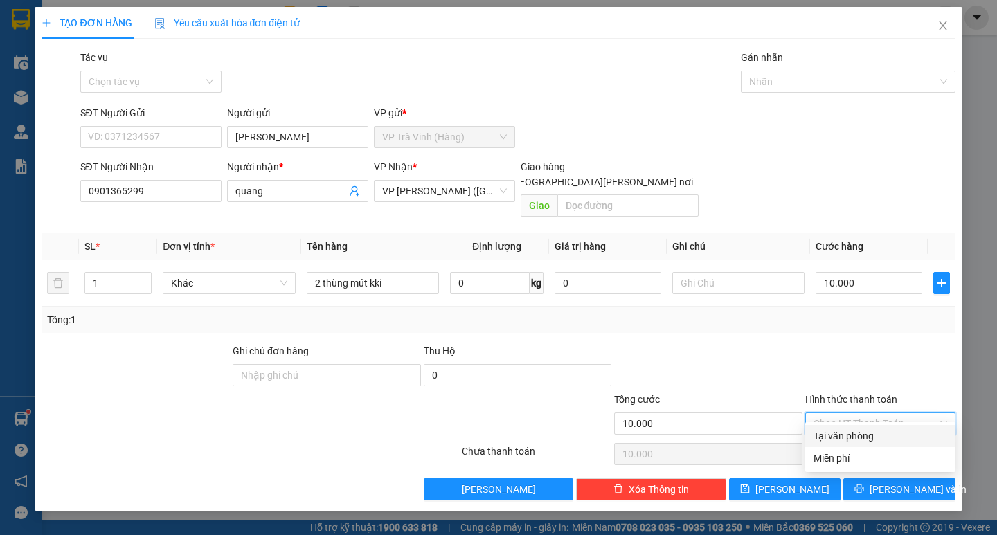
drag, startPoint x: 864, startPoint y: 428, endPoint x: 868, endPoint y: 442, distance: 14.3
click at [864, 429] on div "Tại văn phòng" at bounding box center [880, 436] width 150 height 22
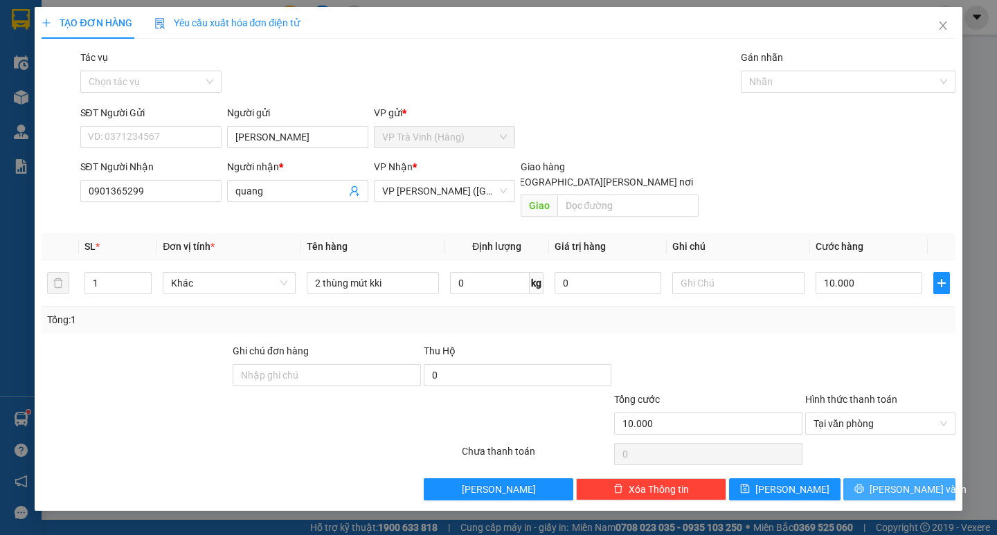
click at [864, 485] on icon "printer" at bounding box center [859, 489] width 9 height 9
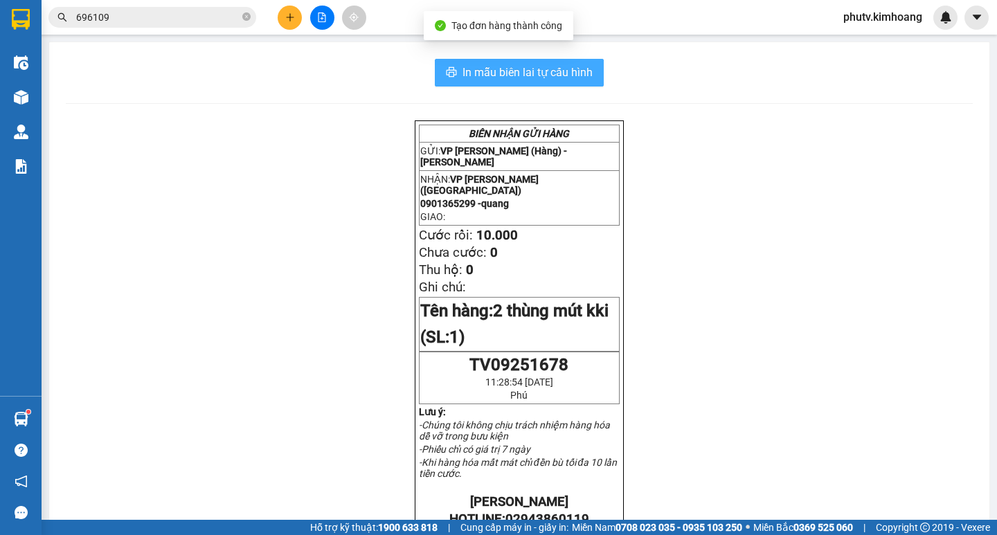
click at [578, 73] on span "In mẫu biên lai tự cấu hình" at bounding box center [528, 72] width 130 height 17
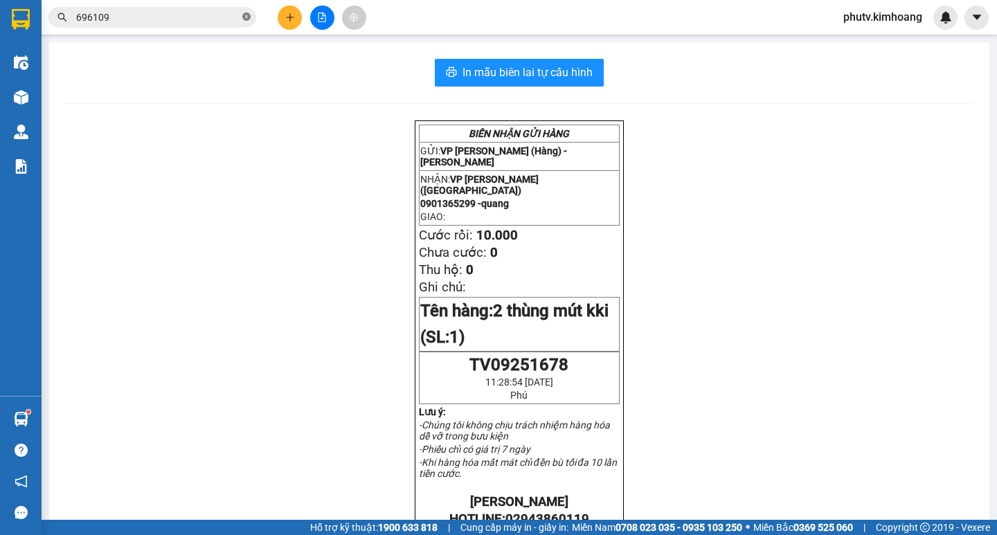
click at [250, 17] on icon "close-circle" at bounding box center [246, 16] width 8 height 8
drag, startPoint x: 250, startPoint y: 16, endPoint x: 229, endPoint y: 26, distance: 23.6
click at [235, 27] on span at bounding box center [152, 17] width 208 height 21
click at [226, 26] on span at bounding box center [152, 17] width 208 height 21
click at [222, 17] on input "text" at bounding box center [157, 17] width 163 height 15
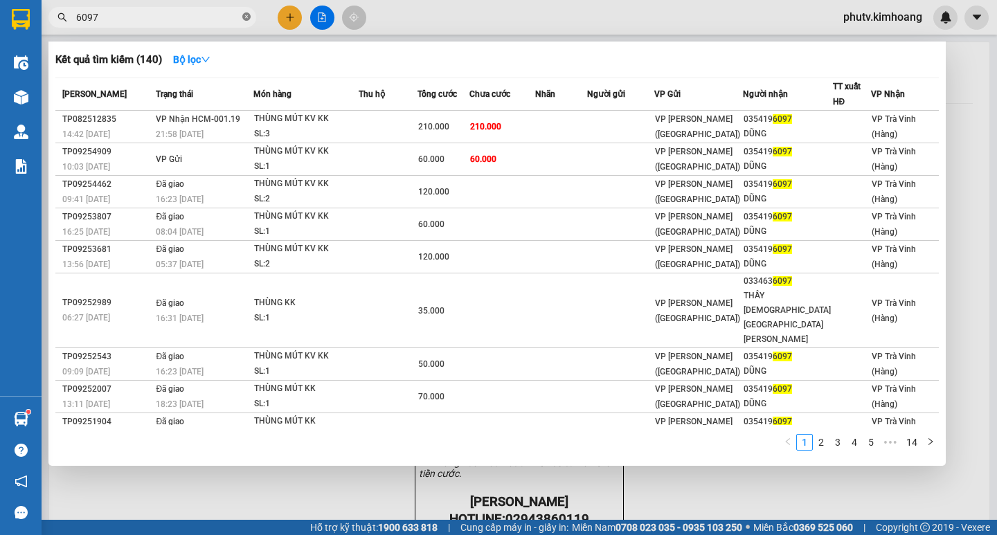
click at [247, 14] on icon "close-circle" at bounding box center [246, 16] width 8 height 8
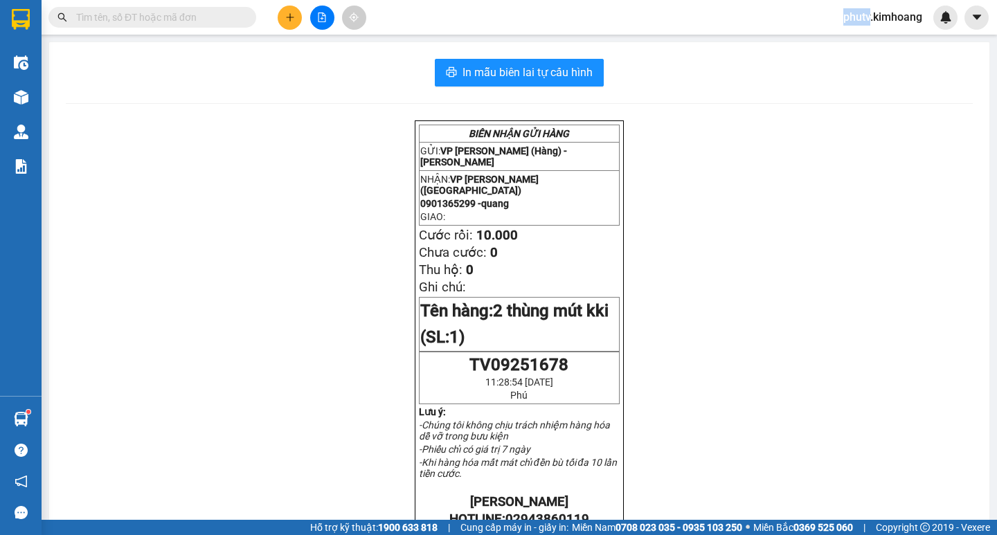
drag, startPoint x: 241, startPoint y: 19, endPoint x: 199, endPoint y: 12, distance: 42.1
click at [229, 20] on span at bounding box center [152, 17] width 208 height 21
click at [196, 11] on input "text" at bounding box center [157, 17] width 163 height 15
click at [195, 21] on input "text" at bounding box center [157, 17] width 163 height 15
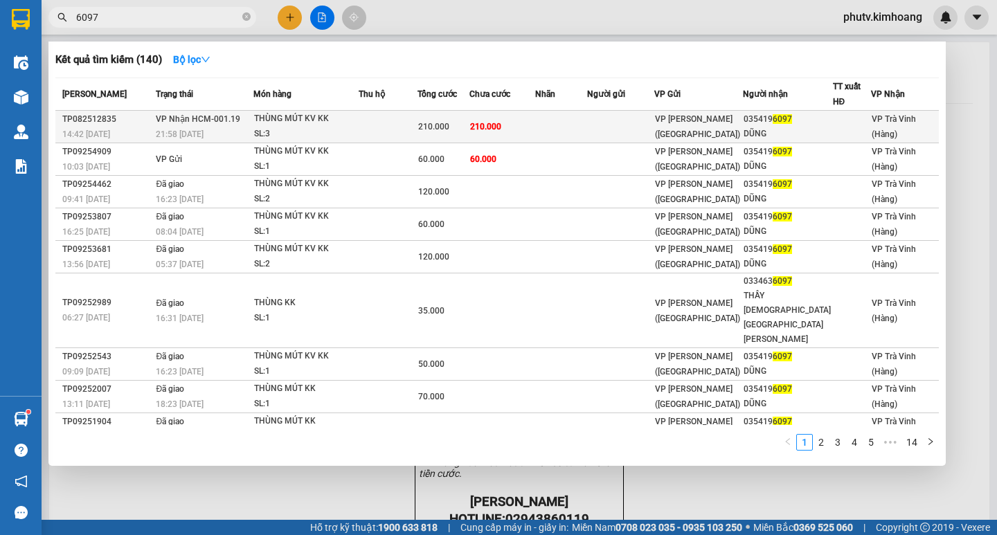
click at [263, 137] on div "SL: 3" at bounding box center [306, 134] width 104 height 15
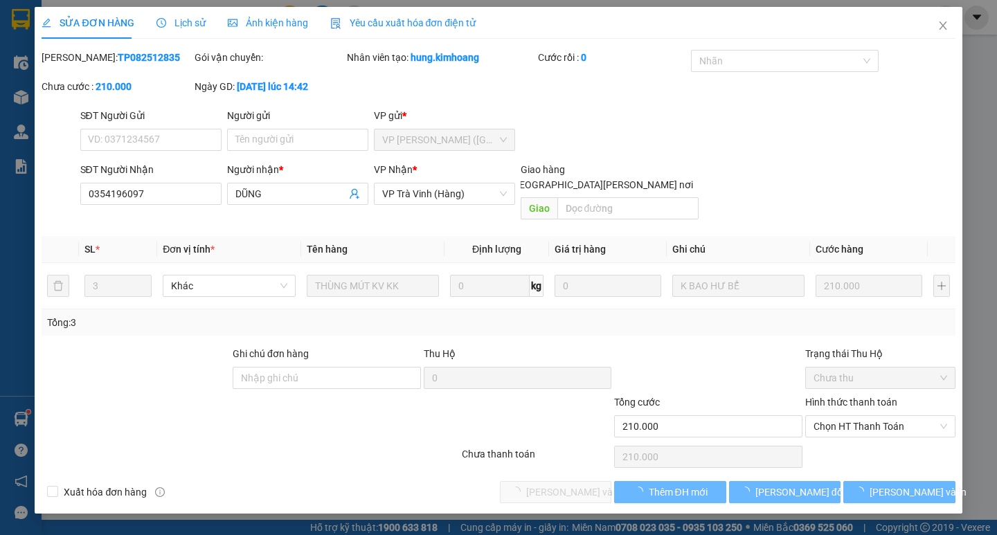
click at [182, 25] on span "Lịch sử" at bounding box center [181, 22] width 49 height 11
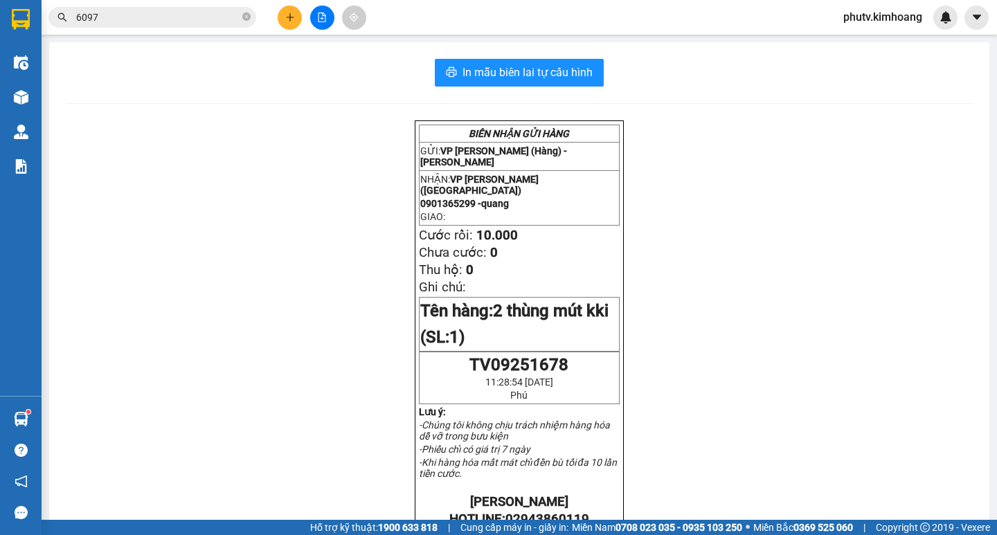
drag, startPoint x: 245, startPoint y: 19, endPoint x: 243, endPoint y: 12, distance: 7.9
click at [245, 18] on icon "close-circle" at bounding box center [246, 16] width 8 height 8
drag, startPoint x: 243, startPoint y: 12, endPoint x: 212, endPoint y: 3, distance: 32.4
click at [229, 9] on span at bounding box center [152, 17] width 208 height 21
drag, startPoint x: 89, startPoint y: 417, endPoint x: 120, endPoint y: 405, distance: 33.3
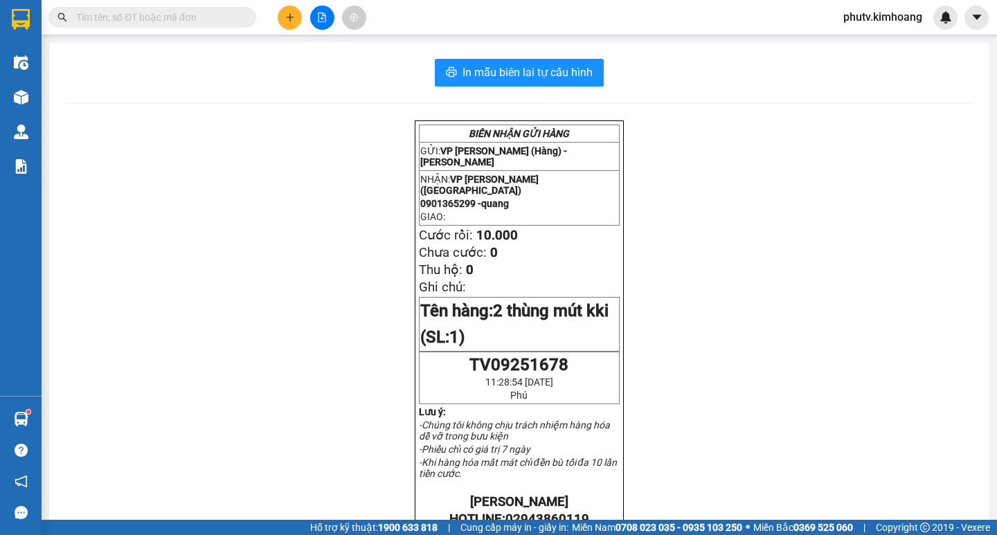
click at [96, 415] on div "Hàng sắp về" at bounding box center [138, 419] width 187 height 21
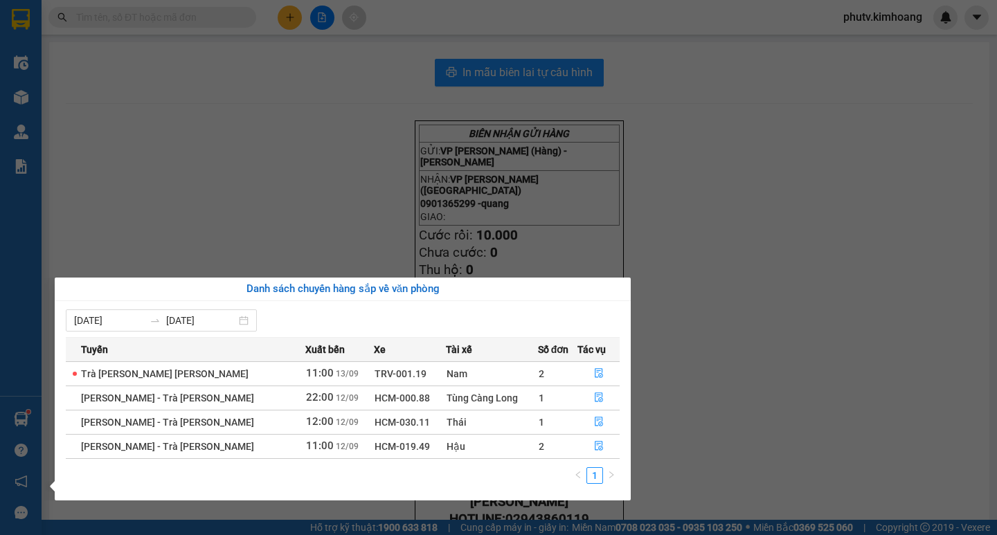
click at [179, 202] on section "Kết quả [PERSON_NAME] ( 140 ) Bộ lọc Mã ĐH Trạng thái Món hàng Thu hộ Tổng [PER…" at bounding box center [498, 267] width 997 height 535
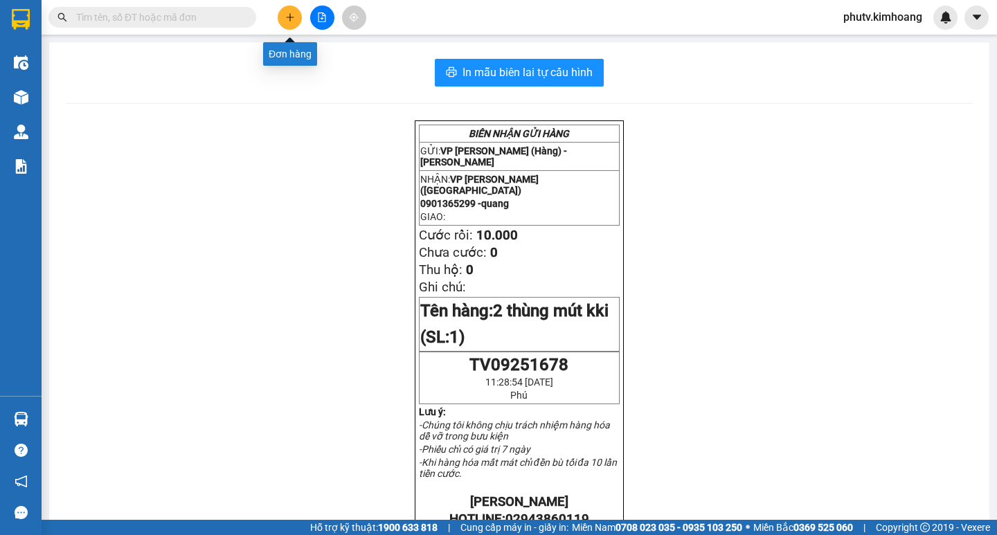
click at [296, 20] on button at bounding box center [290, 18] width 24 height 24
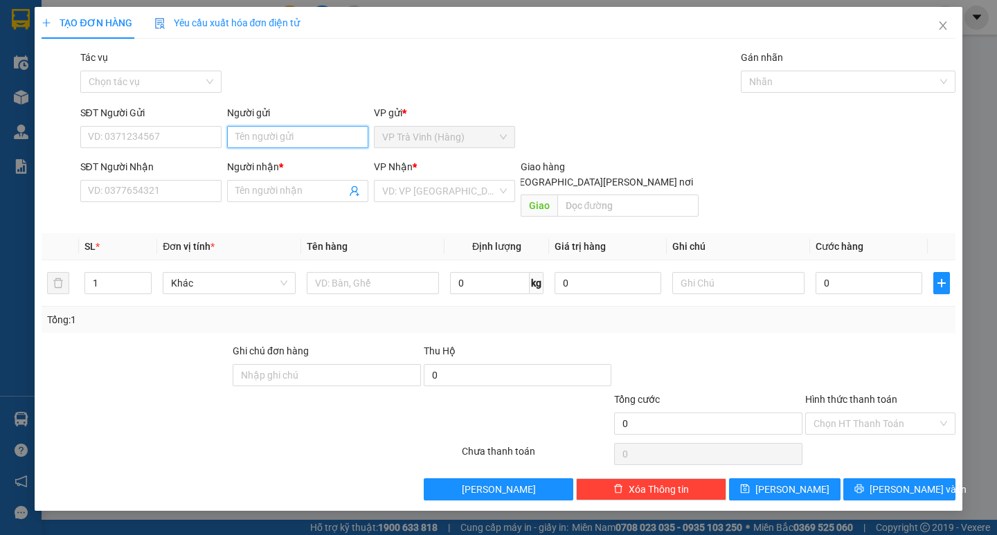
click at [285, 136] on input "Người gửi" at bounding box center [297, 137] width 141 height 22
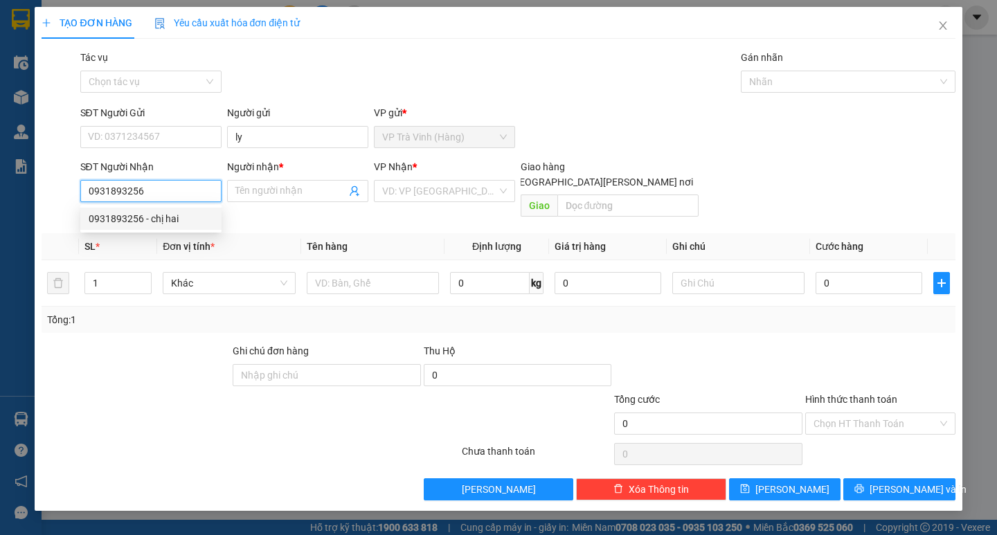
drag, startPoint x: 184, startPoint y: 217, endPoint x: 330, endPoint y: 213, distance: 146.2
click at [186, 217] on div "0931893256 - chị hai" at bounding box center [151, 218] width 125 height 15
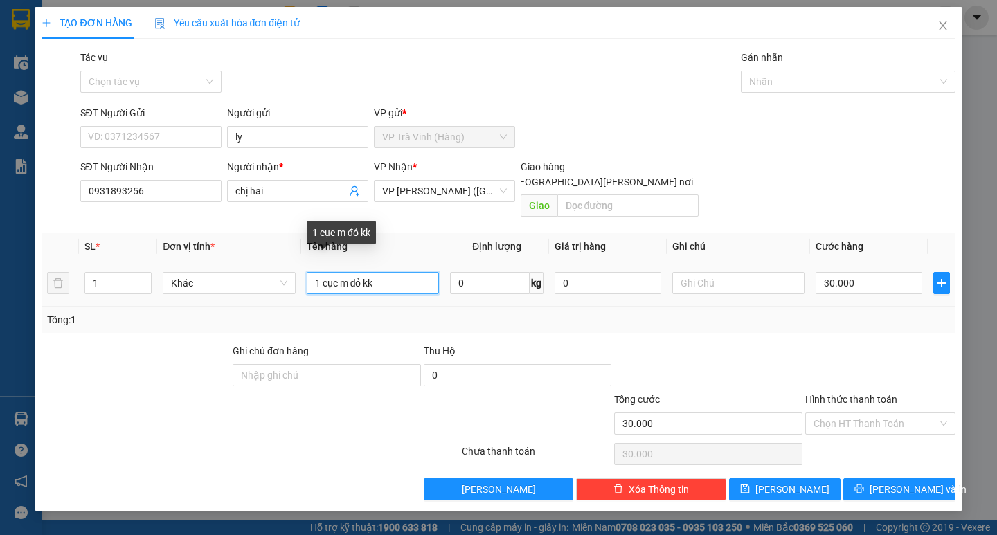
click at [364, 272] on input "1 cục m đỏ kk" at bounding box center [373, 283] width 132 height 22
click at [361, 272] on input "1 cục m đỏ kk" at bounding box center [373, 283] width 132 height 22
click at [355, 272] on input "1 cục m đỏ kk" at bounding box center [373, 283] width 132 height 22
drag, startPoint x: 836, startPoint y: 371, endPoint x: 848, endPoint y: 368, distance: 12.6
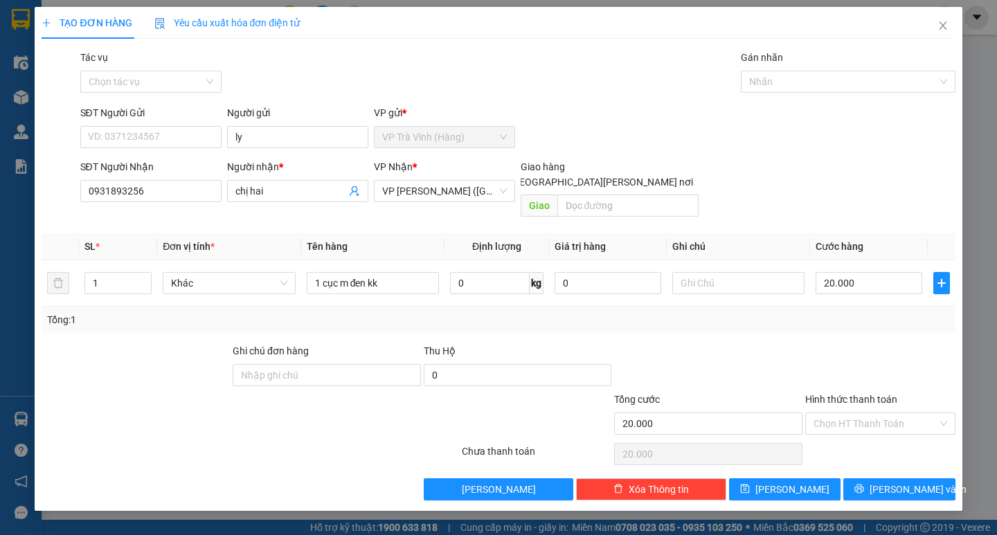
click at [842, 369] on div at bounding box center [880, 367] width 153 height 48
click at [871, 413] on input "Hình thức thanh toán" at bounding box center [876, 423] width 124 height 21
click at [868, 430] on div "Tại văn phòng" at bounding box center [881, 436] width 134 height 15
drag, startPoint x: 873, startPoint y: 482, endPoint x: 852, endPoint y: 466, distance: 26.2
click at [869, 482] on button "[PERSON_NAME] và In" at bounding box center [898, 490] width 111 height 22
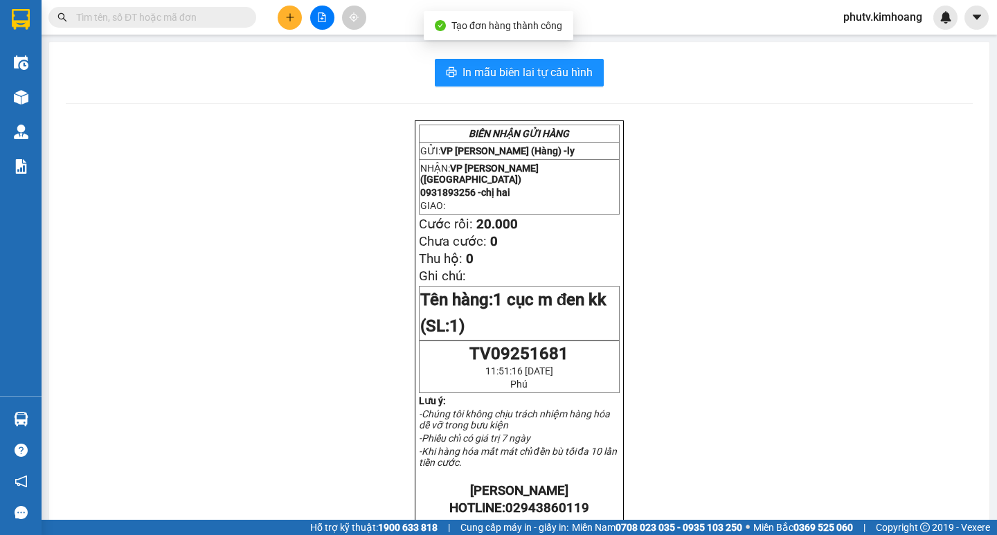
click at [534, 54] on div "In mẫu biên lai tự [PERSON_NAME] [PERSON_NAME] GỬI HÀNG GỬI: VP [PERSON_NAME] (…" at bounding box center [519, 488] width 940 height 893
click at [535, 75] on span "In mẫu biên lai tự cấu hình" at bounding box center [528, 72] width 130 height 17
click at [290, 19] on icon "plus" at bounding box center [289, 17] width 1 height 8
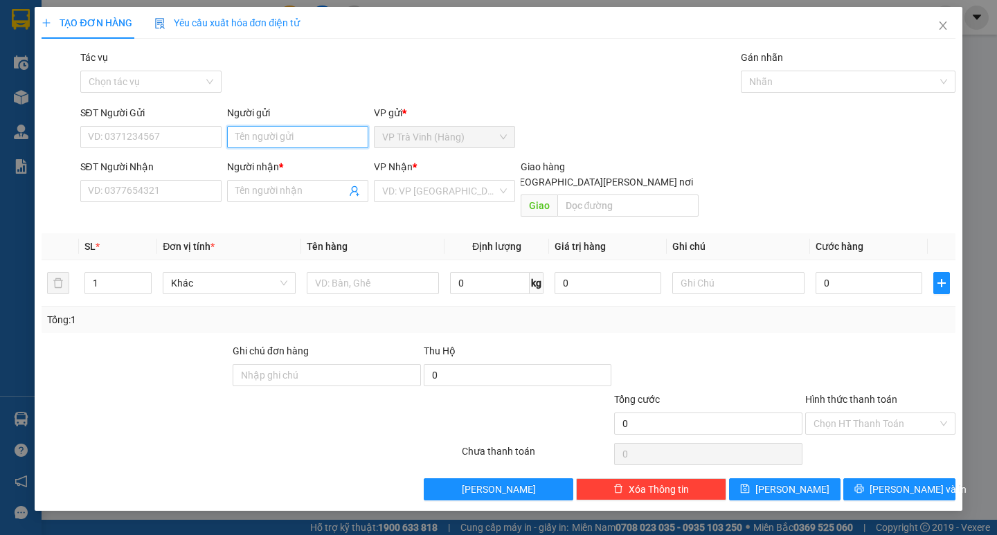
click at [319, 145] on input "Người gửi" at bounding box center [297, 137] width 141 height 22
click at [244, 194] on input "Người nhận *" at bounding box center [290, 191] width 111 height 15
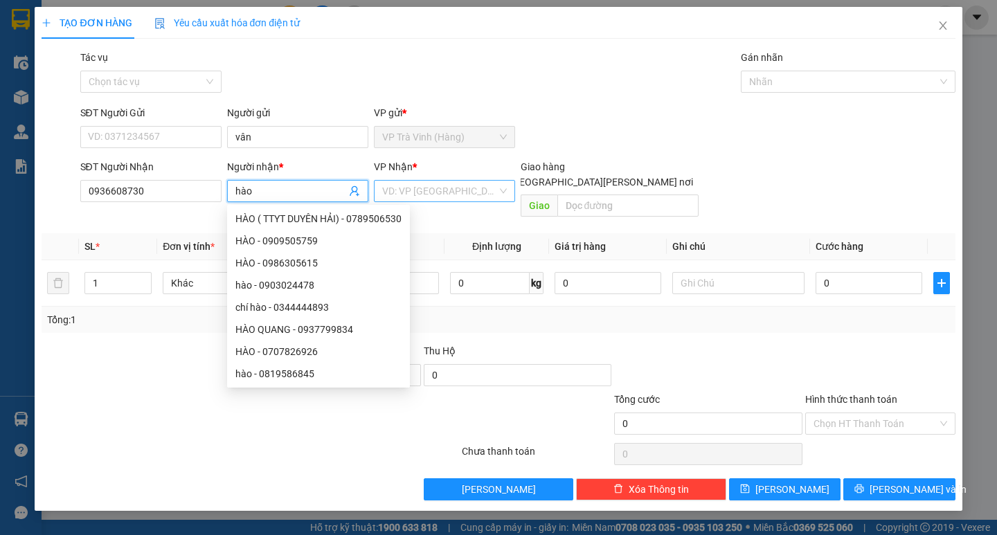
click at [439, 198] on input "search" at bounding box center [439, 191] width 115 height 21
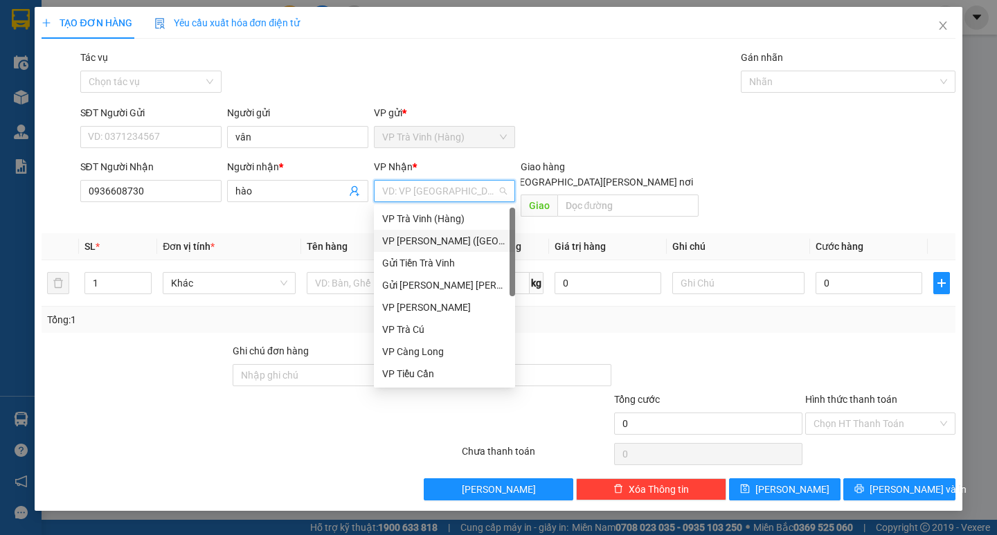
click at [433, 236] on div "VP [PERSON_NAME] ([GEOGRAPHIC_DATA])" at bounding box center [444, 240] width 125 height 15
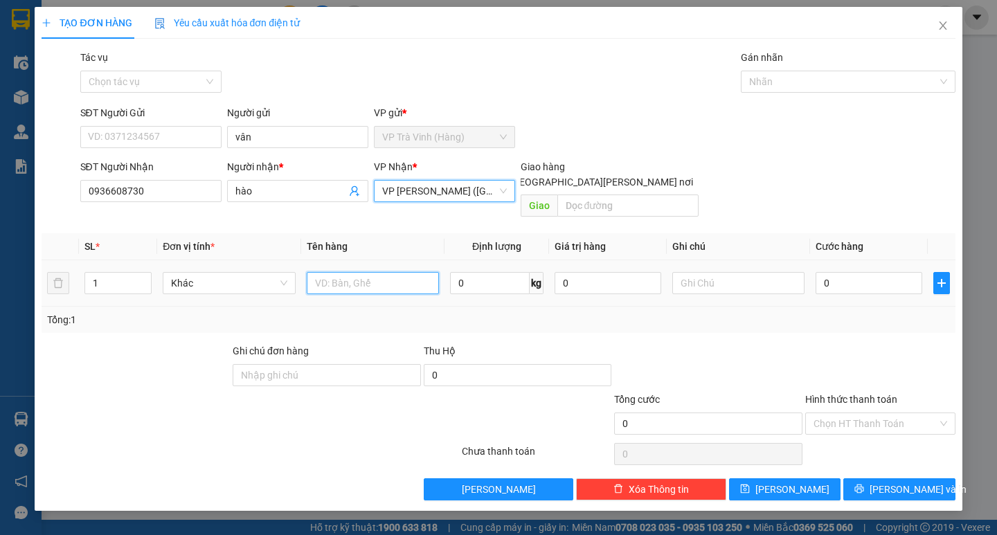
click at [418, 272] on input "text" at bounding box center [373, 283] width 132 height 22
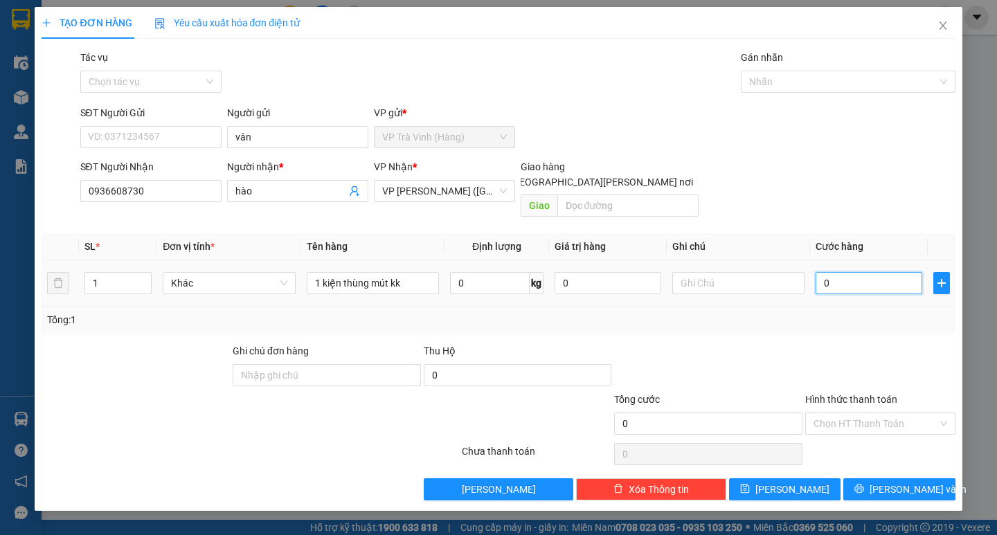
click at [900, 272] on input "0" at bounding box center [869, 283] width 107 height 22
drag, startPoint x: 898, startPoint y: 303, endPoint x: 902, endPoint y: 463, distance: 160.0
click at [898, 312] on div "Tổng: 1" at bounding box center [498, 319] width 902 height 15
click at [881, 420] on div "Hình thức thanh toán Chọn HT Thanh Toán" at bounding box center [880, 416] width 150 height 48
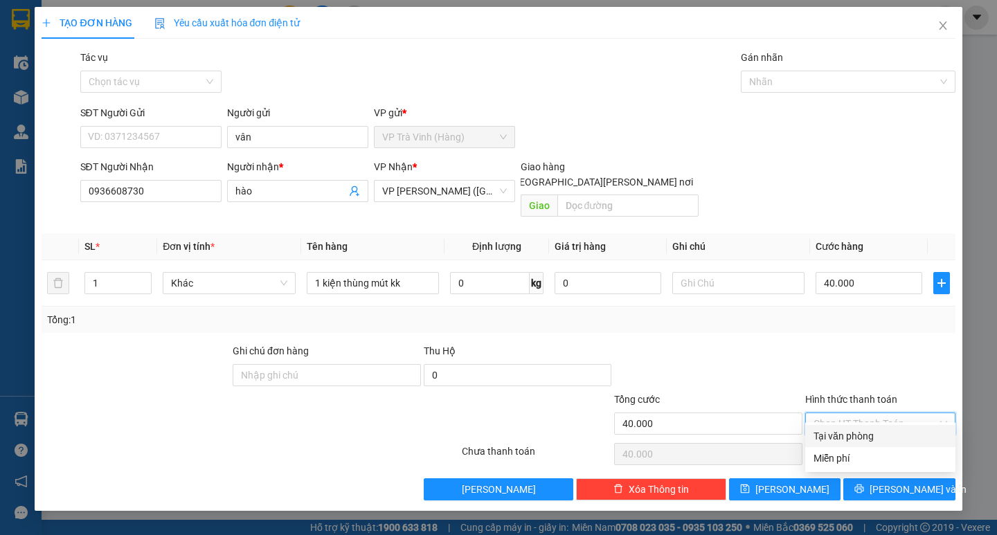
click at [881, 419] on div "Chọn HT Thanh Toán" at bounding box center [880, 424] width 150 height 22
click at [878, 433] on div "Tại văn phòng" at bounding box center [881, 436] width 134 height 15
click at [881, 462] on div "Transit Pickup Surcharge Ids Transit Deliver Surcharge Ids Transit Deliver Surc…" at bounding box center [498, 275] width 913 height 451
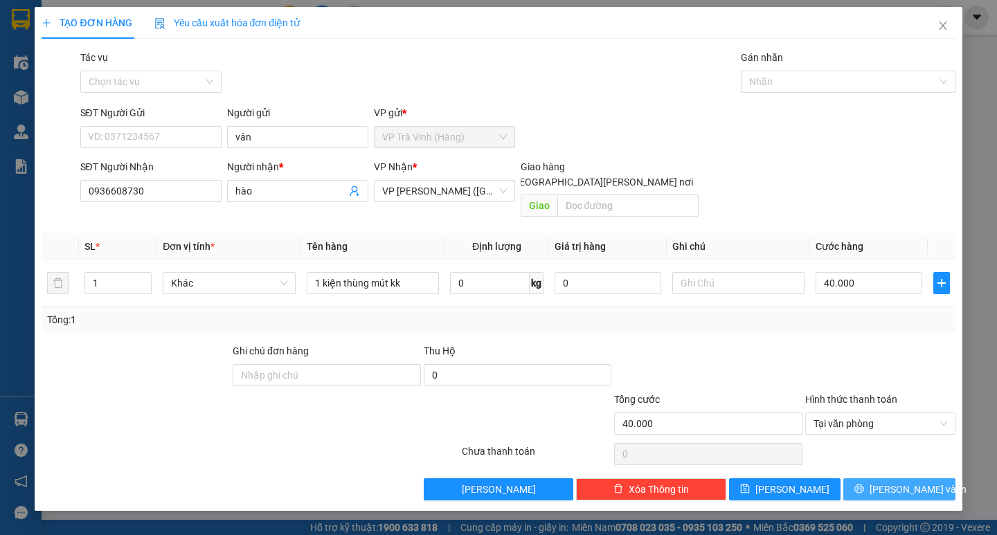
click at [881, 479] on button "[PERSON_NAME] và In" at bounding box center [898, 490] width 111 height 22
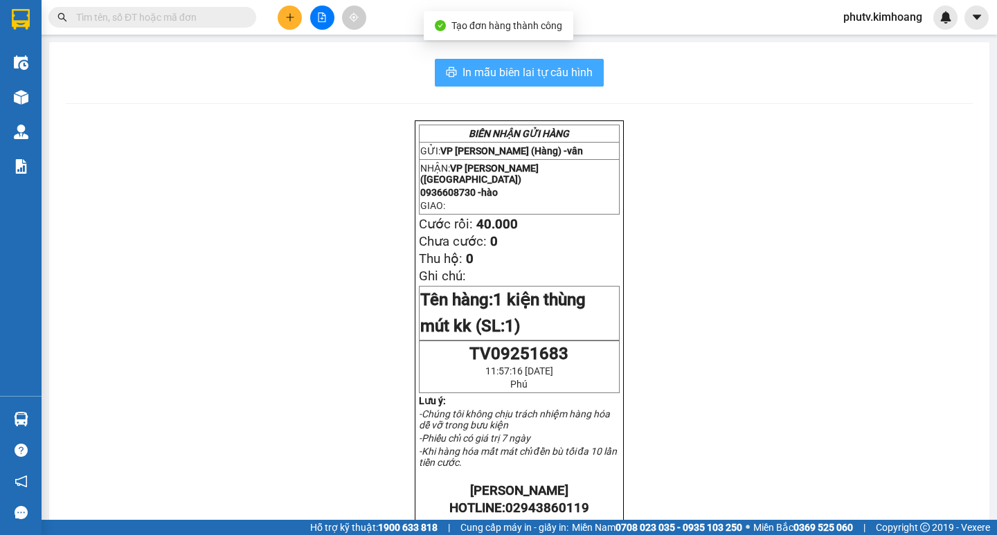
click at [551, 81] on span "In mẫu biên lai tự cấu hình" at bounding box center [528, 72] width 130 height 17
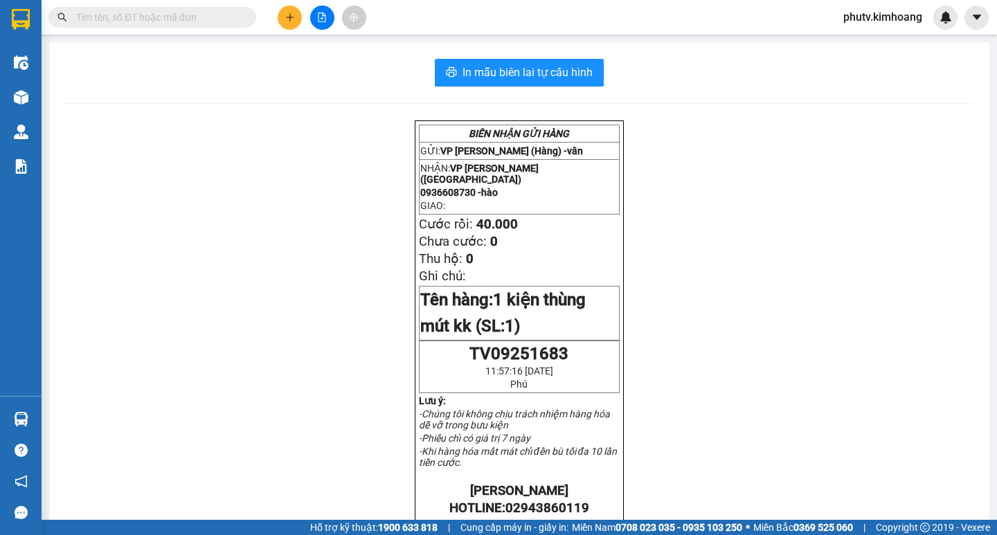
click at [109, 21] on input "text" at bounding box center [157, 17] width 163 height 15
click at [108, 21] on input "text" at bounding box center [157, 17] width 163 height 15
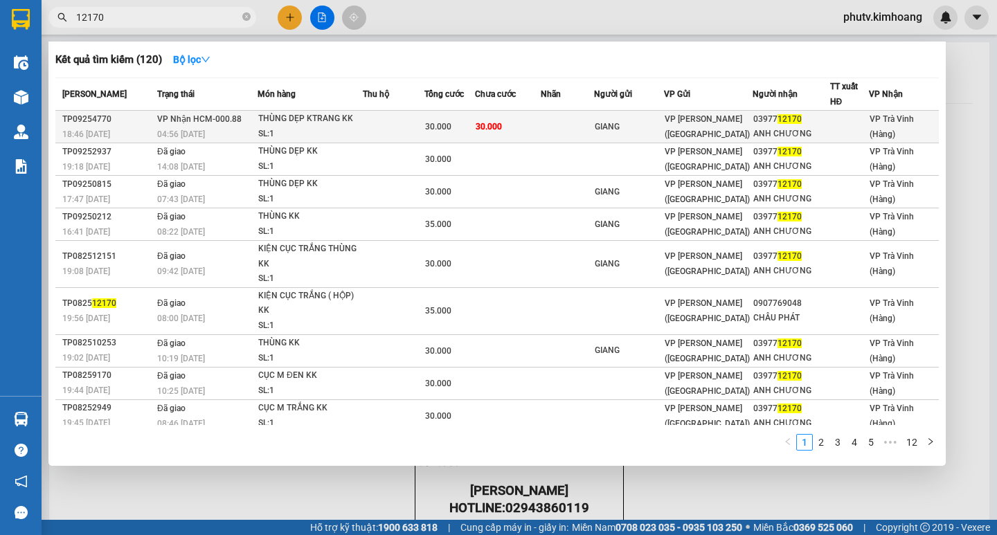
click at [479, 127] on span "30.000" at bounding box center [489, 127] width 26 height 10
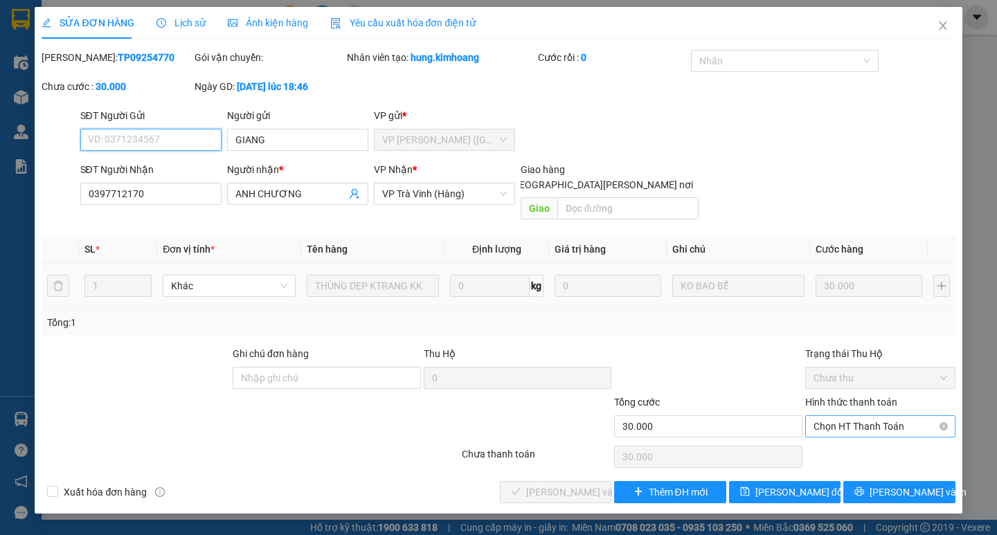
click at [864, 416] on span "Chọn HT Thanh Toán" at bounding box center [881, 426] width 134 height 21
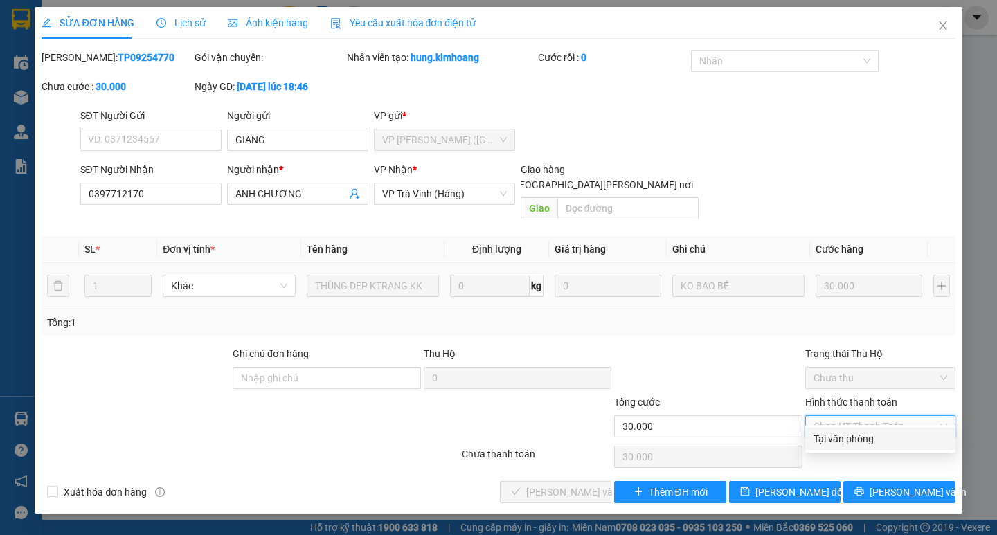
drag, startPoint x: 864, startPoint y: 438, endPoint x: 623, endPoint y: 437, distance: 240.3
click at [863, 438] on div "Tại văn phòng" at bounding box center [881, 438] width 134 height 15
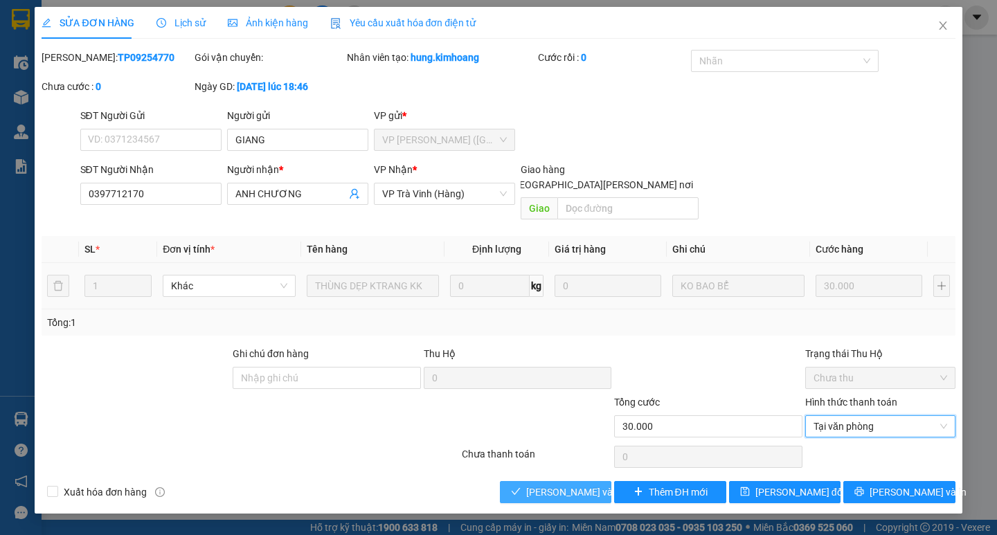
click at [521, 481] on button "[PERSON_NAME] và [PERSON_NAME] hàng" at bounding box center [555, 492] width 111 height 22
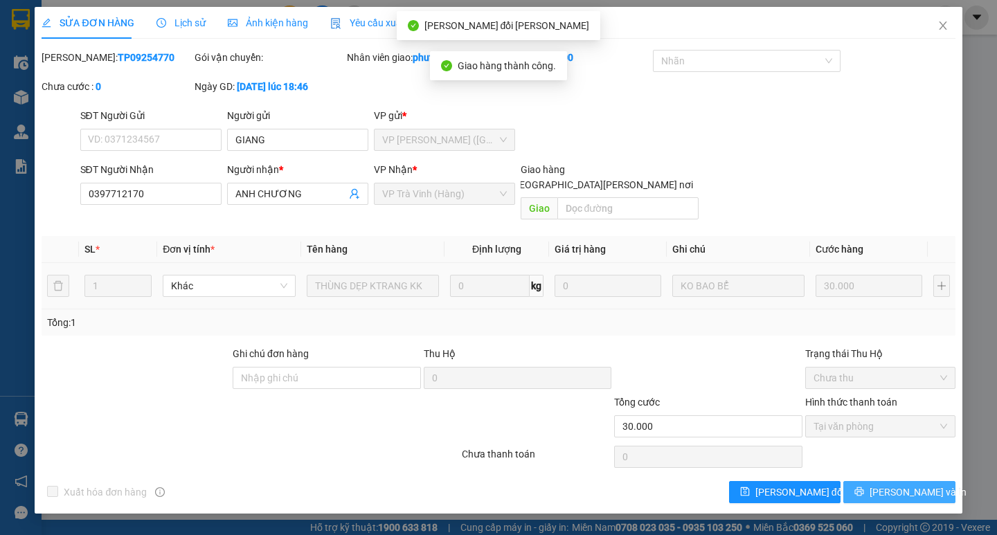
click at [857, 481] on button "[PERSON_NAME] và In" at bounding box center [898, 492] width 111 height 22
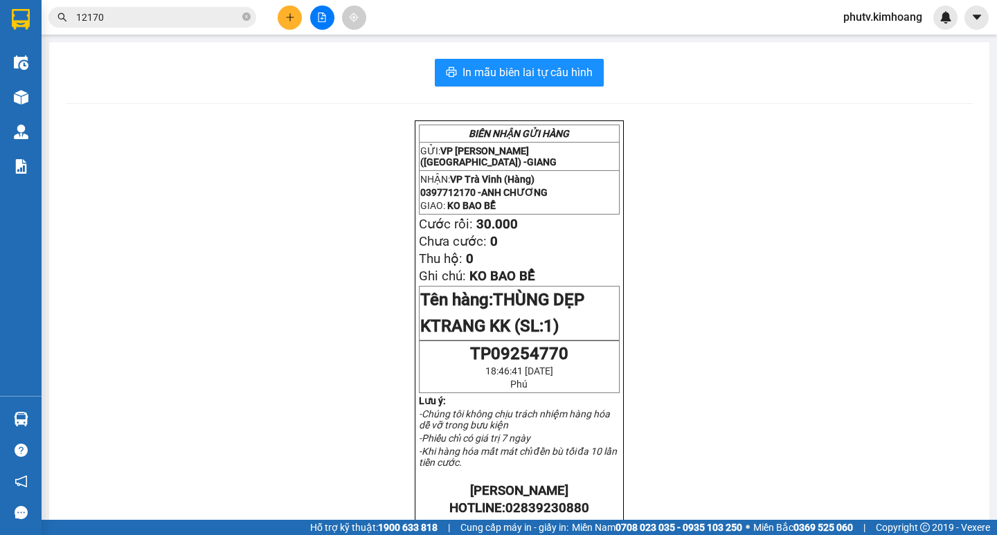
click at [121, 19] on input "12170" at bounding box center [157, 17] width 163 height 15
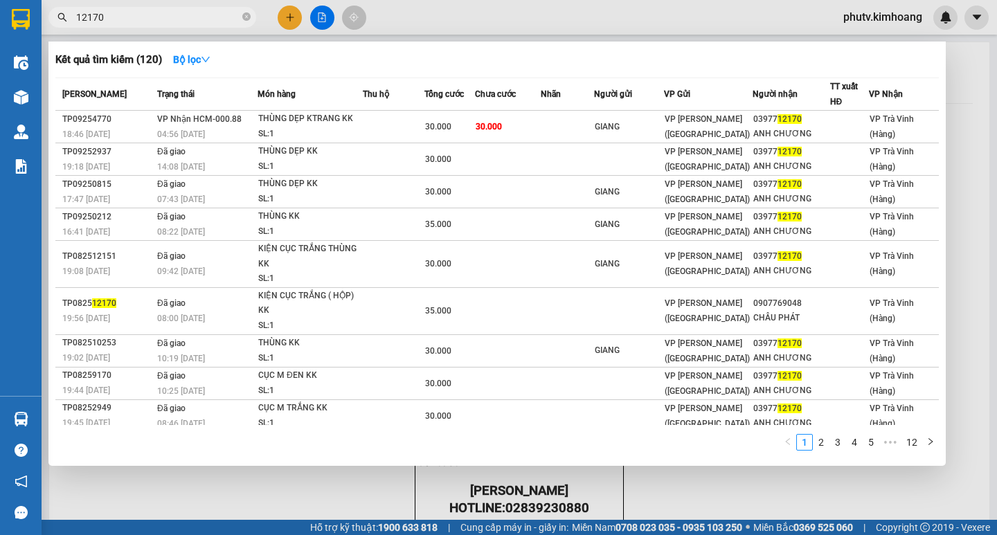
click at [121, 19] on input "12170" at bounding box center [157, 17] width 163 height 15
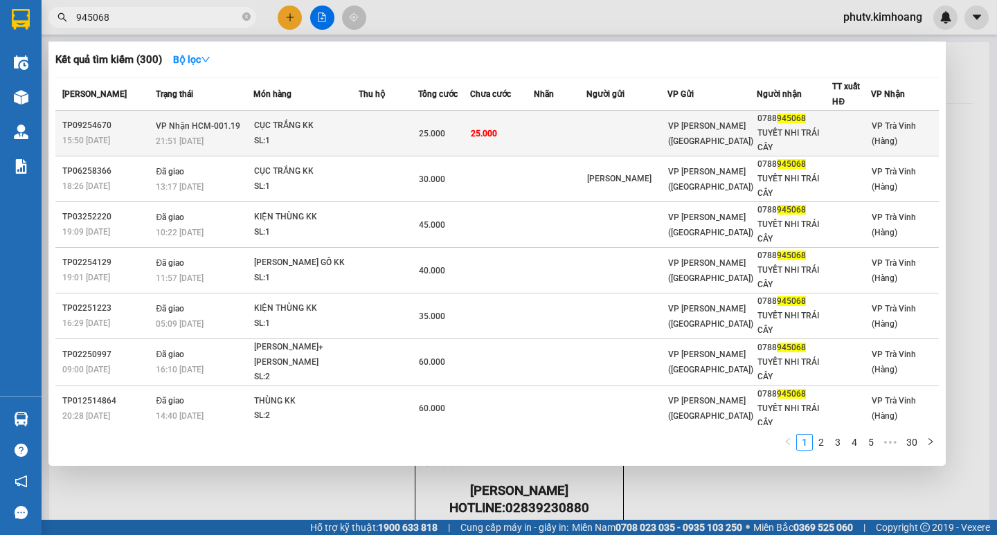
click at [368, 141] on td at bounding box center [389, 134] width 60 height 46
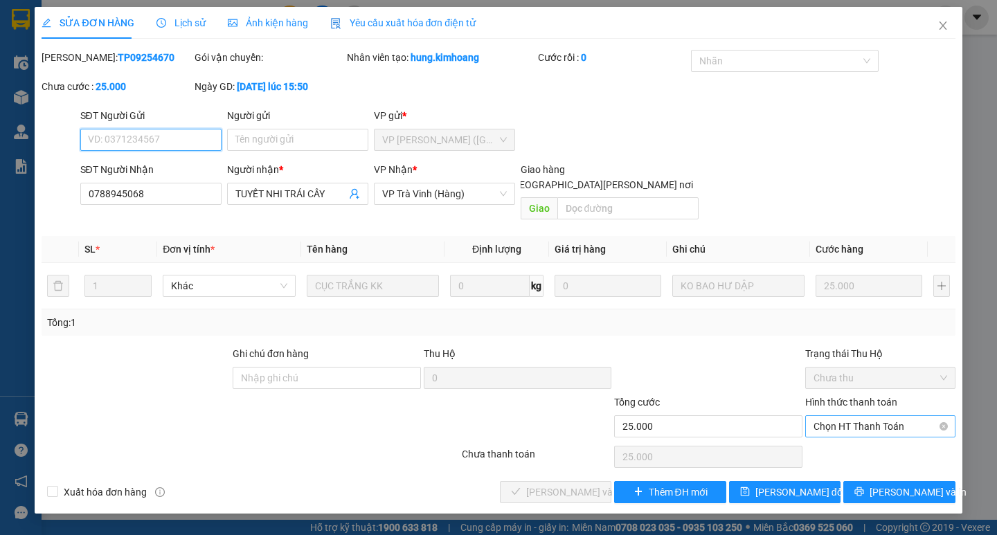
drag, startPoint x: 833, startPoint y: 410, endPoint x: 834, endPoint y: 422, distance: 11.8
click at [833, 416] on span "Chọn HT Thanh Toán" at bounding box center [881, 426] width 134 height 21
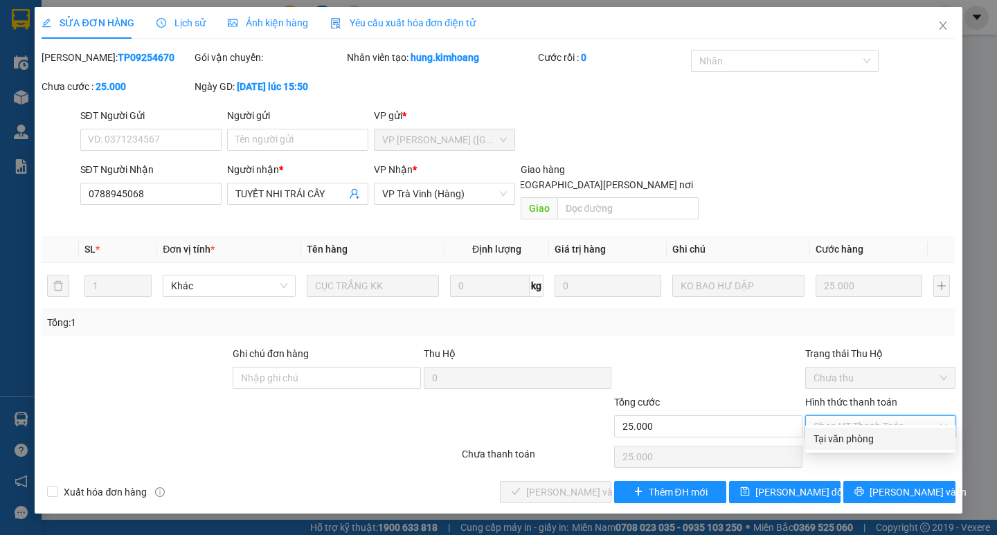
click at [842, 447] on div "Tại văn phòng" at bounding box center [880, 439] width 150 height 22
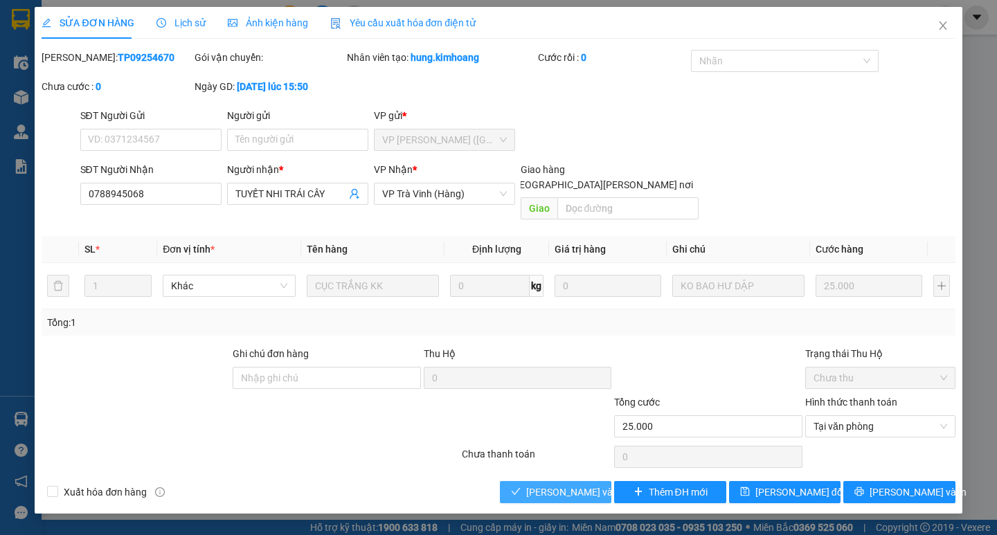
click at [546, 485] on span "[PERSON_NAME] và [PERSON_NAME] hàng" at bounding box center [619, 492] width 187 height 15
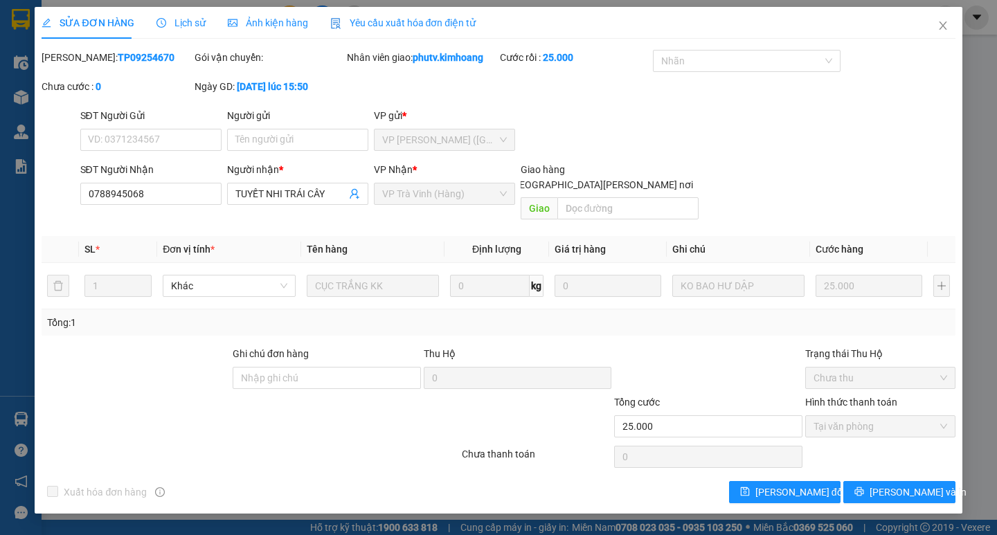
click at [896, 460] on div "Total Paid Fee 25.000 Total UnPaid Fee 0 Cash Collection Total Fee Mã ĐH: TP092…" at bounding box center [498, 277] width 913 height 454
click at [891, 485] on span "[PERSON_NAME] và In" at bounding box center [918, 492] width 97 height 15
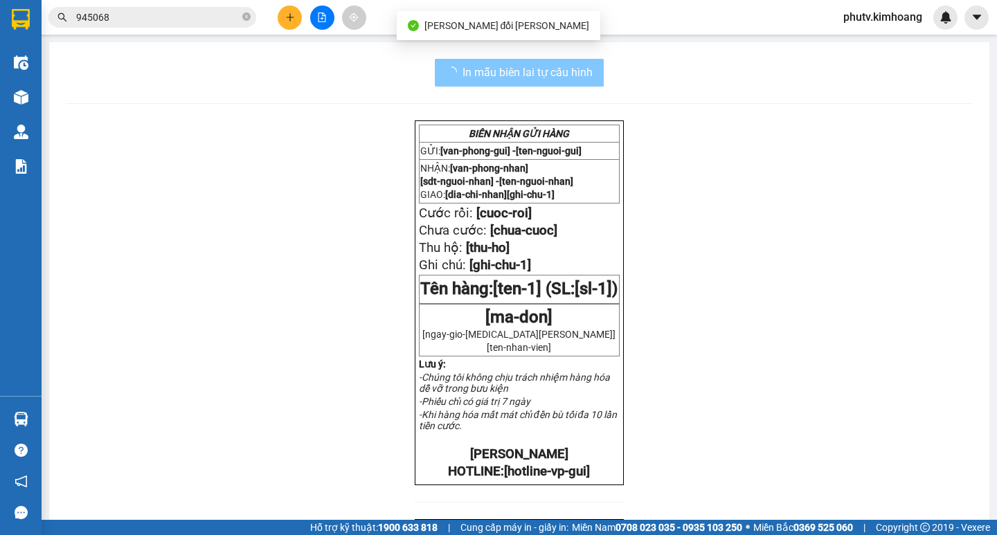
click at [521, 62] on button "In mẫu biên lai tự cấu hình" at bounding box center [519, 73] width 169 height 28
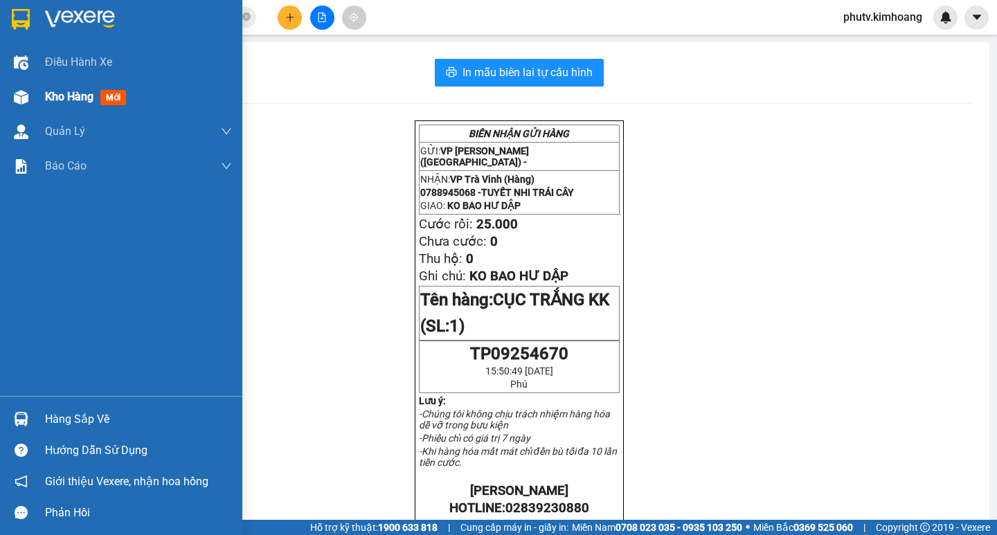
click at [76, 89] on div "Kho hàng mới" at bounding box center [88, 96] width 87 height 17
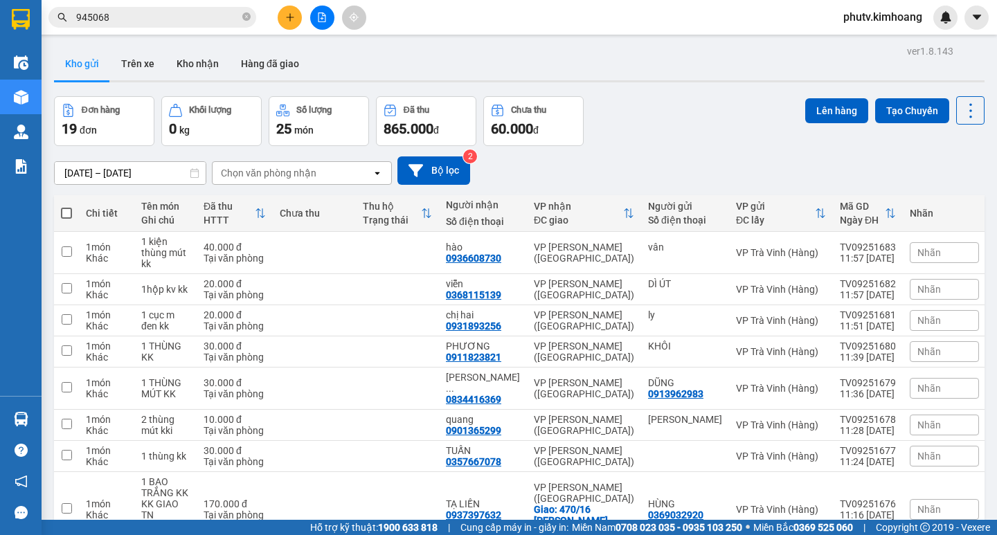
click at [71, 212] on span at bounding box center [66, 213] width 11 height 11
click at [66, 206] on input "checkbox" at bounding box center [66, 206] width 0 height 0
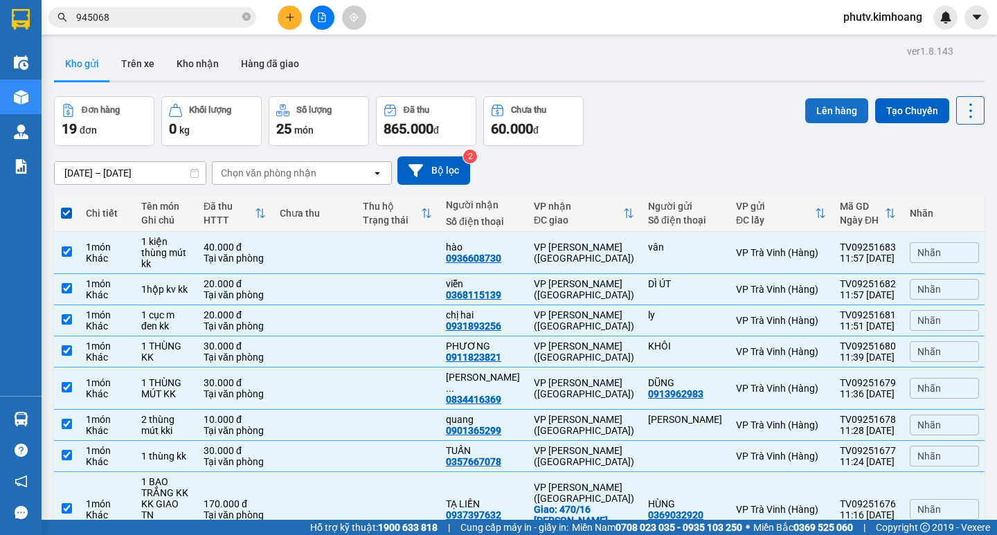
click at [809, 121] on button "Lên hàng" at bounding box center [836, 110] width 63 height 25
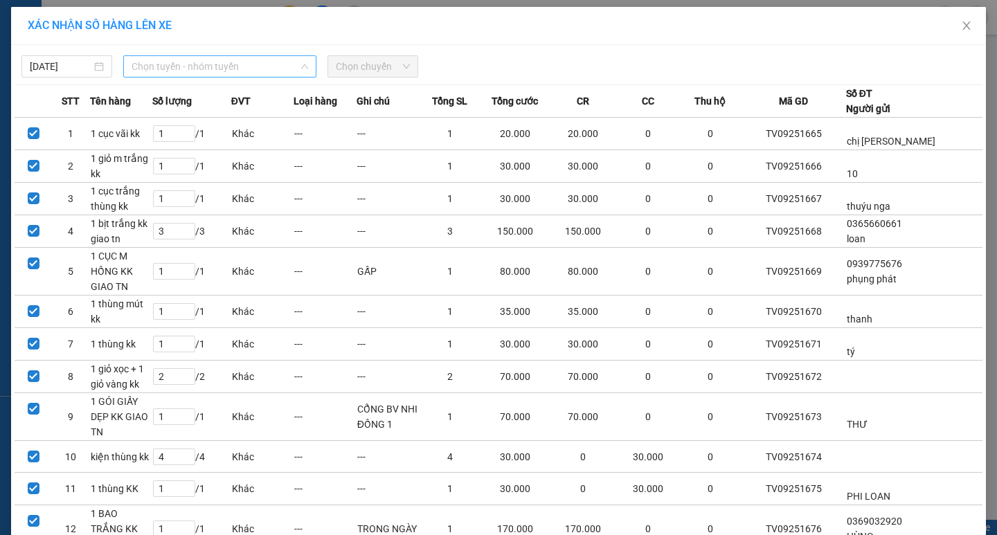
click at [177, 74] on span "Chọn tuyến - nhóm tuyến" at bounding box center [220, 66] width 177 height 21
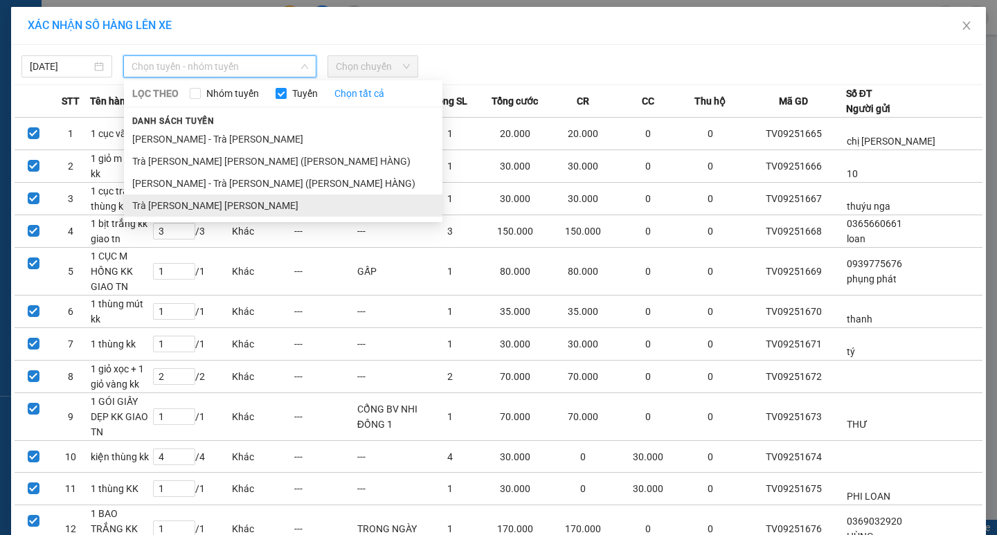
click at [166, 199] on li "Trà [PERSON_NAME] [PERSON_NAME]" at bounding box center [283, 206] width 319 height 22
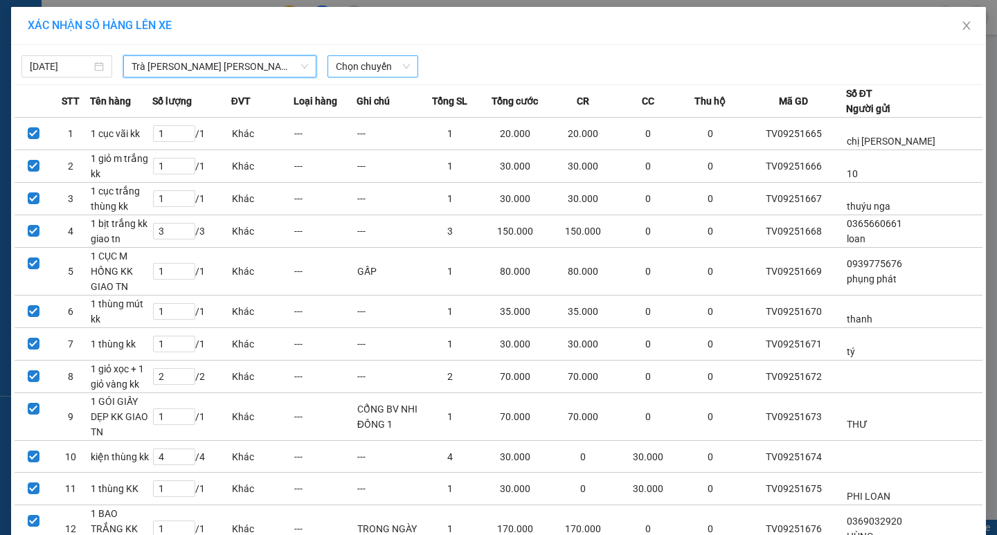
click at [346, 71] on span "Chọn chuyến" at bounding box center [373, 66] width 74 height 21
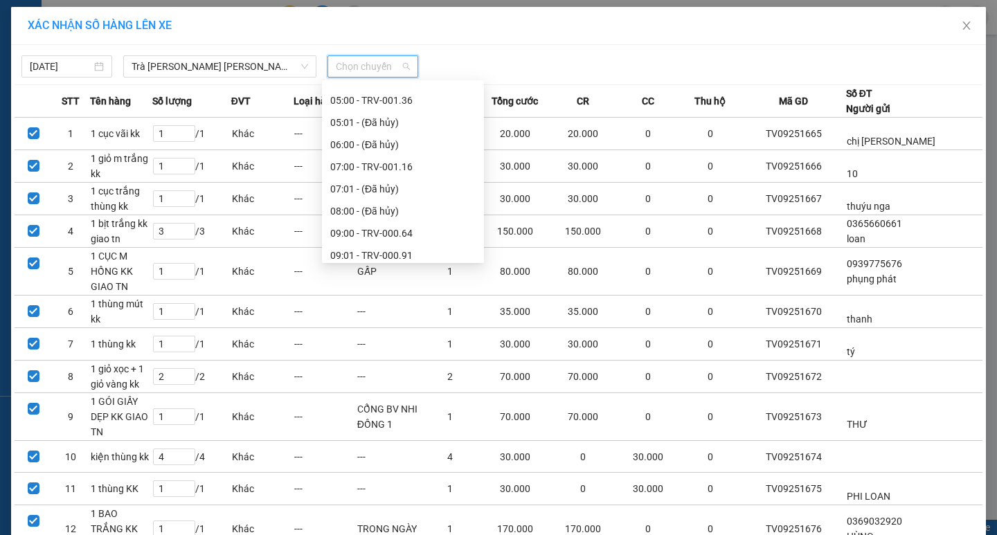
scroll to position [277, 0]
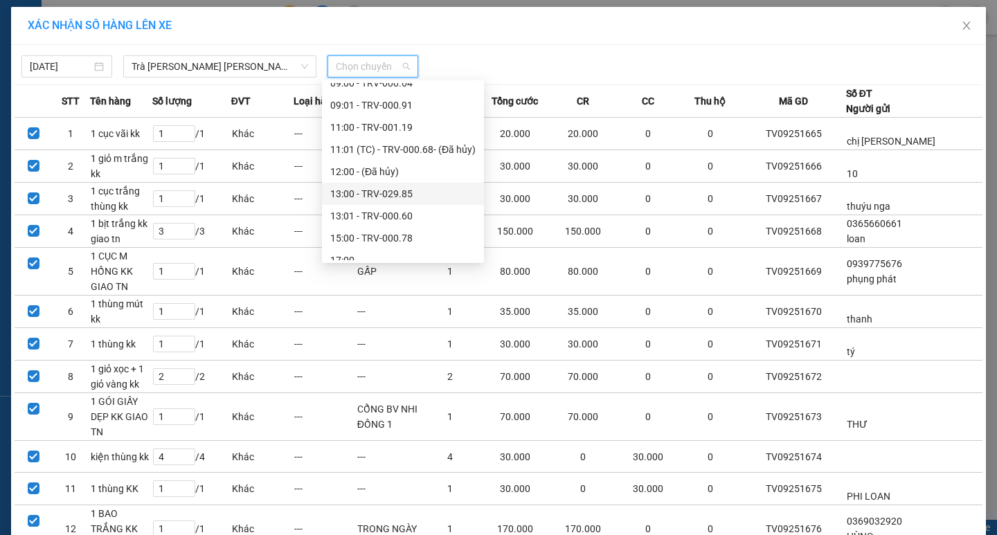
click at [382, 193] on div "13:00 - TRV-029.85" at bounding box center [402, 193] width 145 height 15
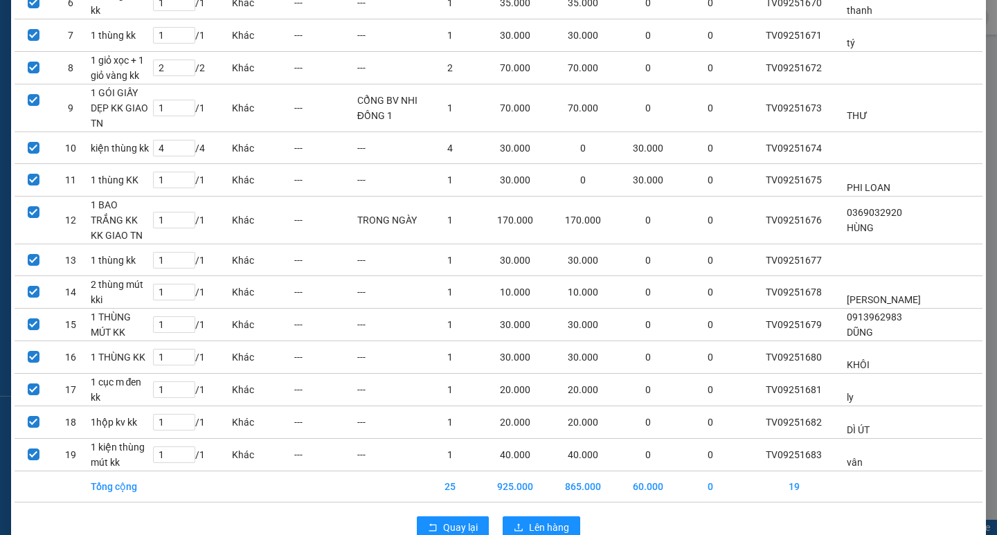
scroll to position [348, 0]
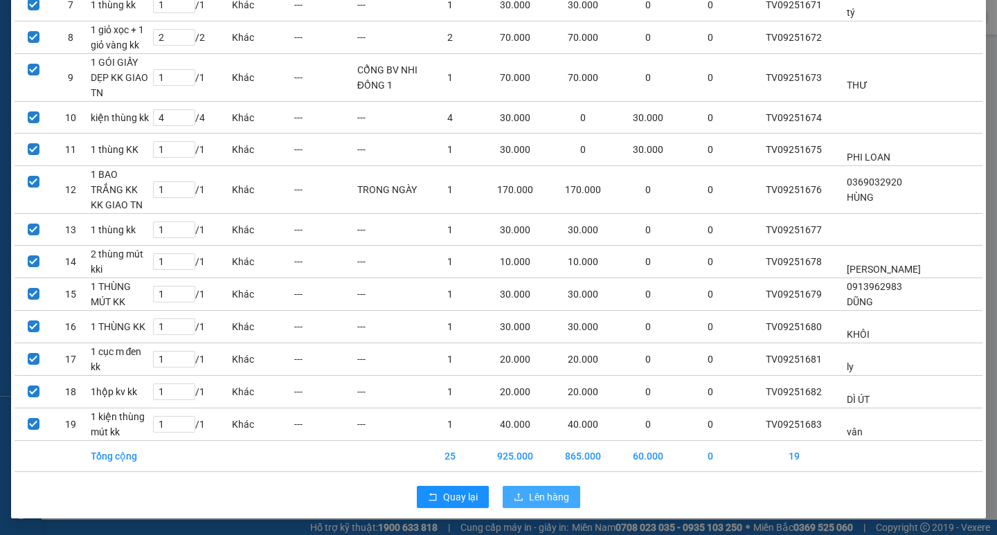
click at [547, 495] on span "Lên hàng" at bounding box center [549, 497] width 40 height 15
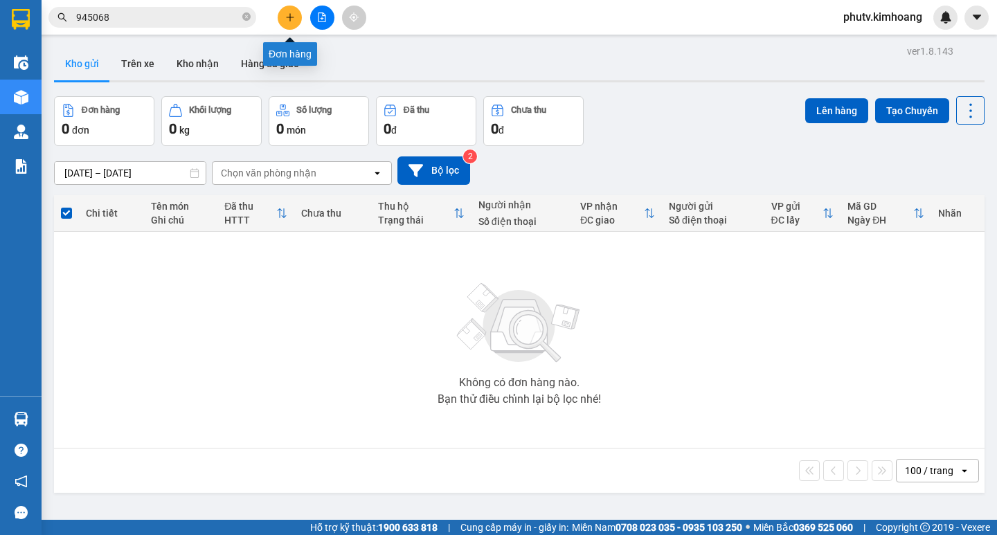
click at [291, 19] on icon "plus" at bounding box center [290, 17] width 10 height 10
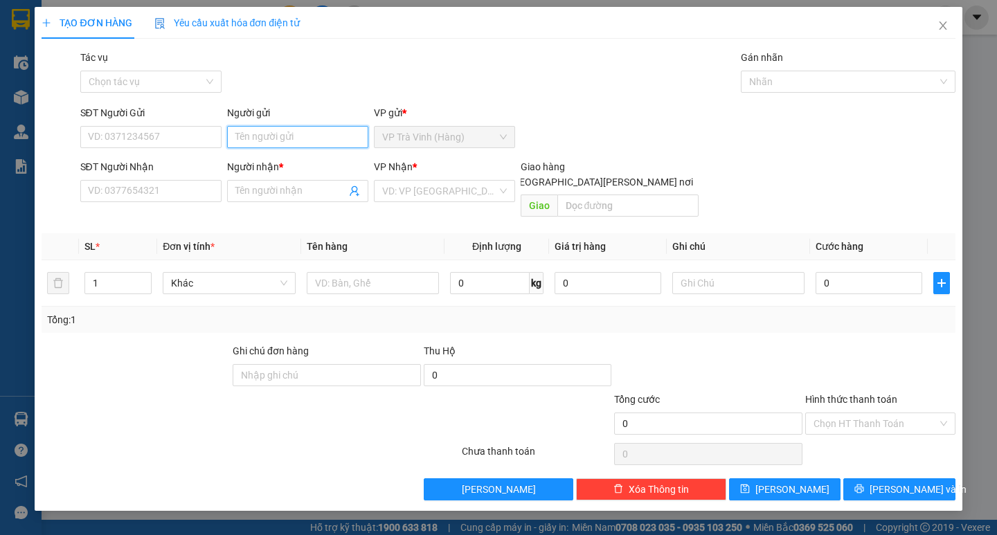
click at [287, 139] on input "Người gửi" at bounding box center [297, 137] width 141 height 22
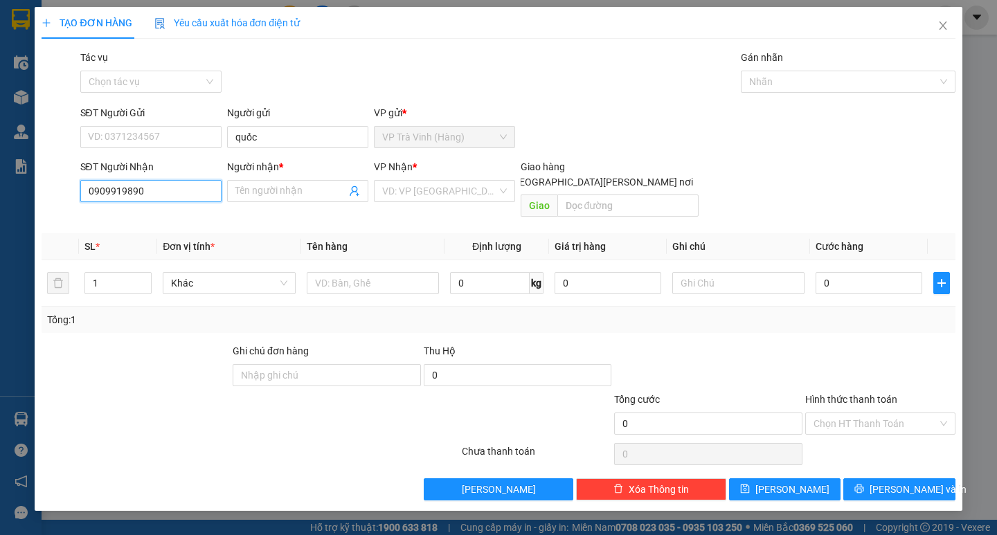
click at [131, 190] on input "0909919890" at bounding box center [150, 191] width 141 height 22
click at [256, 191] on input "Người nhận *" at bounding box center [290, 191] width 111 height 15
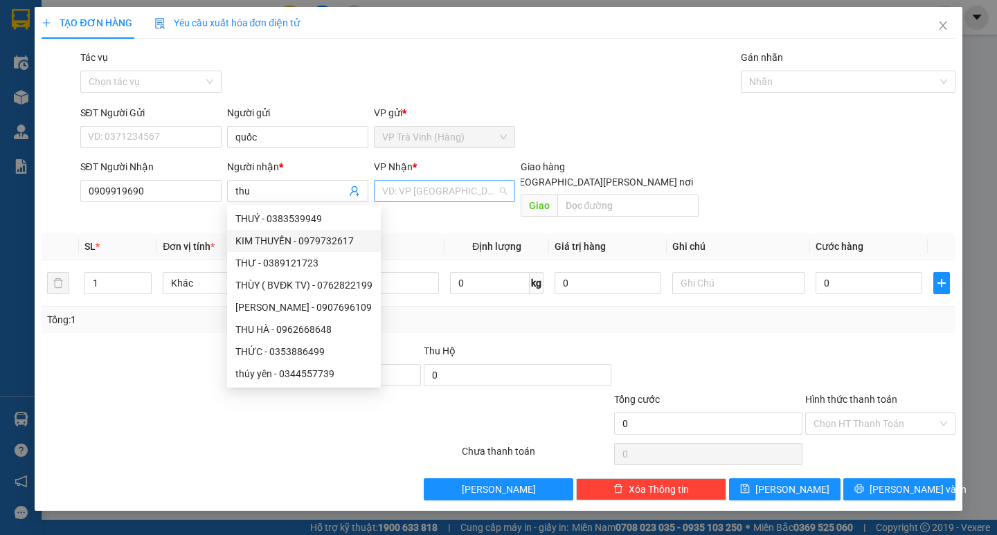
click at [445, 186] on input "search" at bounding box center [439, 191] width 115 height 21
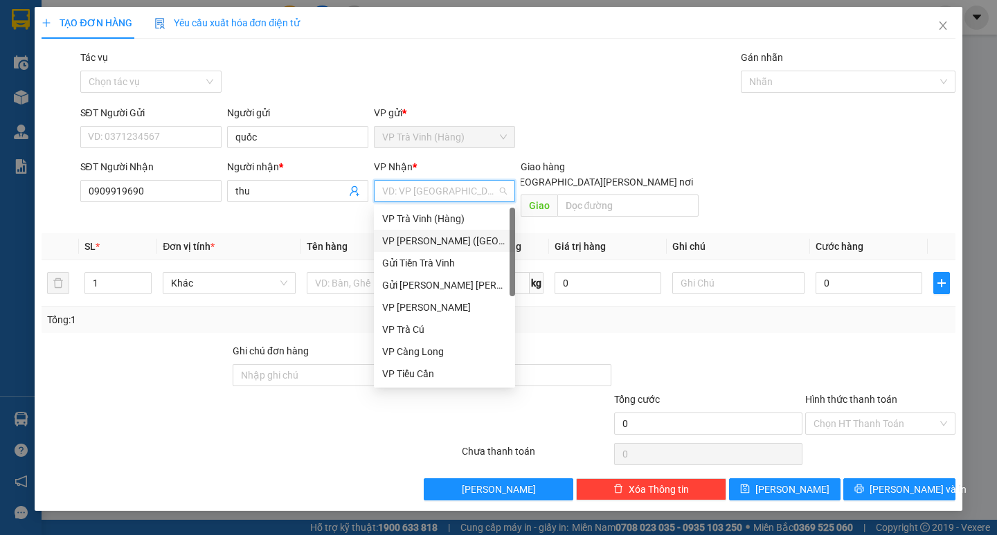
click at [436, 234] on div "VP [PERSON_NAME] ([GEOGRAPHIC_DATA])" at bounding box center [444, 240] width 125 height 15
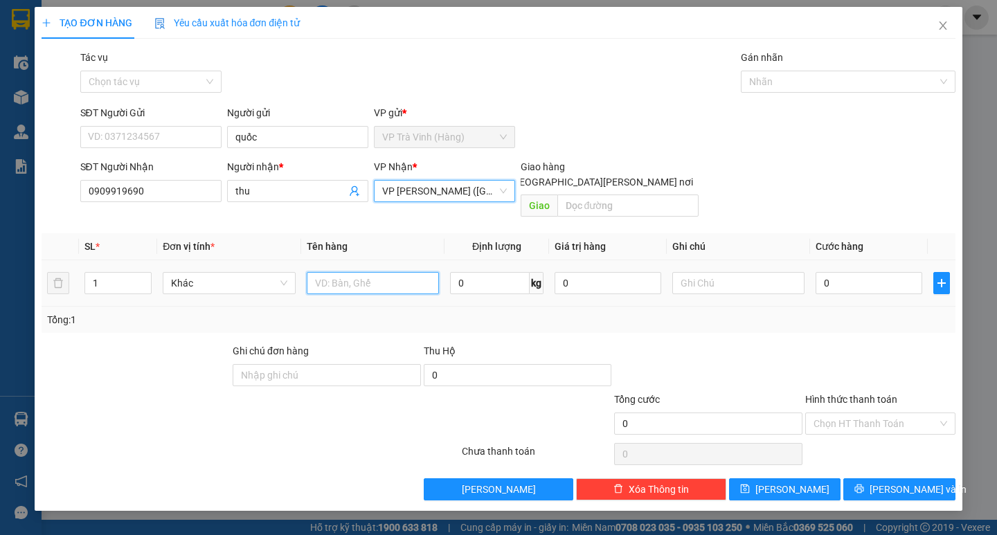
click at [378, 273] on input "text" at bounding box center [373, 283] width 132 height 22
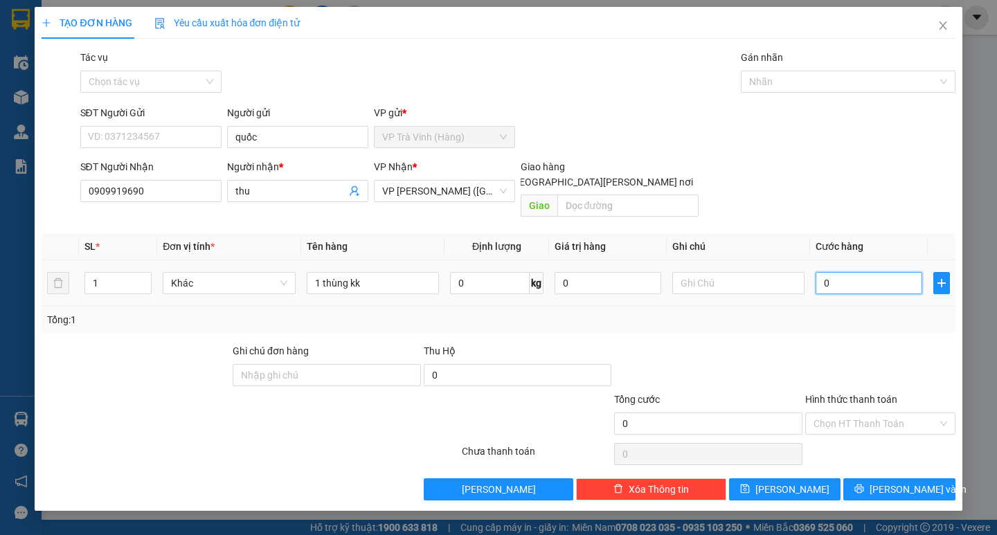
click at [880, 274] on input "0" at bounding box center [869, 283] width 107 height 22
drag, startPoint x: 871, startPoint y: 291, endPoint x: 866, endPoint y: 357, distance: 65.9
click at [871, 292] on div "SL * Đơn vị tính * Tên hàng Định [PERSON_NAME] trị hàng Ghi [PERSON_NAME] hàng …" at bounding box center [498, 283] width 913 height 100
click at [867, 413] on input "Hình thức thanh toán" at bounding box center [876, 423] width 124 height 21
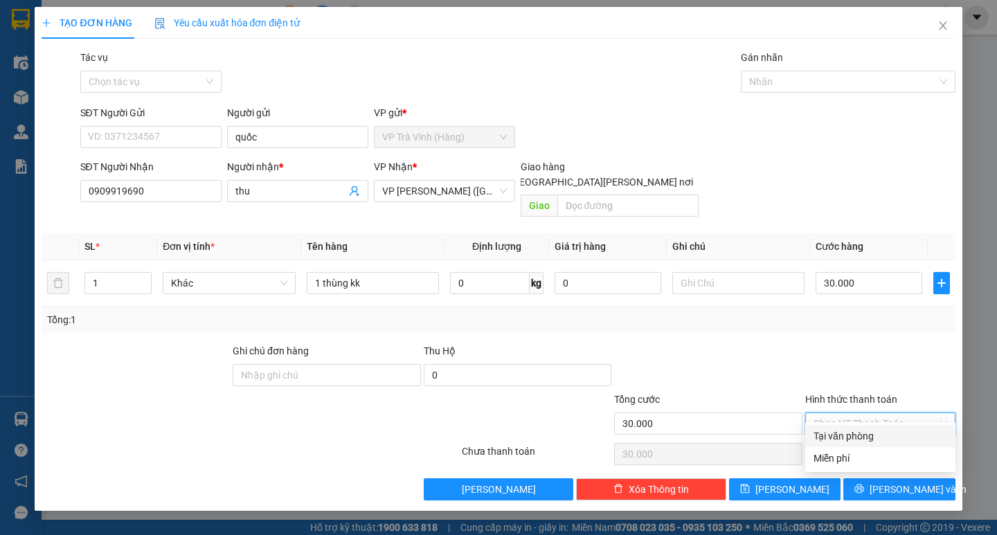
click at [876, 435] on div "Tại văn phòng" at bounding box center [881, 436] width 134 height 15
click at [888, 482] on span "[PERSON_NAME] và In" at bounding box center [918, 489] width 97 height 15
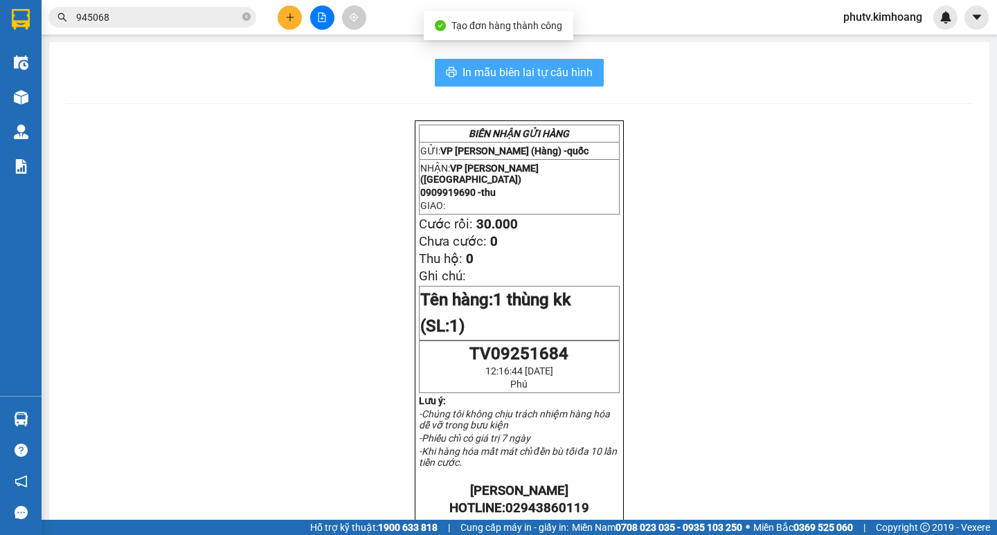
click at [548, 69] on span "In mẫu biên lai tự cấu hình" at bounding box center [528, 72] width 130 height 17
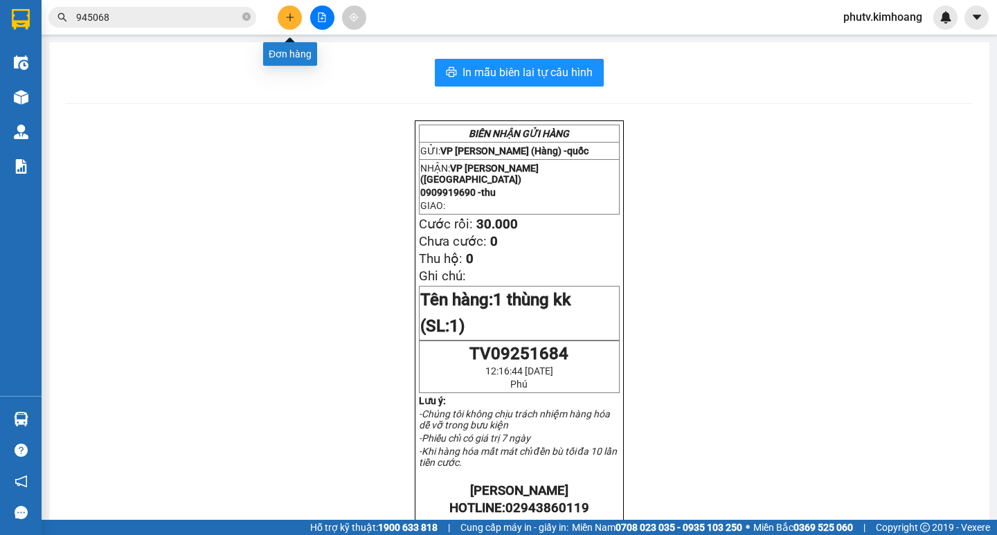
click at [285, 13] on button at bounding box center [290, 18] width 24 height 24
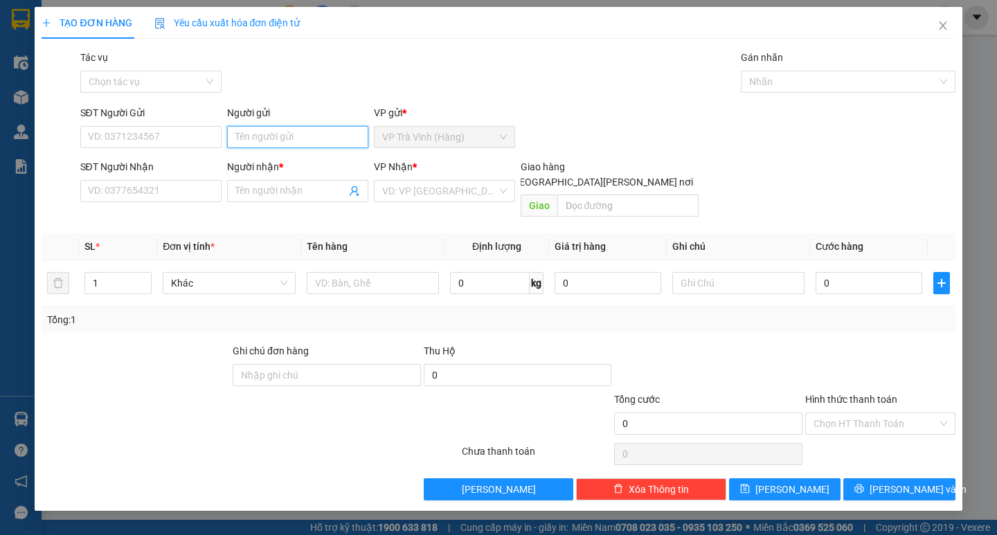
click at [287, 139] on input "Người gửi" at bounding box center [297, 137] width 141 height 22
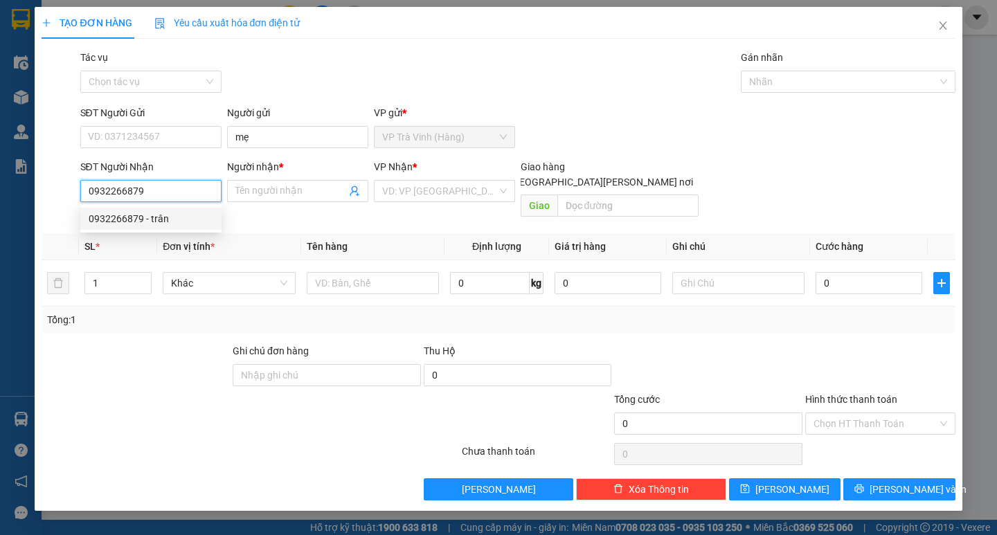
click at [118, 214] on div "0932266879 - trân" at bounding box center [151, 218] width 125 height 15
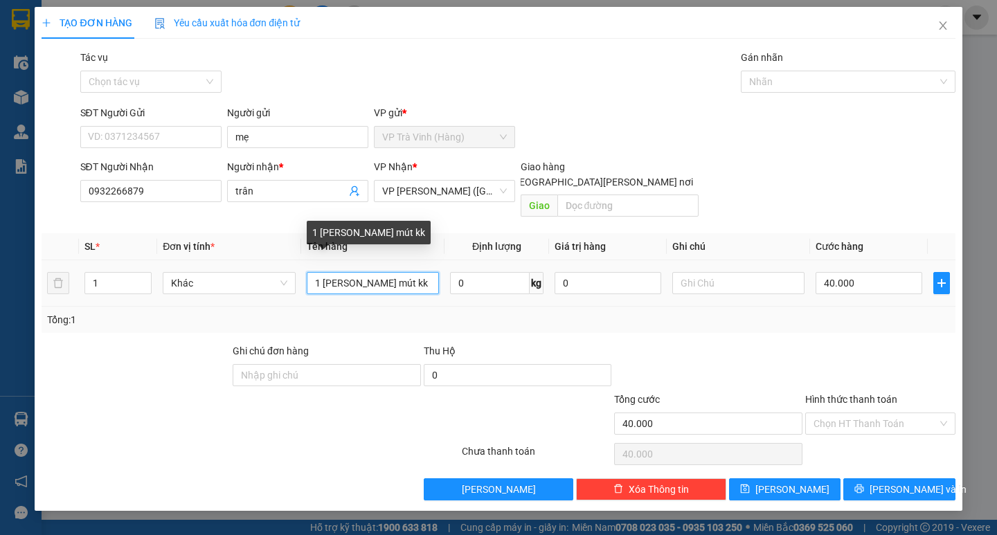
click at [336, 272] on input "1 [PERSON_NAME] mút kk" at bounding box center [373, 283] width 132 height 22
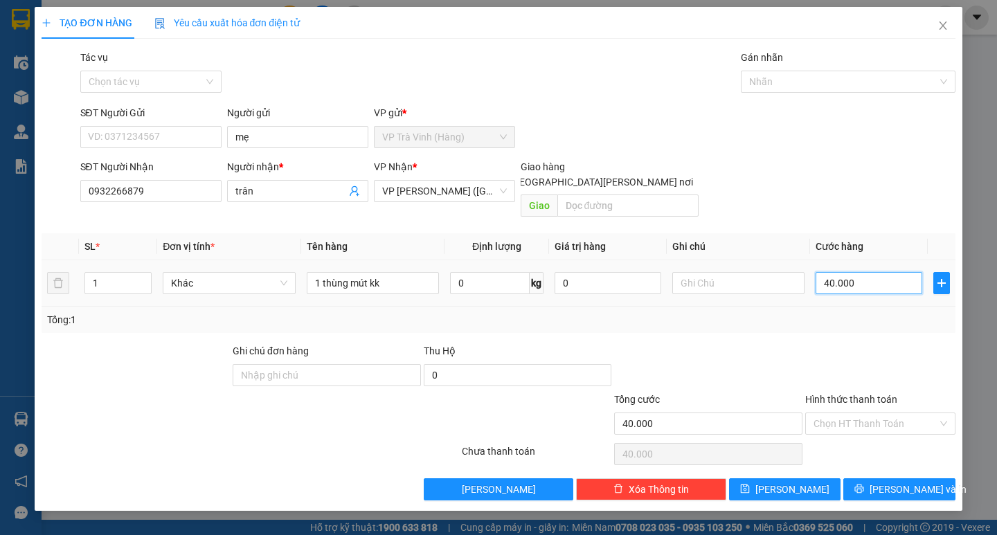
click at [866, 272] on input "40.000" at bounding box center [869, 283] width 107 height 22
click at [844, 360] on div at bounding box center [880, 367] width 153 height 48
click at [853, 413] on input "Hình thức thanh toán" at bounding box center [876, 423] width 124 height 21
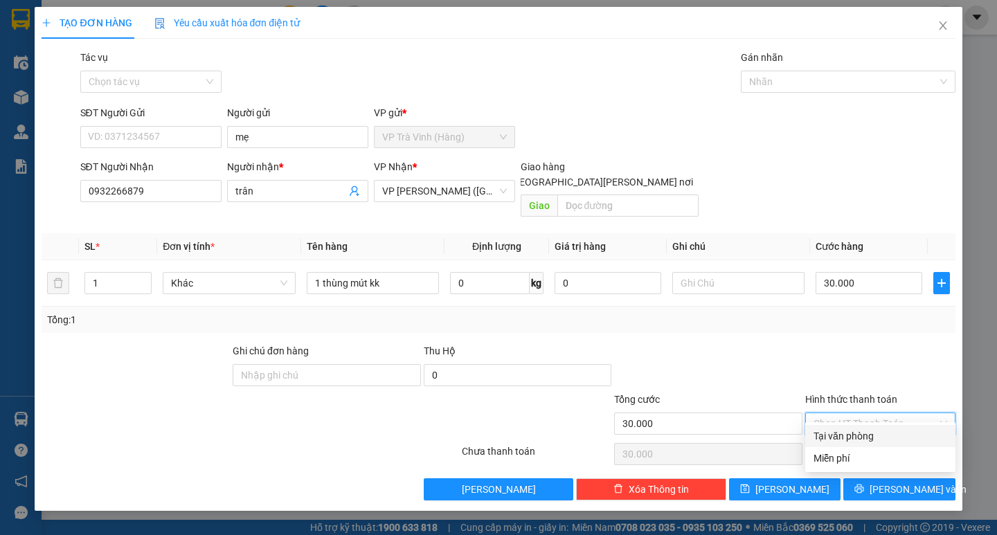
click at [855, 436] on div "Tại văn phòng" at bounding box center [881, 436] width 134 height 15
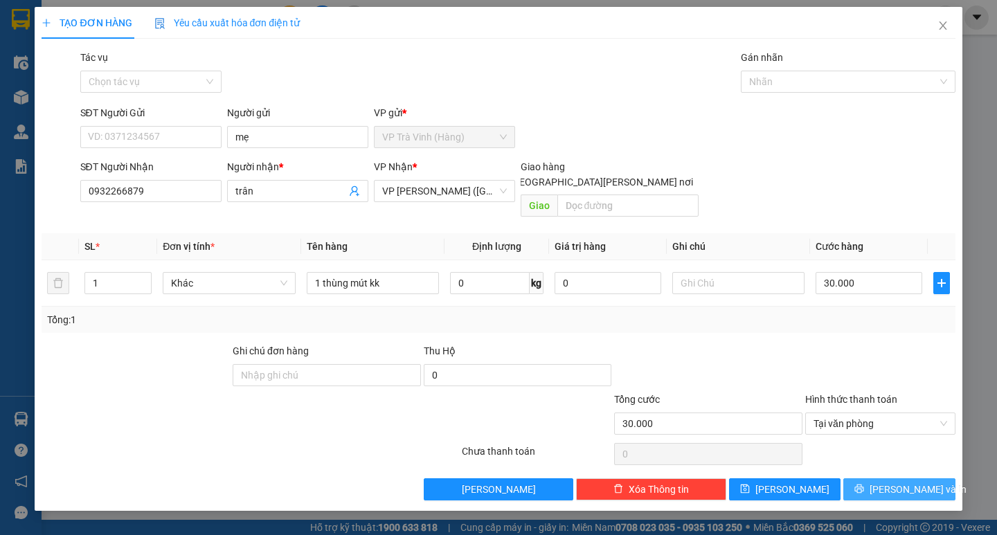
click at [850, 479] on button "[PERSON_NAME] và In" at bounding box center [898, 490] width 111 height 22
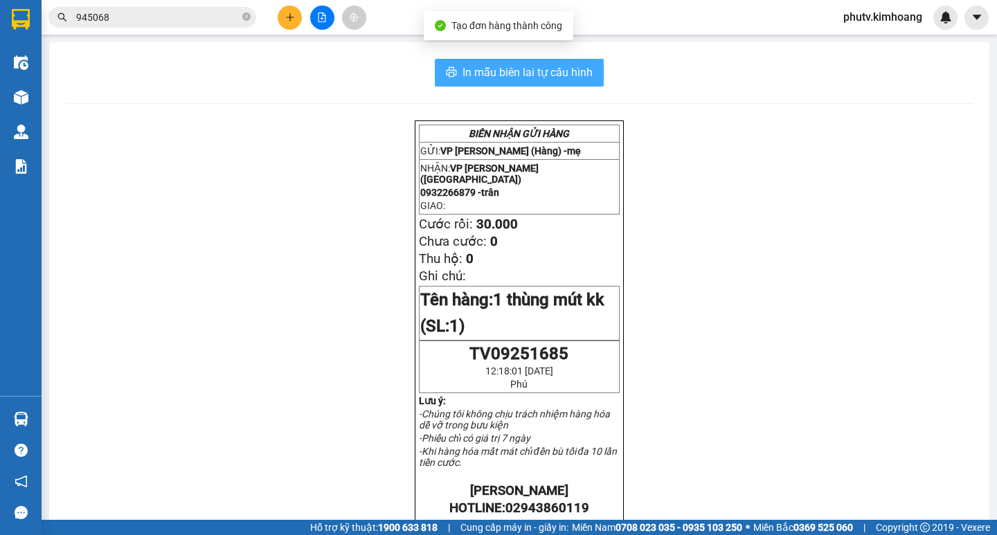
click at [553, 78] on span "In mẫu biên lai tự cấu hình" at bounding box center [528, 72] width 130 height 17
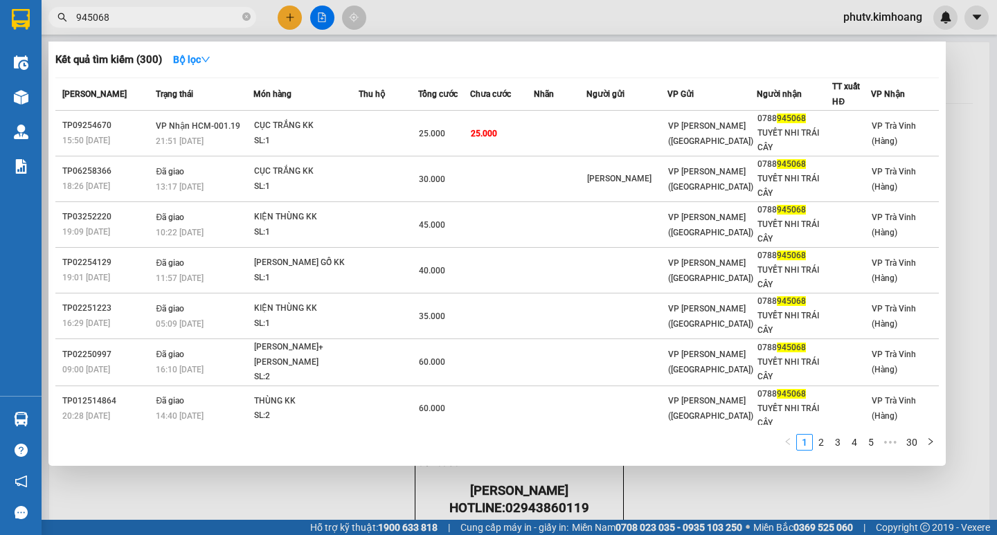
click at [179, 19] on input "945068" at bounding box center [157, 17] width 163 height 15
click at [179, 17] on input "945068" at bounding box center [157, 17] width 163 height 15
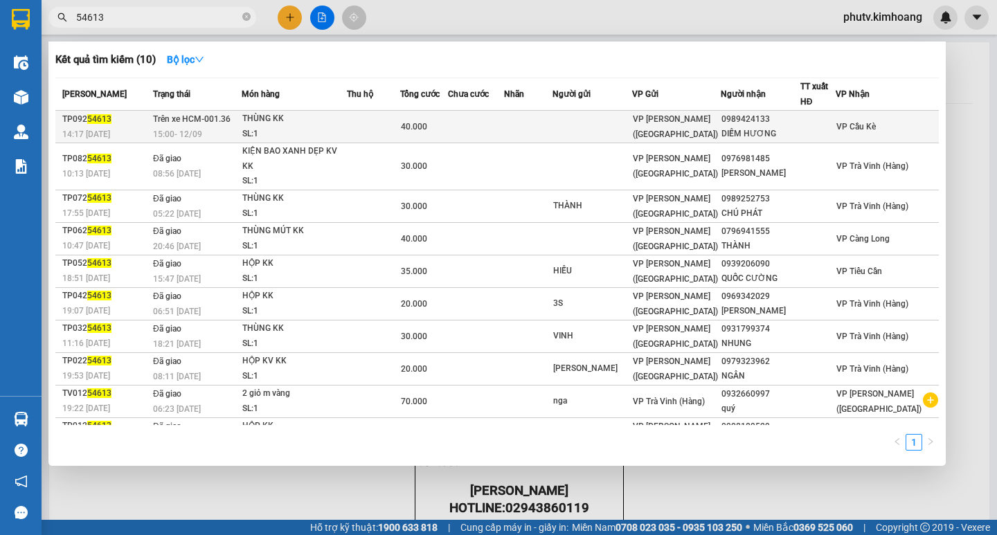
click at [504, 124] on td at bounding box center [476, 127] width 56 height 33
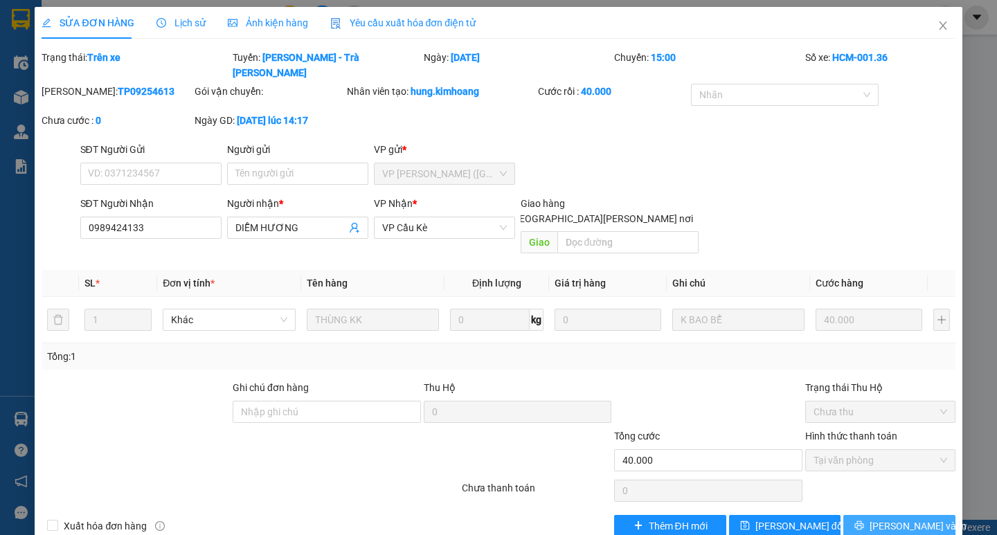
click at [907, 519] on span "[PERSON_NAME] và In" at bounding box center [918, 526] width 97 height 15
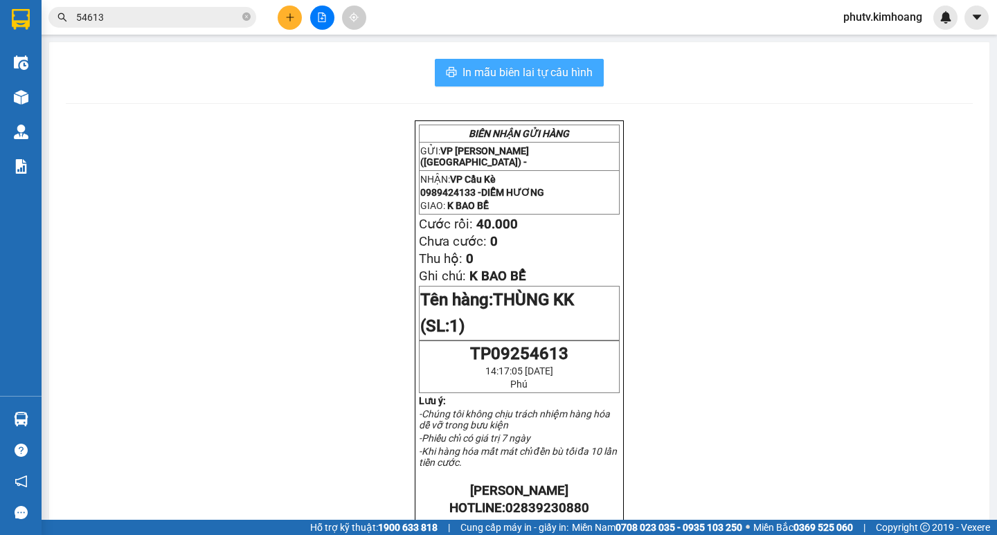
click at [561, 80] on span "In mẫu biên lai tự cấu hình" at bounding box center [528, 72] width 130 height 17
click at [87, 42] on div "In mẫu biên lai tự [PERSON_NAME] [PERSON_NAME] GỬI HÀNG GỬI: VP [PERSON_NAME] (…" at bounding box center [519, 481] width 942 height 879
click at [294, 17] on icon "plus" at bounding box center [290, 17] width 10 height 10
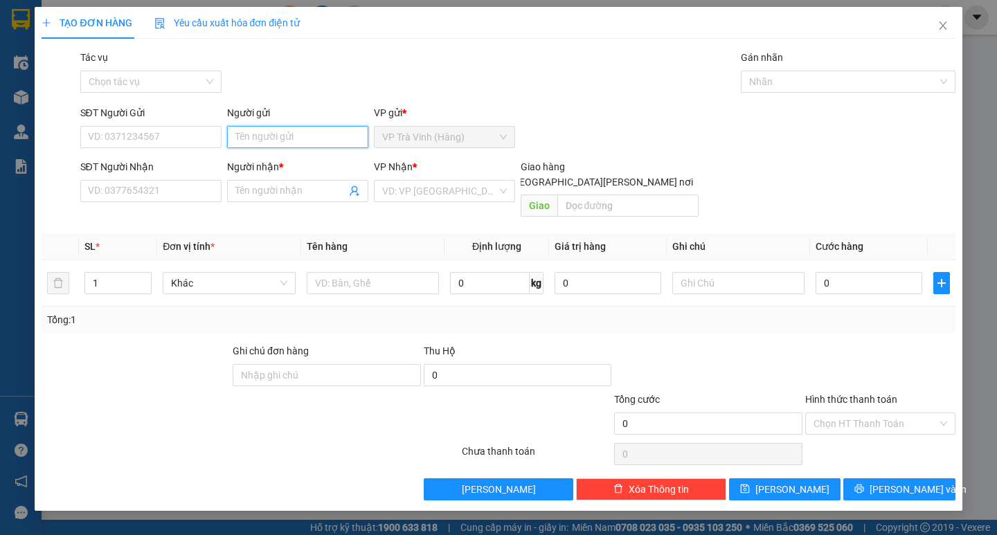
click at [286, 130] on input "Người gửi" at bounding box center [297, 137] width 141 height 22
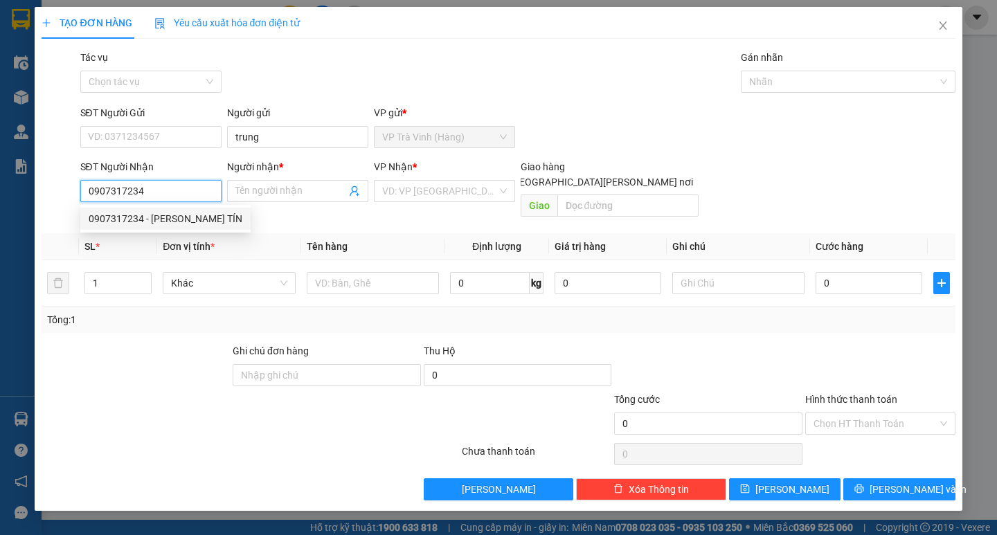
click at [179, 223] on div "0907317234 - [PERSON_NAME] TÍN" at bounding box center [166, 218] width 154 height 15
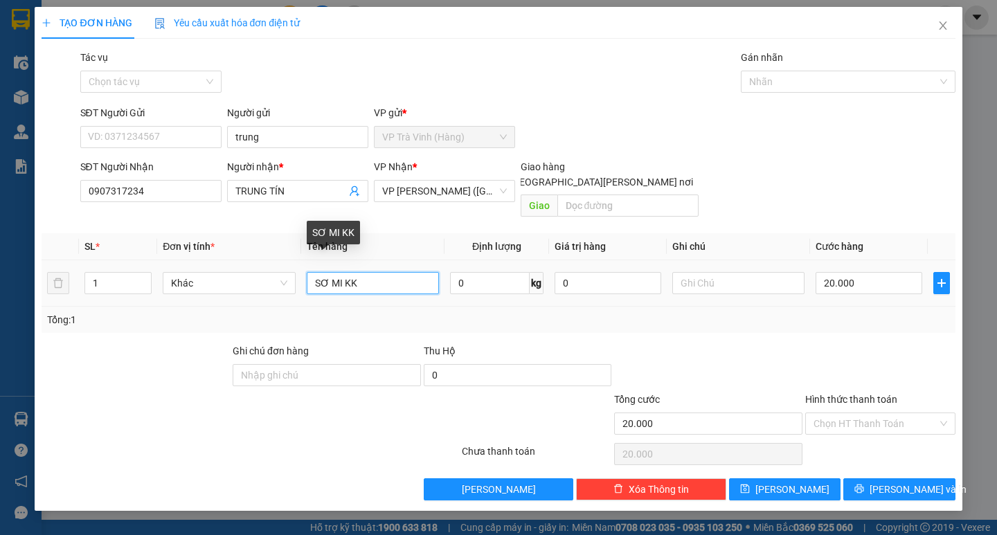
drag, startPoint x: 378, startPoint y: 265, endPoint x: 0, endPoint y: 370, distance: 392.5
click at [0, 404] on div "TẠO ĐƠN HÀNG Yêu cầu xuất [PERSON_NAME] điện tử Transit Pickup Surcharge Ids Tr…" at bounding box center [498, 267] width 997 height 535
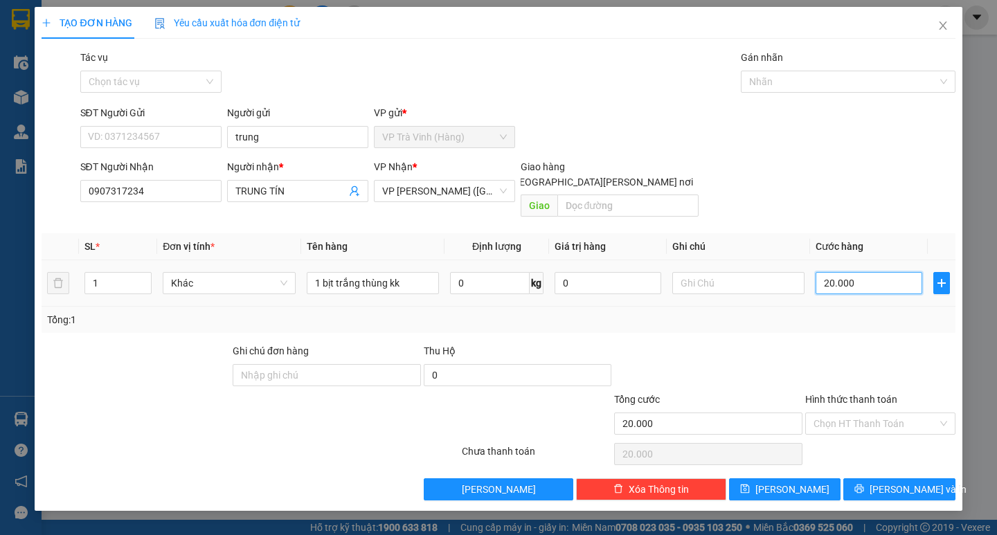
click at [888, 272] on input "20.000" at bounding box center [869, 283] width 107 height 22
click at [833, 325] on div "Transit Pickup Surcharge Ids Transit Deliver Surcharge Ids Transit Deliver Surc…" at bounding box center [498, 275] width 913 height 451
drag, startPoint x: 857, startPoint y: 404, endPoint x: 853, endPoint y: 441, distance: 37.6
click at [857, 413] on input "Hình thức thanh toán" at bounding box center [876, 423] width 124 height 21
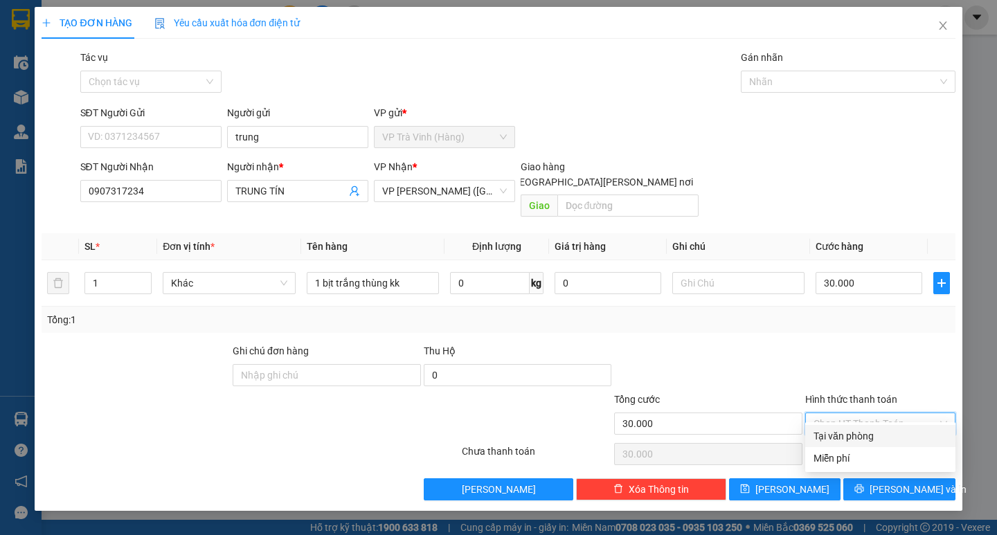
drag, startPoint x: 855, startPoint y: 434, endPoint x: 858, endPoint y: 453, distance: 19.7
click at [855, 433] on div "Tại văn phòng" at bounding box center [881, 436] width 134 height 15
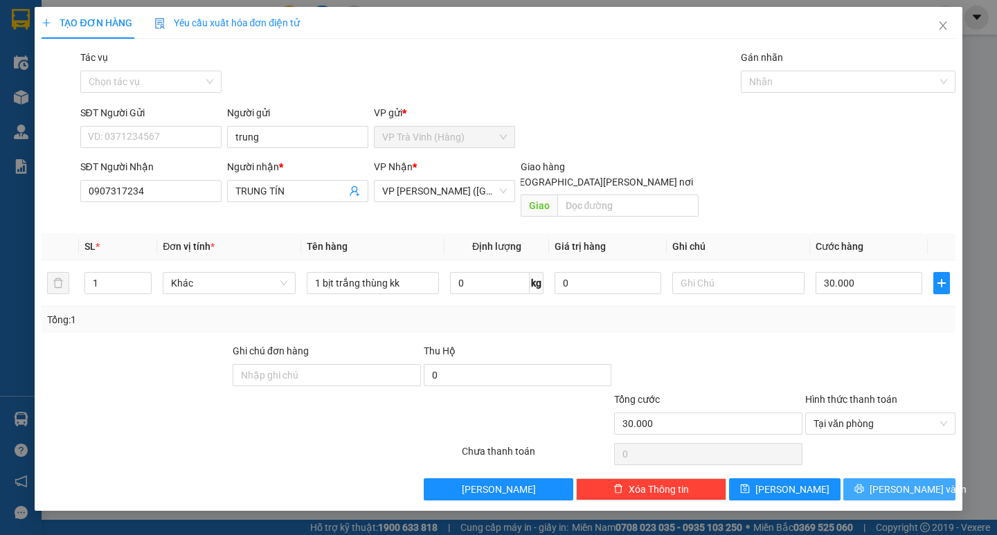
click at [868, 479] on button "[PERSON_NAME] và In" at bounding box center [898, 490] width 111 height 22
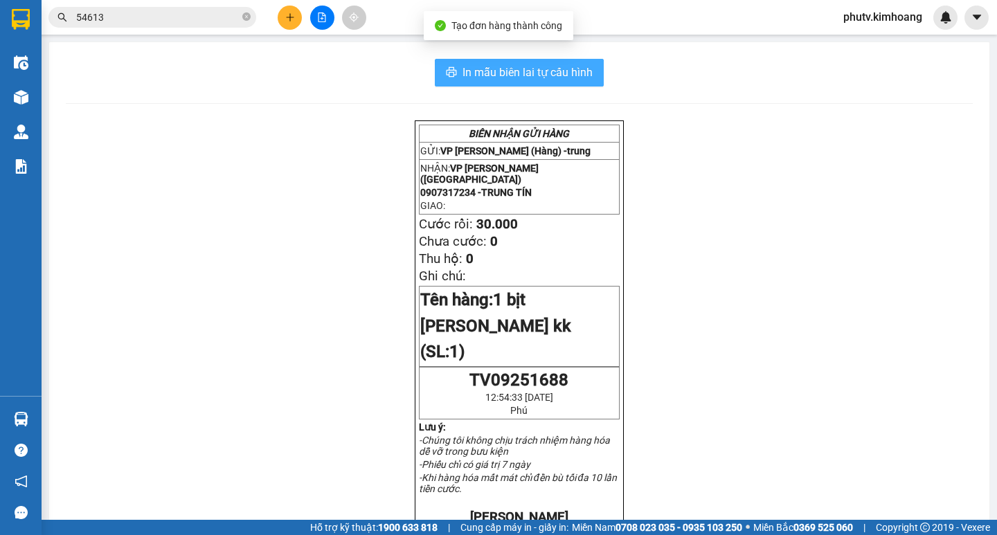
click at [542, 71] on span "In mẫu biên lai tự cấu hình" at bounding box center [528, 72] width 130 height 17
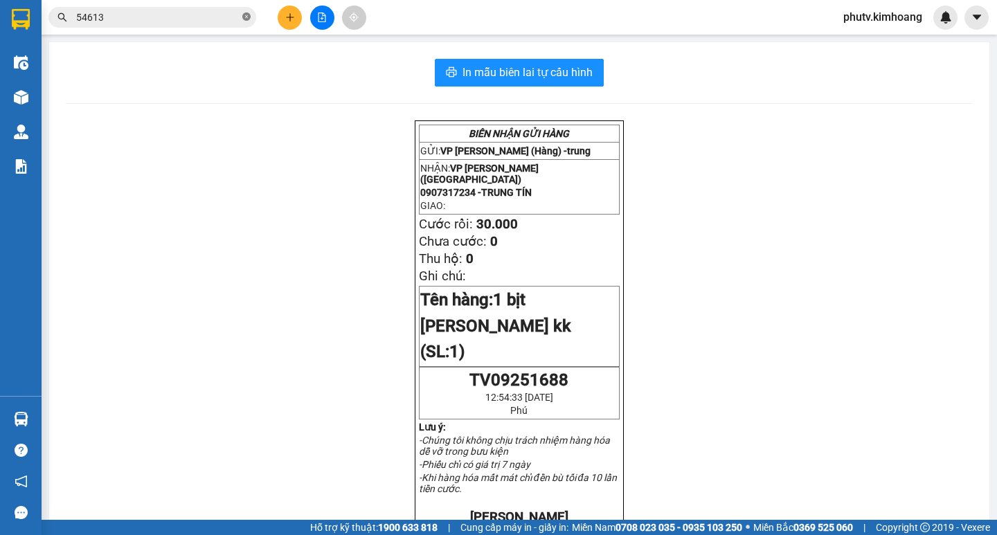
click at [243, 18] on icon "close-circle" at bounding box center [246, 16] width 8 height 8
click at [243, 17] on span at bounding box center [246, 17] width 8 height 15
click at [210, 13] on input "text" at bounding box center [157, 17] width 163 height 15
click at [172, 17] on input "text" at bounding box center [157, 17] width 163 height 15
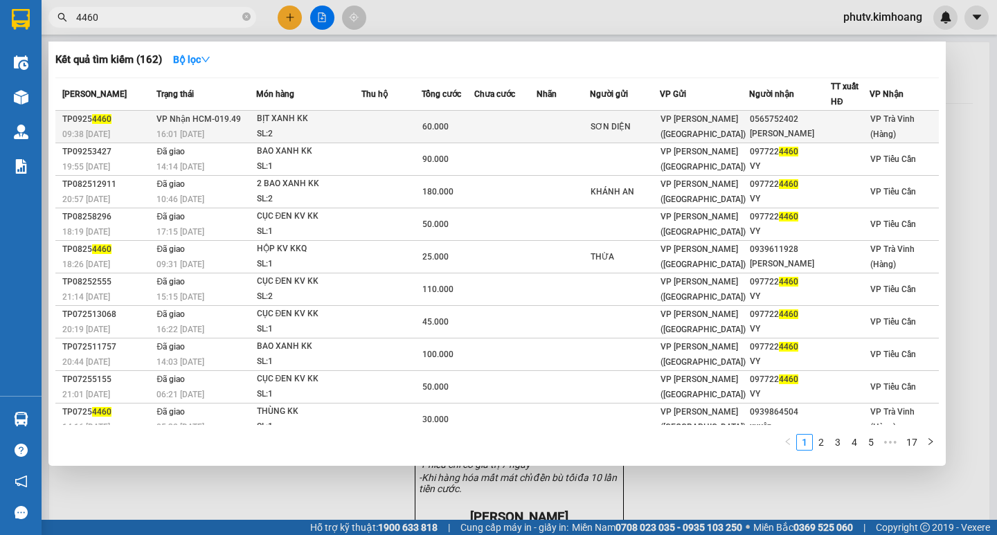
click at [490, 120] on td at bounding box center [505, 127] width 62 height 33
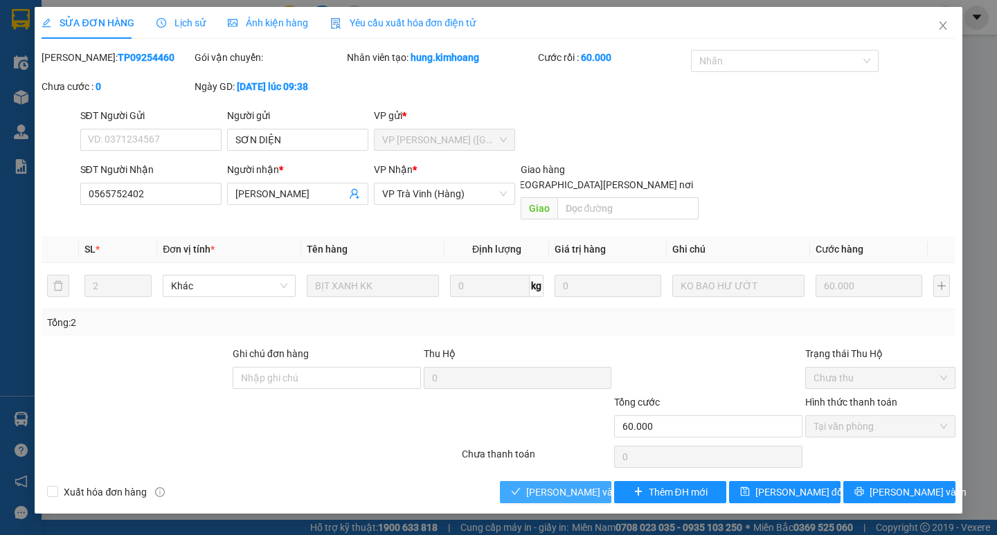
click at [559, 485] on span "[PERSON_NAME] và [PERSON_NAME] hàng" at bounding box center [619, 492] width 187 height 15
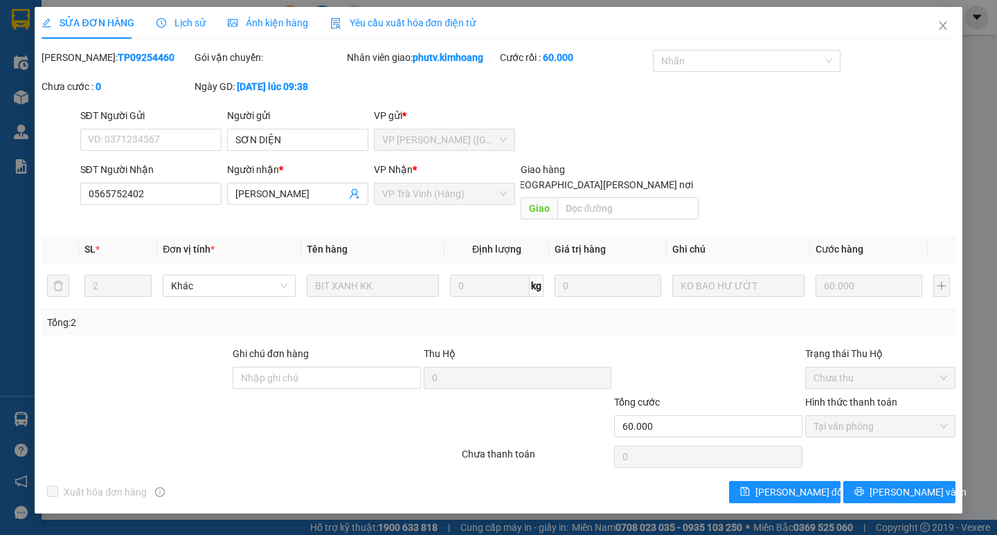
drag, startPoint x: 900, startPoint y: 475, endPoint x: 848, endPoint y: 458, distance: 55.4
click at [900, 485] on span "[PERSON_NAME] và In" at bounding box center [918, 492] width 97 height 15
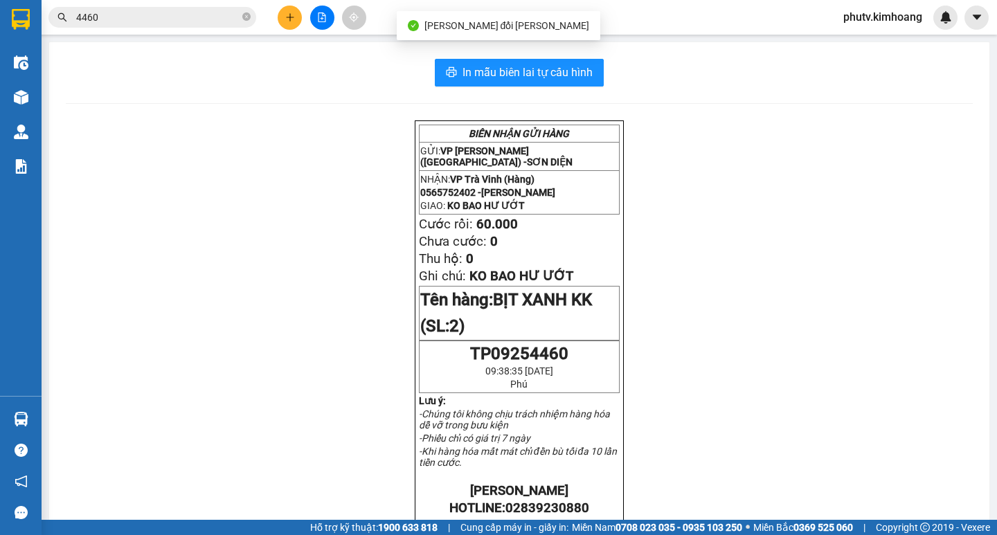
click at [132, 21] on input "4460" at bounding box center [157, 17] width 163 height 15
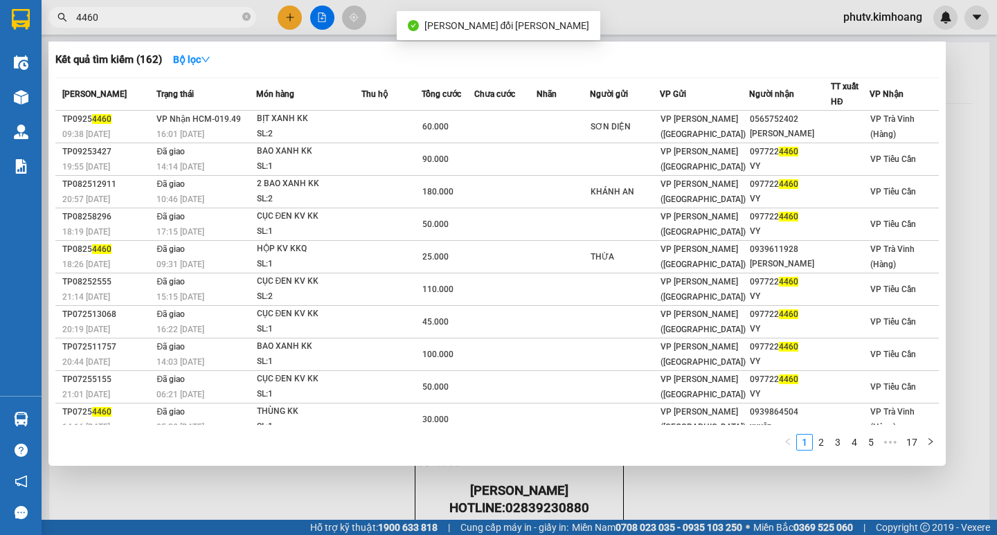
click at [132, 21] on input "4460" at bounding box center [157, 17] width 163 height 15
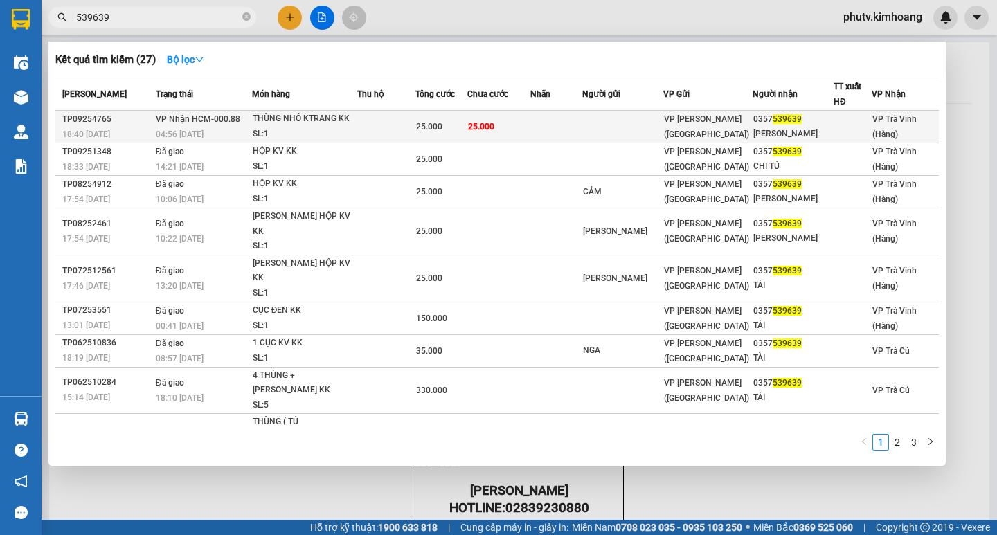
click at [336, 118] on div "THÙNG NHỎ KTRANG KK" at bounding box center [305, 118] width 104 height 15
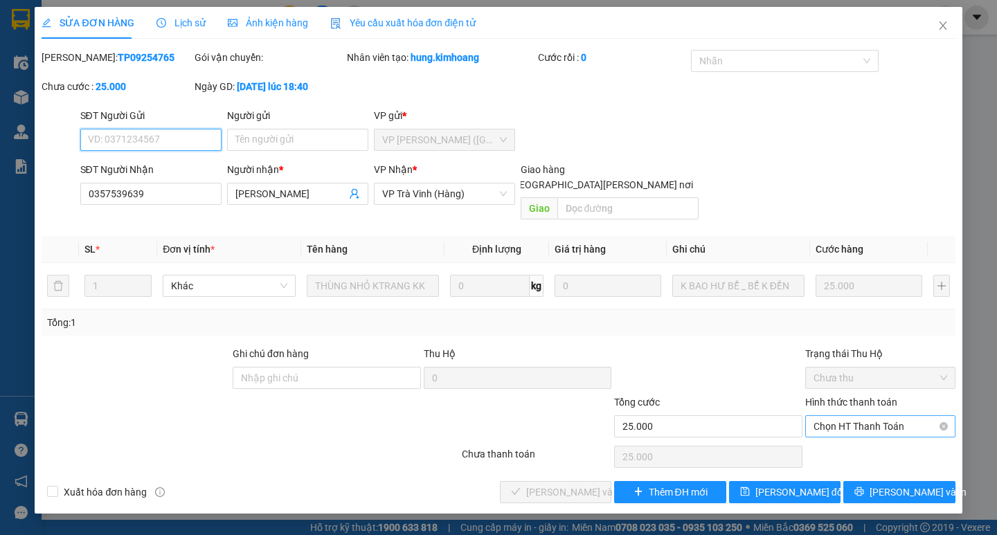
click at [863, 416] on span "Chọn HT Thanh Toán" at bounding box center [881, 426] width 134 height 21
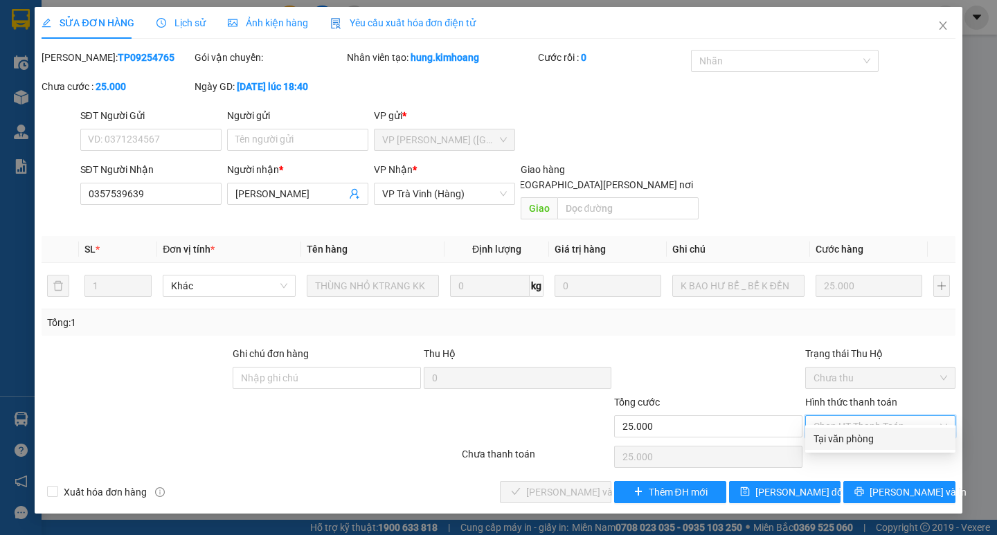
click at [854, 433] on div "Tại văn phòng" at bounding box center [881, 438] width 134 height 15
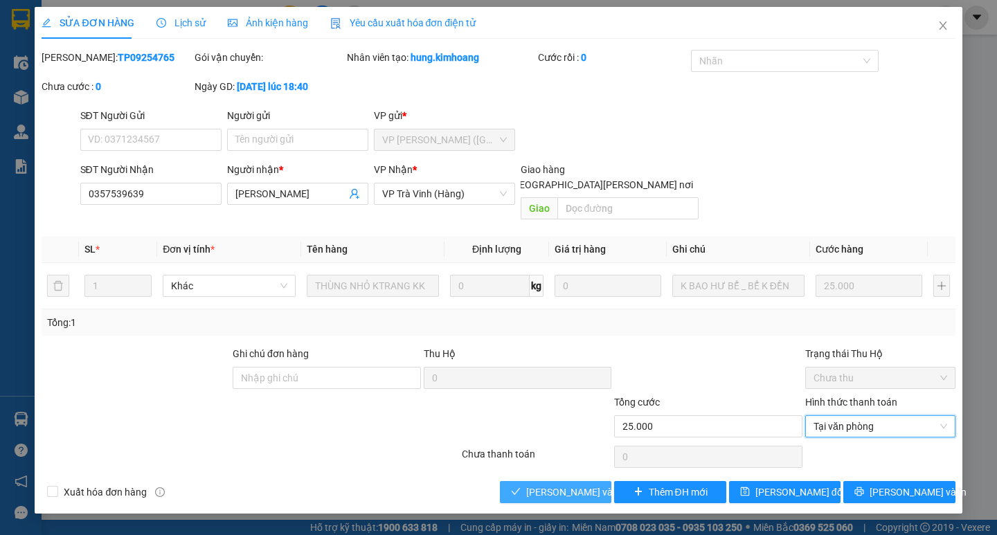
click at [586, 481] on button "[PERSON_NAME] và [PERSON_NAME] hàng" at bounding box center [555, 492] width 111 height 22
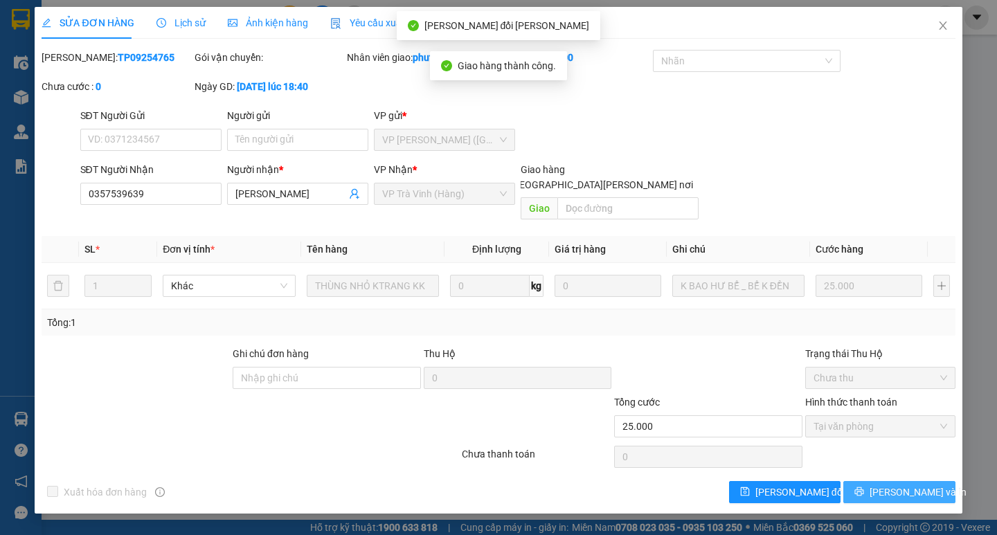
click at [920, 485] on span "[PERSON_NAME] và In" at bounding box center [918, 492] width 97 height 15
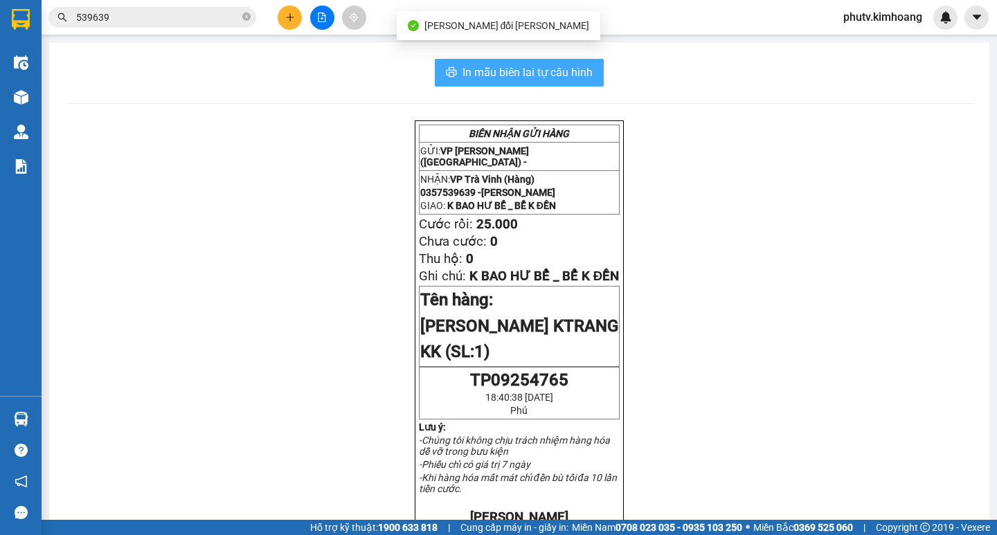
click at [478, 67] on span "In mẫu biên lai tự cấu hình" at bounding box center [528, 72] width 130 height 17
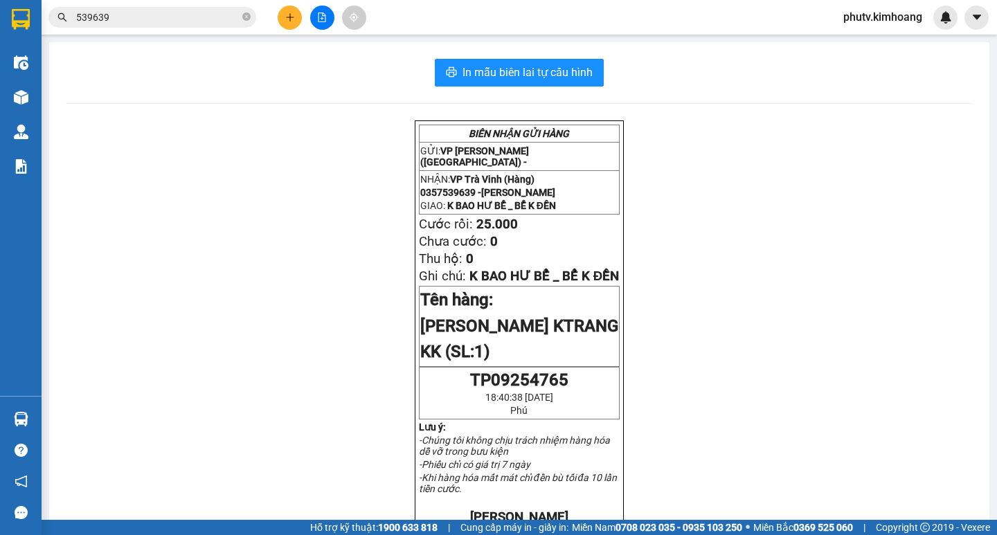
click at [245, 19] on icon "close-circle" at bounding box center [246, 16] width 8 height 8
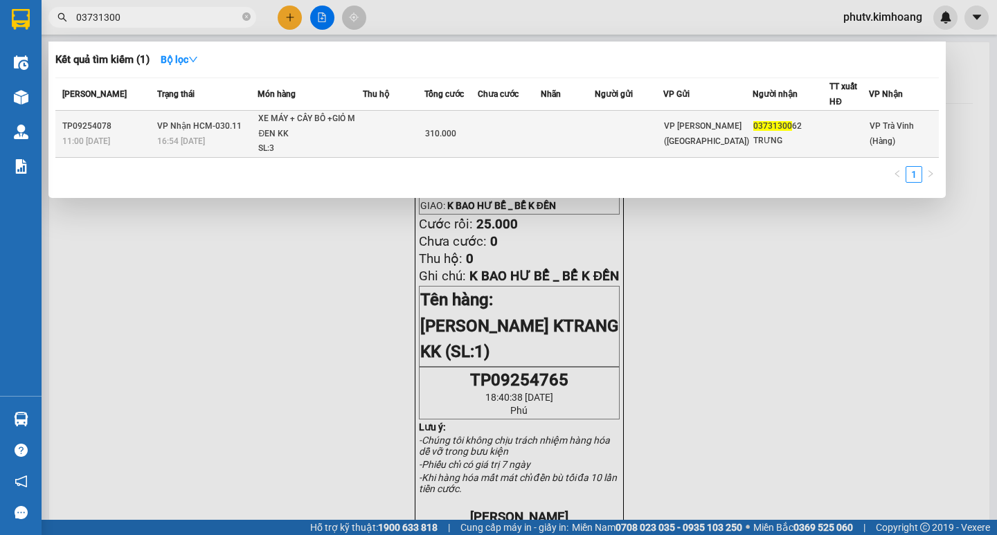
click at [402, 129] on td at bounding box center [394, 134] width 62 height 47
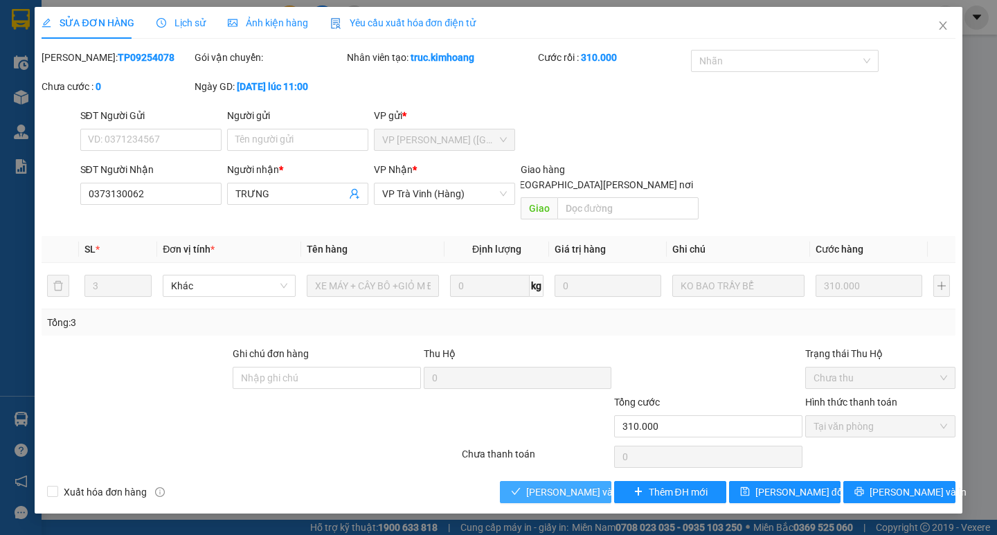
drag, startPoint x: 566, startPoint y: 473, endPoint x: 761, endPoint y: 454, distance: 196.3
click at [567, 485] on span "[PERSON_NAME] và [PERSON_NAME] hàng" at bounding box center [619, 492] width 187 height 15
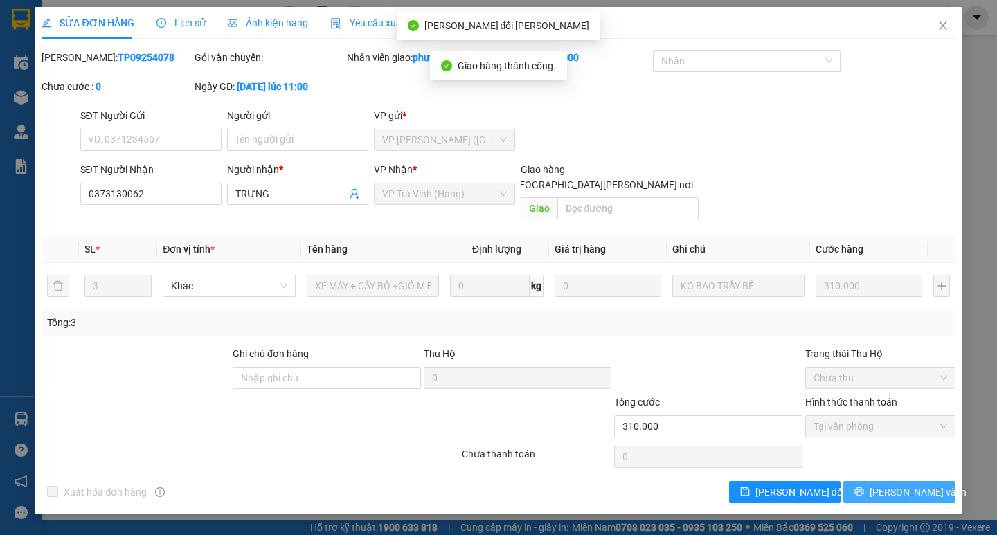
click at [864, 487] on icon "printer" at bounding box center [860, 492] width 10 height 10
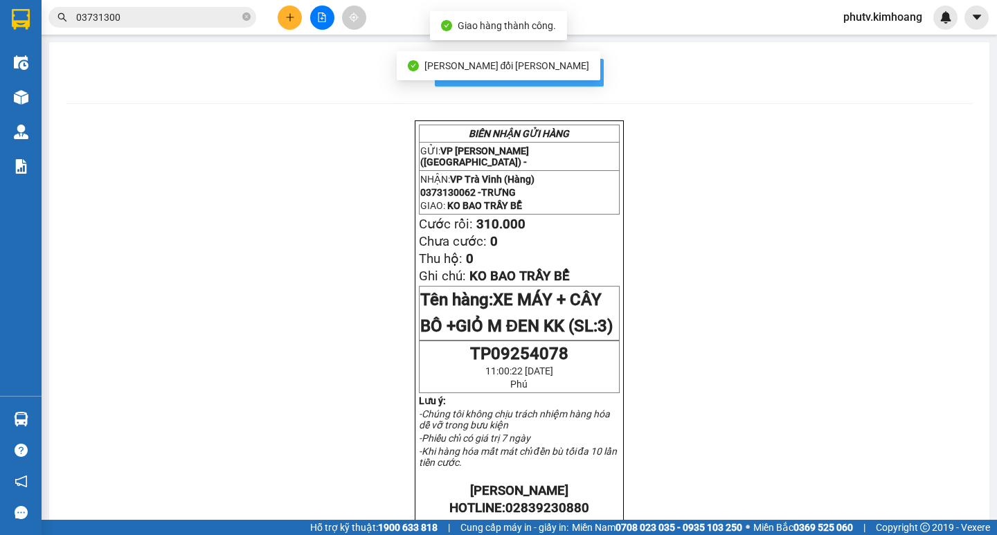
click at [595, 67] on button "In mẫu biên lai tự cấu hình" at bounding box center [519, 73] width 169 height 28
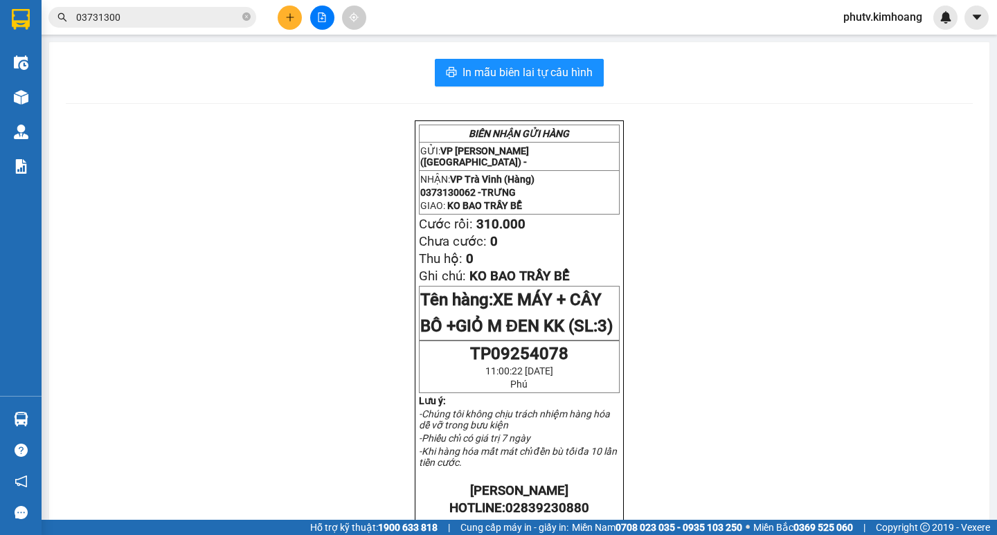
click at [292, 18] on icon "plus" at bounding box center [290, 17] width 10 height 10
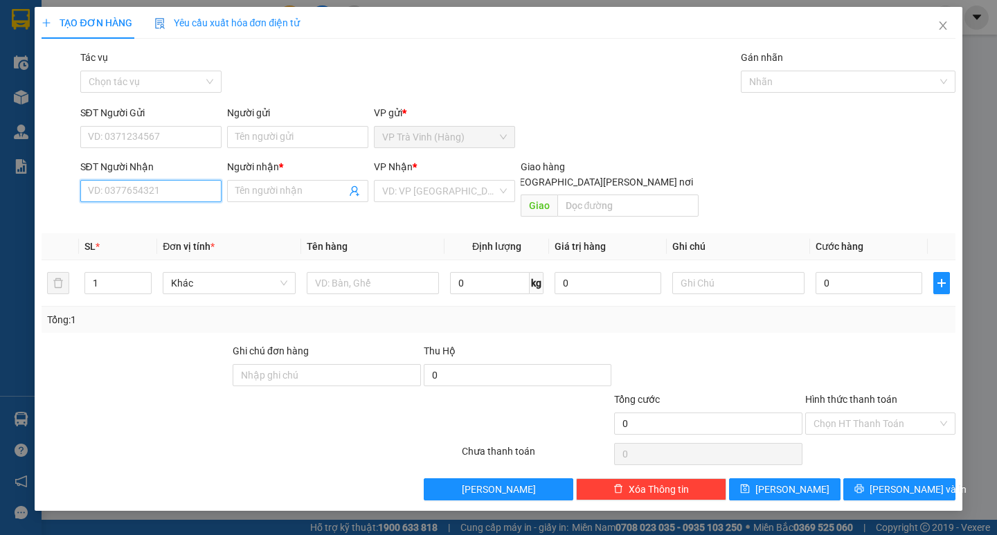
click at [145, 191] on input "SĐT Người Nhận" at bounding box center [150, 191] width 141 height 22
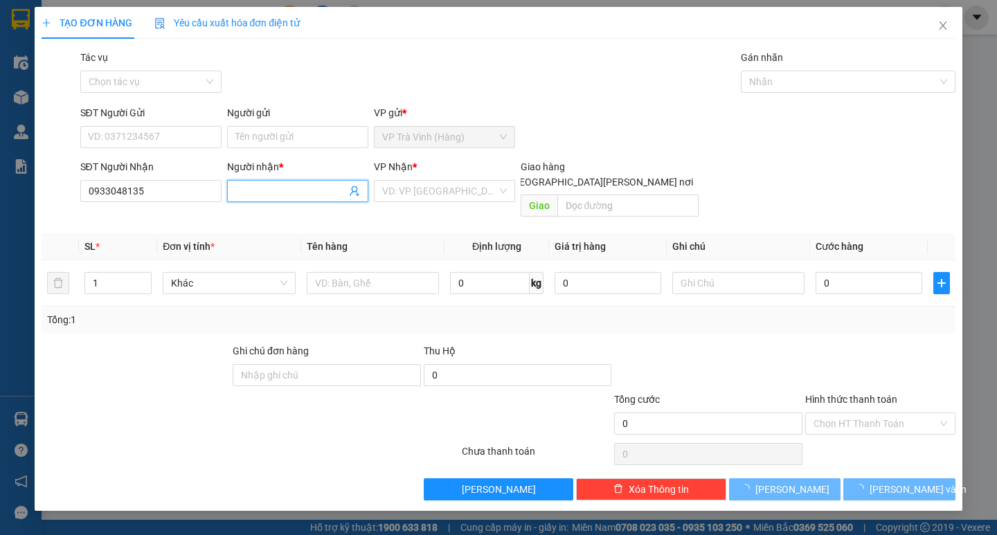
click at [261, 193] on input "Người nhận *" at bounding box center [290, 191] width 111 height 15
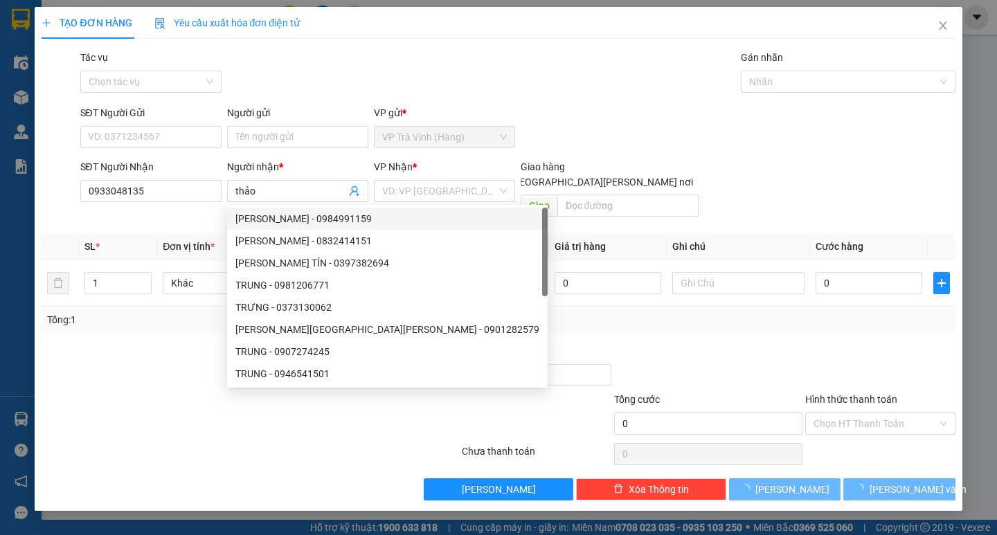
click at [873, 206] on div "SĐT Người [PERSON_NAME] 0933048135 Người [PERSON_NAME] * [PERSON_NAME] [PERSON_…" at bounding box center [518, 191] width 881 height 64
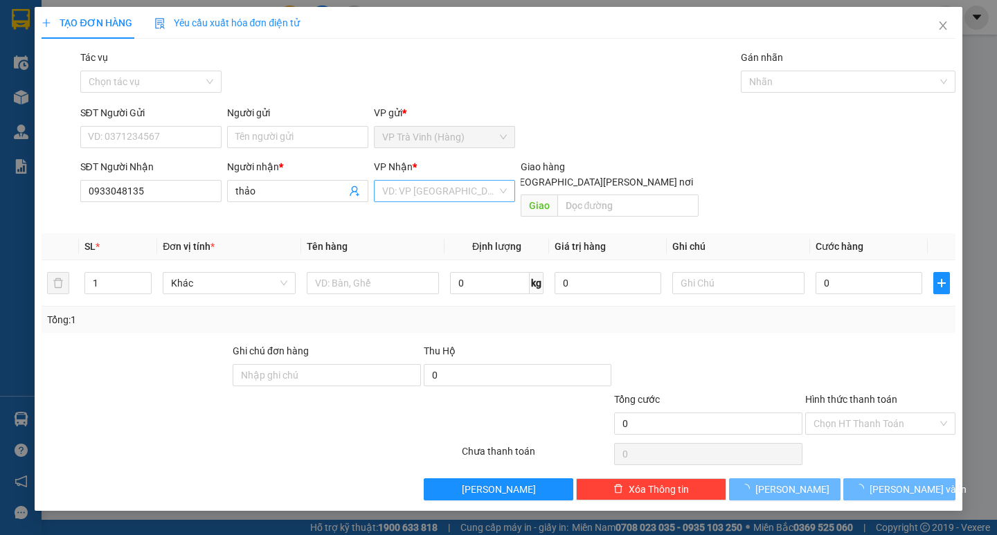
click at [428, 190] on input "search" at bounding box center [439, 191] width 115 height 21
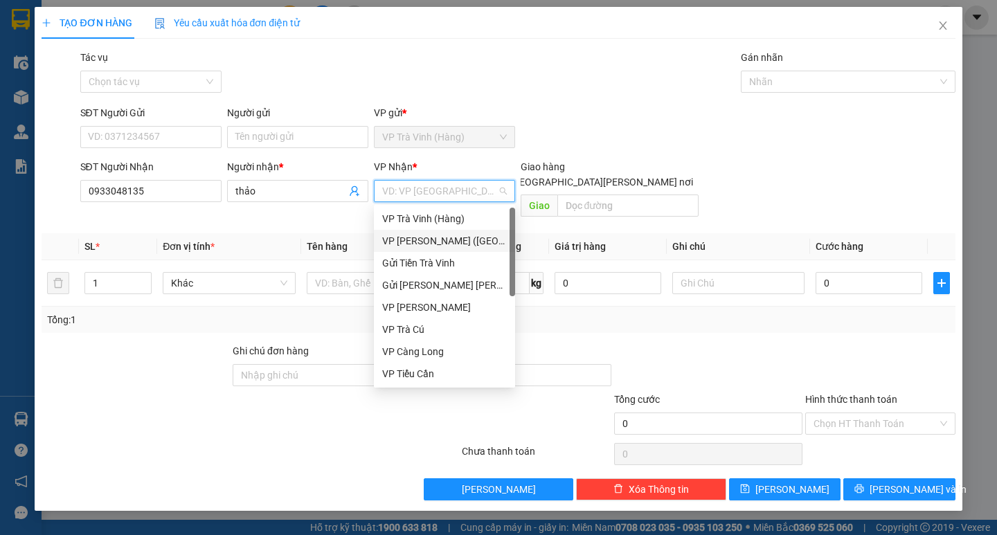
click at [428, 237] on div "VP [PERSON_NAME] ([GEOGRAPHIC_DATA])" at bounding box center [444, 240] width 125 height 15
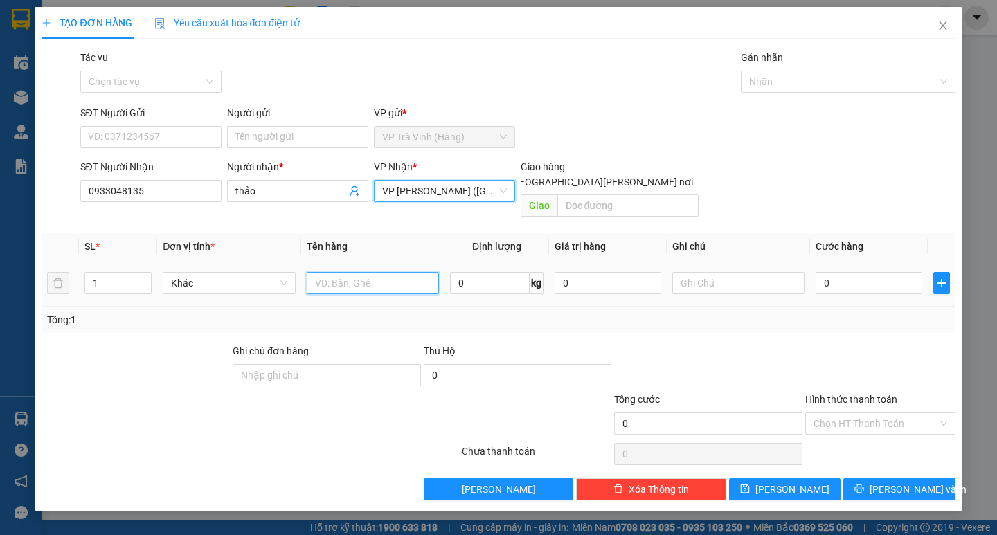
click at [328, 272] on input "text" at bounding box center [373, 283] width 132 height 22
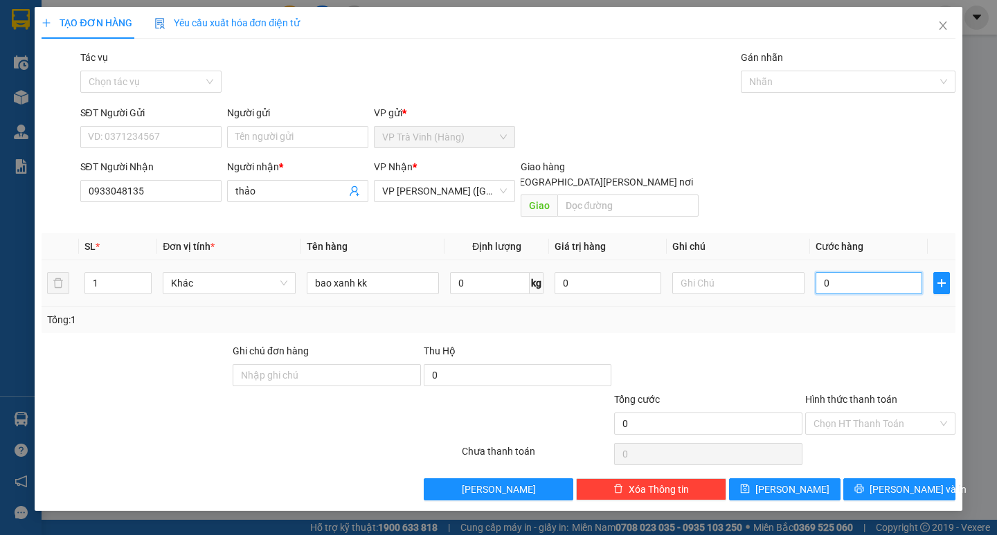
click at [852, 272] on input "0" at bounding box center [869, 283] width 107 height 22
click at [884, 413] on input "Hình thức thanh toán" at bounding box center [876, 423] width 124 height 21
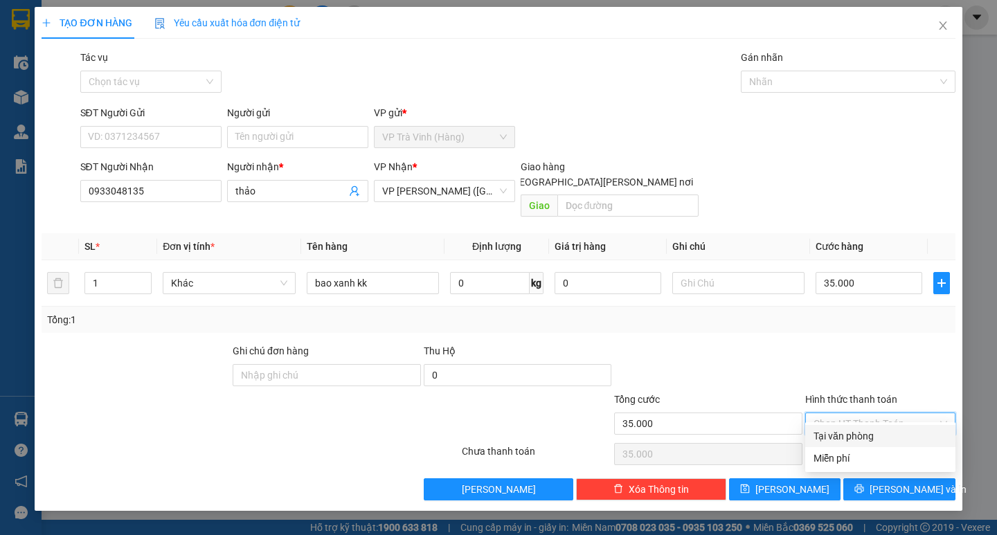
drag, startPoint x: 873, startPoint y: 438, endPoint x: 882, endPoint y: 436, distance: 9.4
click at [875, 437] on div "Tại văn phòng" at bounding box center [881, 436] width 134 height 15
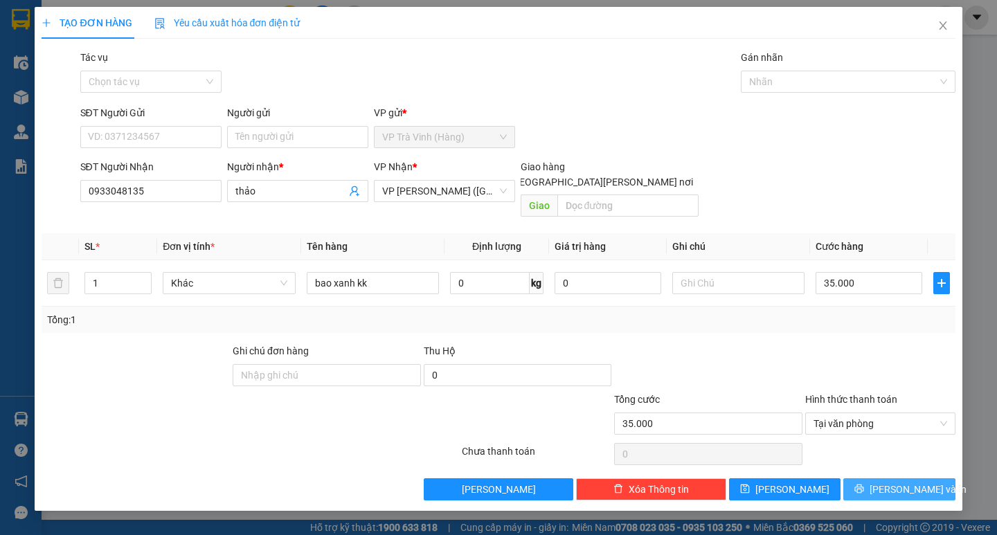
click at [893, 482] on span "[PERSON_NAME] và In" at bounding box center [918, 489] width 97 height 15
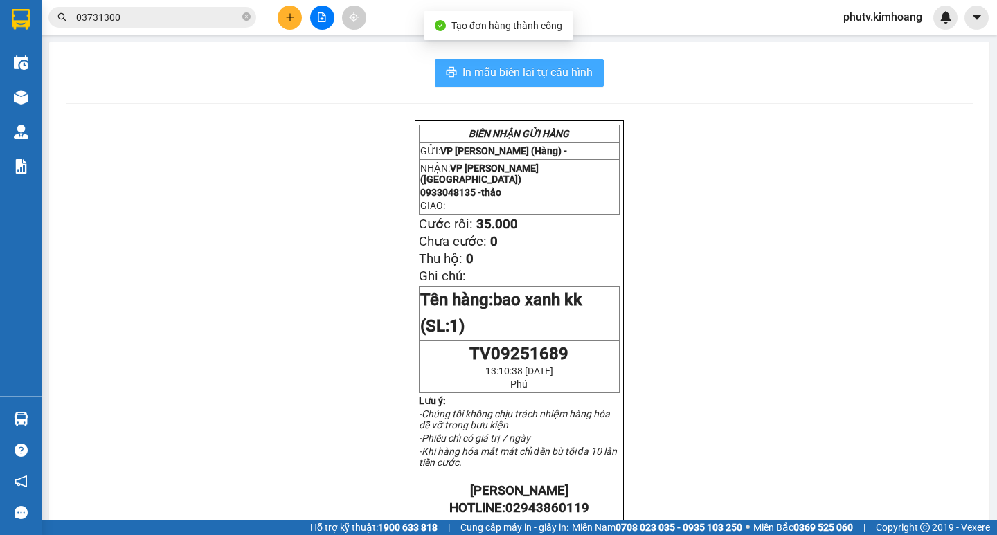
click at [529, 76] on span "In mẫu biên lai tự cấu hình" at bounding box center [528, 72] width 130 height 17
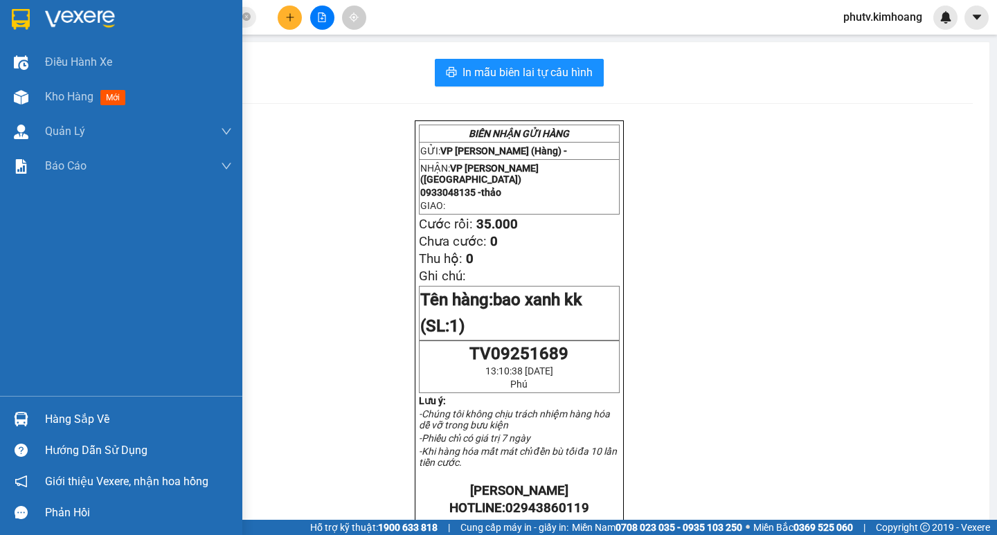
click at [53, 426] on div "Hàng sắp về" at bounding box center [138, 419] width 187 height 21
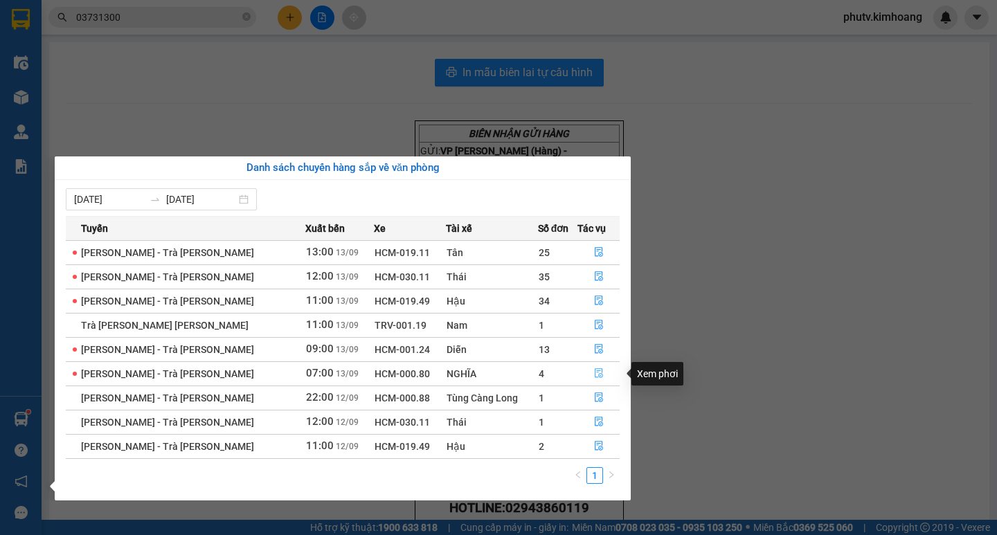
click at [594, 376] on icon "file-done" at bounding box center [599, 373] width 10 height 10
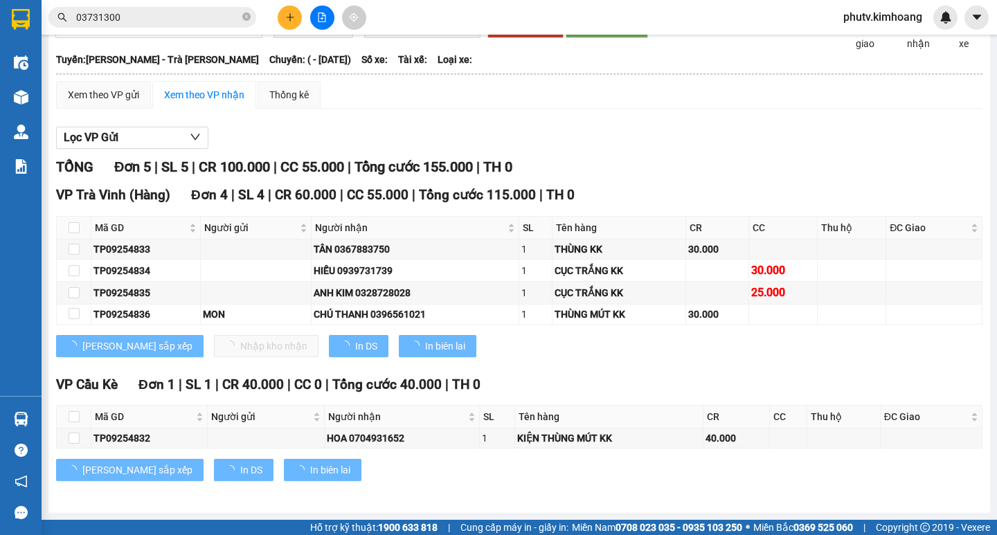
scroll to position [73, 0]
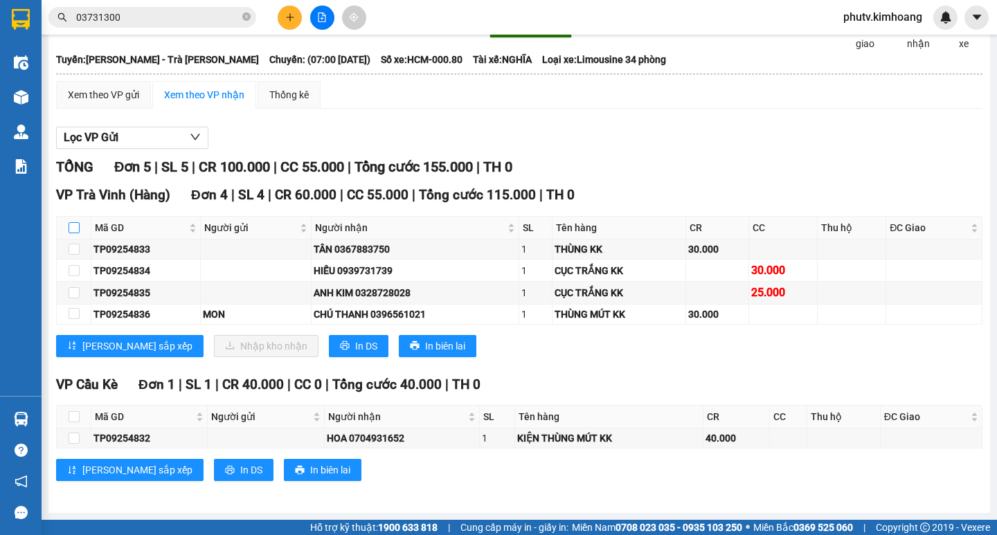
click at [69, 225] on input "checkbox" at bounding box center [74, 227] width 11 height 11
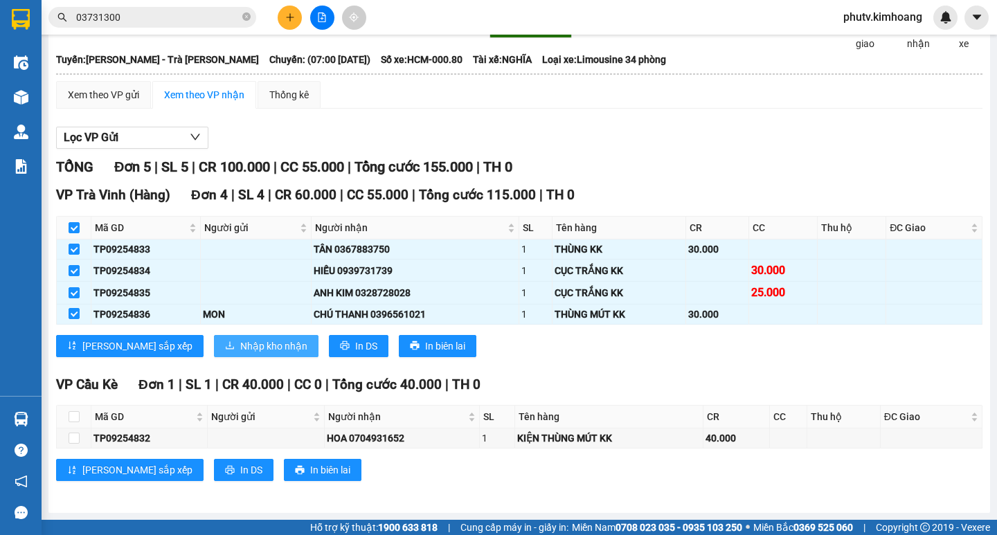
click at [240, 341] on span "Nhập kho nhận" at bounding box center [273, 346] width 67 height 15
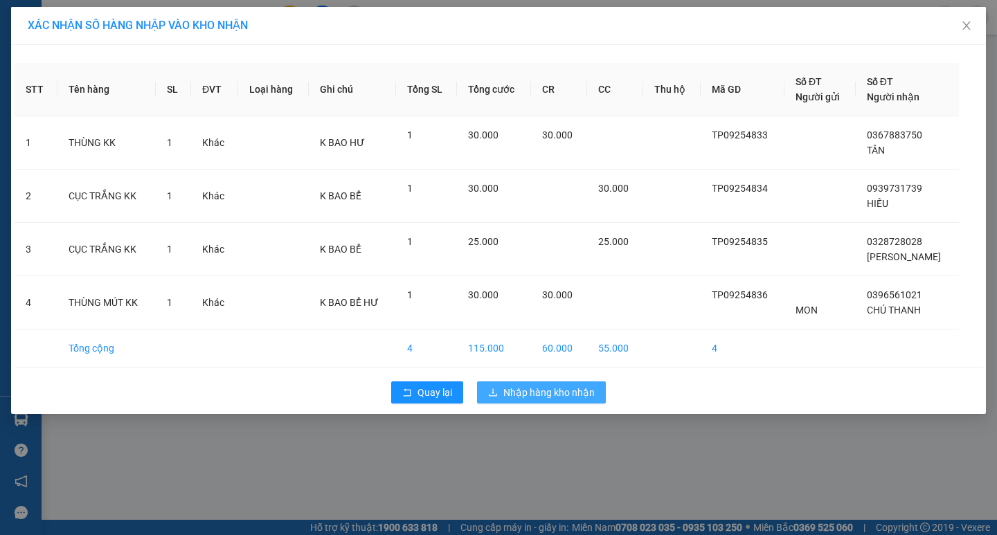
click at [539, 391] on span "Nhập hàng kho nhận" at bounding box center [548, 392] width 91 height 15
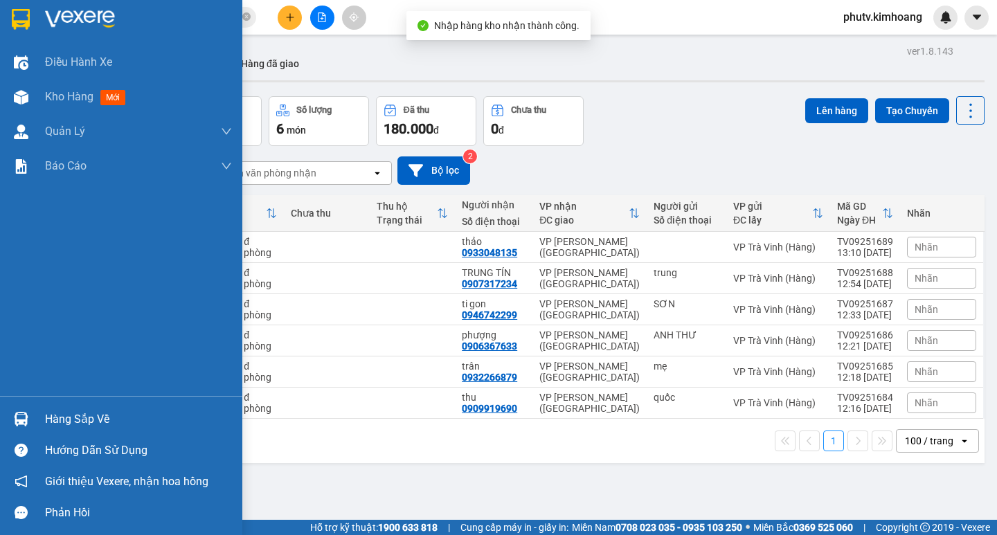
drag, startPoint x: 59, startPoint y: 416, endPoint x: 139, endPoint y: 415, distance: 80.3
click at [60, 416] on div "Hàng sắp về" at bounding box center [138, 419] width 187 height 21
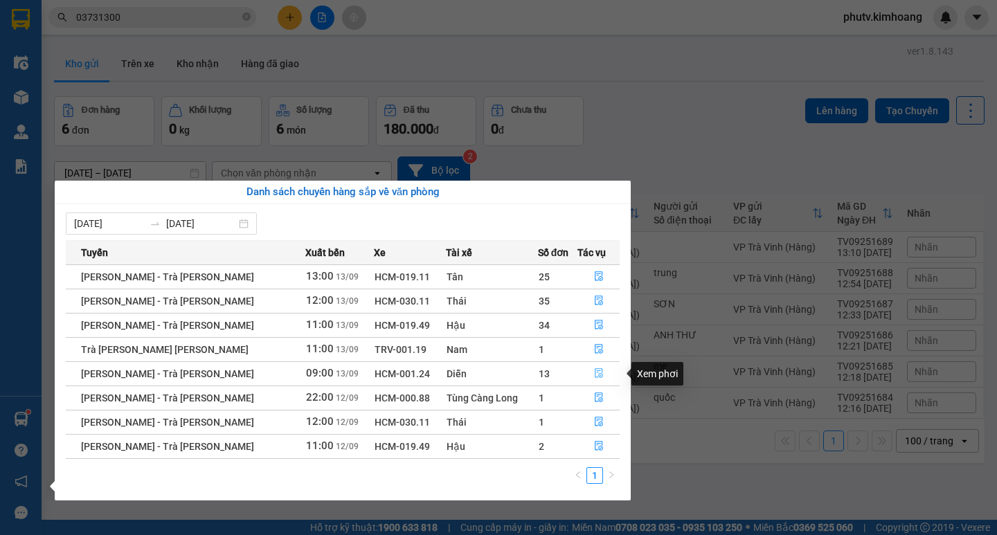
click at [598, 374] on icon "file-done" at bounding box center [599, 374] width 8 height 10
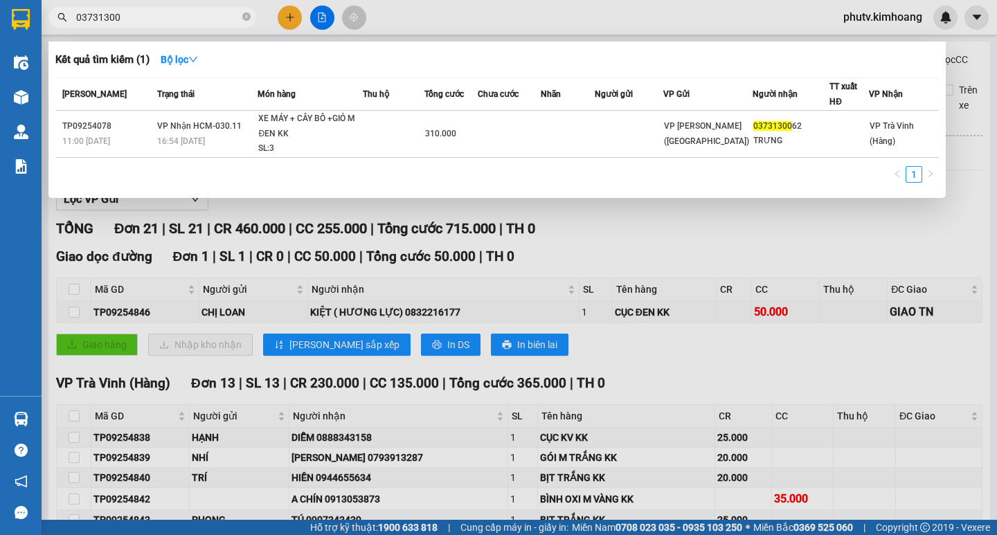
click at [143, 17] on input "03731300" at bounding box center [157, 17] width 163 height 15
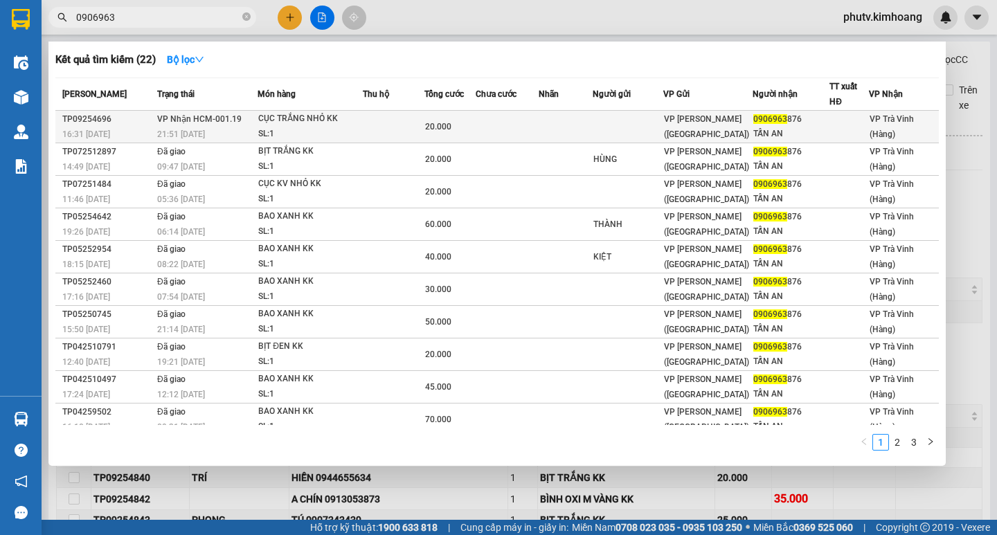
click at [337, 125] on div "CỤC TRẮNG NHỎ KK" at bounding box center [310, 118] width 104 height 15
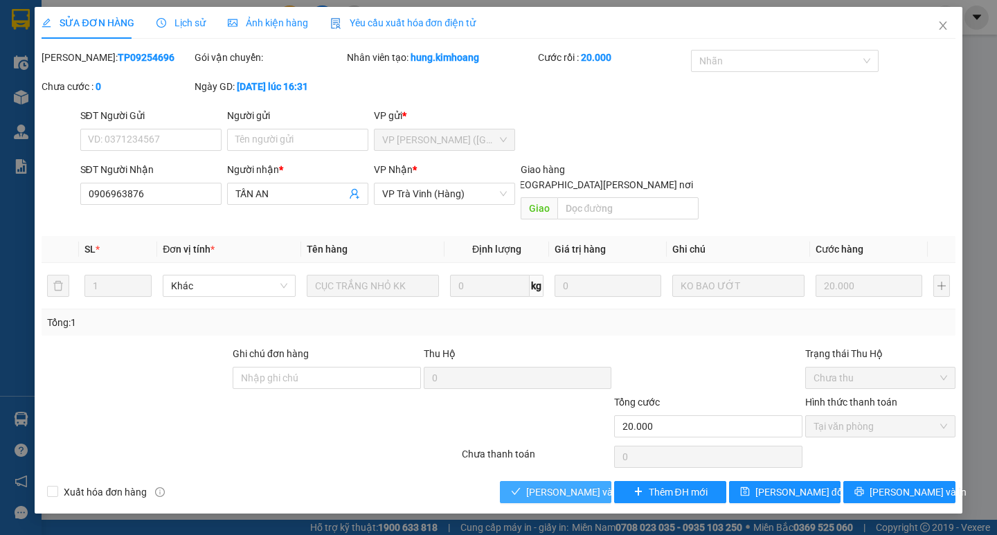
click at [555, 485] on span "[PERSON_NAME] và [PERSON_NAME] hàng" at bounding box center [619, 492] width 187 height 15
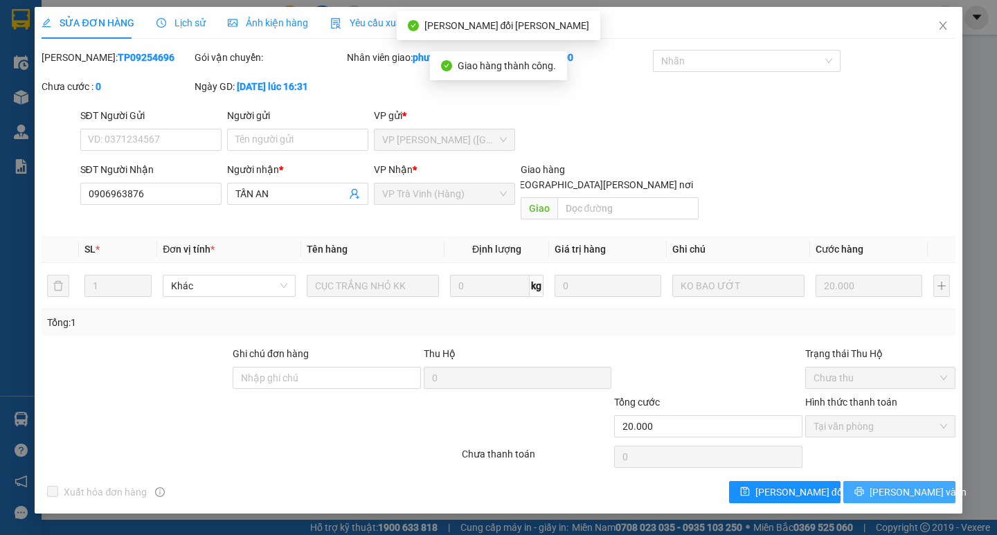
click at [898, 485] on span "[PERSON_NAME] và In" at bounding box center [918, 492] width 97 height 15
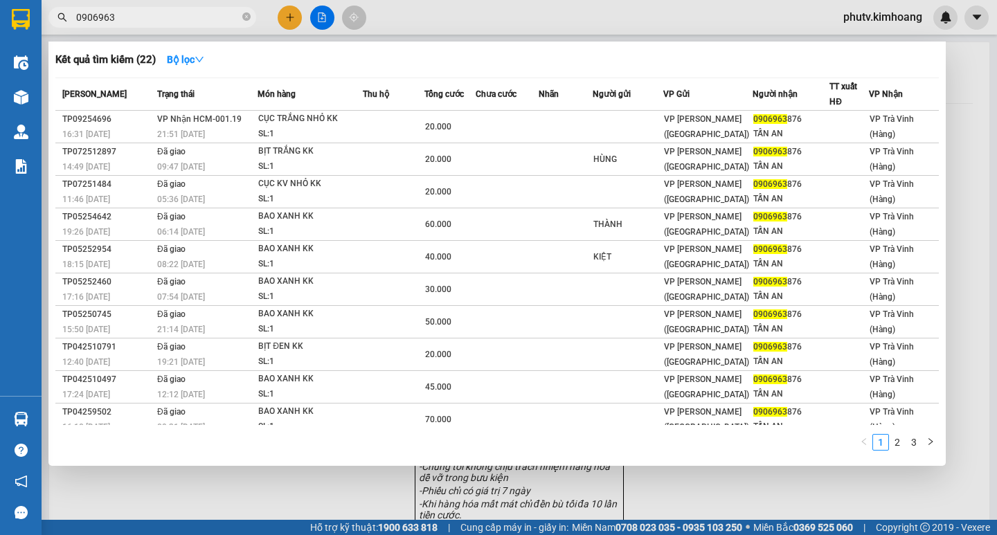
click at [202, 24] on input "0906963" at bounding box center [157, 17] width 163 height 15
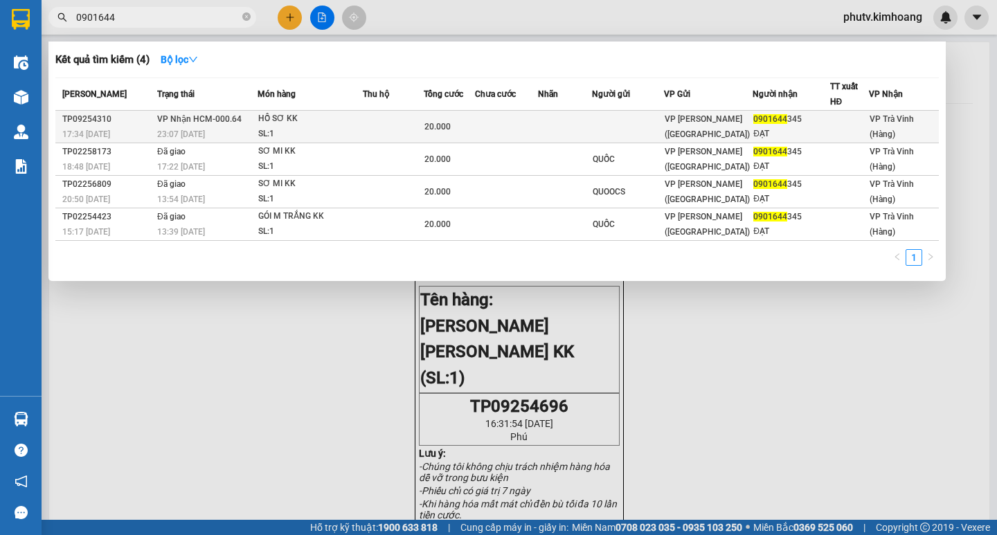
click at [486, 126] on td at bounding box center [506, 127] width 63 height 33
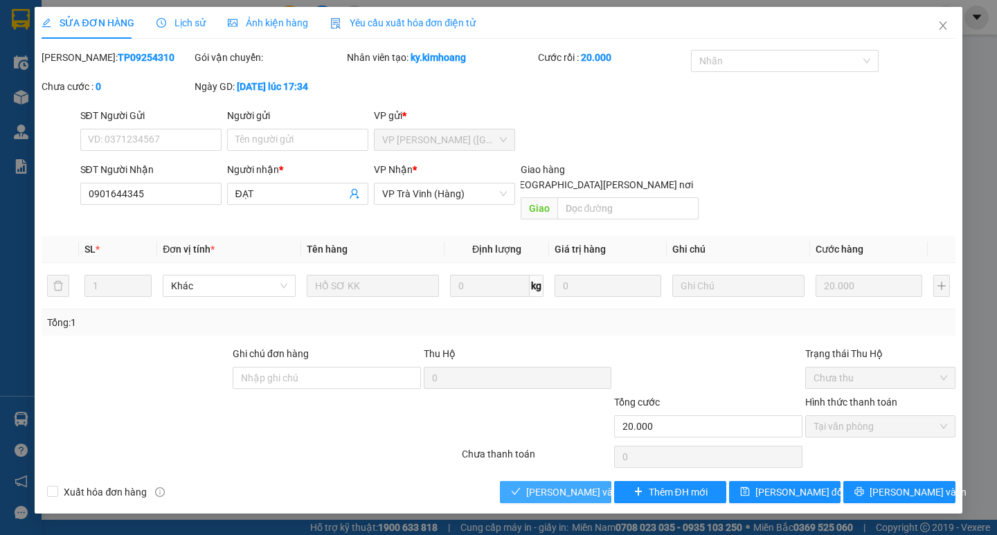
click at [563, 485] on span "[PERSON_NAME] và [PERSON_NAME] hàng" at bounding box center [619, 492] width 187 height 15
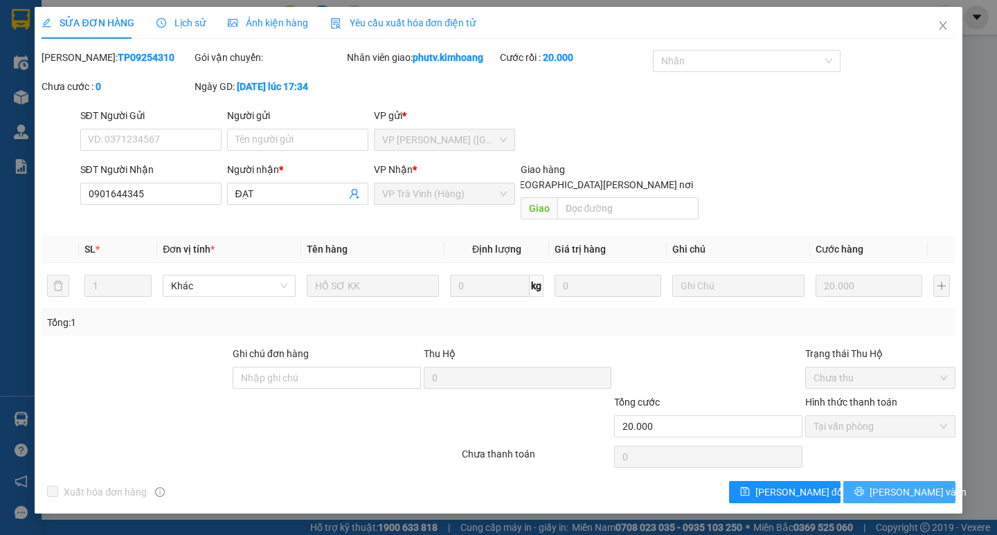
click at [911, 485] on span "[PERSON_NAME] và In" at bounding box center [918, 492] width 97 height 15
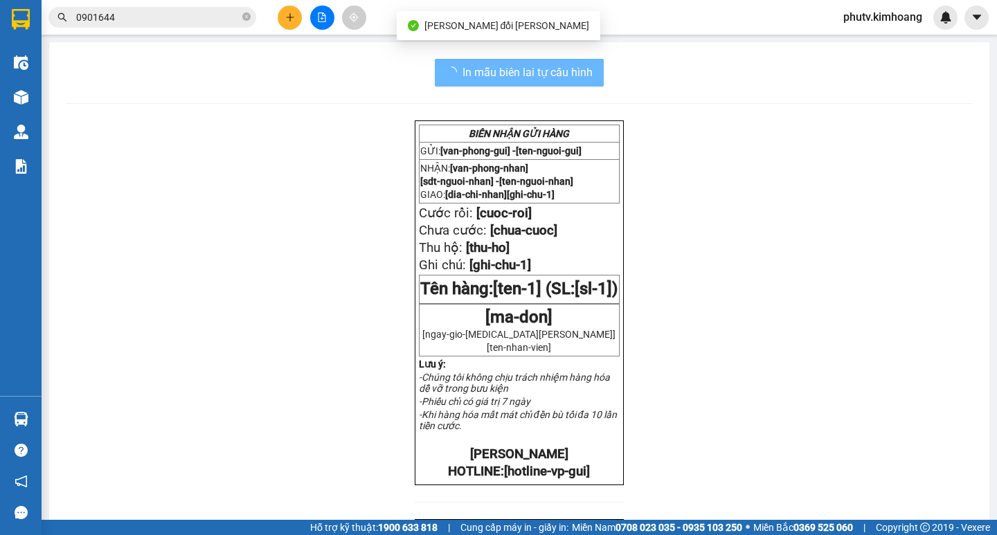
click at [141, 24] on input "0901644" at bounding box center [157, 17] width 163 height 15
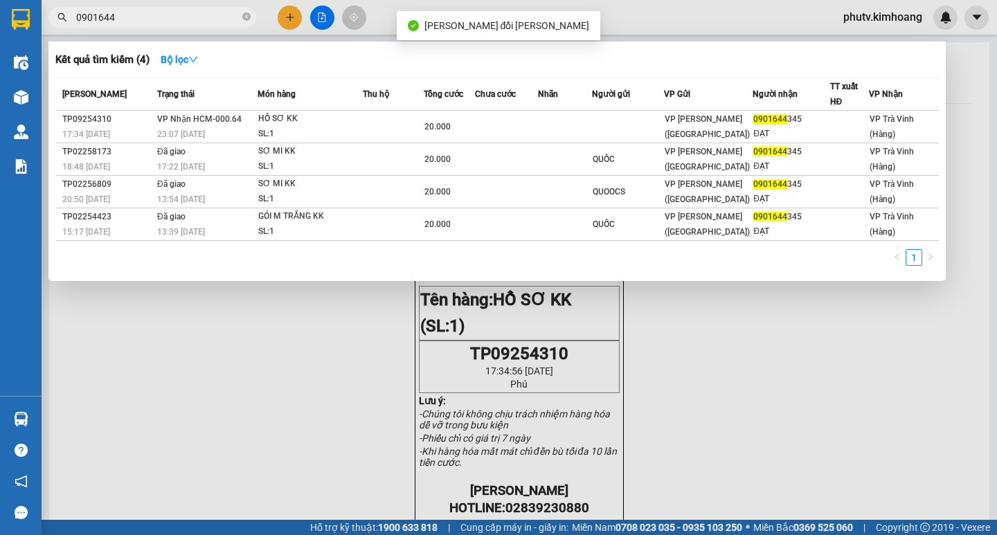
click at [141, 24] on input "0901644" at bounding box center [157, 17] width 163 height 15
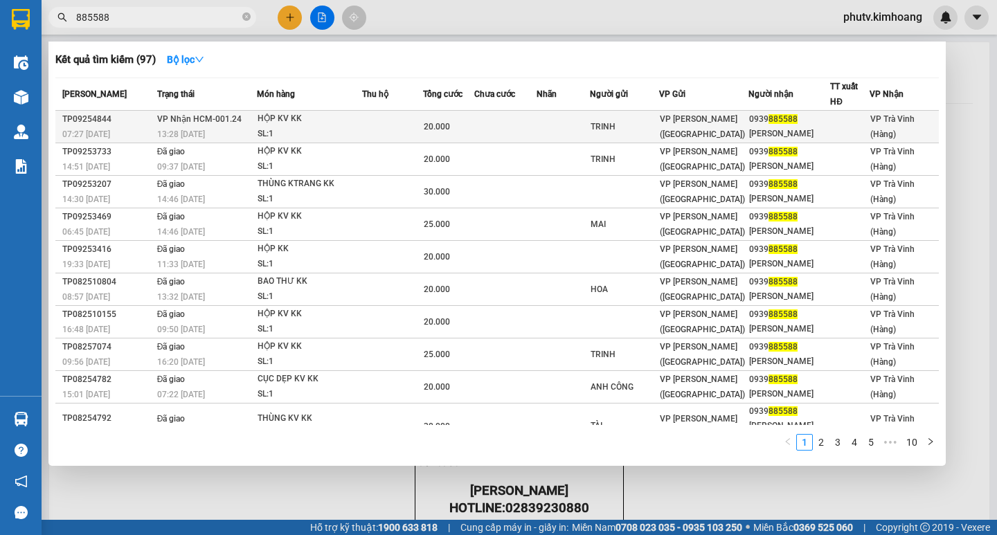
click at [322, 120] on div "HỘP KV KK" at bounding box center [310, 118] width 104 height 15
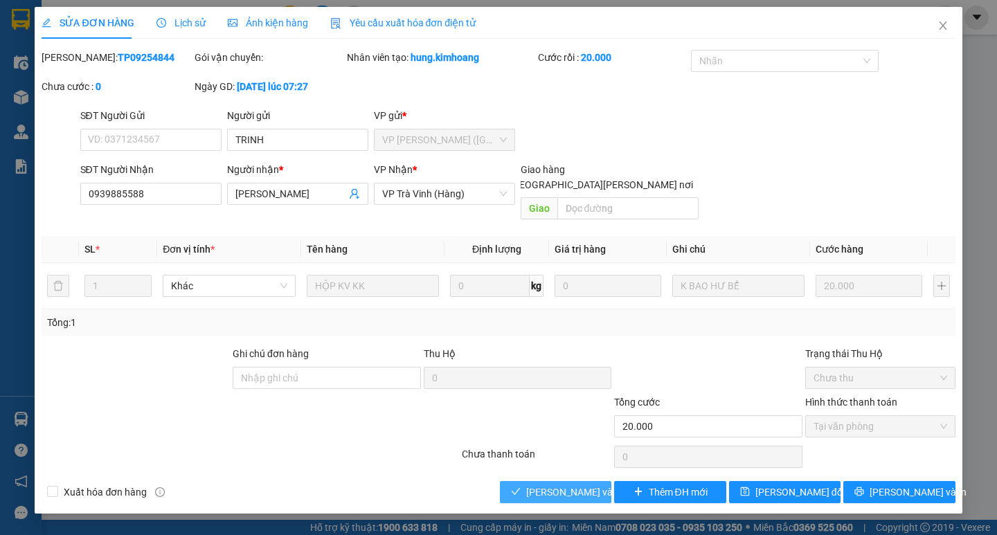
drag, startPoint x: 554, startPoint y: 482, endPoint x: 574, endPoint y: 440, distance: 46.8
click at [559, 485] on span "[PERSON_NAME] và [PERSON_NAME] hàng" at bounding box center [619, 492] width 187 height 15
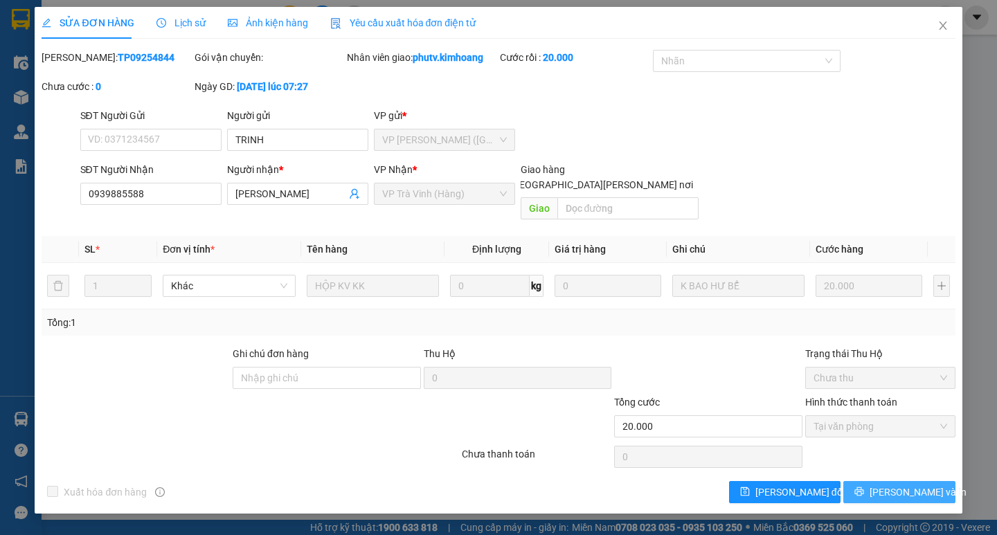
click at [864, 487] on icon "printer" at bounding box center [860, 492] width 10 height 10
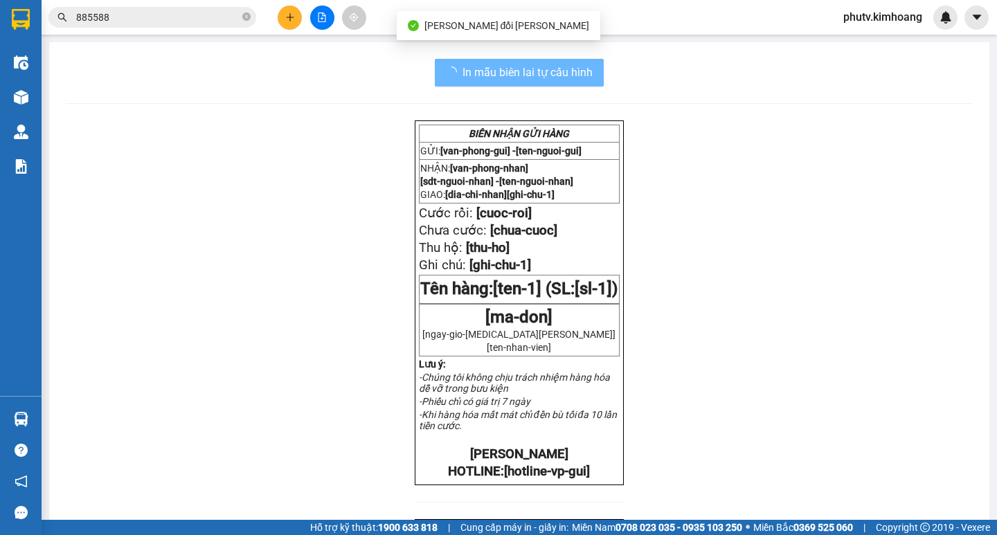
click at [166, 24] on input "885588" at bounding box center [157, 17] width 163 height 15
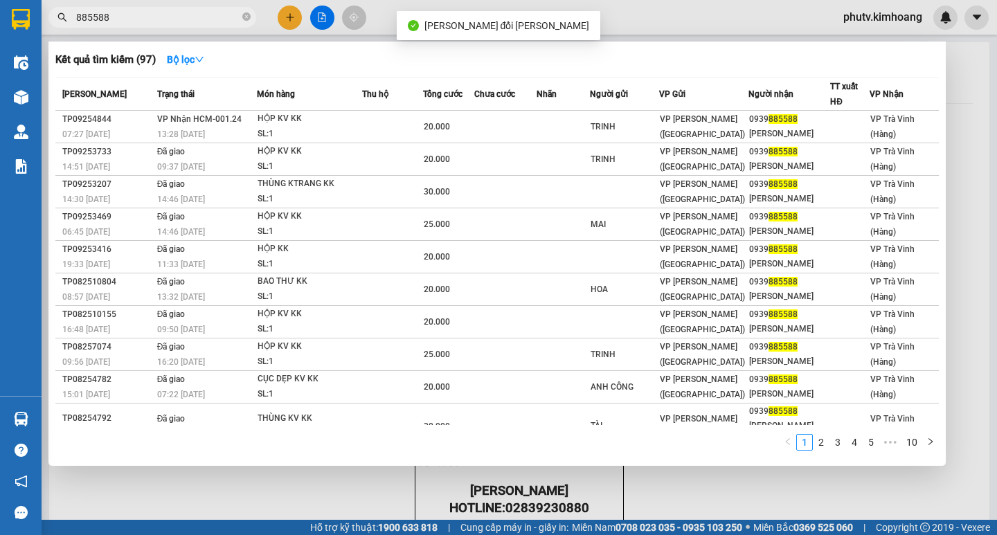
click at [166, 24] on input "885588" at bounding box center [157, 17] width 163 height 15
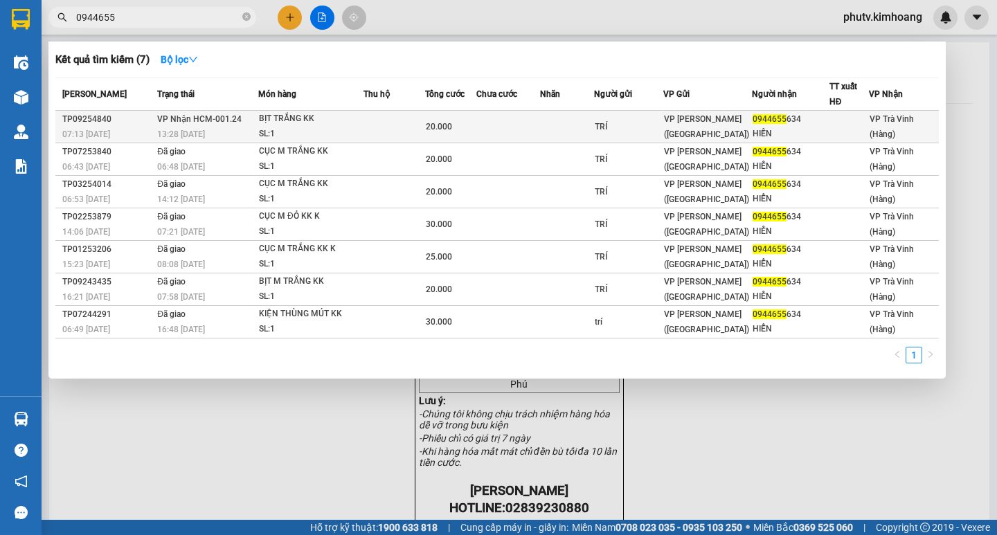
click at [321, 123] on div "BỊT TRẮNG KK" at bounding box center [311, 118] width 104 height 15
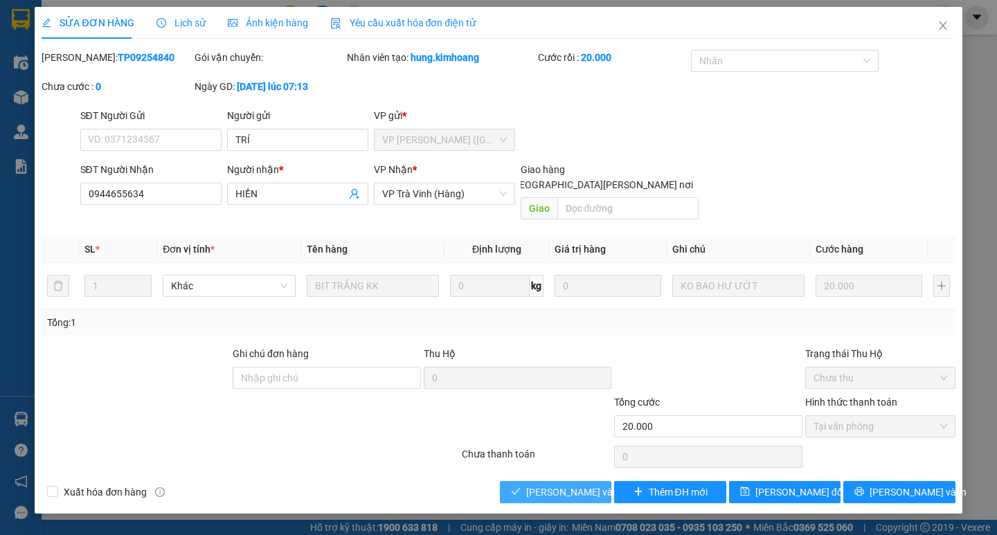
click at [525, 481] on button "[PERSON_NAME] và [PERSON_NAME] hàng" at bounding box center [555, 492] width 111 height 22
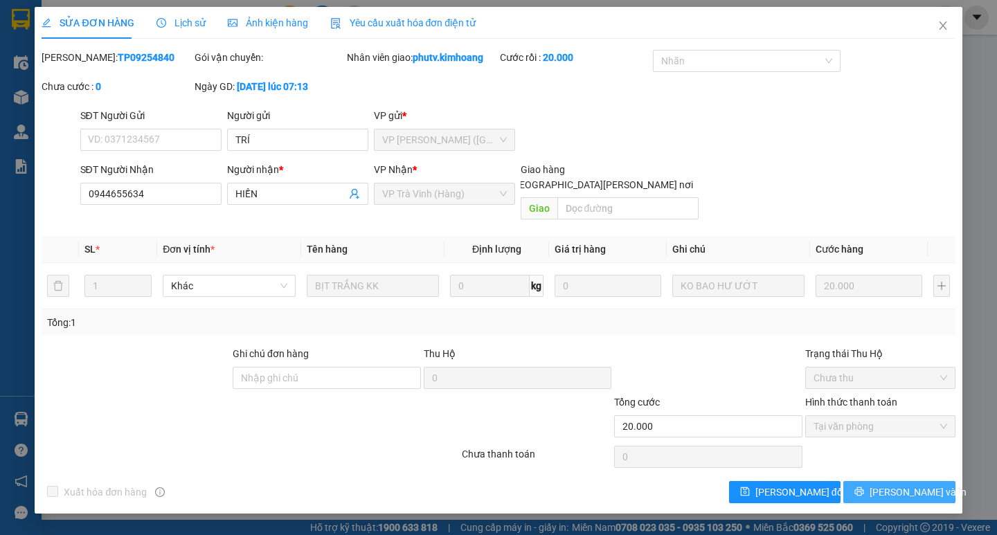
click at [895, 485] on span "[PERSON_NAME] và In" at bounding box center [918, 492] width 97 height 15
